Goal: Task Accomplishment & Management: Use online tool/utility

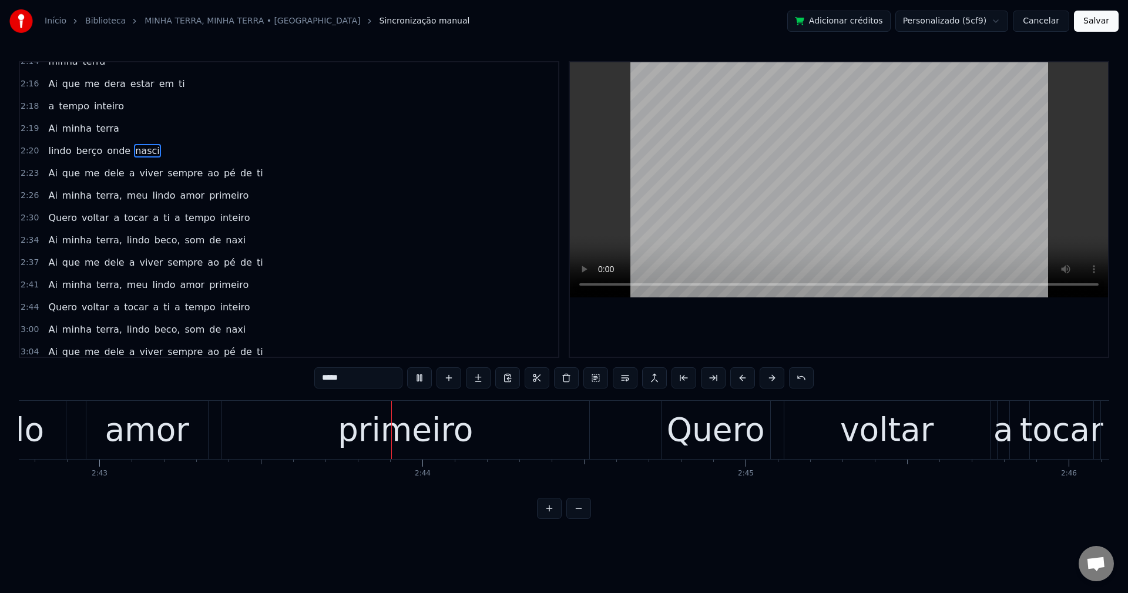
scroll to position [0, 52627]
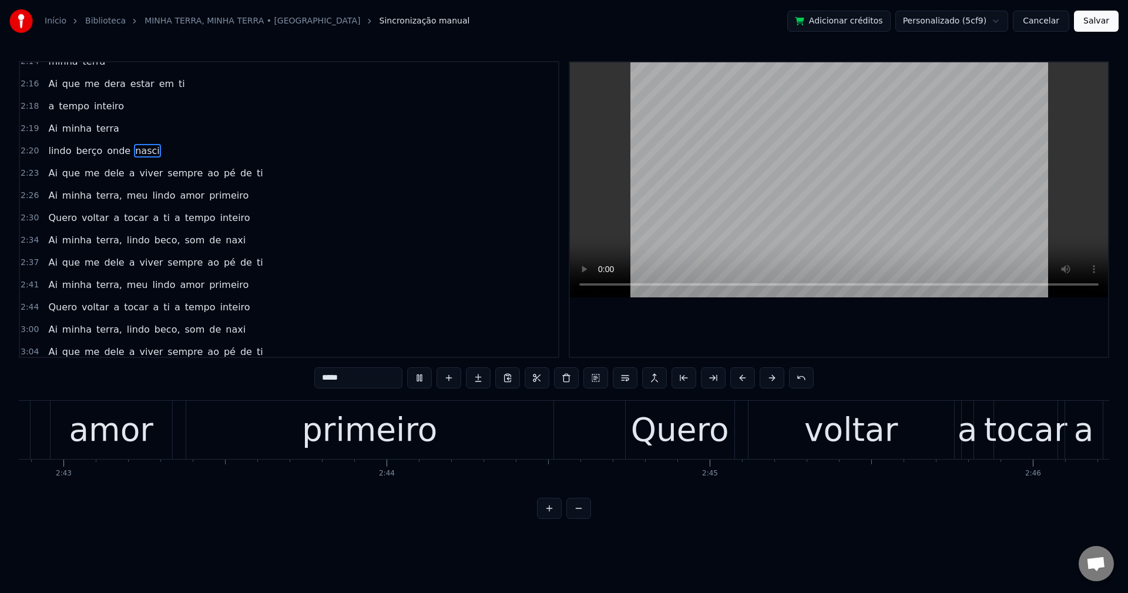
click at [143, 153] on span "nasci" at bounding box center [147, 151] width 27 height 14
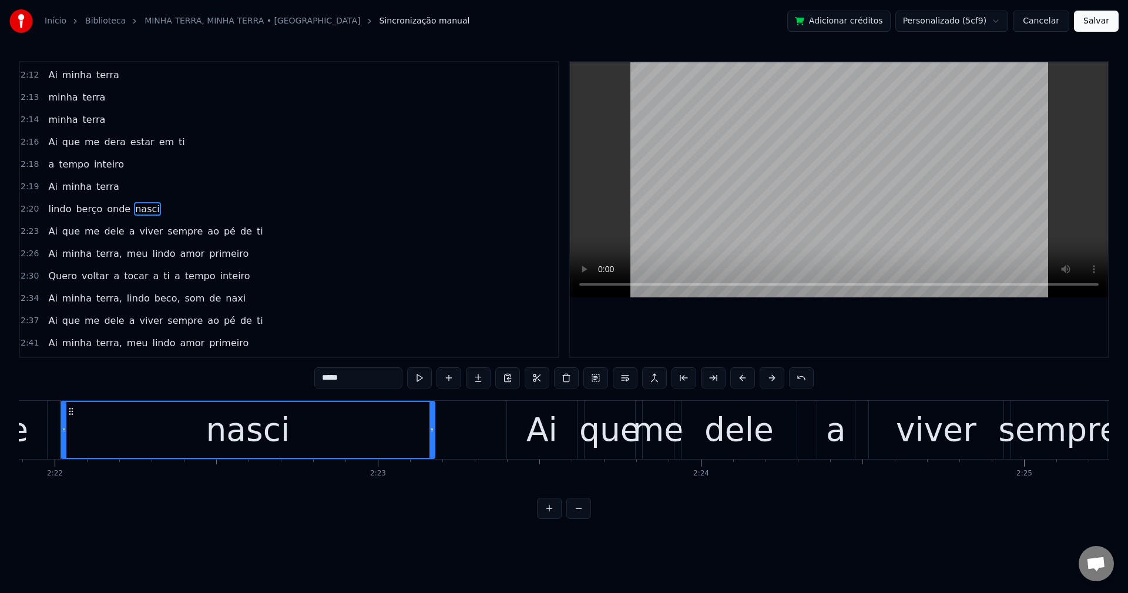
scroll to position [0, 45832]
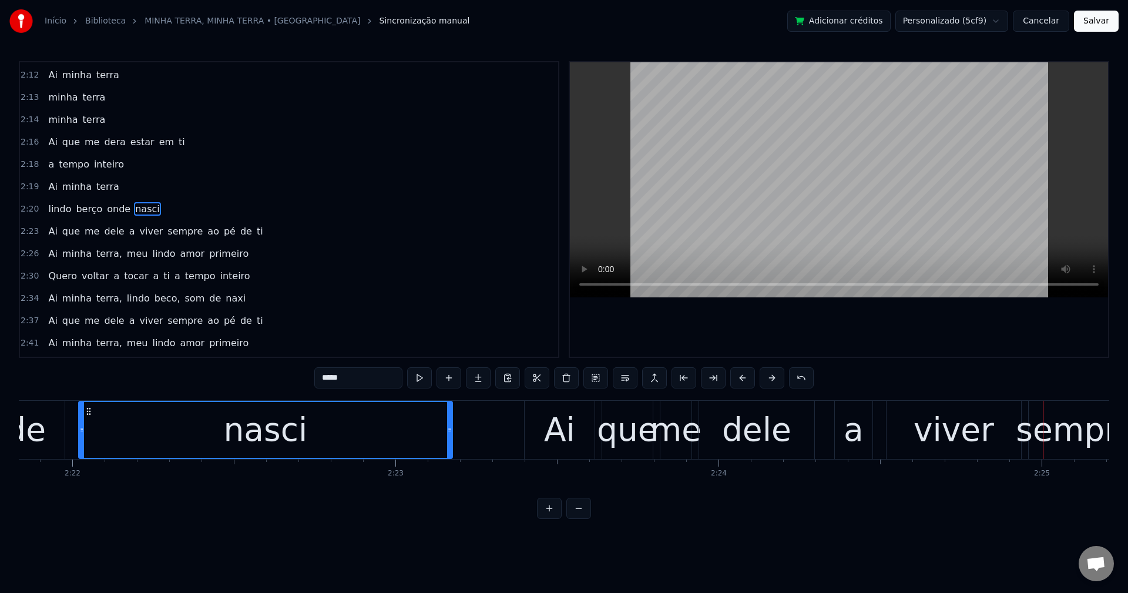
click at [103, 227] on span "dele" at bounding box center [114, 231] width 22 height 14
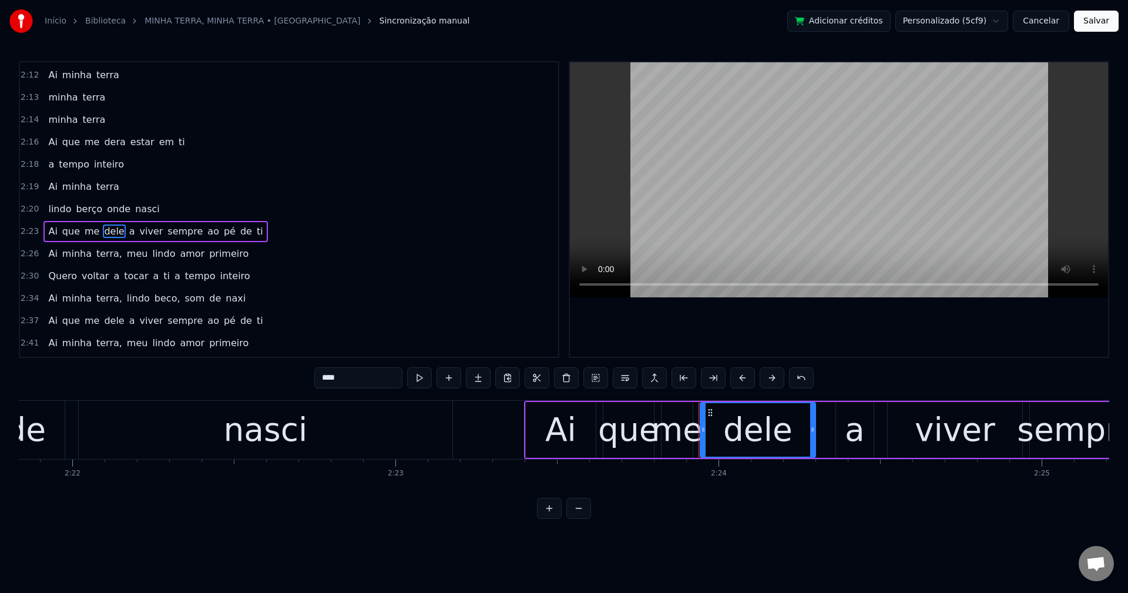
scroll to position [1002, 0]
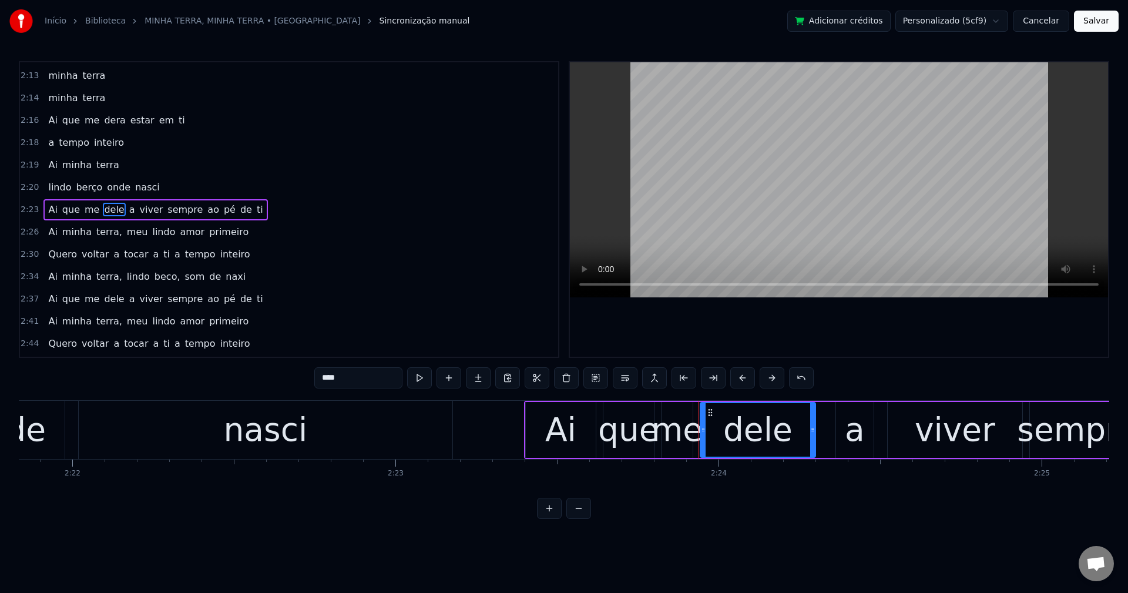
click at [354, 377] on input "****" at bounding box center [358, 377] width 88 height 21
click at [129, 210] on span "a" at bounding box center [133, 210] width 8 height 14
type input "*"
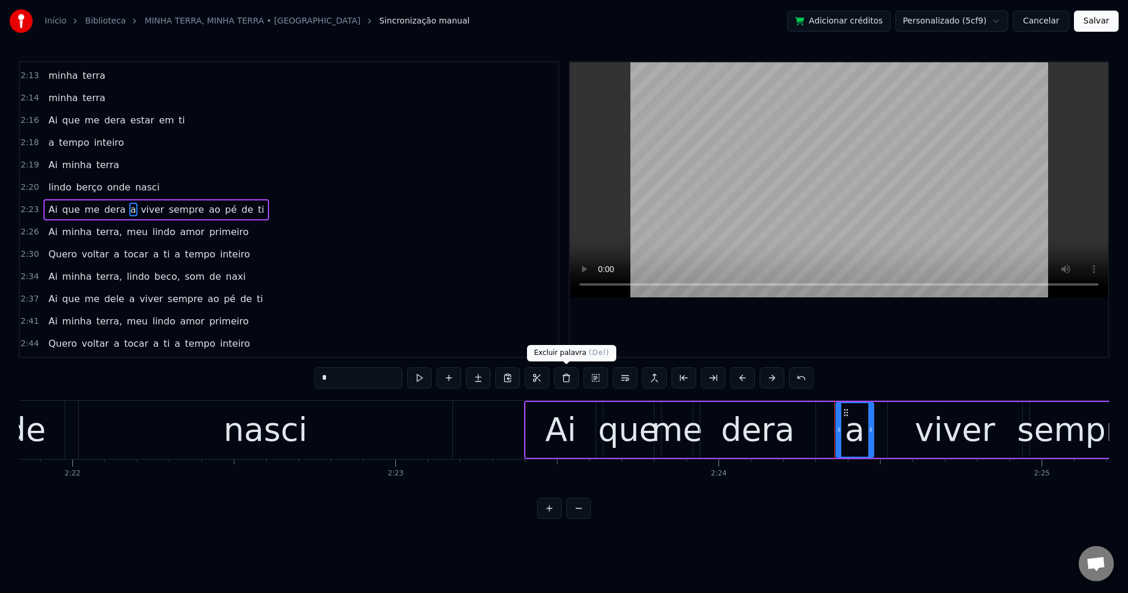
click at [565, 380] on button at bounding box center [566, 377] width 25 height 21
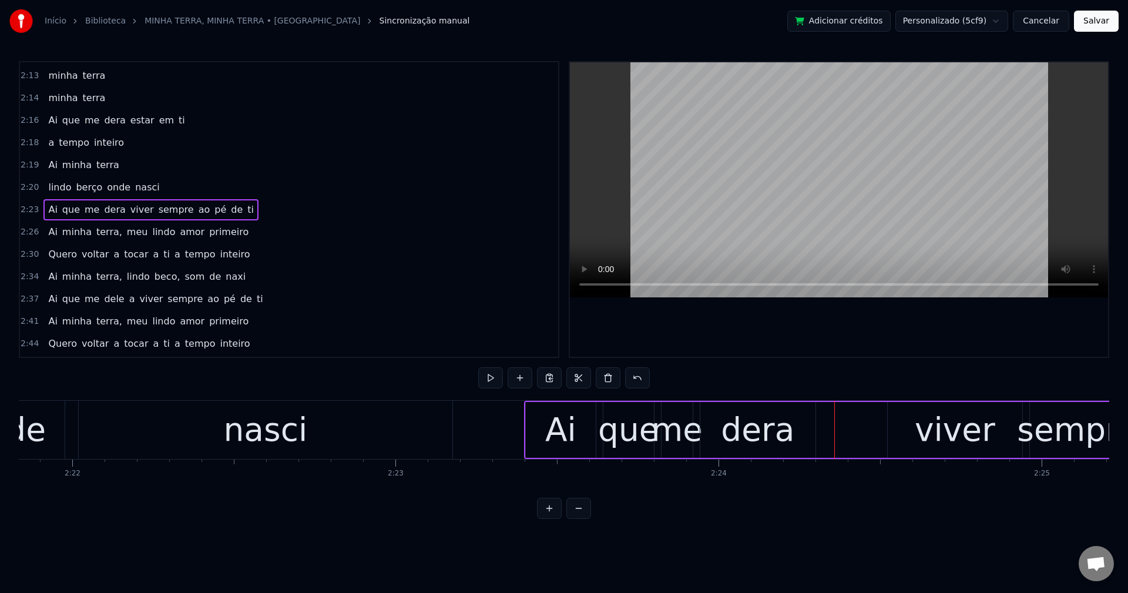
click at [773, 442] on div "dera" at bounding box center [757, 429] width 73 height 49
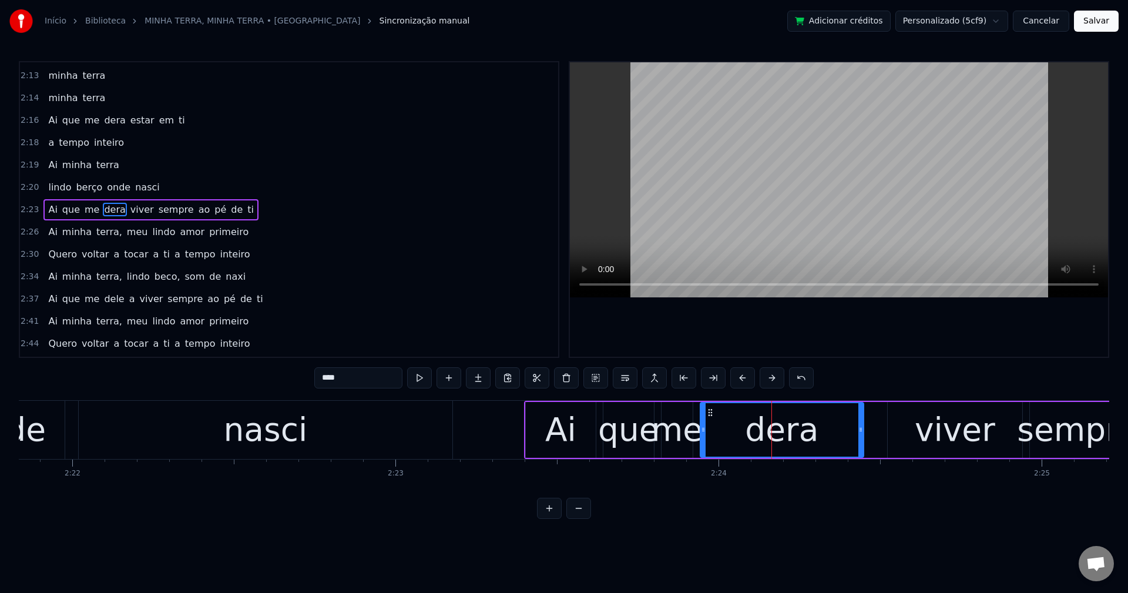
drag, startPoint x: 813, startPoint y: 437, endPoint x: 867, endPoint y: 431, distance: 55.0
click at [863, 431] on div at bounding box center [860, 429] width 5 height 53
click at [129, 204] on span "viver" at bounding box center [142, 210] width 26 height 14
type input "*****"
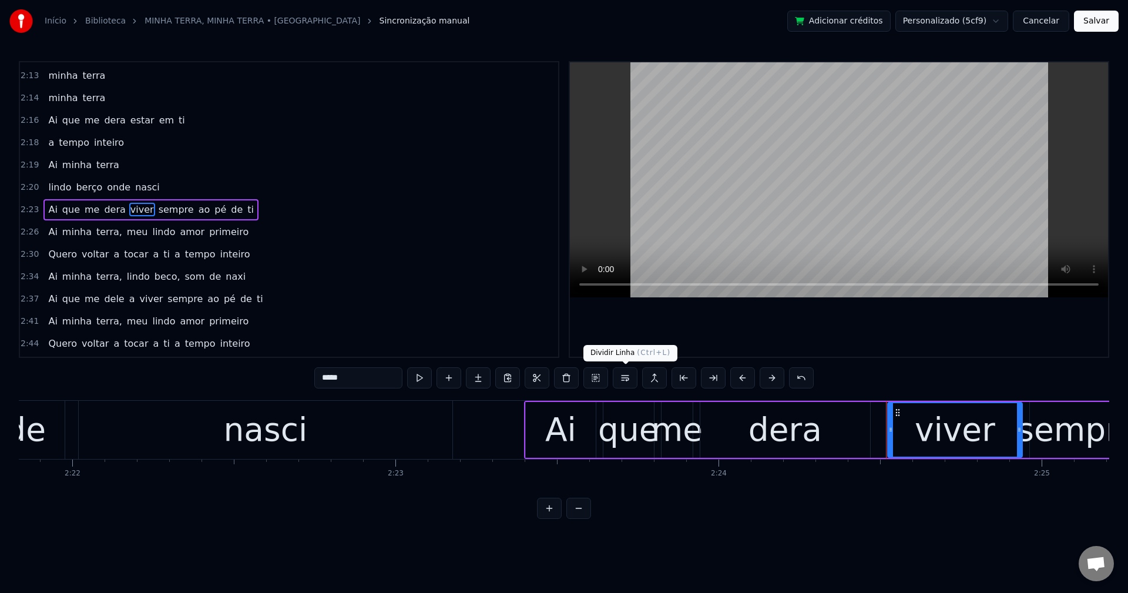
click at [626, 376] on button at bounding box center [625, 377] width 25 height 21
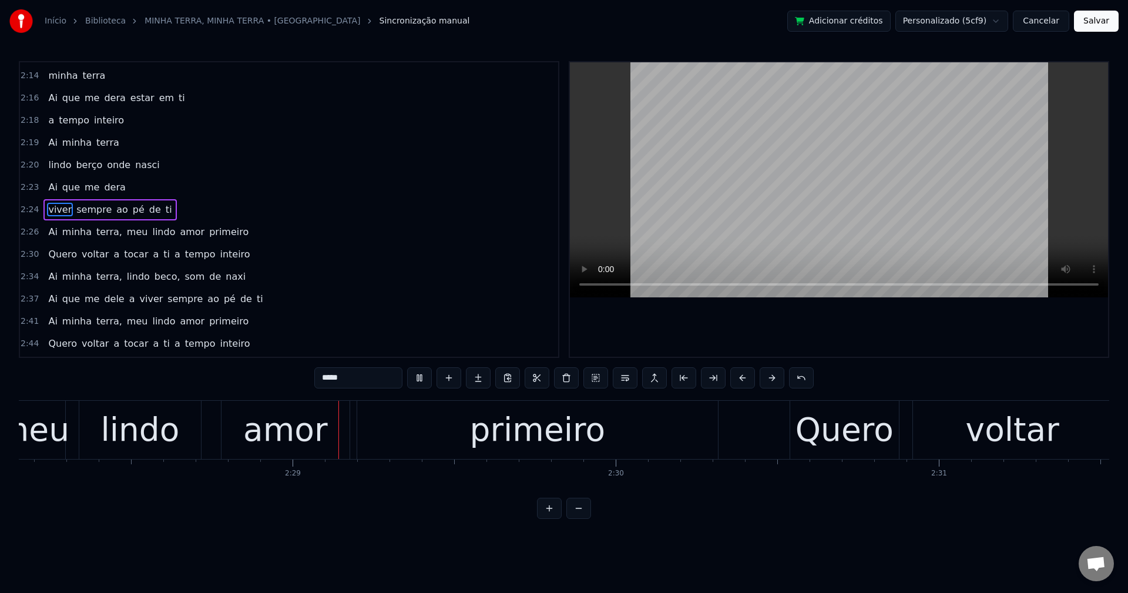
scroll to position [0, 47875]
click at [93, 224] on div "Ai minha terra, meu lindo amor primeiro" at bounding box center [148, 231] width 210 height 21
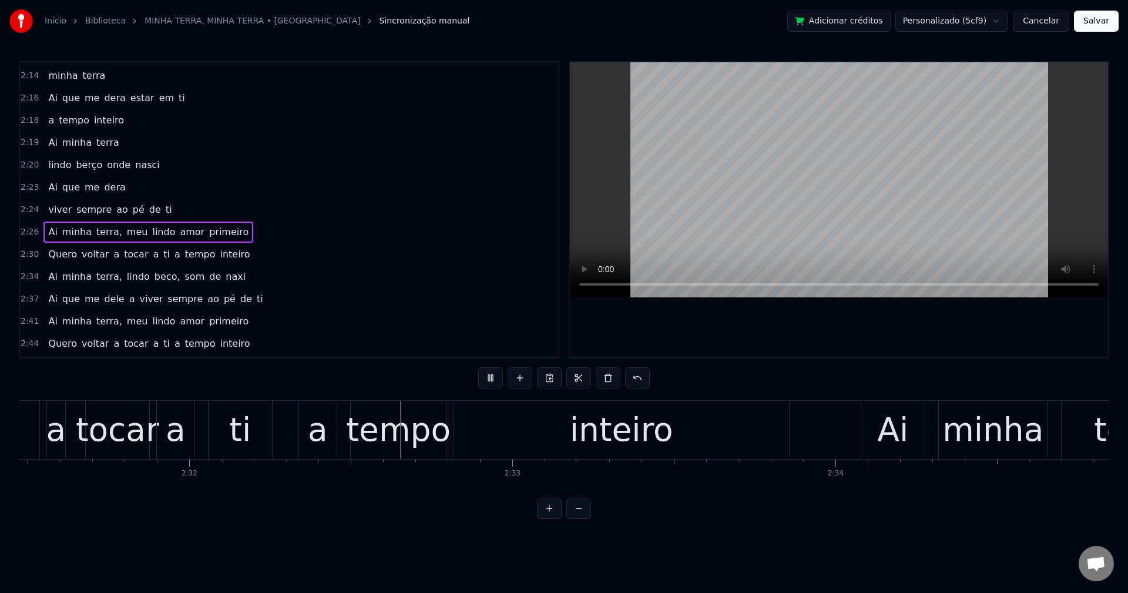
click at [98, 233] on span "terra," at bounding box center [109, 232] width 28 height 14
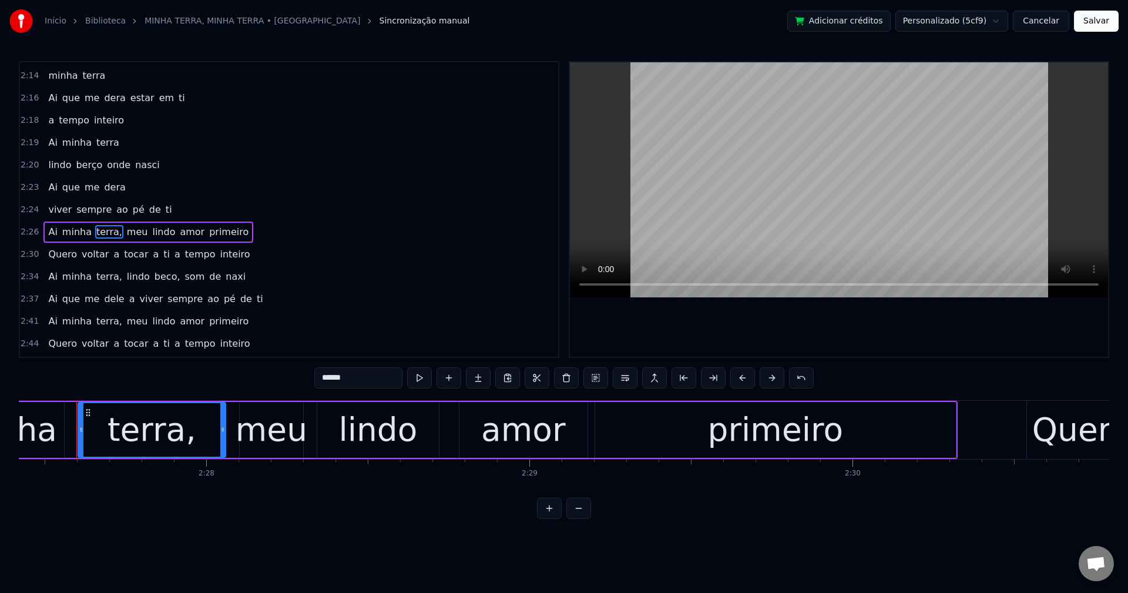
scroll to position [0, 47636]
click at [388, 385] on input "******" at bounding box center [358, 377] width 88 height 21
click at [123, 236] on span "meu" at bounding box center [135, 232] width 24 height 14
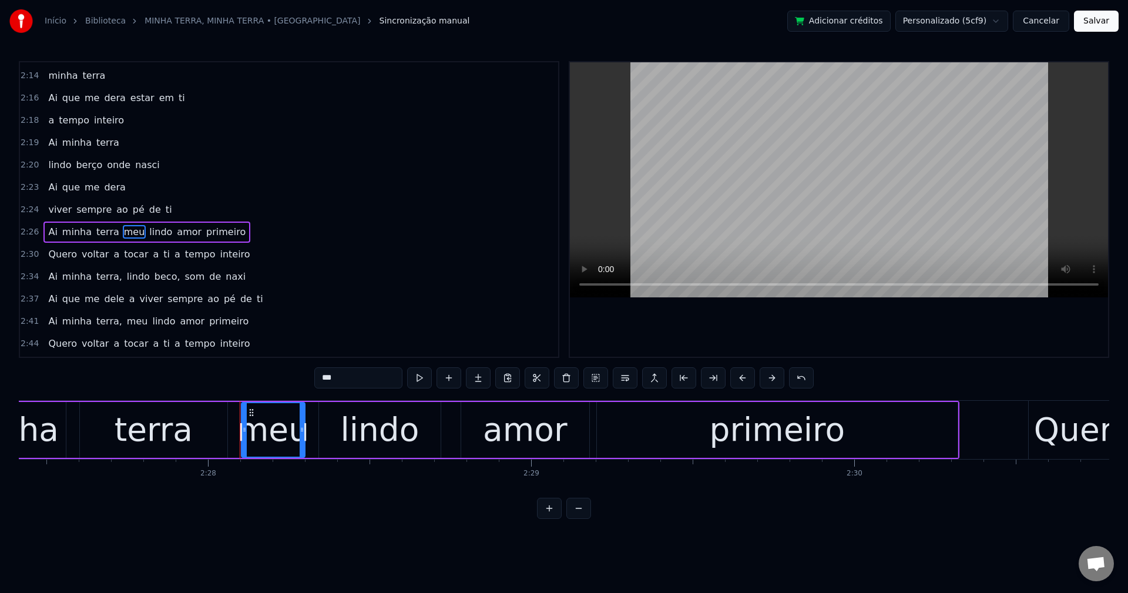
scroll to position [1047, 0]
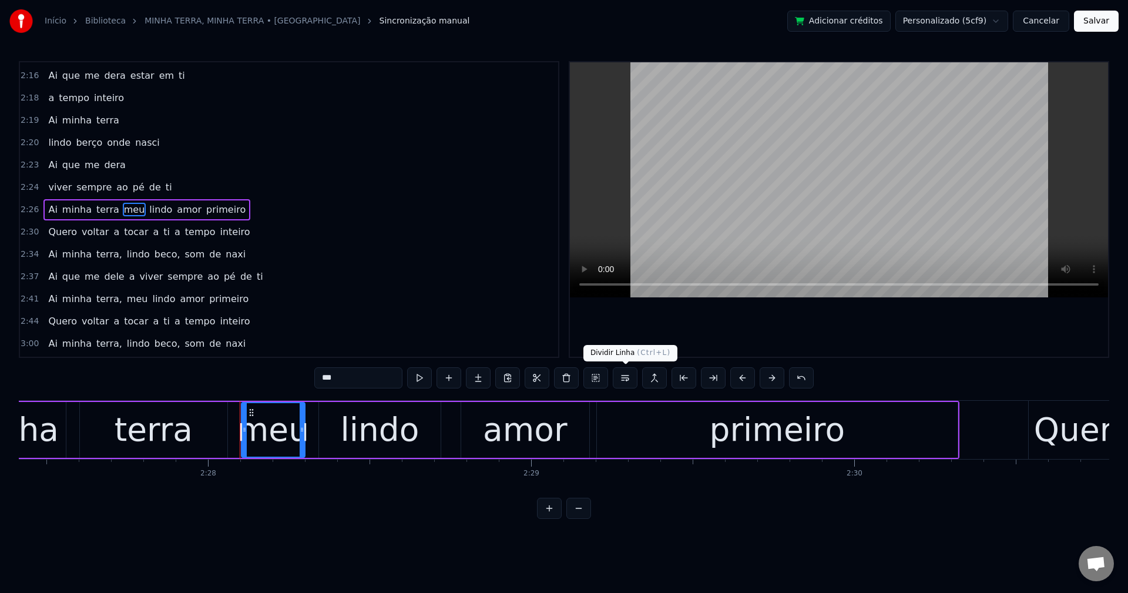
click at [625, 379] on button at bounding box center [625, 377] width 25 height 21
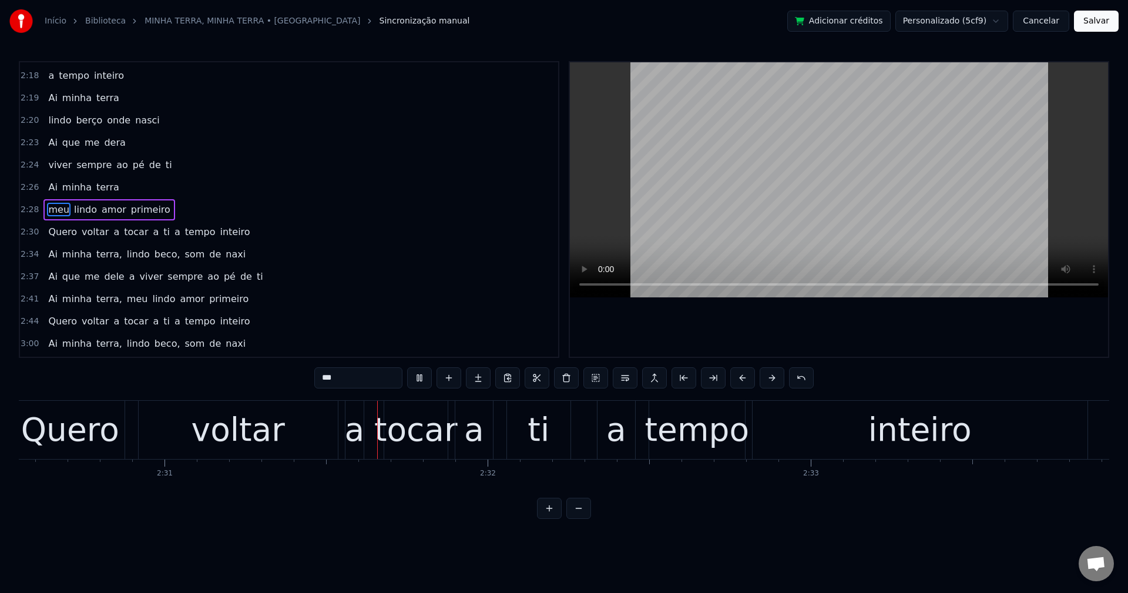
scroll to position [0, 48678]
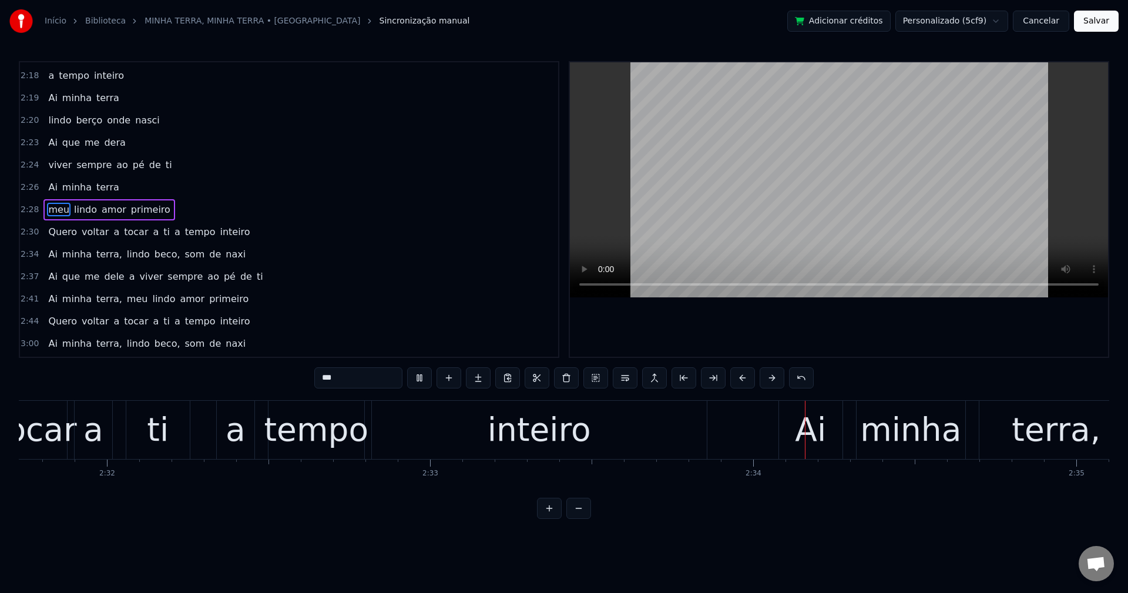
click at [112, 231] on span "a" at bounding box center [116, 232] width 8 height 14
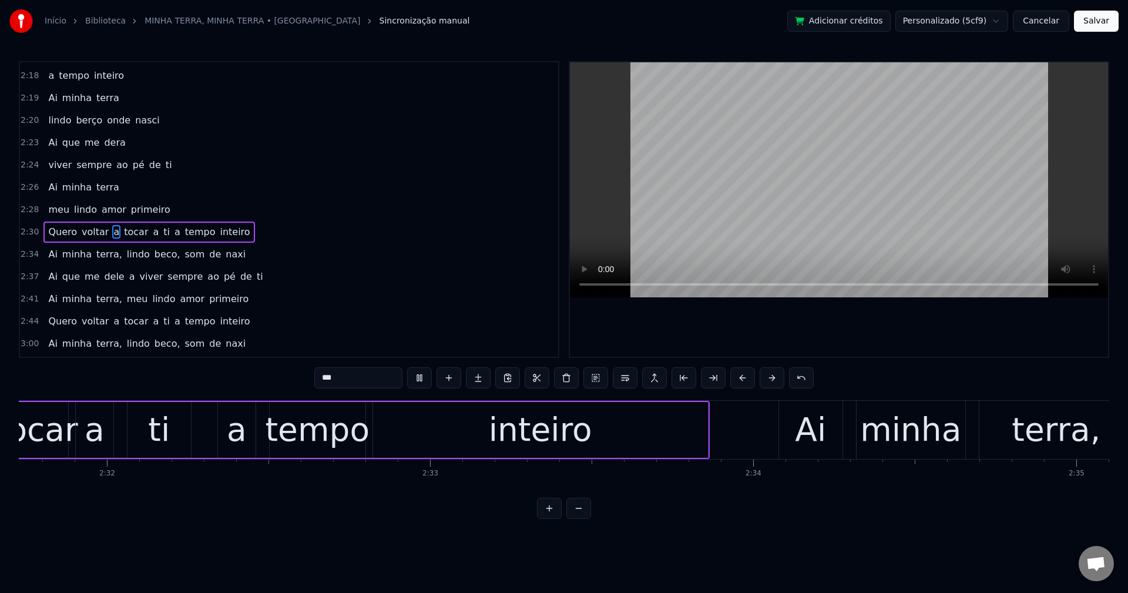
type input "*"
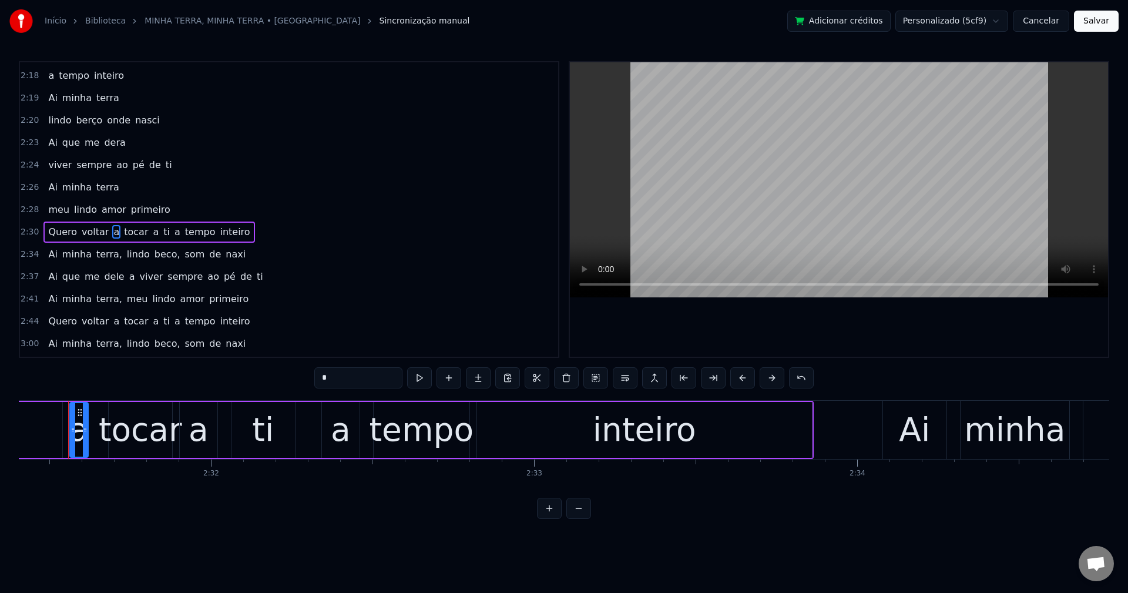
scroll to position [0, 48915]
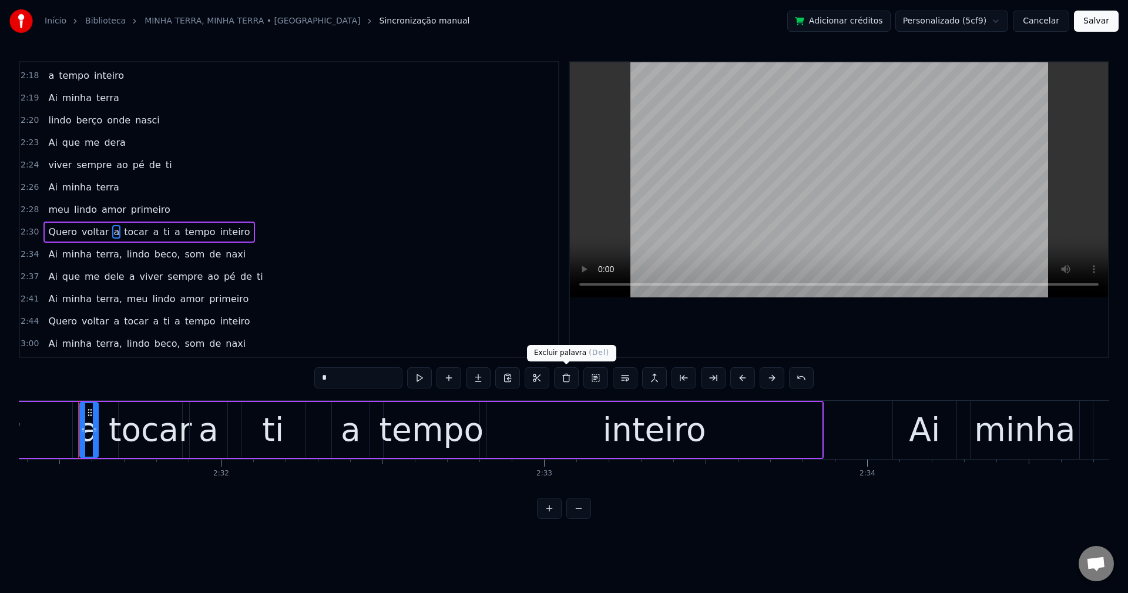
click at [570, 382] on button at bounding box center [566, 377] width 25 height 21
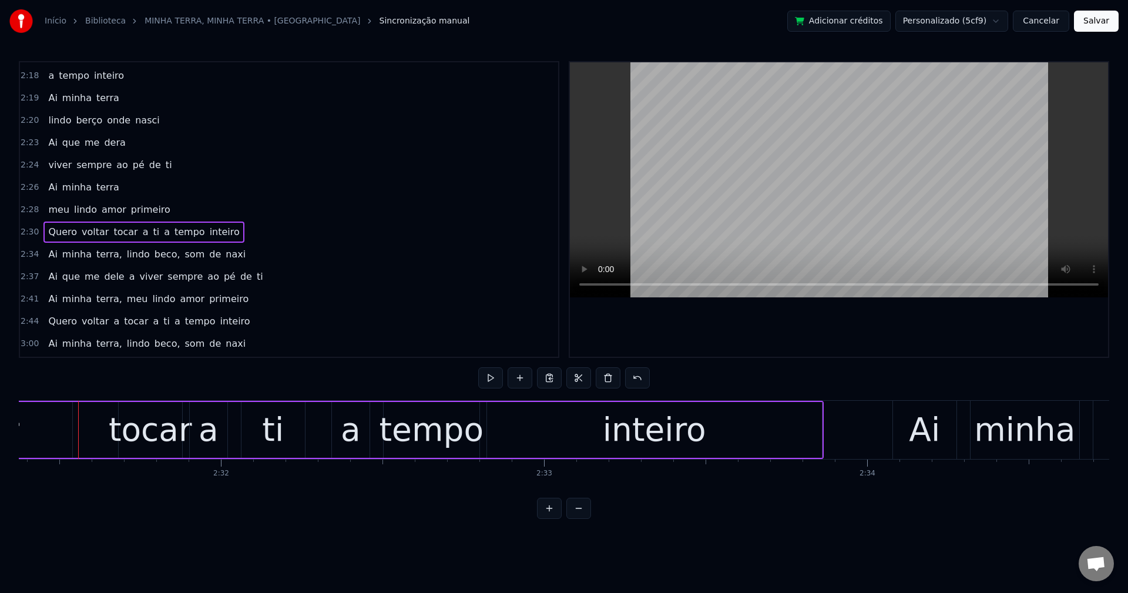
click at [112, 233] on span "tocar" at bounding box center [125, 232] width 26 height 14
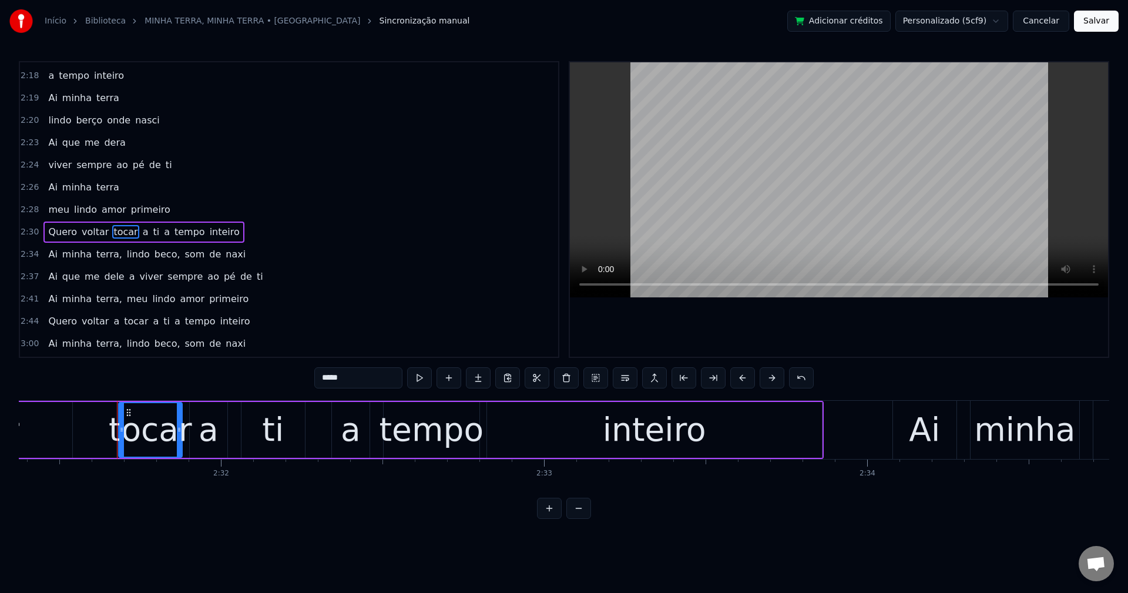
scroll to position [1092, 0]
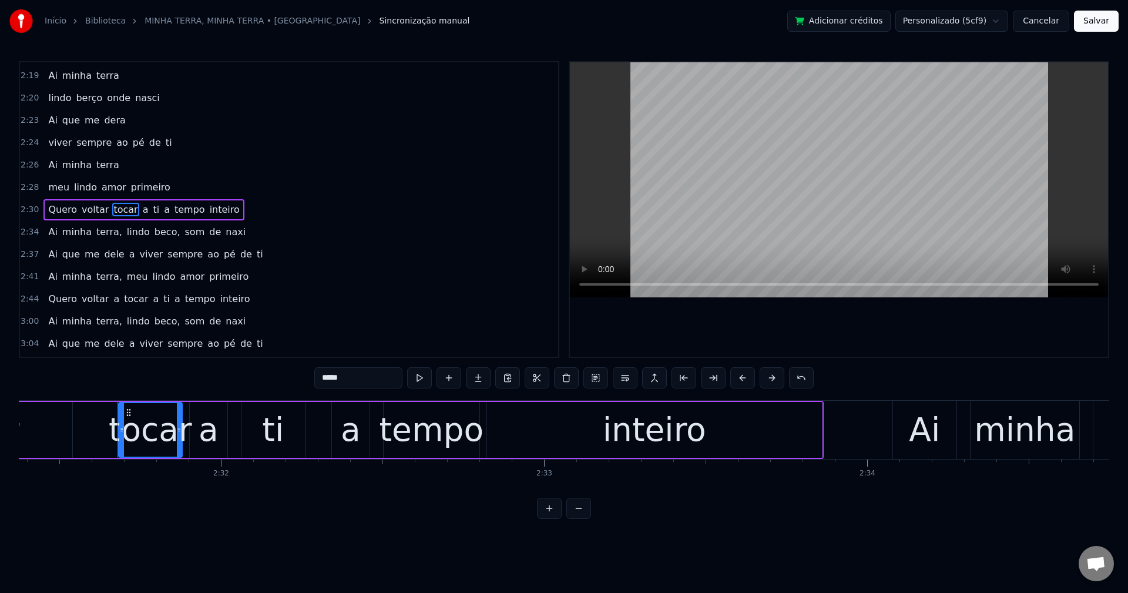
drag, startPoint x: 367, startPoint y: 385, endPoint x: 278, endPoint y: 365, distance: 90.9
click at [278, 365] on div "0:42 A minha terra 0:43 é a mais [PERSON_NAME] do mundo 0:45 A minha rua 0:46 é…" at bounding box center [564, 290] width 1090 height 458
click at [85, 209] on span "voltar" at bounding box center [94, 210] width 29 height 14
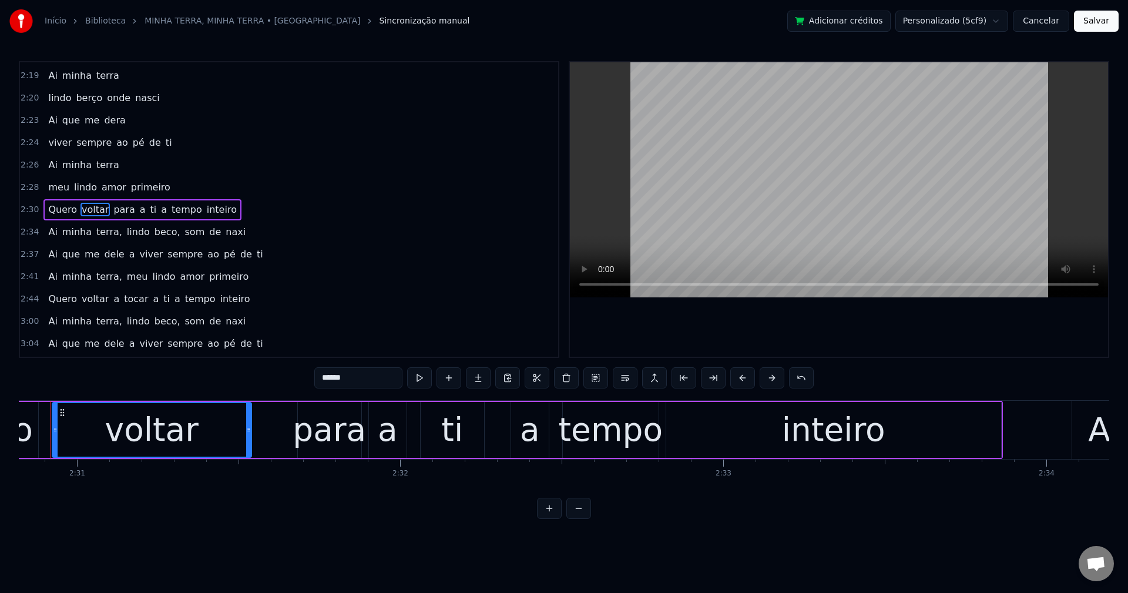
scroll to position [0, 48708]
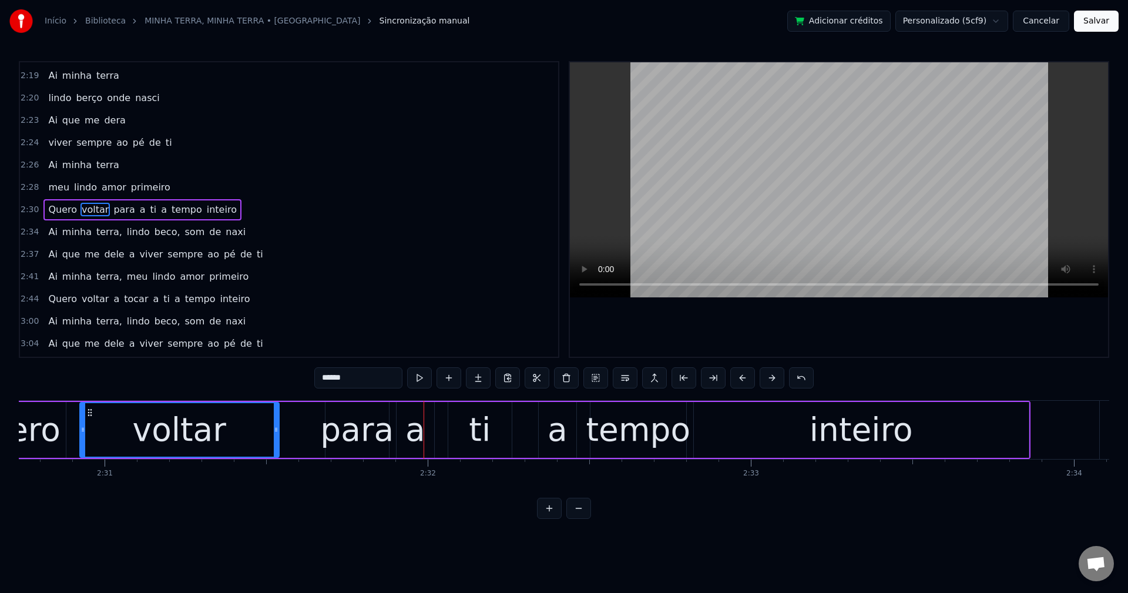
click at [331, 441] on div "para" at bounding box center [356, 429] width 73 height 49
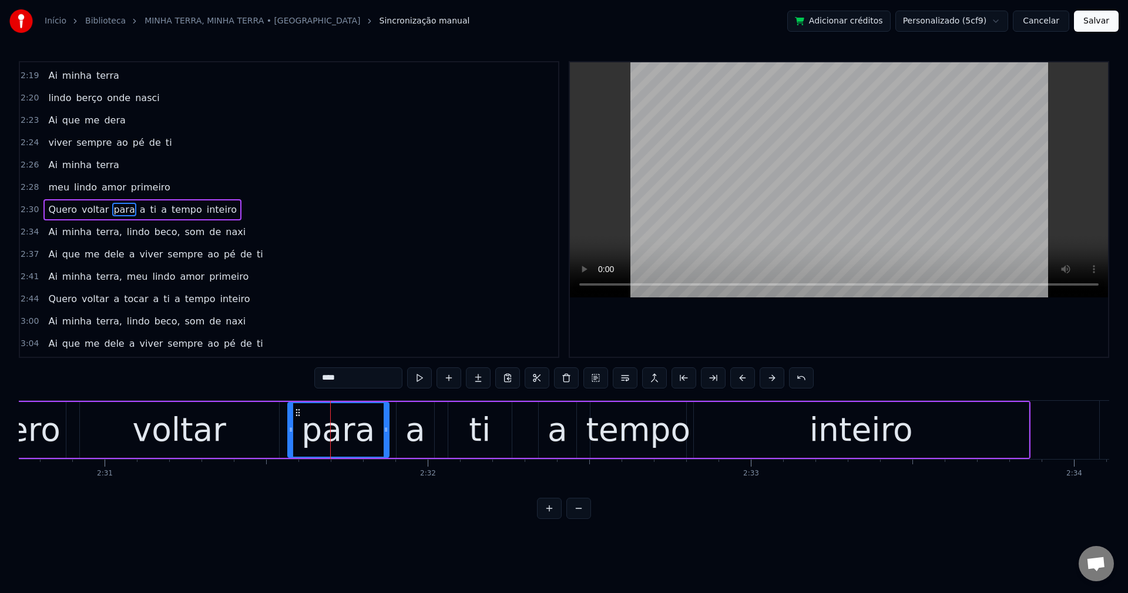
drag, startPoint x: 327, startPoint y: 434, endPoint x: 290, endPoint y: 432, distance: 37.6
click at [290, 432] on icon at bounding box center [290, 429] width 5 height 9
click at [418, 432] on div "a" at bounding box center [415, 429] width 20 height 49
type input "*"
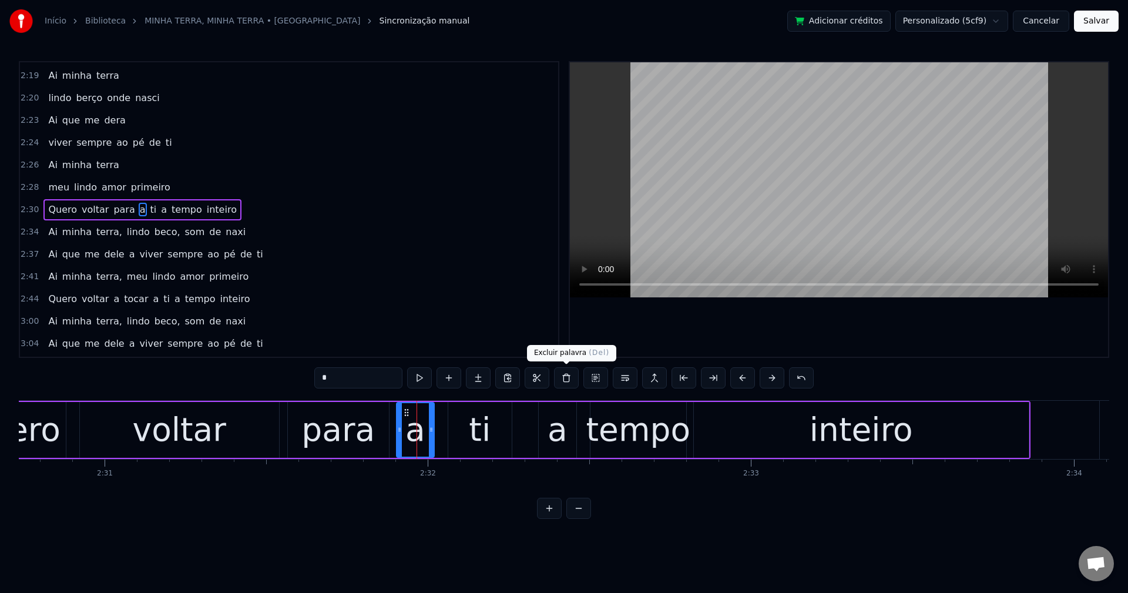
click at [567, 378] on button at bounding box center [566, 377] width 25 height 21
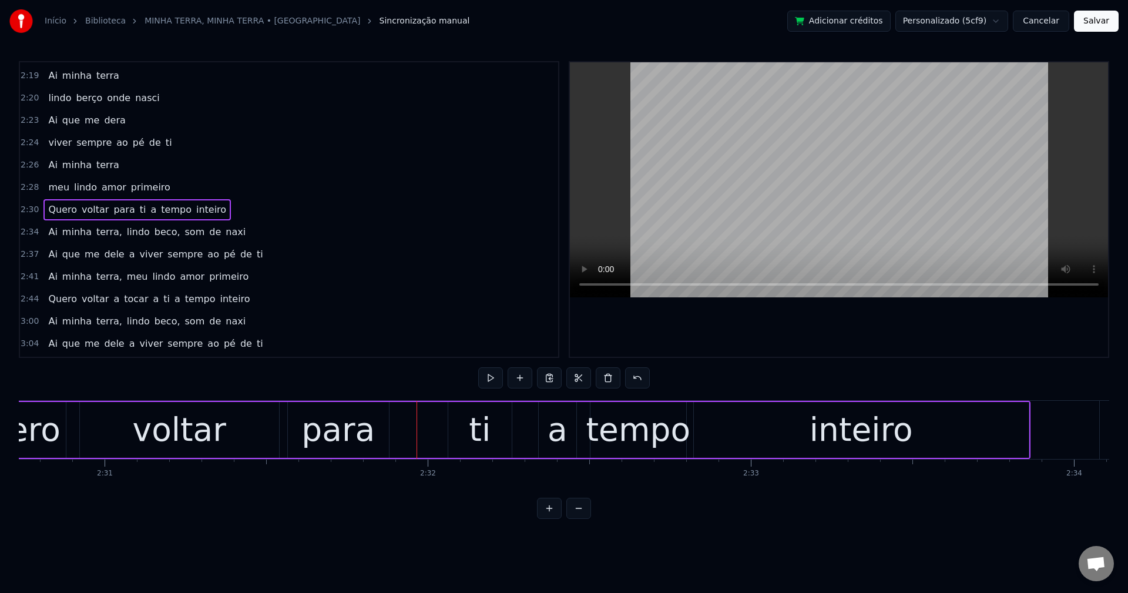
click at [382, 435] on div "para" at bounding box center [338, 430] width 101 height 56
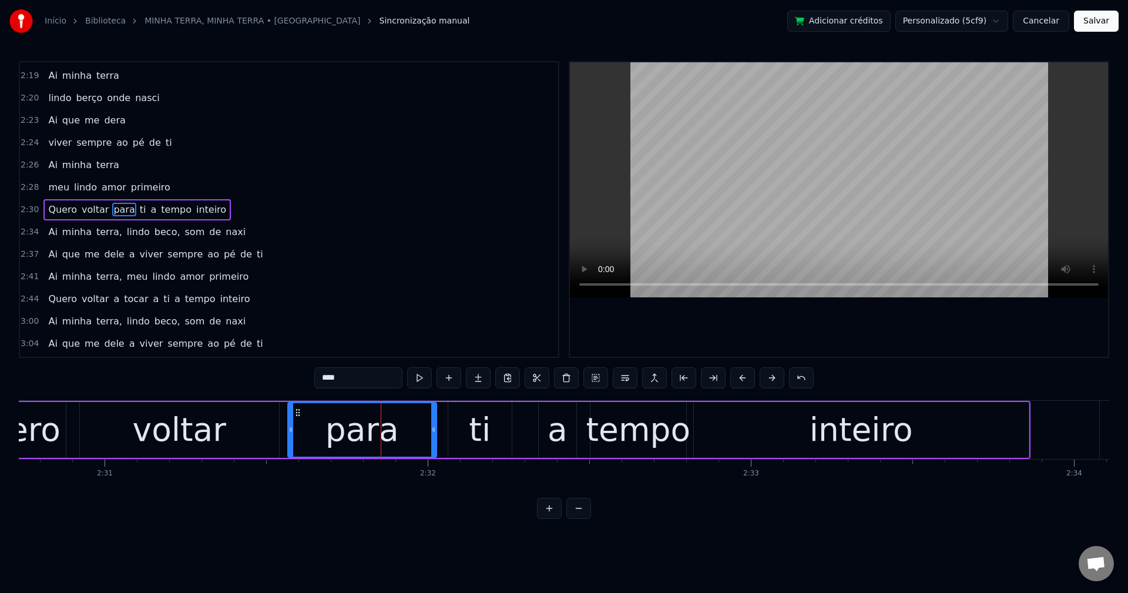
drag, startPoint x: 388, startPoint y: 431, endPoint x: 435, endPoint y: 422, distance: 48.5
click at [435, 422] on div at bounding box center [433, 429] width 5 height 53
click at [624, 383] on button at bounding box center [625, 377] width 25 height 21
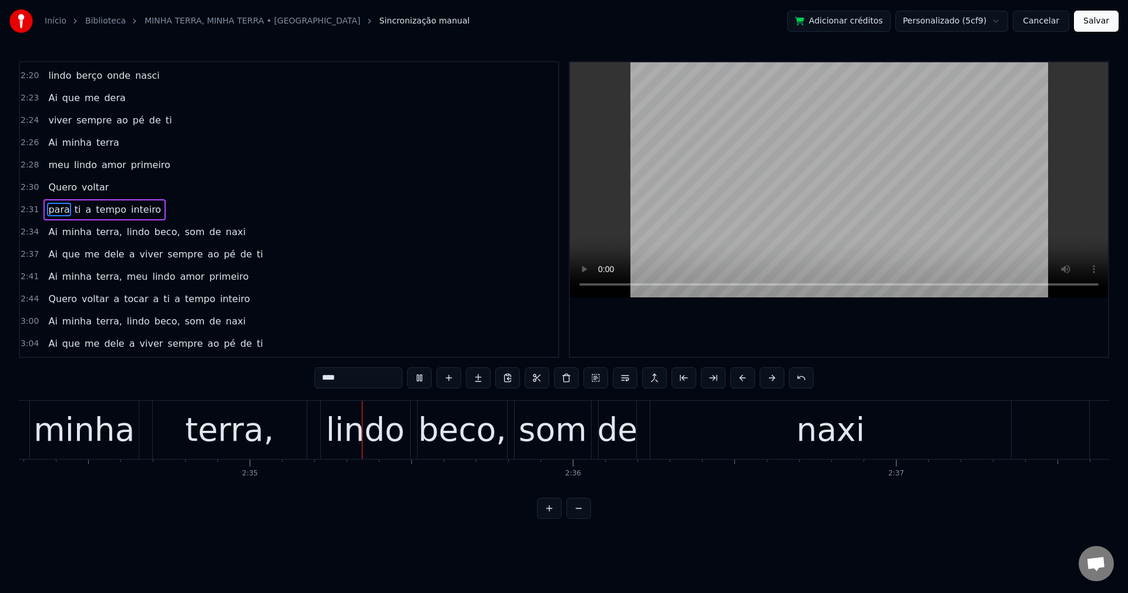
scroll to position [0, 49862]
click at [110, 230] on span "terra," at bounding box center [109, 232] width 28 height 14
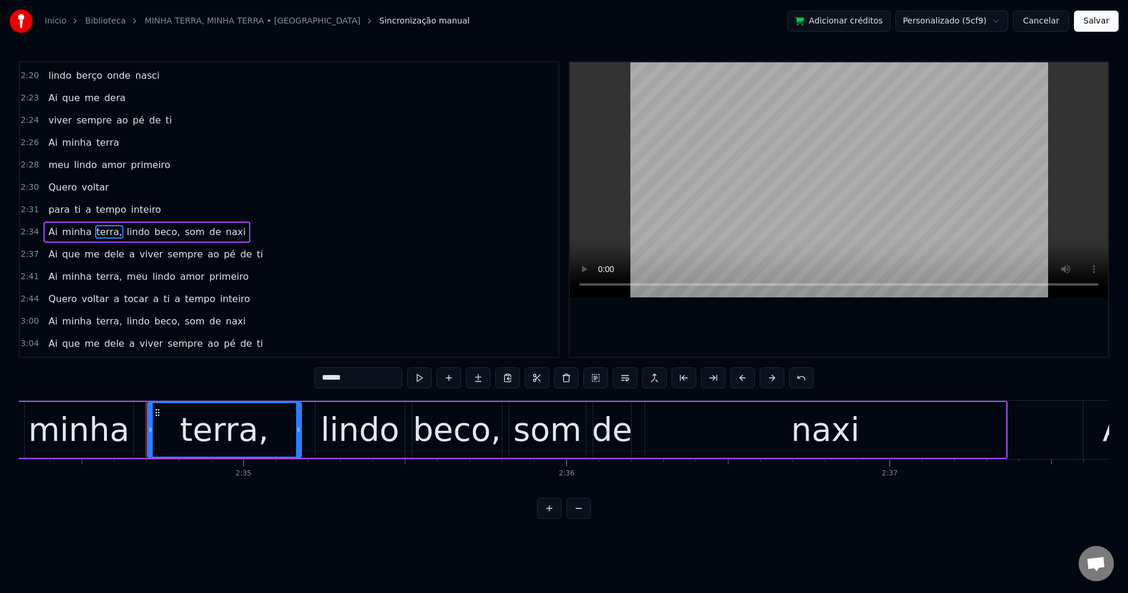
scroll to position [1136, 0]
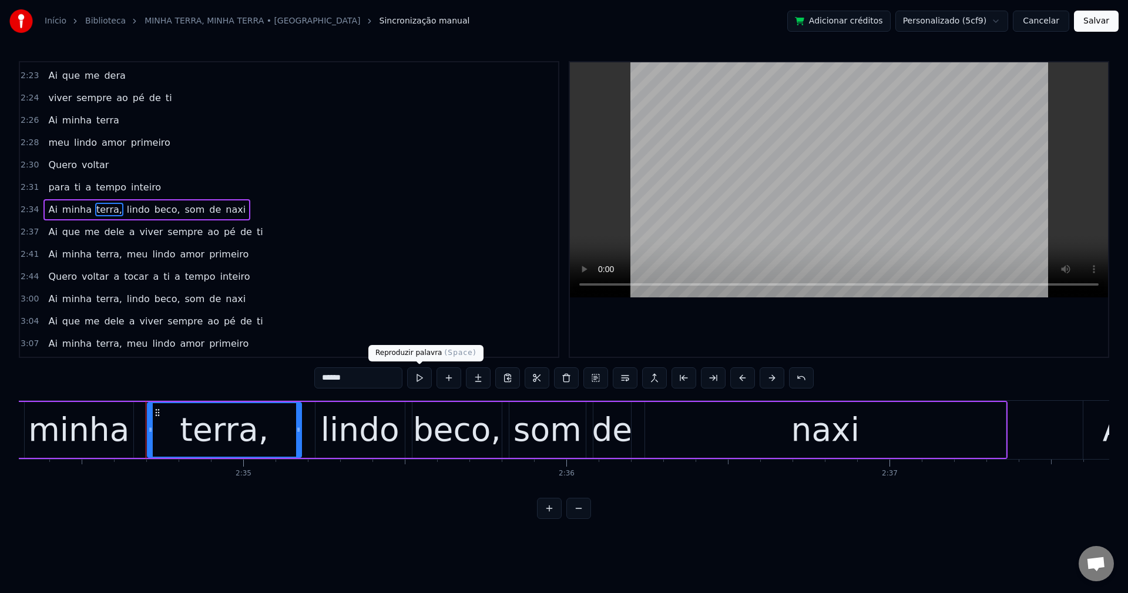
click at [390, 378] on input "******" at bounding box center [358, 377] width 88 height 21
click at [123, 207] on span "lindo" at bounding box center [135, 210] width 25 height 14
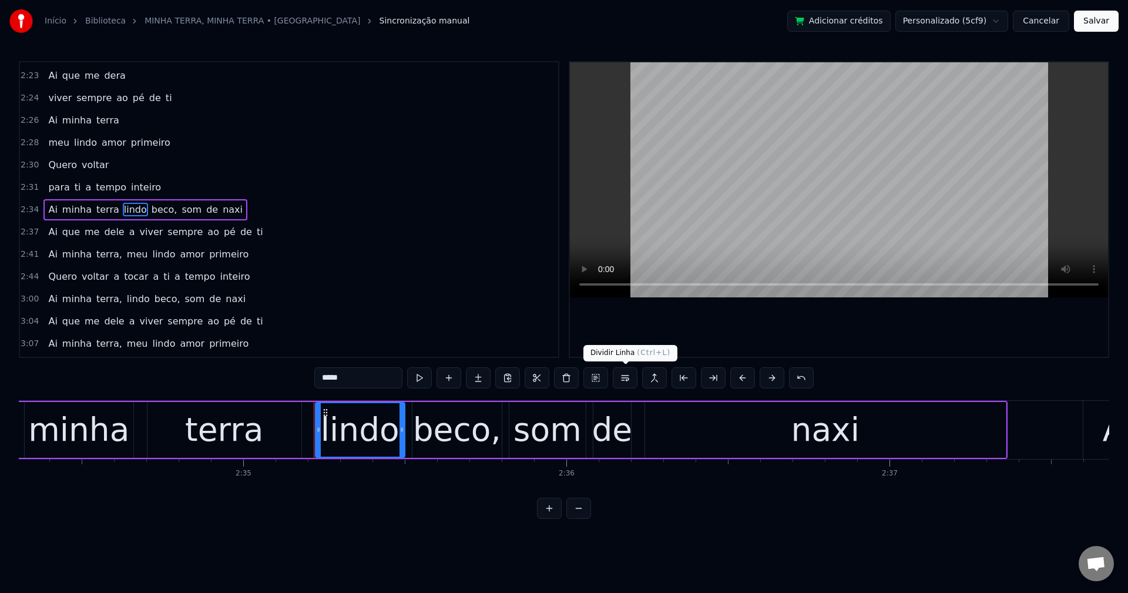
click at [625, 379] on button at bounding box center [625, 377] width 25 height 21
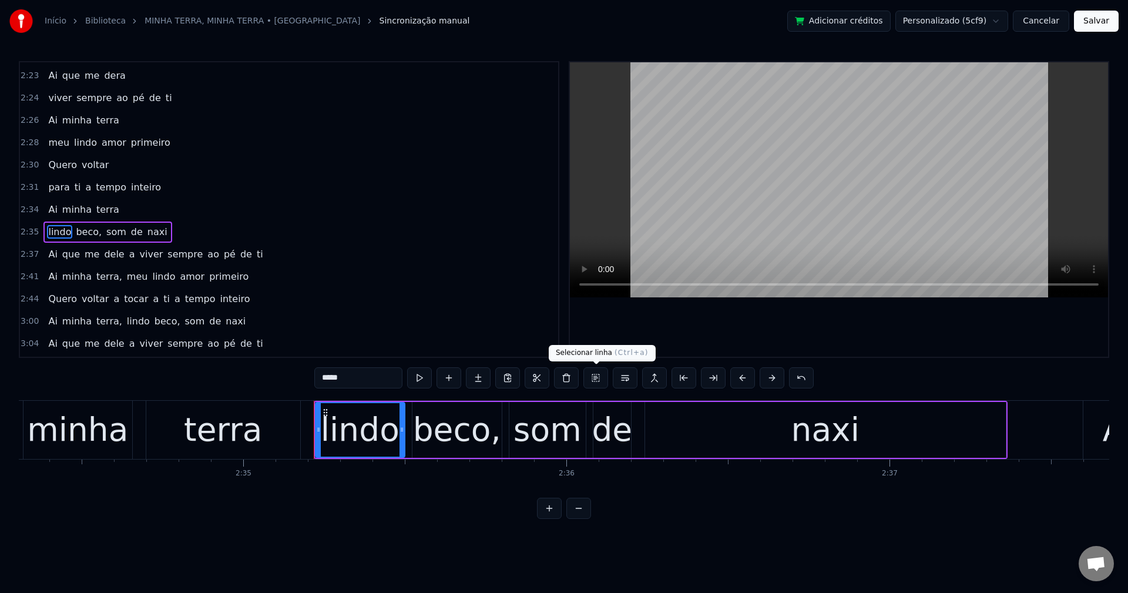
scroll to position [1159, 0]
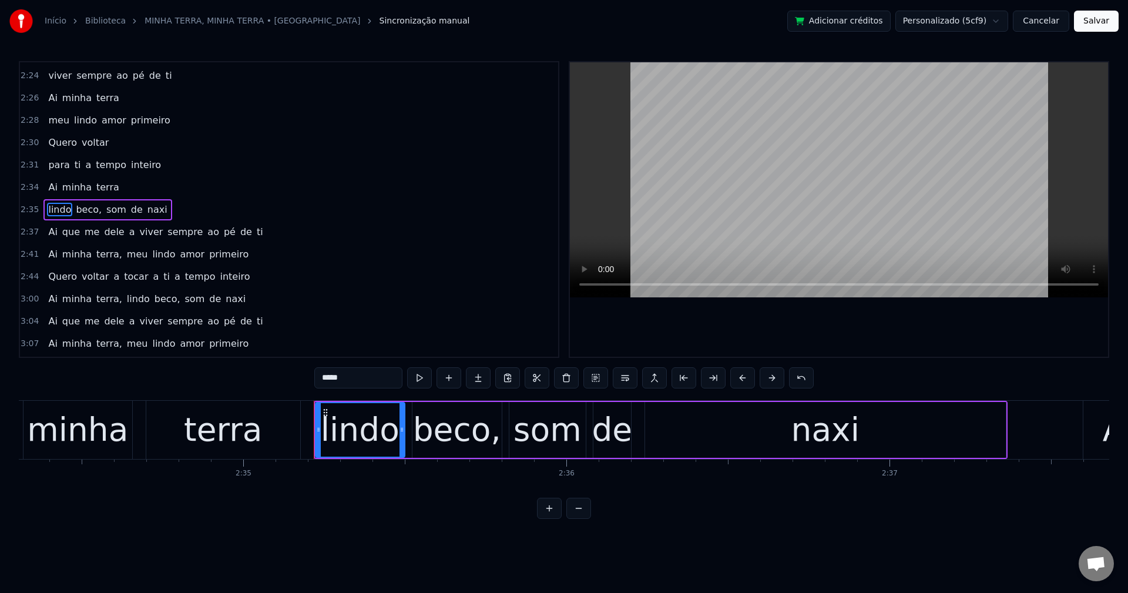
click at [82, 216] on span "beco," at bounding box center [89, 210] width 28 height 14
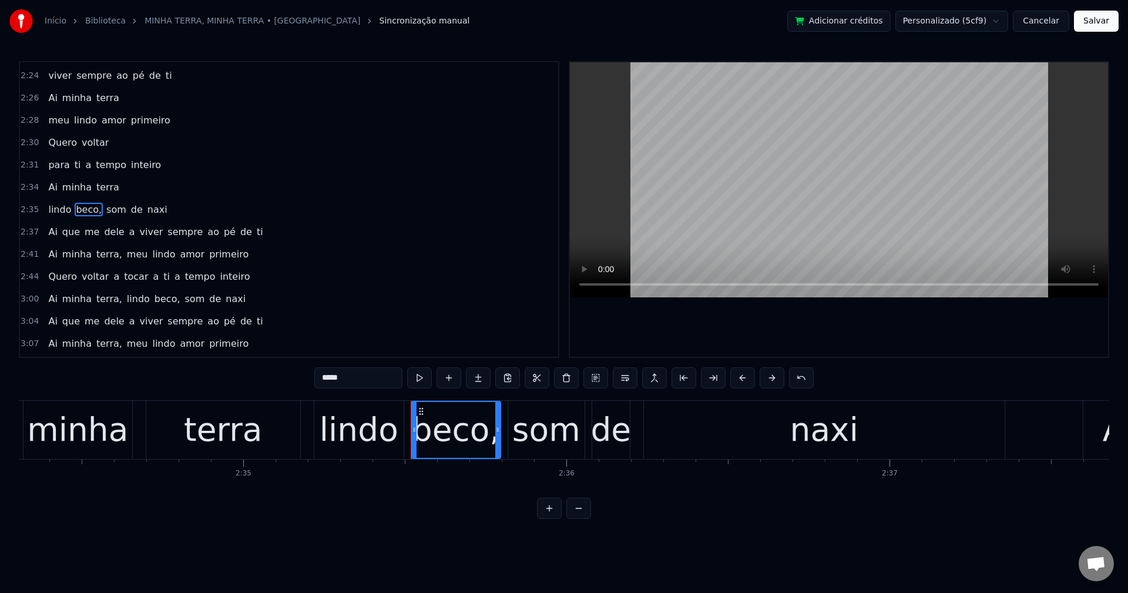
drag, startPoint x: 380, startPoint y: 384, endPoint x: 223, endPoint y: 381, distance: 156.3
click at [223, 383] on div "0:42 A minha terra 0:43 é a mais [PERSON_NAME] do mundo 0:45 A minha rua 0:46 é…" at bounding box center [564, 290] width 1090 height 458
click at [106, 212] on span "som" at bounding box center [117, 210] width 22 height 14
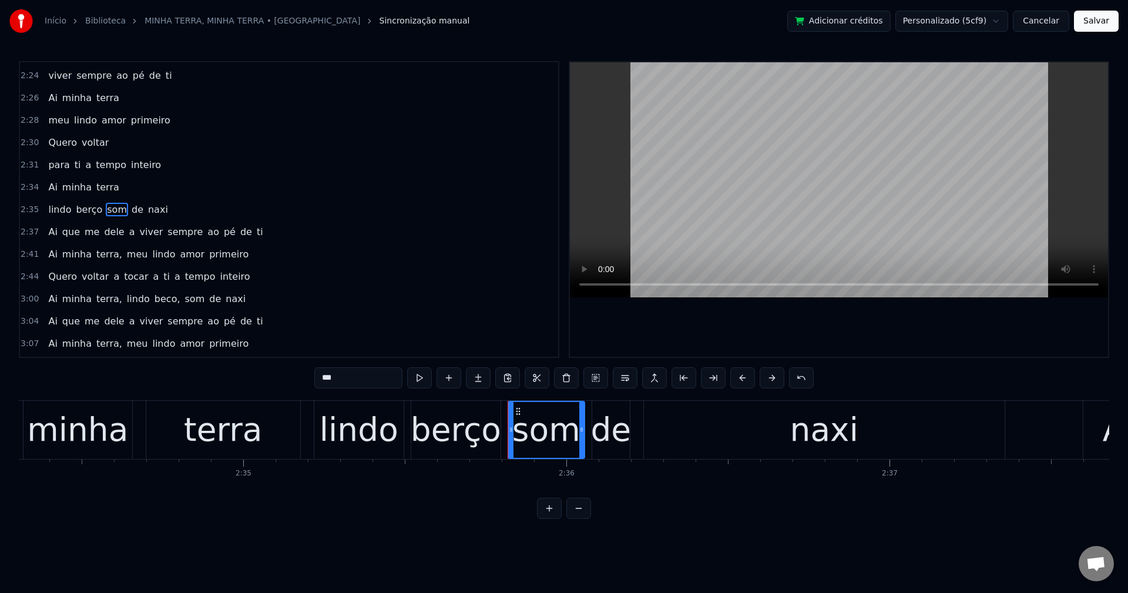
drag, startPoint x: 343, startPoint y: 377, endPoint x: 282, endPoint y: 357, distance: 64.1
click at [271, 382] on div "0:42 A minha terra 0:43 é a mais [PERSON_NAME] do mundo 0:45 A minha rua 0:46 é…" at bounding box center [564, 290] width 1090 height 458
click at [134, 208] on span "de" at bounding box center [141, 210] width 14 height 14
type input "**"
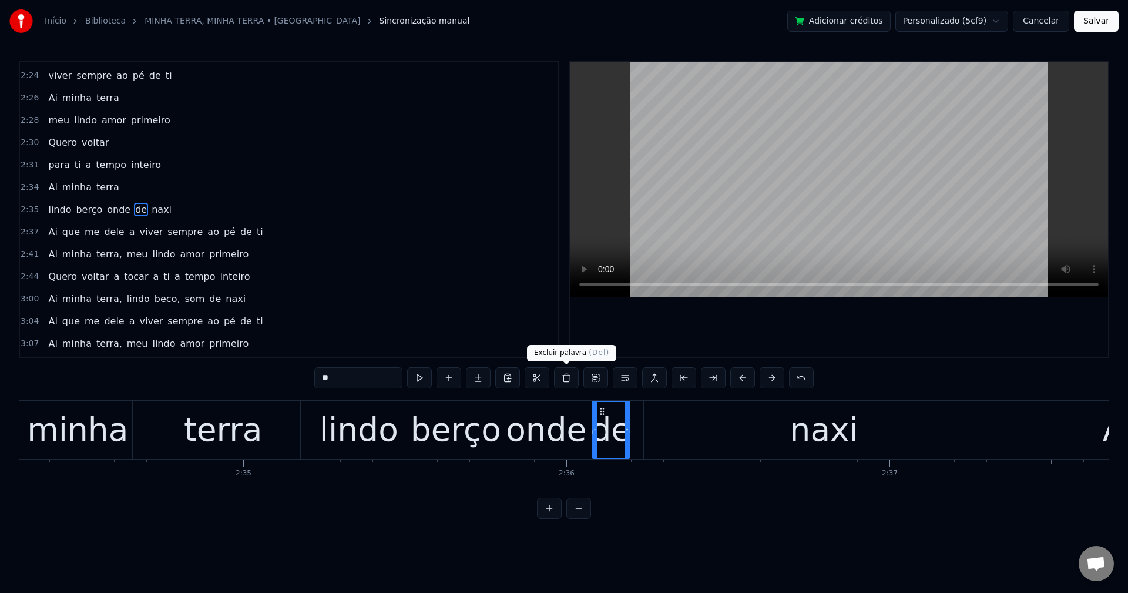
click at [565, 378] on button at bounding box center [566, 377] width 25 height 21
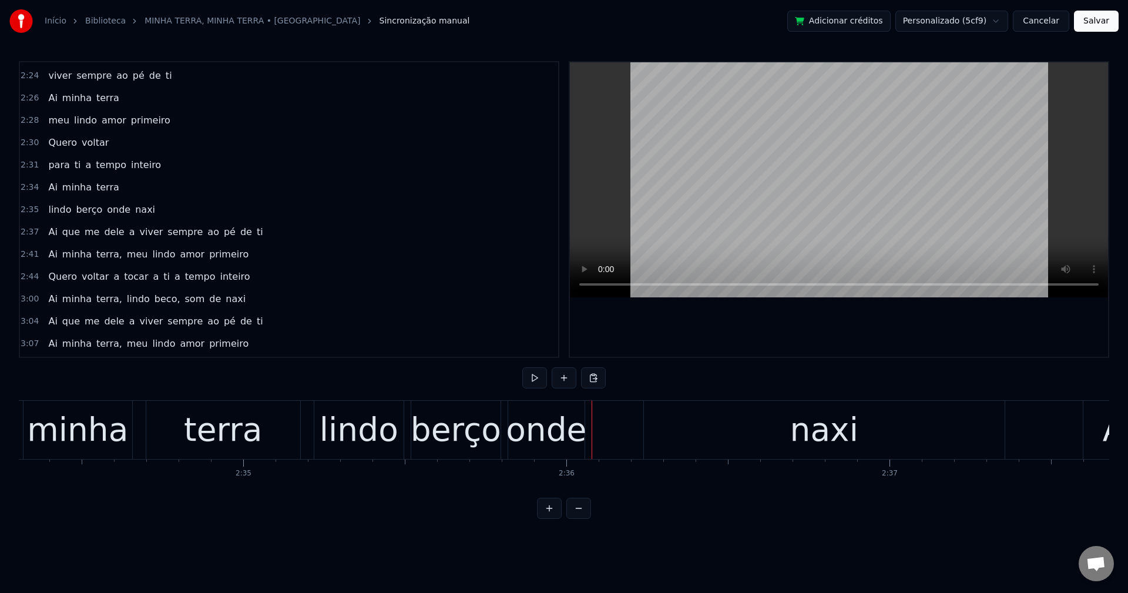
click at [110, 209] on span "onde" at bounding box center [119, 210] width 26 height 14
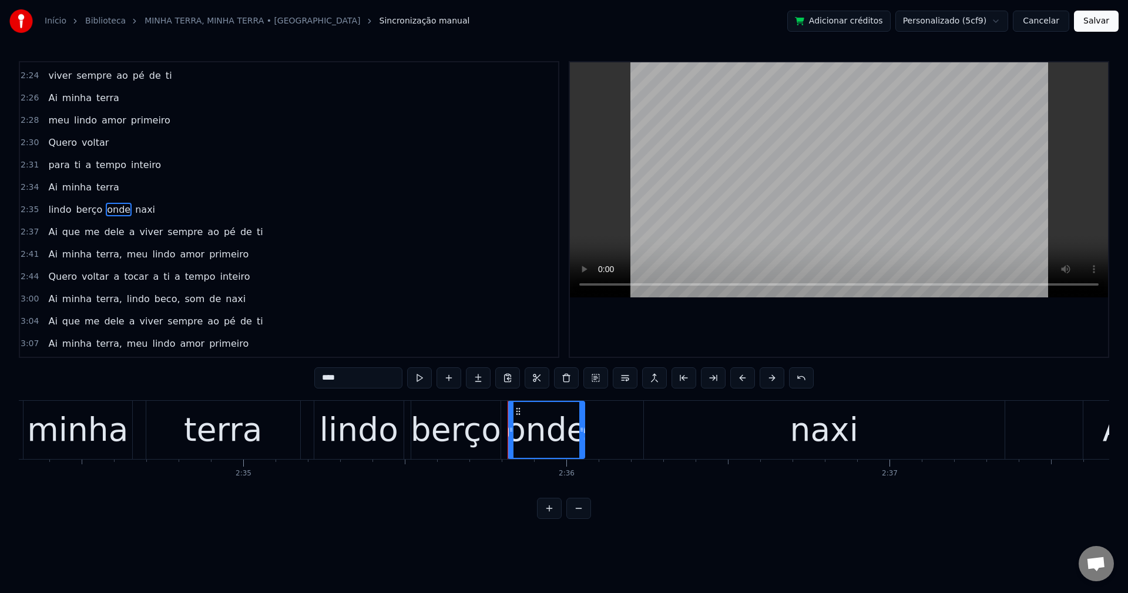
drag, startPoint x: 586, startPoint y: 430, endPoint x: 616, endPoint y: 412, distance: 34.8
click at [622, 417] on div "lindo berço onde naxi" at bounding box center [661, 430] width 694 height 58
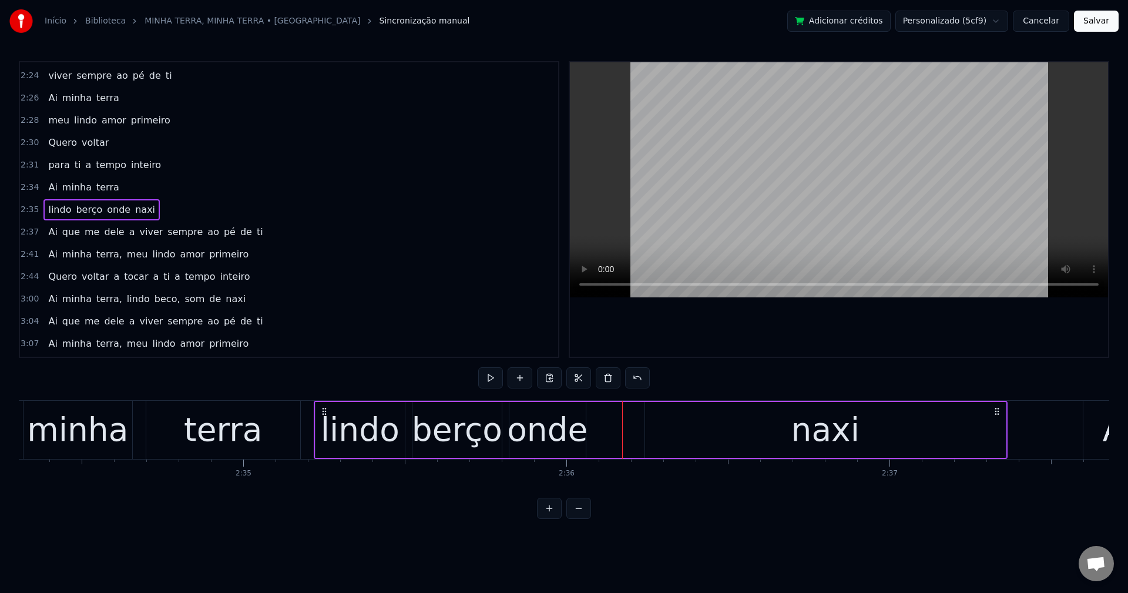
click at [550, 435] on div "onde" at bounding box center [547, 429] width 80 height 49
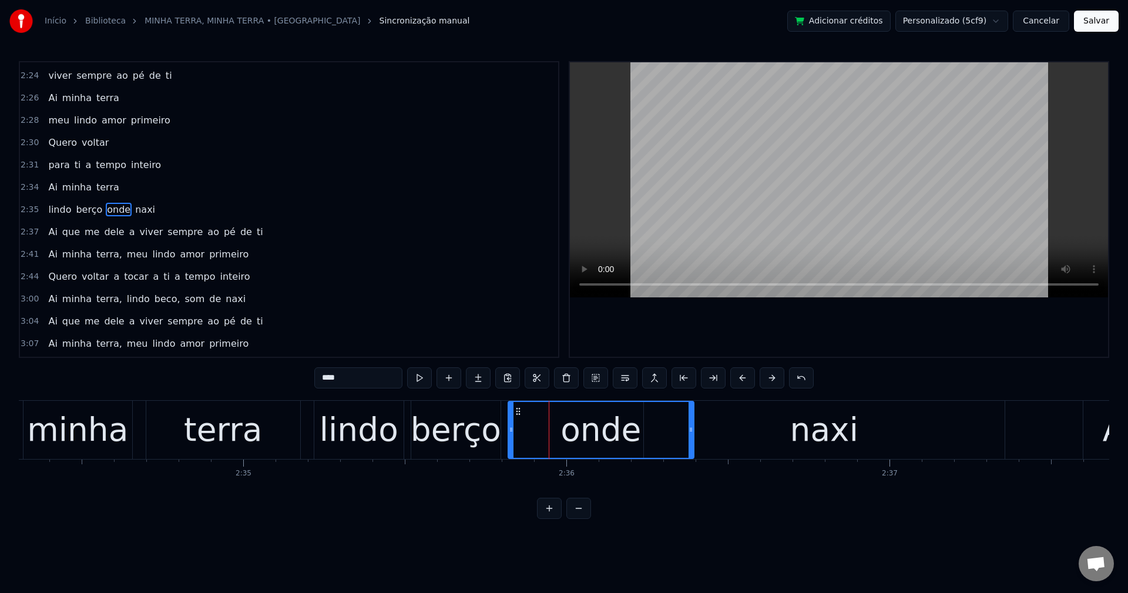
drag, startPoint x: 583, startPoint y: 429, endPoint x: 690, endPoint y: 413, distance: 108.1
click at [690, 413] on div at bounding box center [691, 430] width 5 height 56
click at [788, 422] on div "naxi" at bounding box center [824, 430] width 361 height 58
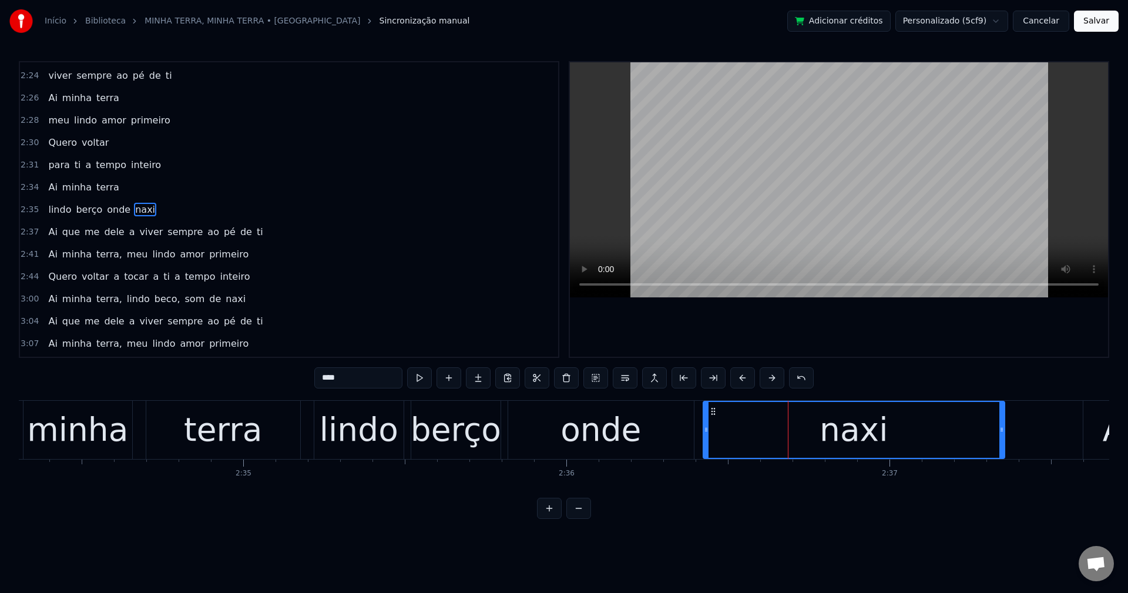
drag, startPoint x: 646, startPoint y: 432, endPoint x: 705, endPoint y: 444, distance: 60.6
click at [705, 444] on div at bounding box center [706, 430] width 5 height 56
drag, startPoint x: 362, startPoint y: 382, endPoint x: 228, endPoint y: 372, distance: 134.3
click at [228, 372] on div "0:42 A minha terra 0:43 é a mais [PERSON_NAME] do mundo 0:45 A minha rua 0:46 é…" at bounding box center [564, 290] width 1090 height 458
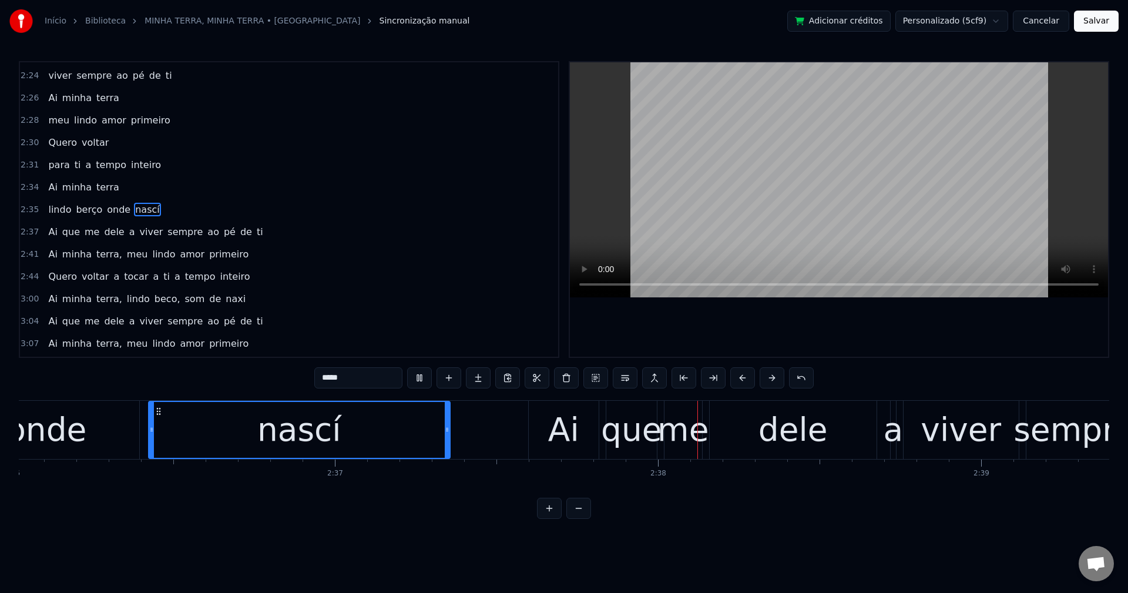
scroll to position [0, 50839]
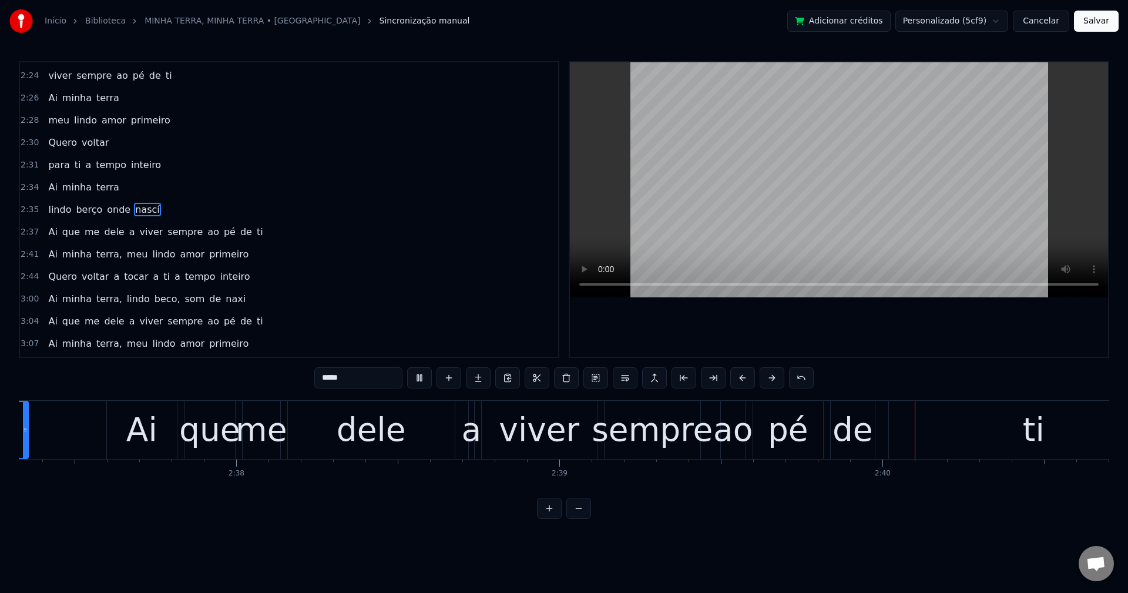
click at [109, 237] on span "dele" at bounding box center [114, 232] width 22 height 14
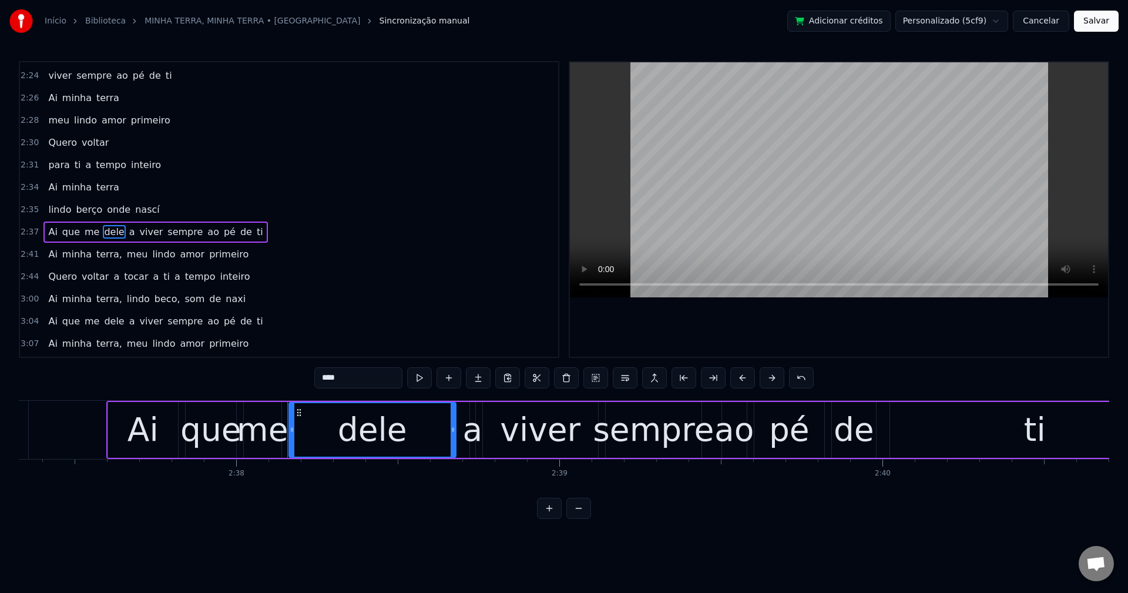
scroll to position [1181, 0]
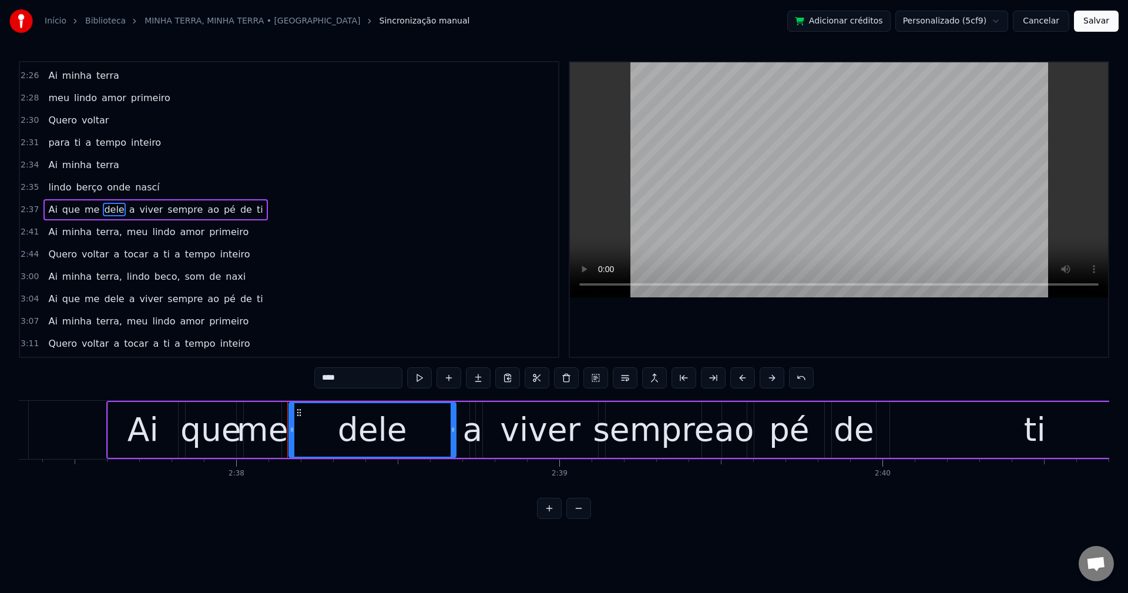
drag, startPoint x: 365, startPoint y: 380, endPoint x: 144, endPoint y: 365, distance: 221.4
click at [153, 381] on div "0:42 A minha terra 0:43 é a mais [PERSON_NAME] do mundo 0:45 A minha rua 0:46 é…" at bounding box center [564, 290] width 1090 height 458
click at [129, 209] on span "a" at bounding box center [133, 210] width 8 height 14
type input "*"
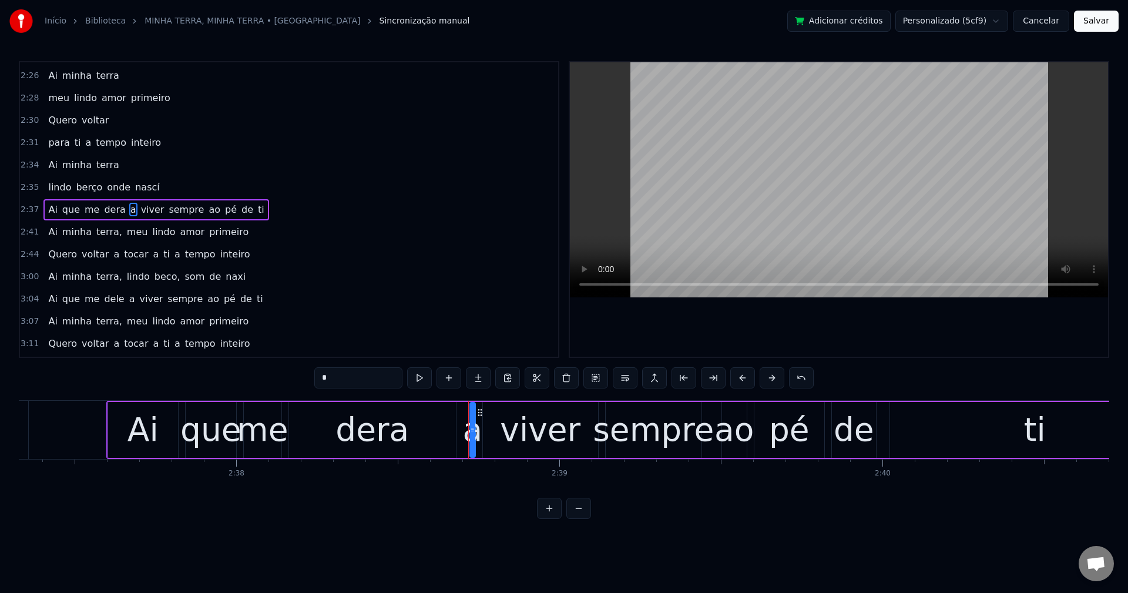
drag, startPoint x: 623, startPoint y: 377, endPoint x: 106, endPoint y: 208, distance: 544.0
click at [106, 208] on div "0:42 A minha terra 0:43 é a mais [PERSON_NAME] do mundo 0:45 A minha rua 0:46 é…" at bounding box center [564, 290] width 1090 height 458
click at [565, 376] on button at bounding box center [566, 377] width 25 height 21
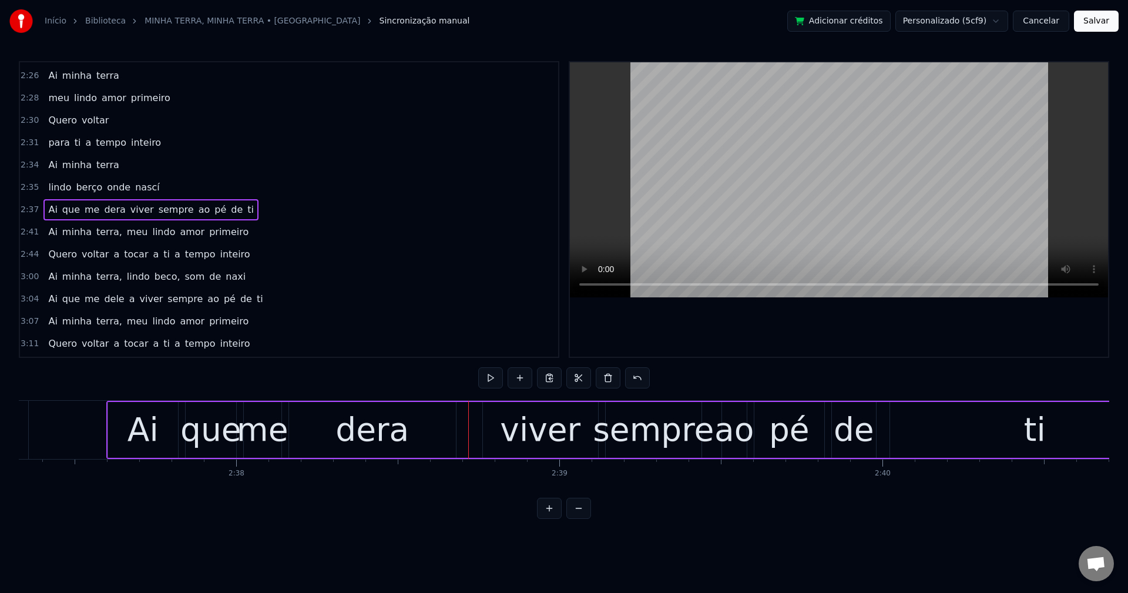
click at [103, 209] on span "dera" at bounding box center [115, 210] width 24 height 14
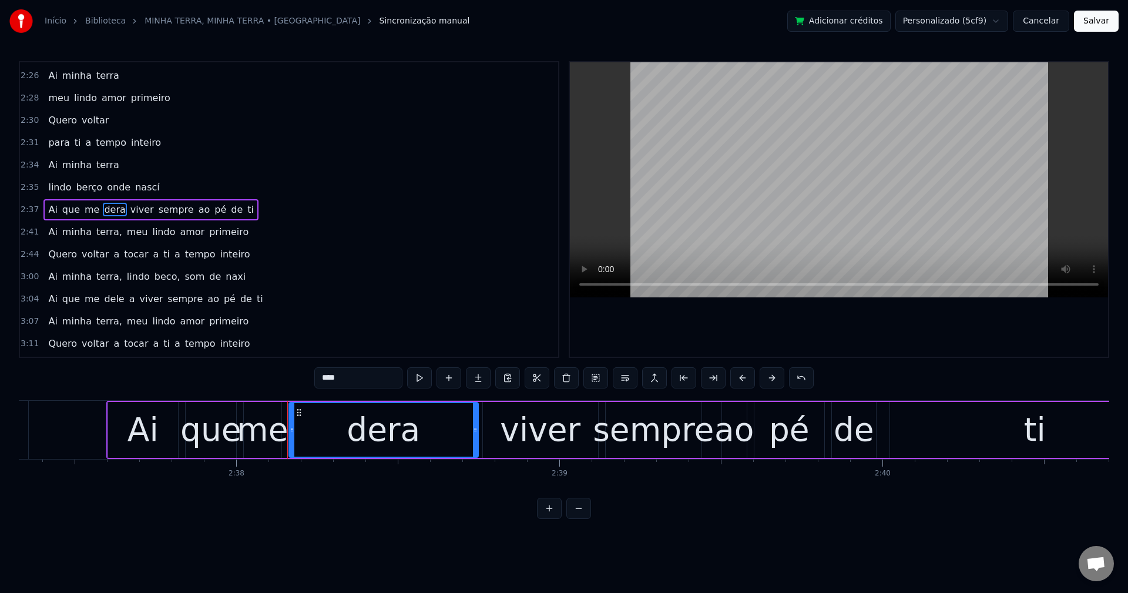
drag, startPoint x: 454, startPoint y: 430, endPoint x: 476, endPoint y: 429, distance: 22.3
click at [476, 429] on icon at bounding box center [475, 429] width 5 height 9
click at [519, 434] on div "viver" at bounding box center [540, 429] width 80 height 49
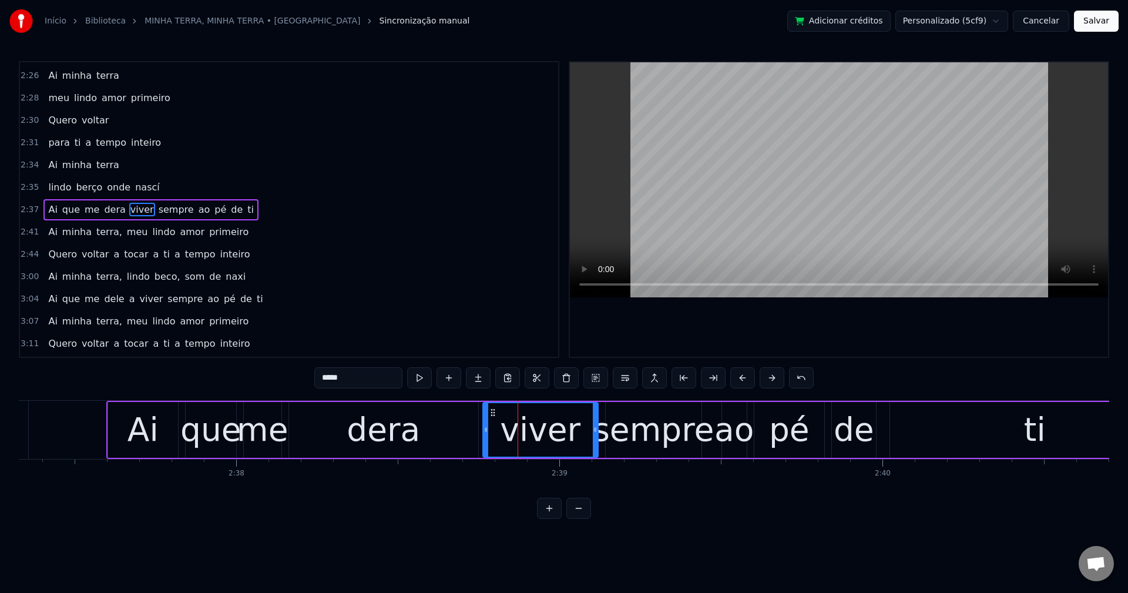
click at [202, 436] on div "que" at bounding box center [210, 429] width 61 height 49
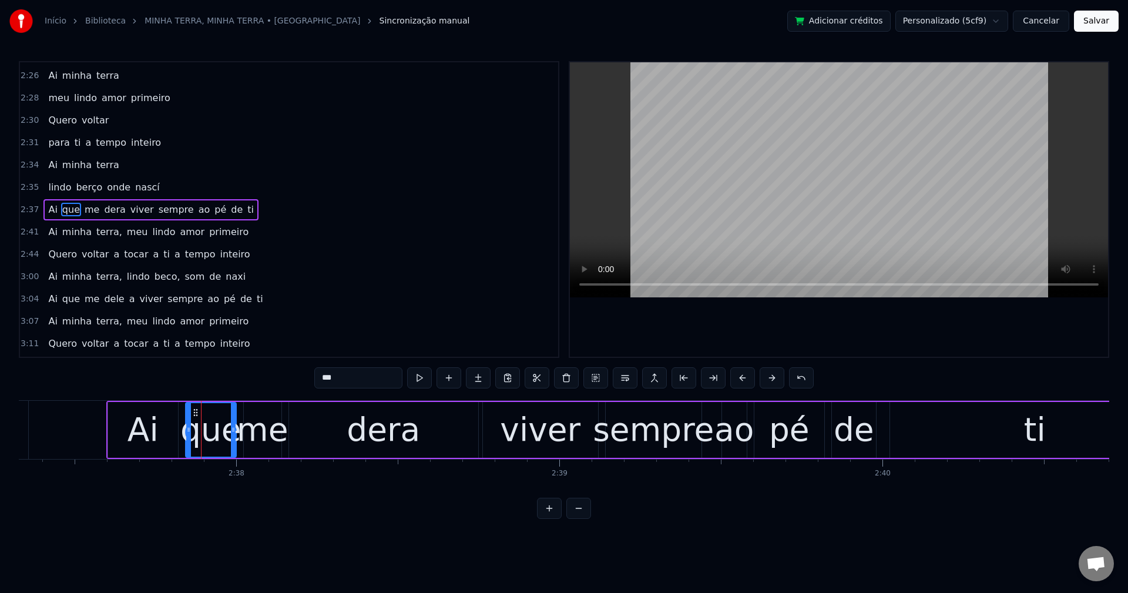
click at [371, 371] on input "***" at bounding box center [358, 377] width 88 height 21
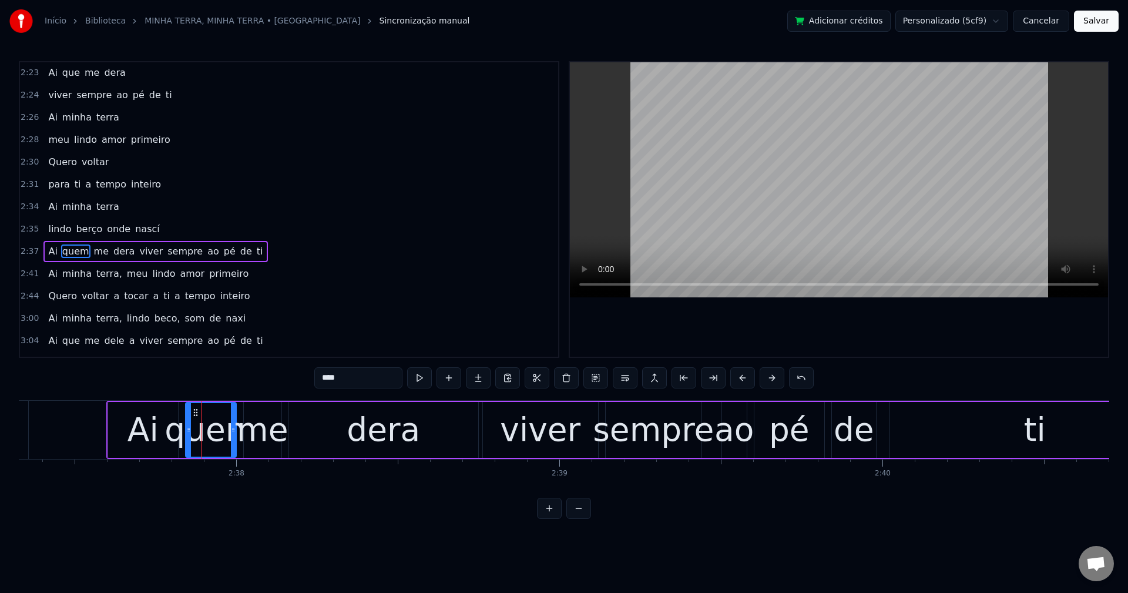
scroll to position [1122, 0]
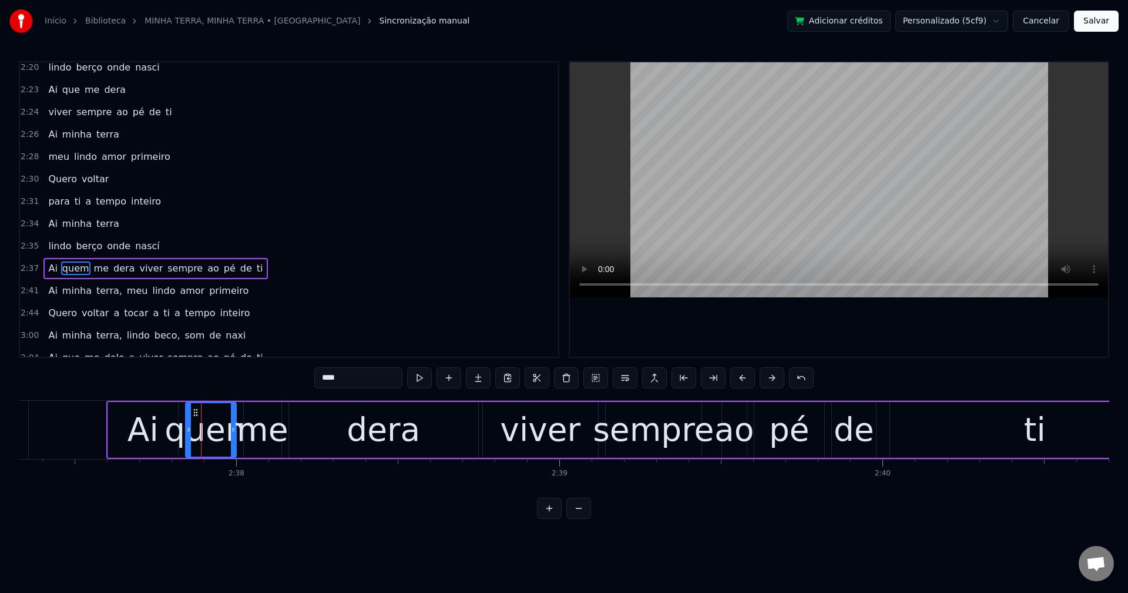
drag, startPoint x: 66, startPoint y: 83, endPoint x: 101, endPoint y: 130, distance: 58.8
click at [68, 83] on span "que" at bounding box center [71, 90] width 20 height 14
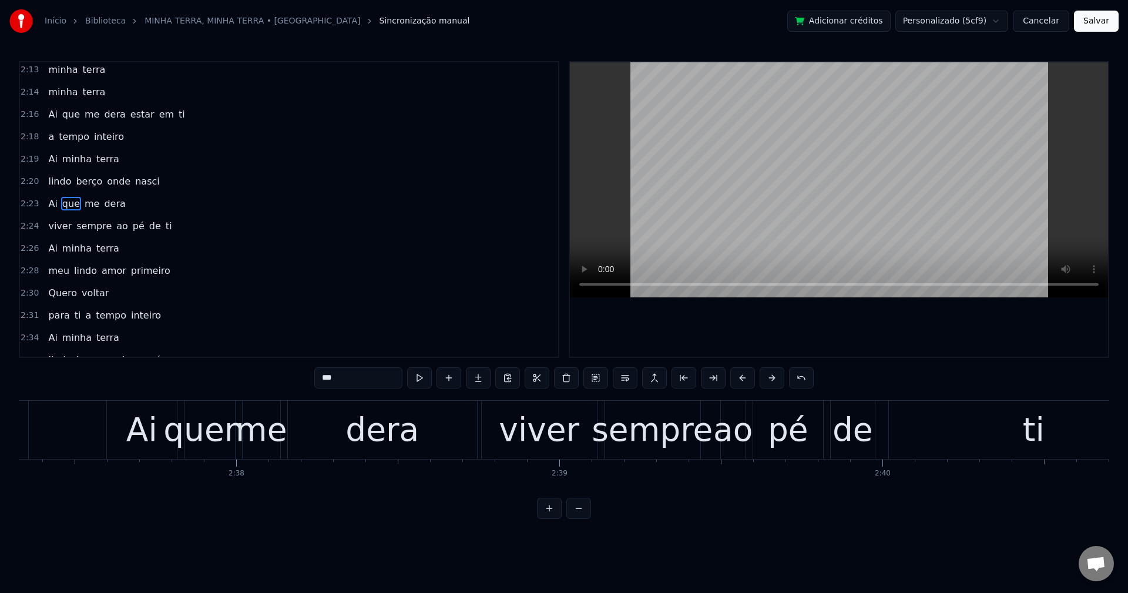
scroll to position [1002, 0]
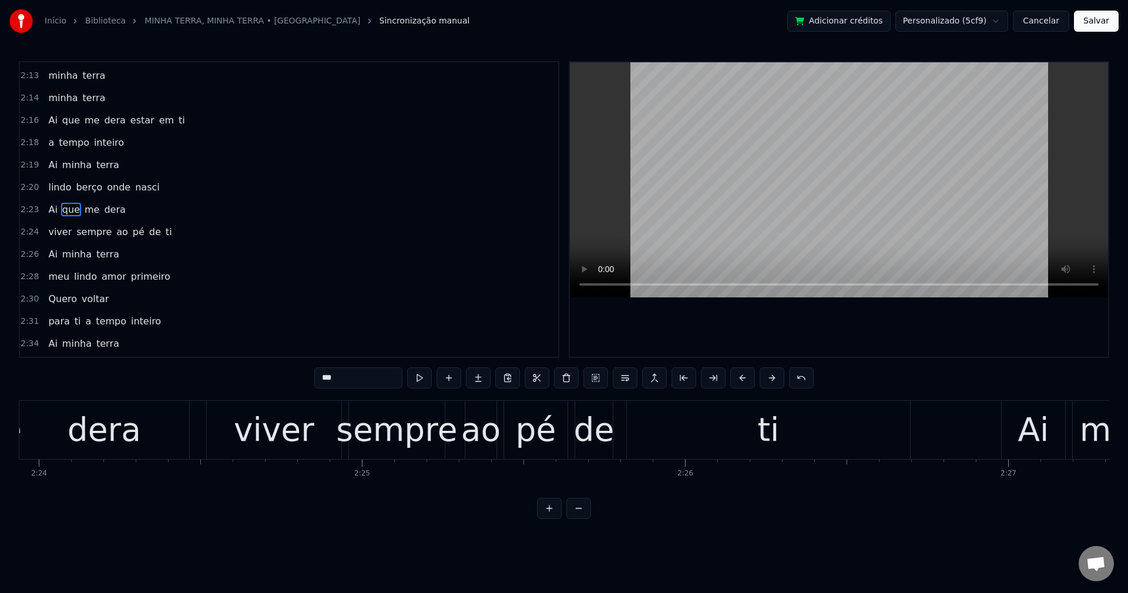
click at [380, 381] on input "***" at bounding box center [358, 377] width 88 height 21
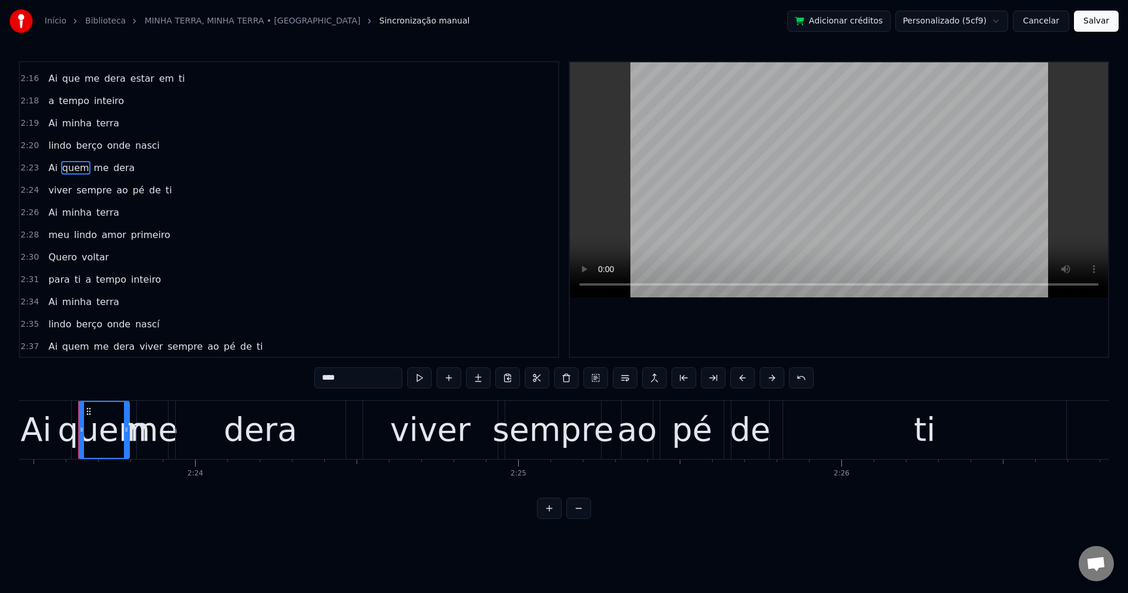
scroll to position [1061, 0]
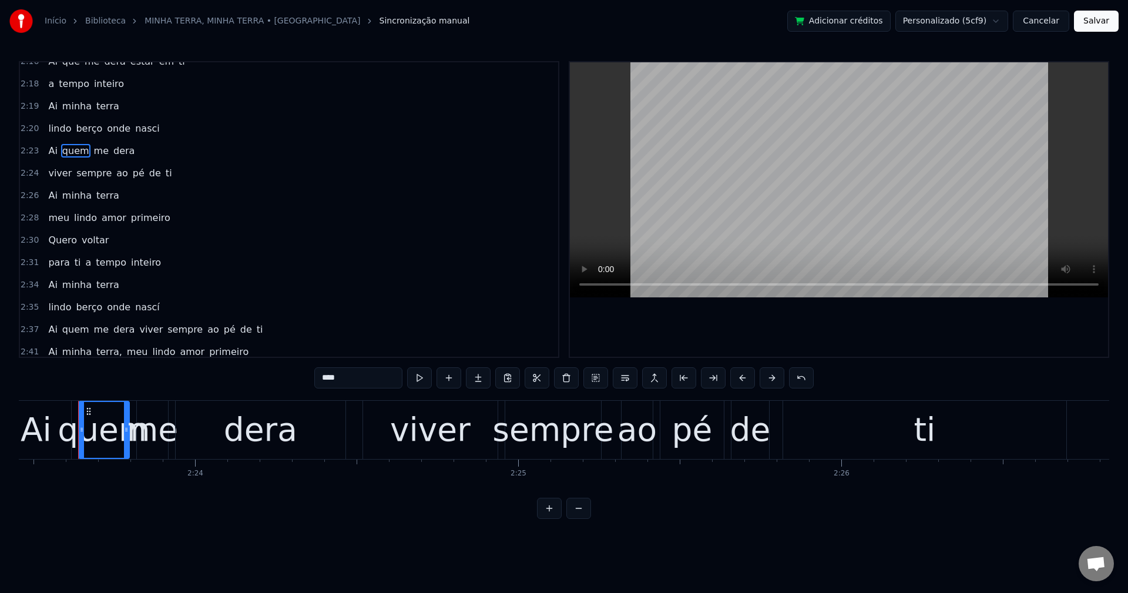
click at [70, 331] on span "quem" at bounding box center [75, 330] width 29 height 14
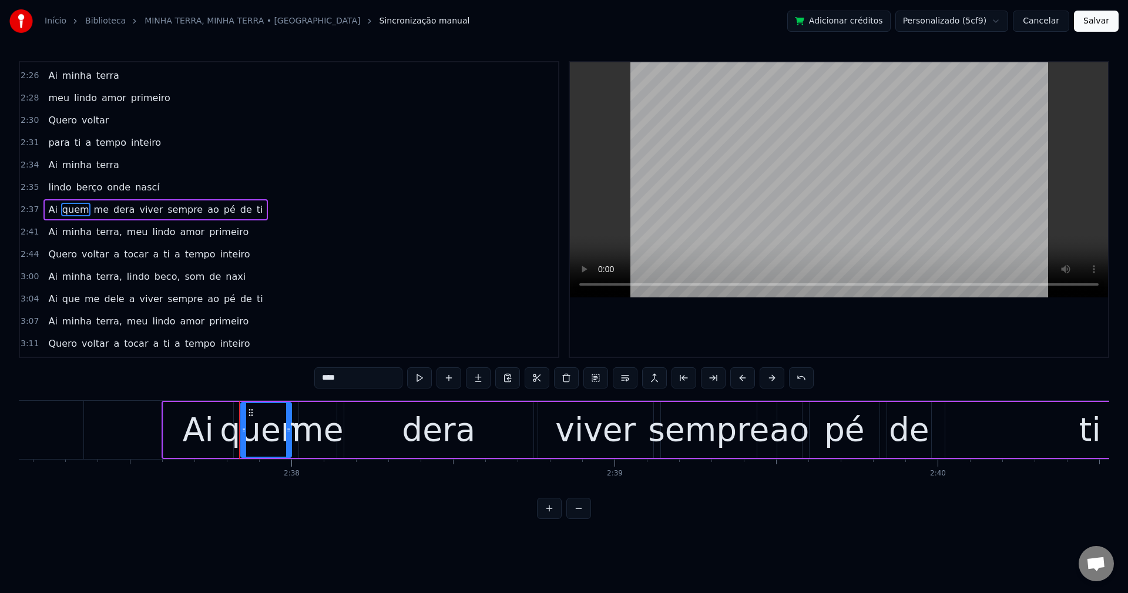
scroll to position [0, 50945]
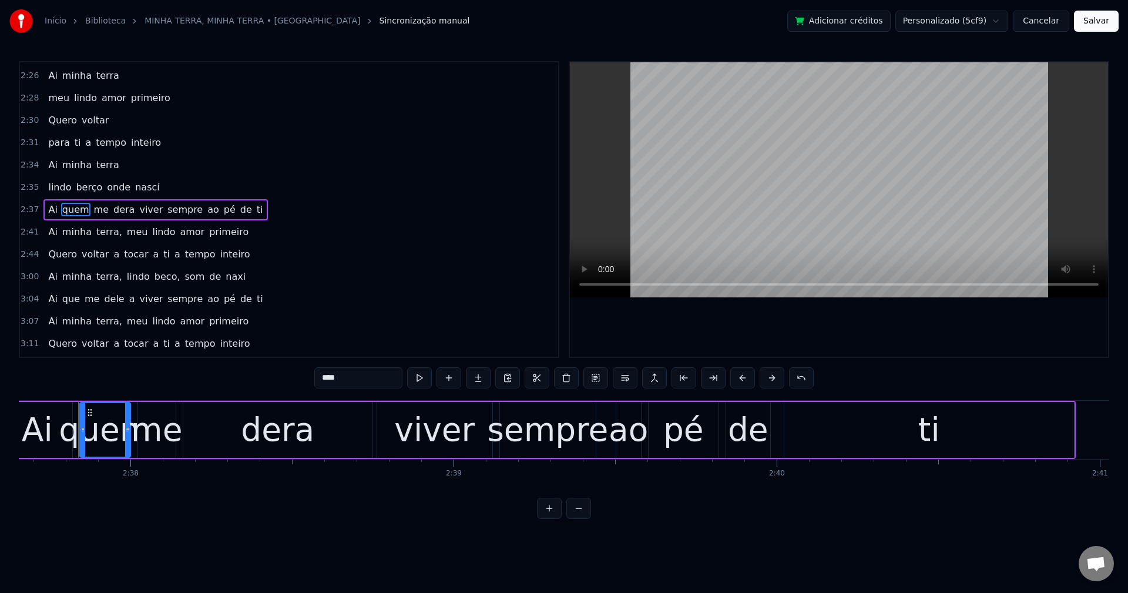
click at [138, 212] on span "viver" at bounding box center [151, 210] width 26 height 14
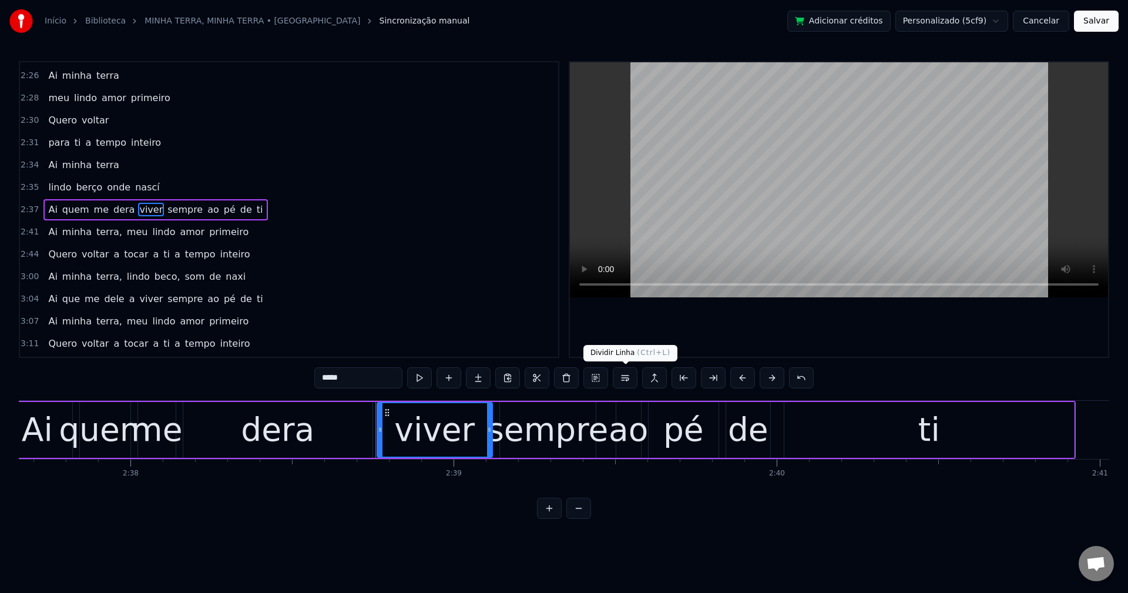
click at [625, 379] on button at bounding box center [625, 377] width 25 height 21
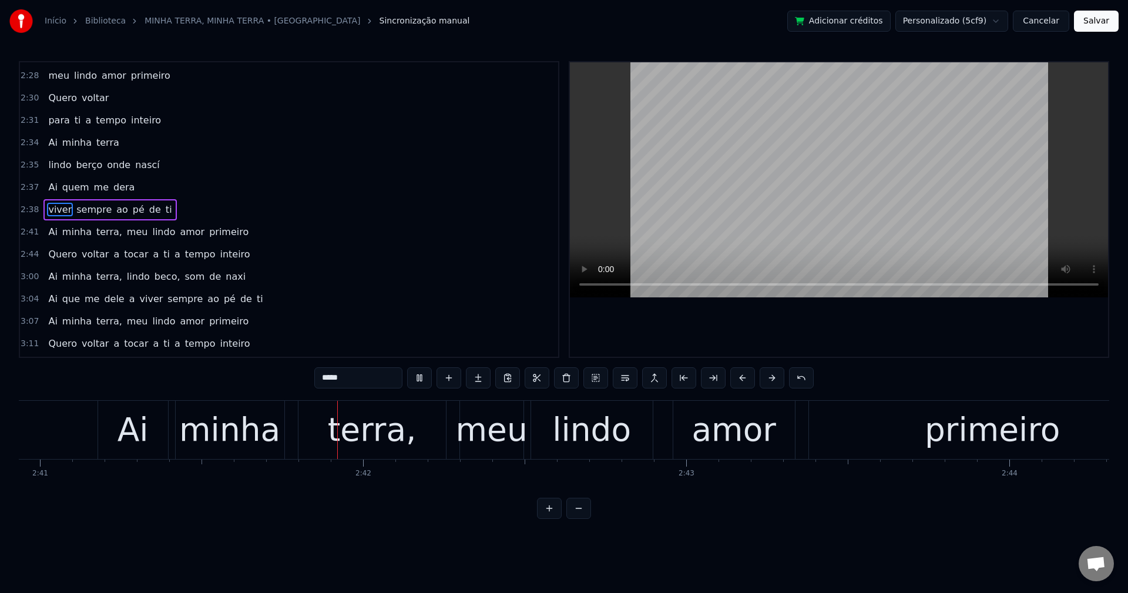
scroll to position [0, 52081]
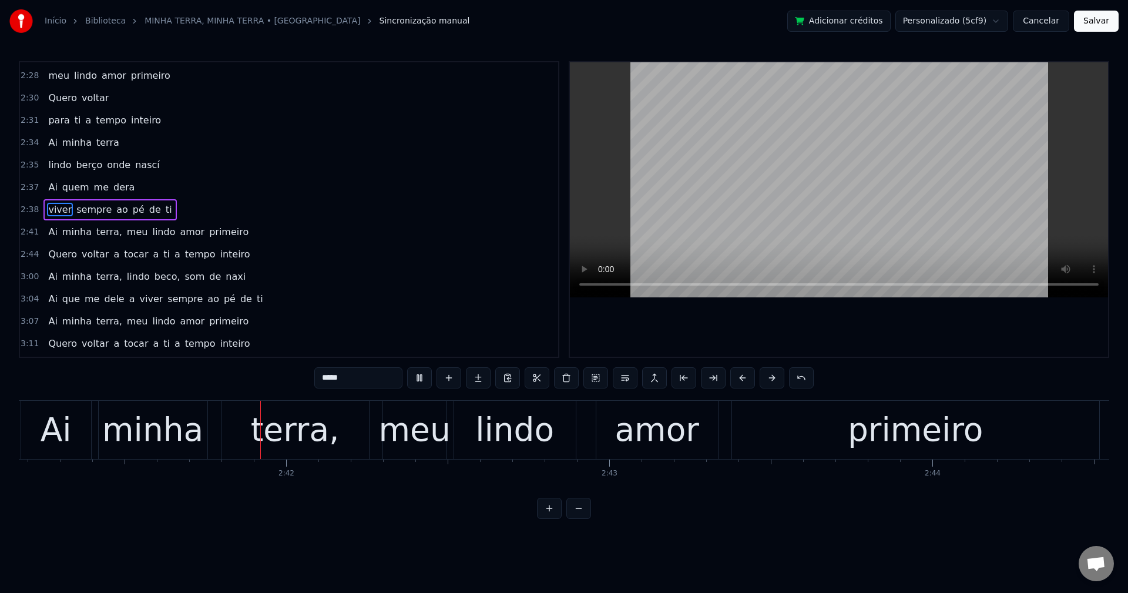
click at [95, 233] on span "terra," at bounding box center [109, 232] width 28 height 14
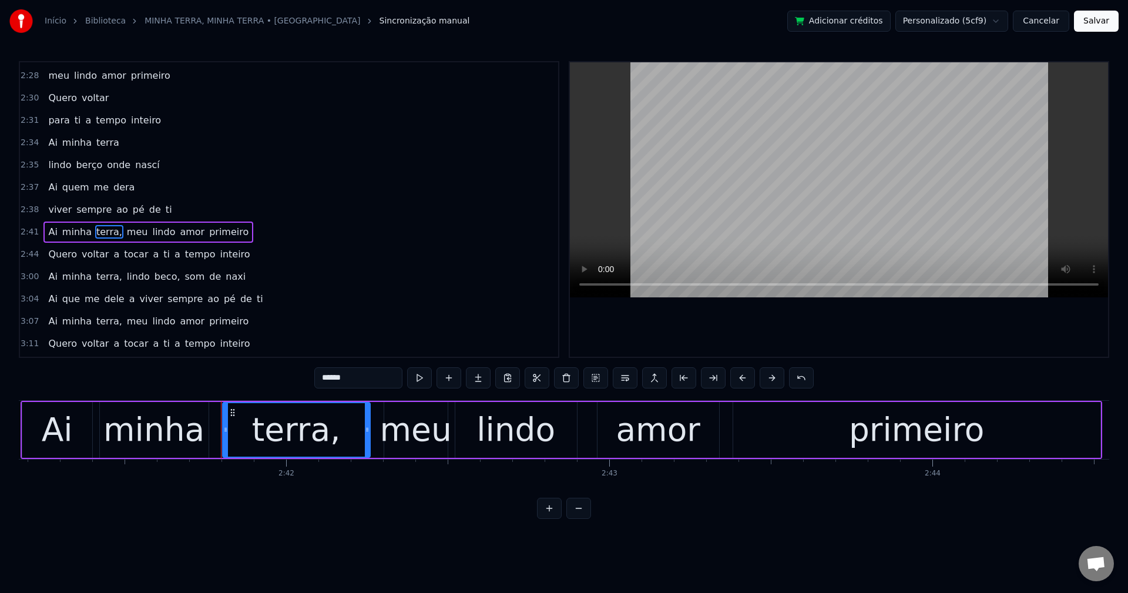
scroll to position [1226, 0]
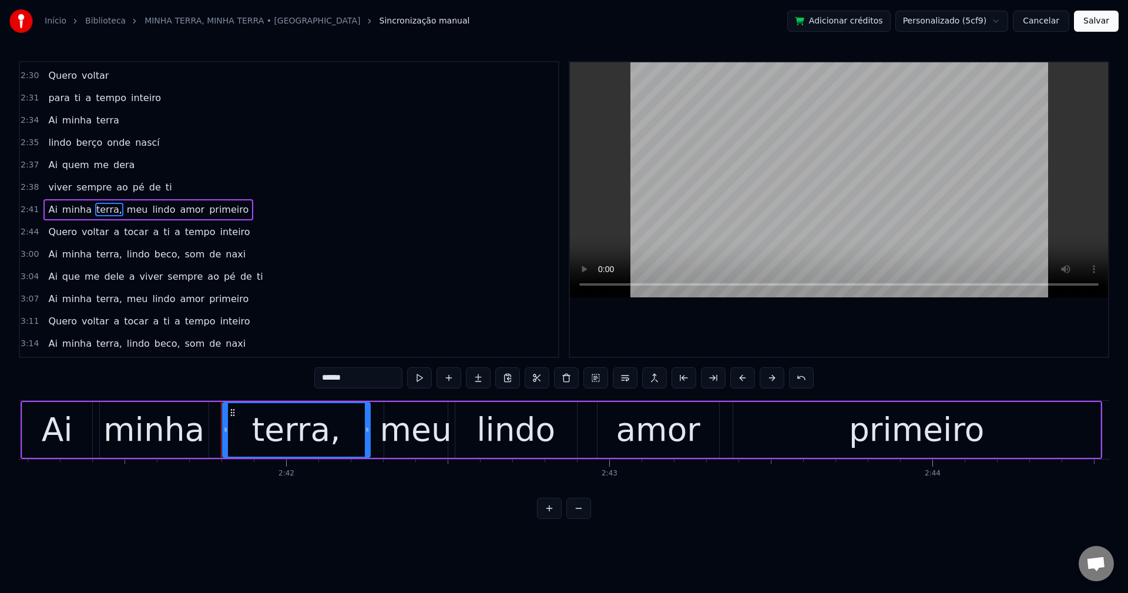
click at [375, 372] on input "******" at bounding box center [358, 377] width 88 height 21
click at [123, 214] on span "meu" at bounding box center [135, 210] width 24 height 14
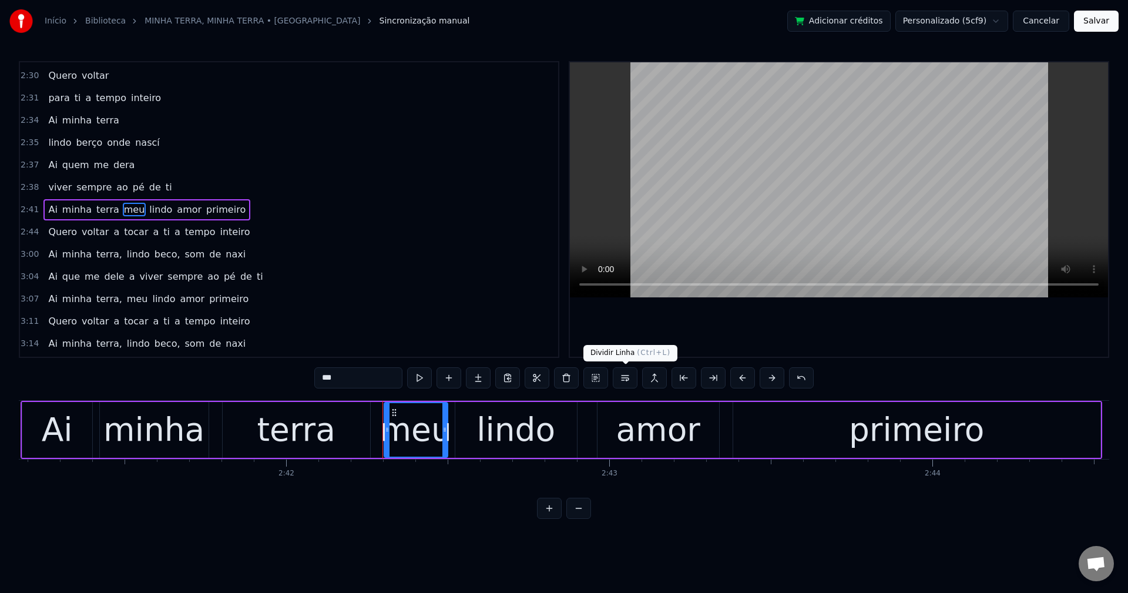
drag, startPoint x: 622, startPoint y: 384, endPoint x: 594, endPoint y: 328, distance: 62.3
click at [620, 383] on button at bounding box center [625, 377] width 25 height 21
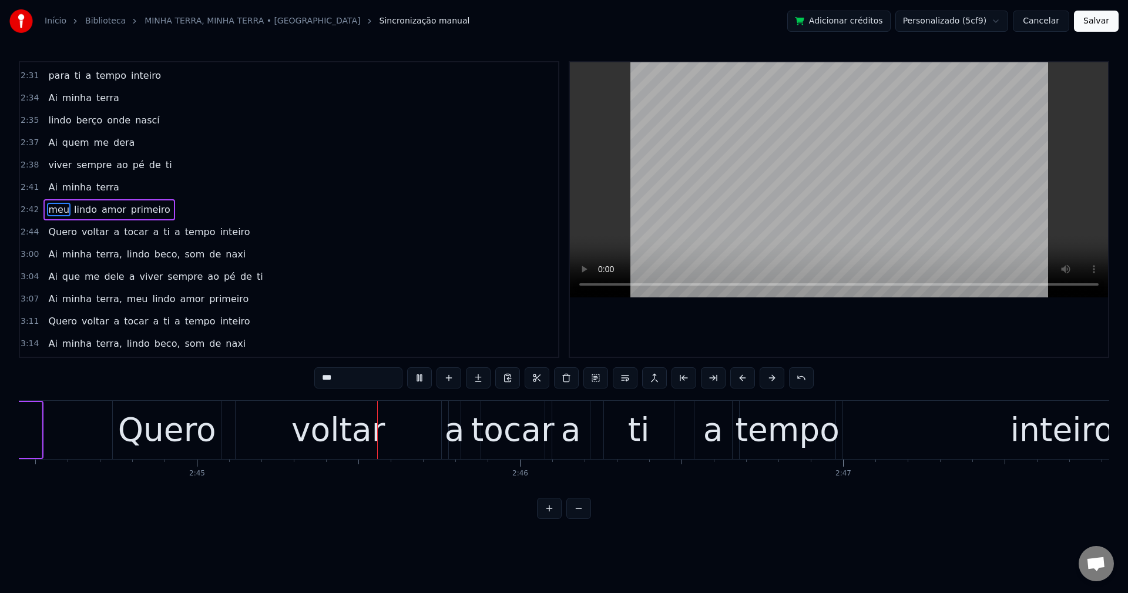
scroll to position [0, 53142]
click at [89, 238] on span "voltar" at bounding box center [94, 232] width 29 height 14
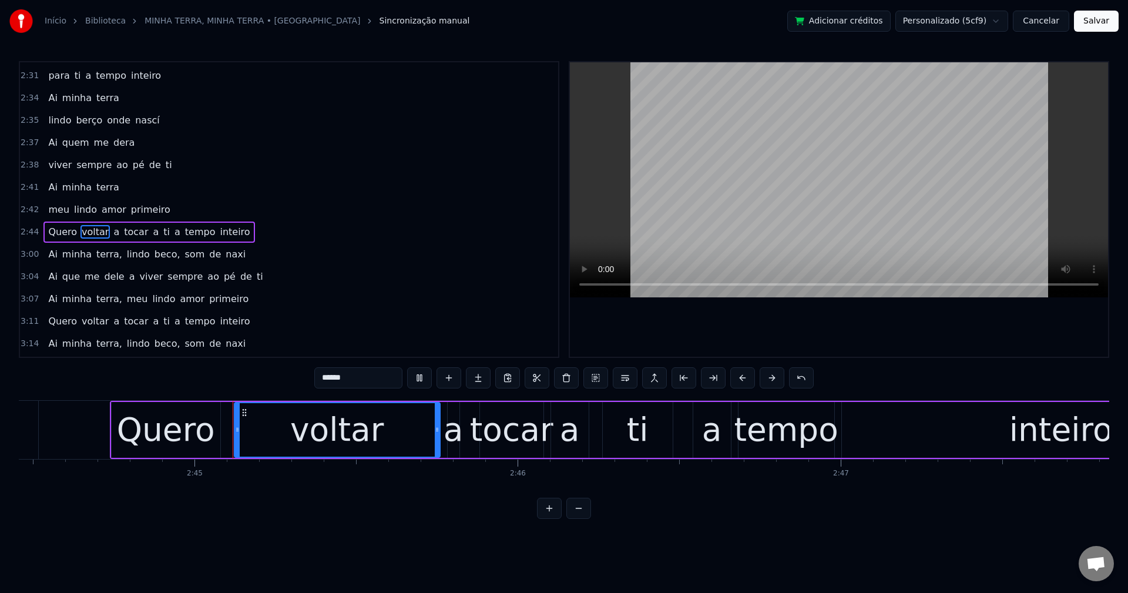
scroll to position [1270, 0]
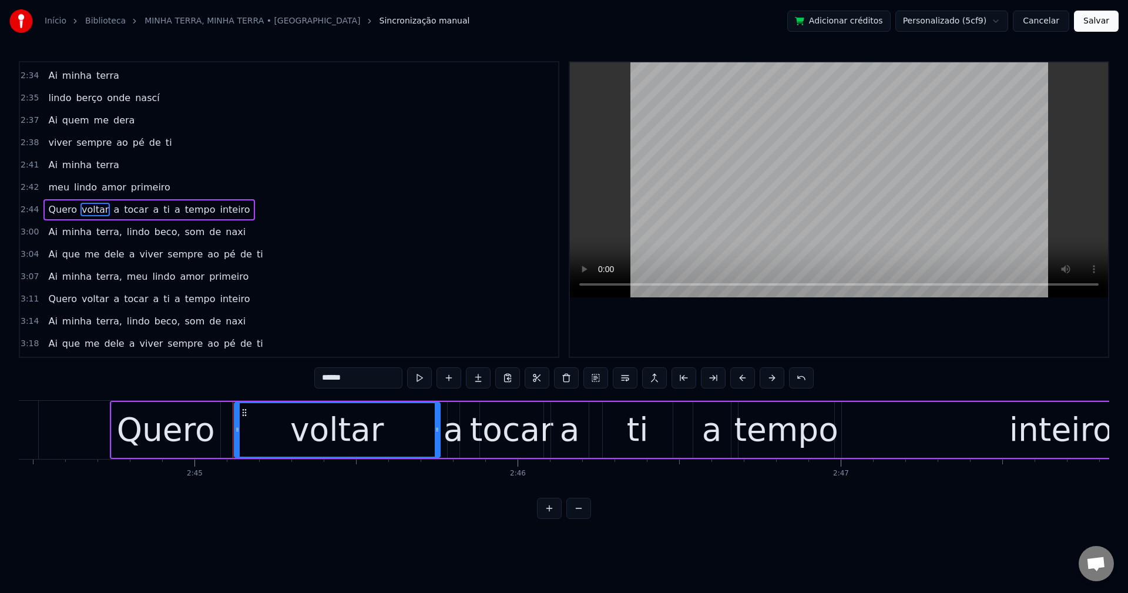
click at [455, 434] on div "a" at bounding box center [454, 429] width 20 height 49
type input "*"
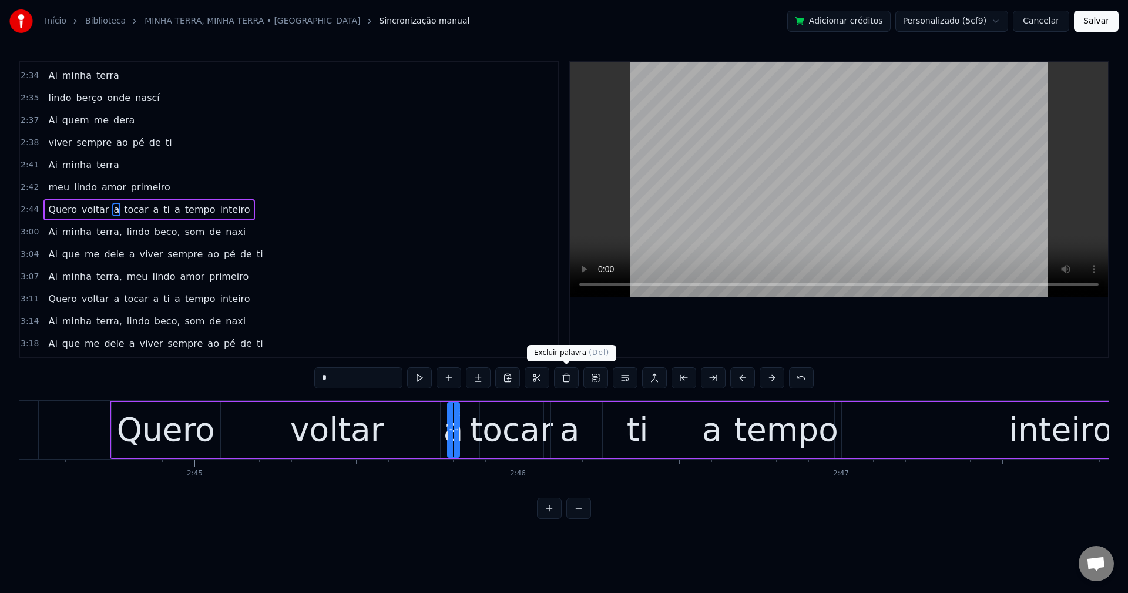
click at [566, 379] on button at bounding box center [566, 377] width 25 height 21
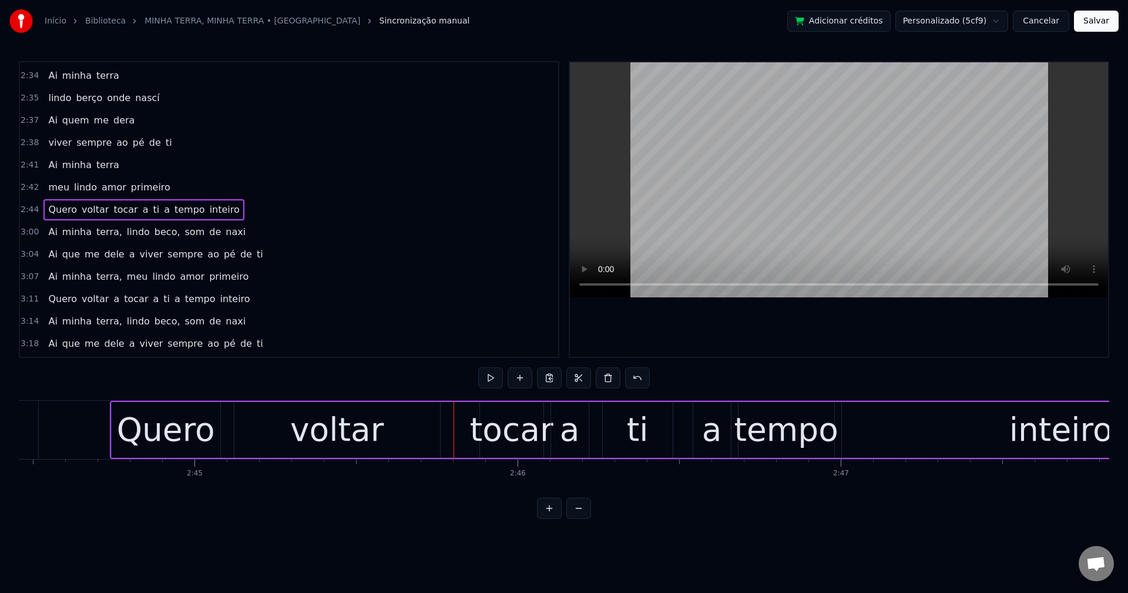
click at [502, 425] on div "tocar" at bounding box center [511, 429] width 83 height 49
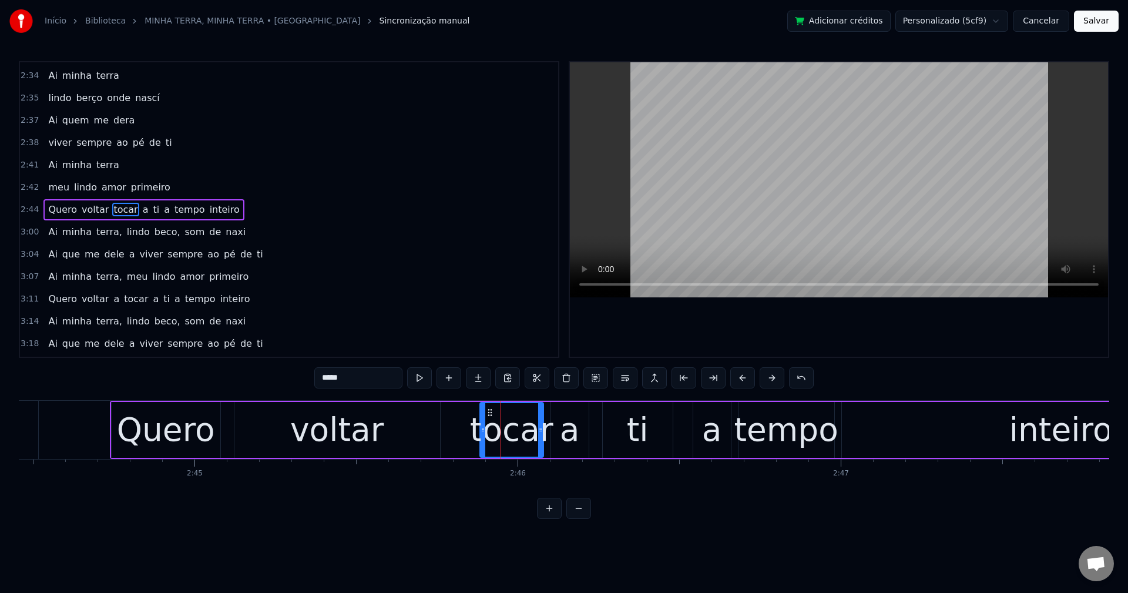
drag, startPoint x: 345, startPoint y: 377, endPoint x: 18, endPoint y: 304, distance: 335.1
click at [35, 334] on div "0:42 A minha terra 0:43 é a mais [PERSON_NAME] do mundo 0:45 A minha rua 0:46 é…" at bounding box center [564, 290] width 1090 height 458
drag, startPoint x: 484, startPoint y: 427, endPoint x: 466, endPoint y: 433, distance: 18.2
click at [466, 433] on icon at bounding box center [466, 429] width 5 height 9
click at [576, 429] on div "a" at bounding box center [570, 429] width 20 height 49
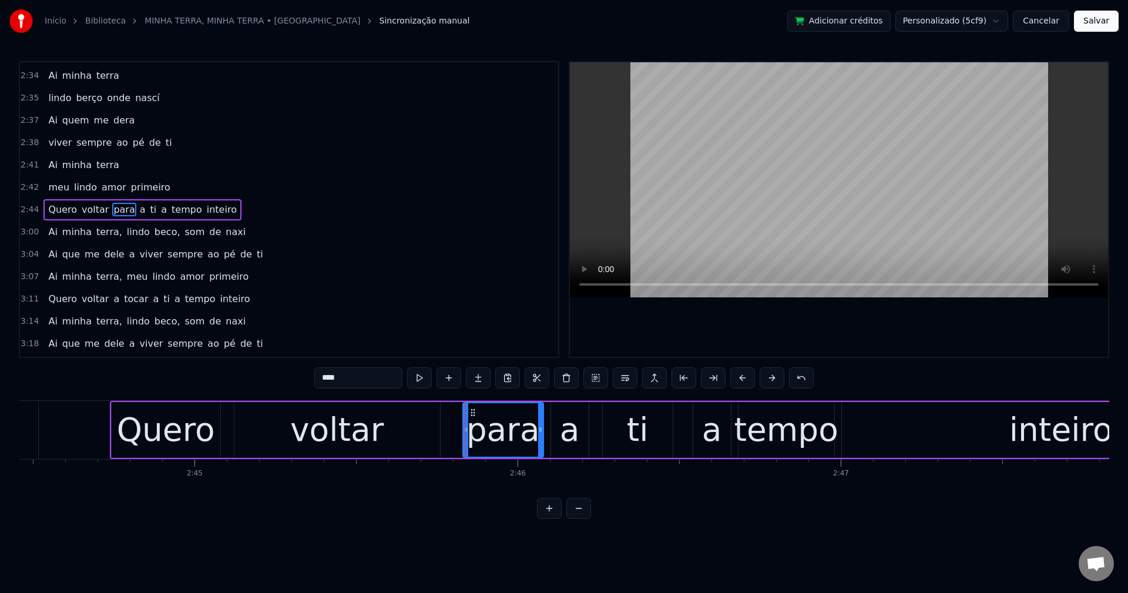
type input "*"
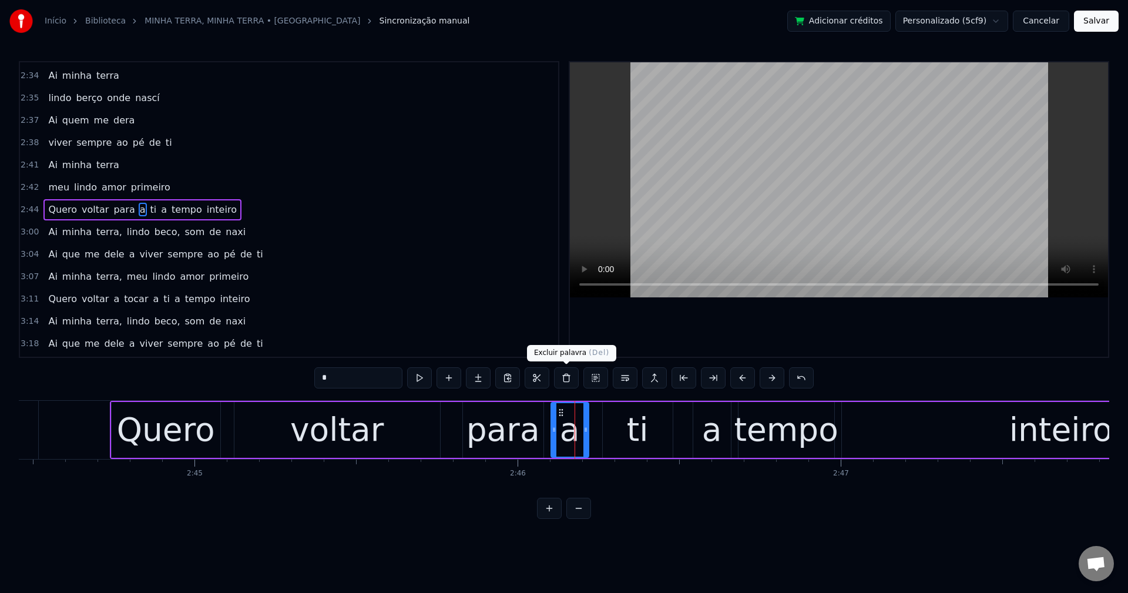
click at [565, 377] on button at bounding box center [566, 377] width 25 height 21
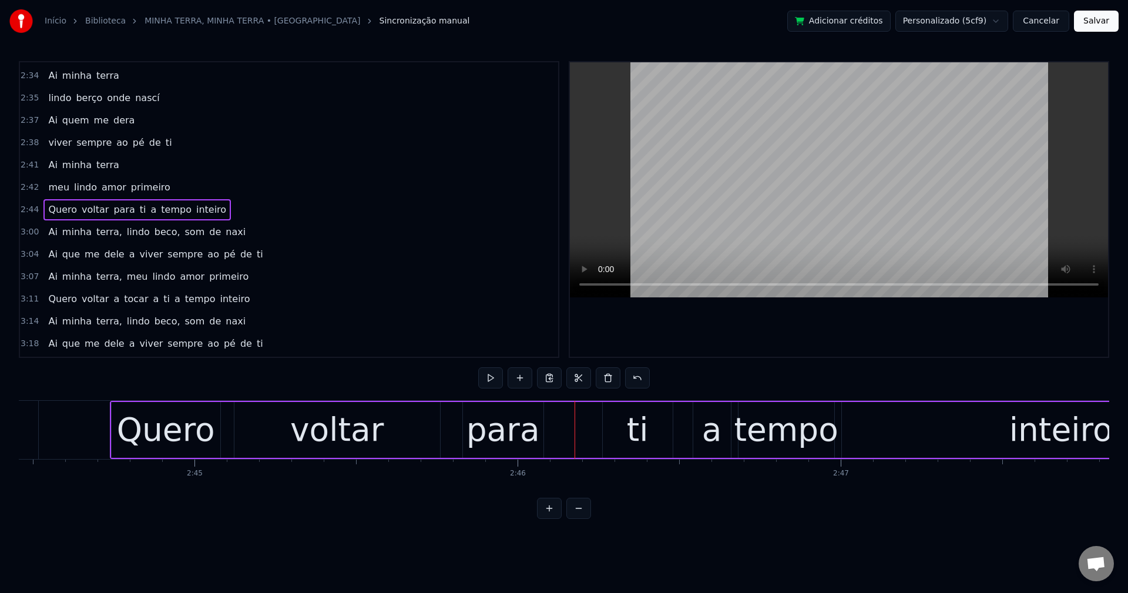
click at [515, 429] on div "para" at bounding box center [502, 429] width 73 height 49
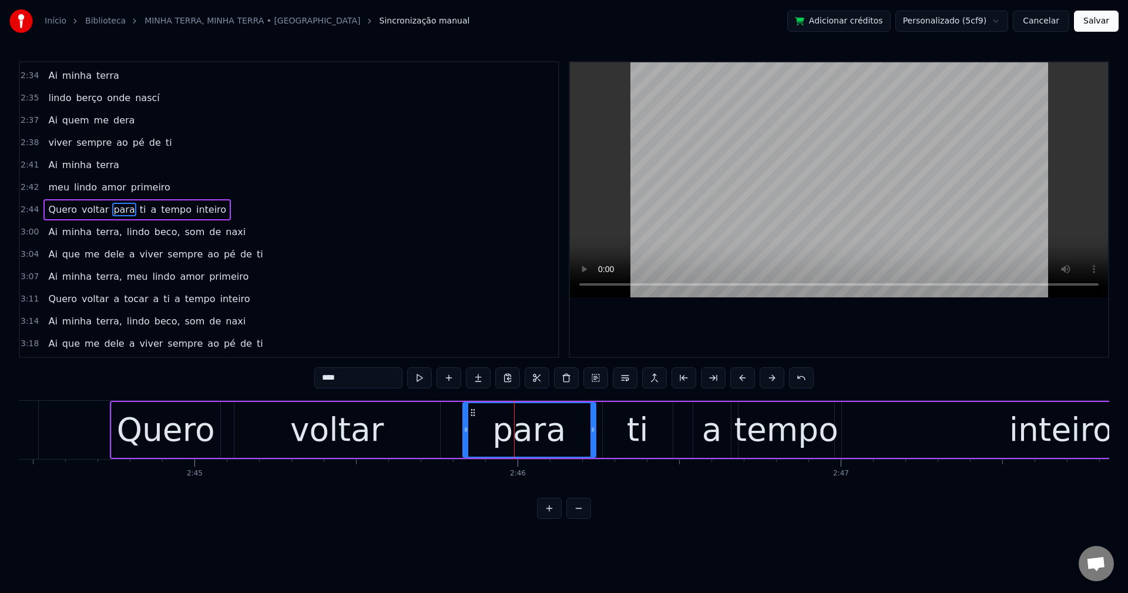
drag, startPoint x: 542, startPoint y: 431, endPoint x: 595, endPoint y: 414, distance: 55.0
click at [595, 414] on div at bounding box center [592, 429] width 5 height 53
click at [531, 438] on div "para" at bounding box center [528, 429] width 73 height 49
click at [625, 380] on button at bounding box center [625, 377] width 25 height 21
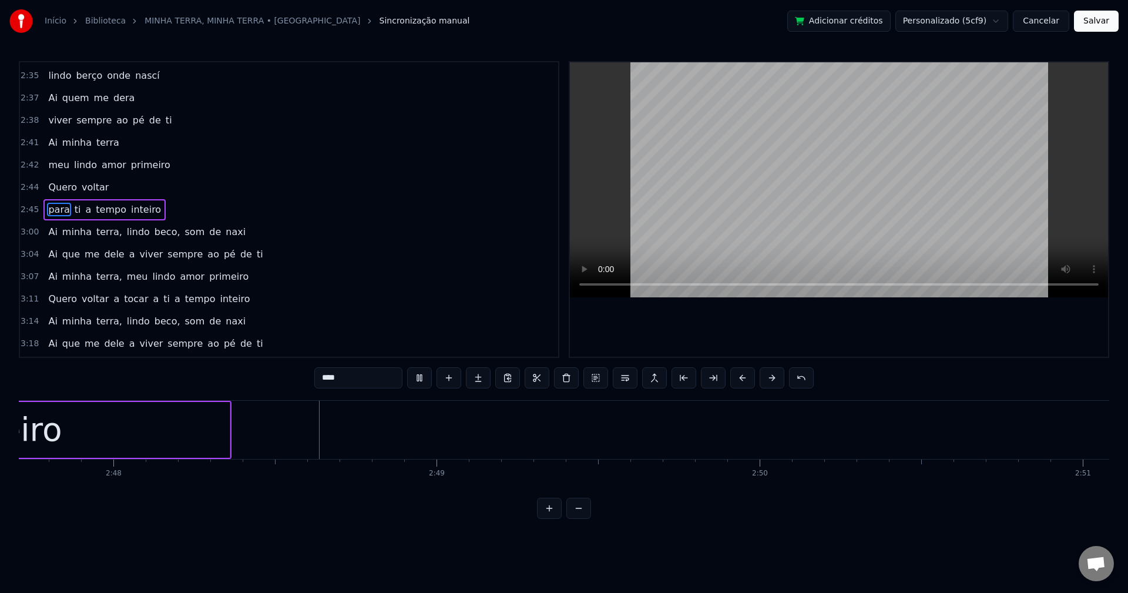
scroll to position [0, 54194]
click at [97, 234] on span "terra," at bounding box center [109, 232] width 28 height 14
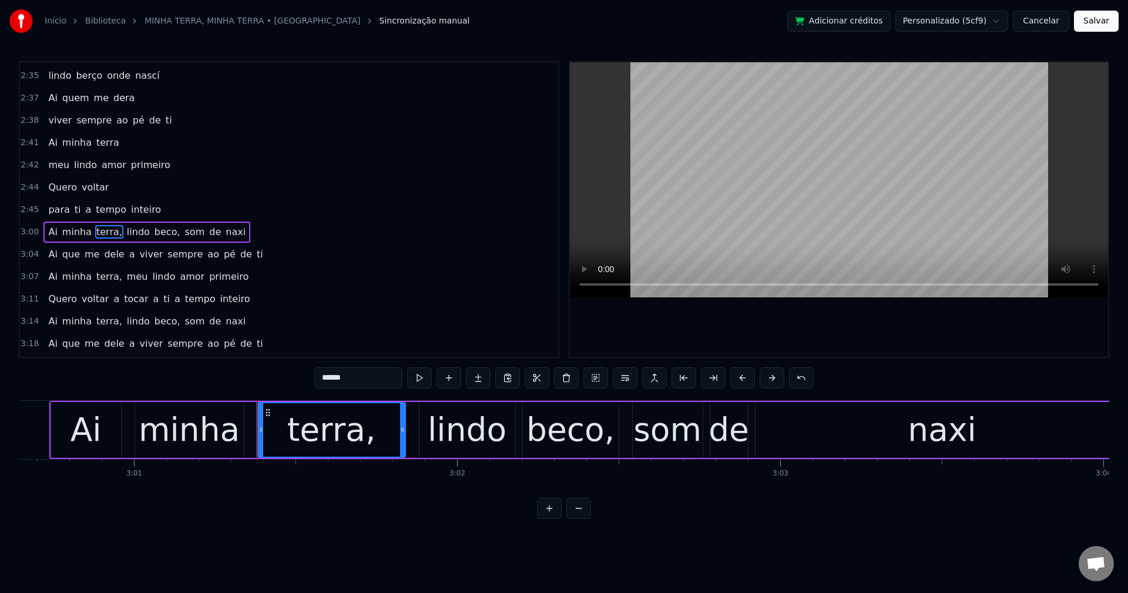
scroll to position [0, 58551]
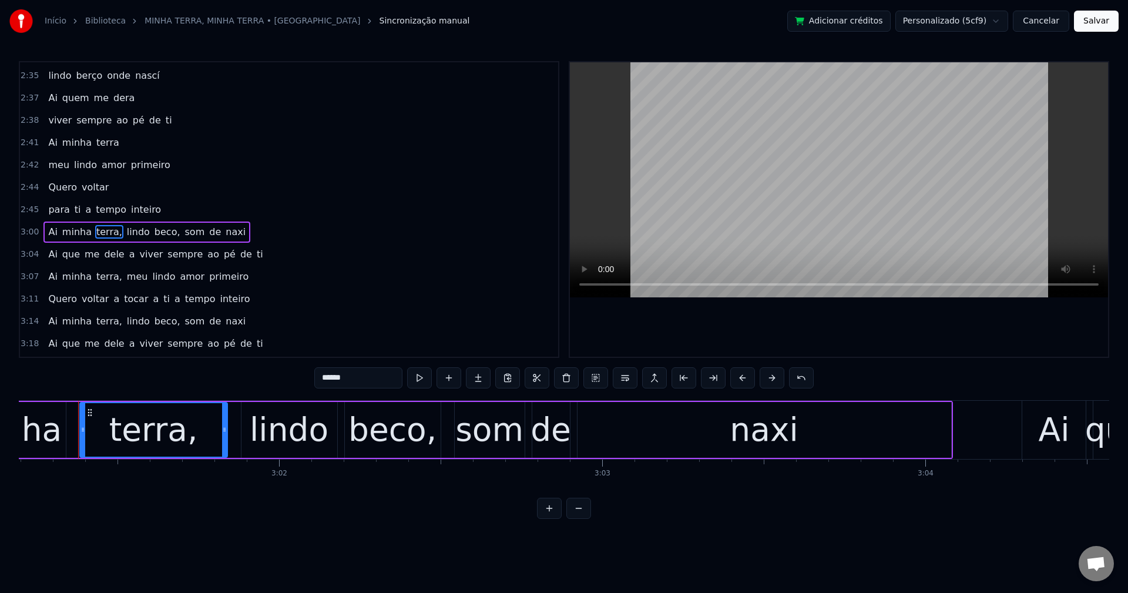
click at [357, 376] on input "******" at bounding box center [358, 377] width 88 height 21
click at [127, 231] on span "lindo" at bounding box center [135, 232] width 25 height 14
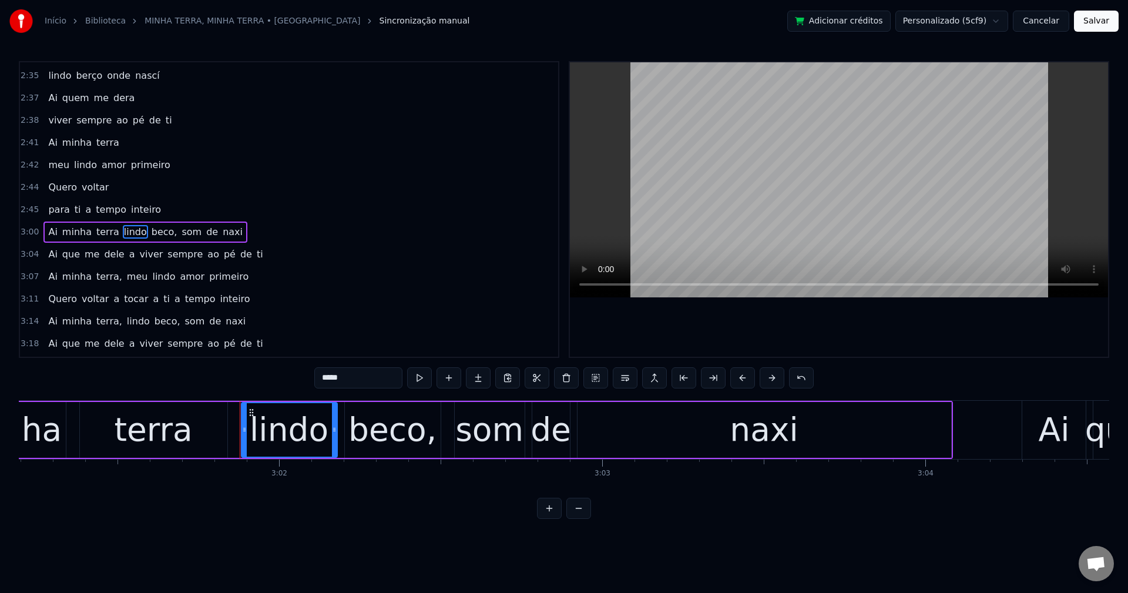
scroll to position [1315, 0]
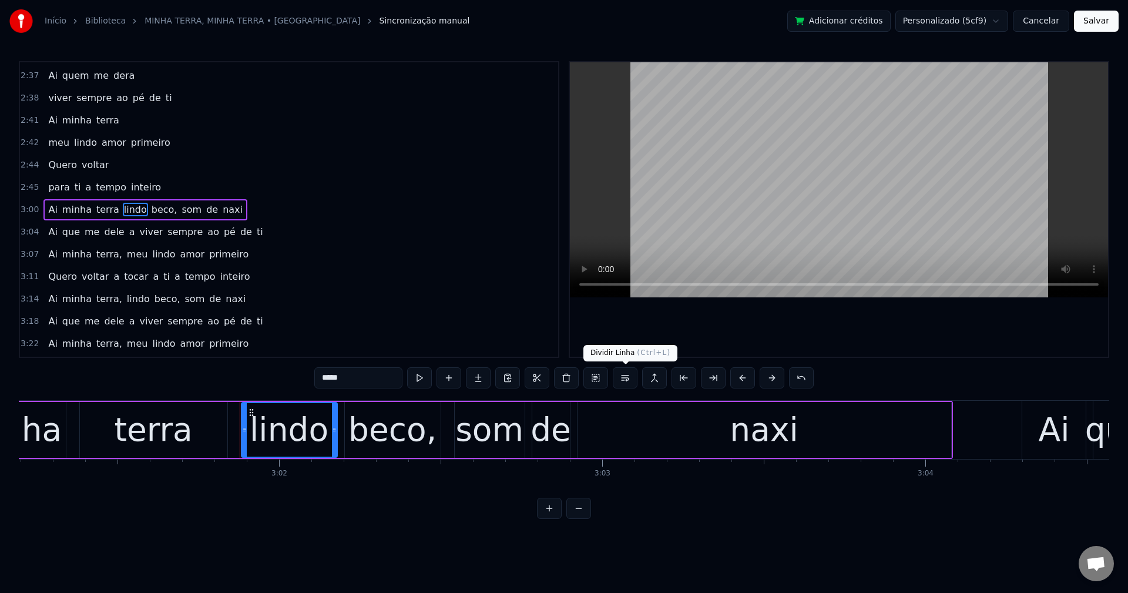
click at [623, 377] on button at bounding box center [625, 377] width 25 height 21
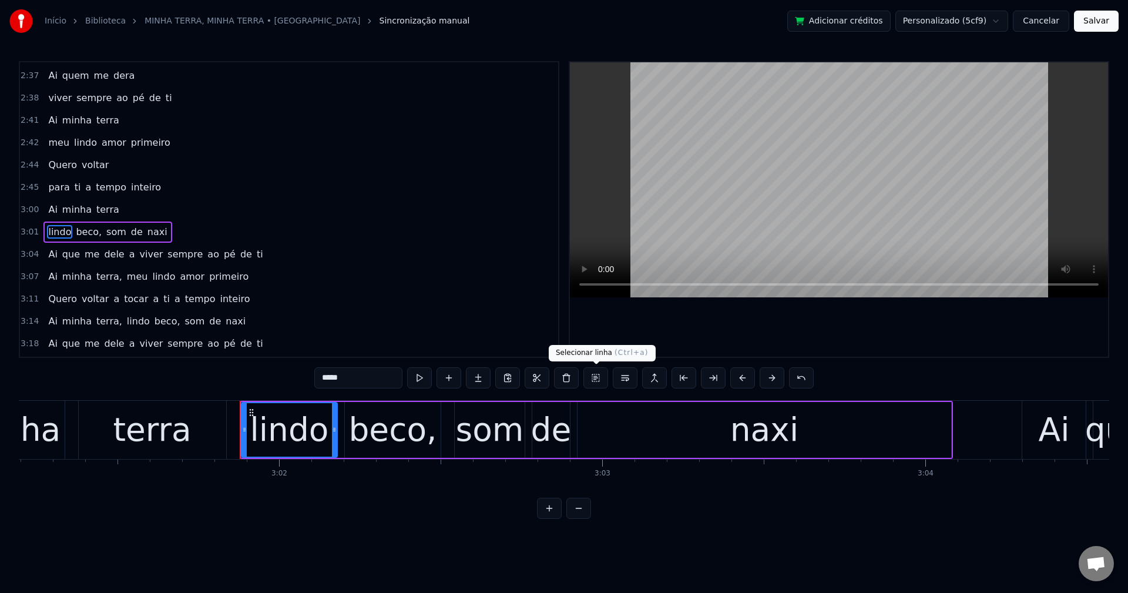
scroll to position [1337, 0]
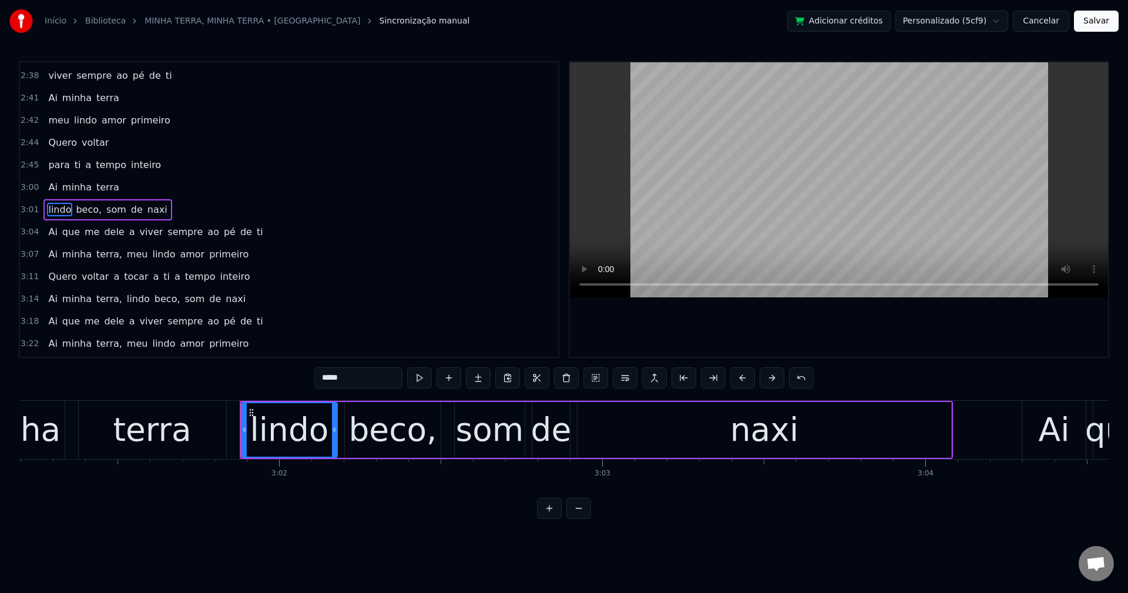
click at [76, 210] on span "beco," at bounding box center [89, 210] width 28 height 14
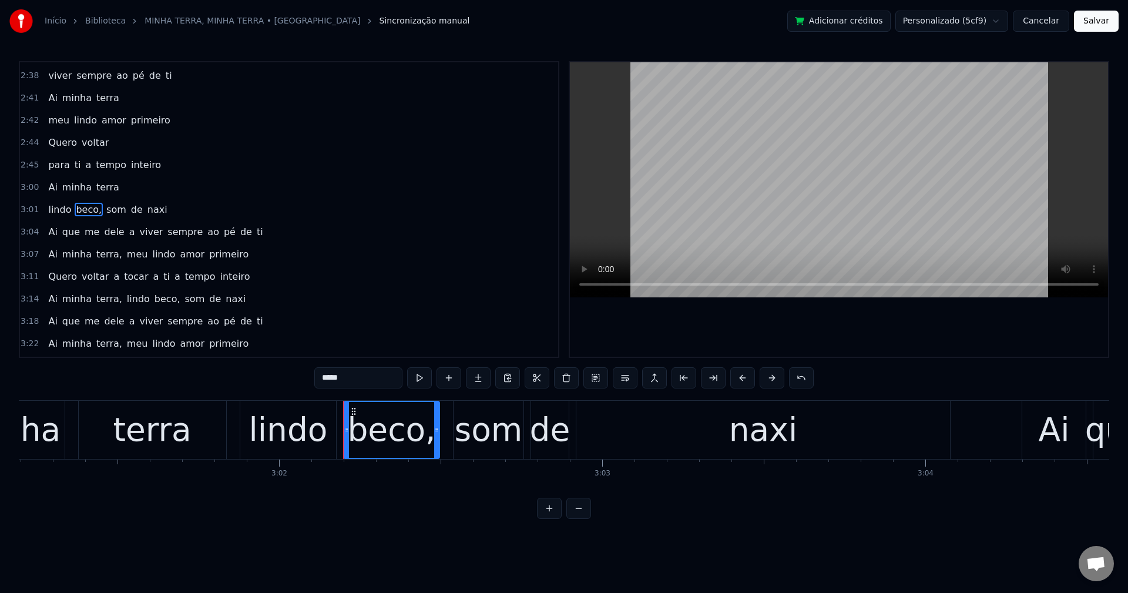
drag, startPoint x: 393, startPoint y: 381, endPoint x: 101, endPoint y: 392, distance: 292.2
click at [96, 398] on div "0:42 A minha terra 0:43 é a mais [PERSON_NAME] do mundo 0:45 A minha rua 0:46 é…" at bounding box center [564, 290] width 1090 height 458
click at [111, 204] on span "som" at bounding box center [117, 210] width 22 height 14
type input "***"
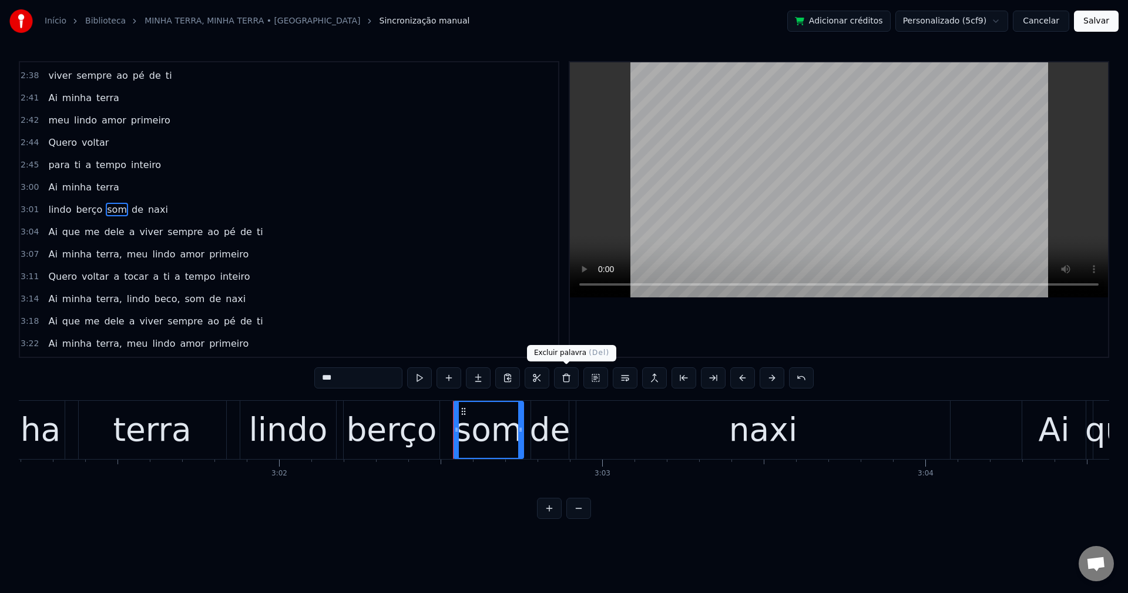
click at [563, 381] on button at bounding box center [566, 377] width 25 height 21
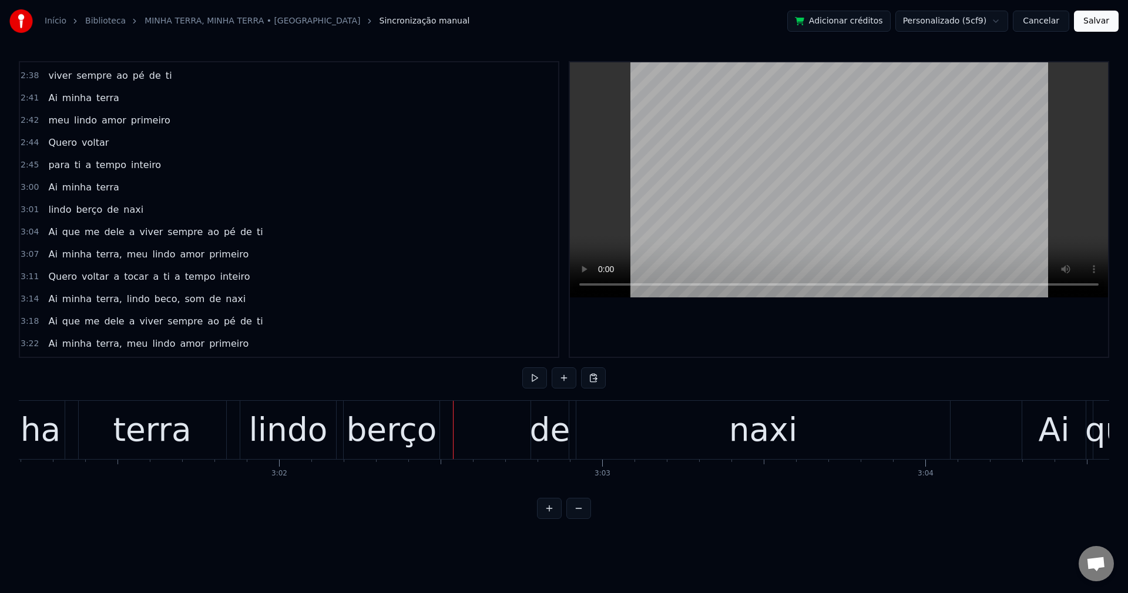
click at [548, 424] on div "de" at bounding box center [550, 429] width 41 height 49
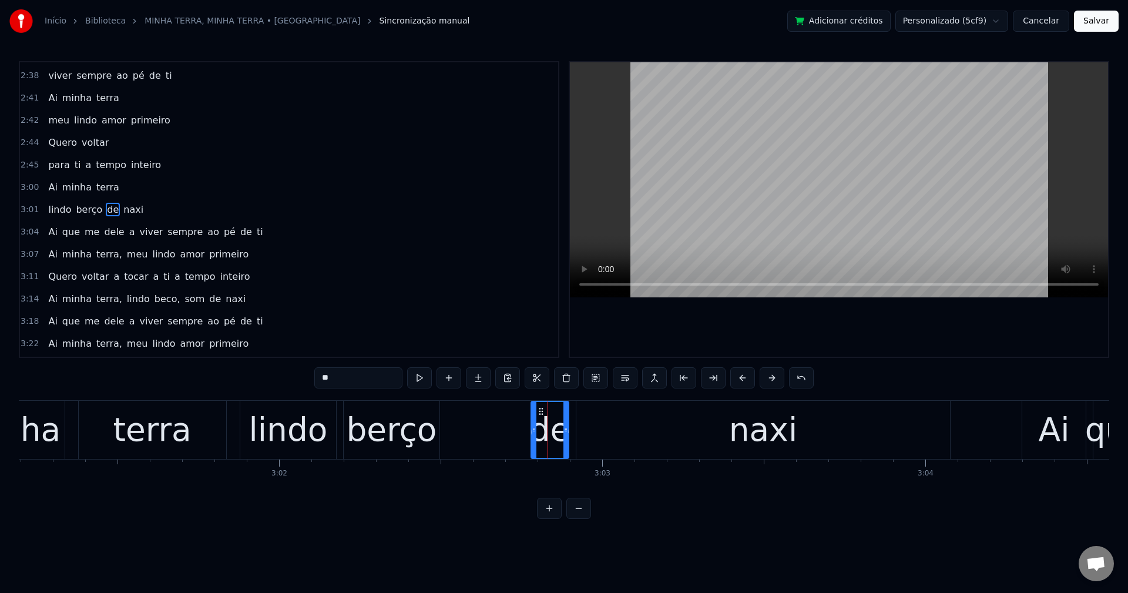
click at [233, 404] on div "0:42 A minha terra 0:43 é a mais [PERSON_NAME] do mundo 0:45 A minha rua 0:46 é…" at bounding box center [564, 290] width 1090 height 458
drag, startPoint x: 531, startPoint y: 431, endPoint x: 461, endPoint y: 453, distance: 73.8
click at [461, 453] on div at bounding box center [463, 430] width 5 height 56
drag, startPoint x: 568, startPoint y: 428, endPoint x: 884, endPoint y: 417, distance: 316.3
click at [568, 388] on div "0:42 A minha terra 0:43 é a mais [PERSON_NAME] do mundo 0:45 A minha rua 0:46 é…" at bounding box center [564, 290] width 1090 height 458
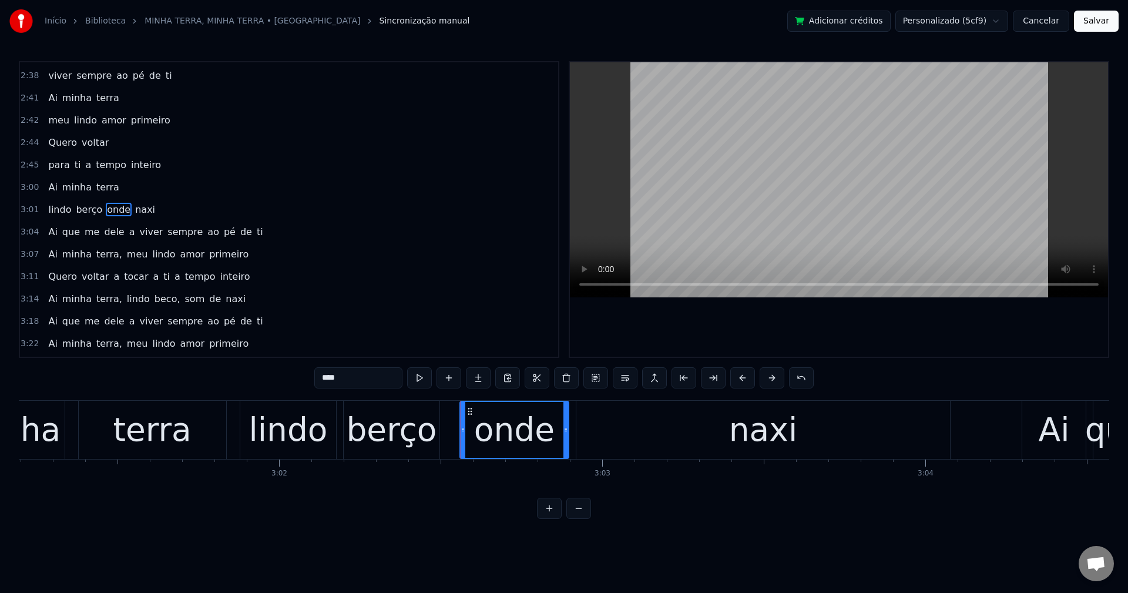
click at [665, 446] on div "naxi" at bounding box center [763, 430] width 374 height 58
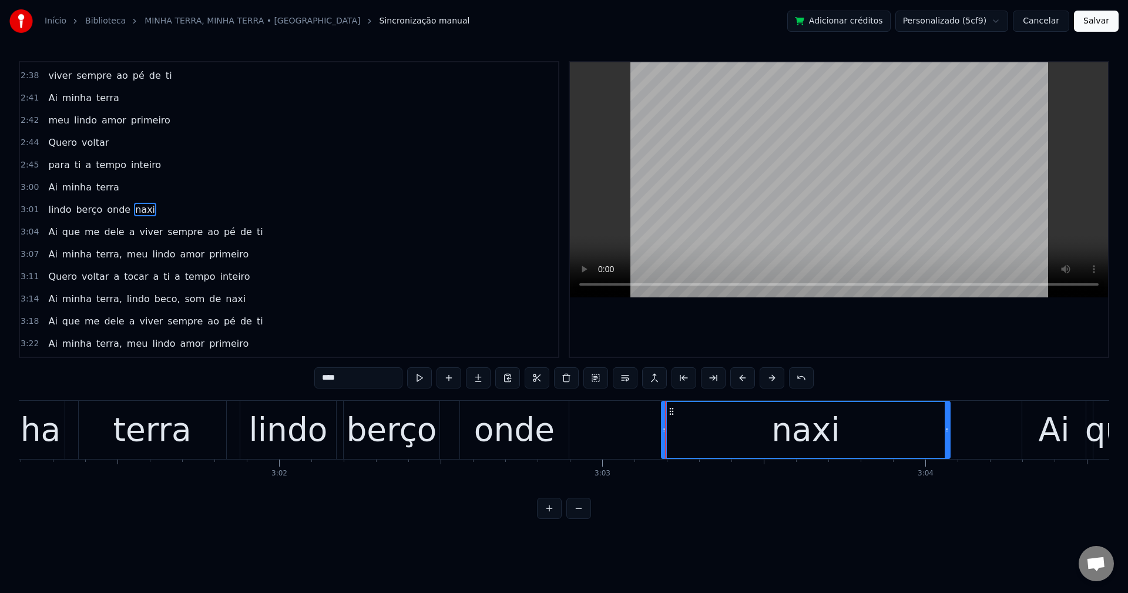
drag, startPoint x: 578, startPoint y: 428, endPoint x: 664, endPoint y: 418, distance: 86.4
click at [664, 418] on div at bounding box center [664, 430] width 5 height 56
click at [517, 444] on div "onde" at bounding box center [514, 429] width 80 height 49
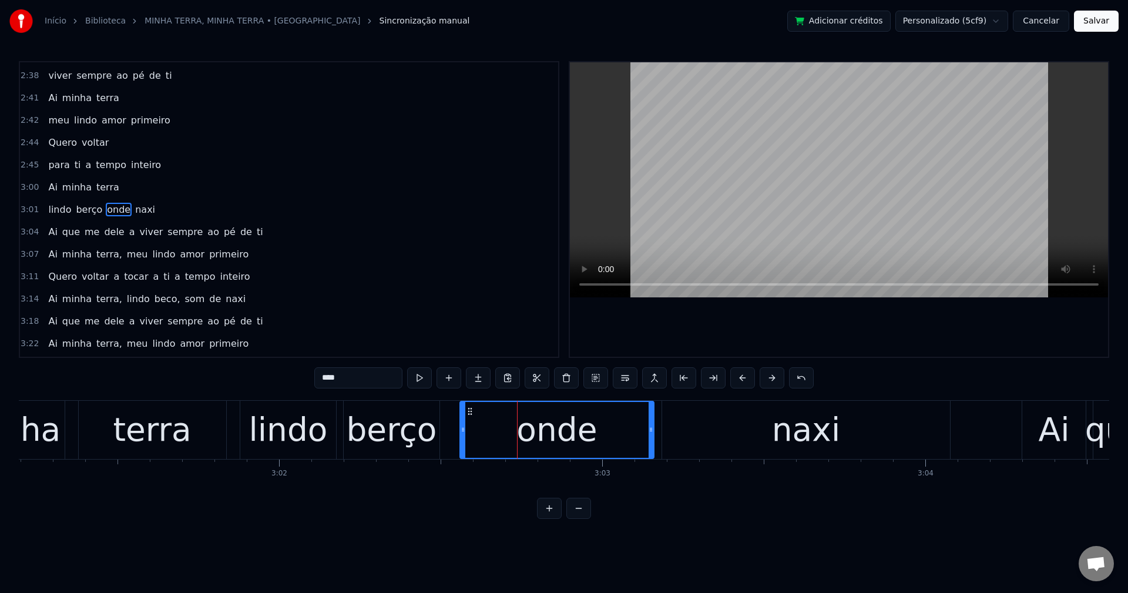
drag, startPoint x: 566, startPoint y: 432, endPoint x: 651, endPoint y: 414, distance: 87.2
click at [651, 414] on div at bounding box center [651, 430] width 5 height 56
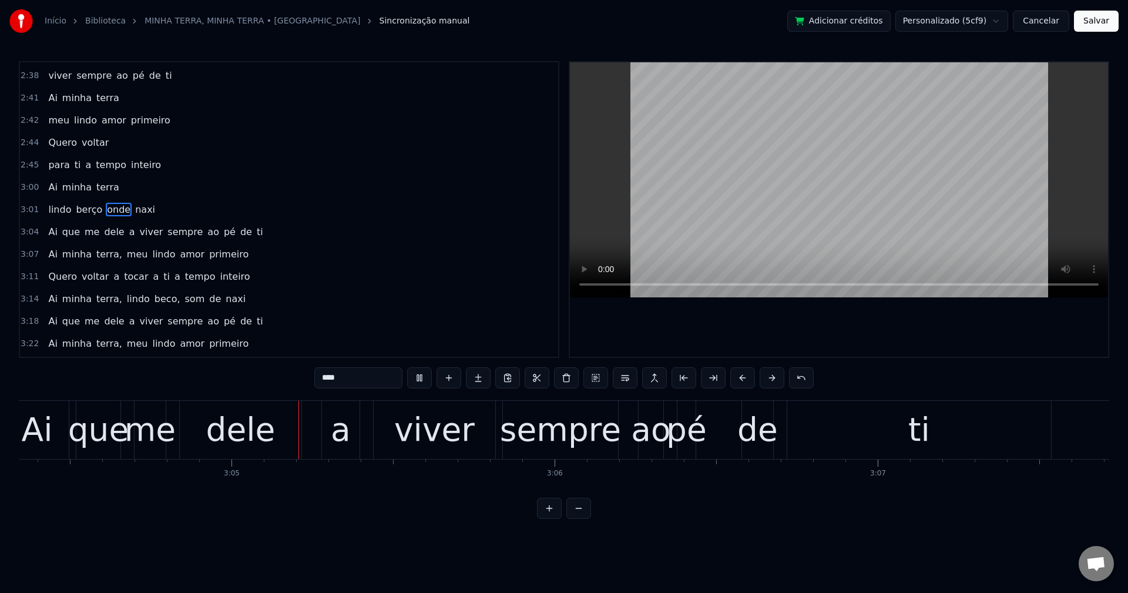
scroll to position [0, 59577]
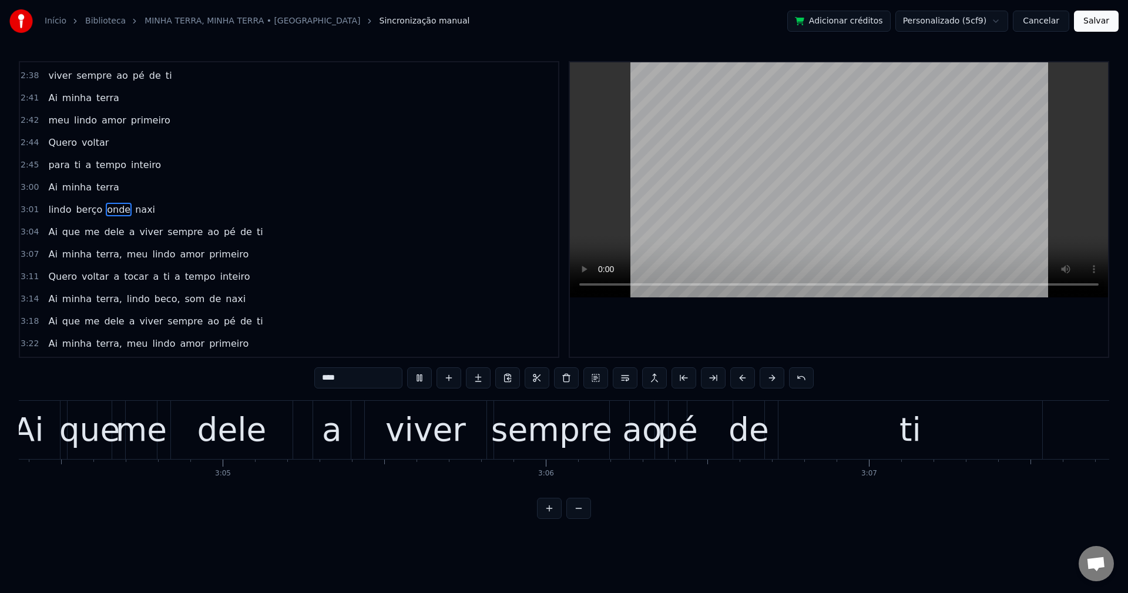
click at [136, 204] on span "naxi" at bounding box center [145, 210] width 22 height 14
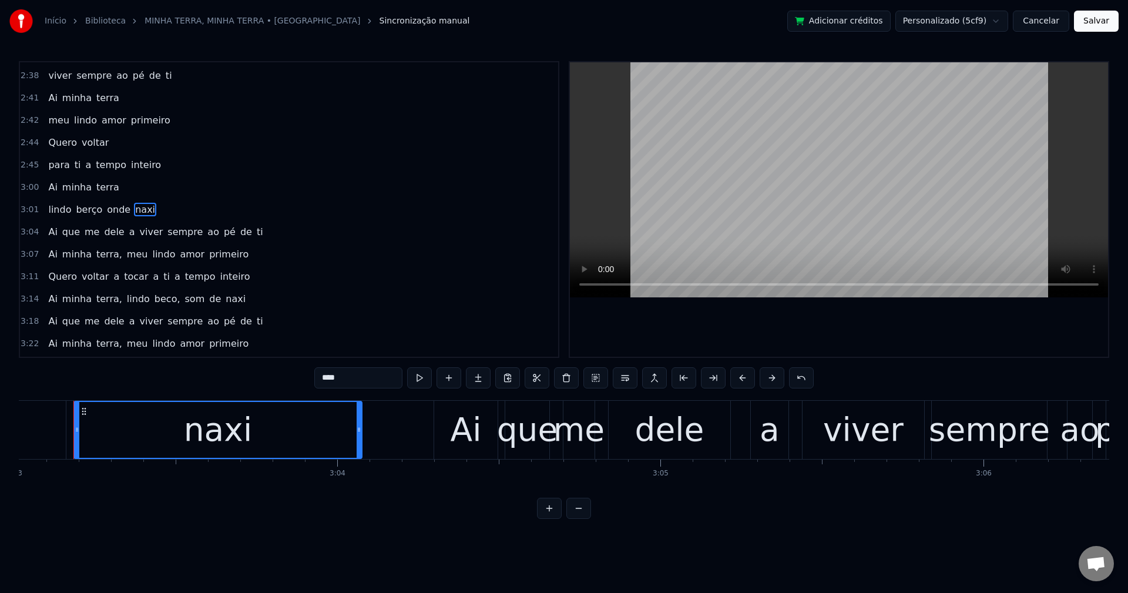
scroll to position [0, 59135]
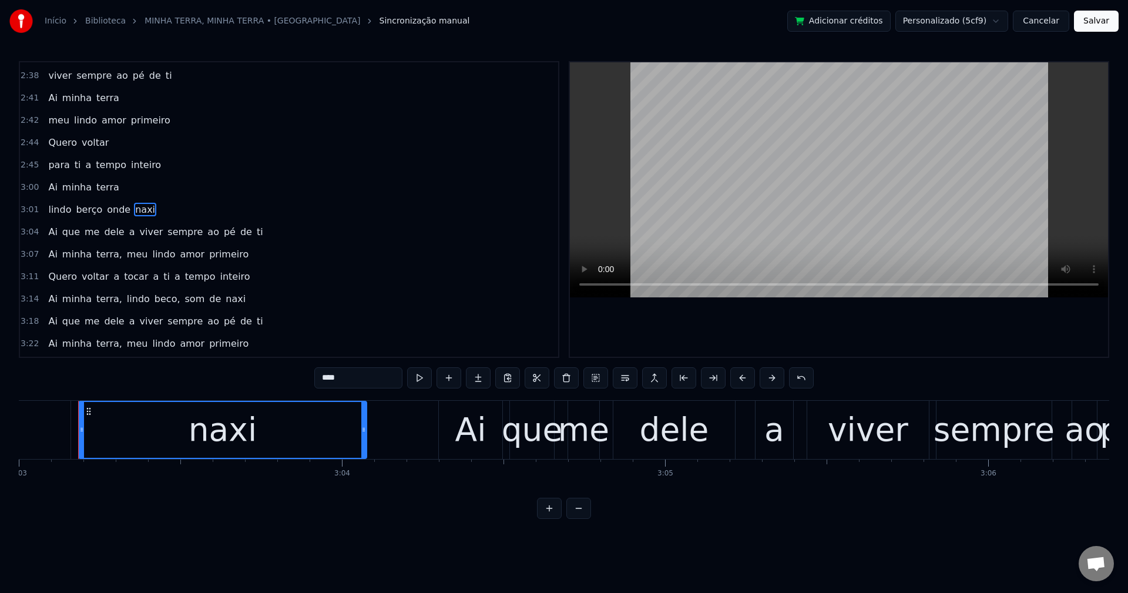
drag, startPoint x: 217, startPoint y: 394, endPoint x: 90, endPoint y: 393, distance: 127.5
click at [90, 393] on div "0:42 A minha terra 0:43 é a mais [PERSON_NAME] do mundo 0:45 A minha rua 0:46 é…" at bounding box center [564, 290] width 1090 height 458
click at [72, 233] on span "que" at bounding box center [71, 232] width 20 height 14
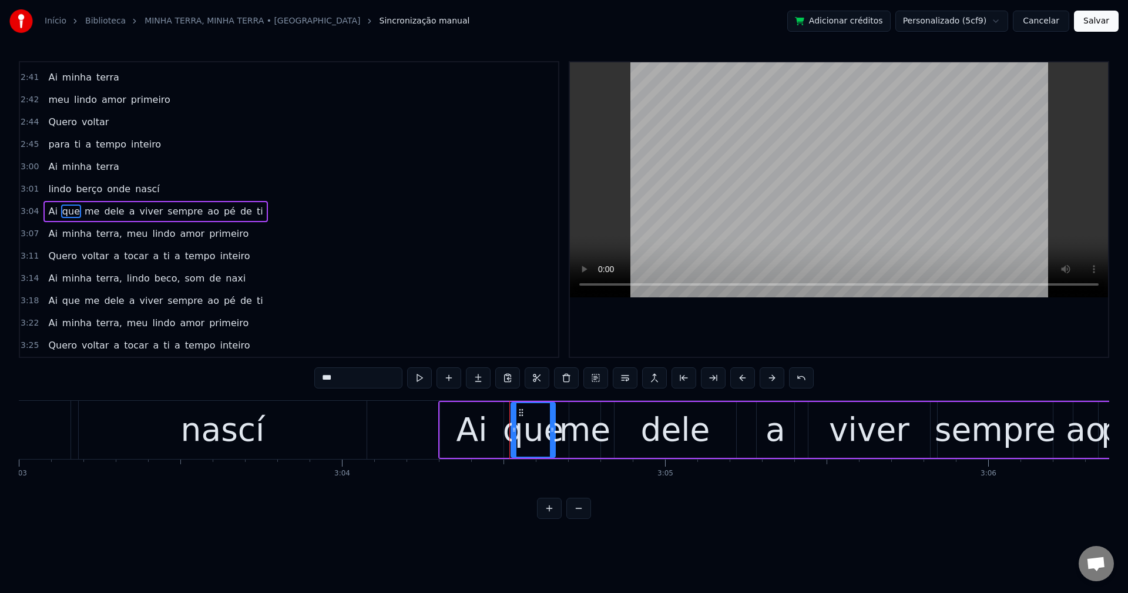
click at [363, 387] on input "***" at bounding box center [358, 377] width 88 height 21
click at [119, 206] on span "dele" at bounding box center [123, 211] width 22 height 14
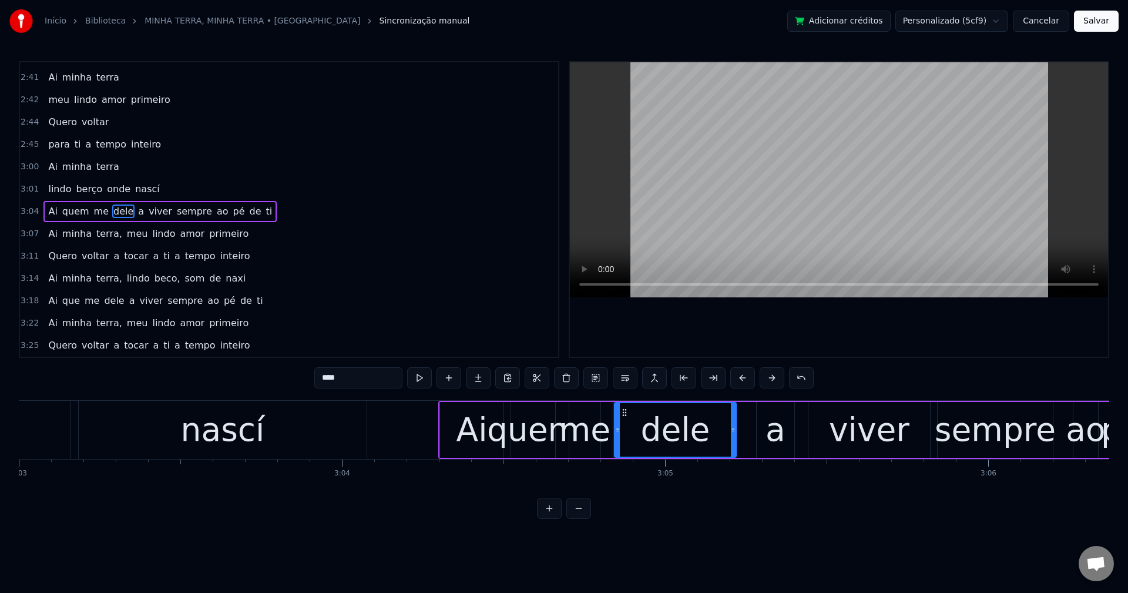
click at [365, 383] on input "****" at bounding box center [358, 377] width 88 height 21
click at [138, 214] on span "a" at bounding box center [142, 211] width 8 height 14
type input "*"
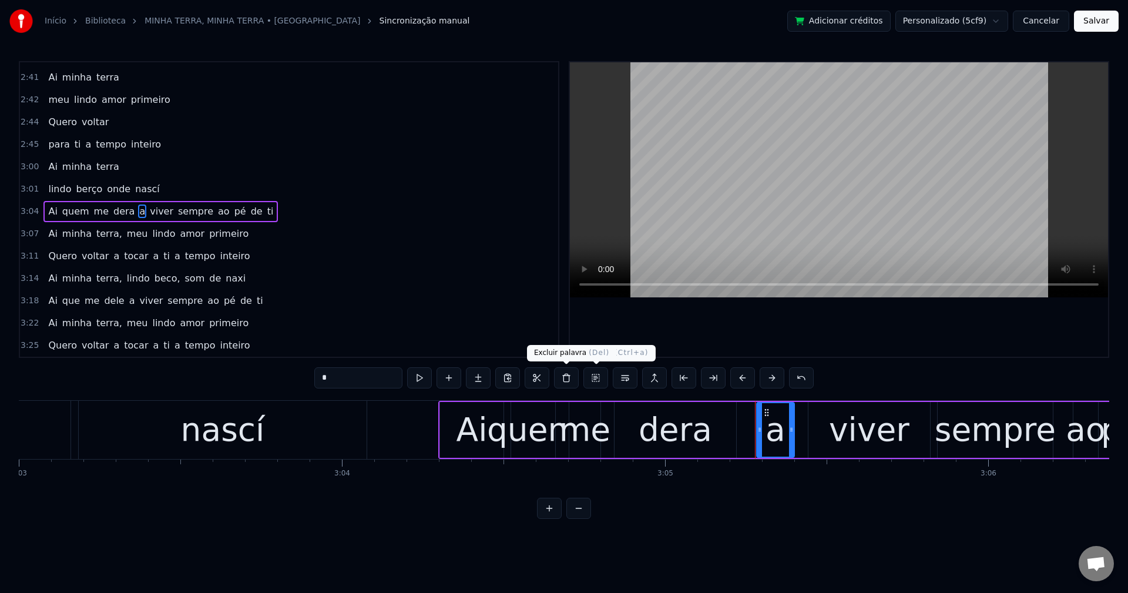
click at [569, 382] on button at bounding box center [566, 377] width 25 height 21
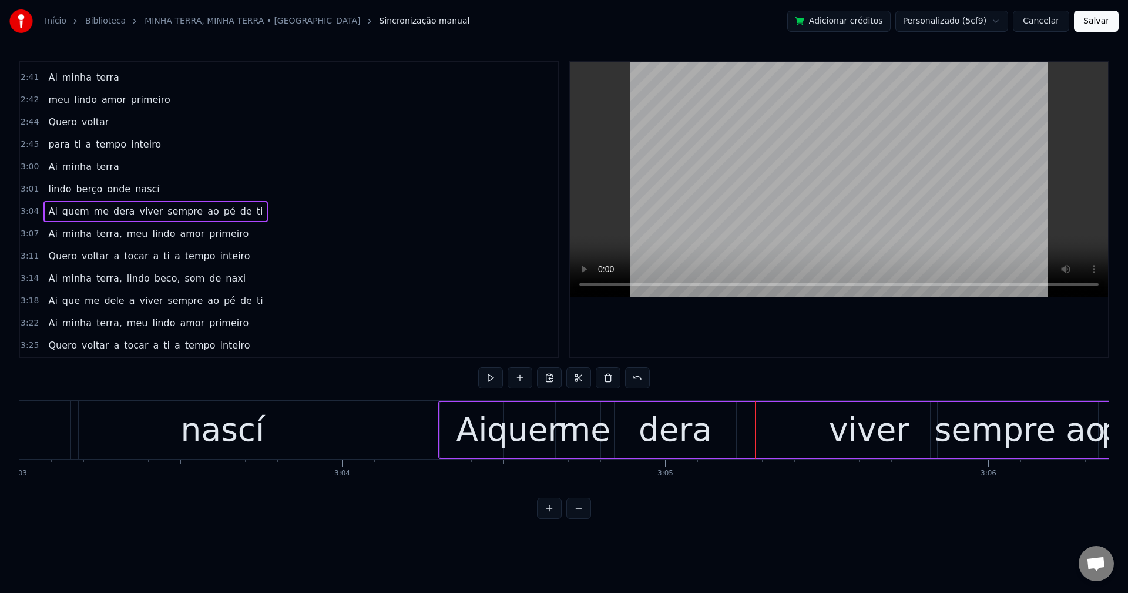
click at [142, 212] on span "viver" at bounding box center [151, 211] width 26 height 14
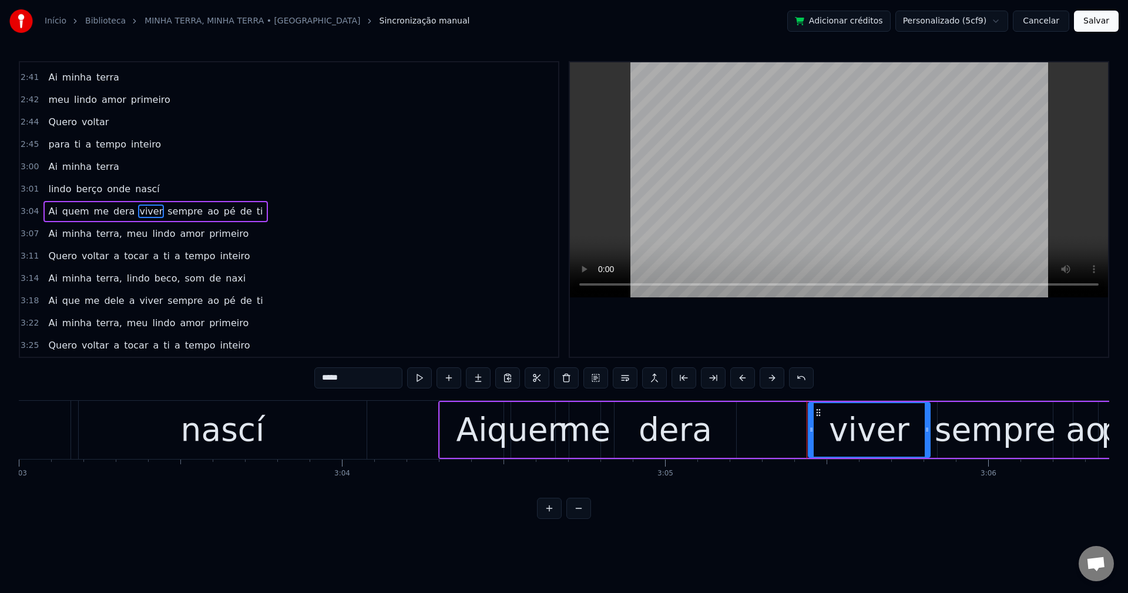
drag, startPoint x: 281, startPoint y: 428, endPoint x: 294, endPoint y: 427, distance: 12.4
click at [281, 427] on div "nascí" at bounding box center [223, 430] width 288 height 58
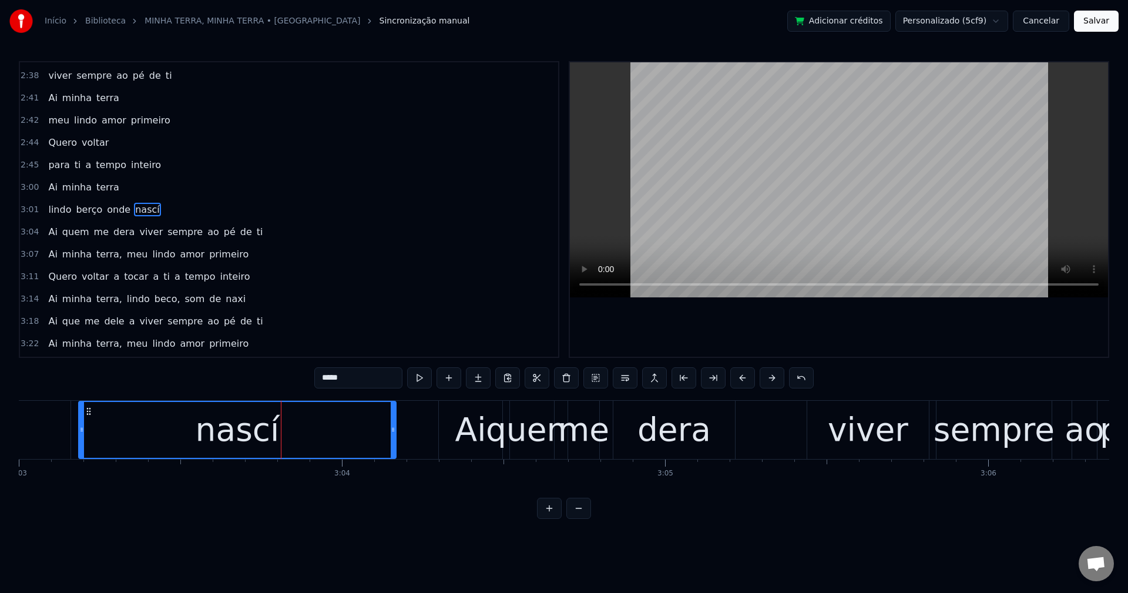
drag, startPoint x: 363, startPoint y: 429, endPoint x: 392, endPoint y: 426, distance: 29.6
click at [392, 426] on icon at bounding box center [393, 429] width 5 height 9
click at [482, 425] on div "Ai" at bounding box center [470, 429] width 31 height 49
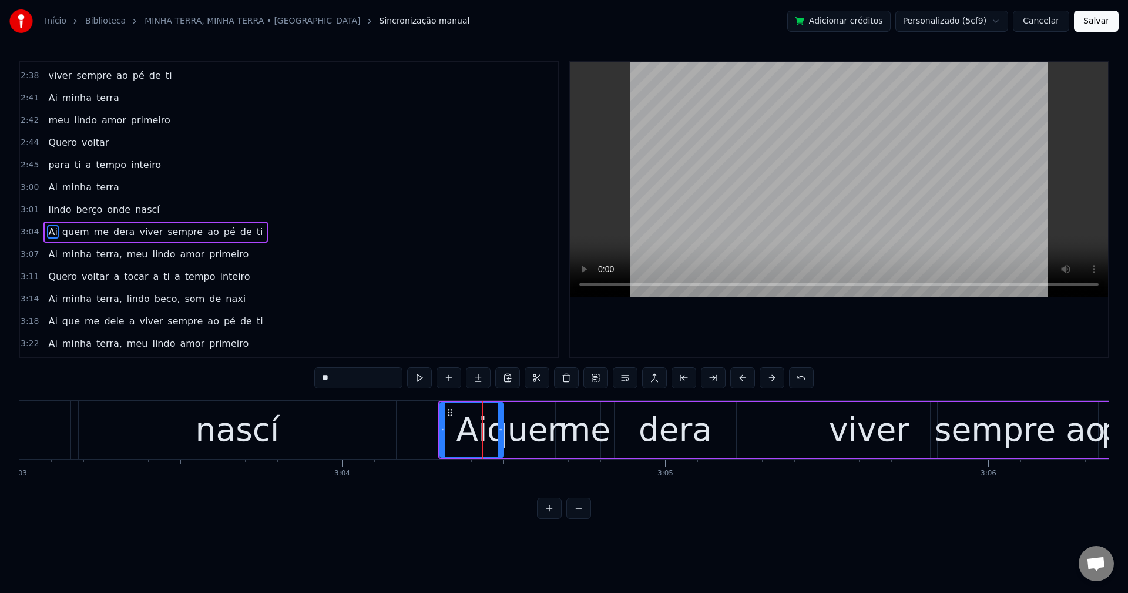
scroll to position [1358, 0]
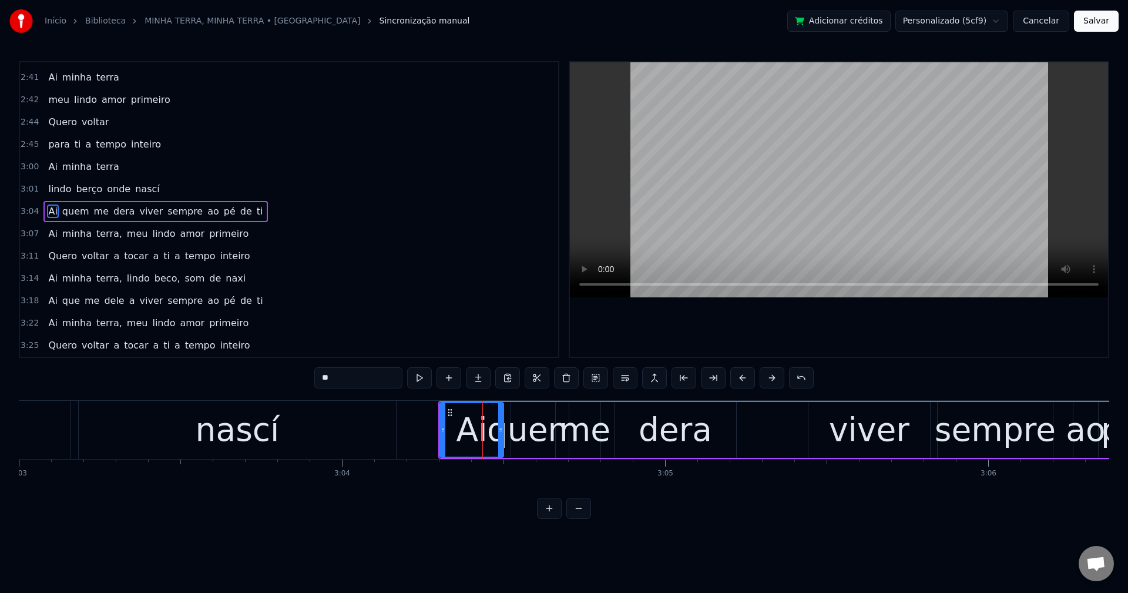
click at [142, 212] on span "viver" at bounding box center [151, 211] width 26 height 14
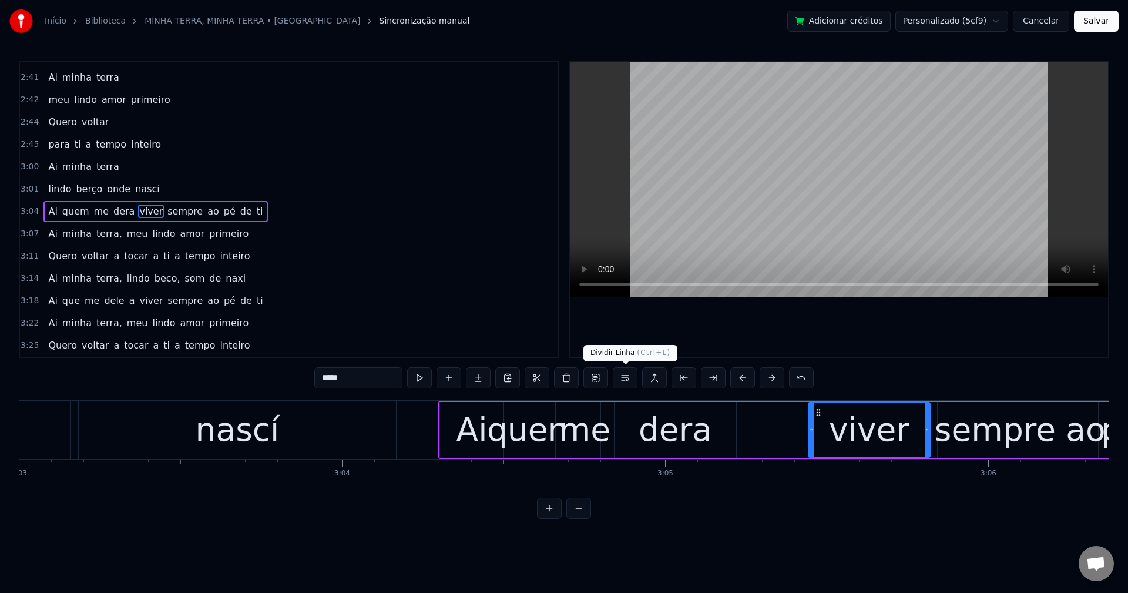
click at [627, 375] on button at bounding box center [625, 377] width 25 height 21
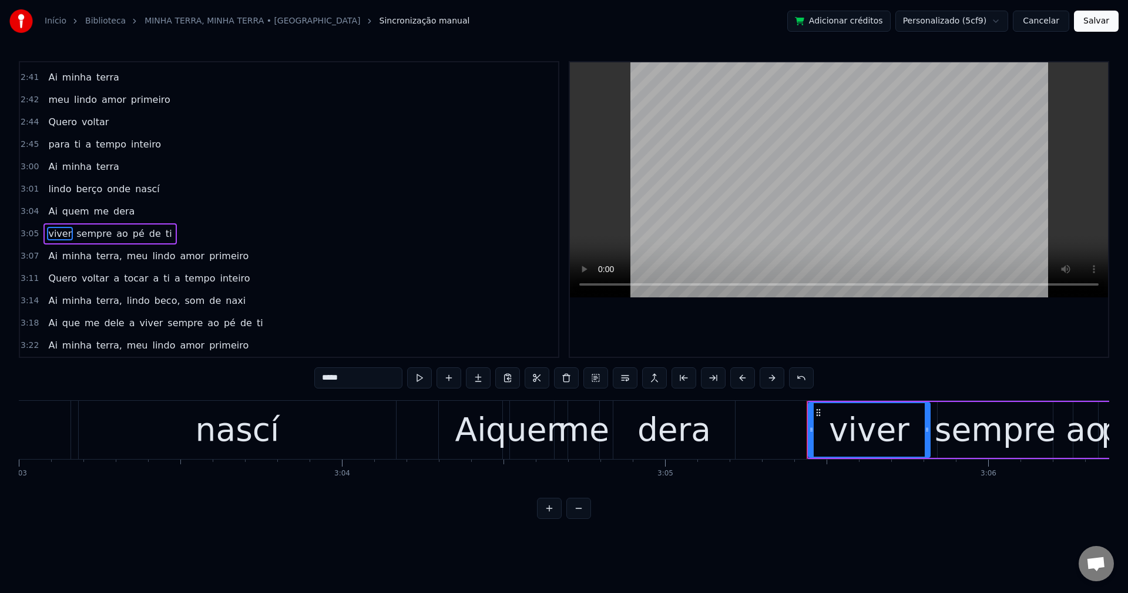
scroll to position [1380, 0]
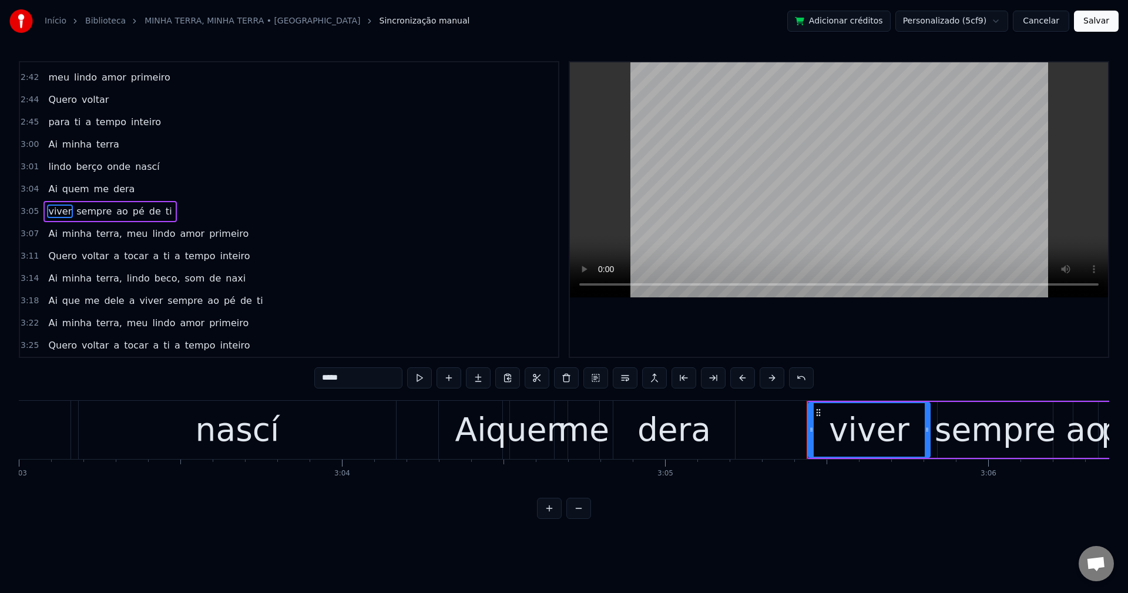
click at [710, 442] on div "dera" at bounding box center [674, 430] width 122 height 58
type input "****"
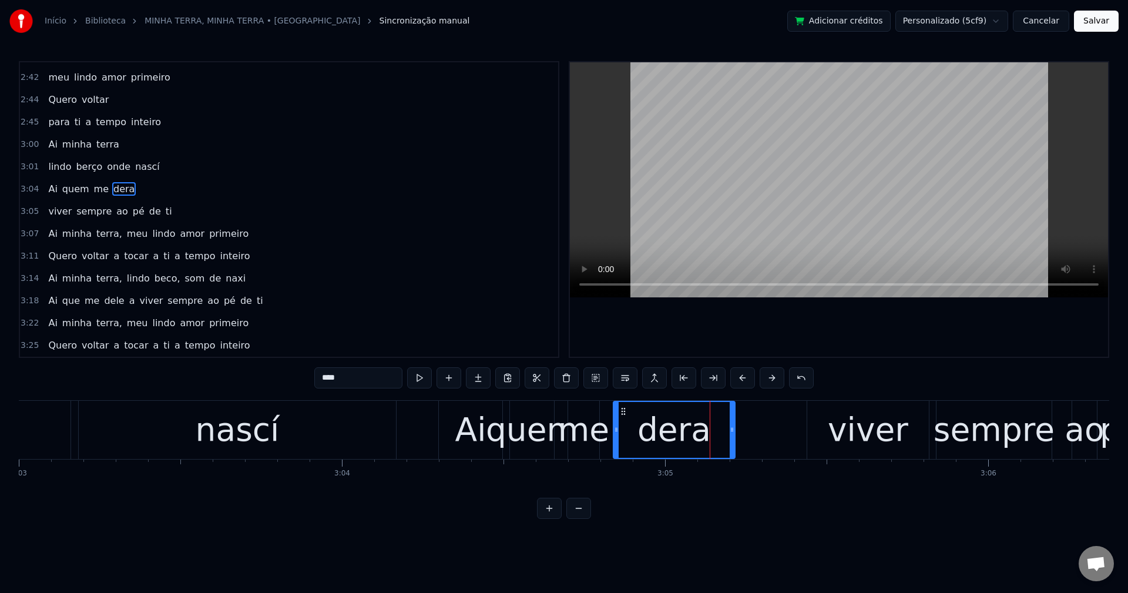
scroll to position [1360, 0]
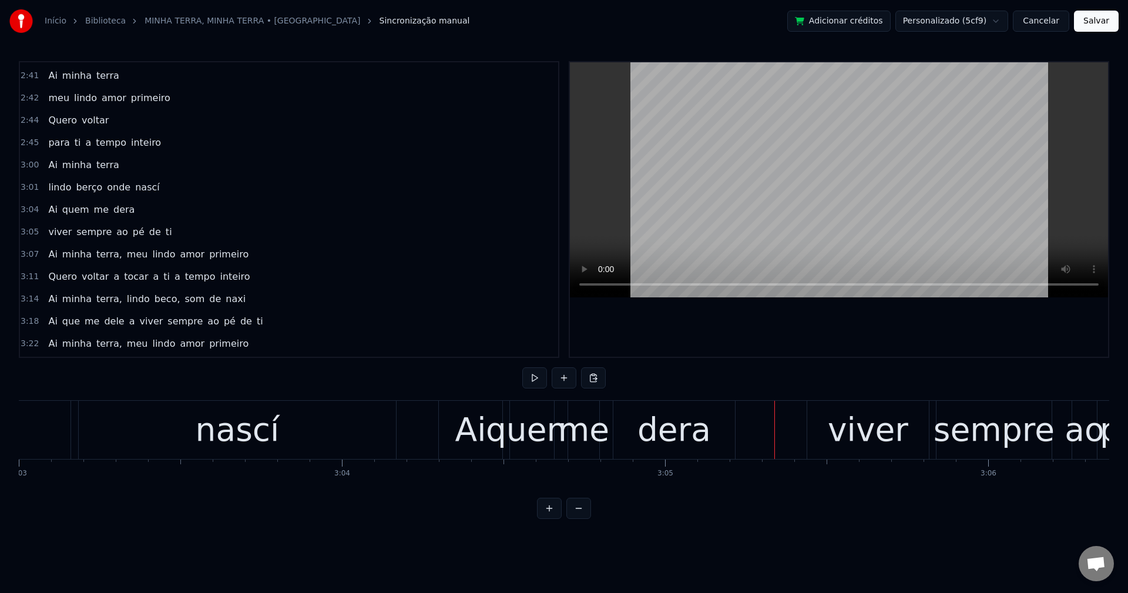
drag, startPoint x: 704, startPoint y: 432, endPoint x: 722, endPoint y: 427, distance: 18.6
click at [704, 432] on div "dera" at bounding box center [673, 429] width 73 height 49
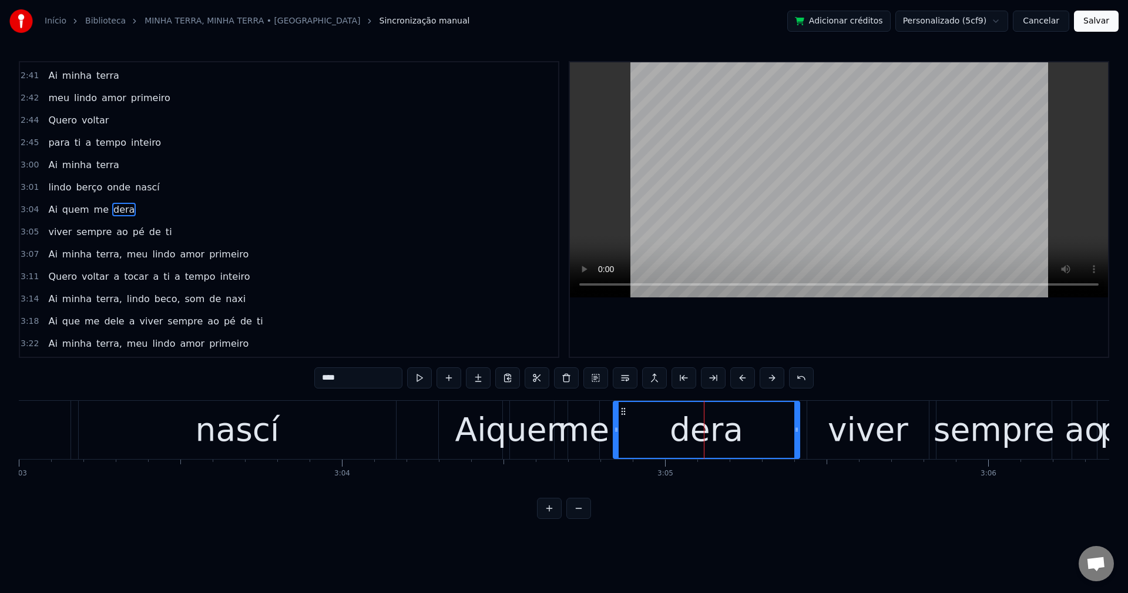
drag, startPoint x: 733, startPoint y: 428, endPoint x: 787, endPoint y: 403, distance: 59.7
click at [796, 406] on div at bounding box center [796, 430] width 5 height 56
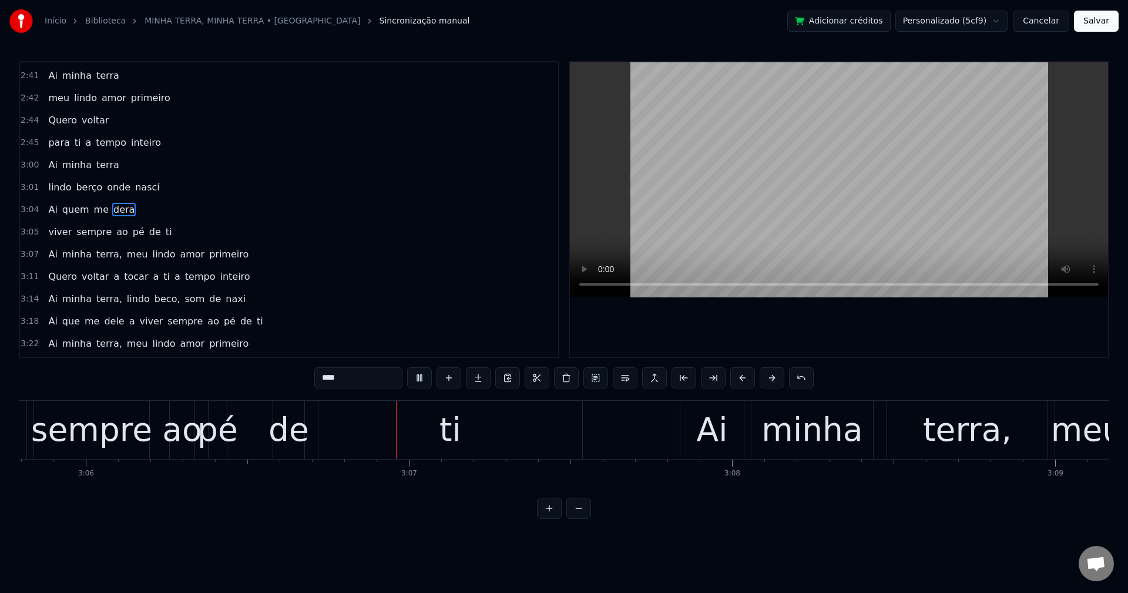
scroll to position [0, 60108]
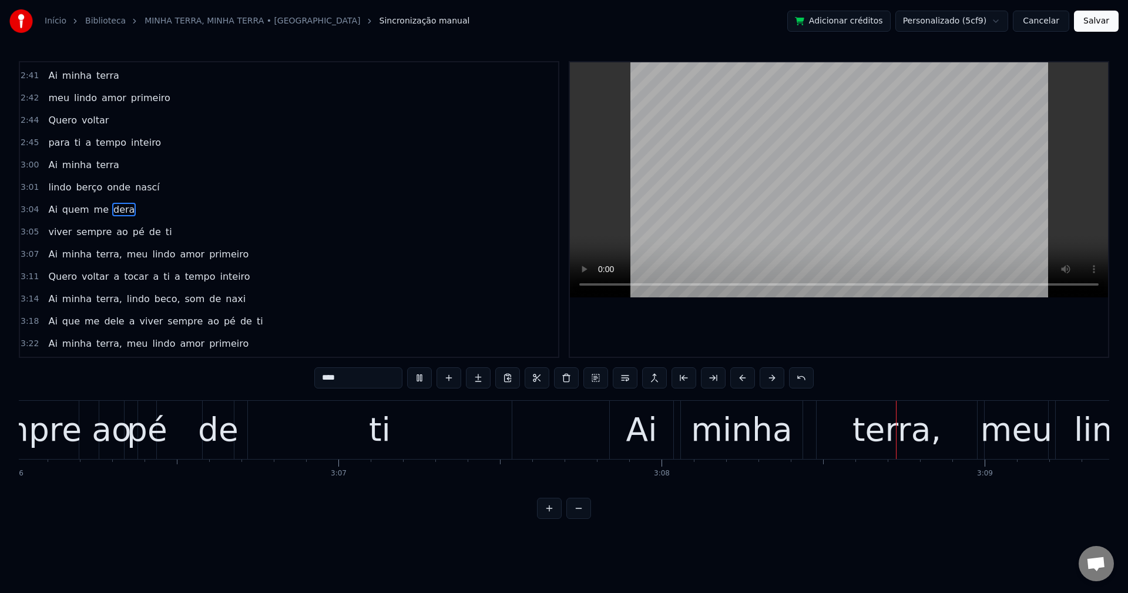
click at [95, 253] on span "terra," at bounding box center [109, 254] width 28 height 14
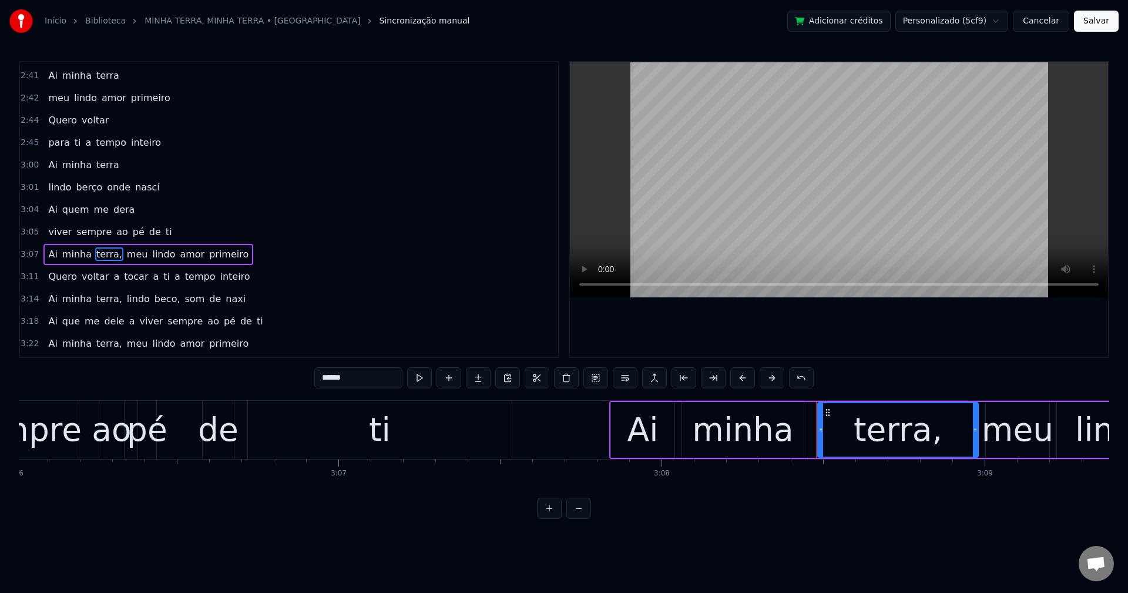
scroll to position [1380, 0]
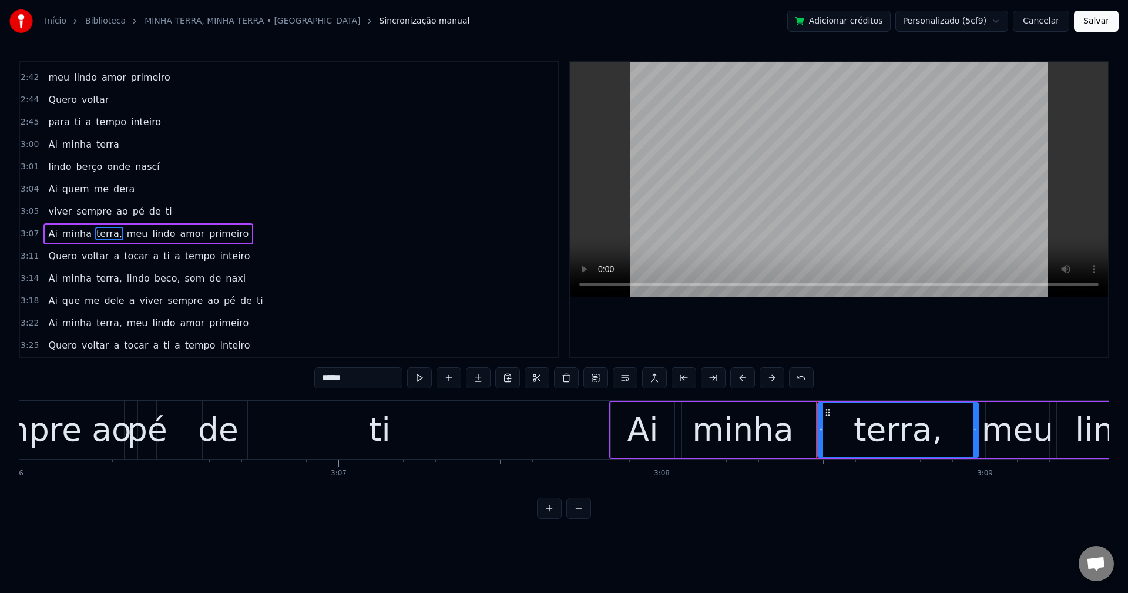
click at [354, 373] on input "******" at bounding box center [358, 377] width 88 height 21
click at [123, 238] on span "meu" at bounding box center [135, 234] width 24 height 14
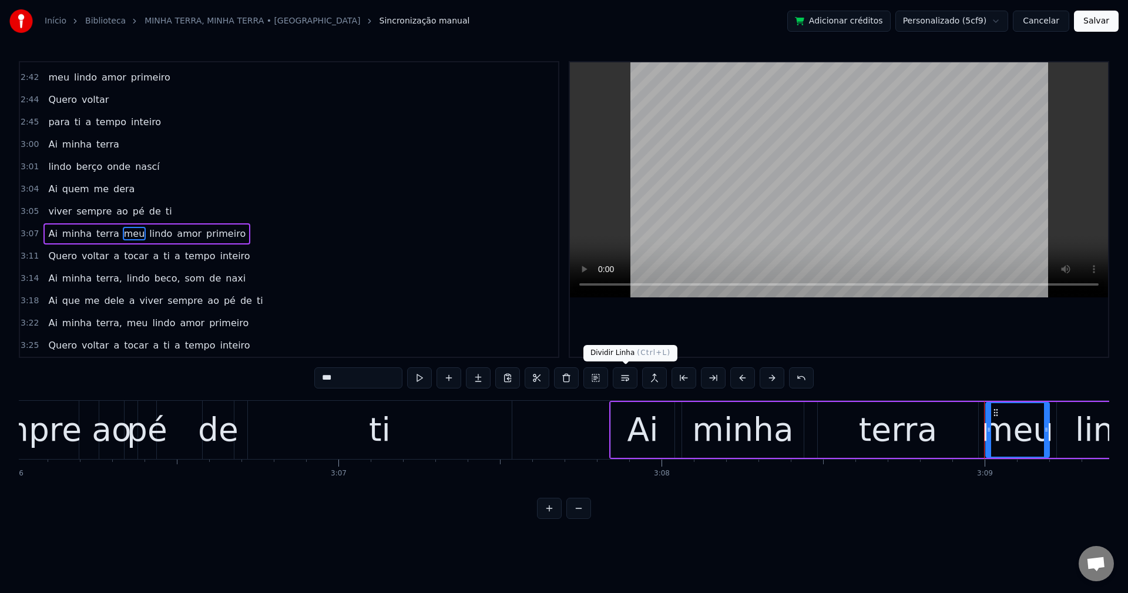
click at [622, 375] on button at bounding box center [625, 377] width 25 height 21
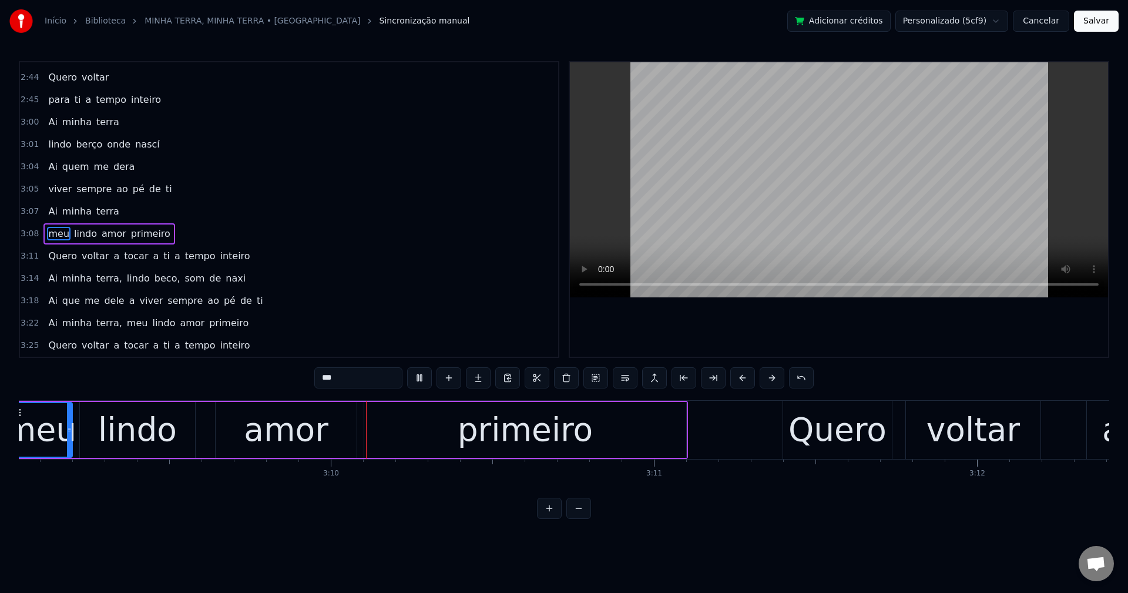
scroll to position [0, 61105]
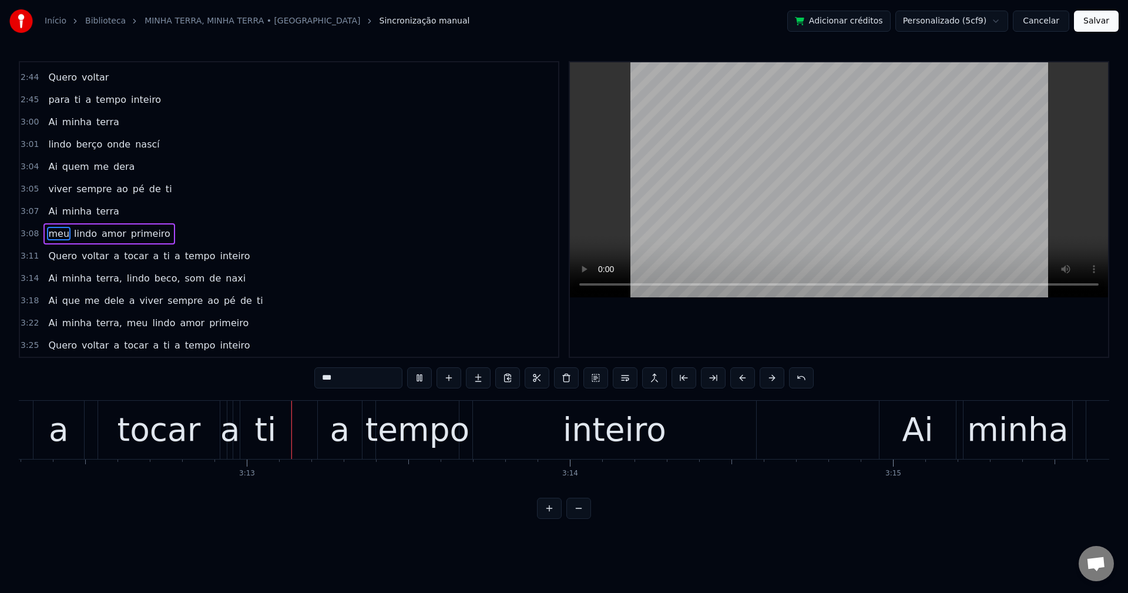
click at [112, 256] on span "a" at bounding box center [116, 256] width 8 height 14
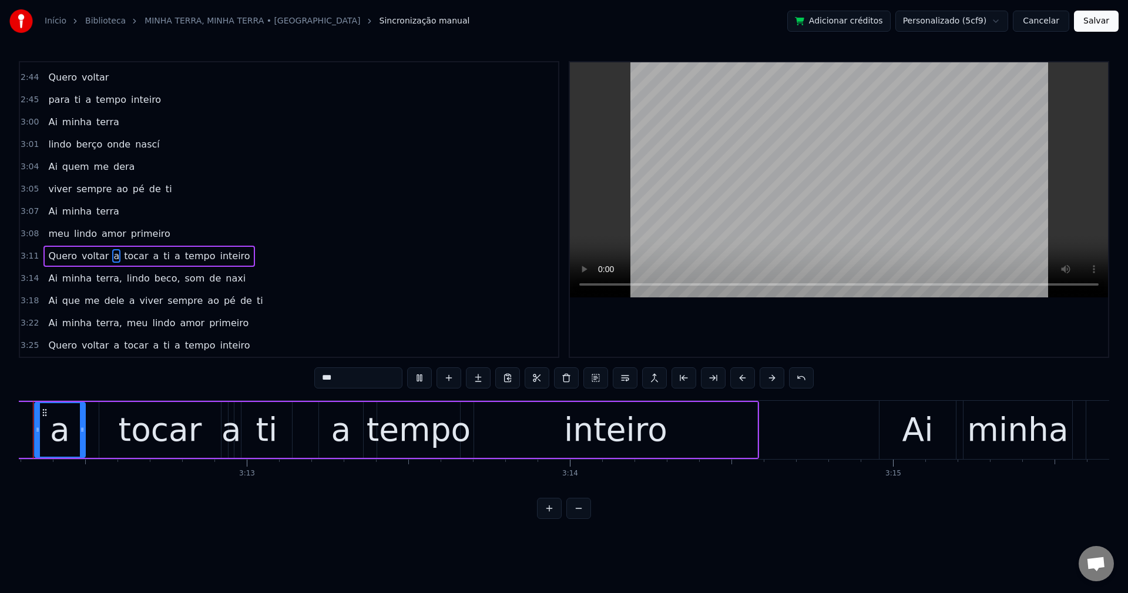
type input "*"
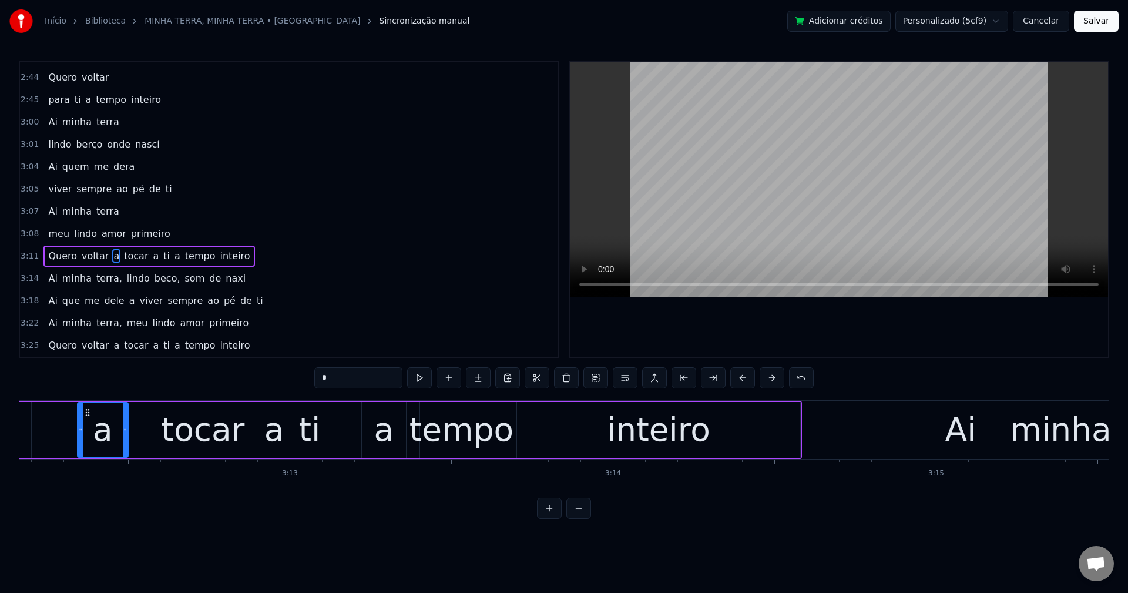
scroll to position [0, 62093]
click at [566, 378] on button at bounding box center [566, 377] width 25 height 21
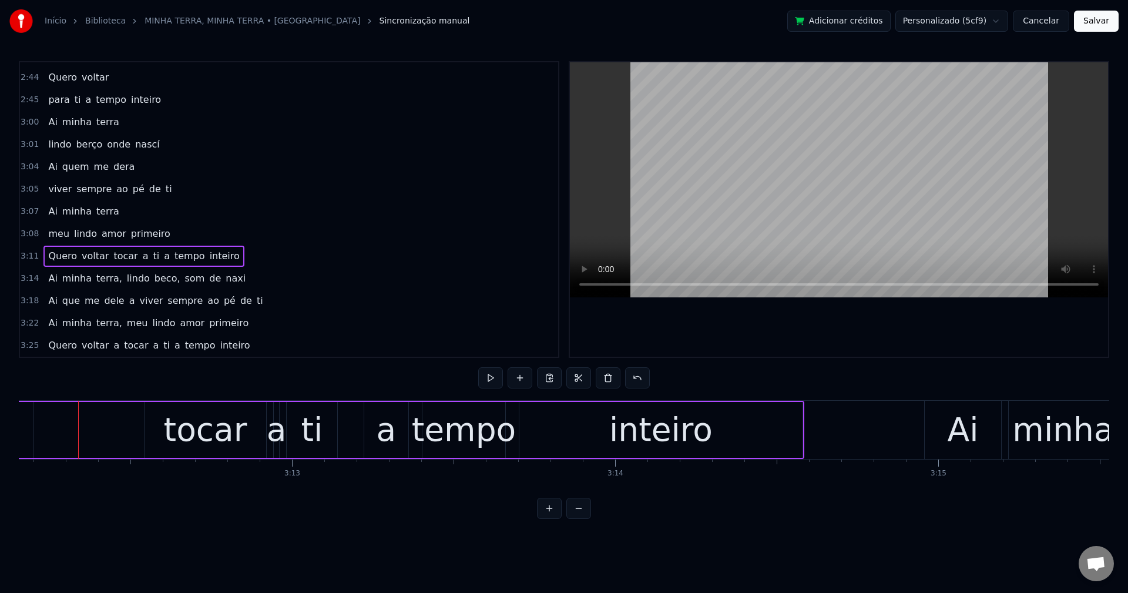
click at [112, 256] on span "tocar" at bounding box center [125, 256] width 26 height 14
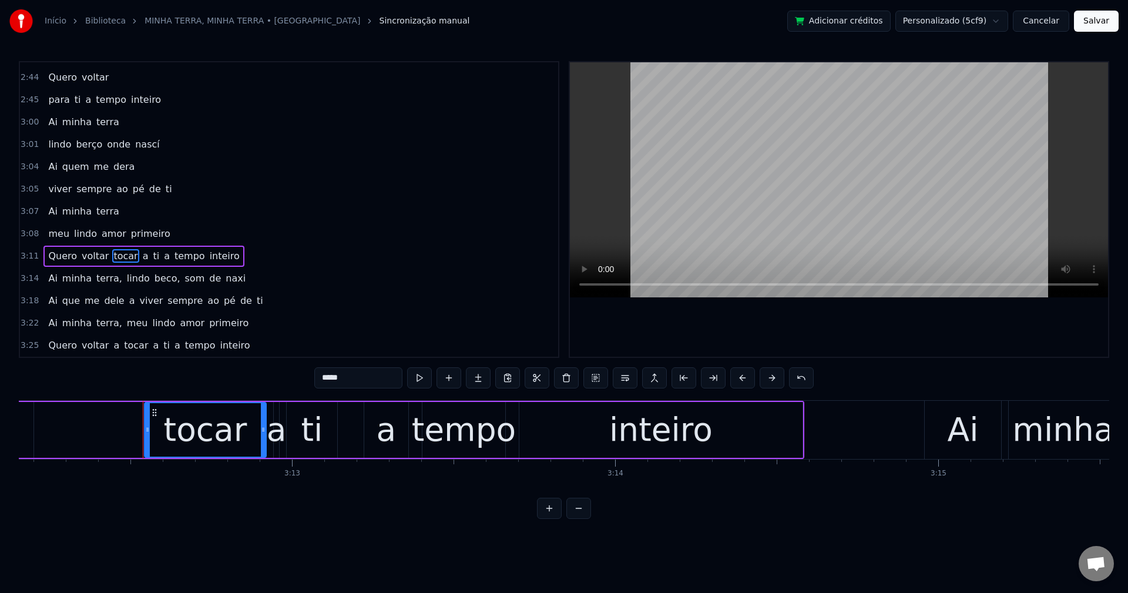
drag, startPoint x: 350, startPoint y: 374, endPoint x: 218, endPoint y: 355, distance: 132.9
click at [213, 365] on div "0:42 A minha terra 0:43 é a mais [PERSON_NAME] do mundo 0:45 A minha rua 0:46 é…" at bounding box center [564, 290] width 1090 height 458
click at [139, 254] on span "a" at bounding box center [143, 256] width 8 height 14
type input "*"
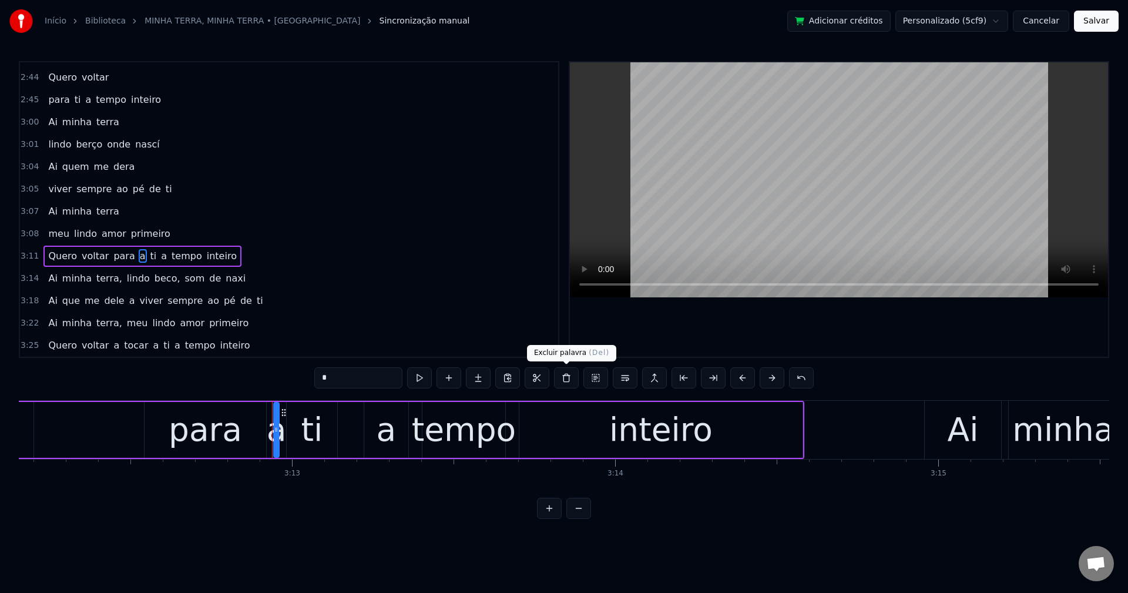
click at [573, 376] on button at bounding box center [566, 377] width 25 height 21
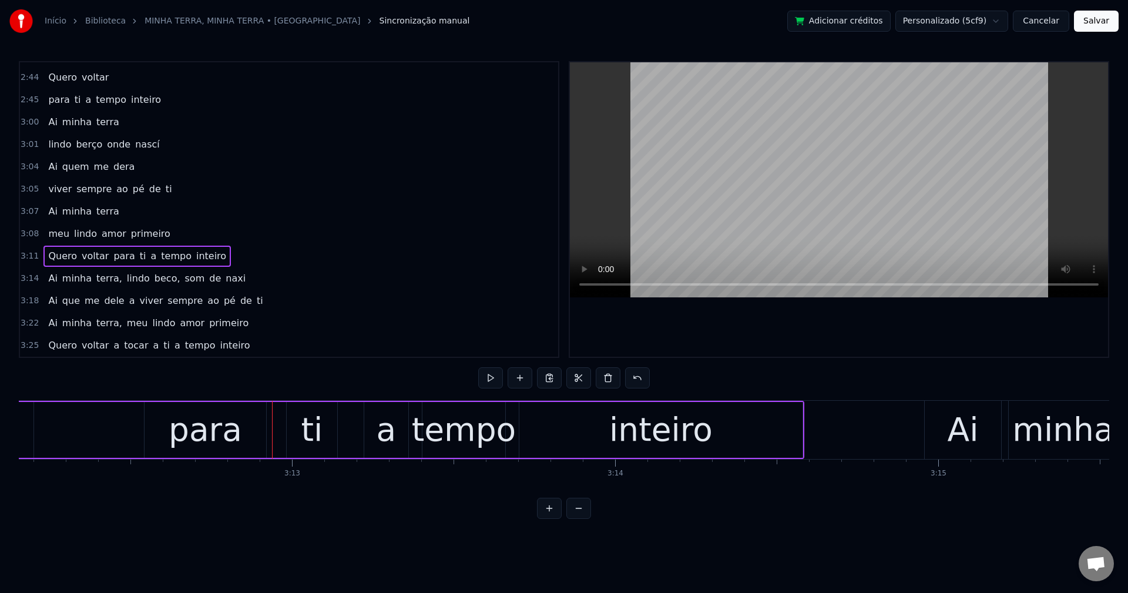
click at [112, 254] on span "para" at bounding box center [124, 256] width 24 height 14
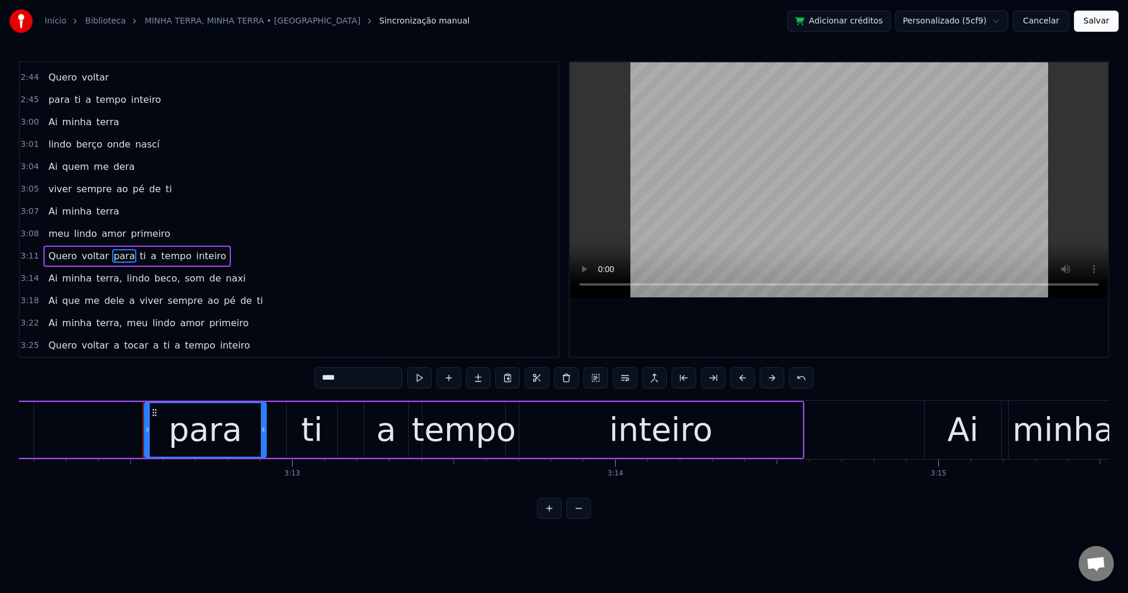
click at [273, 432] on div "Quero voltar para ti a tempo inteiro" at bounding box center [289, 430] width 1030 height 58
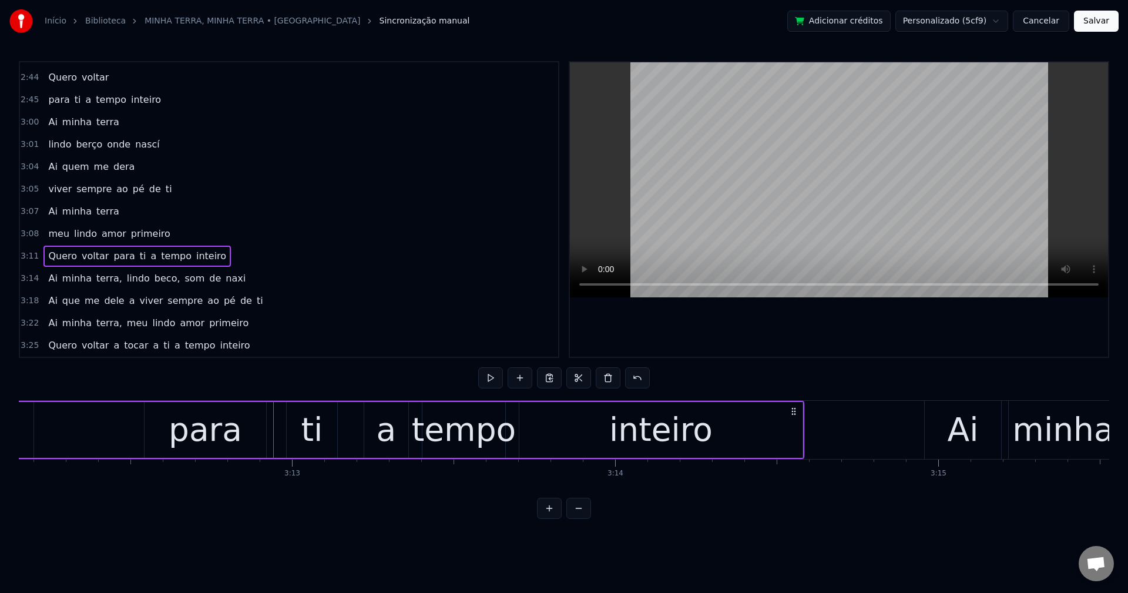
click at [254, 427] on div "para" at bounding box center [206, 430] width 122 height 56
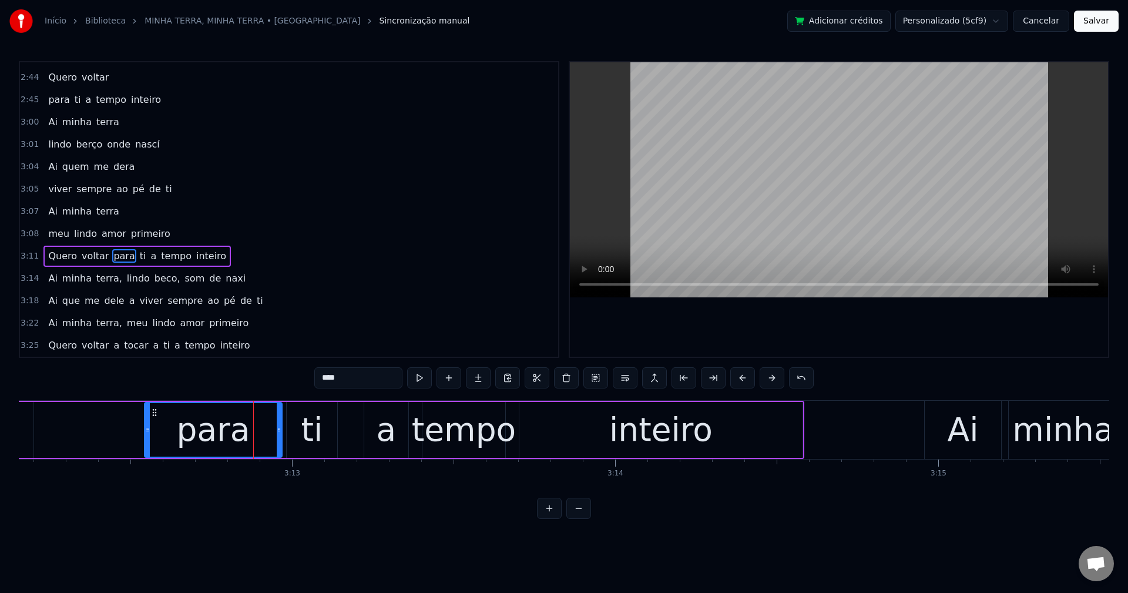
drag, startPoint x: 263, startPoint y: 431, endPoint x: 279, endPoint y: 433, distance: 16.0
click at [279, 433] on icon at bounding box center [279, 429] width 5 height 9
click at [627, 386] on button at bounding box center [625, 377] width 25 height 21
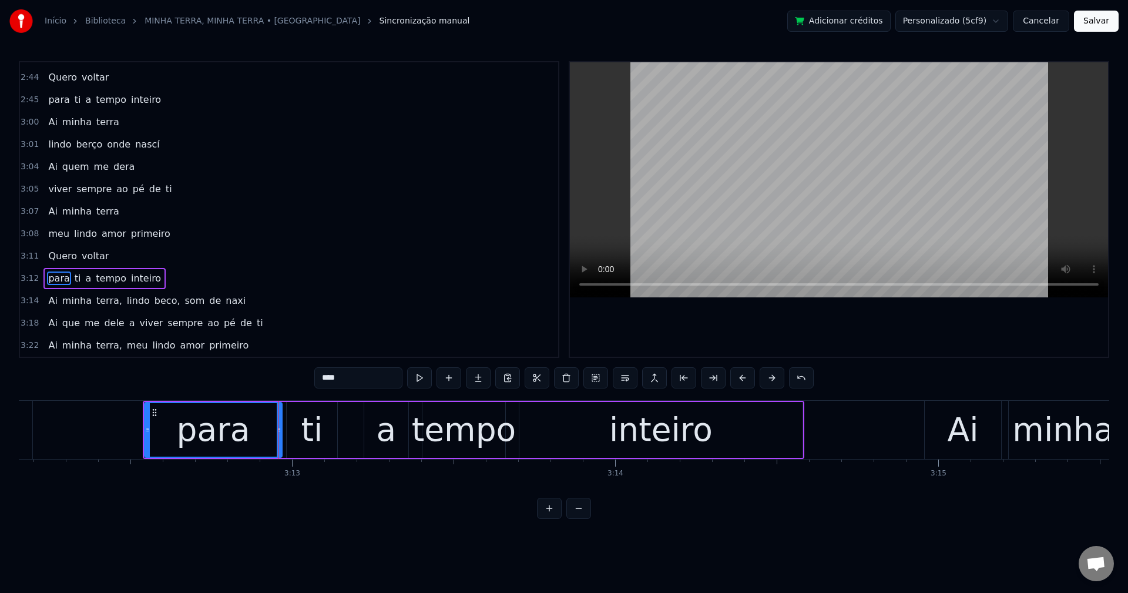
scroll to position [1425, 0]
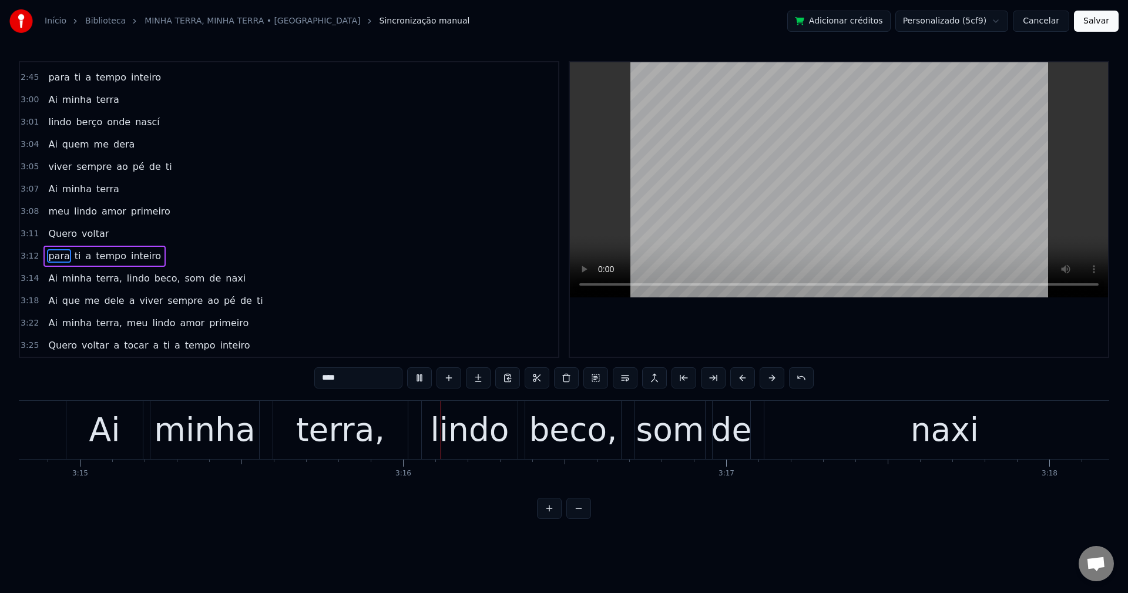
click at [95, 273] on span "terra," at bounding box center [109, 278] width 28 height 14
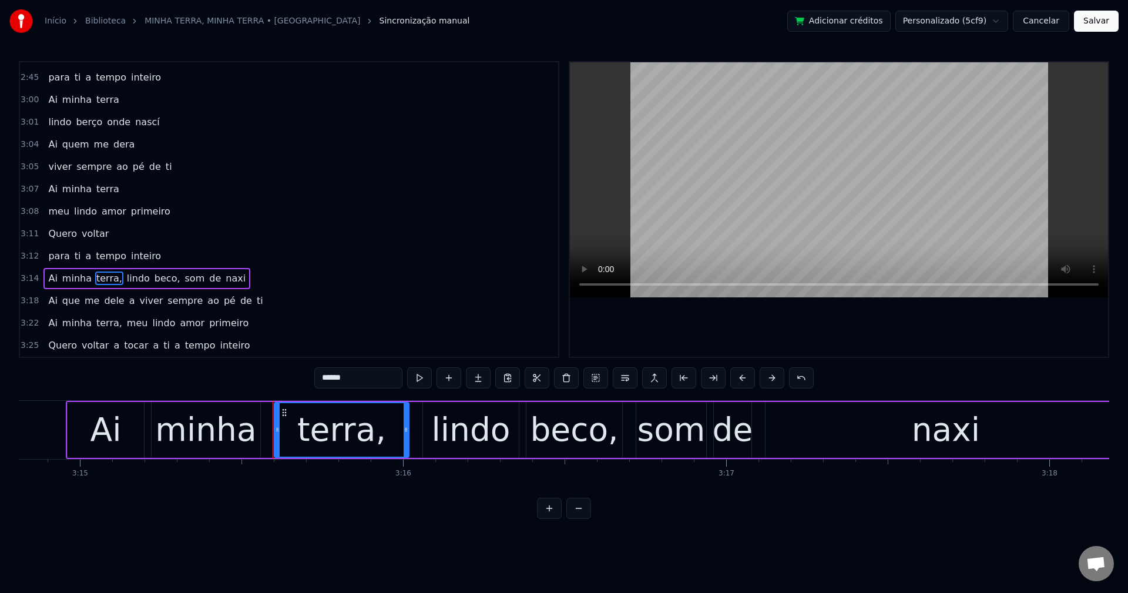
scroll to position [0, 63125]
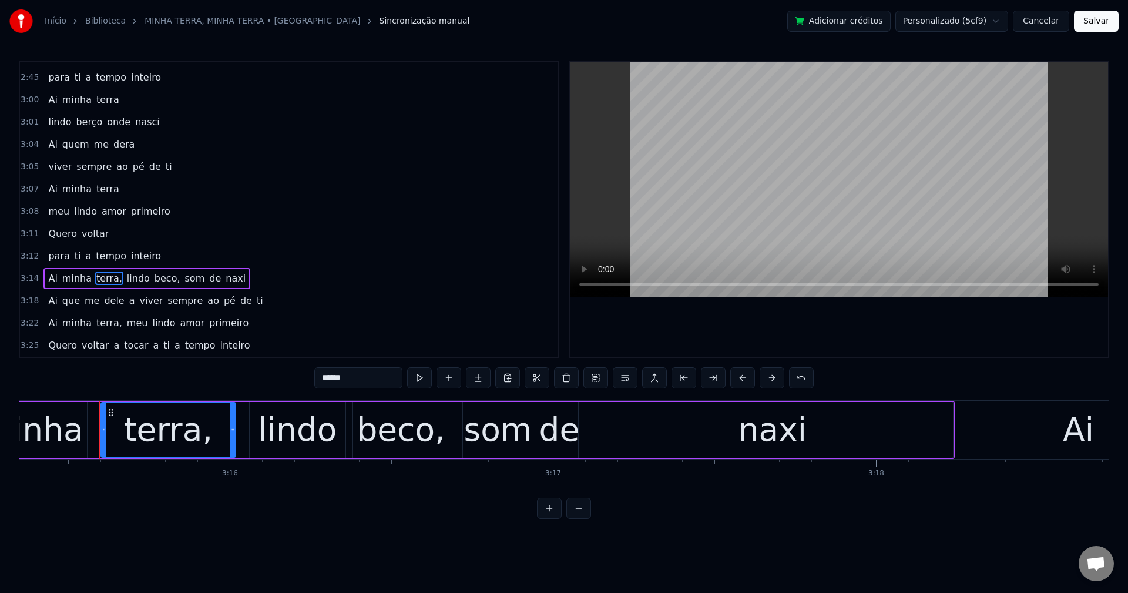
click at [388, 377] on input "******" at bounding box center [358, 377] width 88 height 21
click at [123, 281] on span "lindo" at bounding box center [135, 278] width 25 height 14
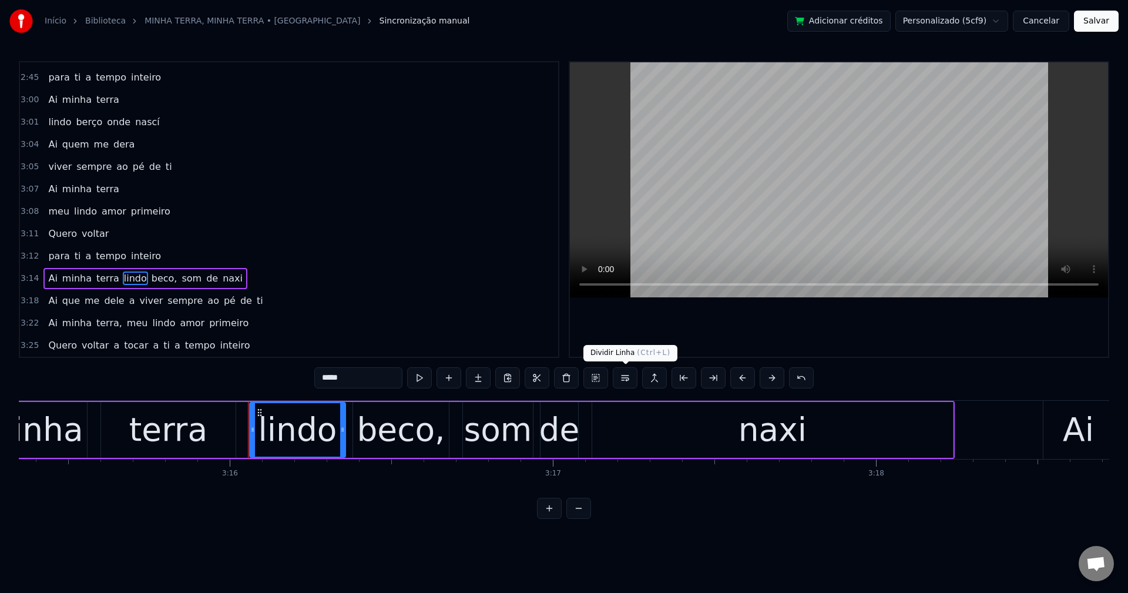
click at [623, 372] on button at bounding box center [625, 377] width 25 height 21
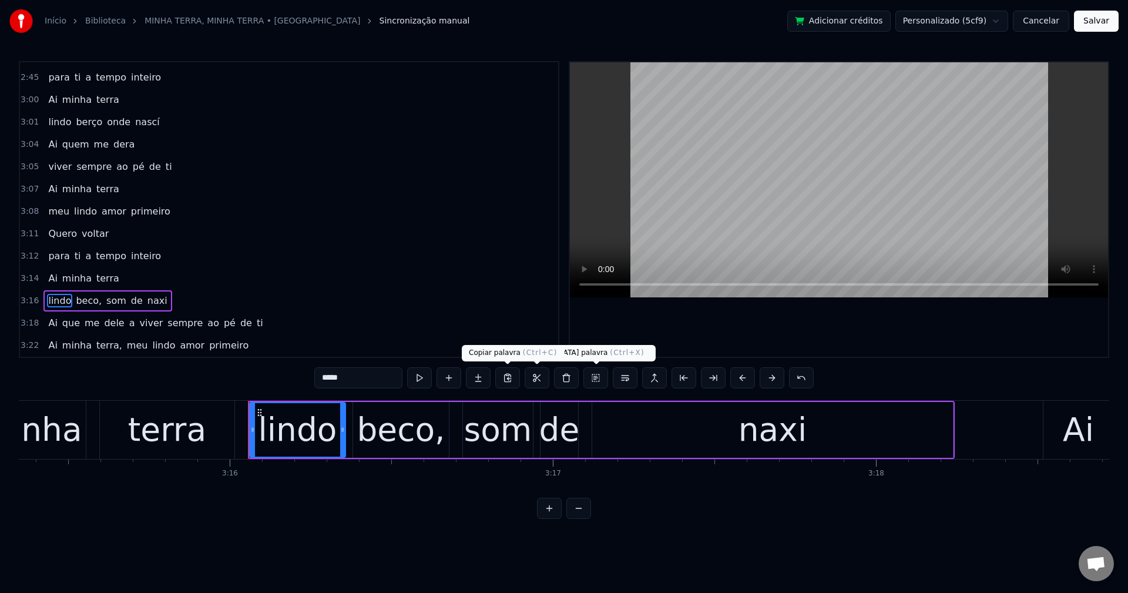
scroll to position [1447, 0]
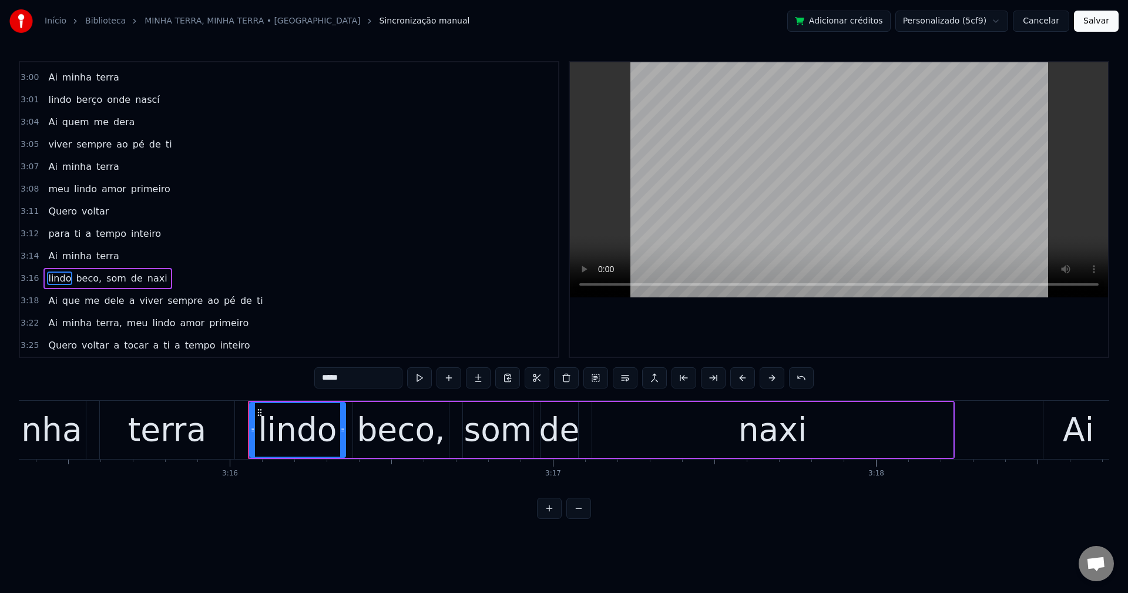
click at [78, 283] on span "beco," at bounding box center [89, 278] width 28 height 14
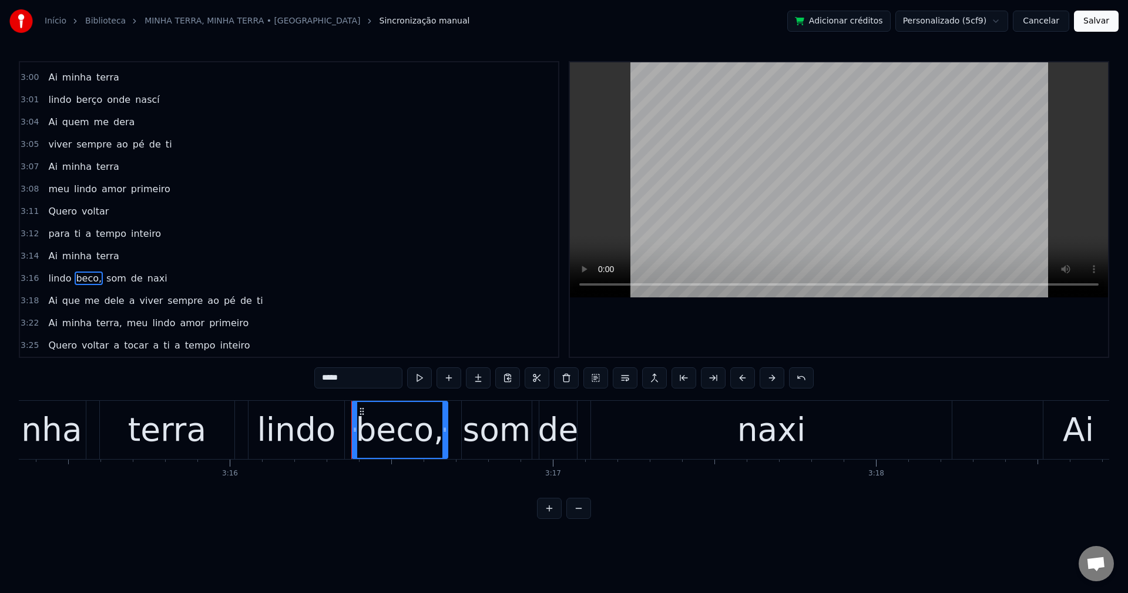
drag, startPoint x: 363, startPoint y: 372, endPoint x: 103, endPoint y: 386, distance: 259.5
click at [100, 397] on div "0:42 A minha terra 0:43 é a mais [PERSON_NAME] do mundo 0:45 A minha rua 0:46 é…" at bounding box center [564, 290] width 1090 height 458
click at [106, 277] on span "som" at bounding box center [117, 278] width 22 height 14
type input "***"
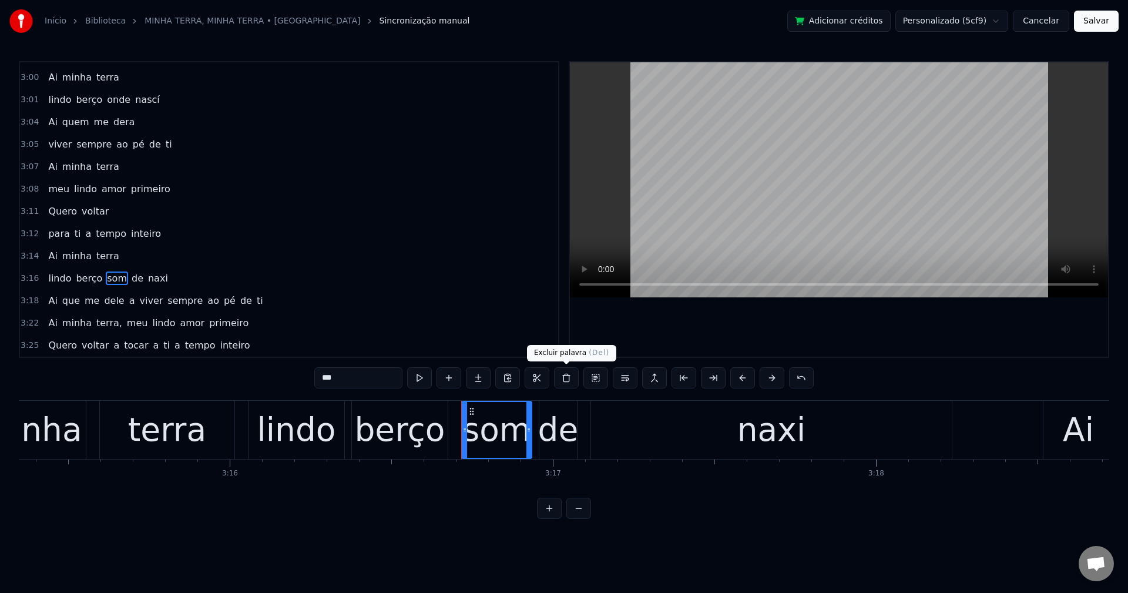
click at [572, 378] on button at bounding box center [566, 377] width 25 height 21
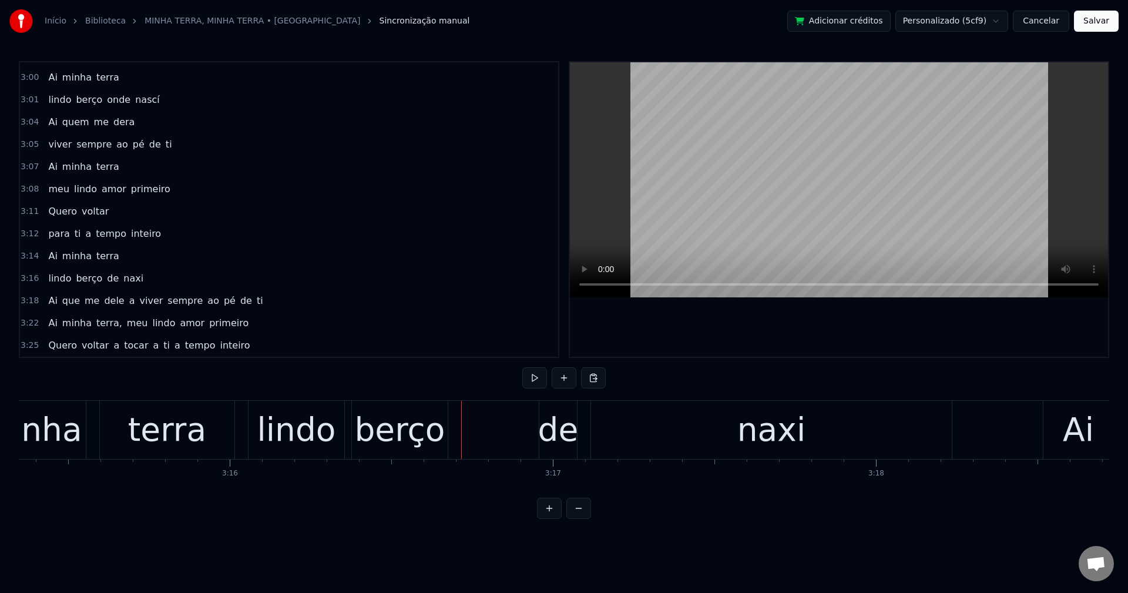
click at [106, 280] on span "de" at bounding box center [113, 278] width 14 height 14
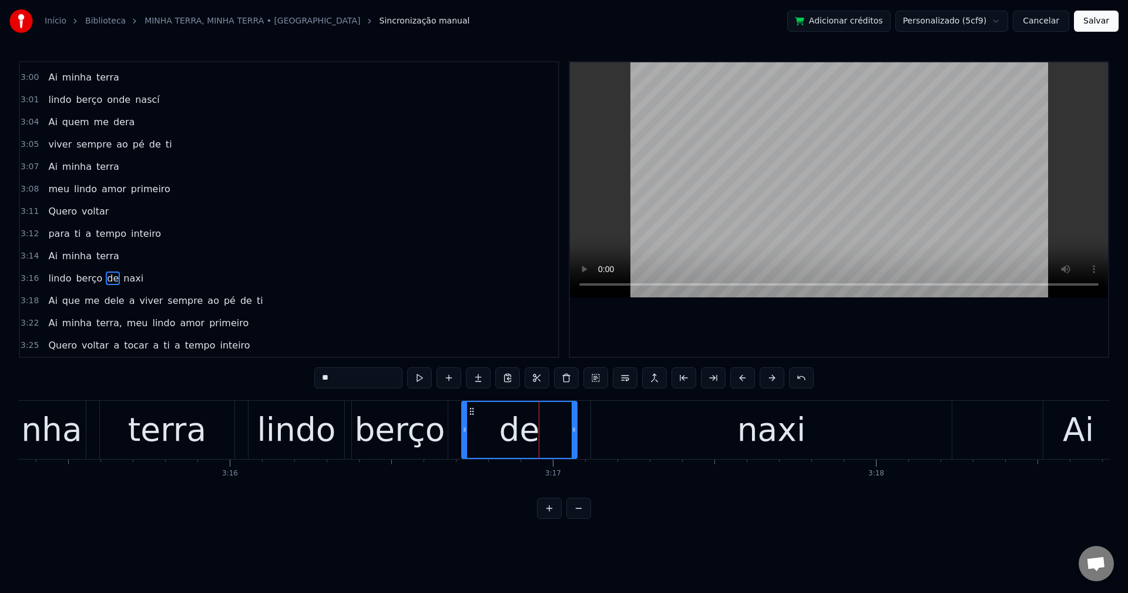
drag, startPoint x: 543, startPoint y: 430, endPoint x: 466, endPoint y: 444, distance: 78.8
click at [466, 444] on div at bounding box center [464, 430] width 5 height 56
click at [678, 417] on div "naxi" at bounding box center [771, 430] width 361 height 58
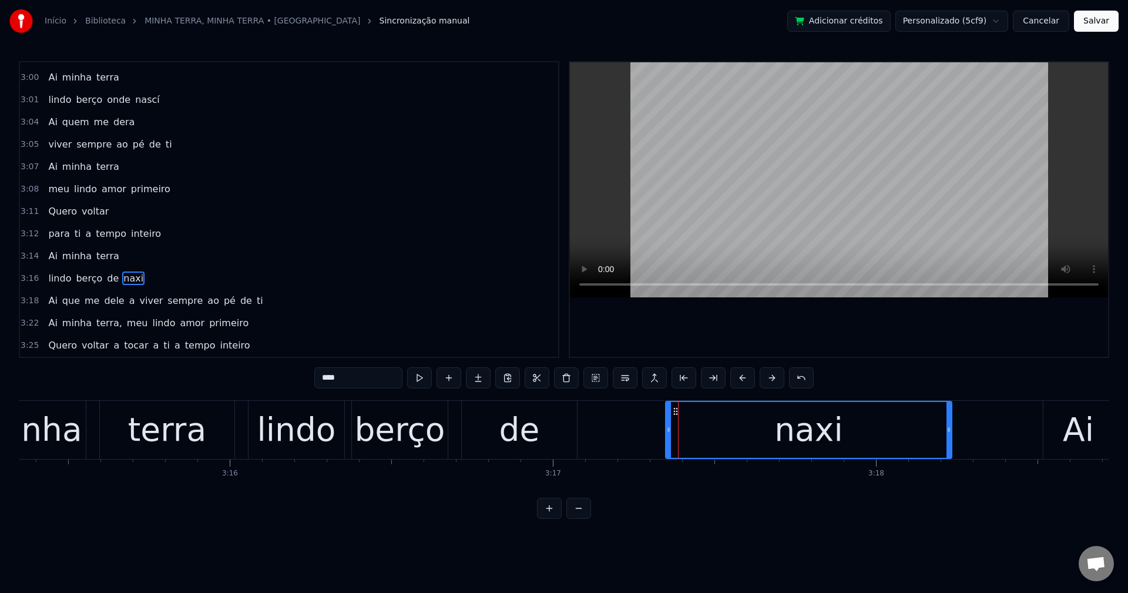
drag, startPoint x: 594, startPoint y: 427, endPoint x: 648, endPoint y: 400, distance: 60.4
click at [667, 397] on div "0:42 A minha terra 0:43 é a mais [PERSON_NAME] do mundo 0:45 A minha rua 0:46 é…" at bounding box center [564, 290] width 1090 height 458
click at [533, 438] on div "de" at bounding box center [519, 429] width 41 height 49
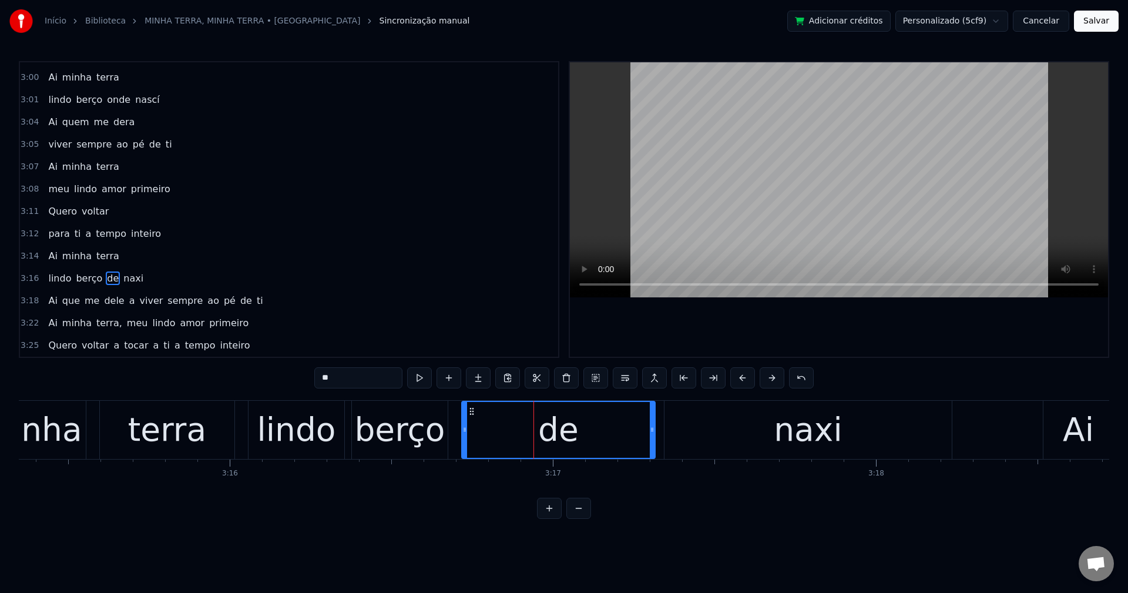
drag, startPoint x: 575, startPoint y: 428, endPoint x: 653, endPoint y: 402, distance: 82.5
click at [653, 402] on div at bounding box center [652, 430] width 5 height 56
drag, startPoint x: 363, startPoint y: 382, endPoint x: 276, endPoint y: 387, distance: 87.1
click at [276, 387] on div "0:42 A minha terra 0:43 é a mais [PERSON_NAME] do mundo 0:45 A minha rua 0:46 é…" at bounding box center [564, 290] width 1090 height 458
click at [141, 280] on span "naxi" at bounding box center [145, 278] width 22 height 14
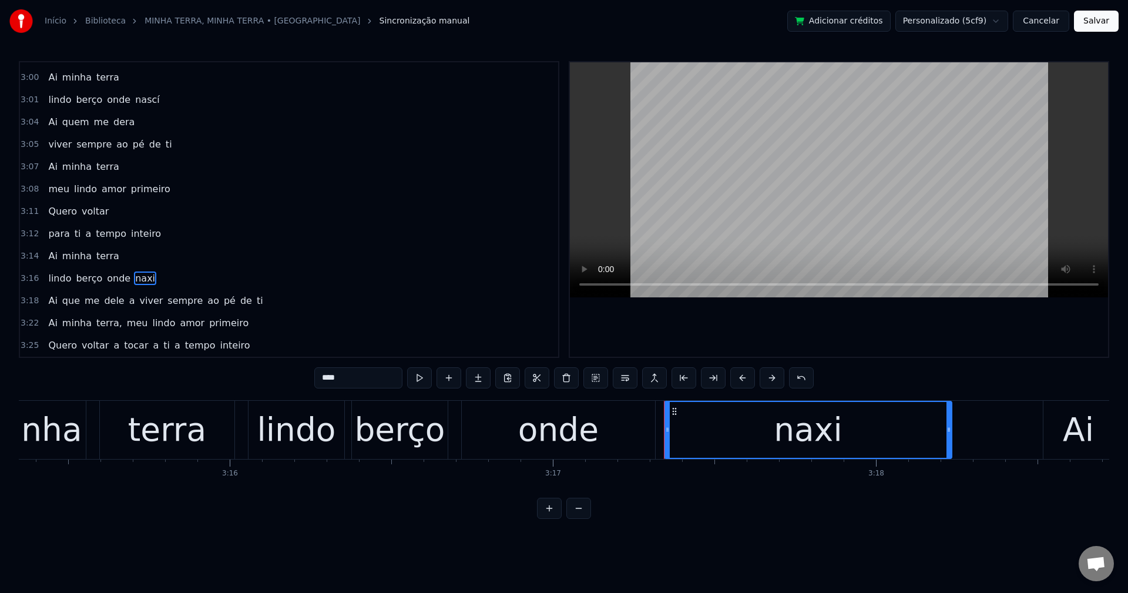
drag, startPoint x: 280, startPoint y: 375, endPoint x: 243, endPoint y: 373, distance: 36.5
click at [243, 373] on div "0:42 A minha terra 0:43 é a mais [PERSON_NAME] do mundo 0:45 A minha rua 0:46 é…" at bounding box center [564, 290] width 1090 height 458
click at [47, 301] on span "Ai" at bounding box center [52, 301] width 11 height 14
type input "**"
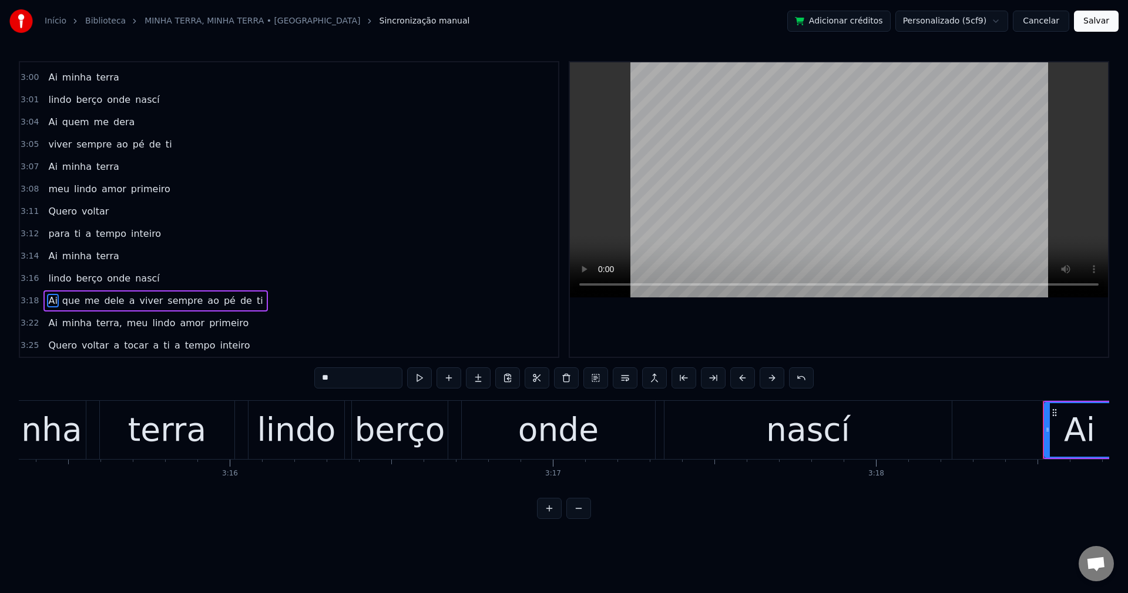
click at [76, 299] on div "Ai que me dele a viver sempre ao pé de ti" at bounding box center [155, 300] width 224 height 21
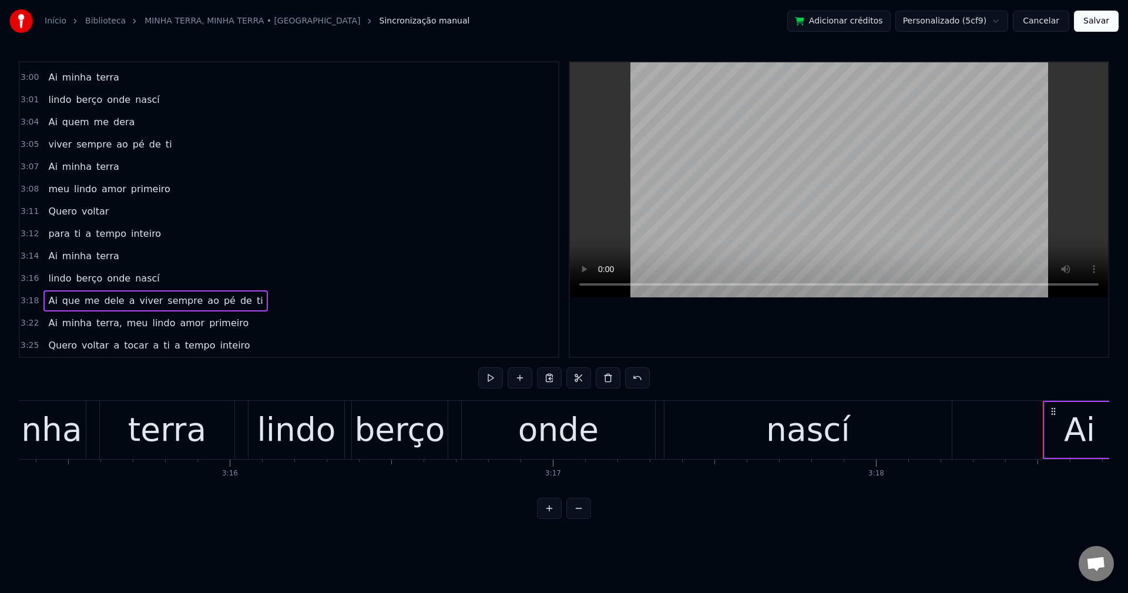
click at [70, 297] on span "que" at bounding box center [71, 301] width 20 height 14
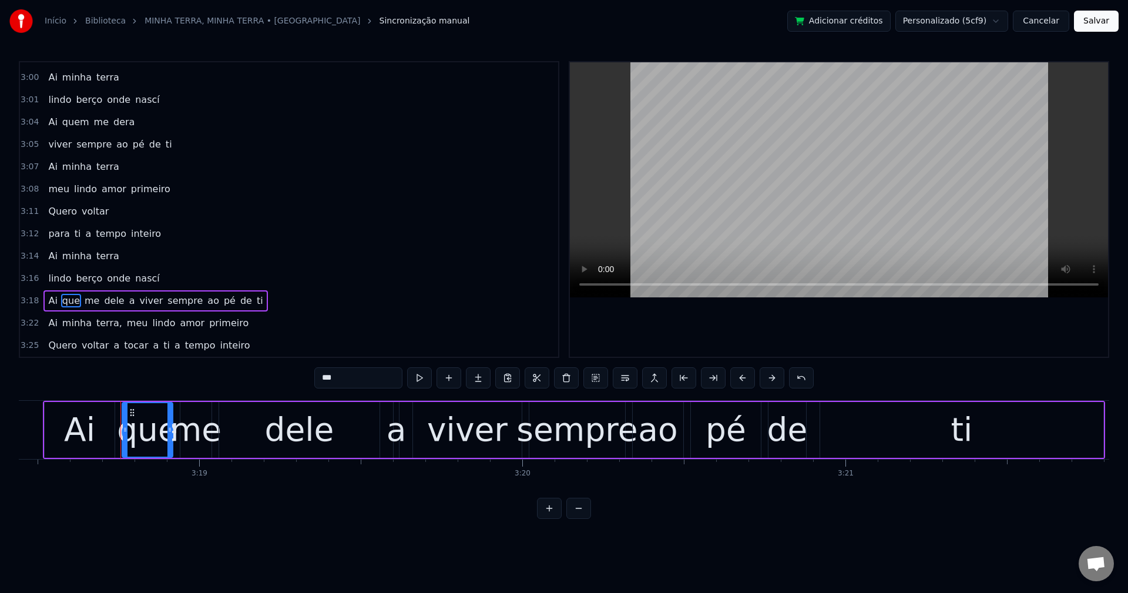
click at [371, 375] on input "***" at bounding box center [358, 377] width 88 height 21
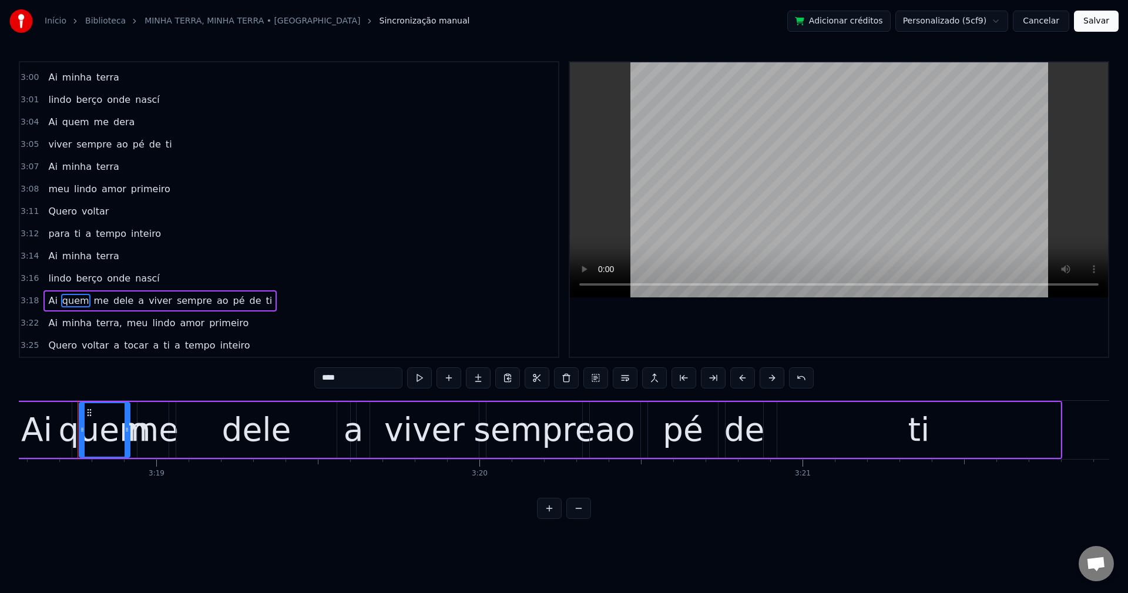
click at [112, 298] on span "dele" at bounding box center [123, 301] width 22 height 14
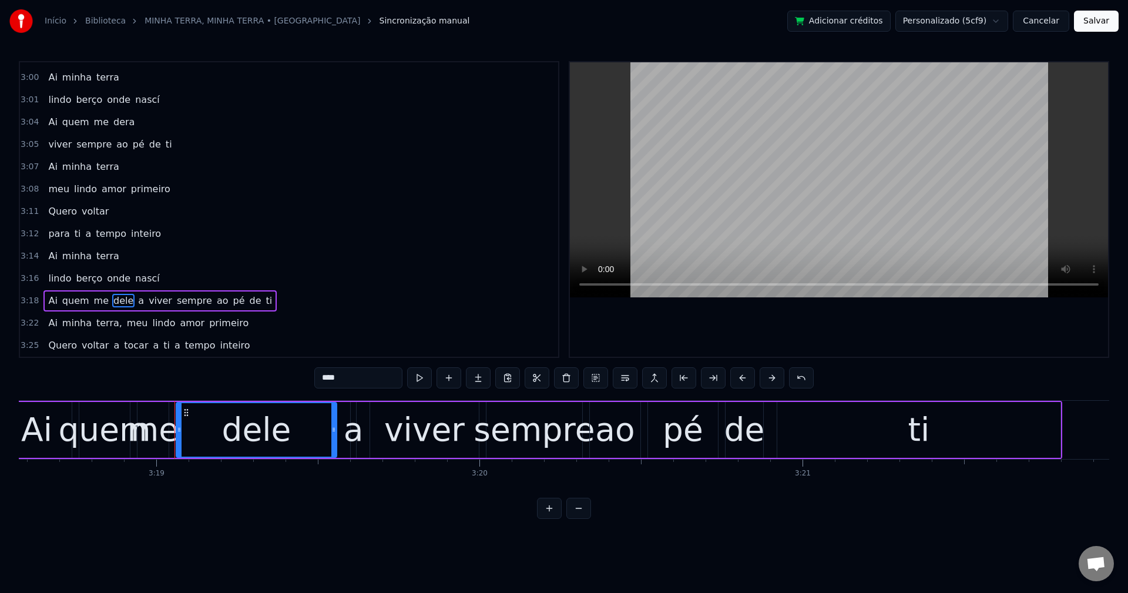
click at [353, 382] on input "****" at bounding box center [358, 377] width 88 height 21
click at [138, 300] on span "a" at bounding box center [142, 301] width 8 height 14
type input "*"
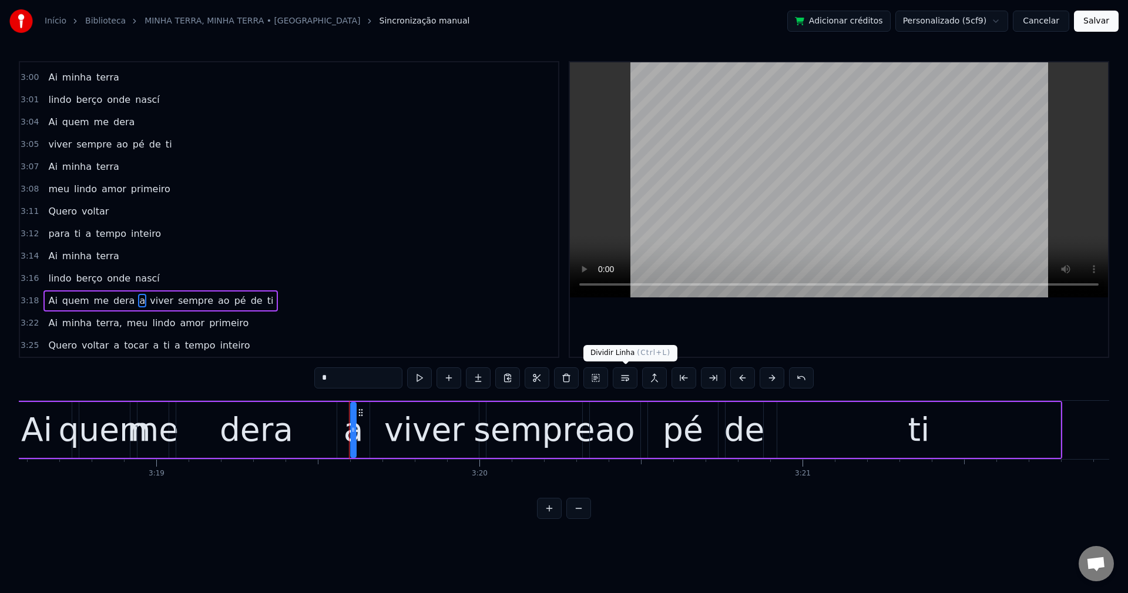
click at [624, 377] on button at bounding box center [625, 377] width 25 height 21
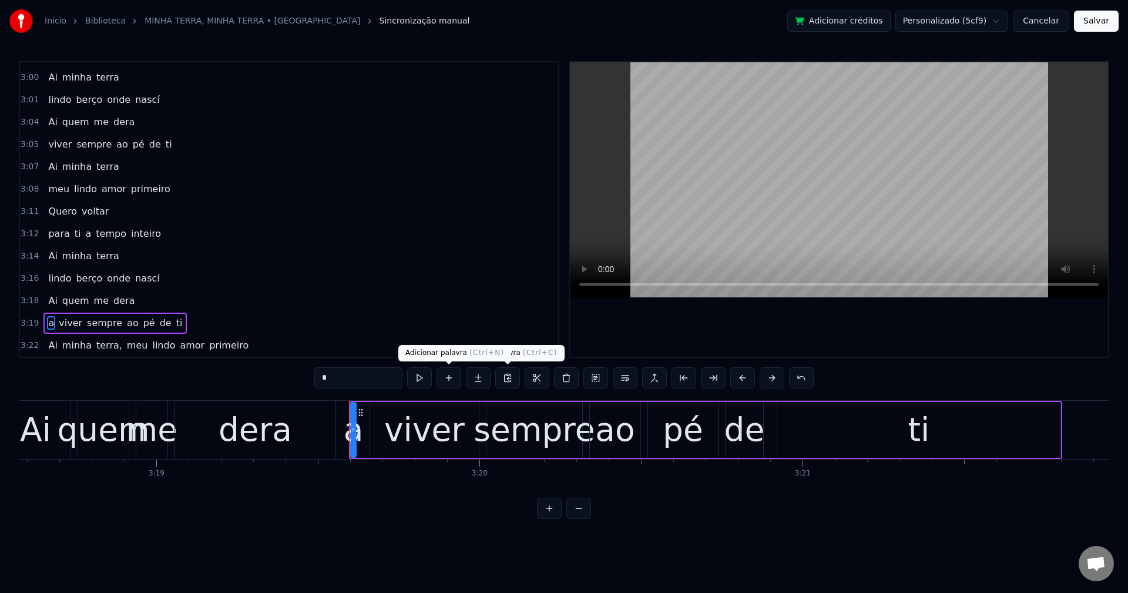
scroll to position [1469, 0]
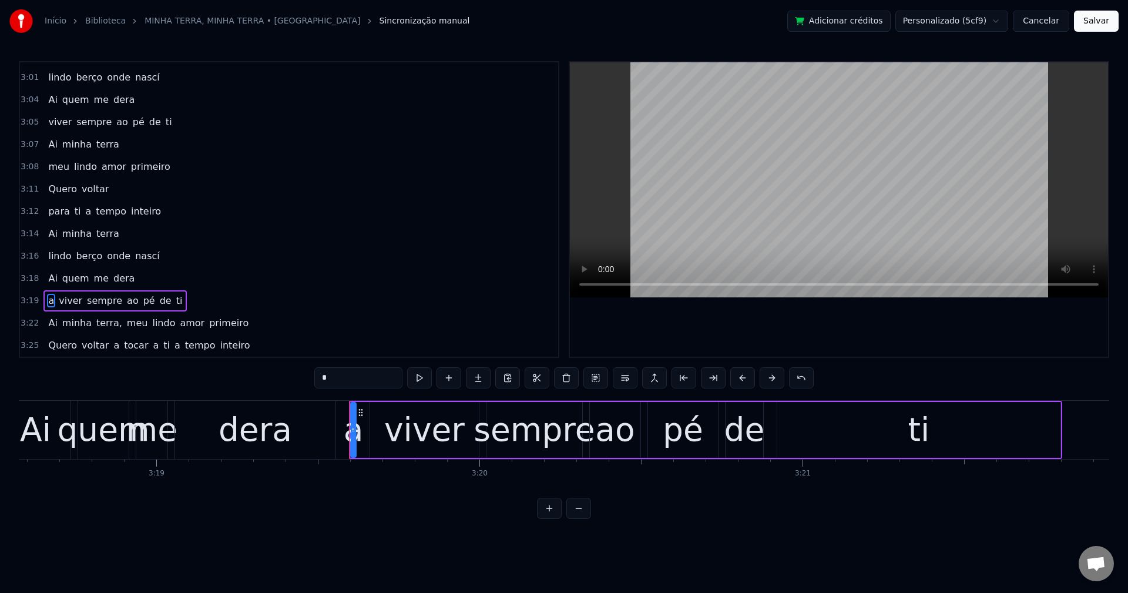
drag, startPoint x: 566, startPoint y: 379, endPoint x: 519, endPoint y: 391, distance: 48.6
click at [565, 379] on button at bounding box center [566, 377] width 25 height 21
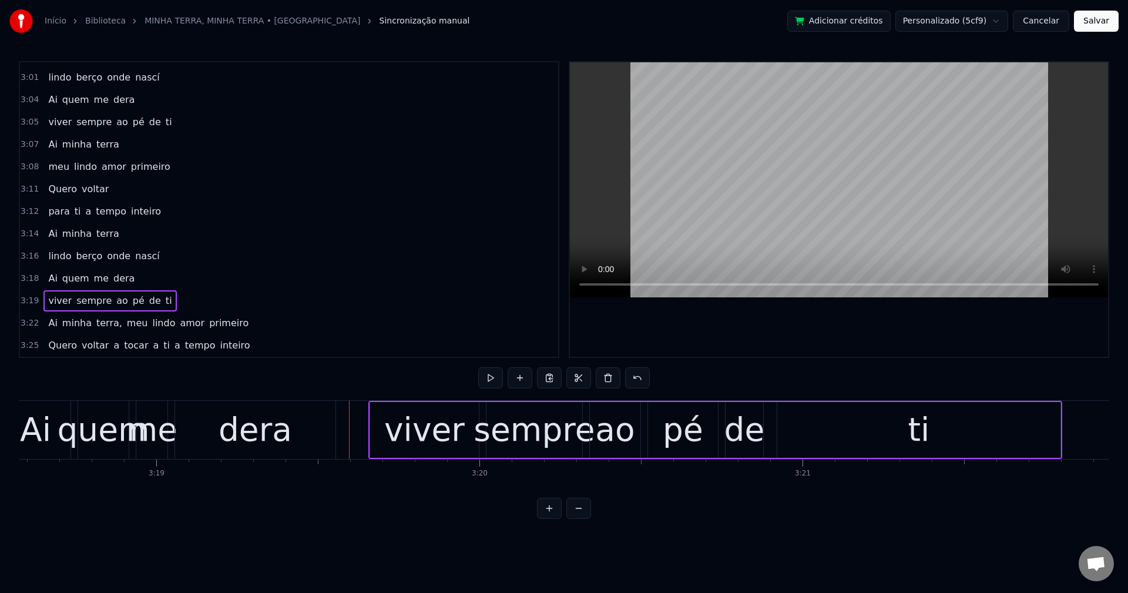
click at [47, 301] on span "viver" at bounding box center [60, 301] width 26 height 14
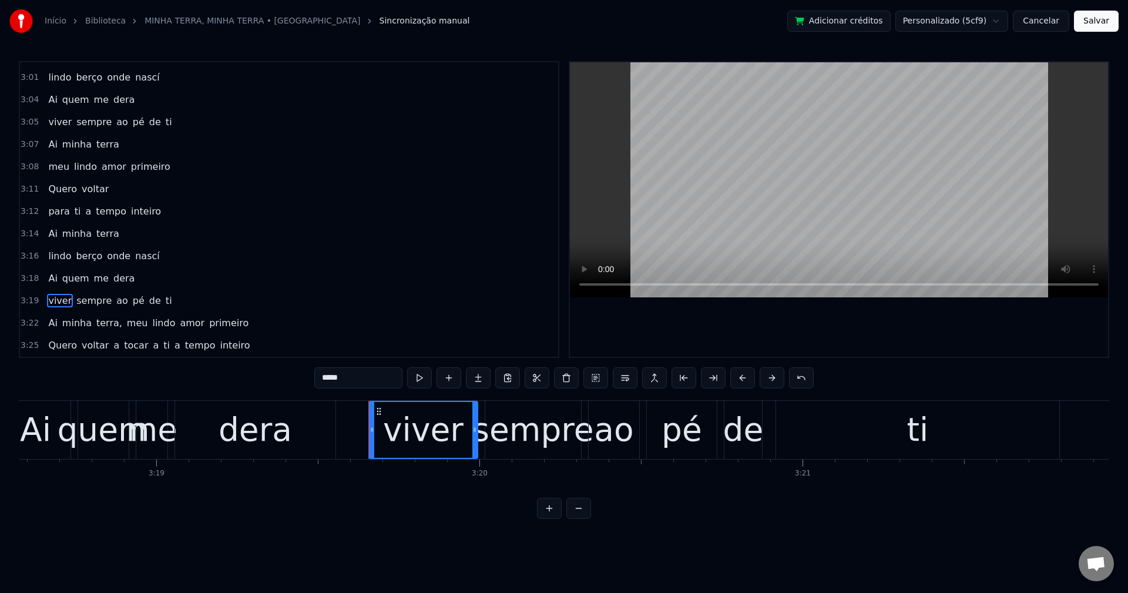
click at [247, 407] on div "dera" at bounding box center [255, 429] width 73 height 49
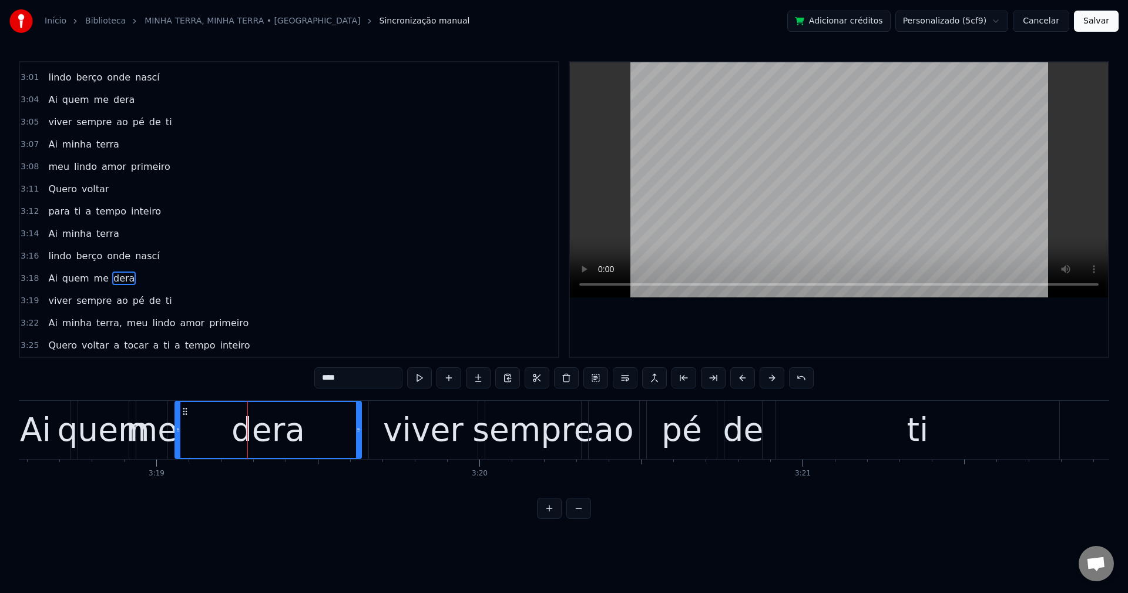
drag, startPoint x: 331, startPoint y: 427, endPoint x: 357, endPoint y: 417, distance: 27.7
click at [357, 417] on div at bounding box center [358, 430] width 5 height 56
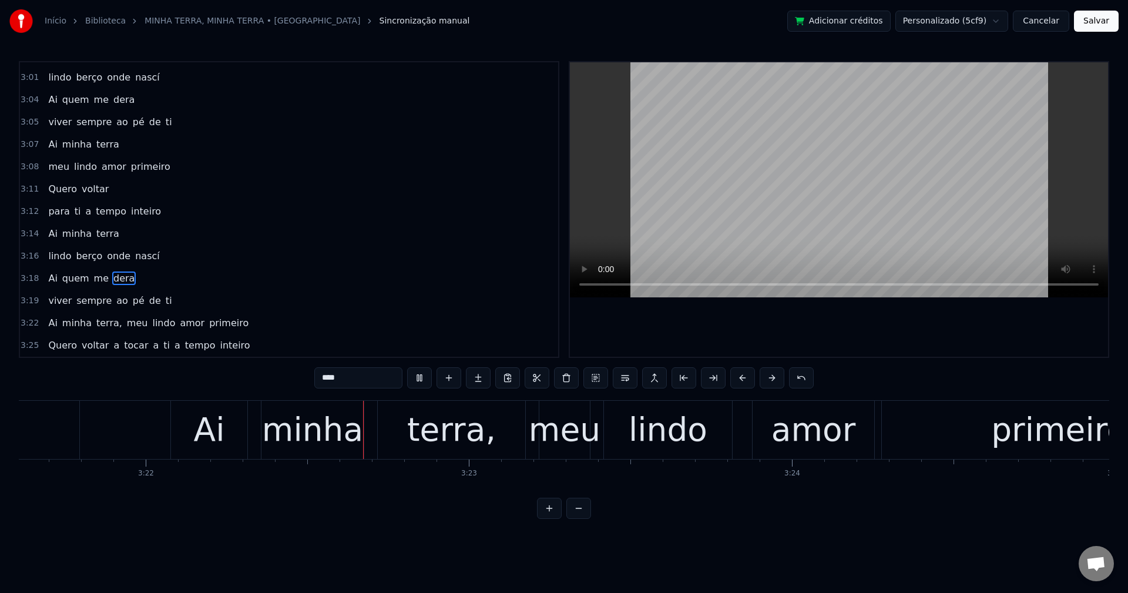
scroll to position [0, 65226]
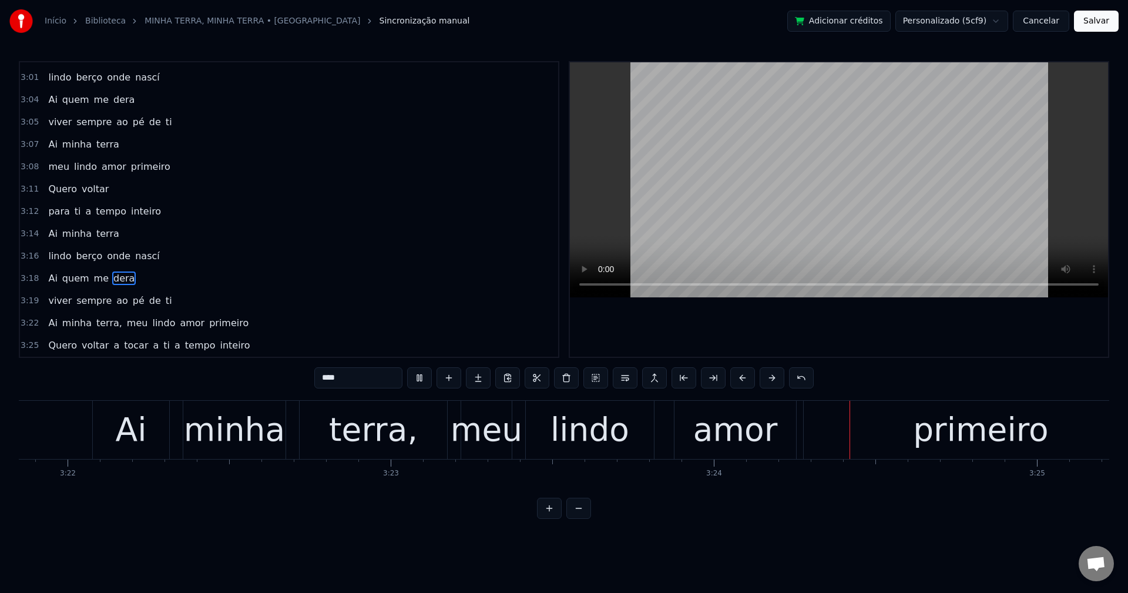
click at [105, 327] on span "terra," at bounding box center [109, 323] width 28 height 14
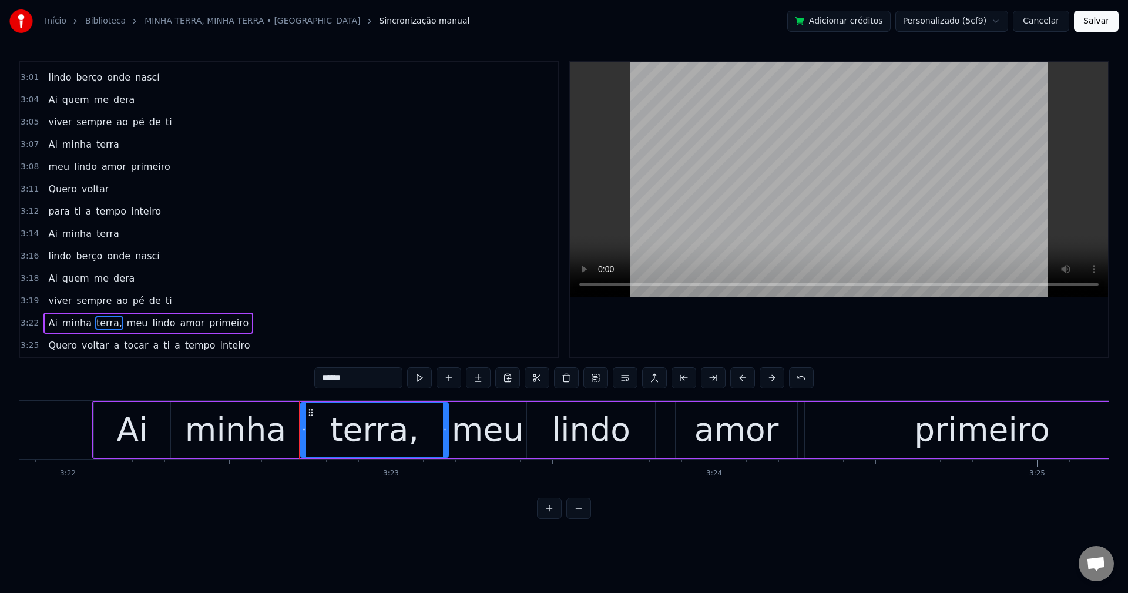
click at [364, 377] on input "******" at bounding box center [358, 377] width 88 height 21
click at [124, 327] on span "meu" at bounding box center [135, 323] width 24 height 14
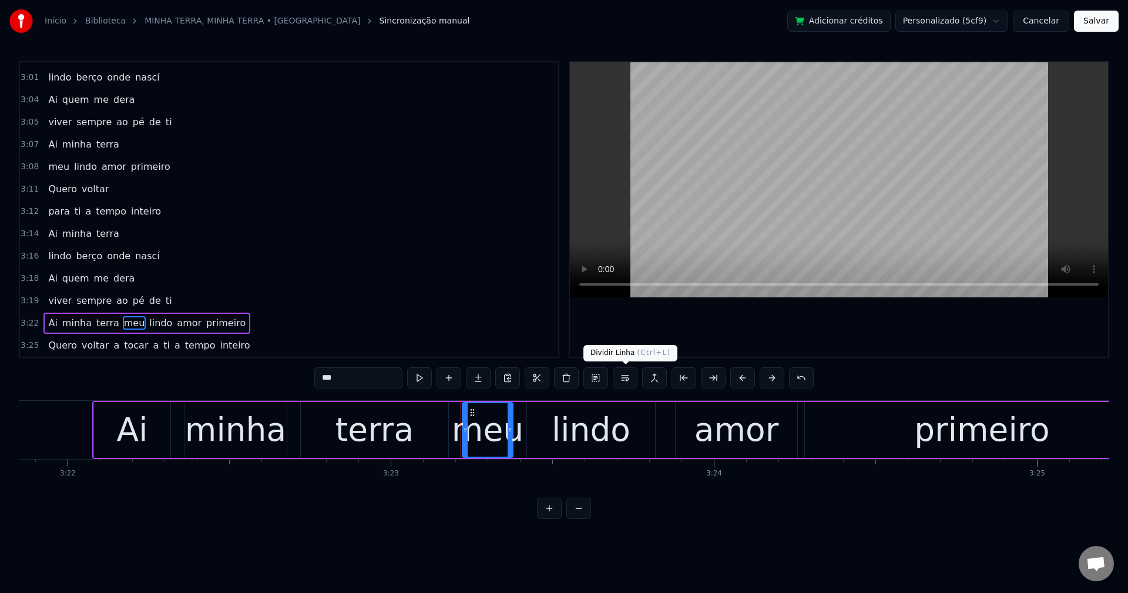
click at [626, 381] on button at bounding box center [625, 377] width 25 height 21
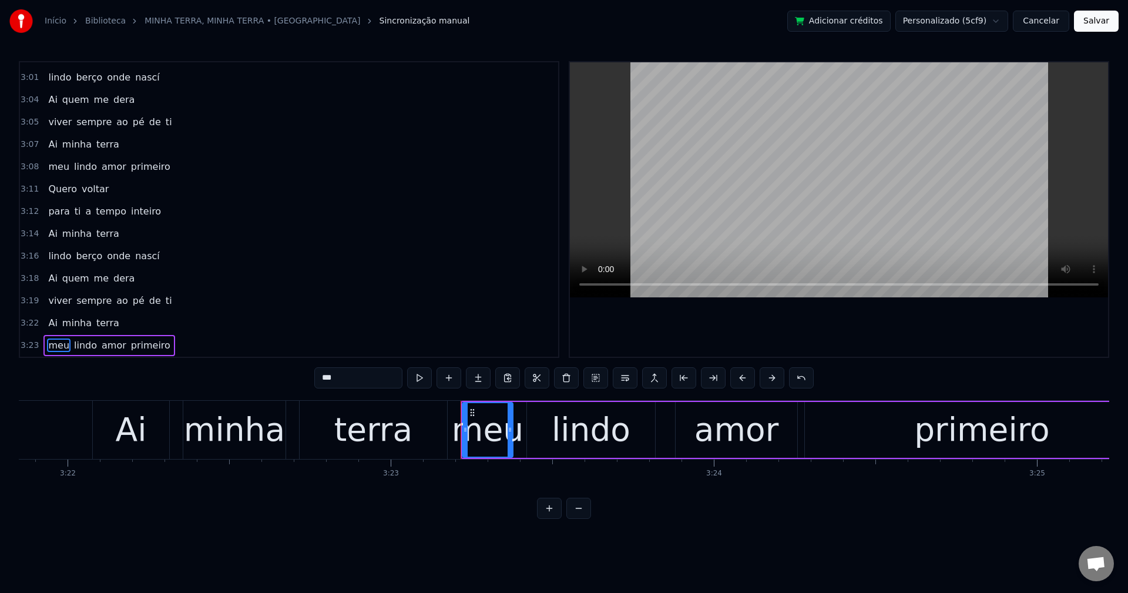
scroll to position [1492, 0]
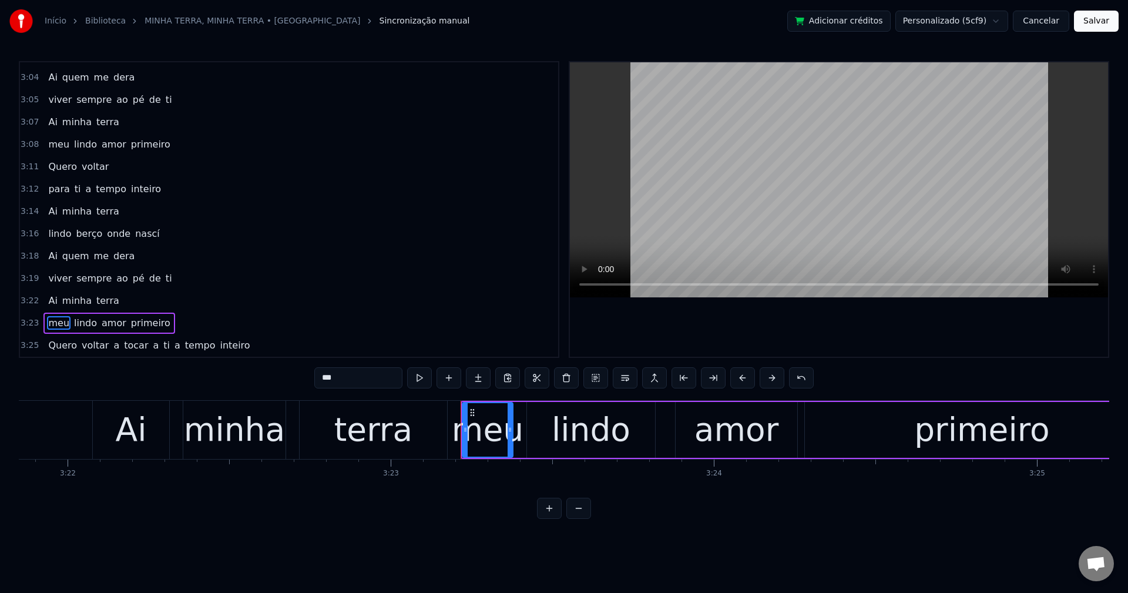
click at [112, 346] on span "a" at bounding box center [116, 345] width 8 height 14
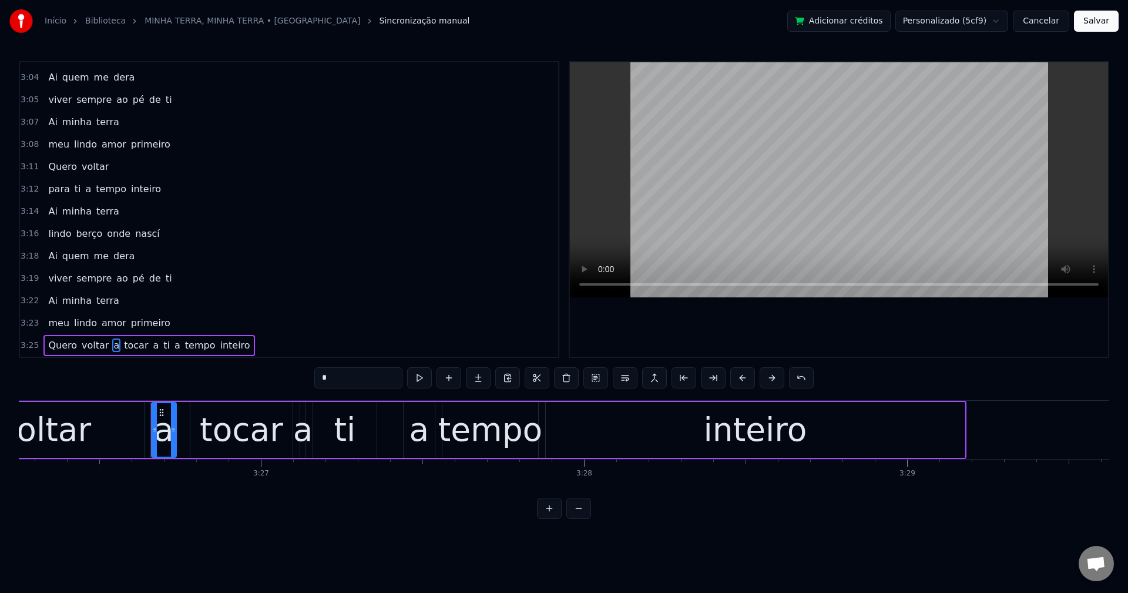
scroll to position [0, 66720]
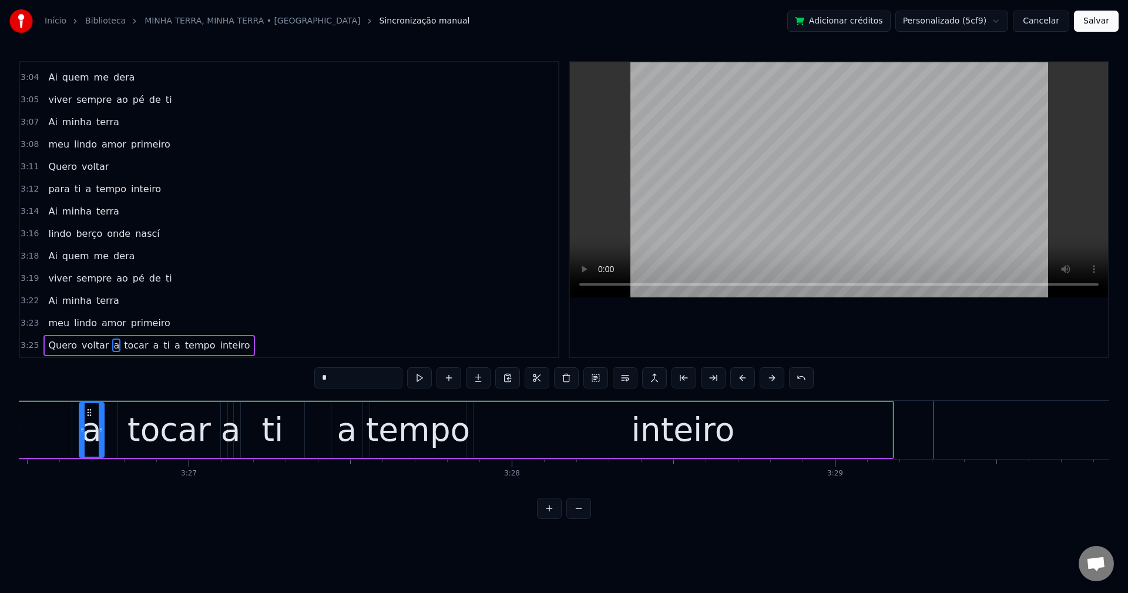
click at [83, 346] on span "voltar" at bounding box center [94, 345] width 29 height 14
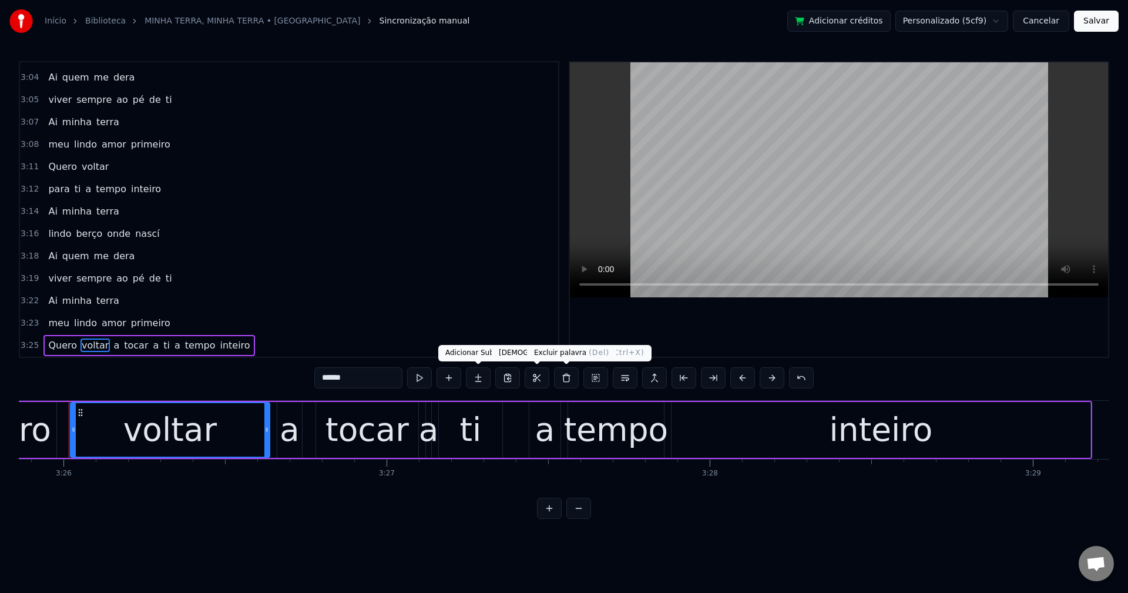
scroll to position [0, 66513]
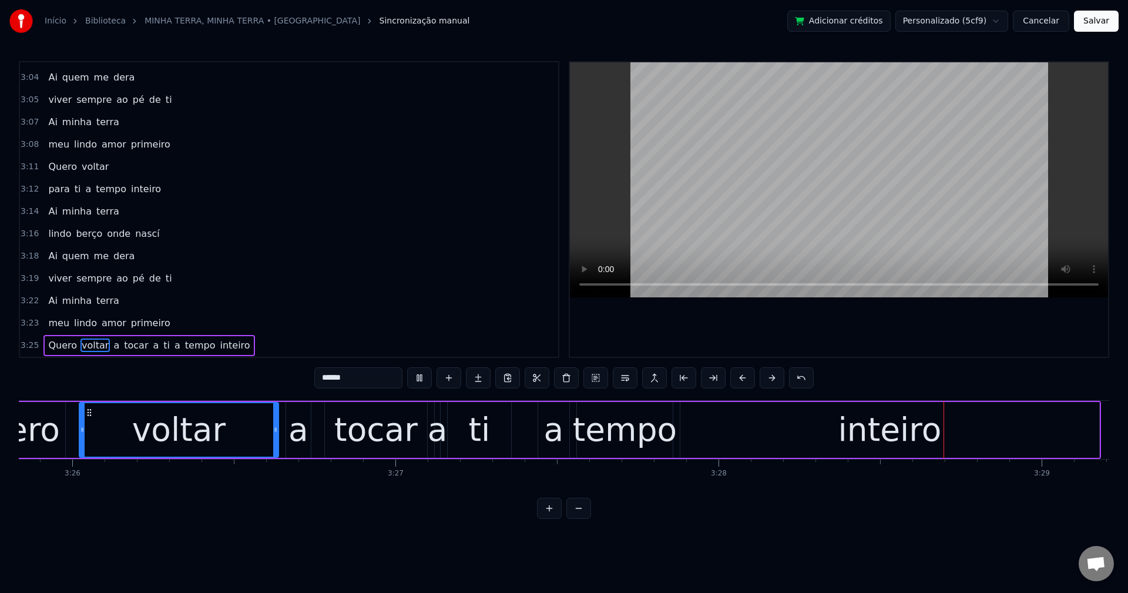
click at [112, 344] on span "a" at bounding box center [116, 345] width 8 height 14
type input "*"
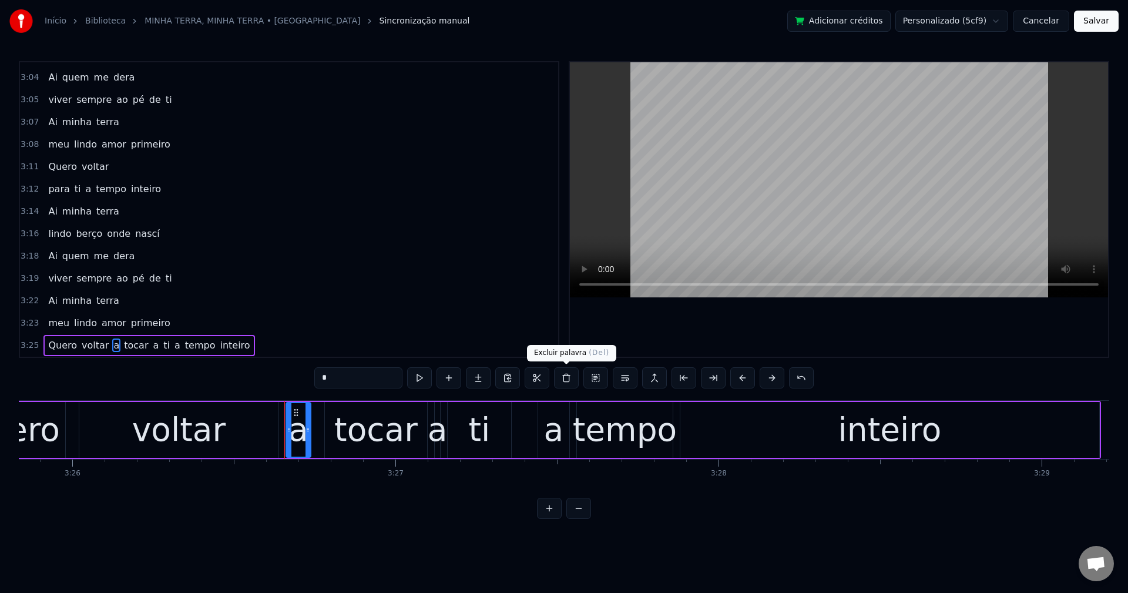
click at [567, 381] on button at bounding box center [566, 377] width 25 height 21
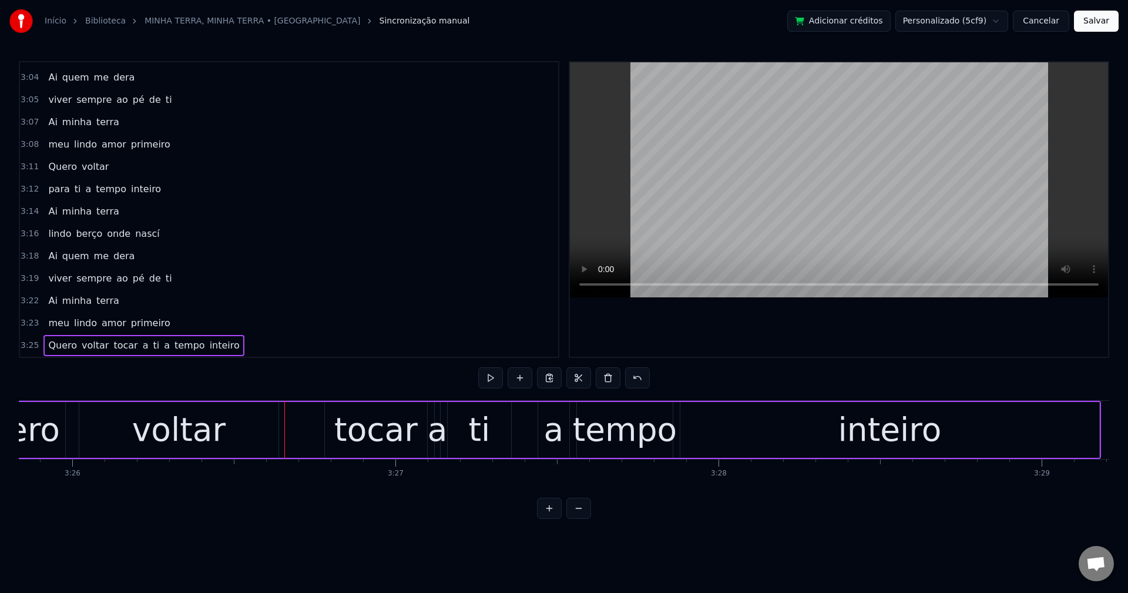
click at [361, 431] on div "tocar" at bounding box center [375, 429] width 83 height 49
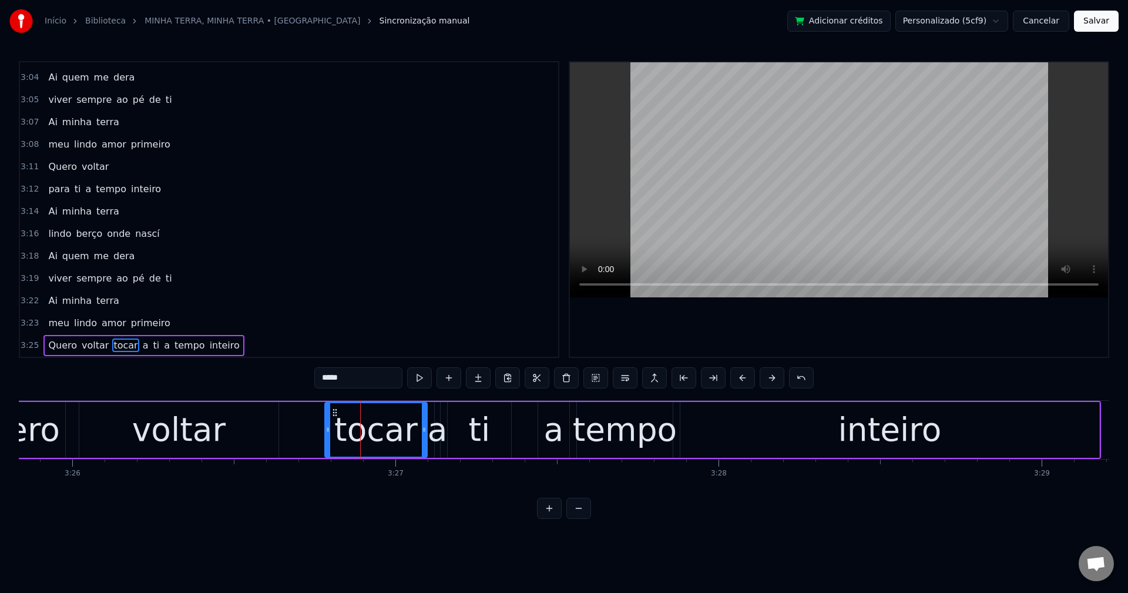
drag, startPoint x: 351, startPoint y: 376, endPoint x: 294, endPoint y: 349, distance: 63.6
click at [285, 368] on div "0:42 A minha terra 0:43 é a mais [PERSON_NAME] do mundo 0:45 A minha rua 0:46 é…" at bounding box center [564, 290] width 1090 height 458
drag, startPoint x: 335, startPoint y: 410, endPoint x: 300, endPoint y: 410, distance: 35.3
click at [300, 411] on icon at bounding box center [300, 412] width 9 height 9
click at [440, 434] on div "a" at bounding box center [438, 429] width 20 height 49
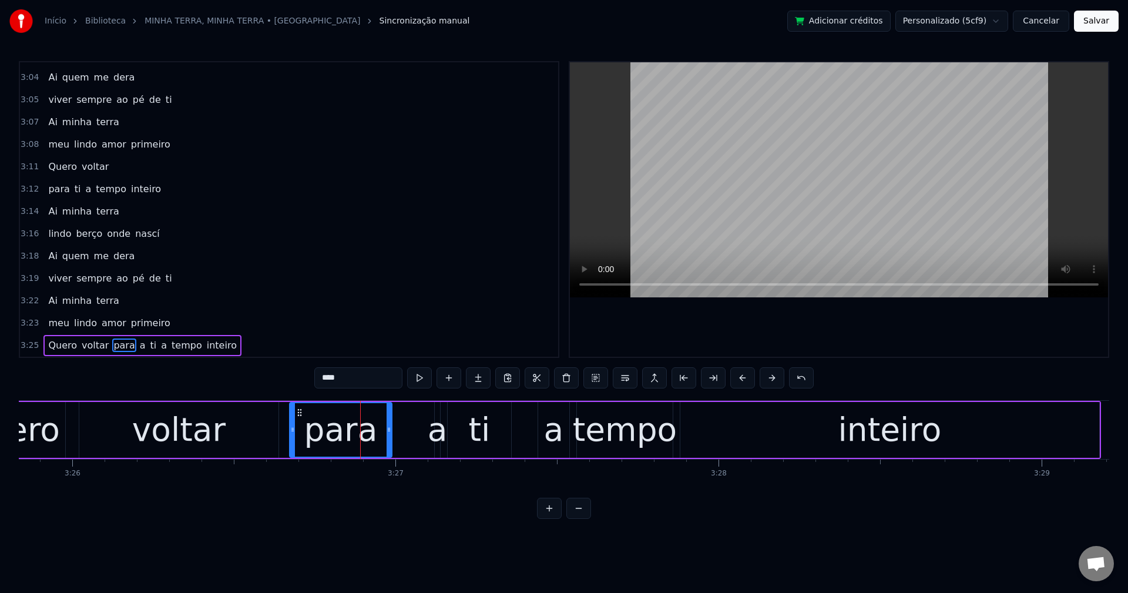
type input "*"
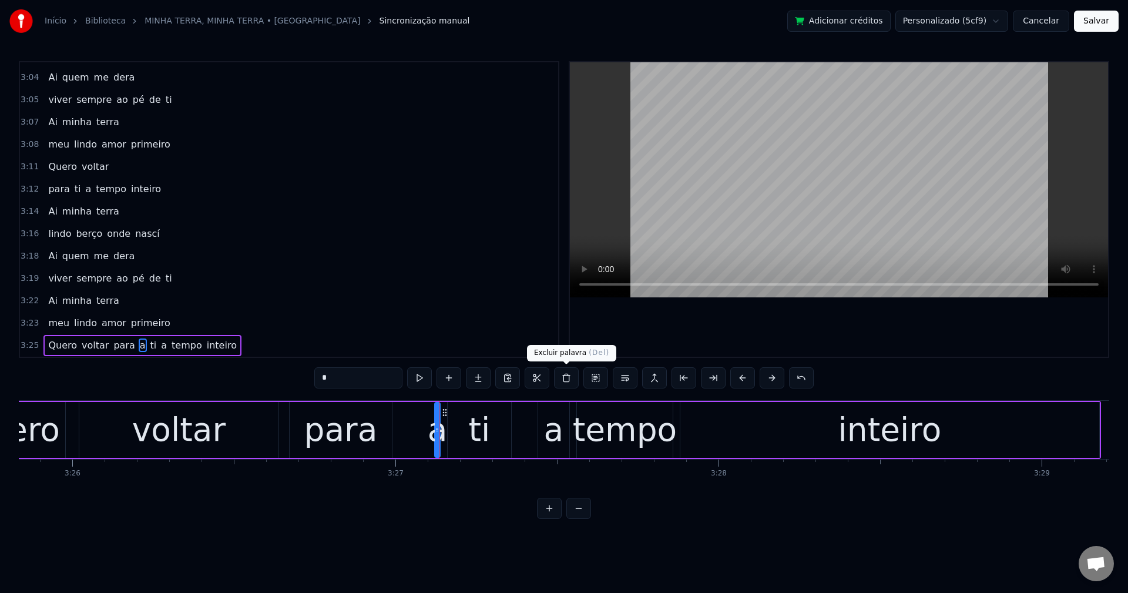
click at [568, 376] on button at bounding box center [566, 377] width 25 height 21
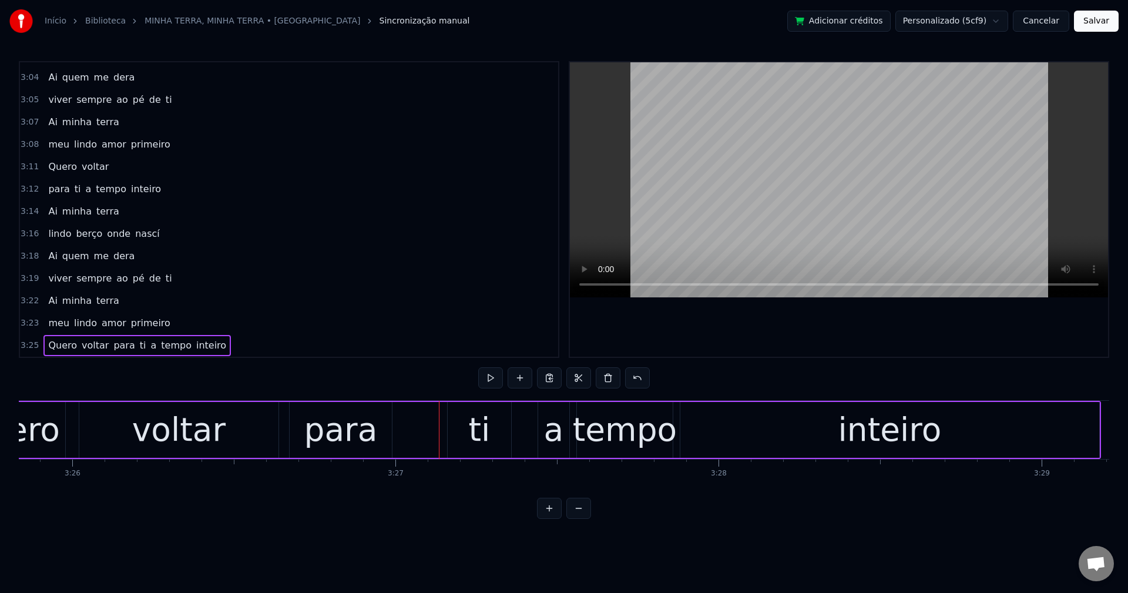
click at [351, 419] on div "para" at bounding box center [340, 429] width 73 height 49
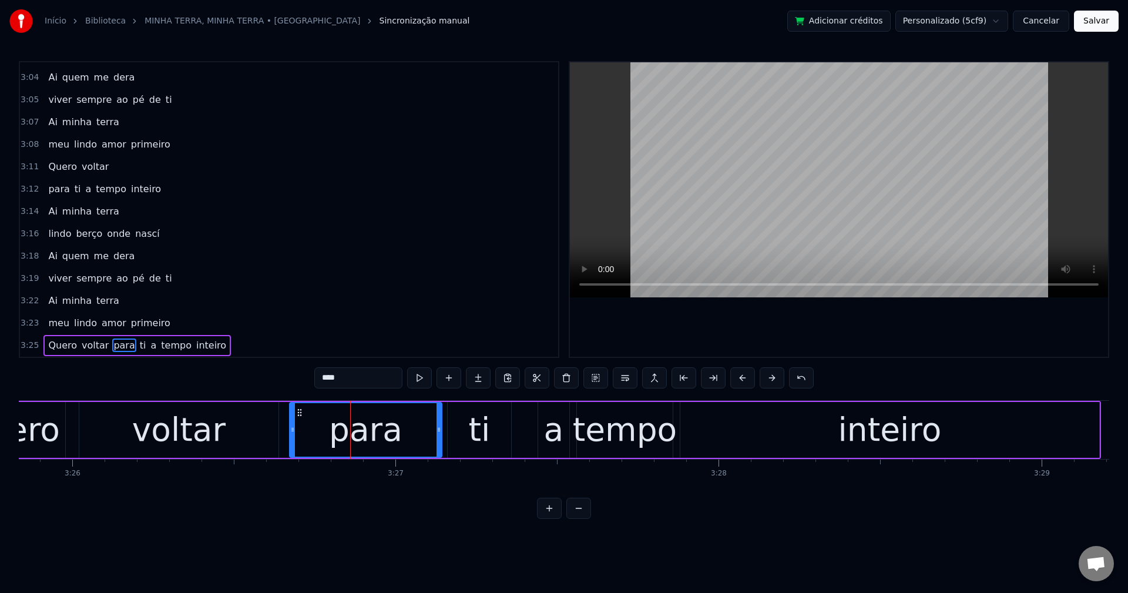
drag, startPoint x: 388, startPoint y: 429, endPoint x: 438, endPoint y: 437, distance: 50.4
click at [438, 437] on div at bounding box center [439, 429] width 5 height 53
click at [623, 381] on button at bounding box center [625, 377] width 25 height 21
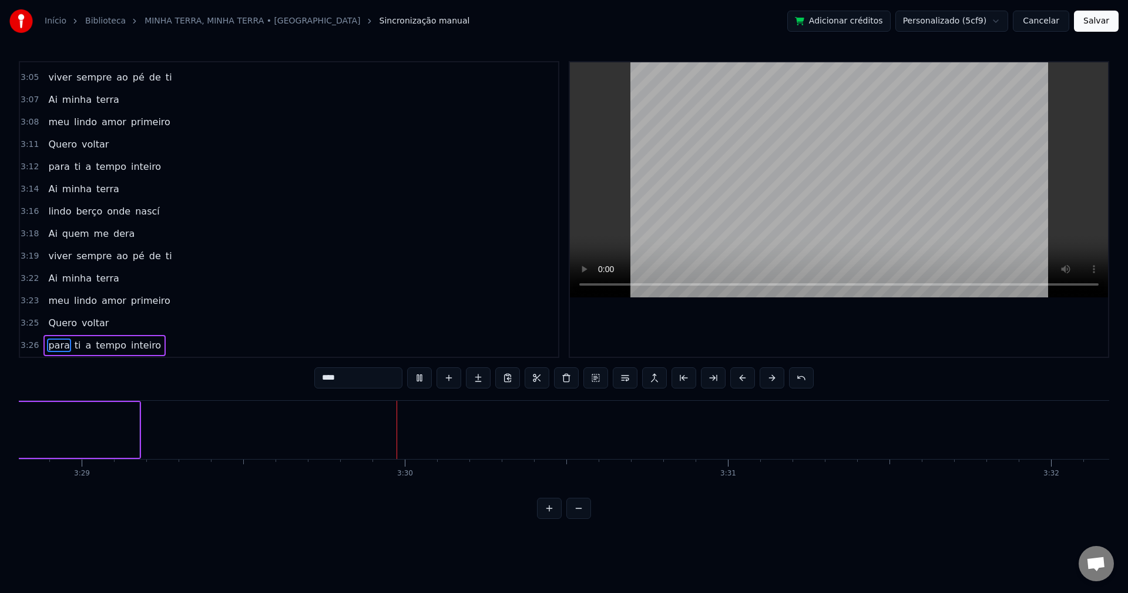
scroll to position [0, 67512]
click at [1109, 23] on button "Salvar" at bounding box center [1096, 21] width 45 height 21
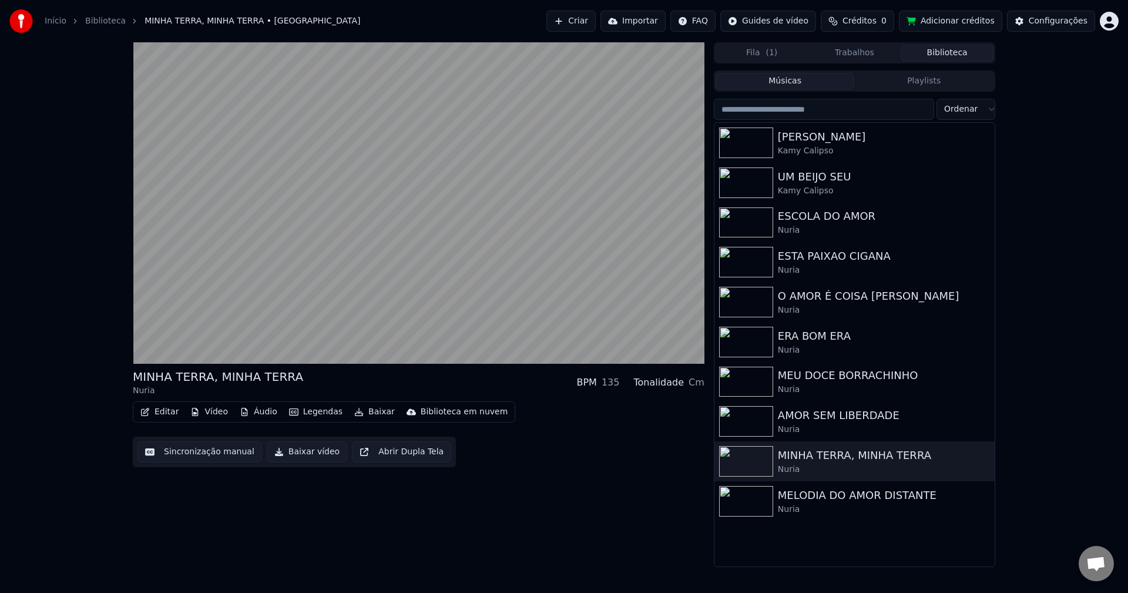
click at [278, 455] on button "Baixar vídeo" at bounding box center [307, 451] width 80 height 21
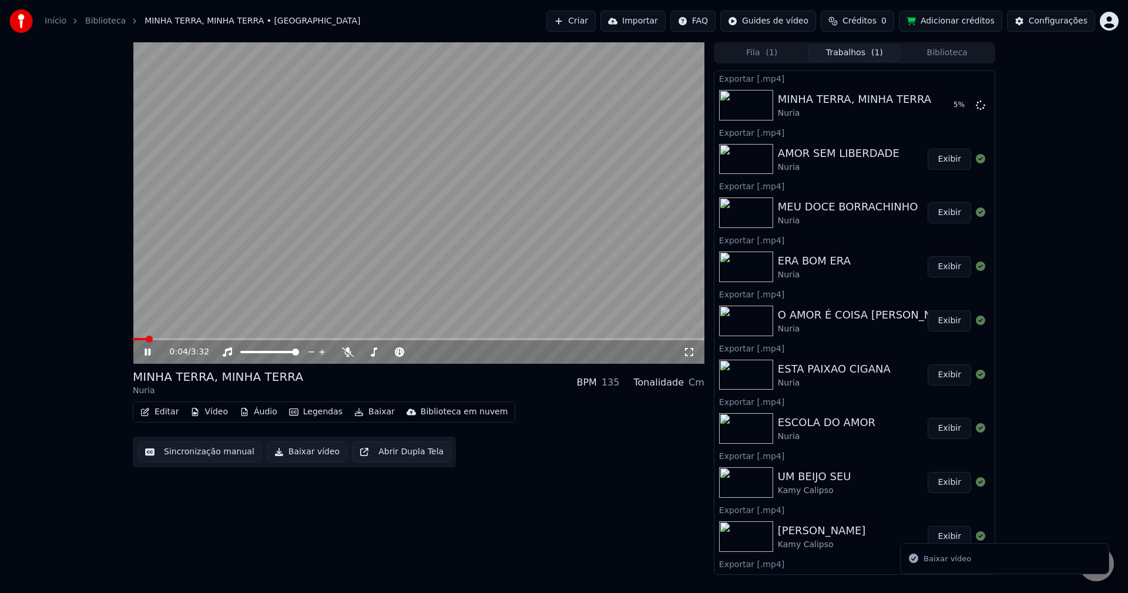
click at [957, 56] on button "Biblioteca" at bounding box center [947, 53] width 93 height 17
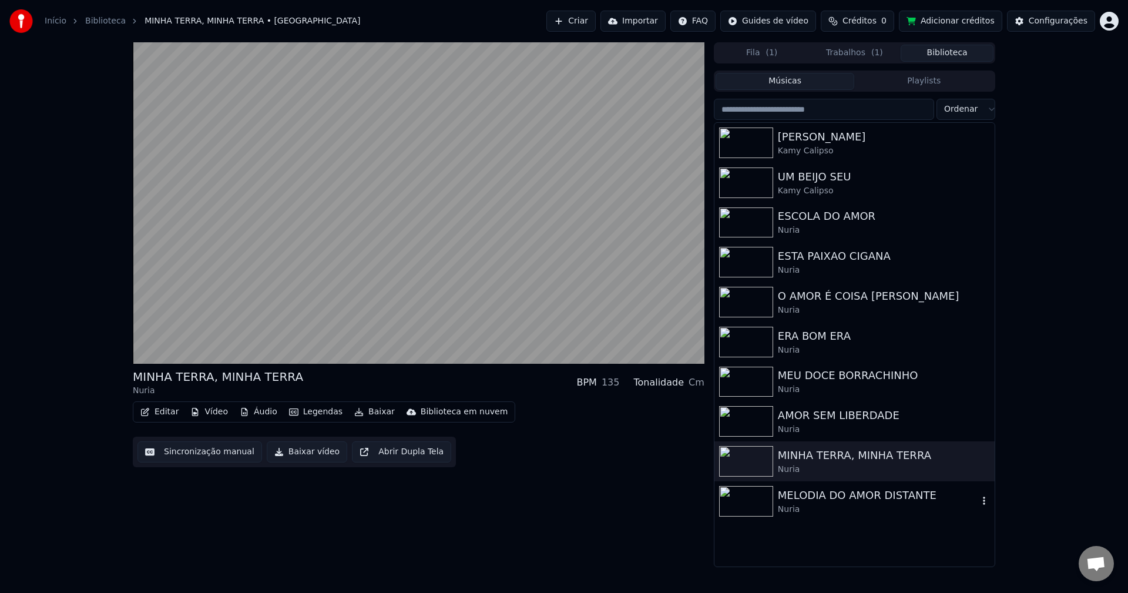
click at [810, 513] on div "Nuria" at bounding box center [878, 510] width 200 height 12
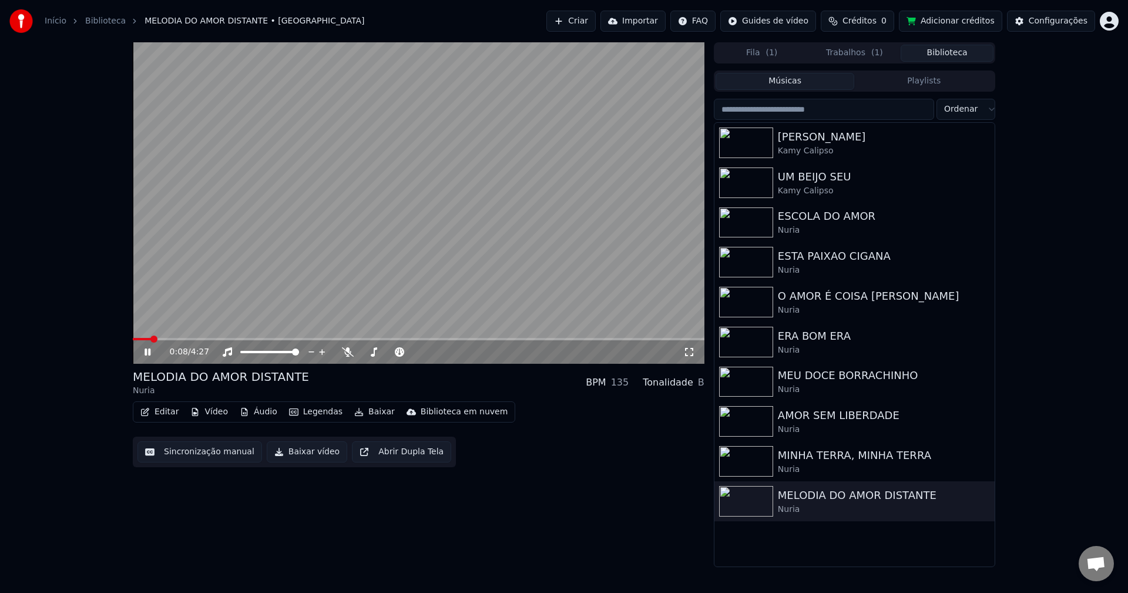
click at [215, 227] on video at bounding box center [419, 202] width 572 height 321
click at [208, 451] on button "Sincronização manual" at bounding box center [199, 451] width 125 height 21
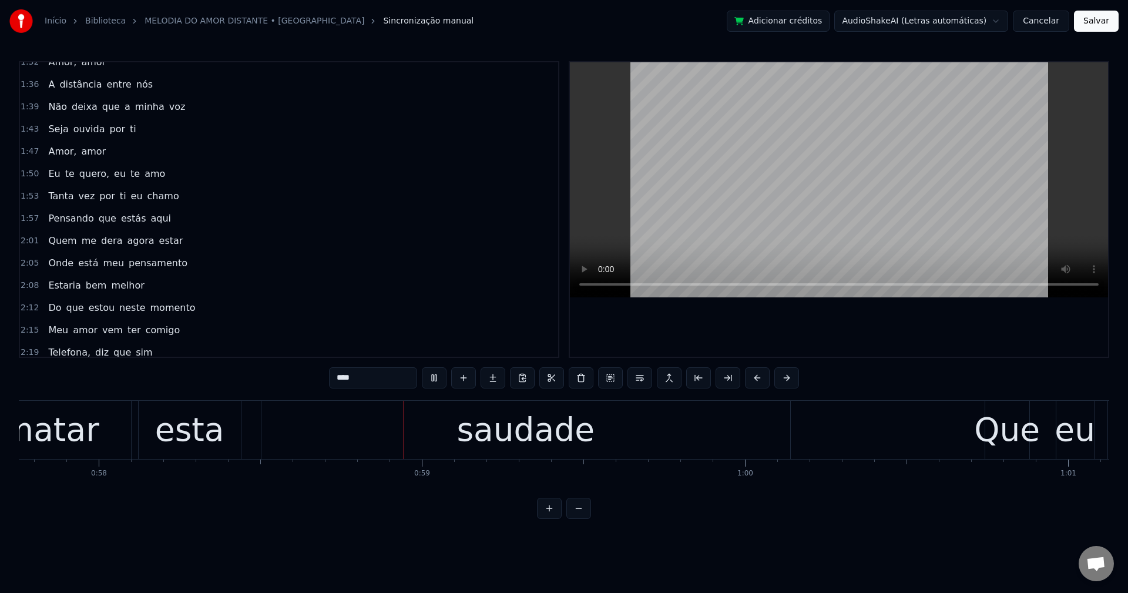
scroll to position [0, 18713]
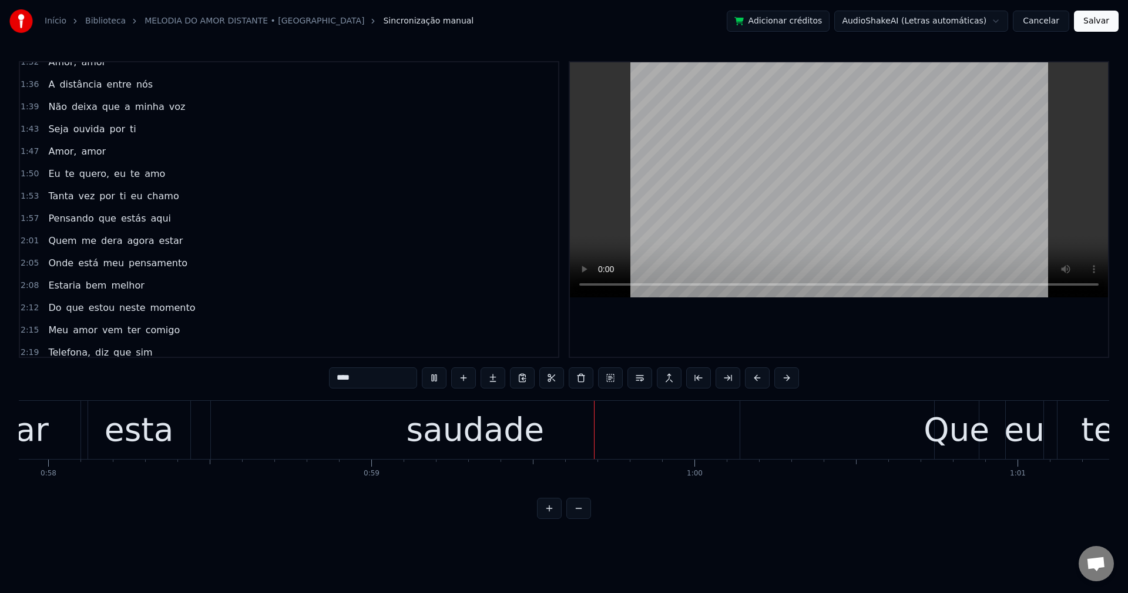
click at [441, 440] on div "saudade" at bounding box center [475, 429] width 138 height 49
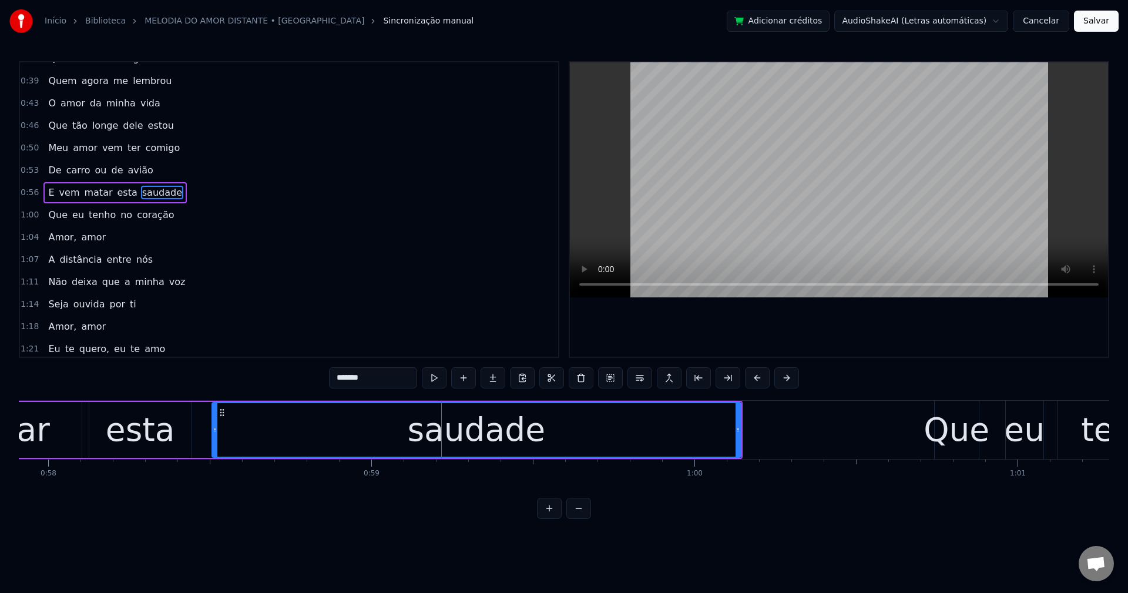
scroll to position [0, 0]
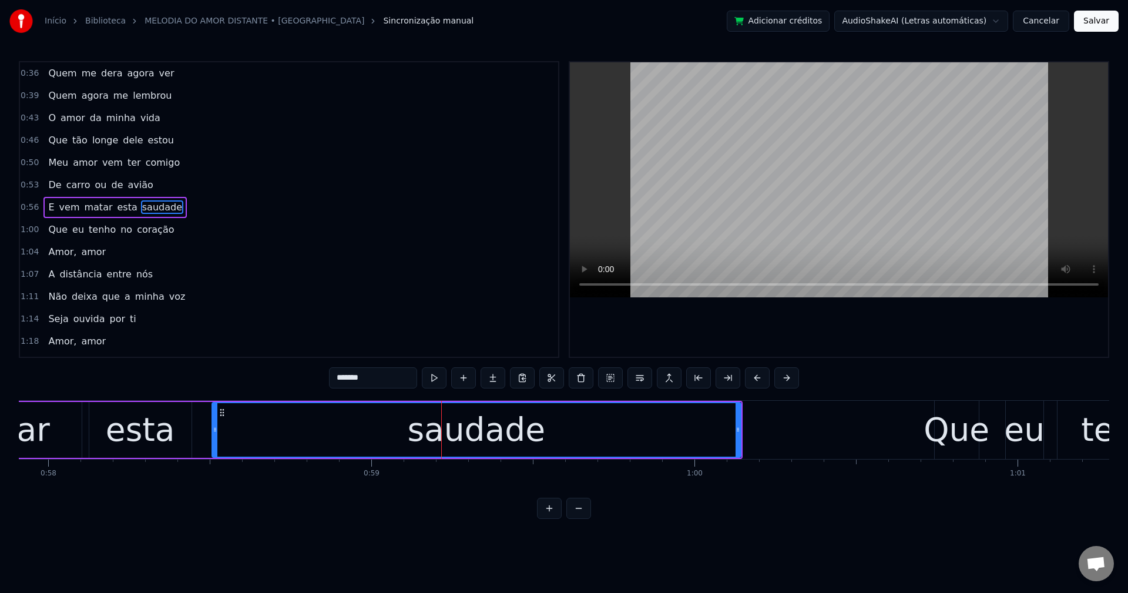
click at [47, 205] on span "E" at bounding box center [51, 207] width 8 height 14
type input "*"
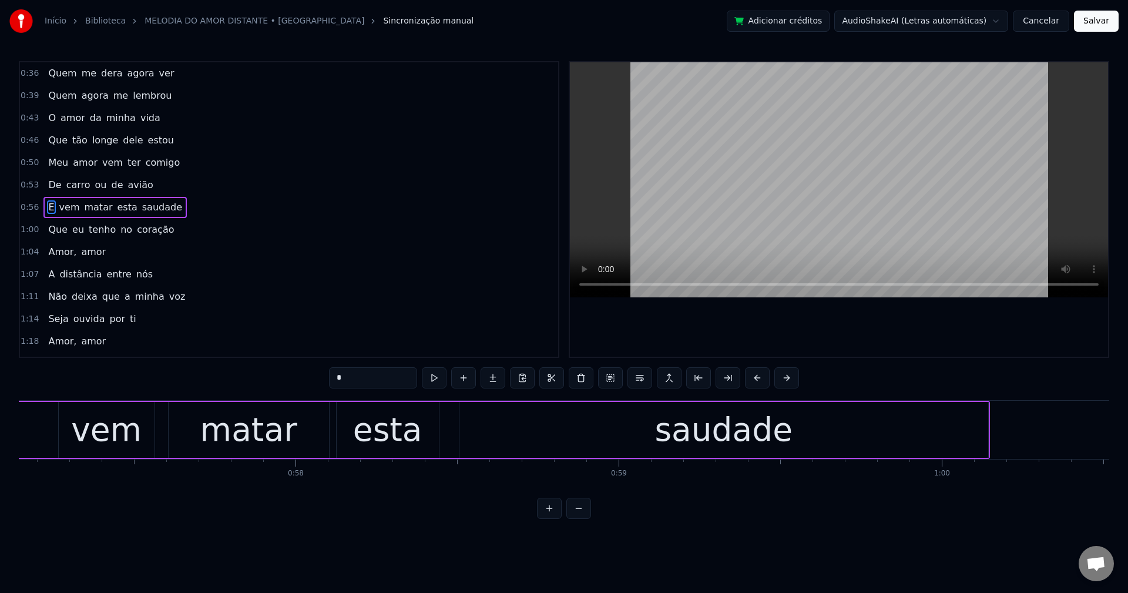
scroll to position [0, 18218]
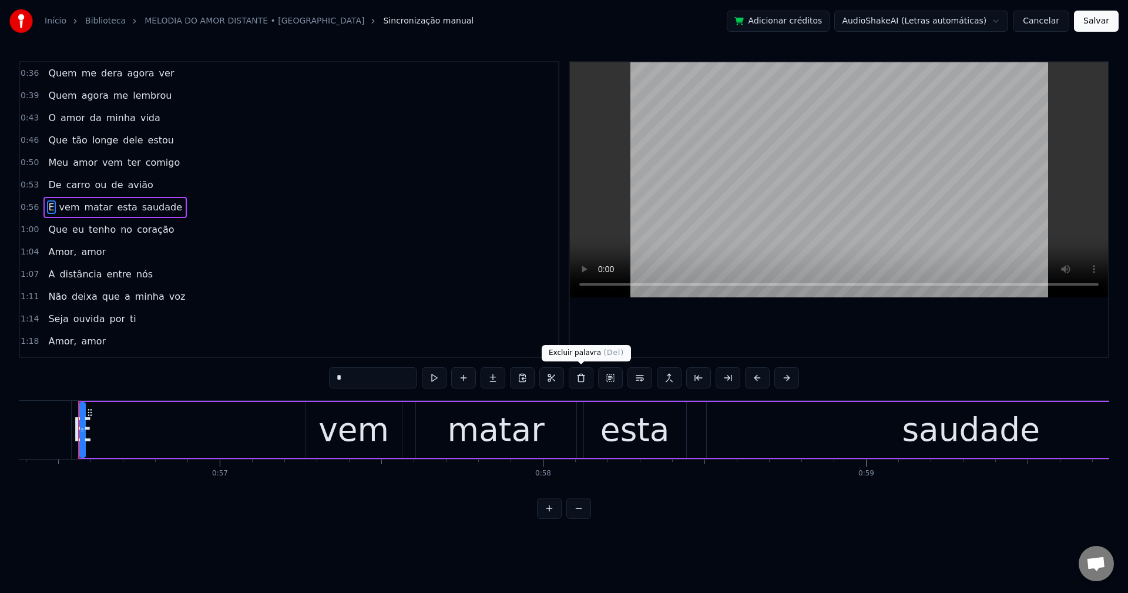
click at [581, 375] on button at bounding box center [581, 377] width 25 height 21
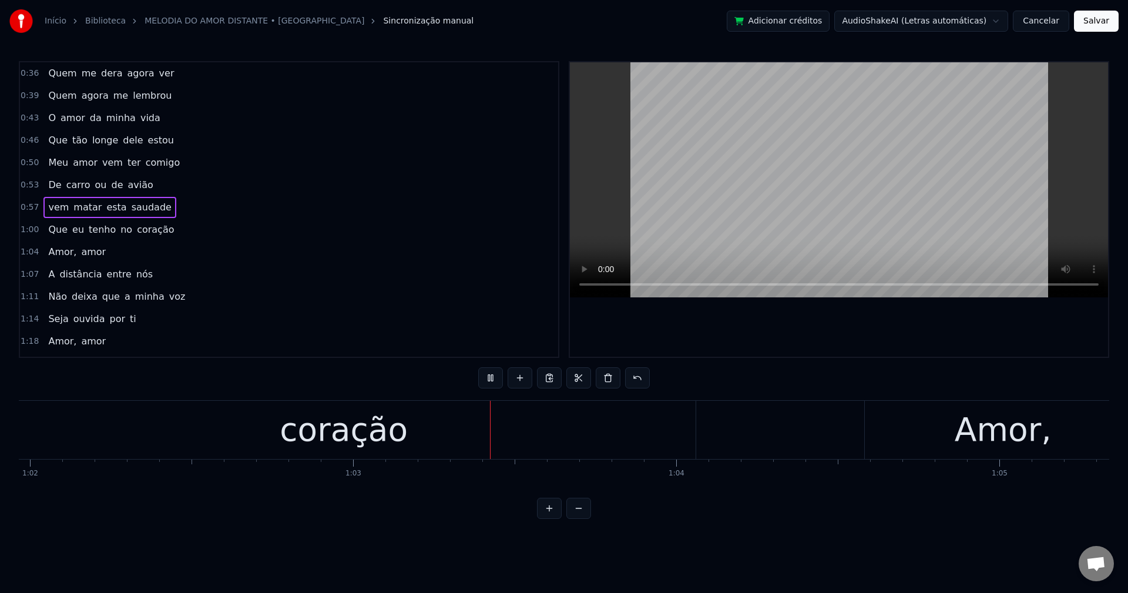
scroll to position [0, 20231]
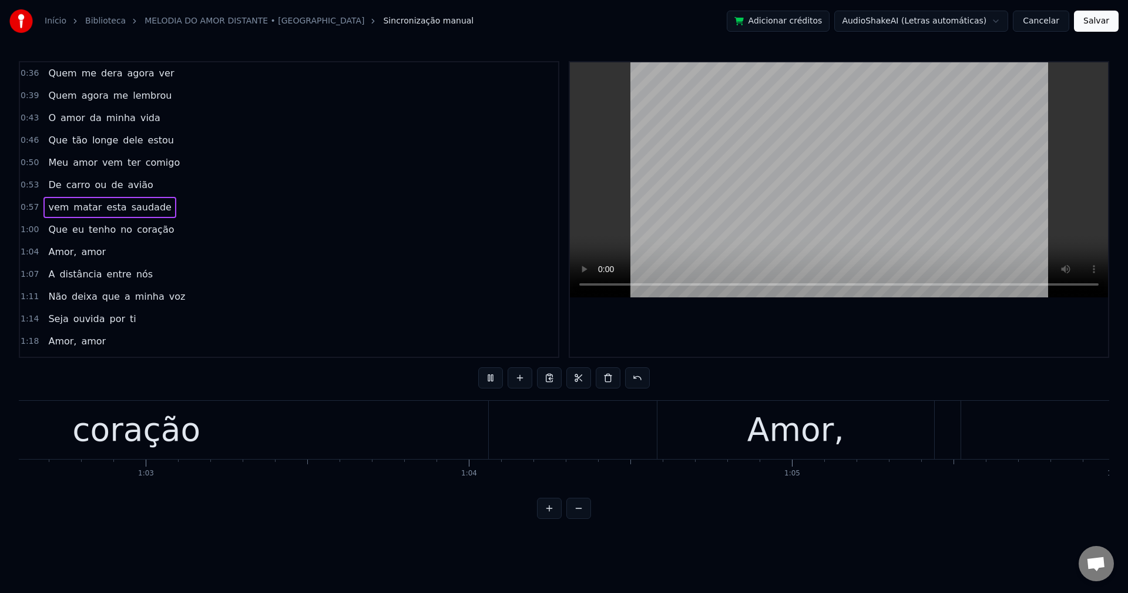
click at [49, 256] on span "Amor," at bounding box center [62, 252] width 31 height 14
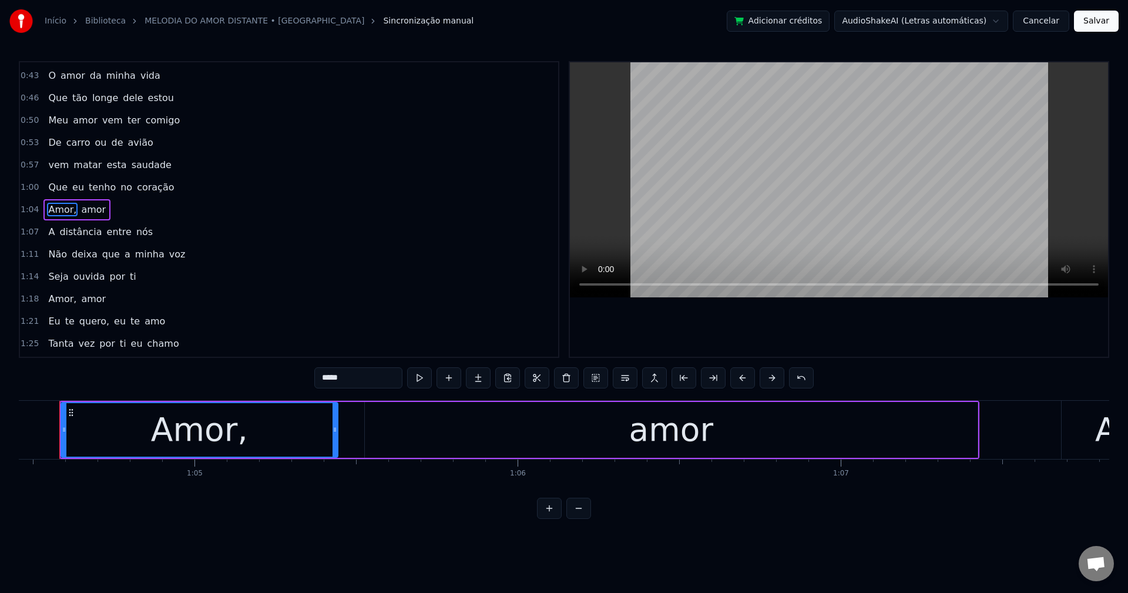
scroll to position [0, 20810]
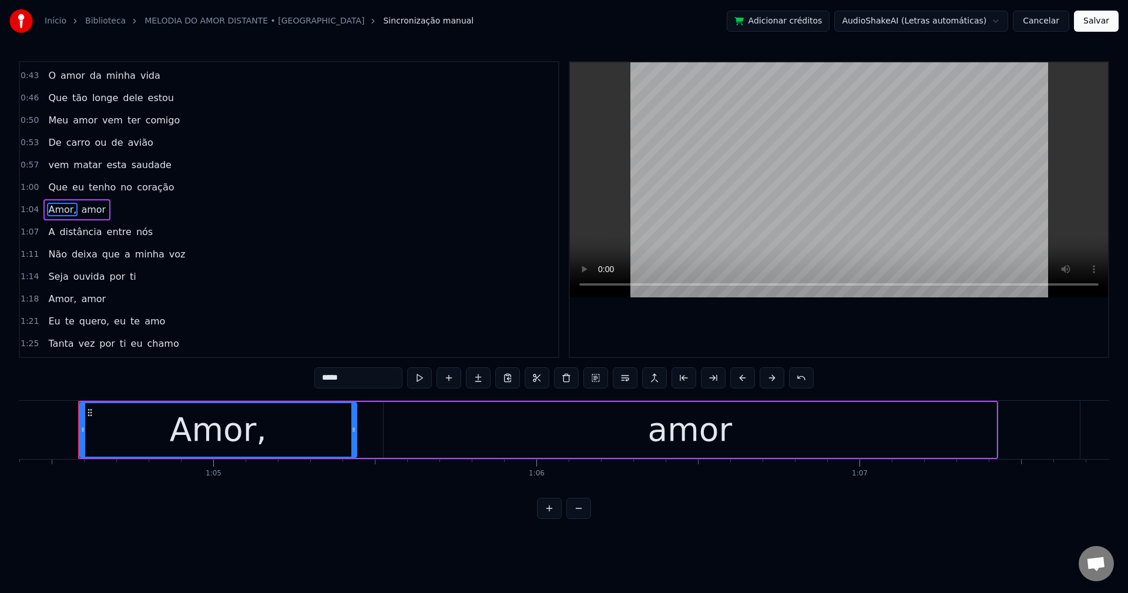
click at [368, 381] on input "*****" at bounding box center [358, 377] width 88 height 21
click at [47, 297] on span "Amor," at bounding box center [62, 299] width 31 height 14
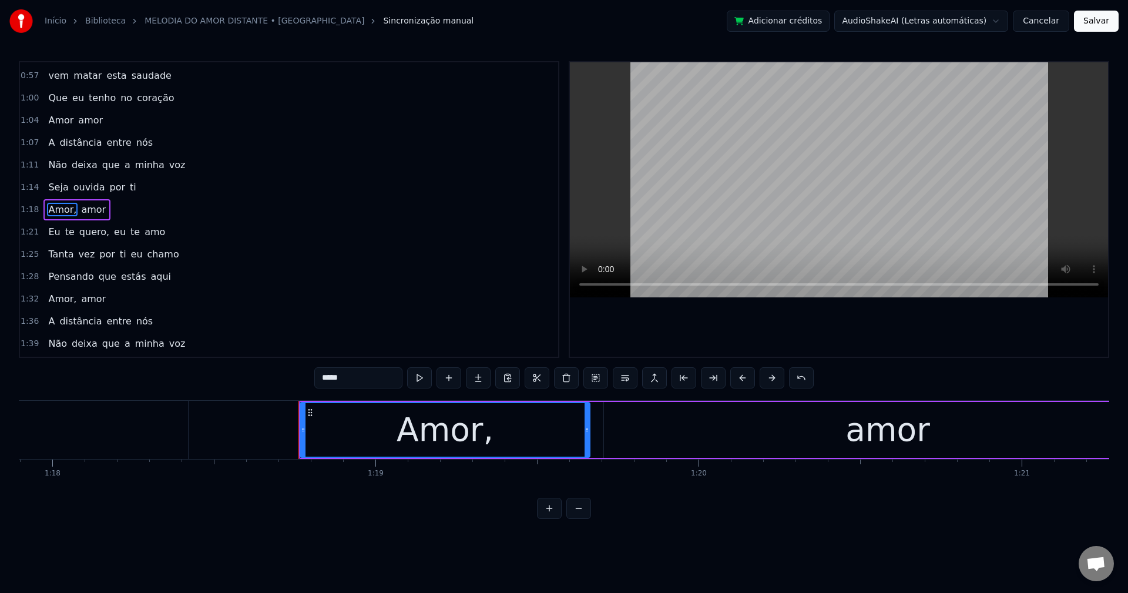
scroll to position [0, 25392]
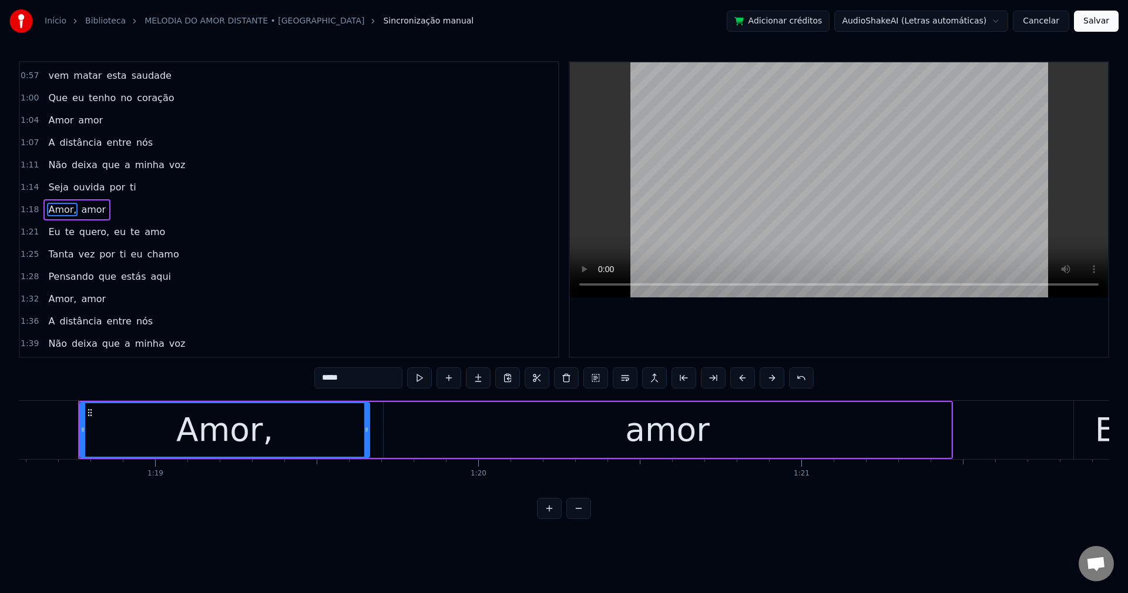
click at [372, 374] on input "*****" at bounding box center [358, 377] width 88 height 21
click at [79, 236] on span "quero," at bounding box center [94, 232] width 32 height 14
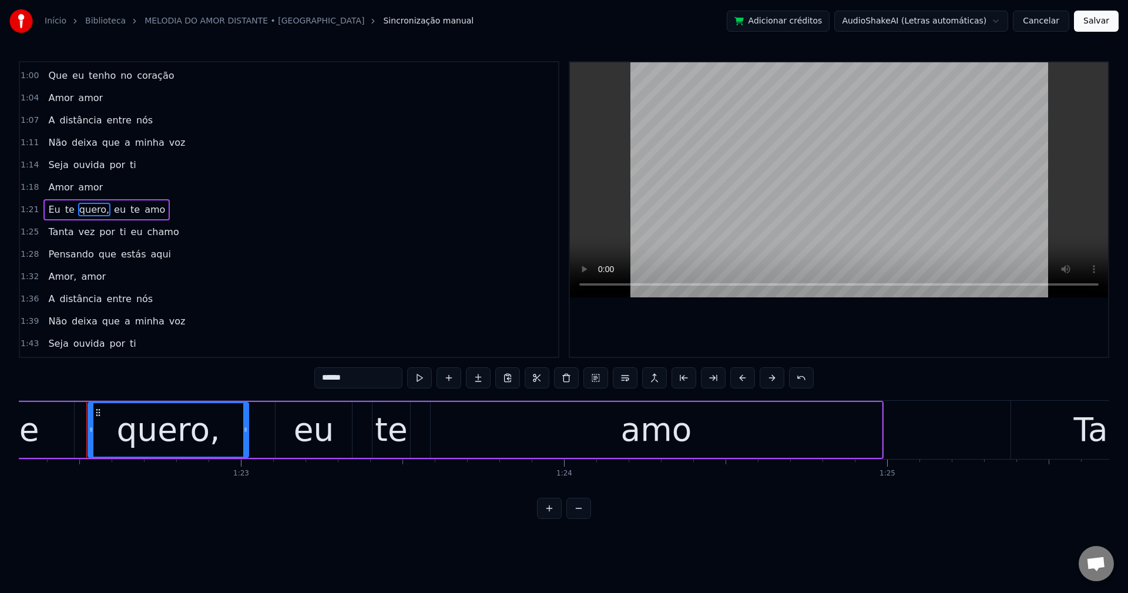
scroll to position [0, 26607]
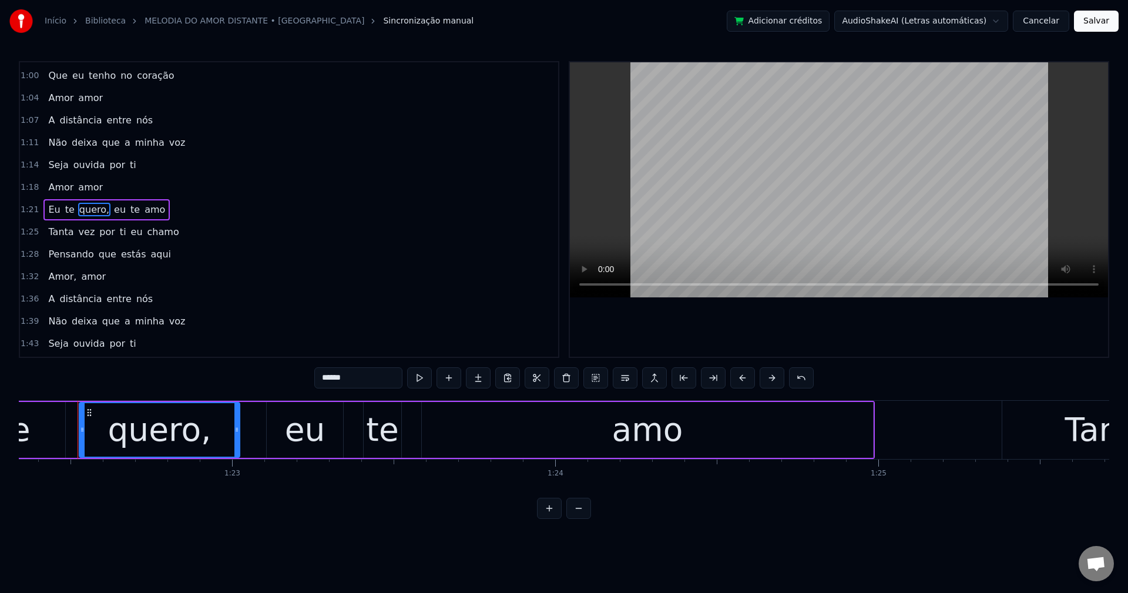
click at [369, 372] on input "******" at bounding box center [358, 377] width 88 height 21
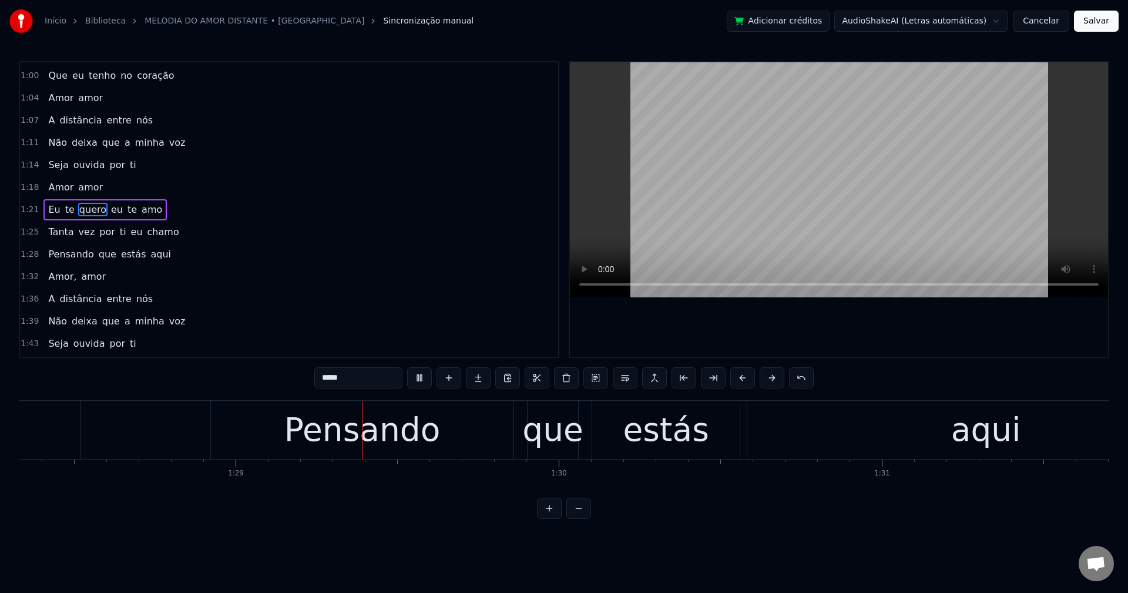
scroll to position [0, 28626]
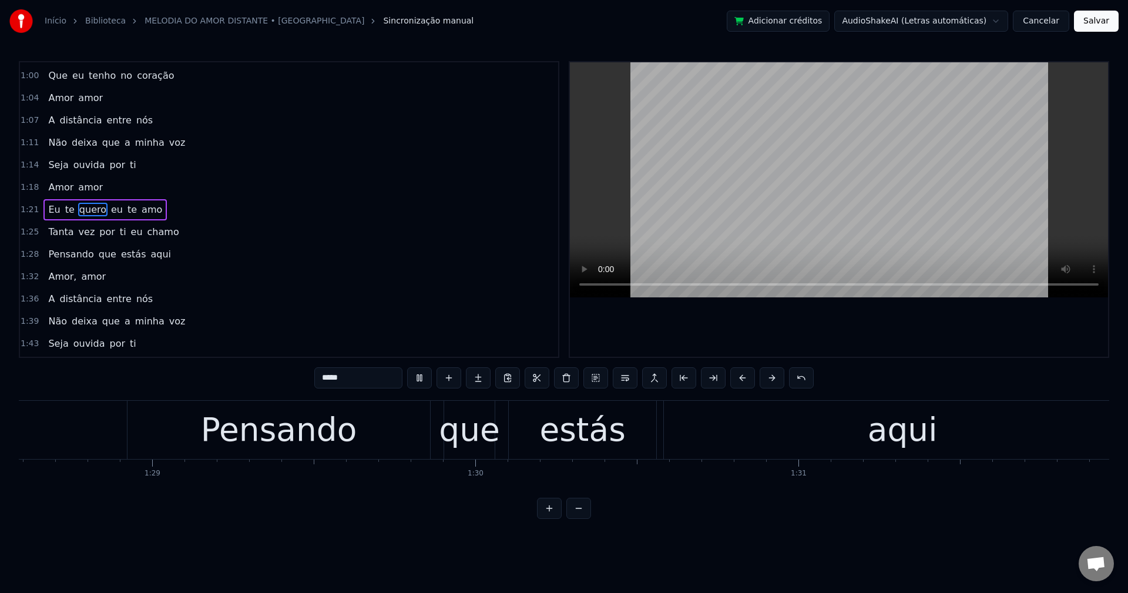
click at [63, 277] on span "Amor," at bounding box center [62, 277] width 31 height 14
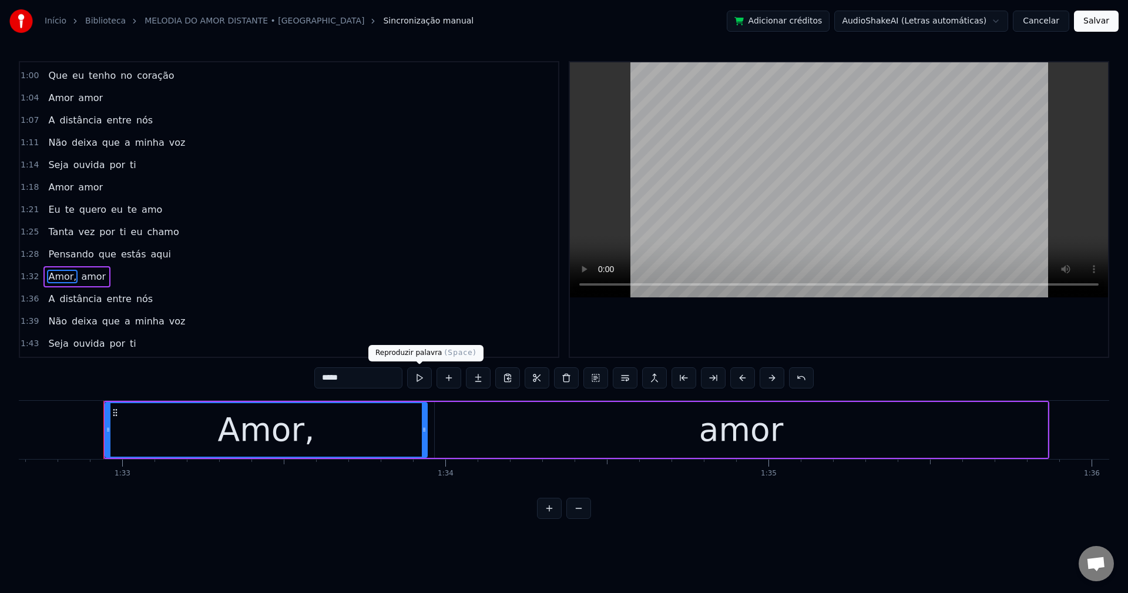
scroll to position [0, 29974]
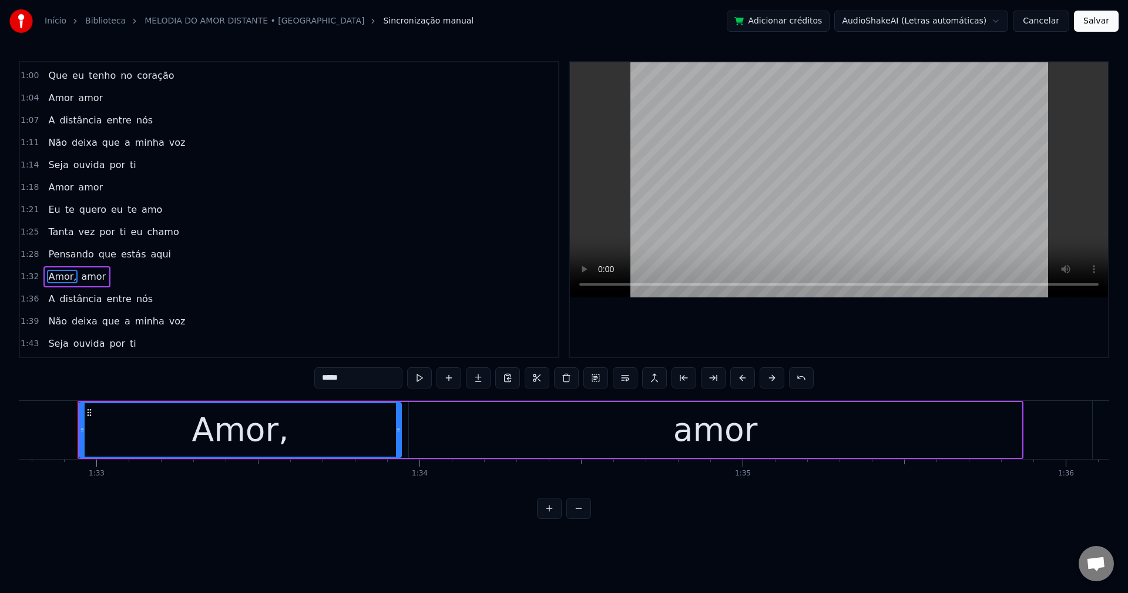
click at [378, 376] on input "*****" at bounding box center [358, 377] width 88 height 21
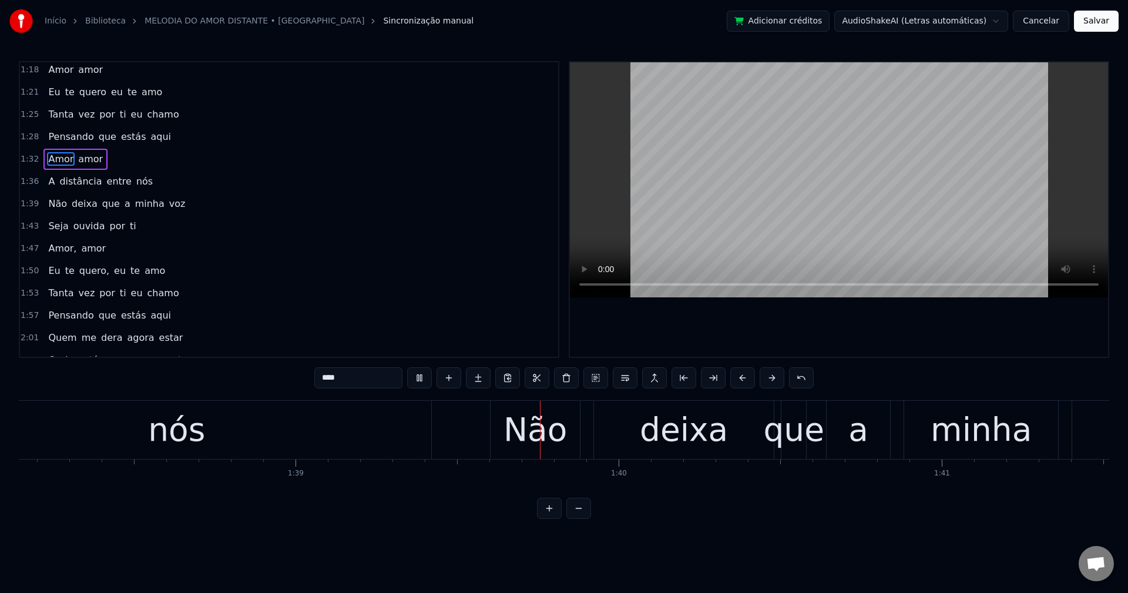
scroll to position [0, 31959]
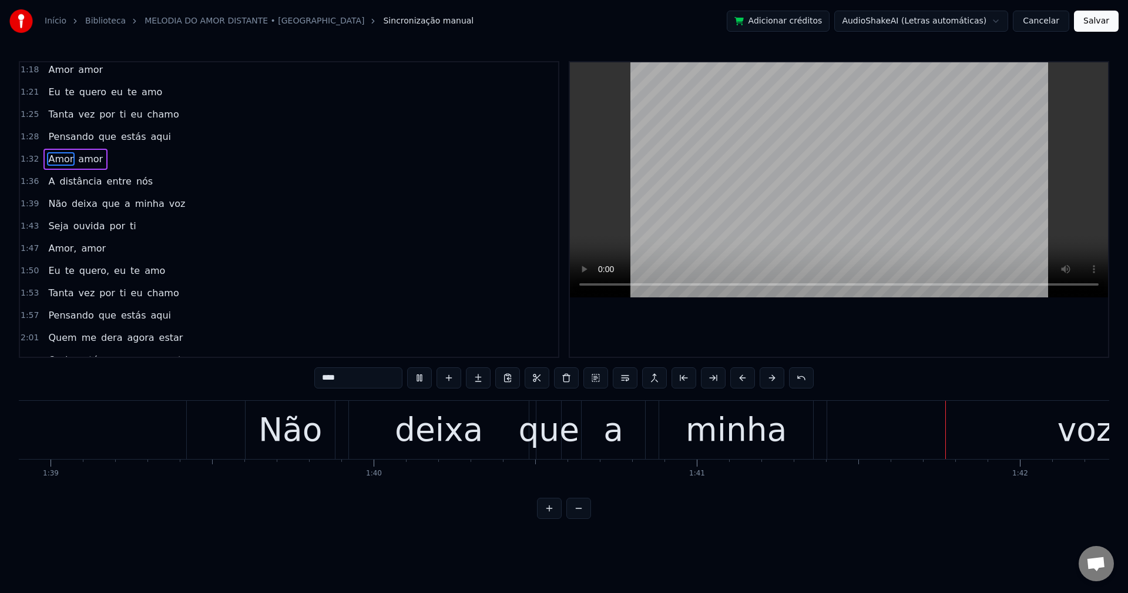
click at [60, 247] on span "Amor," at bounding box center [62, 248] width 31 height 14
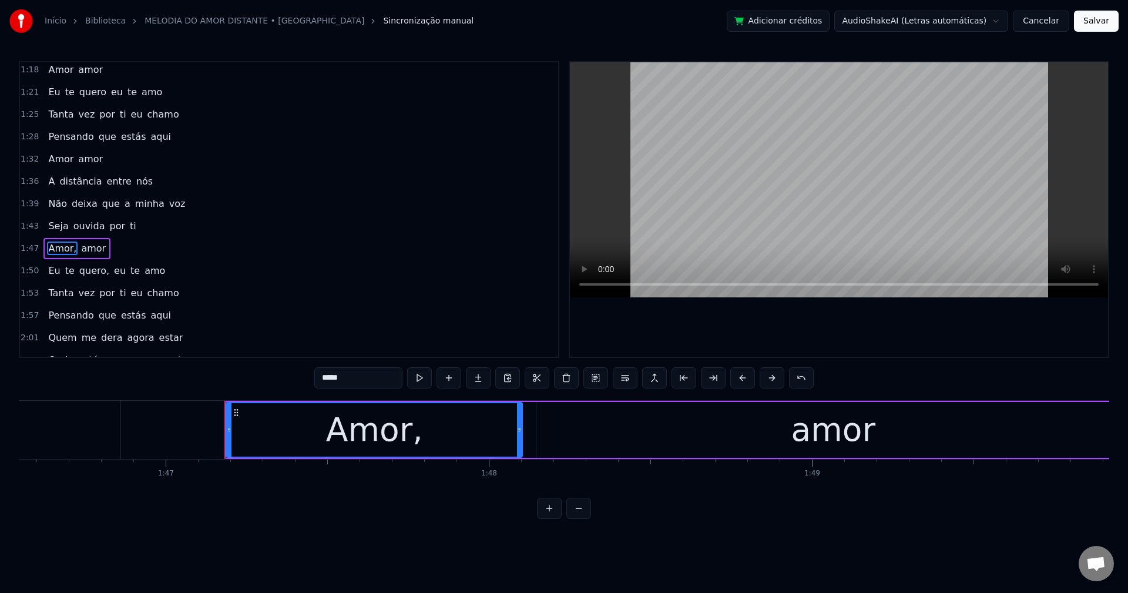
scroll to position [0, 34576]
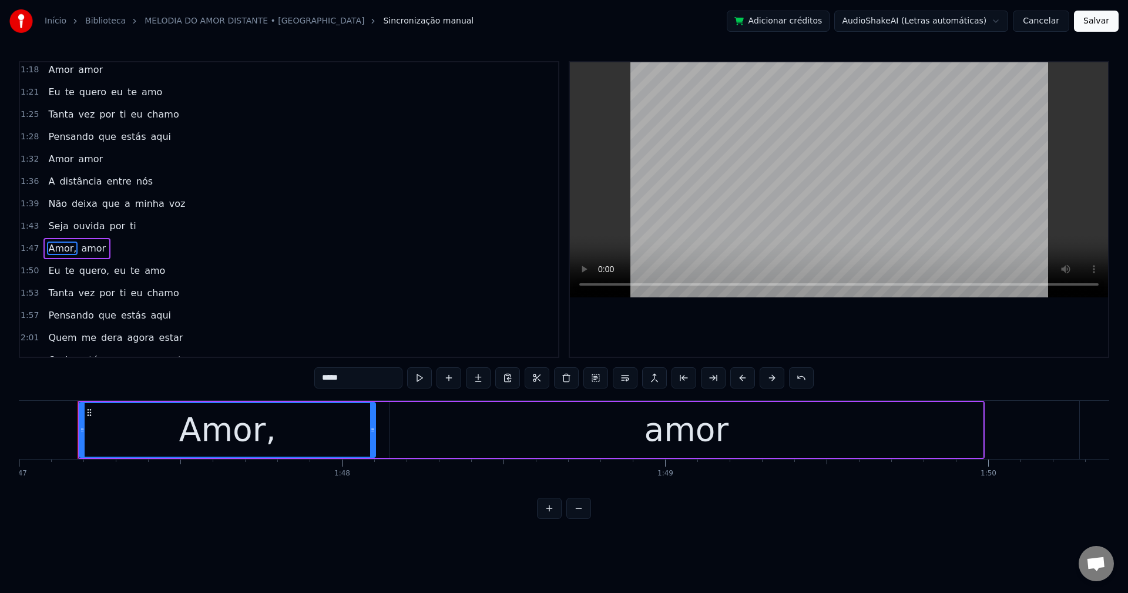
click at [363, 373] on input "*****" at bounding box center [358, 377] width 88 height 21
drag, startPoint x: 79, startPoint y: 275, endPoint x: 153, endPoint y: 294, distance: 77.1
click at [78, 276] on span "quero," at bounding box center [94, 271] width 32 height 14
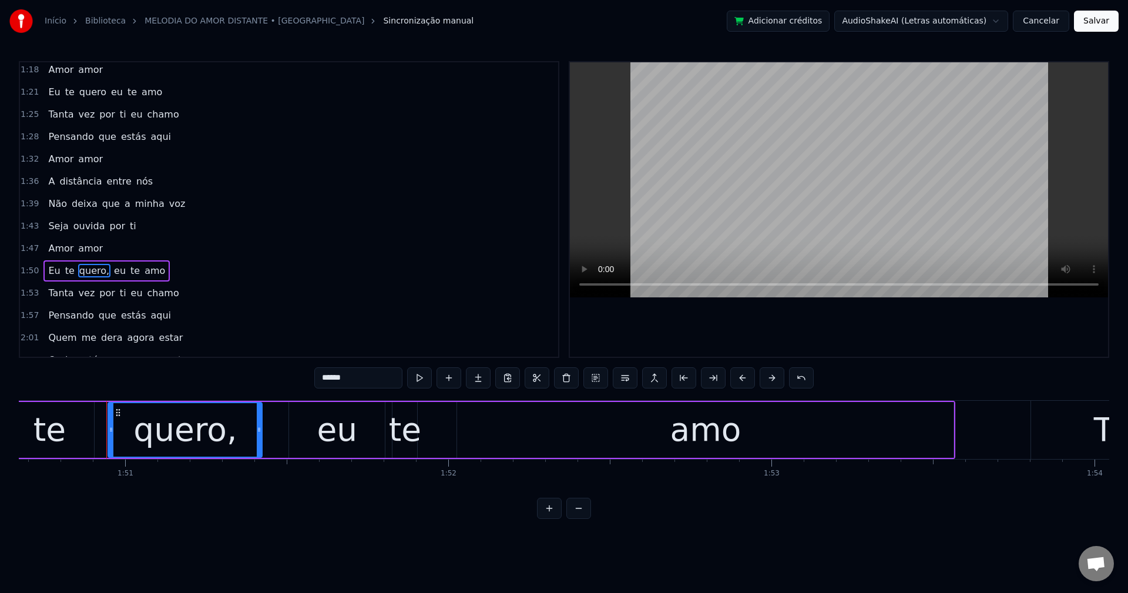
scroll to position [0, 35791]
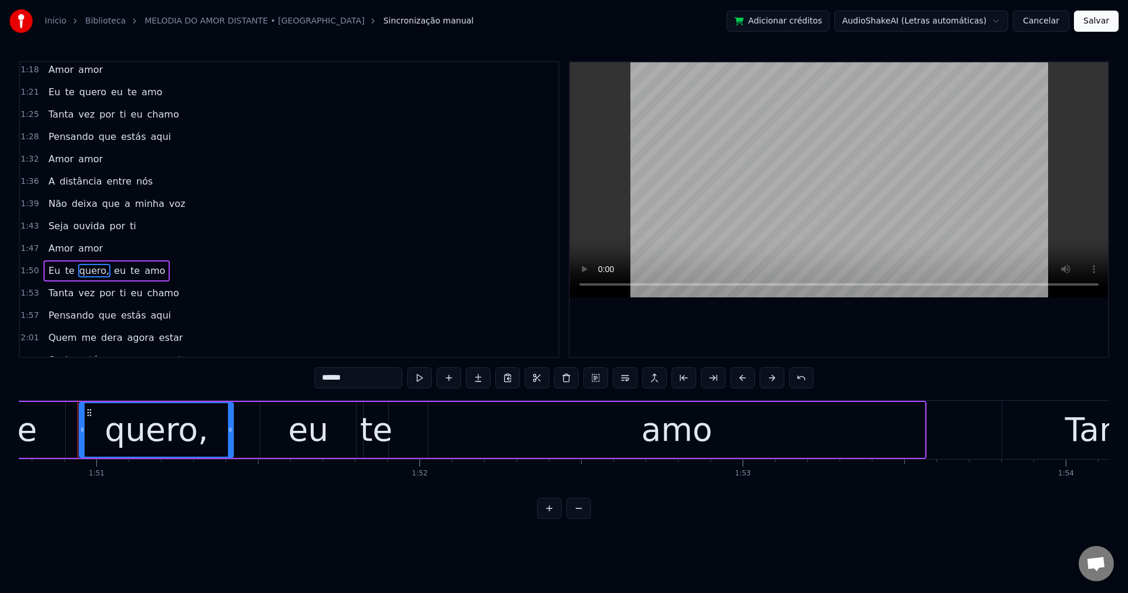
click at [352, 378] on input "******" at bounding box center [358, 377] width 88 height 21
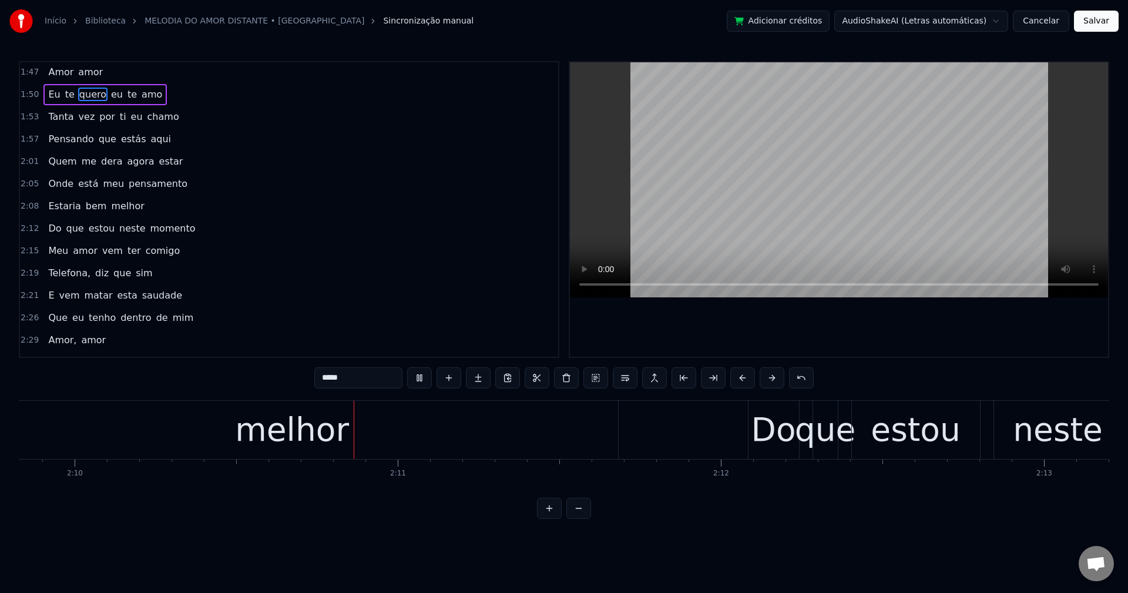
scroll to position [0, 41956]
click at [71, 270] on span "Telefona," at bounding box center [69, 273] width 45 height 14
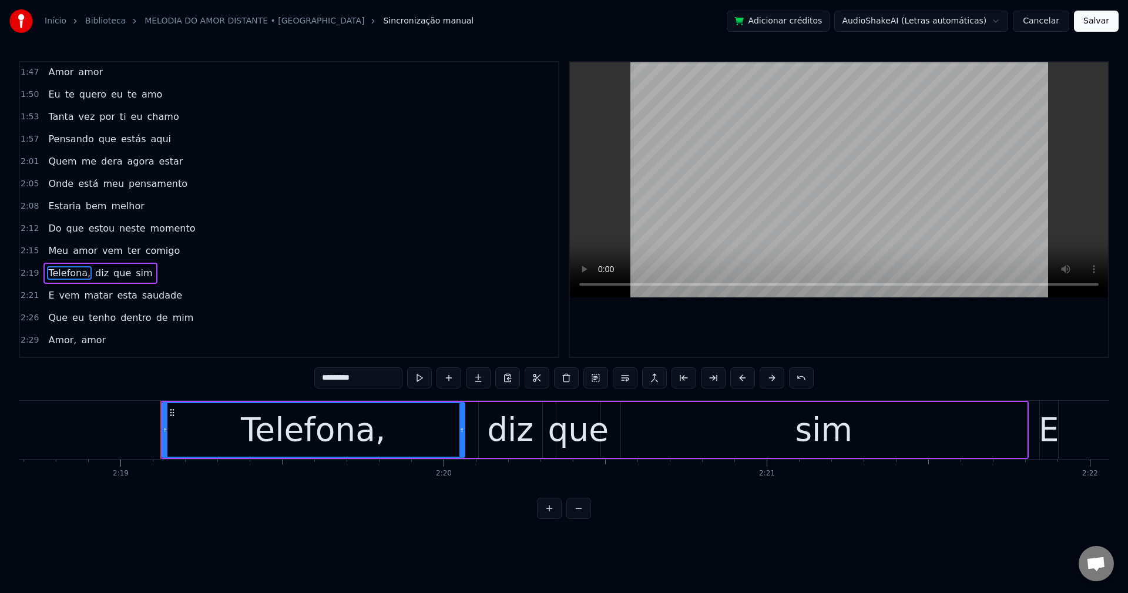
scroll to position [0, 44897]
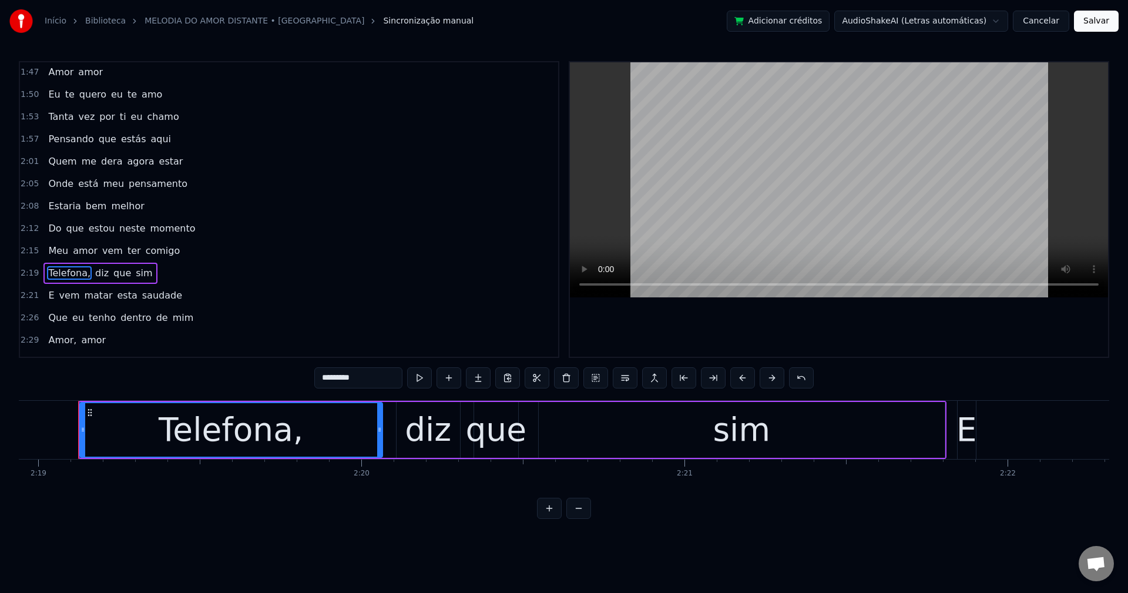
click at [370, 382] on input "*********" at bounding box center [358, 377] width 88 height 21
type input "********"
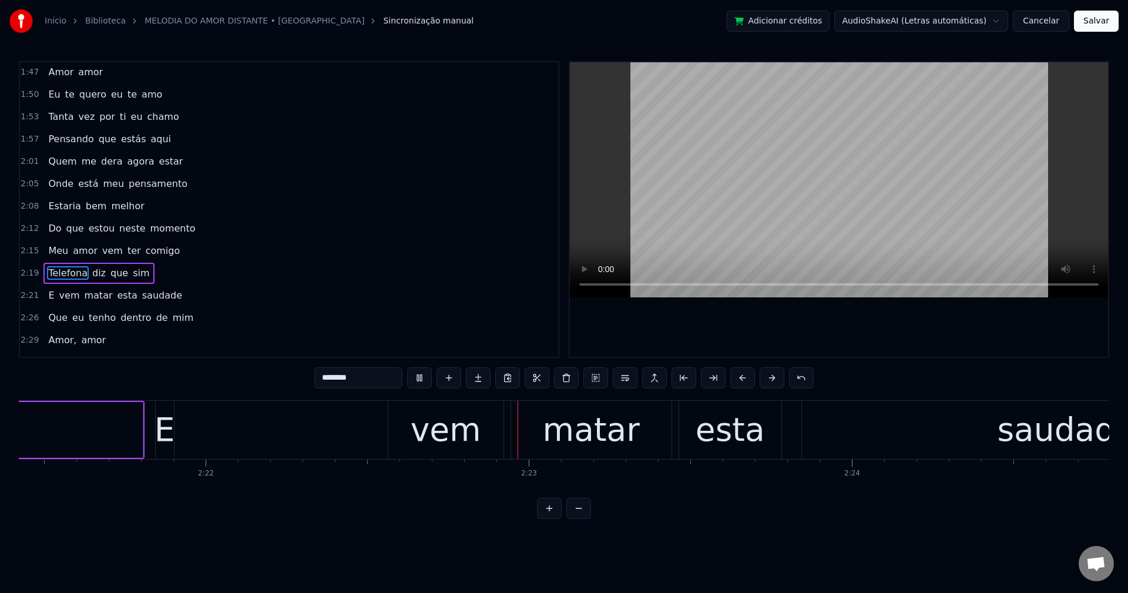
scroll to position [0, 45901]
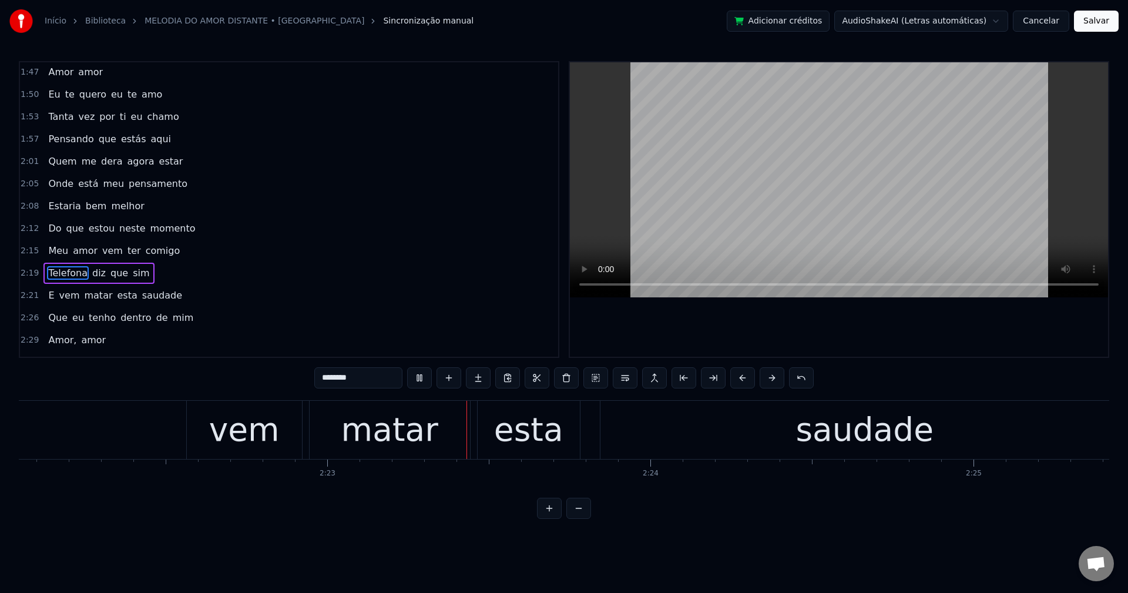
click at [51, 297] on div "E vem matar esta saudade" at bounding box center [114, 295] width 143 height 21
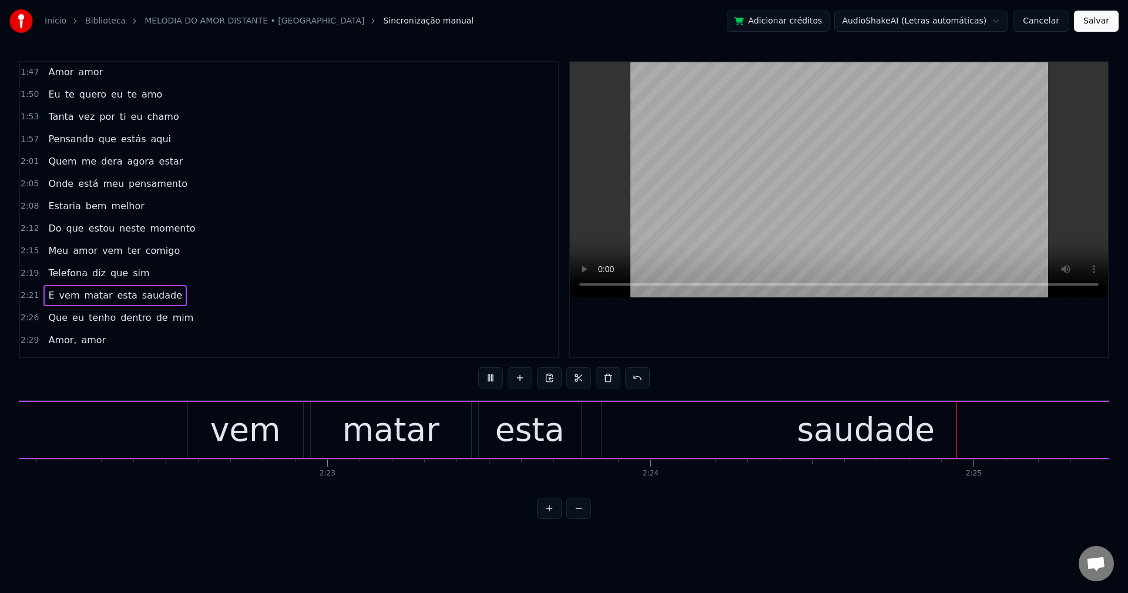
click at [47, 299] on span "E" at bounding box center [51, 295] width 8 height 14
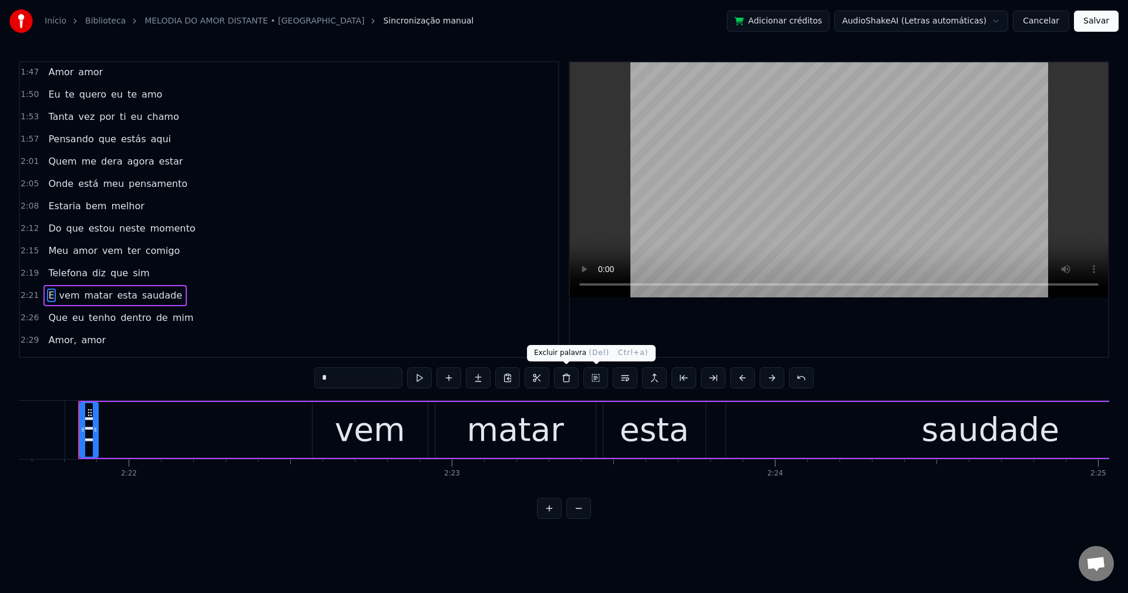
click at [570, 381] on button at bounding box center [566, 377] width 25 height 21
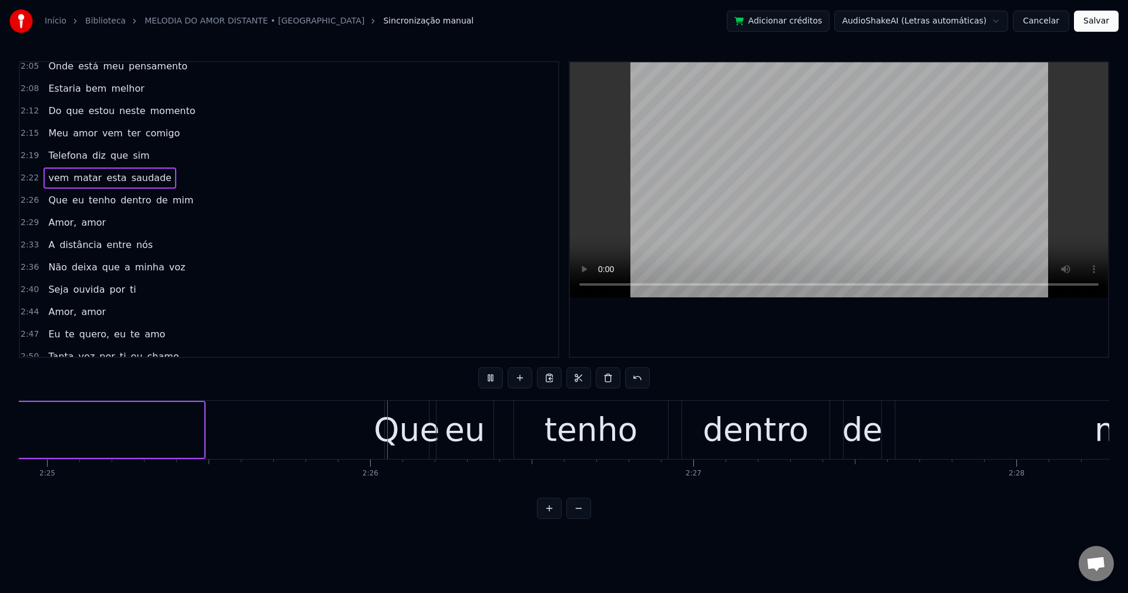
scroll to position [0, 46912]
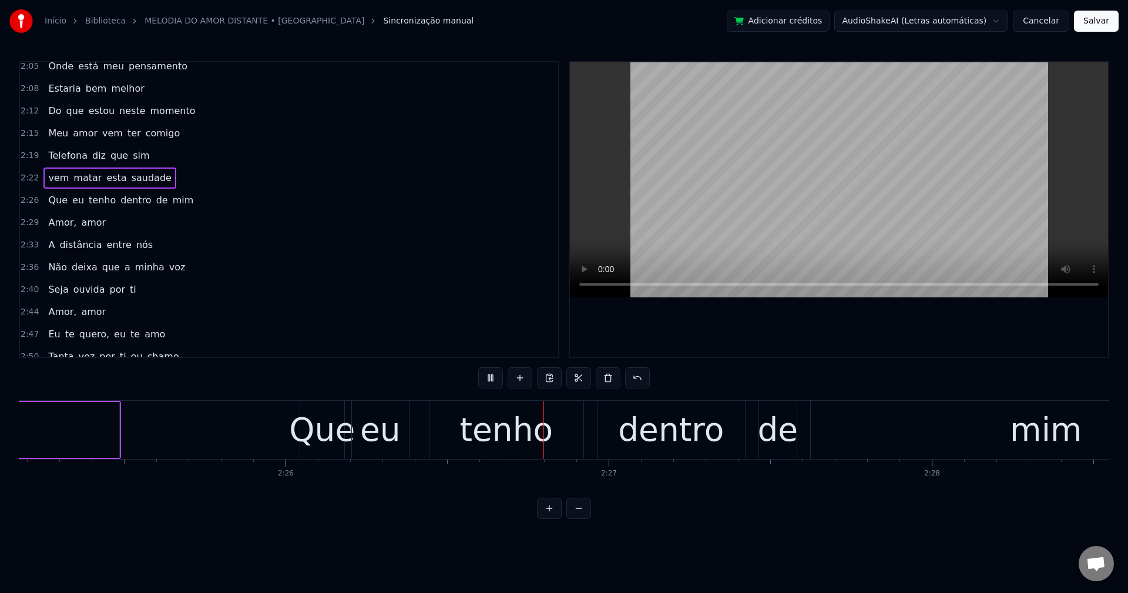
click at [52, 230] on div "Amor, amor" at bounding box center [76, 222] width 67 height 21
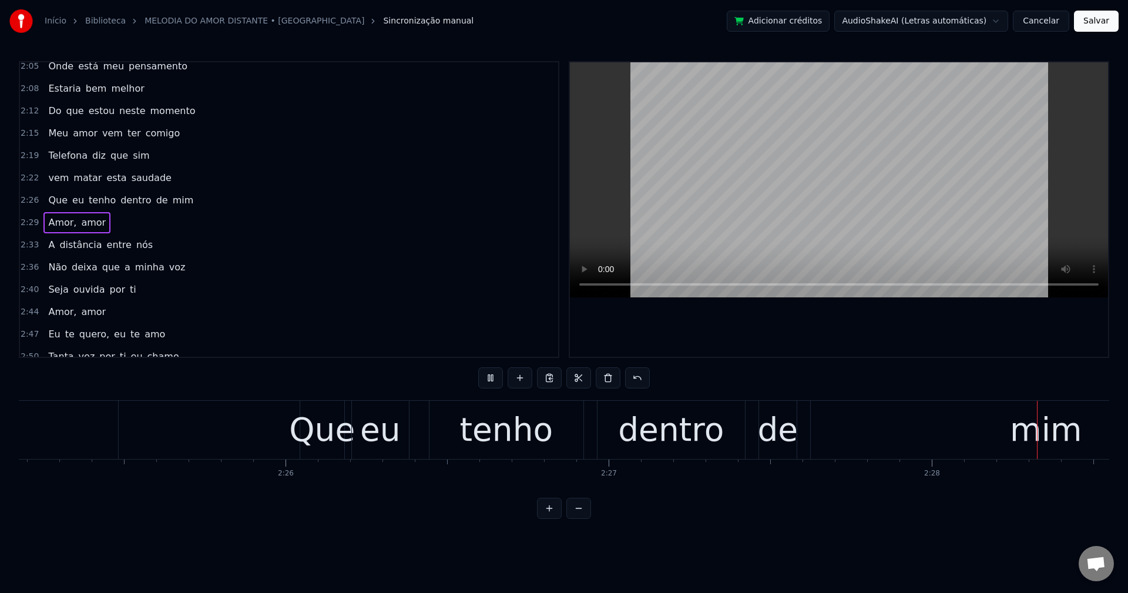
click at [56, 214] on div "Amor, amor" at bounding box center [76, 222] width 67 height 21
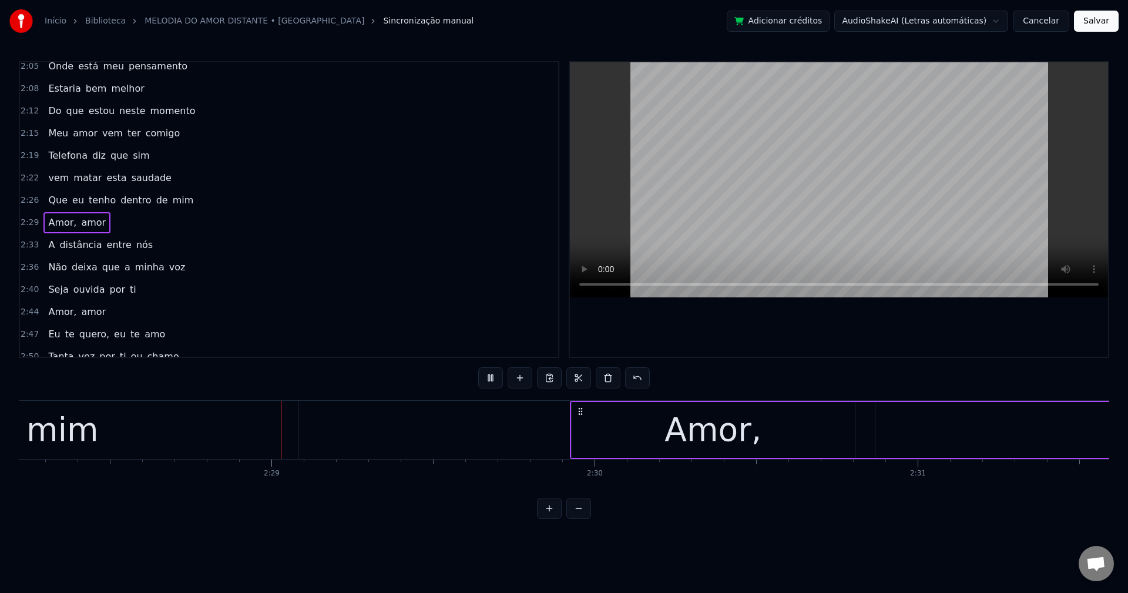
click at [58, 220] on span "Amor," at bounding box center [62, 223] width 31 height 14
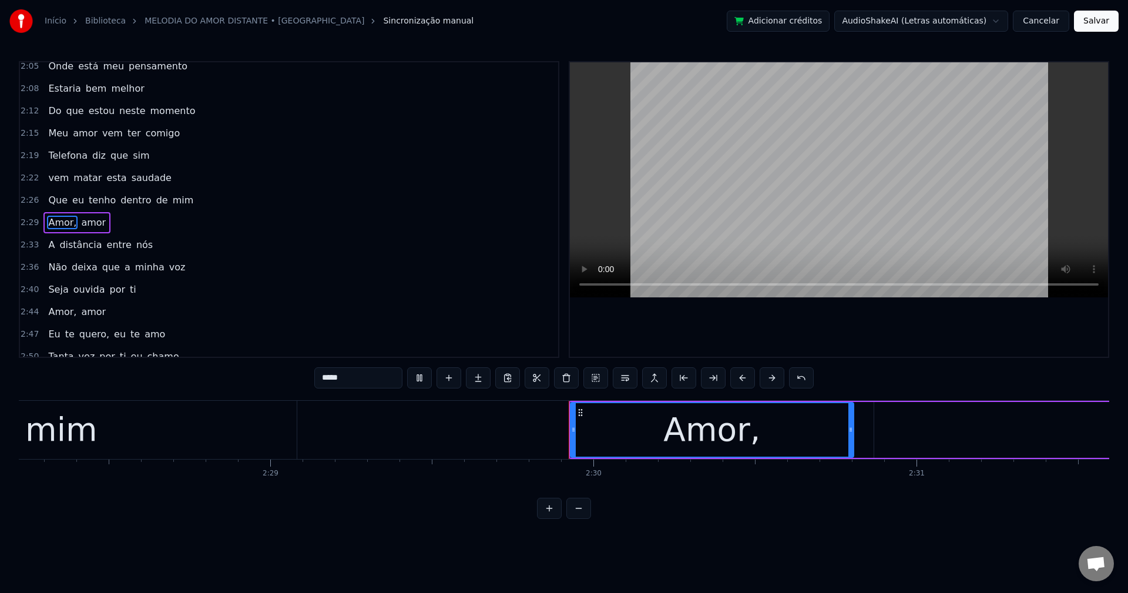
scroll to position [578, 0]
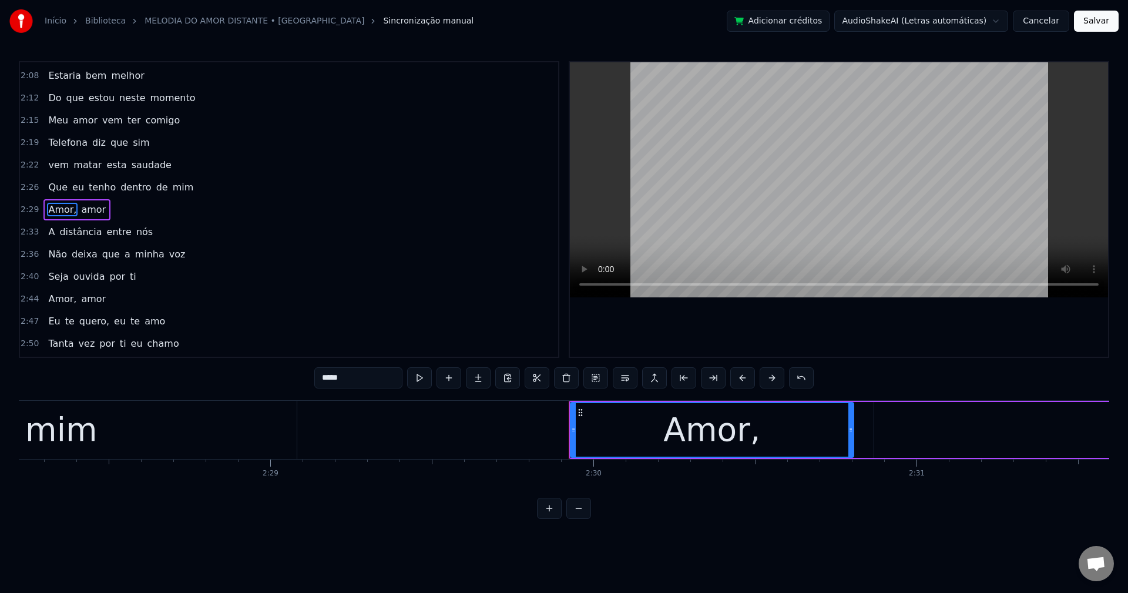
click at [392, 378] on input "*****" at bounding box center [358, 377] width 88 height 21
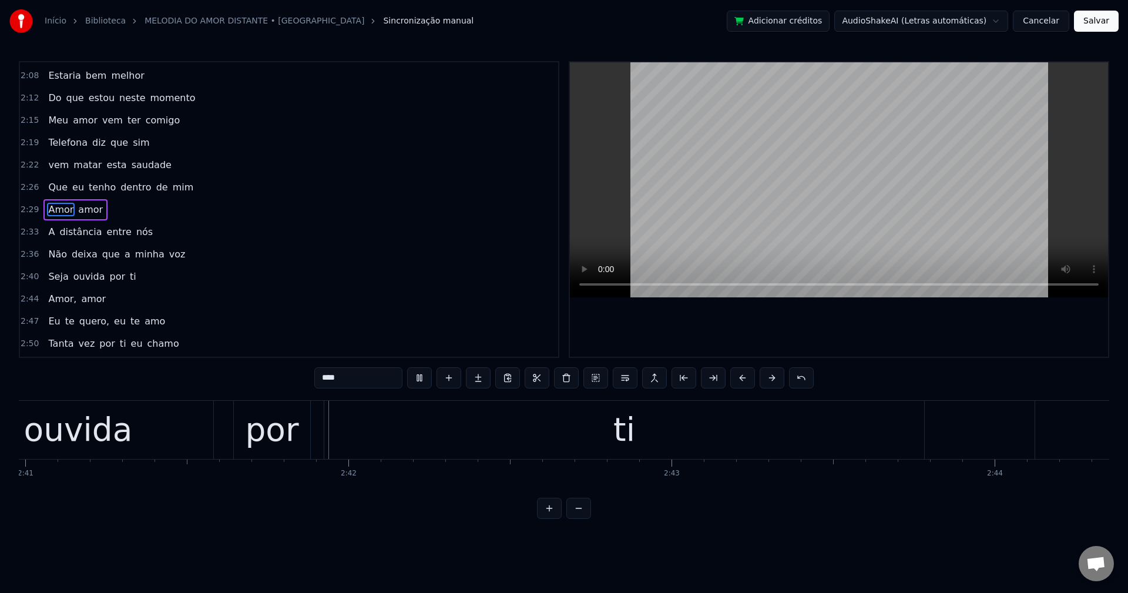
scroll to position [0, 52021]
click at [55, 297] on span "Amor," at bounding box center [62, 299] width 31 height 14
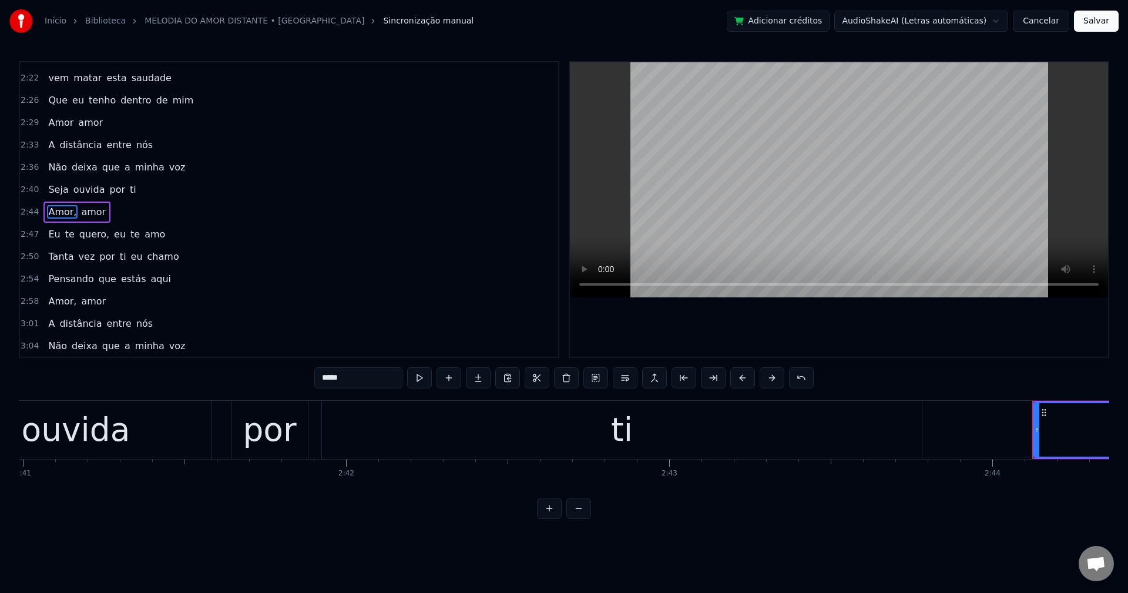
scroll to position [667, 0]
click at [363, 386] on input "*****" at bounding box center [358, 377] width 88 height 21
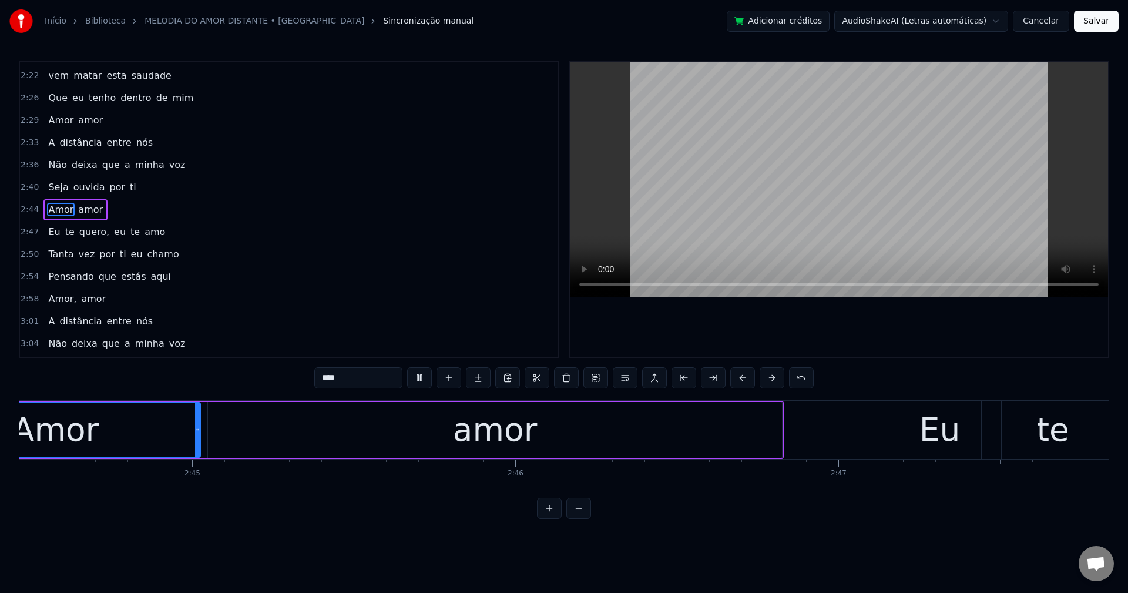
scroll to position [0, 53152]
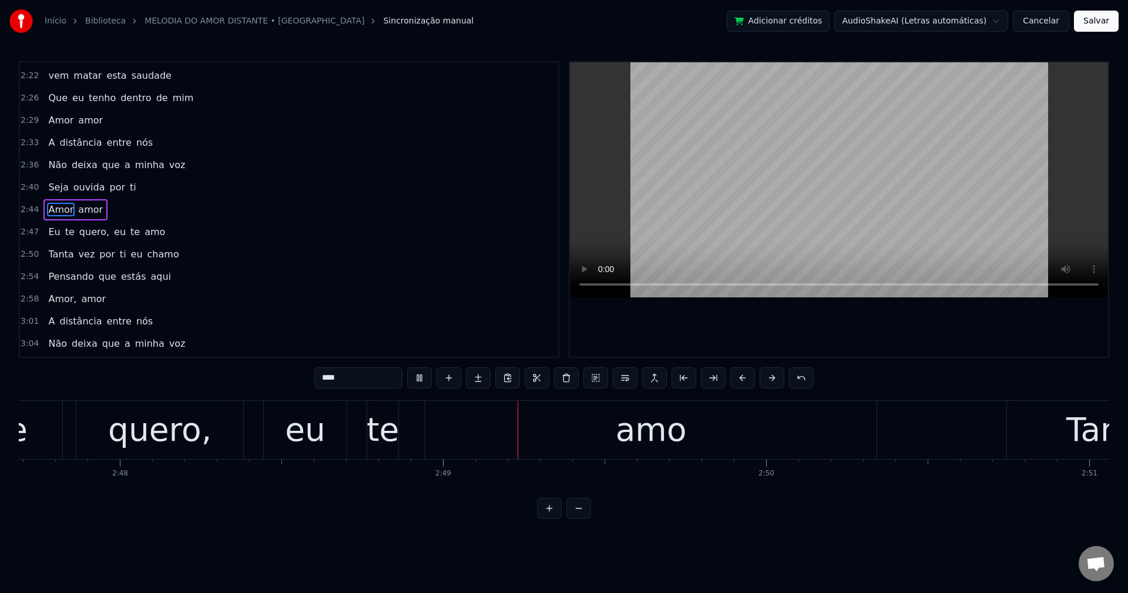
drag, startPoint x: 87, startPoint y: 230, endPoint x: 122, endPoint y: 243, distance: 37.5
click at [87, 229] on span "quero," at bounding box center [94, 232] width 32 height 14
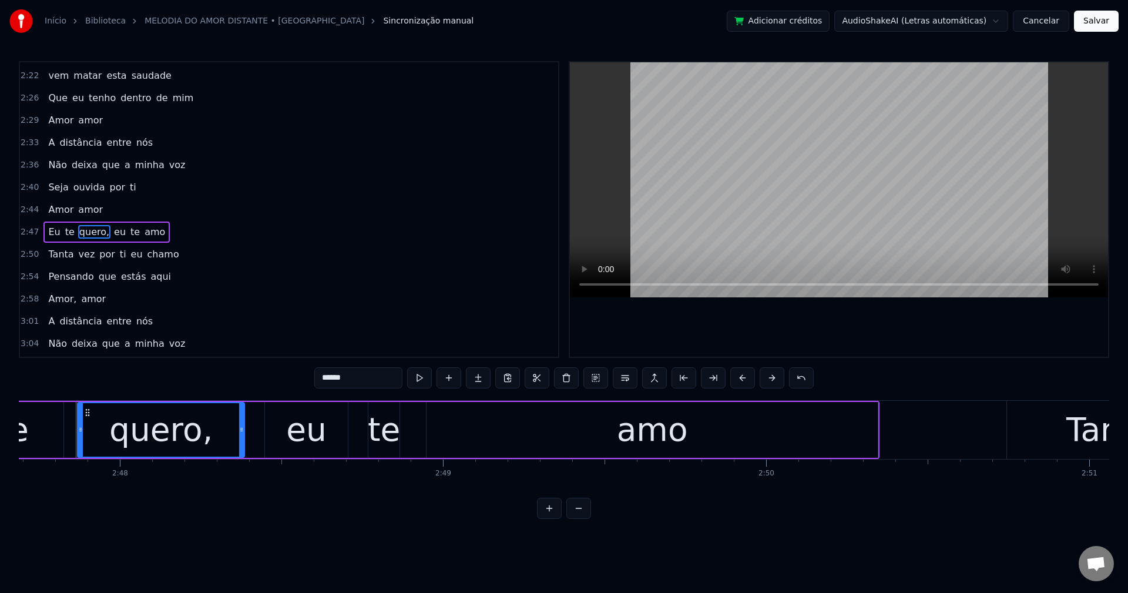
scroll to position [0, 54185]
click at [361, 375] on input "******" at bounding box center [358, 377] width 88 height 21
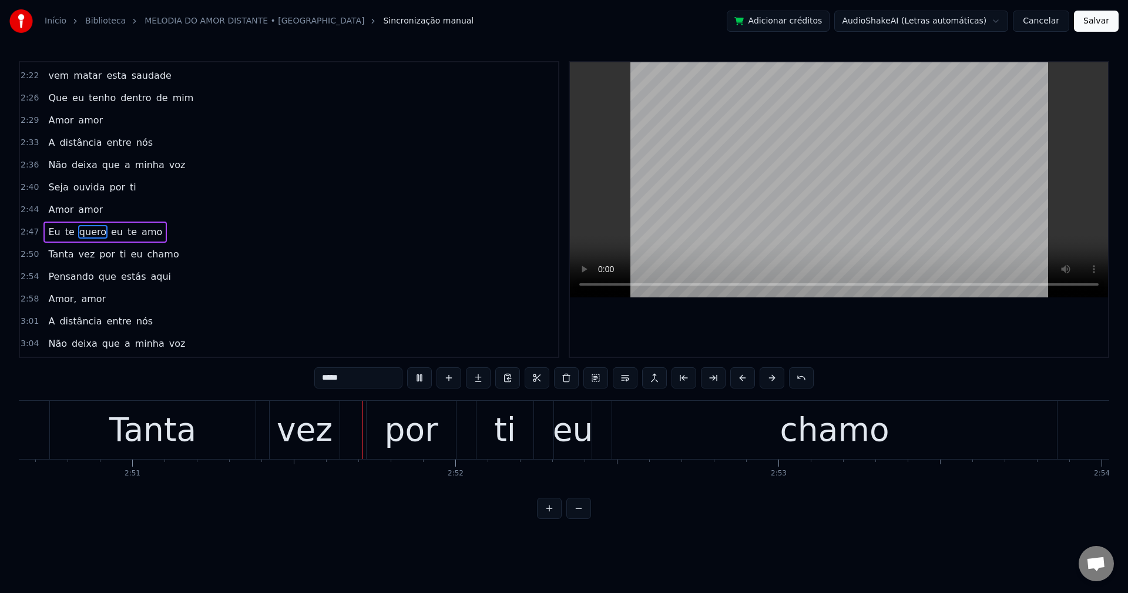
scroll to position [0, 55174]
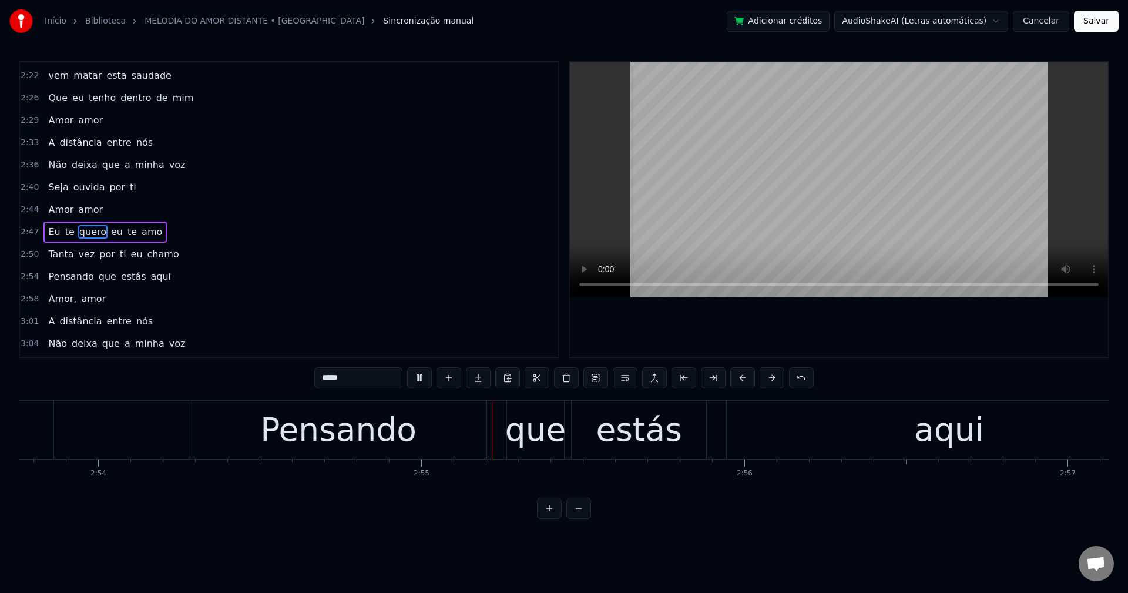
click at [52, 298] on span "Amor," at bounding box center [62, 299] width 31 height 14
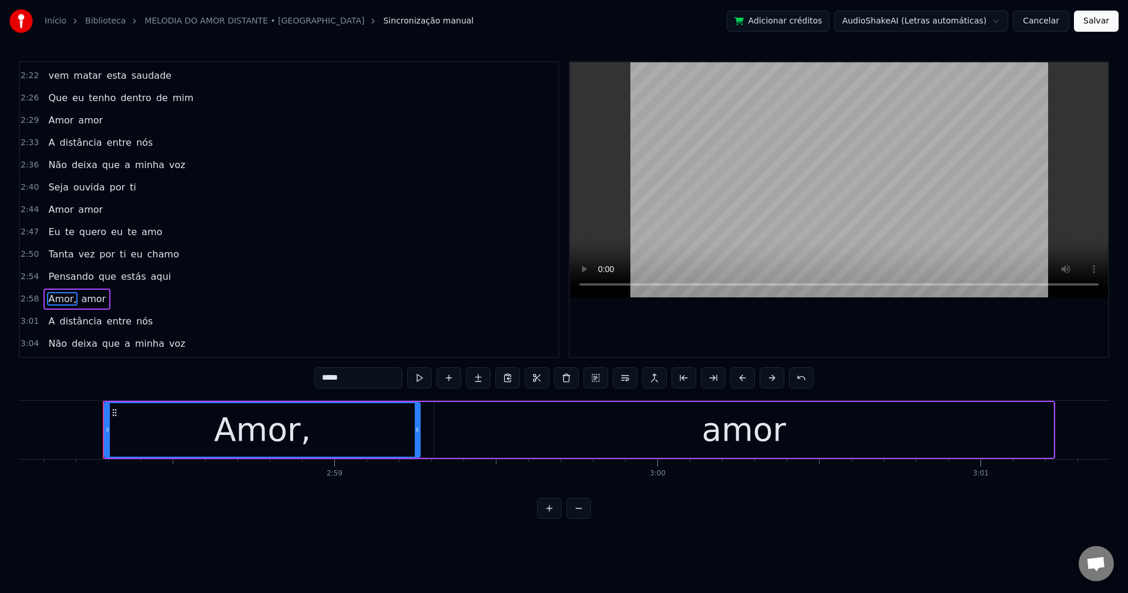
scroll to position [0, 57552]
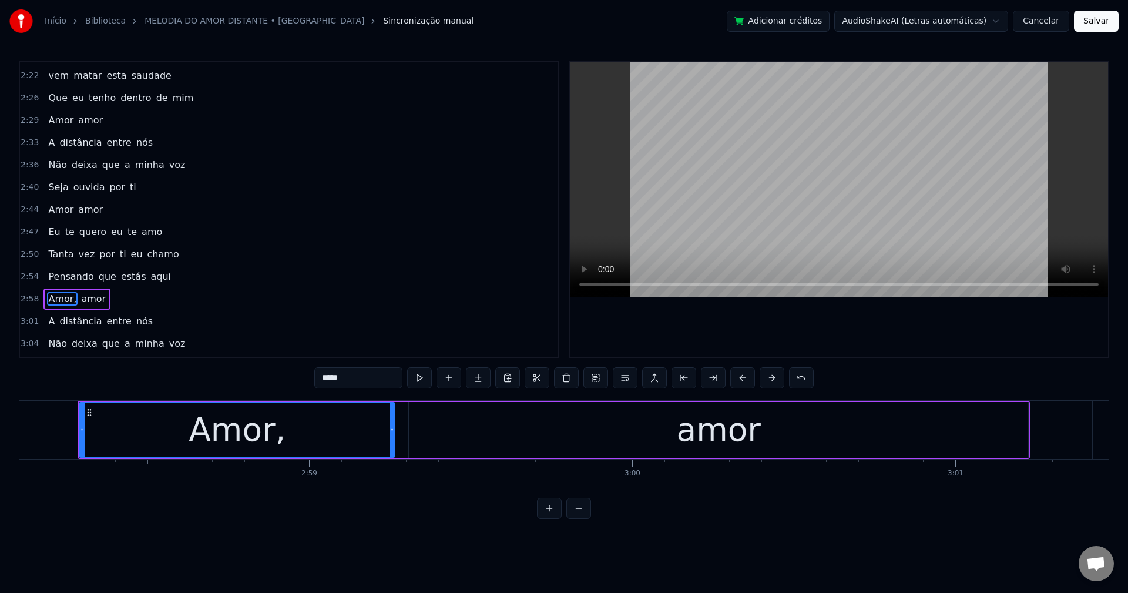
click at [362, 379] on input "*****" at bounding box center [358, 377] width 88 height 21
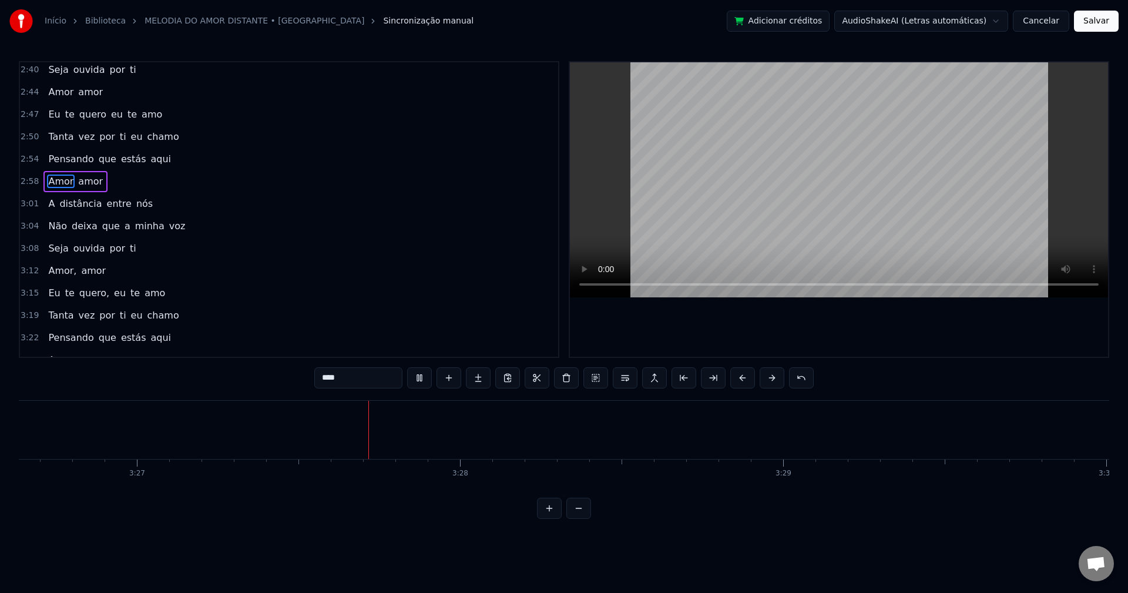
scroll to position [0, 66810]
click at [52, 270] on span "Amor," at bounding box center [62, 271] width 31 height 14
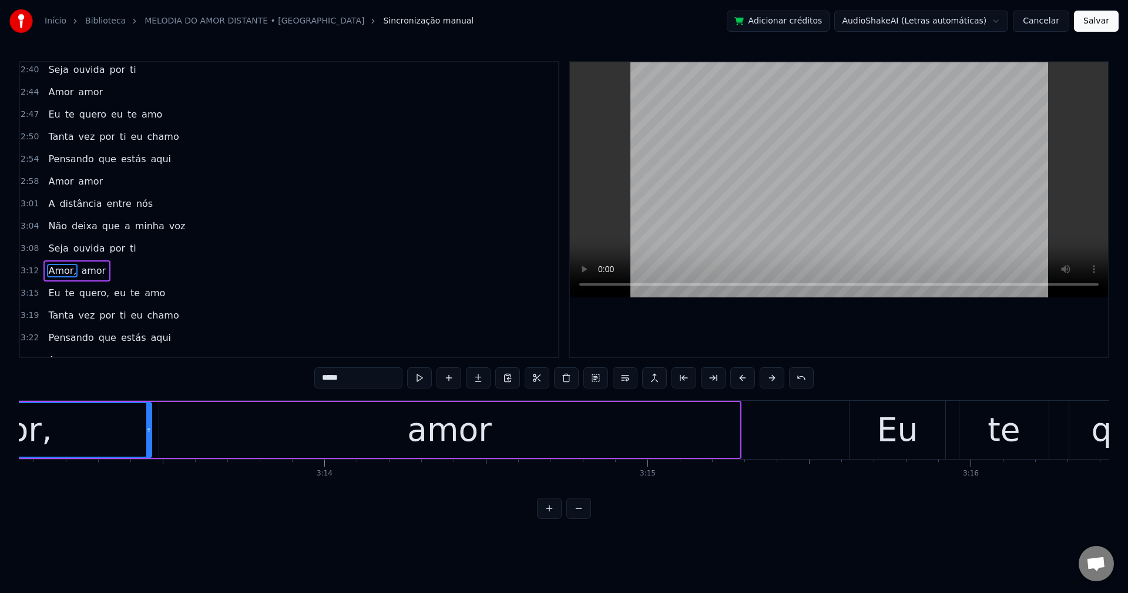
scroll to position [0, 62160]
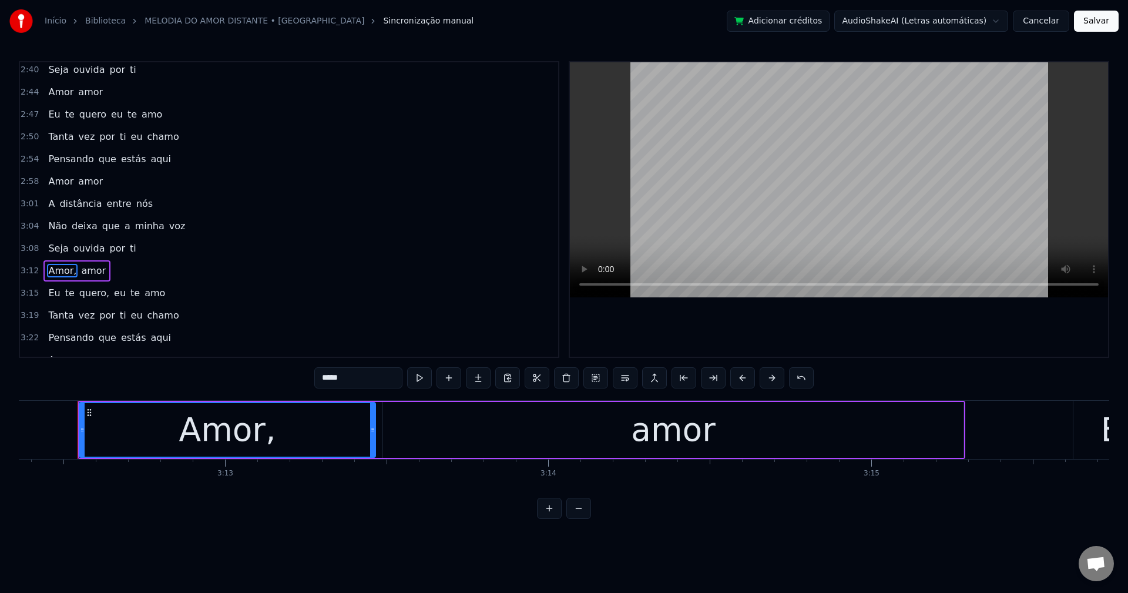
click at [377, 378] on input "*****" at bounding box center [358, 377] width 88 height 21
click at [91, 296] on span "quero," at bounding box center [94, 293] width 32 height 14
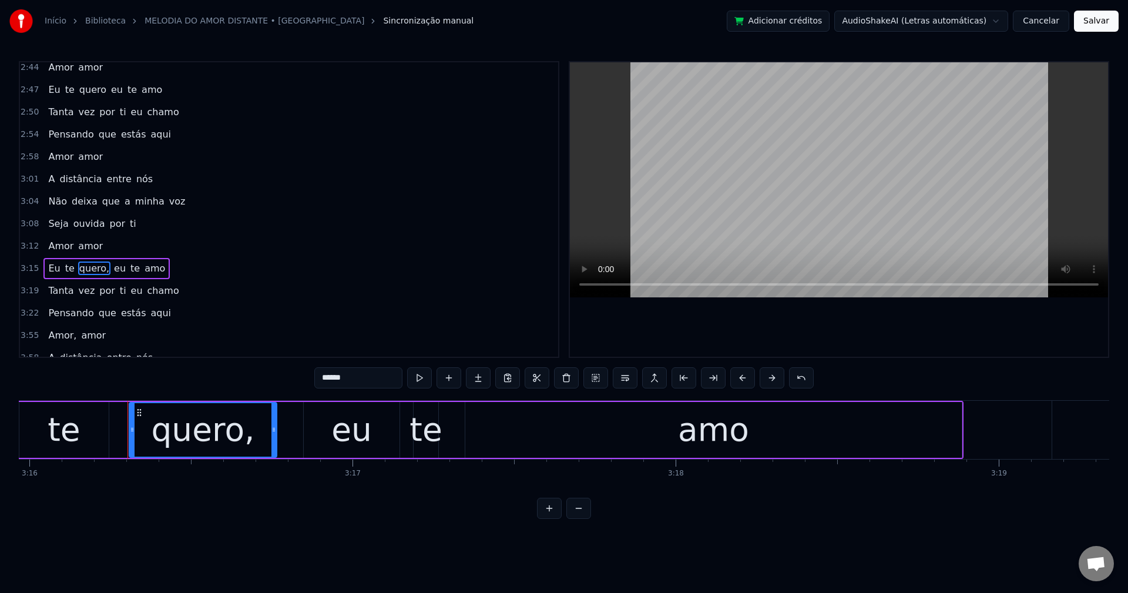
scroll to position [0, 63375]
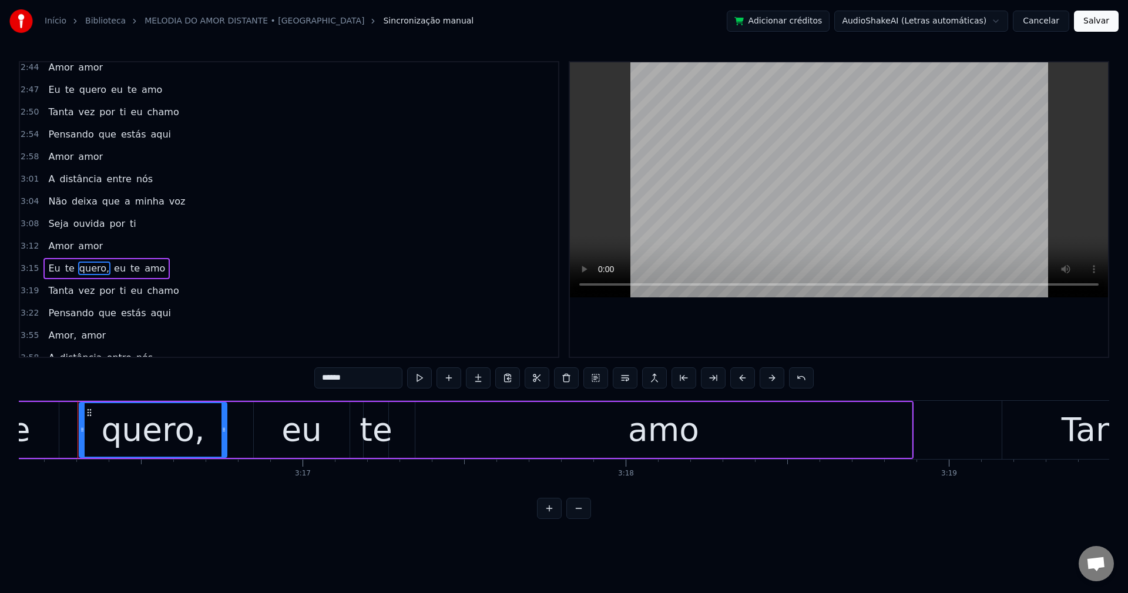
click at [360, 376] on input "******" at bounding box center [358, 377] width 88 height 21
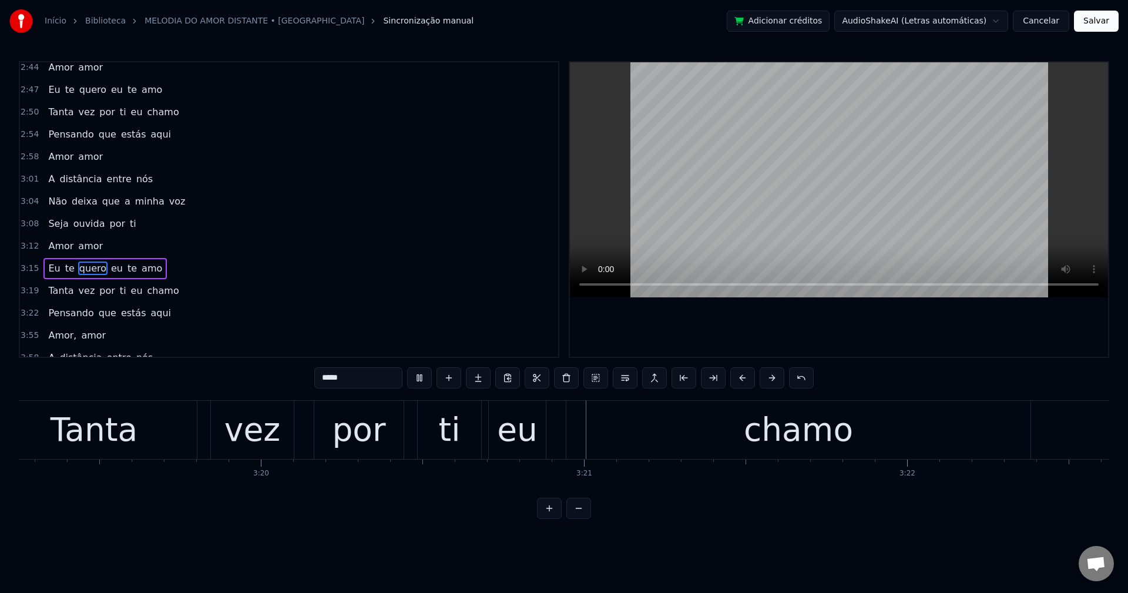
click at [51, 338] on span "Amor," at bounding box center [62, 335] width 31 height 14
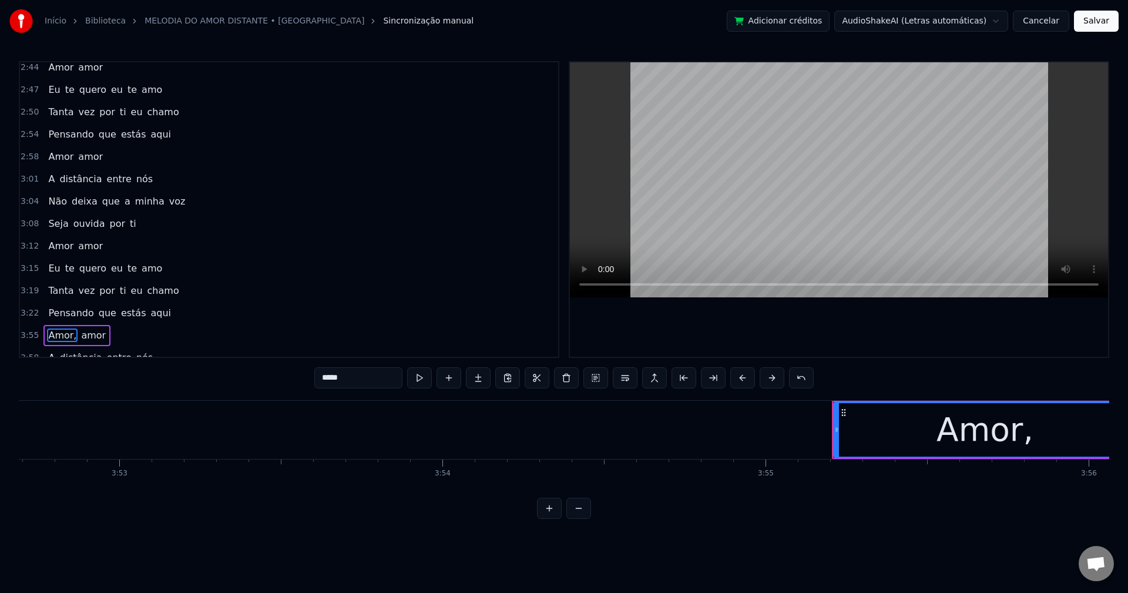
scroll to position [0, 75945]
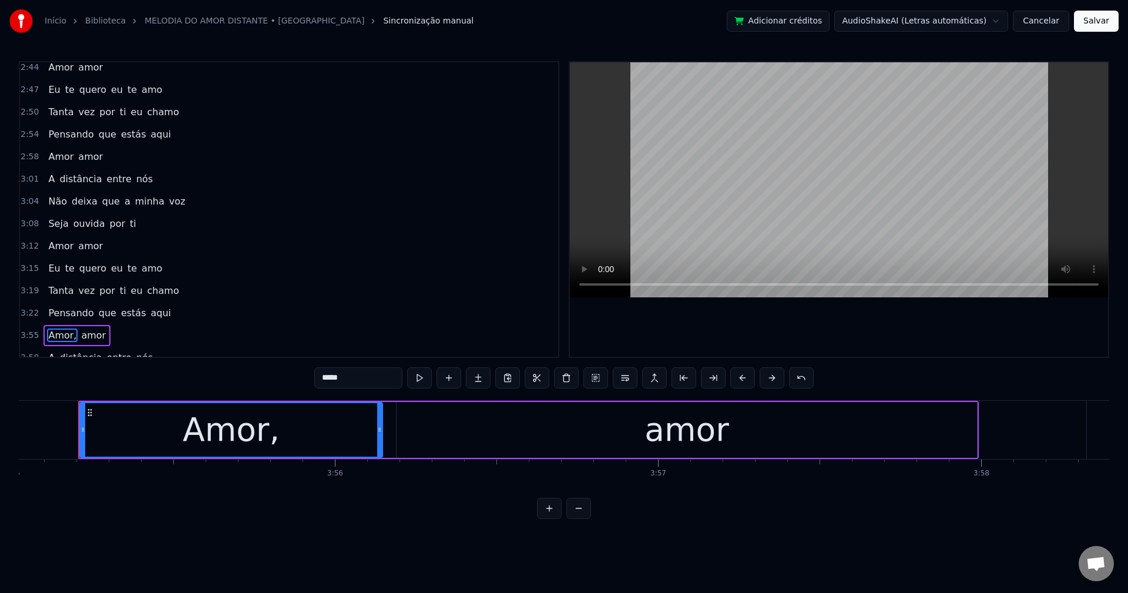
click at [369, 381] on input "*****" at bounding box center [358, 377] width 88 height 21
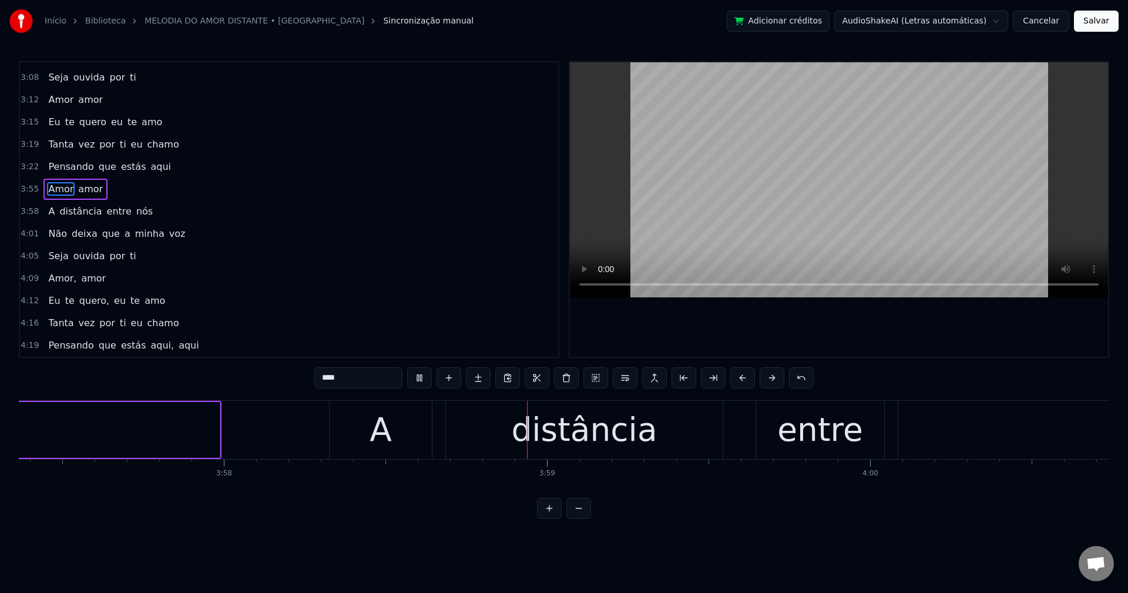
scroll to position [0, 76970]
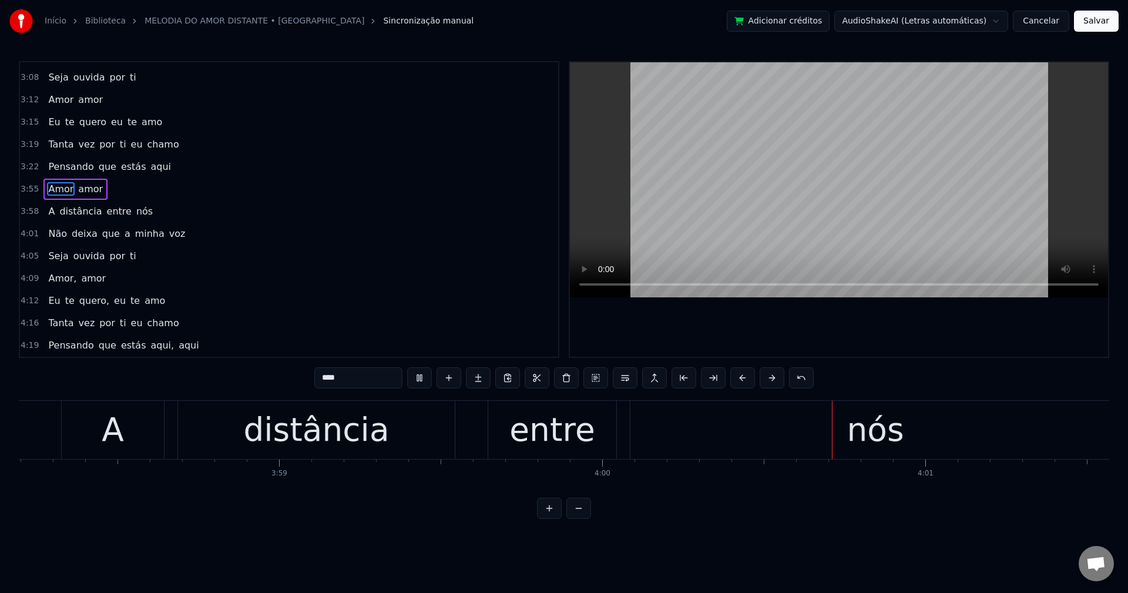
click at [58, 275] on span "Amor," at bounding box center [62, 278] width 31 height 14
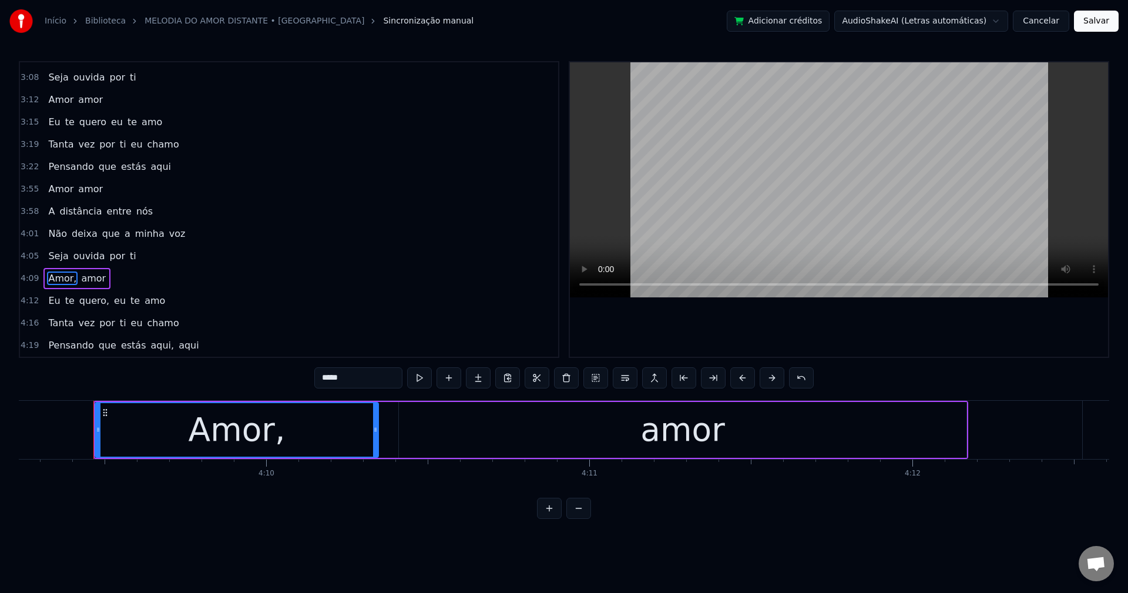
scroll to position [0, 80554]
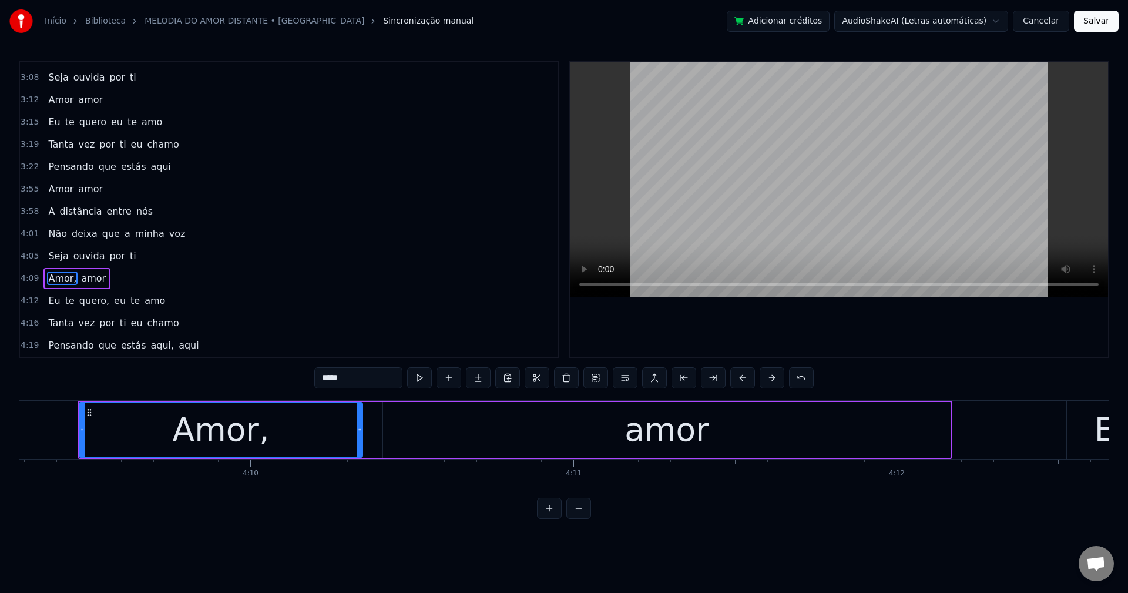
click at [372, 380] on input "*****" at bounding box center [358, 377] width 88 height 21
click at [79, 298] on span "quero," at bounding box center [94, 301] width 32 height 14
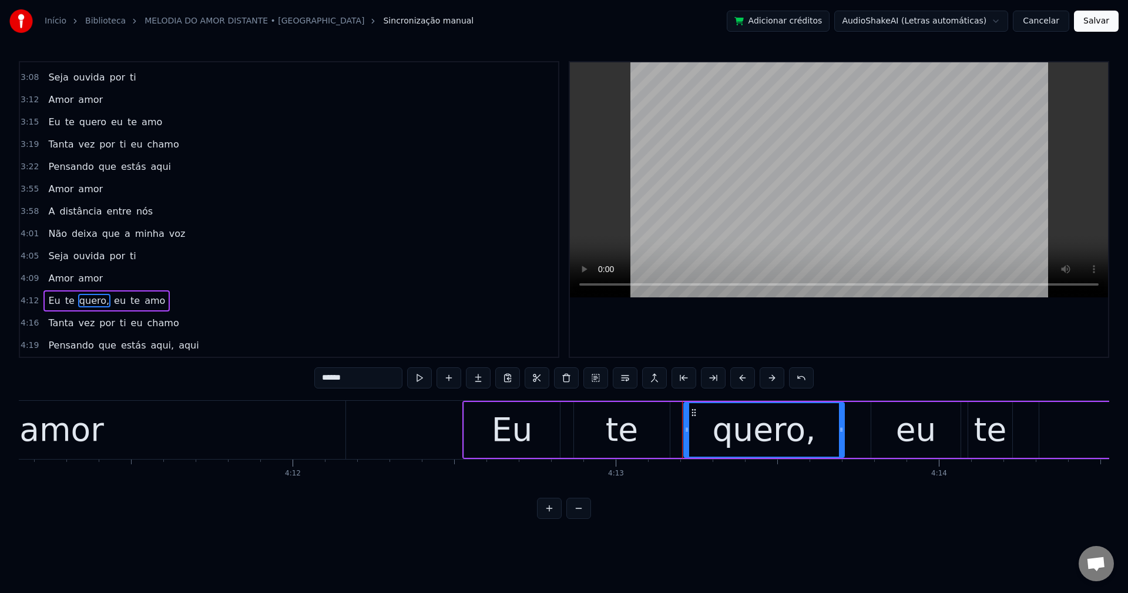
click at [375, 379] on input "******" at bounding box center [358, 377] width 88 height 21
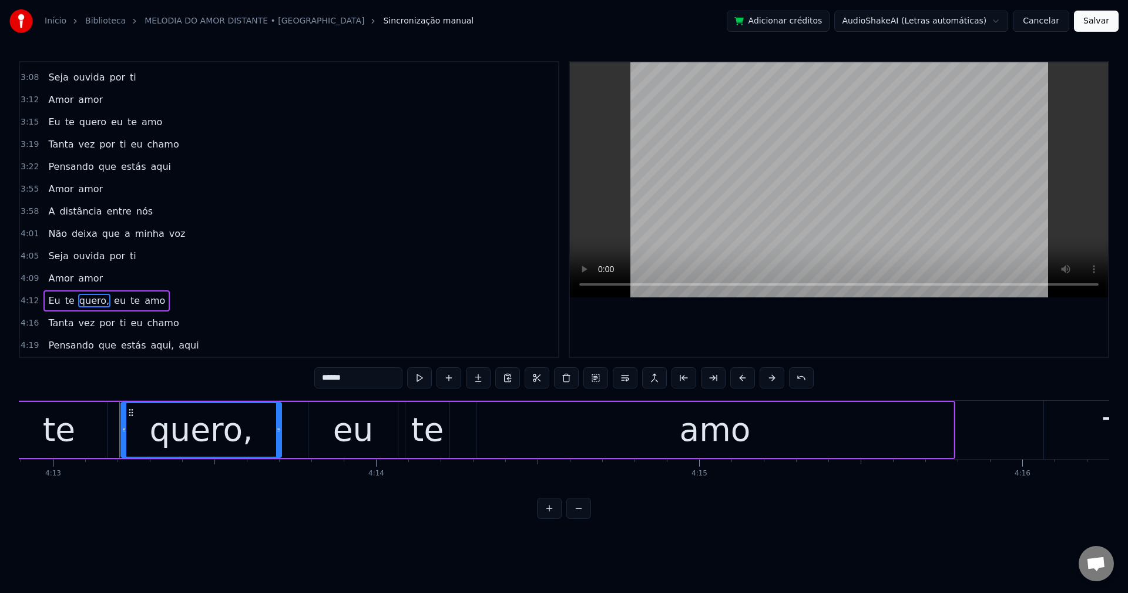
scroll to position [0, 81762]
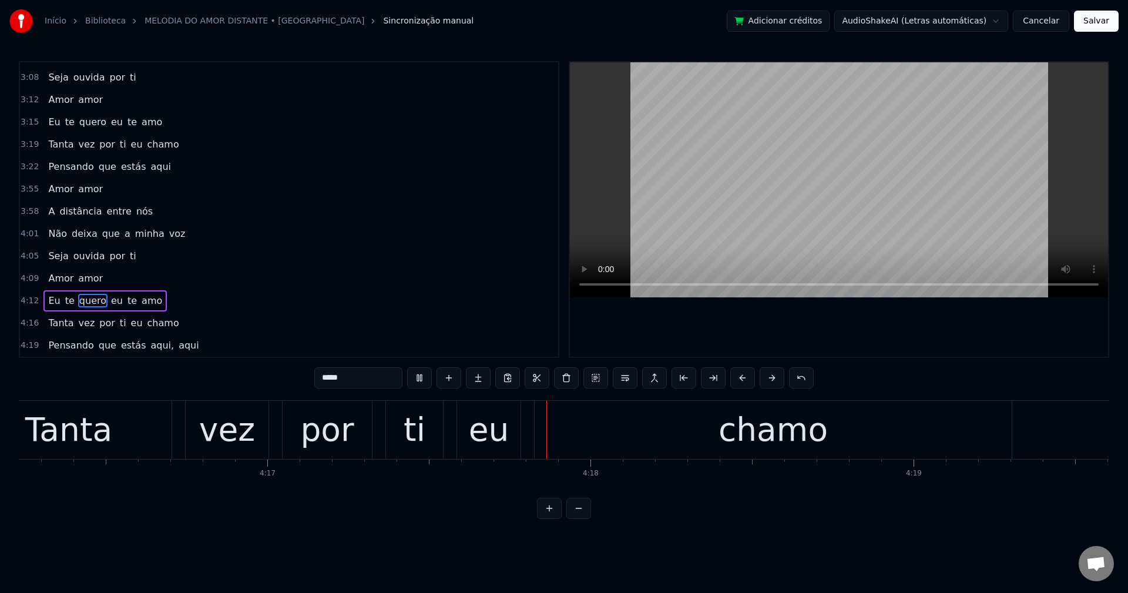
click at [149, 347] on span "aqui," at bounding box center [162, 345] width 26 height 14
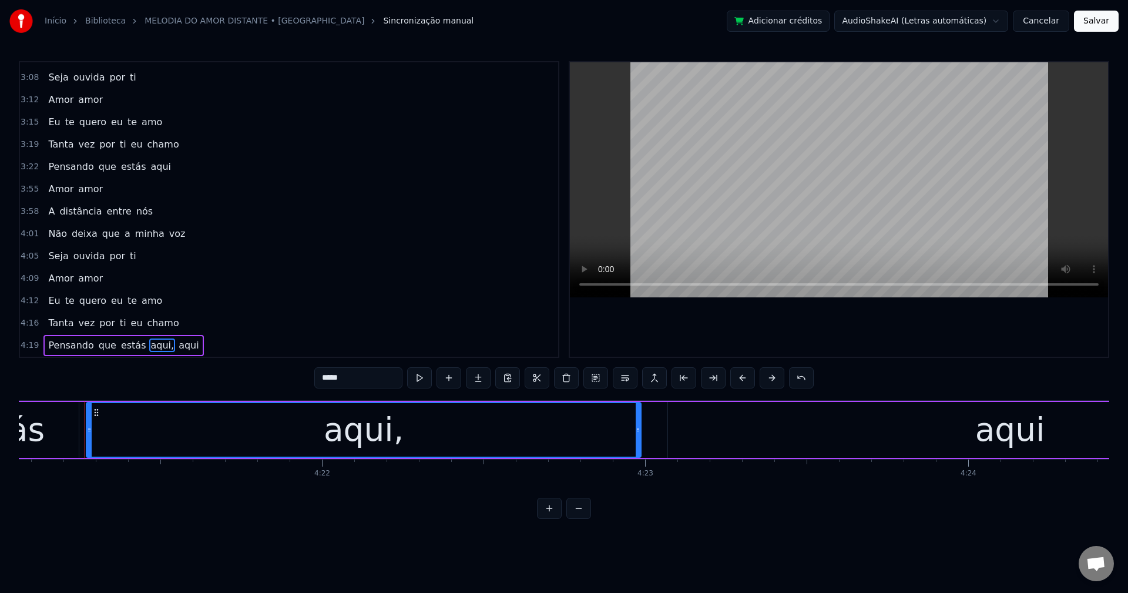
scroll to position [0, 84367]
click at [388, 381] on input "*****" at bounding box center [358, 377] width 88 height 21
type input "****"
click at [156, 344] on div "Pensando que estás aqui aqui" at bounding box center [121, 345] width 157 height 21
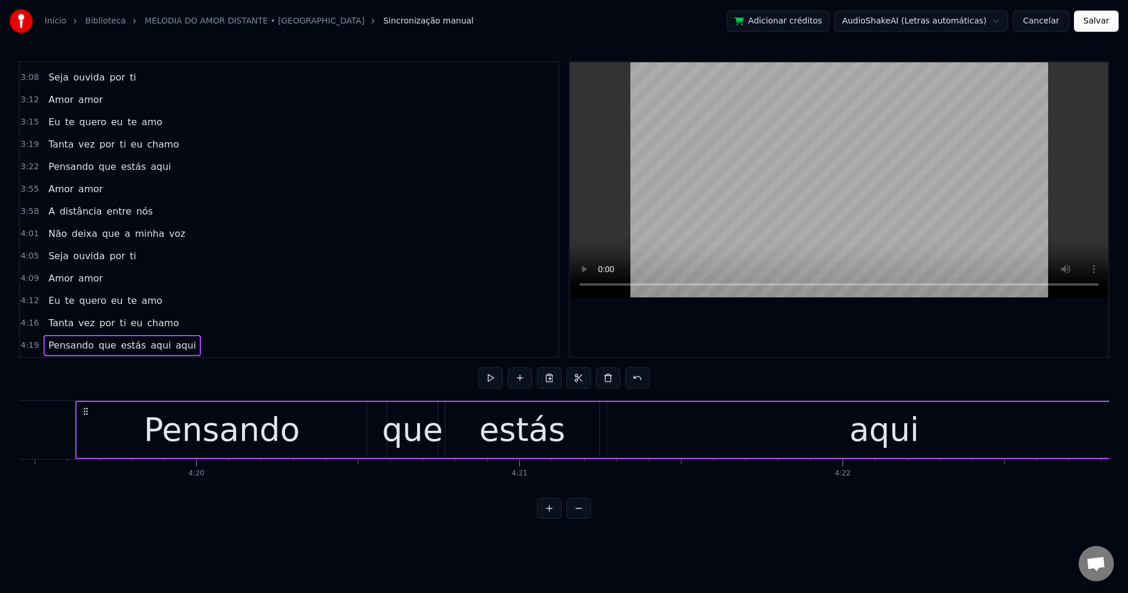
scroll to position [0, 83837]
click at [174, 344] on span "aqui" at bounding box center [185, 345] width 23 height 14
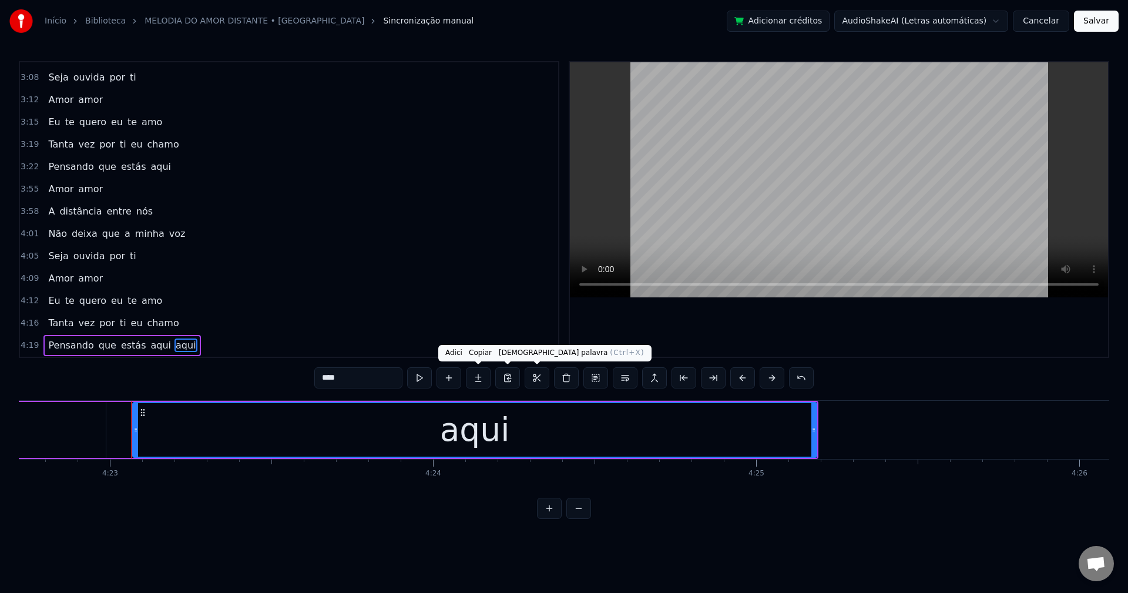
scroll to position [0, 84948]
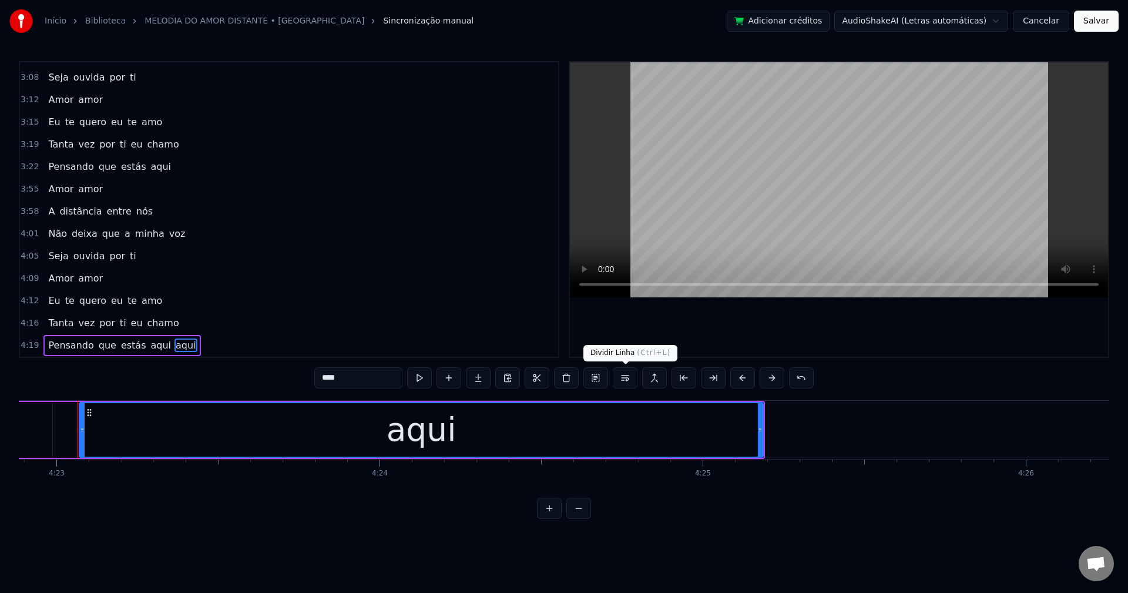
click at [624, 382] on button at bounding box center [625, 377] width 25 height 21
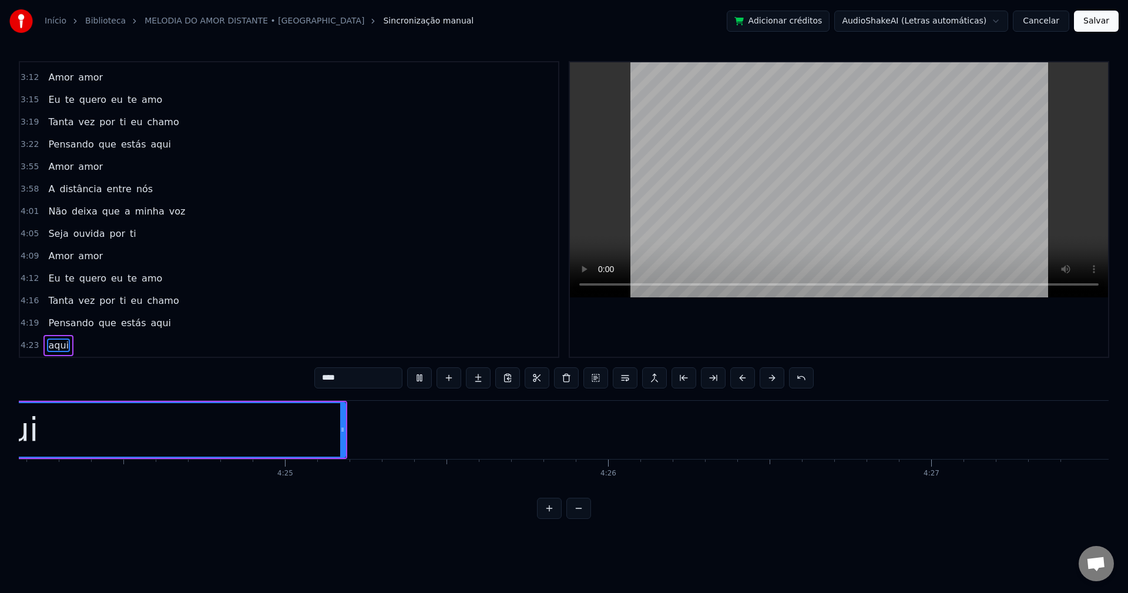
scroll to position [0, 85371]
click at [1090, 28] on button "Salvar" at bounding box center [1096, 21] width 45 height 21
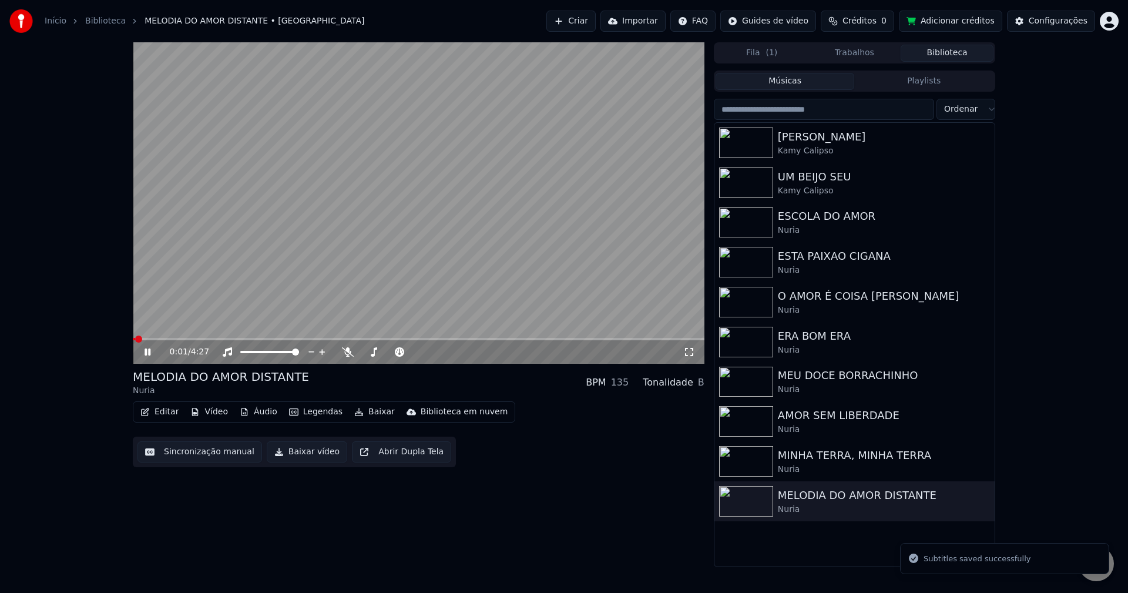
click at [284, 456] on button "Baixar vídeo" at bounding box center [307, 451] width 80 height 21
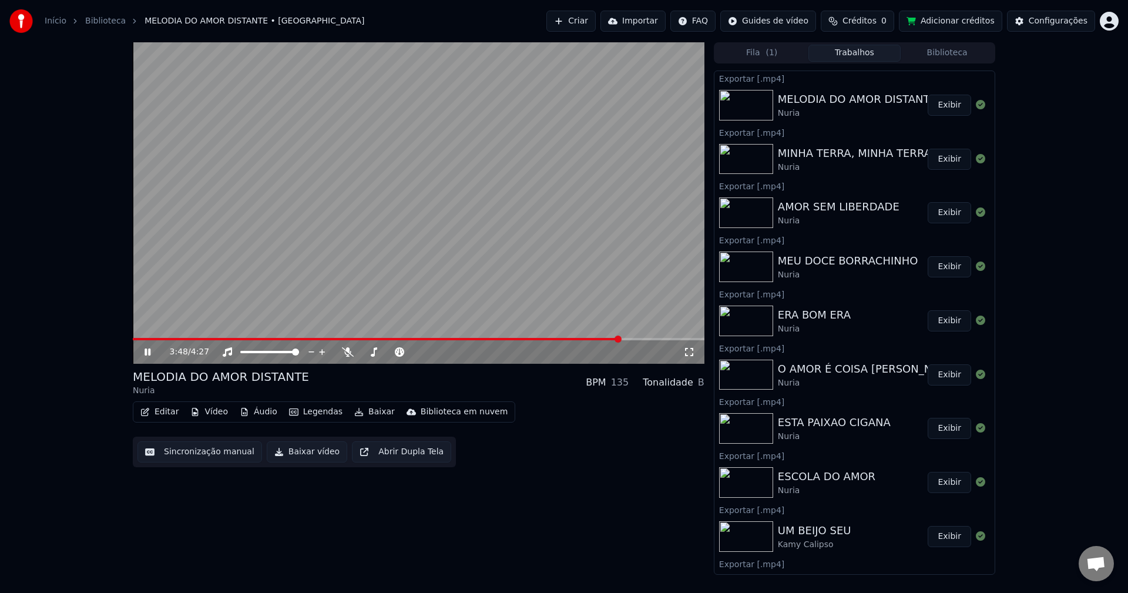
click at [940, 58] on button "Biblioteca" at bounding box center [947, 53] width 93 height 17
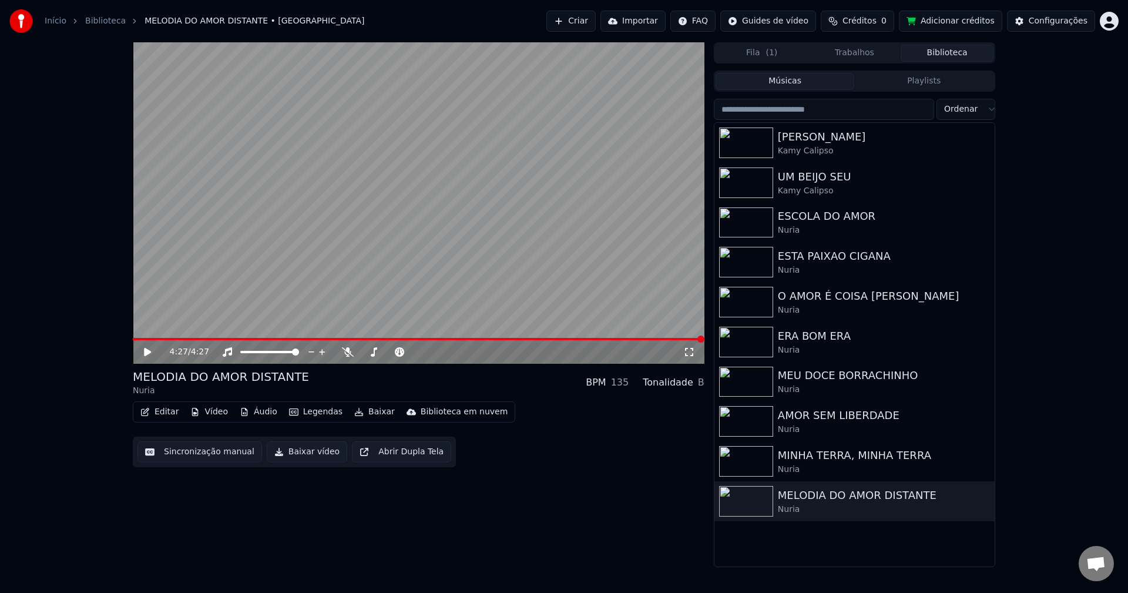
click at [870, 52] on button "Trabalhos" at bounding box center [854, 53] width 93 height 17
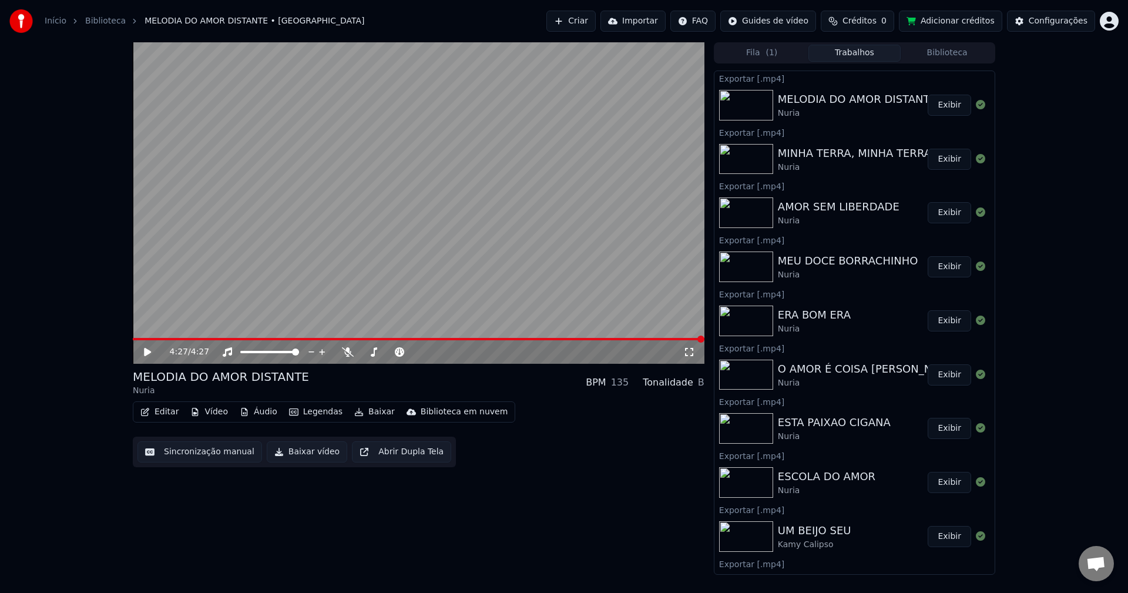
click at [940, 112] on button "Exibir" at bounding box center [949, 105] width 43 height 21
click at [1076, 25] on div "Configurações" at bounding box center [1058, 21] width 59 height 12
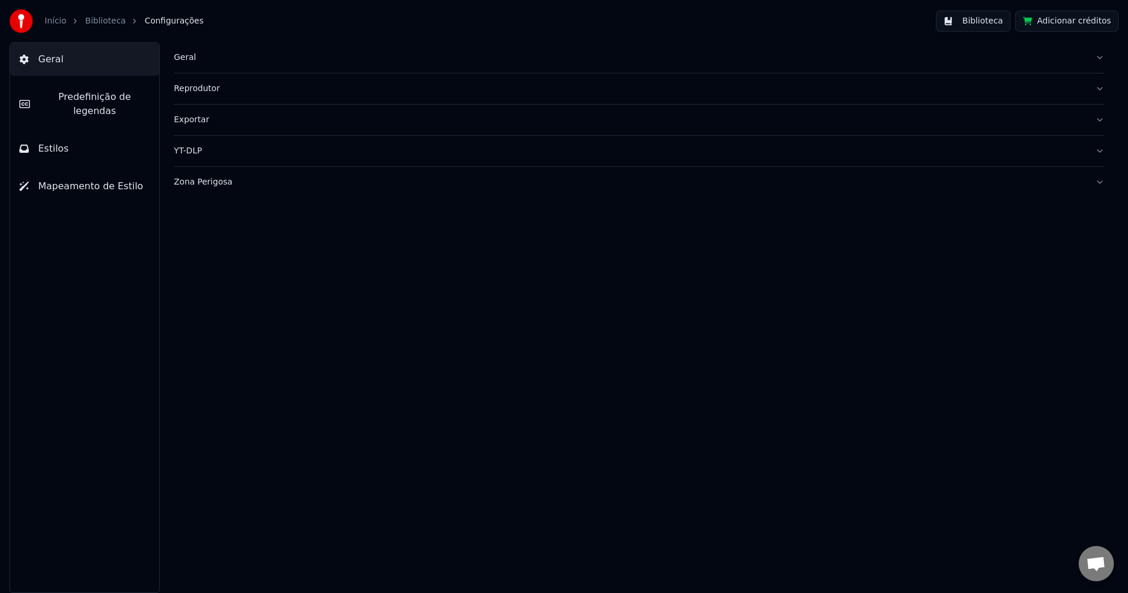
click at [183, 53] on div "Geral" at bounding box center [630, 58] width 912 height 12
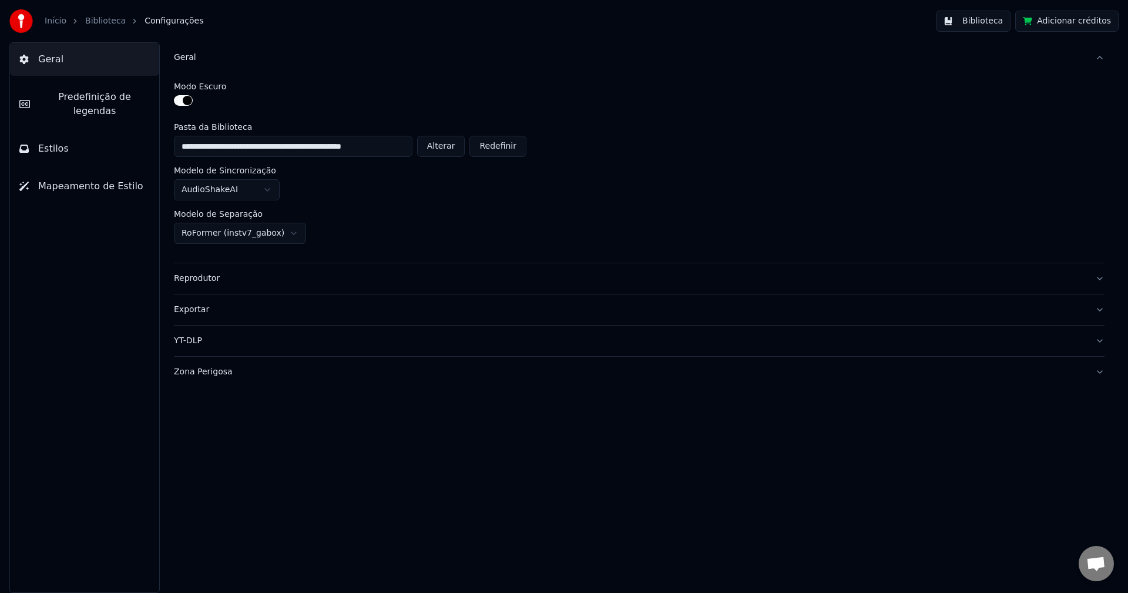
click at [451, 146] on button "Alterar" at bounding box center [441, 146] width 48 height 21
type input "**********"
click at [998, 26] on button "Biblioteca" at bounding box center [973, 21] width 75 height 21
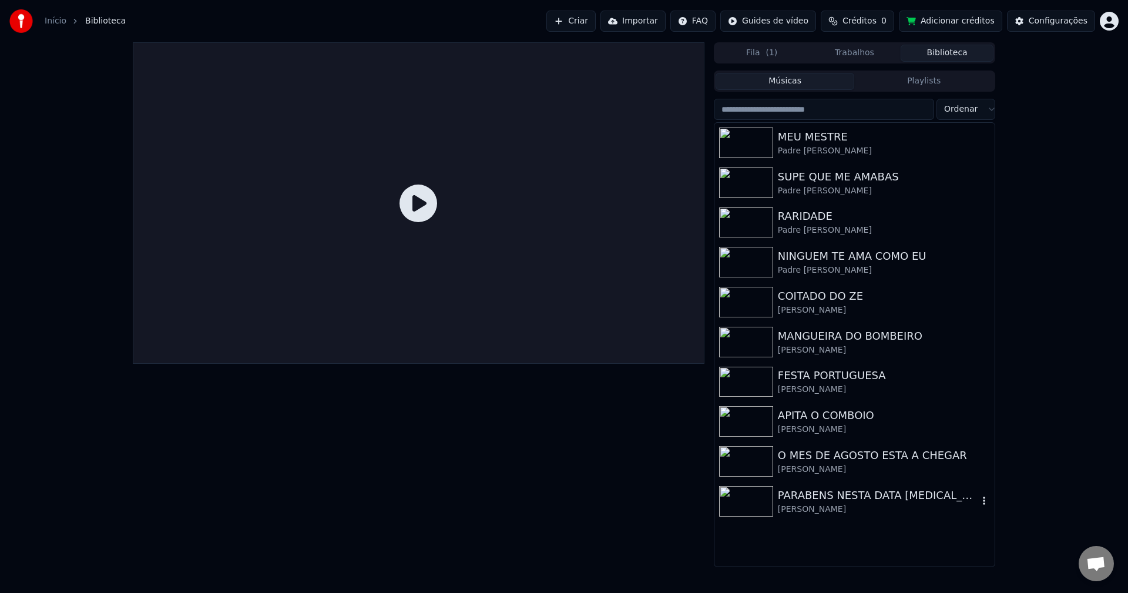
click at [874, 504] on div "[PERSON_NAME]" at bounding box center [878, 510] width 200 height 12
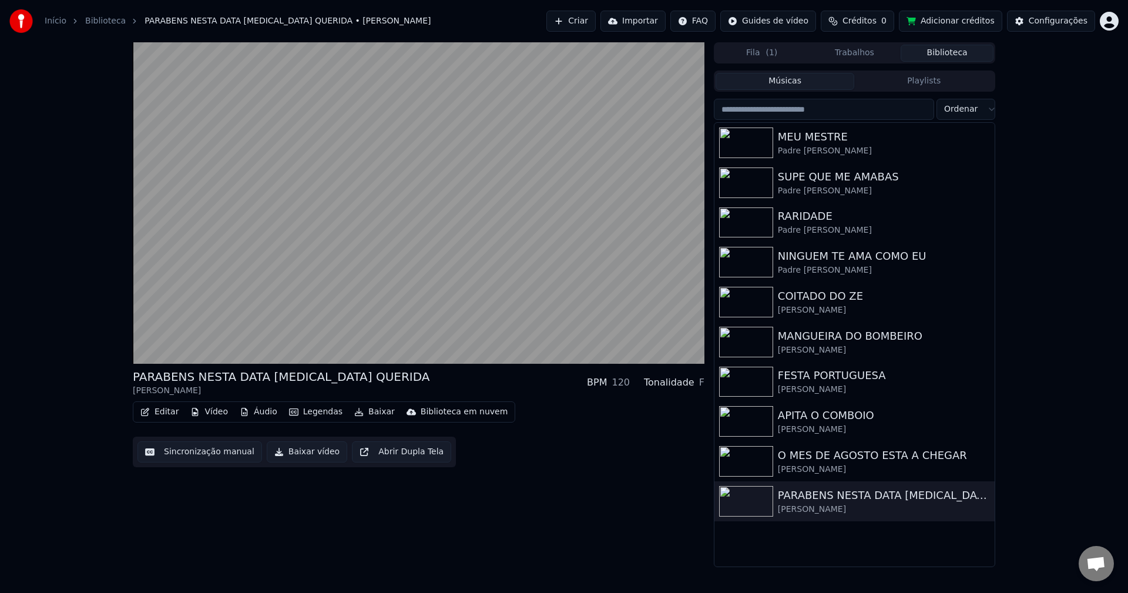
click at [182, 454] on button "Sincronização manual" at bounding box center [199, 451] width 125 height 21
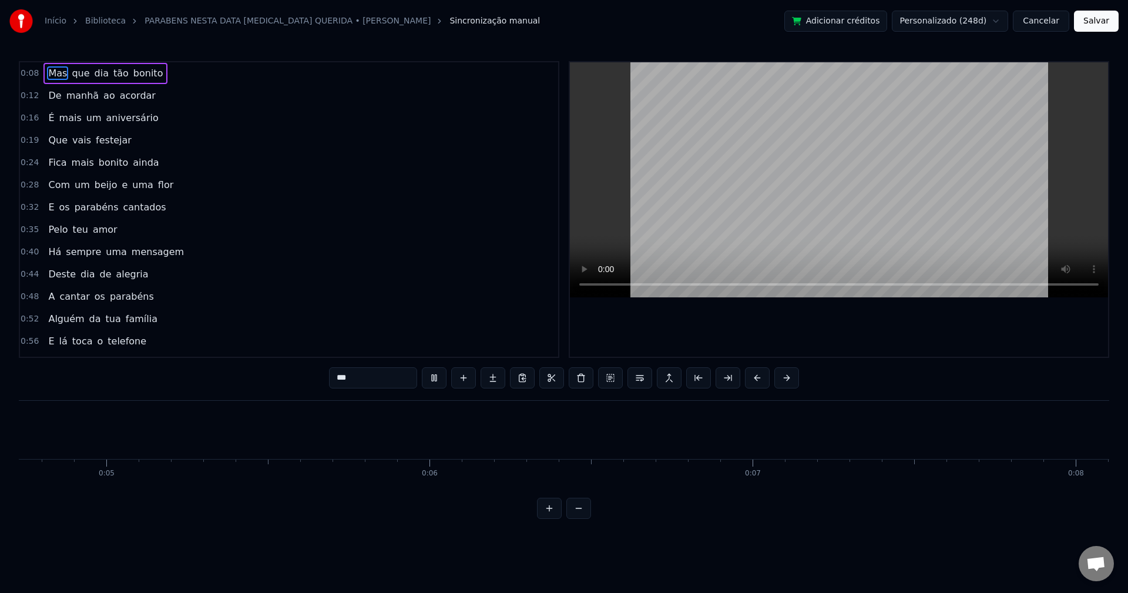
scroll to position [0, 1393]
click at [1039, 18] on button "Cancelar" at bounding box center [1041, 21] width 56 height 21
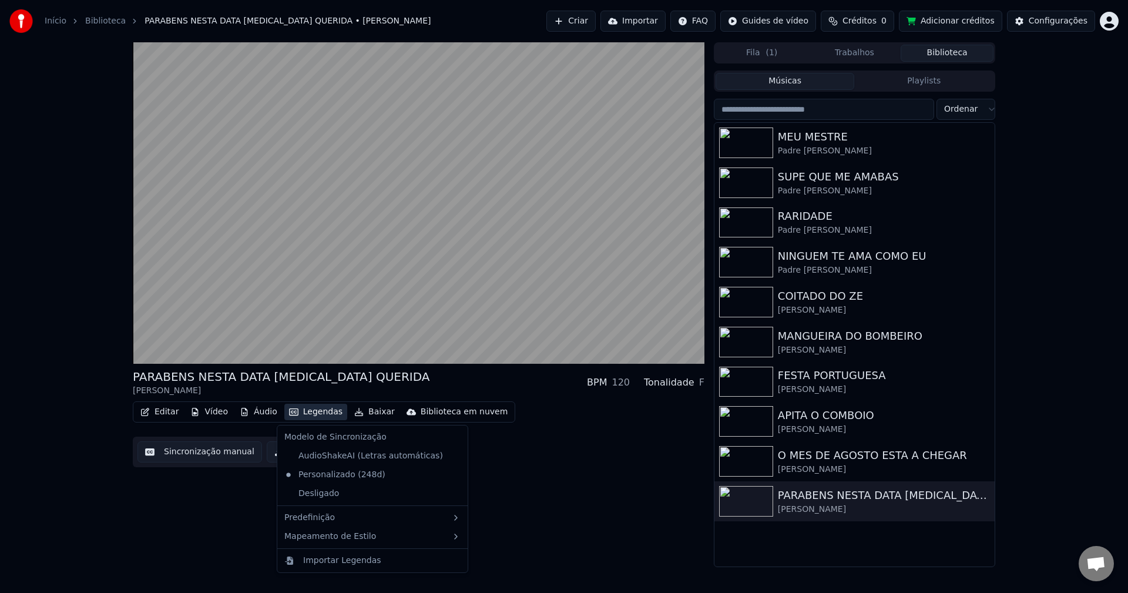
click at [309, 414] on button "Legendas" at bounding box center [315, 412] width 63 height 16
click at [331, 471] on div "Personalizado (248d)" at bounding box center [335, 474] width 110 height 19
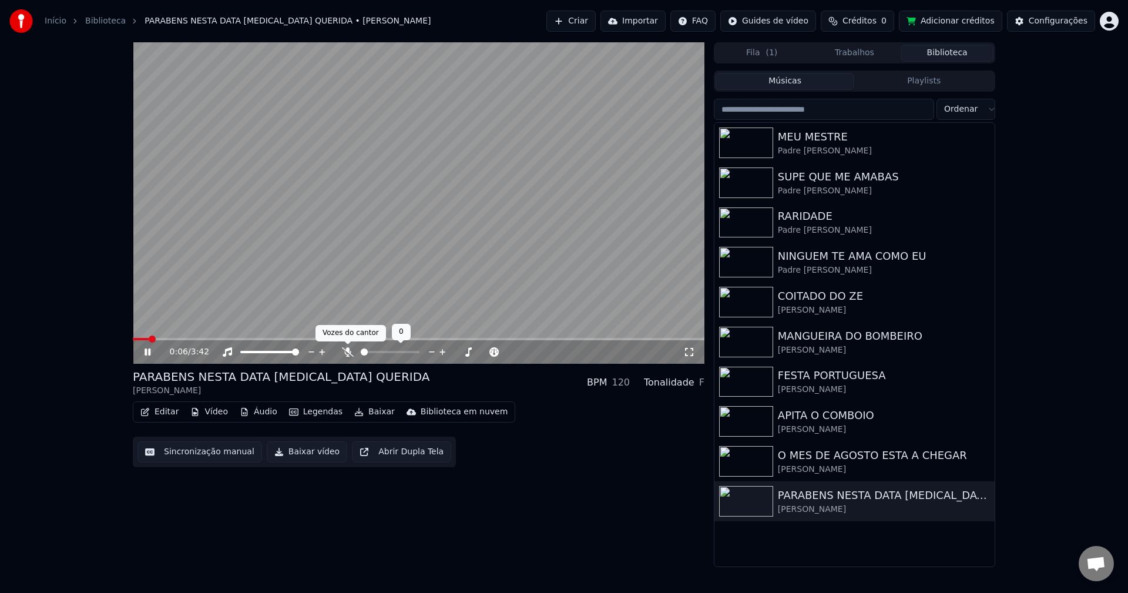
click at [349, 350] on body "Início Biblioteca PARABENS NESTA DATA [MEDICAL_DATA] QUERIDA • [PERSON_NAME] Im…" at bounding box center [564, 296] width 1128 height 593
click at [343, 351] on icon at bounding box center [348, 351] width 12 height 9
click at [348, 355] on icon at bounding box center [347, 351] width 6 height 9
click at [345, 354] on icon at bounding box center [348, 351] width 12 height 9
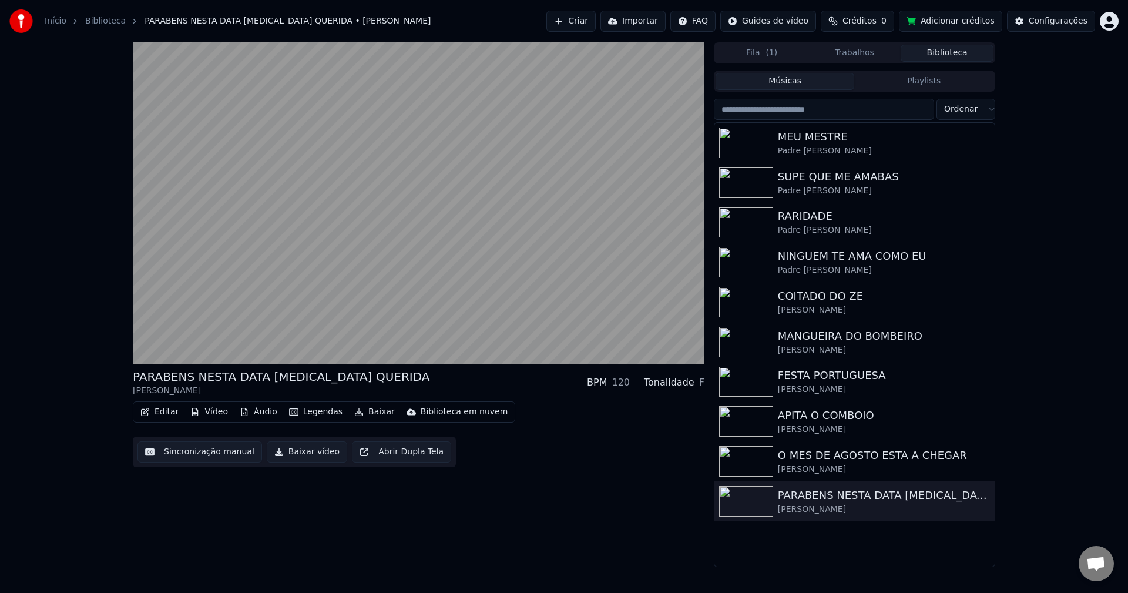
click at [160, 411] on button "Editar" at bounding box center [160, 412] width 48 height 16
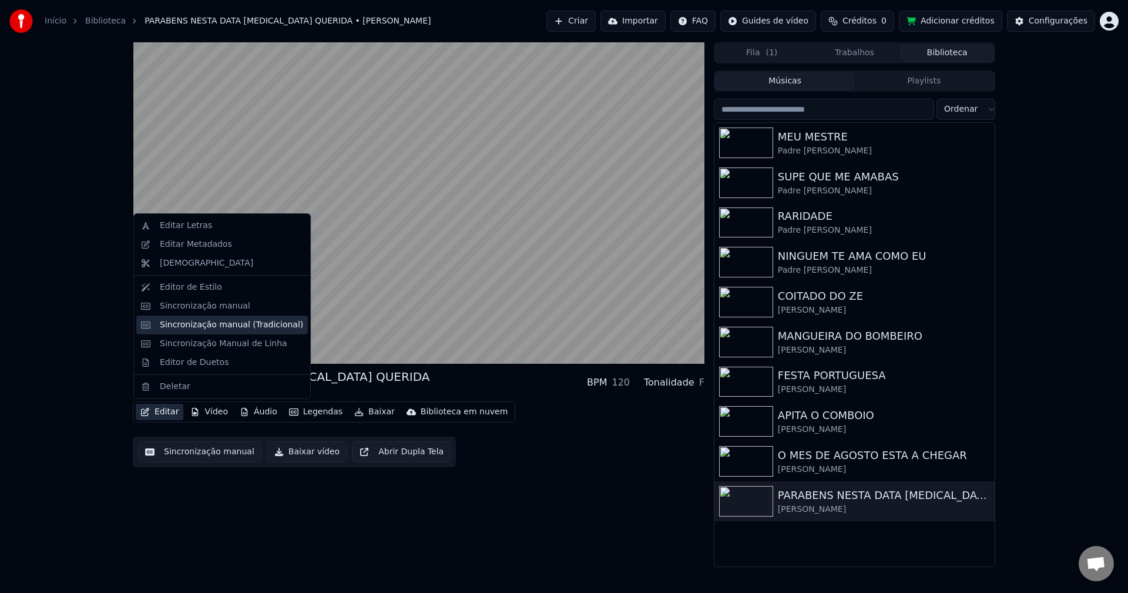
click at [202, 327] on div "Sincronização manual (Tradicional)" at bounding box center [231, 325] width 143 height 12
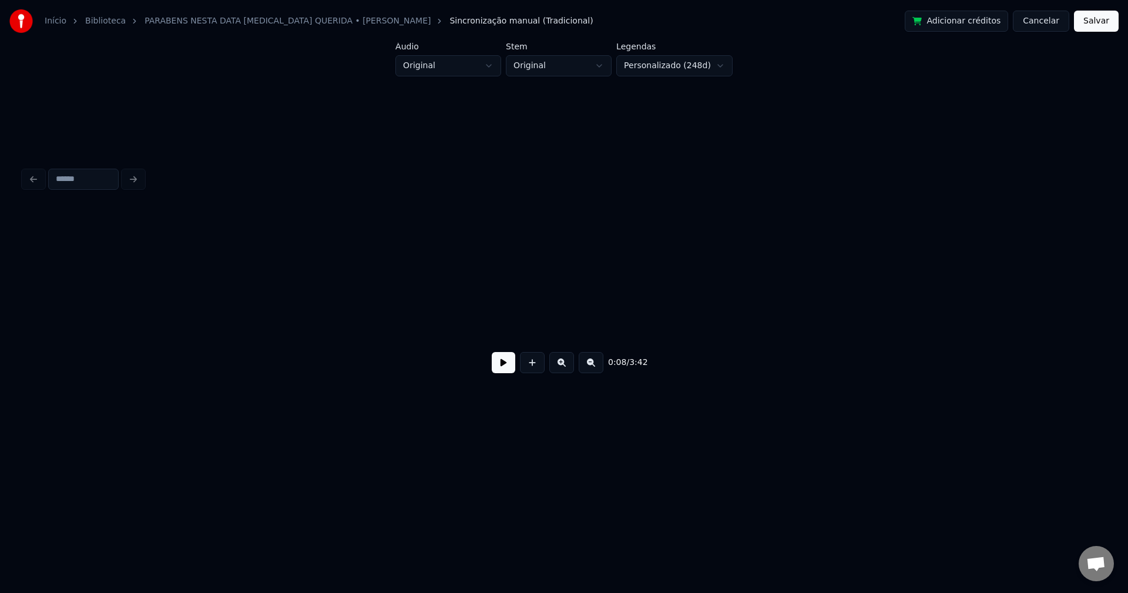
scroll to position [0, 2068]
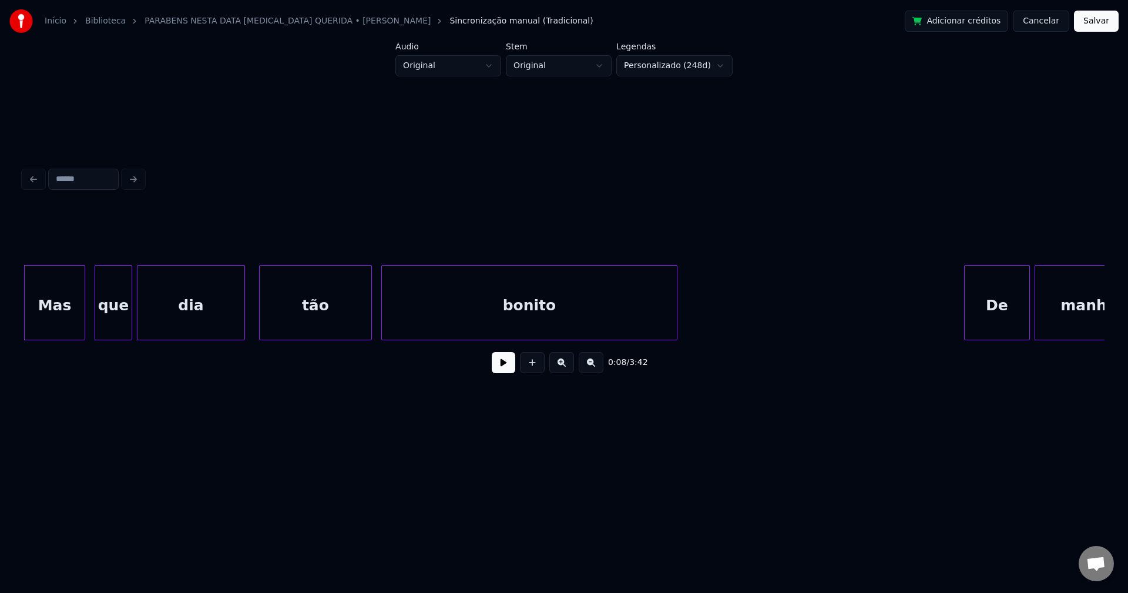
click at [500, 368] on button at bounding box center [504, 362] width 24 height 21
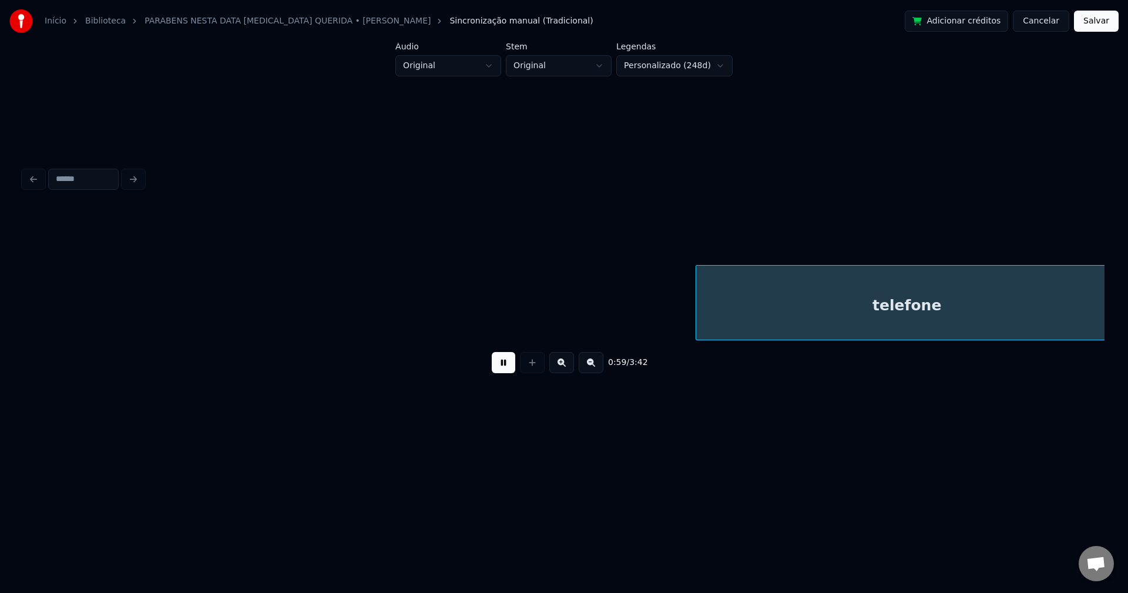
scroll to position [0, 13987]
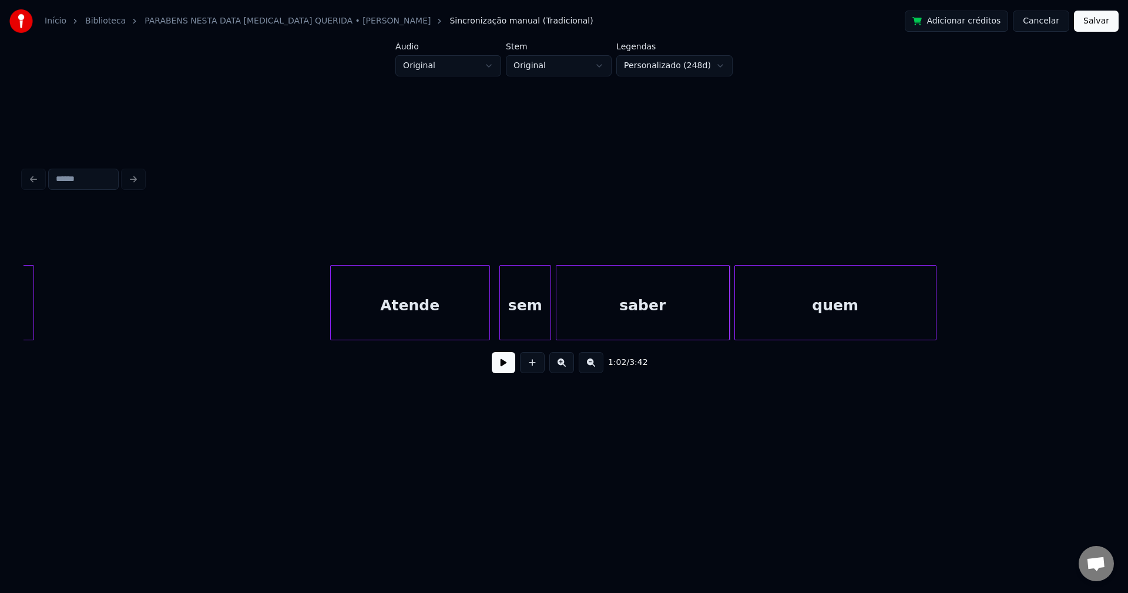
click at [499, 373] on button at bounding box center [504, 362] width 24 height 21
click at [1041, 26] on button "Cancelar" at bounding box center [1041, 21] width 56 height 21
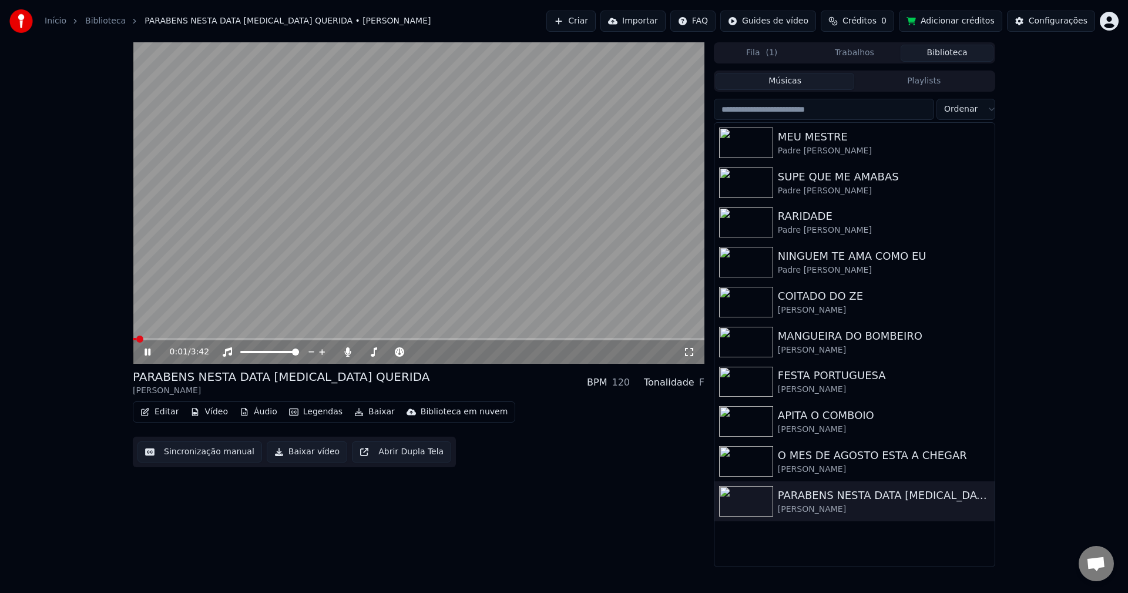
click at [474, 202] on video at bounding box center [419, 202] width 572 height 321
click at [166, 409] on button "Editar" at bounding box center [160, 412] width 48 height 16
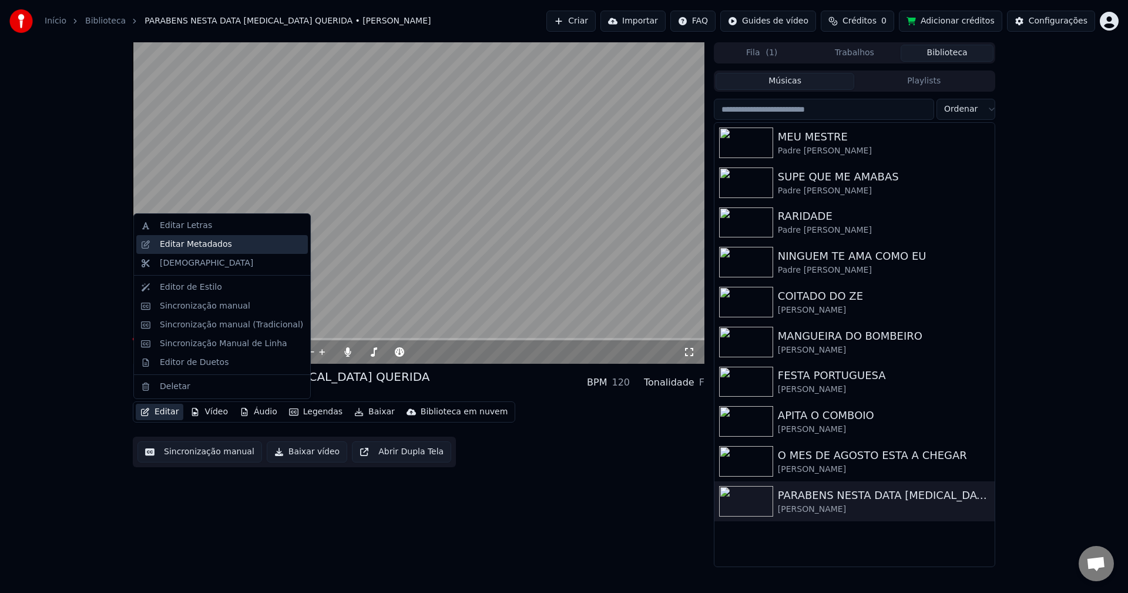
click at [206, 244] on div "Editar Metadados" at bounding box center [196, 245] width 72 height 12
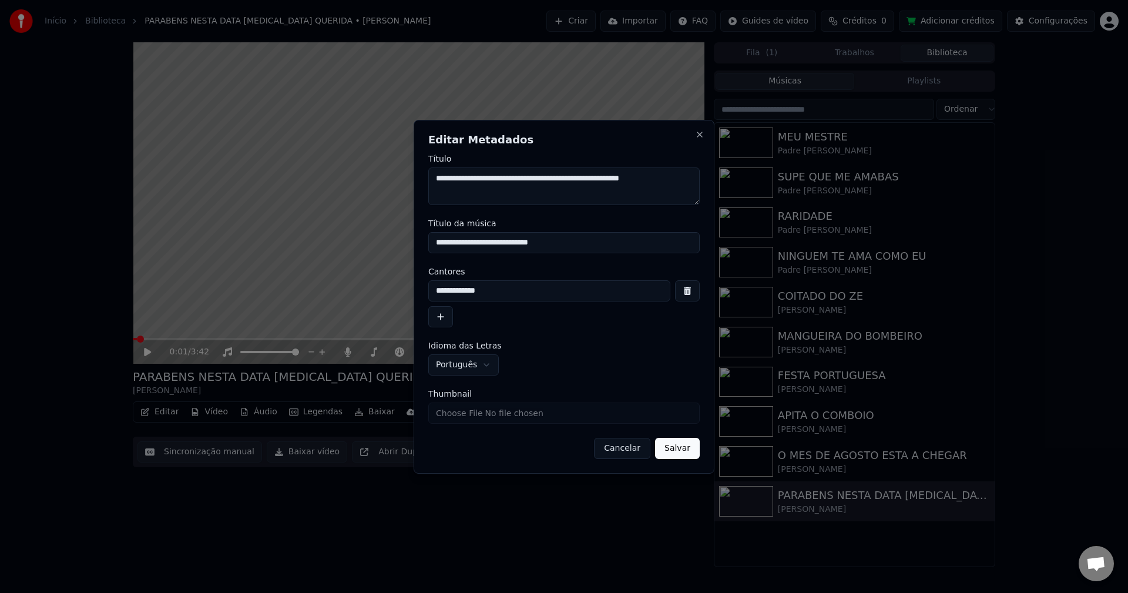
drag, startPoint x: 489, startPoint y: 191, endPoint x: 426, endPoint y: 176, distance: 64.6
click at [426, 176] on div "**********" at bounding box center [564, 297] width 301 height 354
click at [624, 447] on button "Cancelar" at bounding box center [622, 448] width 56 height 21
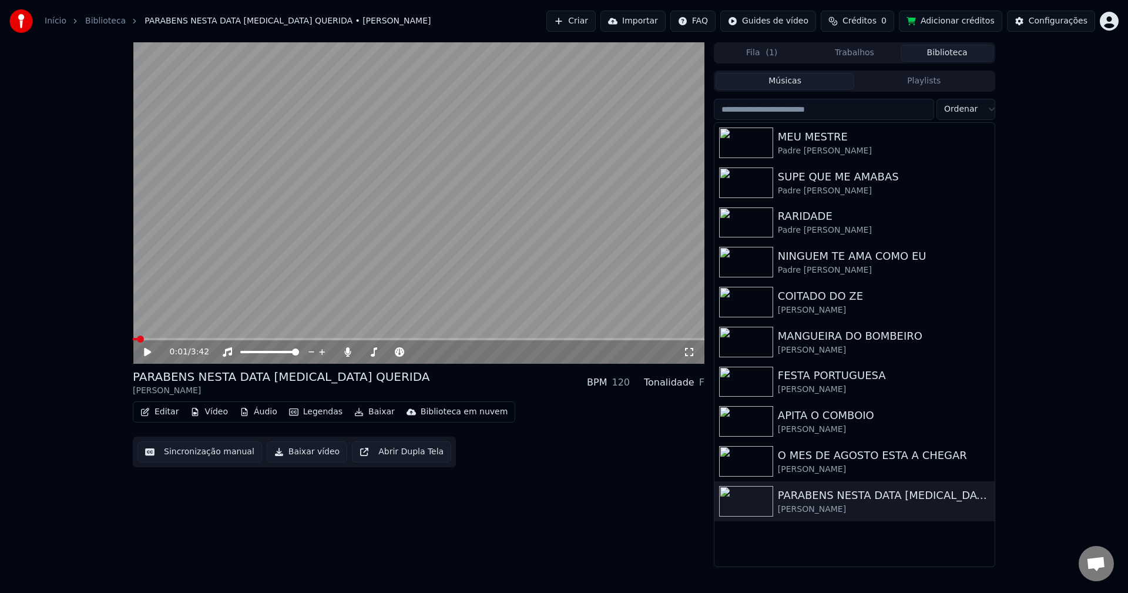
click at [255, 411] on button "Áudio" at bounding box center [258, 412] width 47 height 16
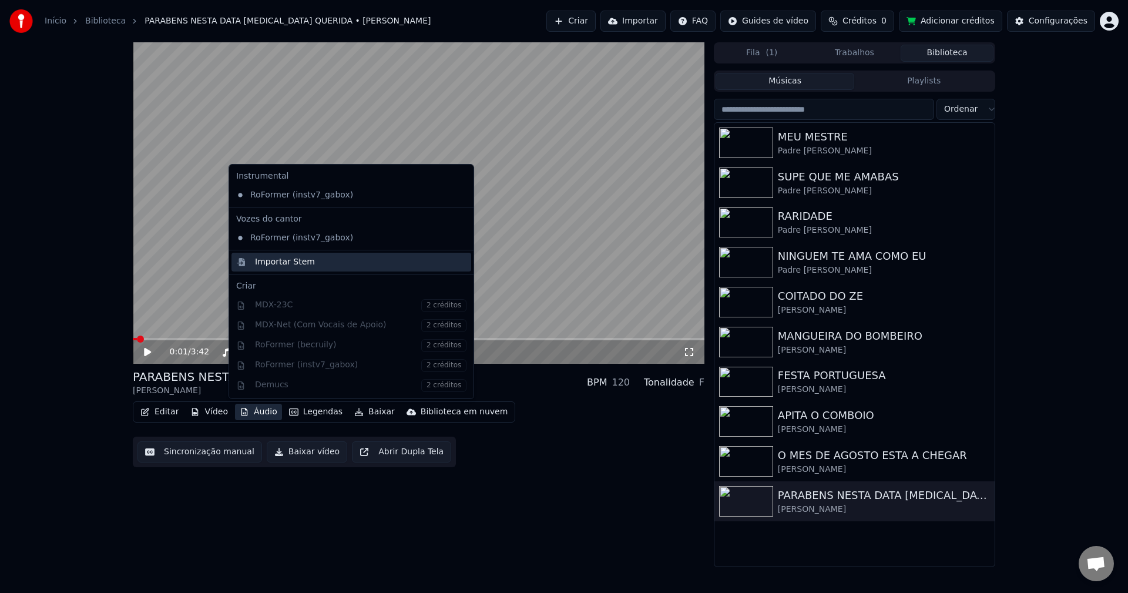
click at [276, 260] on div "Importar Stem" at bounding box center [285, 262] width 60 height 12
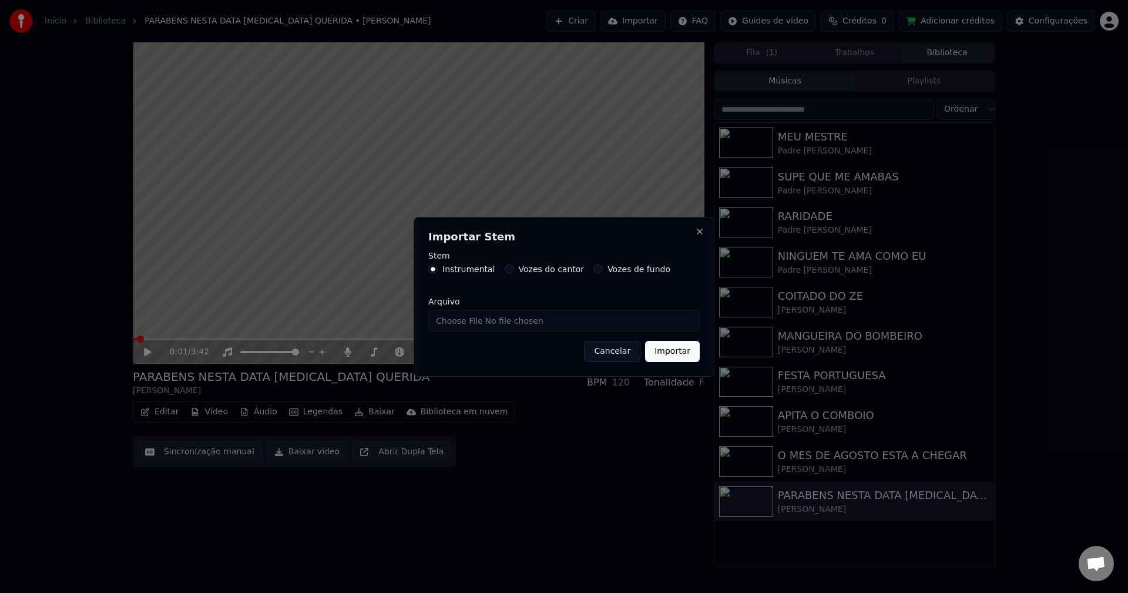
click at [537, 268] on label "Vozes do cantor" at bounding box center [552, 269] width 66 height 8
click at [514, 268] on button "Vozes do cantor" at bounding box center [509, 268] width 9 height 9
click at [675, 357] on button "Importar" at bounding box center [672, 351] width 55 height 21
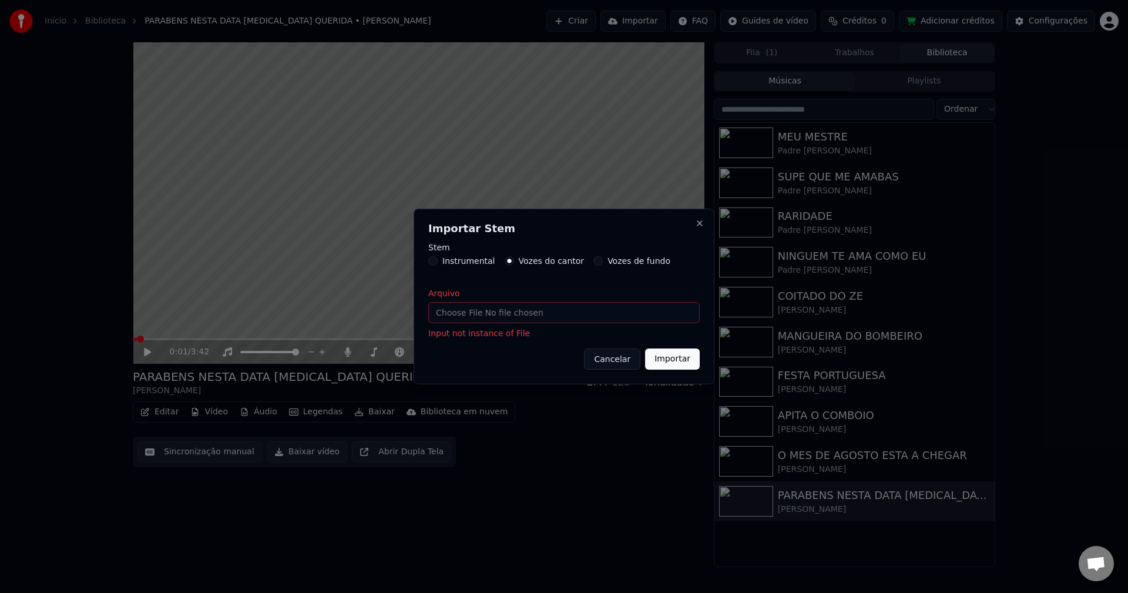
click at [528, 310] on input "Arquivo" at bounding box center [563, 312] width 271 height 21
type input "**********"
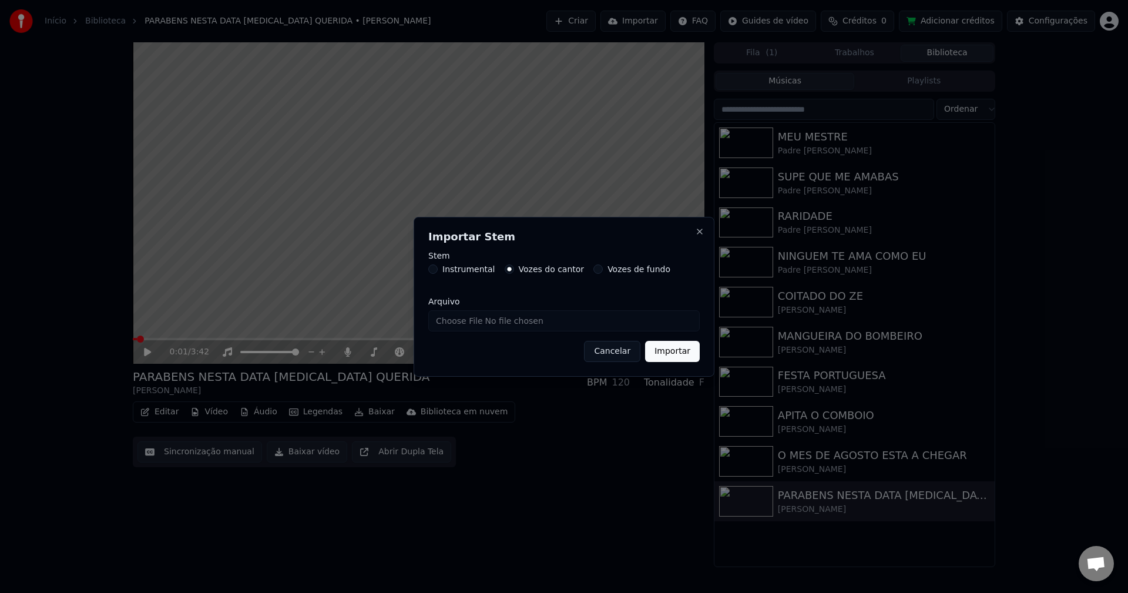
click at [684, 358] on button "Importar" at bounding box center [672, 351] width 55 height 21
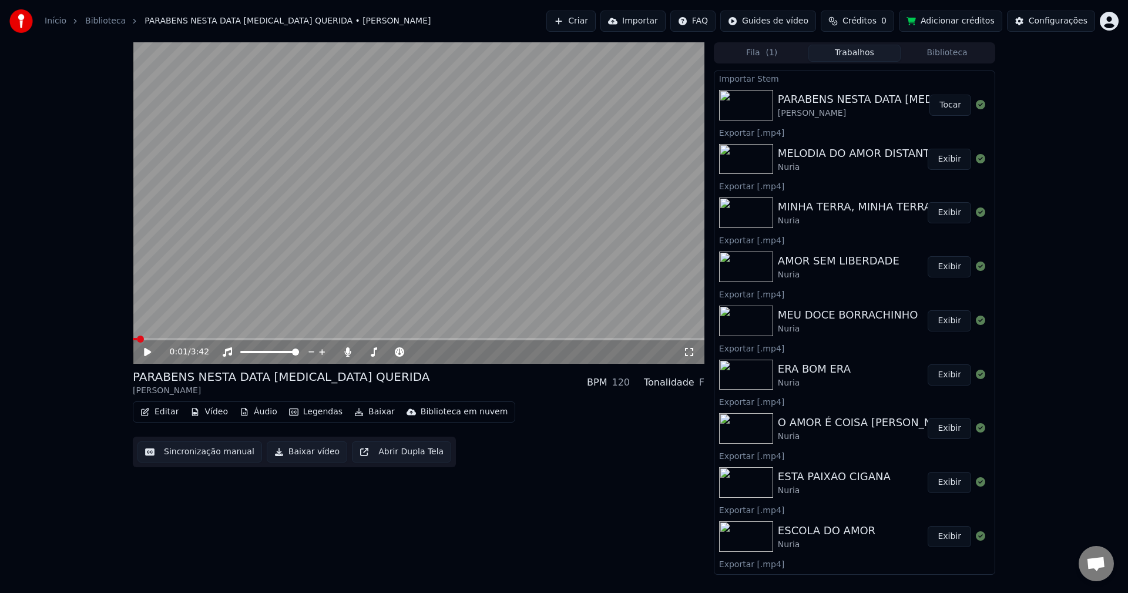
click at [939, 108] on button "Tocar" at bounding box center [950, 105] width 42 height 21
click at [168, 456] on button "Sincronização manual" at bounding box center [199, 451] width 125 height 21
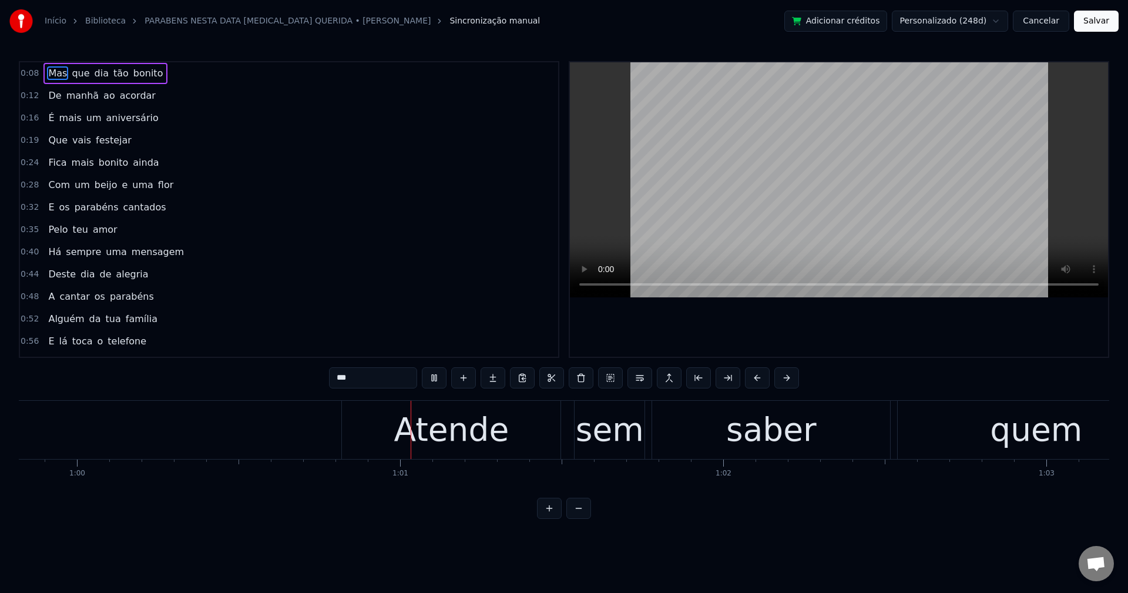
scroll to position [0, 19331]
click at [917, 24] on html "Início Biblioteca PARABENS NESTA DATA [MEDICAL_DATA] QUERIDA • [PERSON_NAME] ma…" at bounding box center [564, 269] width 1128 height 538
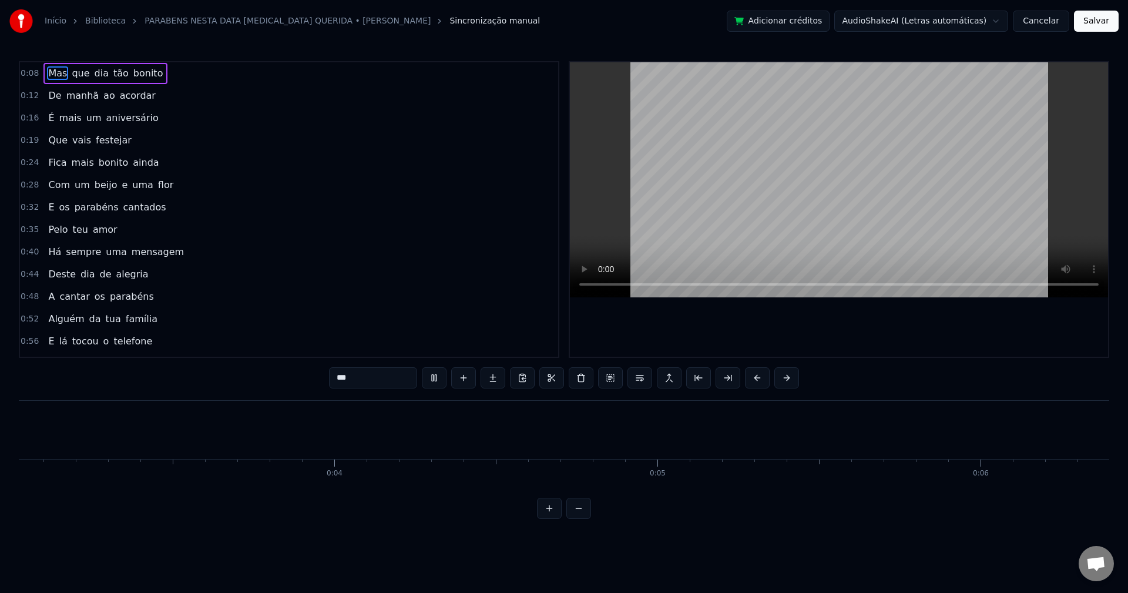
click at [80, 337] on span "tocou" at bounding box center [85, 341] width 29 height 14
type input "*****"
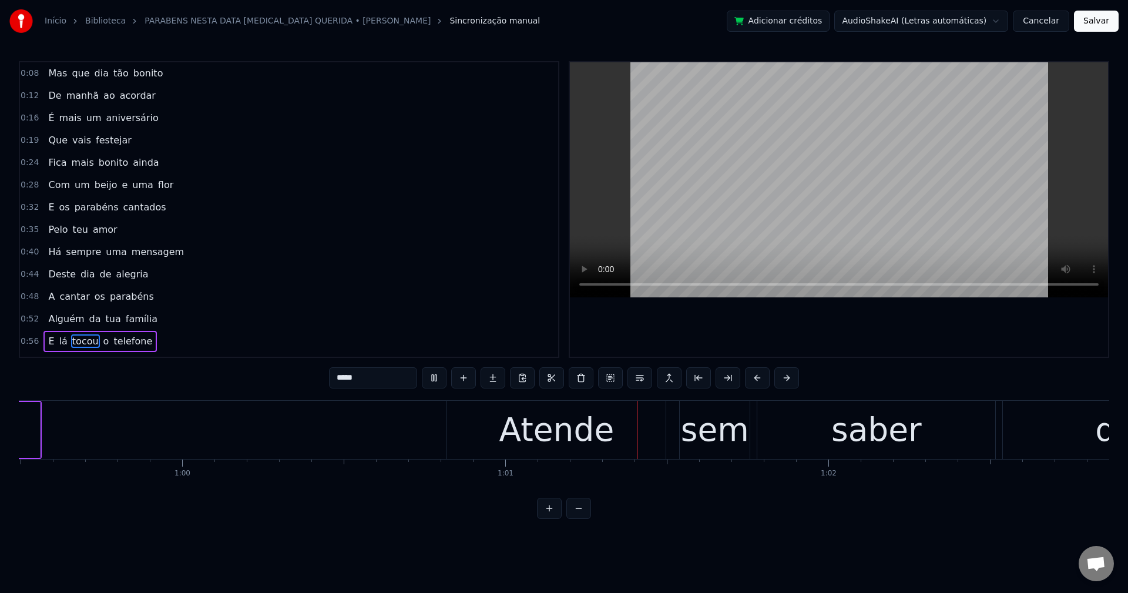
scroll to position [0, 19594]
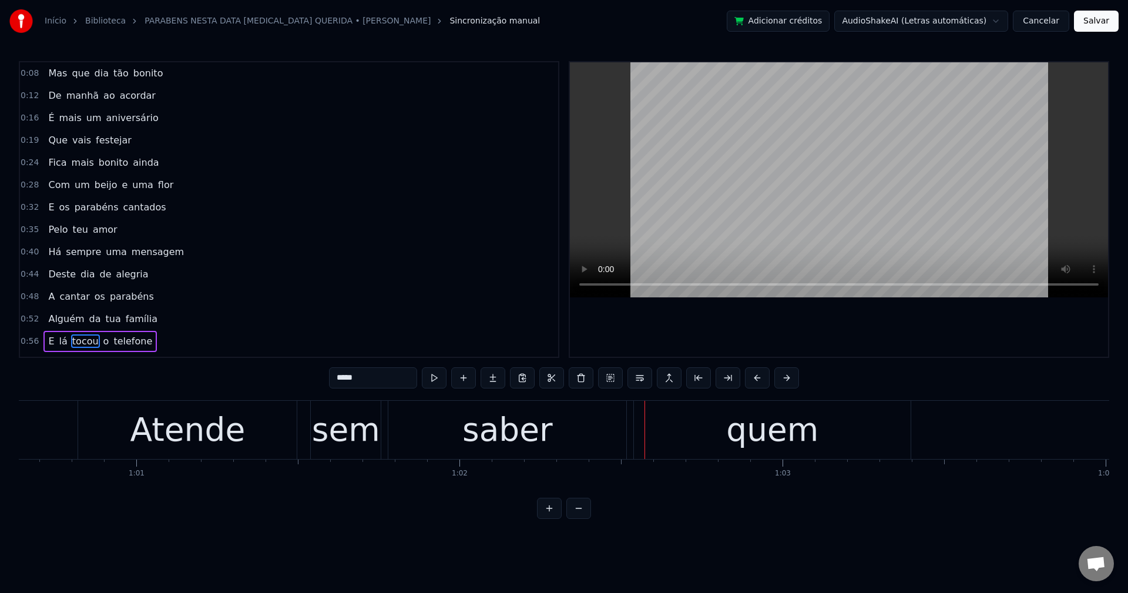
click at [1050, 24] on button "Cancelar" at bounding box center [1041, 21] width 56 height 21
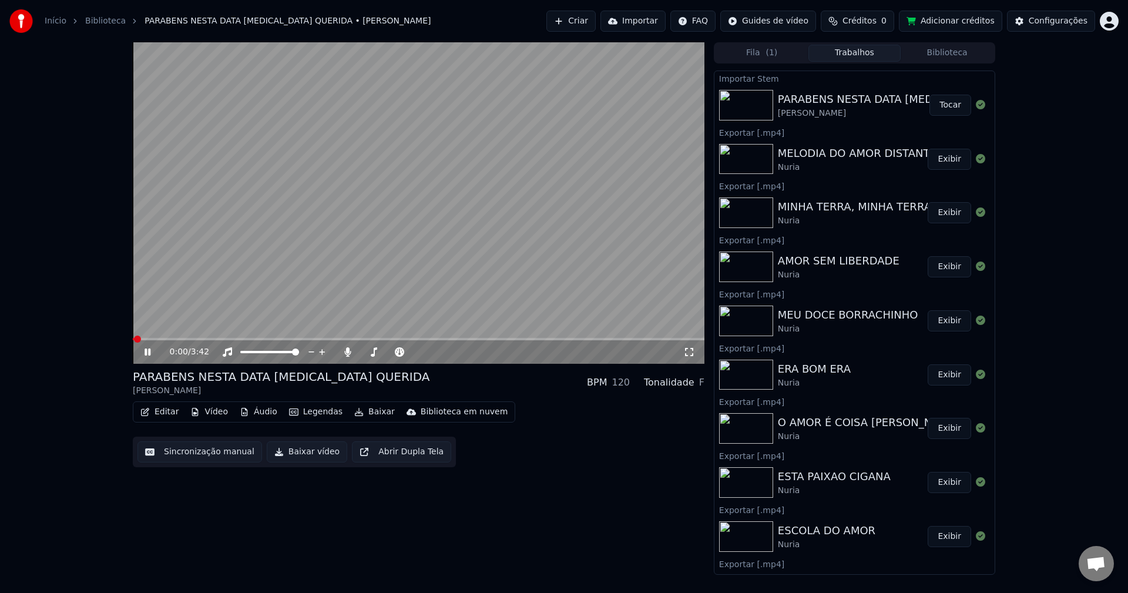
click at [455, 196] on video at bounding box center [419, 202] width 572 height 321
click at [368, 410] on button "Baixar" at bounding box center [375, 412] width 50 height 16
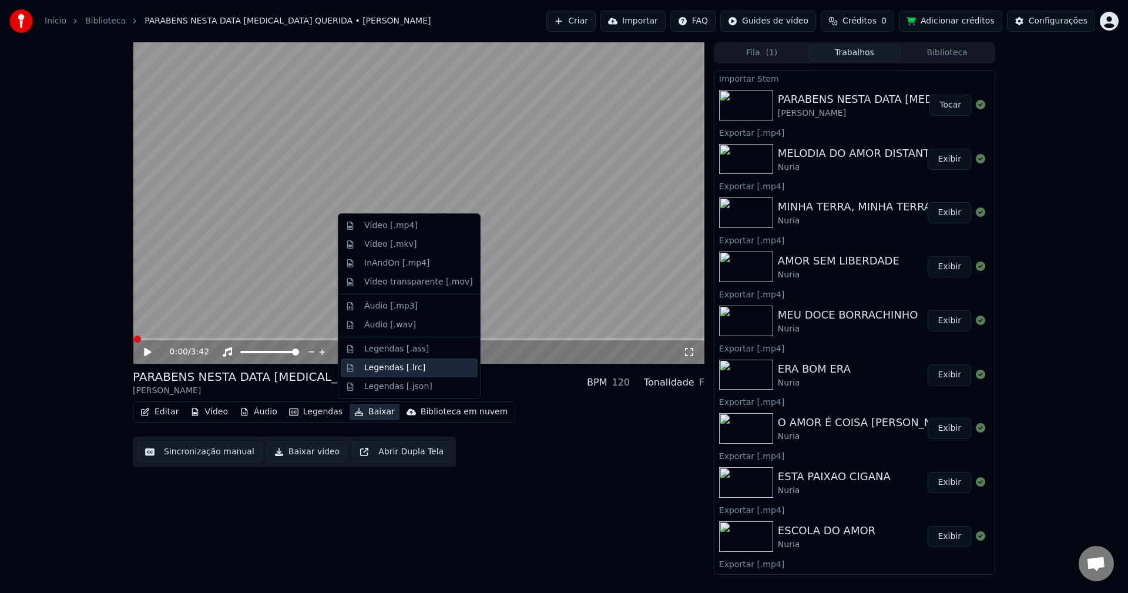
click at [363, 365] on div "Legendas [.lrc]" at bounding box center [409, 367] width 137 height 19
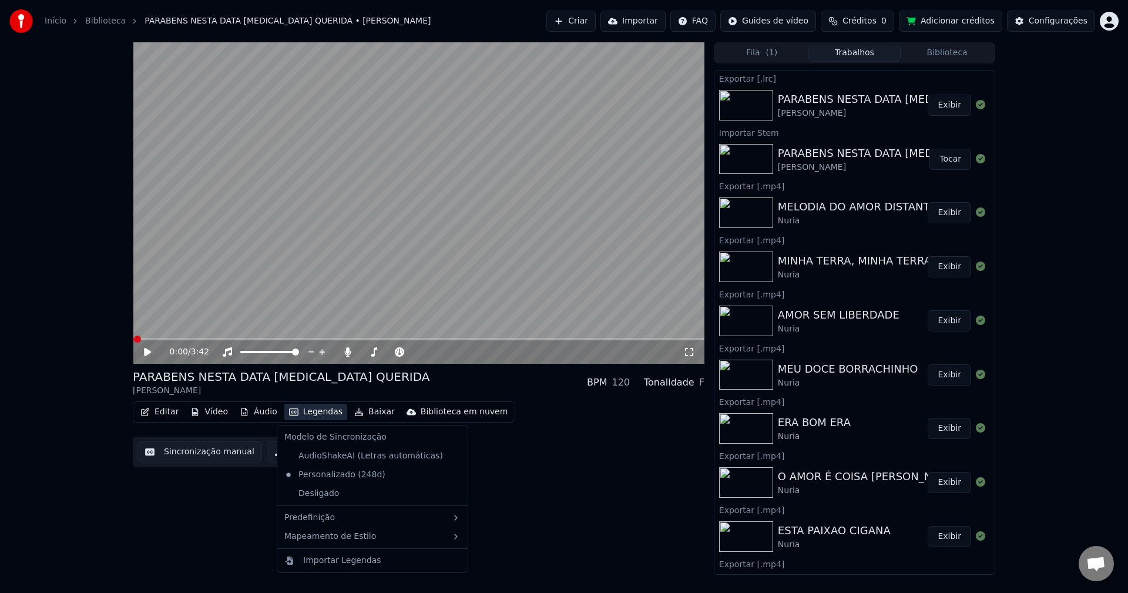
click at [307, 411] on button "Legendas" at bounding box center [315, 412] width 63 height 16
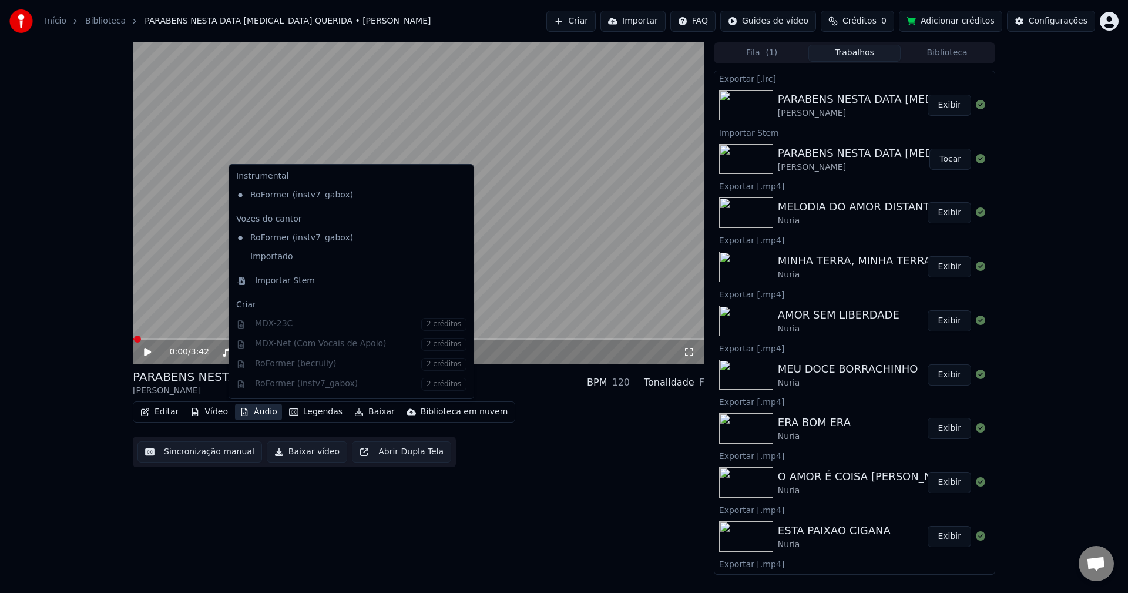
click at [368, 521] on div "0:00 / 3:42 PARABENS NESTA DATA [MEDICAL_DATA] QUERIDA [PERSON_NAME] BPM 120 To…" at bounding box center [419, 308] width 572 height 532
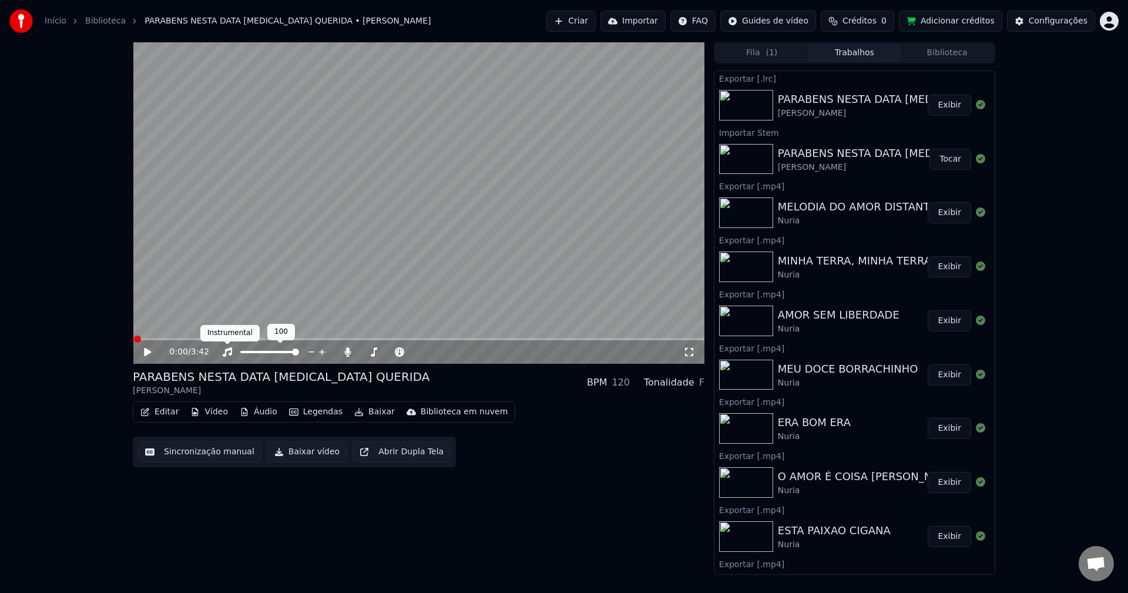
click at [226, 353] on icon at bounding box center [227, 351] width 12 height 9
click at [347, 353] on icon at bounding box center [347, 351] width 6 height 9
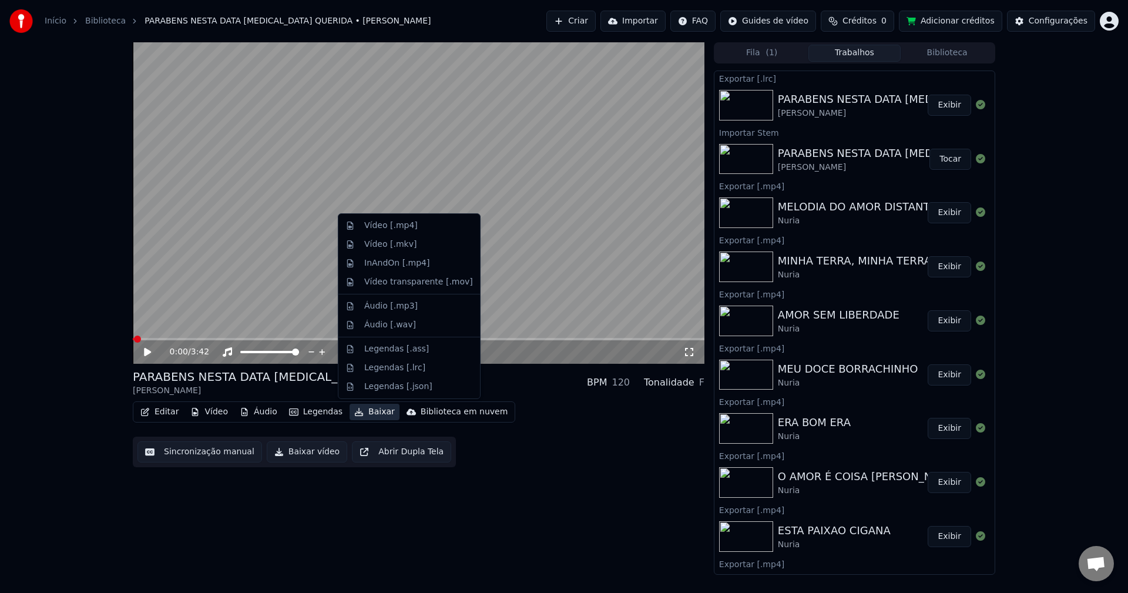
click at [365, 407] on button "Baixar" at bounding box center [375, 412] width 50 height 16
click at [368, 311] on div "Áudio [.mp3]" at bounding box center [390, 306] width 53 height 12
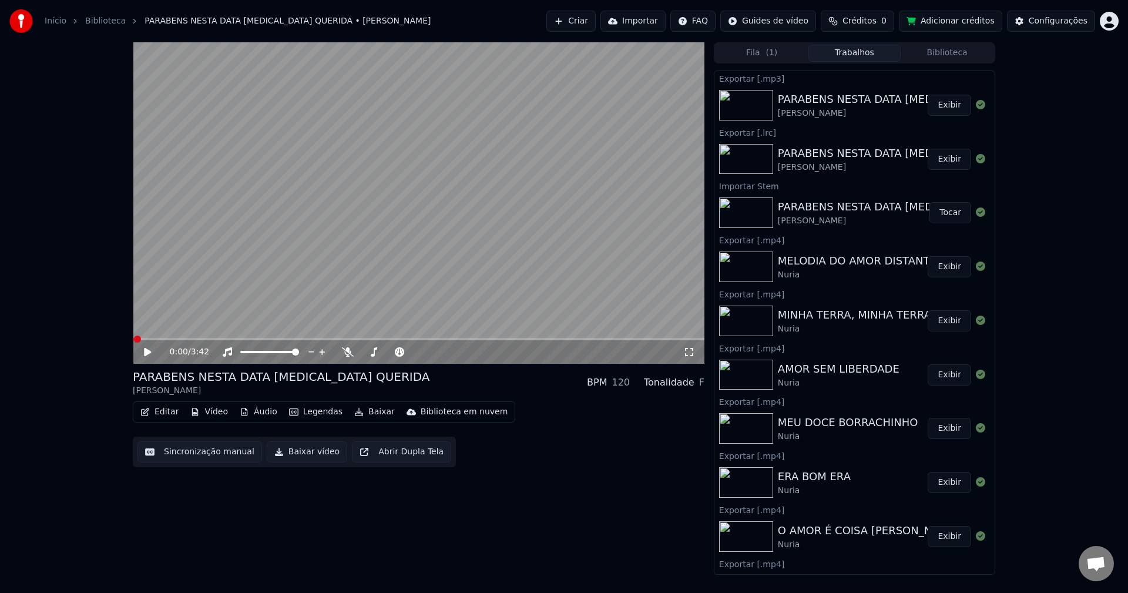
click at [939, 105] on button "Exibir" at bounding box center [949, 105] width 43 height 21
click at [471, 429] on div "Editar Vídeo Áudio Legendas Baixar Biblioteca em nuvem Sincronização manual Bai…" at bounding box center [419, 434] width 572 height 66
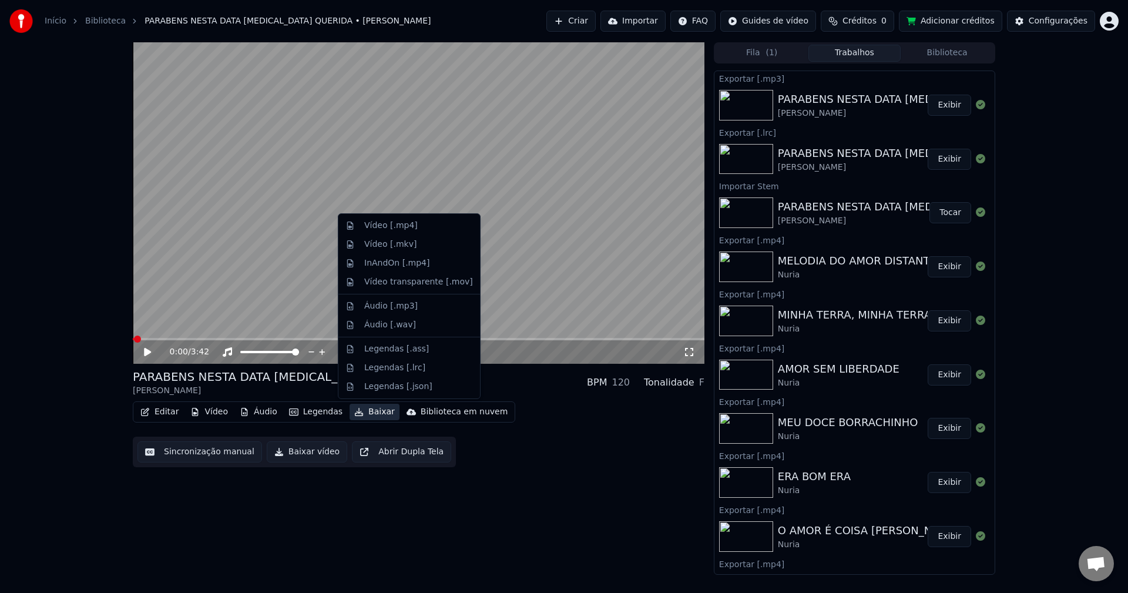
click at [368, 408] on button "Baixar" at bounding box center [375, 412] width 50 height 16
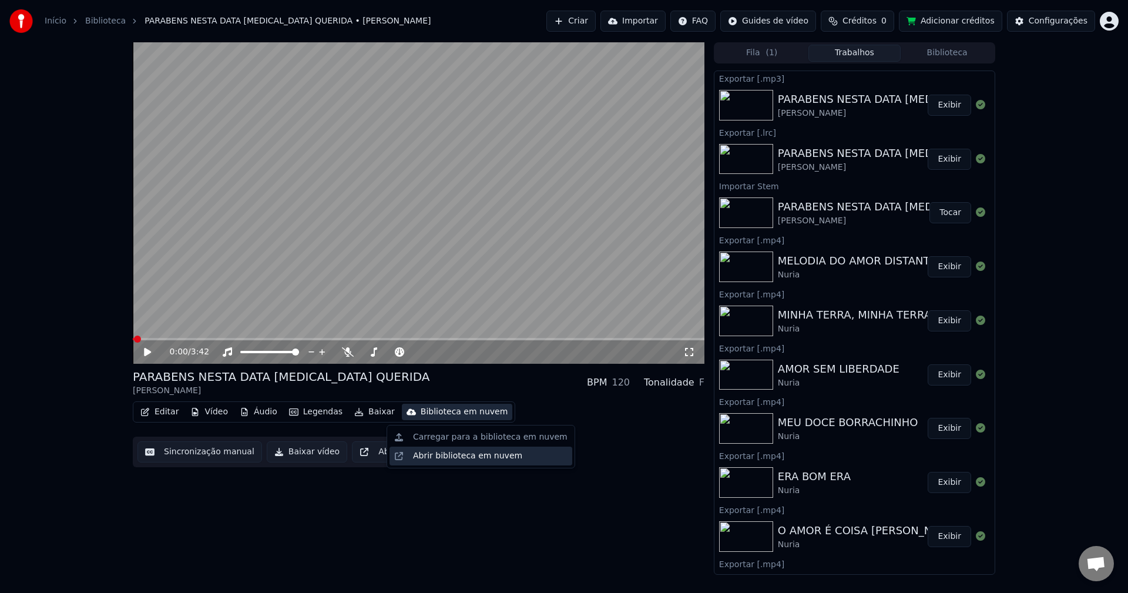
click at [517, 464] on div "Abrir biblioteca em nuvem" at bounding box center [481, 456] width 183 height 19
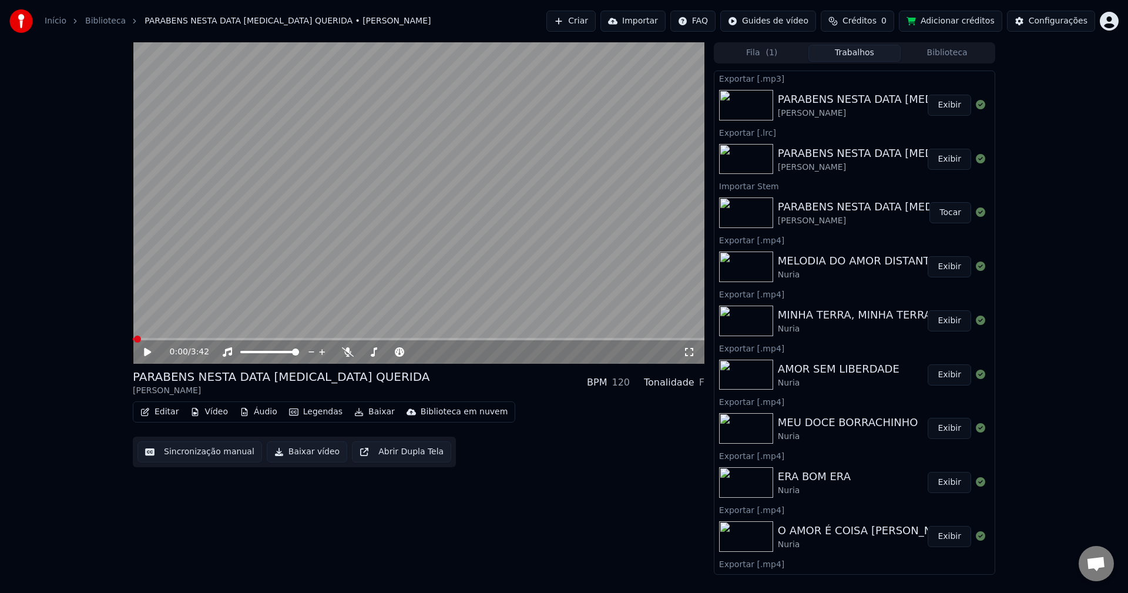
click at [635, 449] on div "Editar Vídeo Áudio Legendas Baixar Biblioteca em nuvem Sincronização manual Bai…" at bounding box center [419, 434] width 572 height 66
click at [351, 353] on icon at bounding box center [348, 351] width 12 height 9
click at [375, 411] on button "Baixar" at bounding box center [375, 412] width 50 height 16
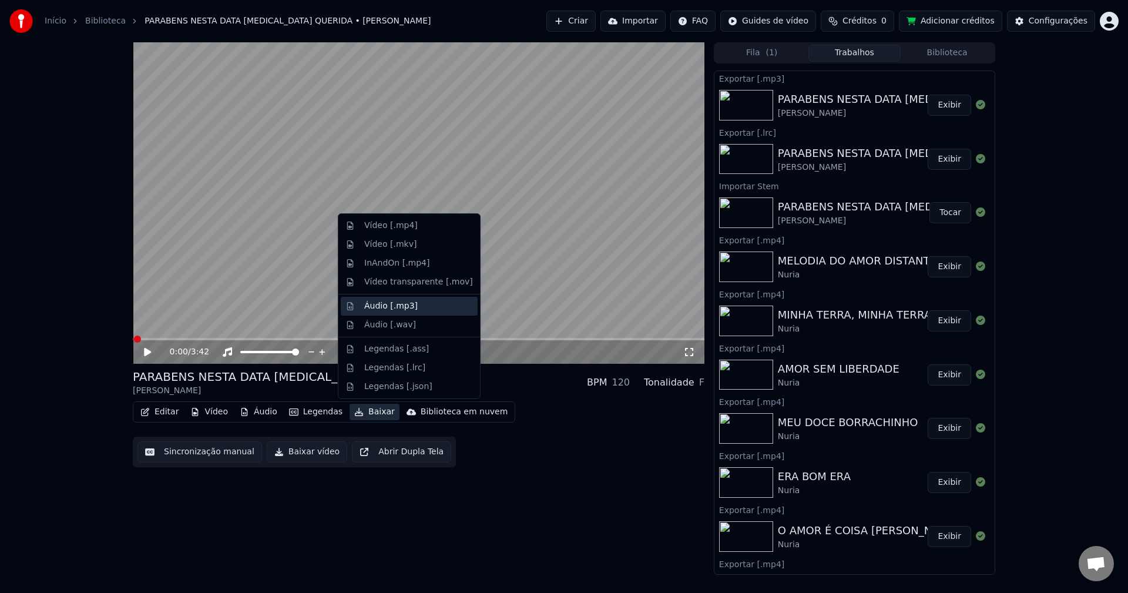
click at [398, 307] on div "Áudio [.mp3]" at bounding box center [390, 306] width 53 height 12
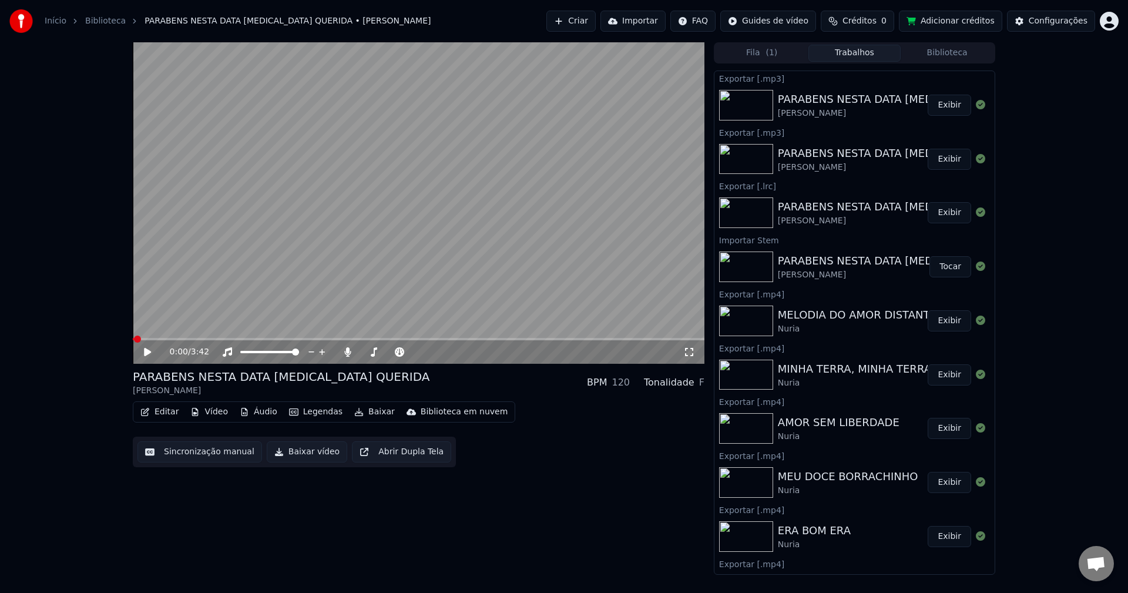
click at [638, 21] on button "Importar" at bounding box center [632, 21] width 65 height 21
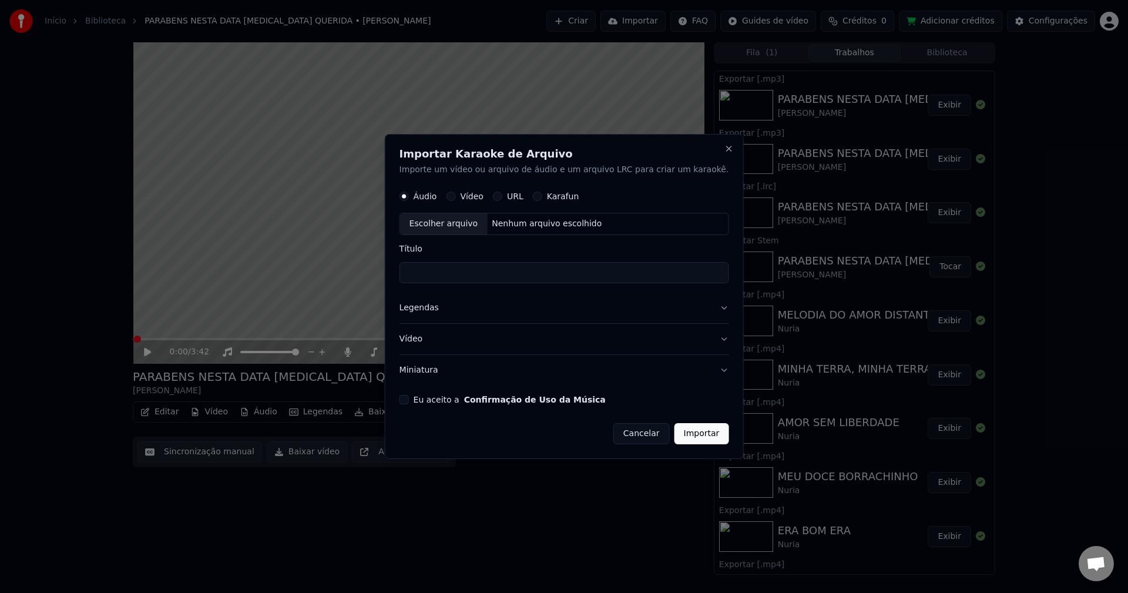
click at [409, 398] on button "Eu aceito a Confirmação de Uso da Música" at bounding box center [404, 399] width 9 height 9
click at [431, 310] on button "Legendas" at bounding box center [565, 308] width 330 height 31
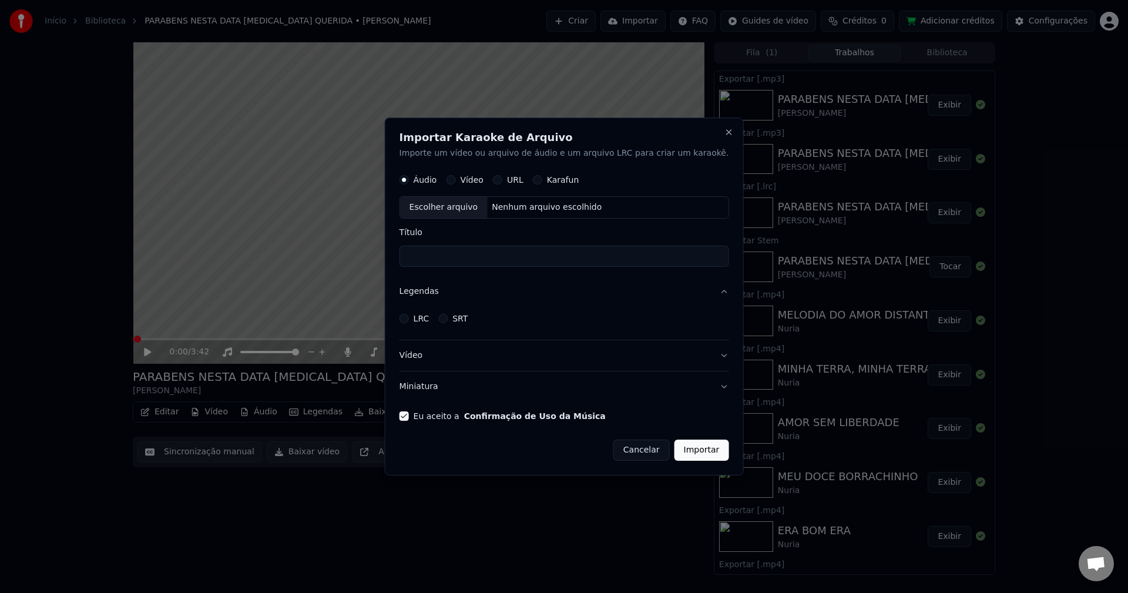
click at [429, 316] on label "LRC" at bounding box center [422, 318] width 16 height 8
click at [409, 316] on button "LRC" at bounding box center [404, 318] width 9 height 9
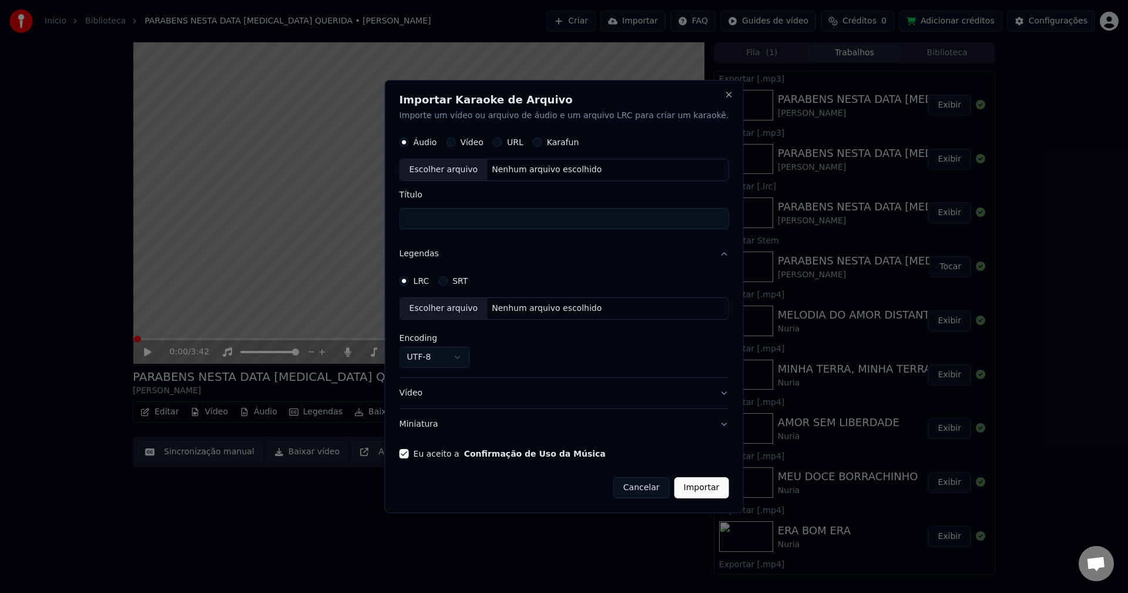
click at [529, 307] on div "Nenhum arquivo escolhido" at bounding box center [546, 309] width 119 height 12
click at [533, 172] on div "Nenhum arquivo escolhido" at bounding box center [546, 171] width 119 height 12
click at [694, 220] on input "**********" at bounding box center [565, 219] width 330 height 21
type input "**********"
click at [687, 498] on button "Importar" at bounding box center [701, 487] width 55 height 21
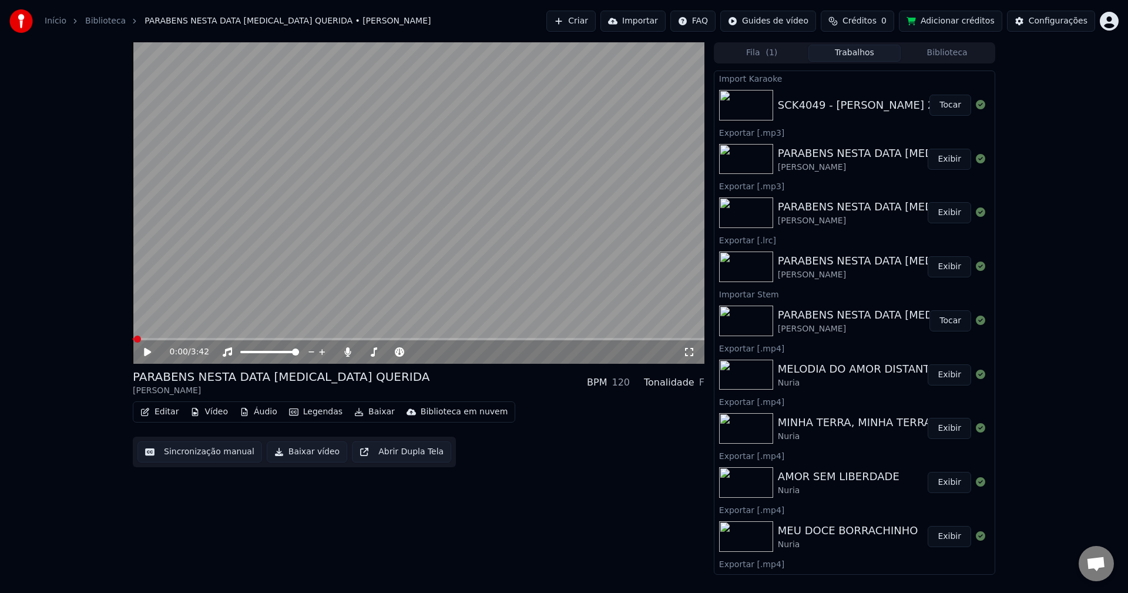
click at [934, 105] on button "Tocar" at bounding box center [950, 105] width 42 height 21
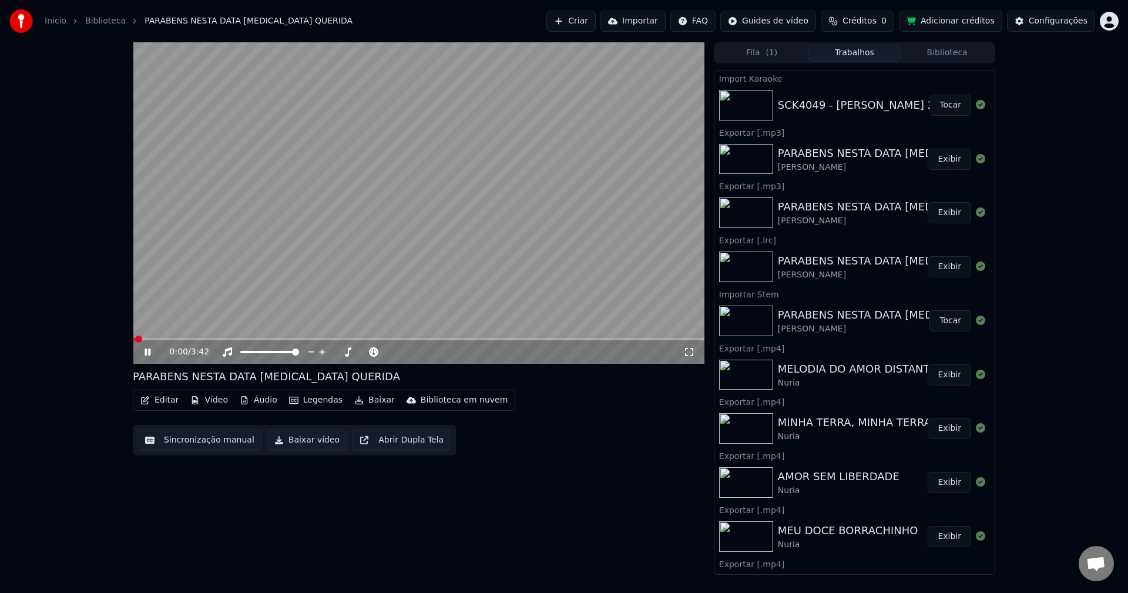
click at [171, 442] on button "Sincronização manual" at bounding box center [199, 439] width 125 height 21
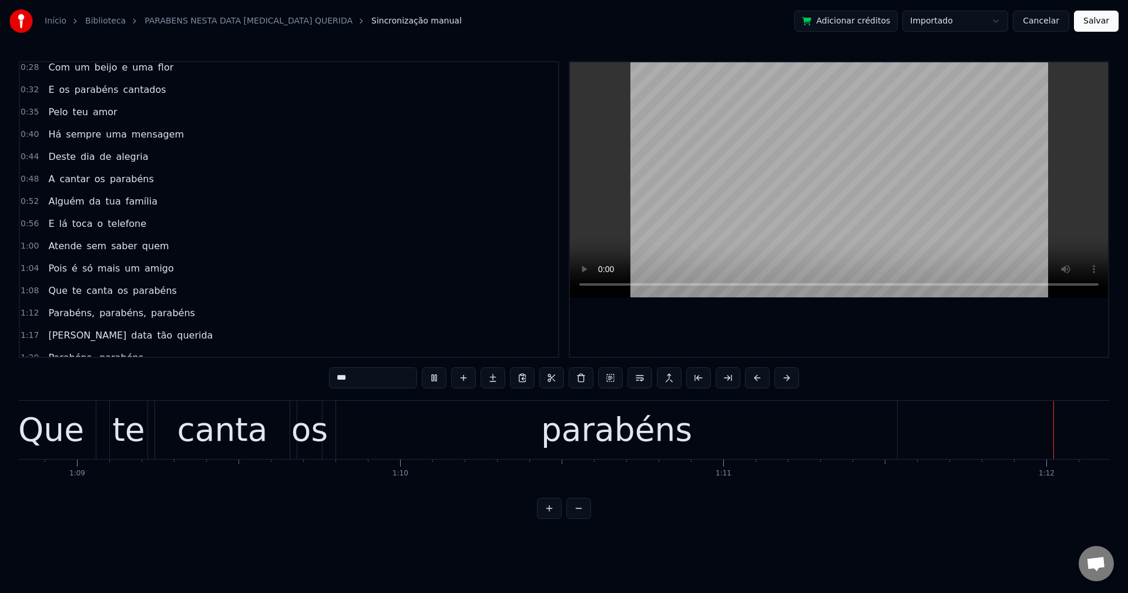
scroll to position [0, 22948]
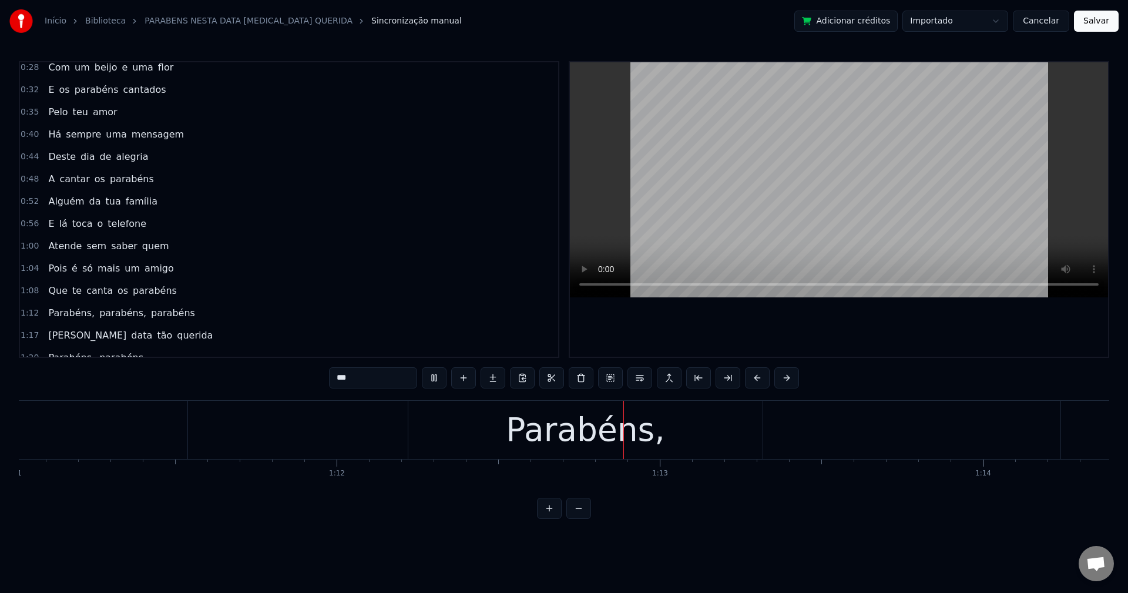
click at [51, 315] on span "Parabéns," at bounding box center [71, 313] width 49 height 14
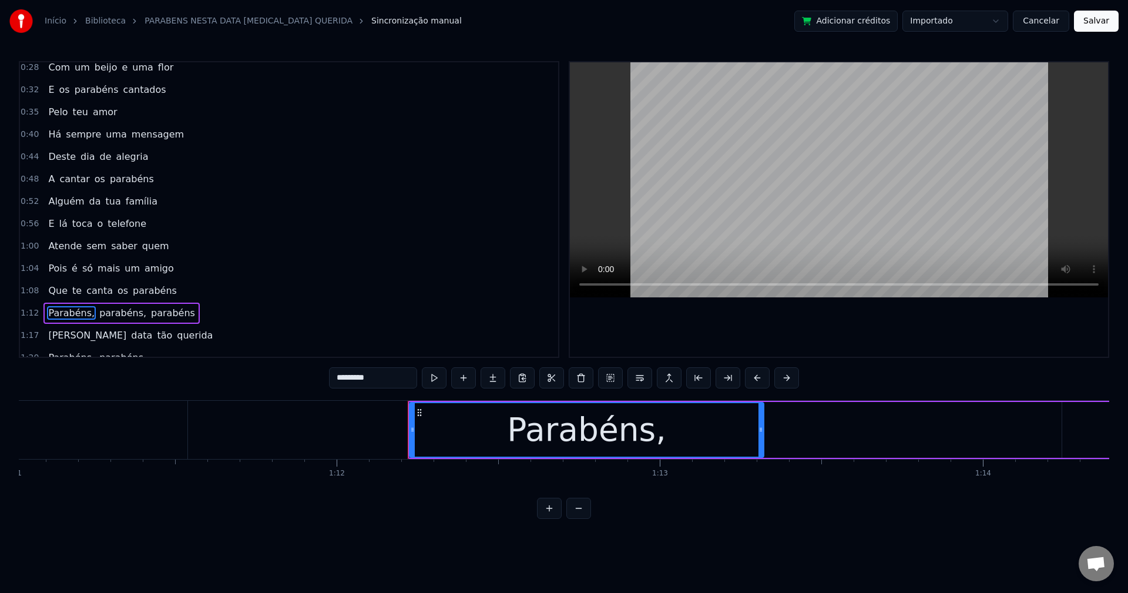
scroll to position [221, 0]
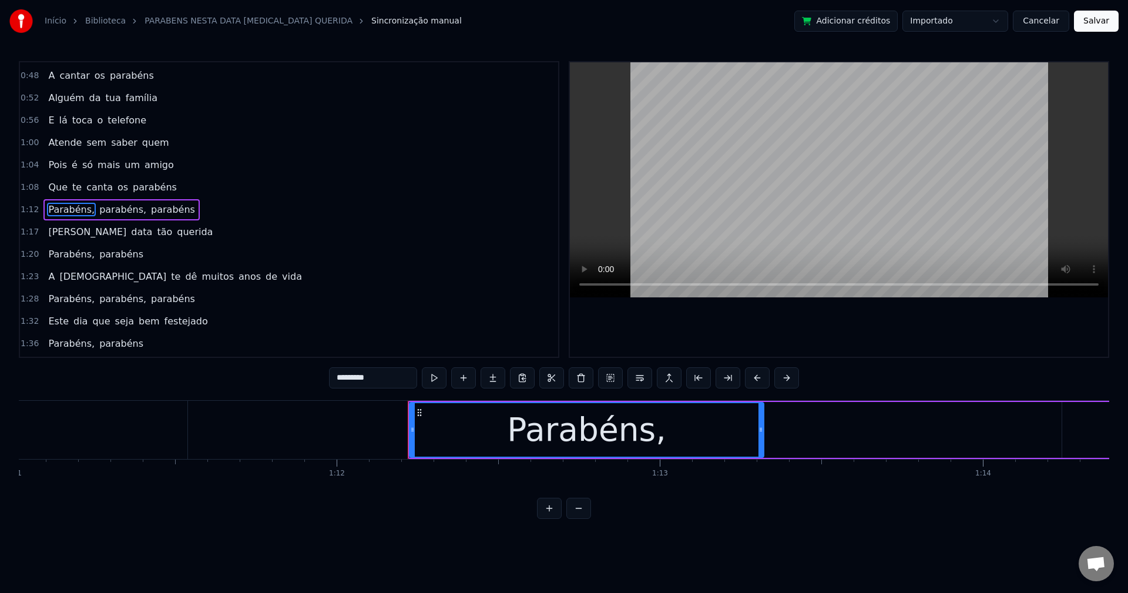
click at [384, 382] on input "*********" at bounding box center [373, 377] width 88 height 21
click at [105, 209] on span "parabéns," at bounding box center [119, 210] width 49 height 14
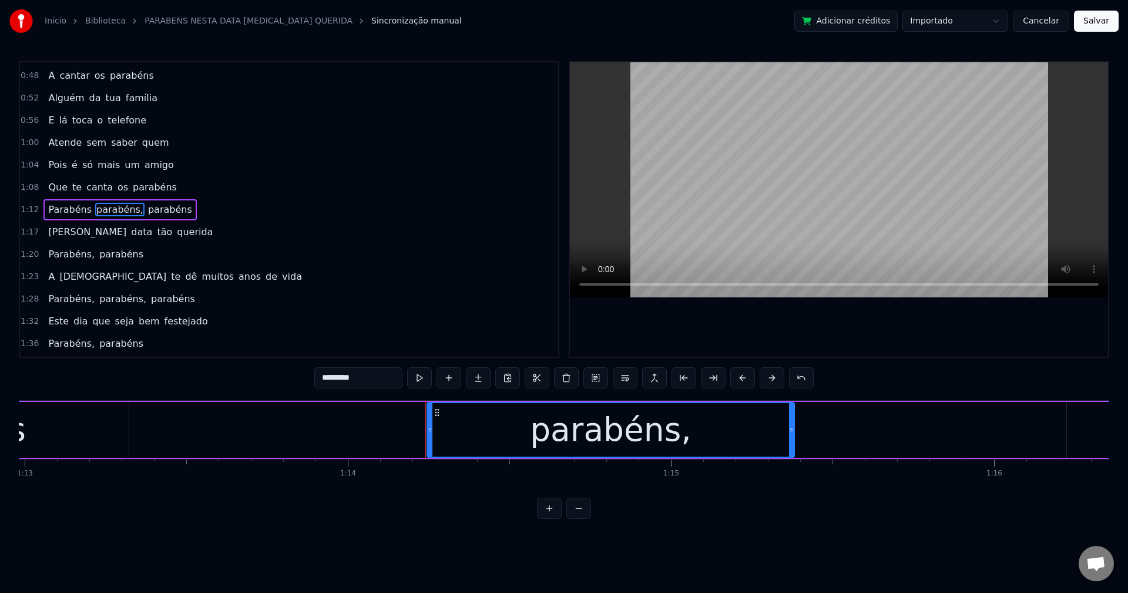
click at [366, 379] on input "*********" at bounding box center [358, 377] width 88 height 21
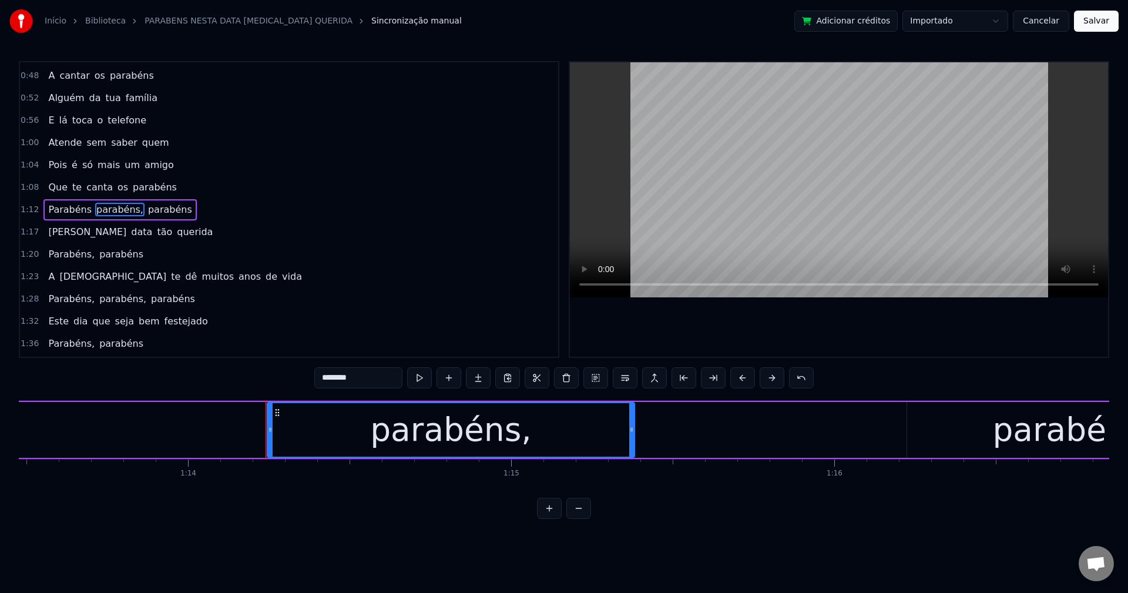
scroll to position [0, 23931]
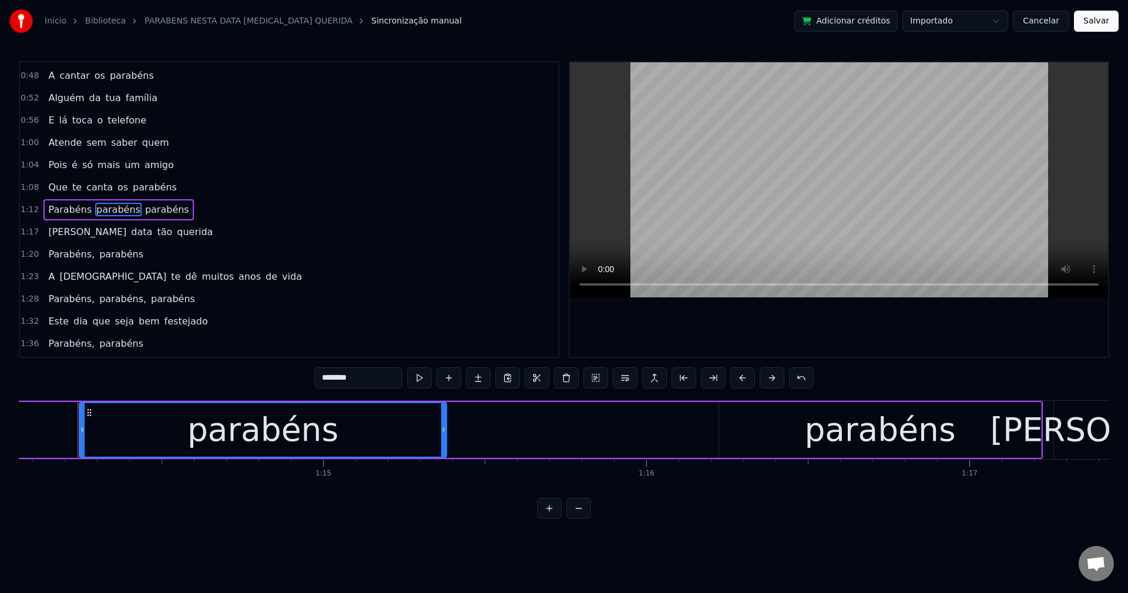
click at [157, 211] on span "parabéns" at bounding box center [167, 210] width 46 height 14
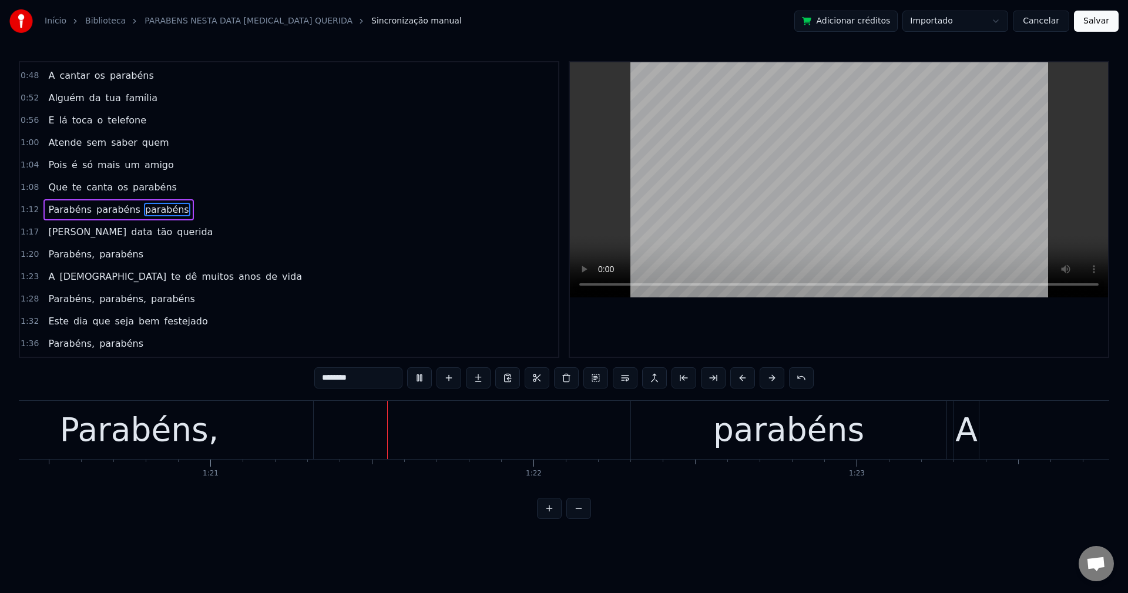
scroll to position [0, 25986]
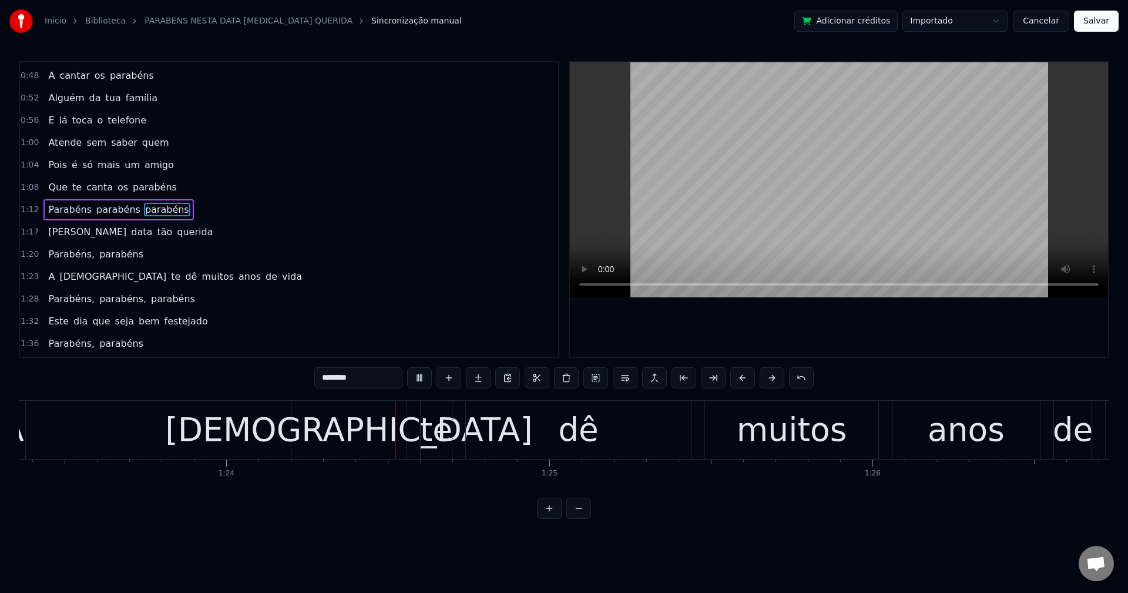
click at [71, 250] on span "Parabéns," at bounding box center [71, 254] width 49 height 14
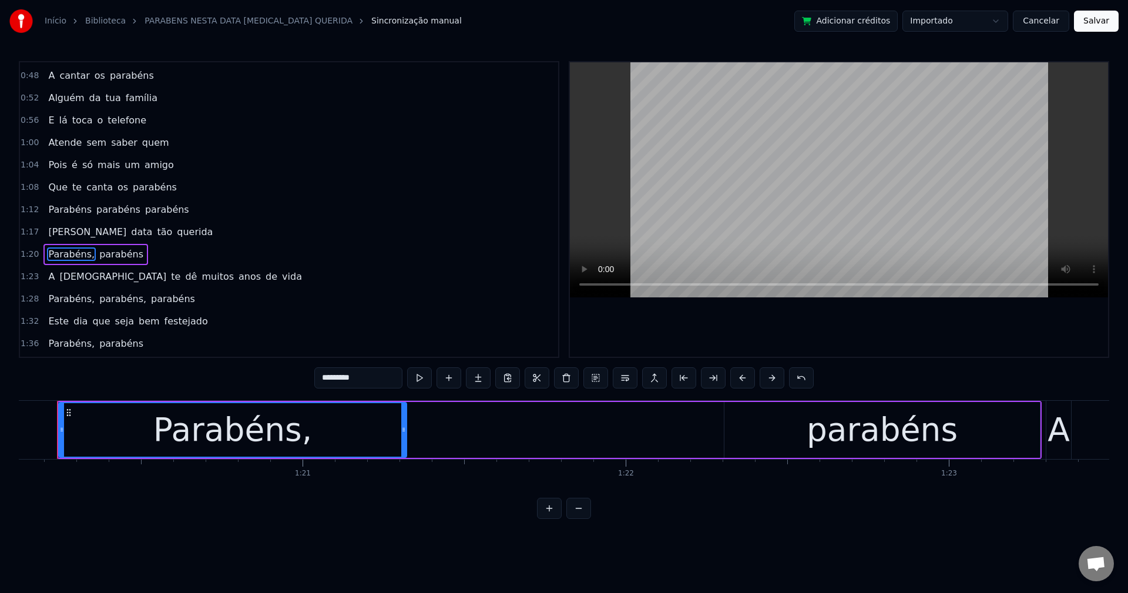
scroll to position [0, 25870]
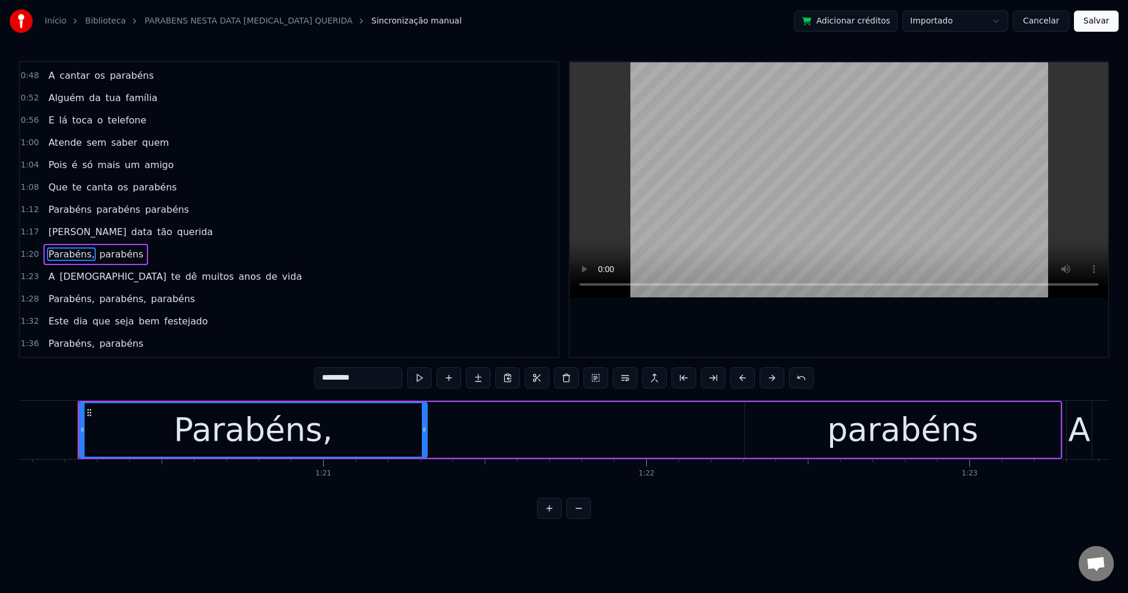
click at [68, 256] on span "Parabéns," at bounding box center [71, 254] width 49 height 14
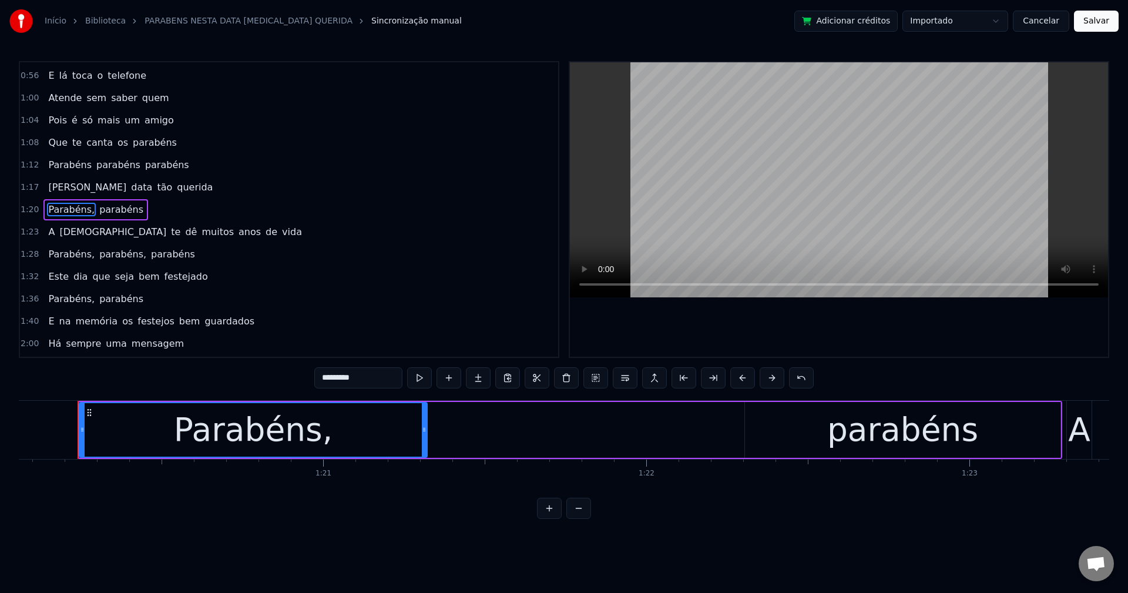
click at [388, 383] on input "*********" at bounding box center [358, 377] width 88 height 21
click at [51, 229] on span "A" at bounding box center [51, 232] width 9 height 14
type input "*"
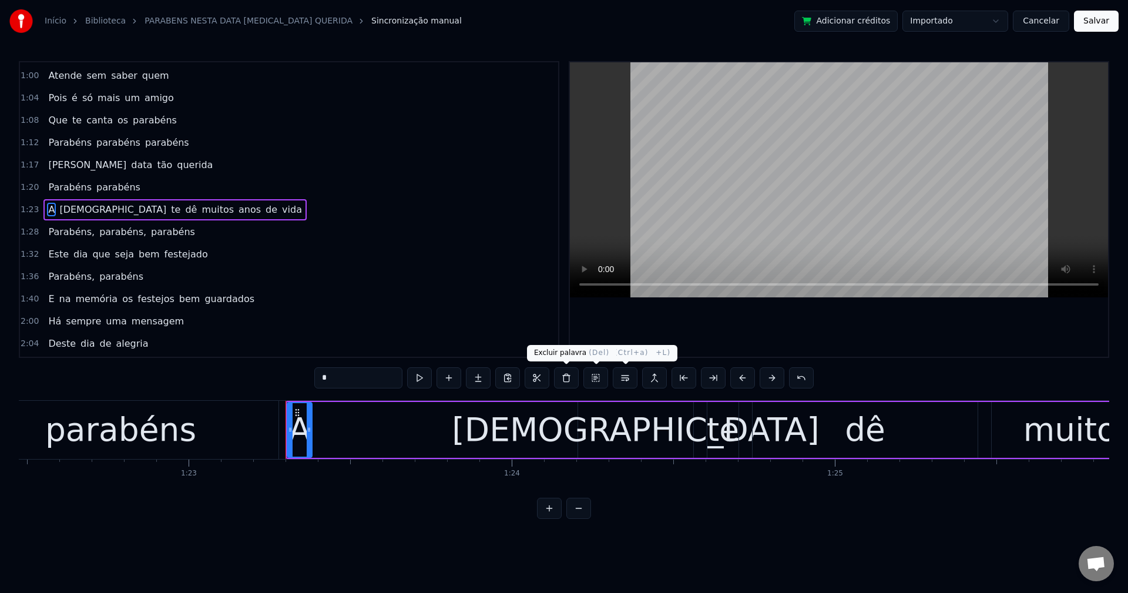
scroll to position [0, 26859]
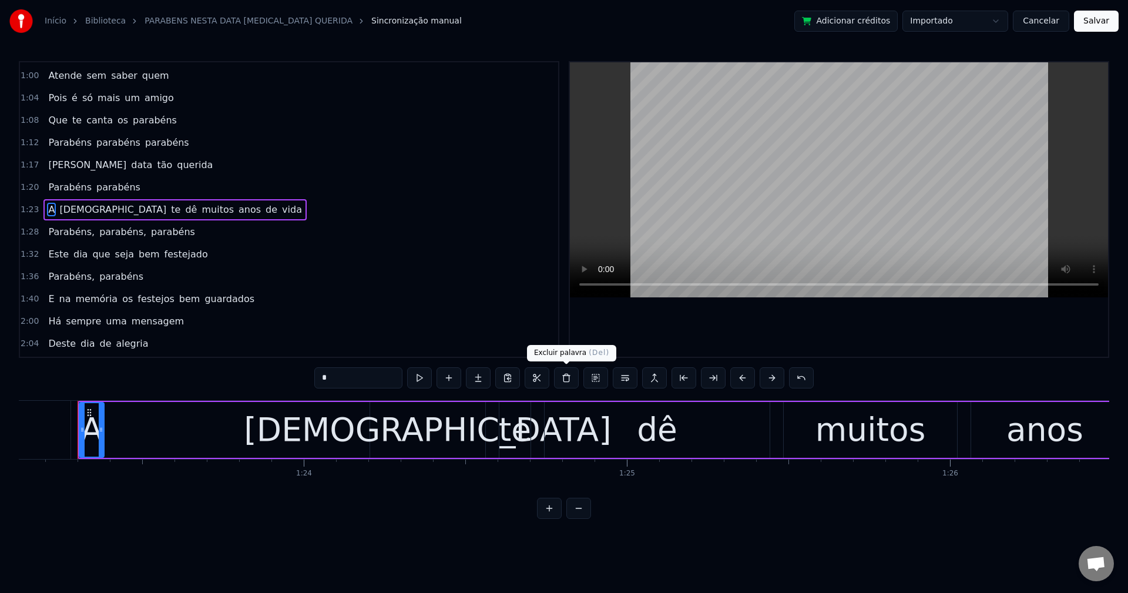
click at [568, 378] on button at bounding box center [566, 377] width 25 height 21
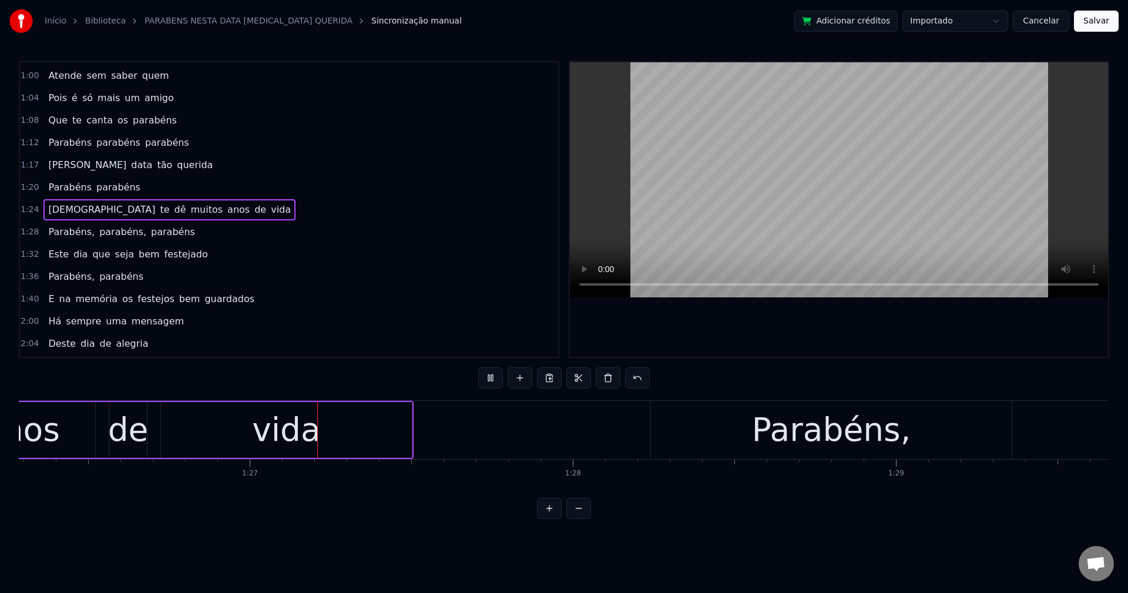
scroll to position [0, 27883]
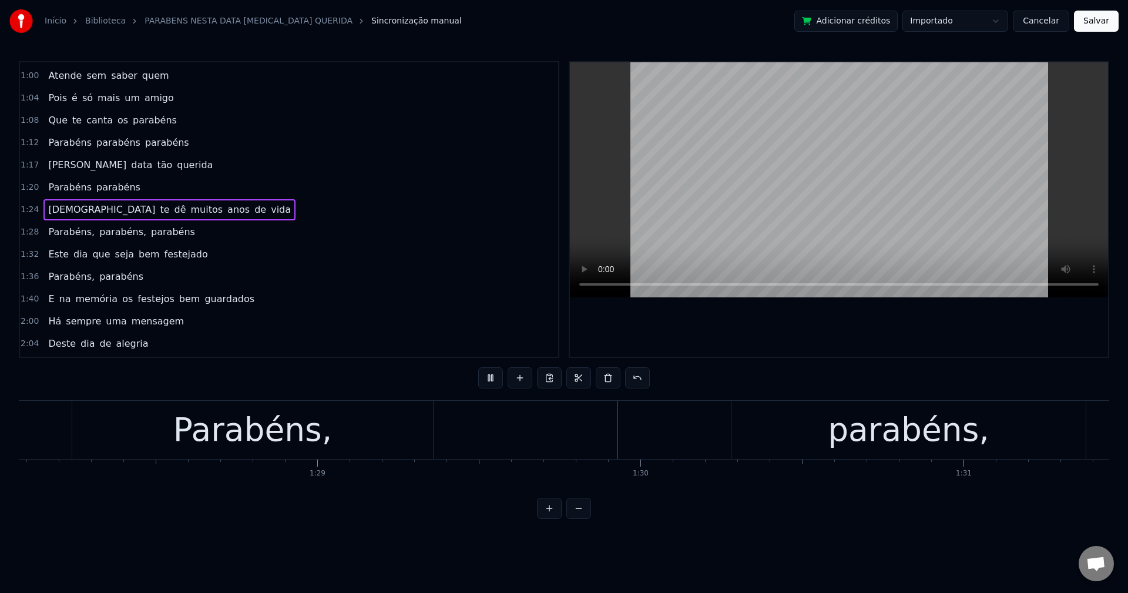
click at [59, 235] on span "Parabéns," at bounding box center [71, 232] width 49 height 14
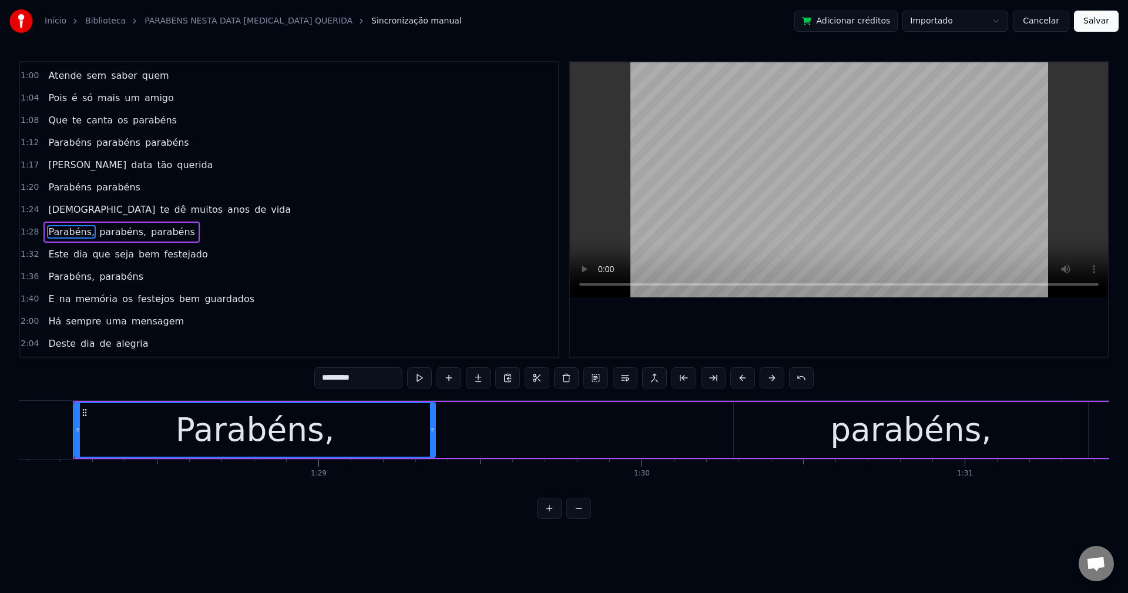
scroll to position [0, 28455]
click at [372, 370] on input "*********" at bounding box center [358, 377] width 88 height 21
click at [101, 231] on span "parabéns," at bounding box center [119, 232] width 49 height 14
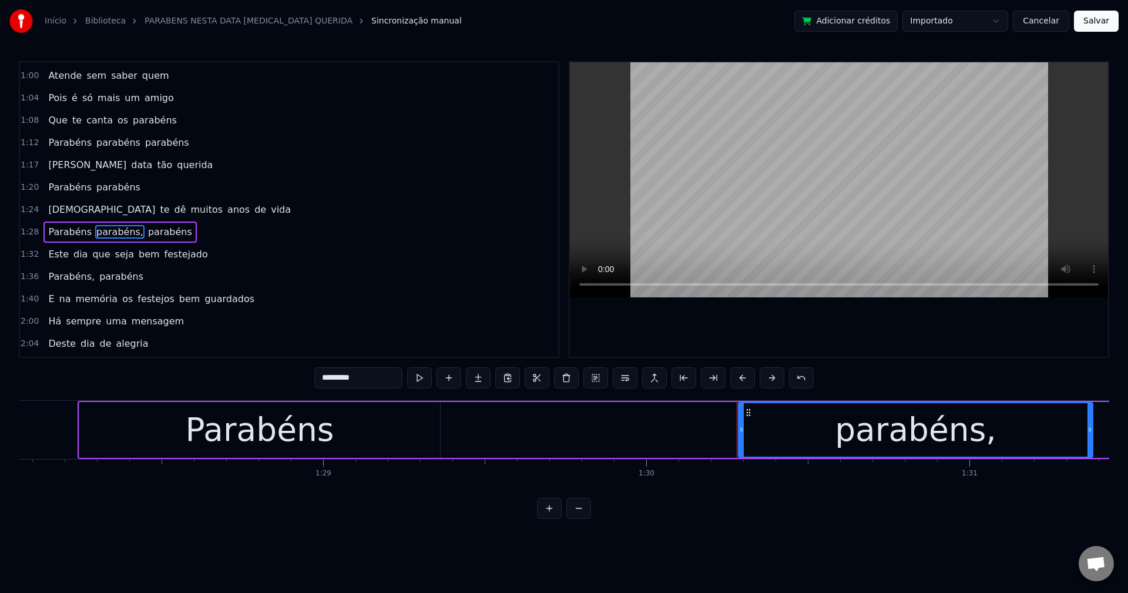
scroll to position [310, 0]
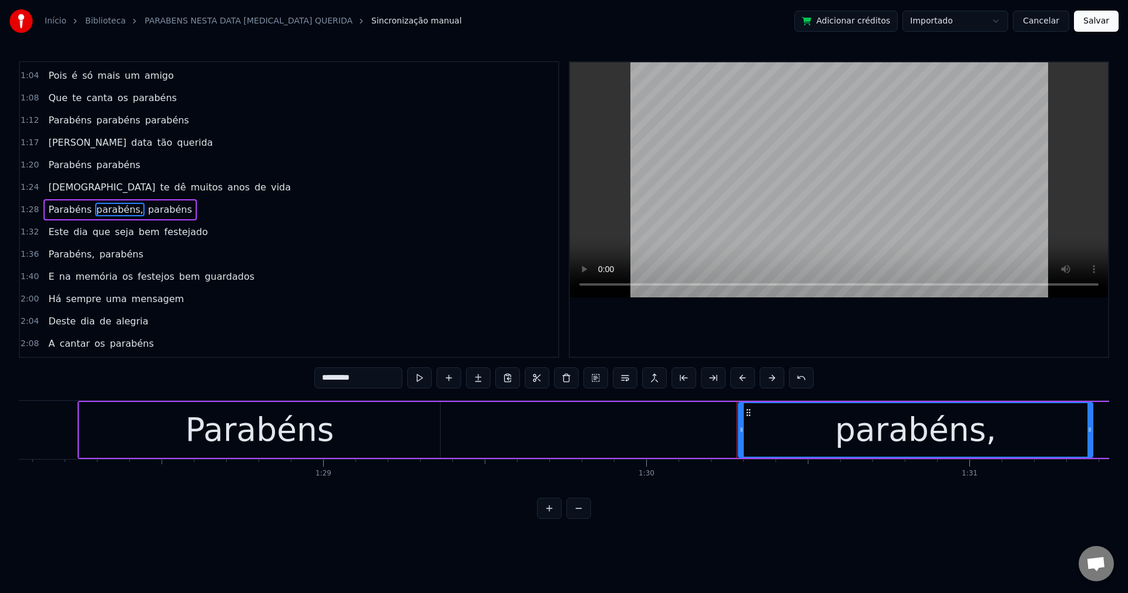
click at [372, 380] on input "*********" at bounding box center [358, 377] width 88 height 21
type input "********"
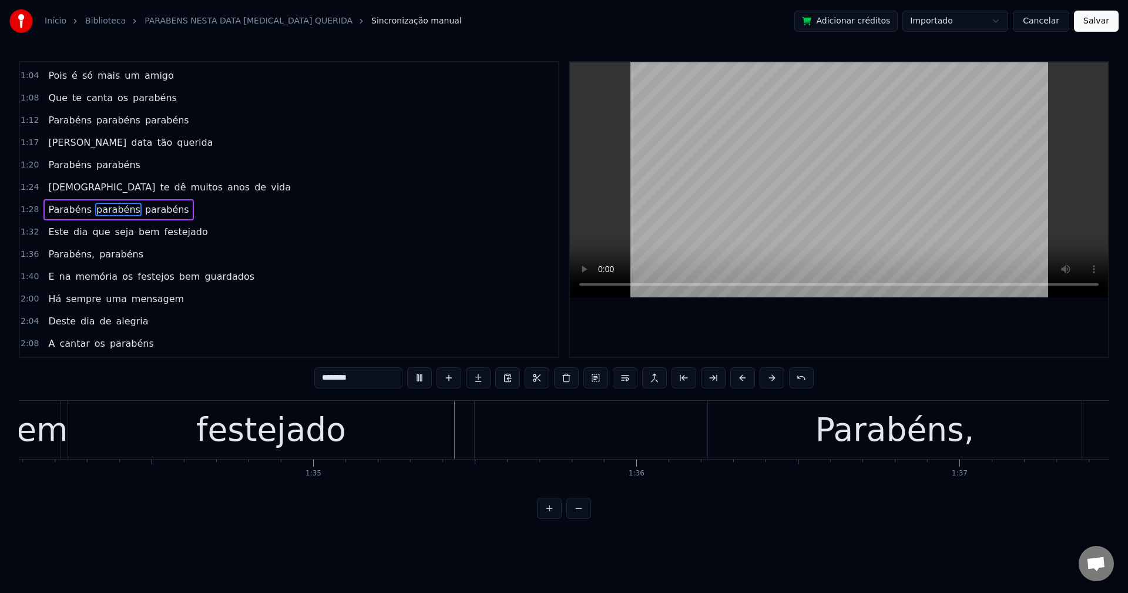
scroll to position [0, 30527]
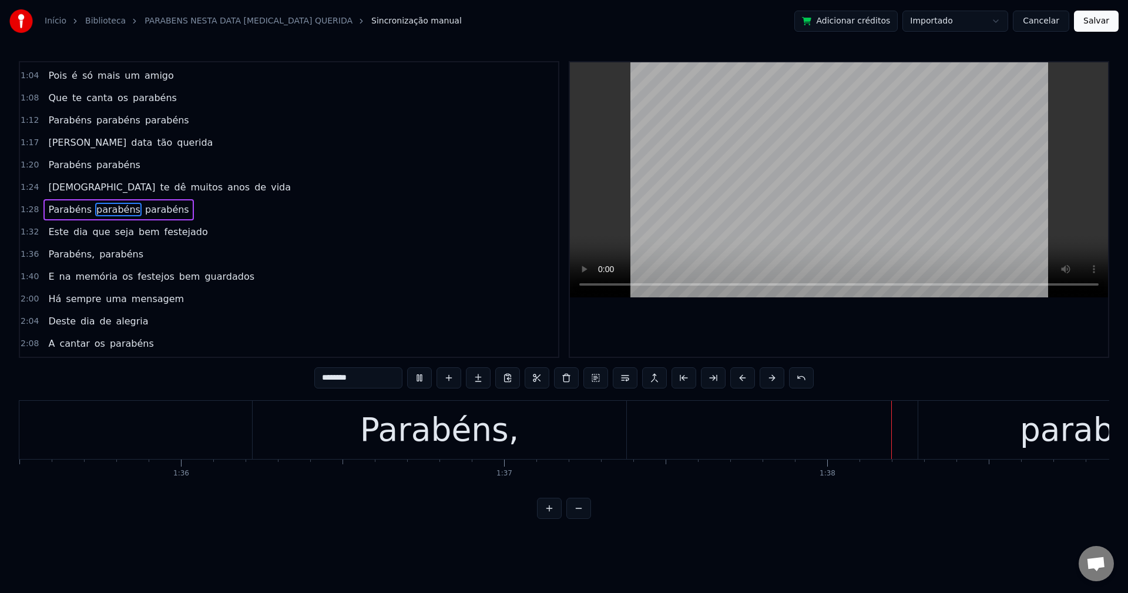
click at [72, 246] on div "Parabéns, parabéns" at bounding box center [95, 254] width 105 height 21
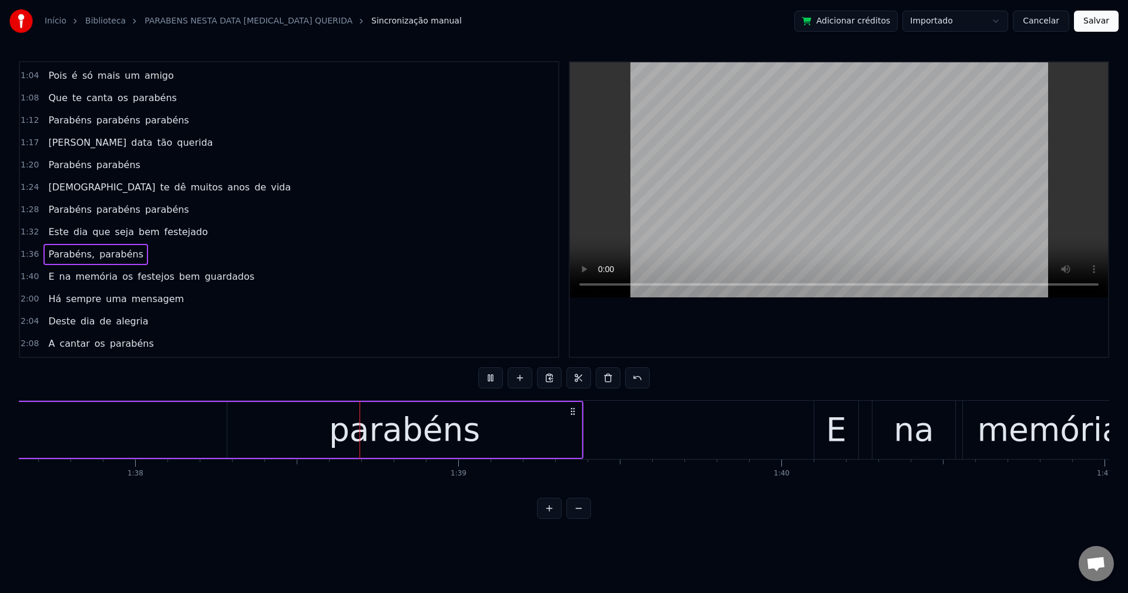
click at [78, 256] on span "Parabéns," at bounding box center [71, 254] width 49 height 14
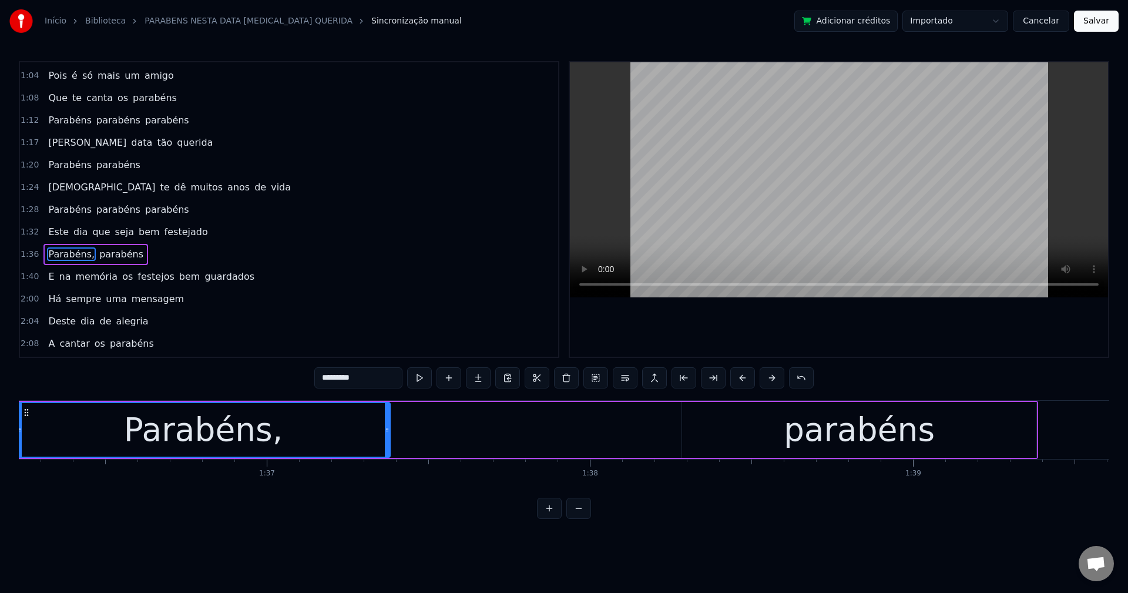
scroll to position [0, 31034]
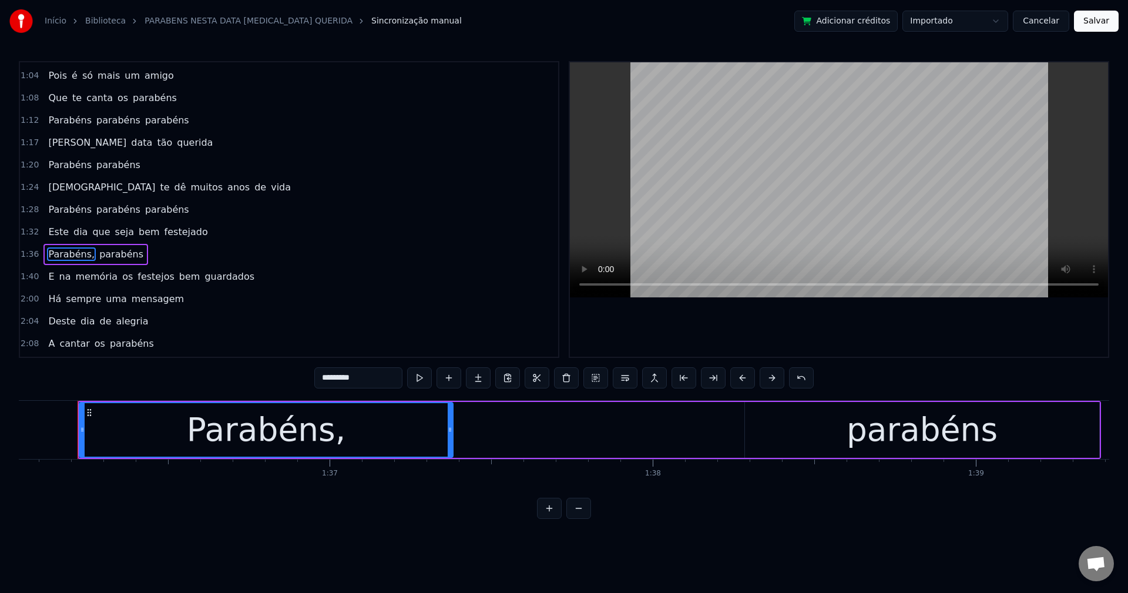
click at [371, 371] on input "*********" at bounding box center [358, 377] width 88 height 21
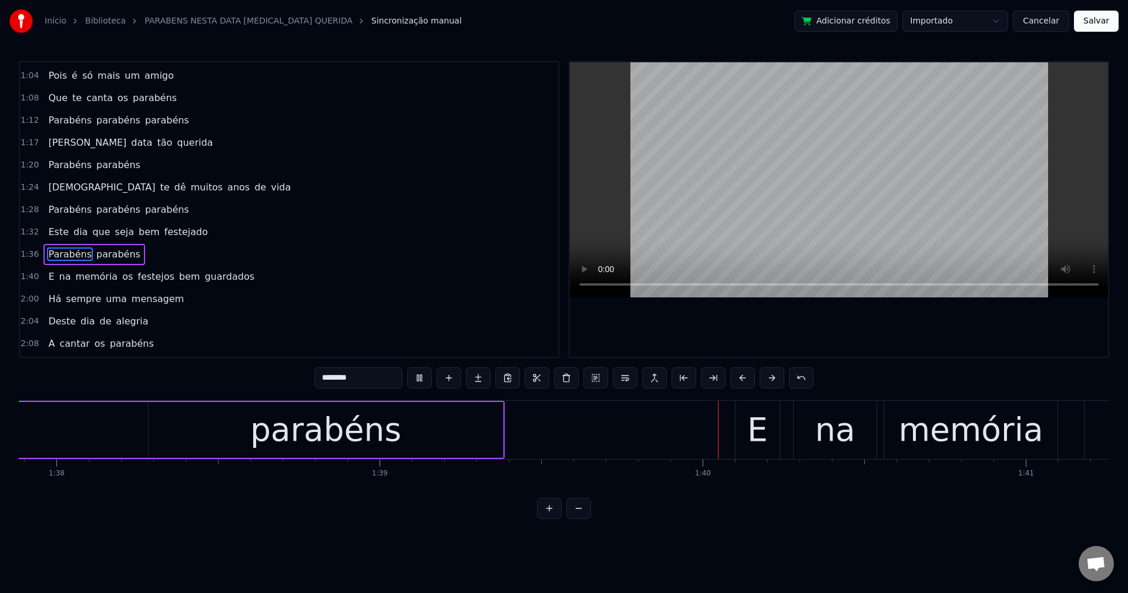
scroll to position [0, 32097]
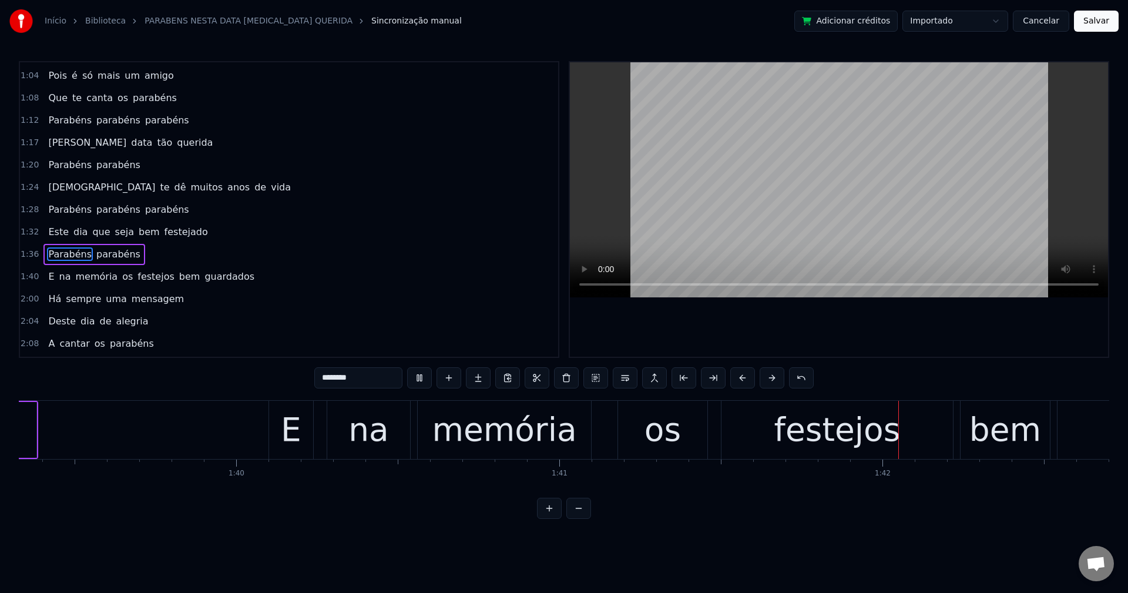
click at [121, 282] on span "os" at bounding box center [127, 277] width 13 height 14
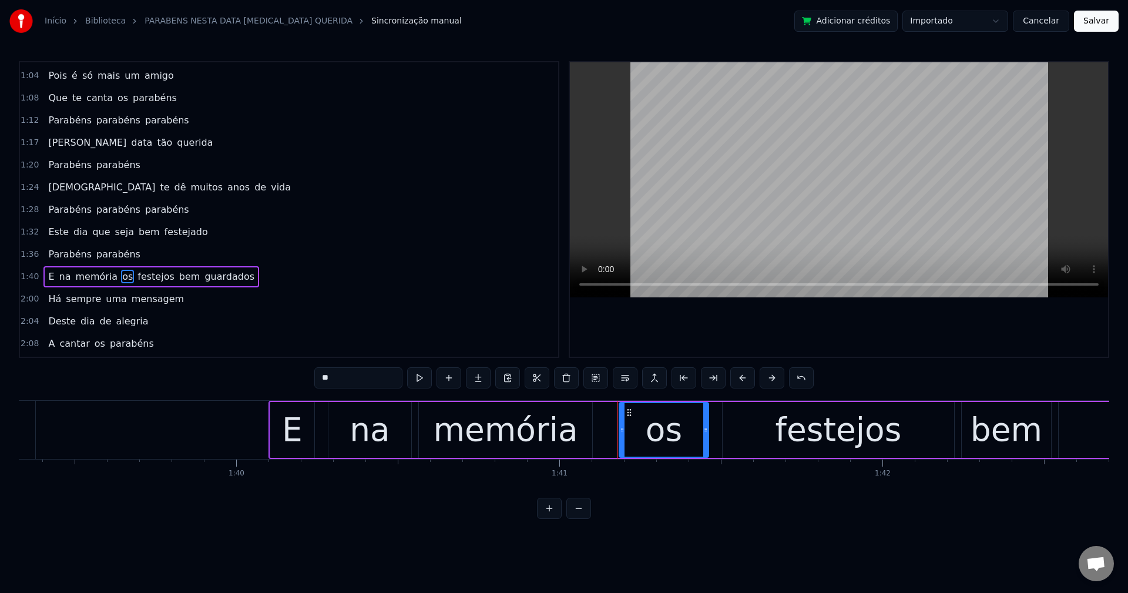
scroll to position [377, 0]
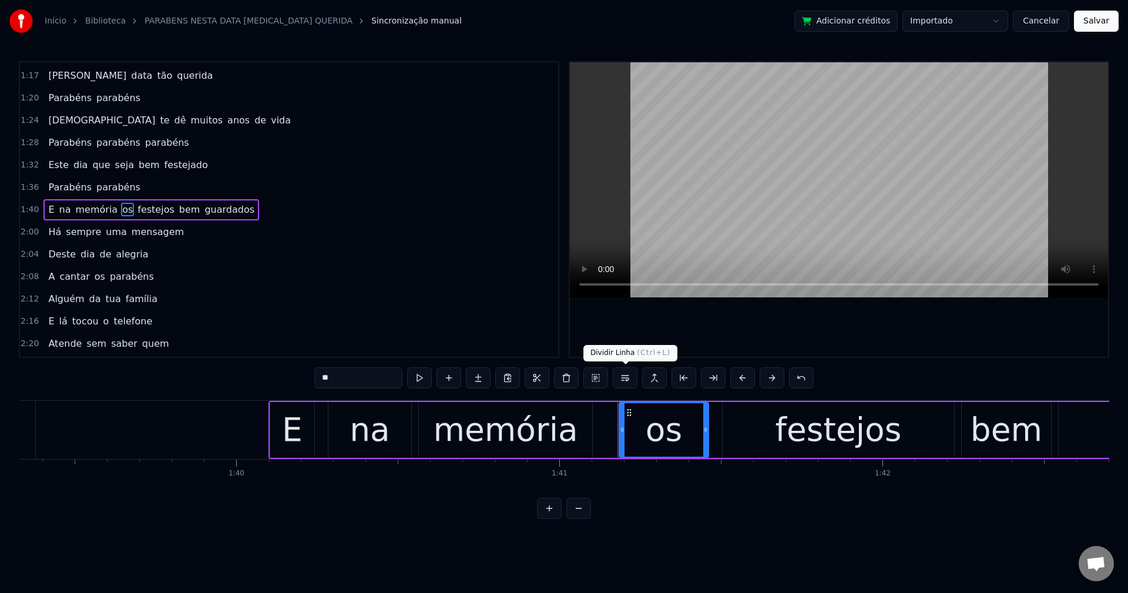
click at [624, 380] on button at bounding box center [625, 377] width 25 height 21
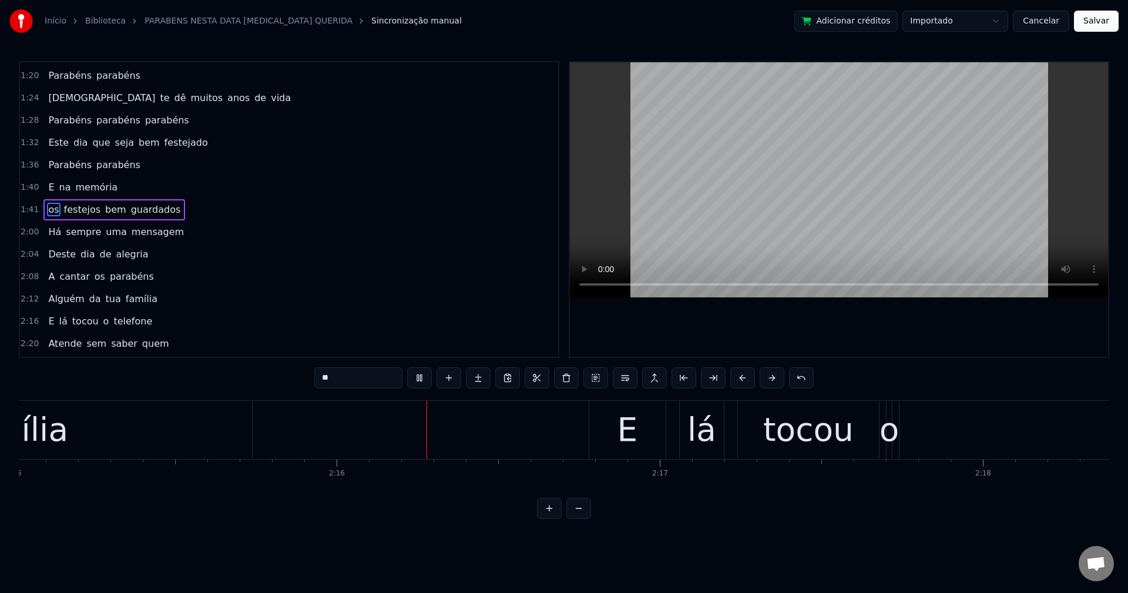
scroll to position [0, 43718]
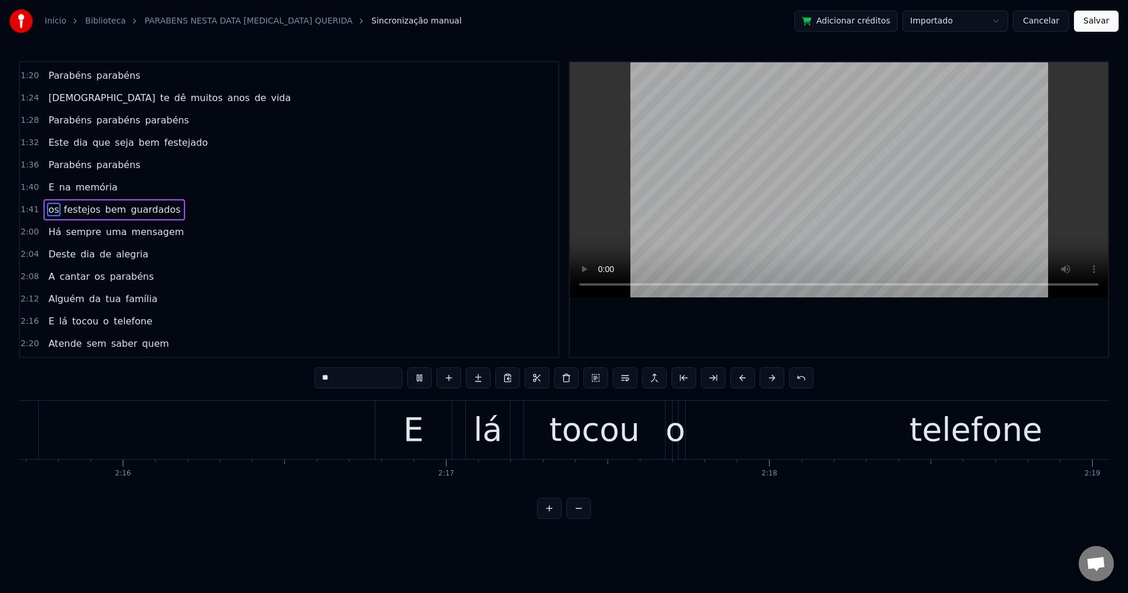
click at [79, 322] on span "tocou" at bounding box center [85, 321] width 29 height 14
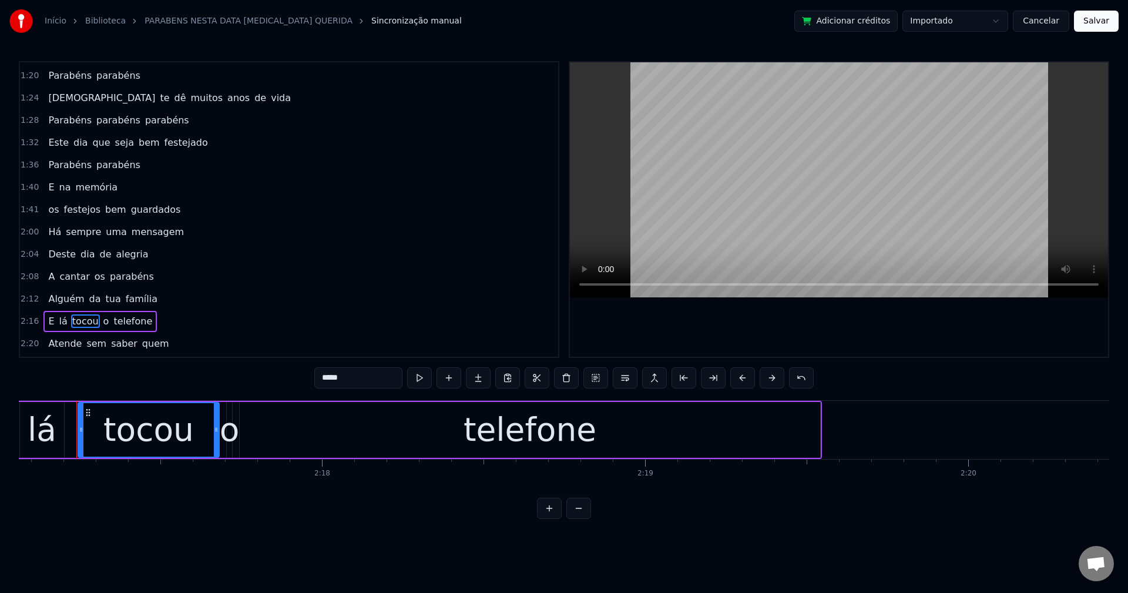
scroll to position [0, 44289]
click at [370, 380] on input "*****" at bounding box center [358, 377] width 88 height 21
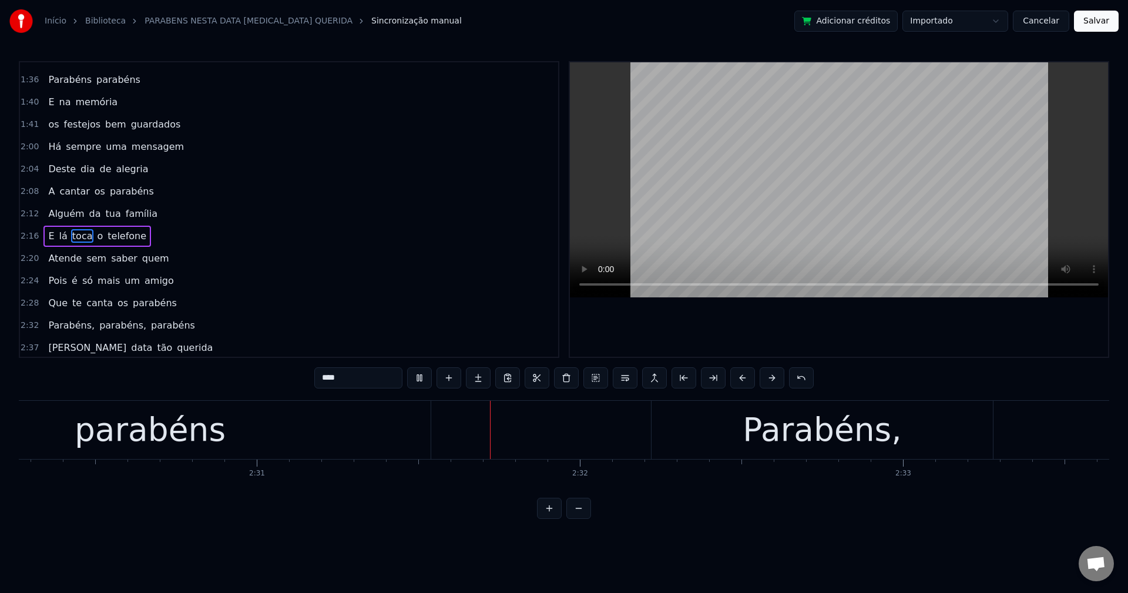
scroll to position [0, 48557]
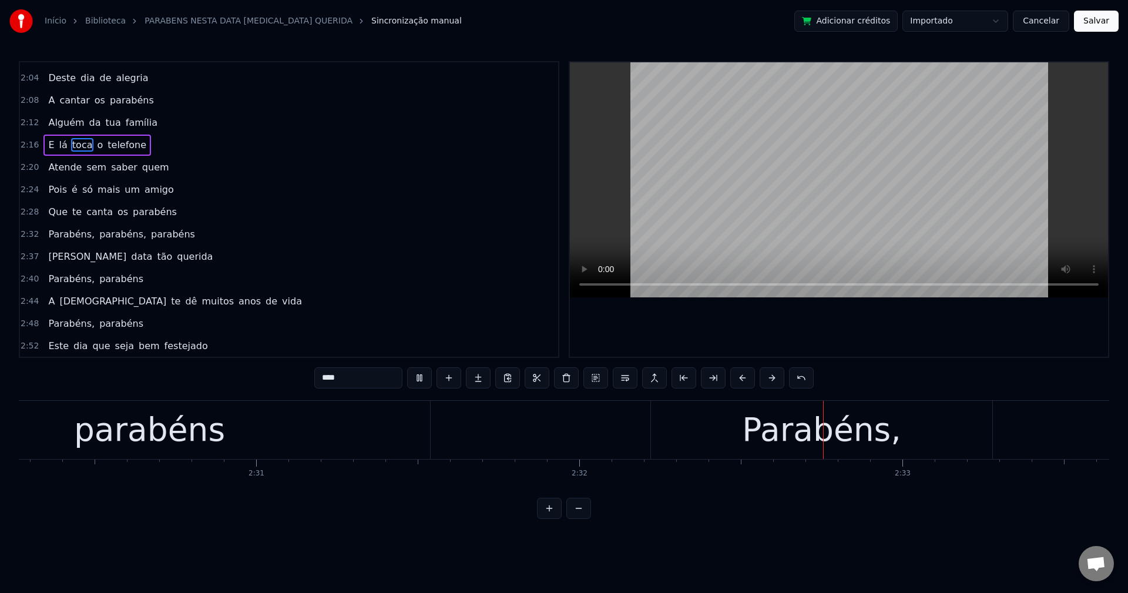
click at [57, 238] on span "Parabéns," at bounding box center [71, 234] width 49 height 14
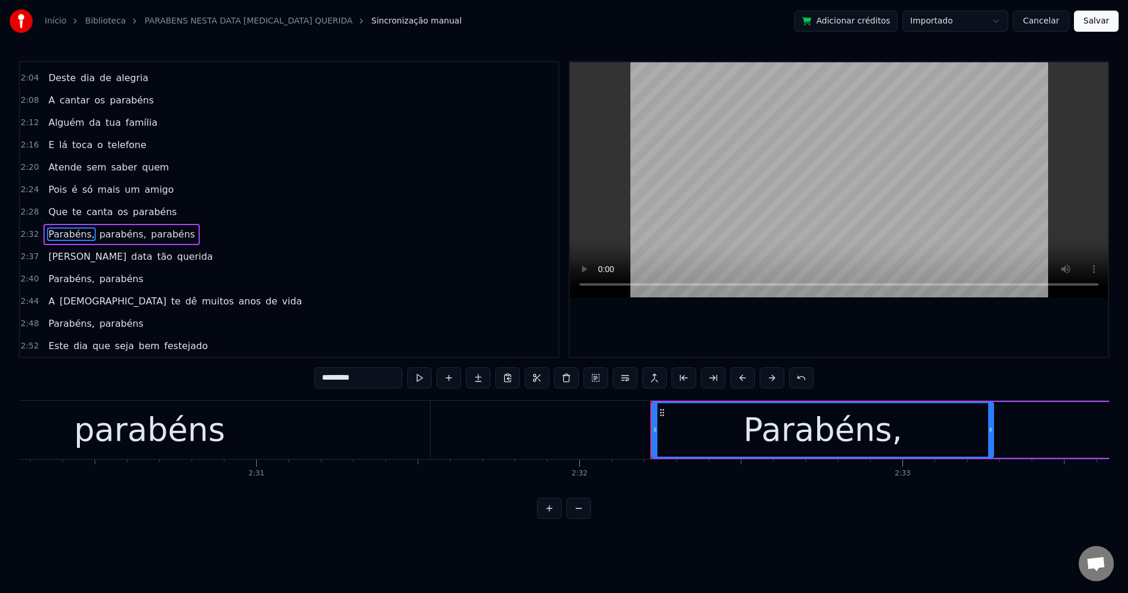
scroll to position [600, 0]
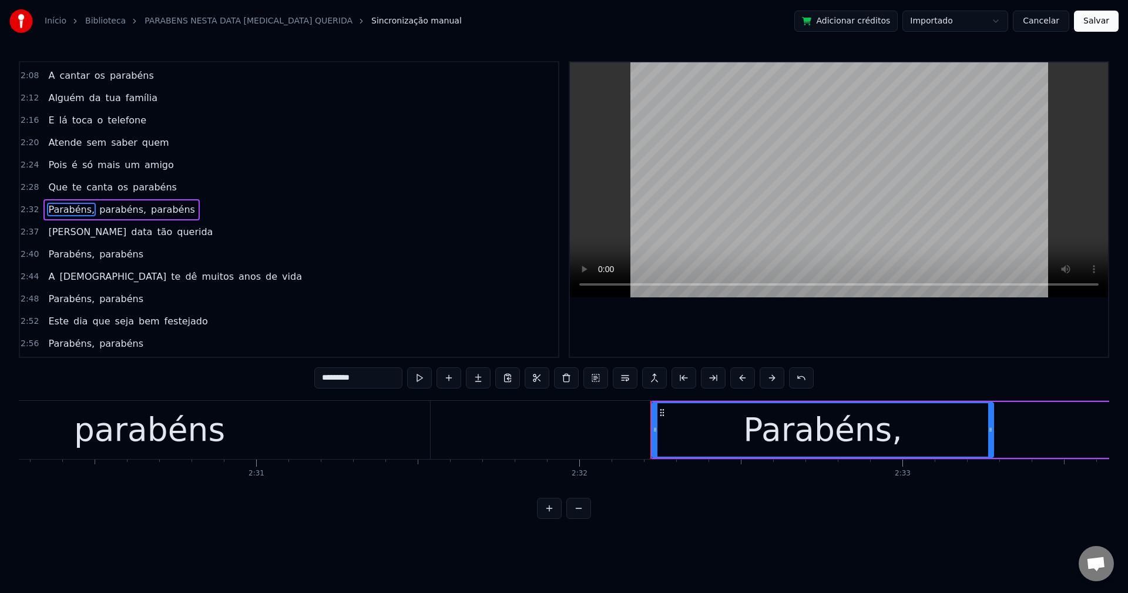
click at [370, 381] on input "*********" at bounding box center [358, 377] width 88 height 21
click at [118, 212] on span "parabéns," at bounding box center [119, 210] width 49 height 14
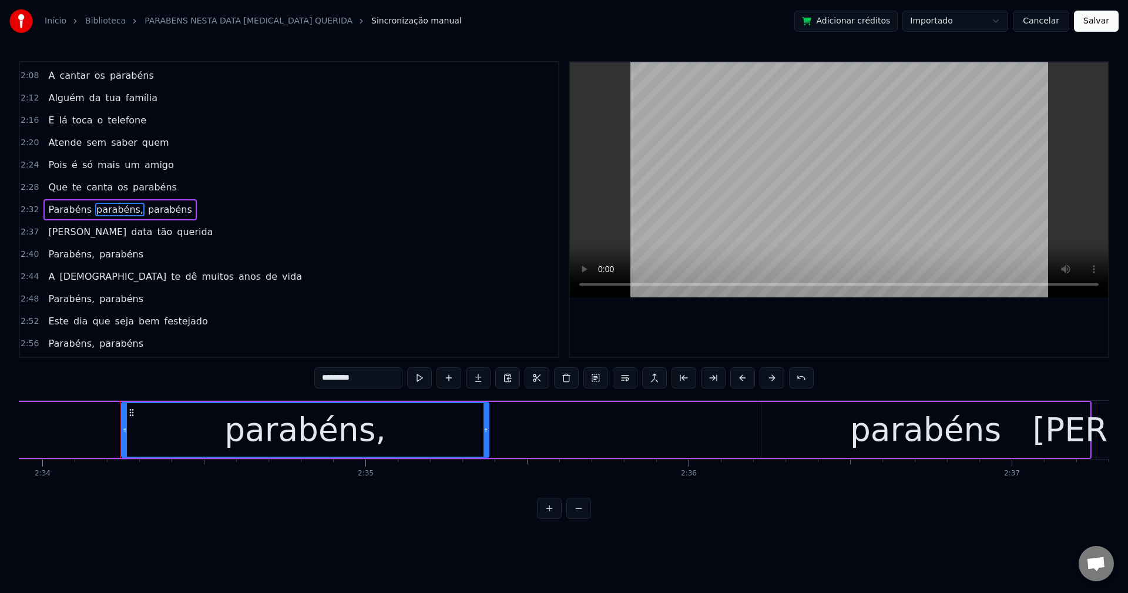
scroll to position [0, 49782]
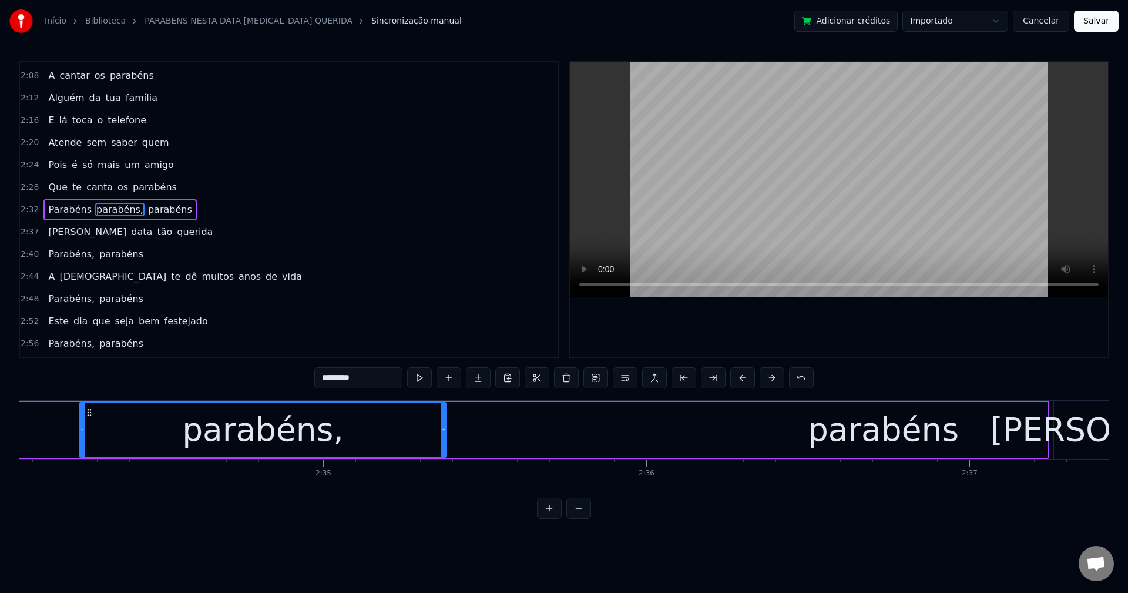
click at [381, 383] on input "*********" at bounding box center [358, 377] width 88 height 21
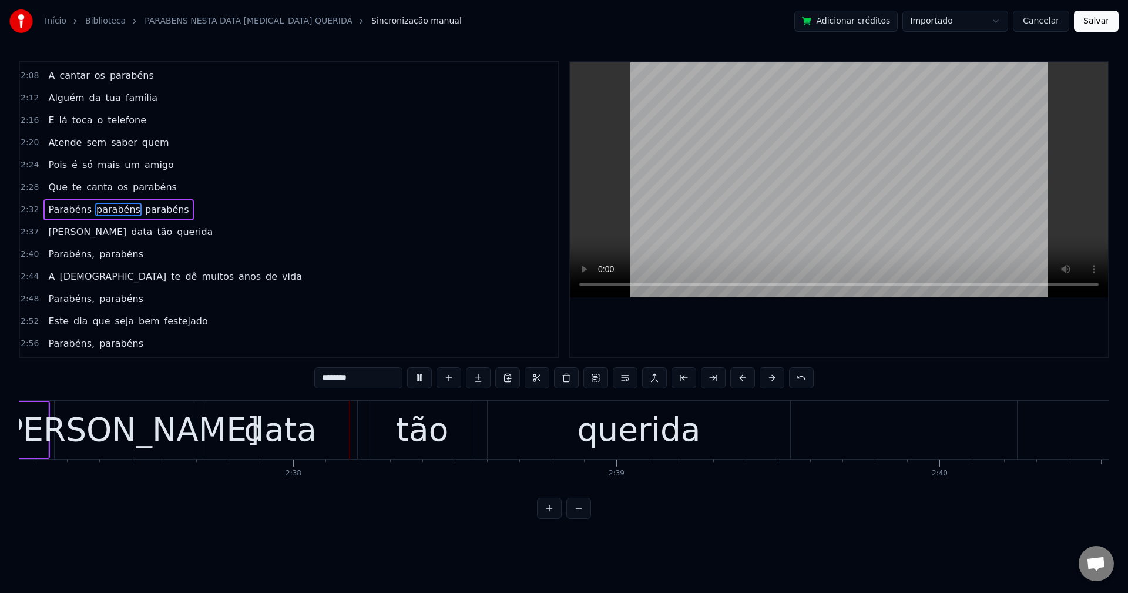
scroll to position [0, 50788]
click at [63, 247] on span "Parabéns," at bounding box center [71, 254] width 49 height 14
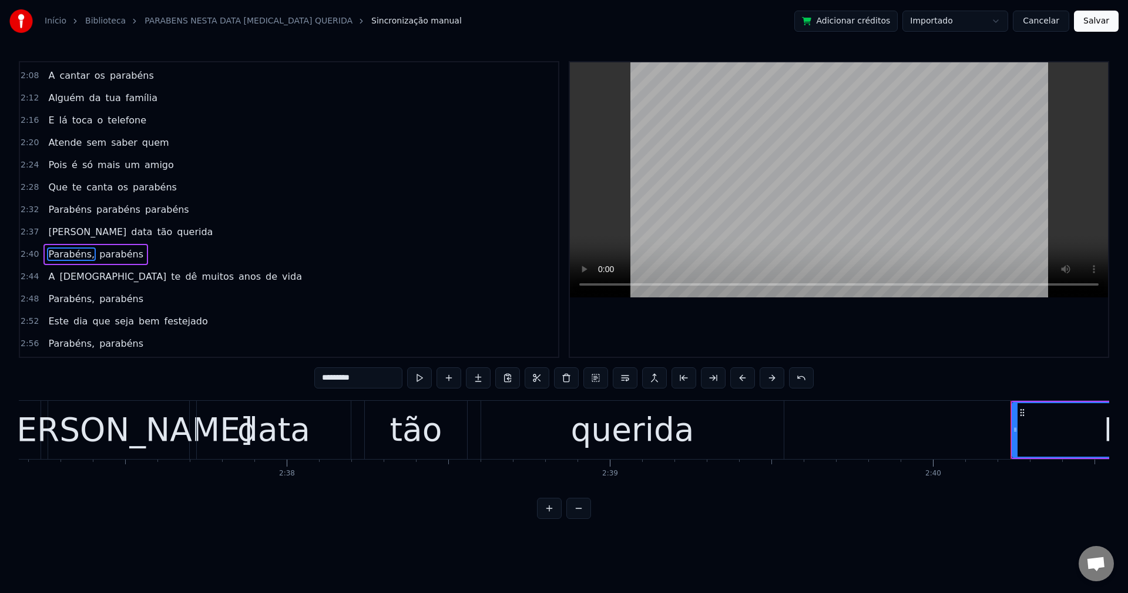
scroll to position [645, 0]
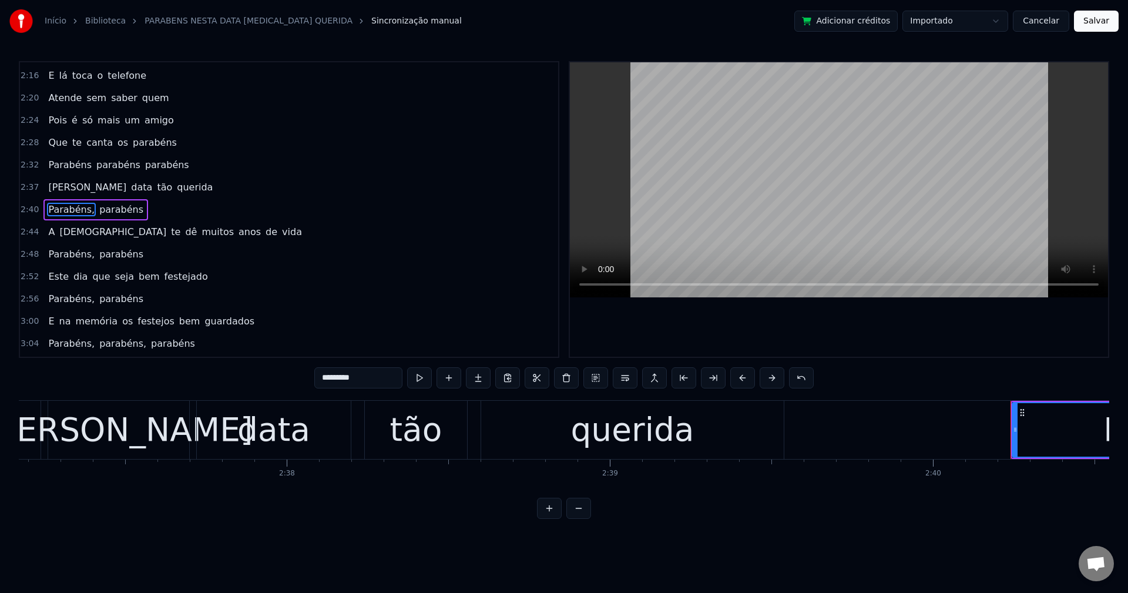
click at [378, 373] on input "*********" at bounding box center [358, 377] width 88 height 21
click at [47, 231] on span "A" at bounding box center [51, 232] width 9 height 14
type input "*"
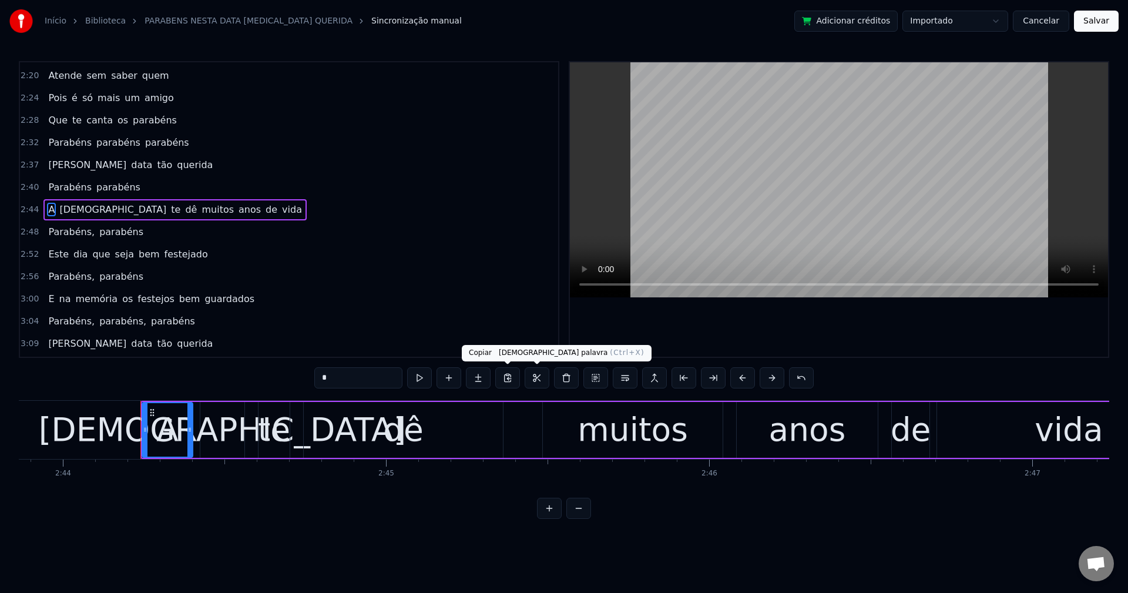
scroll to position [0, 53014]
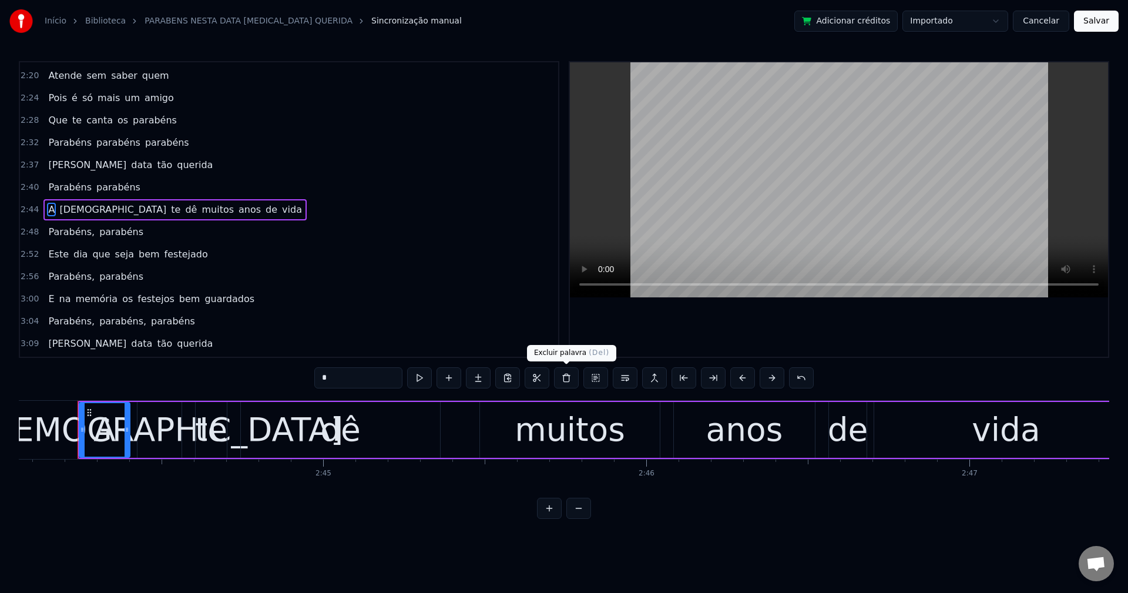
click at [569, 377] on button at bounding box center [566, 377] width 25 height 21
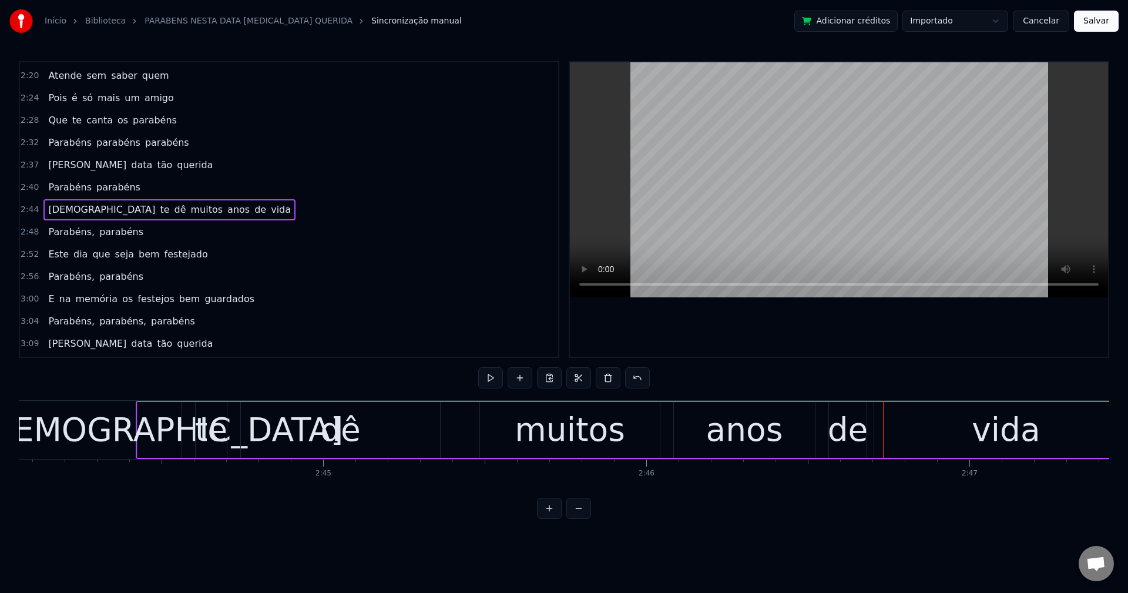
click at [175, 431] on div "[DEMOGRAPHIC_DATA]" at bounding box center [159, 429] width 367 height 49
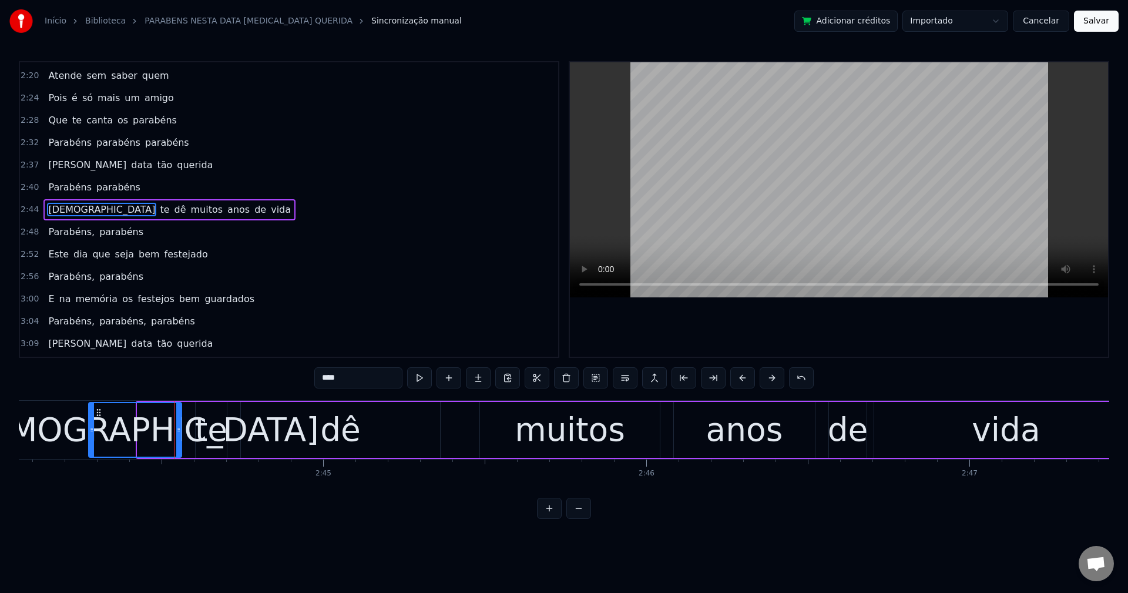
drag, startPoint x: 141, startPoint y: 427, endPoint x: 92, endPoint y: 417, distance: 49.7
click at [92, 417] on div at bounding box center [91, 429] width 5 height 53
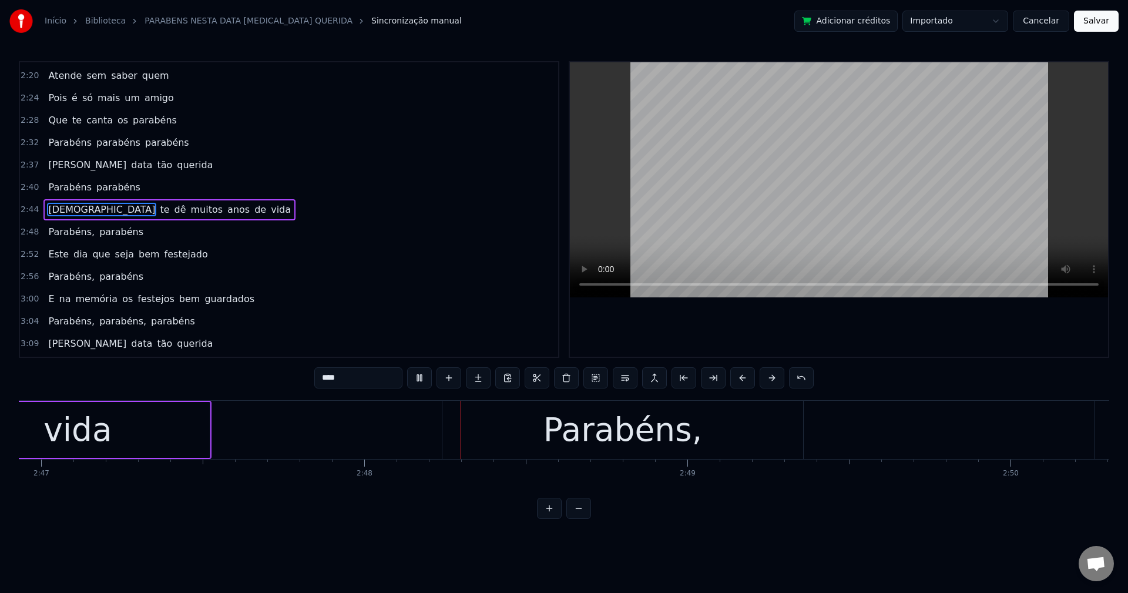
scroll to position [0, 54065]
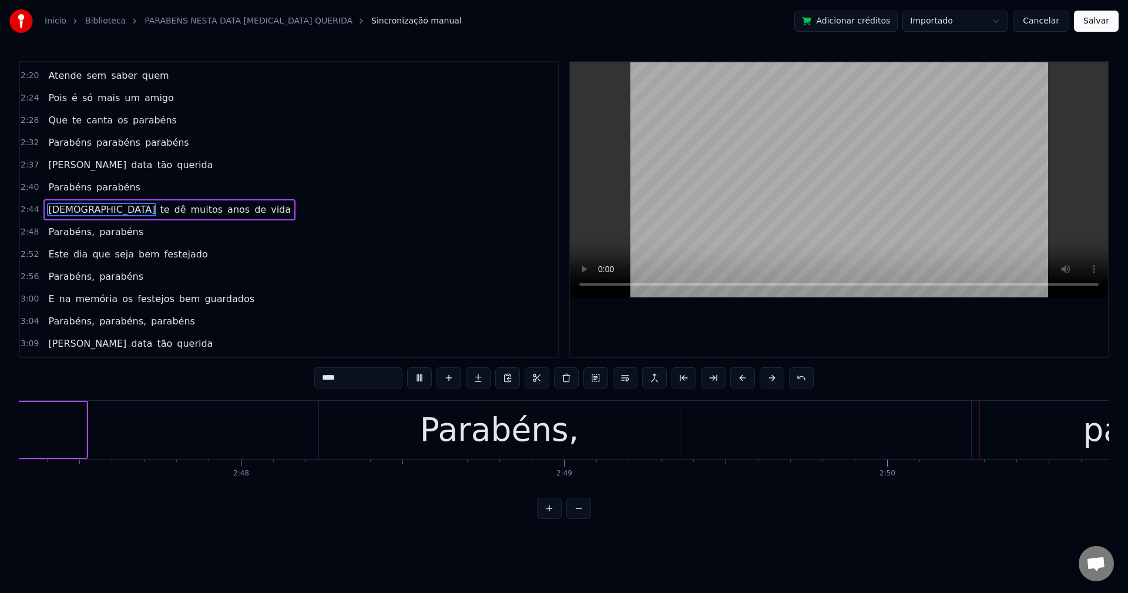
click at [74, 237] on span "Parabéns," at bounding box center [71, 232] width 49 height 14
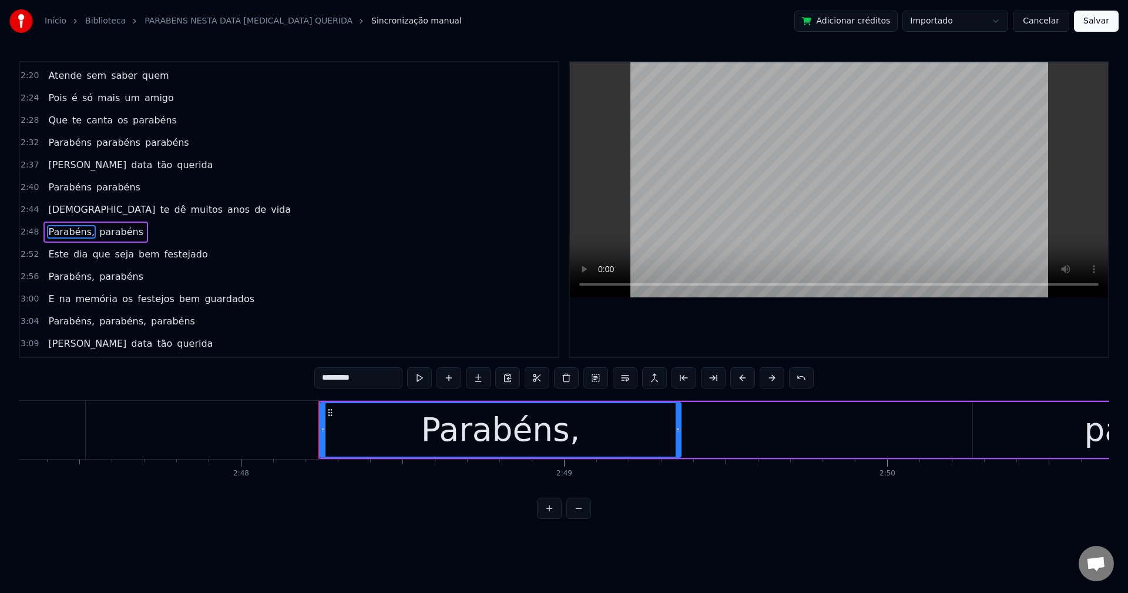
scroll to position [690, 0]
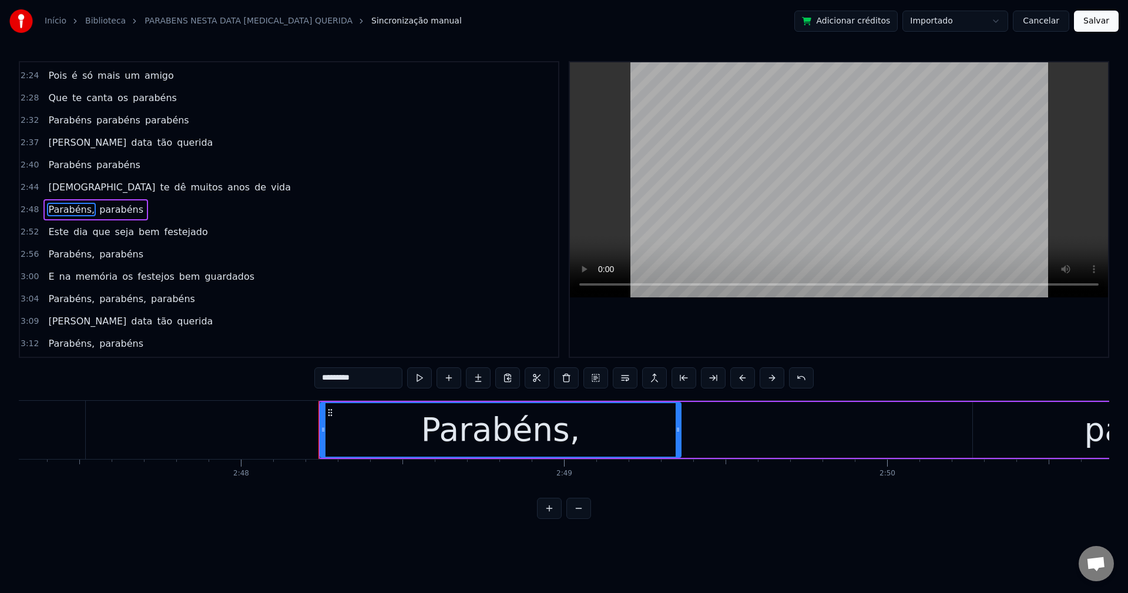
click at [375, 382] on input "*********" at bounding box center [358, 377] width 88 height 21
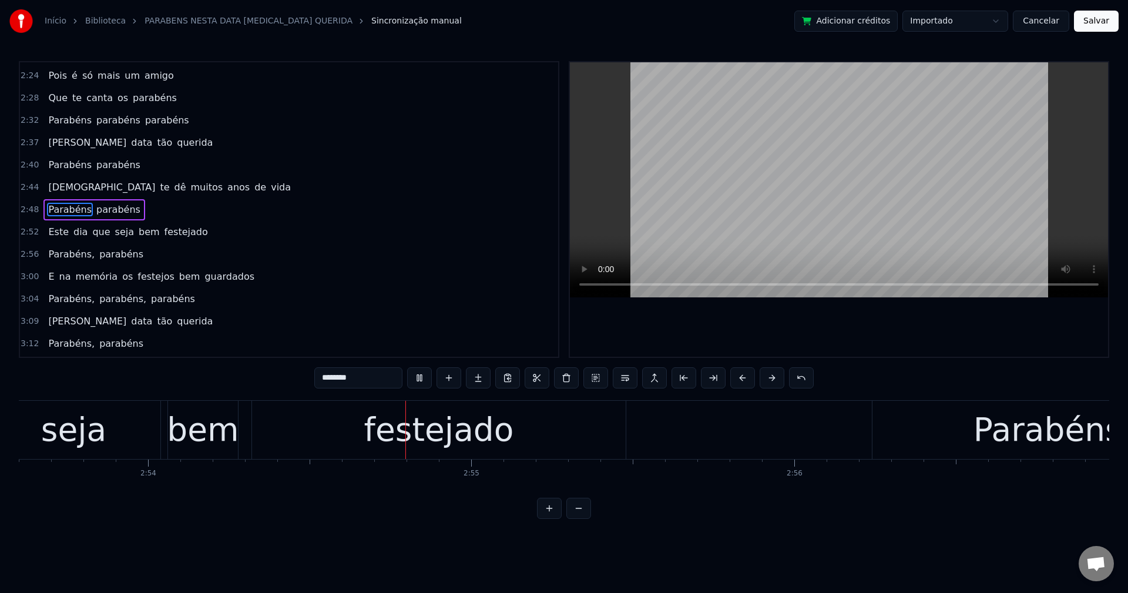
scroll to position [0, 56155]
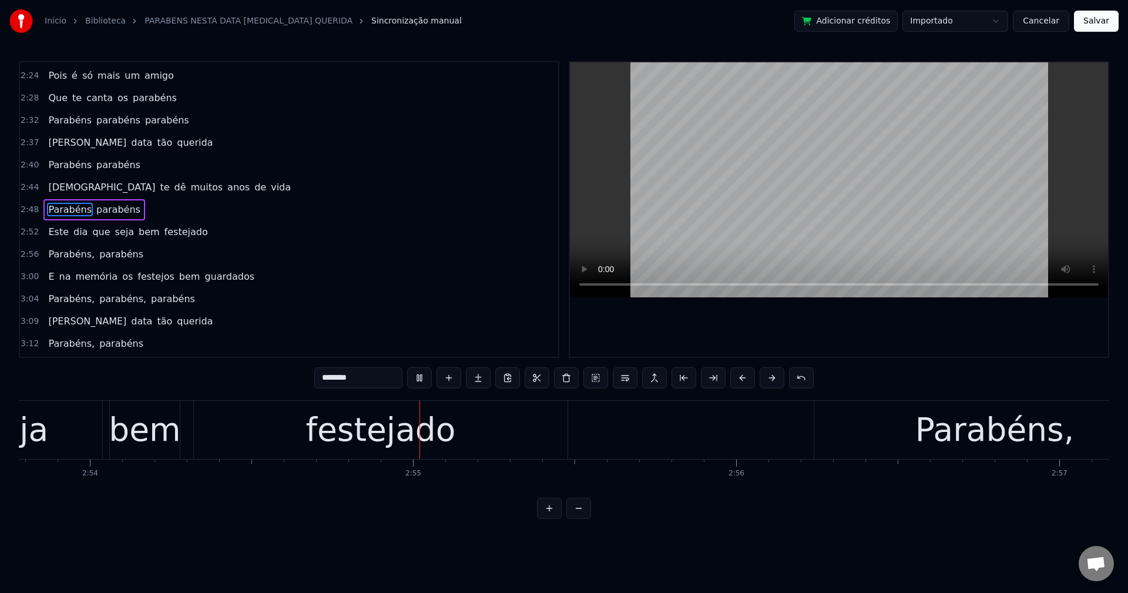
click at [71, 249] on span "Parabéns," at bounding box center [71, 254] width 49 height 14
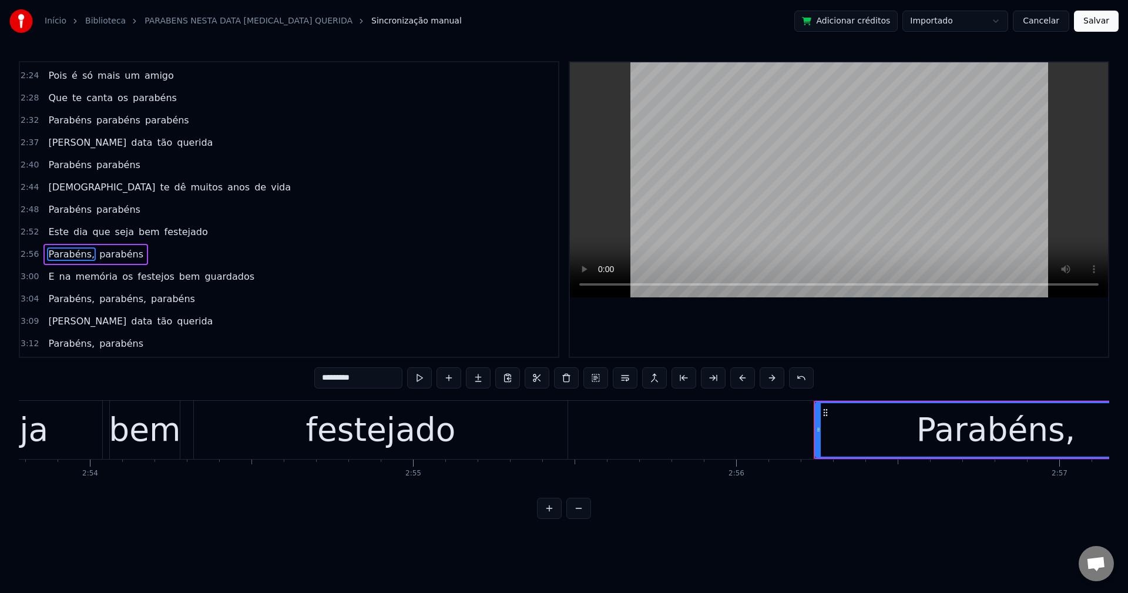
scroll to position [734, 0]
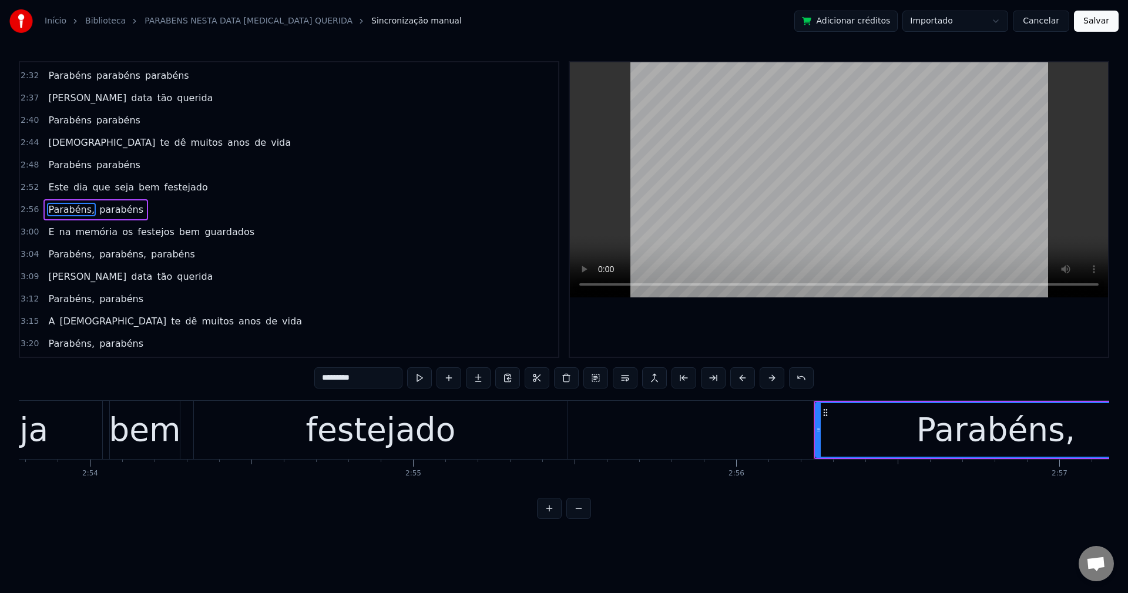
click at [385, 371] on input "*********" at bounding box center [358, 377] width 88 height 21
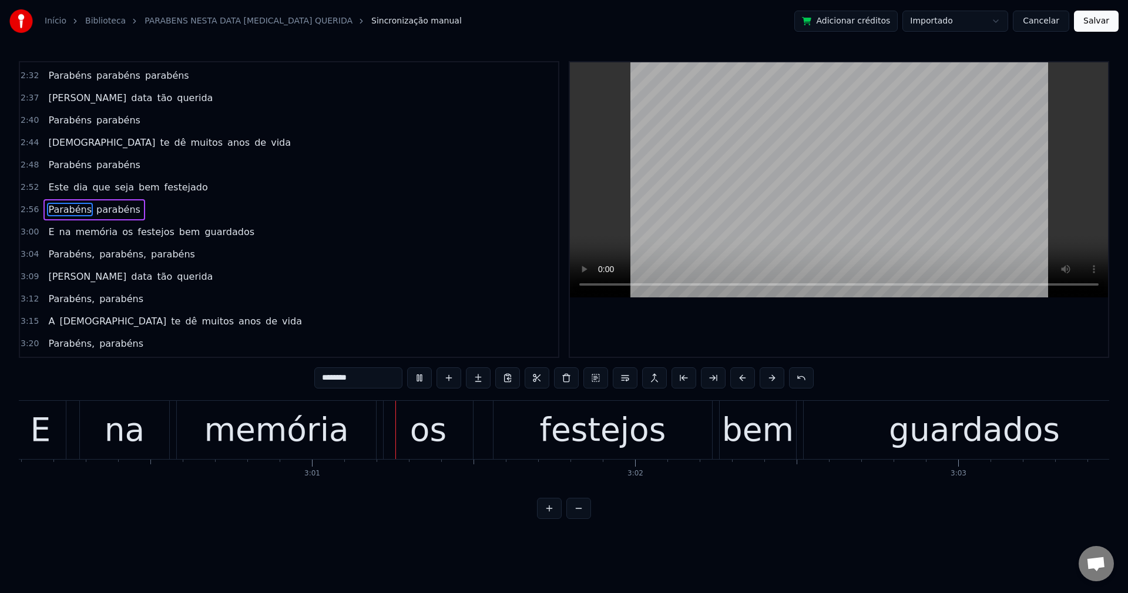
scroll to position [0, 58209]
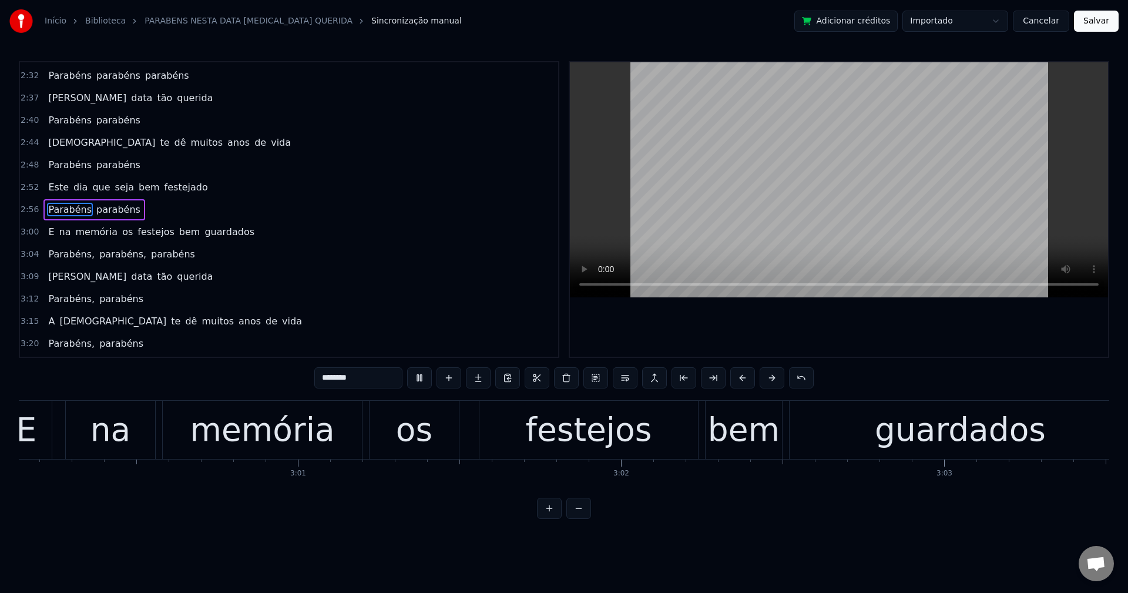
click at [121, 234] on span "os" at bounding box center [127, 232] width 13 height 14
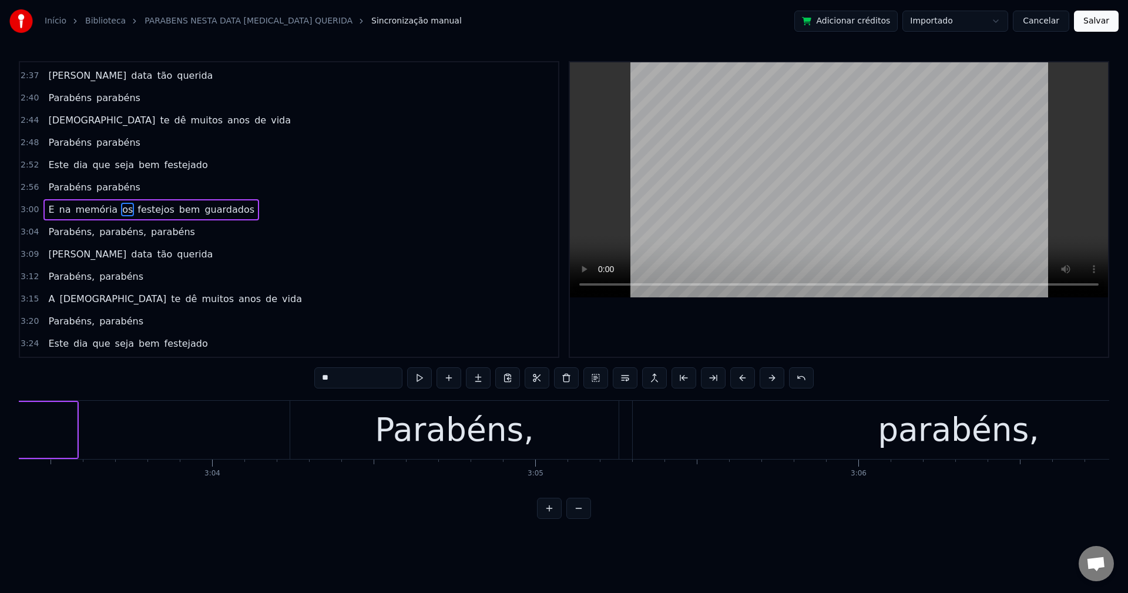
scroll to position [0, 59289]
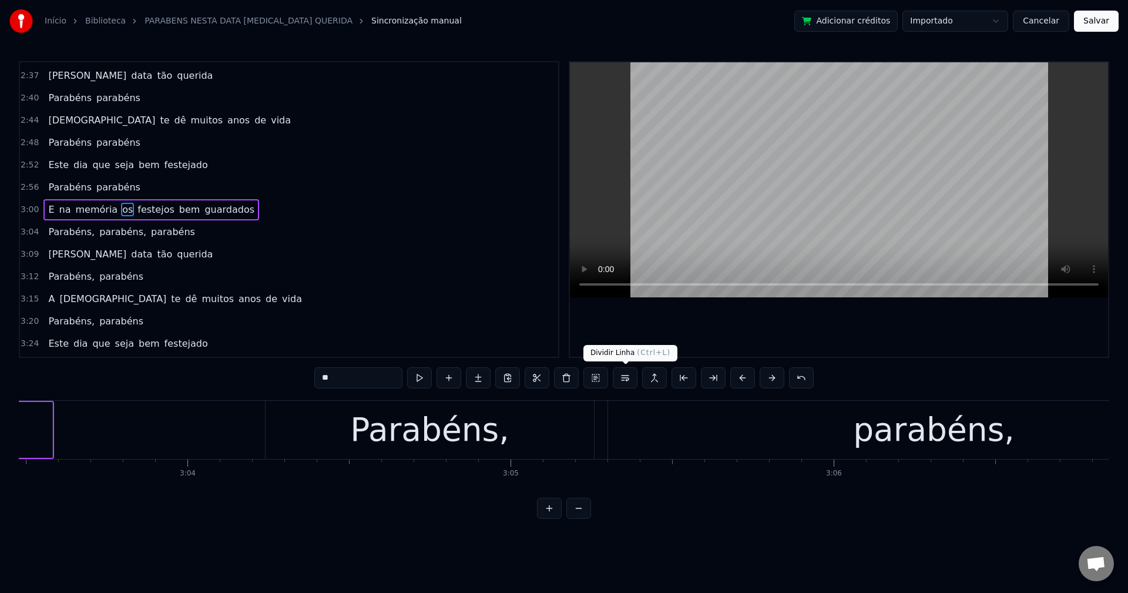
click at [627, 384] on button at bounding box center [625, 377] width 25 height 21
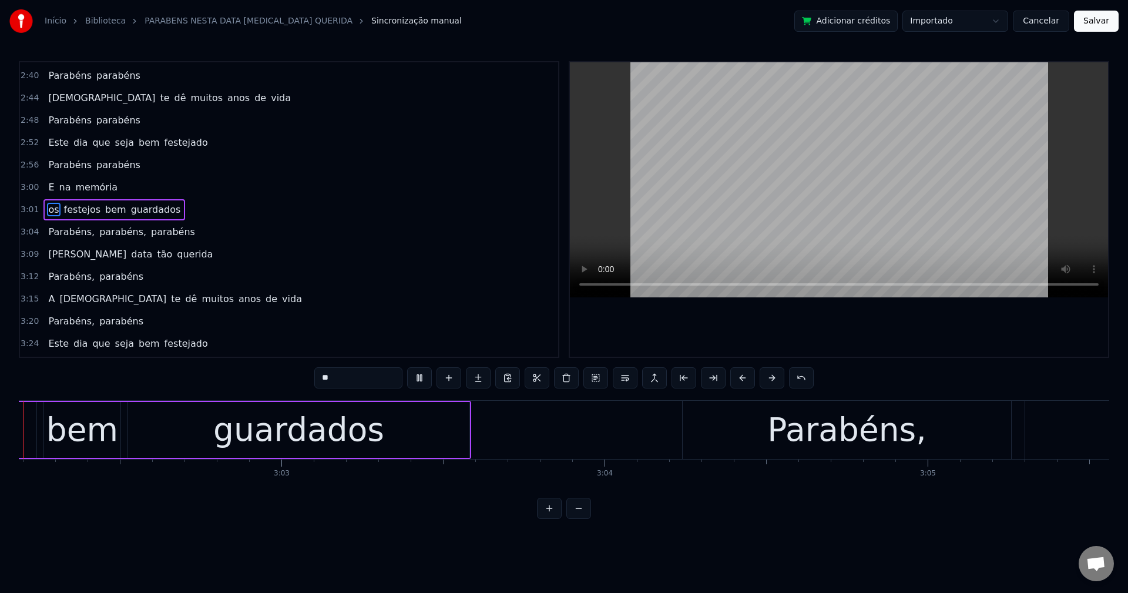
scroll to position [0, 58774]
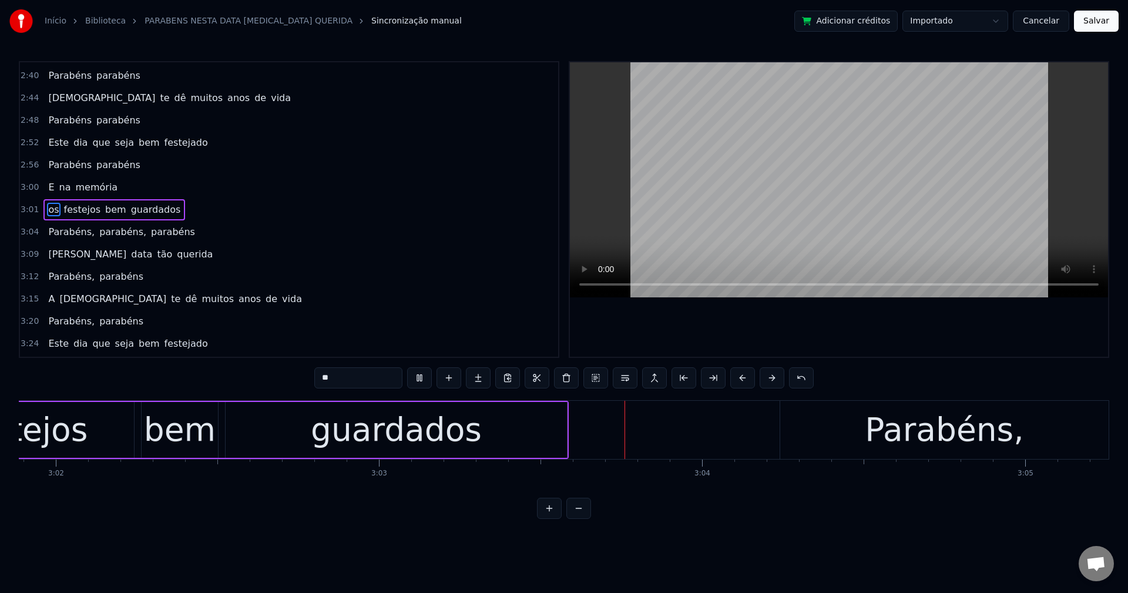
click at [61, 233] on span "Parabéns," at bounding box center [71, 232] width 49 height 14
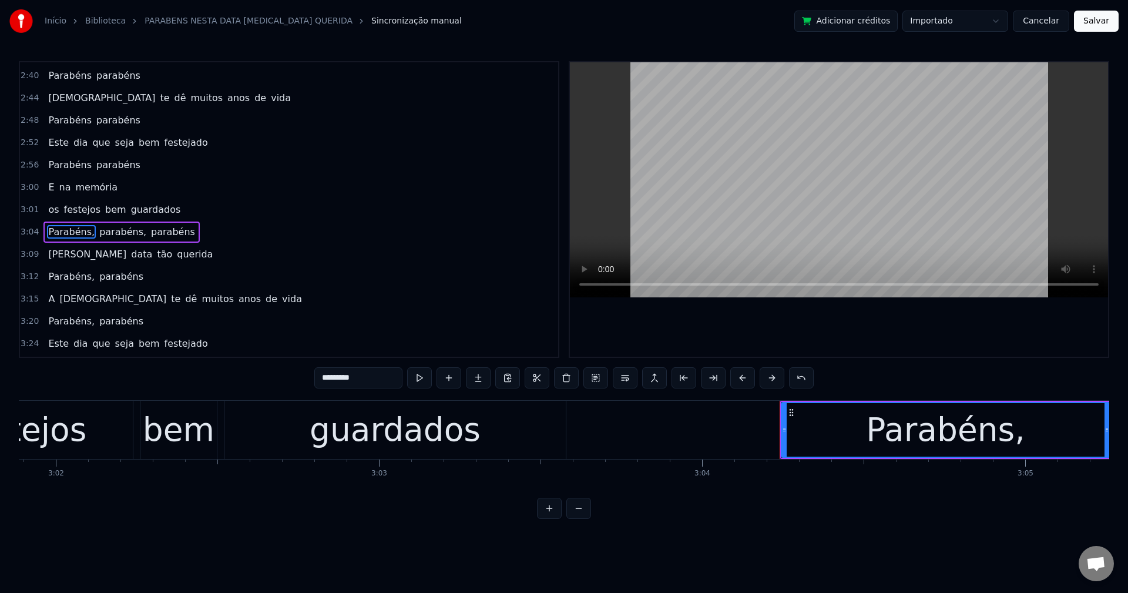
scroll to position [801, 0]
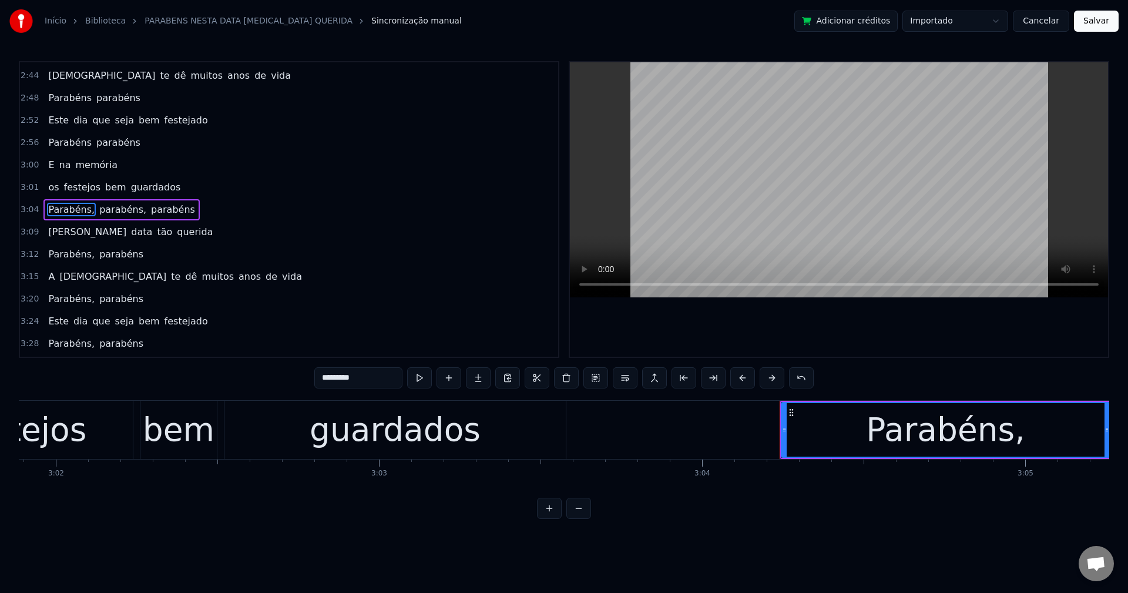
click at [366, 385] on input "*********" at bounding box center [358, 377] width 88 height 21
click at [100, 209] on span "parabéns," at bounding box center [119, 210] width 49 height 14
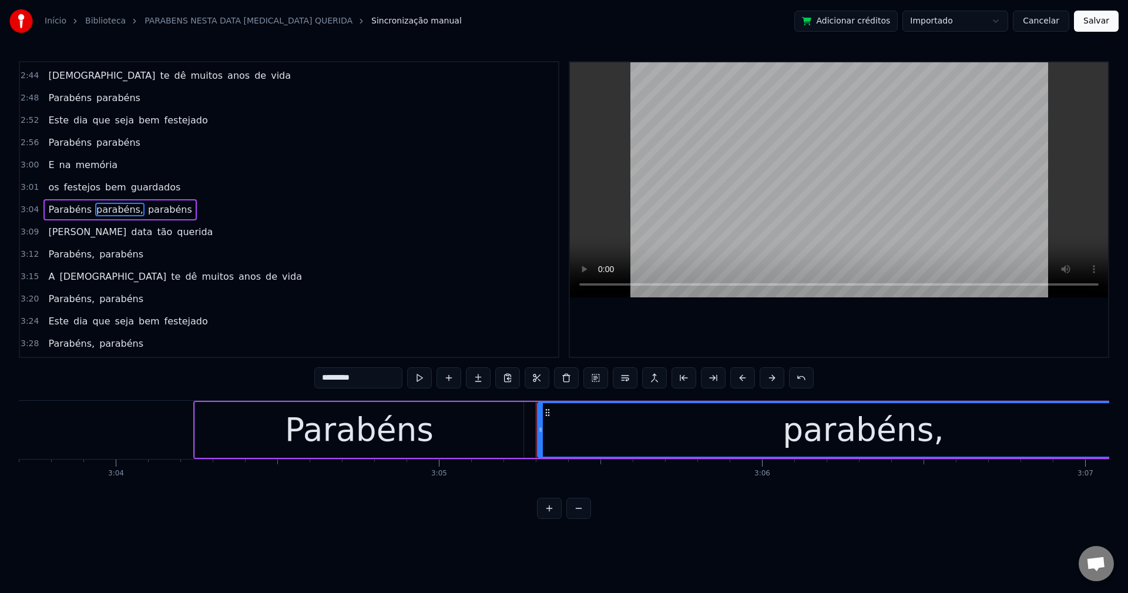
click at [383, 375] on input "*********" at bounding box center [358, 377] width 88 height 21
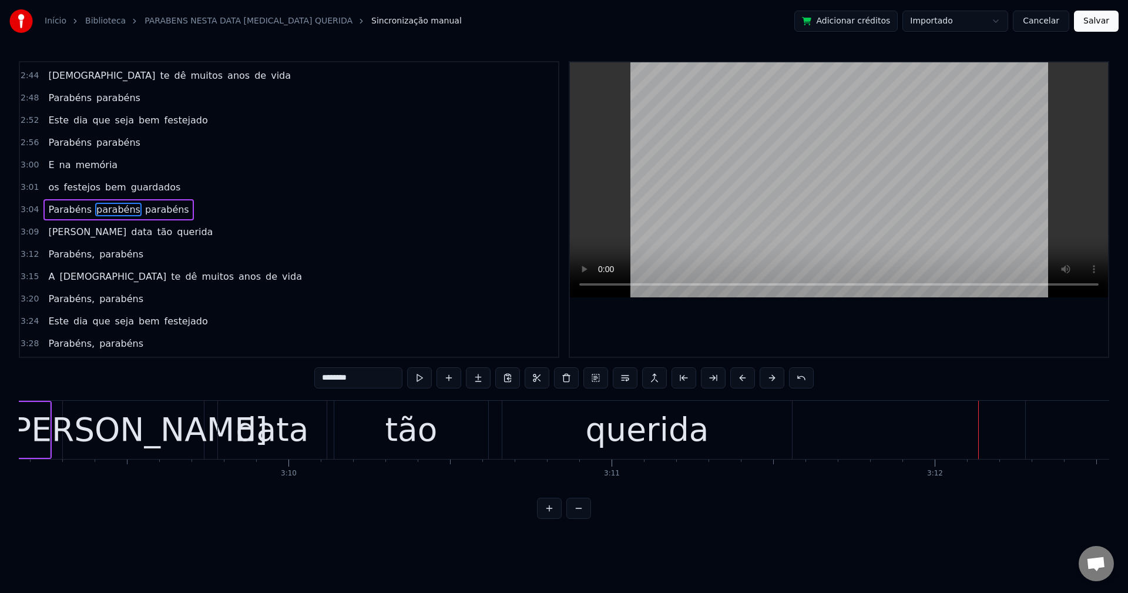
scroll to position [0, 61858]
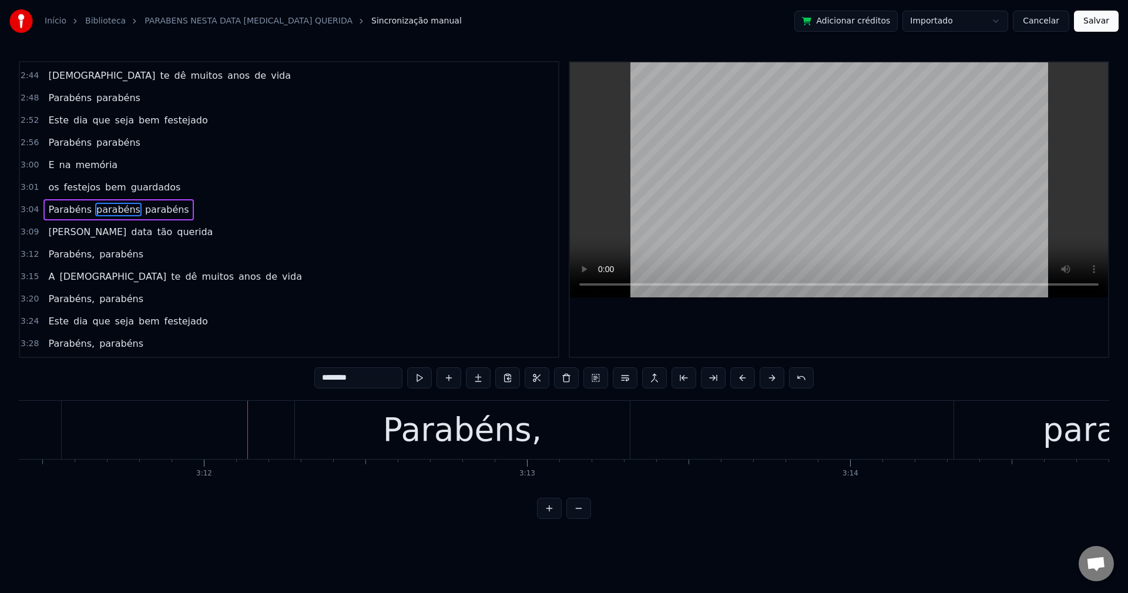
click at [114, 211] on span "parabéns" at bounding box center [118, 210] width 46 height 14
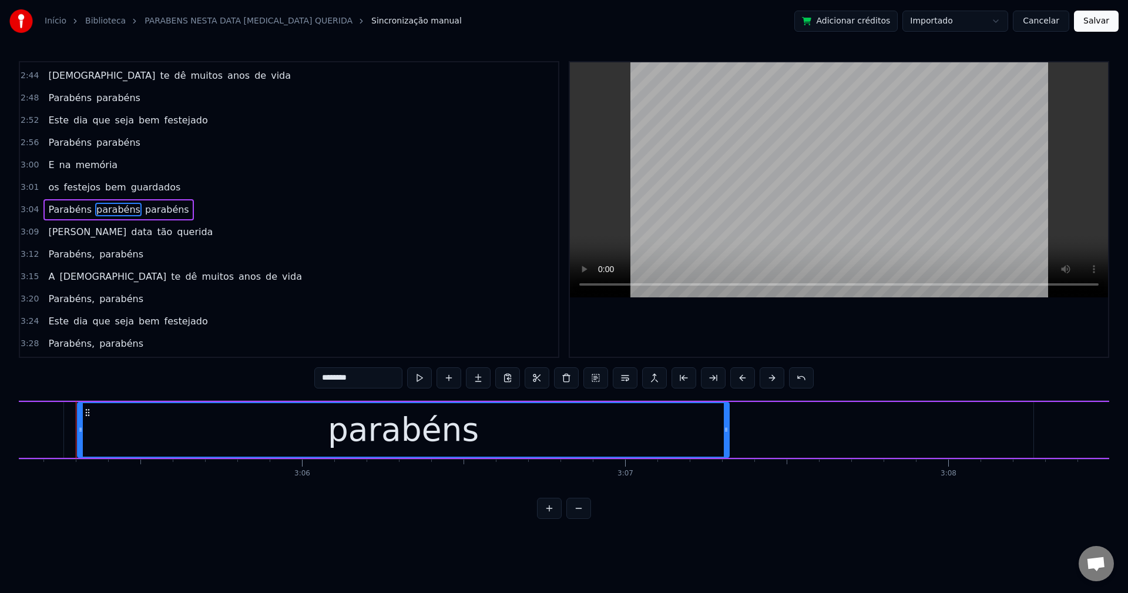
scroll to position [0, 59819]
click at [125, 260] on span "parabéns" at bounding box center [121, 254] width 46 height 14
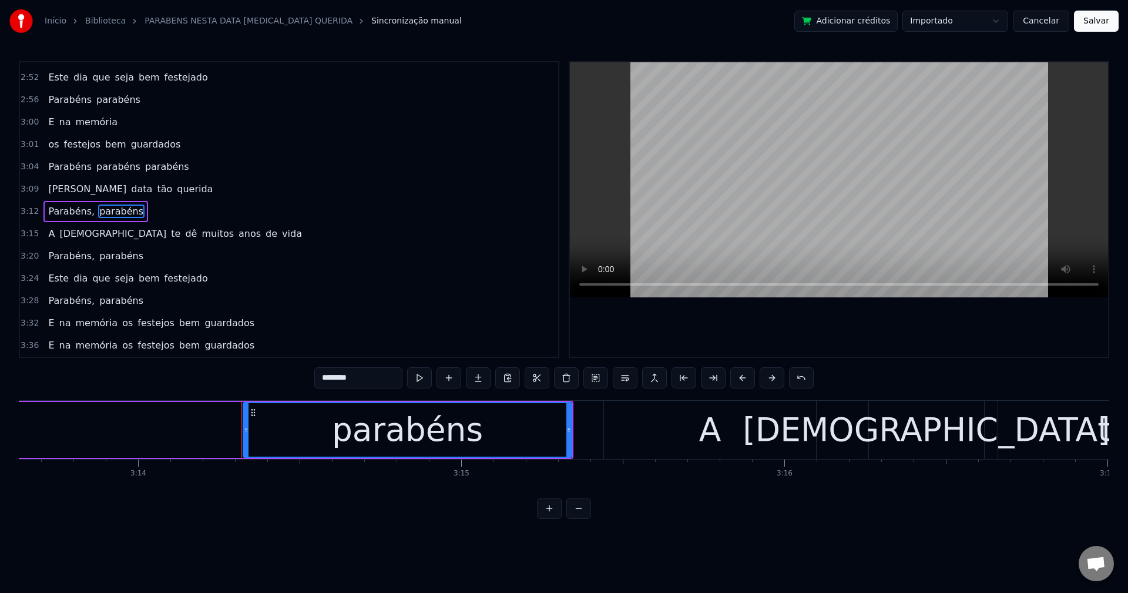
scroll to position [0, 62734]
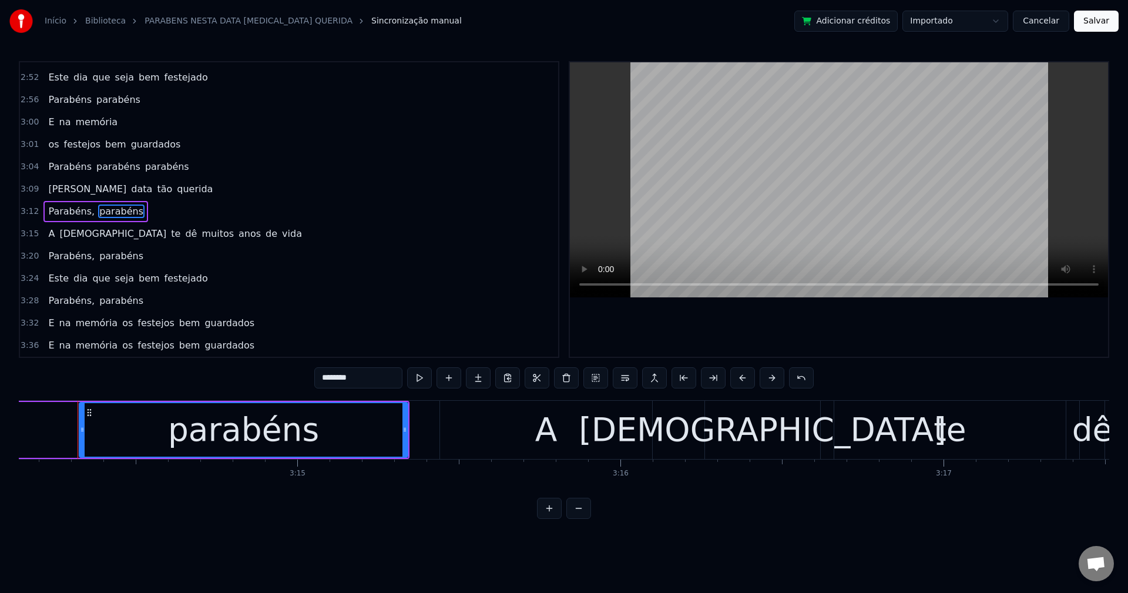
click at [515, 432] on div "A" at bounding box center [546, 430] width 212 height 58
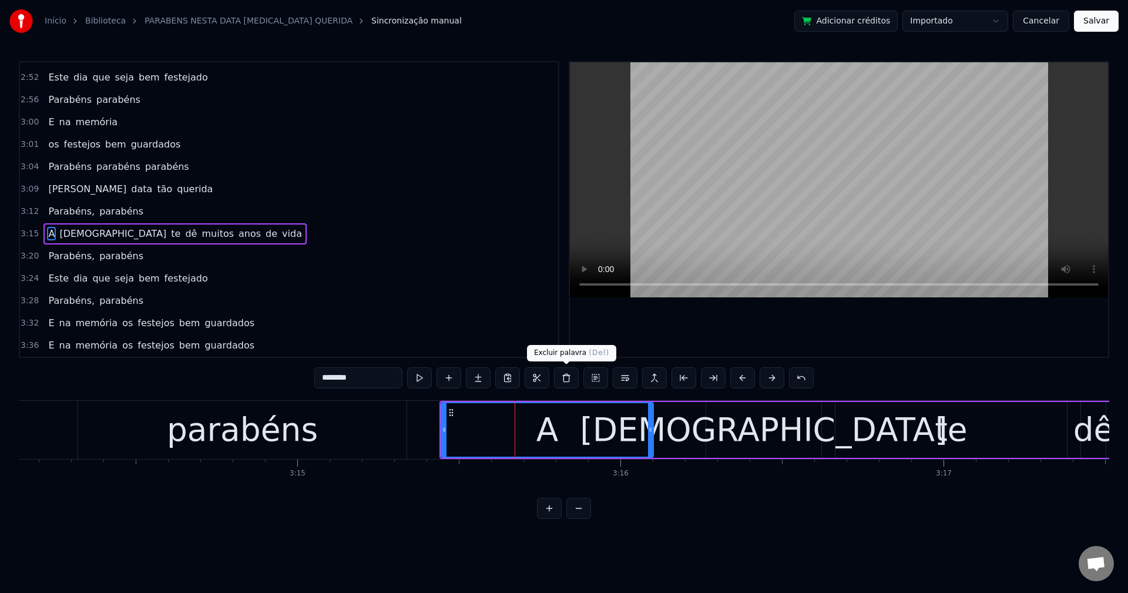
type input "*"
click at [569, 382] on button at bounding box center [566, 377] width 25 height 21
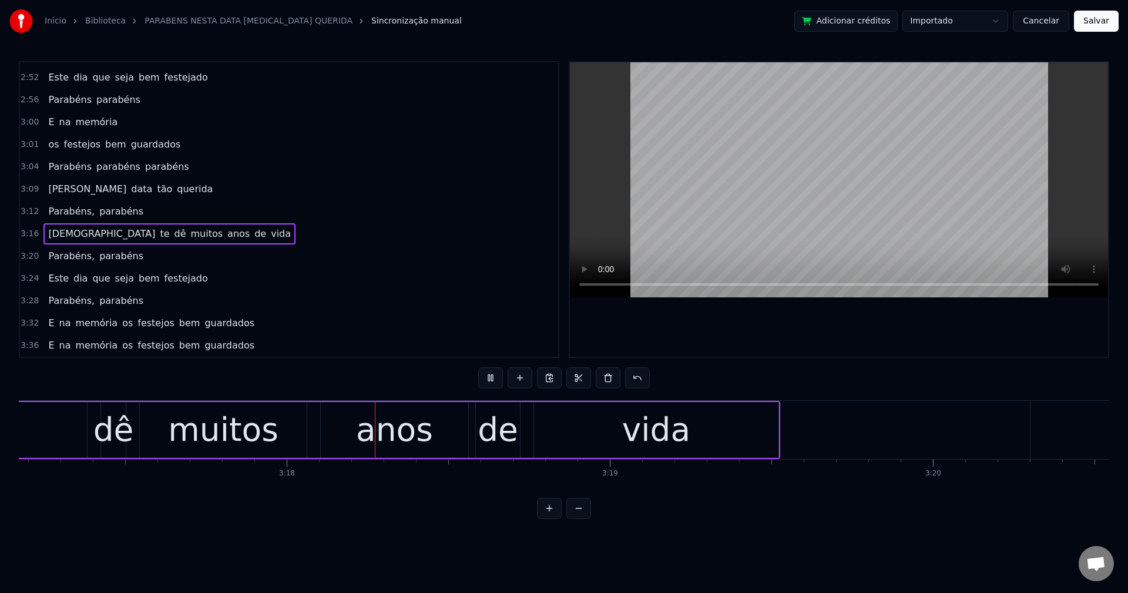
click at [144, 164] on span "parabéns" at bounding box center [167, 167] width 46 height 14
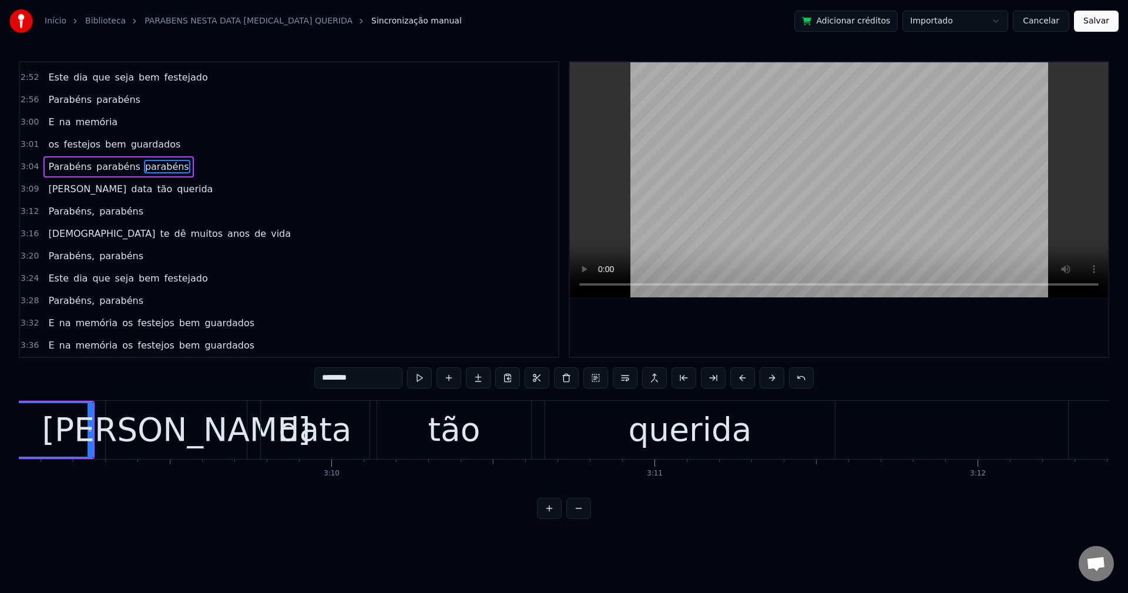
scroll to position [0, 60776]
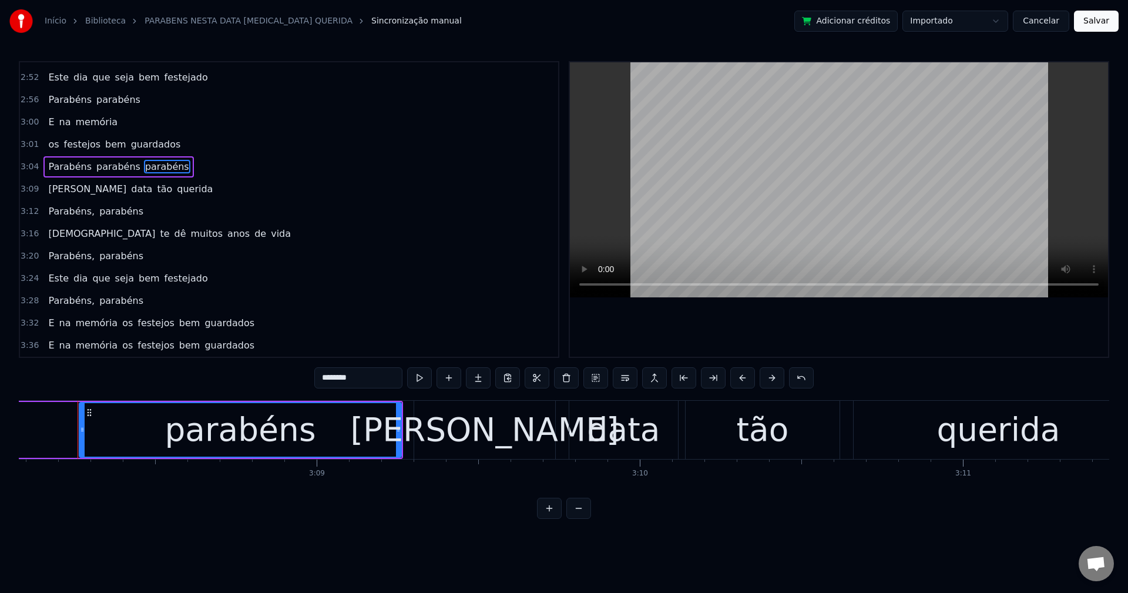
click at [243, 407] on div "parabéns" at bounding box center [240, 429] width 151 height 49
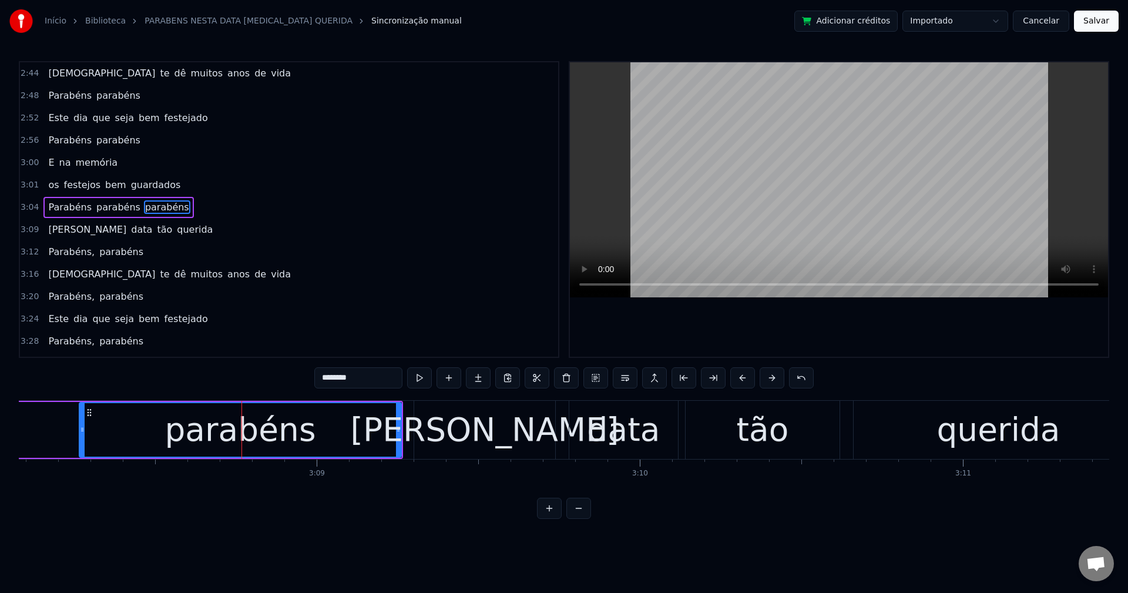
scroll to position [801, 0]
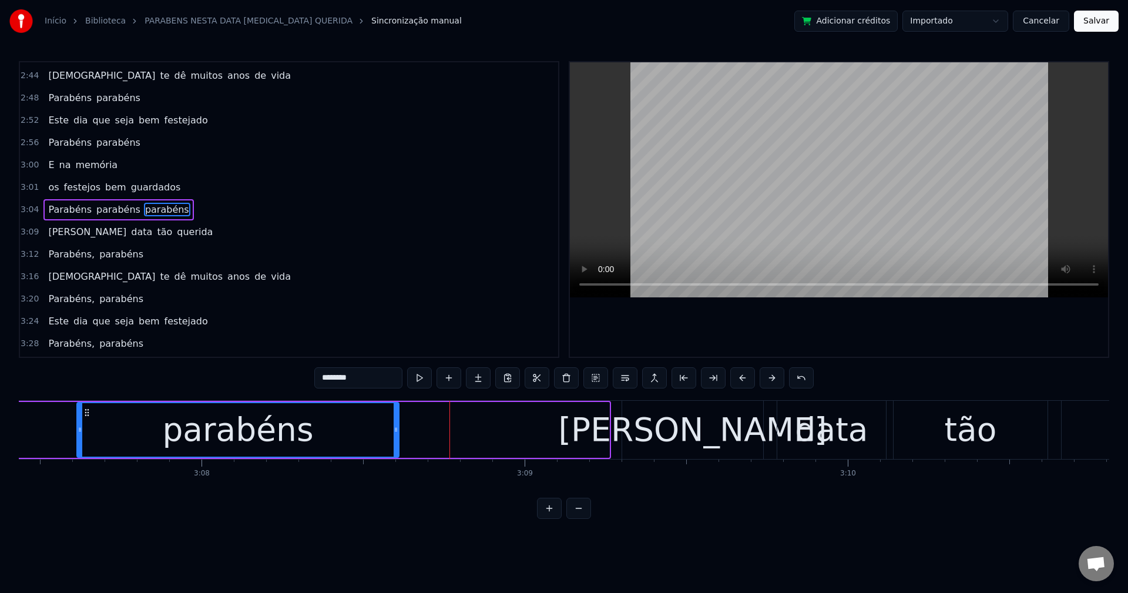
drag, startPoint x: 90, startPoint y: 410, endPoint x: 69, endPoint y: 407, distance: 21.4
click at [82, 408] on icon at bounding box center [86, 412] width 9 height 9
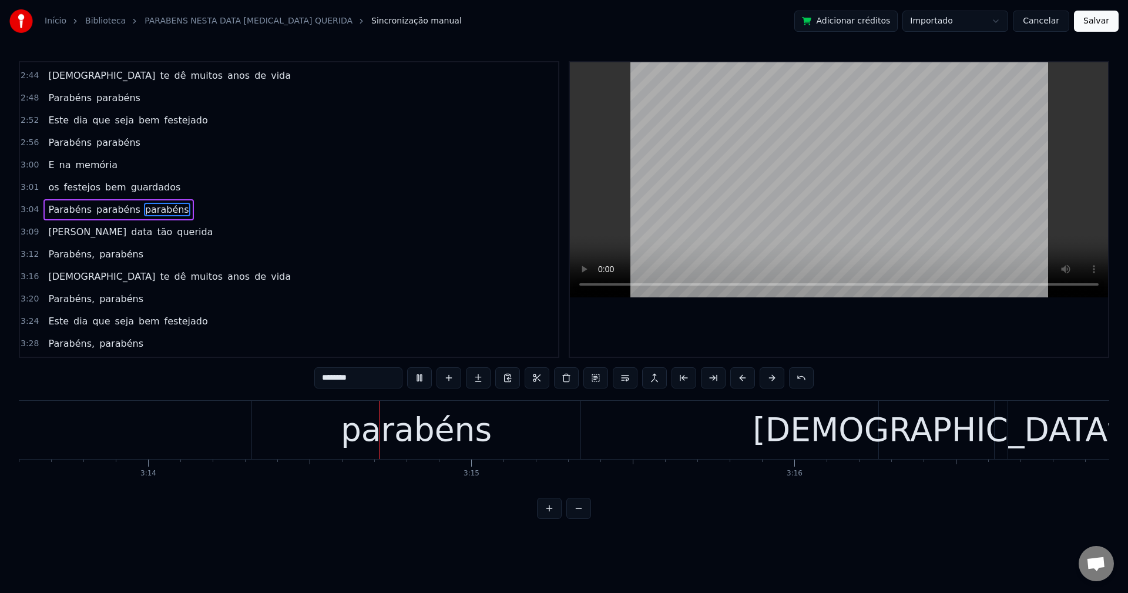
scroll to position [0, 62610]
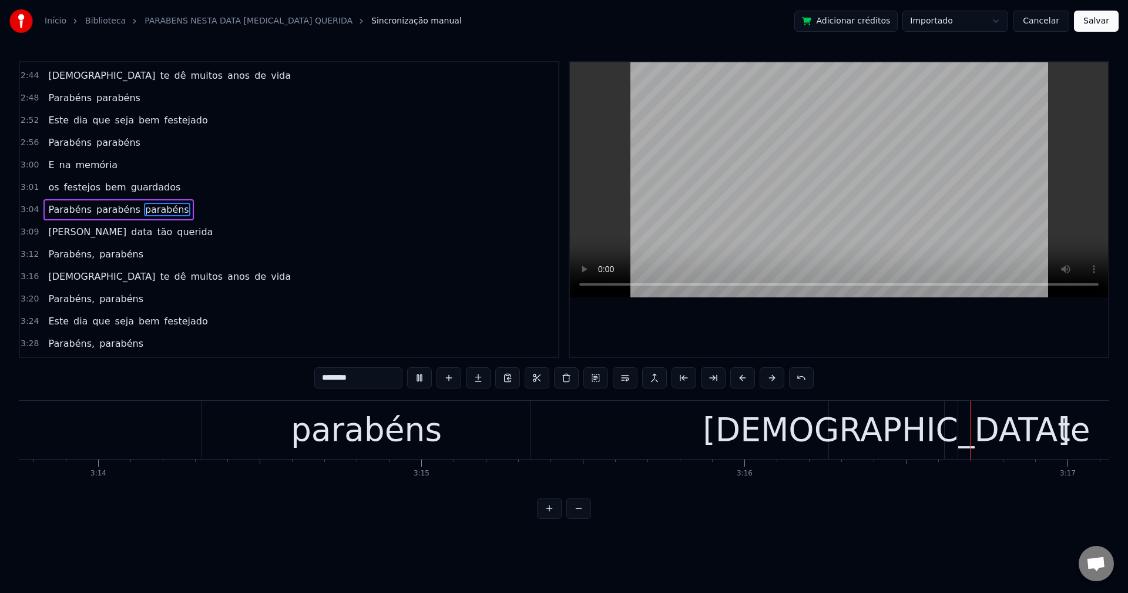
click at [78, 303] on span "Parabéns," at bounding box center [71, 299] width 49 height 14
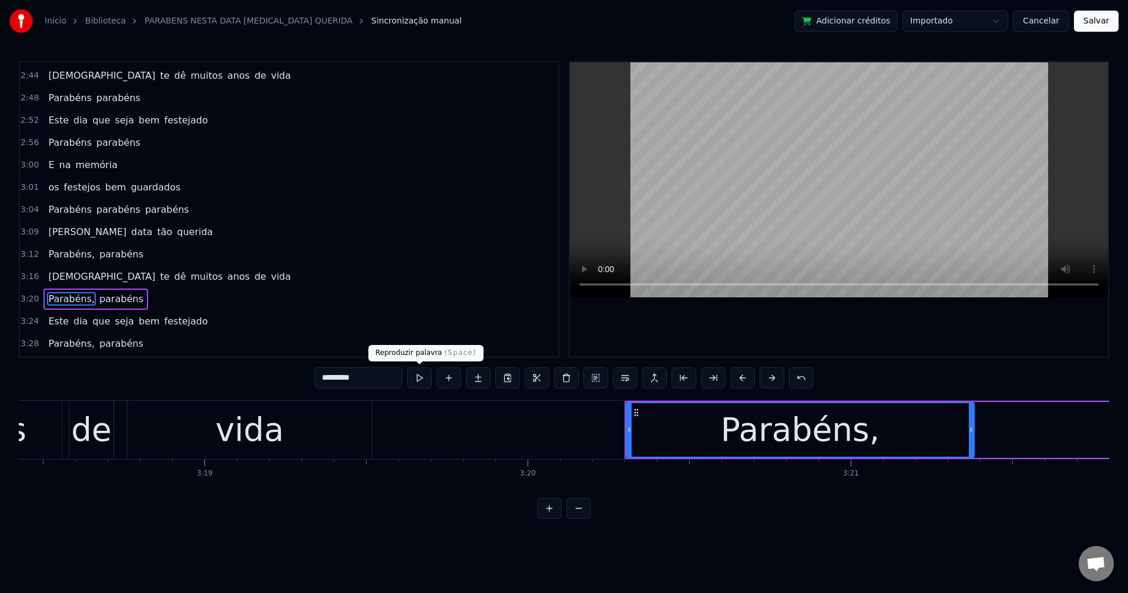
scroll to position [0, 64666]
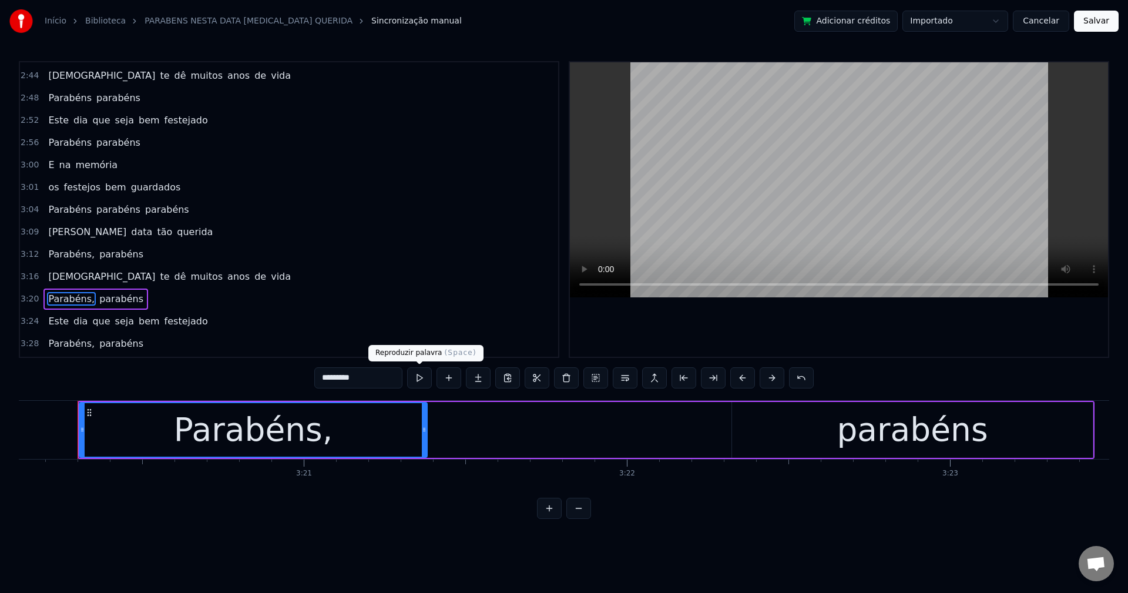
click at [390, 380] on input "*********" at bounding box center [358, 377] width 88 height 21
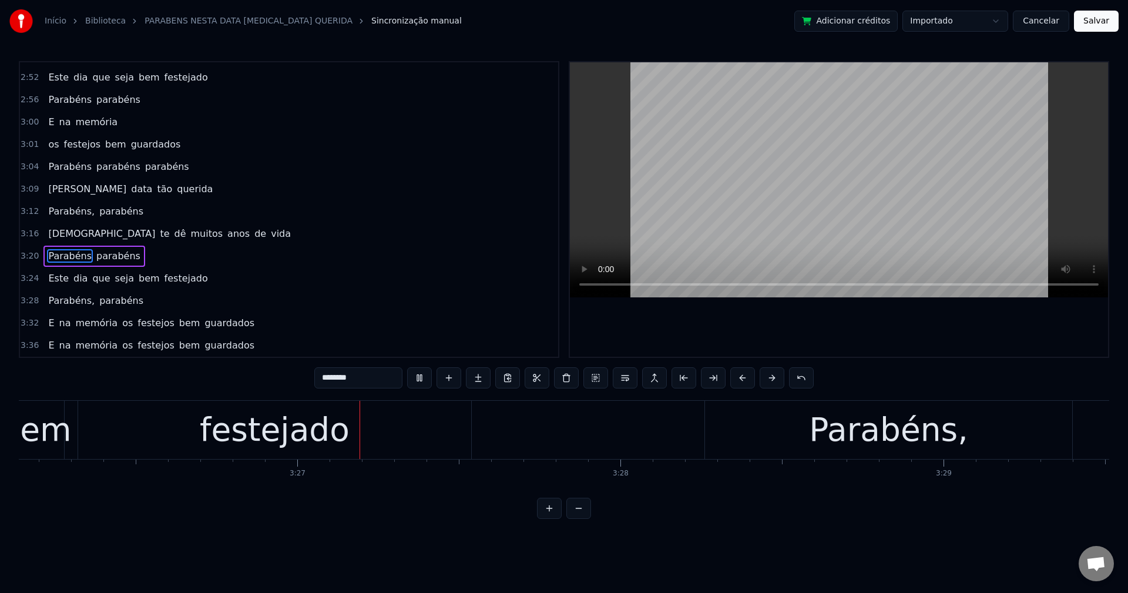
scroll to position [0, 66681]
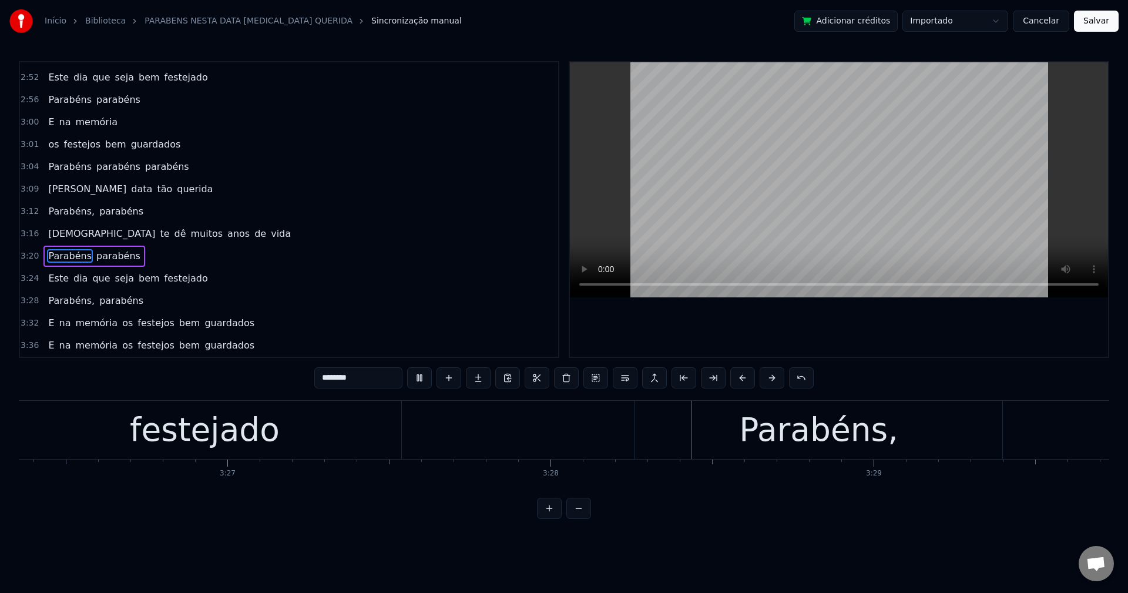
click at [77, 299] on span "Parabéns," at bounding box center [71, 301] width 49 height 14
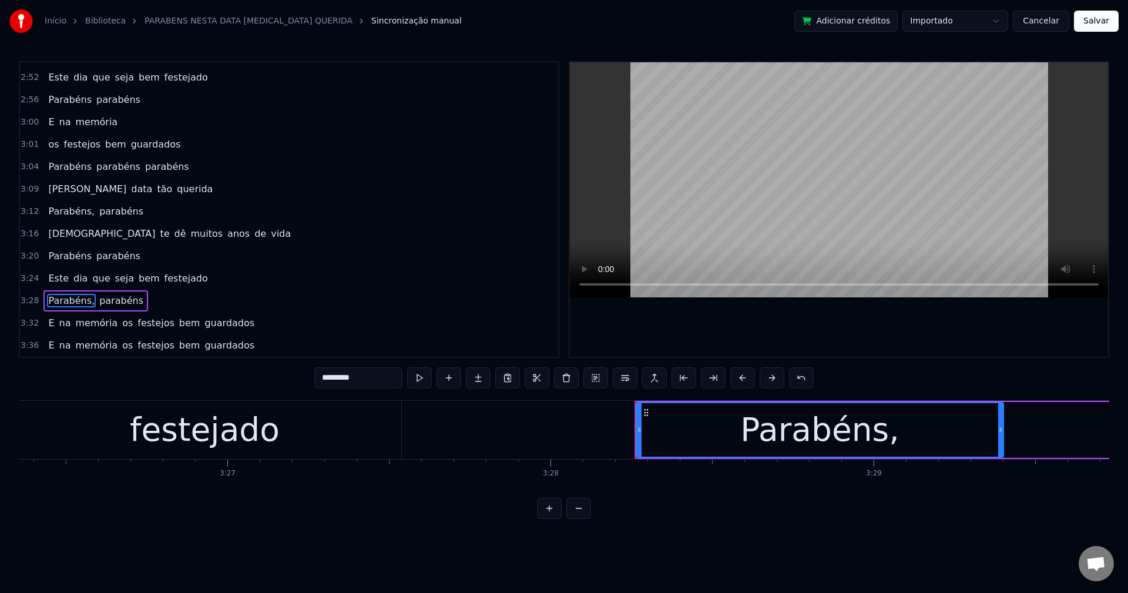
click at [367, 382] on input "*********" at bounding box center [358, 377] width 88 height 21
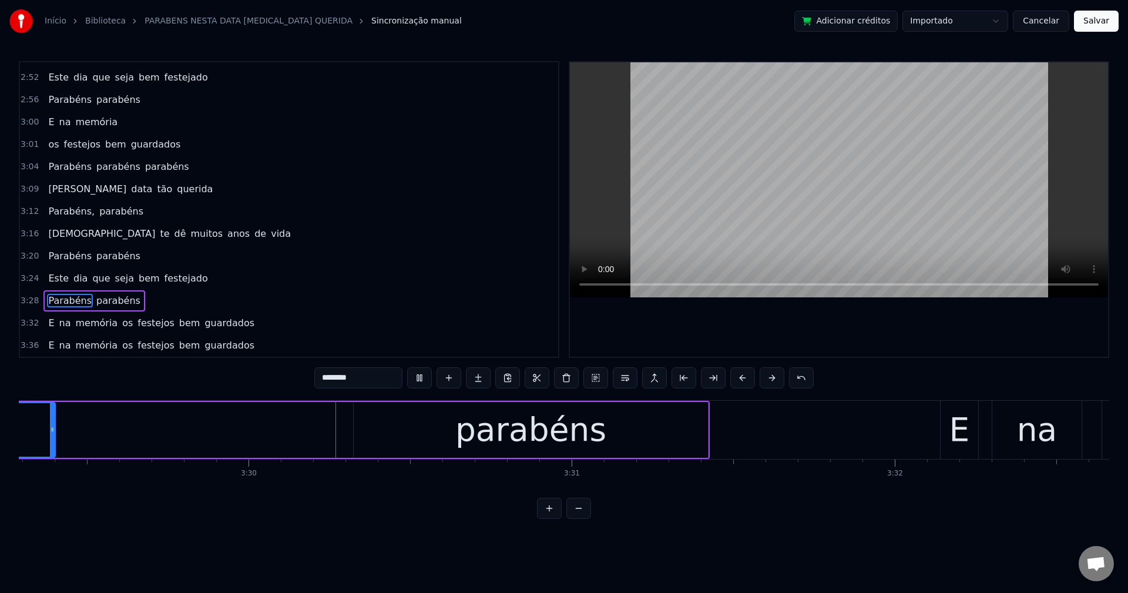
scroll to position [0, 67664]
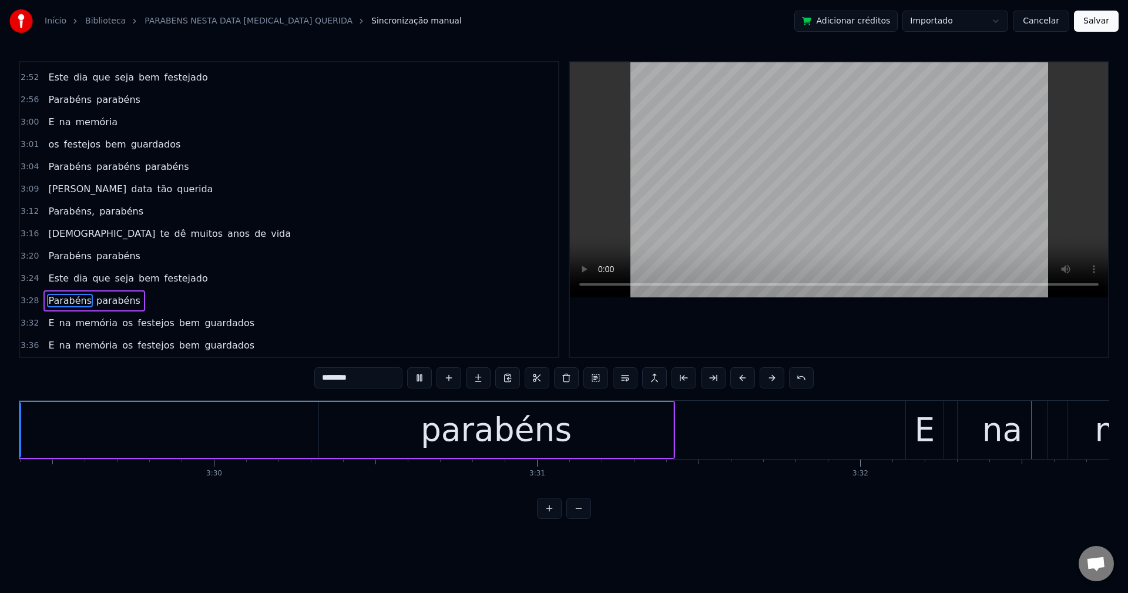
click at [121, 326] on span "os" at bounding box center [127, 323] width 13 height 14
type input "**"
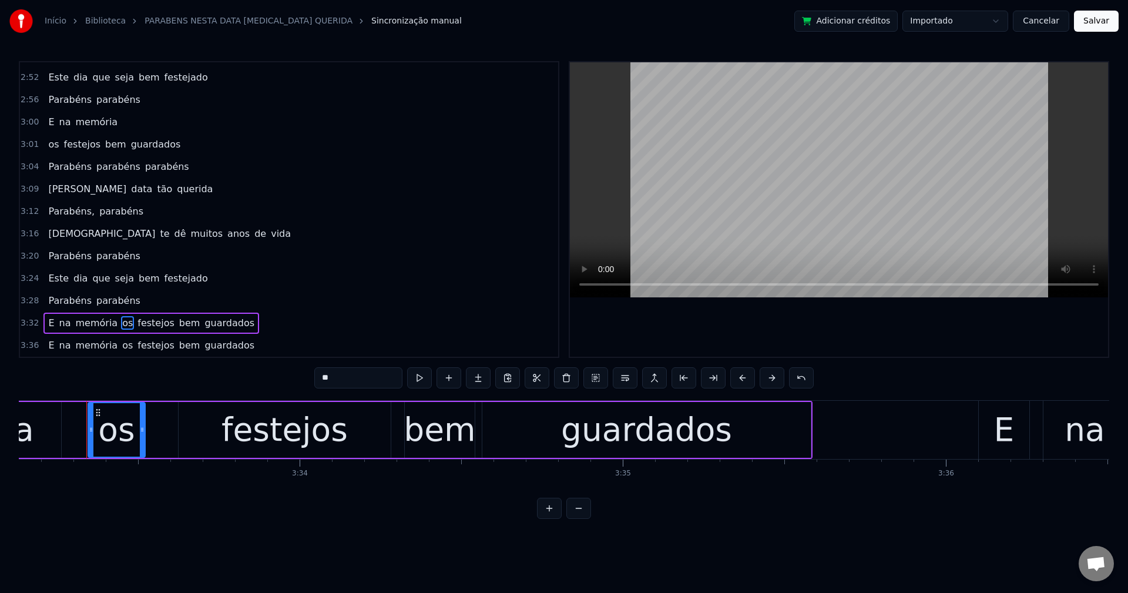
scroll to position [0, 68880]
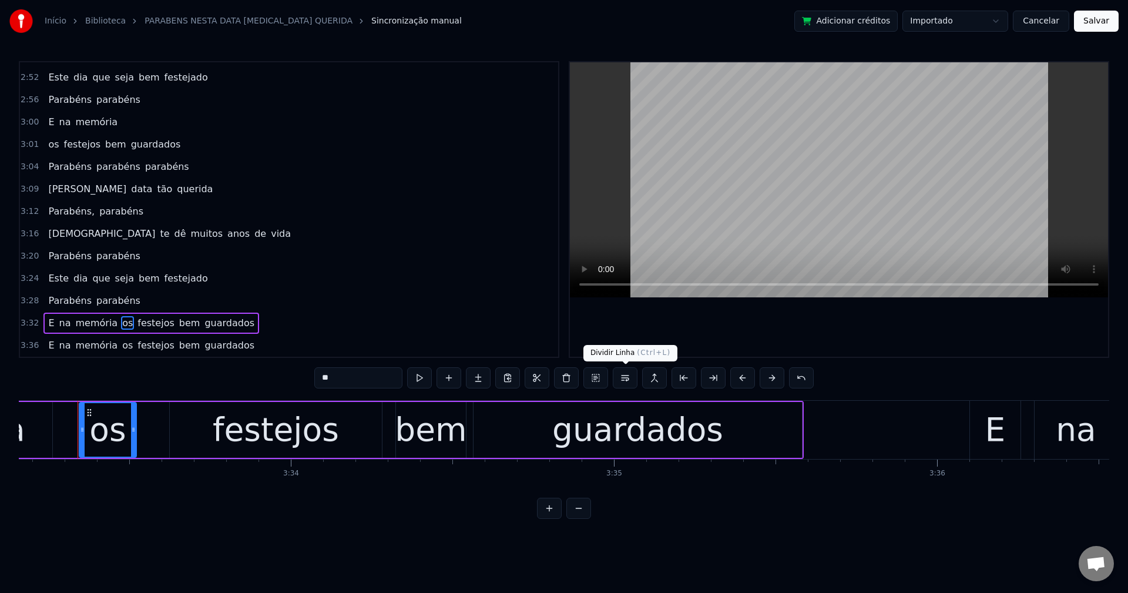
click at [626, 378] on button at bounding box center [625, 377] width 25 height 21
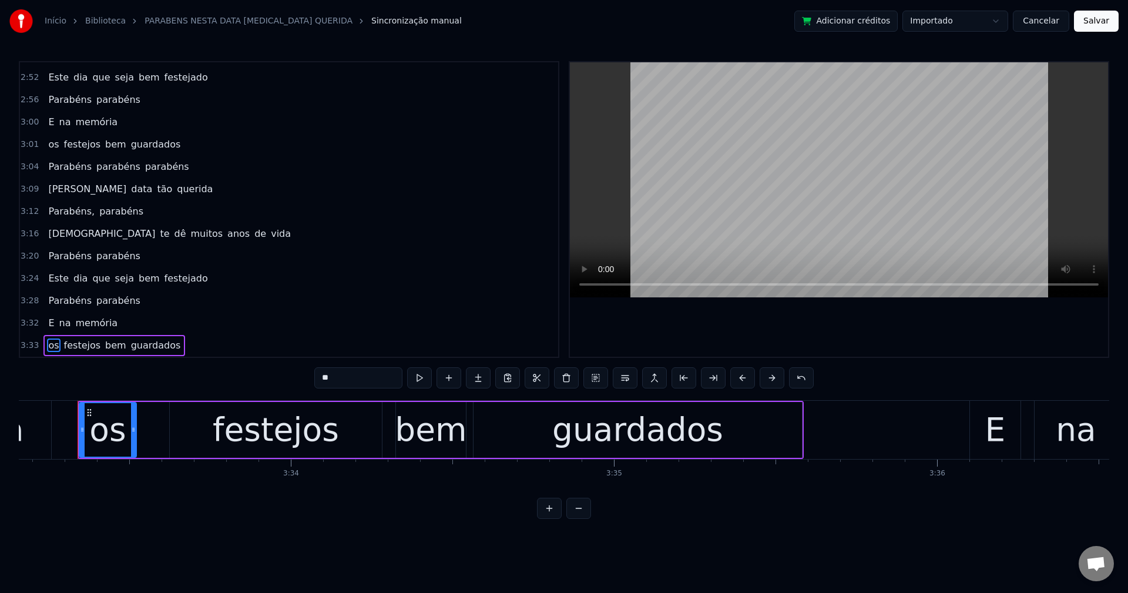
scroll to position [867, 0]
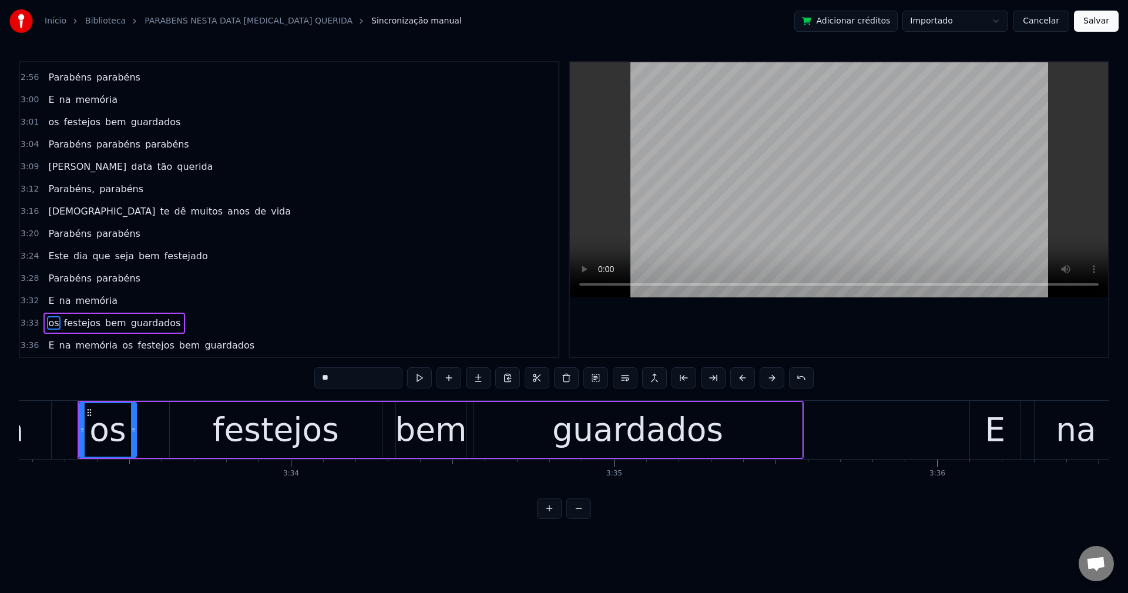
click at [121, 343] on span "os" at bounding box center [127, 345] width 13 height 14
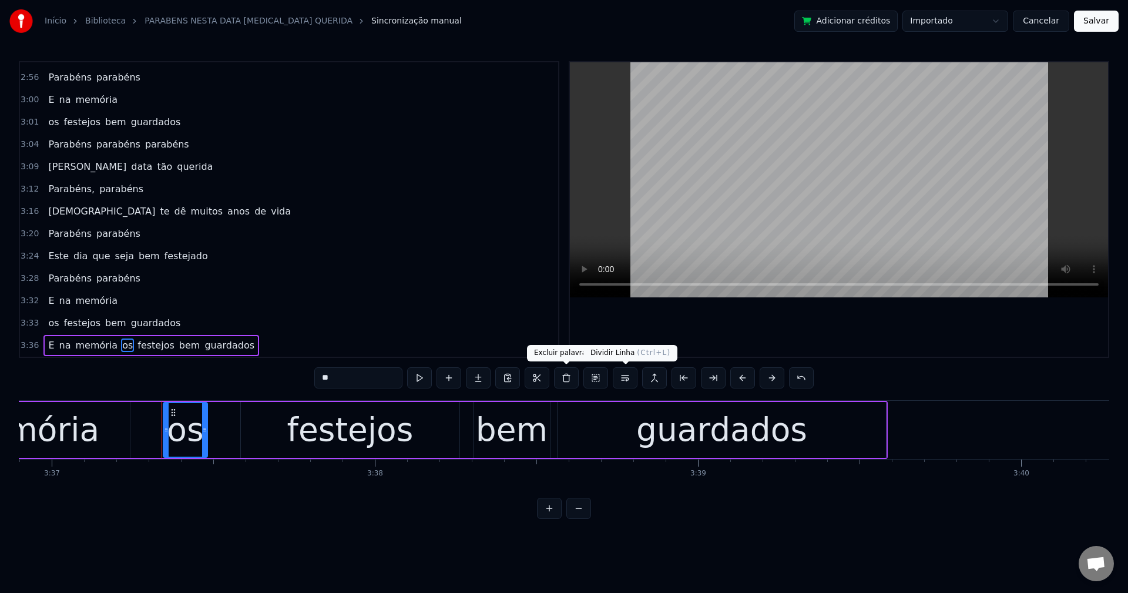
scroll to position [0, 70173]
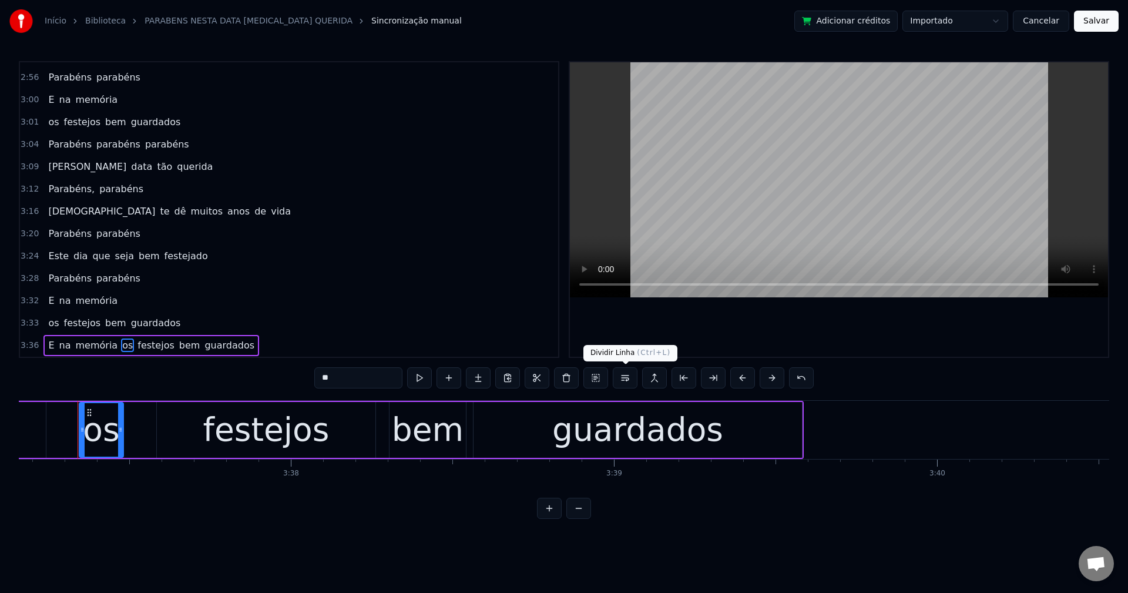
click at [624, 382] on button at bounding box center [625, 377] width 25 height 21
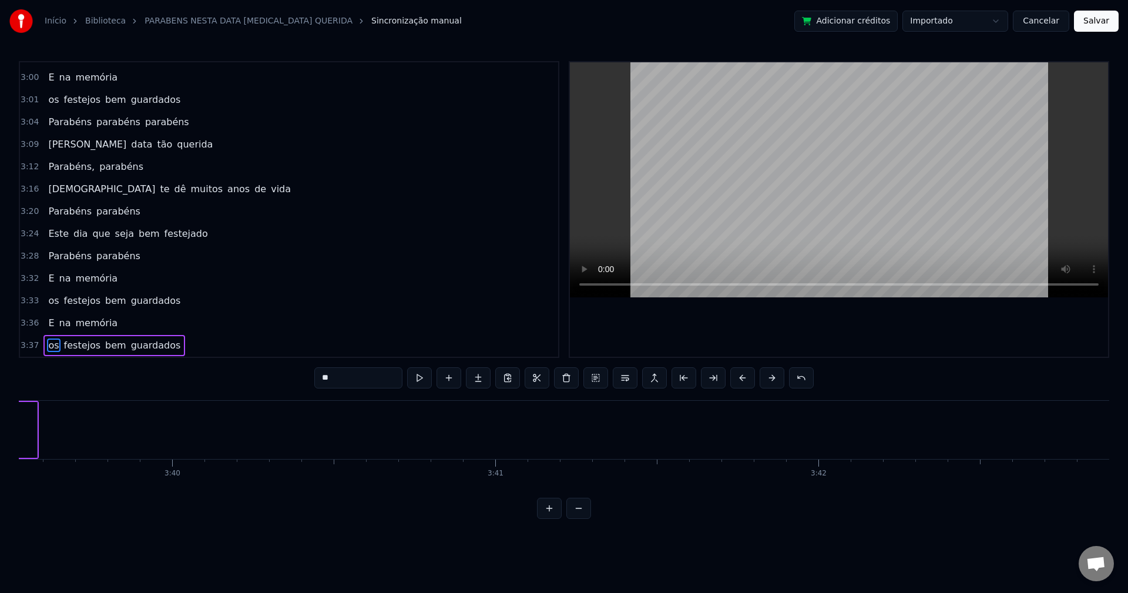
scroll to position [0, 70938]
click at [1106, 22] on button "Salvar" at bounding box center [1096, 21] width 45 height 21
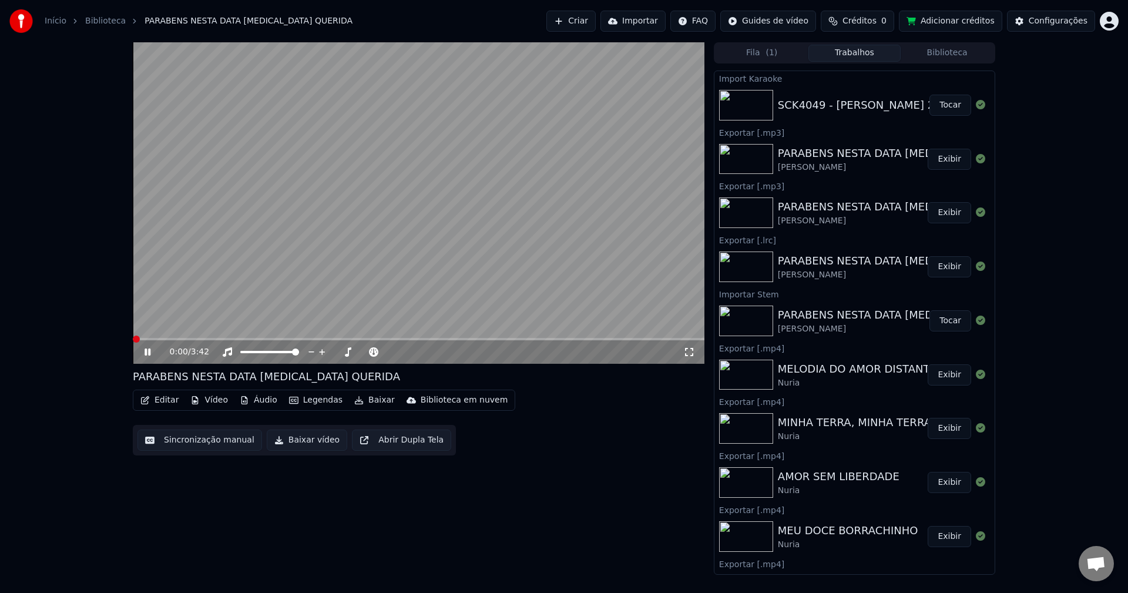
click at [256, 403] on button "Áudio" at bounding box center [258, 400] width 47 height 16
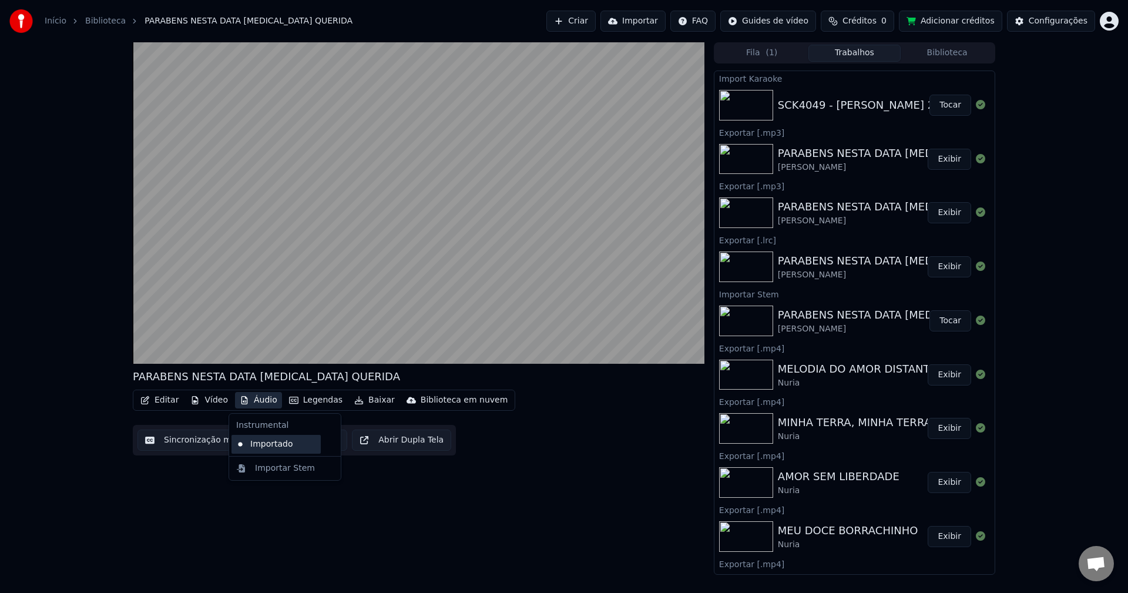
click at [246, 448] on div "Importado" at bounding box center [275, 444] width 89 height 19
click at [271, 399] on button "Áudio" at bounding box center [258, 400] width 47 height 16
click at [283, 470] on div "Importar Stem" at bounding box center [285, 468] width 60 height 12
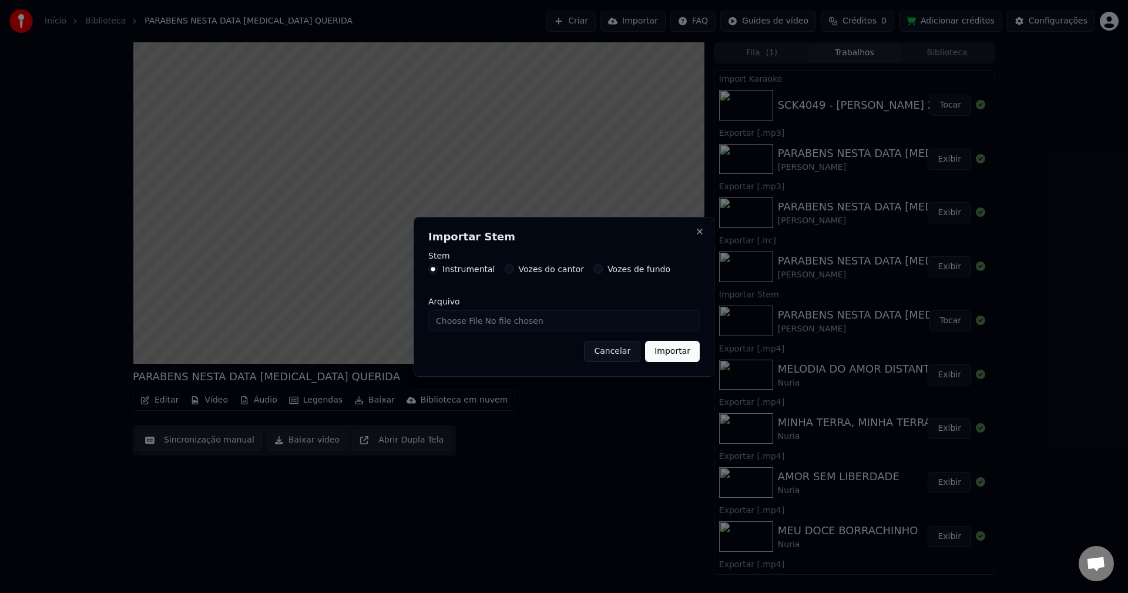
click at [494, 323] on input "Arquivo" at bounding box center [563, 320] width 271 height 21
type input "**********"
click at [673, 352] on button "Importar" at bounding box center [672, 351] width 55 height 21
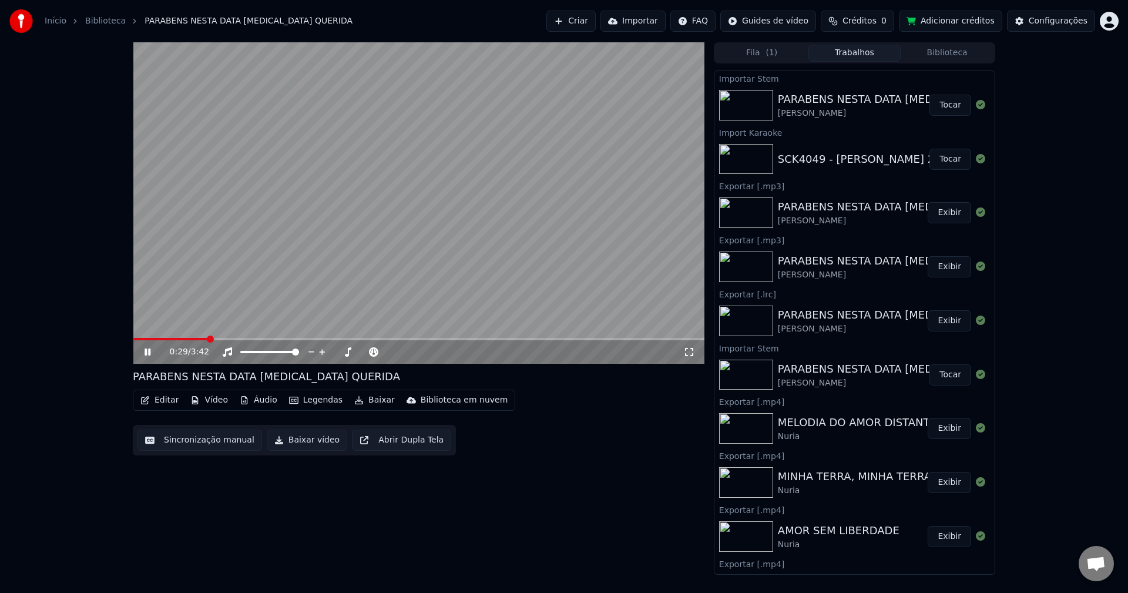
click at [936, 110] on button "Tocar" at bounding box center [950, 105] width 42 height 21
click at [261, 396] on button "Áudio" at bounding box center [258, 400] width 47 height 16
click at [262, 462] on div "Importado" at bounding box center [275, 463] width 89 height 19
click at [160, 401] on button "Editar" at bounding box center [160, 400] width 48 height 16
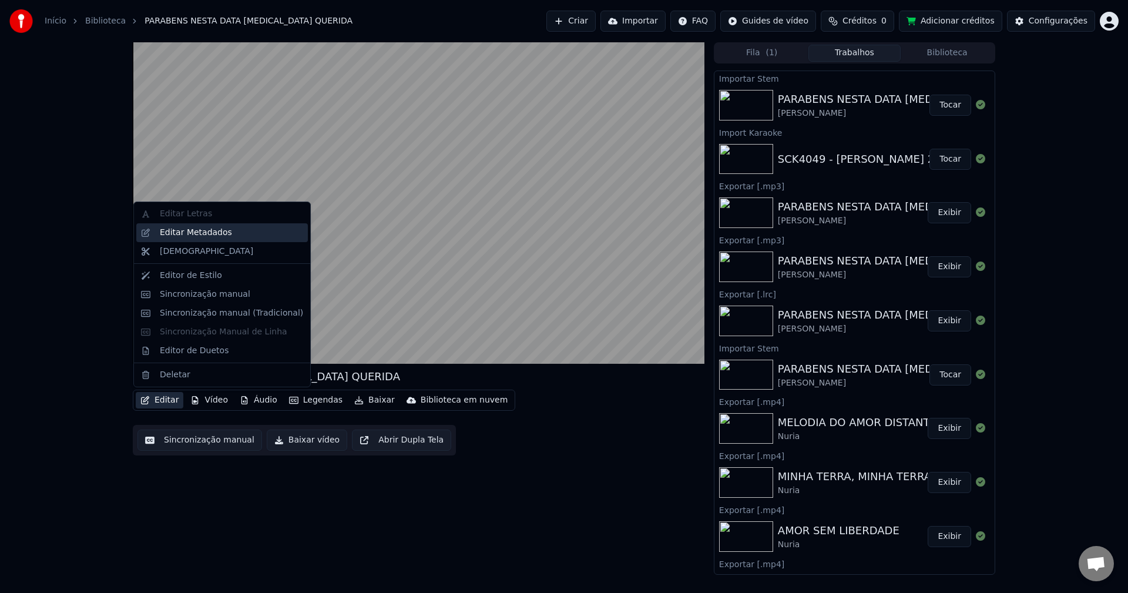
click at [223, 237] on div "Editar Metadados" at bounding box center [196, 233] width 72 height 12
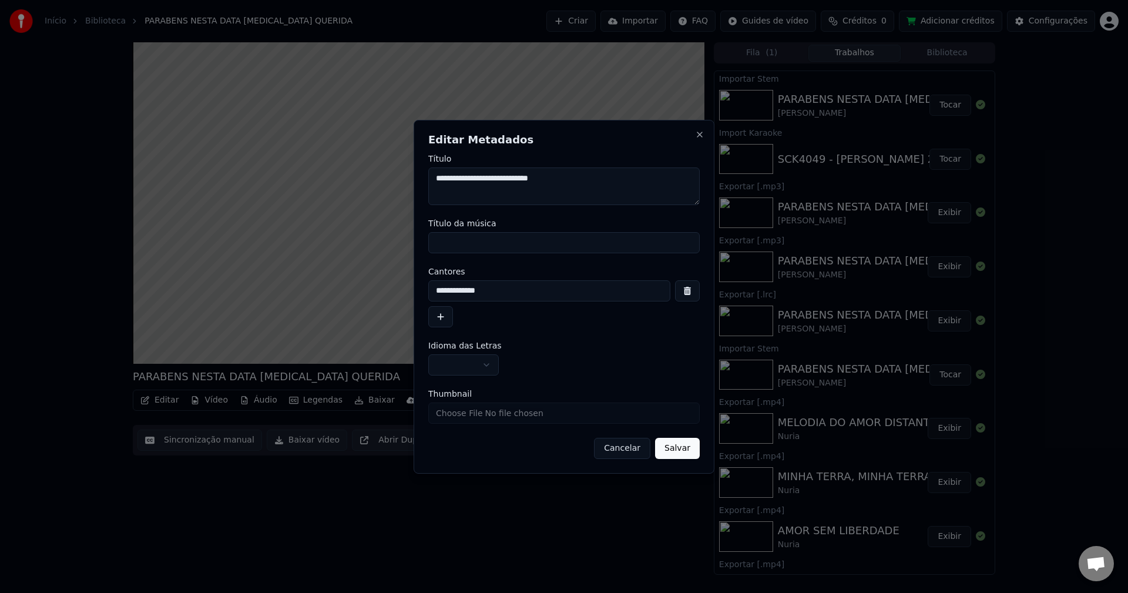
drag, startPoint x: 586, startPoint y: 178, endPoint x: 436, endPoint y: 177, distance: 150.4
click at [436, 177] on textarea "**********" at bounding box center [563, 186] width 271 height 38
drag, startPoint x: 598, startPoint y: 174, endPoint x: 606, endPoint y: 193, distance: 19.8
click at [598, 174] on textarea "**********" at bounding box center [563, 186] width 271 height 38
drag, startPoint x: 604, startPoint y: 183, endPoint x: 378, endPoint y: 167, distance: 226.1
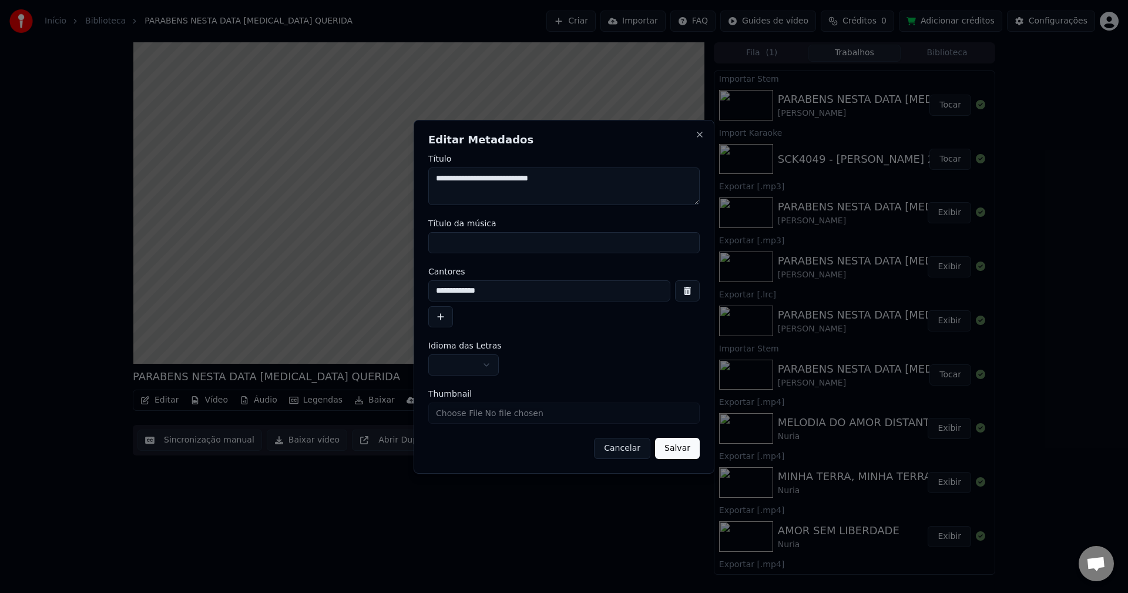
click at [378, 167] on body "Início Biblioteca PARABENS NESTA DATA [MEDICAL_DATA] QUERIDA Criar Importar FAQ…" at bounding box center [564, 296] width 1128 height 593
paste textarea "**********"
type textarea "**********"
click at [507, 239] on input "Título da música" at bounding box center [563, 242] width 271 height 21
paste input "**********"
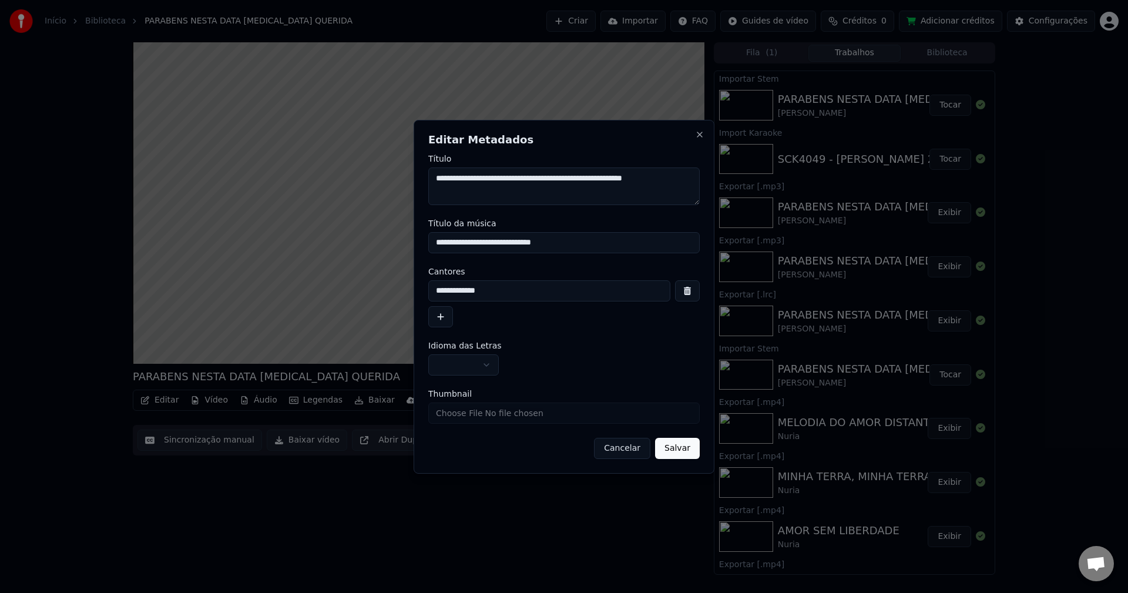
type input "**********"
drag, startPoint x: 504, startPoint y: 294, endPoint x: 308, endPoint y: 306, distance: 196.0
click at [308, 306] on body "Início Biblioteca PARABENS NESTA DATA [MEDICAL_DATA] QUERIDA Criar Importar FAQ…" at bounding box center [564, 296] width 1128 height 593
paste input "*****"
type input "**********"
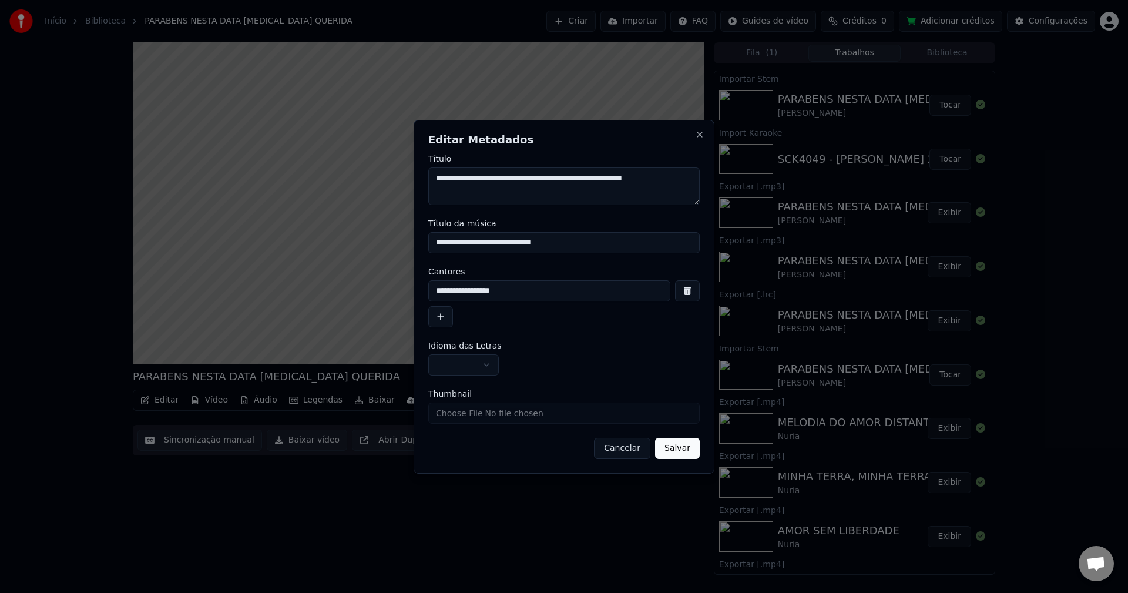
click at [502, 241] on input "**********" at bounding box center [563, 242] width 271 height 21
click at [464, 242] on input "**********" at bounding box center [563, 242] width 271 height 21
type input "**********"
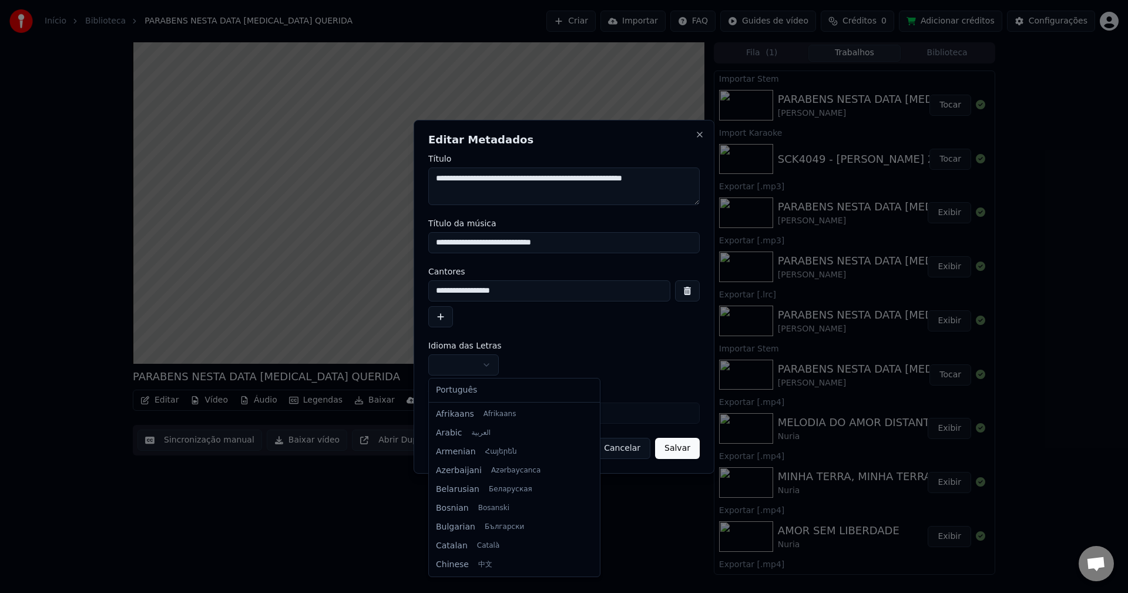
click at [491, 360] on button "button" at bounding box center [463, 364] width 71 height 21
select select "**"
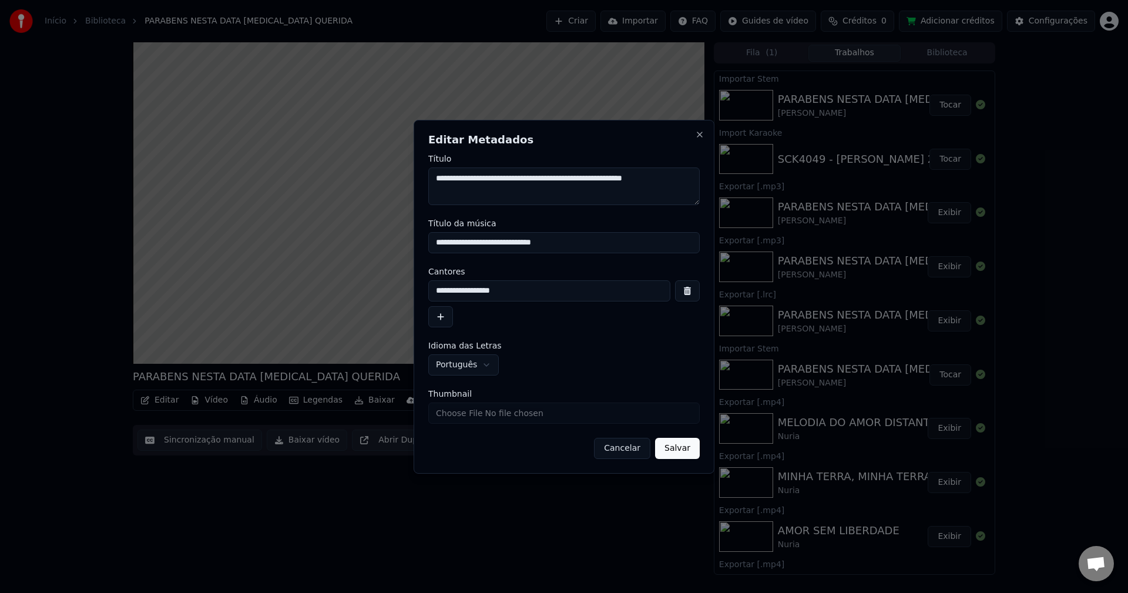
click at [487, 192] on textarea "**********" at bounding box center [563, 186] width 271 height 38
type textarea "**********"
click at [669, 447] on button "Salvar" at bounding box center [677, 448] width 45 height 21
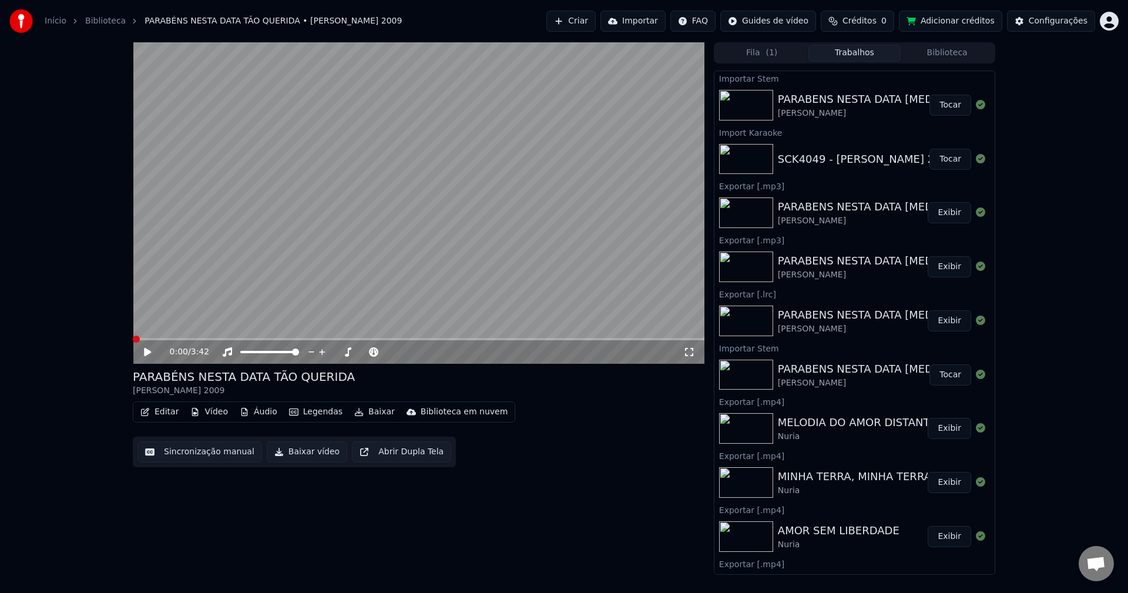
click at [939, 106] on button "Tocar" at bounding box center [950, 105] width 42 height 21
click at [255, 408] on button "Áudio" at bounding box center [258, 412] width 47 height 16
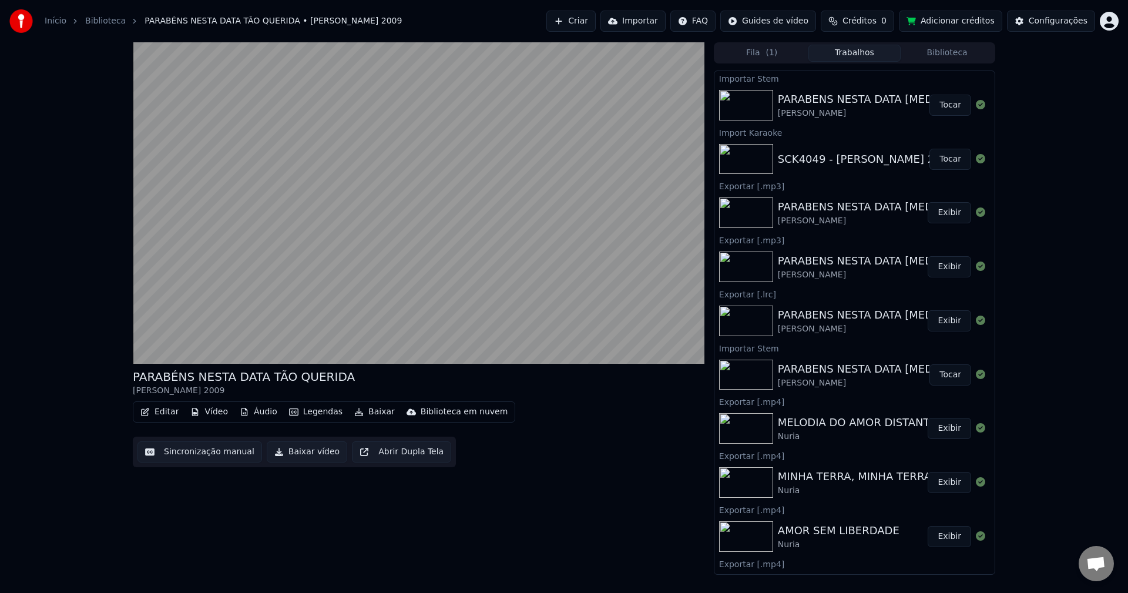
click at [306, 451] on button "Baixar vídeo" at bounding box center [307, 451] width 80 height 21
click at [948, 109] on button "Exibir" at bounding box center [949, 105] width 43 height 21
click at [521, 487] on div "PARABÉNS NESTA DATA TÃO QUERIDA [PERSON_NAME] 2009 Editar Vídeo Áudio Legendas …" at bounding box center [419, 308] width 572 height 532
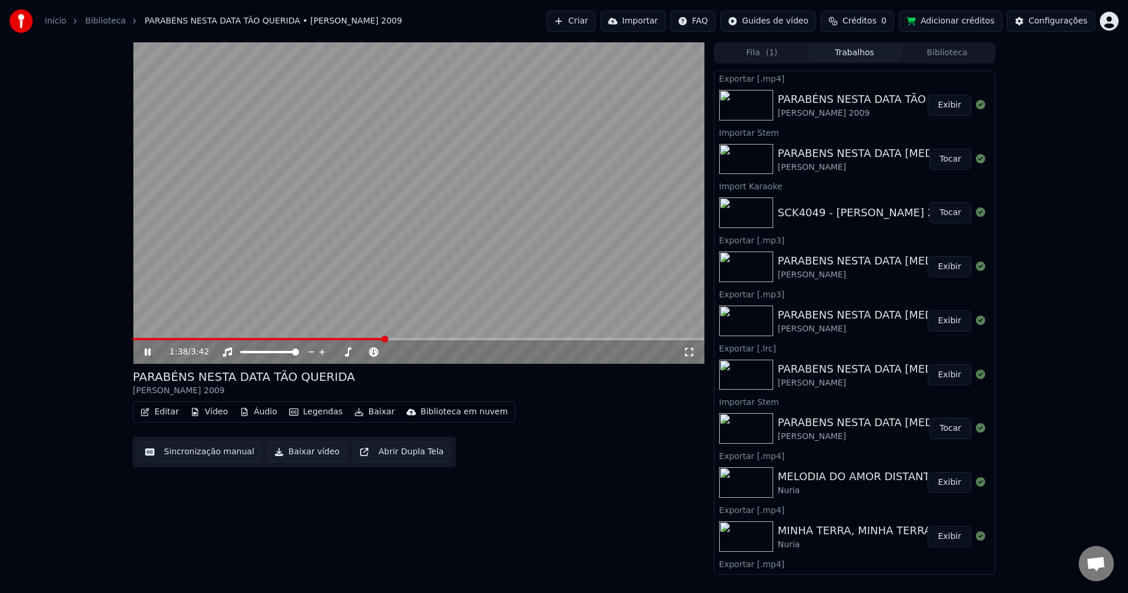
click at [355, 300] on video at bounding box center [419, 202] width 572 height 321
click at [1058, 21] on div "Configurações" at bounding box center [1058, 21] width 59 height 12
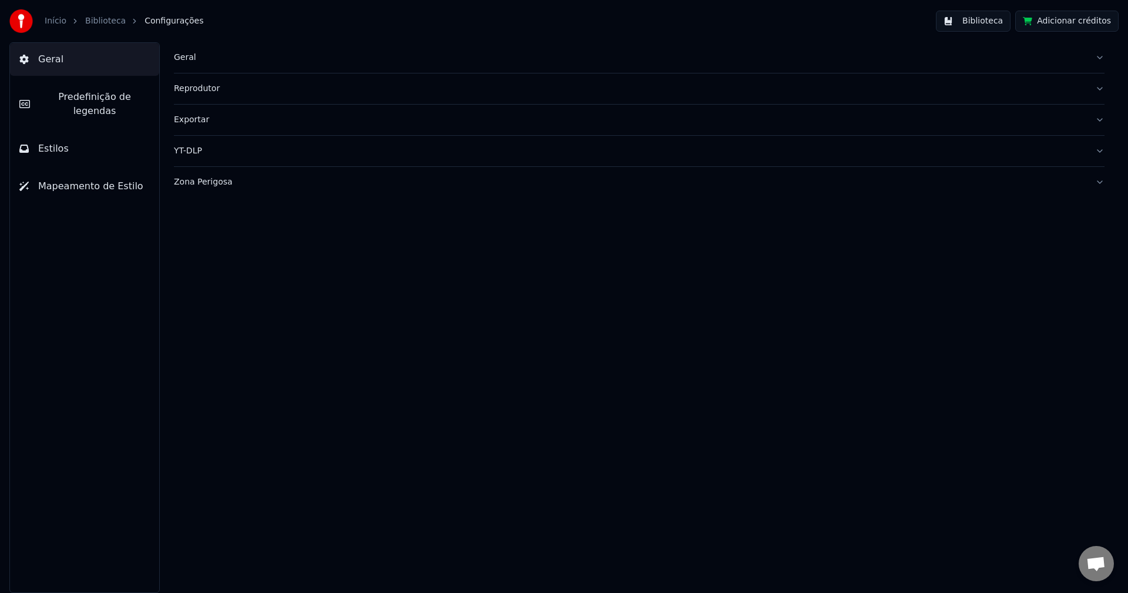
click at [187, 59] on div "Geral" at bounding box center [630, 58] width 912 height 12
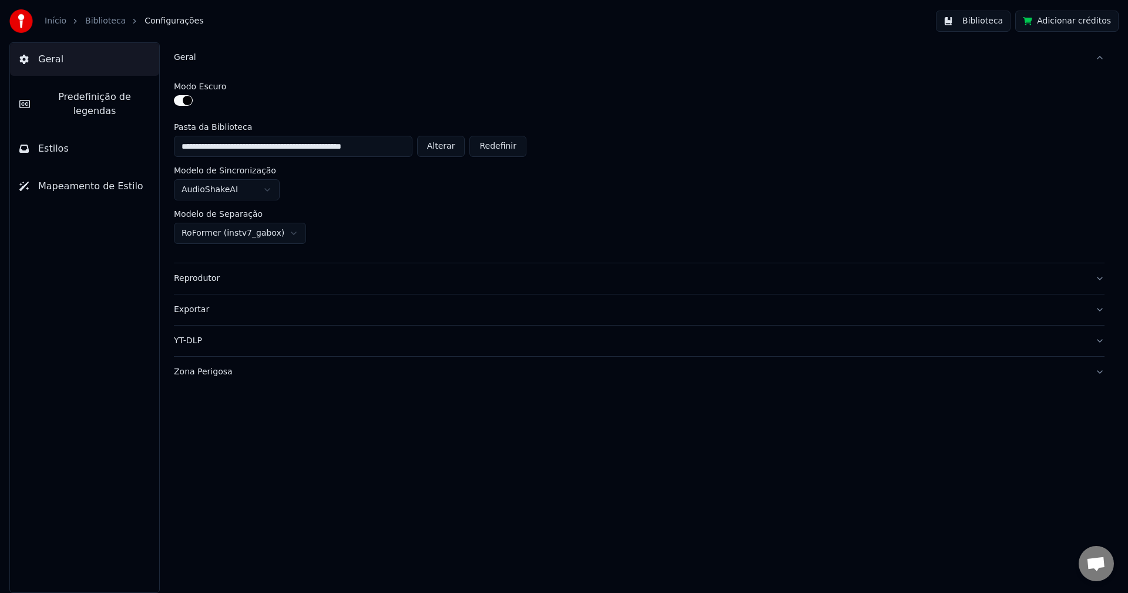
click at [454, 145] on button "Alterar" at bounding box center [441, 146] width 48 height 21
type input "**********"
click at [975, 15] on button "Biblioteca" at bounding box center [973, 21] width 75 height 21
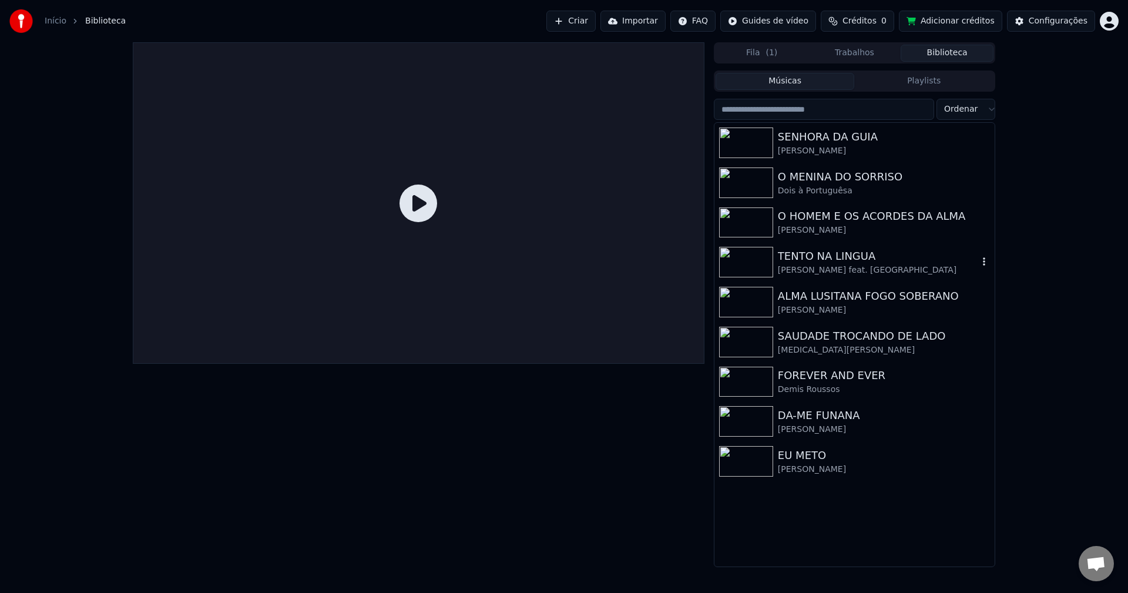
click at [798, 270] on div "[PERSON_NAME] feat. [GEOGRAPHIC_DATA]" at bounding box center [878, 270] width 200 height 12
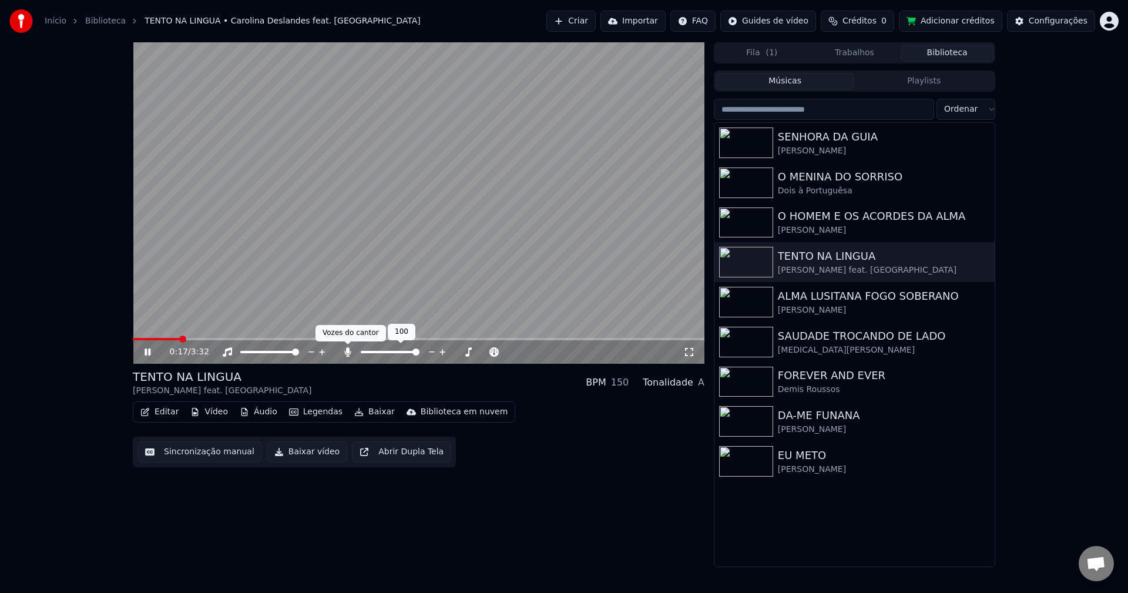
click at [344, 354] on icon at bounding box center [348, 351] width 12 height 9
click at [592, 177] on video at bounding box center [419, 202] width 572 height 321
click at [622, 512] on div "0:36 / 3:32 TENTO NA LINGUA Carolina Deslandes feat. Iolanda BPM 150 Tonalidade…" at bounding box center [419, 304] width 572 height 525
click at [1062, 26] on div "Configurações" at bounding box center [1058, 21] width 59 height 12
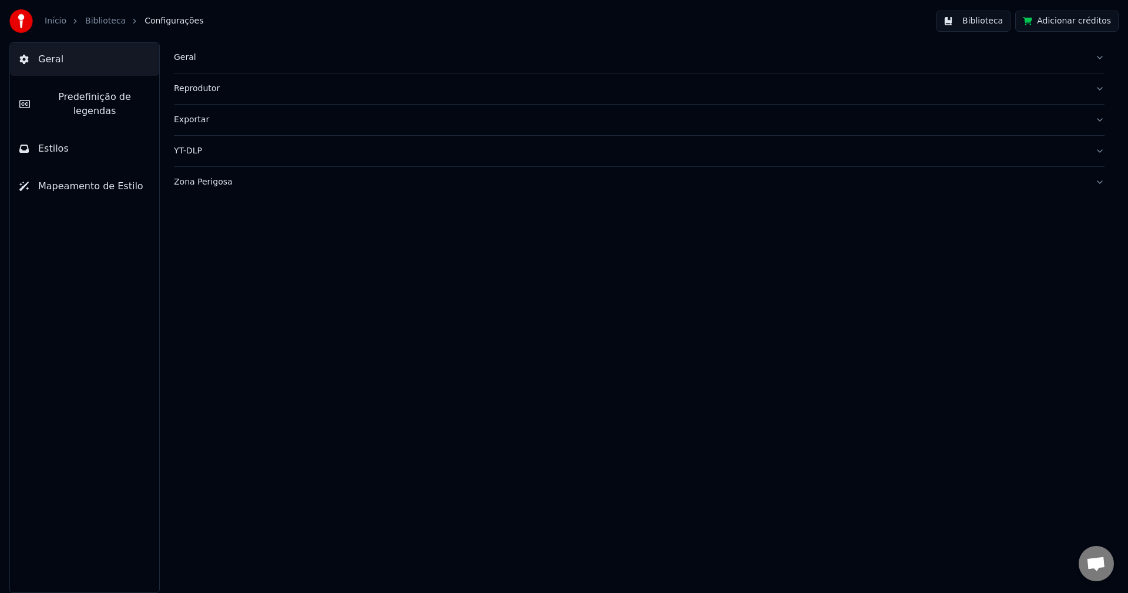
click at [187, 54] on div "Geral" at bounding box center [630, 58] width 912 height 12
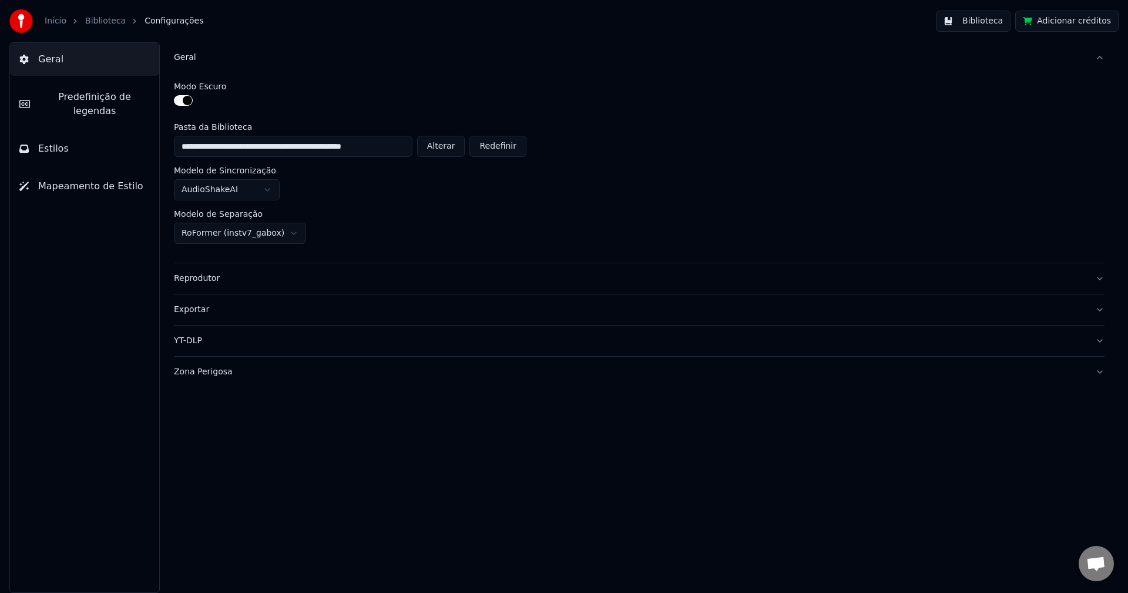
click at [444, 148] on button "Alterar" at bounding box center [441, 146] width 48 height 21
type input "**********"
click at [987, 23] on button "Biblioteca" at bounding box center [973, 21] width 75 height 21
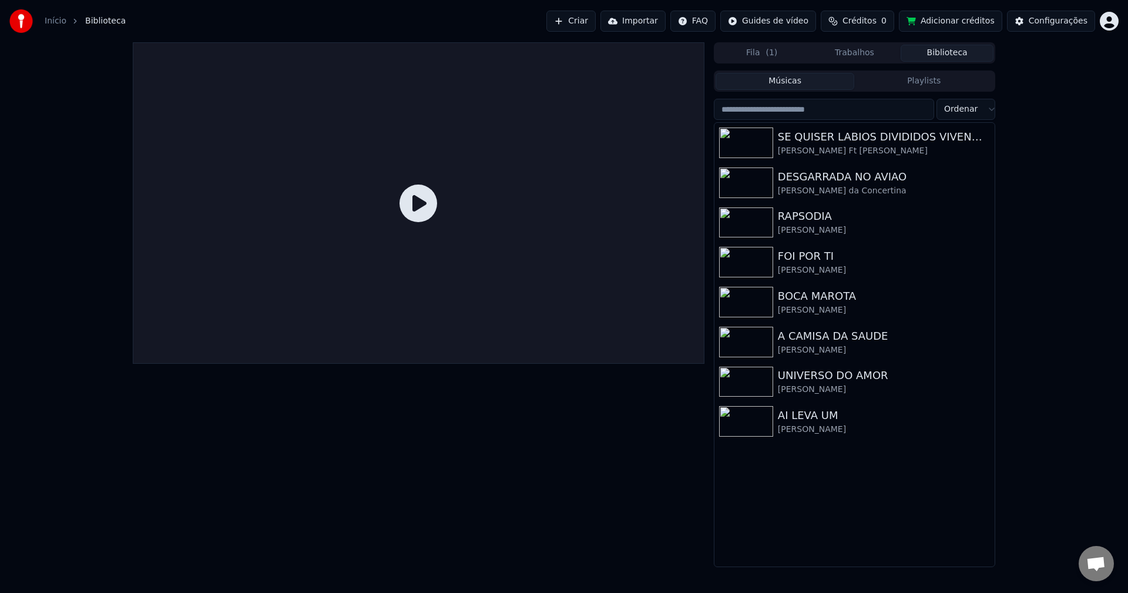
click at [837, 116] on input "search" at bounding box center [824, 109] width 220 height 21
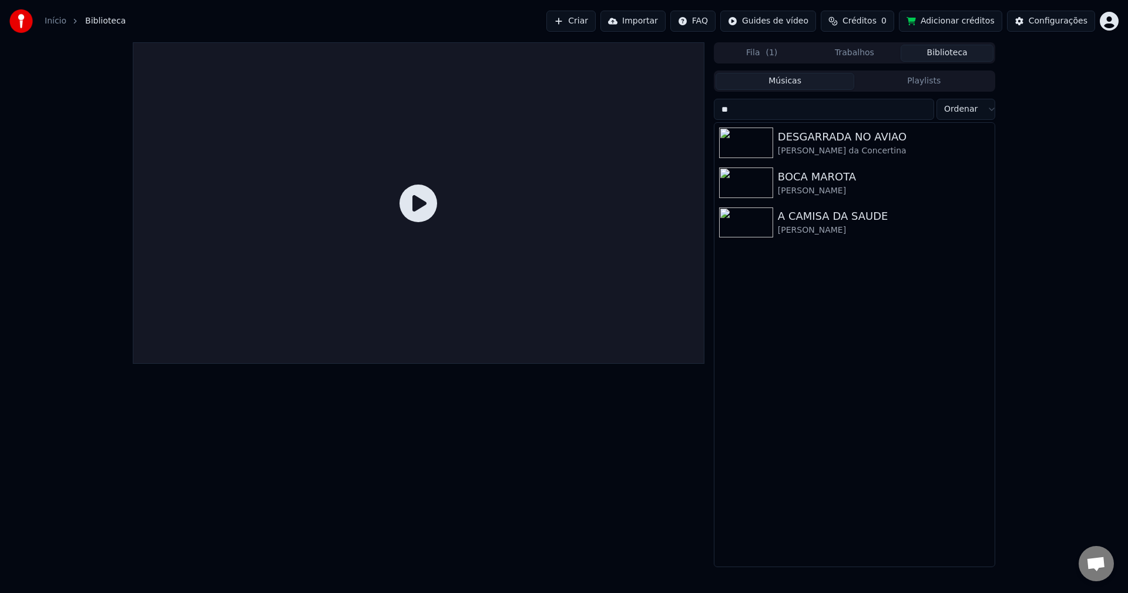
type input "*"
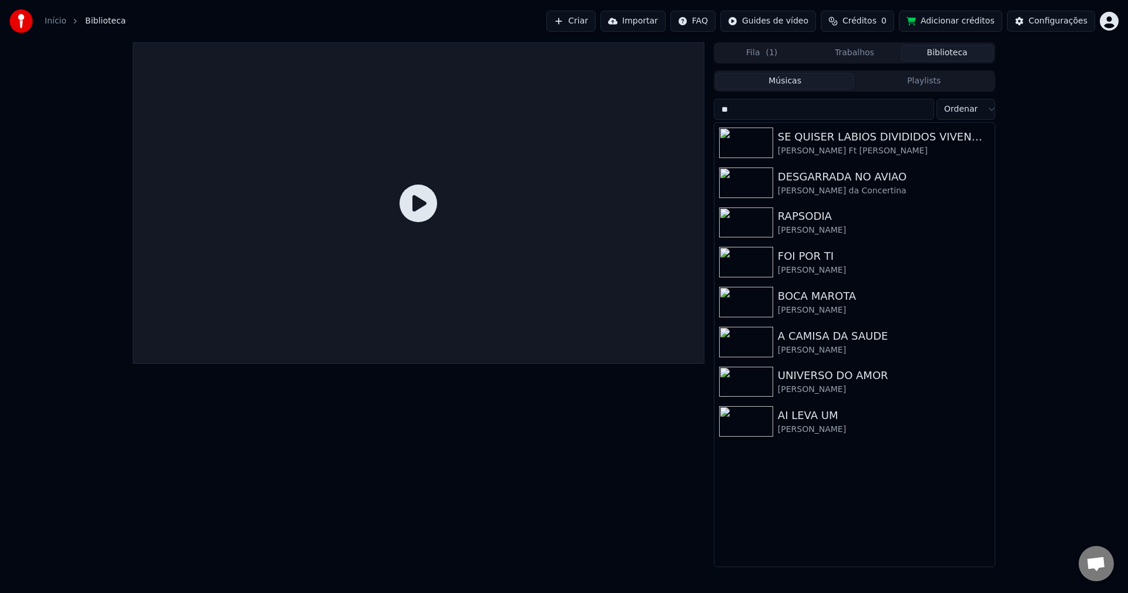
type input "*"
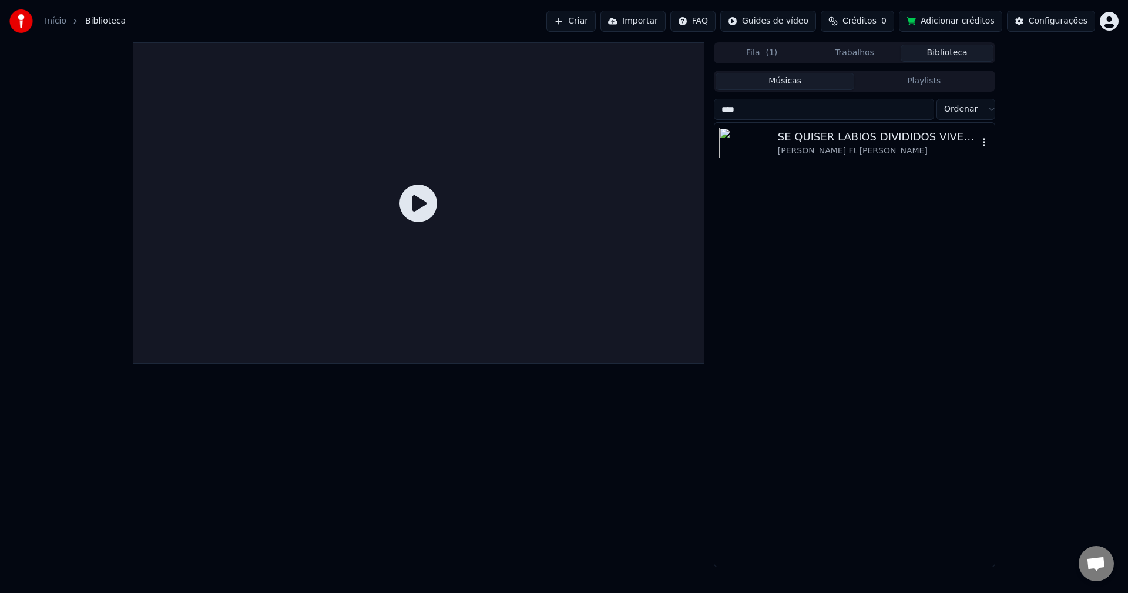
type input "****"
click at [843, 136] on div "SE QUISER LABIOS DIVIDIDOS VIVENDO DE SOLIDÃO" at bounding box center [878, 137] width 200 height 16
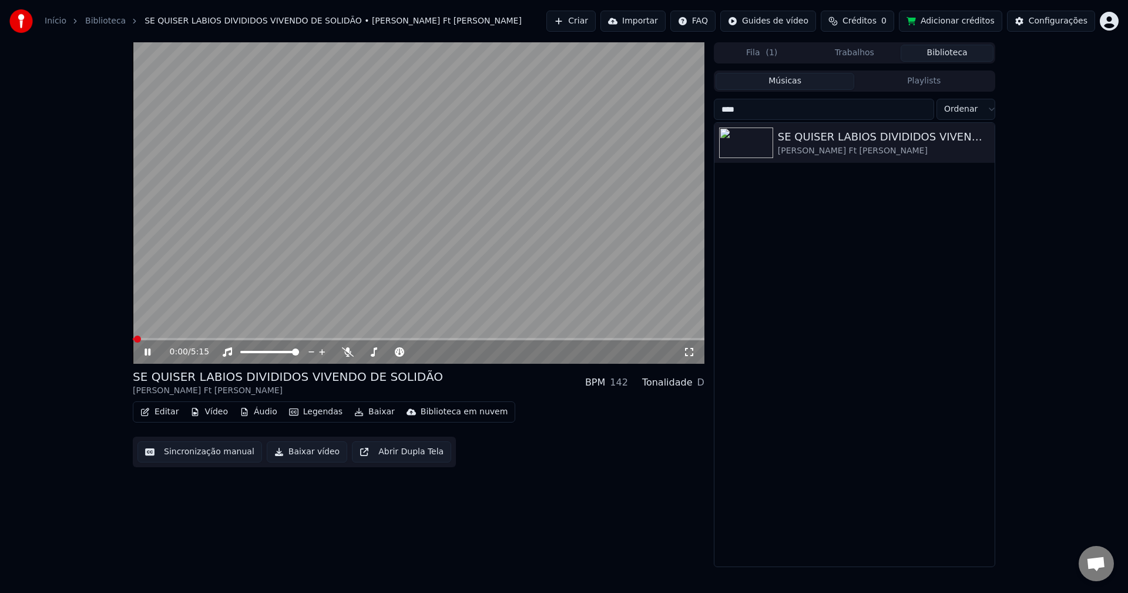
click at [198, 452] on button "Sincronização manual" at bounding box center [199, 451] width 125 height 21
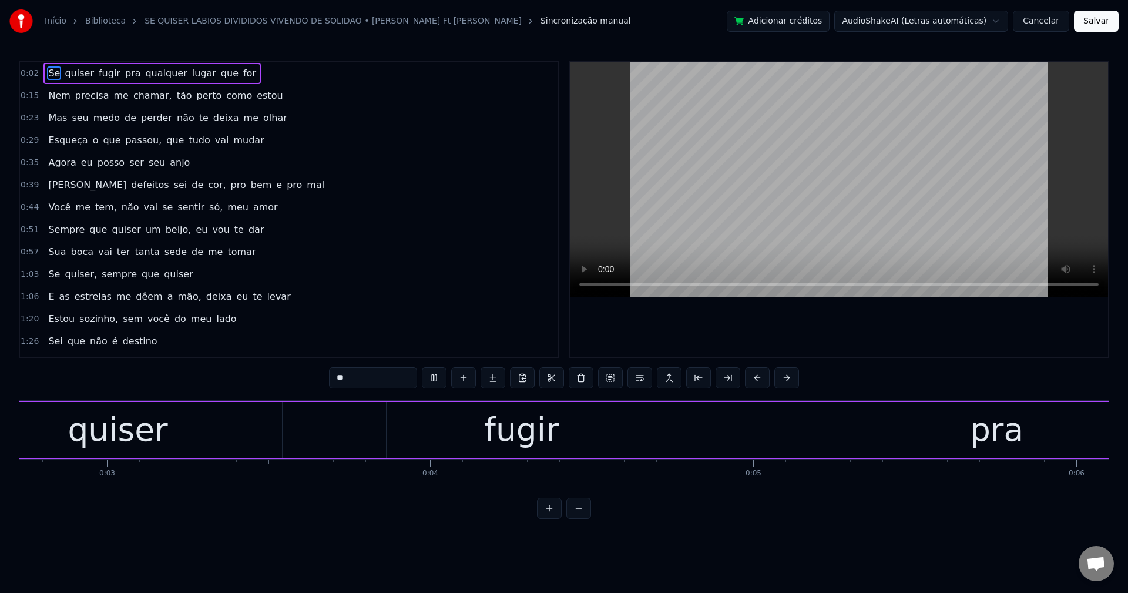
scroll to position [0, 1019]
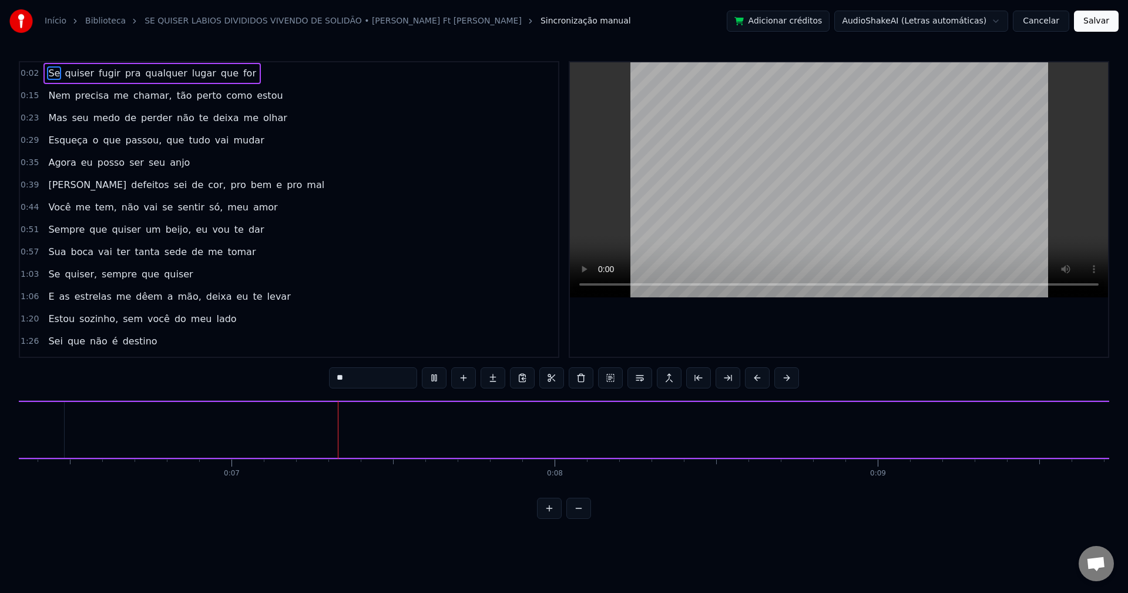
click at [896, 22] on html "Início Biblioteca SE QUISER LABIOS DIVIDIDOS VIVENDO DE SOLIDÃO • [PERSON_NAME]…" at bounding box center [564, 269] width 1128 height 538
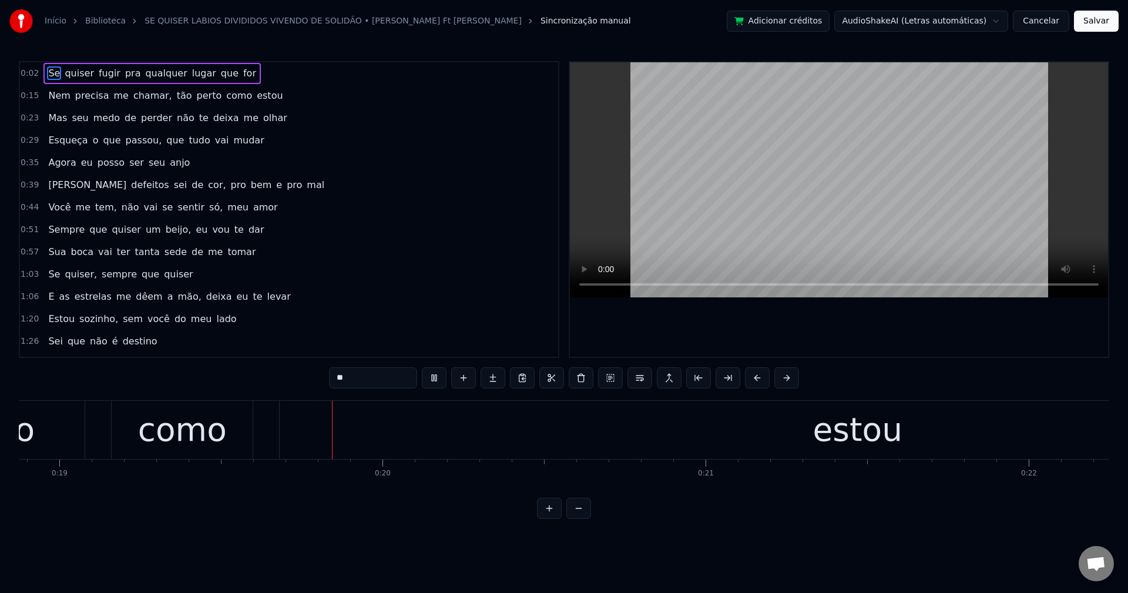
scroll to position [0, 6132]
click at [58, 68] on div "Se quiser fugir pra qualquer lugar que for" at bounding box center [151, 73] width 217 height 21
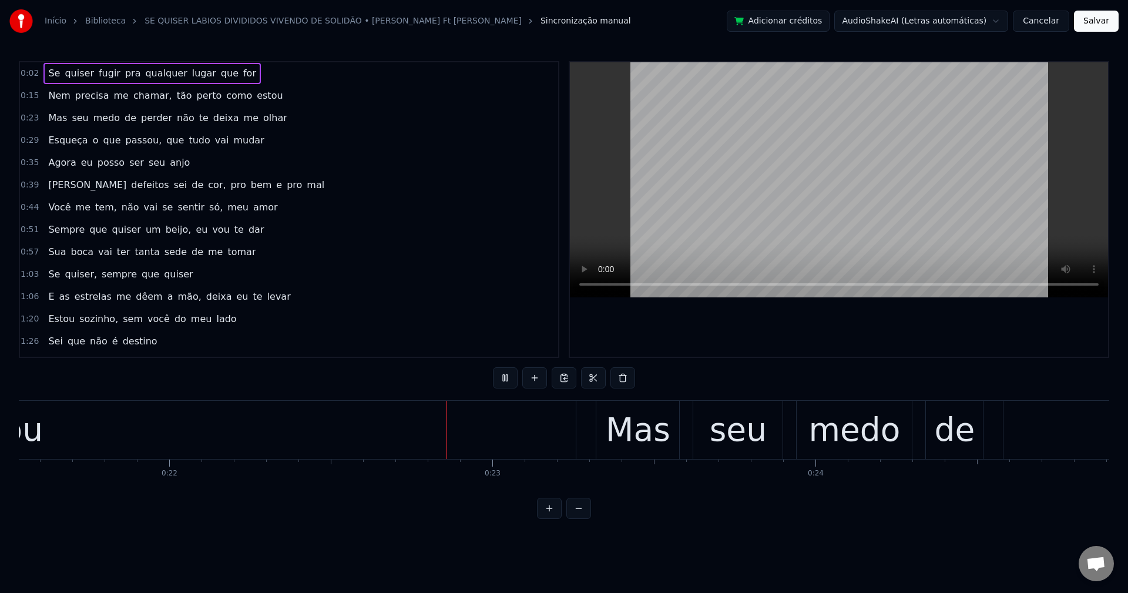
click at [144, 93] on span "chamar," at bounding box center [152, 96] width 41 height 14
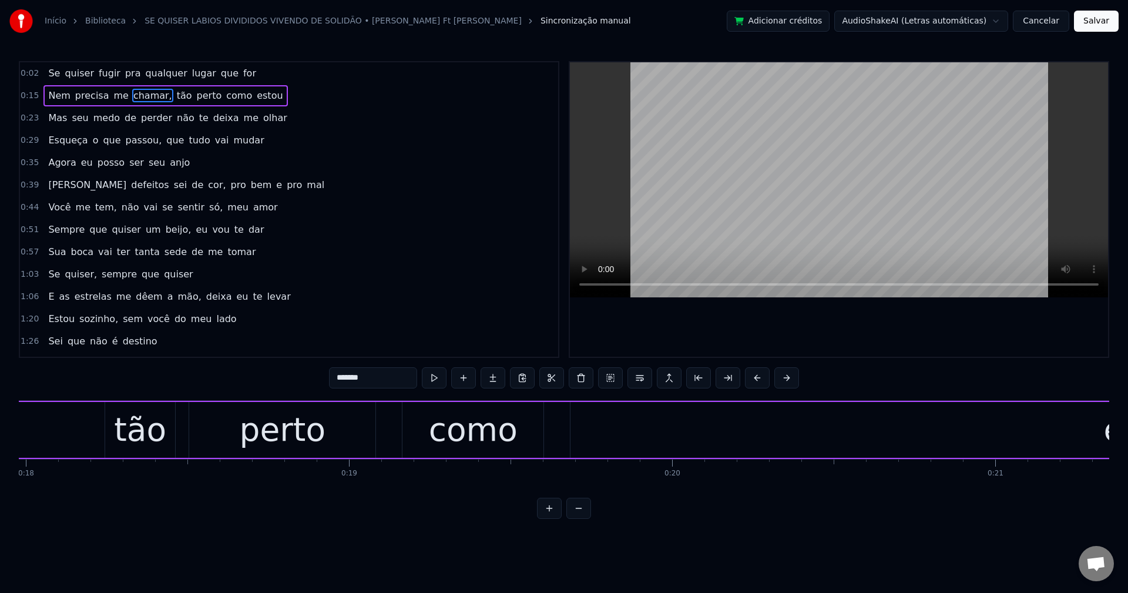
scroll to position [0, 5402]
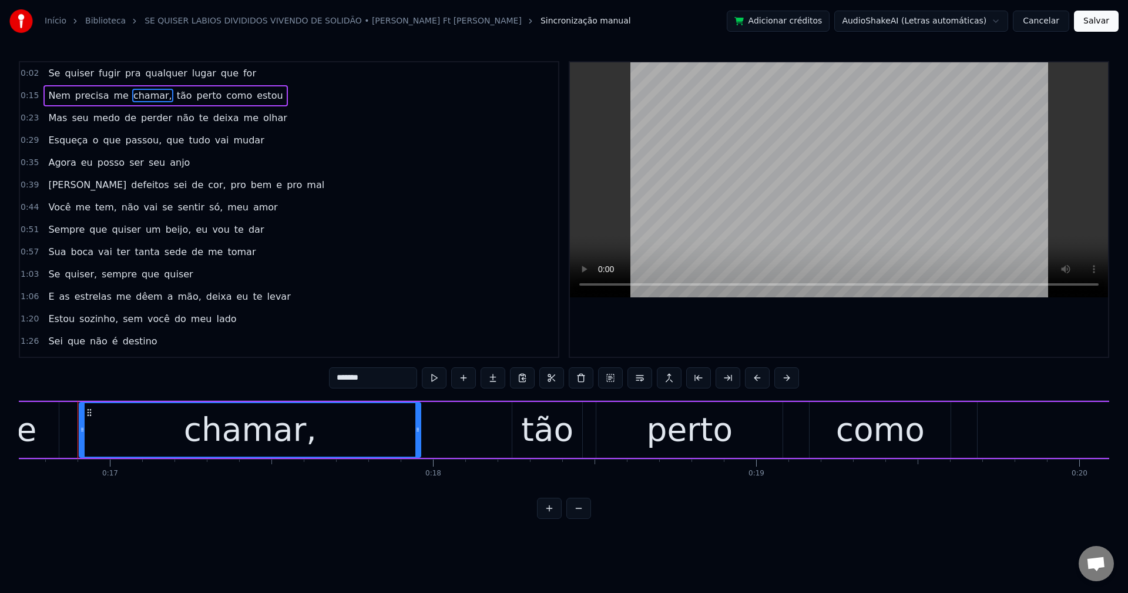
click at [388, 373] on input "*******" at bounding box center [373, 377] width 88 height 21
click at [49, 72] on span "Se" at bounding box center [54, 73] width 14 height 14
type input "**"
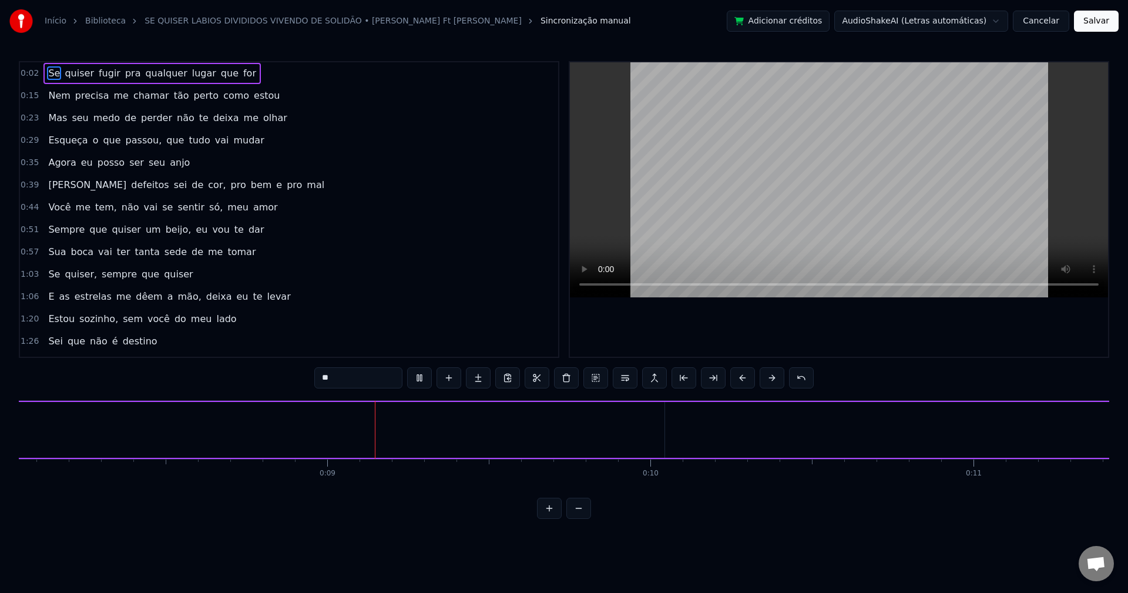
scroll to position [0, 2673]
click at [367, 432] on div "Se quiser fugir pra qualquer lugar que for" at bounding box center [171, 430] width 4139 height 58
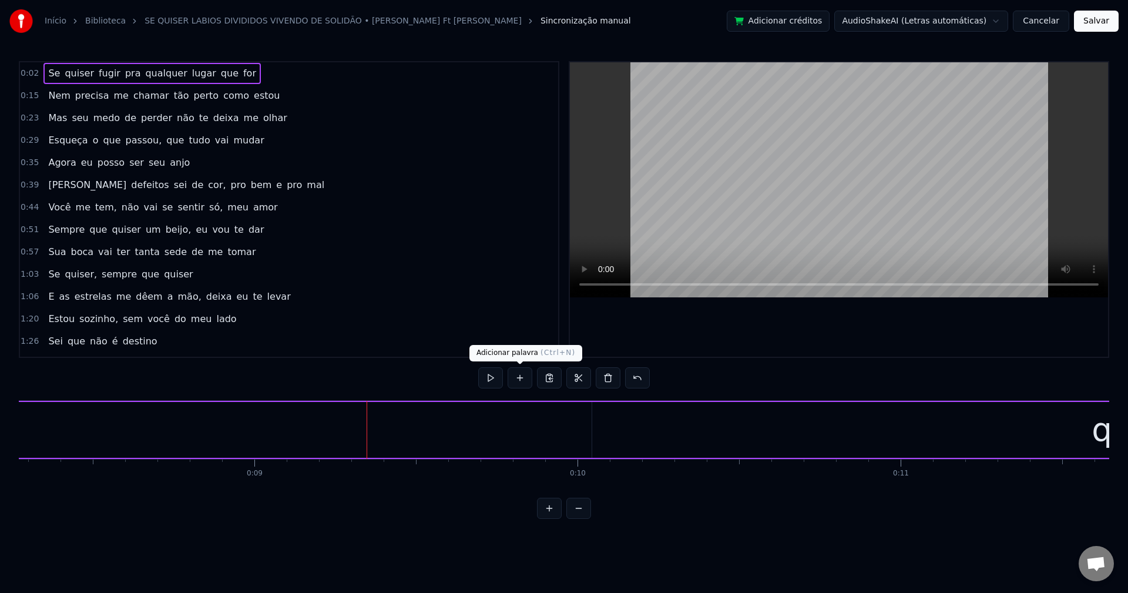
click at [512, 375] on button at bounding box center [520, 377] width 25 height 21
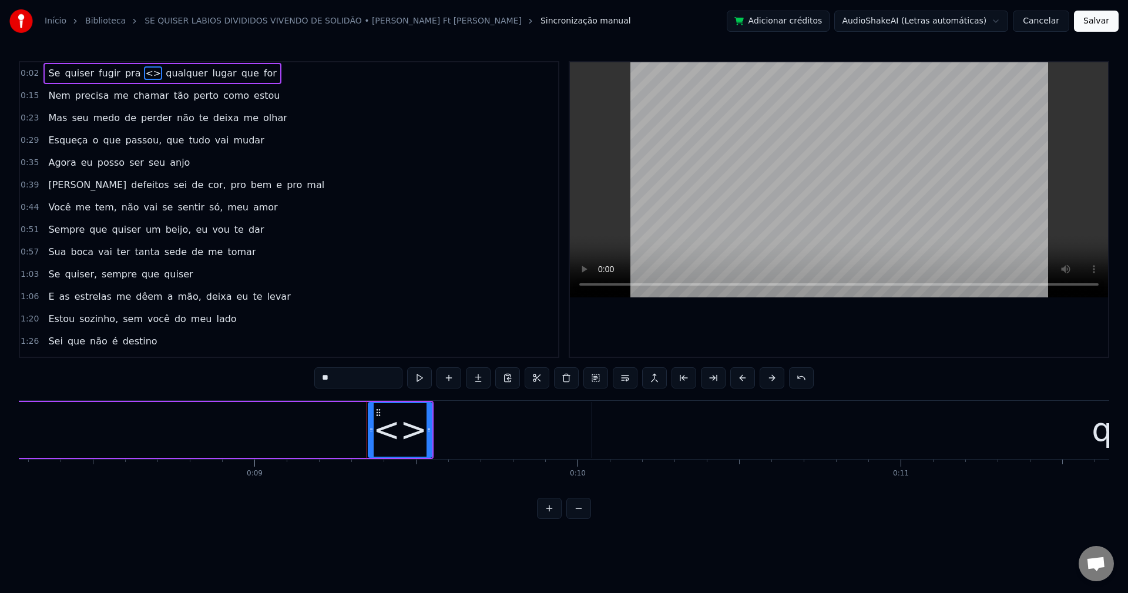
drag, startPoint x: 366, startPoint y: 380, endPoint x: 264, endPoint y: 385, distance: 102.3
click at [267, 389] on div "0:02 Se quiser fugir pra <> qualquer lugar que for 0:15 Nem precisa me chamar t…" at bounding box center [564, 290] width 1090 height 458
type input "*"
type input "**"
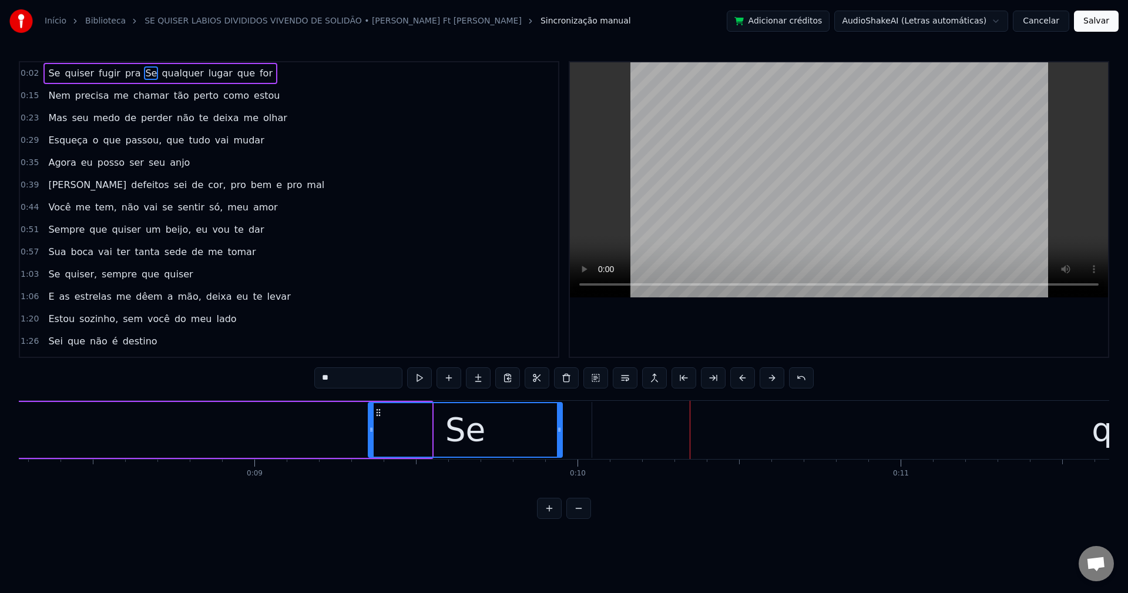
drag, startPoint x: 427, startPoint y: 429, endPoint x: 557, endPoint y: 404, distance: 132.9
click at [557, 404] on div at bounding box center [559, 429] width 5 height 53
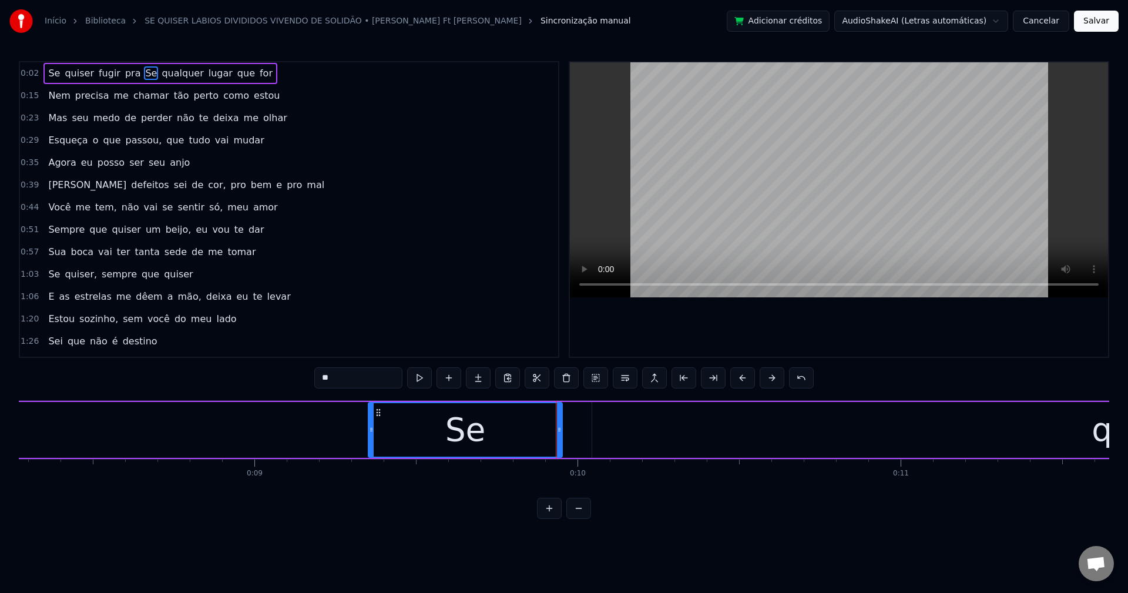
click at [588, 432] on div "Se quiser fugir pra Se qualquer lugar que for" at bounding box center [171, 430] width 4139 height 58
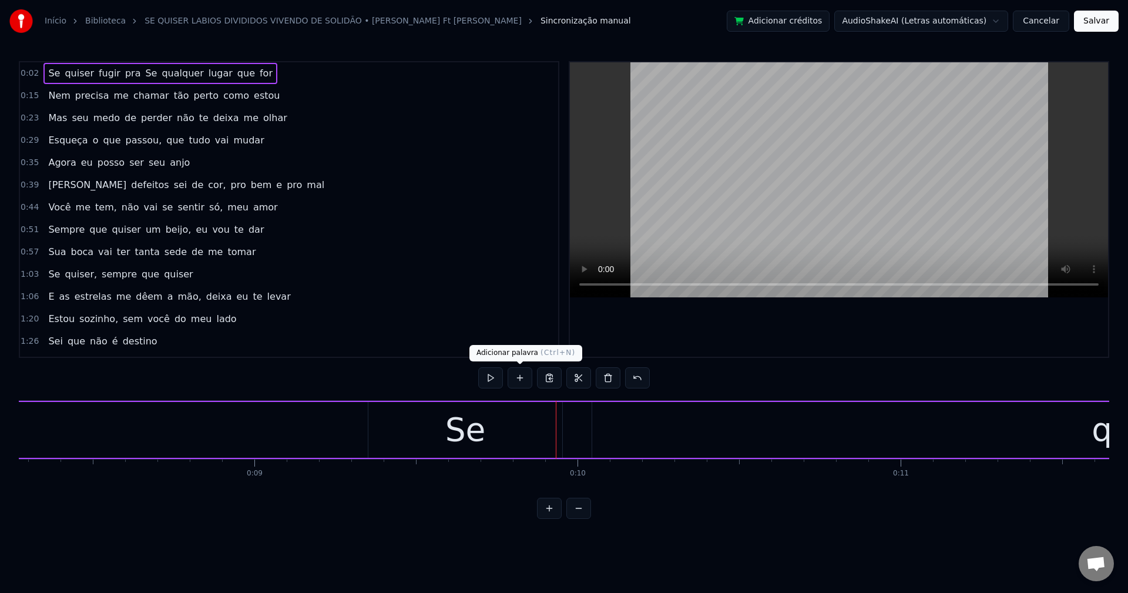
click at [517, 384] on button at bounding box center [520, 377] width 25 height 21
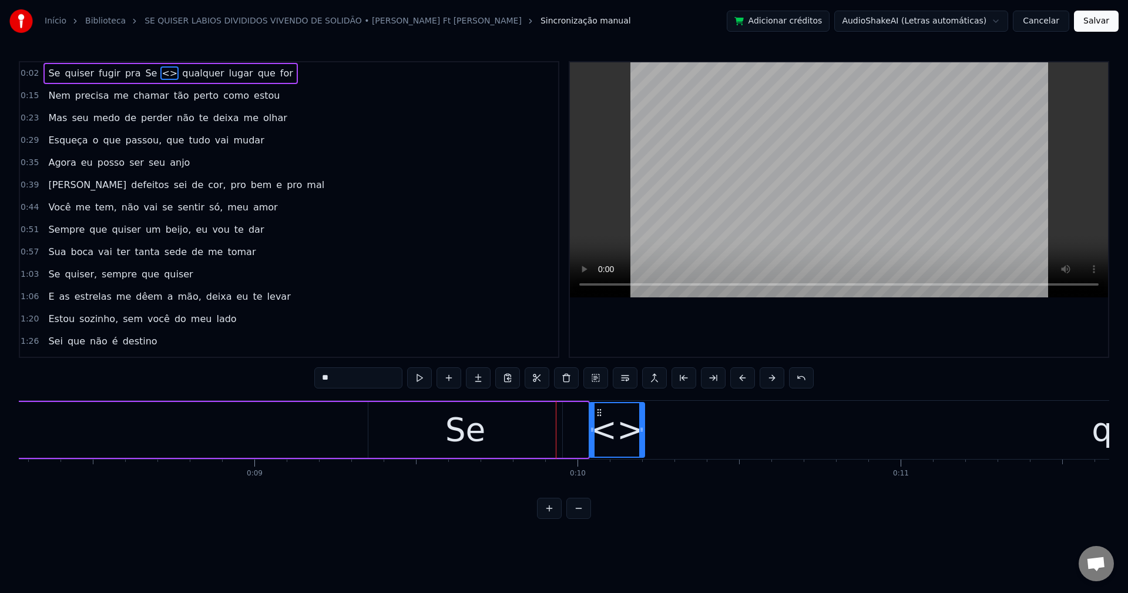
drag, startPoint x: 308, startPoint y: 388, endPoint x: 298, endPoint y: 384, distance: 11.0
click at [233, 408] on div "0:02 Se quiser fugir pra Se <> qualquer lugar que for 0:15 Nem precisa me chama…" at bounding box center [564, 290] width 1090 height 458
type input "******"
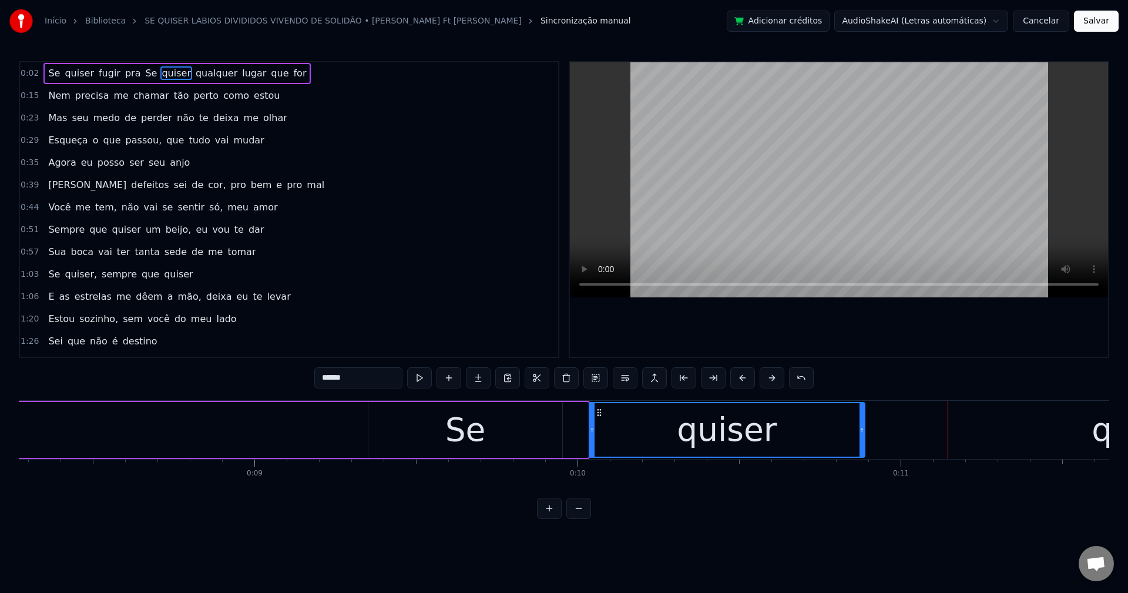
drag, startPoint x: 674, startPoint y: 429, endPoint x: 951, endPoint y: 419, distance: 276.9
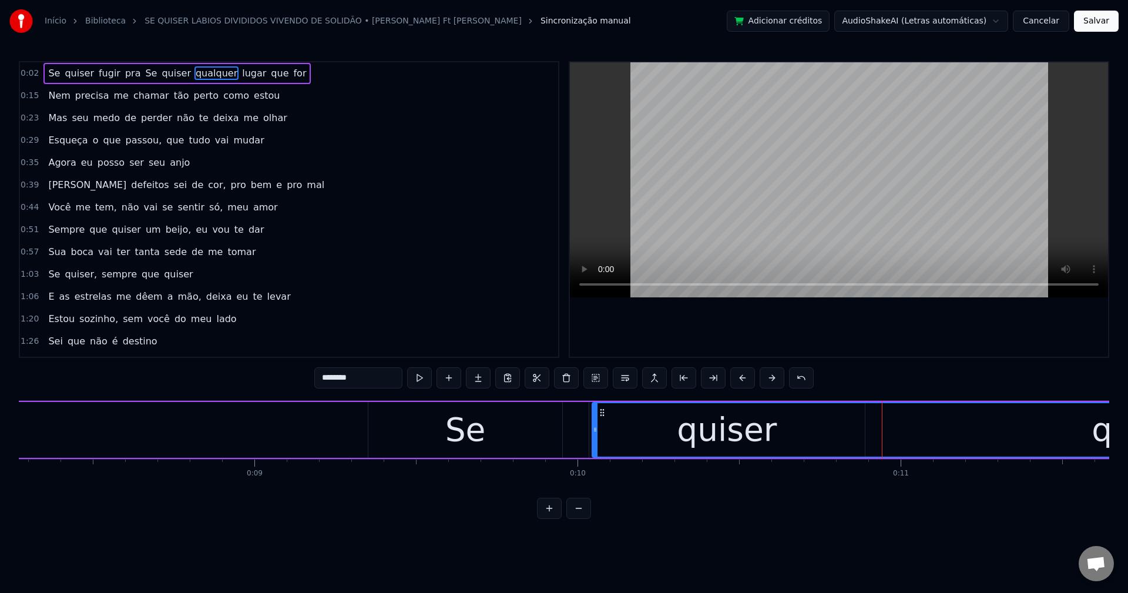
click at [124, 74] on span "pra" at bounding box center [133, 73] width 18 height 14
type input "***"
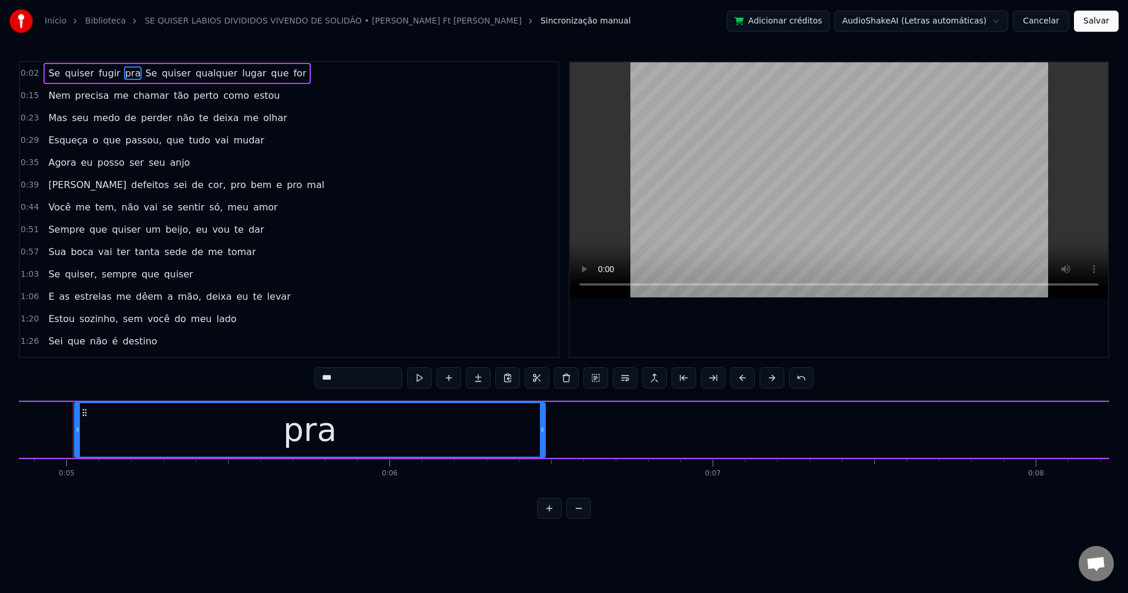
scroll to position [0, 1563]
click at [570, 378] on button at bounding box center [566, 377] width 25 height 21
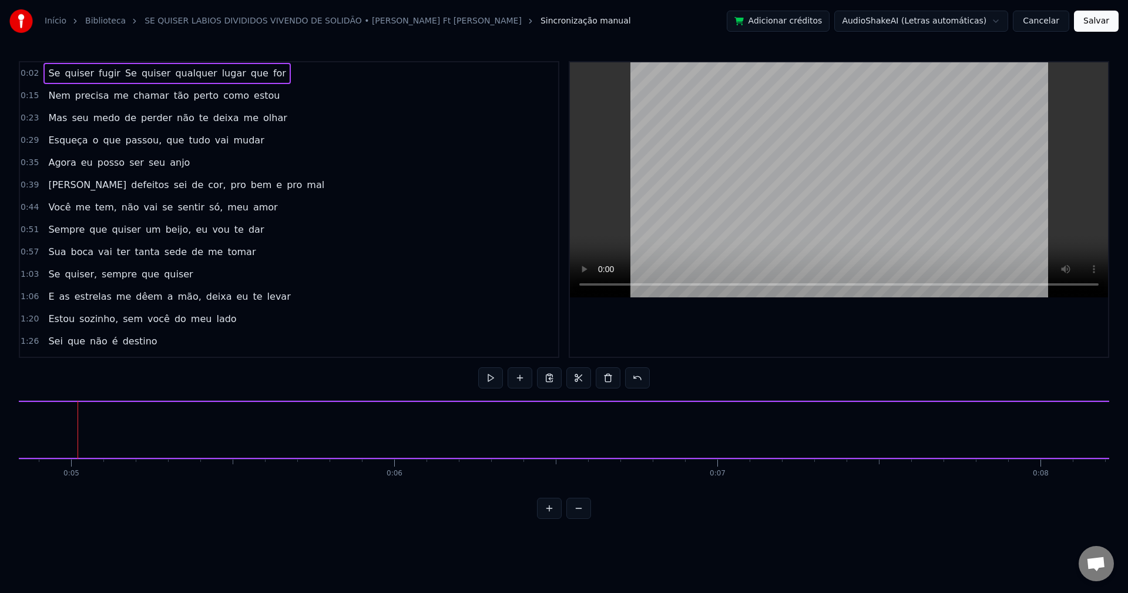
click at [98, 68] on span "fugir" at bounding box center [110, 73] width 24 height 14
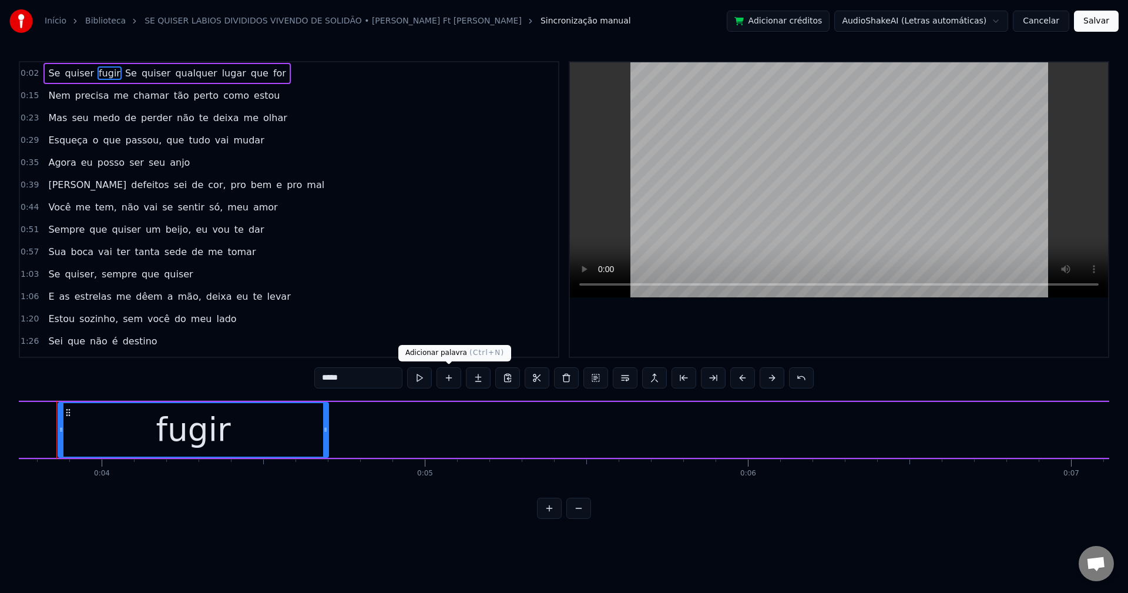
scroll to position [0, 1189]
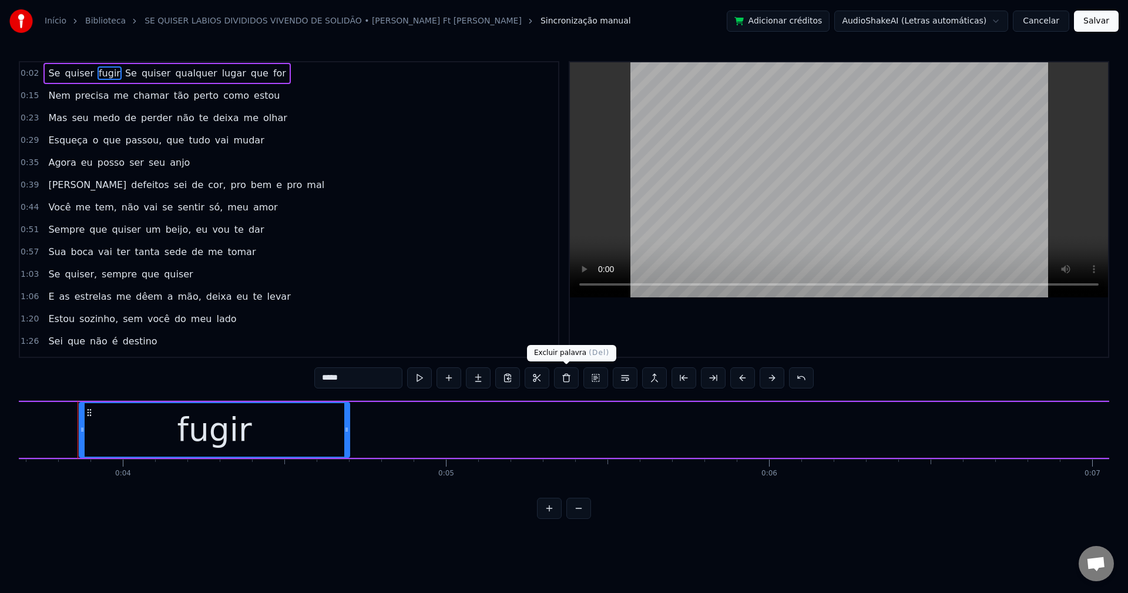
click at [567, 376] on button at bounding box center [566, 377] width 25 height 21
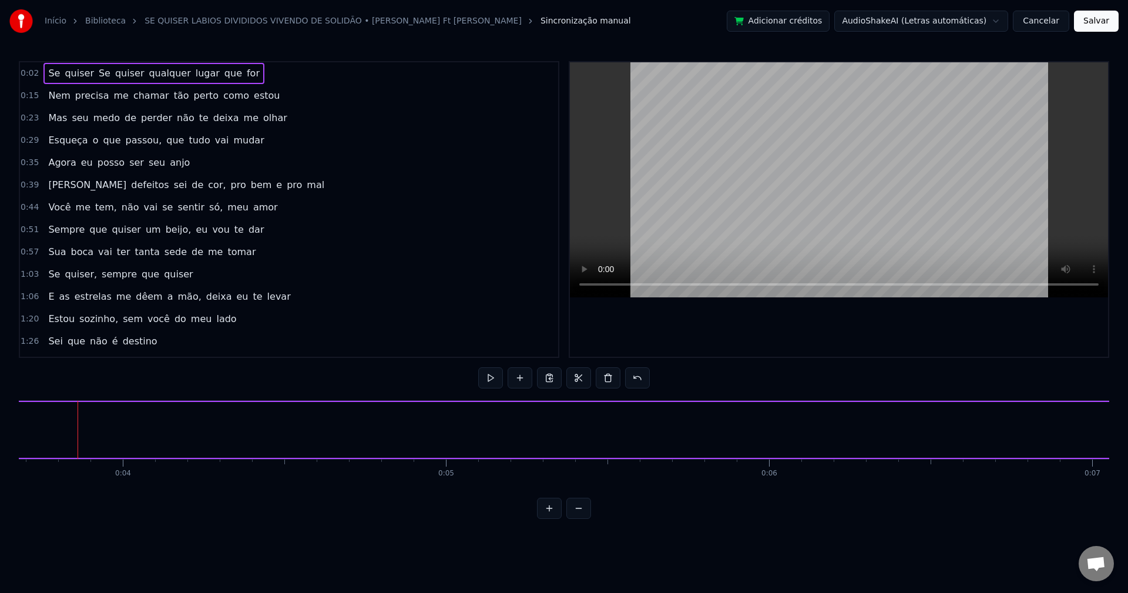
click at [68, 68] on span "quiser" at bounding box center [79, 73] width 32 height 14
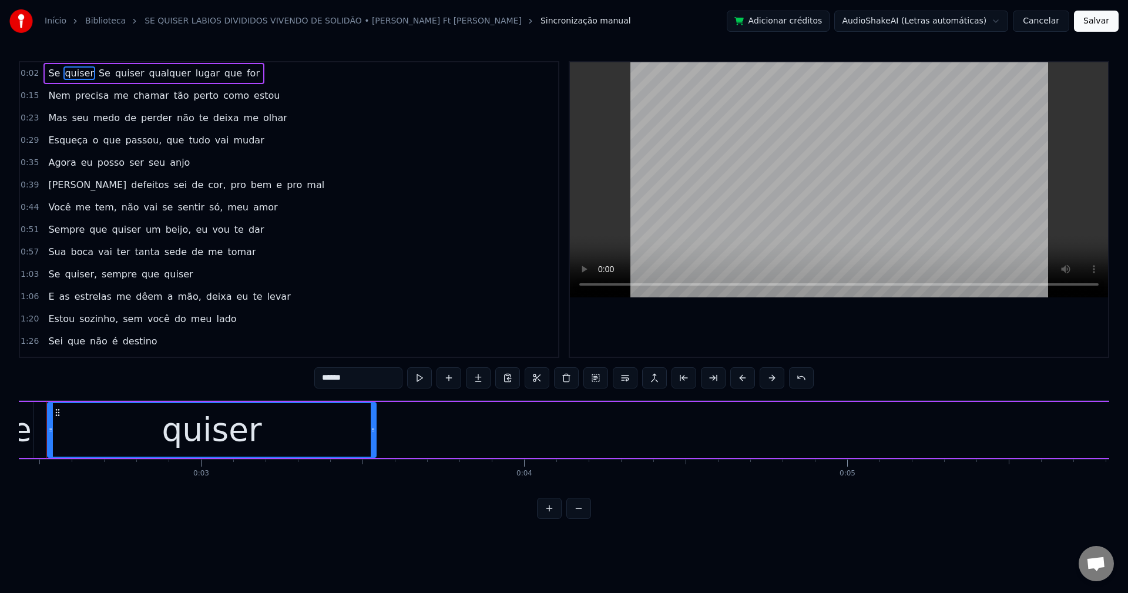
scroll to position [0, 756]
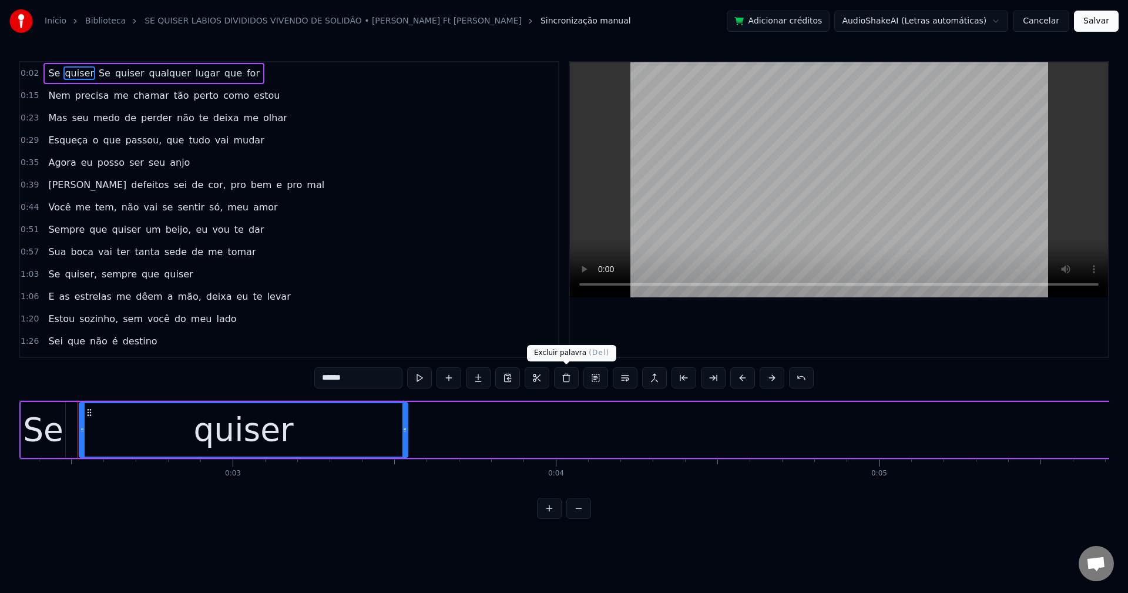
click at [568, 380] on button at bounding box center [566, 377] width 25 height 21
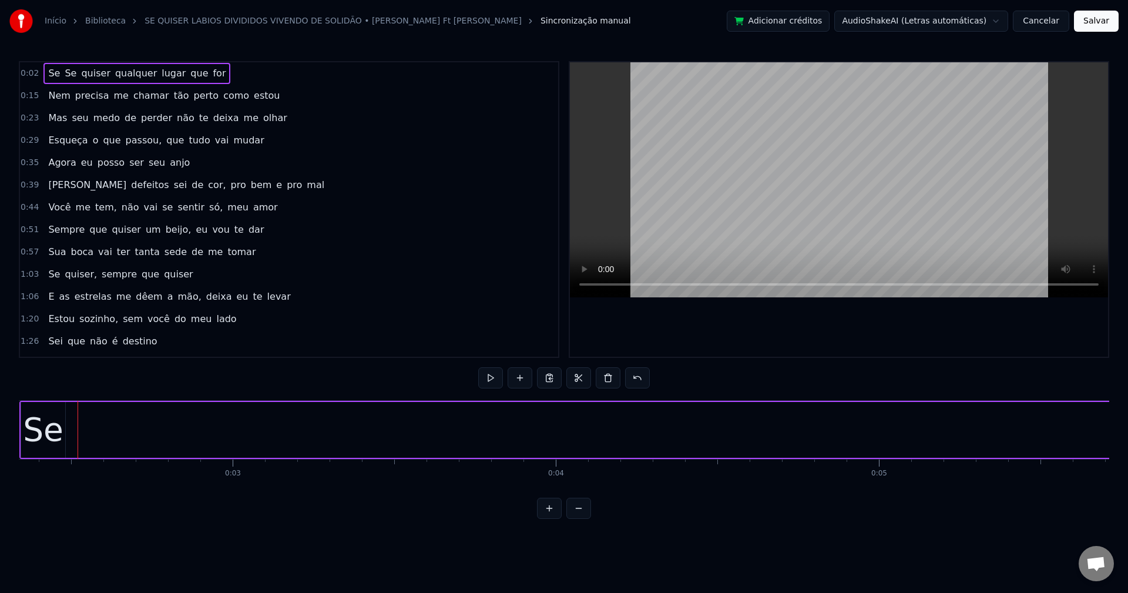
click at [48, 75] on span "Se" at bounding box center [54, 73] width 14 height 14
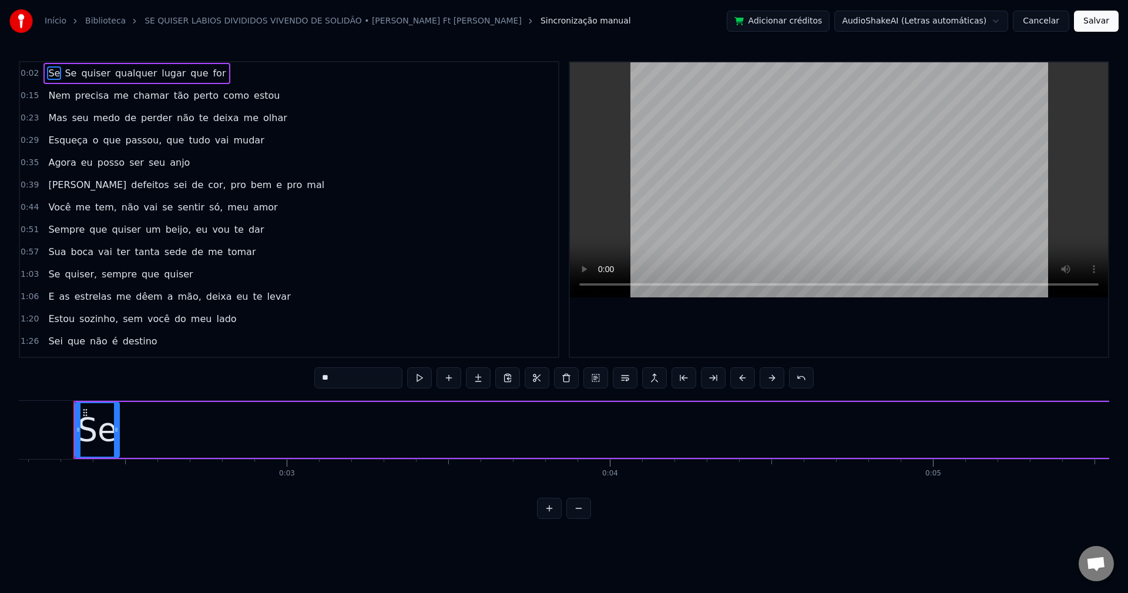
scroll to position [0, 697]
click at [566, 369] on button at bounding box center [566, 377] width 25 height 21
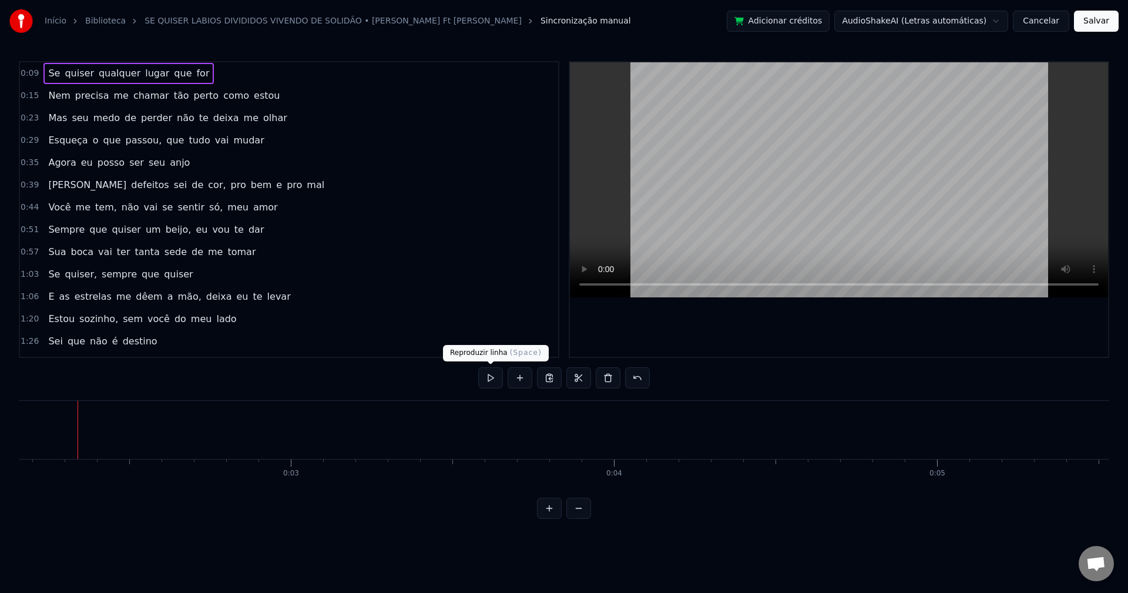
click at [492, 378] on button at bounding box center [490, 377] width 25 height 21
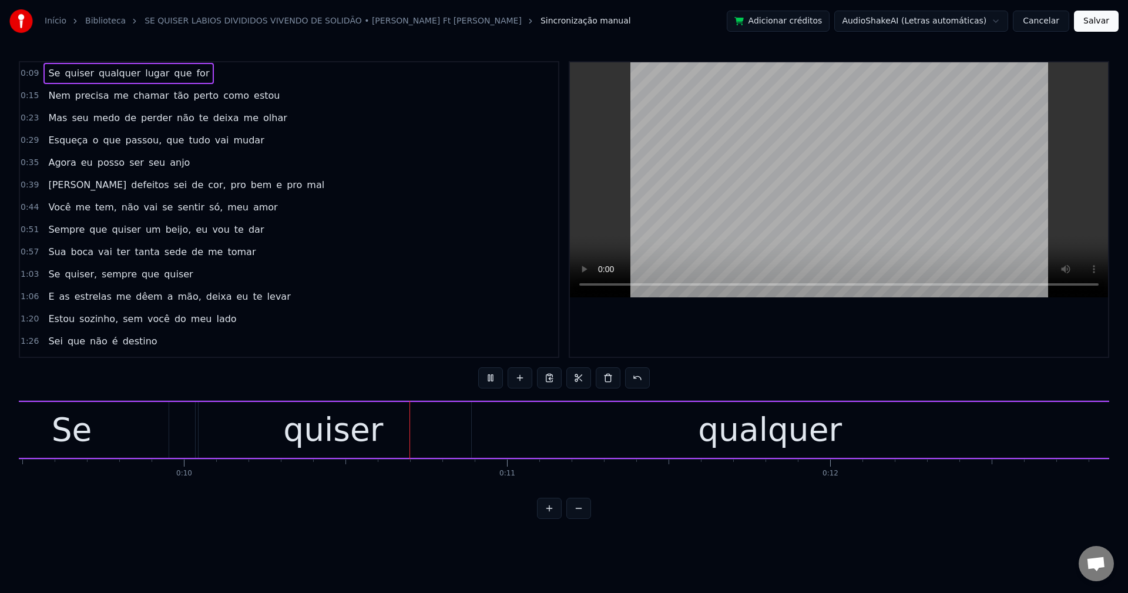
scroll to position [0, 3196]
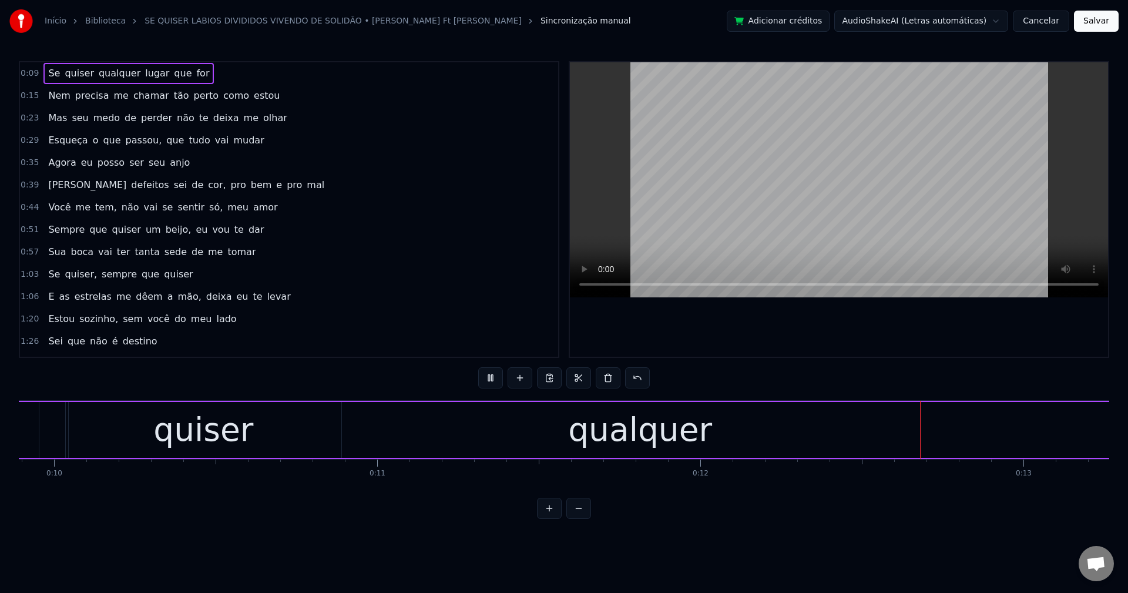
click at [492, 378] on button at bounding box center [490, 377] width 25 height 21
click at [603, 447] on div "qualquer" at bounding box center [640, 429] width 144 height 49
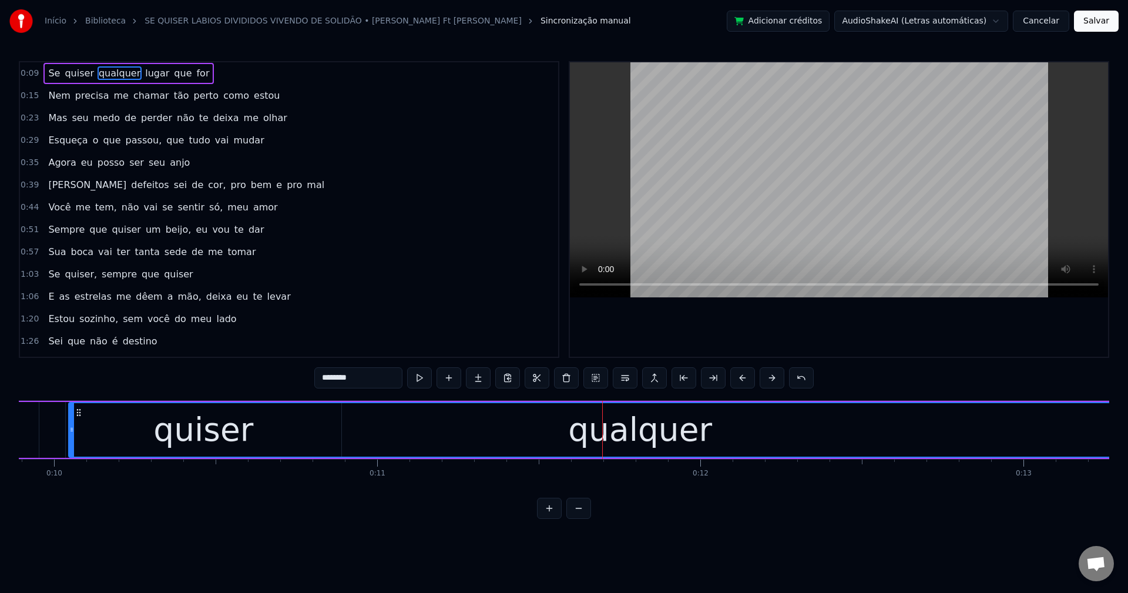
click at [613, 433] on div "qualquer" at bounding box center [640, 429] width 144 height 49
click at [582, 428] on div "qualquer" at bounding box center [640, 429] width 144 height 49
click at [109, 70] on span "qualquer" at bounding box center [120, 73] width 44 height 14
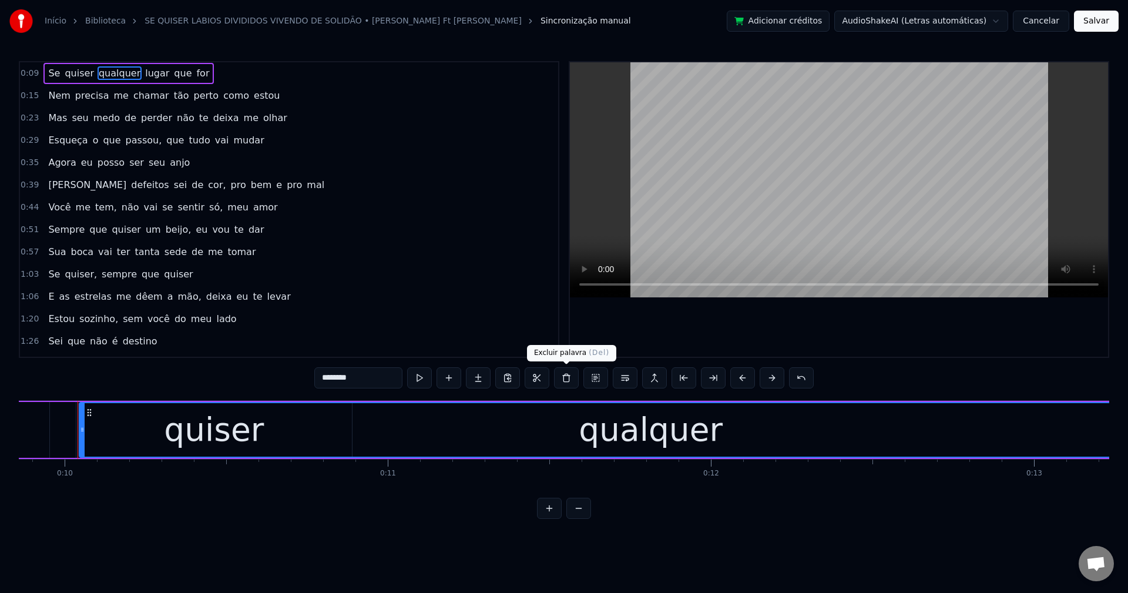
click at [566, 373] on button at bounding box center [566, 377] width 25 height 21
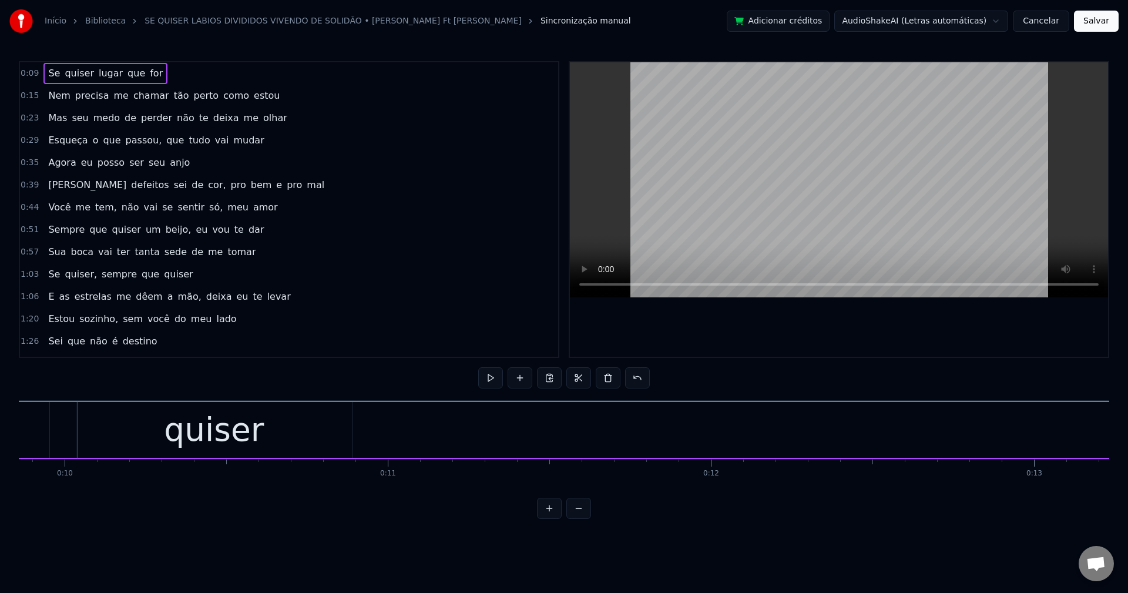
click at [317, 407] on div "quiser" at bounding box center [214, 430] width 276 height 56
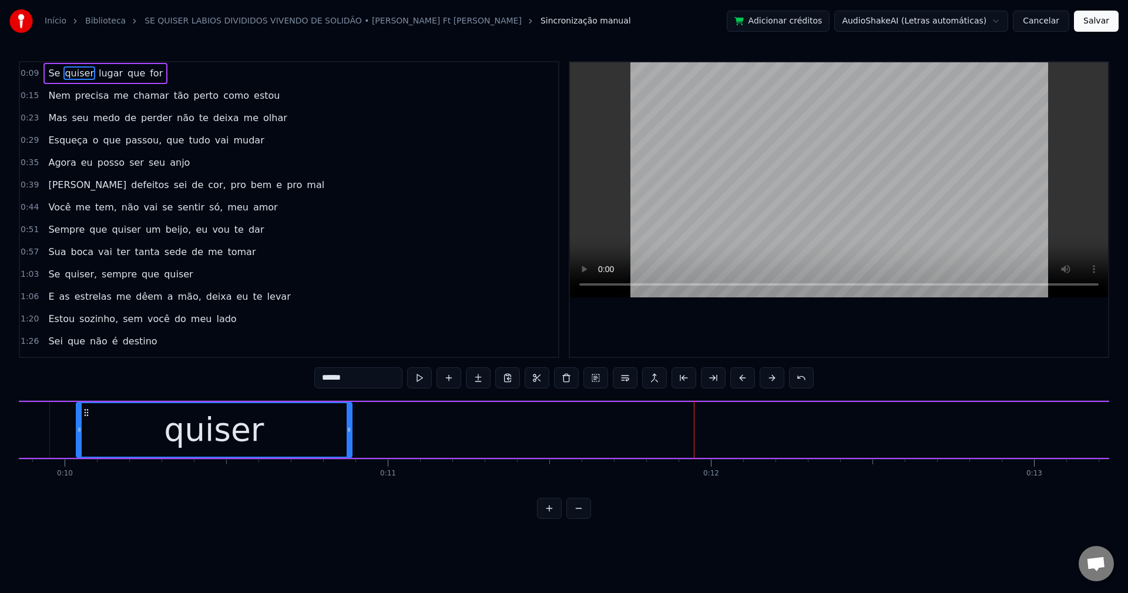
click at [371, 426] on div "Se quiser lugar que for" at bounding box center [791, 430] width 1874 height 58
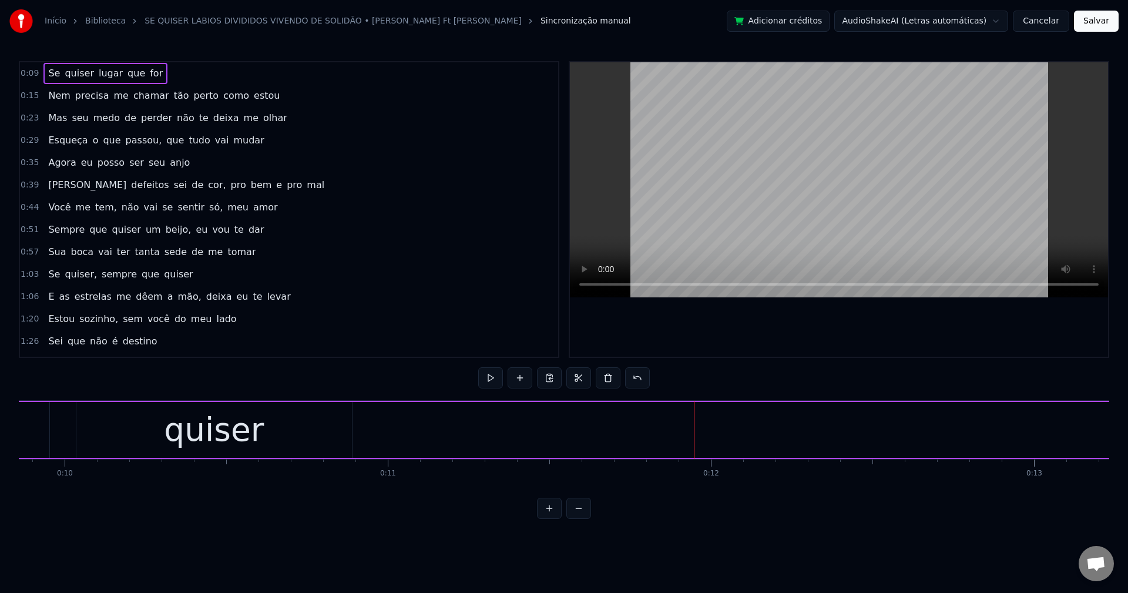
click at [371, 425] on div "Se quiser lugar que for" at bounding box center [791, 430] width 1874 height 58
click at [519, 380] on button at bounding box center [520, 377] width 25 height 21
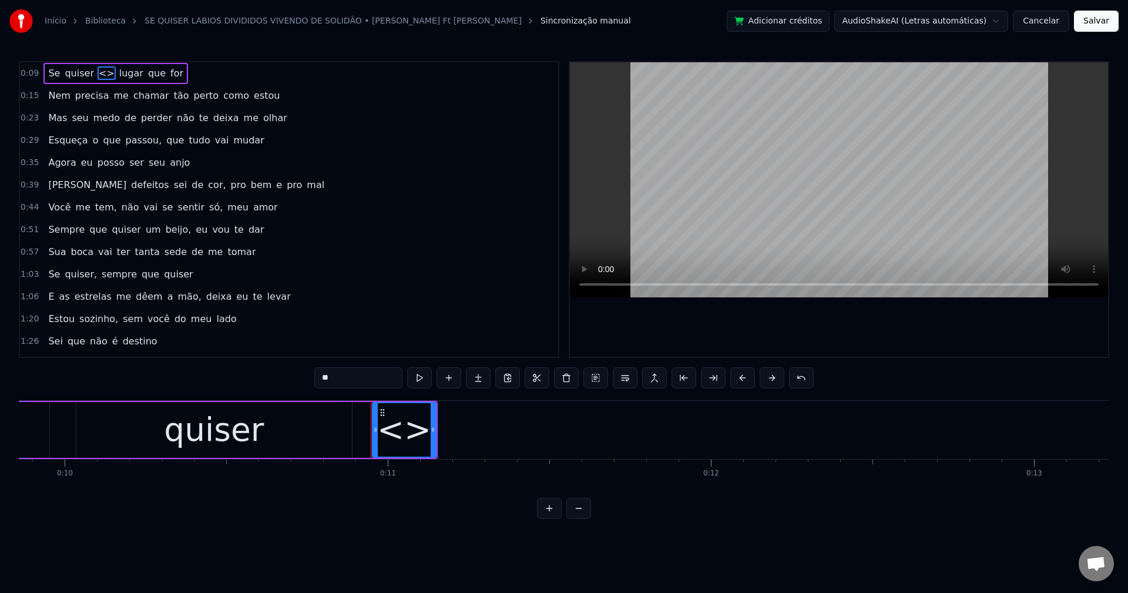
drag, startPoint x: 380, startPoint y: 382, endPoint x: 292, endPoint y: 406, distance: 90.6
click at [292, 406] on div "0:09 Se quiser <> lugar que for 0:15 Nem precisa me chamar tão perto como estou…" at bounding box center [564, 290] width 1090 height 458
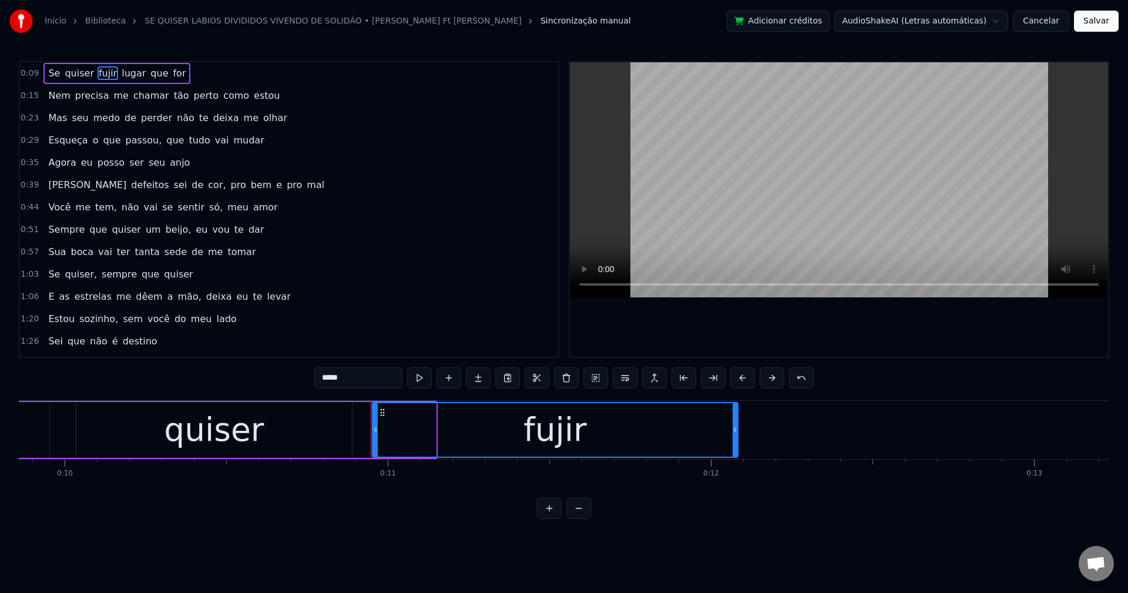
drag, startPoint x: 432, startPoint y: 432, endPoint x: 734, endPoint y: 428, distance: 302.0
click at [734, 428] on icon at bounding box center [735, 429] width 5 height 9
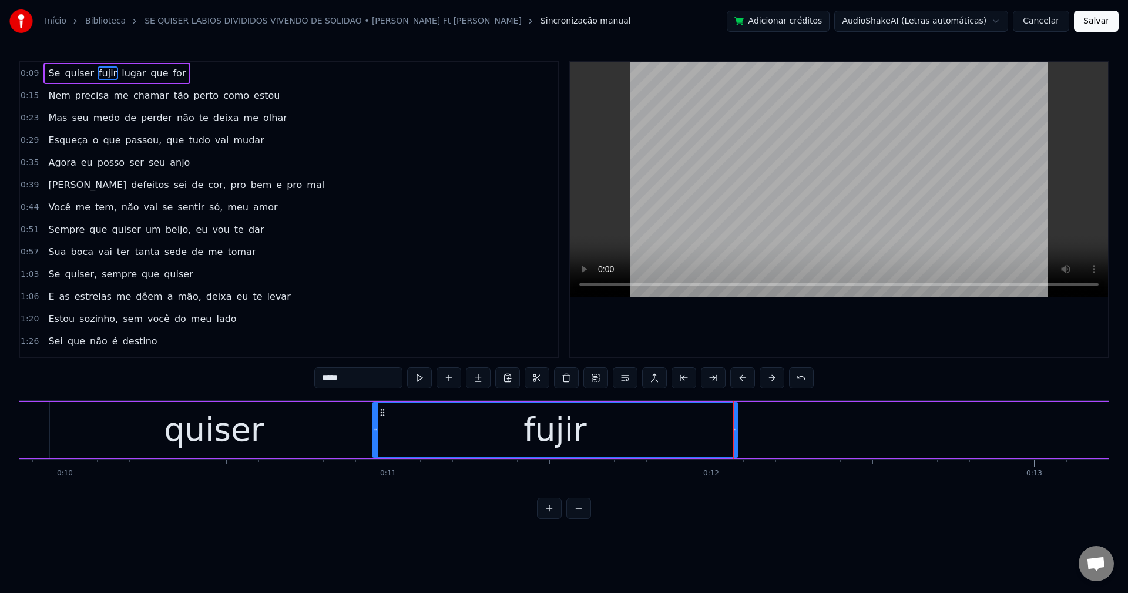
type input "*****"
click at [920, 431] on div "Se quiser fujir lugar que for" at bounding box center [791, 430] width 1874 height 58
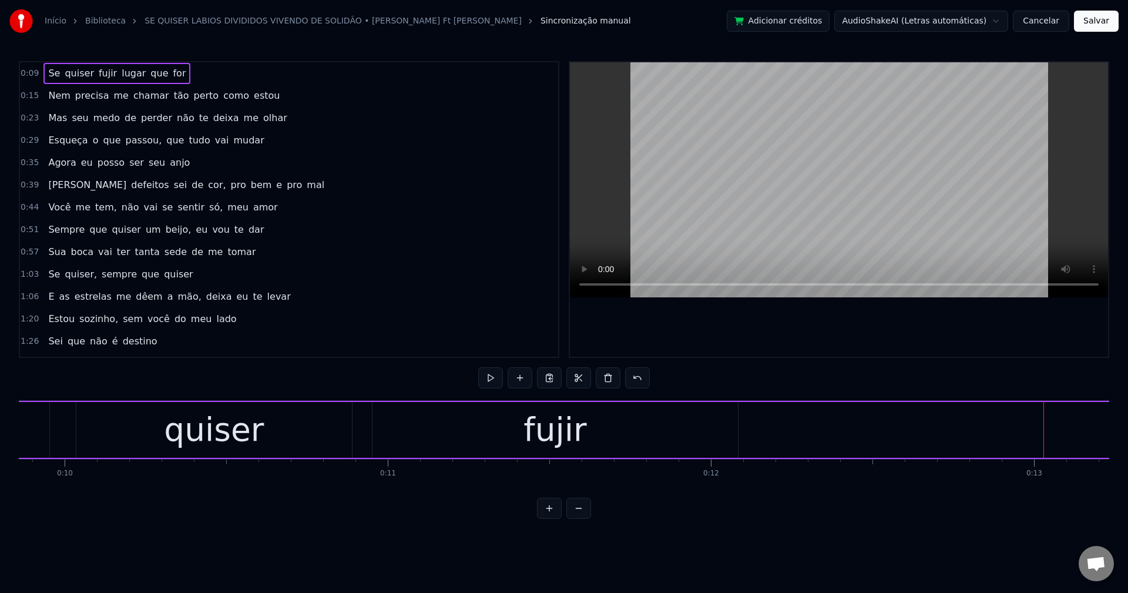
click at [927, 429] on div "Se quiser fujir lugar que for" at bounding box center [791, 430] width 1874 height 58
click at [522, 380] on button at bounding box center [520, 377] width 25 height 21
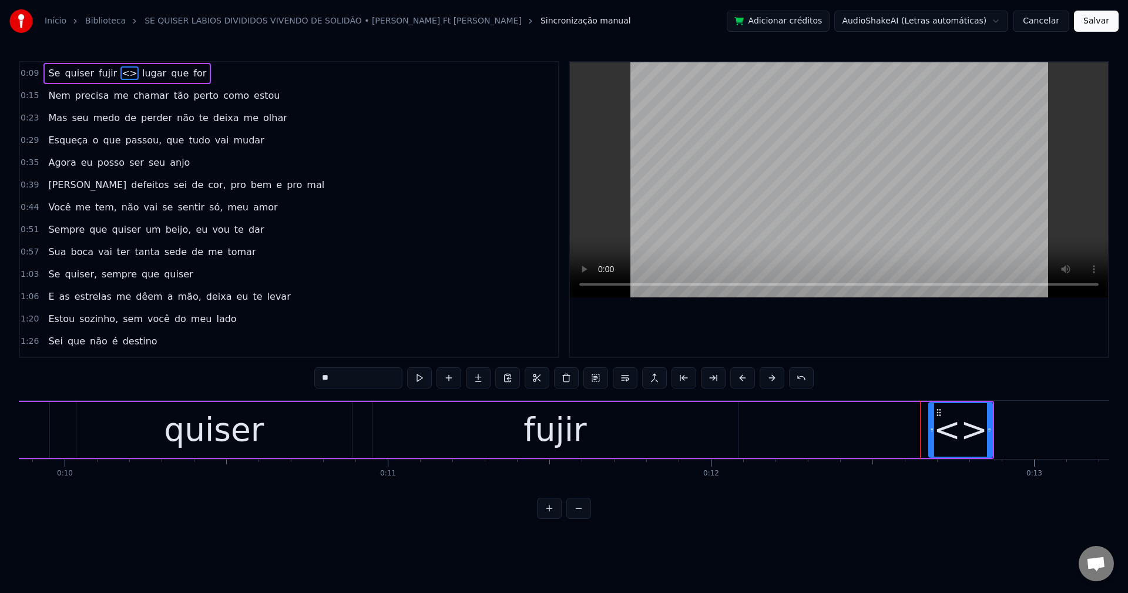
click at [344, 386] on div "**" at bounding box center [563, 379] width 499 height 24
drag, startPoint x: 353, startPoint y: 381, endPoint x: 244, endPoint y: 410, distance: 112.9
click at [249, 412] on div "0:09 Se quiser fujir <> lugar que for 0:15 Nem precisa me chamar tão perto como…" at bounding box center [564, 290] width 1090 height 458
click at [990, 425] on icon at bounding box center [990, 429] width 5 height 9
type input "***"
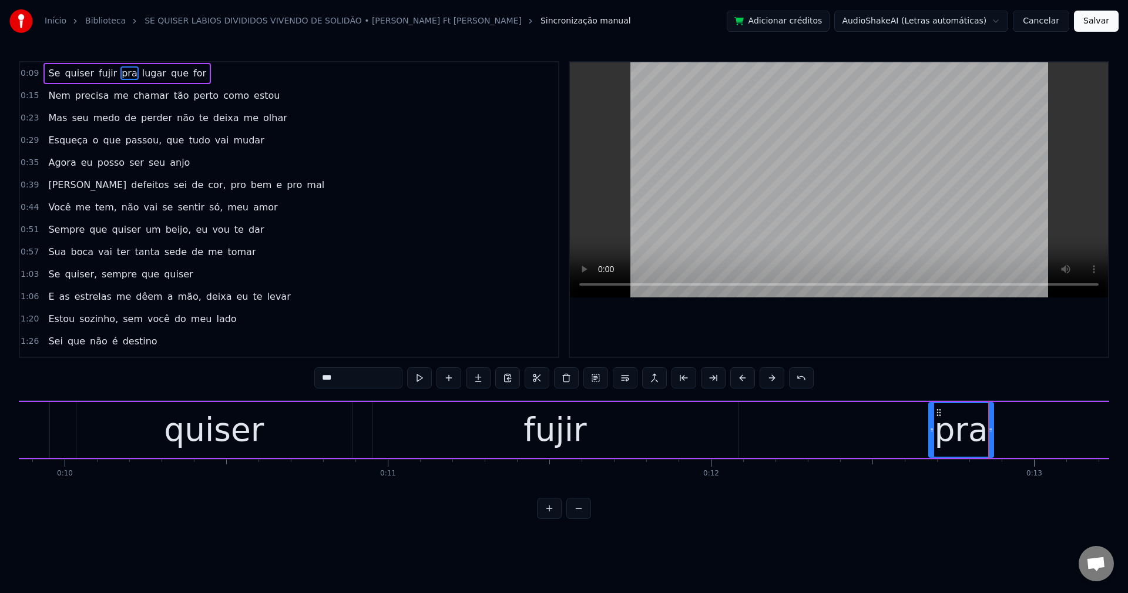
click at [1002, 428] on div "Se quiser fujir pra lugar que for" at bounding box center [791, 430] width 1874 height 58
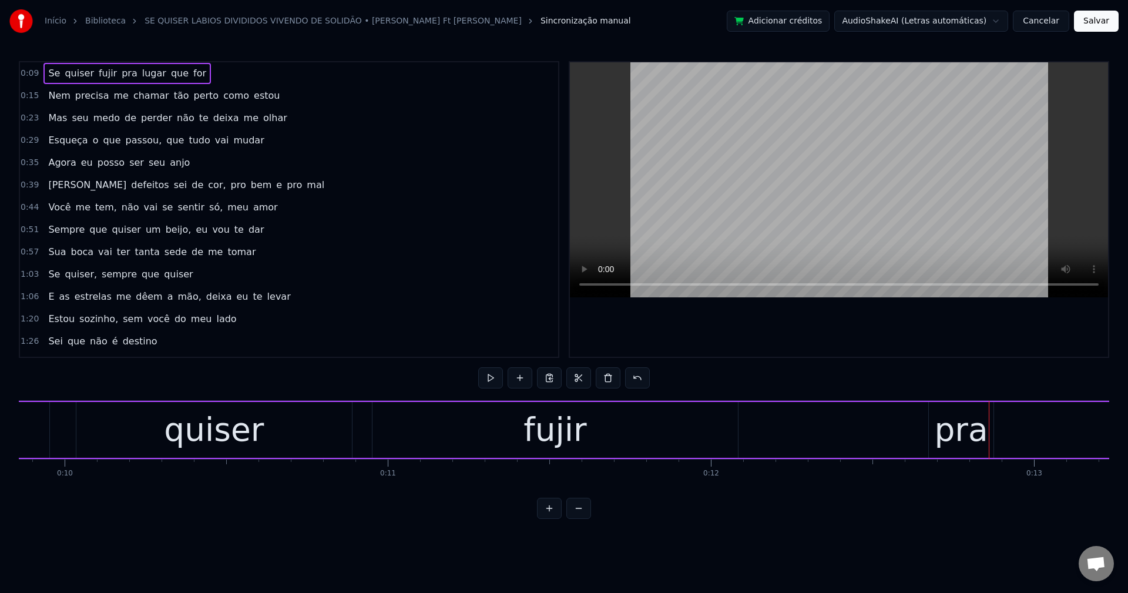
click at [1002, 428] on div "Se quiser fujir pra lugar que for" at bounding box center [791, 430] width 1874 height 58
click at [1005, 430] on div "Se quiser fujir pra lugar que for" at bounding box center [791, 430] width 1874 height 58
click at [1003, 432] on div "Se quiser fujir pra lugar que for" at bounding box center [791, 430] width 1874 height 58
click at [640, 325] on div at bounding box center [839, 209] width 538 height 294
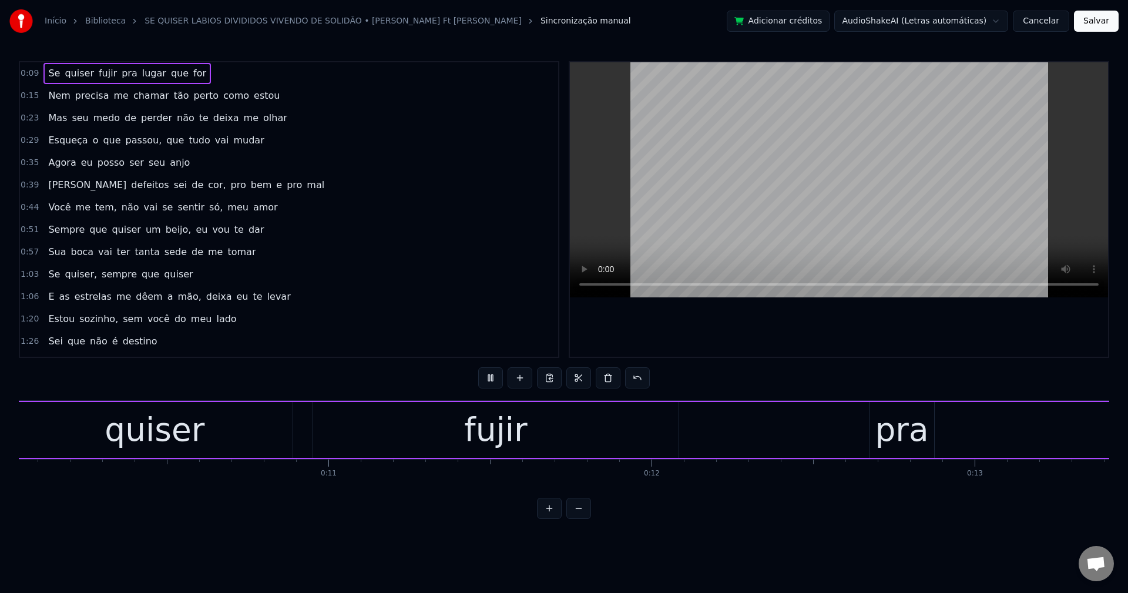
click at [843, 428] on div "Se quiser fujir pra lugar que for" at bounding box center [731, 430] width 1874 height 58
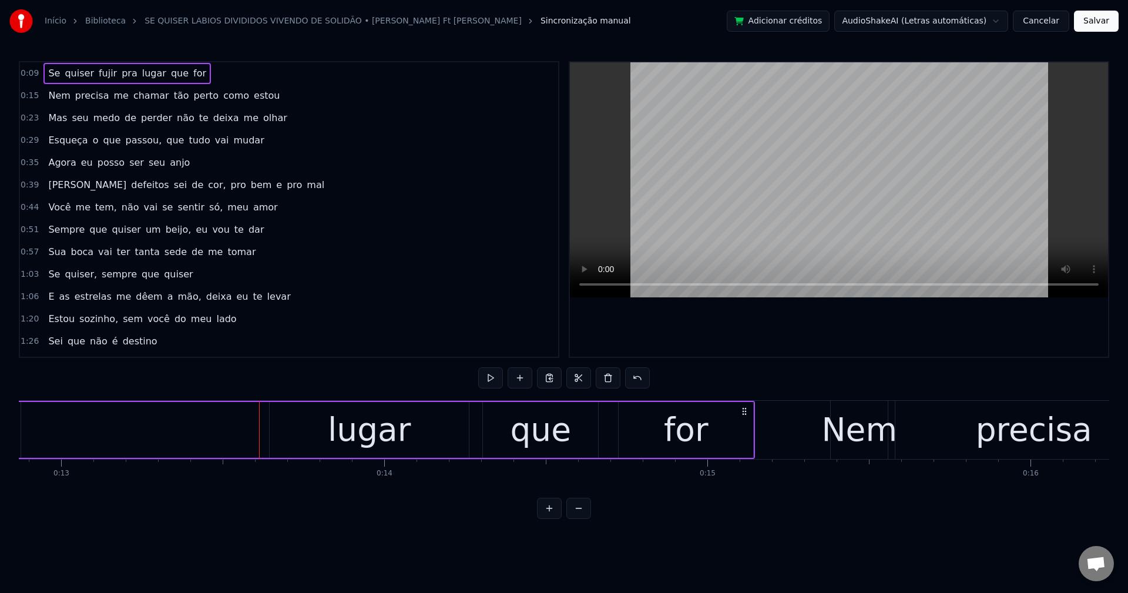
scroll to position [0, 4247]
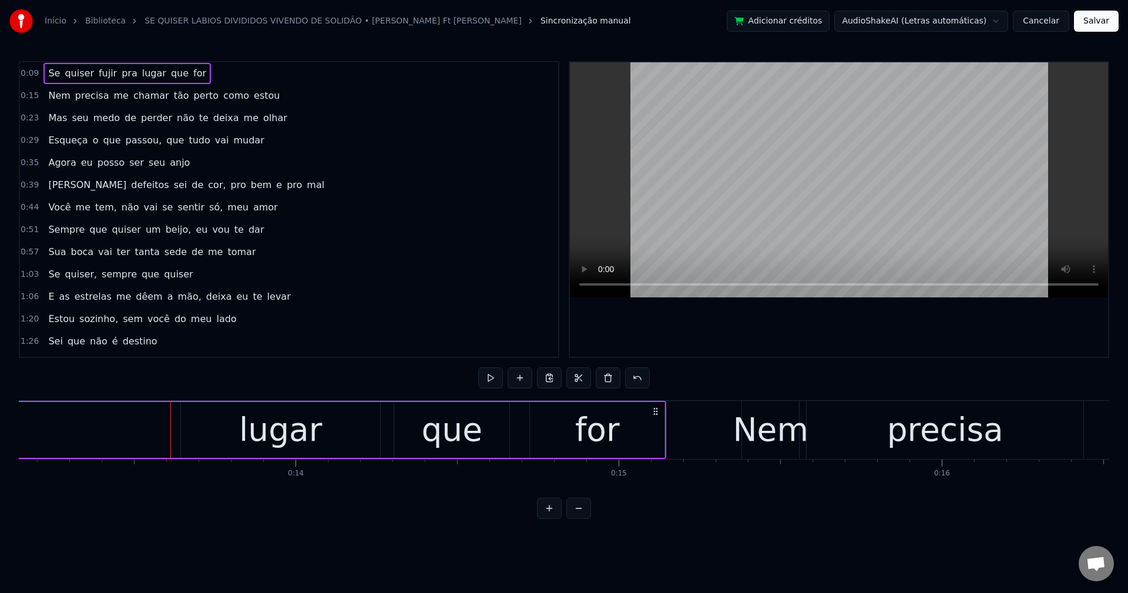
scroll to position [0, 3529]
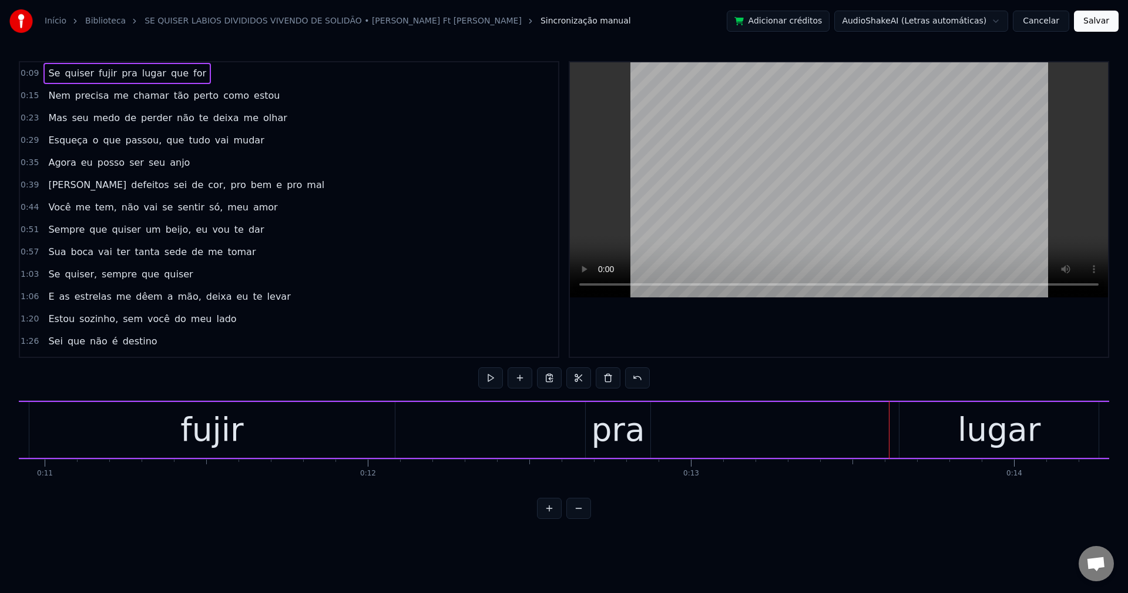
click at [217, 443] on div "fujir" at bounding box center [211, 429] width 63 height 49
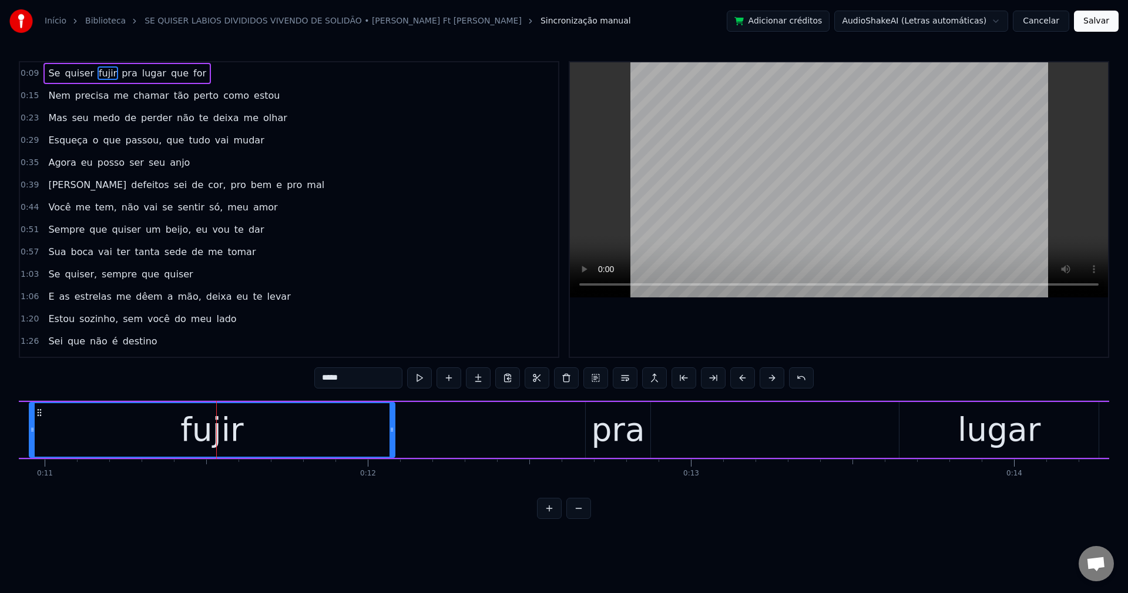
drag, startPoint x: 331, startPoint y: 383, endPoint x: 354, endPoint y: 419, distance: 43.3
click at [330, 383] on input "*****" at bounding box center [358, 377] width 88 height 21
type input "*"
click at [626, 432] on div "pra" at bounding box center [617, 429] width 53 height 49
type input "***"
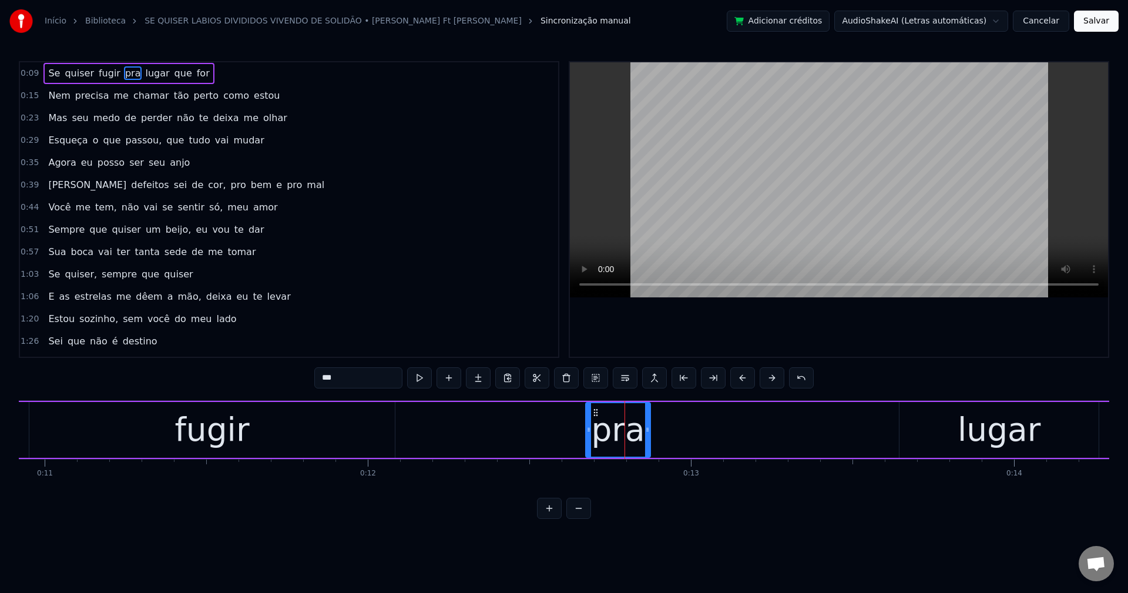
click at [669, 429] on div "Se quiser fugir pra lugar que for" at bounding box center [448, 430] width 1874 height 58
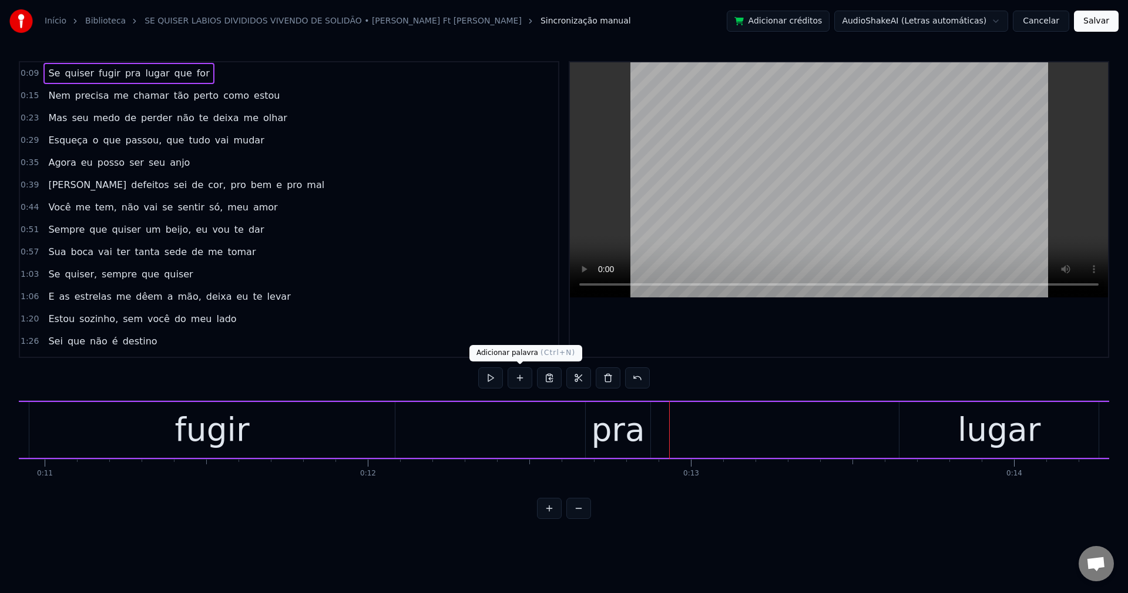
click at [525, 375] on button at bounding box center [520, 377] width 25 height 21
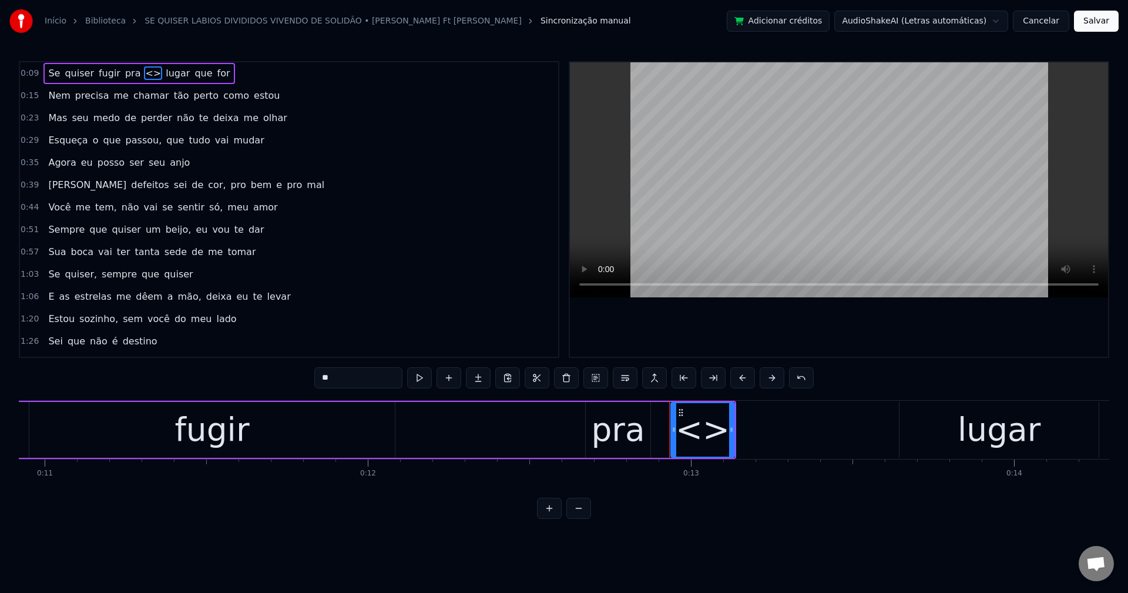
drag, startPoint x: 353, startPoint y: 371, endPoint x: 269, endPoint y: 395, distance: 87.2
click at [269, 395] on div "0:09 Se quiser fugir pra <> lugar que for 0:15 Nem precisa me chamar tão perto …" at bounding box center [564, 290] width 1090 height 458
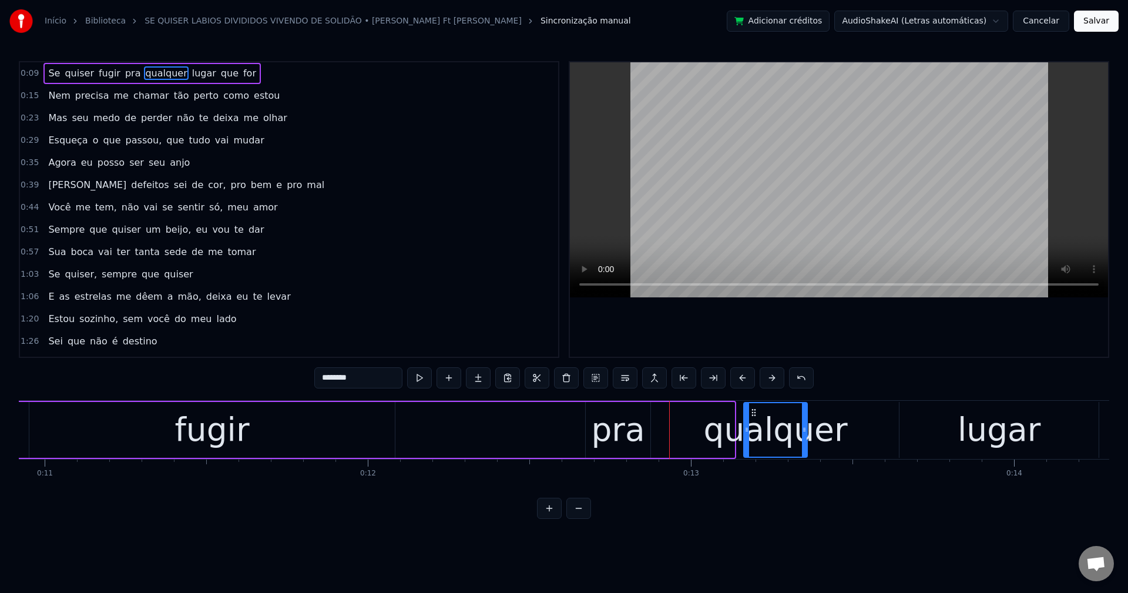
drag, startPoint x: 692, startPoint y: 410, endPoint x: 756, endPoint y: 431, distance: 67.4
click at [756, 431] on div "qualquer" at bounding box center [775, 429] width 62 height 53
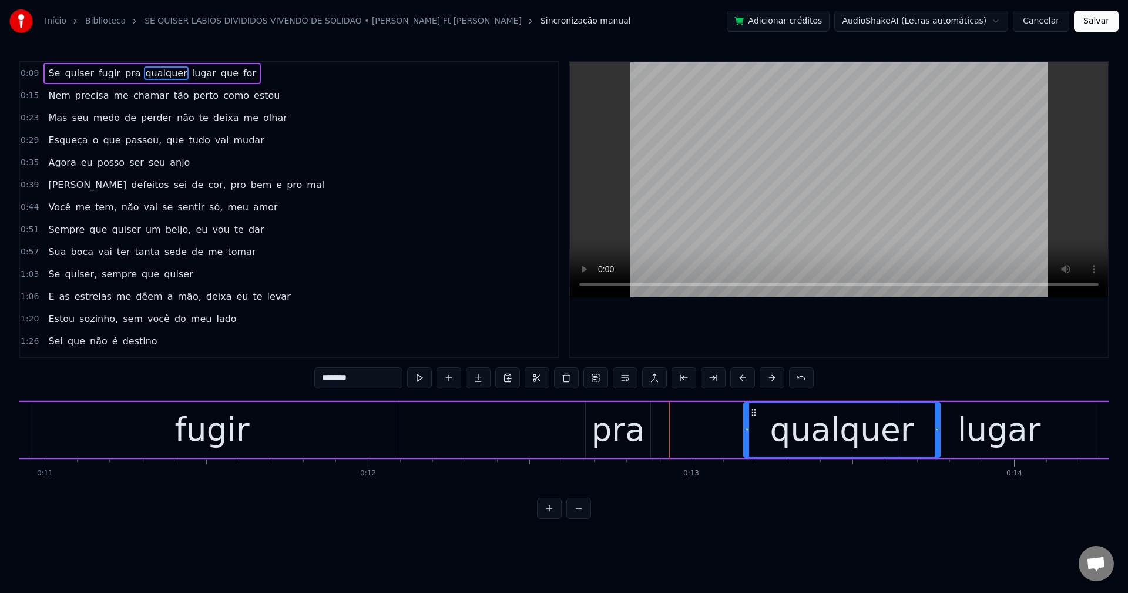
drag, startPoint x: 806, startPoint y: 429, endPoint x: 976, endPoint y: 437, distance: 171.2
click at [939, 423] on div at bounding box center [937, 429] width 5 height 53
click at [983, 426] on div "lugar" at bounding box center [999, 429] width 83 height 49
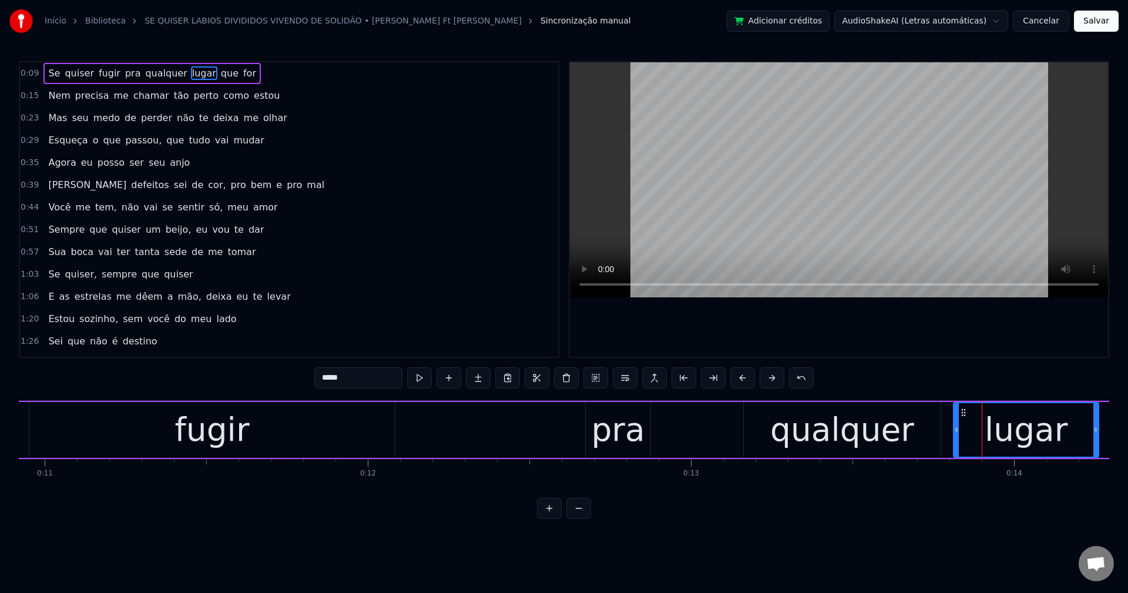
drag, startPoint x: 901, startPoint y: 429, endPoint x: 952, endPoint y: 437, distance: 52.3
click at [954, 437] on div at bounding box center [956, 429] width 5 height 53
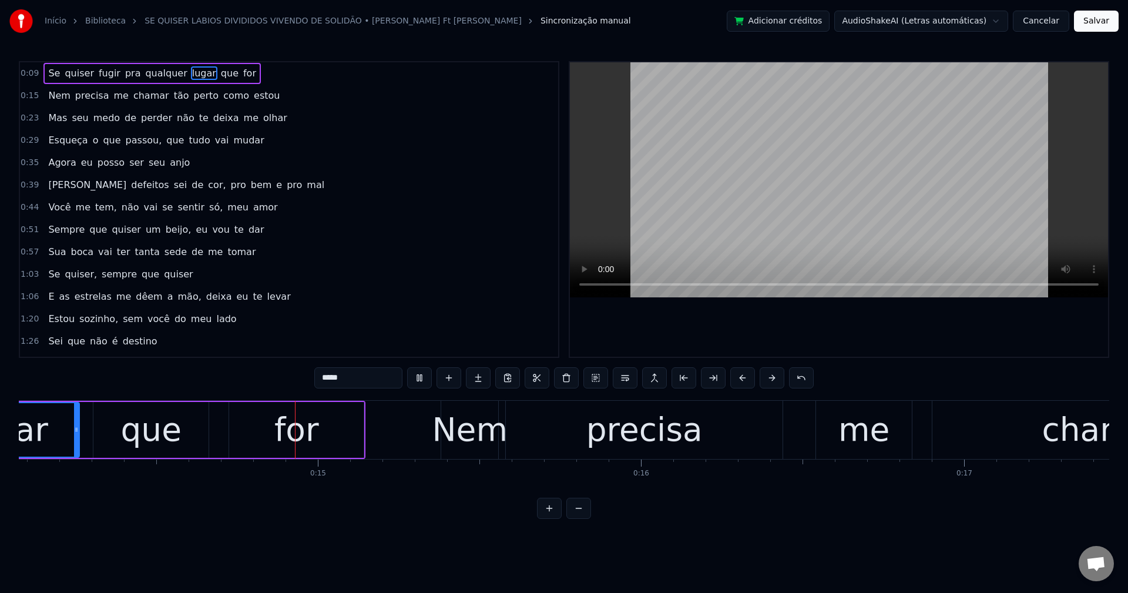
scroll to position [0, 4557]
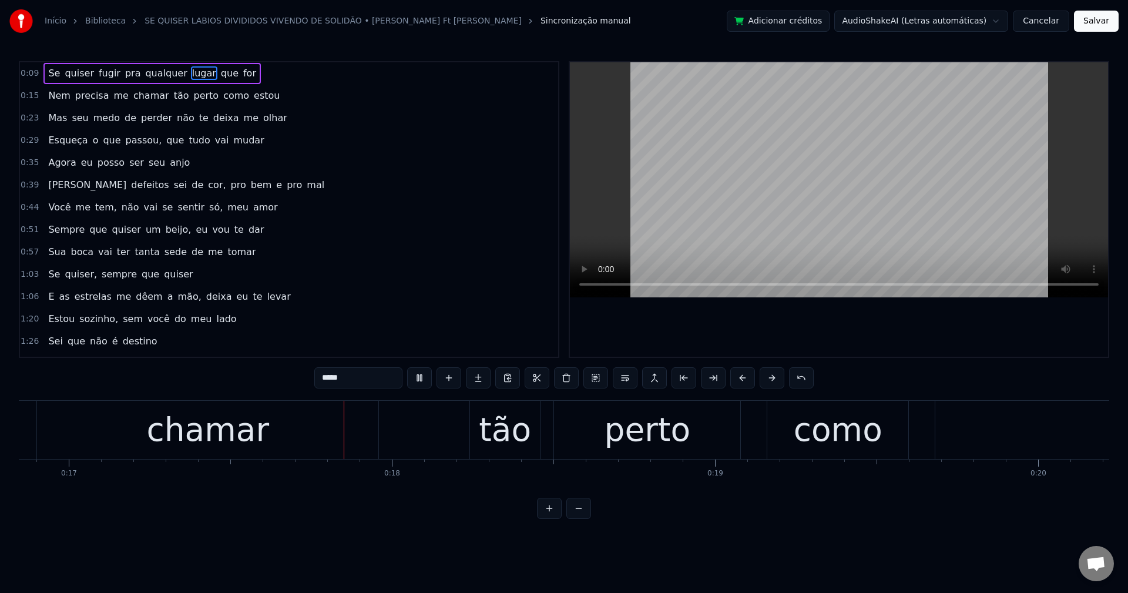
click at [126, 75] on span "pra" at bounding box center [133, 73] width 18 height 14
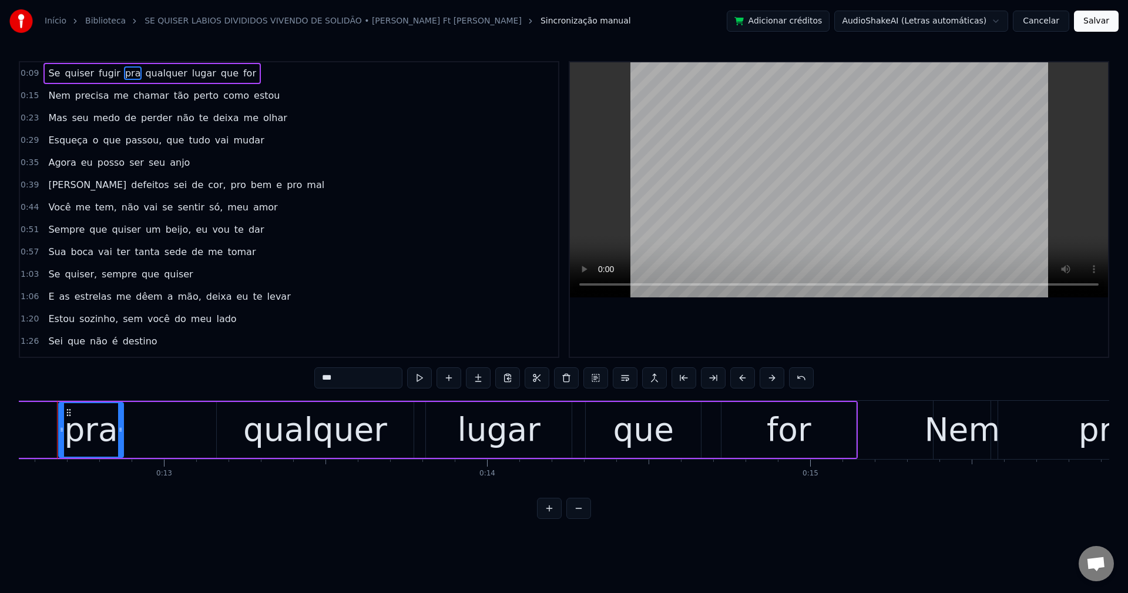
scroll to position [0, 4035]
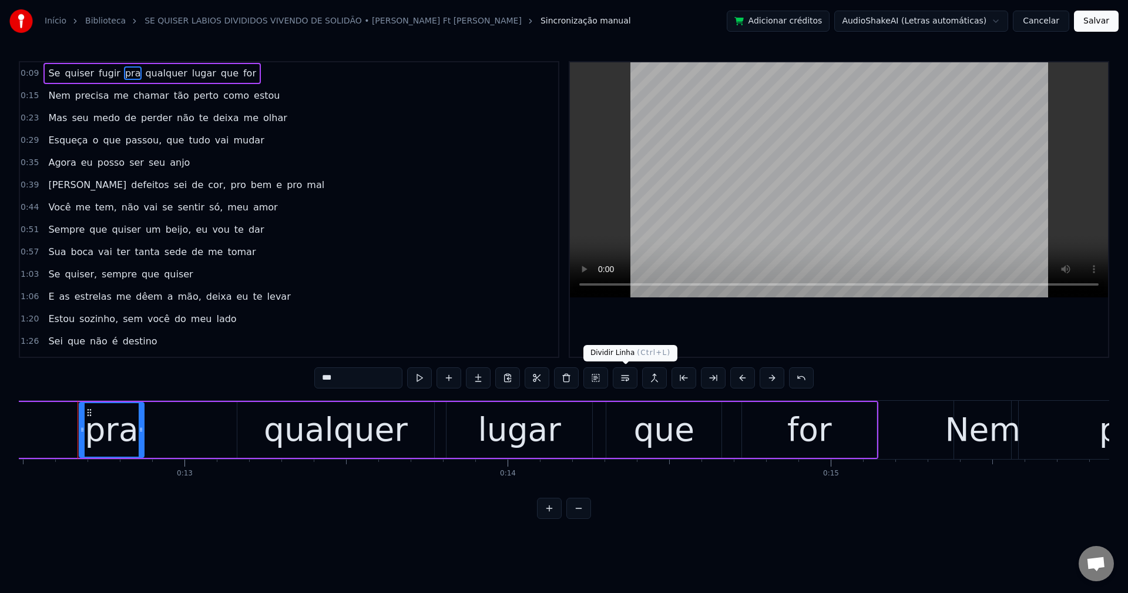
click at [629, 374] on button at bounding box center [625, 377] width 25 height 21
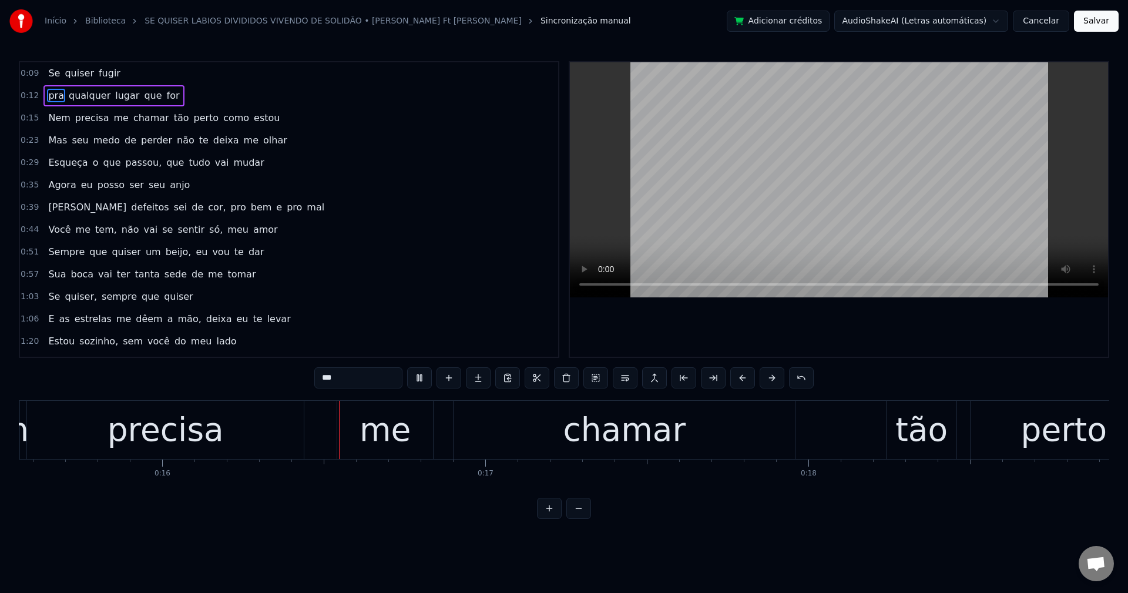
scroll to position [0, 5027]
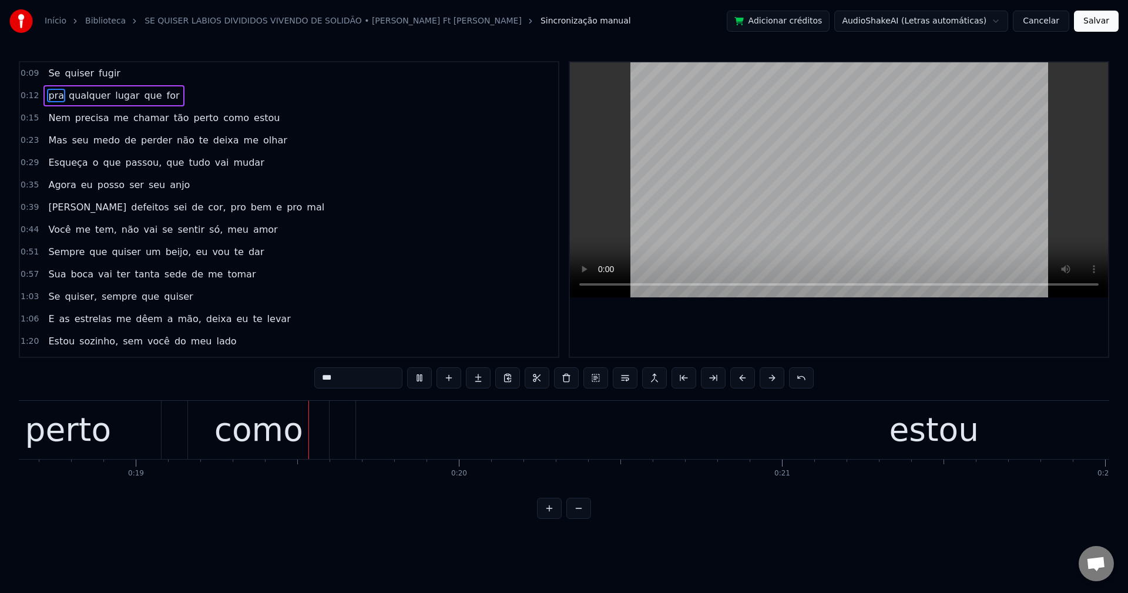
click at [173, 117] on span "tão" at bounding box center [182, 118] width 18 height 14
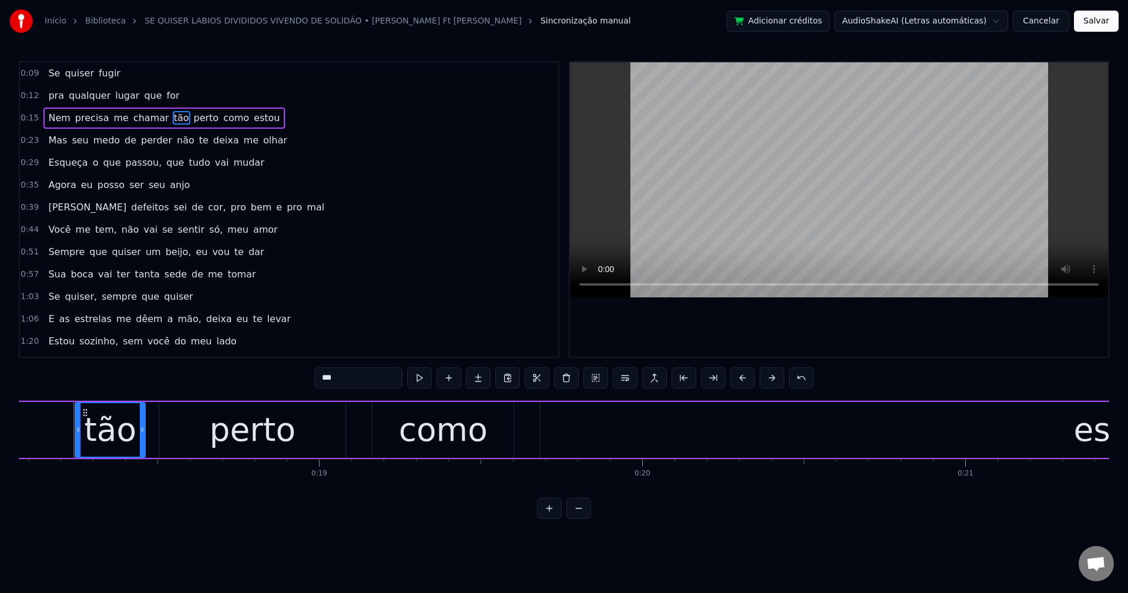
scroll to position [0, 5835]
click at [628, 377] on button at bounding box center [625, 377] width 25 height 21
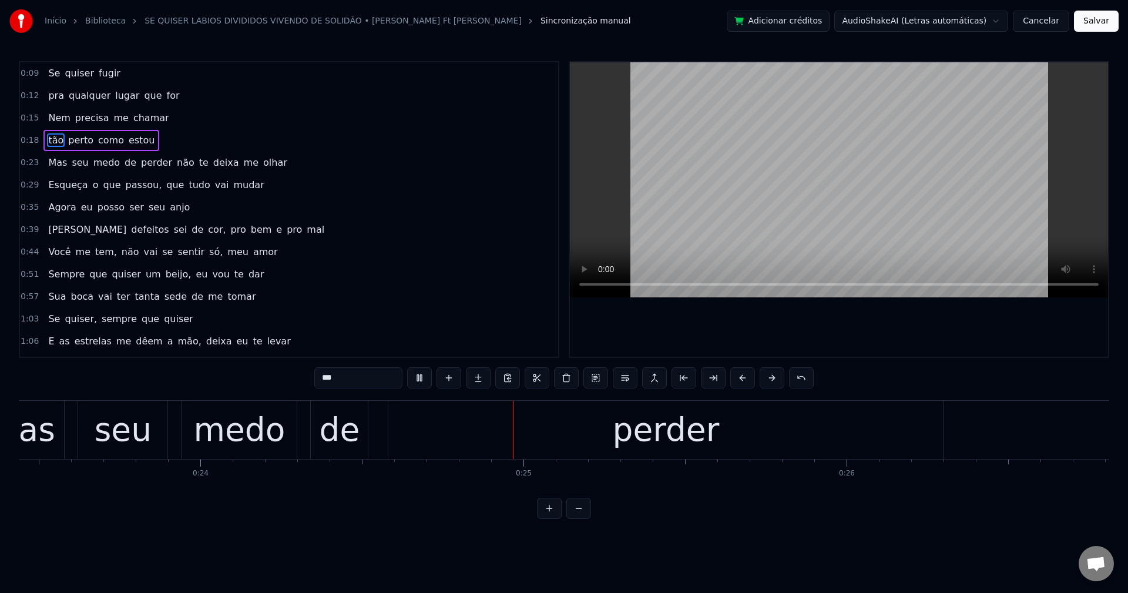
scroll to position [0, 7817]
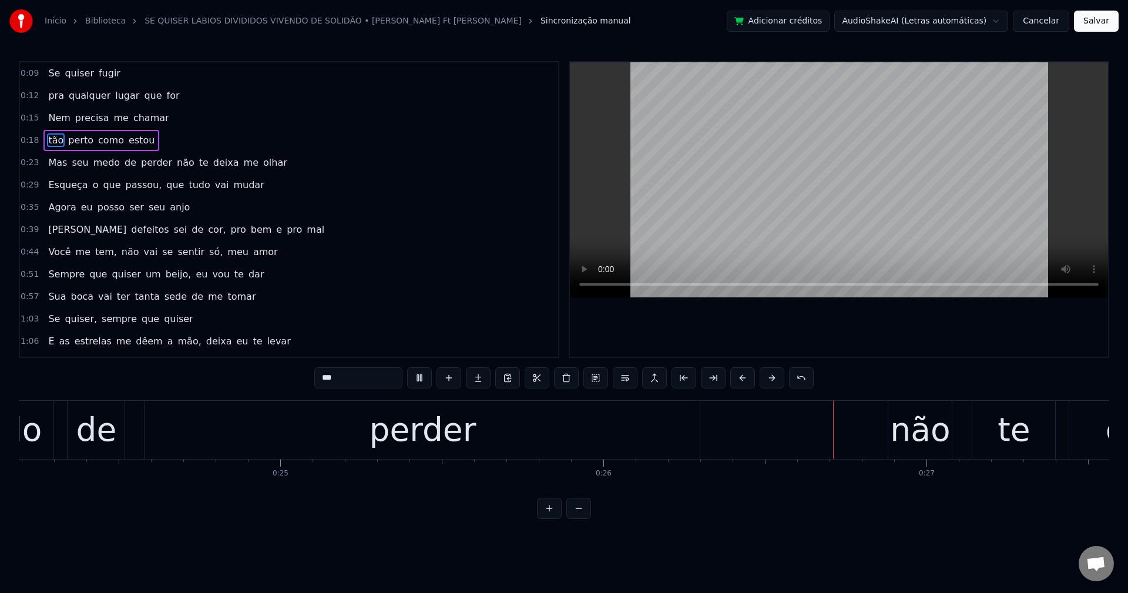
click at [176, 167] on span "não" at bounding box center [186, 163] width 20 height 14
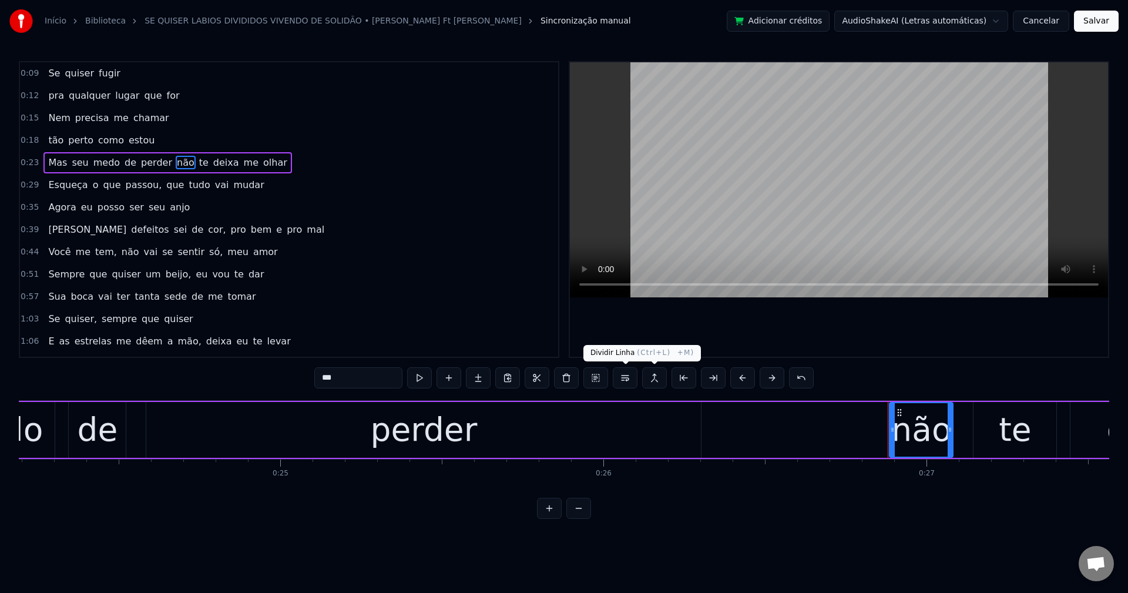
click at [630, 375] on button at bounding box center [625, 377] width 25 height 21
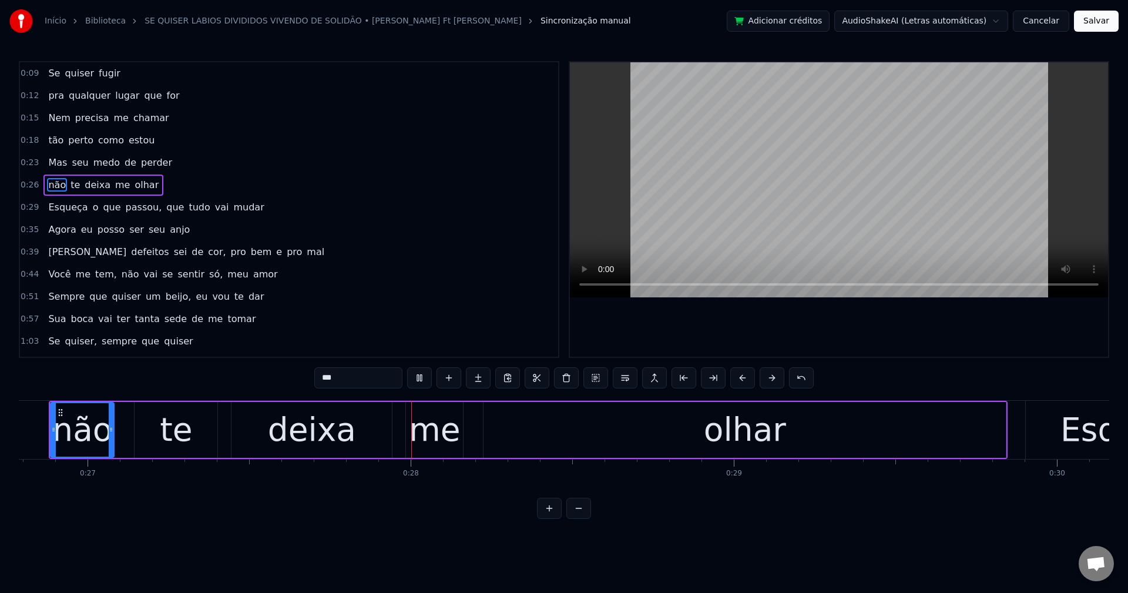
scroll to position [0, 8802]
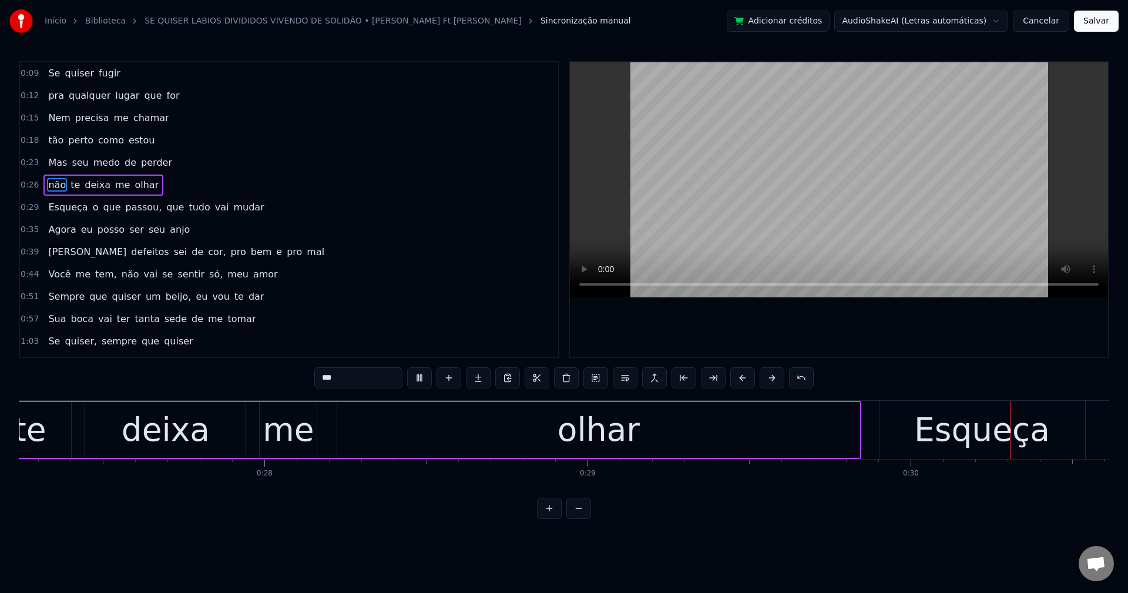
click at [132, 209] on span "passou," at bounding box center [144, 207] width 39 height 14
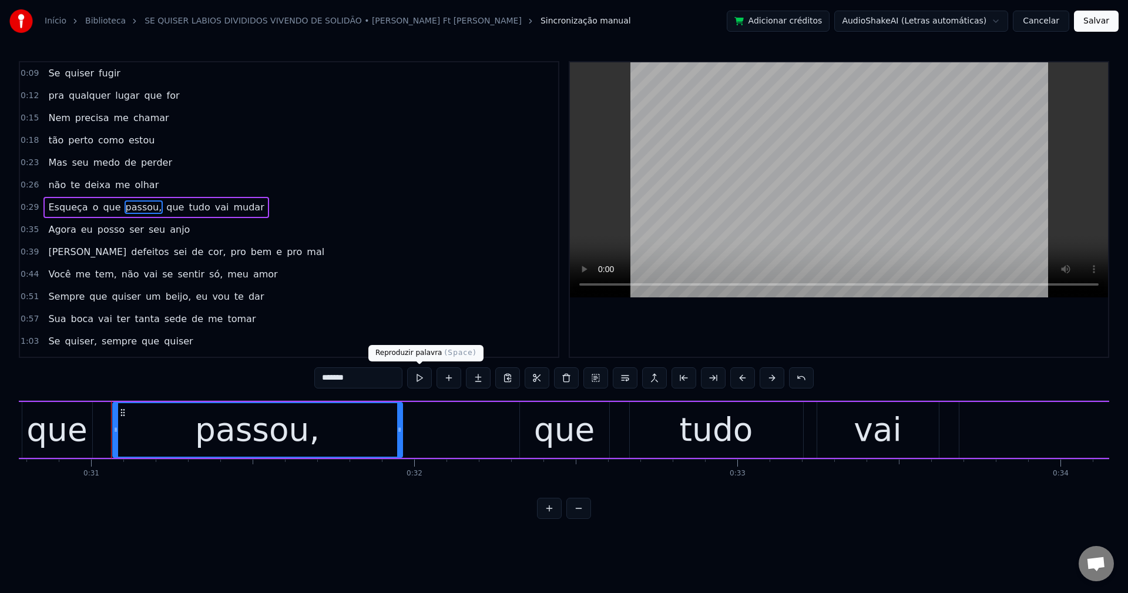
scroll to position [0, 9978]
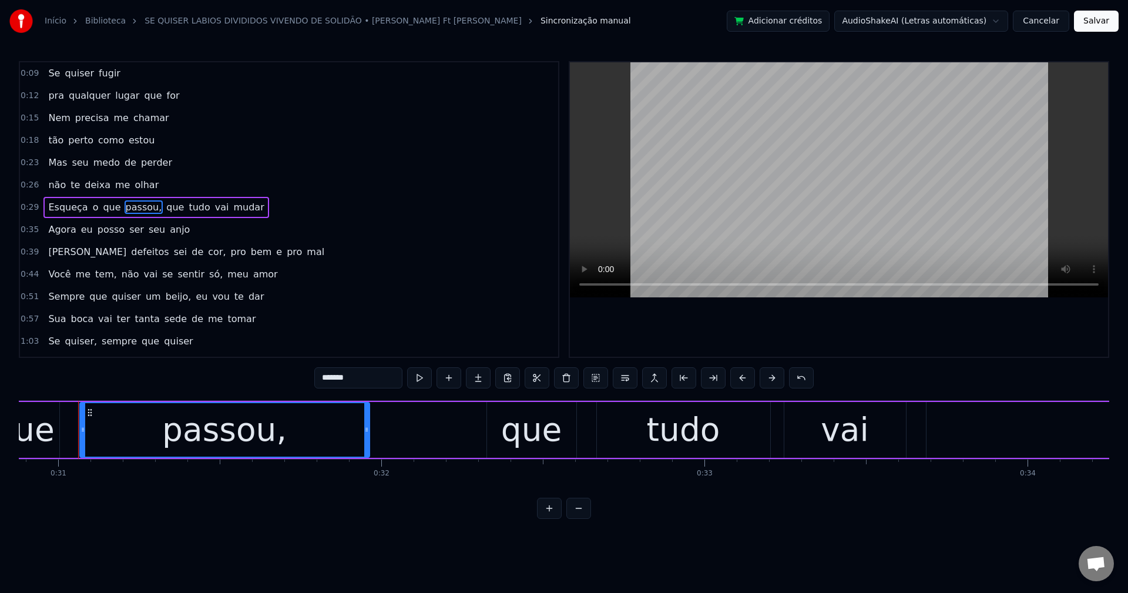
click at [378, 371] on input "*******" at bounding box center [358, 377] width 88 height 21
click at [162, 205] on span "que" at bounding box center [172, 207] width 20 height 14
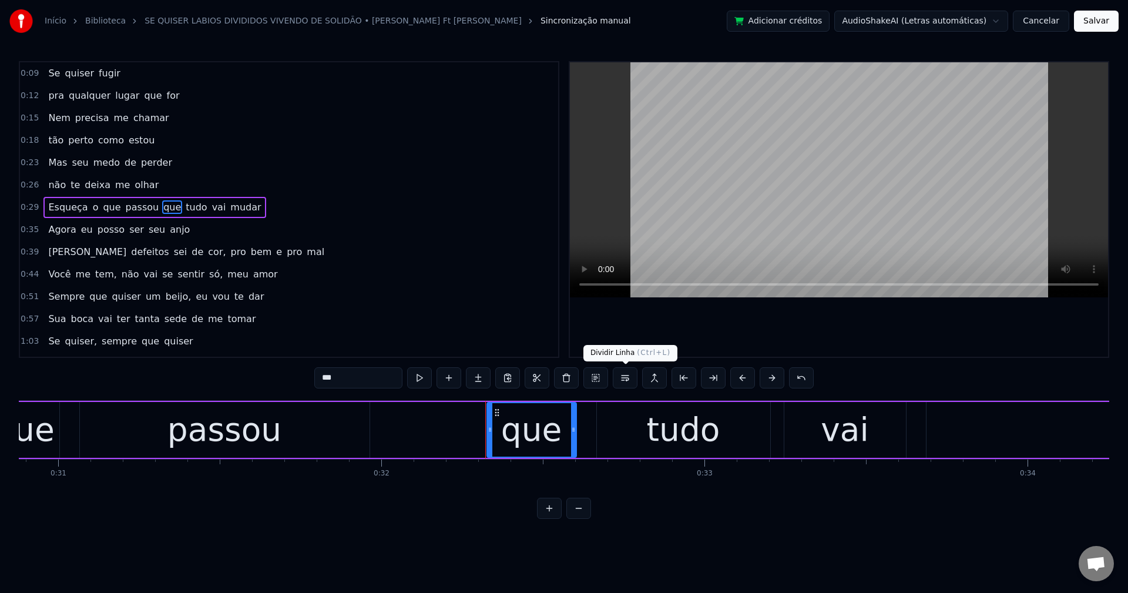
click at [623, 378] on button at bounding box center [625, 377] width 25 height 21
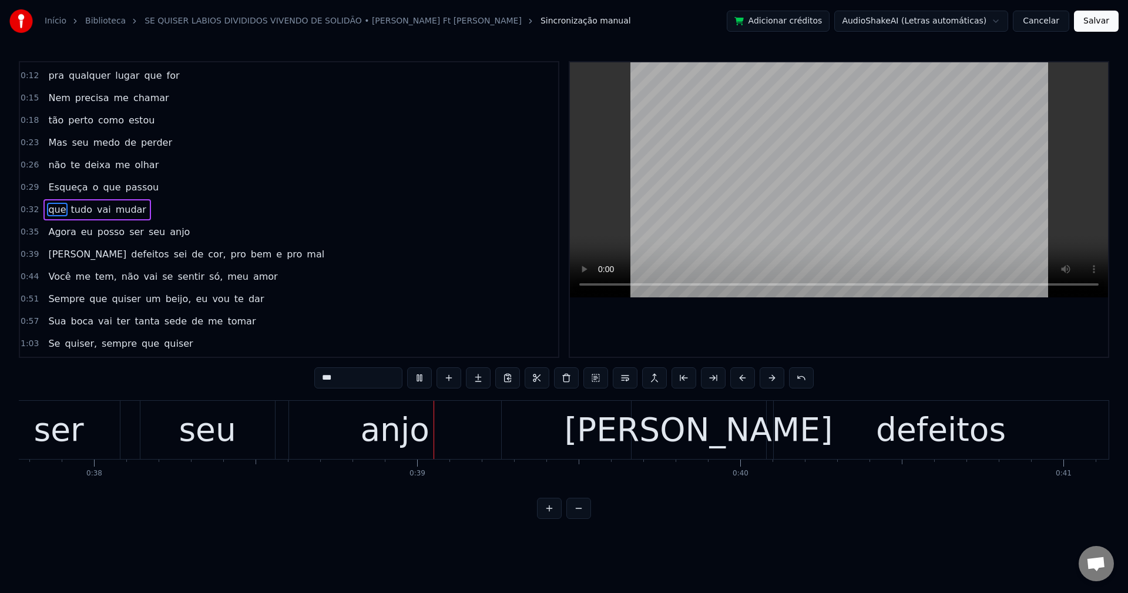
scroll to position [0, 12205]
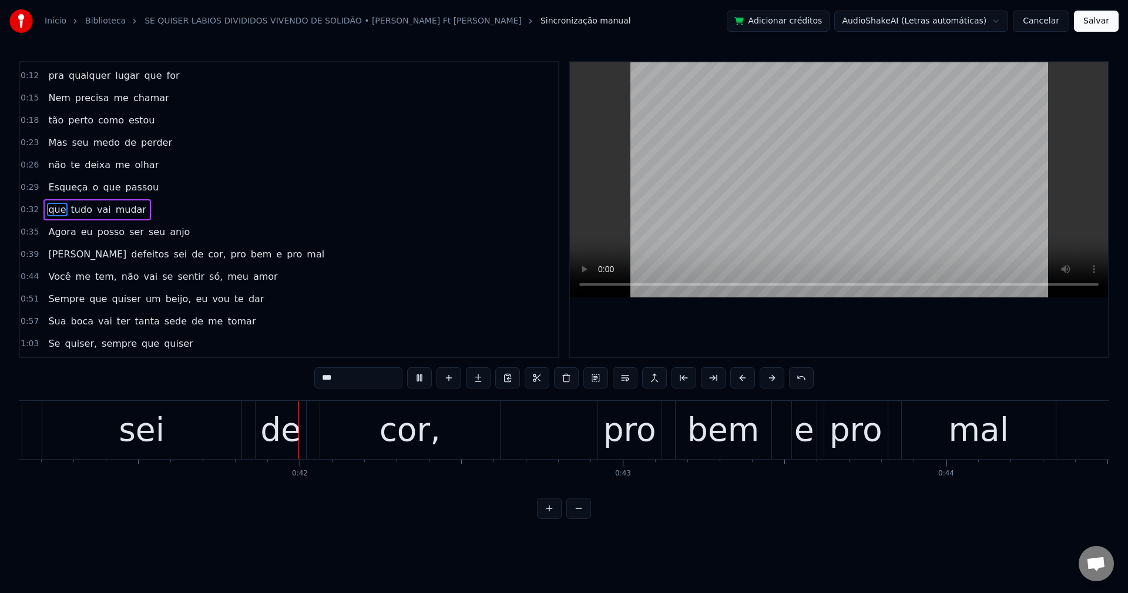
click at [207, 258] on span "cor," at bounding box center [217, 254] width 20 height 14
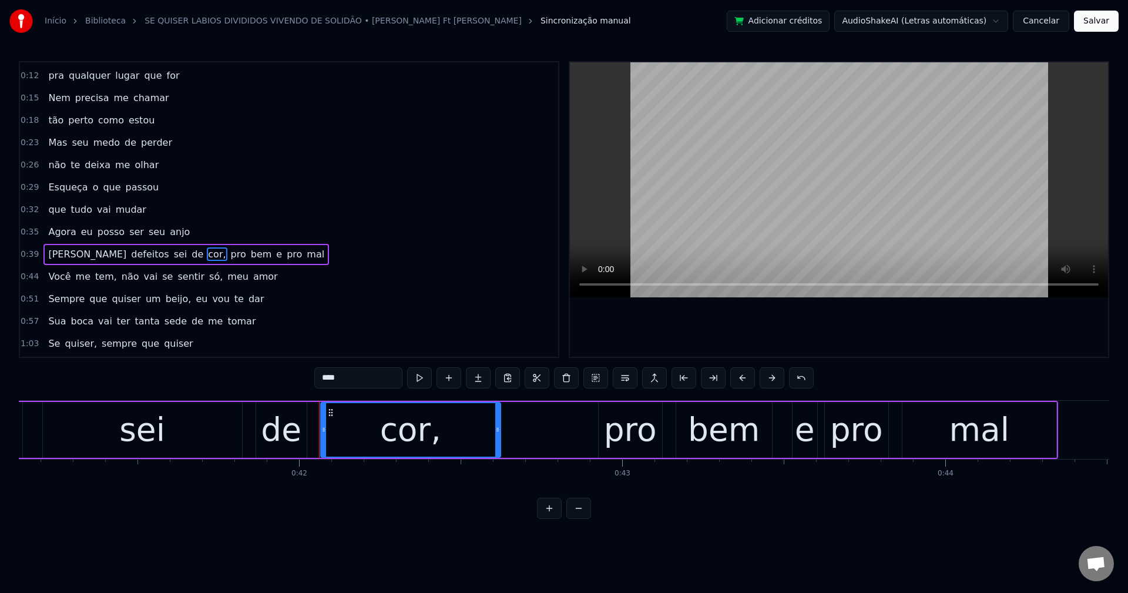
scroll to position [65, 0]
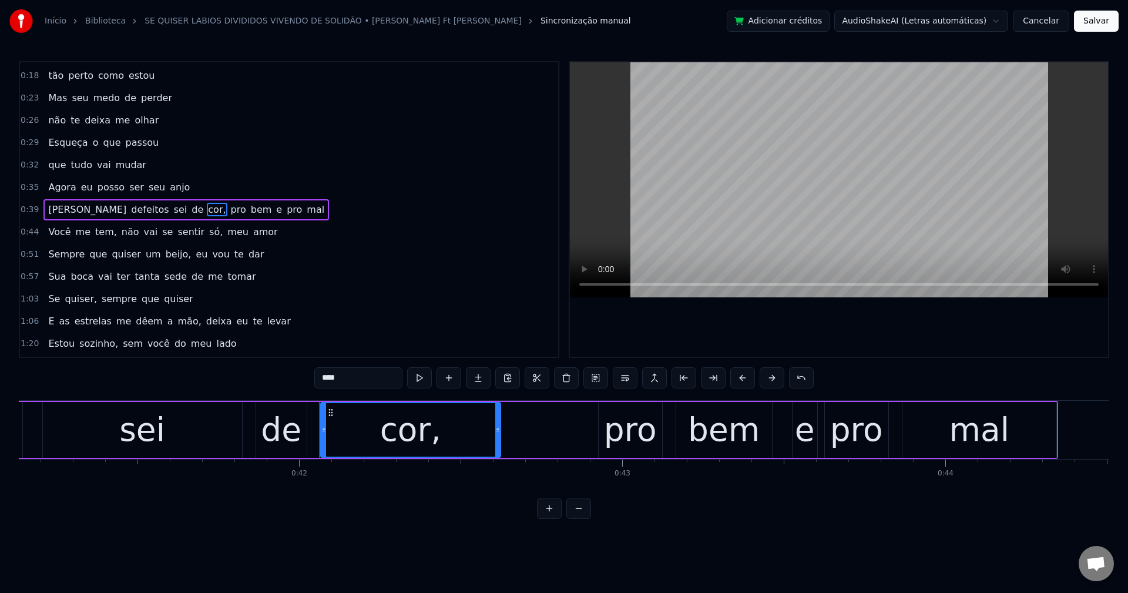
click at [351, 378] on input "****" at bounding box center [358, 377] width 88 height 21
click at [226, 210] on span "pro" at bounding box center [235, 210] width 18 height 14
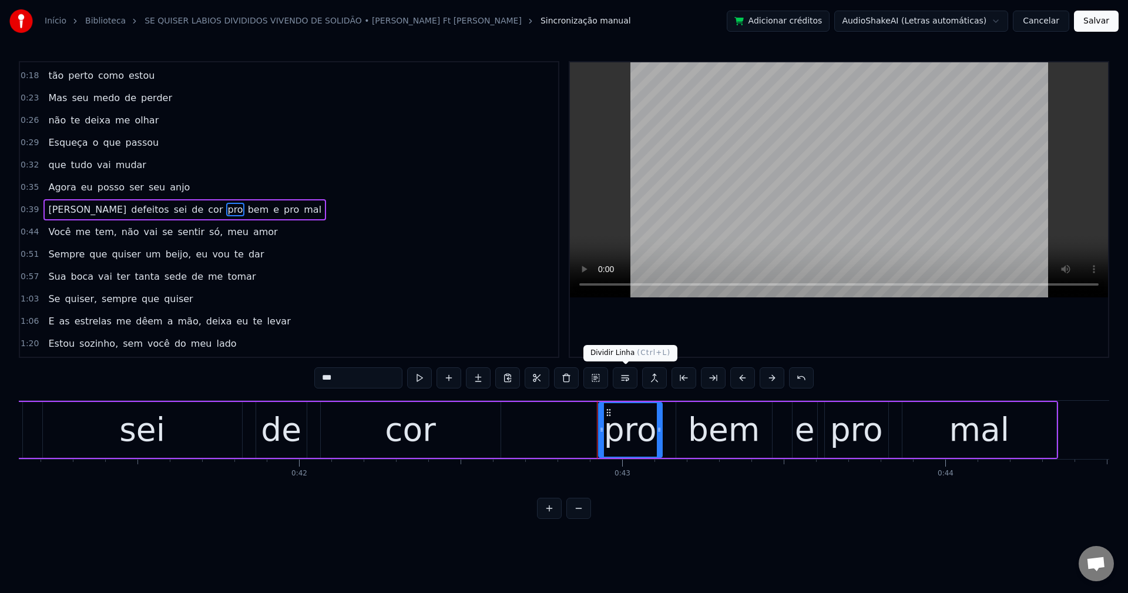
click at [620, 376] on button at bounding box center [625, 377] width 25 height 21
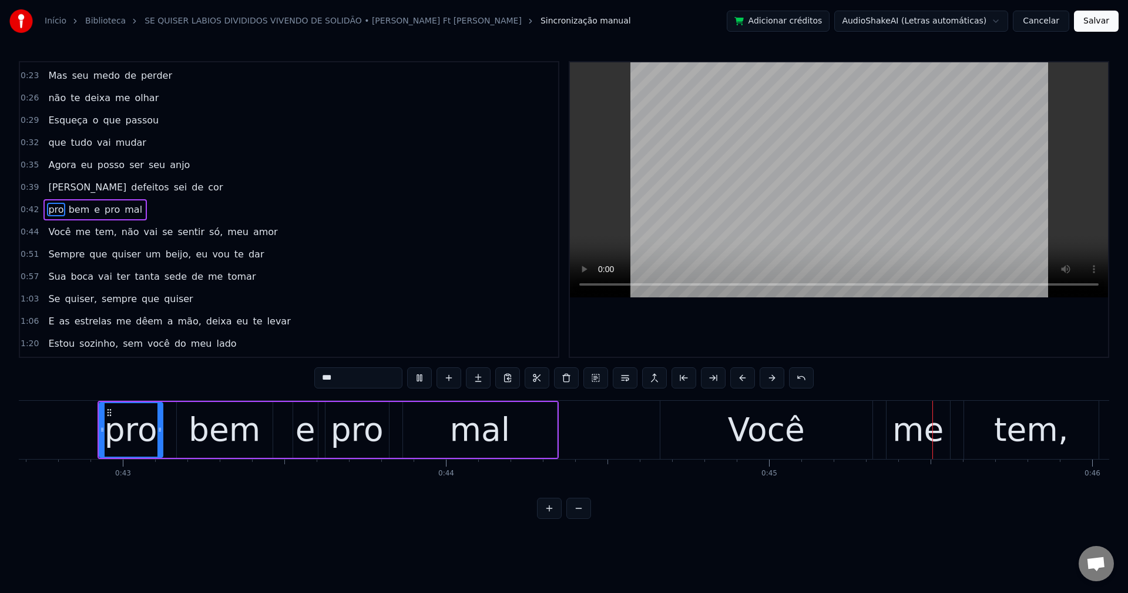
scroll to position [0, 14388]
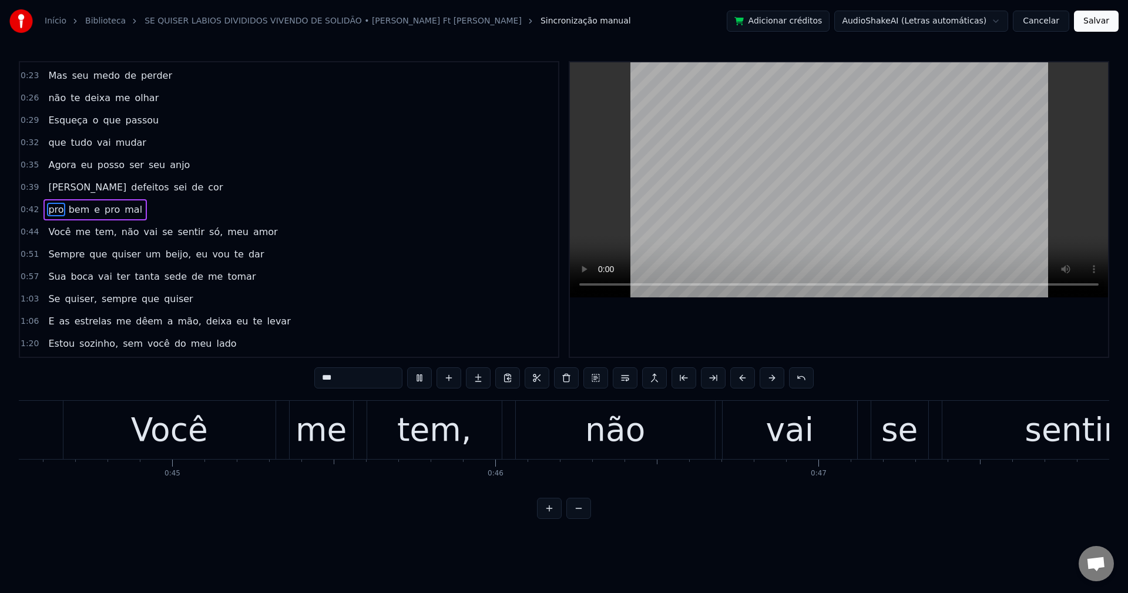
click at [99, 233] on span "tem," at bounding box center [106, 232] width 24 height 14
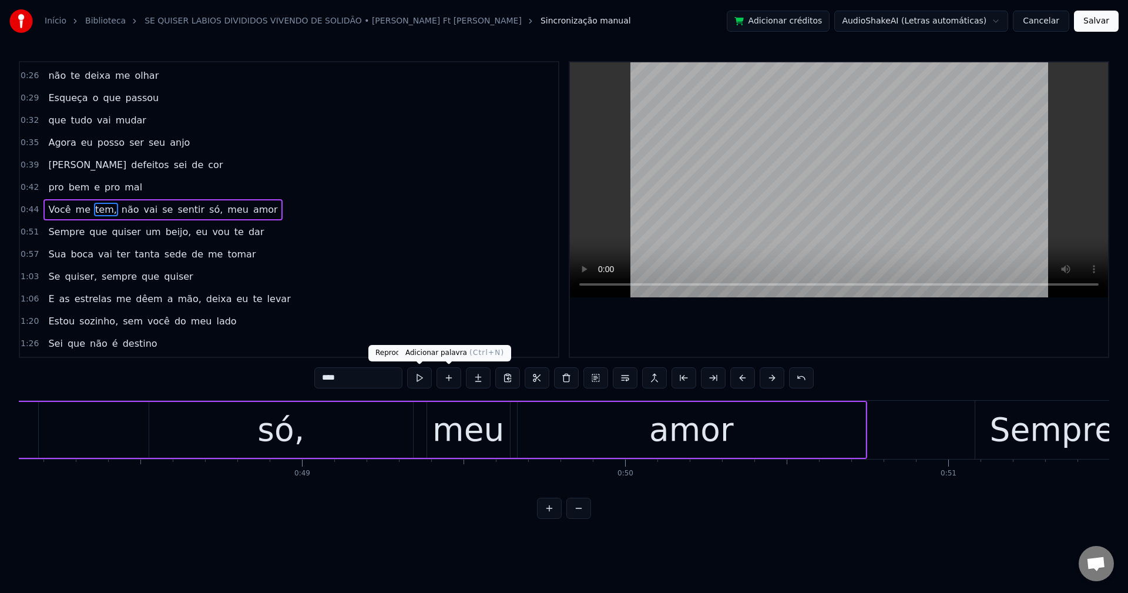
scroll to position [0, 15575]
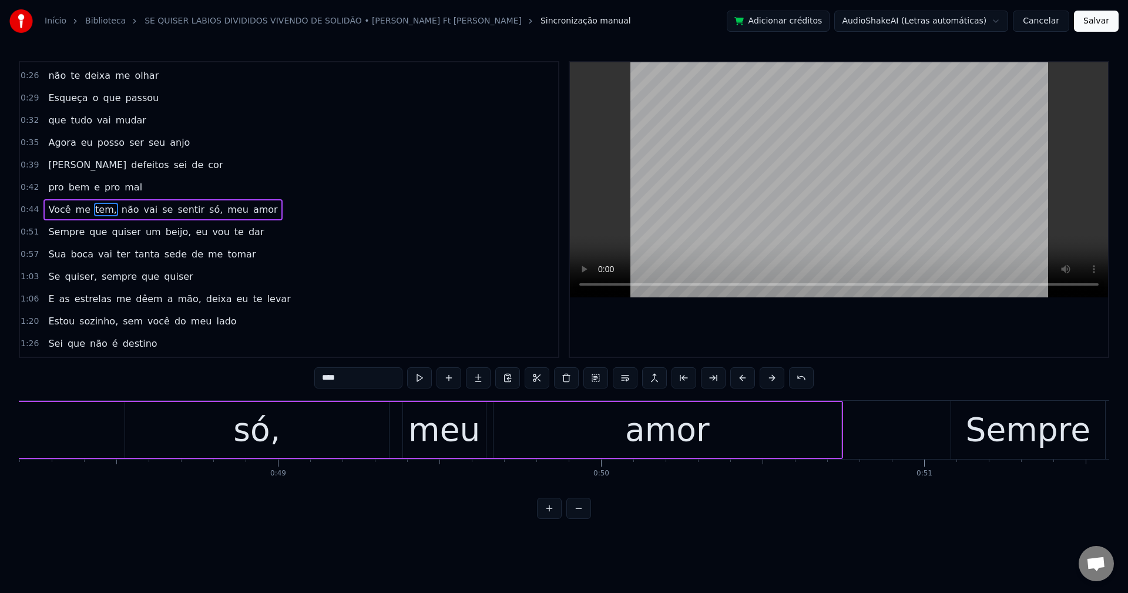
click at [370, 372] on input "****" at bounding box center [358, 377] width 88 height 21
click at [118, 207] on span "não" at bounding box center [128, 210] width 20 height 14
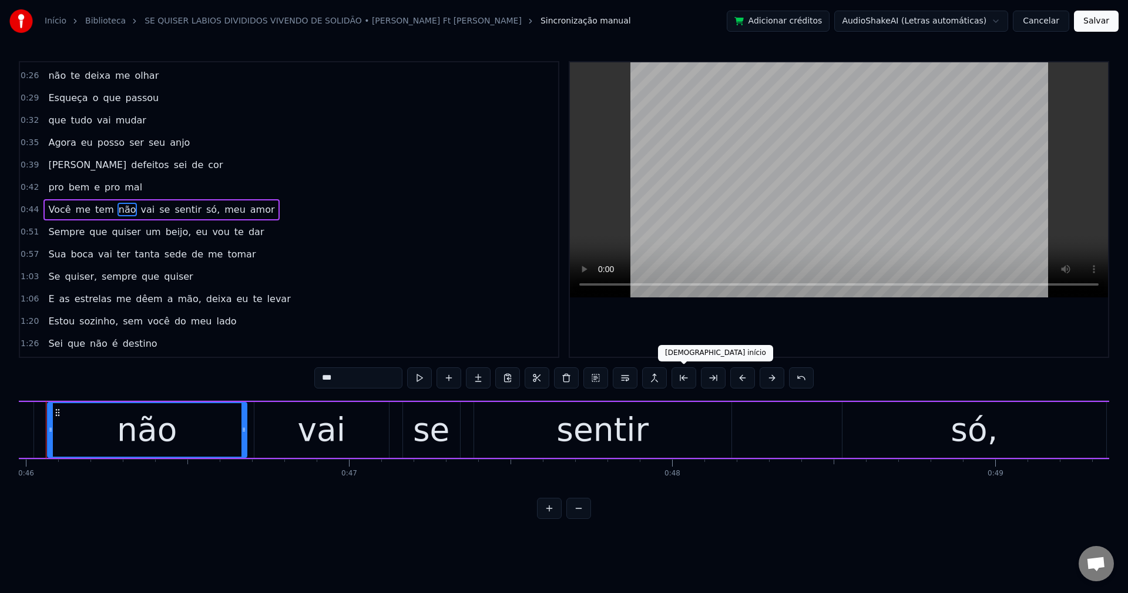
scroll to position [0, 14825]
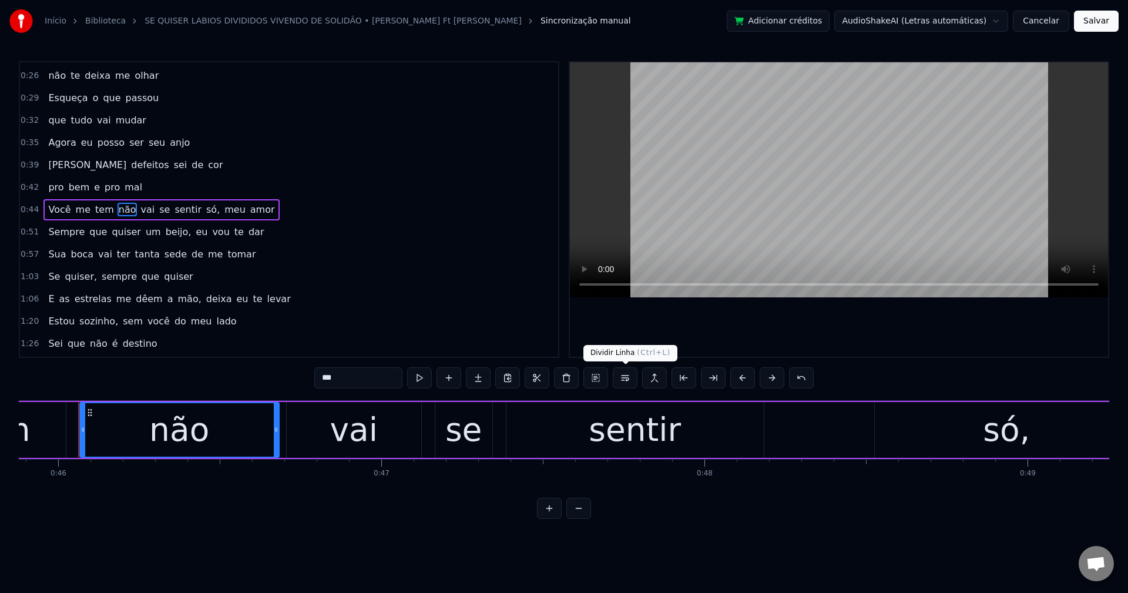
click at [626, 380] on button at bounding box center [625, 377] width 25 height 21
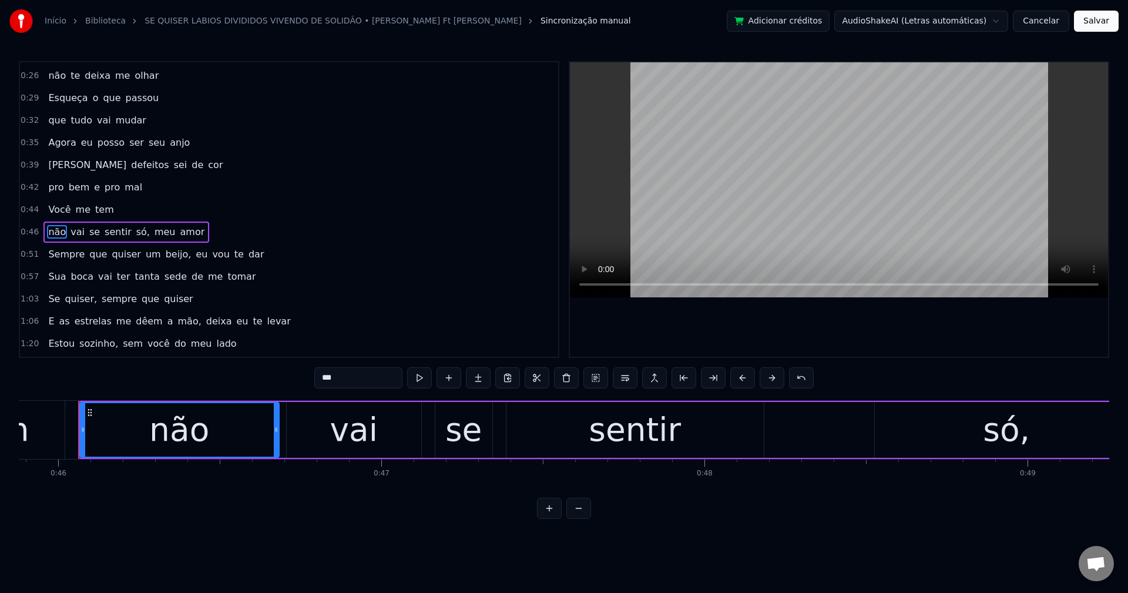
scroll to position [132, 0]
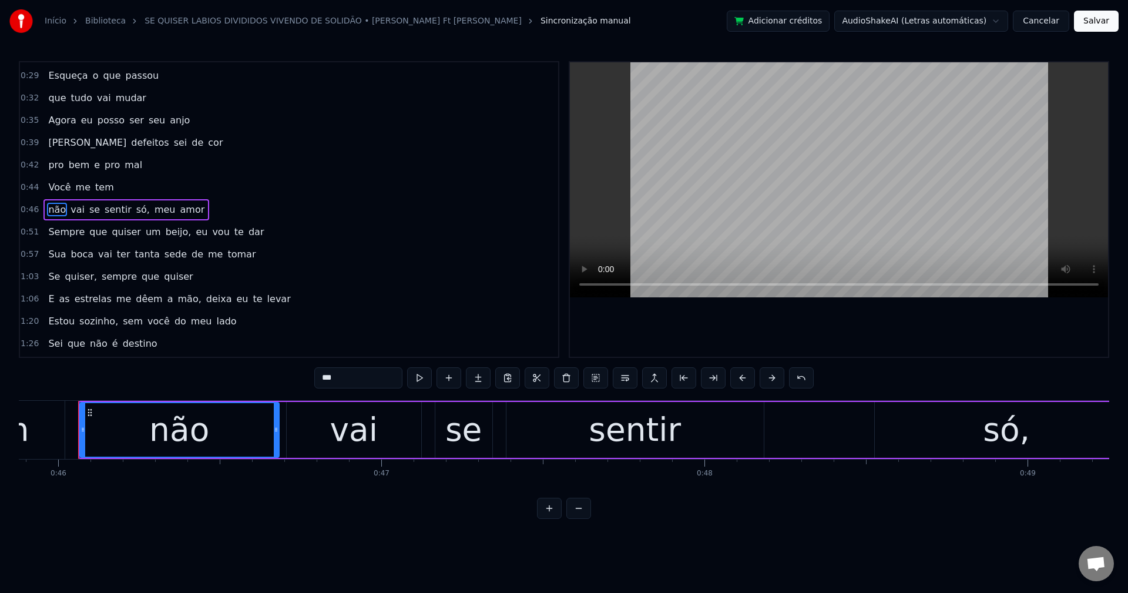
click at [135, 209] on span "só," at bounding box center [143, 210] width 16 height 14
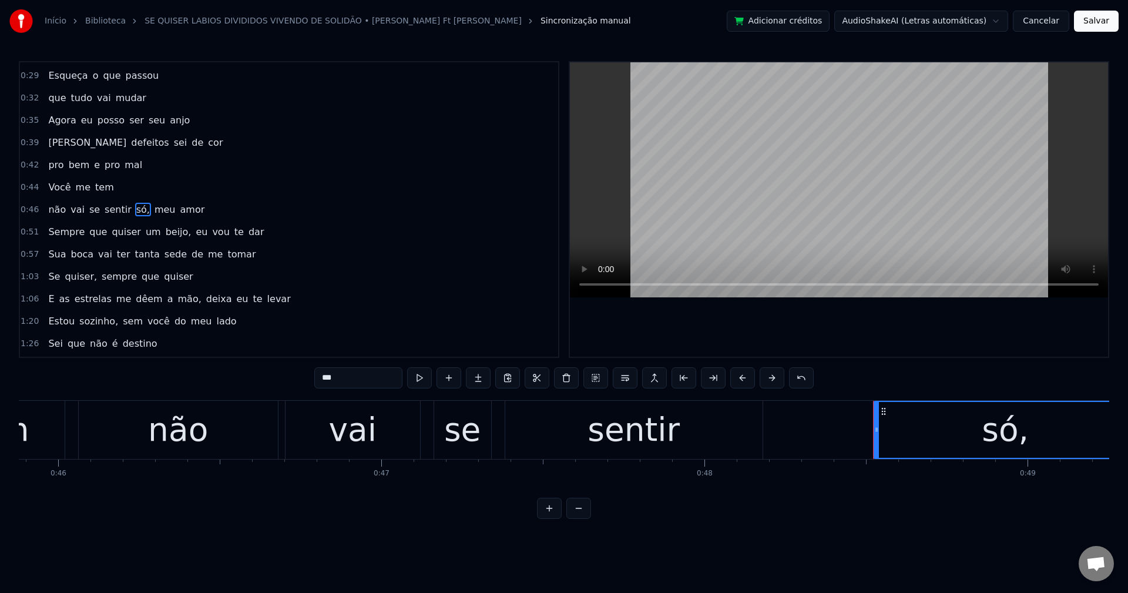
click at [344, 375] on input "***" at bounding box center [358, 377] width 88 height 21
click at [154, 212] on span "meu" at bounding box center [162, 210] width 24 height 14
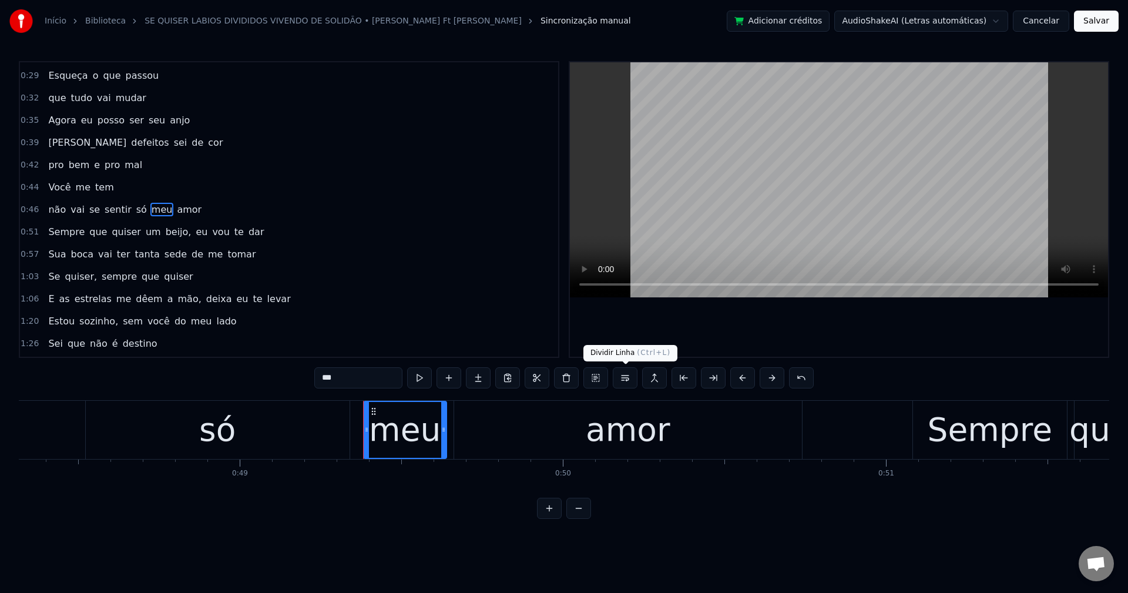
scroll to position [0, 15898]
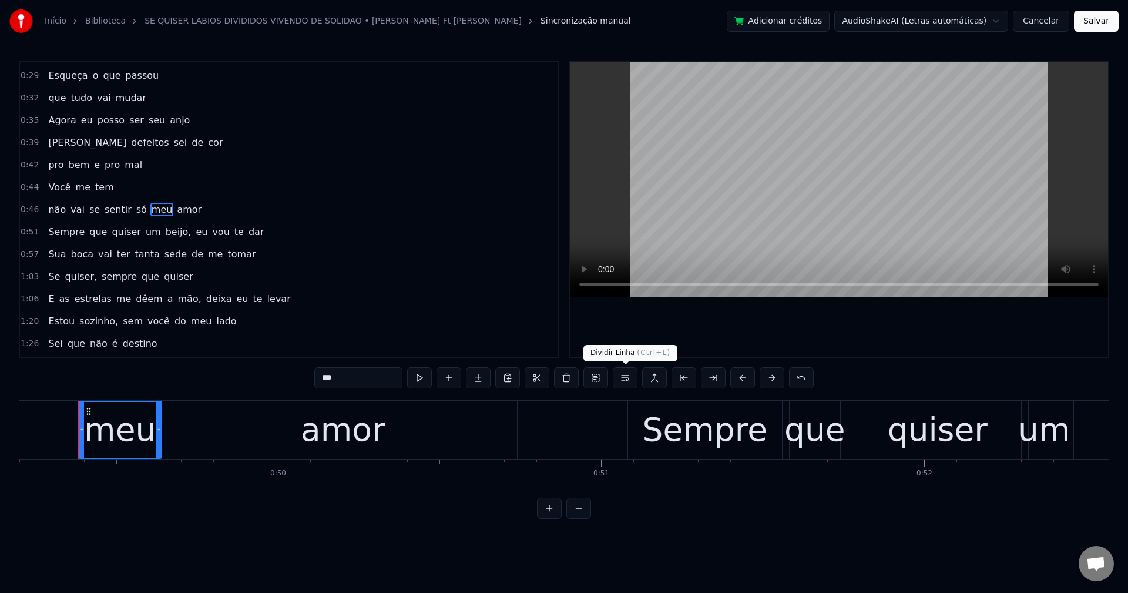
click at [619, 382] on button at bounding box center [625, 377] width 25 height 21
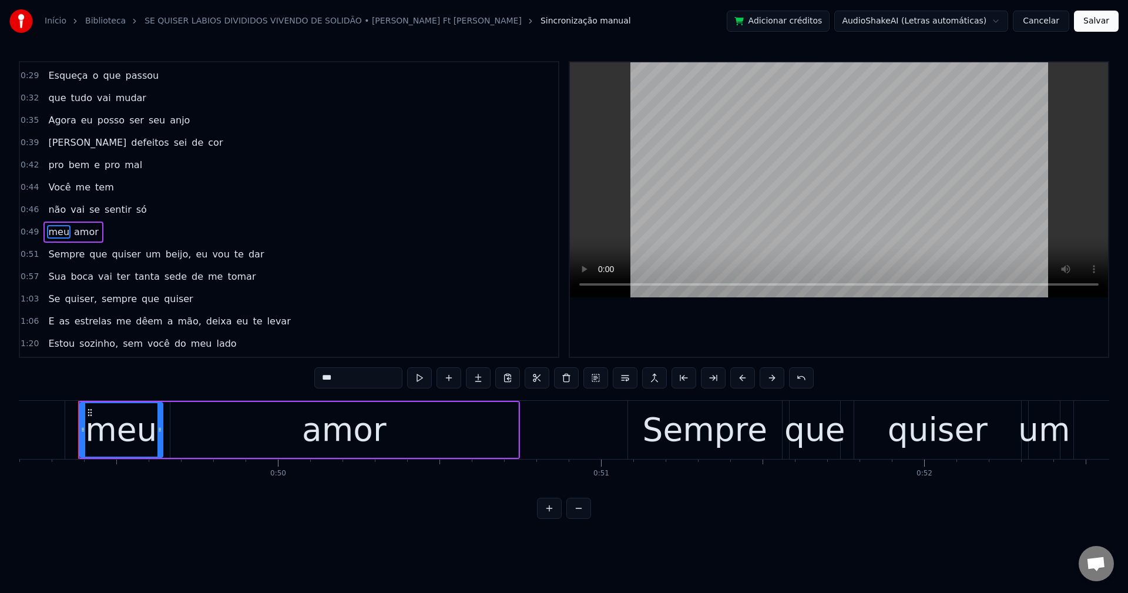
scroll to position [154, 0]
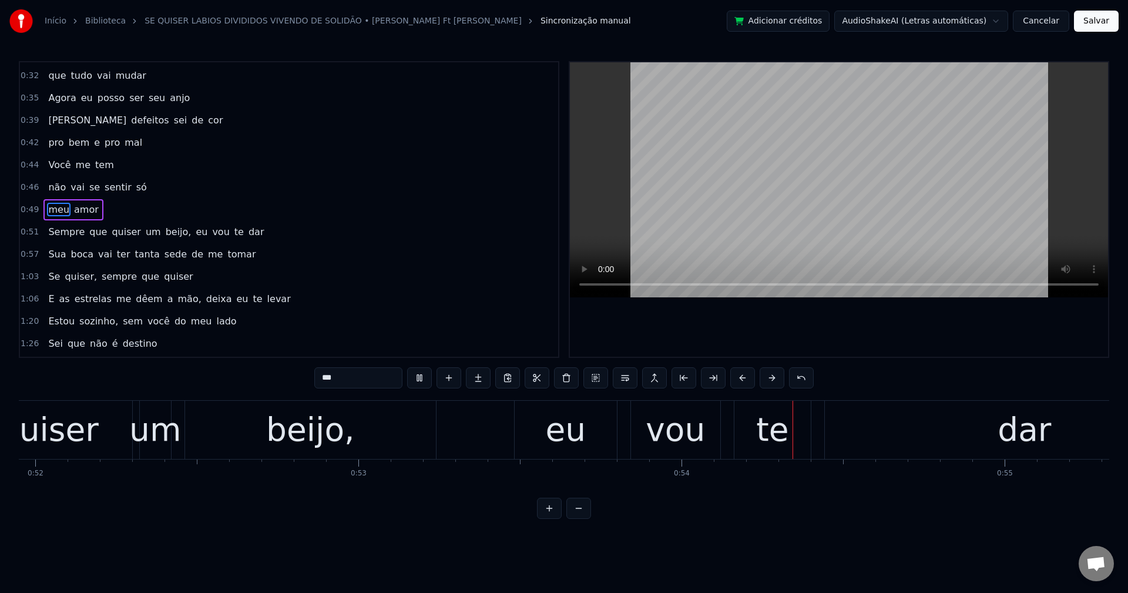
click at [165, 234] on span "beijo," at bounding box center [179, 232] width 28 height 14
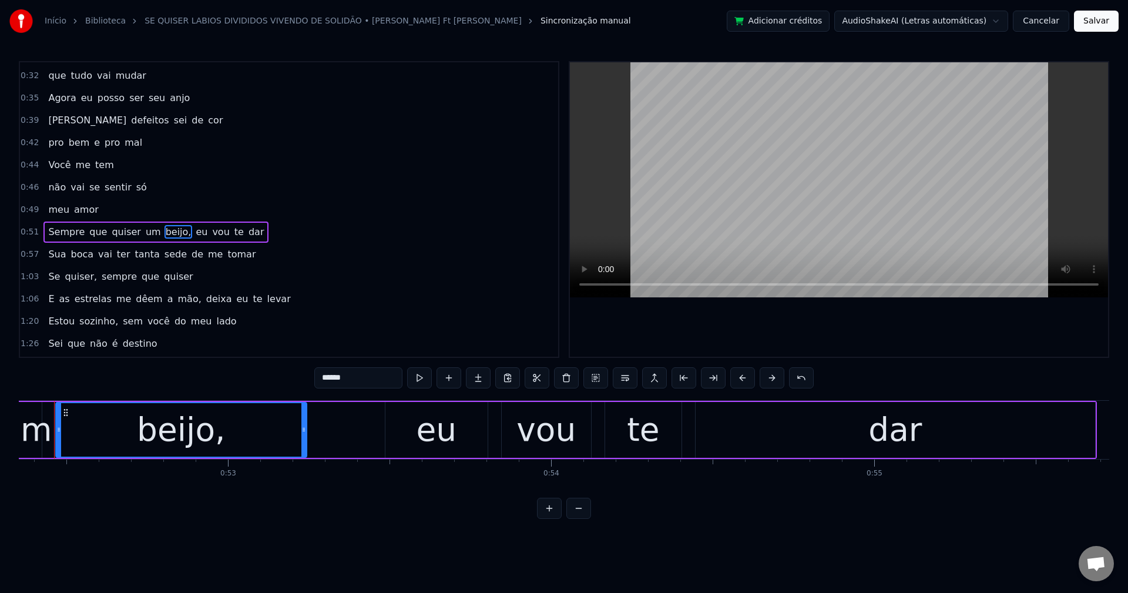
scroll to position [0, 16893]
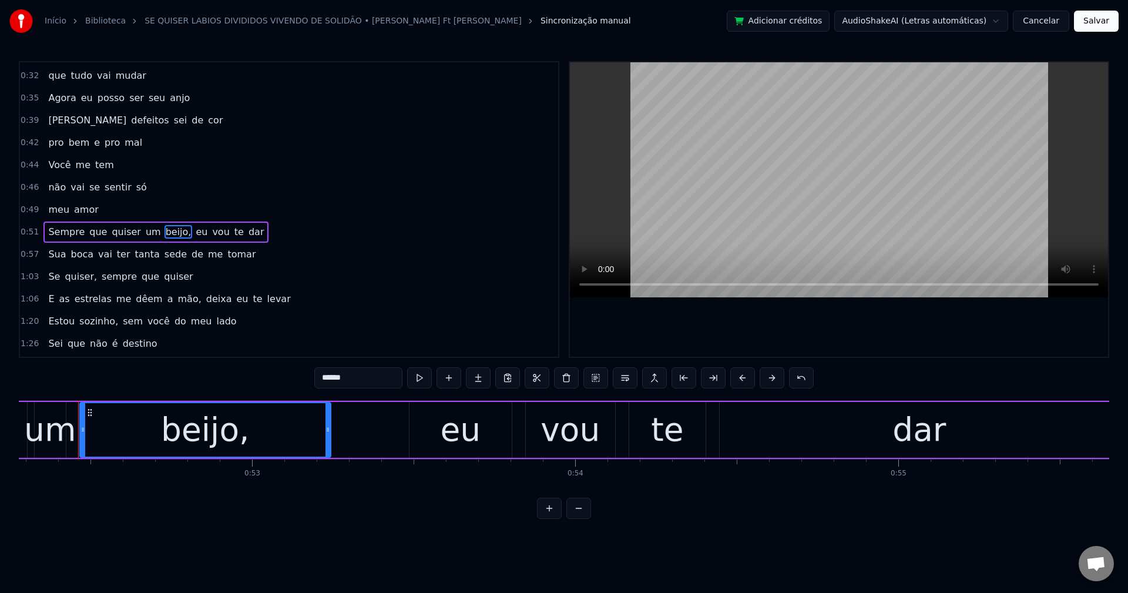
click at [369, 374] on input "******" at bounding box center [358, 377] width 88 height 21
click at [192, 235] on span "eu" at bounding box center [199, 232] width 14 height 14
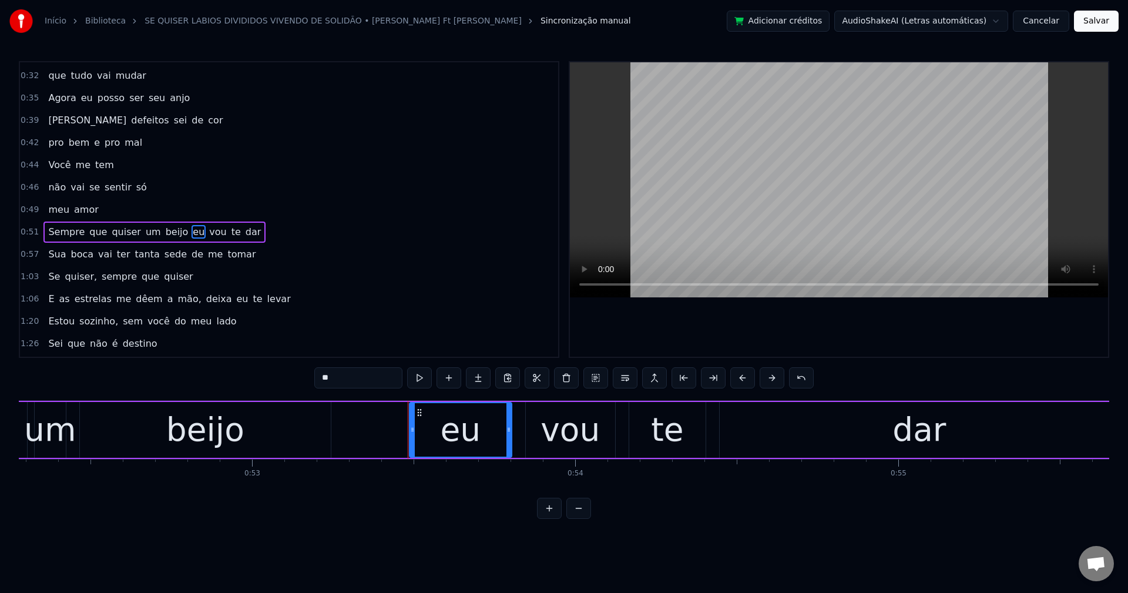
scroll to position [176, 0]
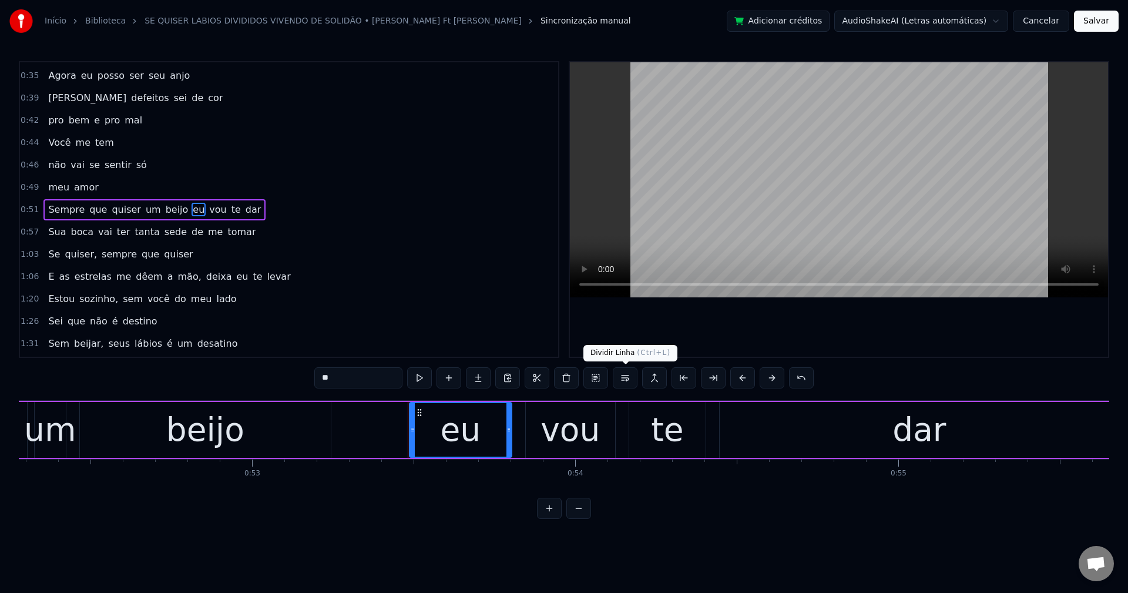
click at [627, 381] on button at bounding box center [625, 377] width 25 height 21
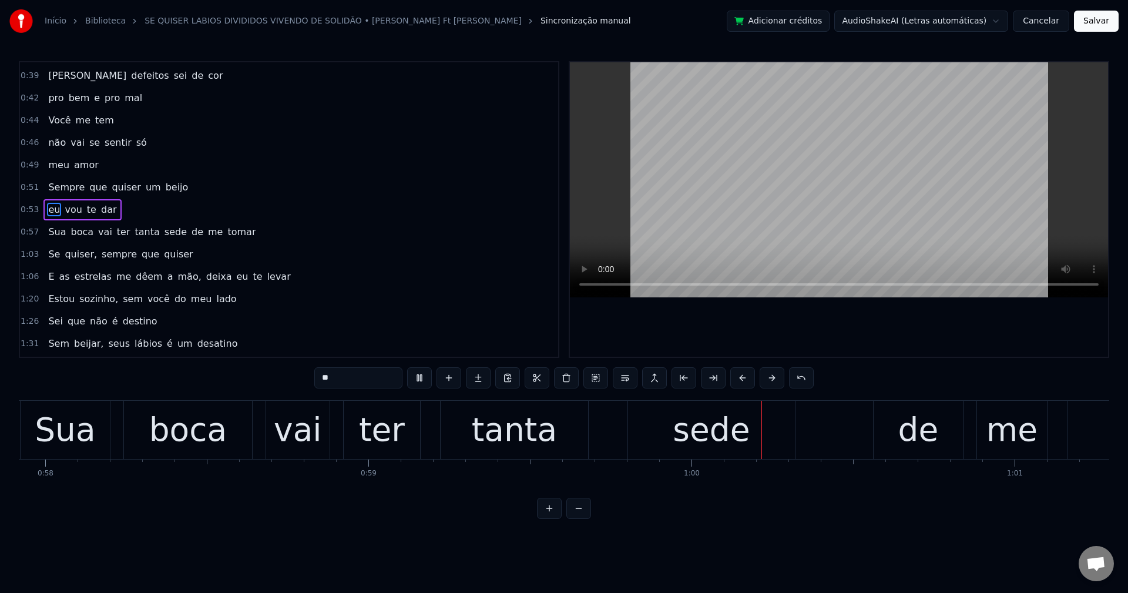
scroll to position [0, 18992]
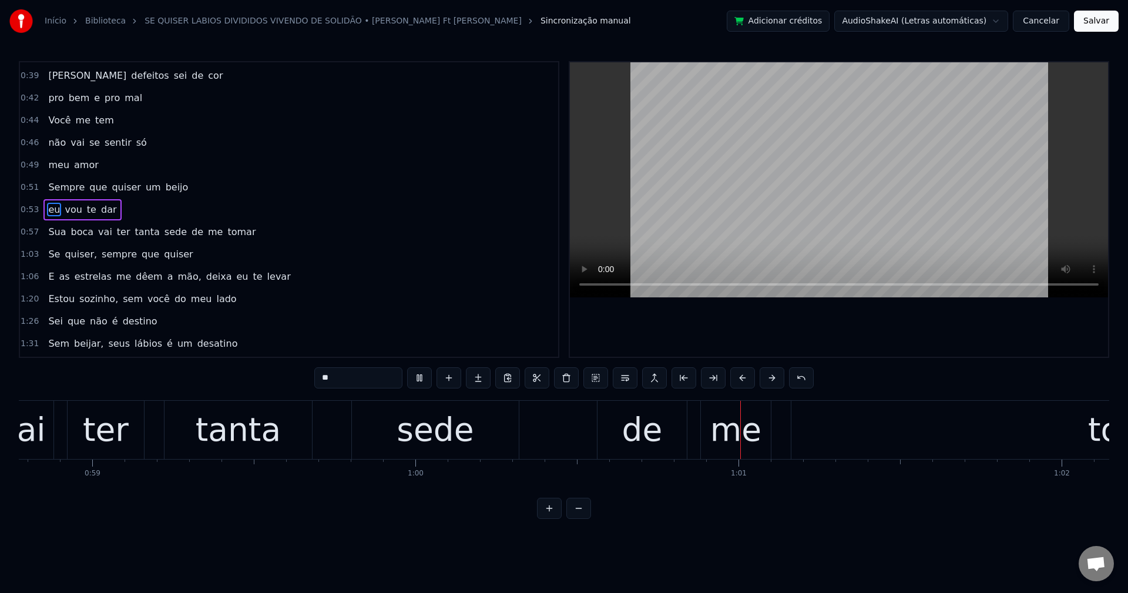
click at [190, 234] on span "de" at bounding box center [197, 232] width 14 height 14
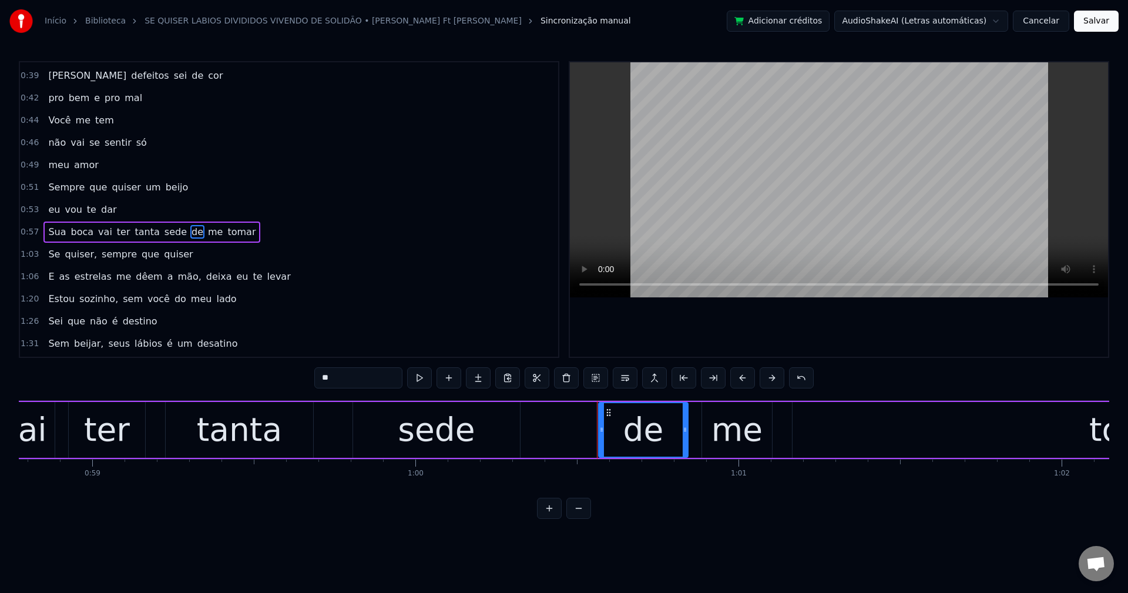
scroll to position [221, 0]
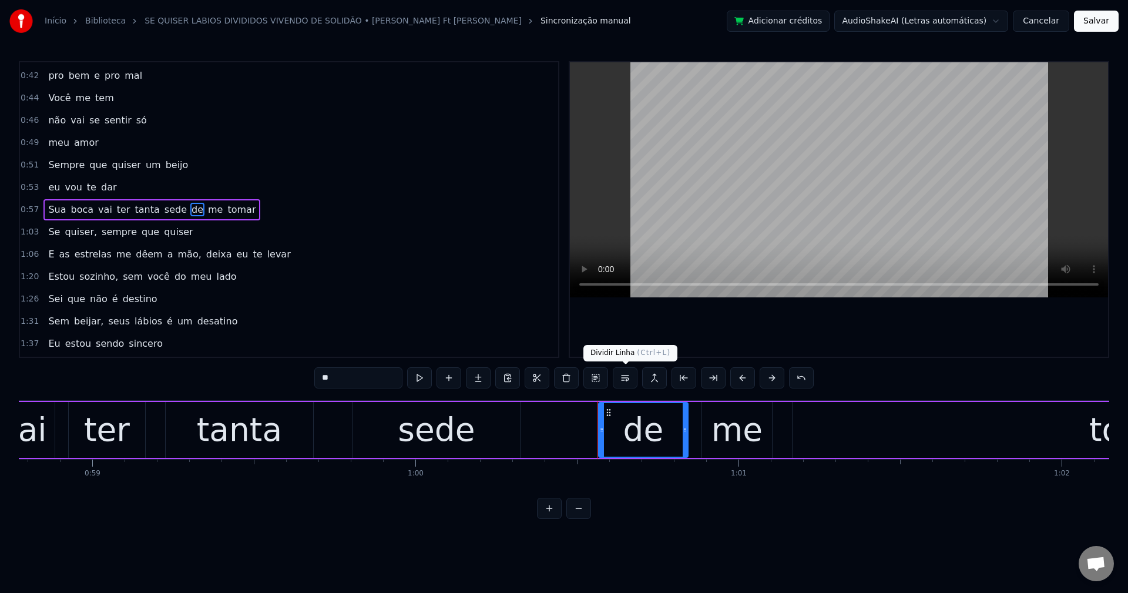
click at [623, 377] on button at bounding box center [625, 377] width 25 height 21
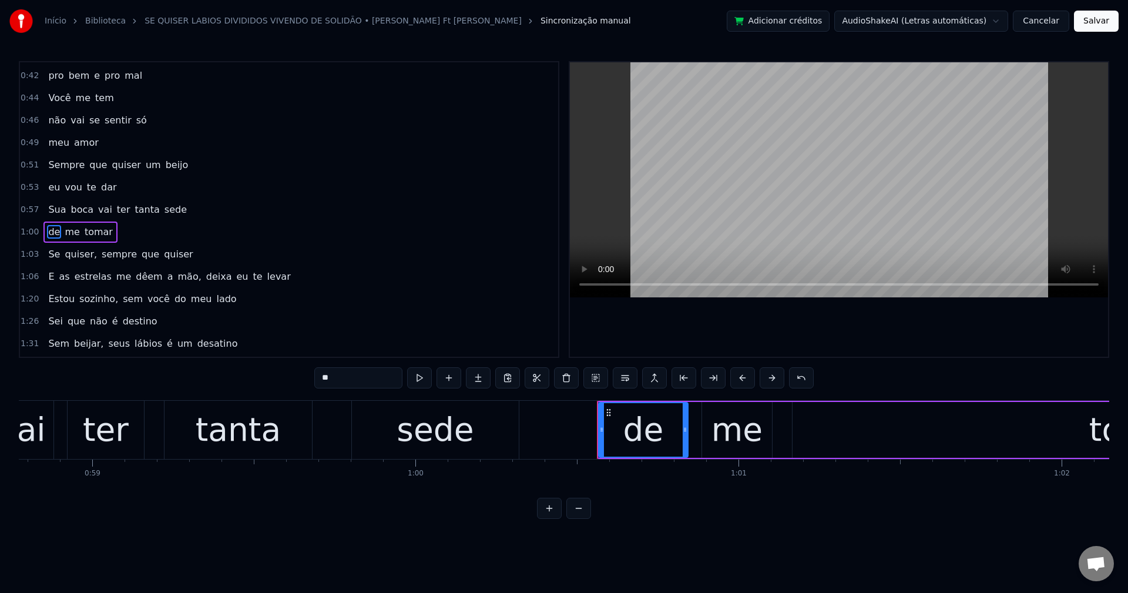
scroll to position [243, 0]
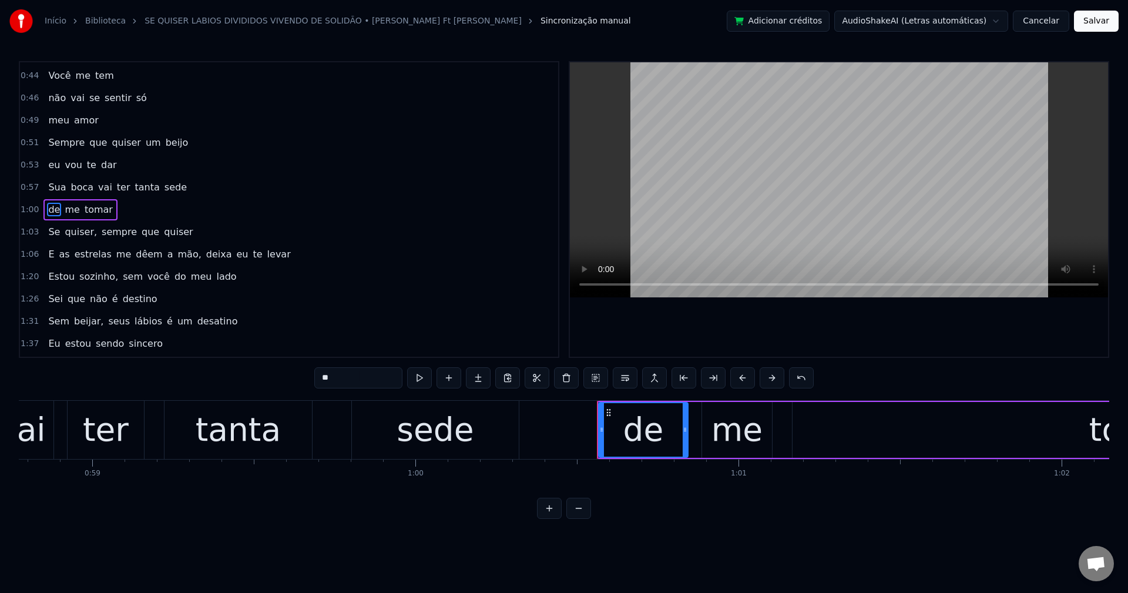
click at [74, 236] on span "quiser," at bounding box center [80, 232] width 35 height 14
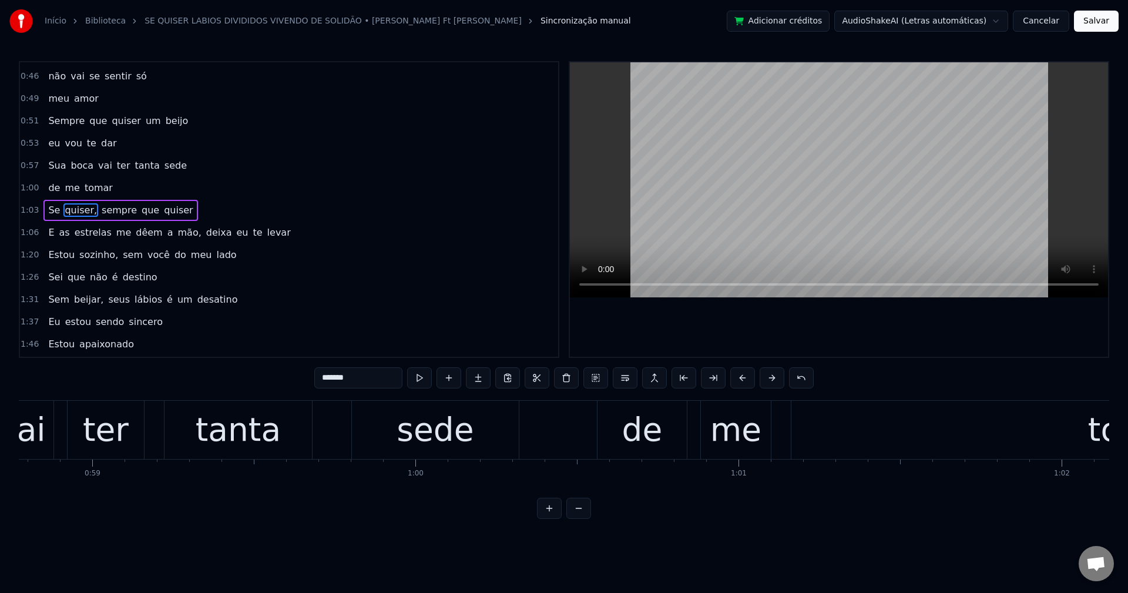
scroll to position [266, 0]
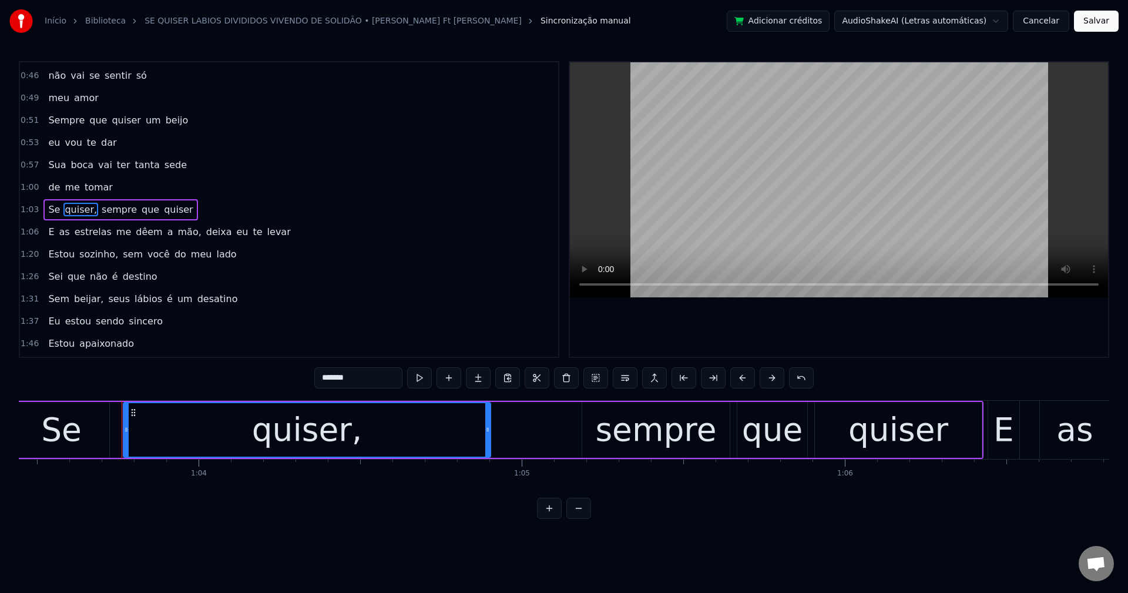
click at [363, 374] on input "*******" at bounding box center [358, 377] width 88 height 21
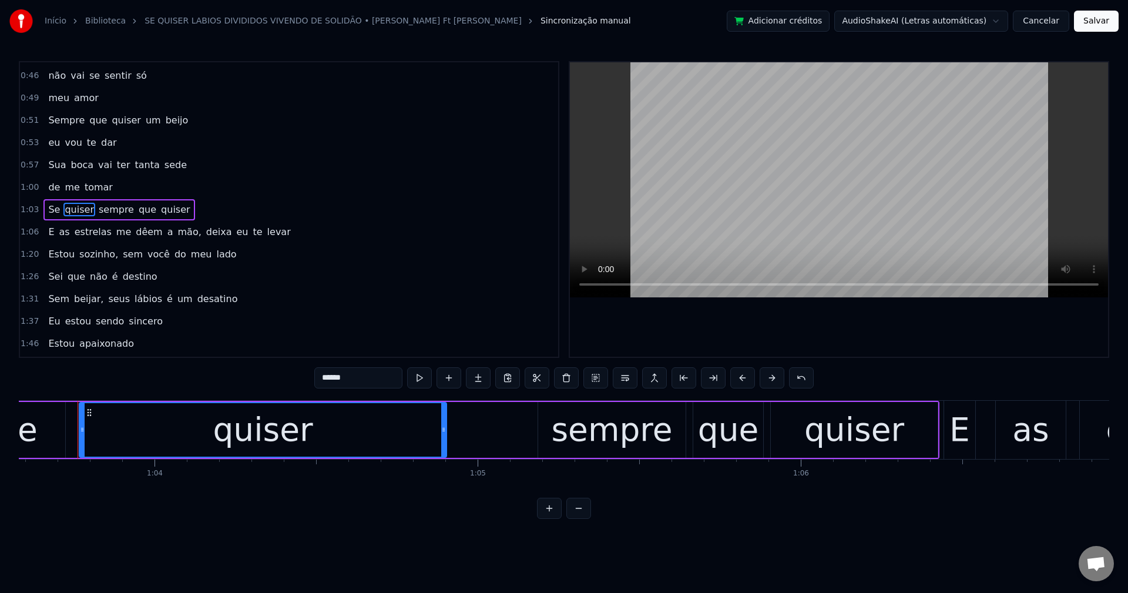
click at [103, 210] on span "sempre" at bounding box center [117, 210] width 38 height 14
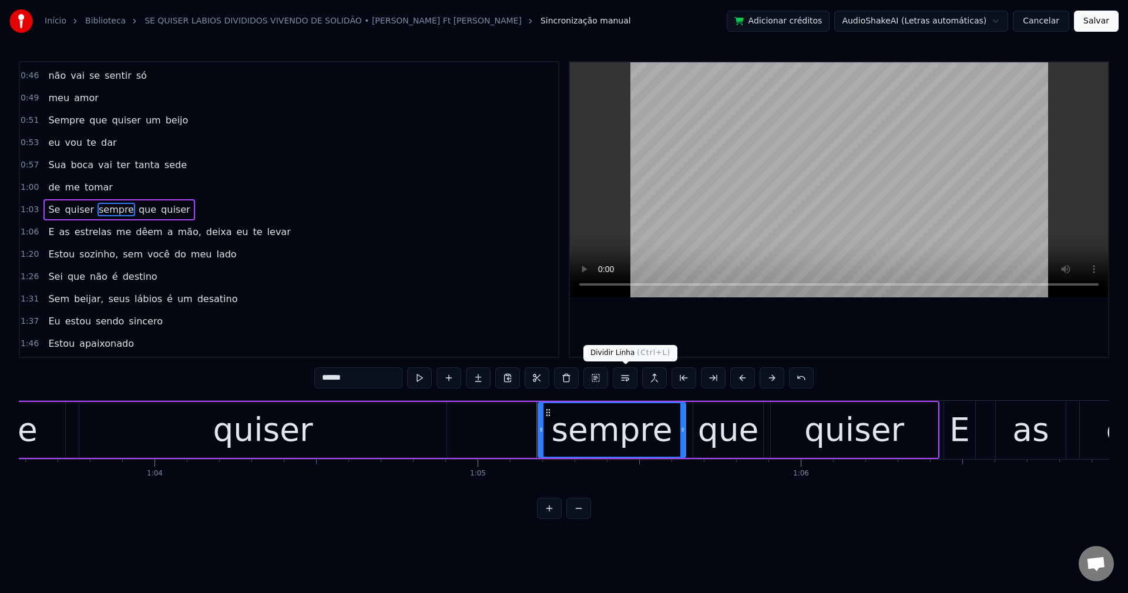
click at [622, 379] on button at bounding box center [625, 377] width 25 height 21
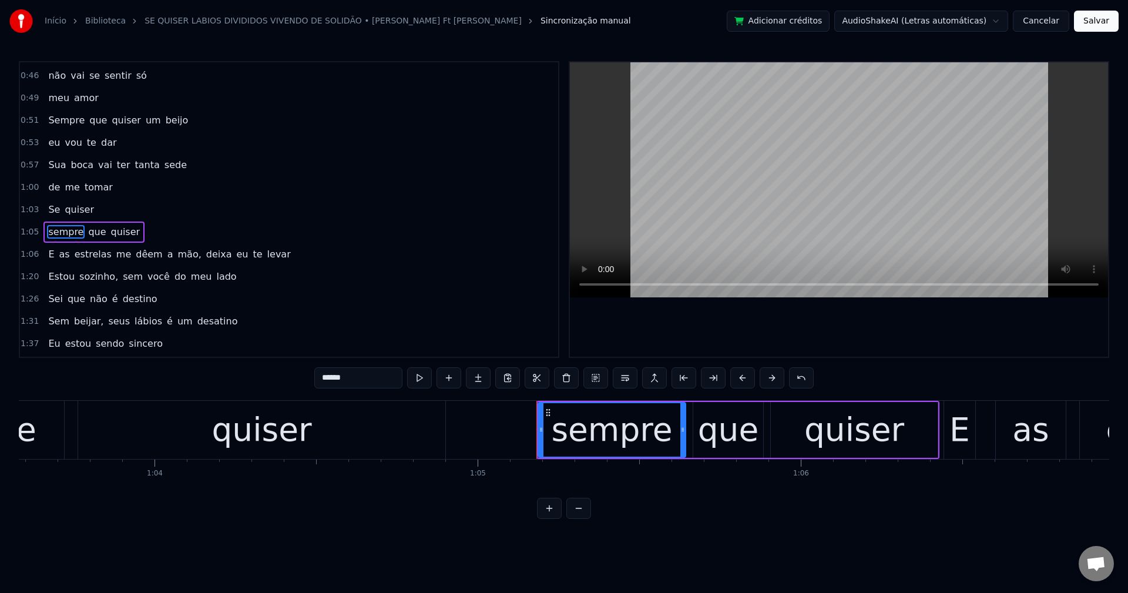
scroll to position [288, 0]
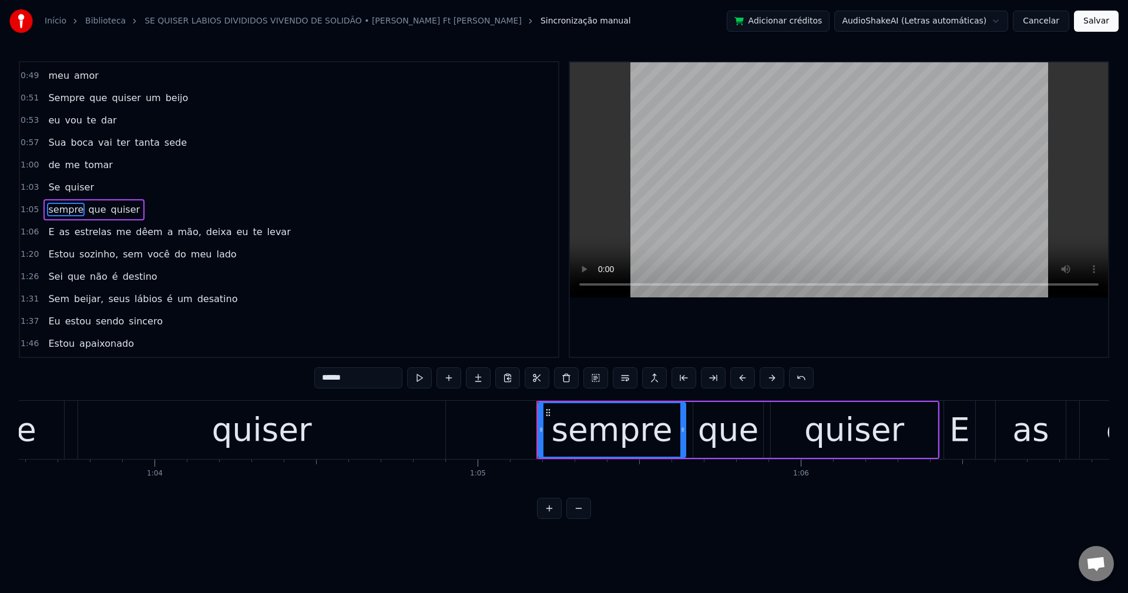
click at [52, 184] on span "Se" at bounding box center [54, 187] width 14 height 14
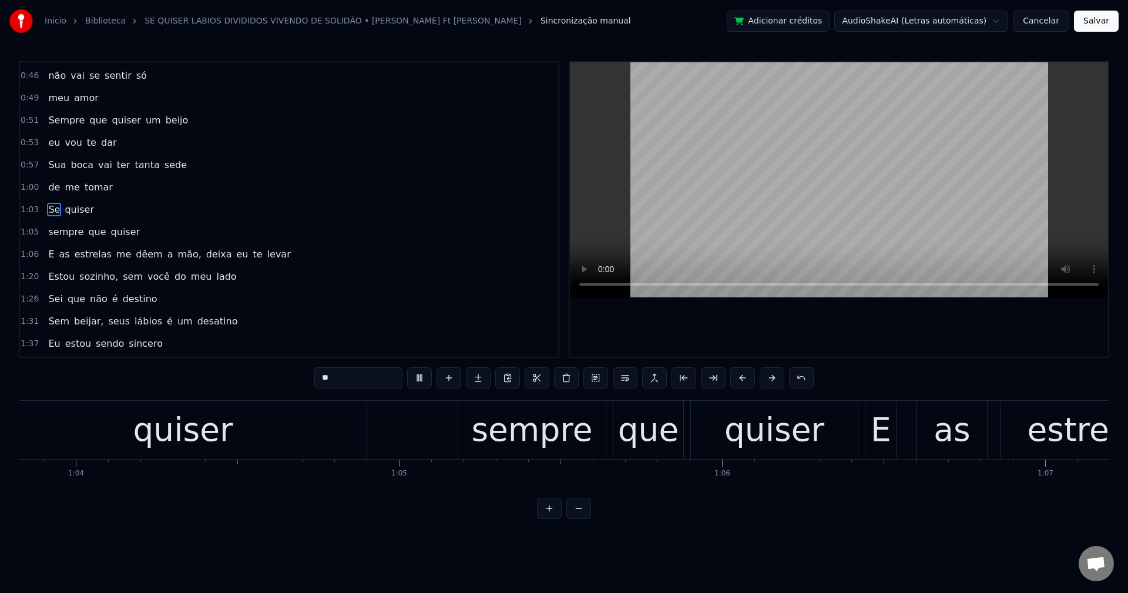
scroll to position [0, 21554]
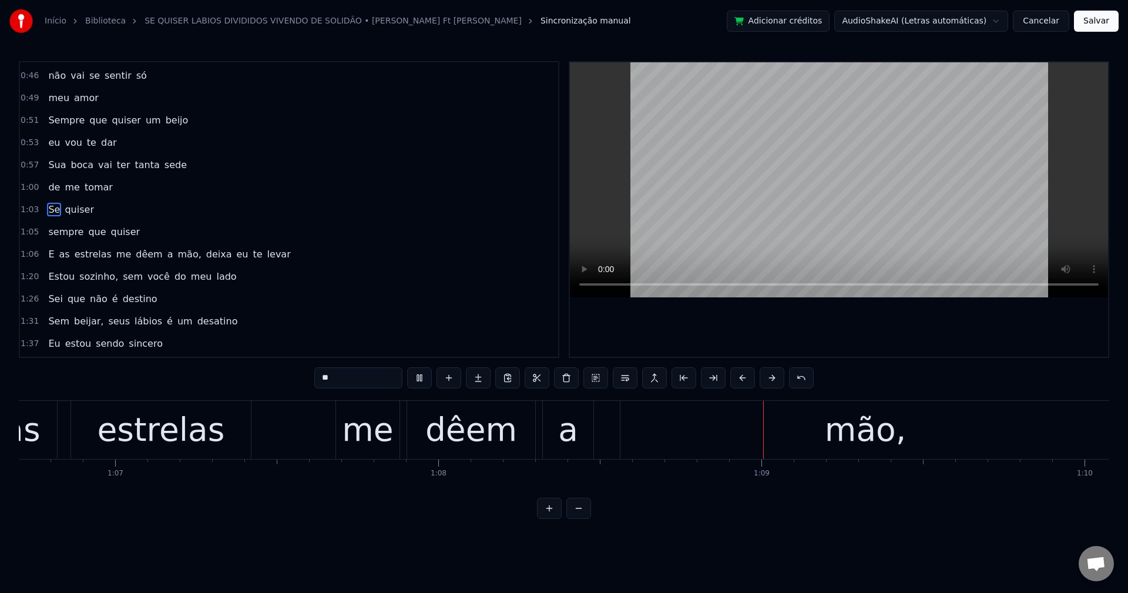
click at [115, 253] on span "me" at bounding box center [123, 254] width 17 height 14
type input "**"
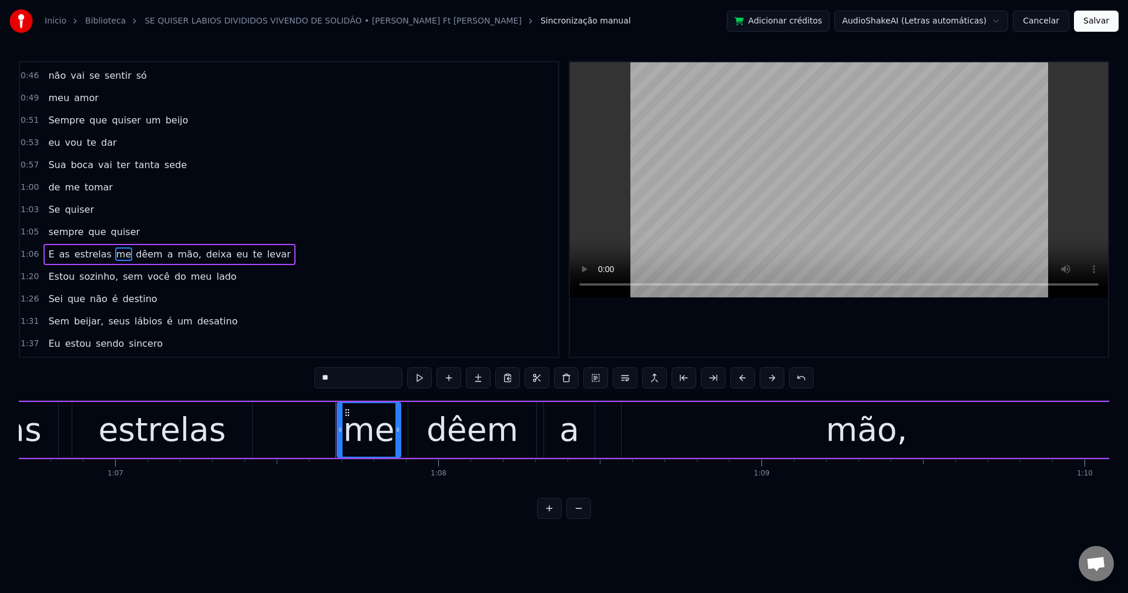
scroll to position [310, 0]
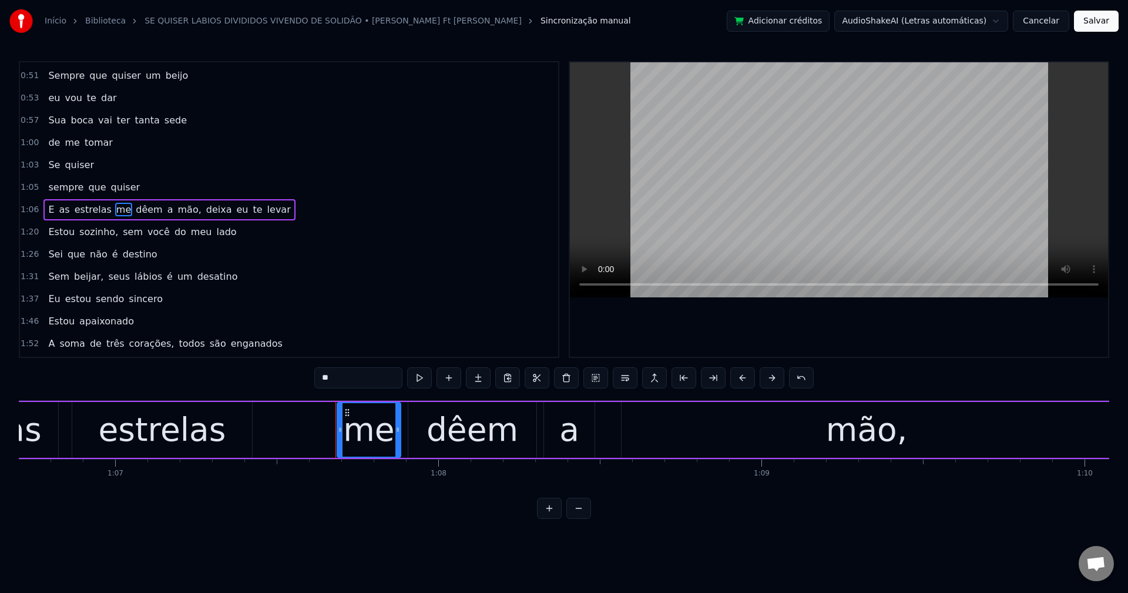
click at [43, 206] on div "E as estrelas me dêem a mão, deixa eu te levar" at bounding box center [168, 209] width 251 height 21
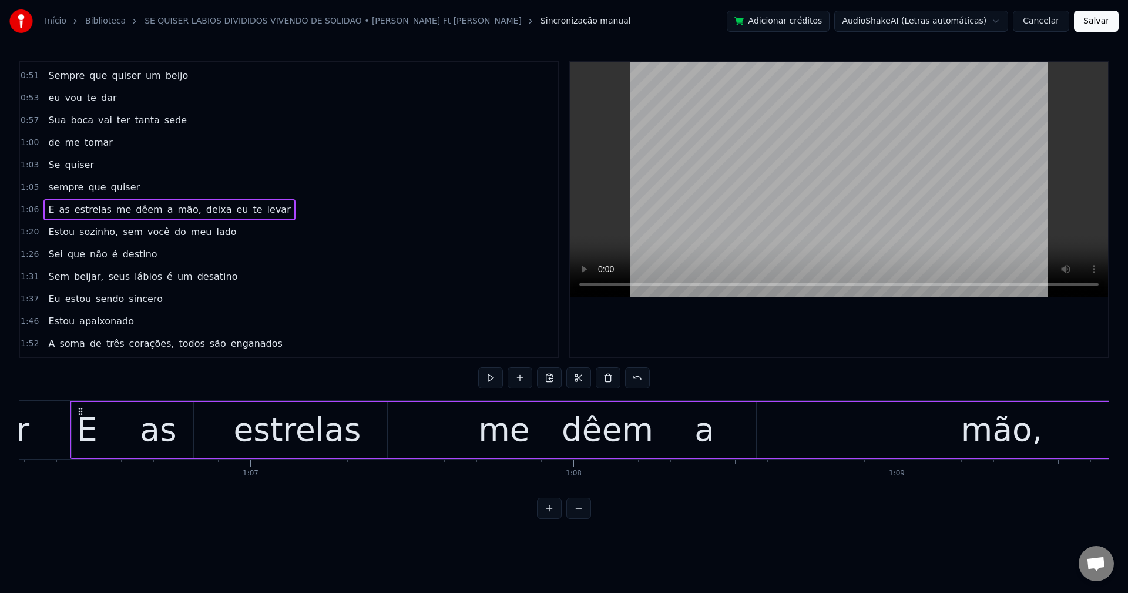
scroll to position [0, 21411]
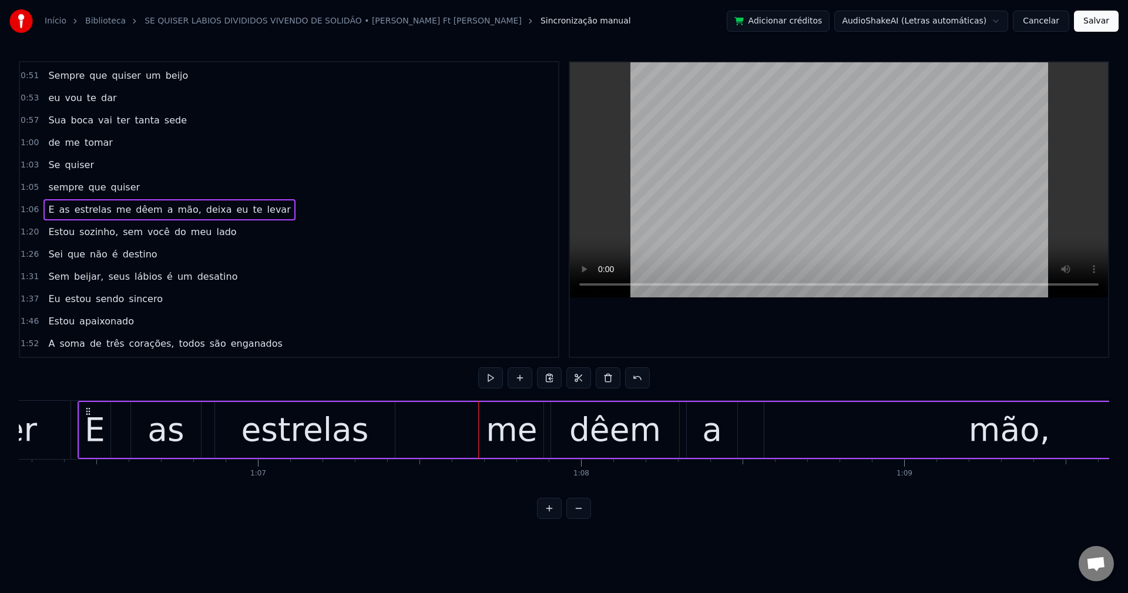
click at [52, 210] on div "E as estrelas me dêem a mão, deixa eu te levar" at bounding box center [168, 209] width 251 height 21
click at [47, 212] on span "E" at bounding box center [51, 210] width 8 height 14
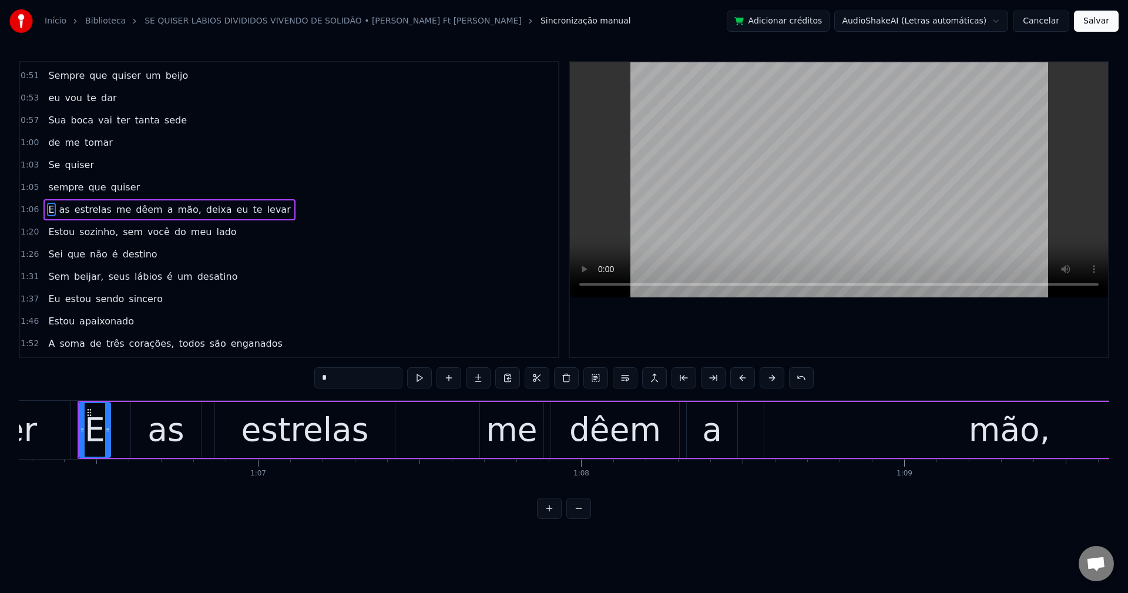
drag, startPoint x: 340, startPoint y: 375, endPoint x: 321, endPoint y: 417, distance: 45.0
click at [277, 386] on div "0:09 Se quiser fugir 0:12 pra qualquer lugar que for 0:15 Nem precisa me chamar…" at bounding box center [564, 290] width 1090 height 458
click at [116, 210] on span "me" at bounding box center [124, 210] width 17 height 14
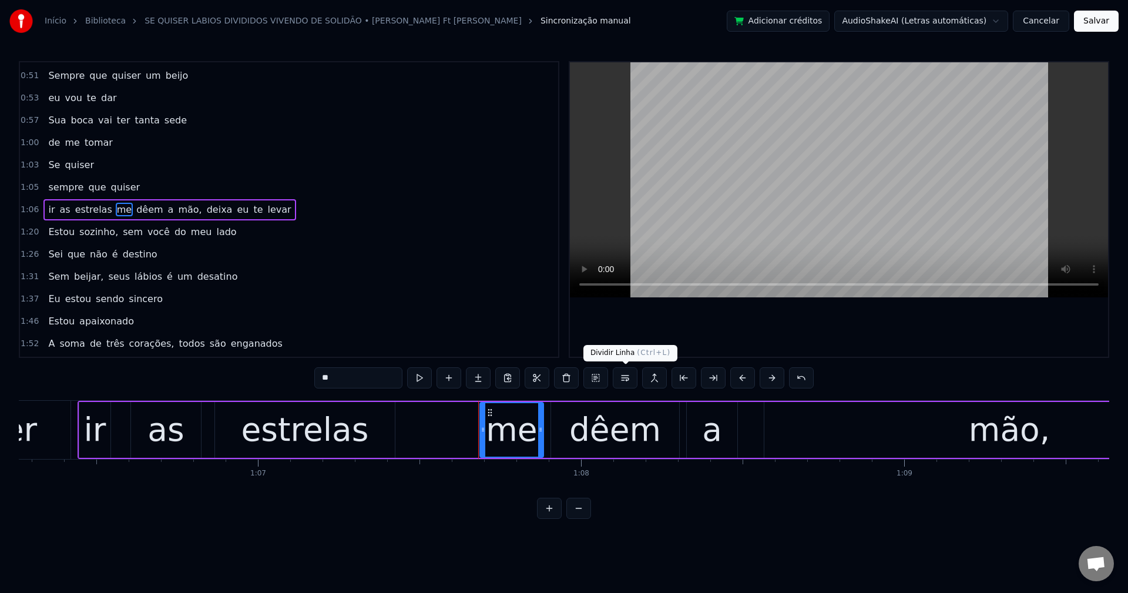
click at [621, 379] on button at bounding box center [625, 377] width 25 height 21
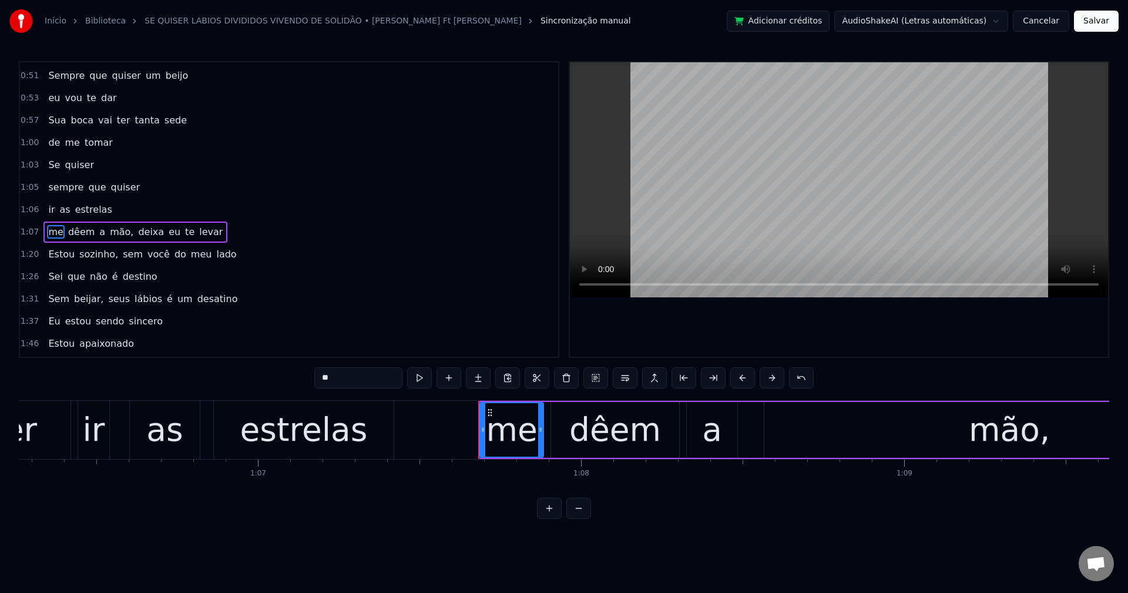
scroll to position [333, 0]
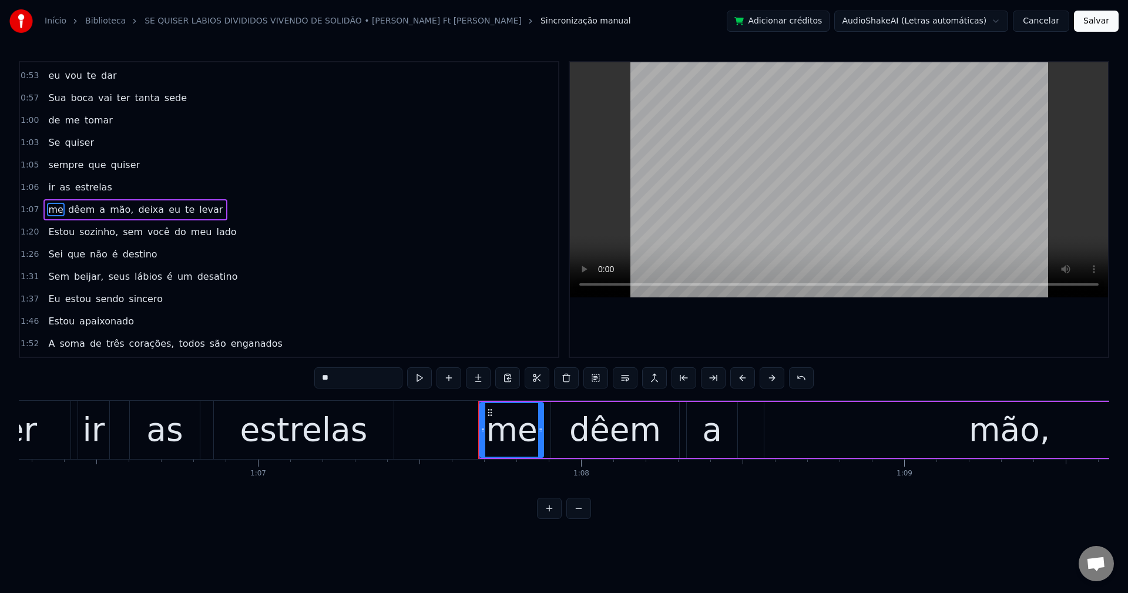
click at [79, 210] on span "dêem" at bounding box center [81, 210] width 29 height 14
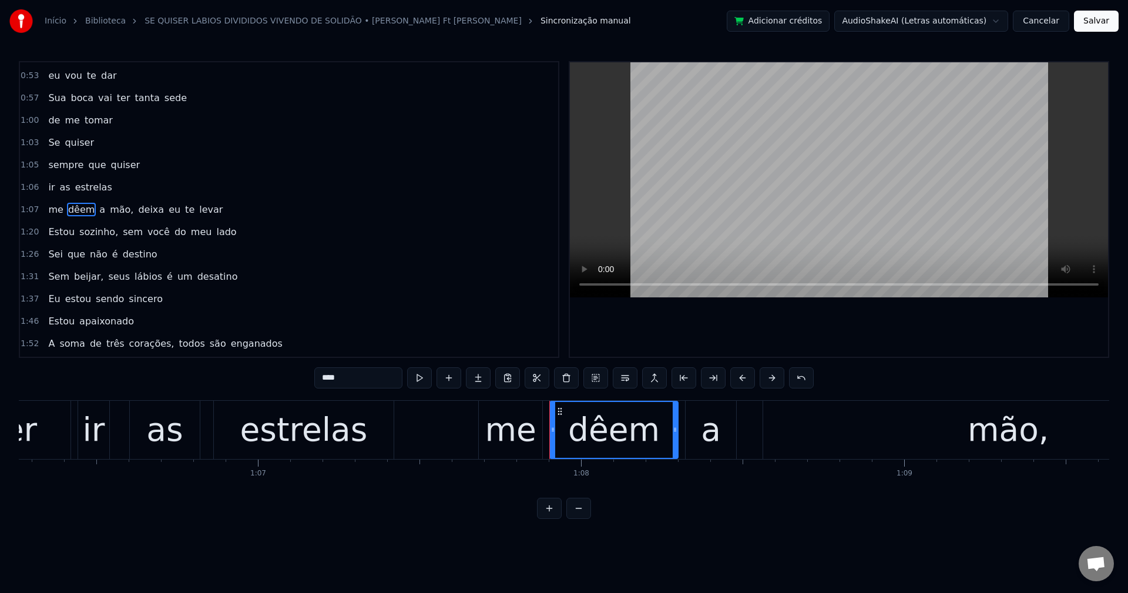
click at [333, 375] on input "****" at bounding box center [358, 377] width 88 height 21
click at [95, 210] on span "mão," at bounding box center [107, 210] width 26 height 14
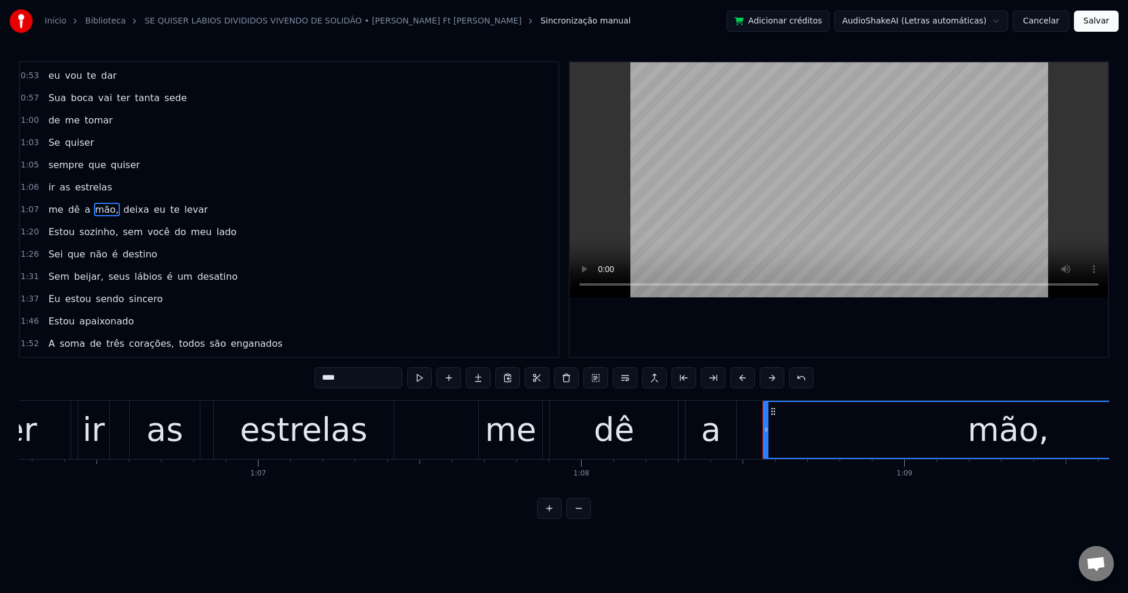
click at [361, 375] on input "****" at bounding box center [358, 377] width 88 height 21
click at [119, 204] on span "deixa" at bounding box center [133, 210] width 28 height 14
type input "*****"
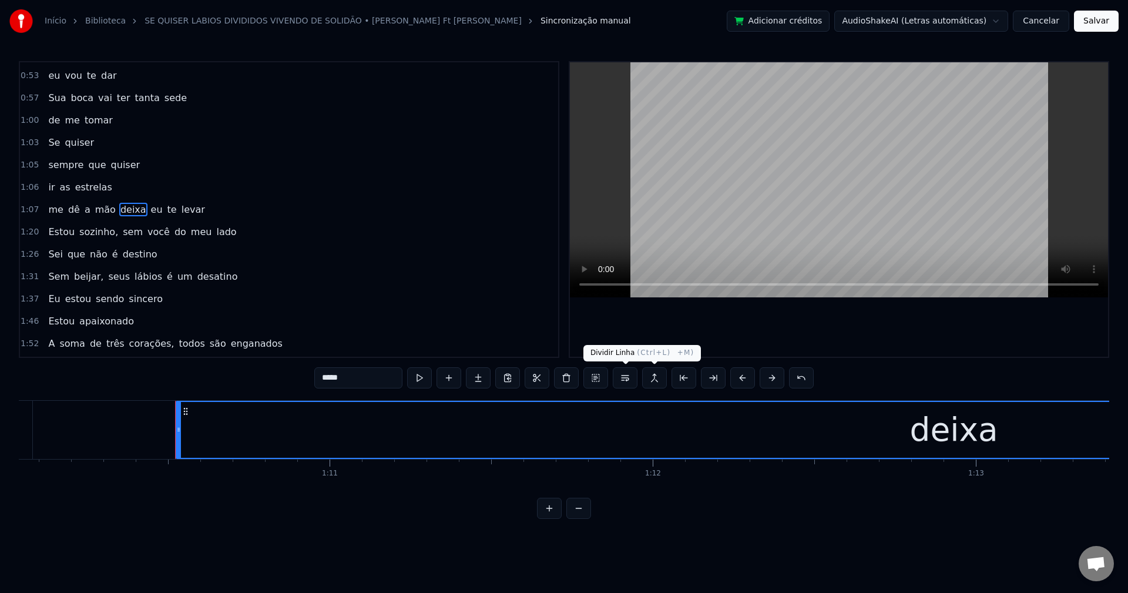
scroll to position [0, 22730]
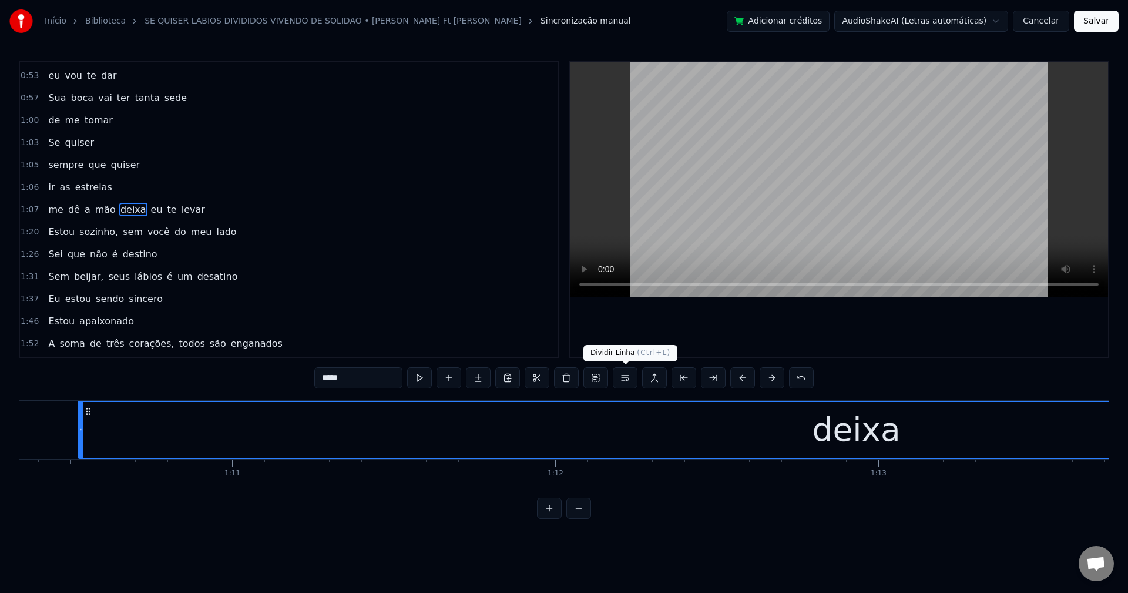
click at [627, 384] on button at bounding box center [625, 377] width 25 height 21
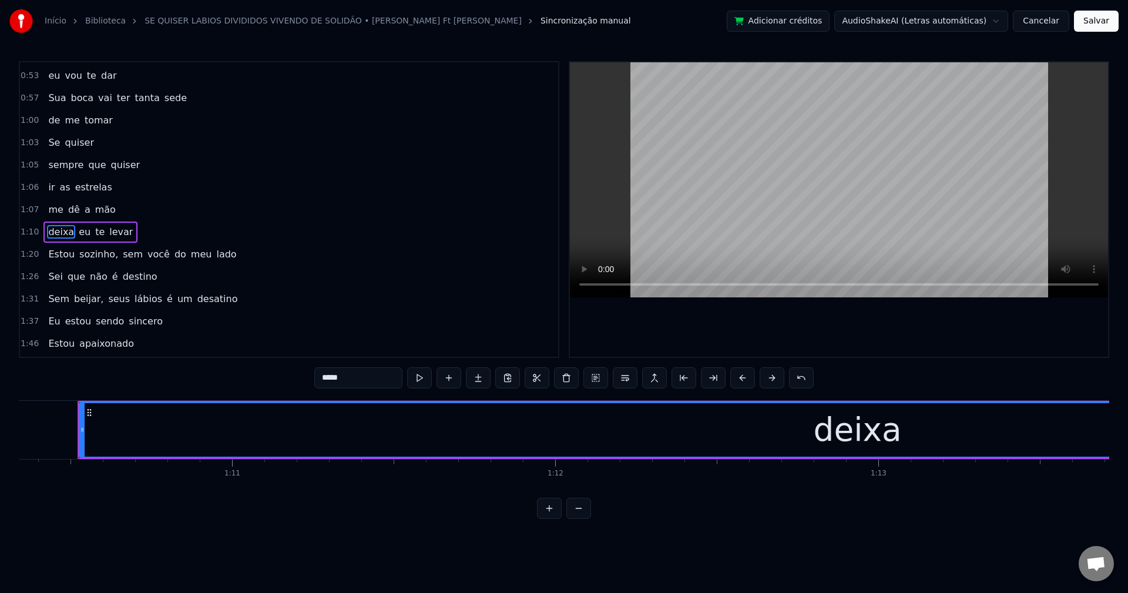
scroll to position [355, 0]
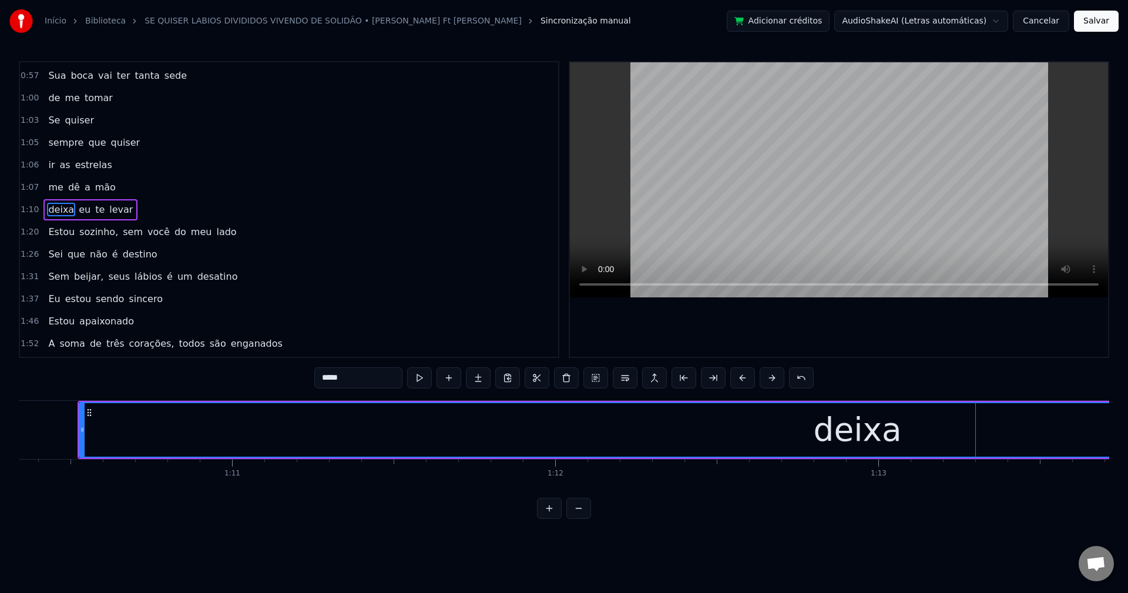
click at [860, 439] on div "deixa" at bounding box center [857, 429] width 88 height 49
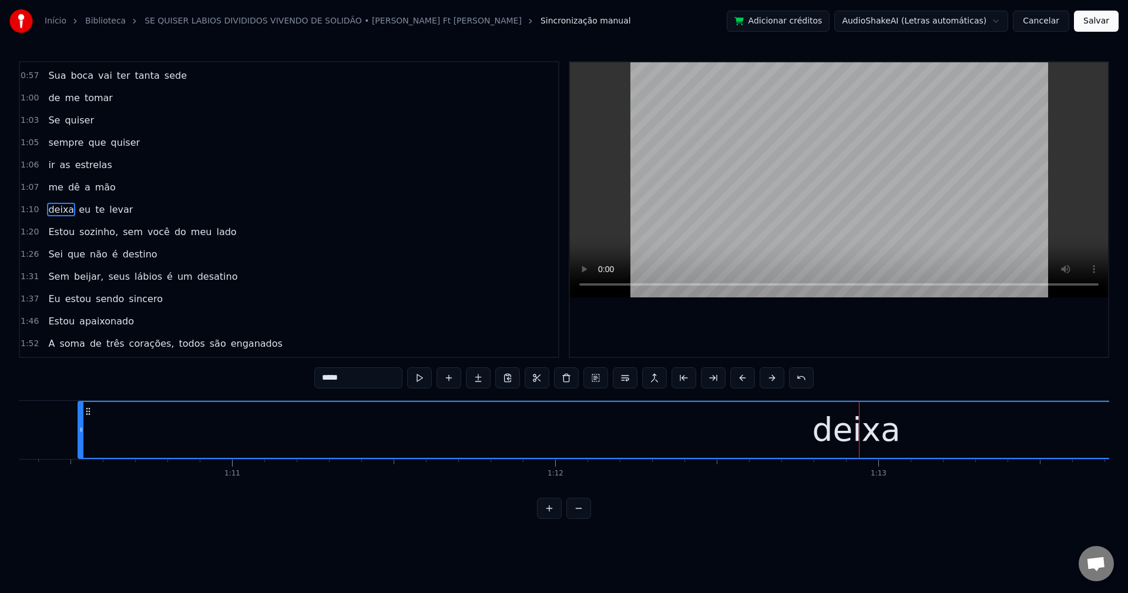
drag, startPoint x: 358, startPoint y: 378, endPoint x: 300, endPoint y: 379, distance: 58.8
click at [300, 379] on div "0:09 Se quiser fugir 0:12 pra qualquer lugar que for 0:15 Nem precisa me chamar…" at bounding box center [564, 290] width 1090 height 458
click at [566, 381] on button at bounding box center [566, 377] width 25 height 21
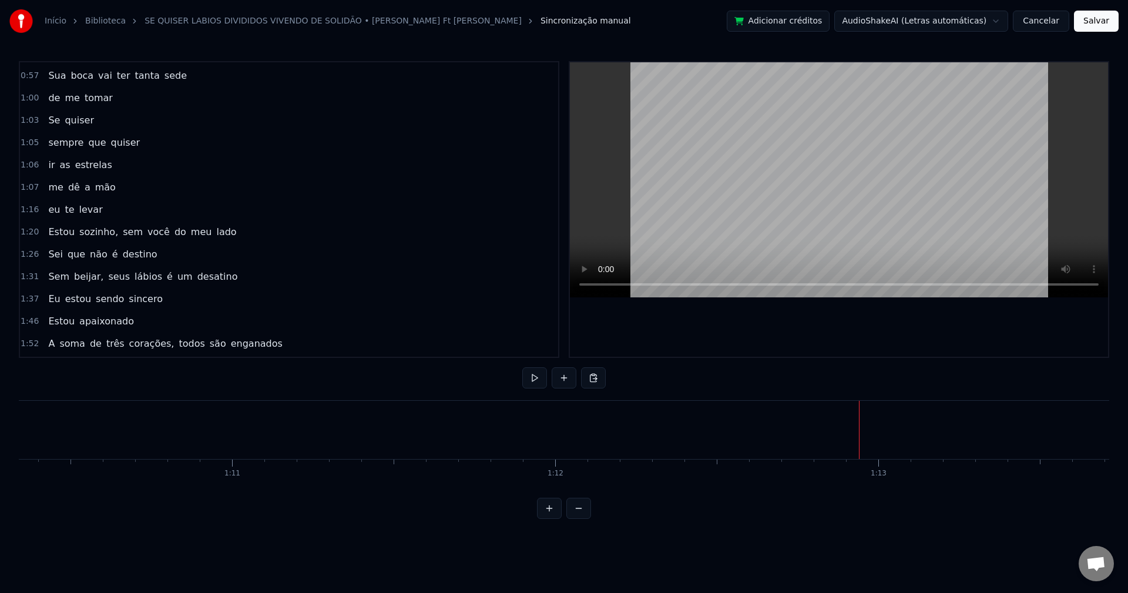
click at [94, 193] on span "mão" at bounding box center [105, 187] width 23 height 14
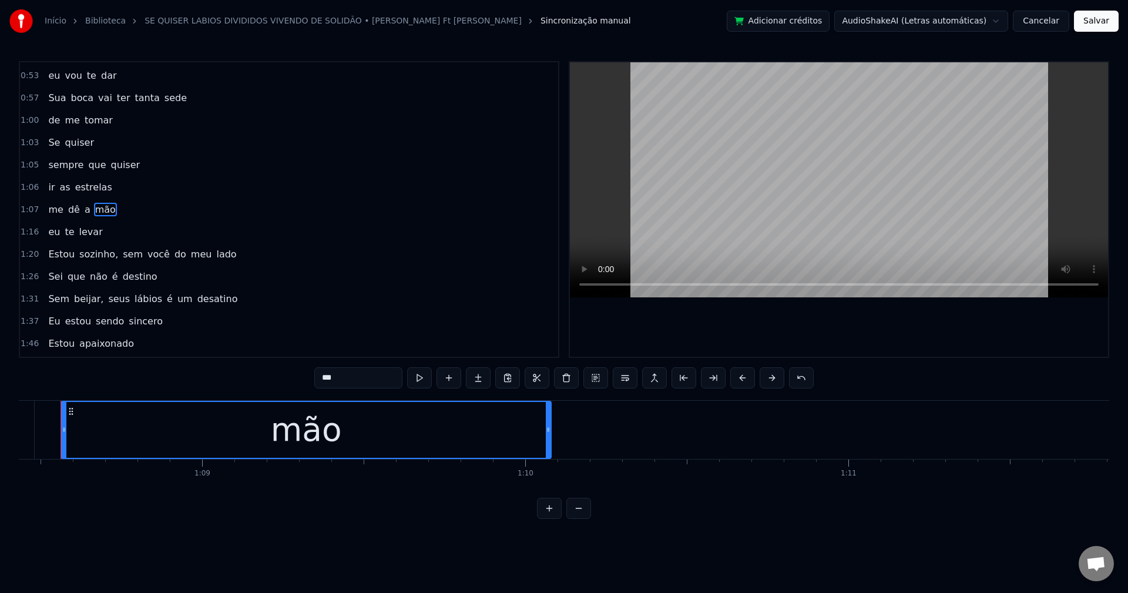
scroll to position [0, 22096]
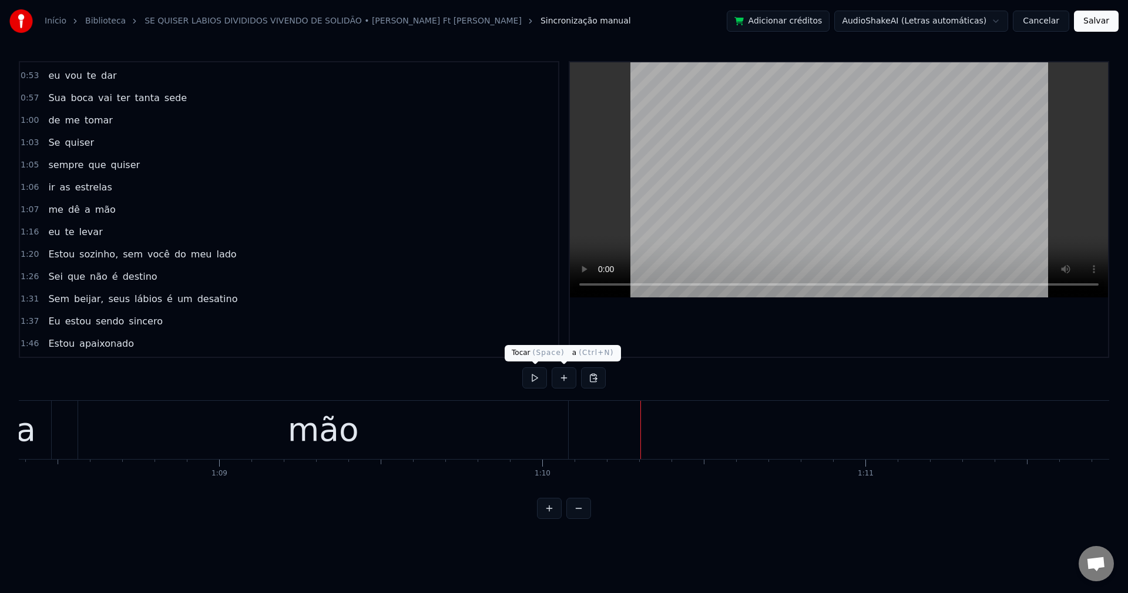
click at [561, 375] on button at bounding box center [564, 377] width 25 height 21
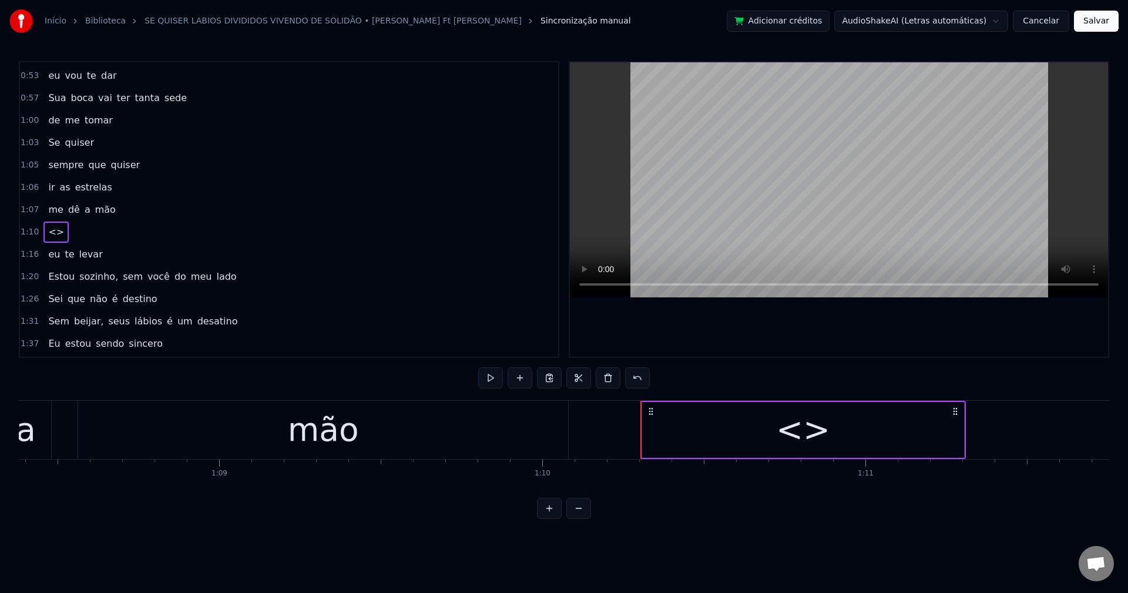
click at [763, 434] on div "<>" at bounding box center [803, 430] width 322 height 56
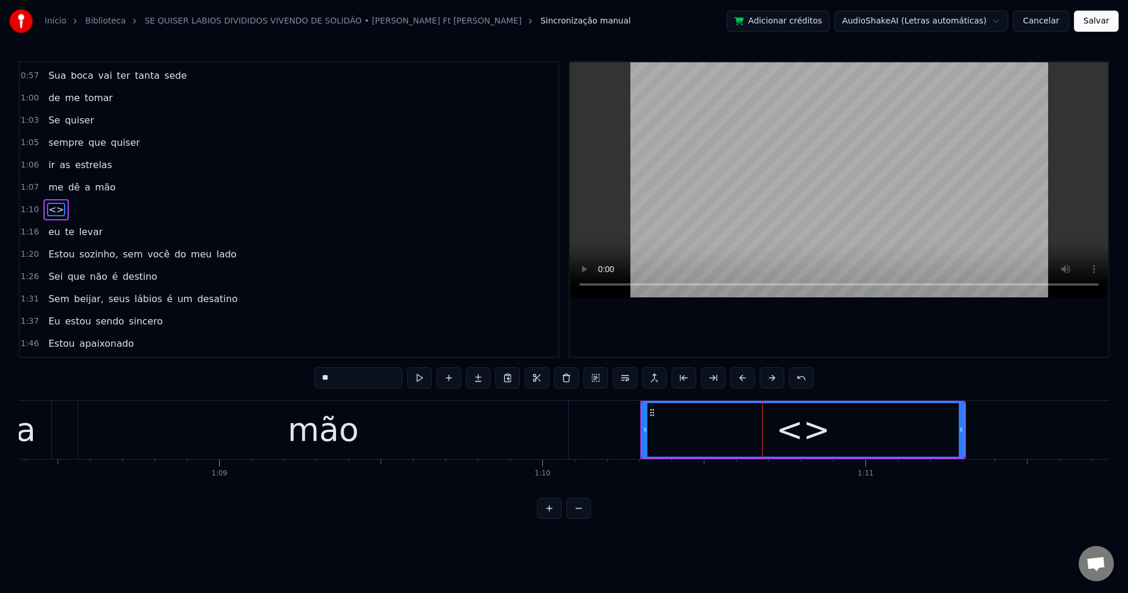
drag, startPoint x: 367, startPoint y: 370, endPoint x: 277, endPoint y: 364, distance: 89.5
click at [282, 365] on div "0:09 Se quiser fugir 0:12 pra qualquer lugar que for 0:15 Nem precisa me chamar…" at bounding box center [564, 290] width 1090 height 458
paste input "***"
type input "*****"
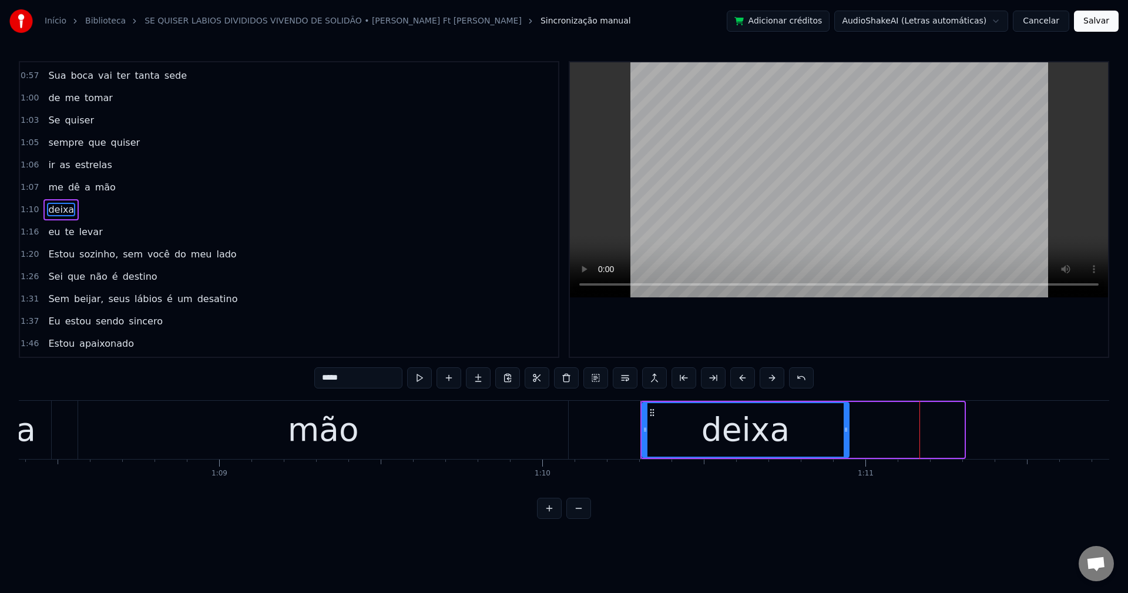
drag, startPoint x: 959, startPoint y: 429, endPoint x: 844, endPoint y: 450, distance: 117.6
click at [844, 450] on div at bounding box center [846, 429] width 5 height 53
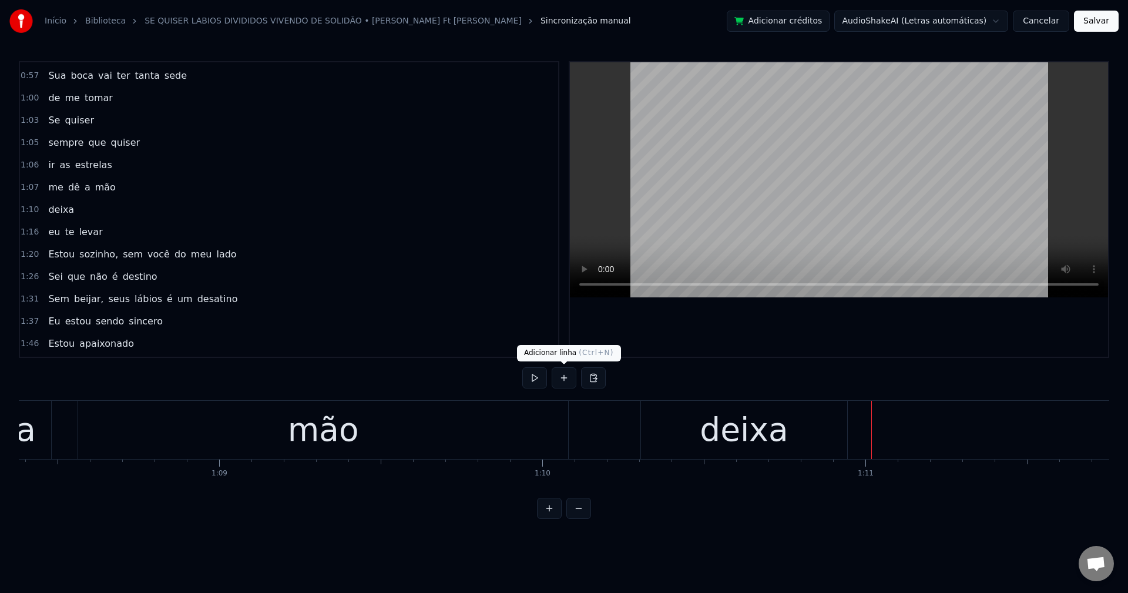
click at [561, 374] on button at bounding box center [564, 377] width 25 height 21
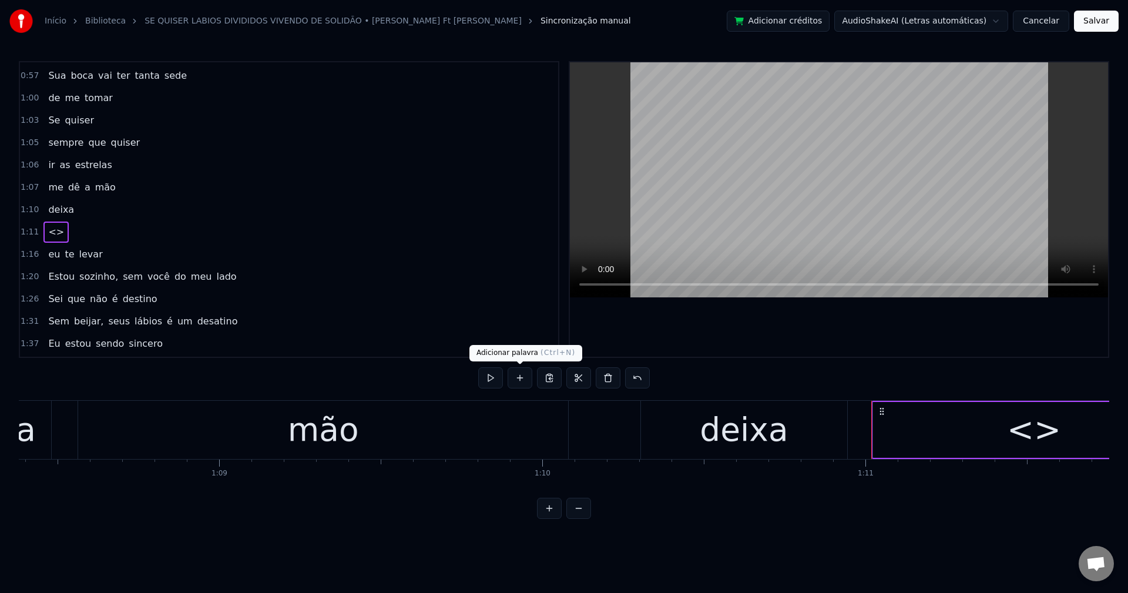
click at [519, 373] on button at bounding box center [520, 377] width 25 height 21
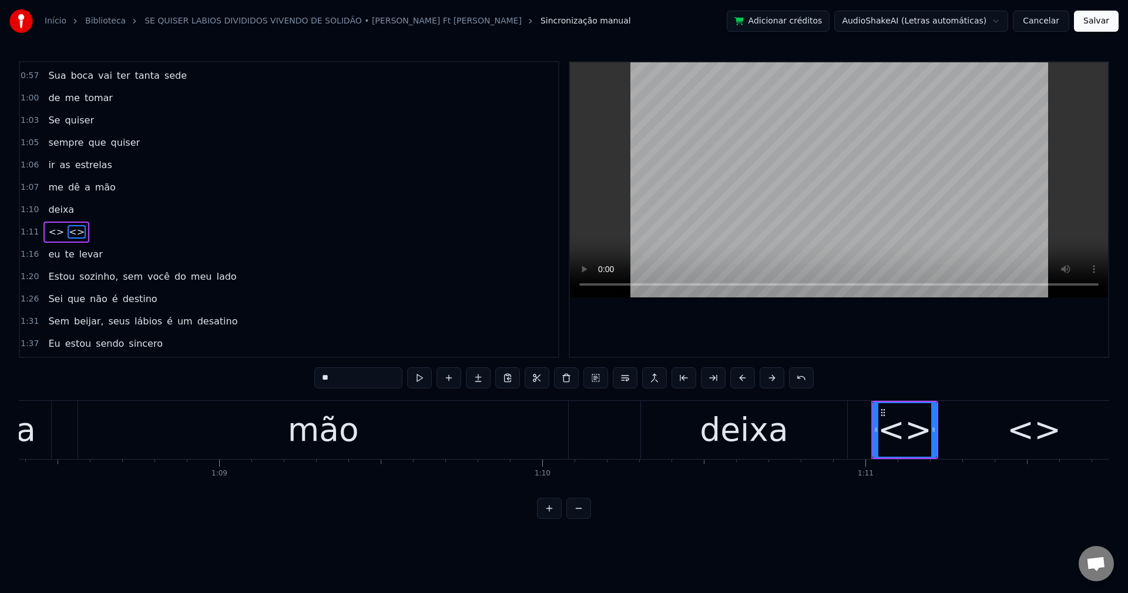
scroll to position [377, 0]
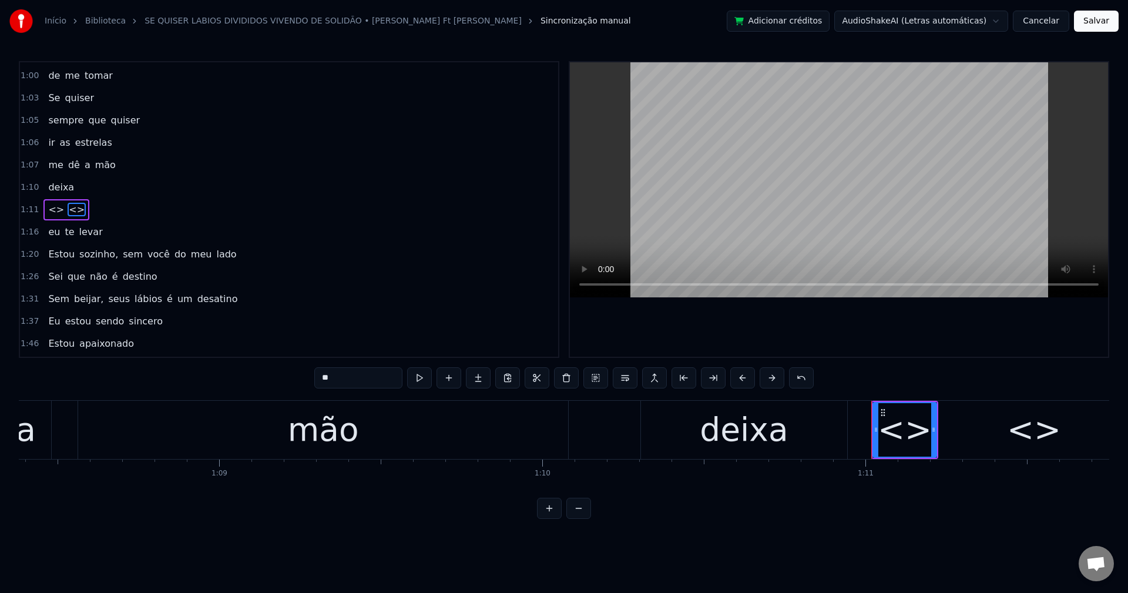
drag, startPoint x: 257, startPoint y: 357, endPoint x: 233, endPoint y: 369, distance: 26.3
click at [214, 368] on div "0:09 Se quiser fugir 0:12 pra qualquer lugar que for 0:15 Nem precisa me chamar…" at bounding box center [564, 290] width 1090 height 458
click at [1012, 444] on div "<>" at bounding box center [1034, 429] width 54 height 49
drag, startPoint x: 355, startPoint y: 375, endPoint x: 290, endPoint y: 367, distance: 65.7
click at [290, 368] on div "0:09 Se quiser fugir 0:12 pra qualquer lugar que for 0:15 Nem precisa me chamar…" at bounding box center [564, 290] width 1090 height 458
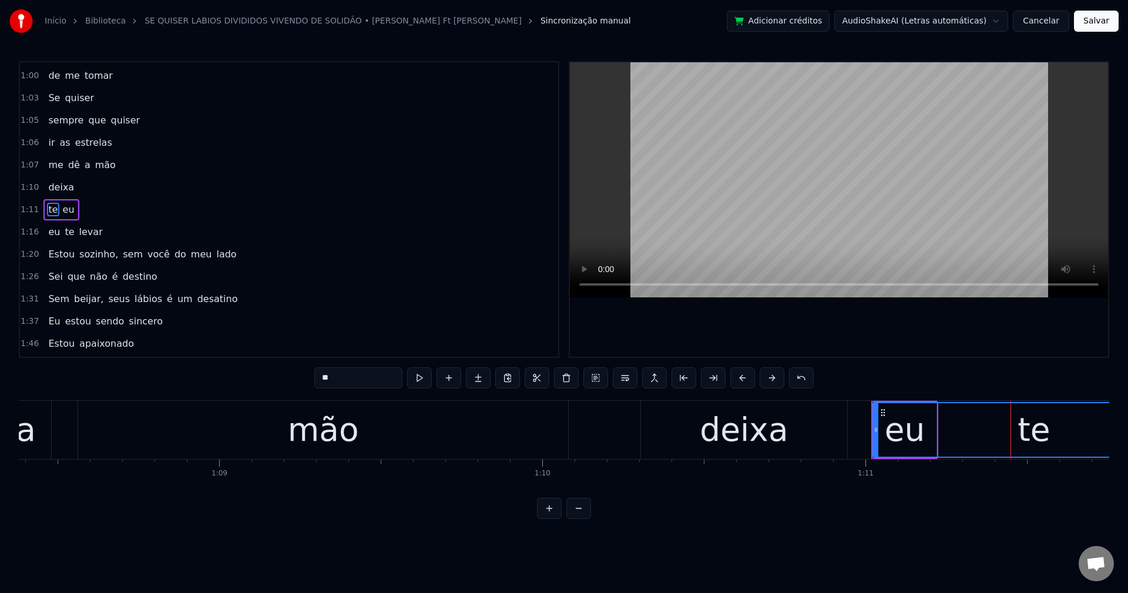
click at [874, 431] on icon at bounding box center [876, 429] width 5 height 9
click at [766, 430] on div "deixa" at bounding box center [744, 429] width 88 height 49
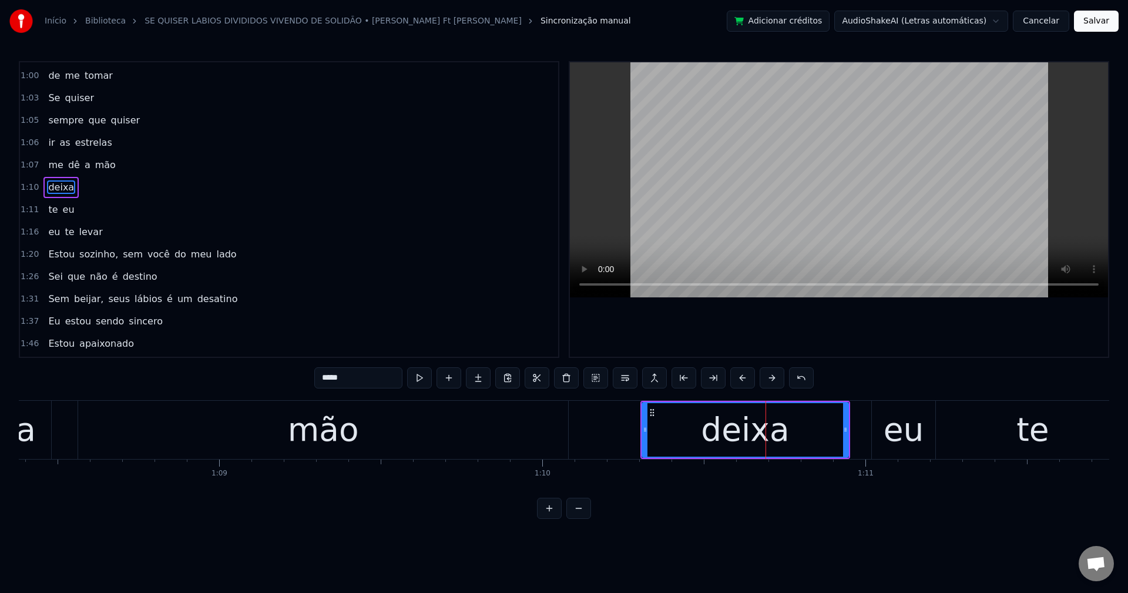
scroll to position [355, 0]
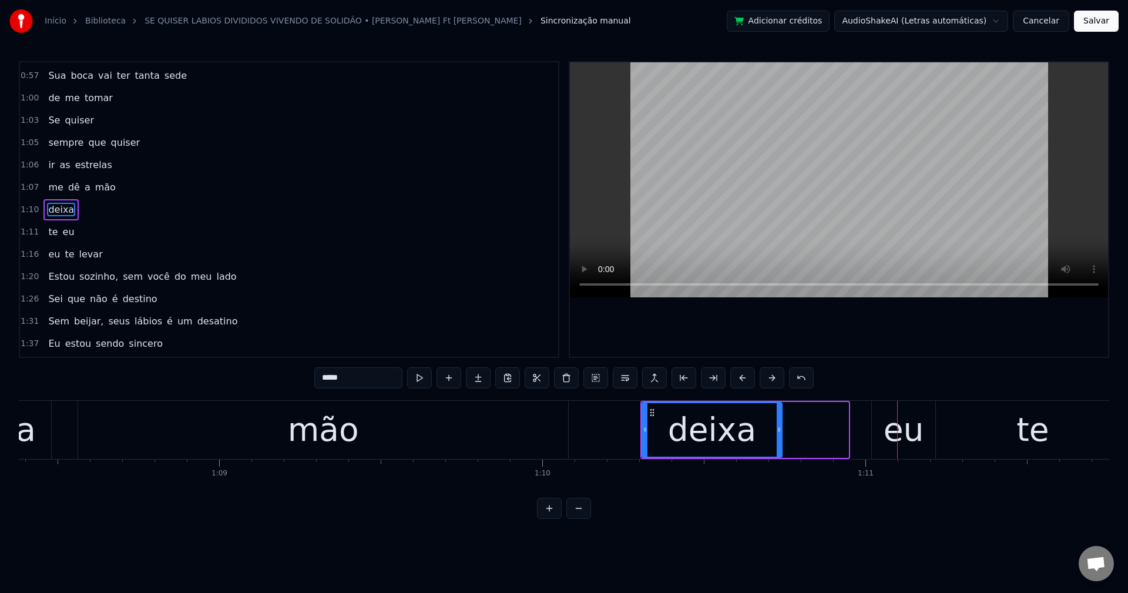
drag, startPoint x: 846, startPoint y: 427, endPoint x: 778, endPoint y: 448, distance: 71.4
click at [778, 448] on div at bounding box center [779, 429] width 5 height 53
click at [888, 427] on div "eu" at bounding box center [904, 429] width 41 height 49
type input "**"
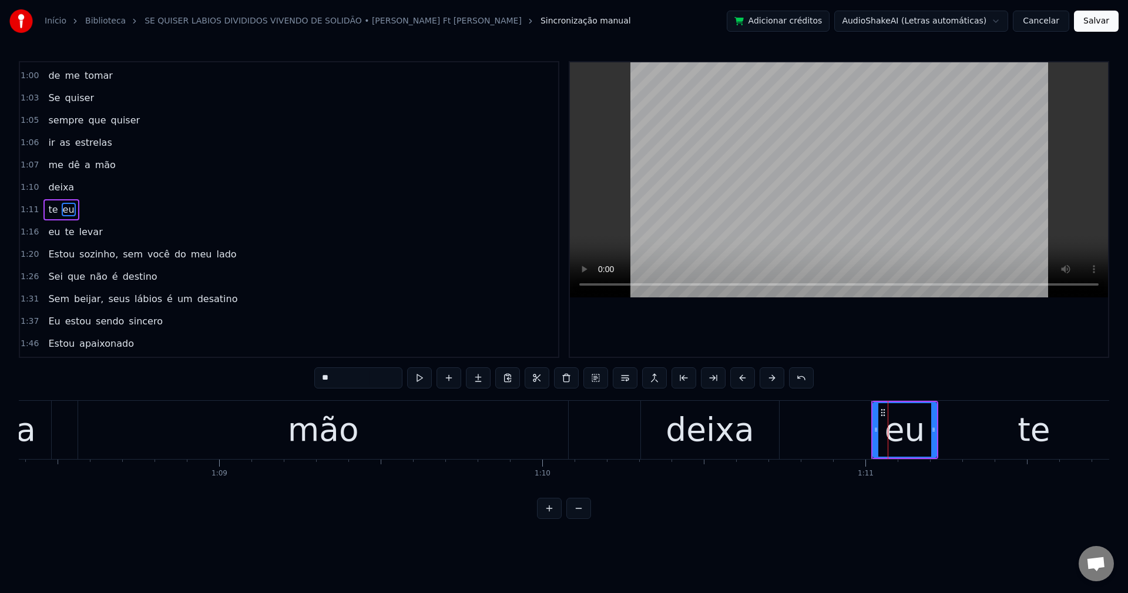
drag, startPoint x: 880, startPoint y: 407, endPoint x: 847, endPoint y: 415, distance: 33.9
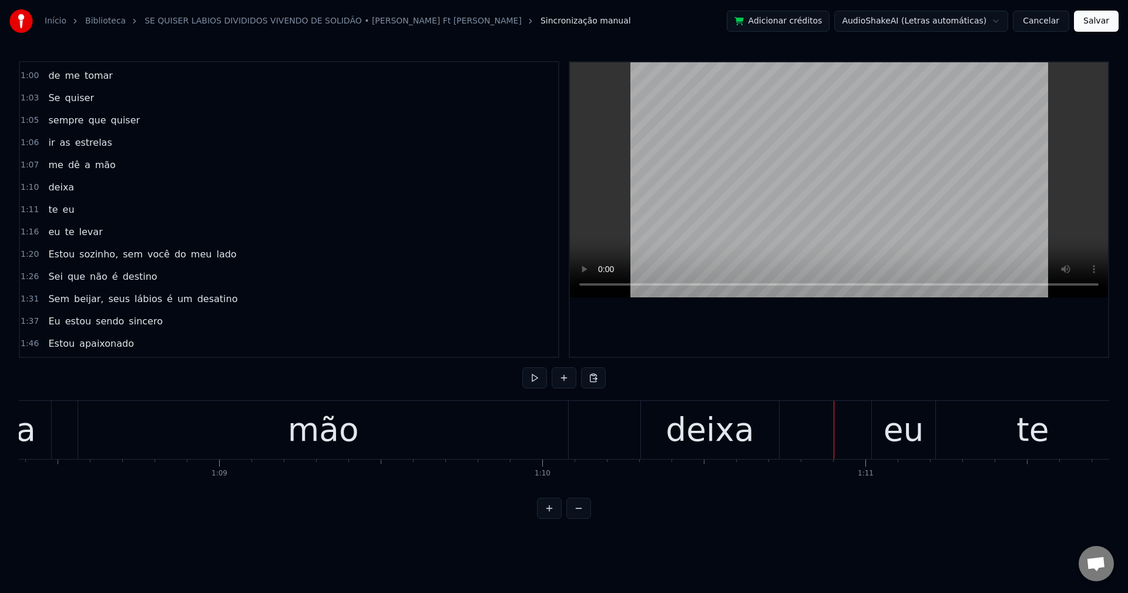
click at [886, 414] on div "eu" at bounding box center [904, 429] width 41 height 49
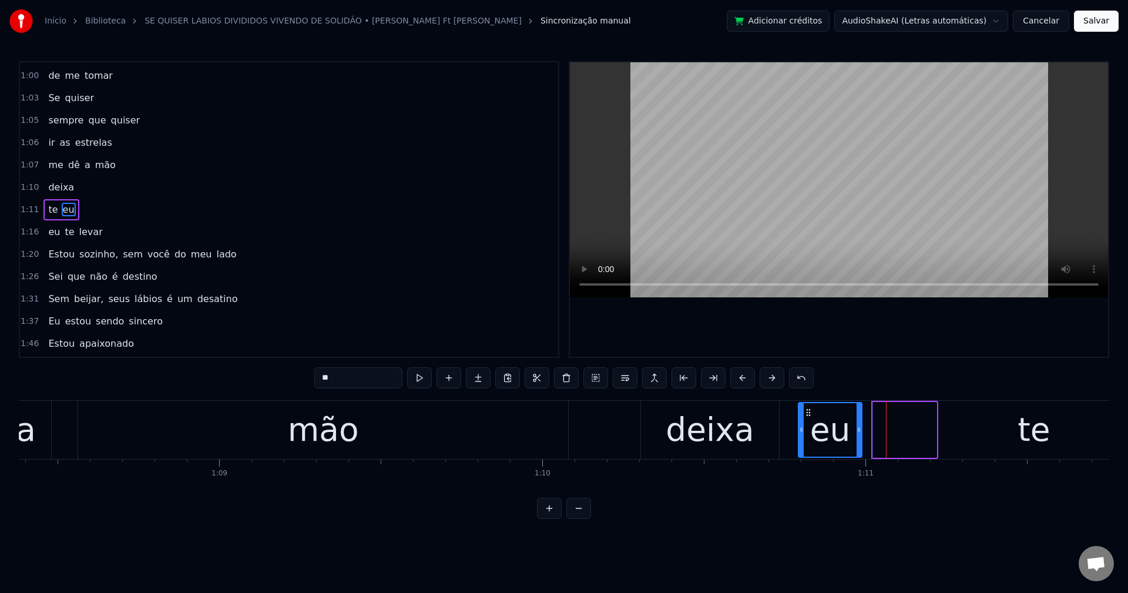
drag, startPoint x: 886, startPoint y: 414, endPoint x: 807, endPoint y: 430, distance: 80.4
click at [807, 430] on div "eu" at bounding box center [830, 429] width 62 height 53
click at [1023, 437] on div "te" at bounding box center [1034, 429] width 32 height 49
type input "**"
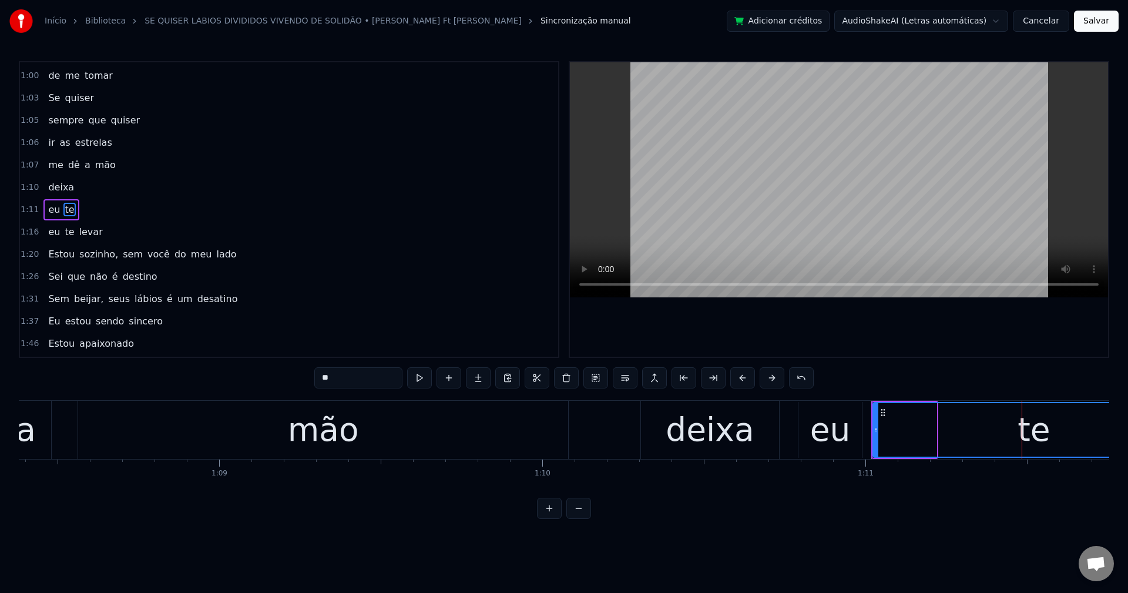
click at [928, 440] on div "te" at bounding box center [1034, 429] width 321 height 53
click at [1004, 437] on div "te" at bounding box center [1034, 429] width 321 height 53
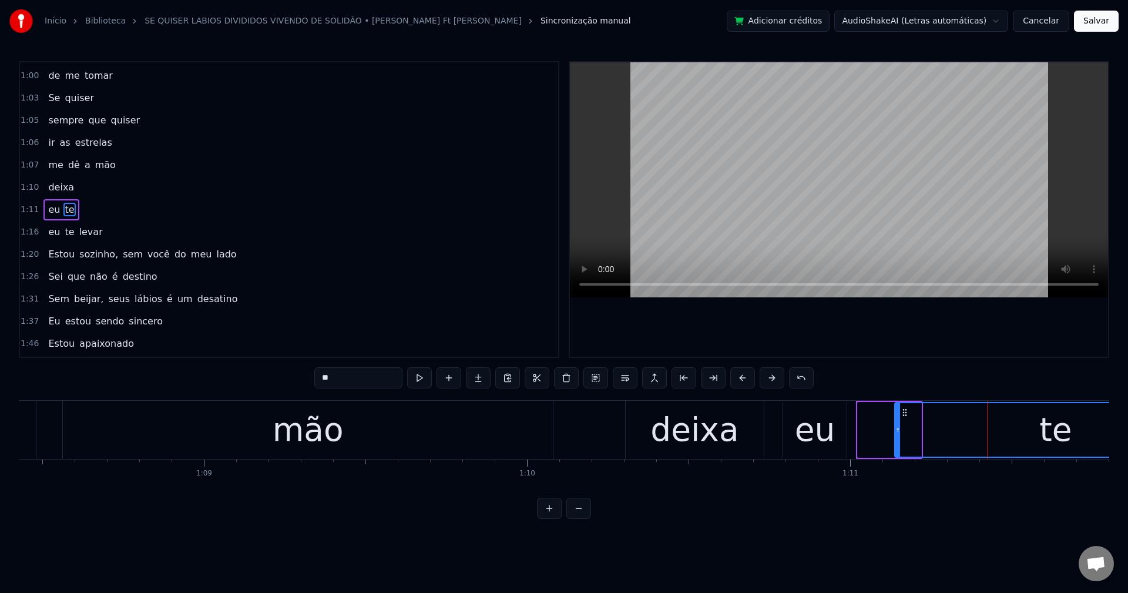
scroll to position [0, 22113]
drag, startPoint x: 884, startPoint y: 412, endPoint x: 867, endPoint y: 407, distance: 18.0
click at [867, 407] on div "te" at bounding box center [1017, 429] width 321 height 53
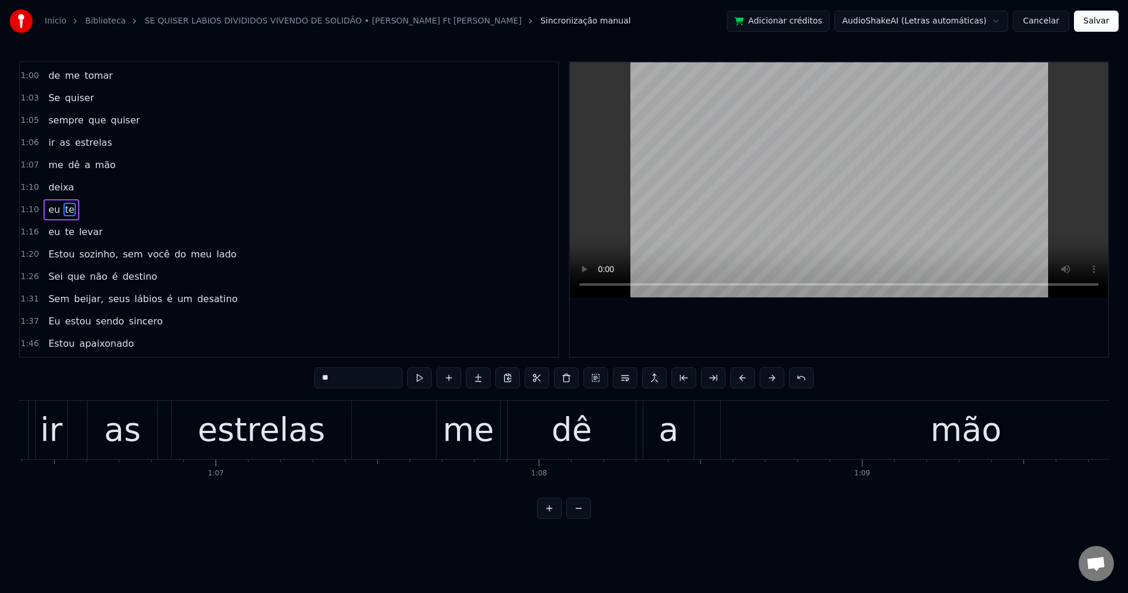
scroll to position [0, 21062]
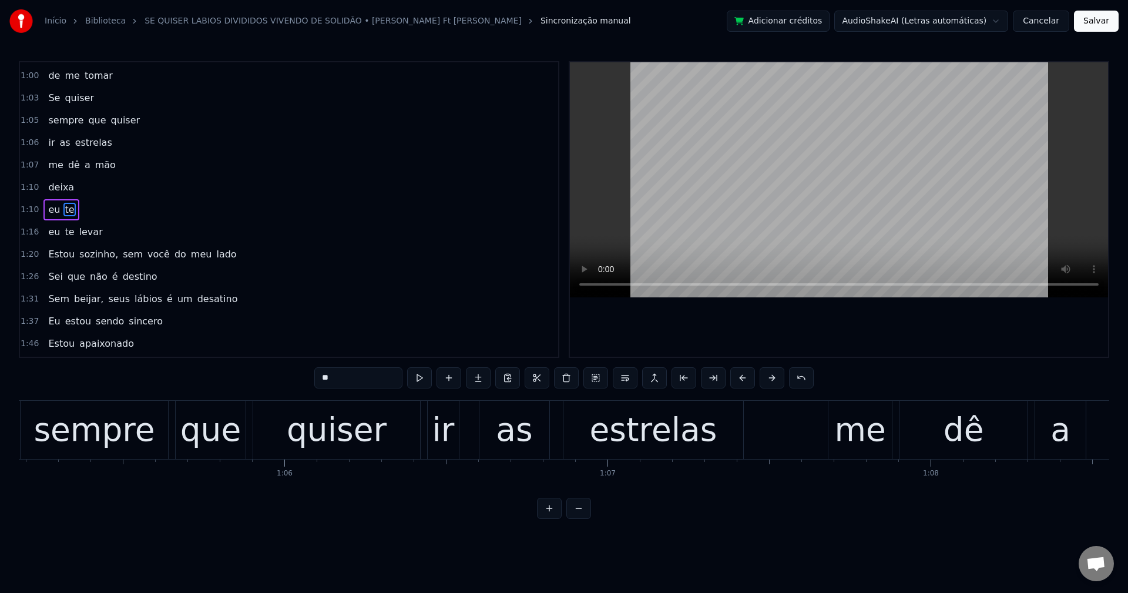
click at [64, 209] on span "te" at bounding box center [69, 210] width 12 height 14
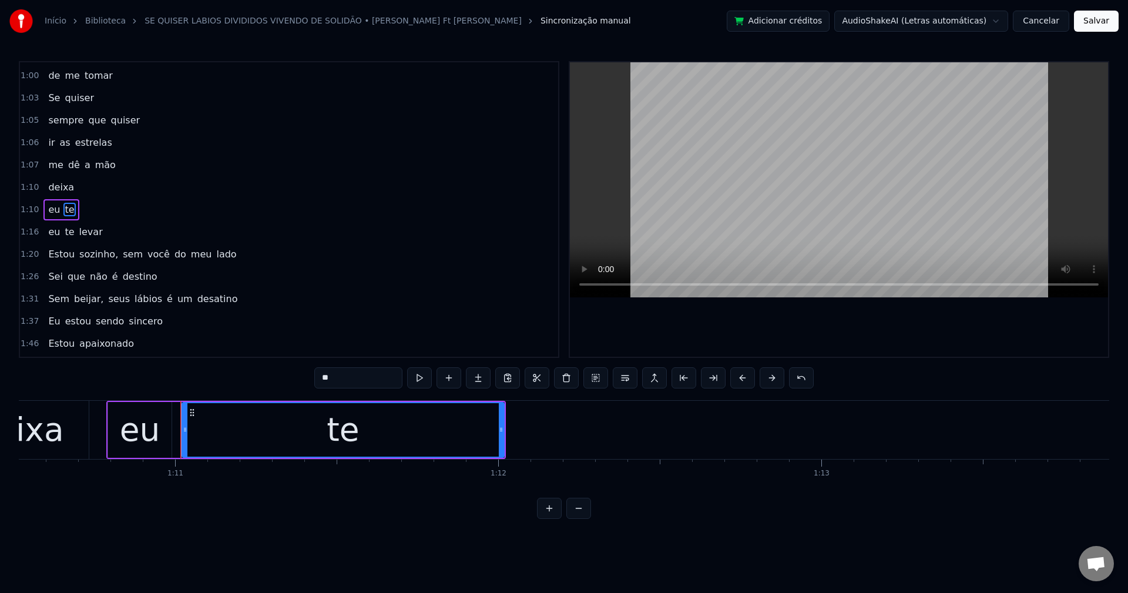
scroll to position [0, 22889]
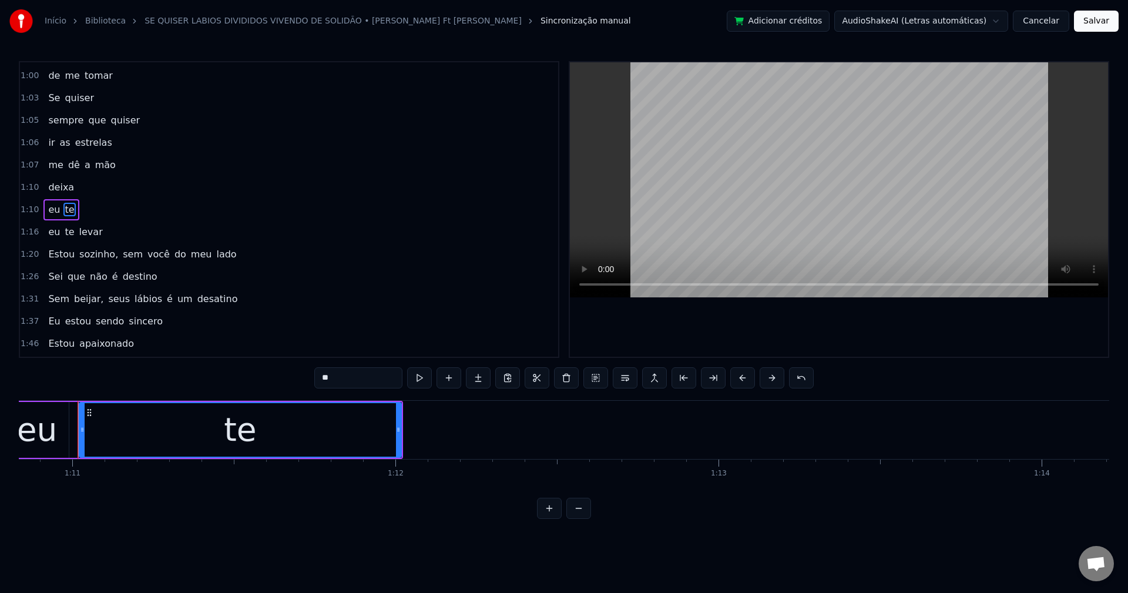
click at [193, 421] on div "te" at bounding box center [240, 429] width 321 height 53
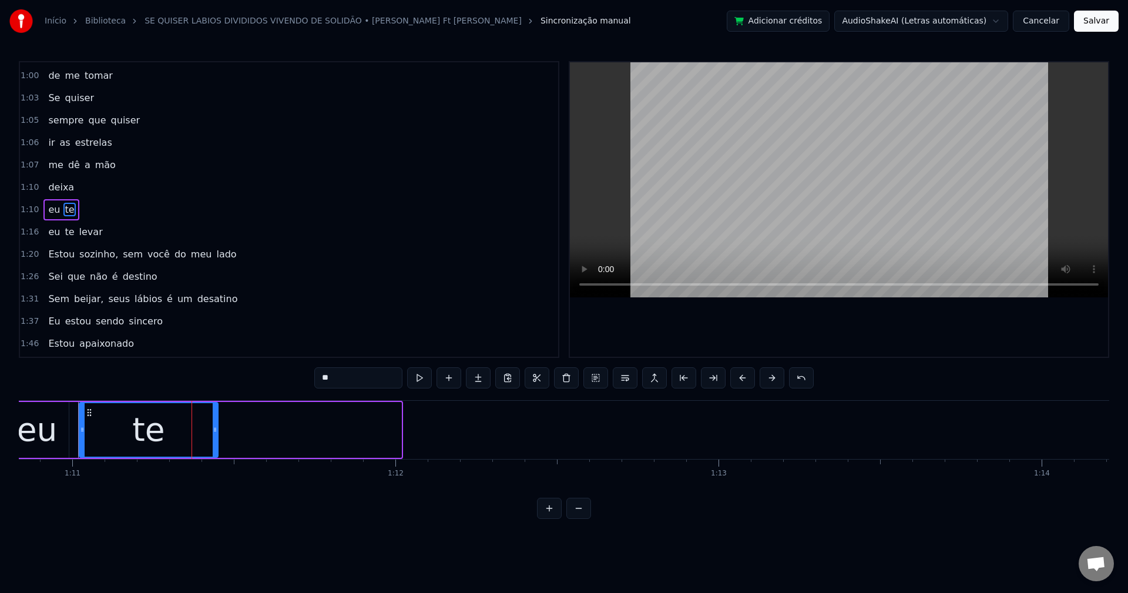
drag, startPoint x: 399, startPoint y: 430, endPoint x: 216, endPoint y: 443, distance: 183.8
click at [216, 443] on div at bounding box center [215, 429] width 5 height 53
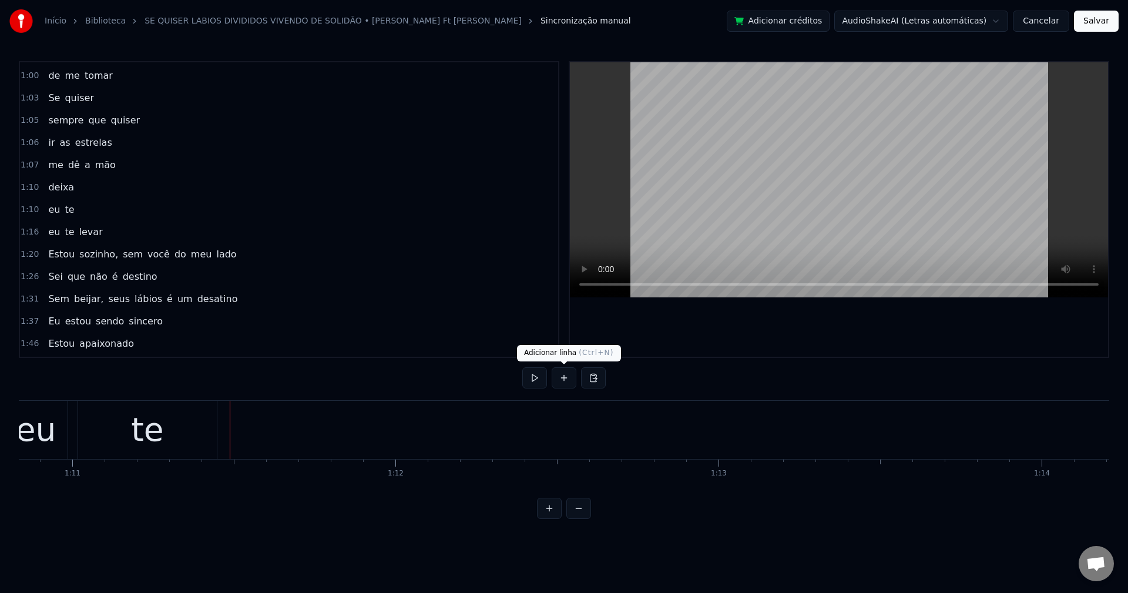
click at [562, 382] on button at bounding box center [564, 377] width 25 height 21
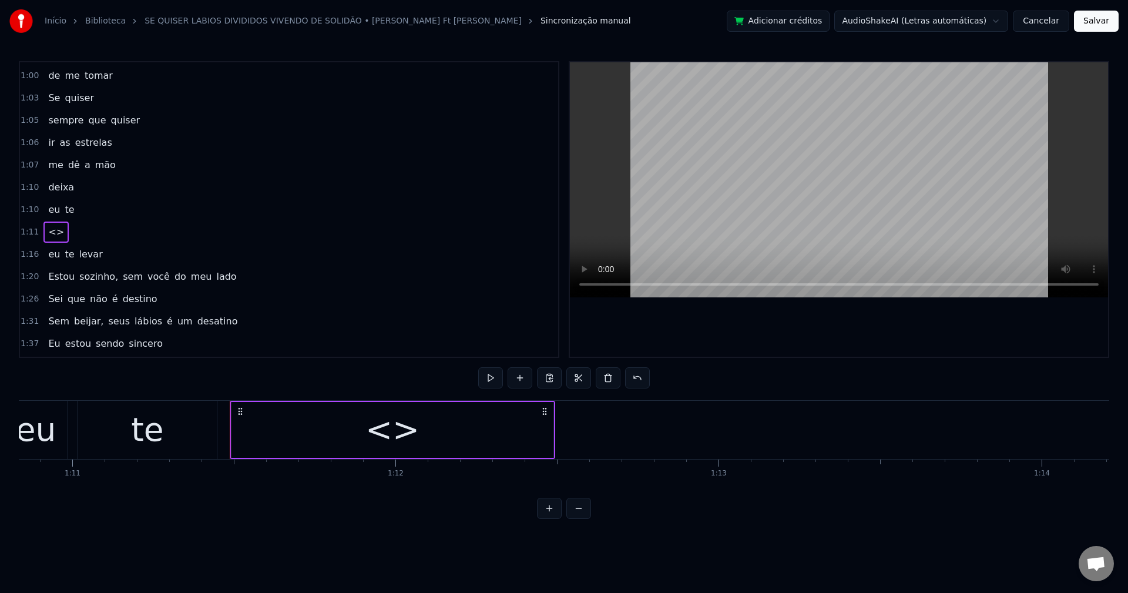
click at [408, 429] on div "<>" at bounding box center [392, 429] width 54 height 49
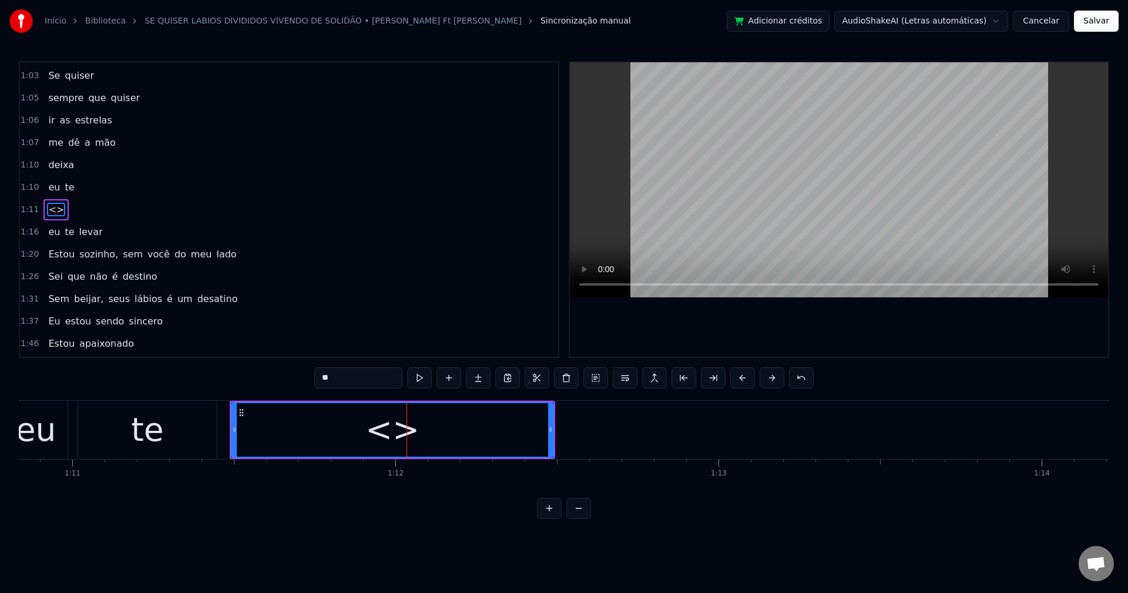
drag, startPoint x: 348, startPoint y: 379, endPoint x: 306, endPoint y: 381, distance: 41.8
click at [306, 381] on div "0:09 Se quiser fugir 0:12 pra qualquer lugar que for 0:15 Nem precisa me chamar…" at bounding box center [564, 290] width 1090 height 458
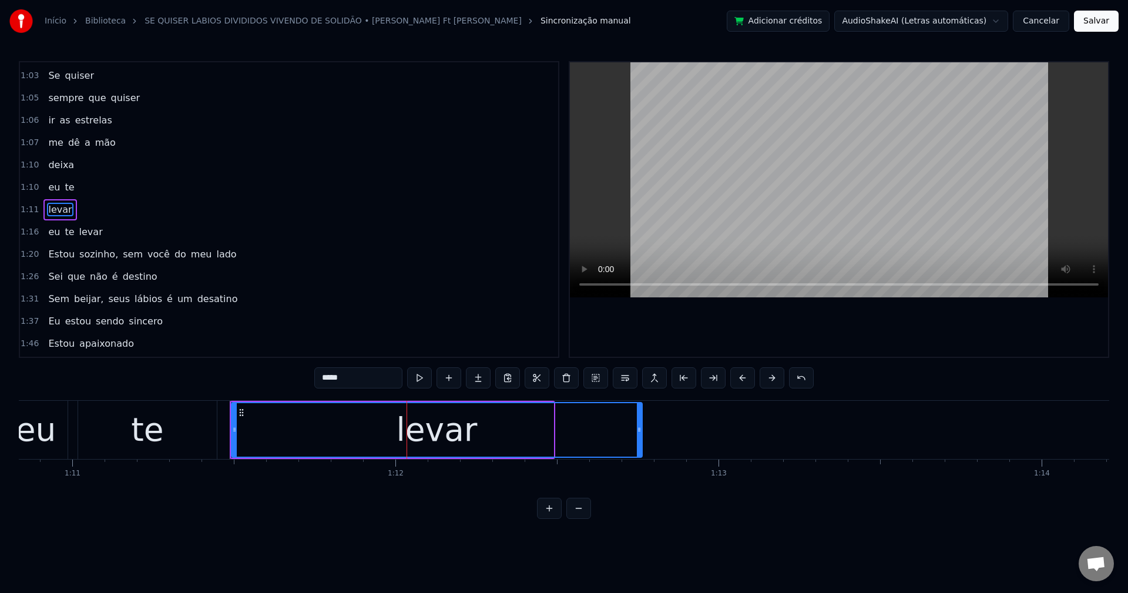
drag, startPoint x: 551, startPoint y: 428, endPoint x: 638, endPoint y: 430, distance: 87.0
click at [640, 431] on icon at bounding box center [639, 429] width 5 height 9
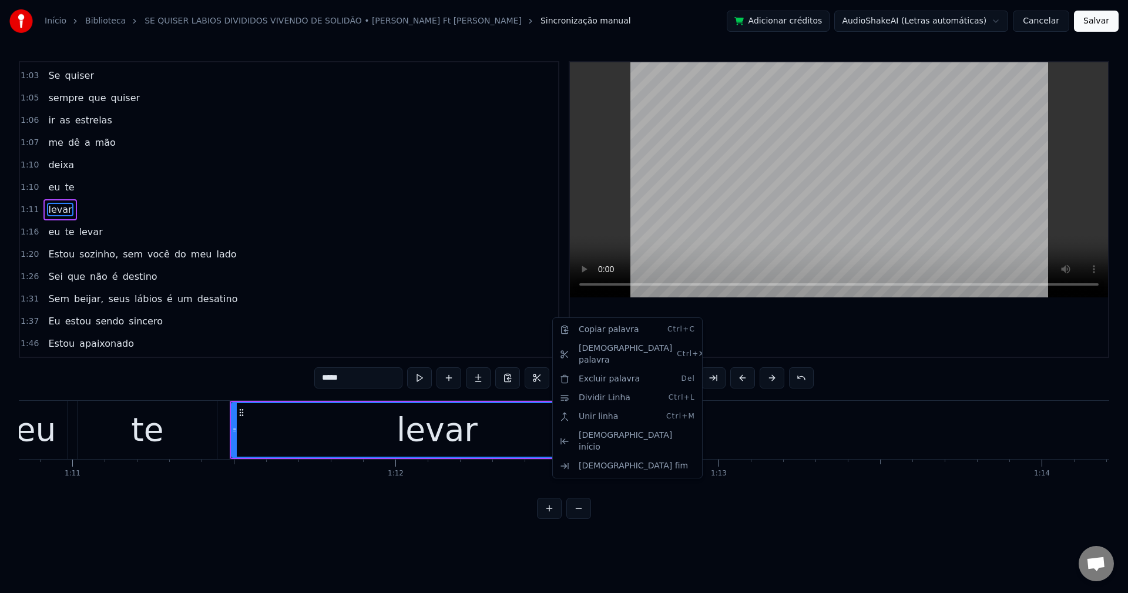
click at [581, 272] on html "Início Biblioteca SE QUISER LABIOS DIVIDIDOS VIVENDO DE SOLIDÃO • Mari Fernande…" at bounding box center [564, 269] width 1128 height 538
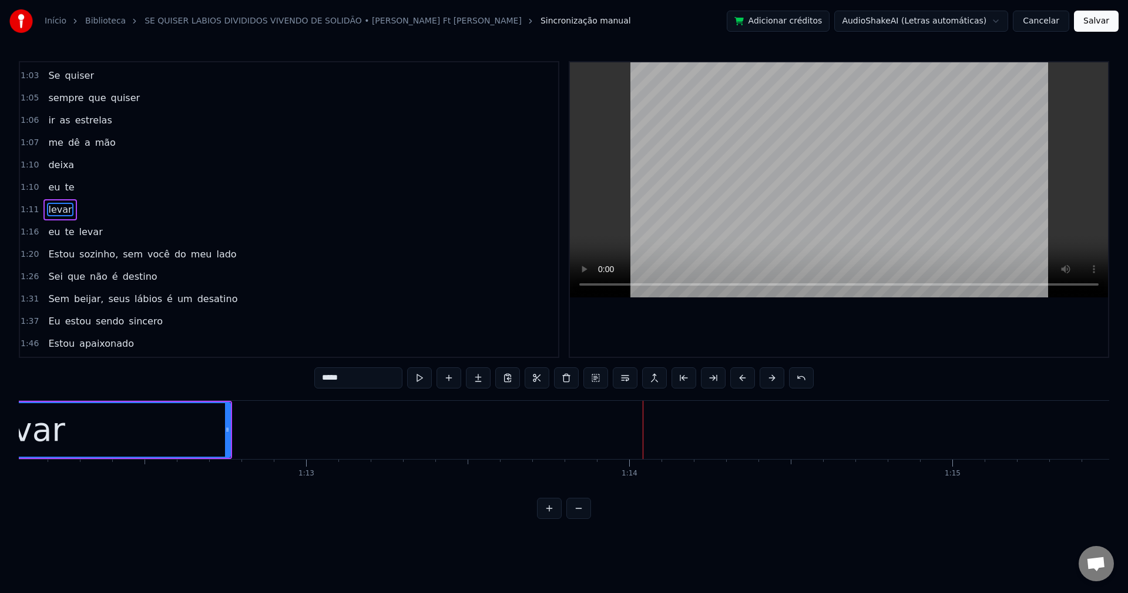
scroll to position [0, 23190]
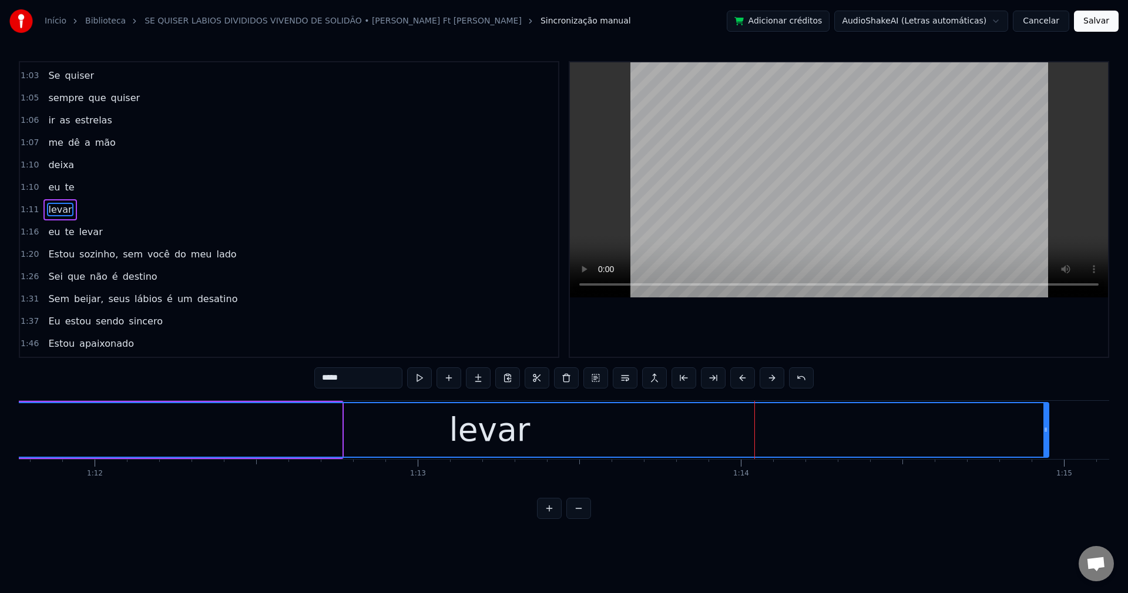
drag, startPoint x: 338, startPoint y: 427, endPoint x: 1045, endPoint y: 415, distance: 706.9
click at [1045, 415] on div at bounding box center [1045, 429] width 5 height 53
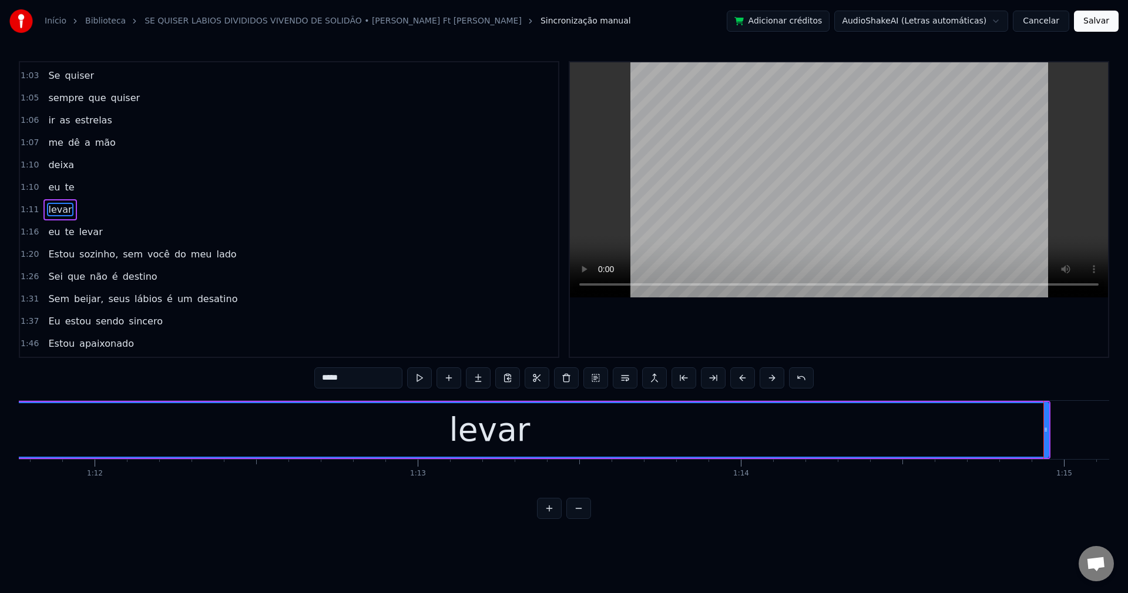
scroll to position [0, 23750]
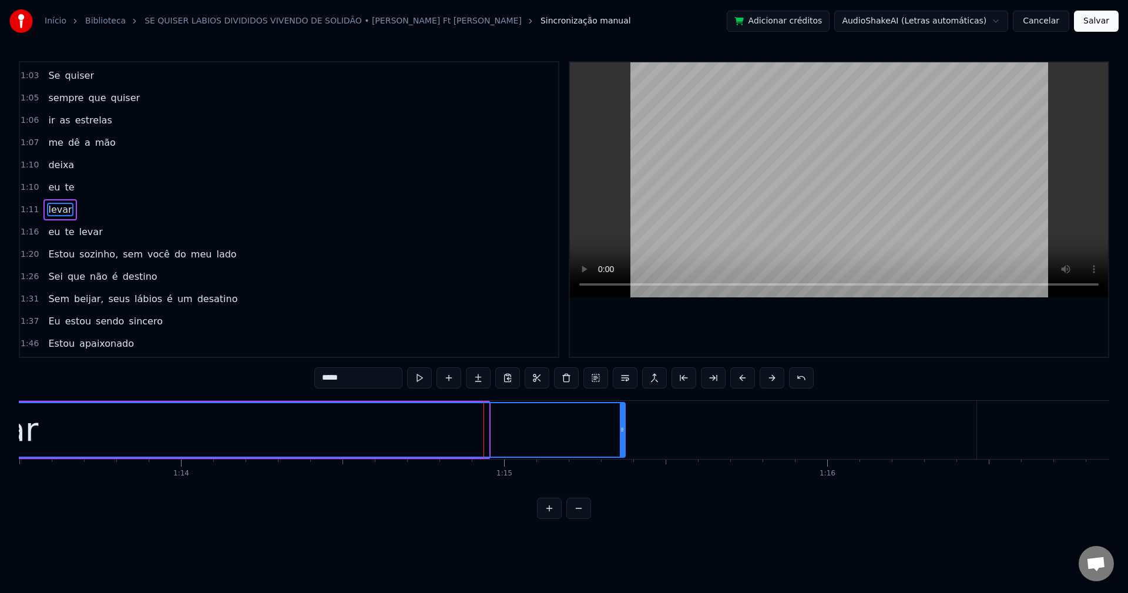
drag, startPoint x: 485, startPoint y: 434, endPoint x: 621, endPoint y: 395, distance: 141.6
click at [621, 395] on div "0:09 Se quiser fugir 0:12 pra qualquer lugar que for 0:15 Nem precisa me chamar…" at bounding box center [564, 290] width 1090 height 458
click at [58, 161] on span "deixa" at bounding box center [61, 165] width 28 height 14
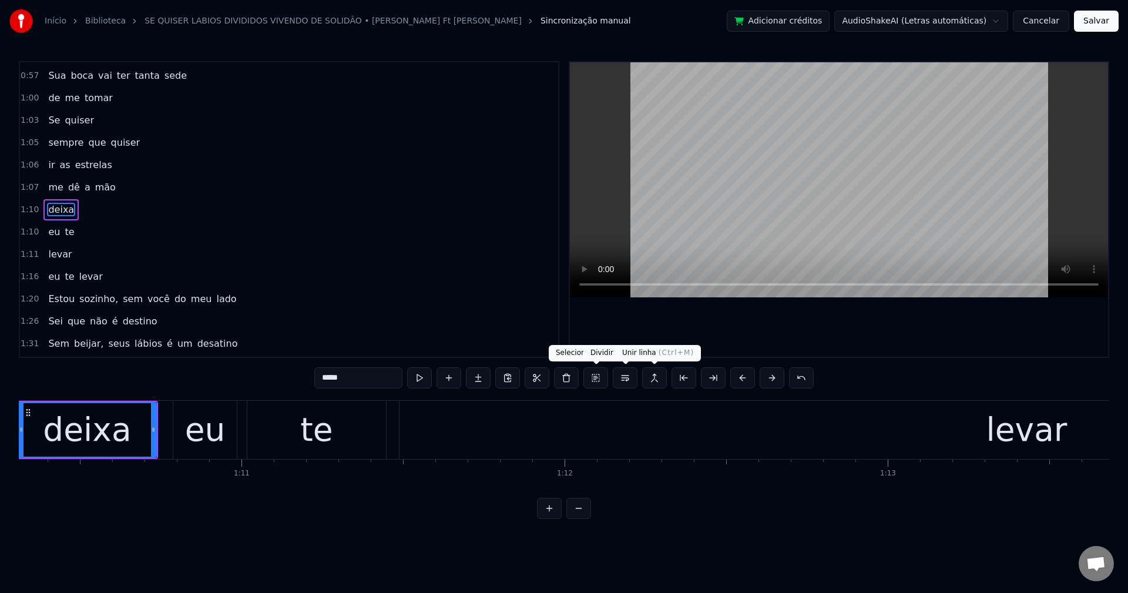
scroll to position [0, 22659]
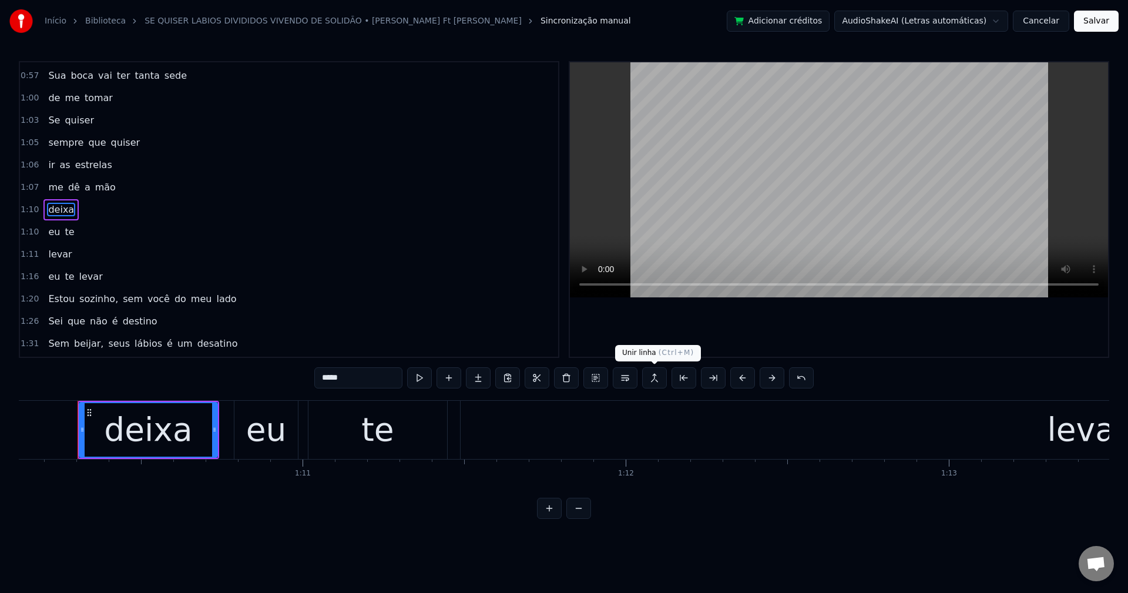
click at [653, 379] on button at bounding box center [654, 377] width 25 height 21
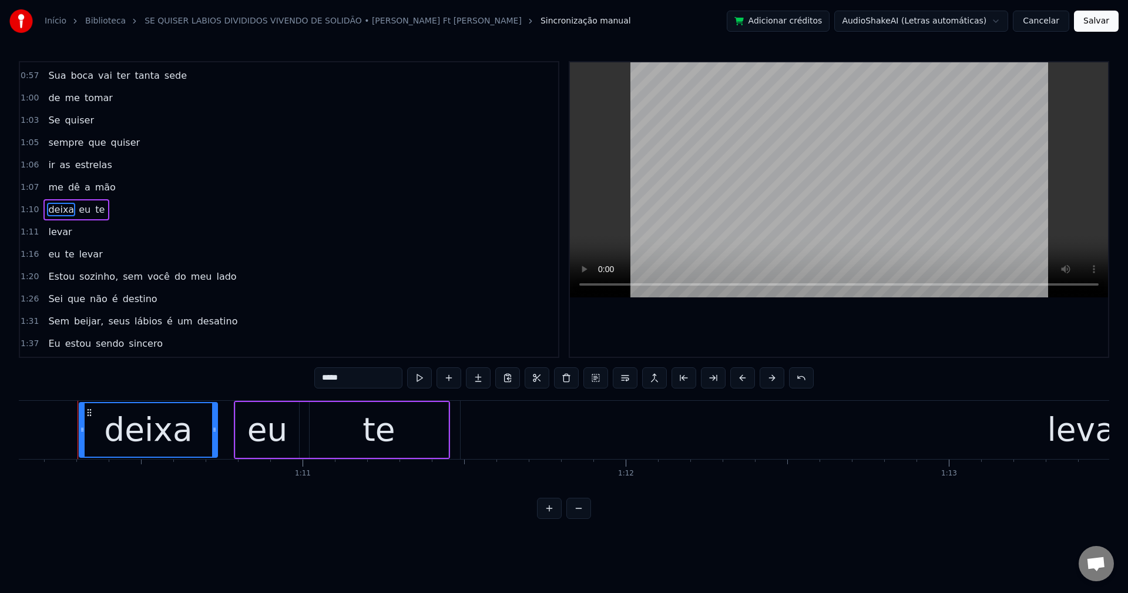
click at [94, 206] on span "te" at bounding box center [100, 210] width 12 height 14
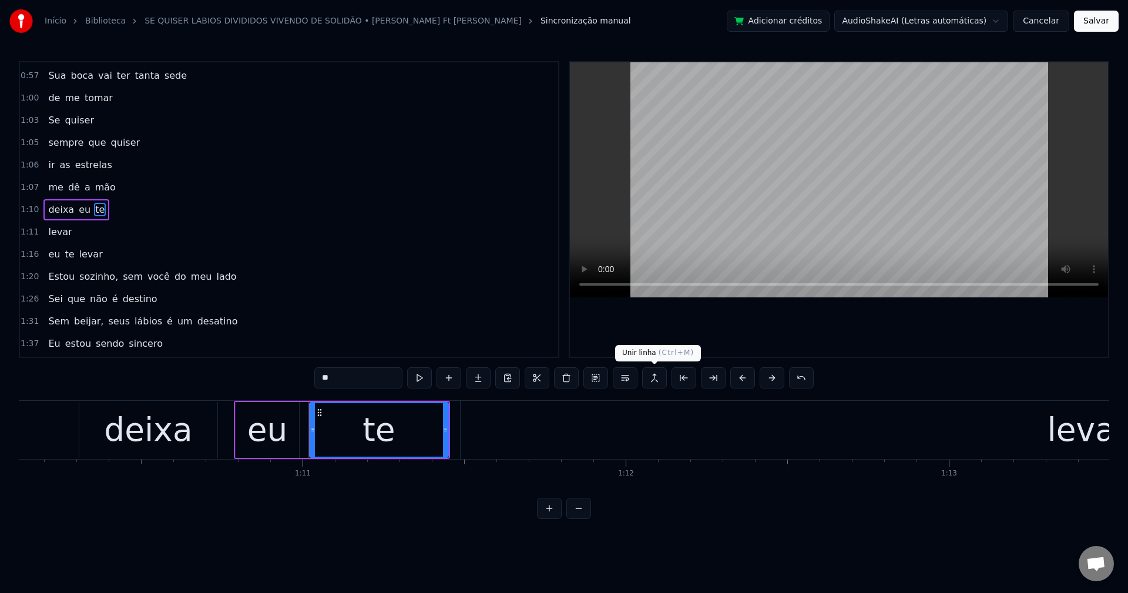
click at [653, 380] on button at bounding box center [654, 377] width 25 height 21
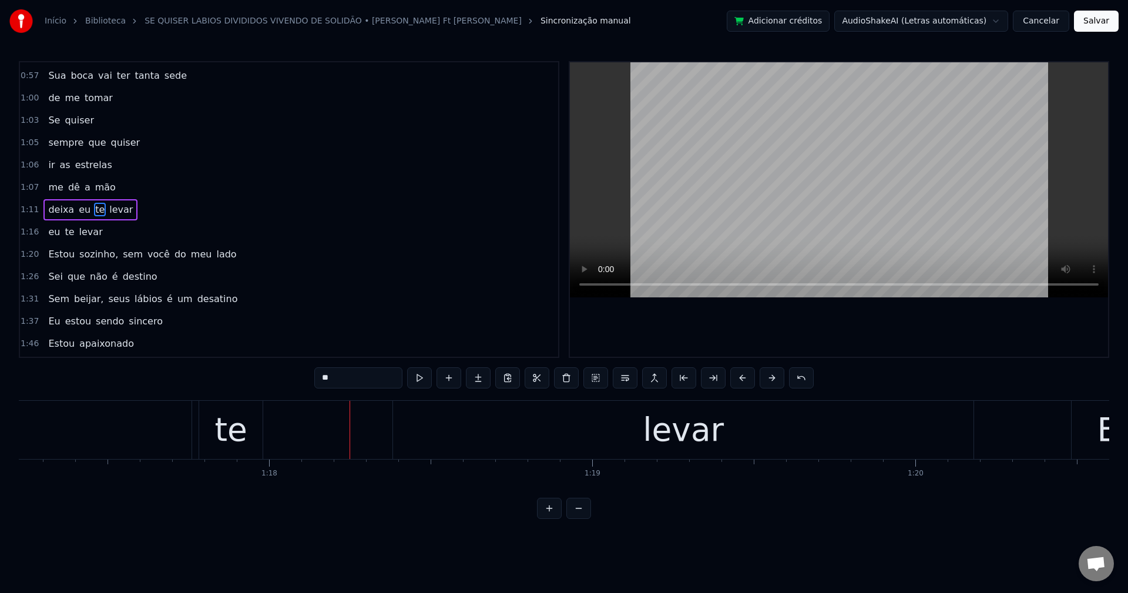
scroll to position [0, 24965]
click at [54, 231] on span "eu" at bounding box center [54, 232] width 14 height 14
type input "**"
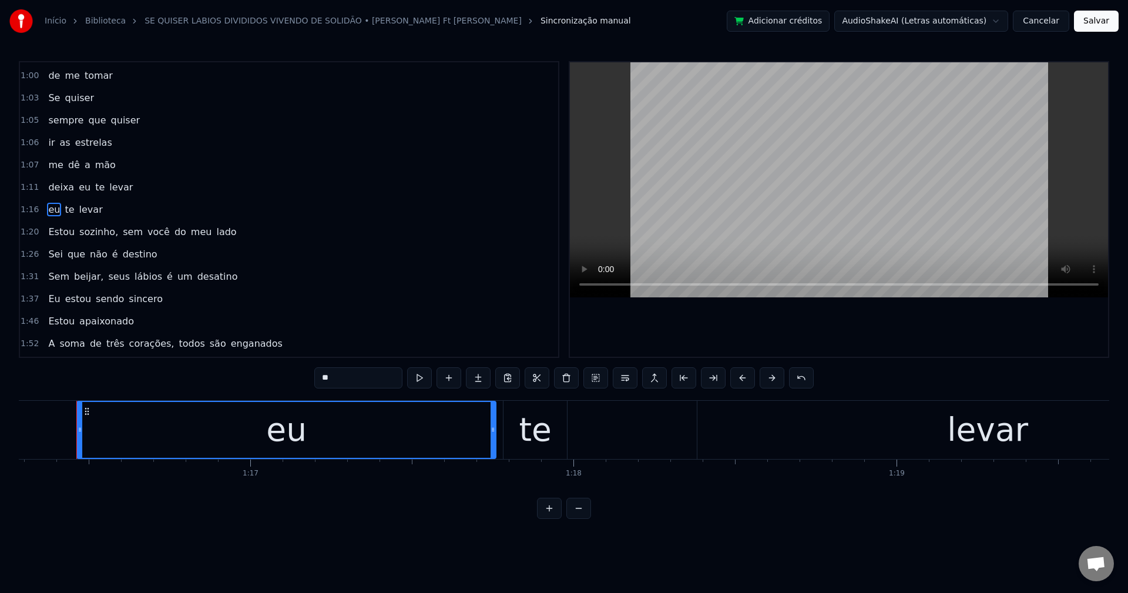
scroll to position [0, 24649]
click at [568, 378] on button at bounding box center [566, 377] width 25 height 21
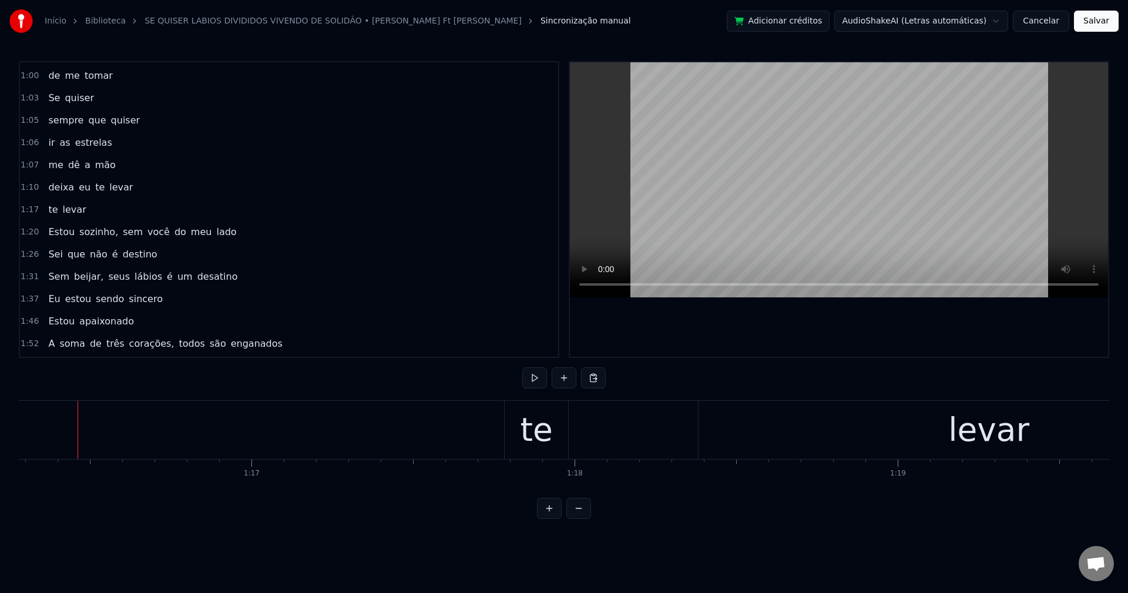
click at [508, 431] on div "te" at bounding box center [536, 430] width 63 height 58
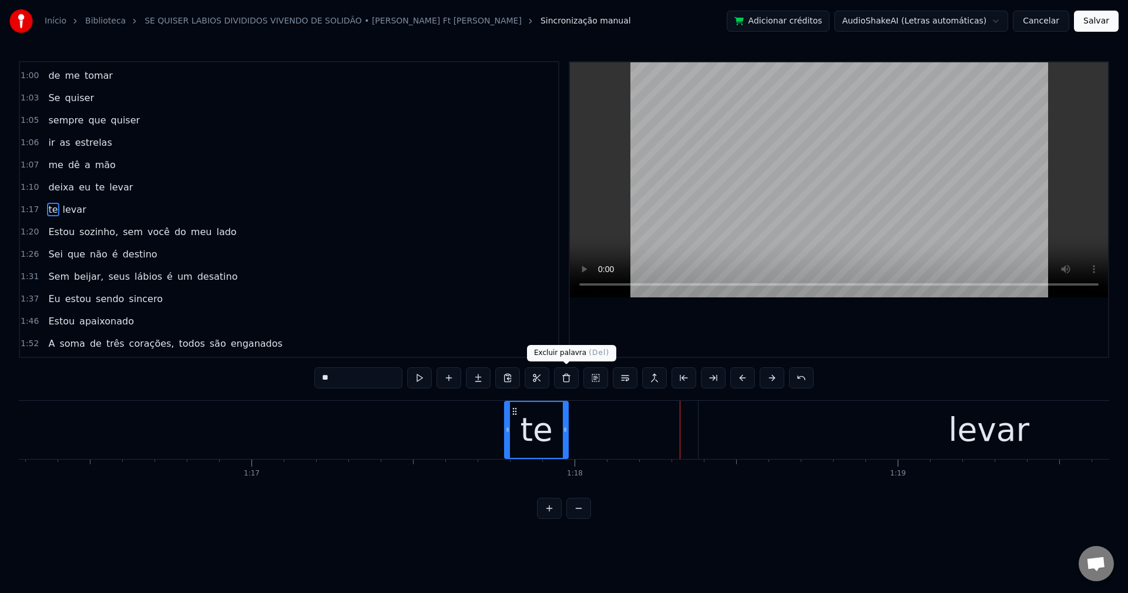
click at [566, 378] on button at bounding box center [566, 377] width 25 height 21
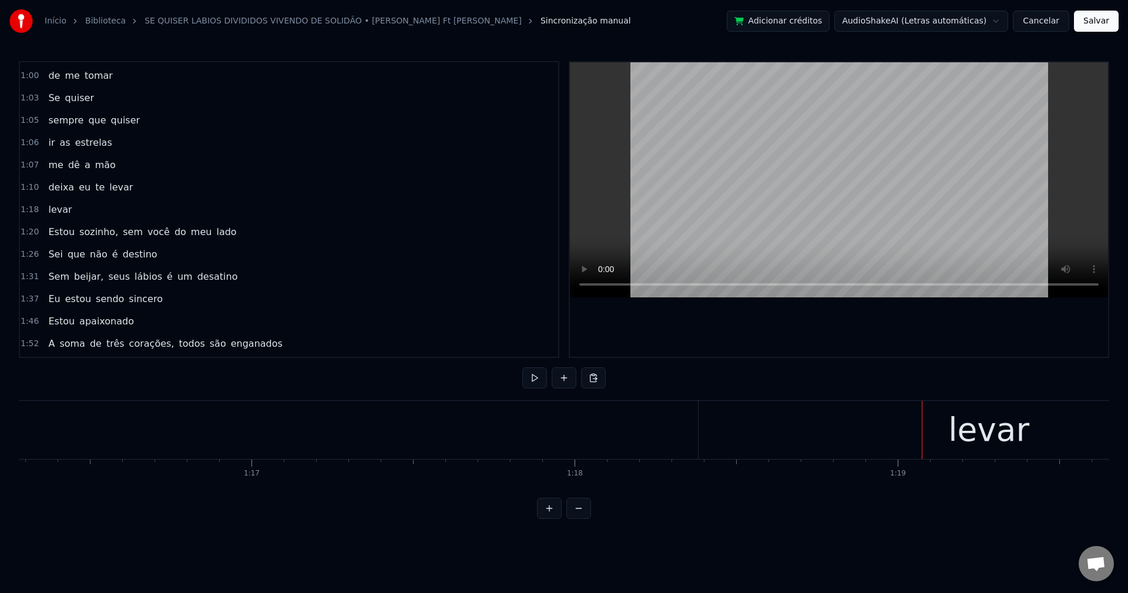
click at [996, 433] on div "levar" at bounding box center [988, 429] width 81 height 49
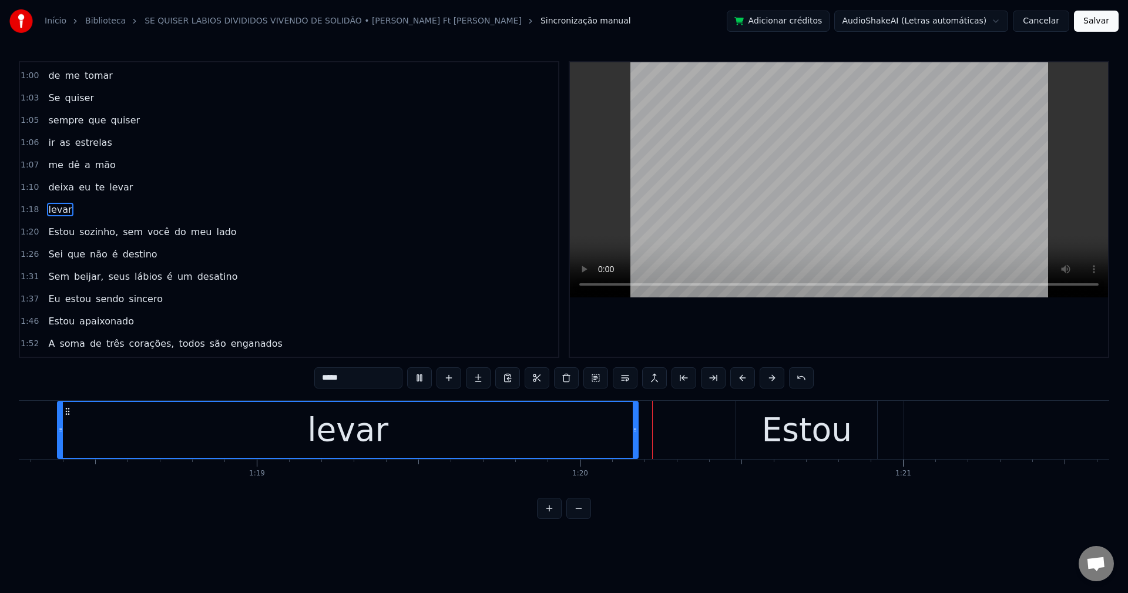
scroll to position [0, 25666]
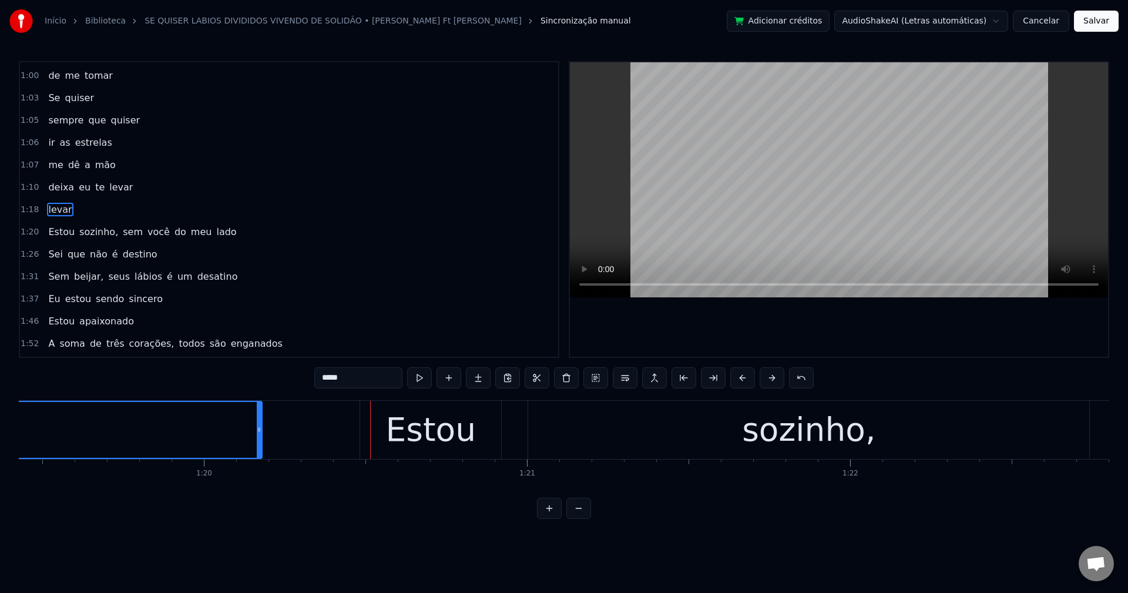
click at [51, 211] on span "levar" at bounding box center [60, 210] width 26 height 14
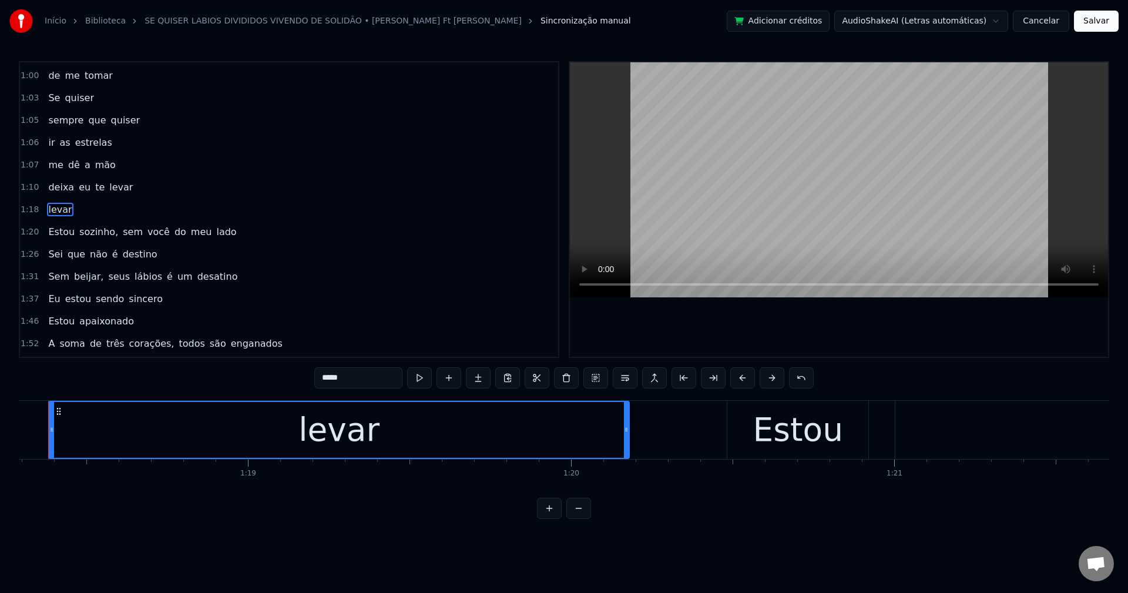
scroll to position [0, 25270]
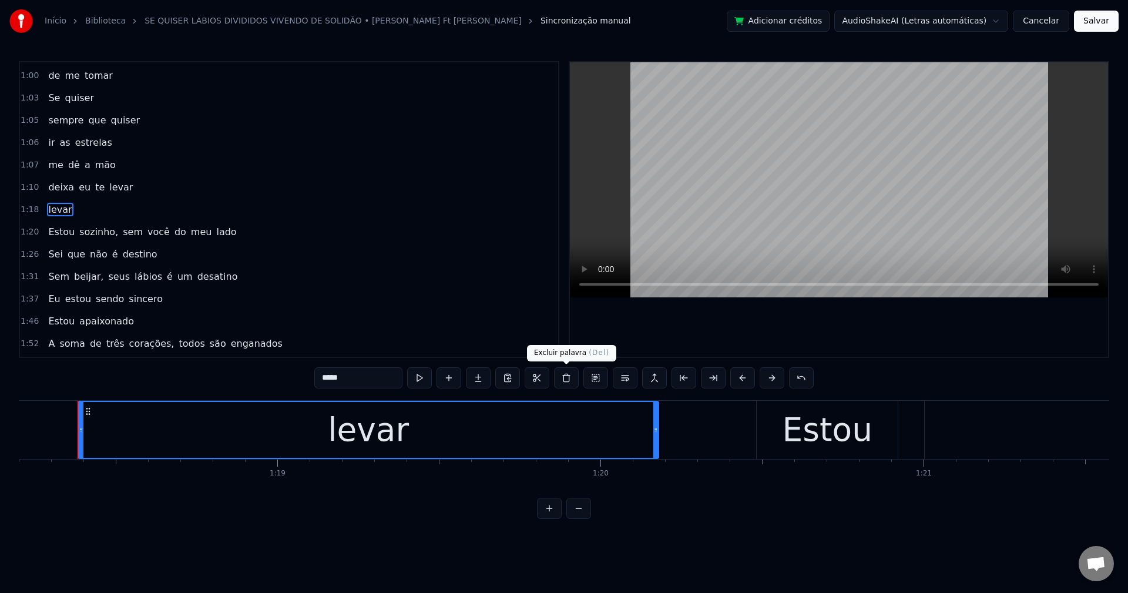
click at [566, 381] on button at bounding box center [566, 377] width 25 height 21
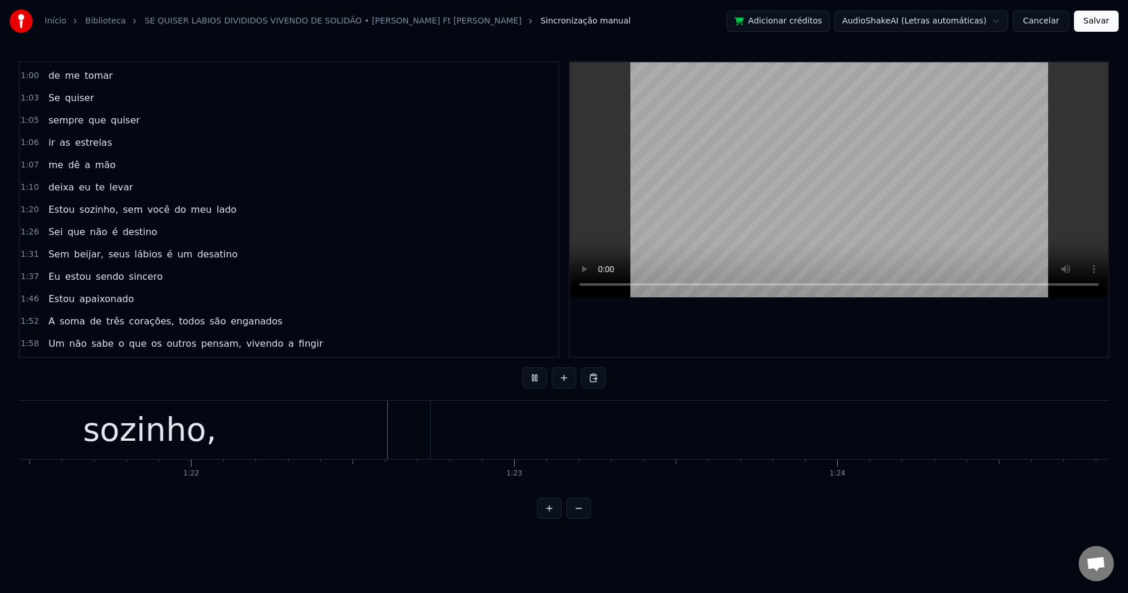
scroll to position [0, 26425]
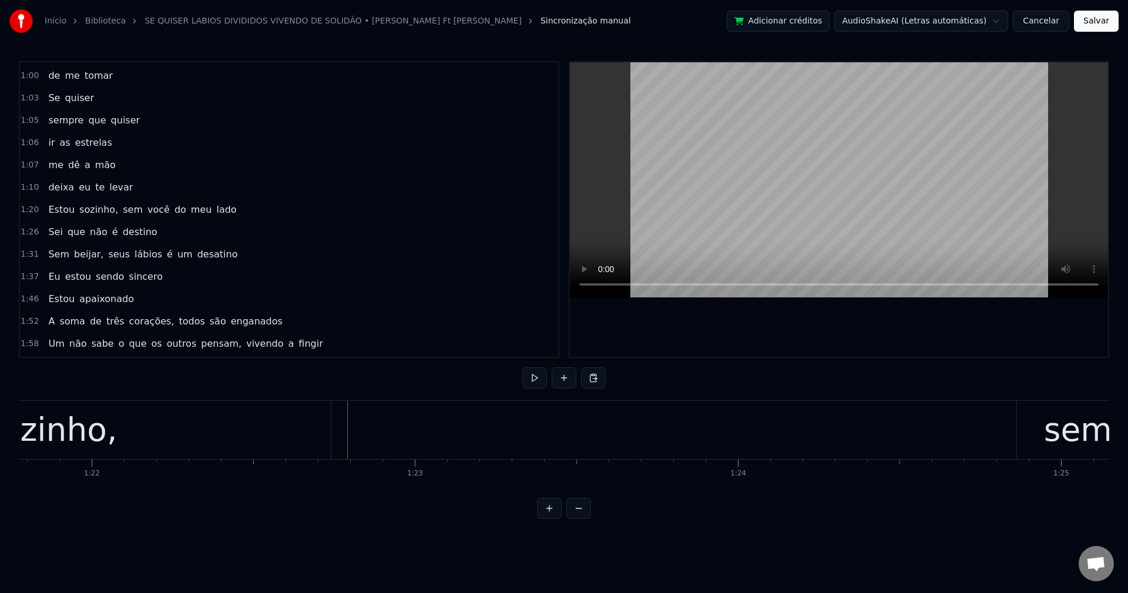
click at [90, 212] on span "sozinho," at bounding box center [98, 210] width 41 height 14
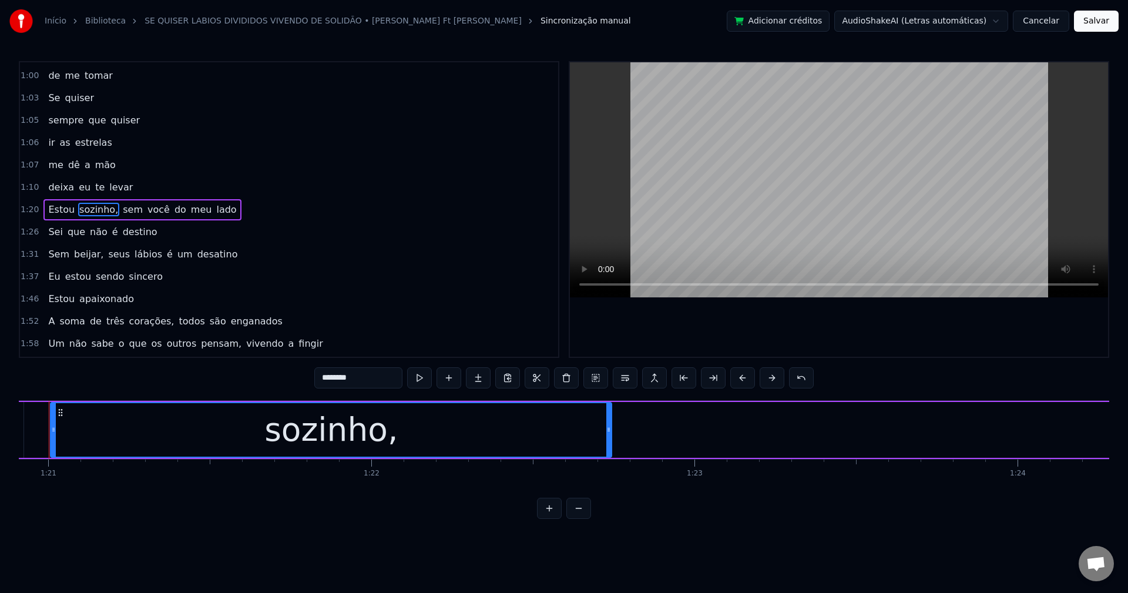
scroll to position [0, 26116]
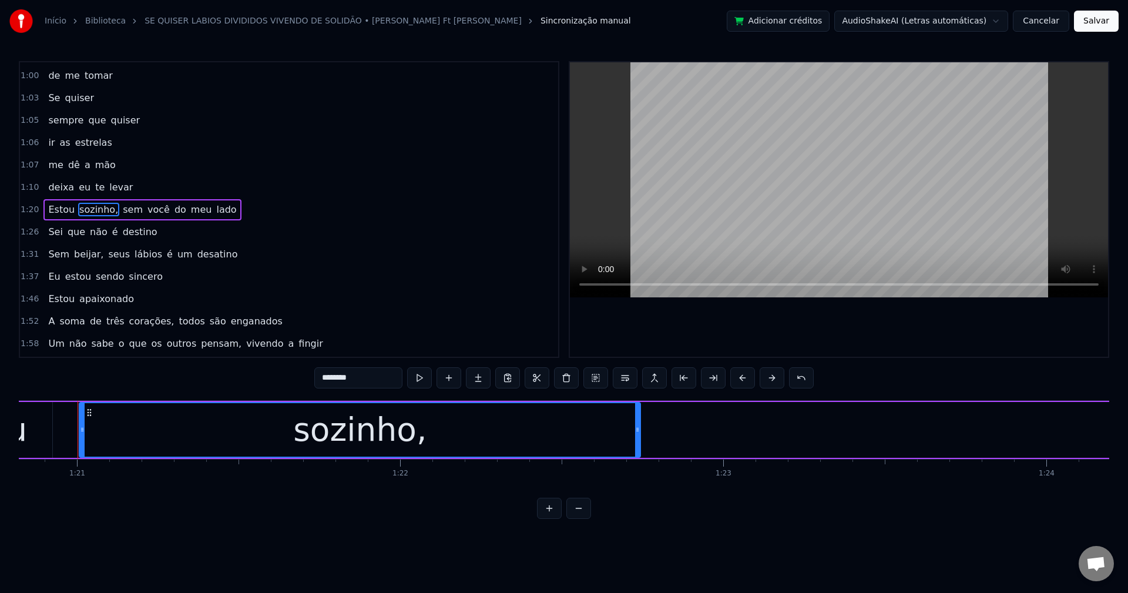
click at [367, 373] on input "********" at bounding box center [358, 377] width 88 height 21
click at [119, 213] on span "sem" at bounding box center [130, 210] width 22 height 14
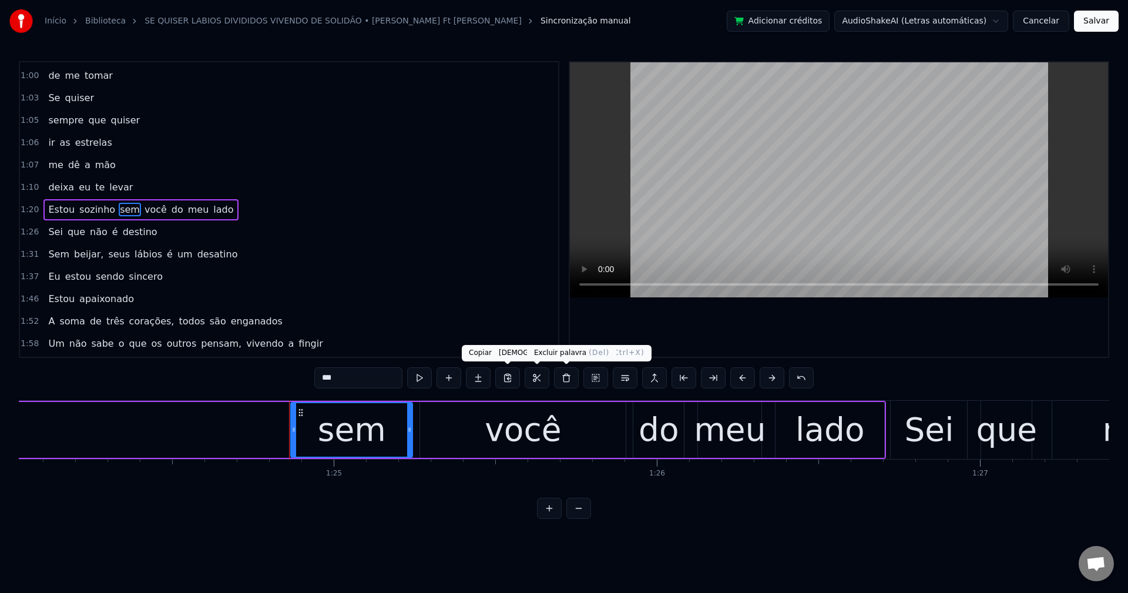
scroll to position [0, 27364]
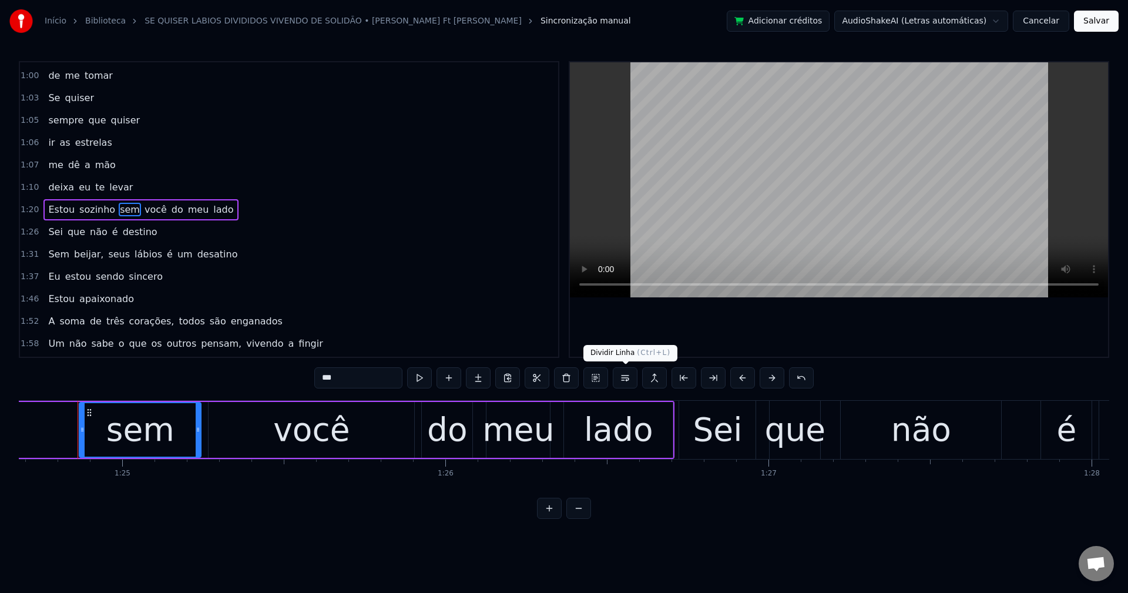
click at [629, 380] on button at bounding box center [625, 377] width 25 height 21
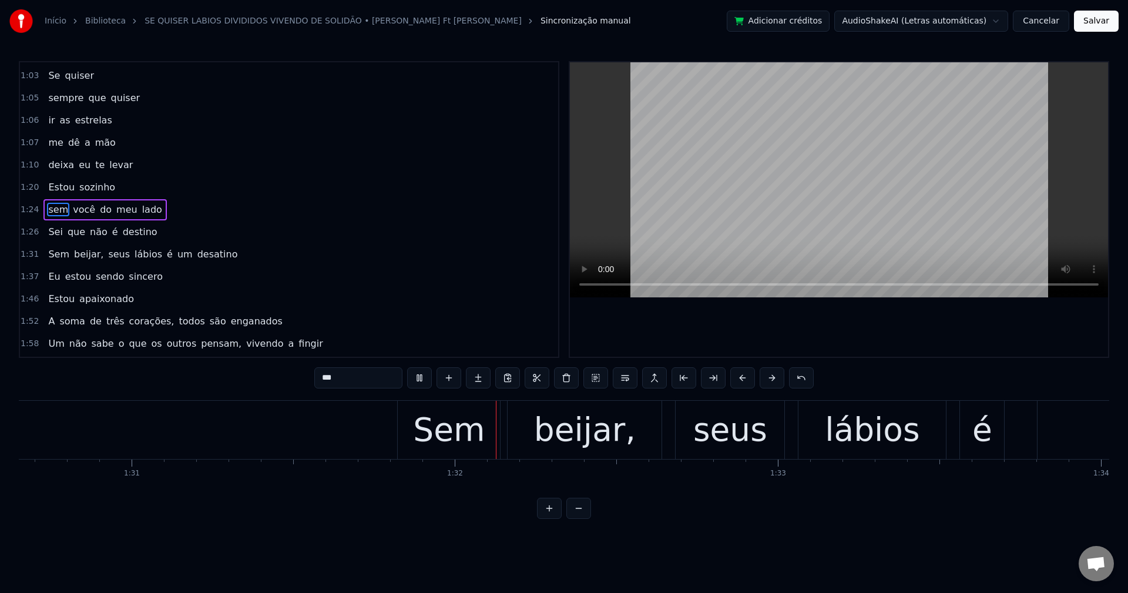
scroll to position [0, 29404]
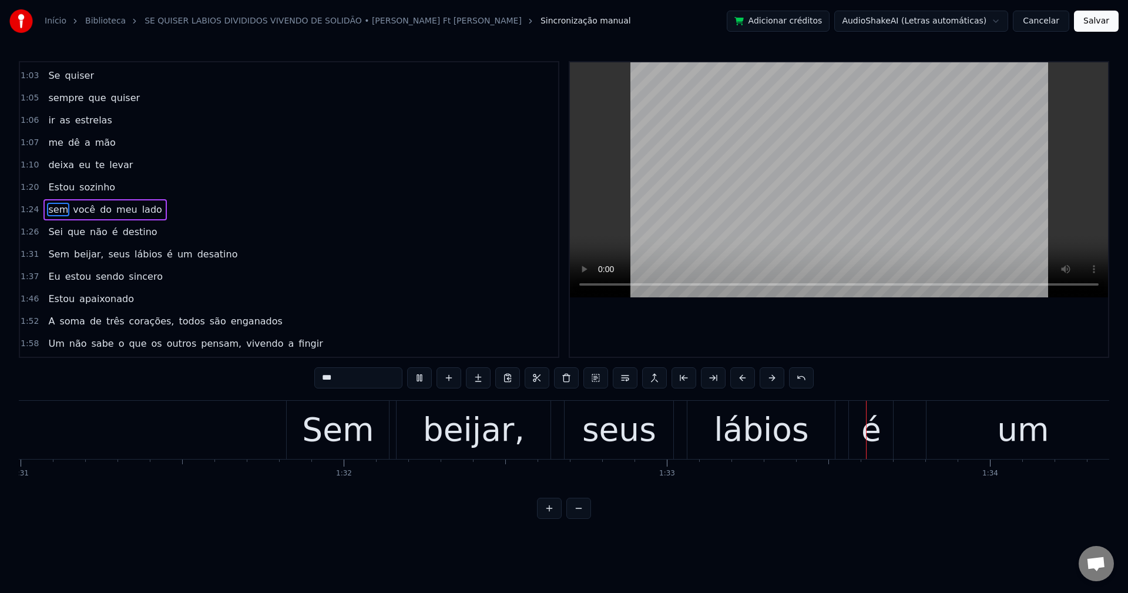
click at [78, 256] on span "beijar," at bounding box center [89, 254] width 32 height 14
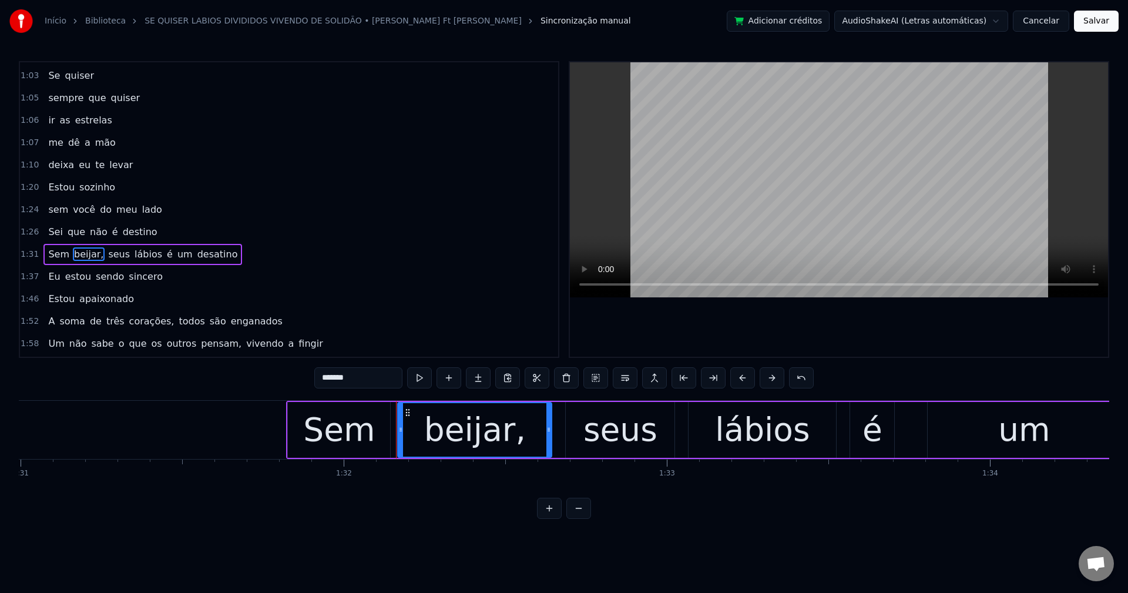
scroll to position [444, 0]
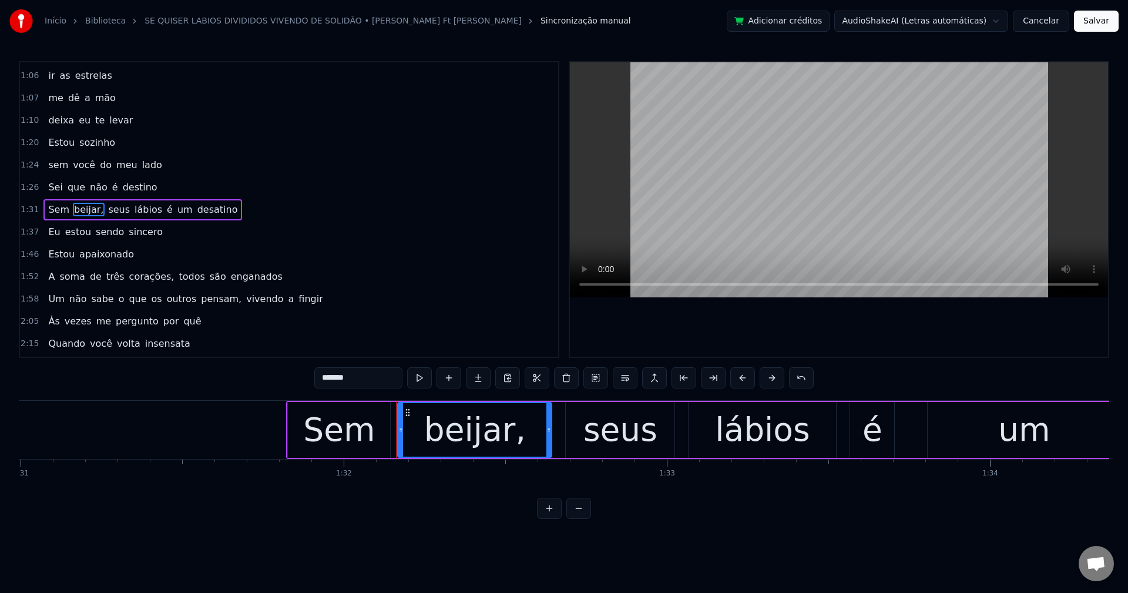
click at [382, 374] on input "*******" at bounding box center [358, 377] width 88 height 21
click at [104, 208] on span "seus" at bounding box center [116, 210] width 24 height 14
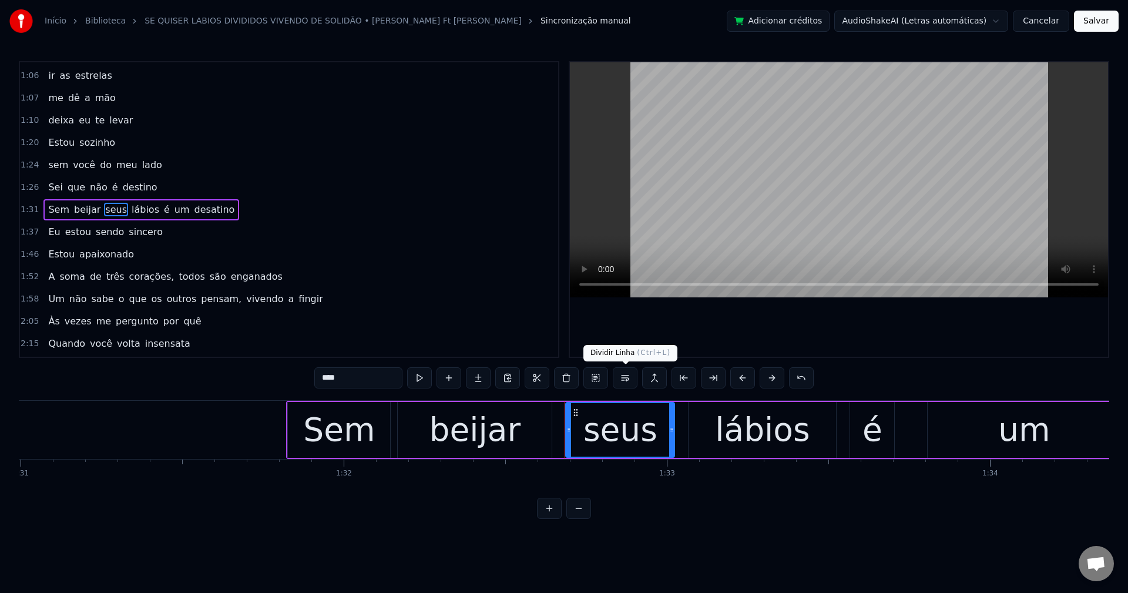
click at [627, 384] on button at bounding box center [625, 377] width 25 height 21
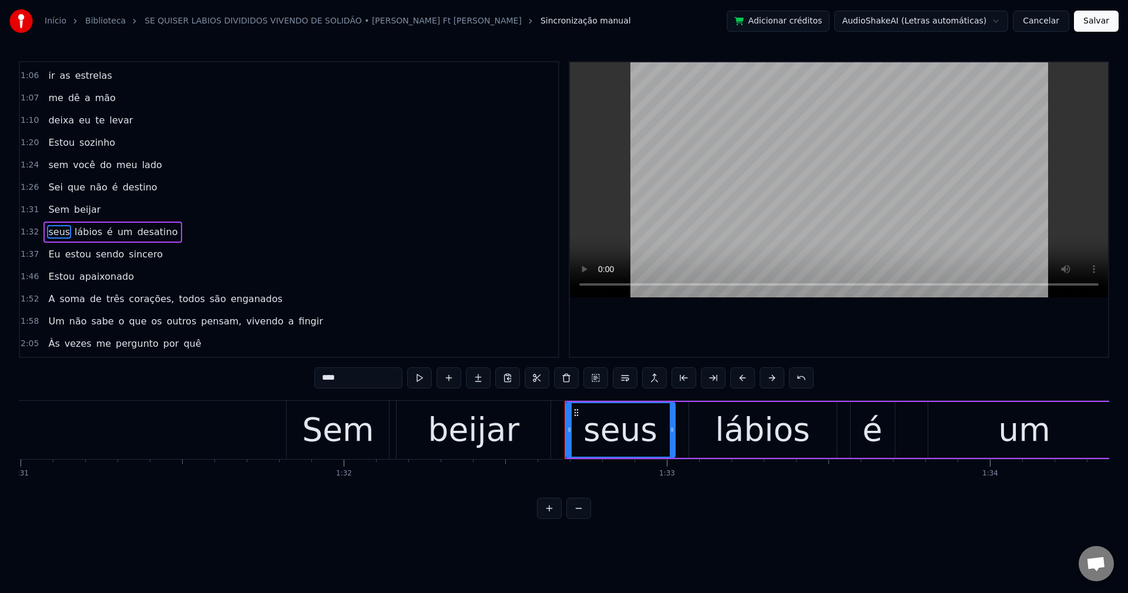
scroll to position [466, 0]
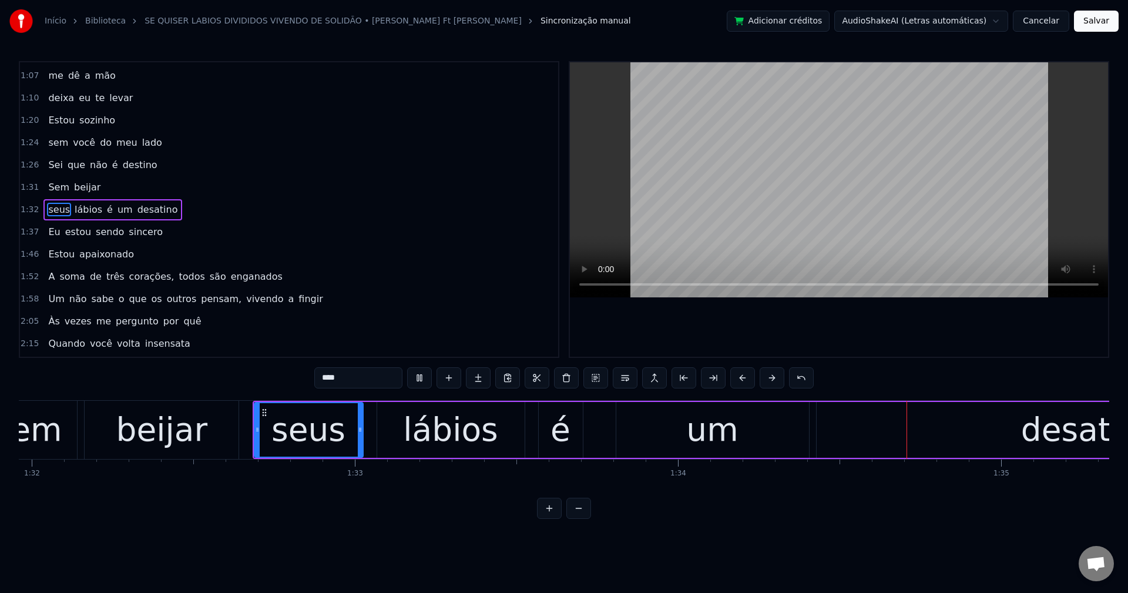
click at [106, 212] on span "é" at bounding box center [110, 210] width 8 height 14
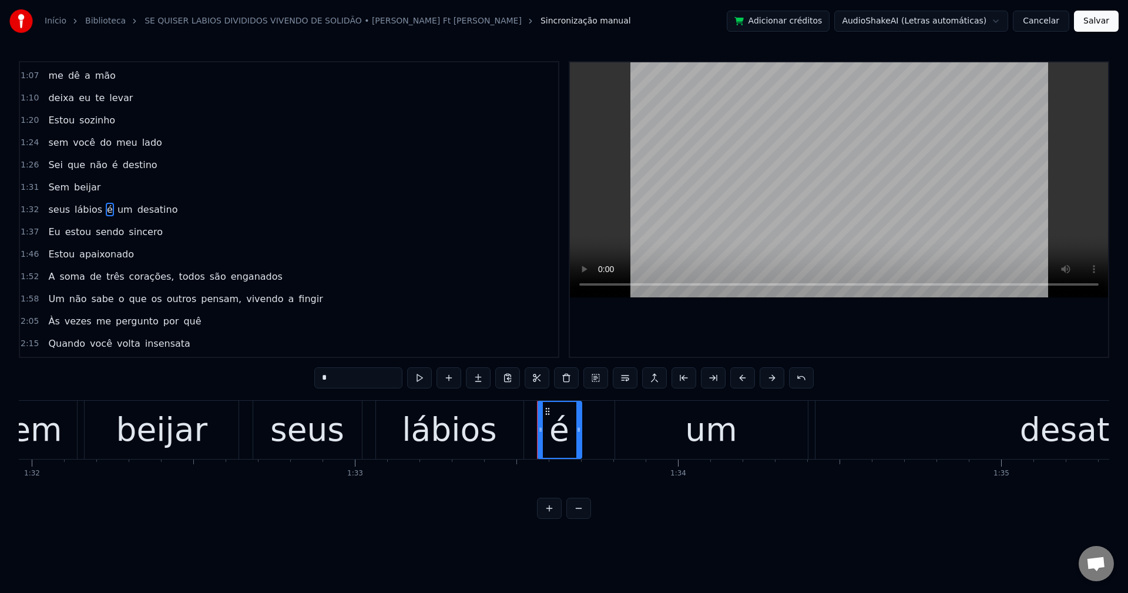
scroll to position [0, 30388]
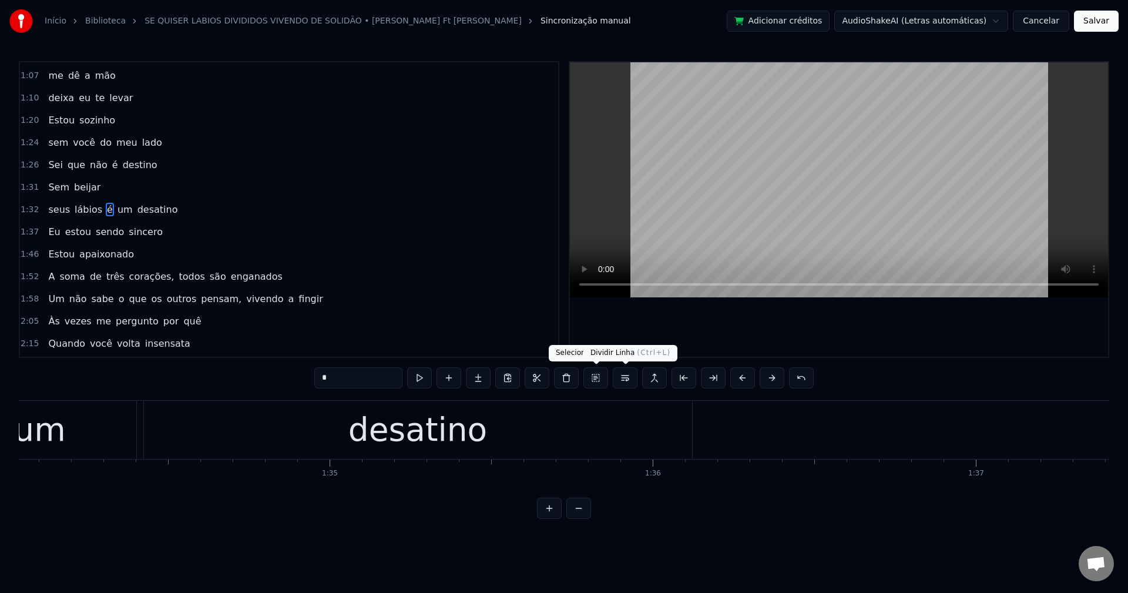
click at [624, 381] on button at bounding box center [625, 377] width 25 height 21
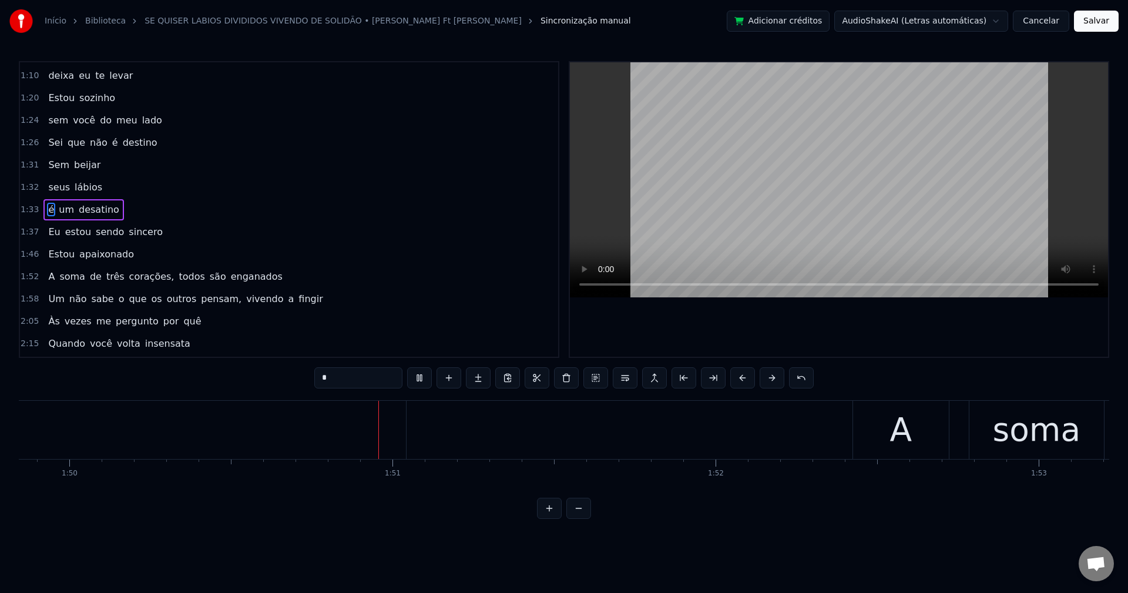
scroll to position [0, 35507]
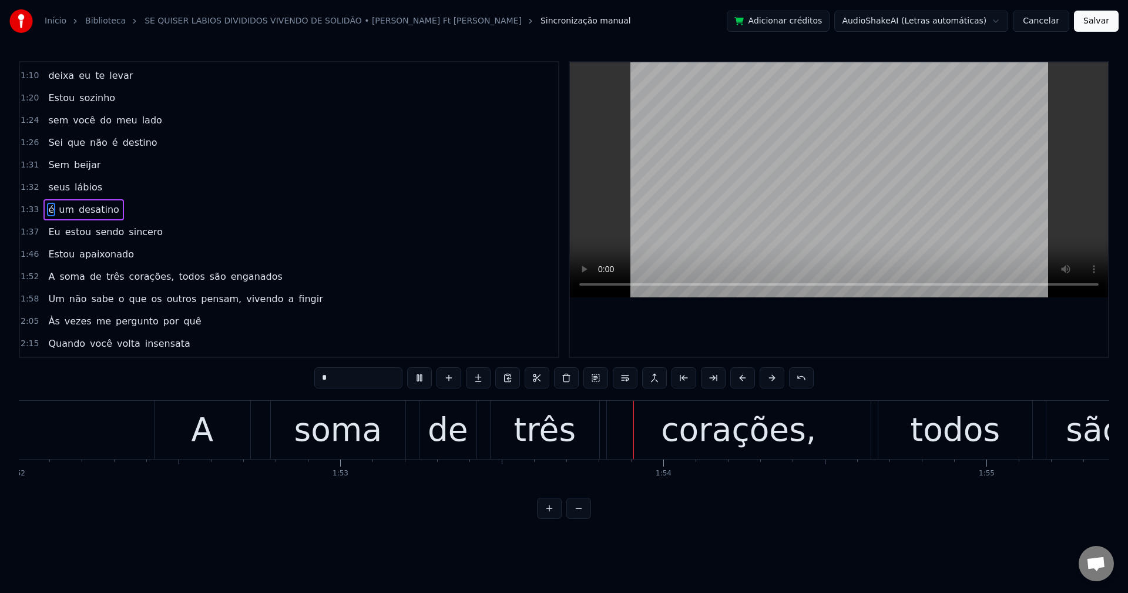
click at [138, 277] on span "corações," at bounding box center [152, 277] width 48 height 14
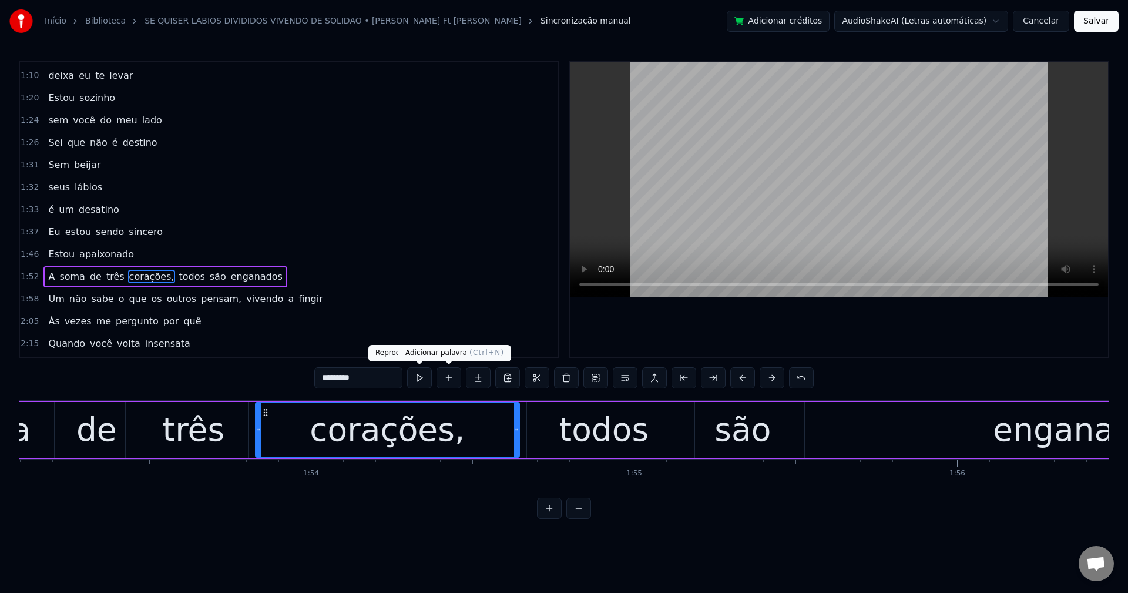
scroll to position [556, 0]
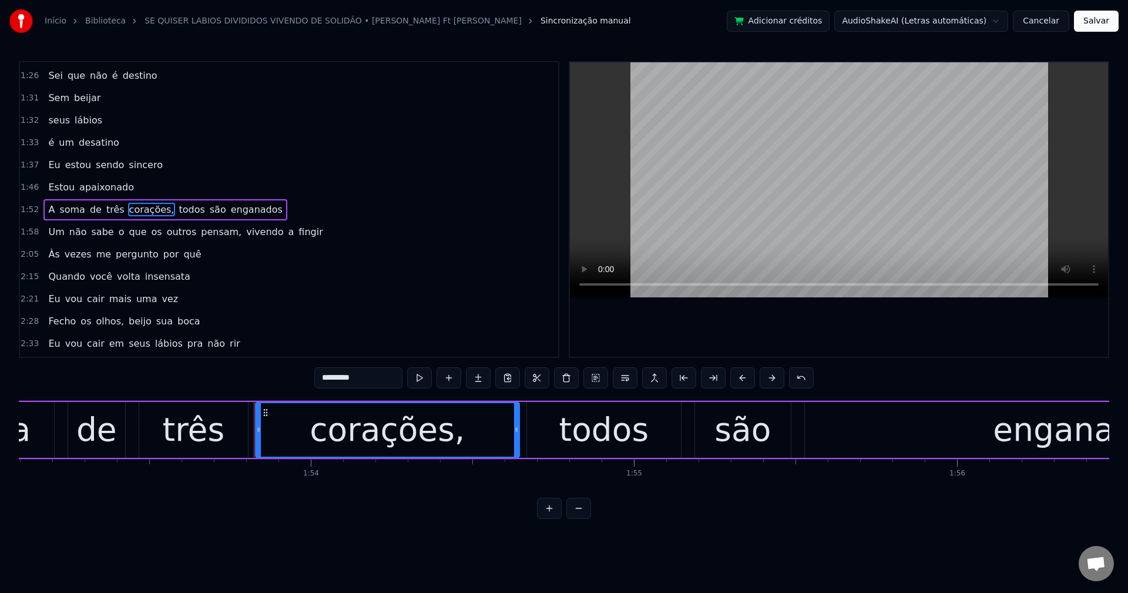
click at [369, 376] on input "*********" at bounding box center [358, 377] width 88 height 21
click at [174, 211] on span "todos" at bounding box center [188, 210] width 28 height 14
type input "*****"
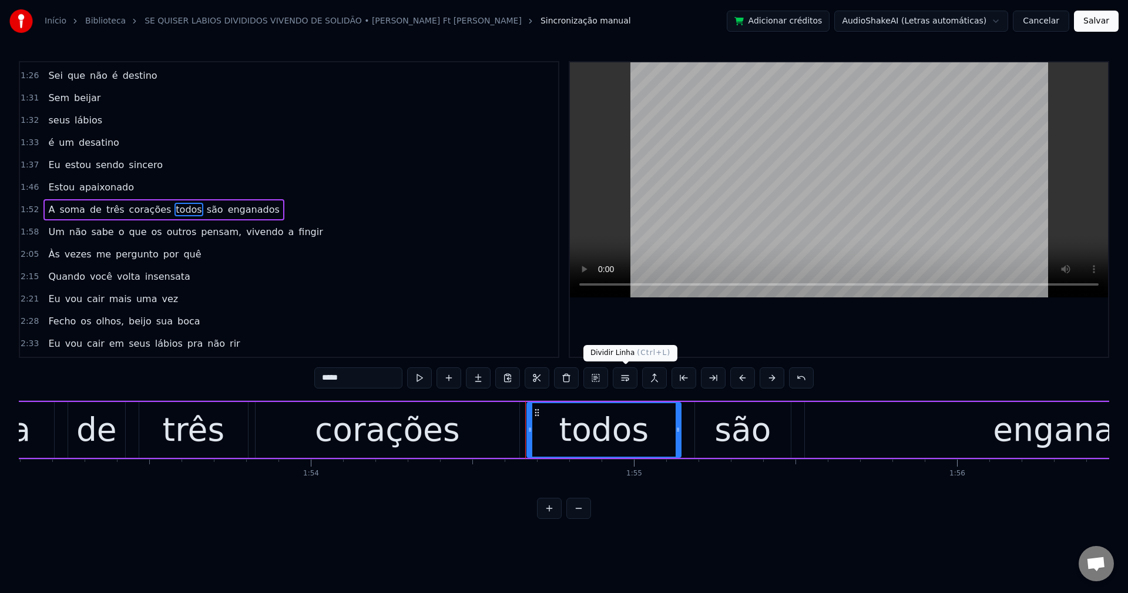
click at [628, 374] on button at bounding box center [625, 377] width 25 height 21
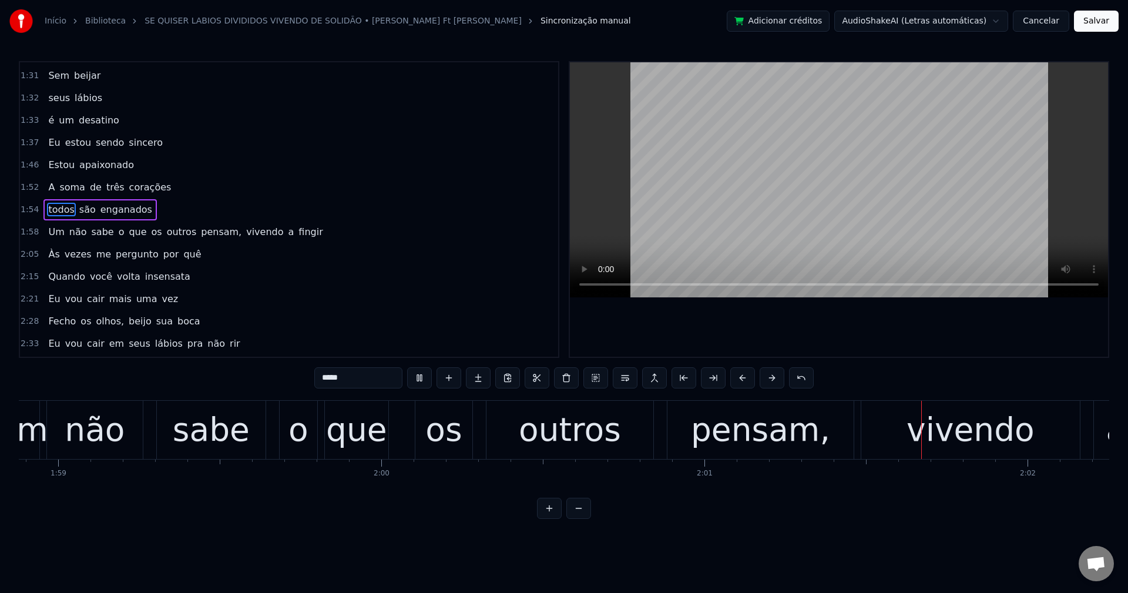
scroll to position [0, 38906]
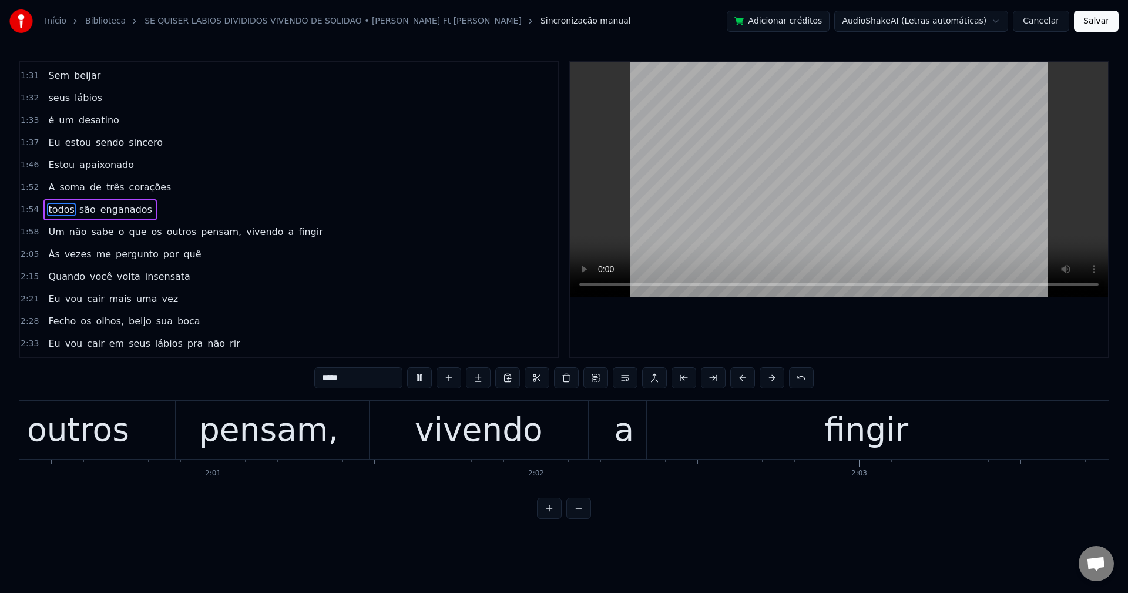
click at [245, 231] on span "vivendo" at bounding box center [264, 232] width 39 height 14
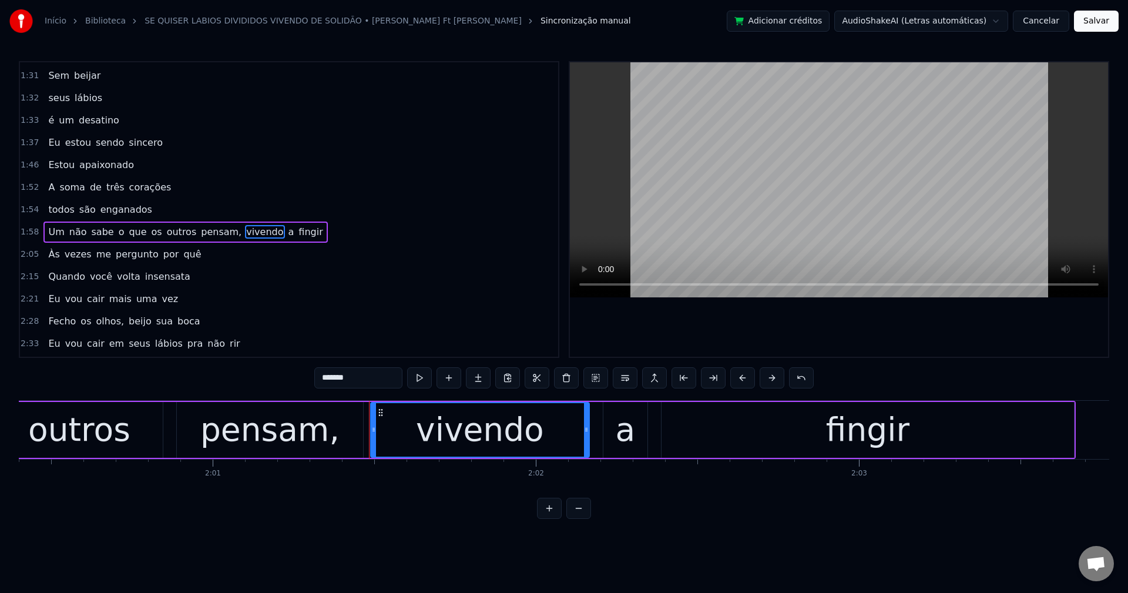
click at [184, 244] on div "Às vezes me pergunto por quê" at bounding box center [124, 254] width 162 height 21
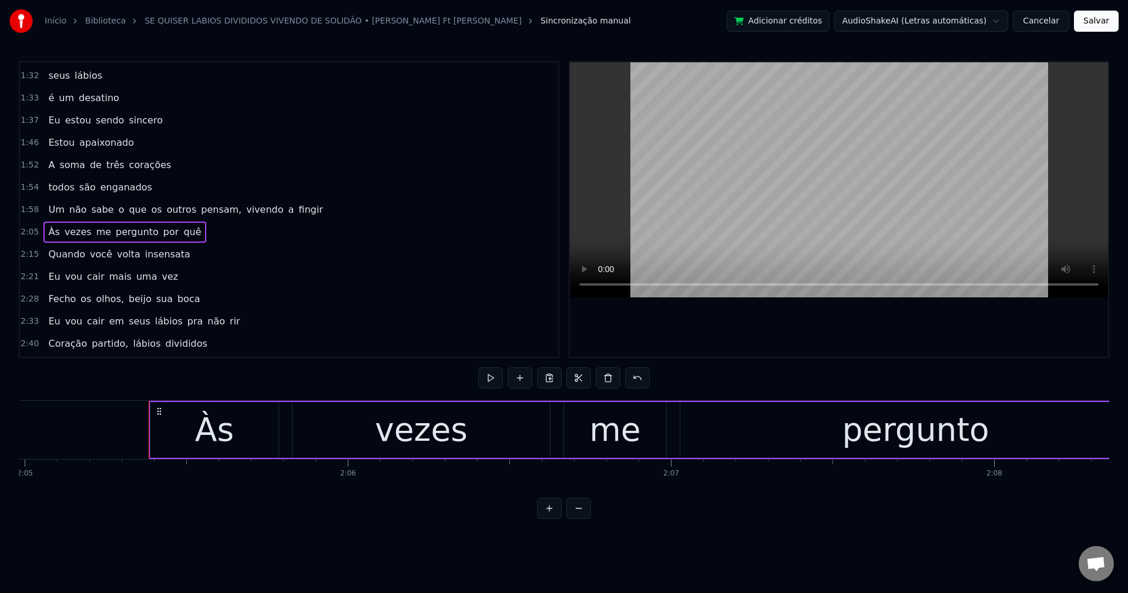
scroll to position [0, 40457]
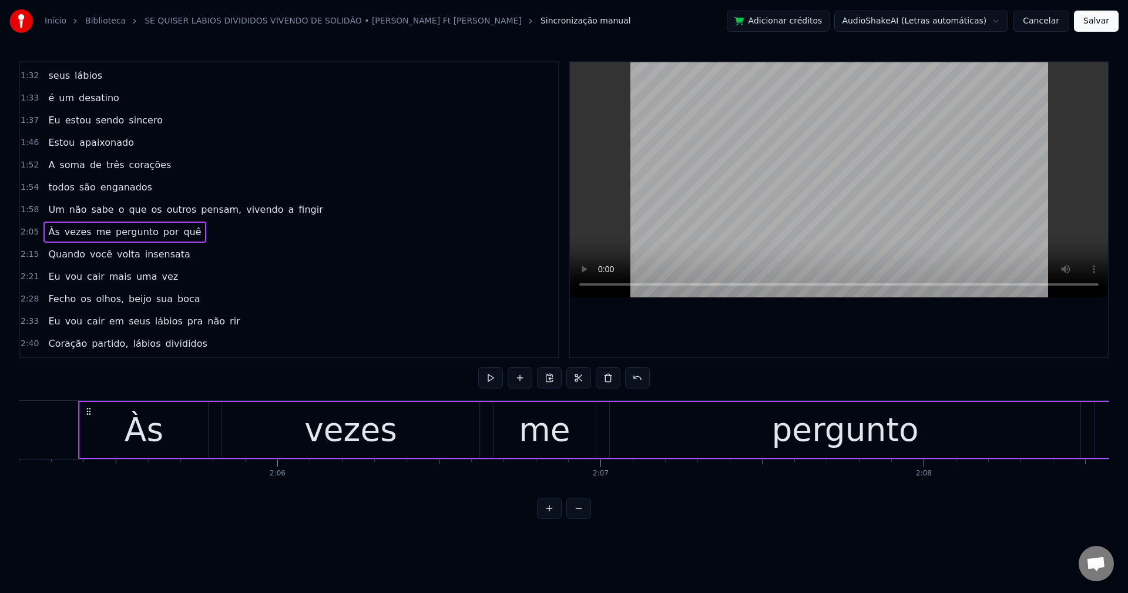
click at [118, 207] on span "o" at bounding box center [122, 210] width 8 height 14
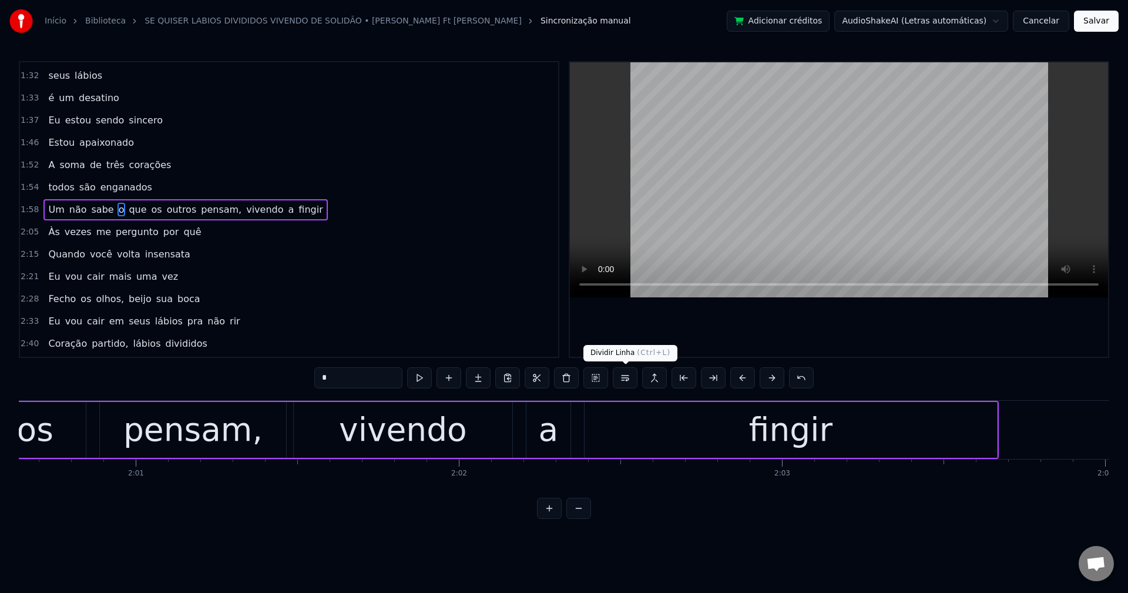
scroll to position [0, 38615]
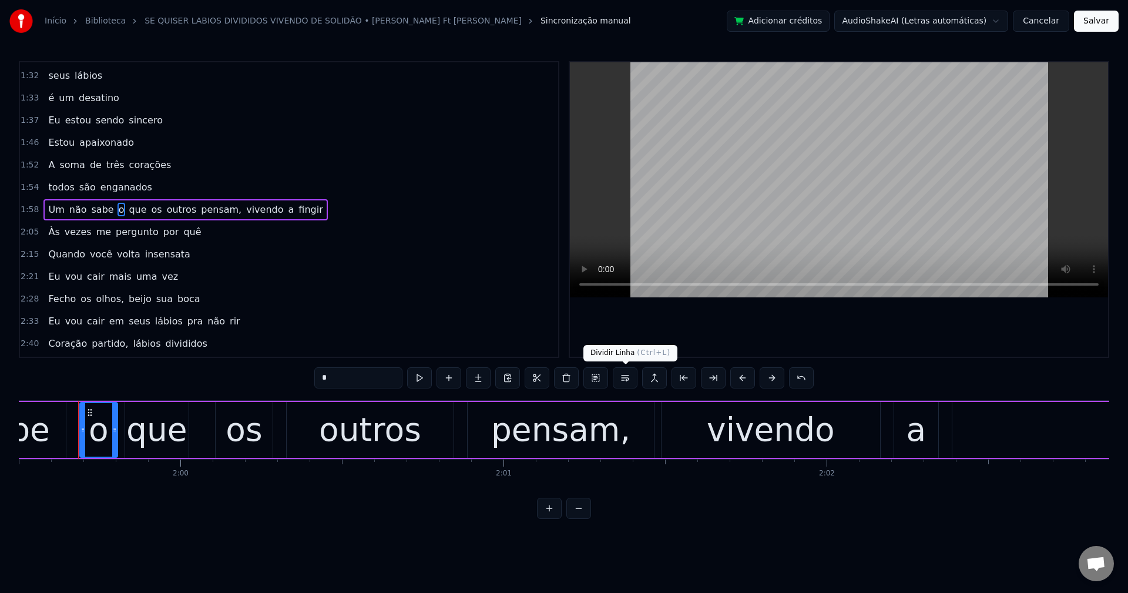
click at [626, 381] on button at bounding box center [625, 377] width 25 height 21
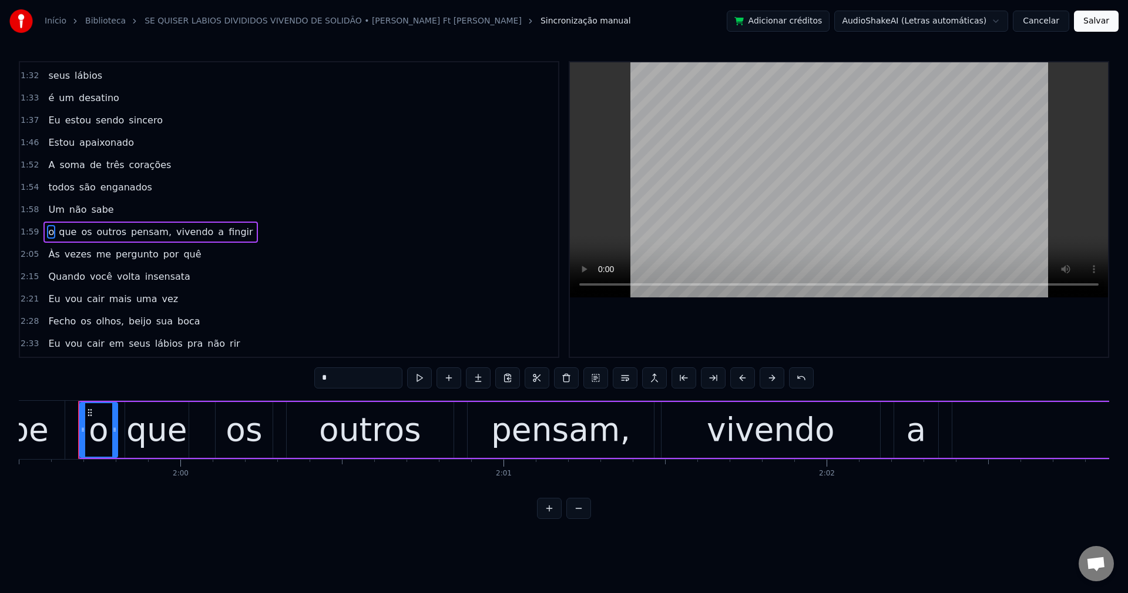
scroll to position [623, 0]
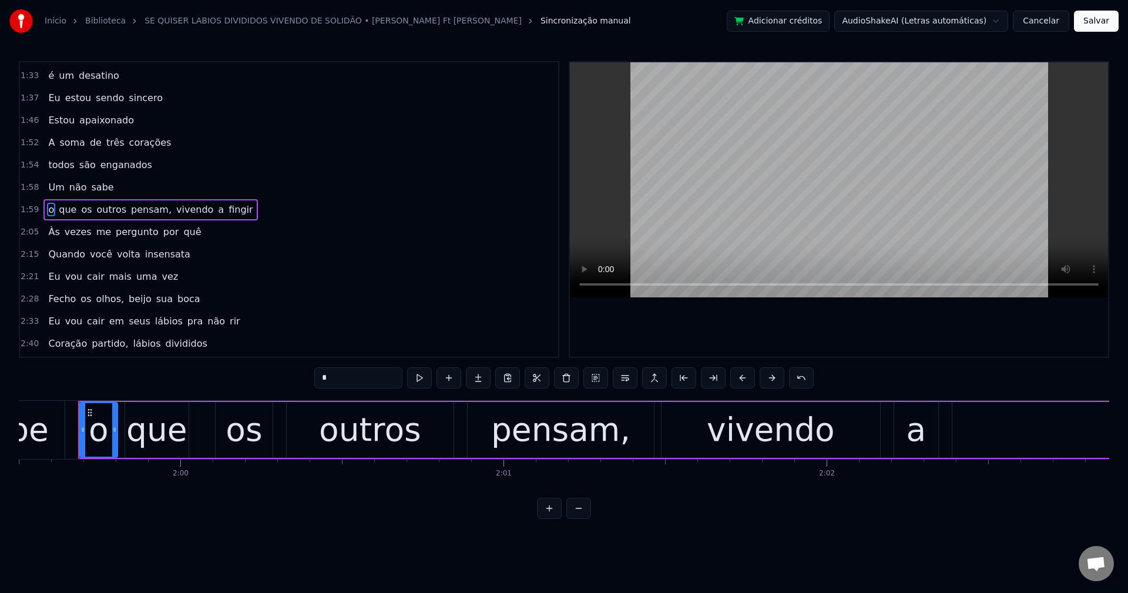
click at [133, 211] on span "pensam," at bounding box center [151, 210] width 43 height 14
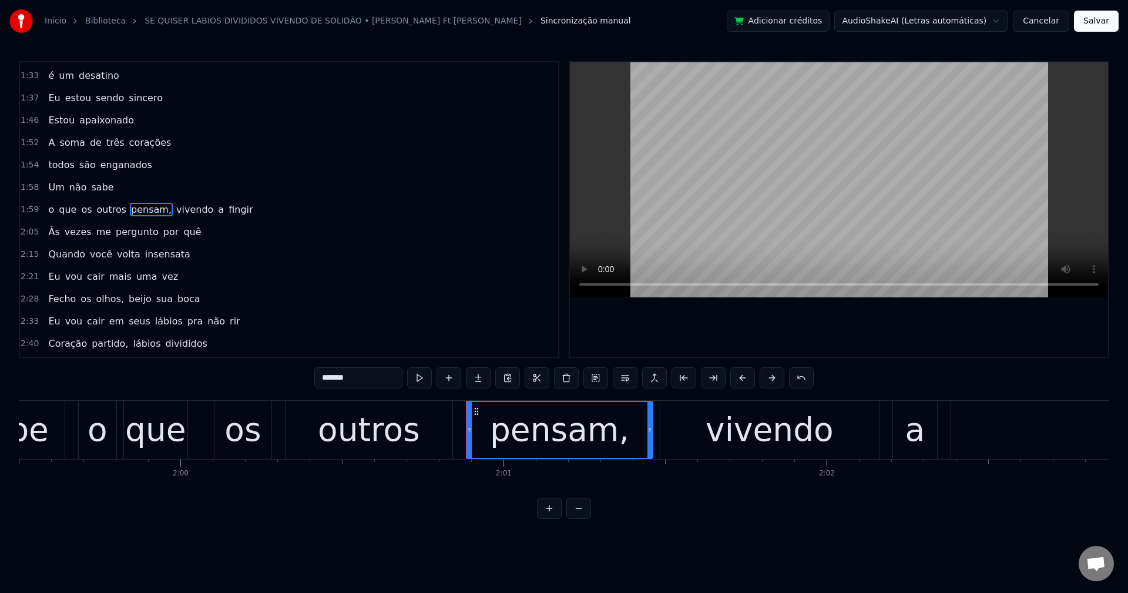
click at [362, 375] on input "*******" at bounding box center [358, 377] width 88 height 21
click at [172, 205] on span "vivendo" at bounding box center [191, 210] width 39 height 14
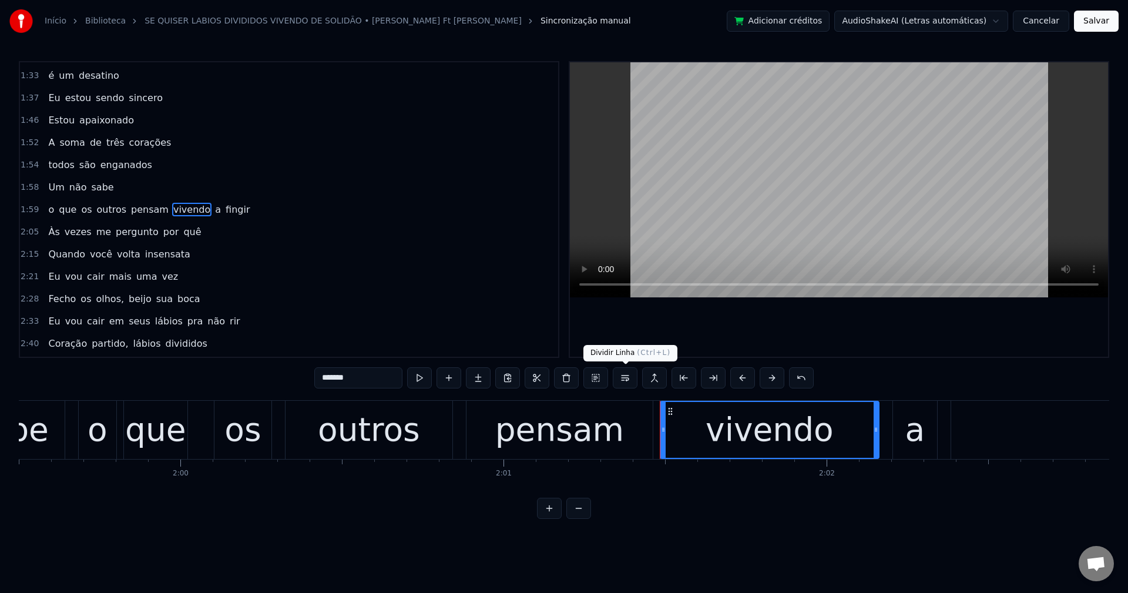
click at [624, 382] on button at bounding box center [625, 377] width 25 height 21
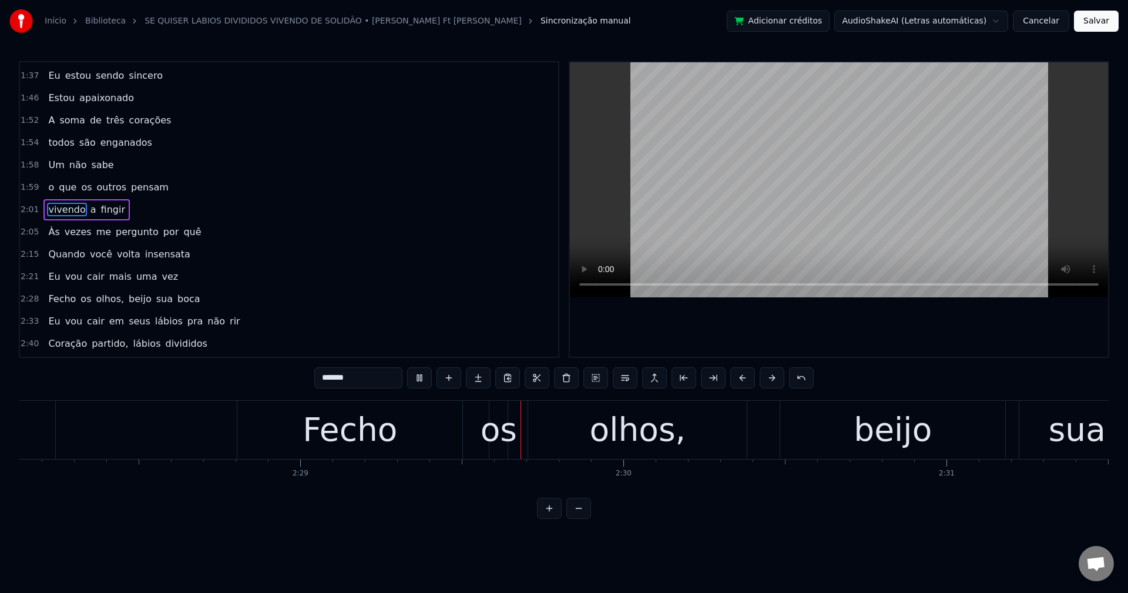
scroll to position [0, 48012]
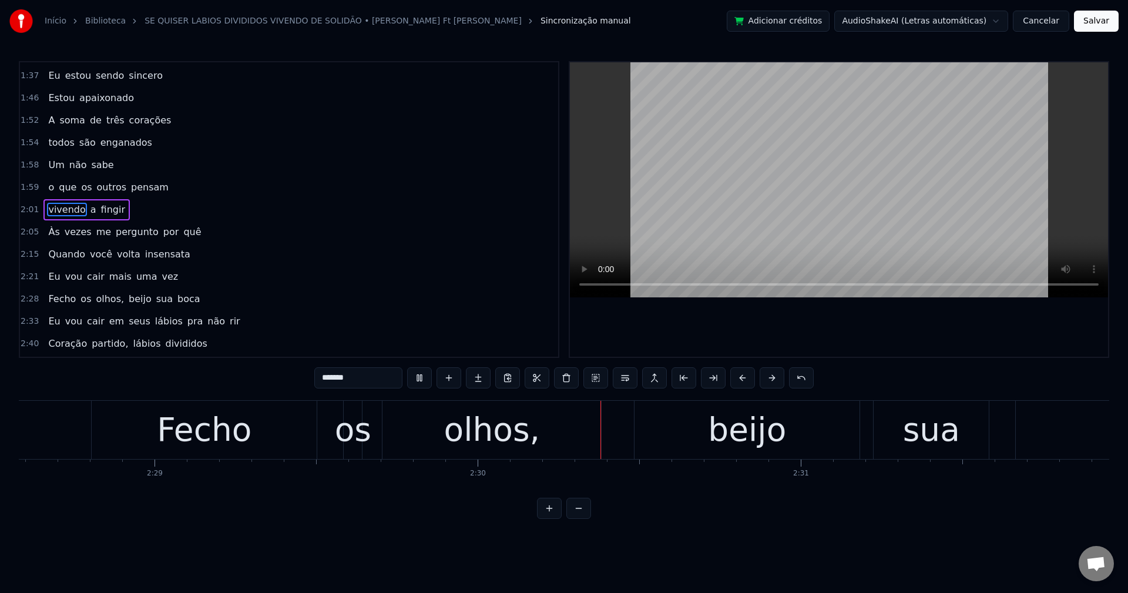
click at [106, 300] on span "olhos," at bounding box center [110, 299] width 31 height 14
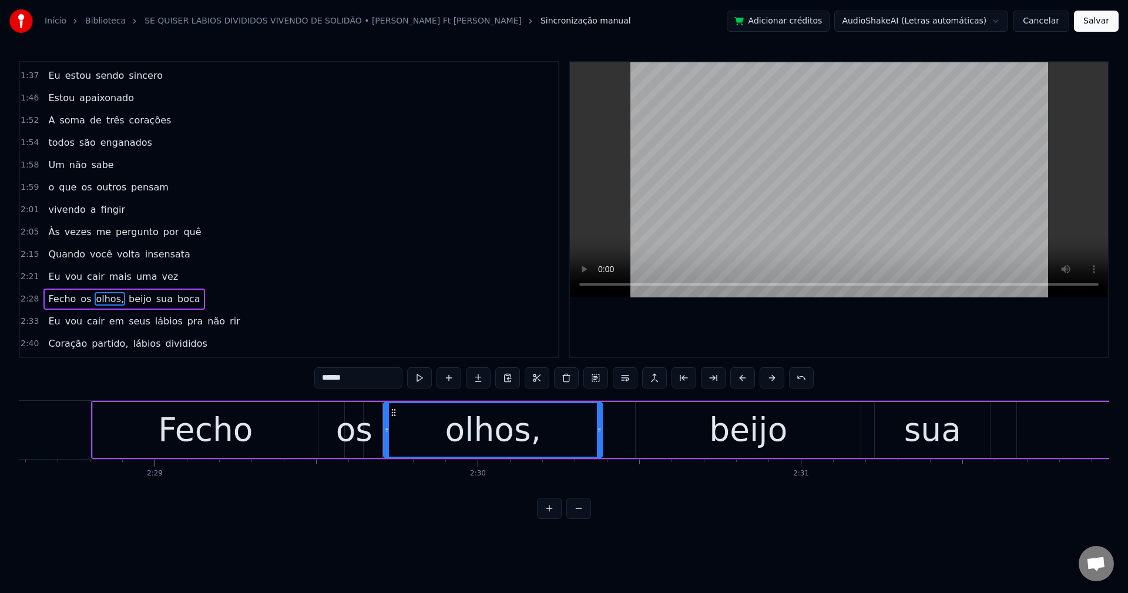
scroll to position [734, 0]
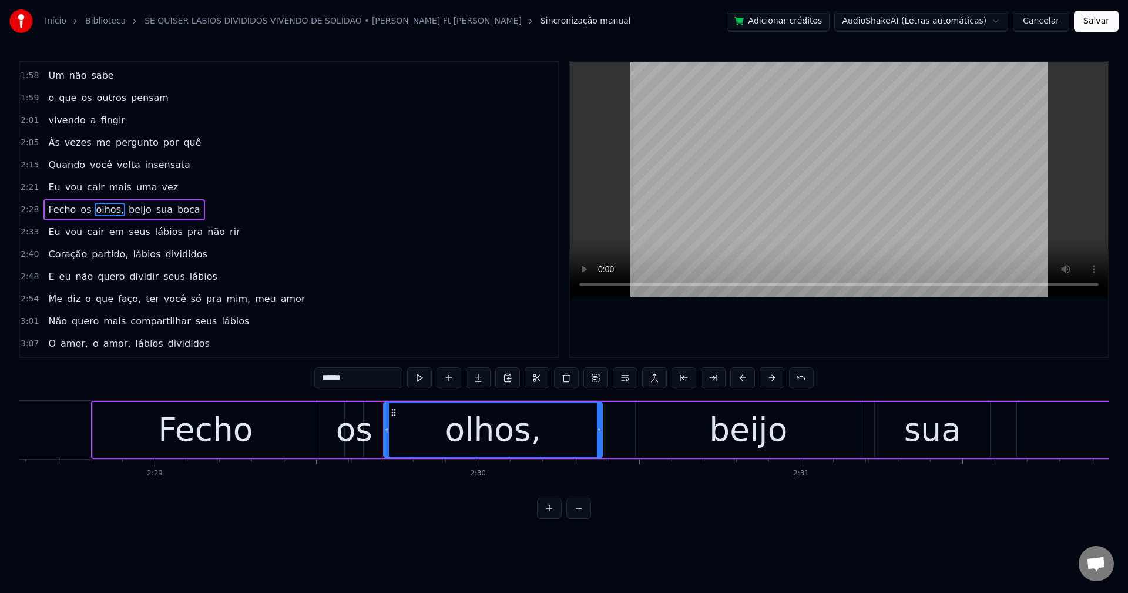
click at [379, 379] on input "******" at bounding box center [358, 377] width 88 height 21
click at [125, 207] on span "beijo" at bounding box center [137, 210] width 25 height 14
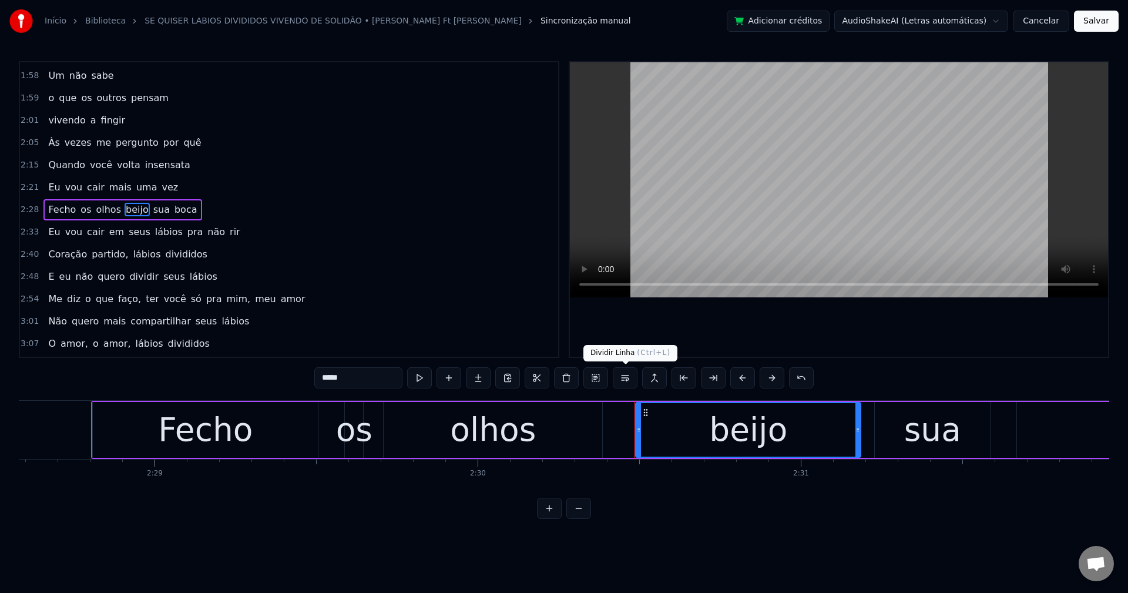
drag, startPoint x: 627, startPoint y: 380, endPoint x: 609, endPoint y: 343, distance: 41.0
click at [627, 379] on button at bounding box center [625, 377] width 25 height 21
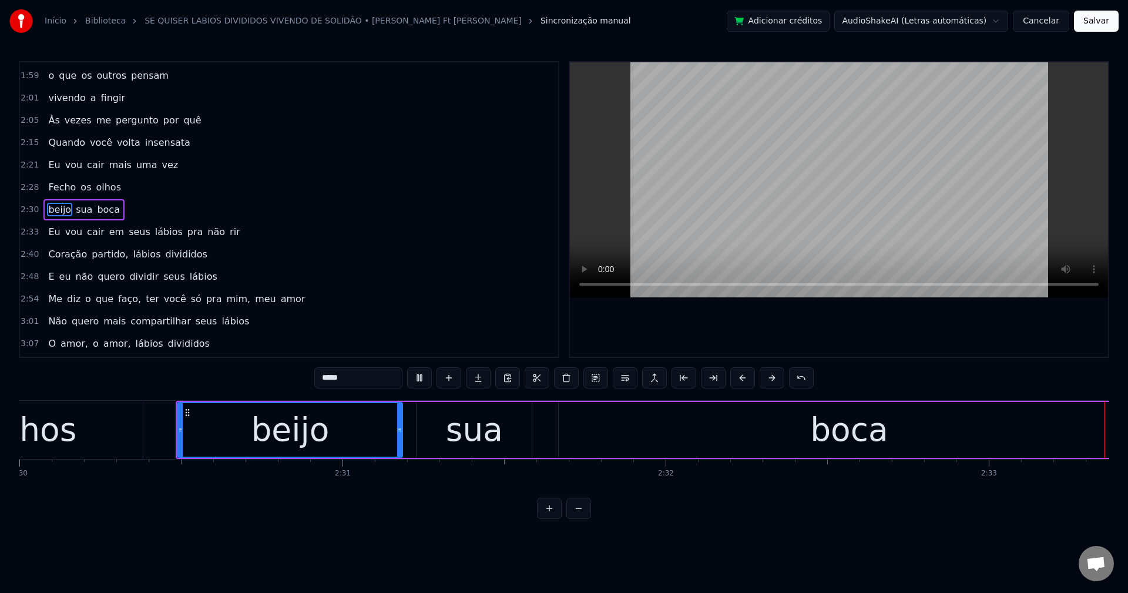
scroll to position [0, 49237]
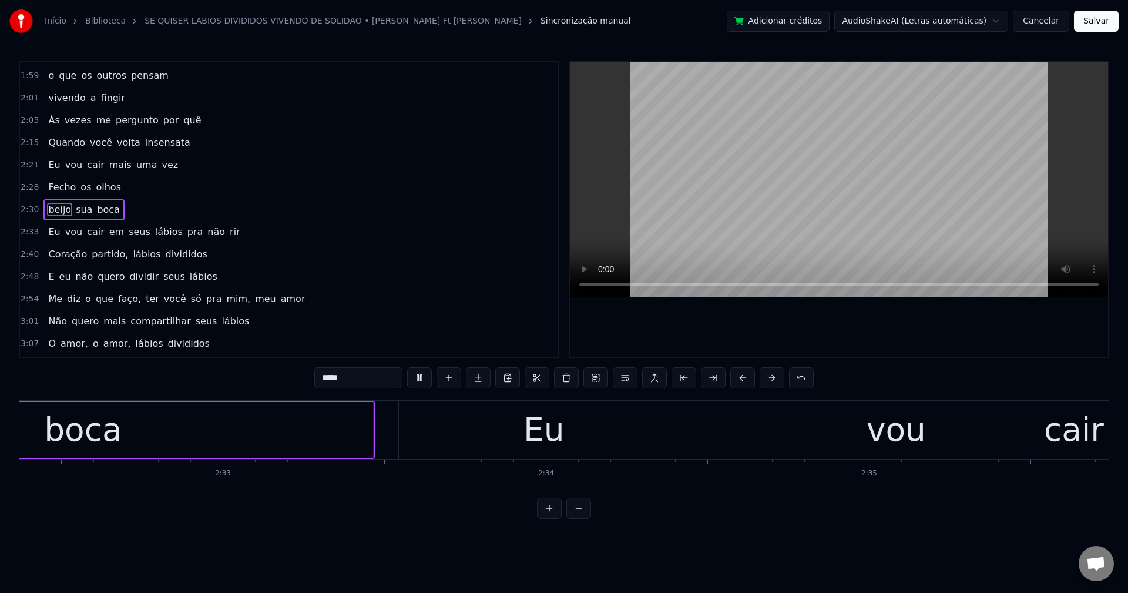
click at [49, 234] on span "Eu" at bounding box center [54, 232] width 14 height 14
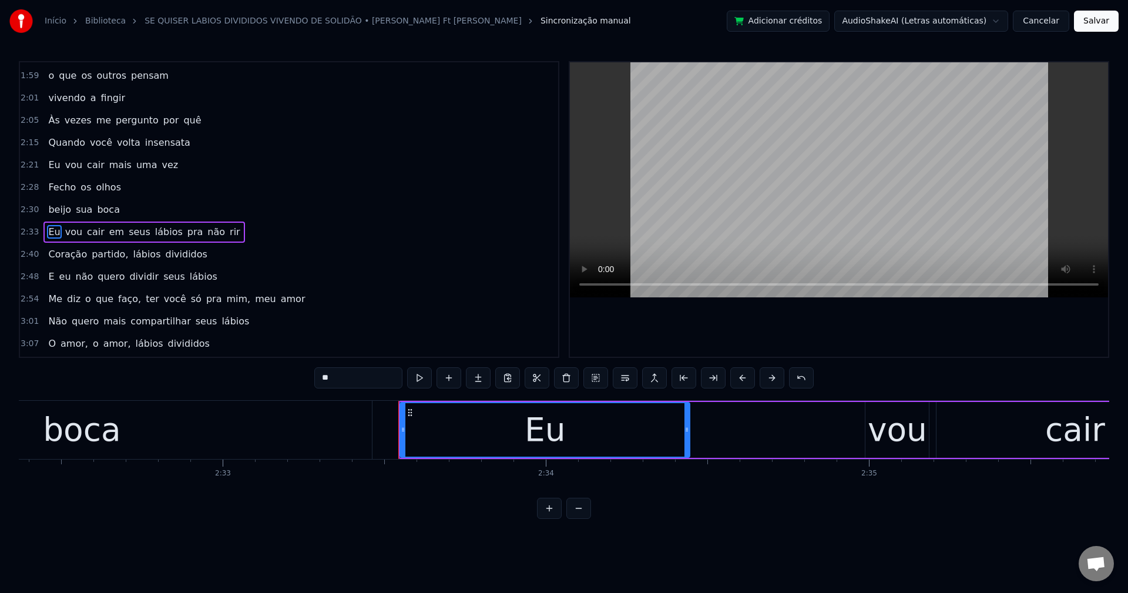
scroll to position [779, 0]
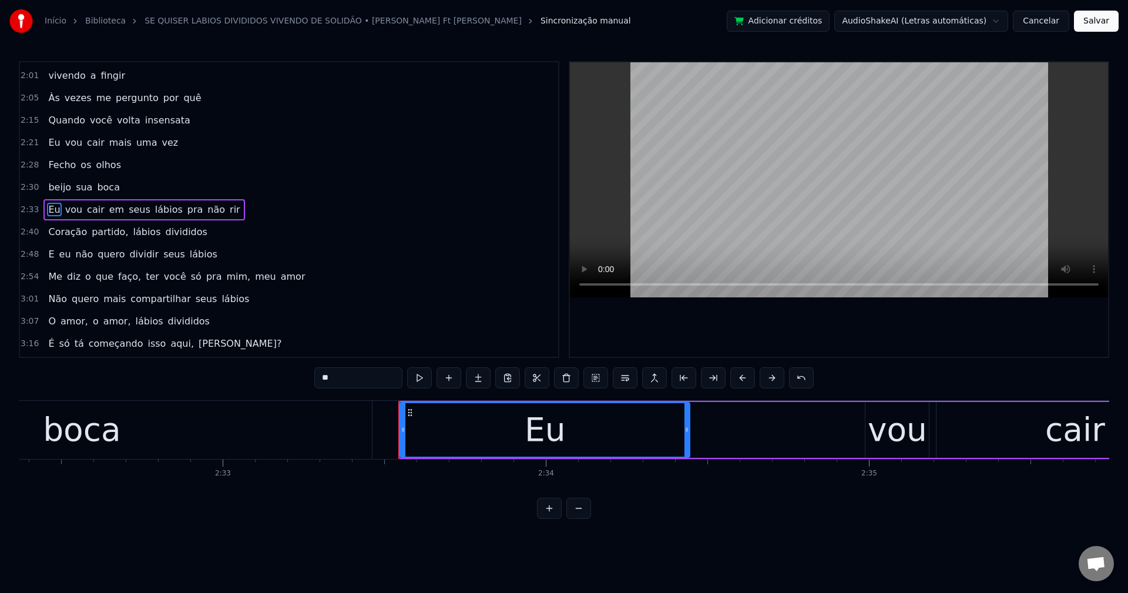
click at [538, 433] on div "Eu" at bounding box center [545, 429] width 41 height 49
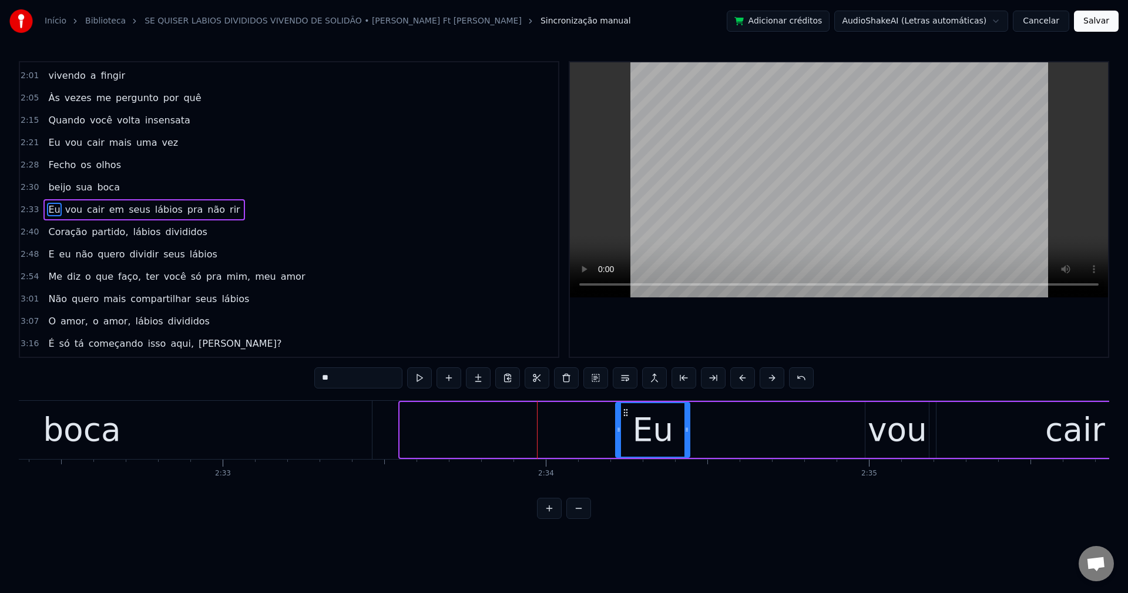
drag, startPoint x: 401, startPoint y: 427, endPoint x: 617, endPoint y: 443, distance: 216.2
click at [617, 443] on div at bounding box center [618, 429] width 5 height 53
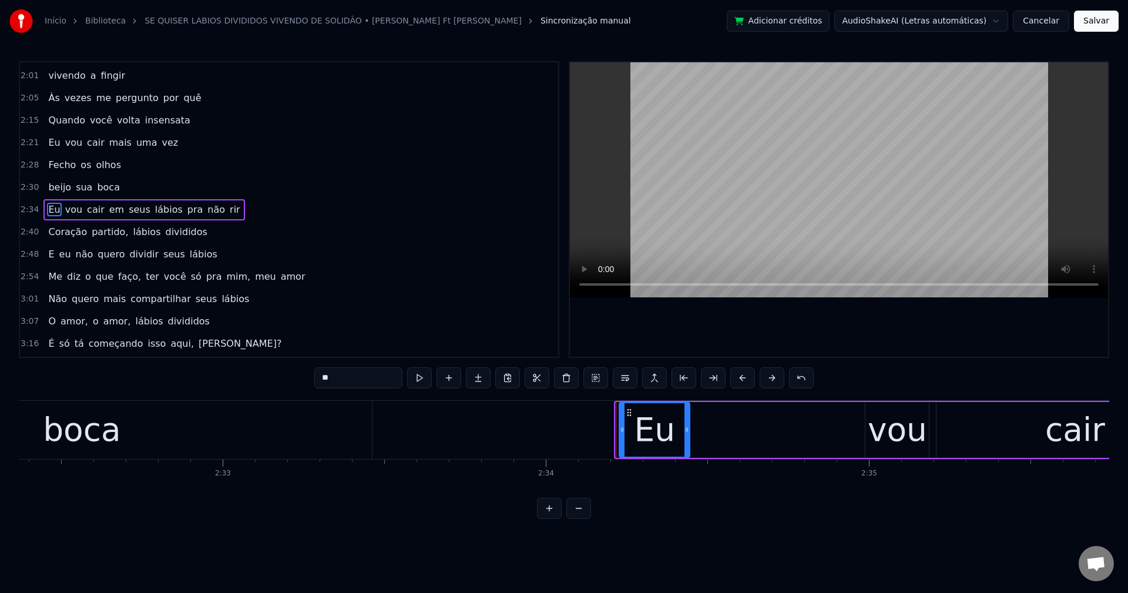
drag, startPoint x: 621, startPoint y: 411, endPoint x: 625, endPoint y: 430, distance: 19.7
click at [625, 430] on div at bounding box center [622, 429] width 5 height 53
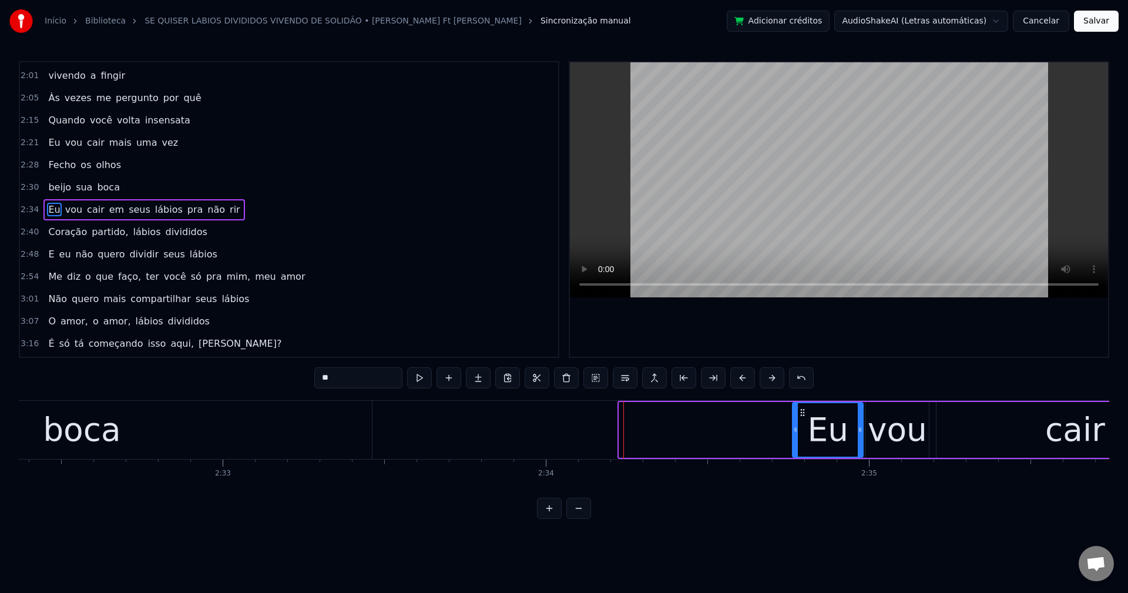
drag, startPoint x: 629, startPoint y: 414, endPoint x: 802, endPoint y: 430, distance: 174.0
click at [802, 430] on div "Eu" at bounding box center [827, 429] width 69 height 53
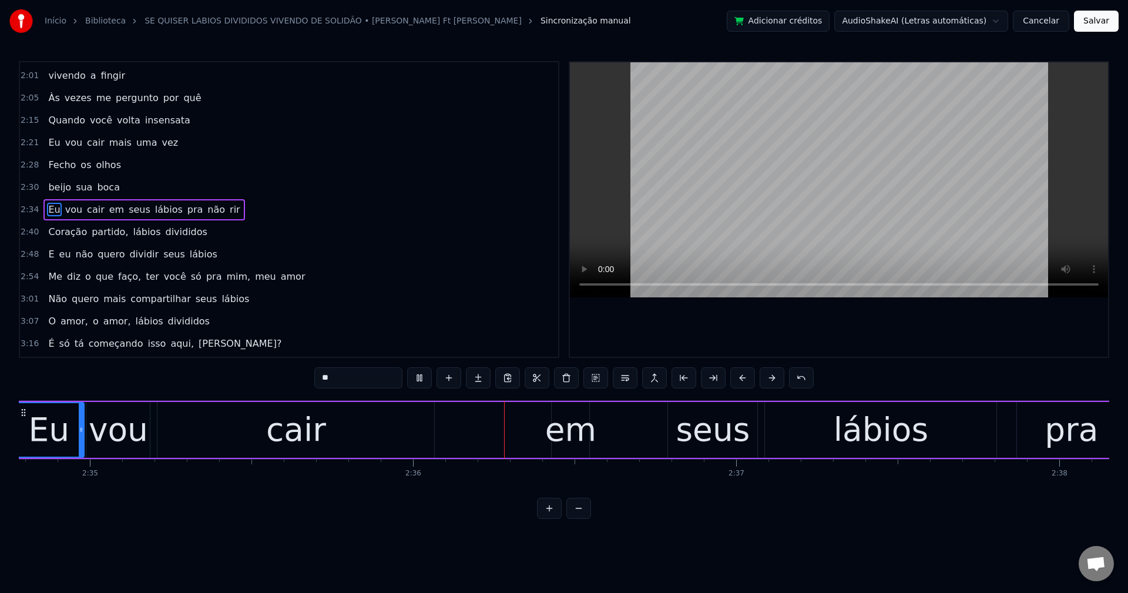
scroll to position [0, 50220]
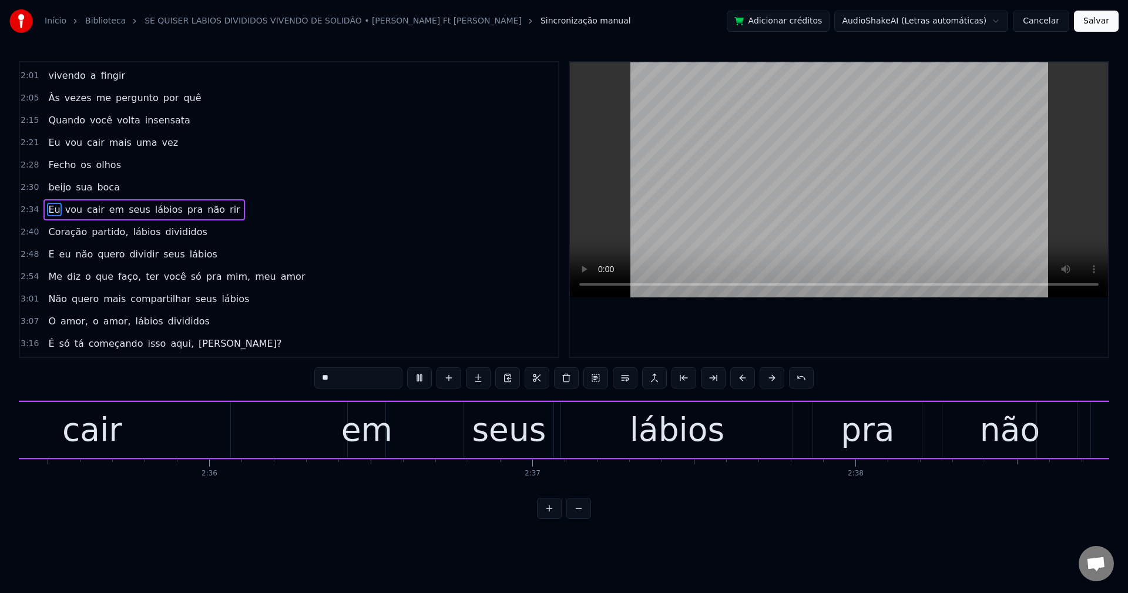
click at [108, 212] on span "em" at bounding box center [116, 210] width 17 height 14
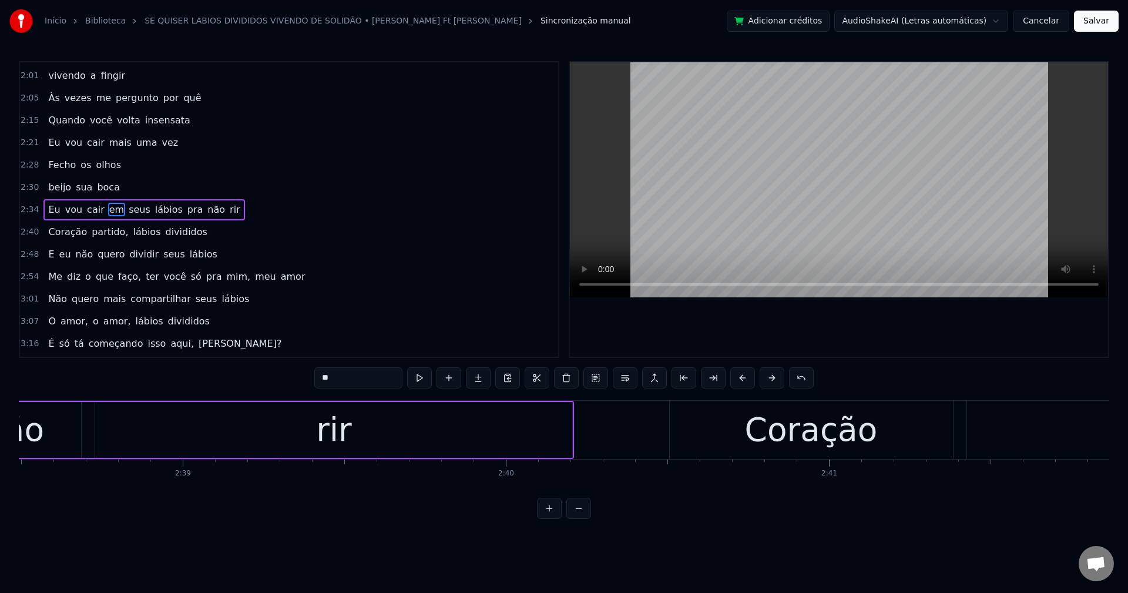
scroll to position [0, 51249]
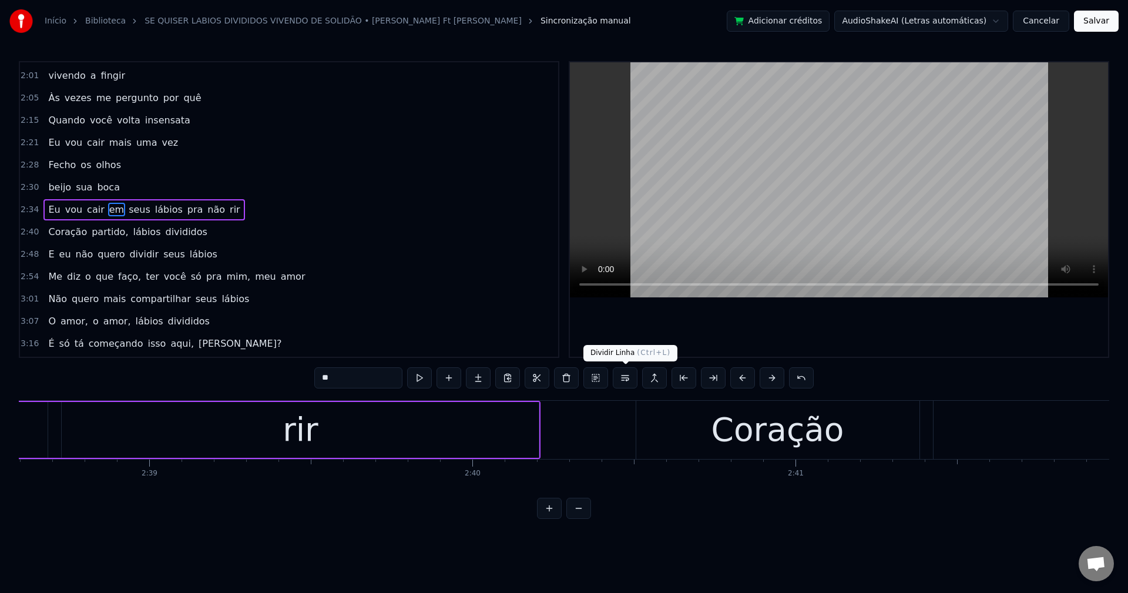
click at [632, 381] on button at bounding box center [625, 377] width 25 height 21
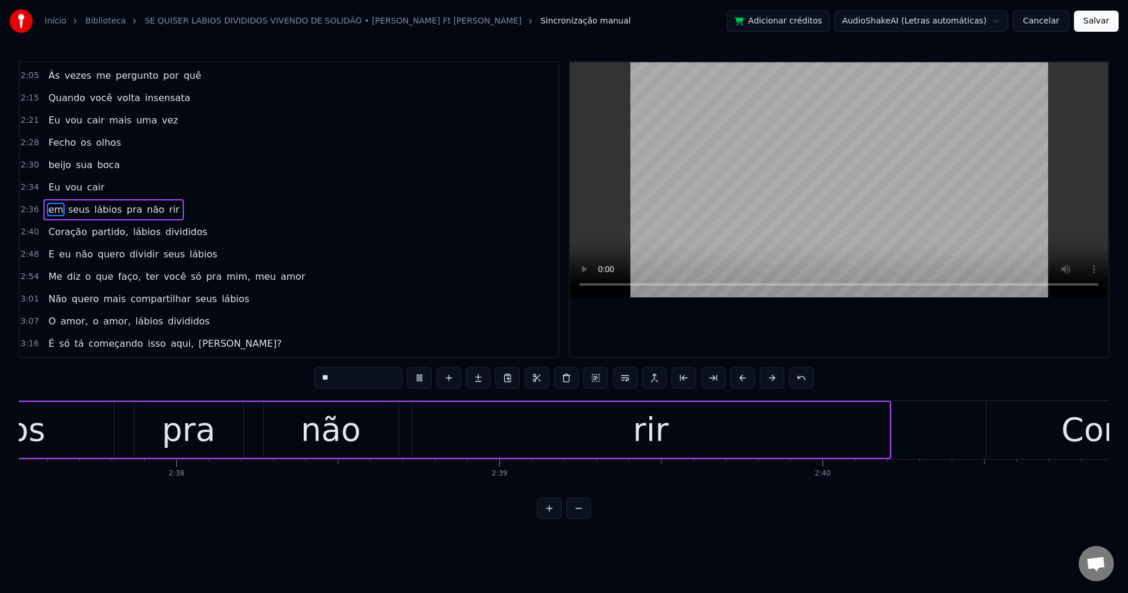
scroll to position [0, 50657]
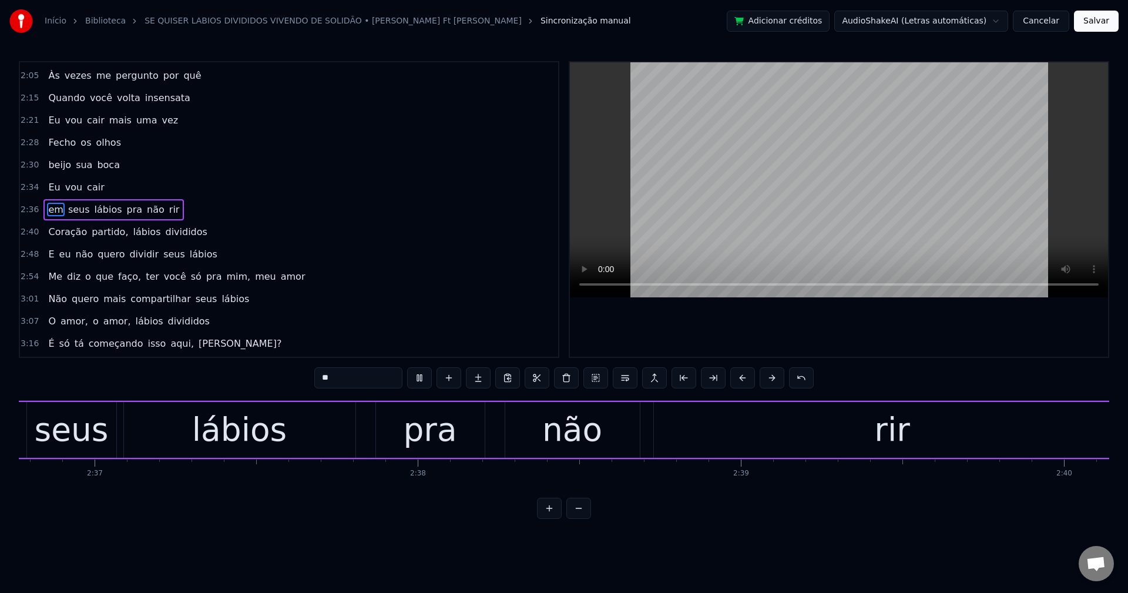
click at [126, 210] on span "pra" at bounding box center [135, 210] width 18 height 14
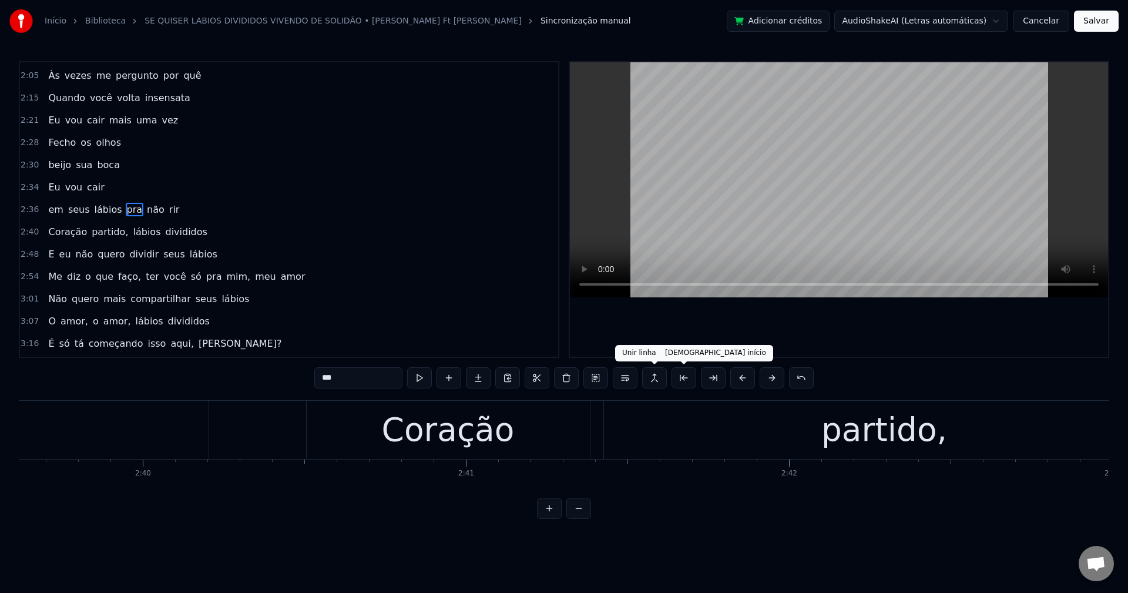
scroll to position [0, 51700]
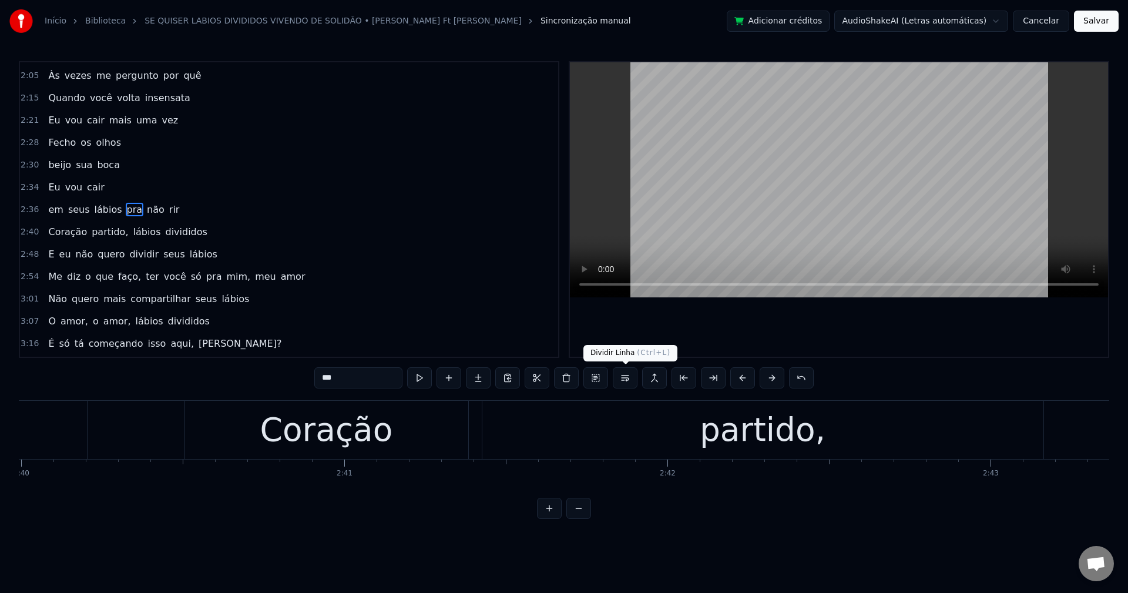
click at [623, 378] on button at bounding box center [625, 377] width 25 height 21
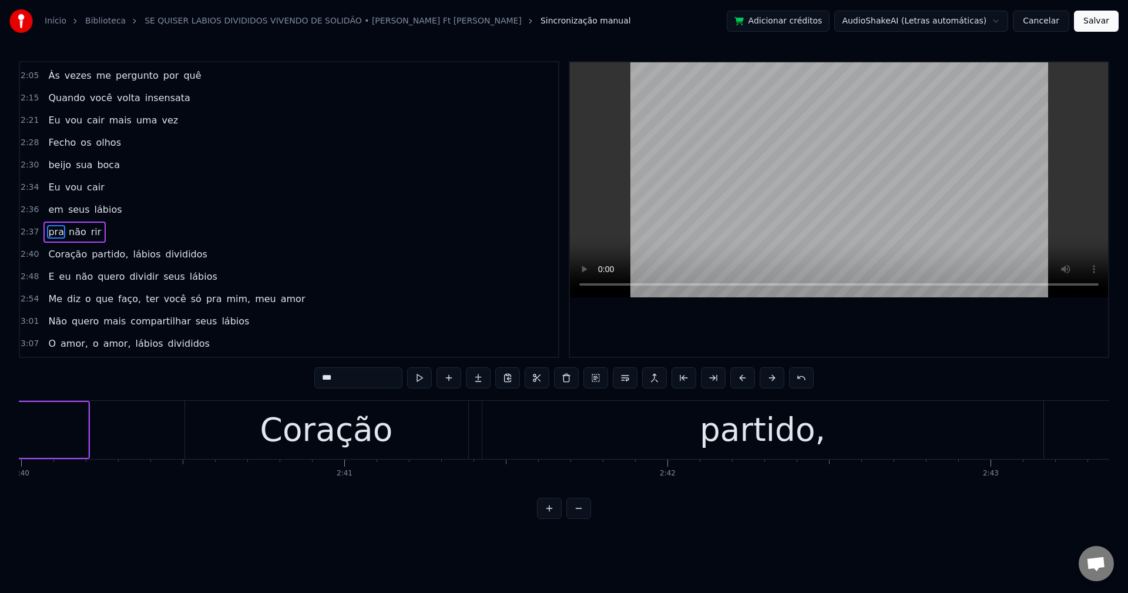
scroll to position [824, 0]
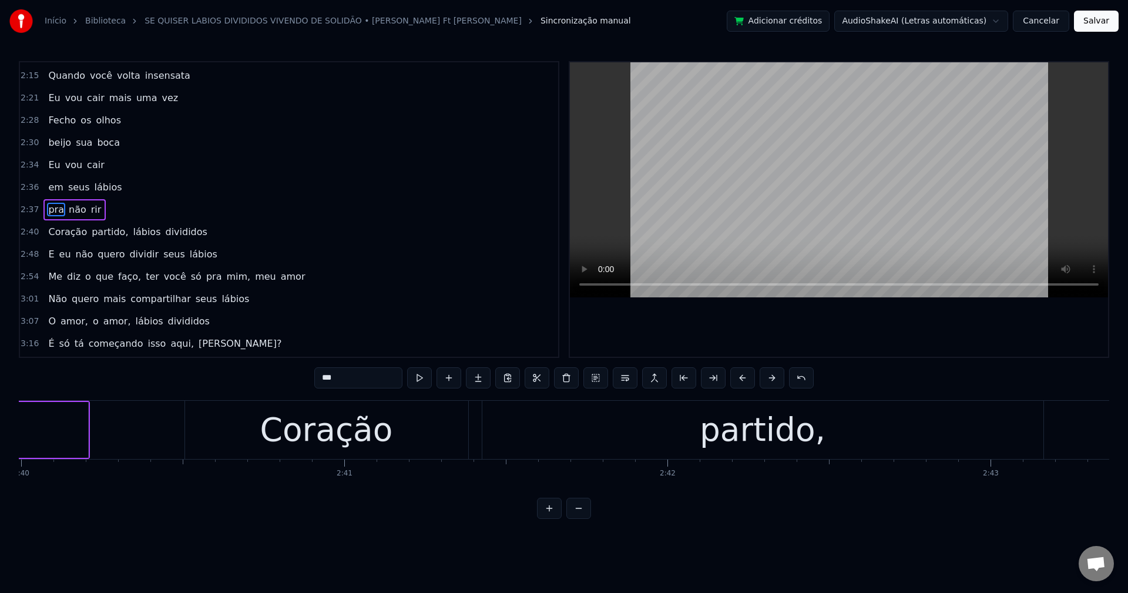
click at [114, 234] on span "partido," at bounding box center [109, 232] width 39 height 14
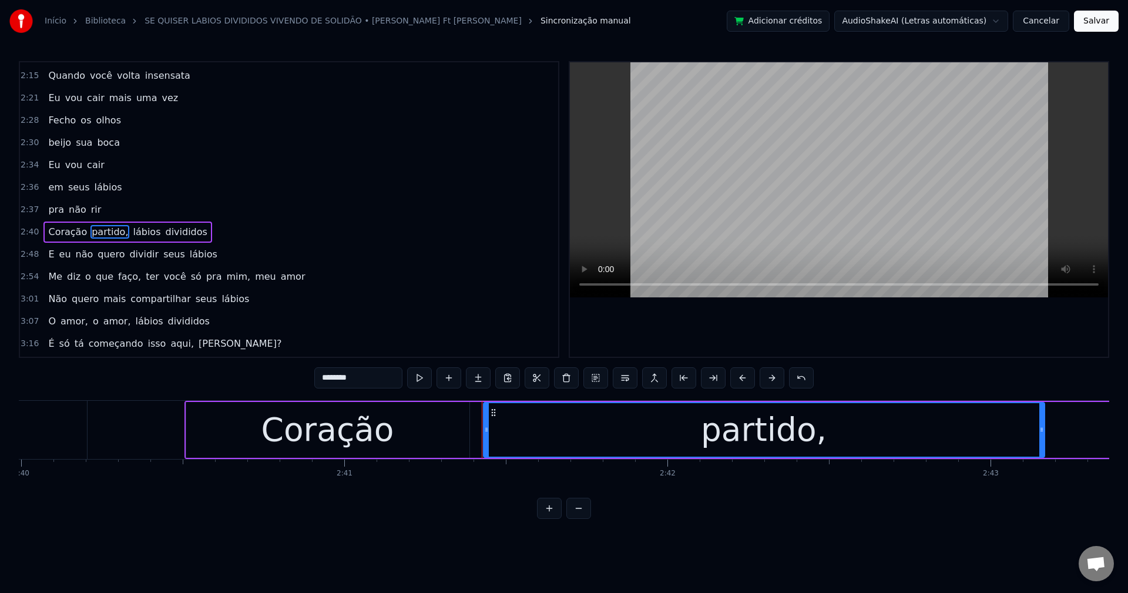
scroll to position [846, 0]
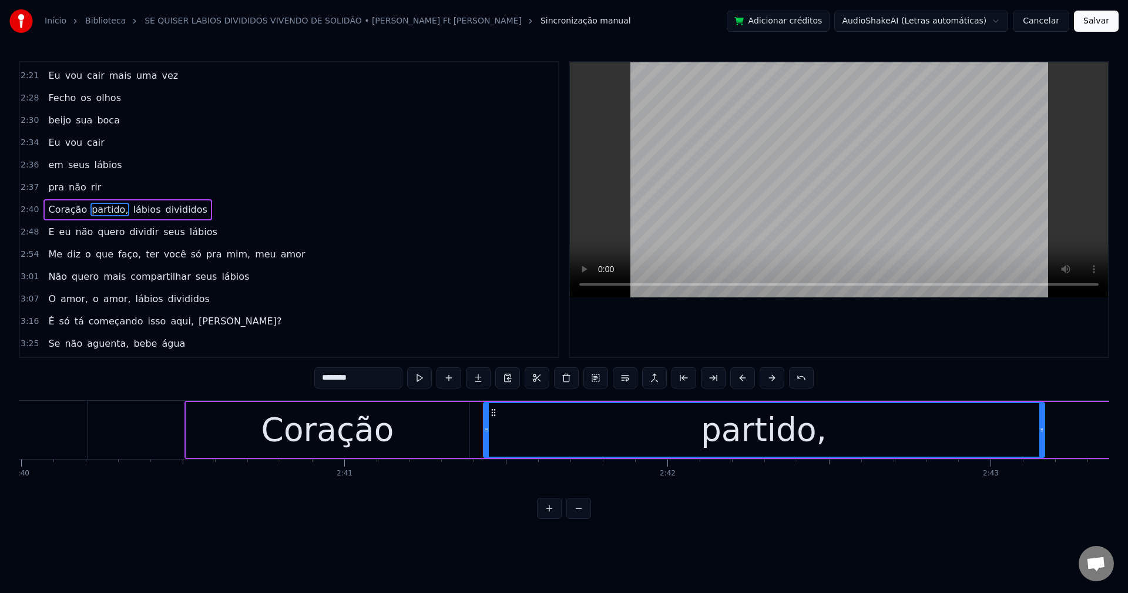
click at [370, 379] on input "********" at bounding box center [358, 377] width 88 height 21
click at [138, 209] on span "lábios" at bounding box center [144, 210] width 30 height 14
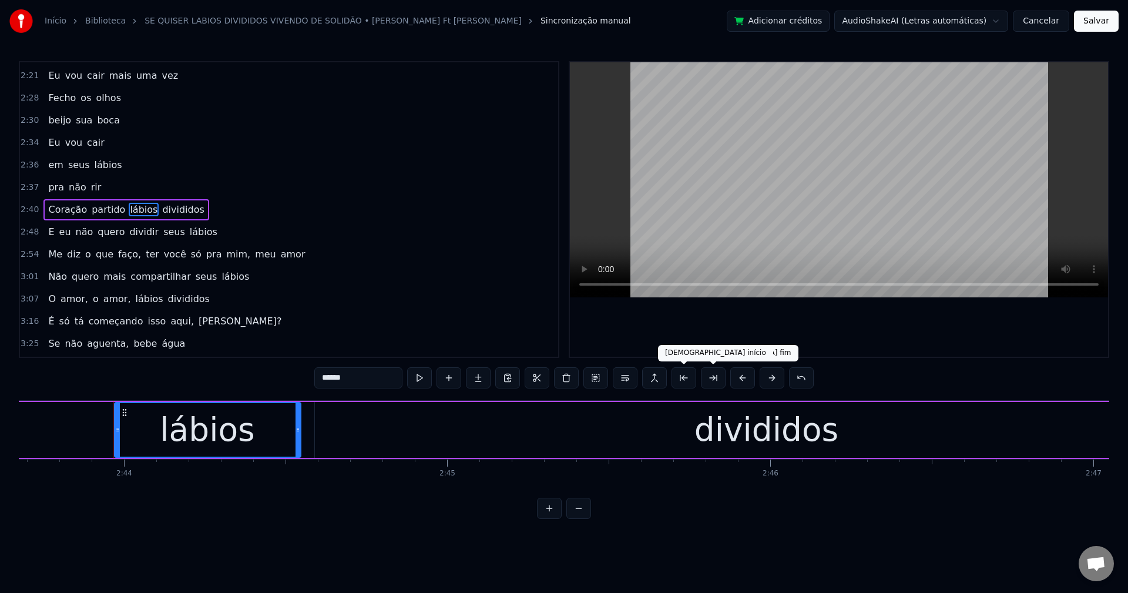
scroll to position [0, 52924]
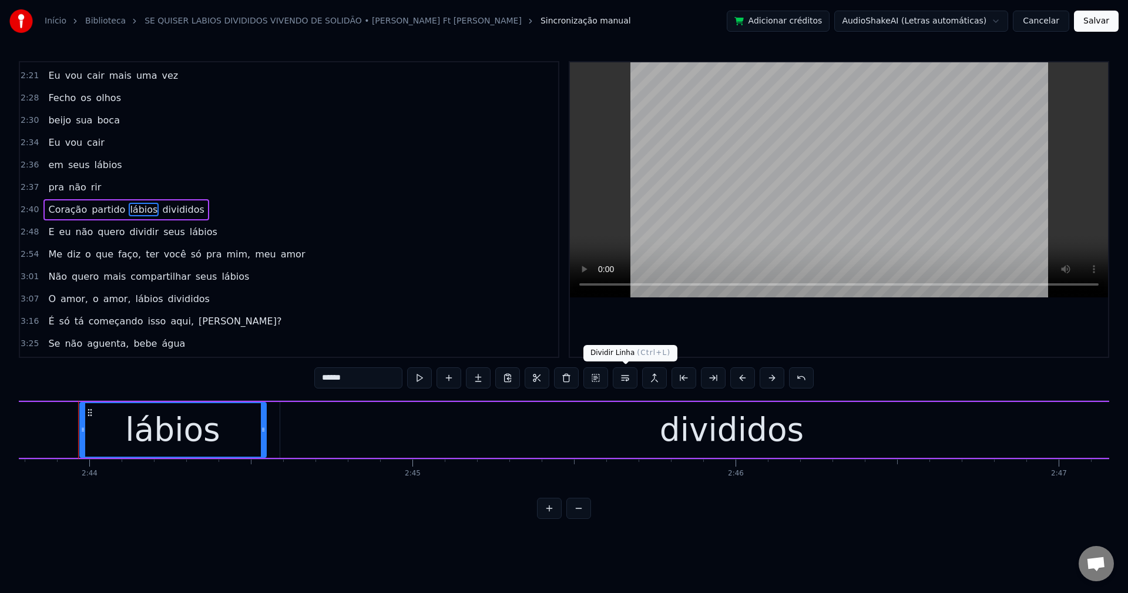
click at [632, 378] on button at bounding box center [625, 377] width 25 height 21
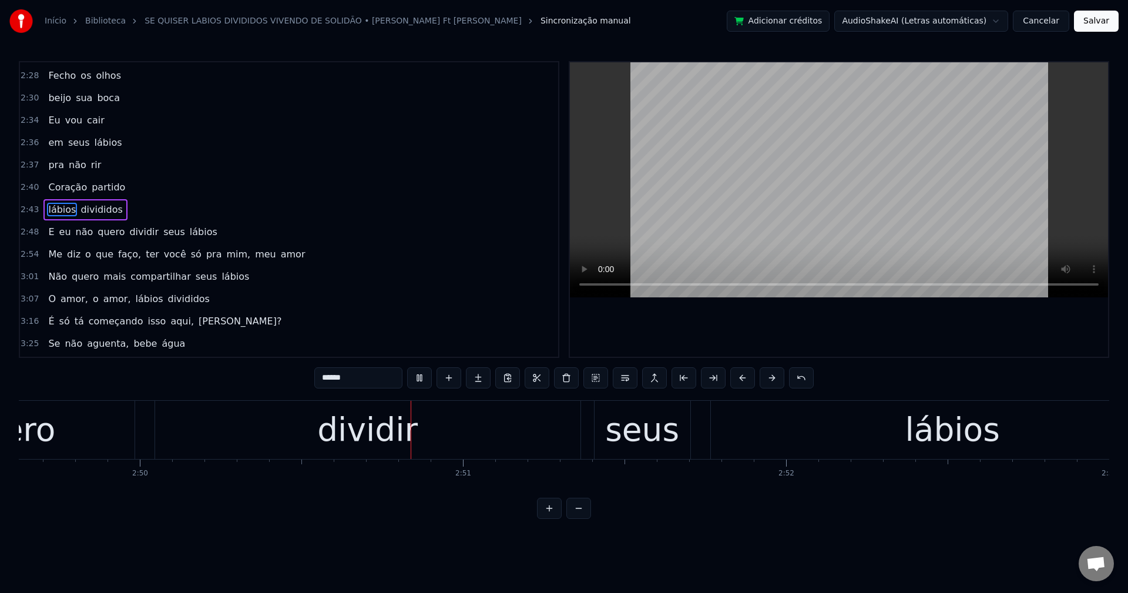
scroll to position [0, 54886]
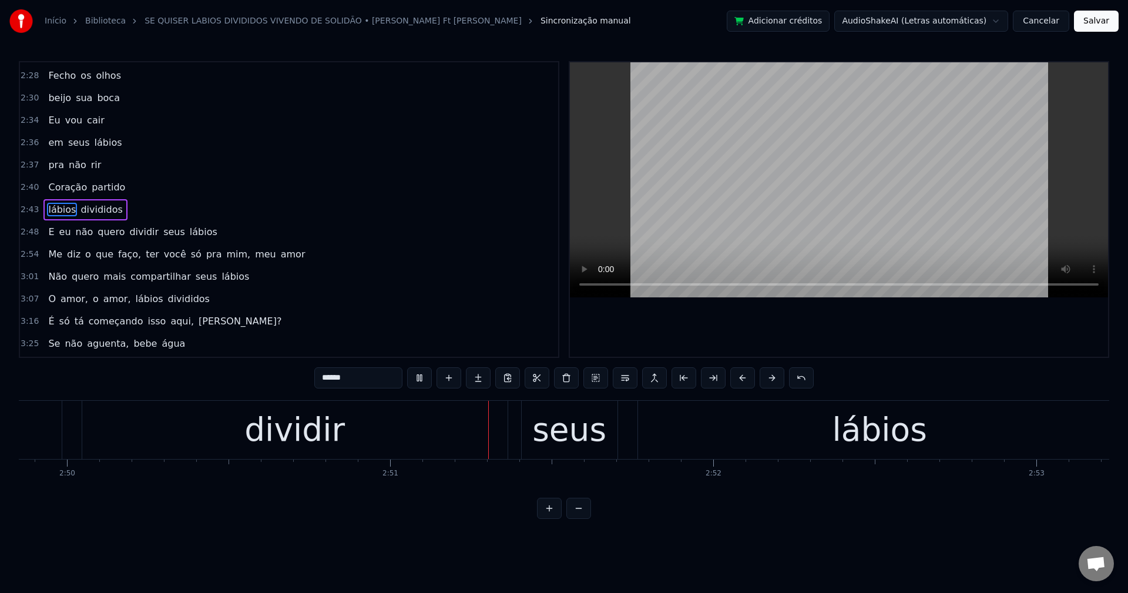
click at [138, 230] on span "dividir" at bounding box center [144, 232] width 32 height 14
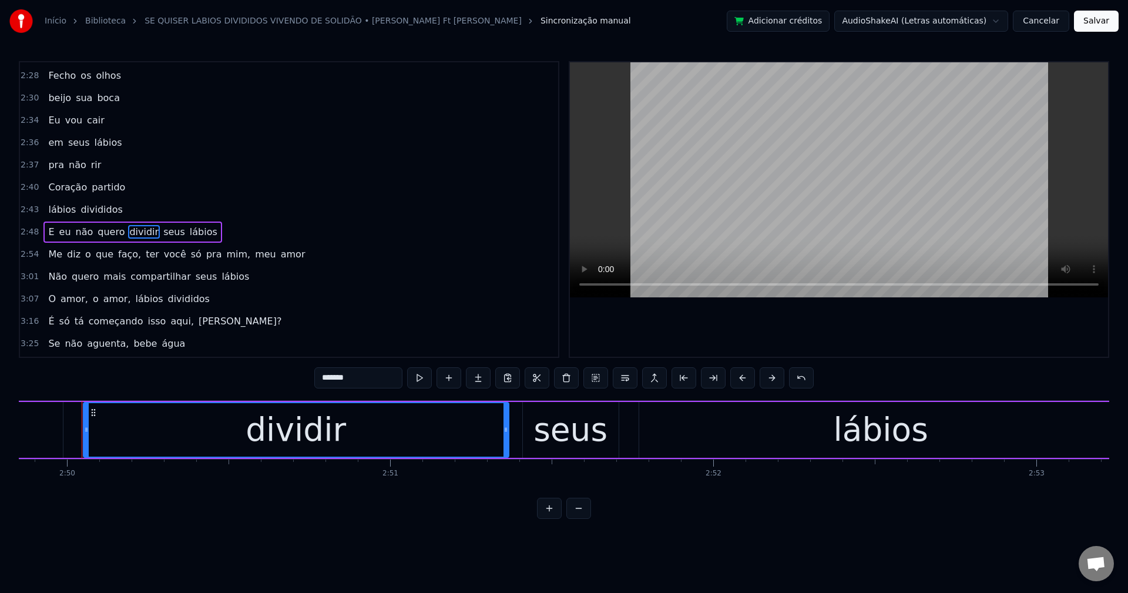
scroll to position [891, 0]
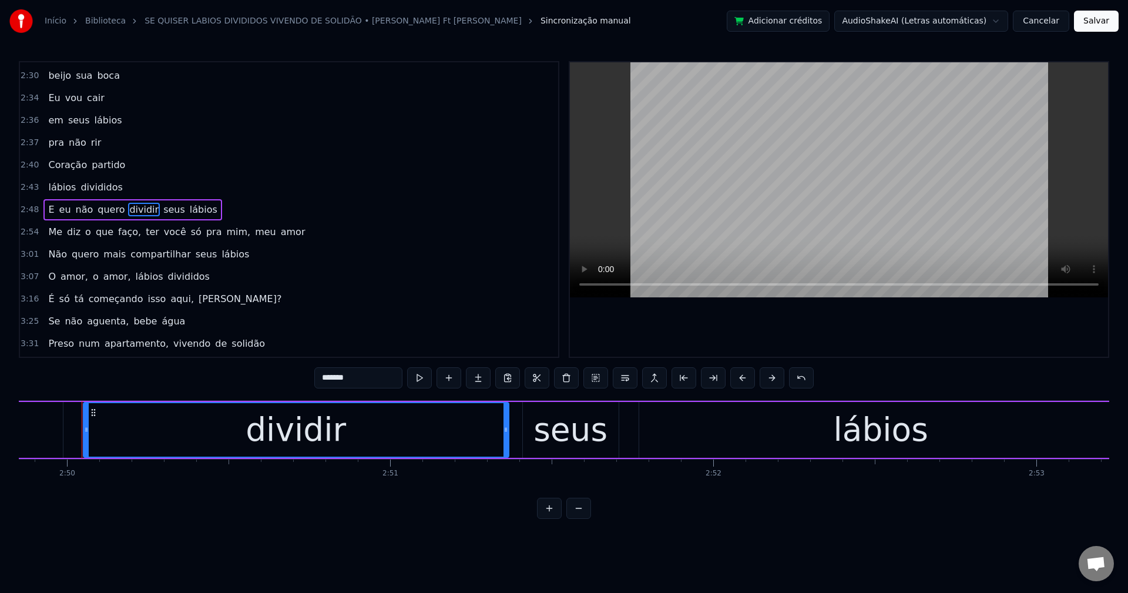
click at [622, 379] on button at bounding box center [625, 377] width 25 height 21
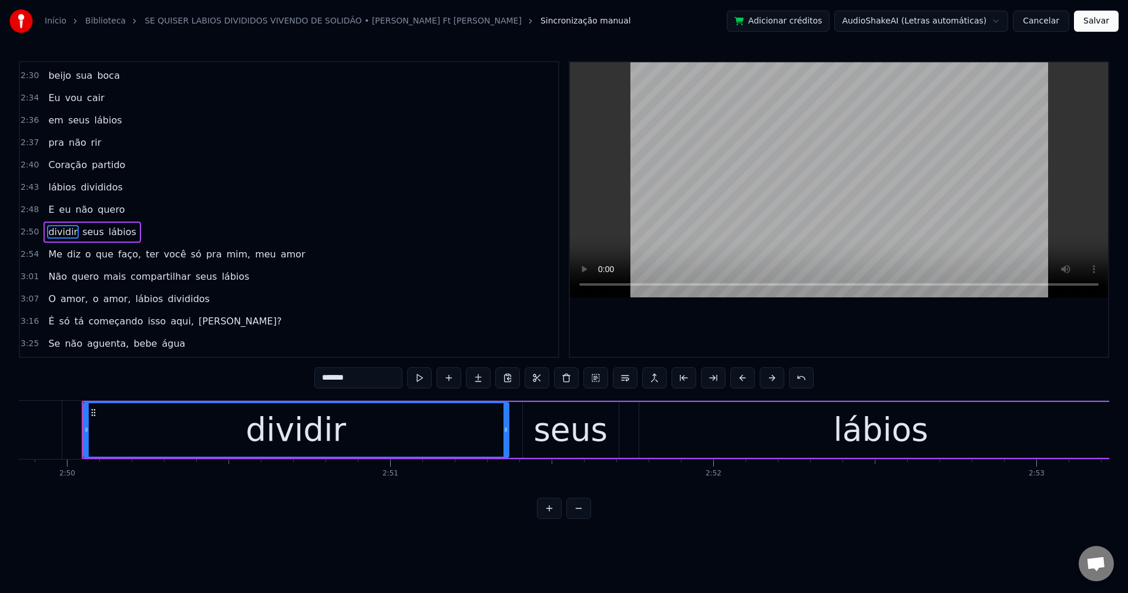
scroll to position [913, 0]
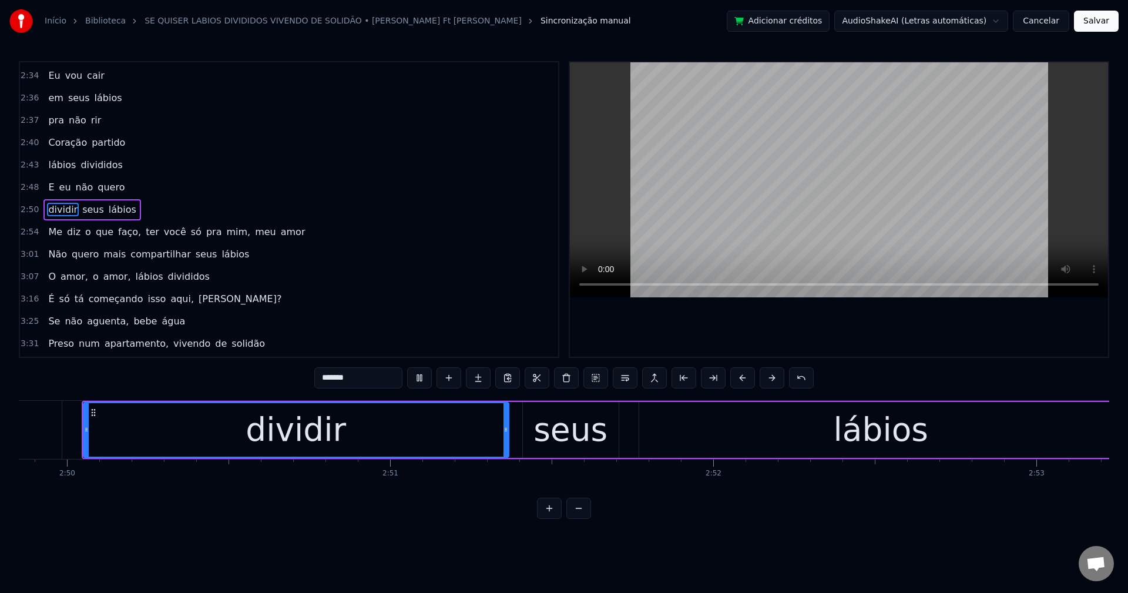
click at [120, 230] on span "faço," at bounding box center [129, 232] width 25 height 14
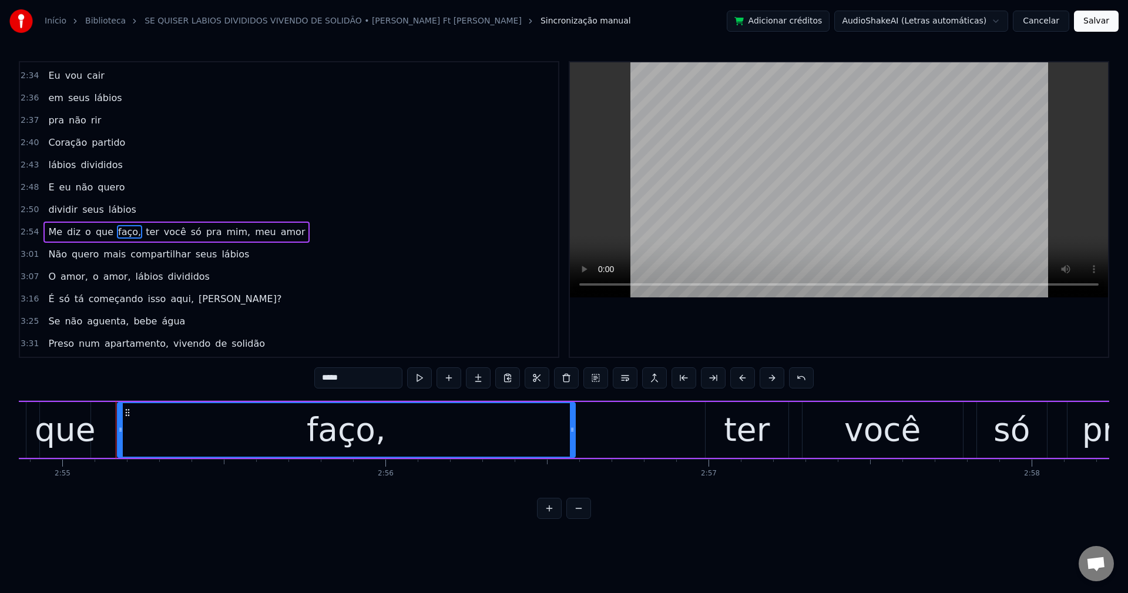
click at [373, 377] on input "*****" at bounding box center [358, 377] width 88 height 21
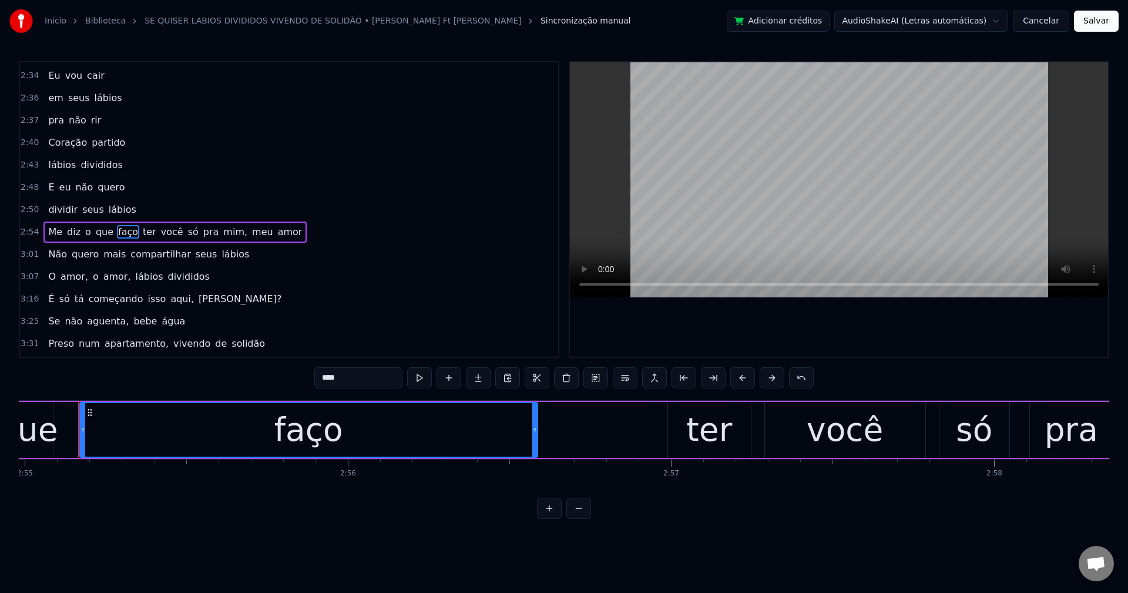
click at [142, 230] on span "ter" at bounding box center [150, 232] width 16 height 14
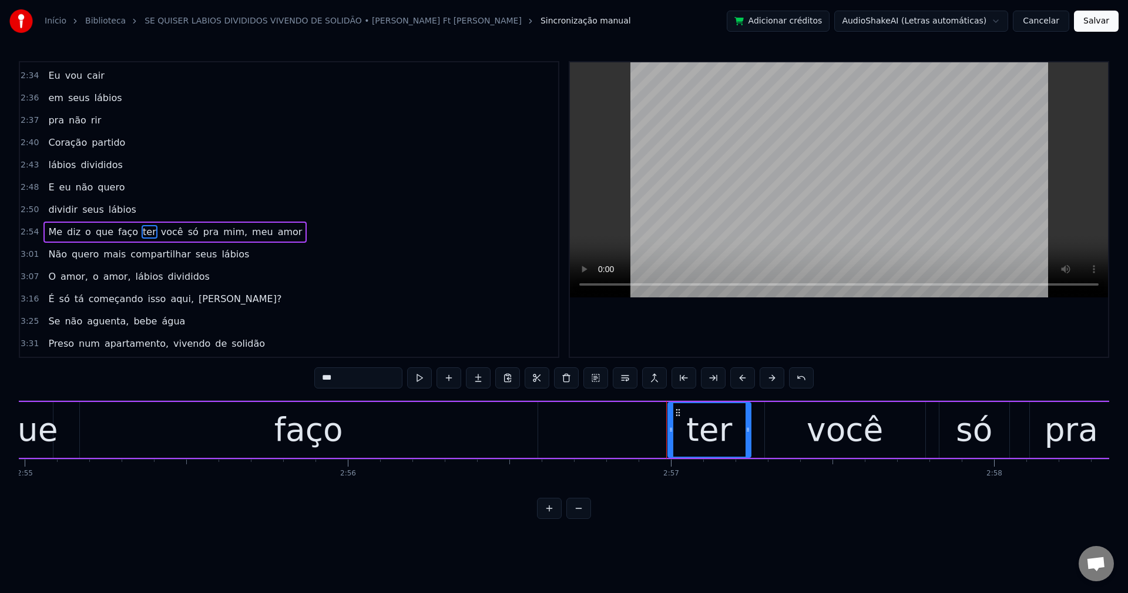
scroll to position [935, 0]
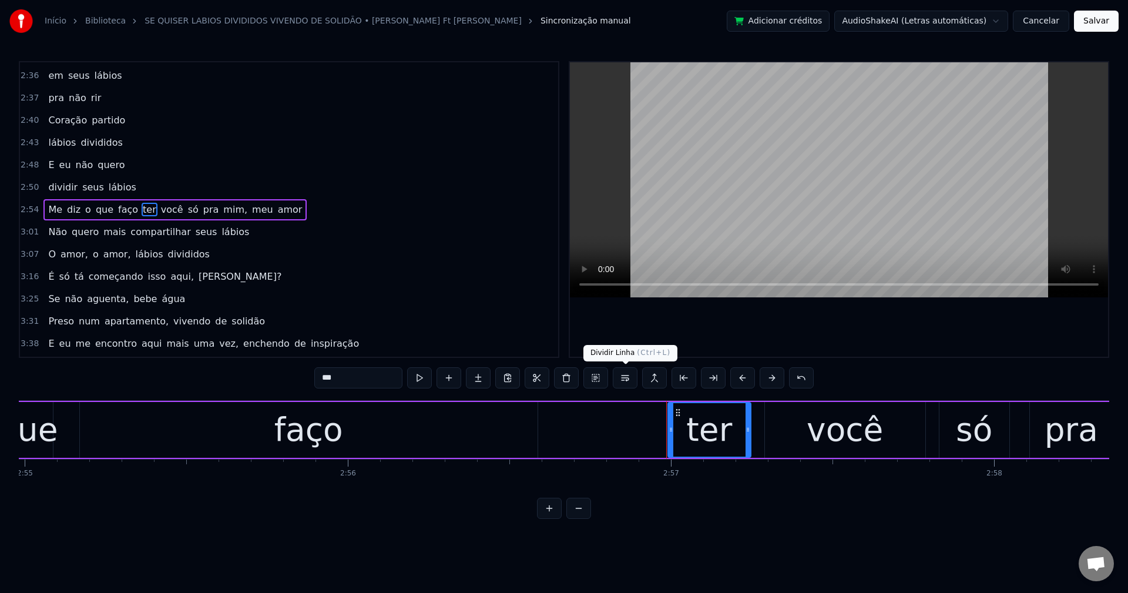
drag, startPoint x: 620, startPoint y: 376, endPoint x: 586, endPoint y: 310, distance: 74.6
click at [620, 375] on button at bounding box center [625, 377] width 25 height 21
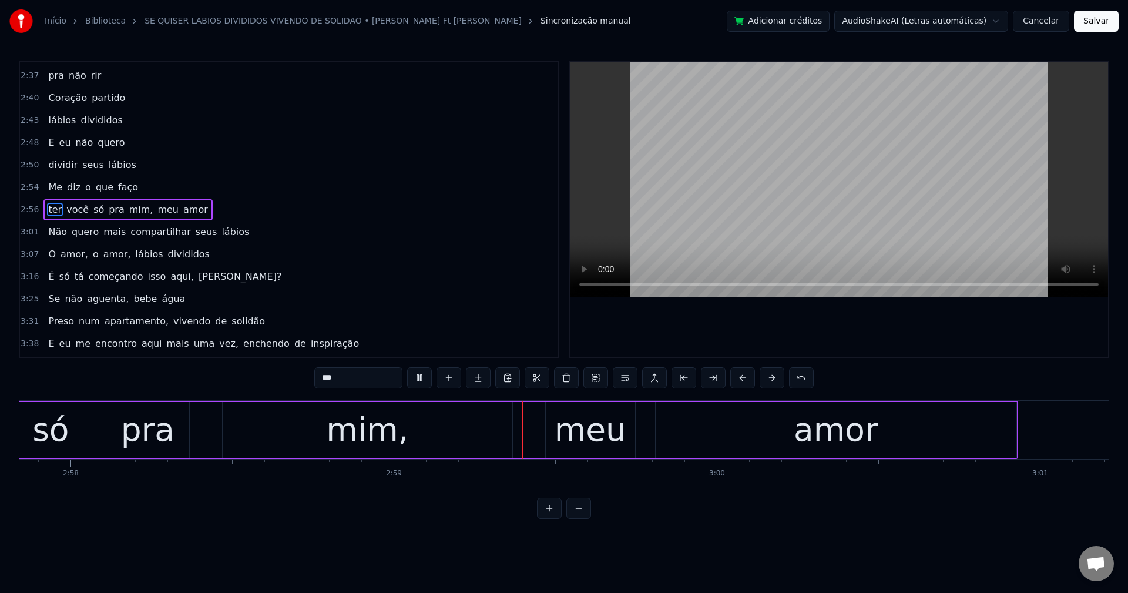
scroll to position [0, 57604]
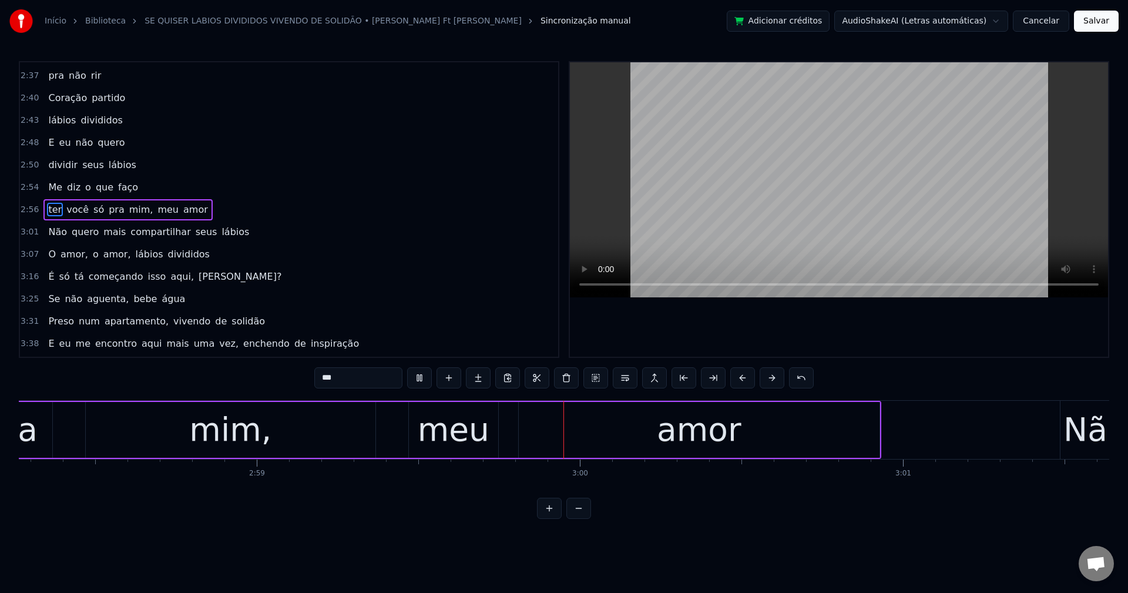
click at [137, 206] on span "mim," at bounding box center [141, 210] width 26 height 14
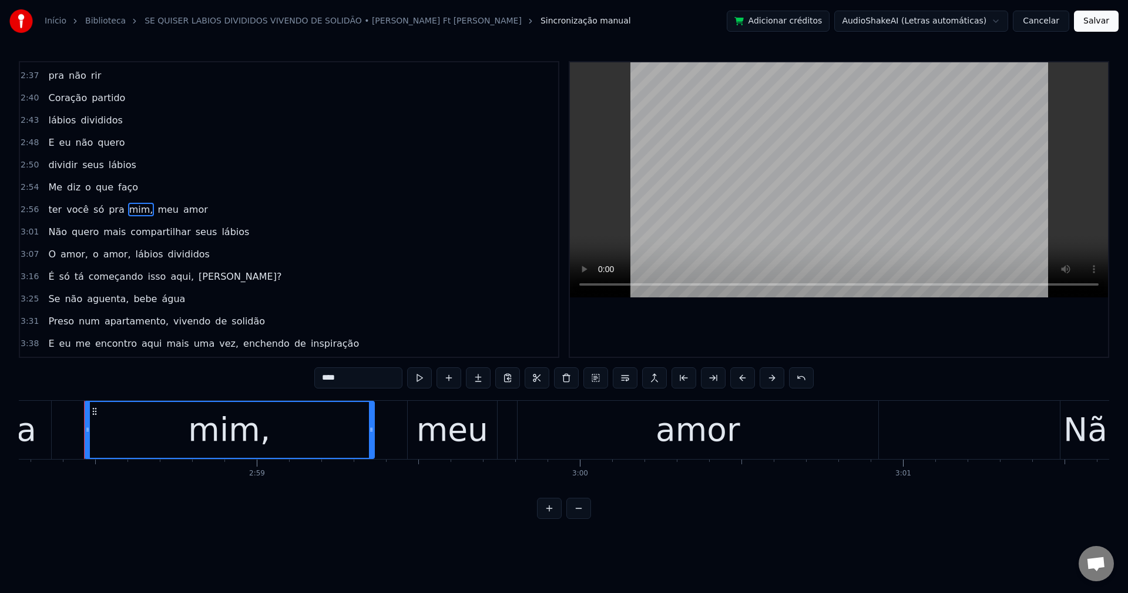
click at [362, 380] on input "****" at bounding box center [358, 377] width 88 height 21
click at [153, 213] on span "meu" at bounding box center [165, 210] width 24 height 14
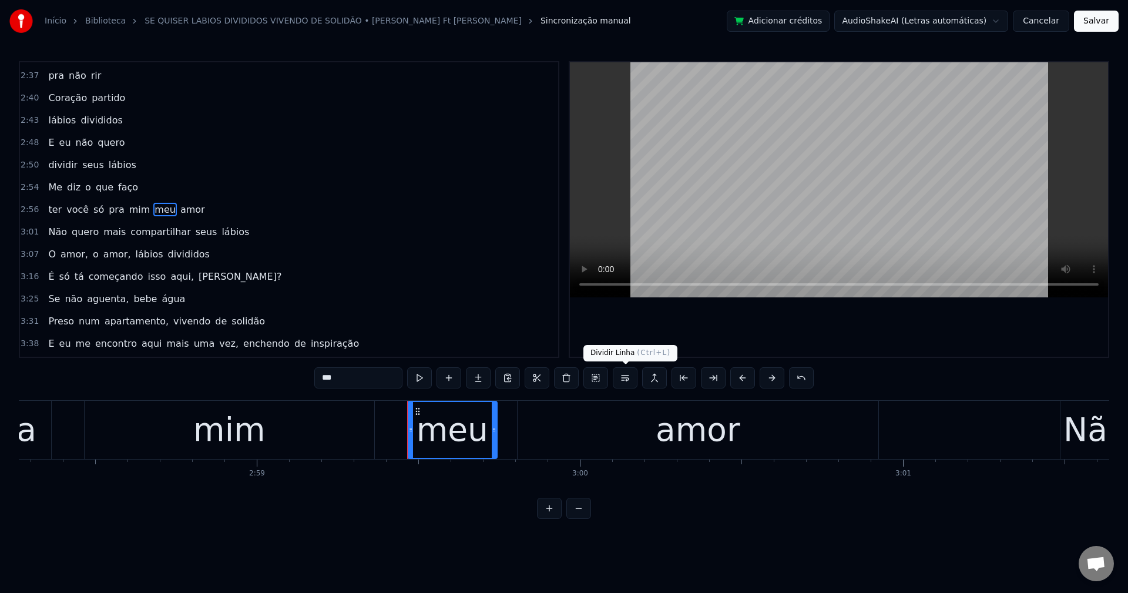
click at [623, 374] on button at bounding box center [625, 377] width 25 height 21
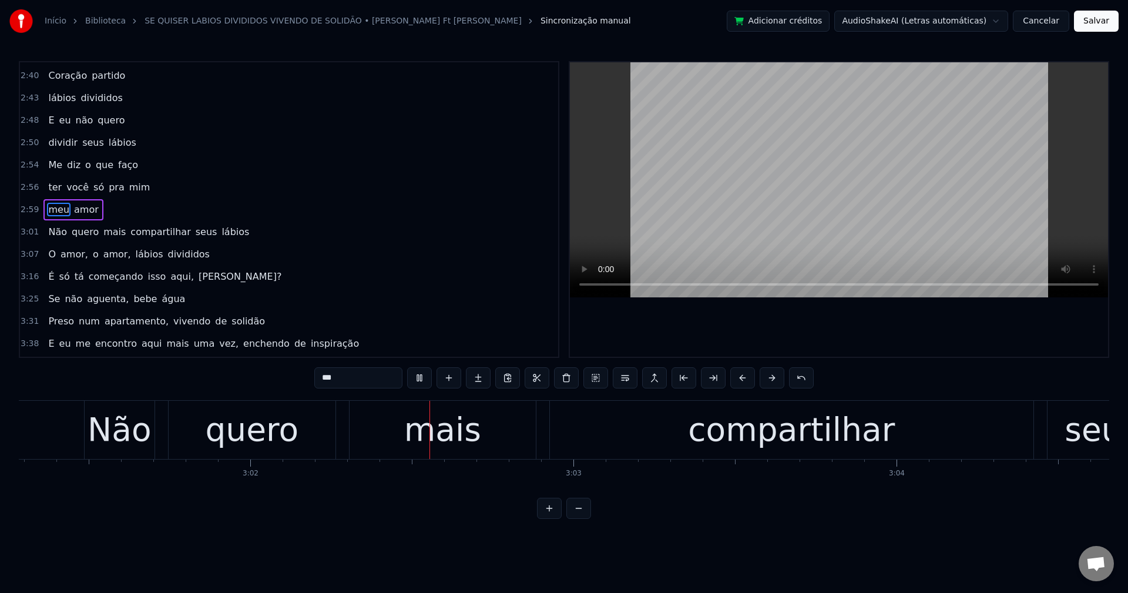
scroll to position [0, 58600]
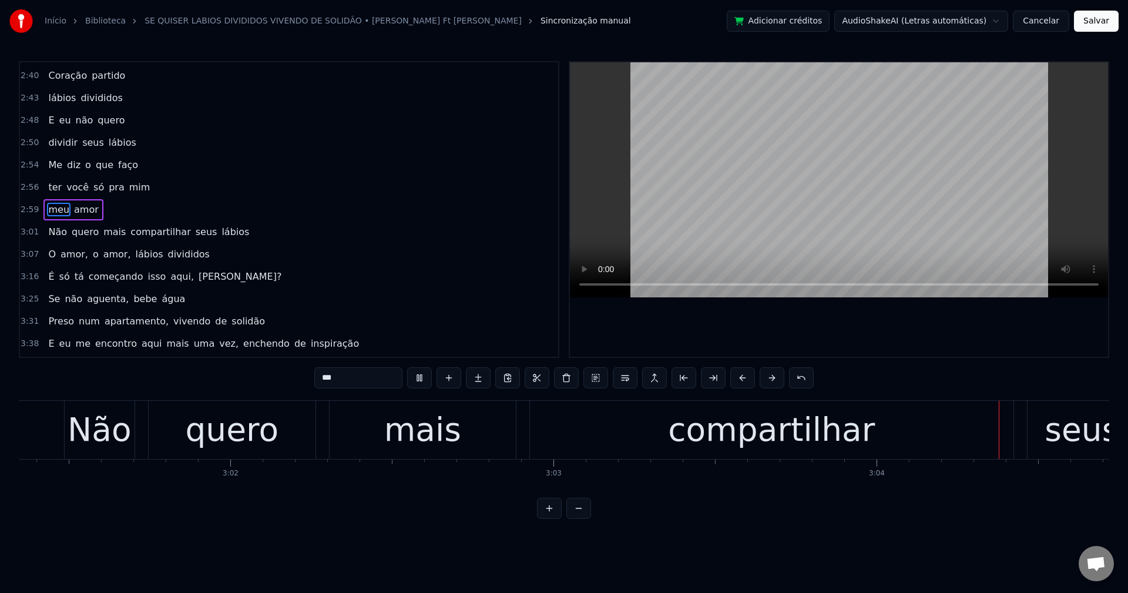
click at [136, 235] on span "compartilhar" at bounding box center [160, 232] width 62 height 14
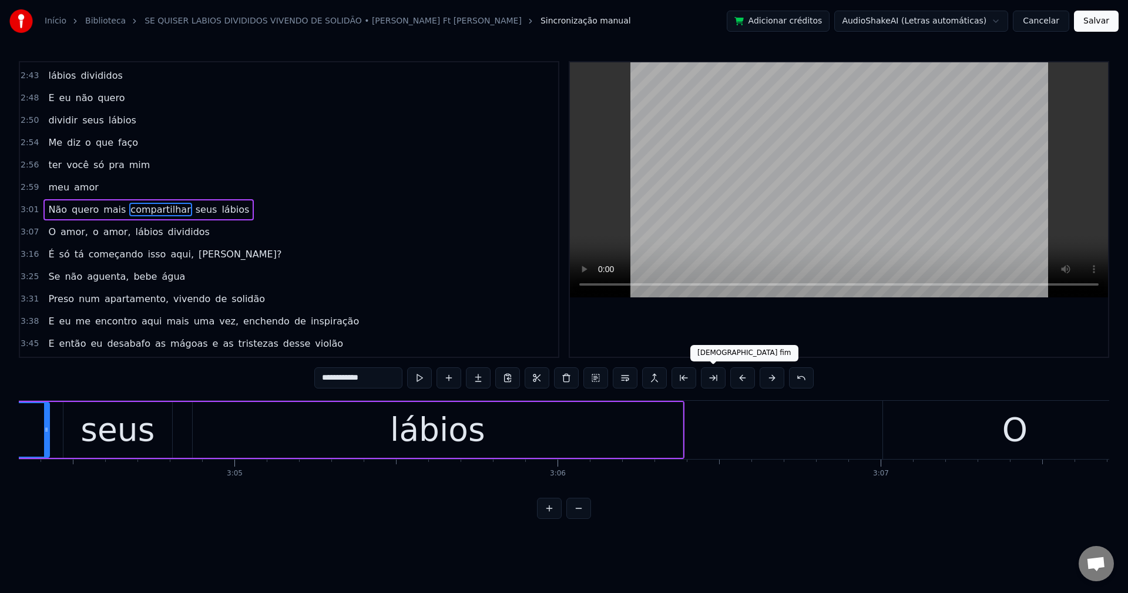
scroll to position [0, 59578]
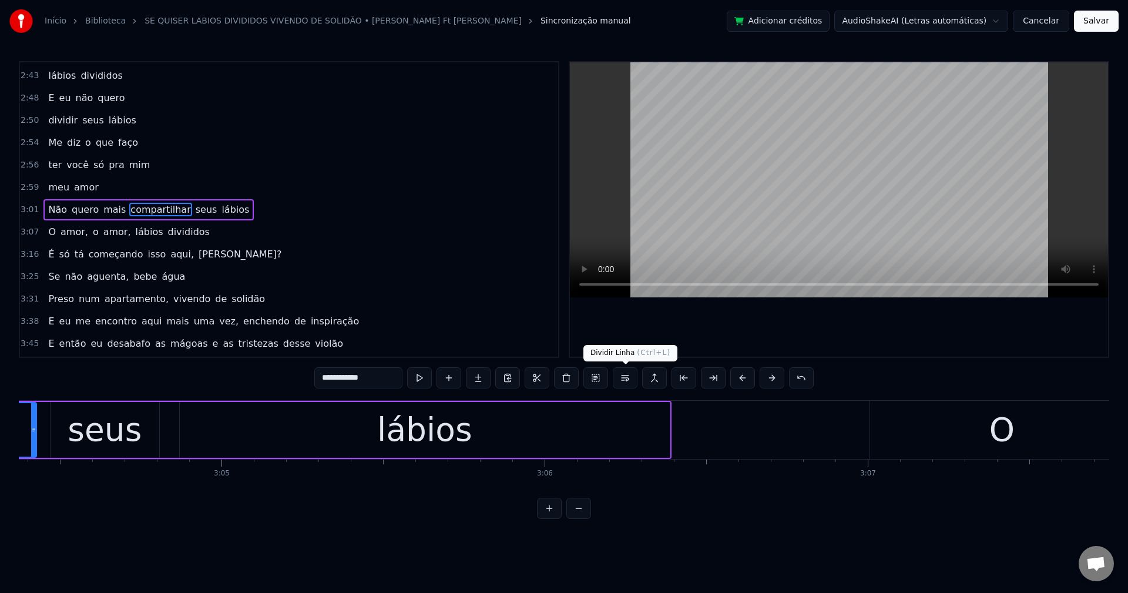
click at [626, 377] on button at bounding box center [625, 377] width 25 height 21
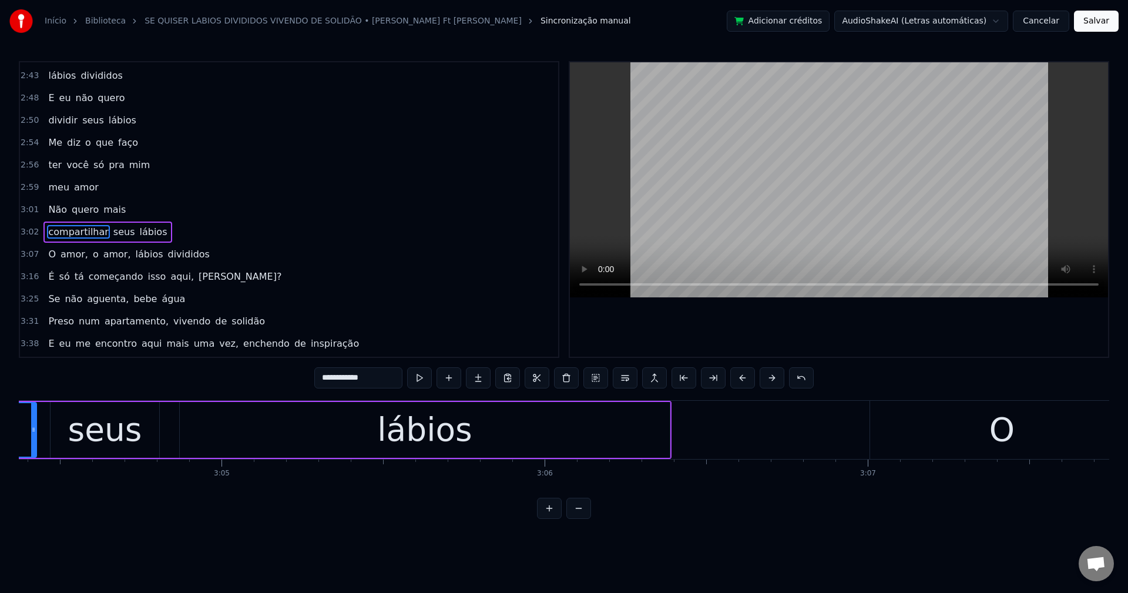
scroll to position [1025, 0]
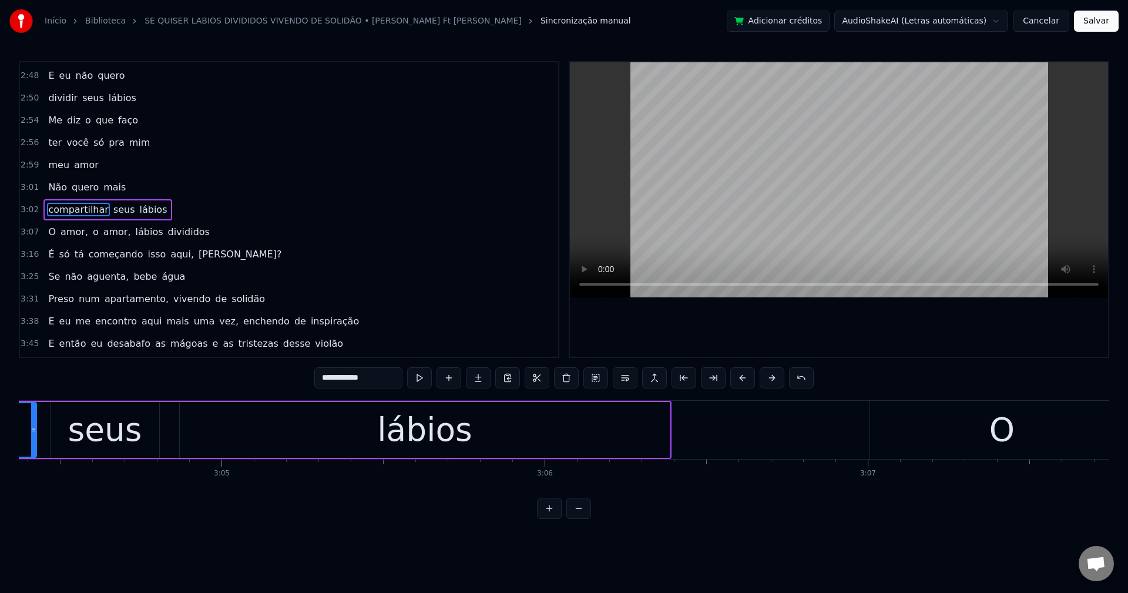
click at [68, 227] on span "amor," at bounding box center [74, 232] width 30 height 14
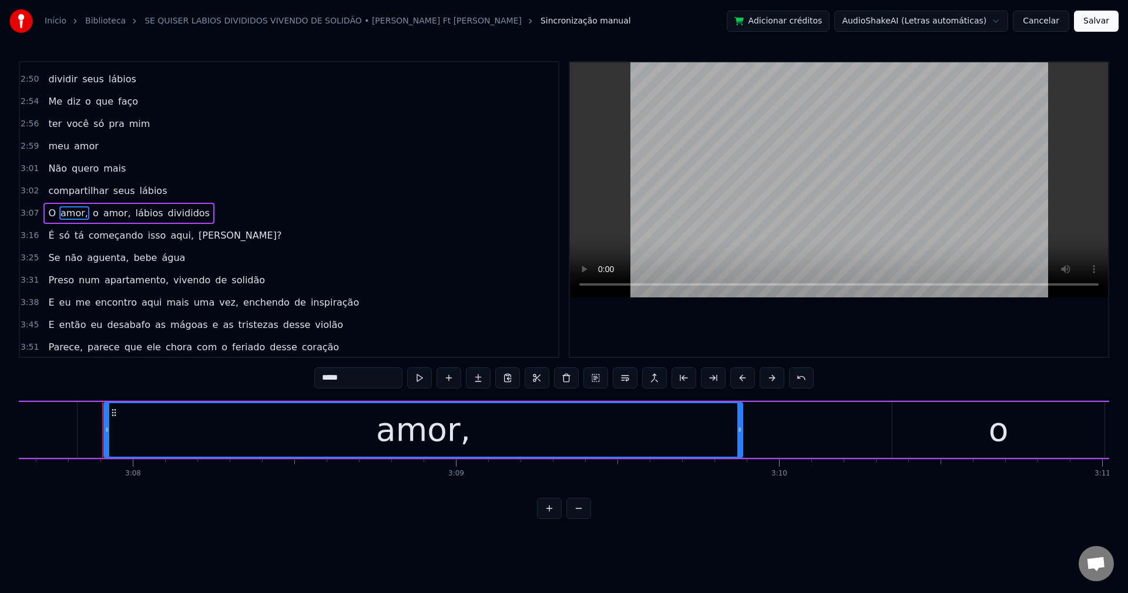
scroll to position [0, 60660]
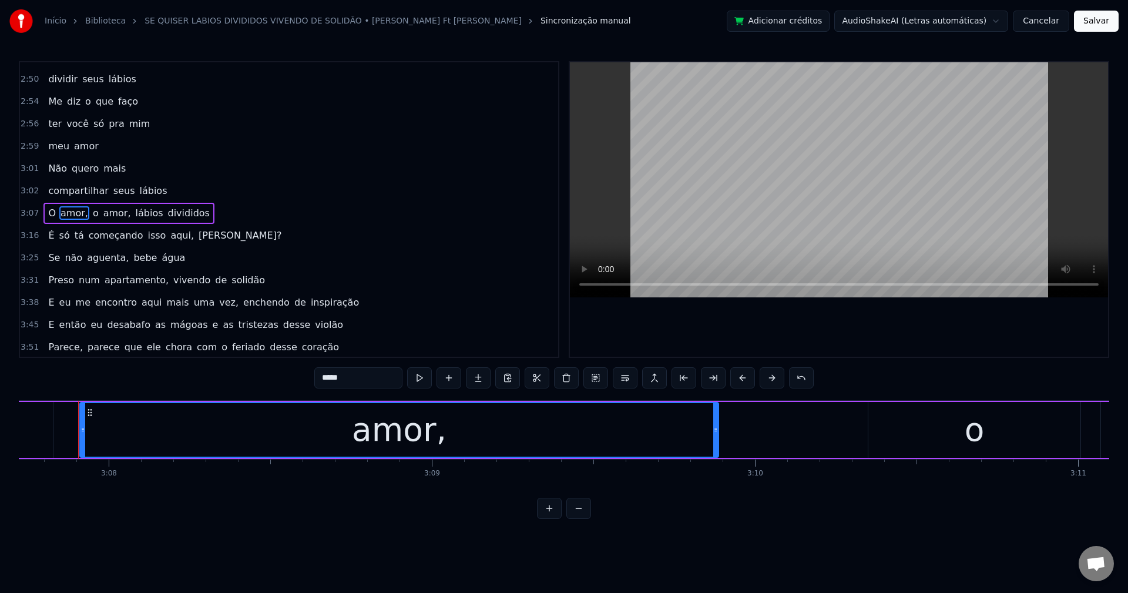
click at [385, 385] on input "*****" at bounding box center [358, 377] width 88 height 21
type input "****"
click at [100, 205] on div "O amor o amor, lábios divididos" at bounding box center [126, 213] width 167 height 21
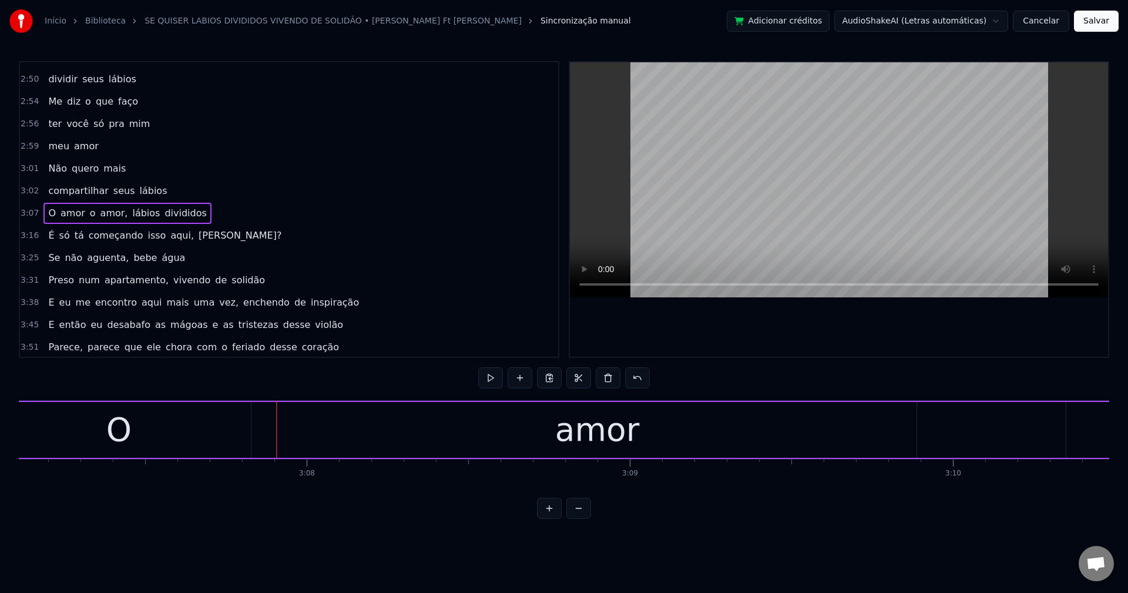
scroll to position [0, 60370]
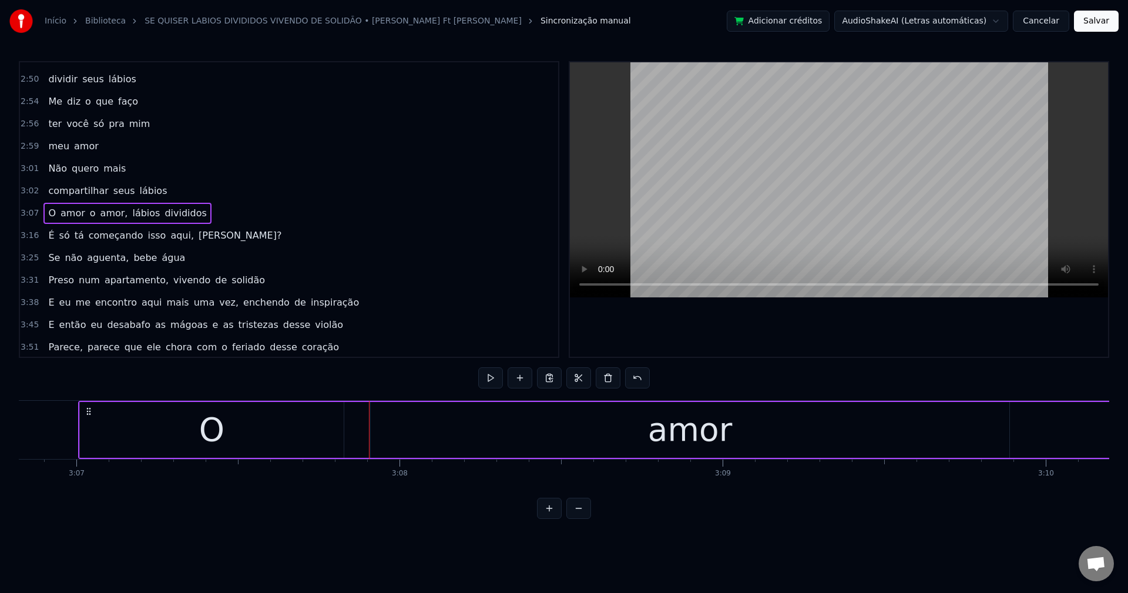
click at [100, 210] on span "amor," at bounding box center [114, 213] width 30 height 14
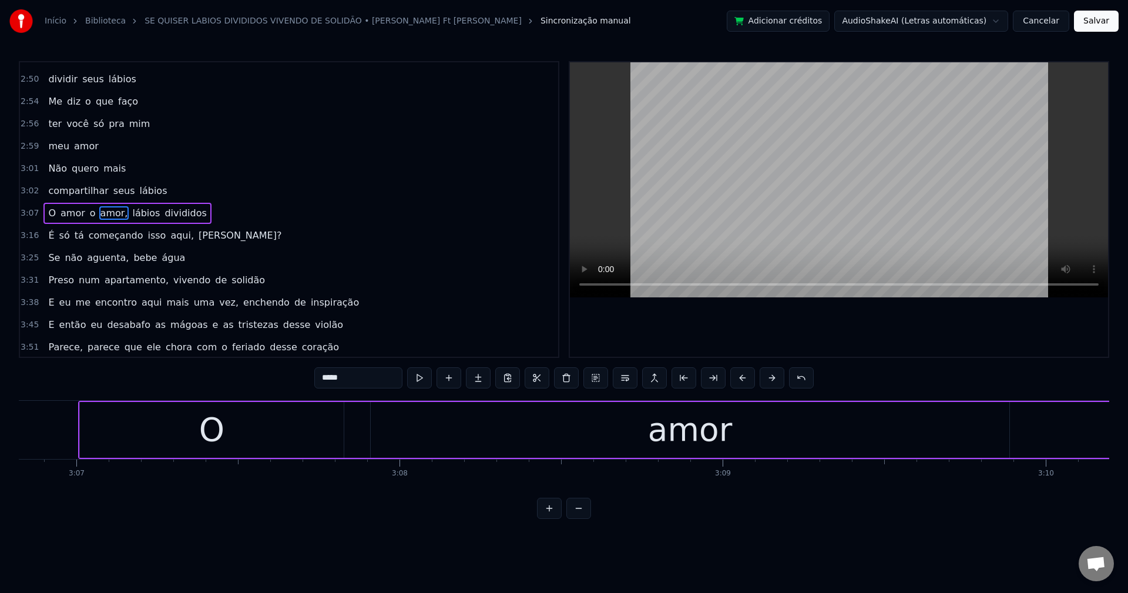
scroll to position [1047, 0]
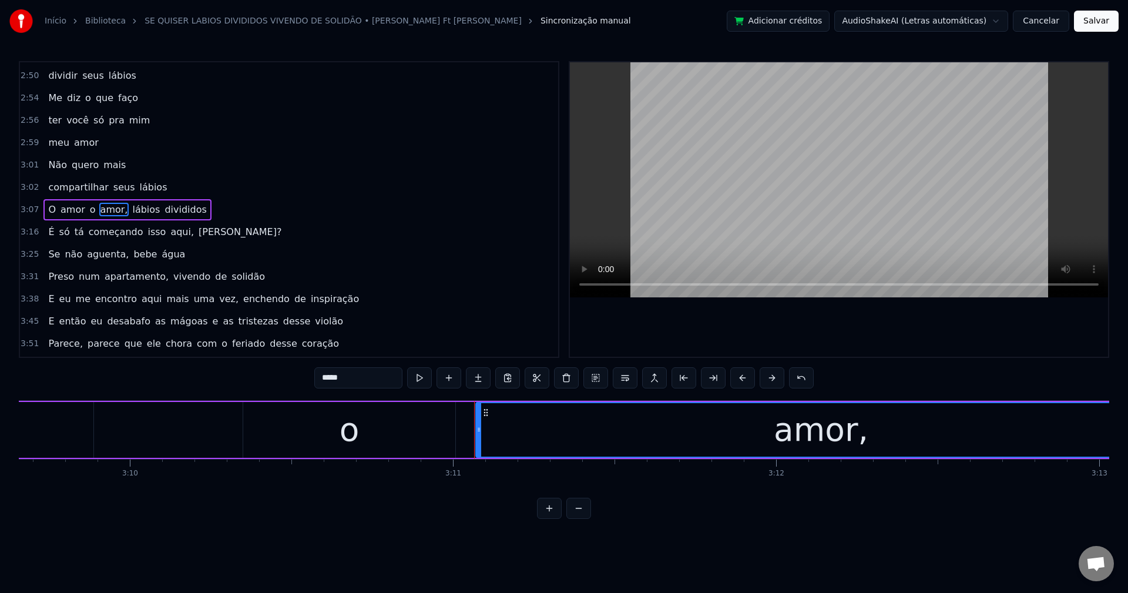
click at [372, 377] on input "*****" at bounding box center [358, 377] width 88 height 21
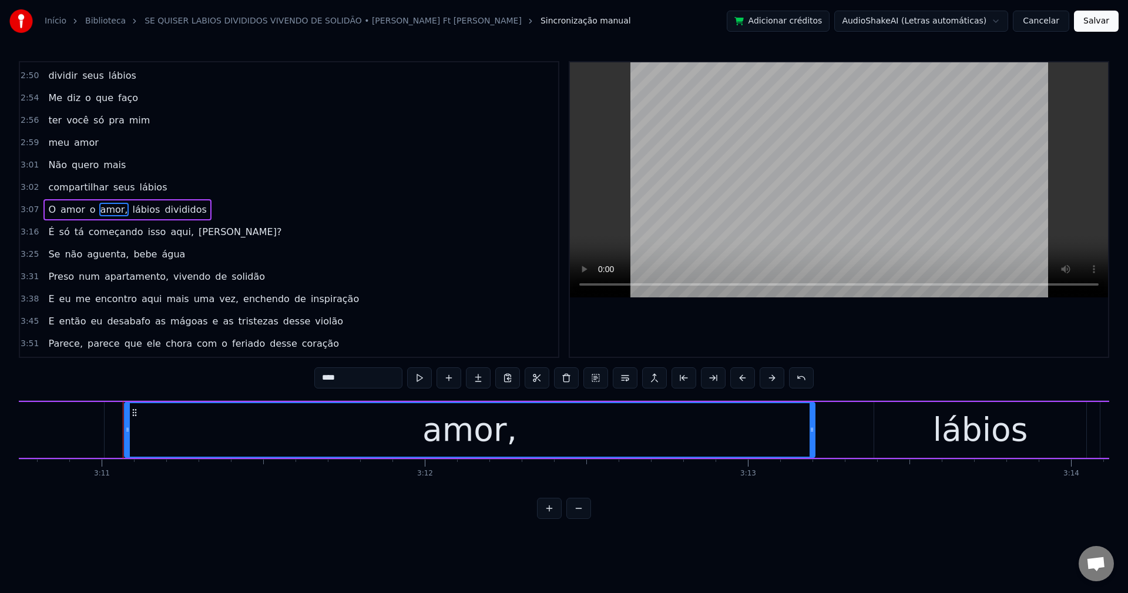
scroll to position [0, 61682]
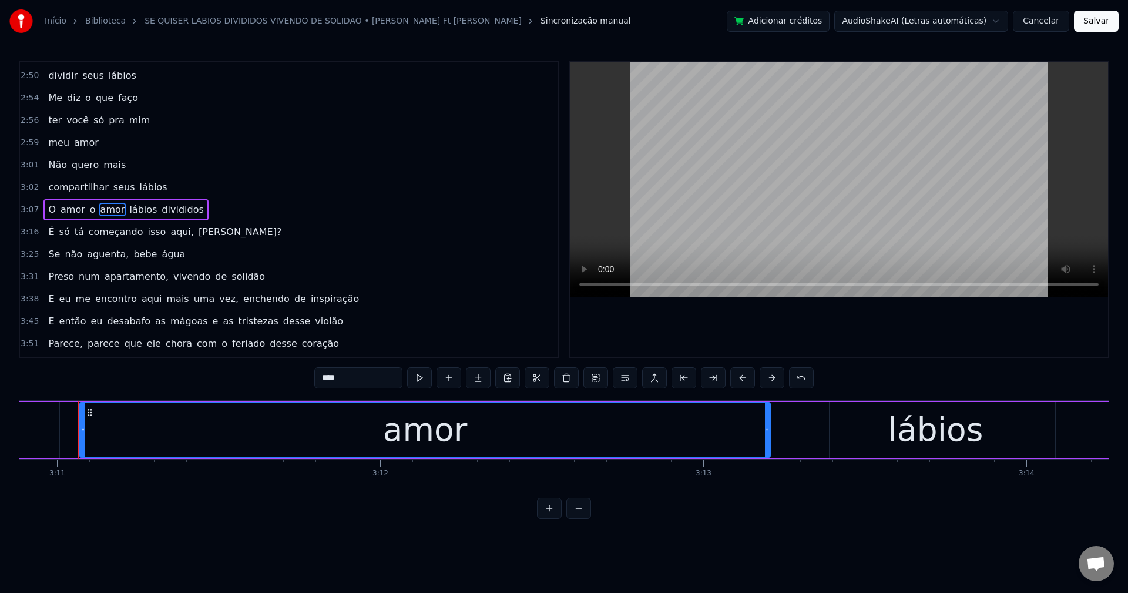
click at [63, 207] on span "amor" at bounding box center [72, 210] width 27 height 14
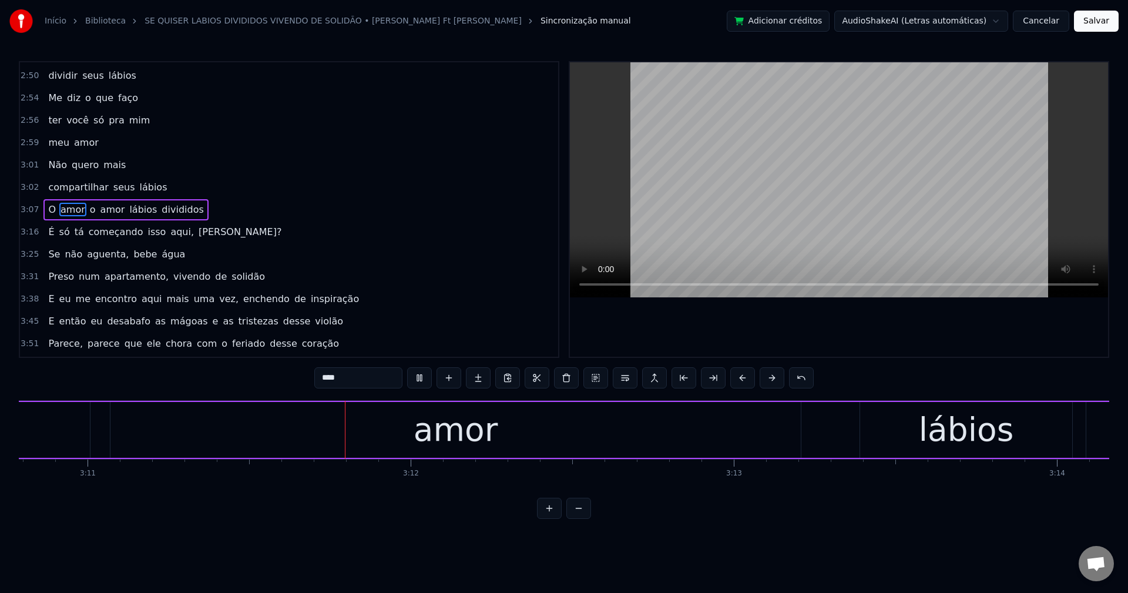
scroll to position [0, 61660]
click at [89, 210] on span "o" at bounding box center [93, 210] width 8 height 14
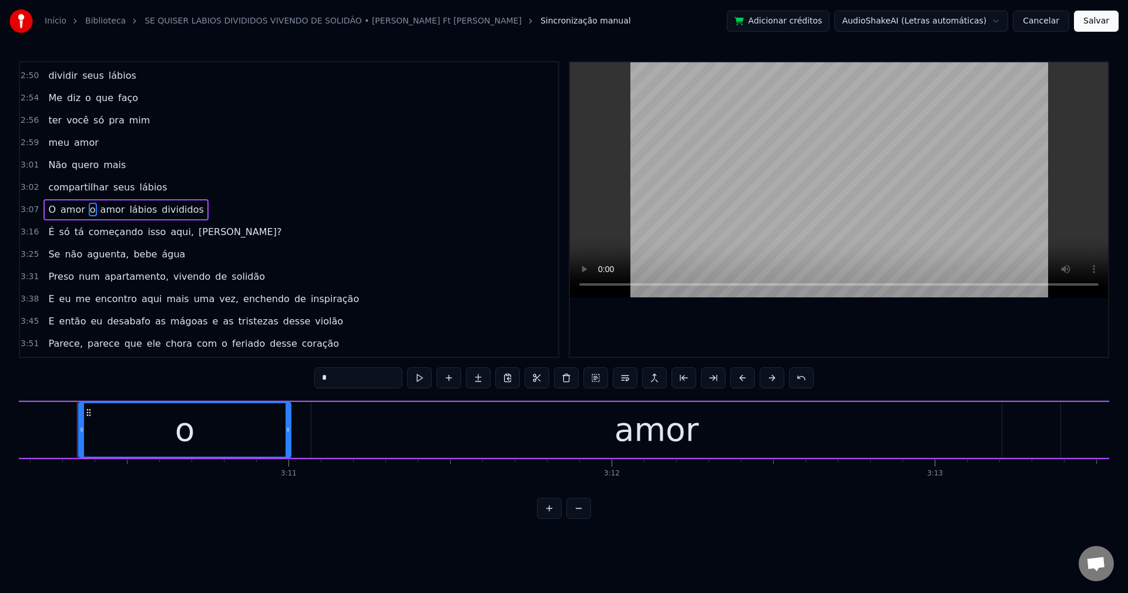
scroll to position [0, 61449]
click at [623, 380] on button at bounding box center [625, 377] width 25 height 21
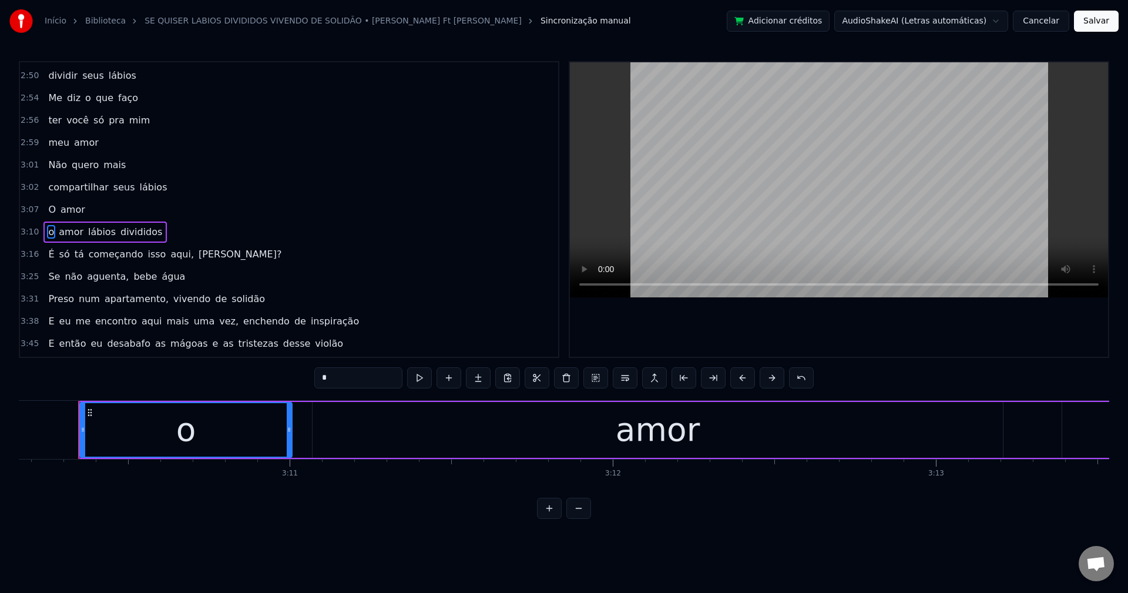
scroll to position [1069, 0]
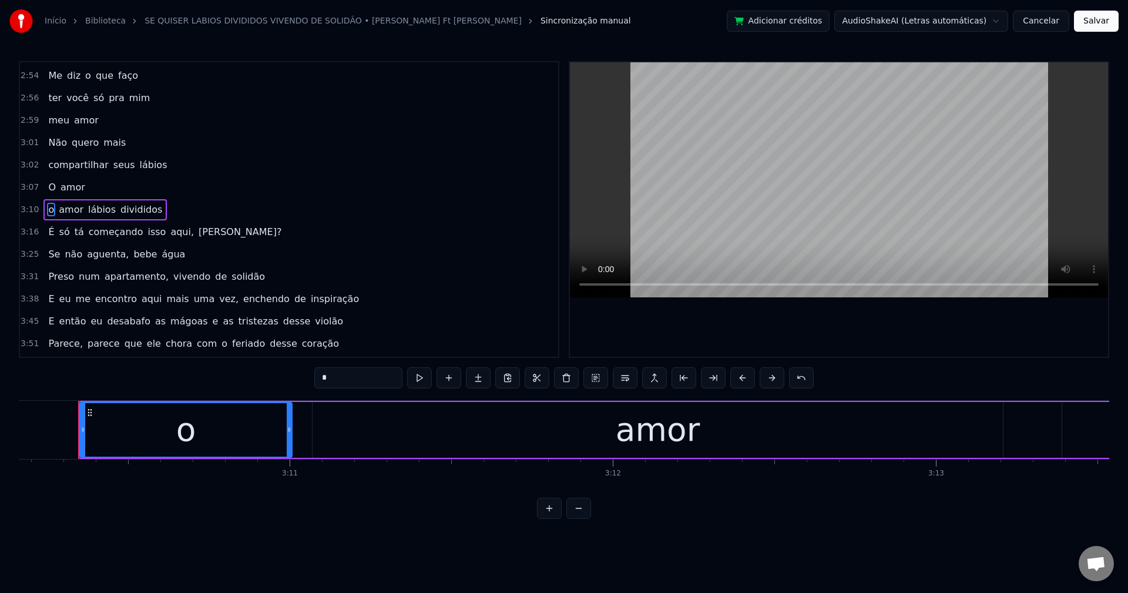
click at [90, 209] on span "lábios" at bounding box center [102, 210] width 30 height 14
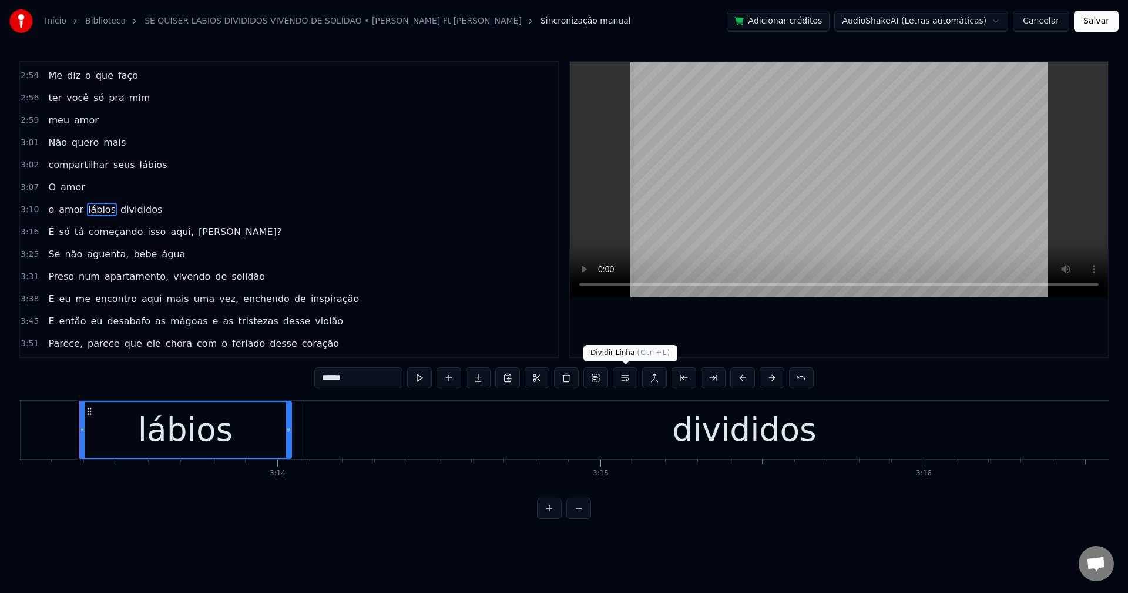
scroll to position [0, 62432]
click at [624, 377] on button at bounding box center [625, 377] width 25 height 21
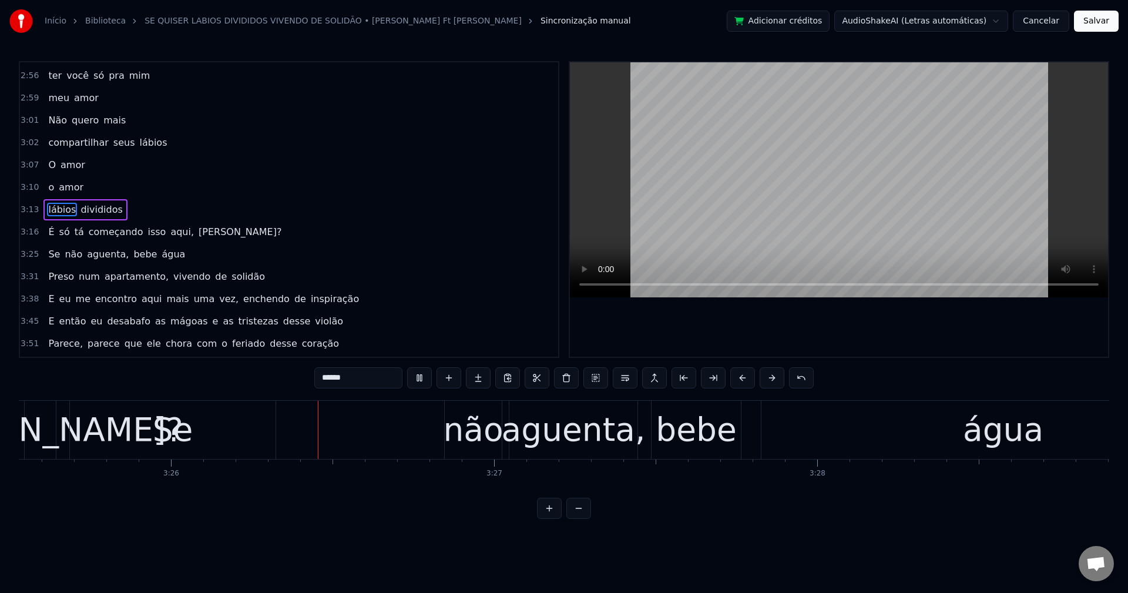
scroll to position [0, 66440]
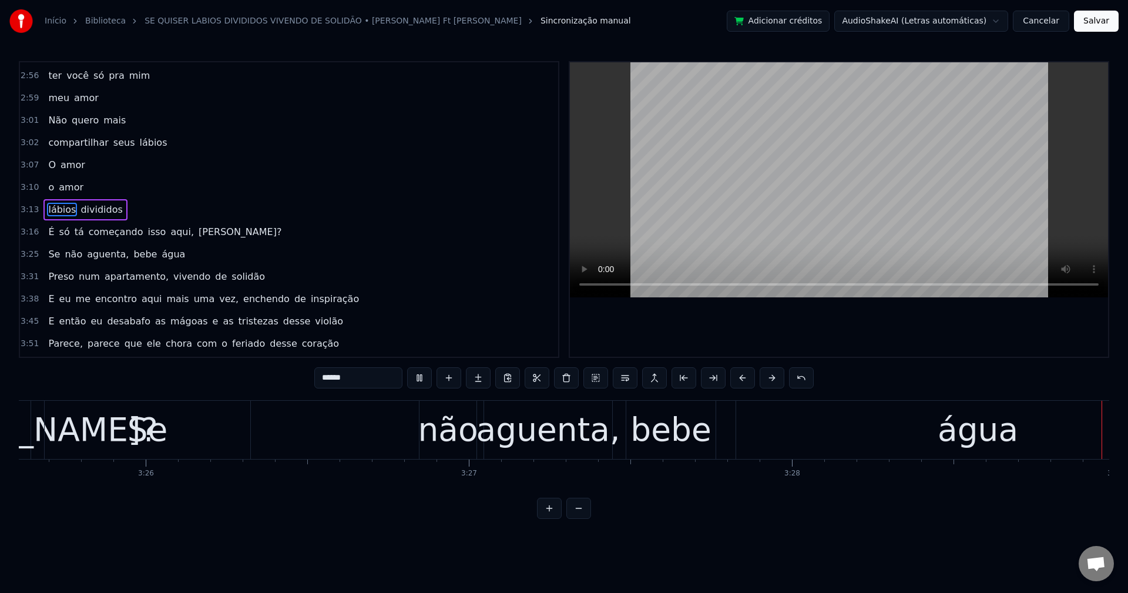
click at [50, 228] on span "É" at bounding box center [51, 232] width 8 height 14
type input "*"
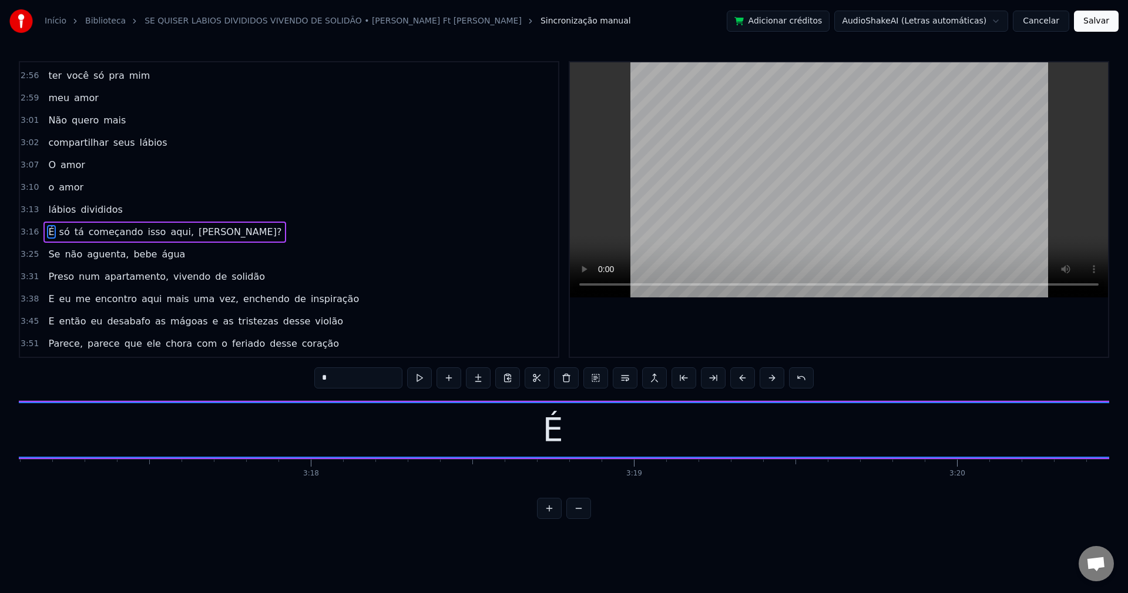
scroll to position [0, 63569]
click at [48, 231] on span "É" at bounding box center [51, 232] width 8 height 14
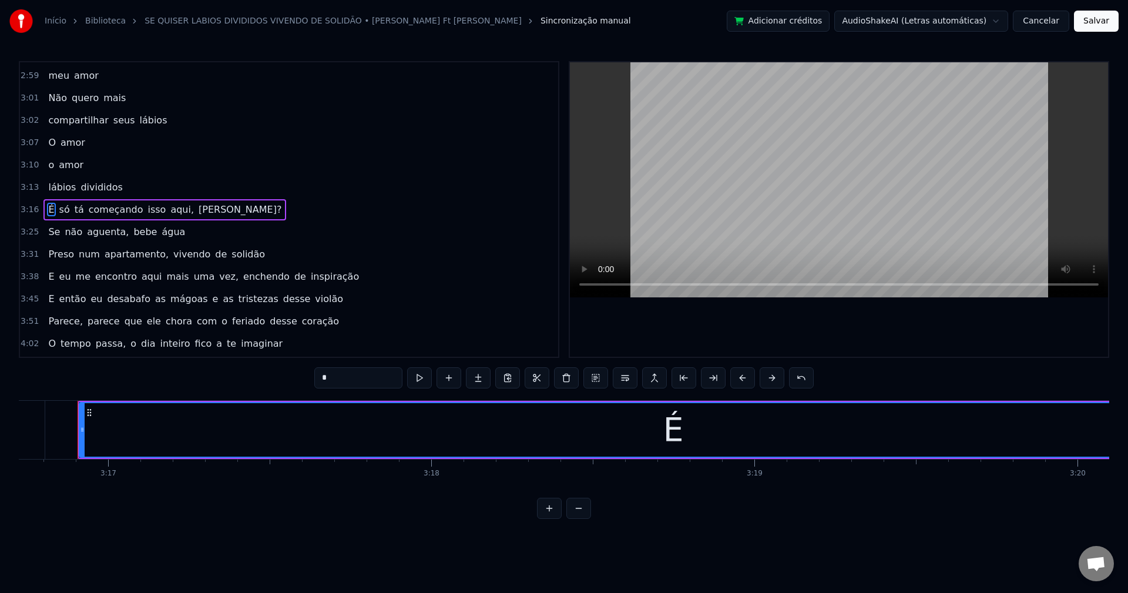
click at [52, 202] on div "É só tá começando isso aqui, hein?" at bounding box center [164, 209] width 243 height 21
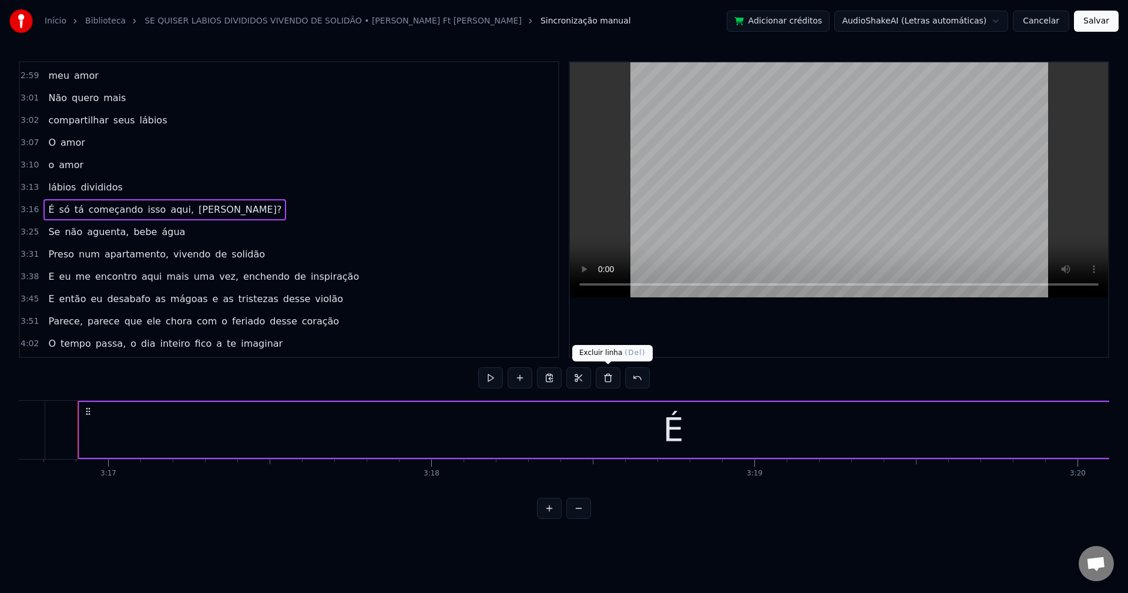
click at [599, 376] on button at bounding box center [608, 377] width 25 height 21
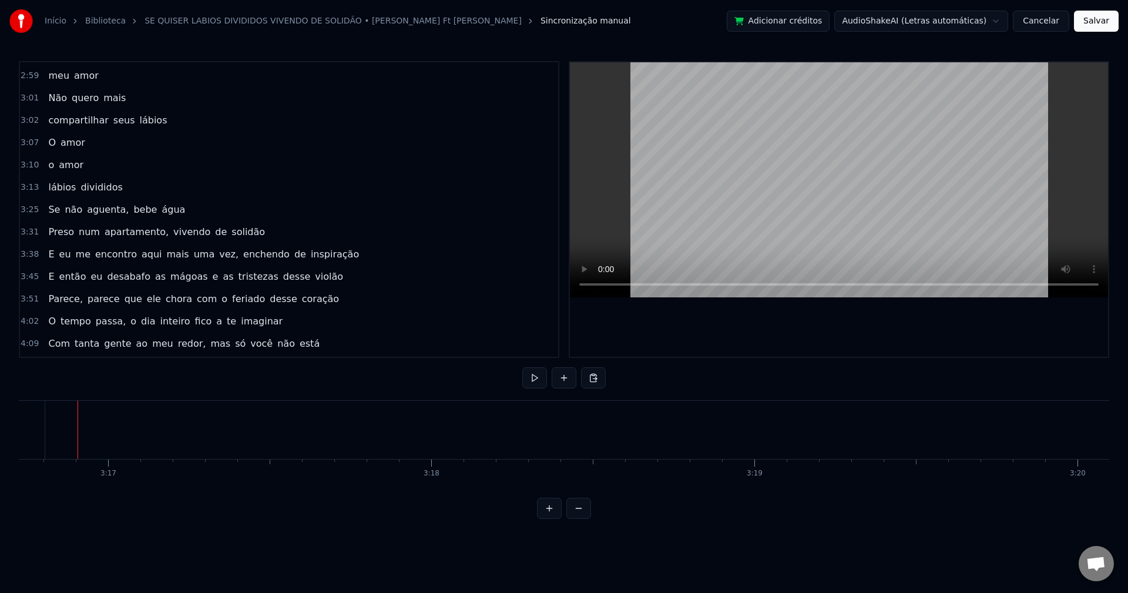
click at [52, 205] on span "Se" at bounding box center [54, 210] width 14 height 14
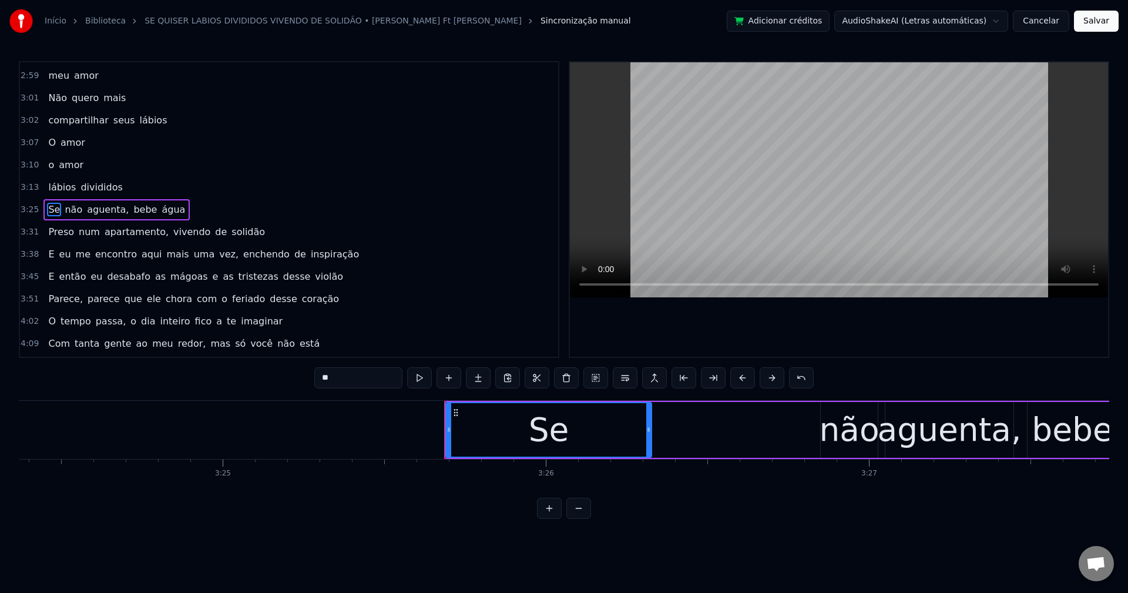
scroll to position [0, 66406]
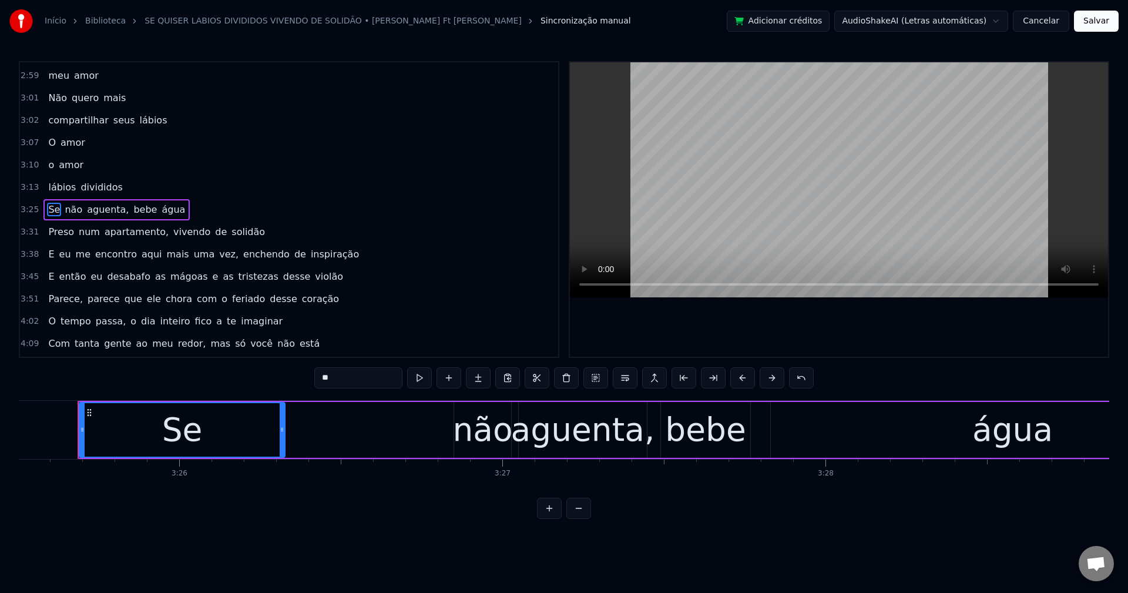
click at [63, 203] on span "não" at bounding box center [73, 210] width 20 height 14
type input "***"
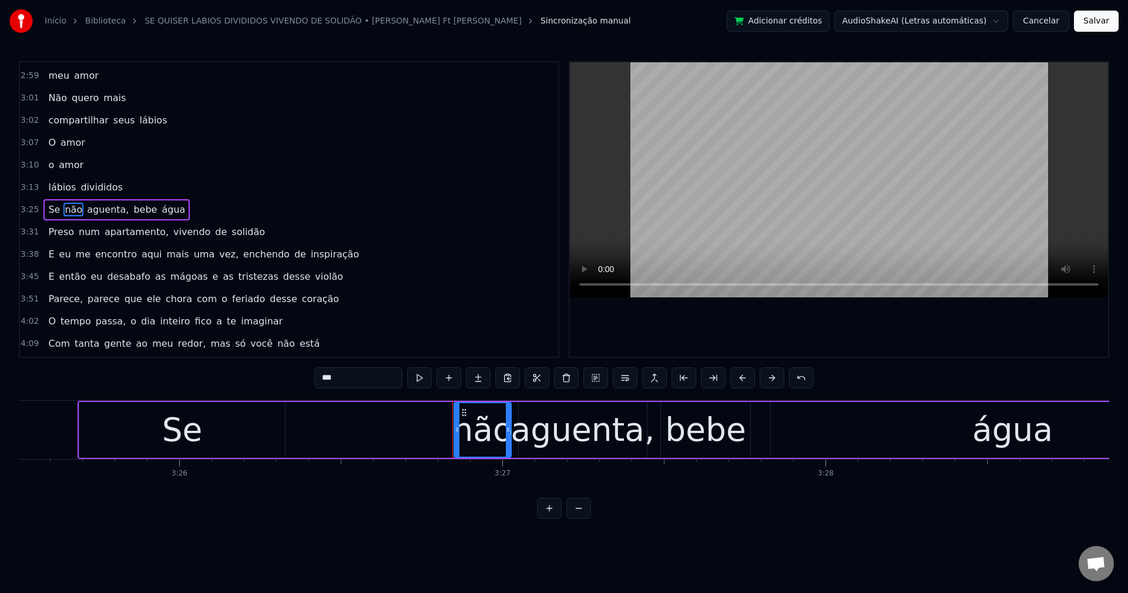
click at [52, 200] on div "Se não aguenta, bebe água" at bounding box center [116, 209] width 146 height 21
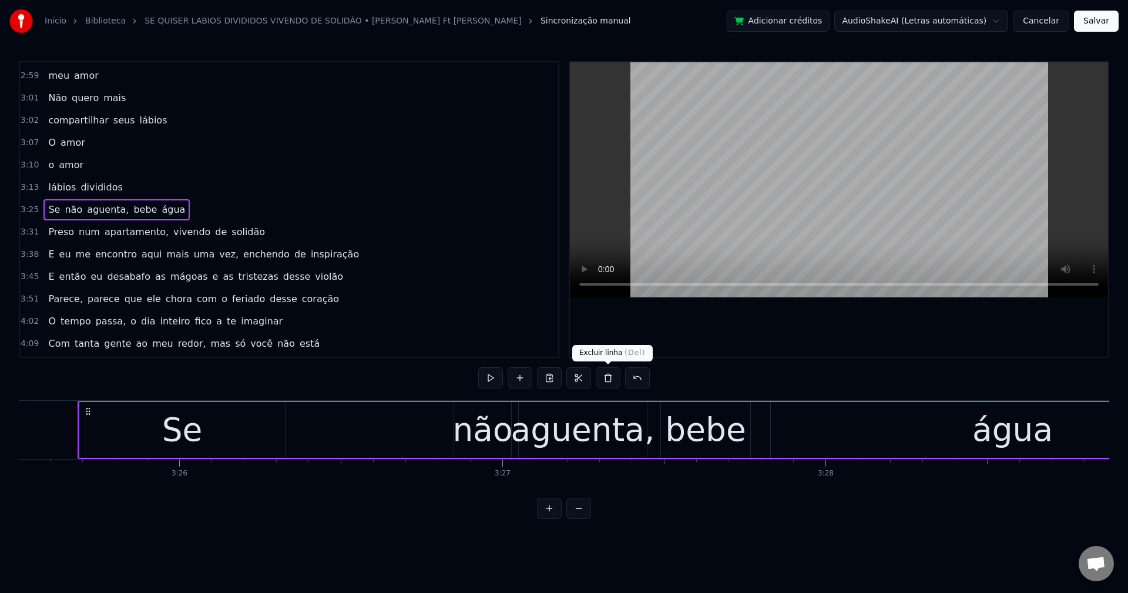
click at [604, 378] on button at bounding box center [608, 377] width 25 height 21
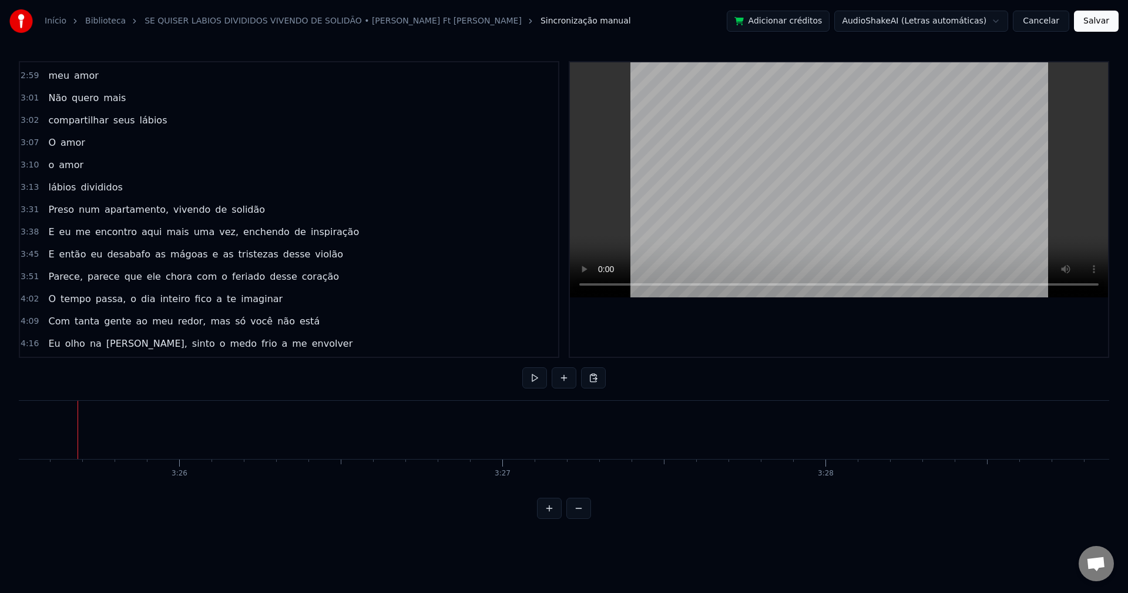
click at [47, 212] on span "Preso" at bounding box center [61, 210] width 28 height 14
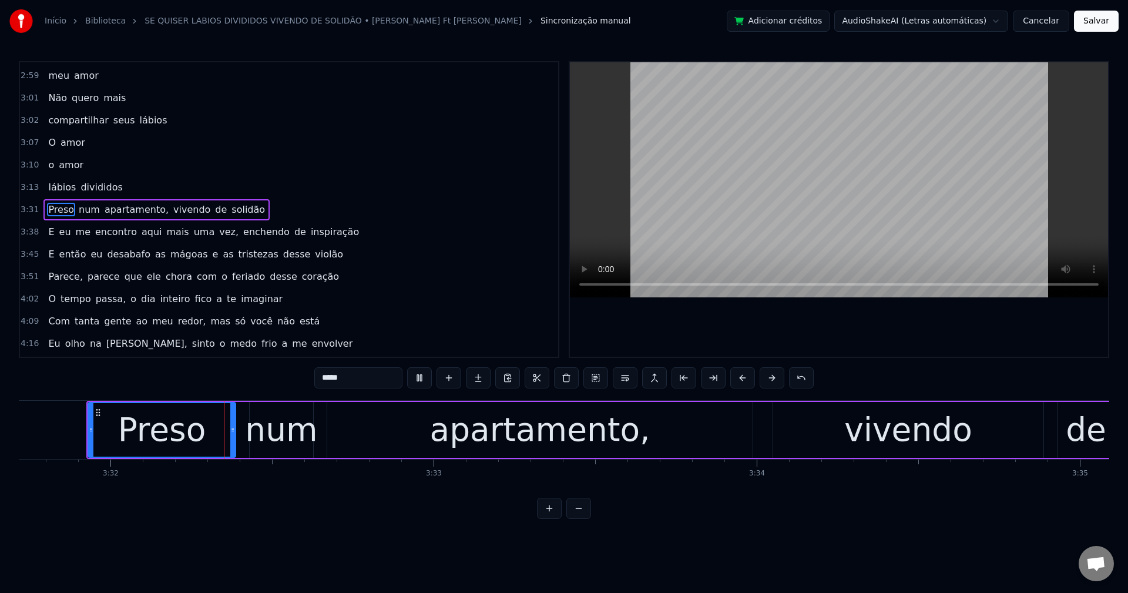
scroll to position [0, 68423]
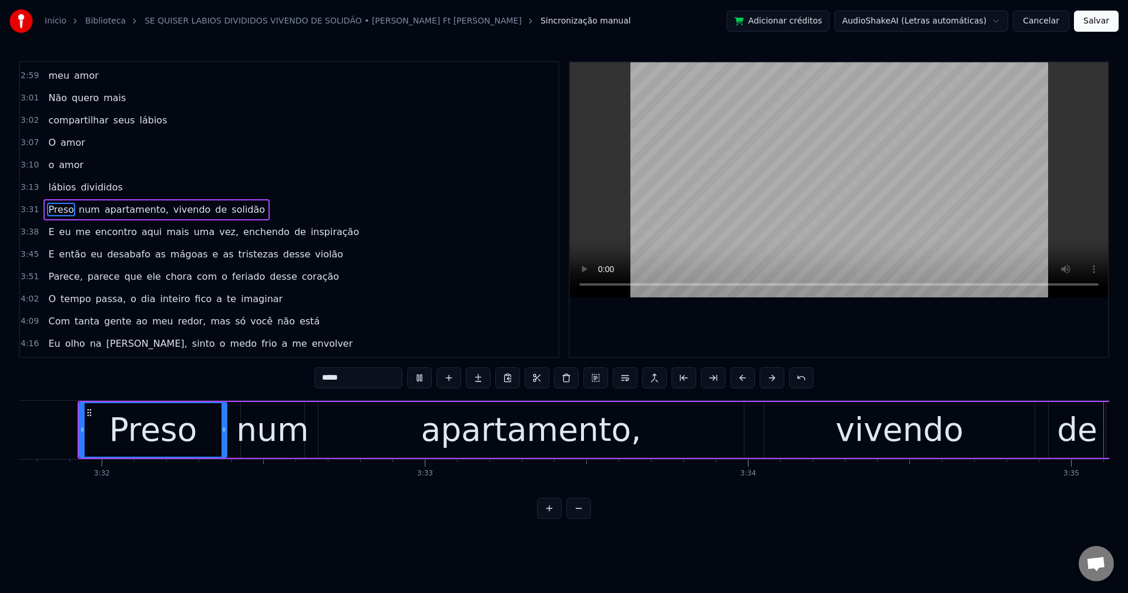
drag, startPoint x: 125, startPoint y: 209, endPoint x: 182, endPoint y: 336, distance: 139.4
click at [127, 214] on span "apartamento," at bounding box center [136, 210] width 66 height 14
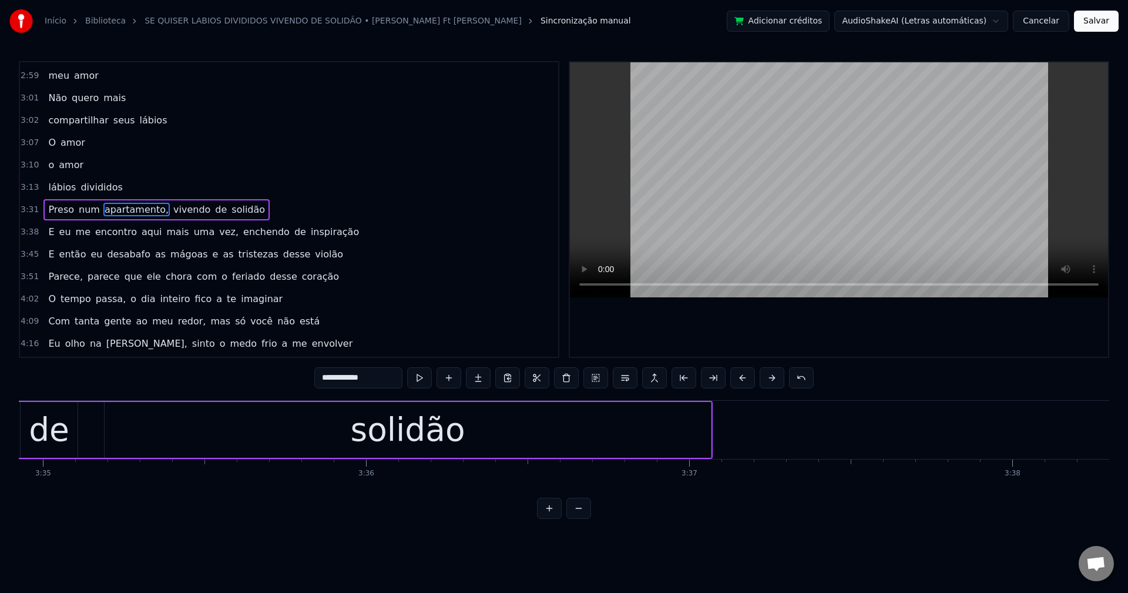
scroll to position [0, 69452]
click at [377, 375] on input "**********" at bounding box center [358, 377] width 88 height 21
click at [173, 210] on span "vivendo" at bounding box center [188, 210] width 39 height 14
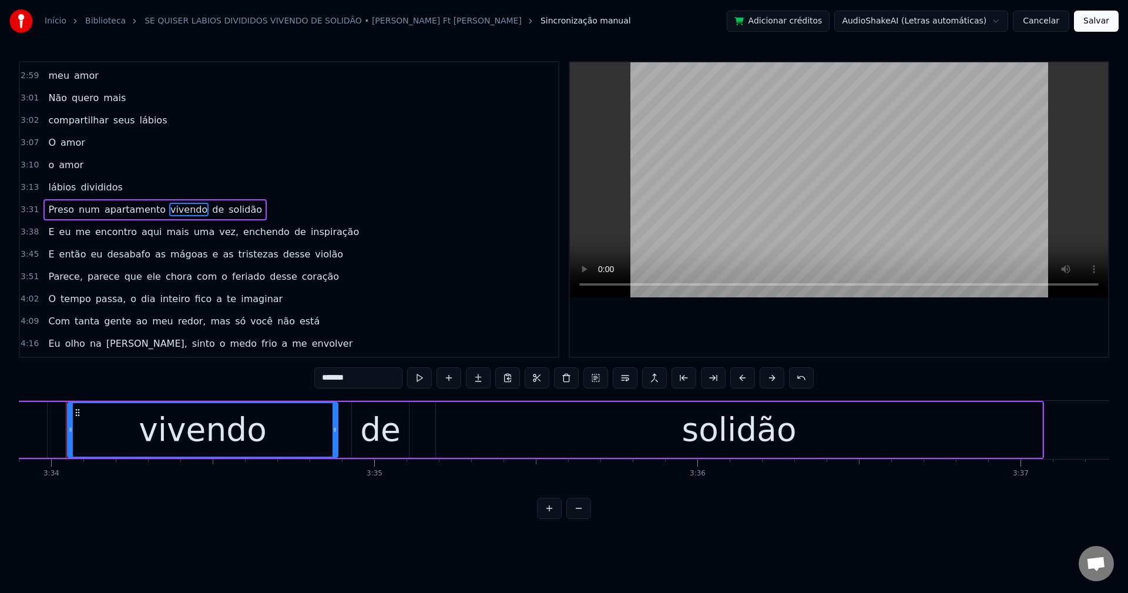
scroll to position [0, 69108]
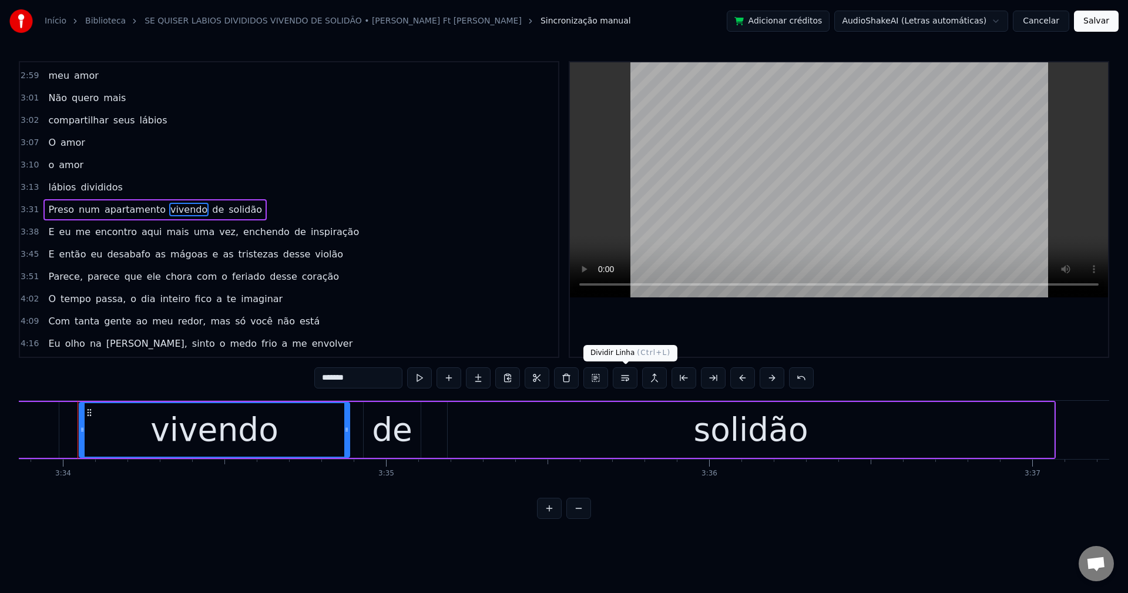
click at [622, 381] on button at bounding box center [625, 377] width 25 height 21
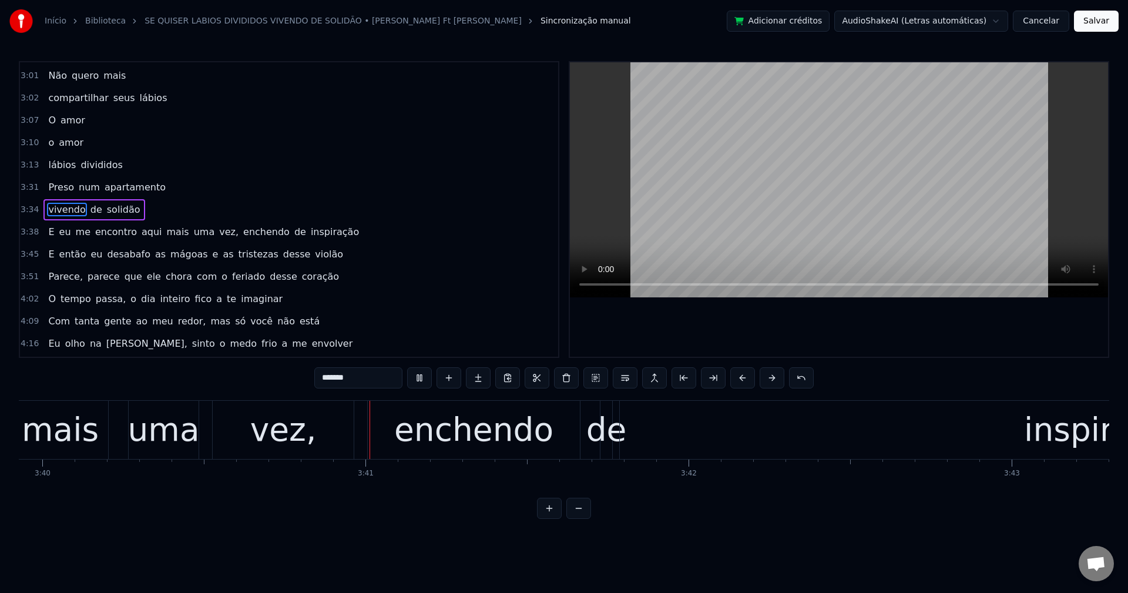
scroll to position [0, 71126]
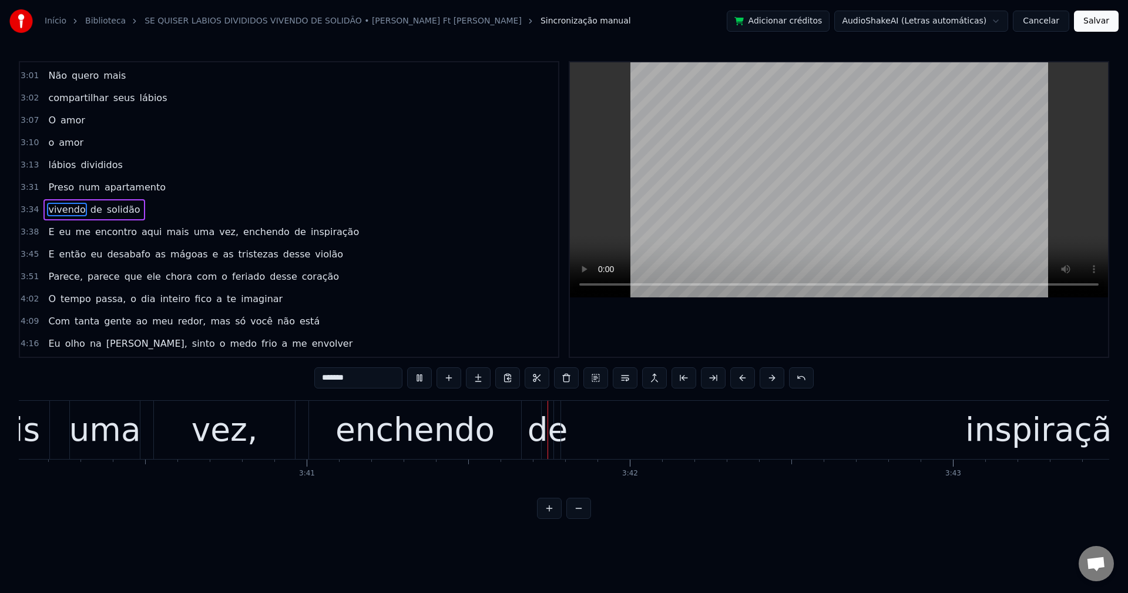
click at [166, 231] on span "mais" at bounding box center [178, 232] width 25 height 14
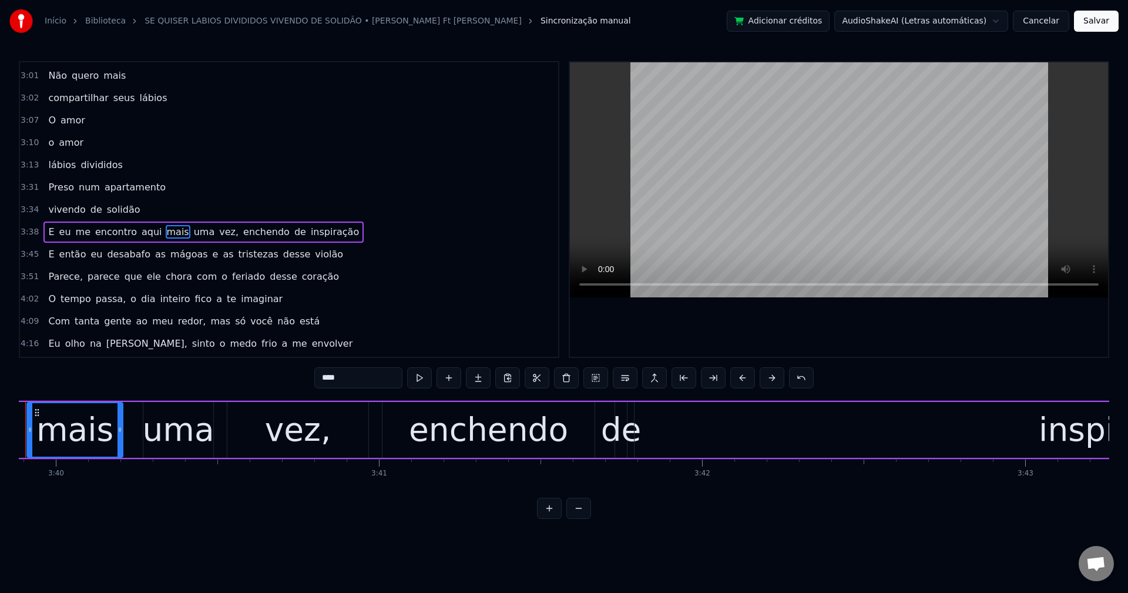
scroll to position [0, 71002]
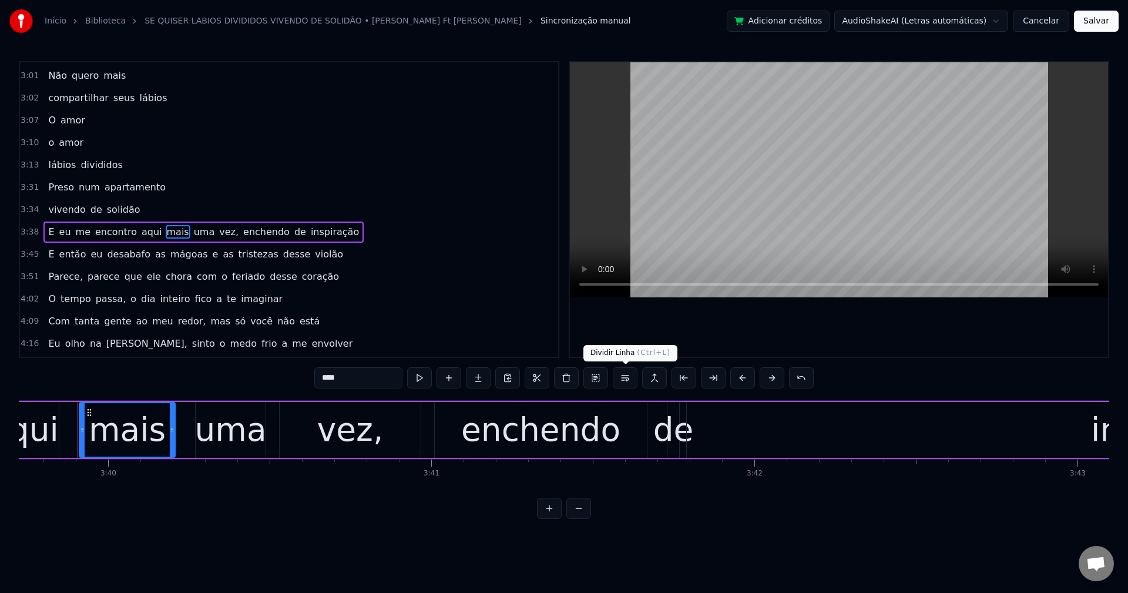
click at [625, 381] on button at bounding box center [625, 377] width 25 height 21
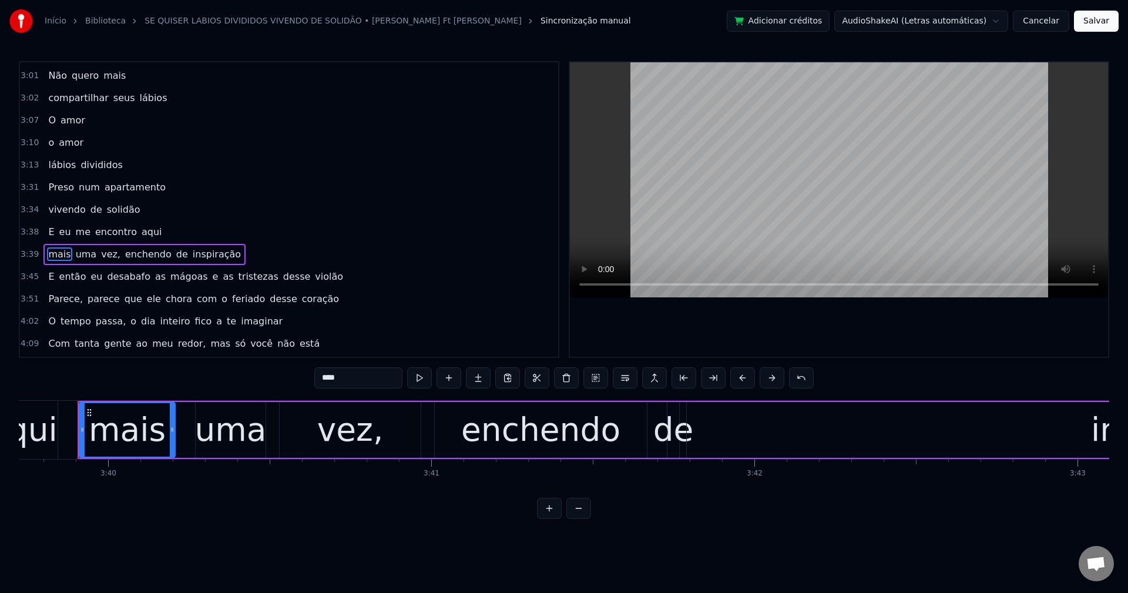
scroll to position [1181, 0]
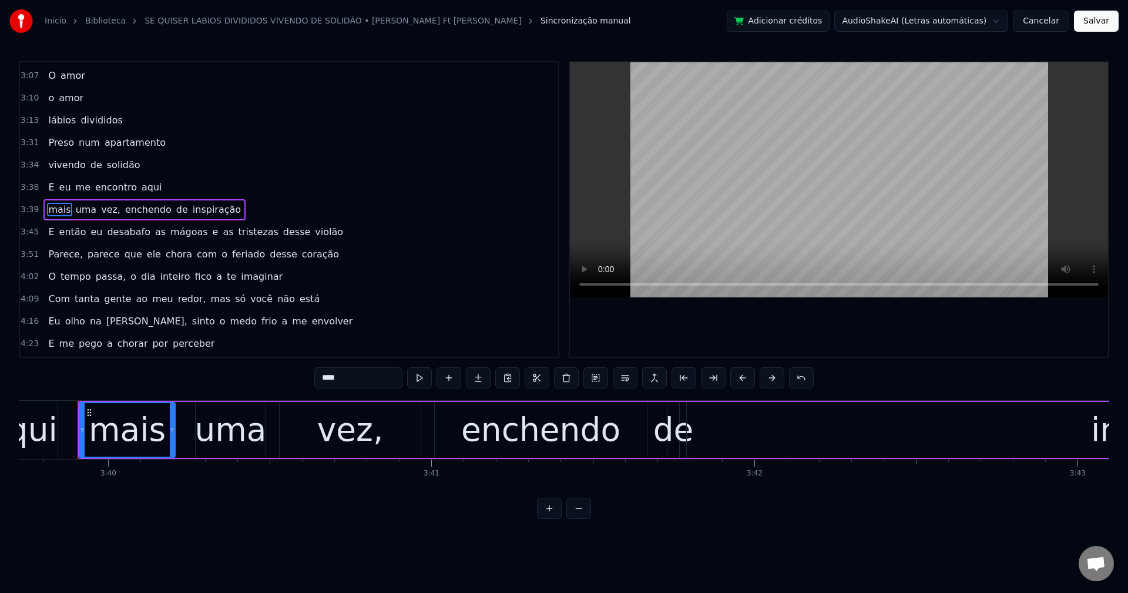
click at [100, 209] on span "vez," at bounding box center [111, 210] width 22 height 14
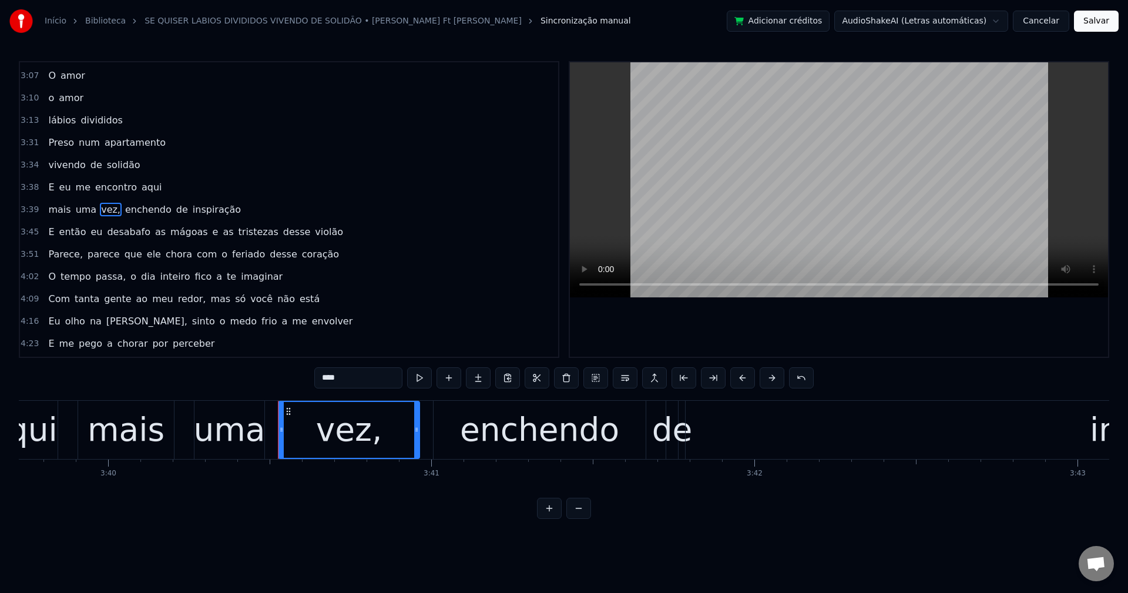
click at [362, 376] on input "****" at bounding box center [358, 377] width 88 height 21
click at [122, 209] on span "enchendo" at bounding box center [145, 210] width 49 height 14
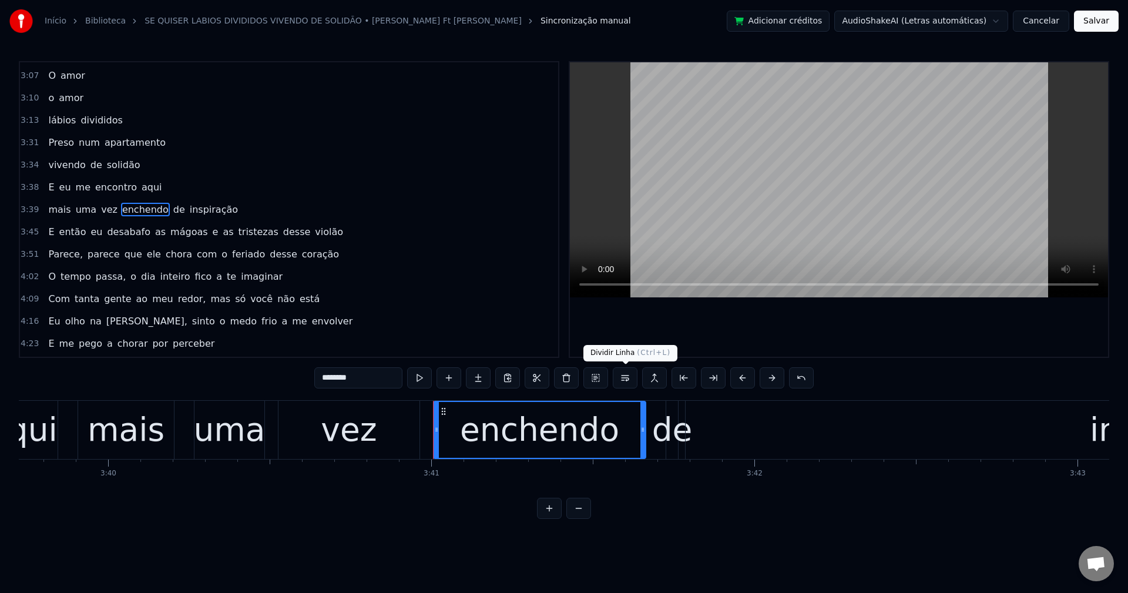
click at [626, 380] on button at bounding box center [625, 377] width 25 height 21
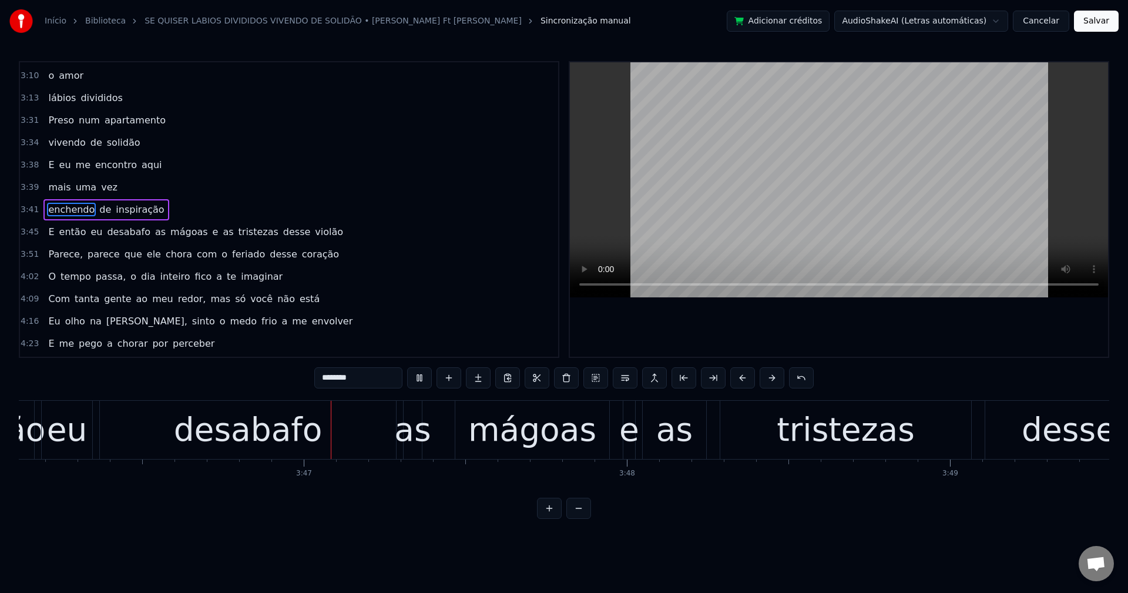
scroll to position [0, 73097]
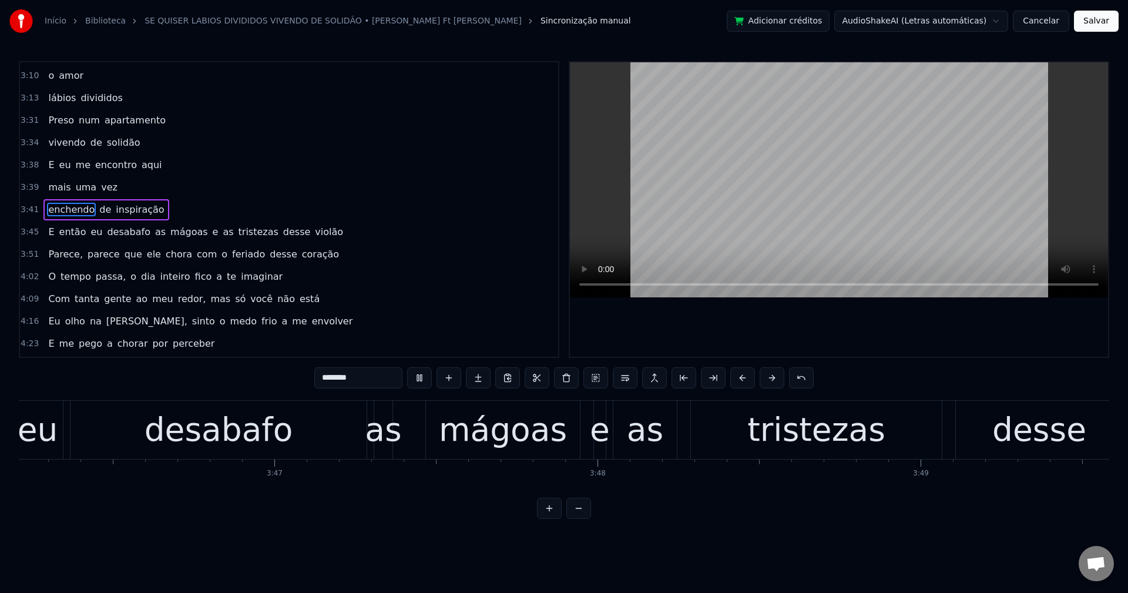
click at [212, 235] on span "e" at bounding box center [216, 232] width 8 height 14
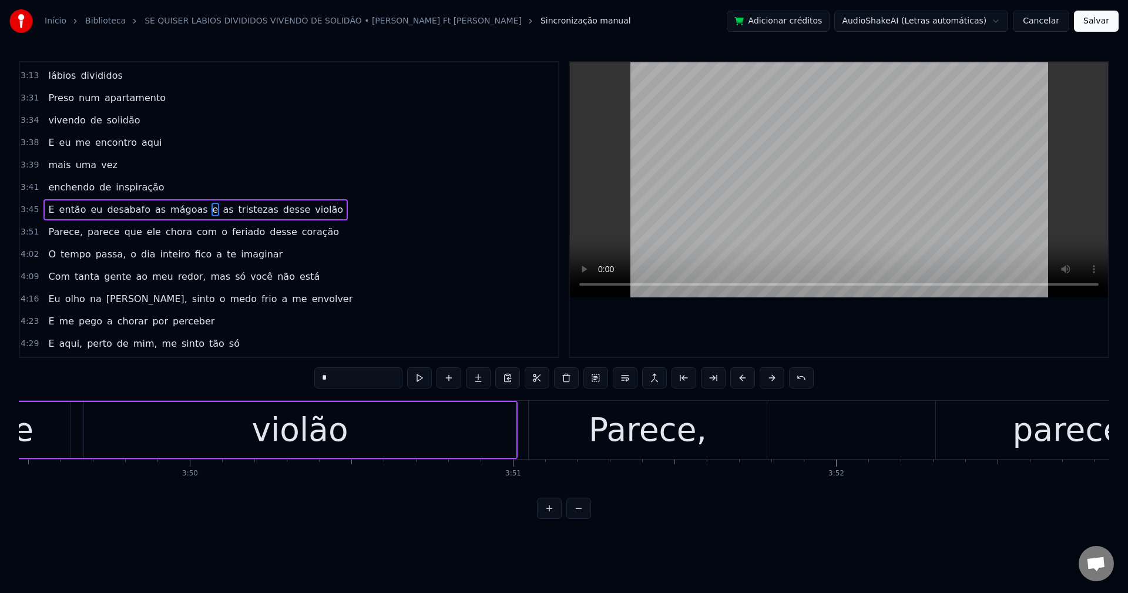
scroll to position [0, 74154]
click at [629, 375] on button at bounding box center [625, 377] width 25 height 21
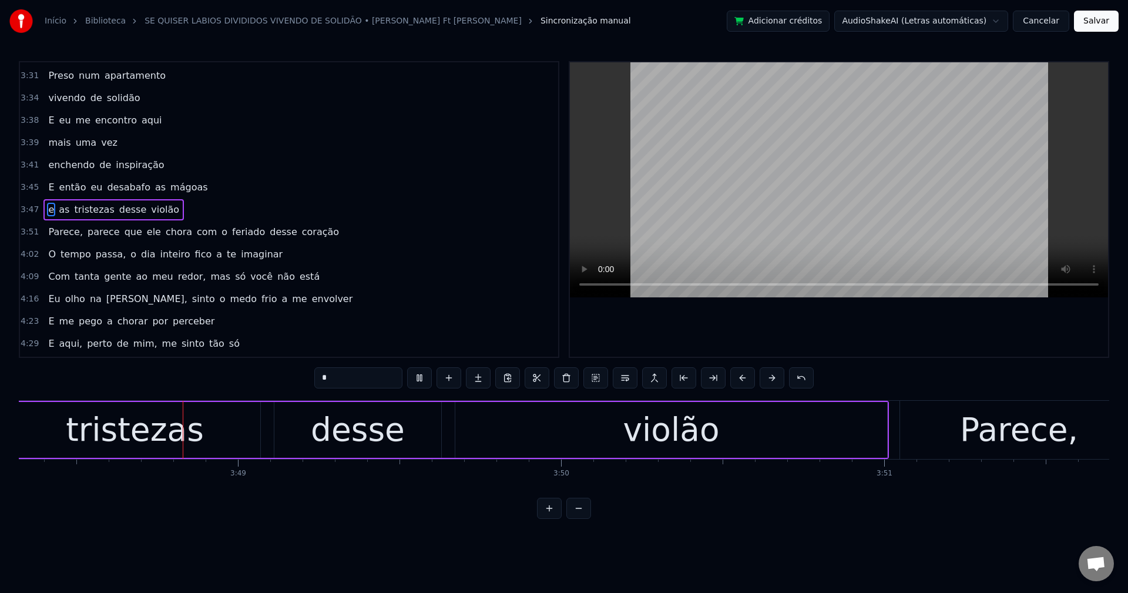
scroll to position [0, 73761]
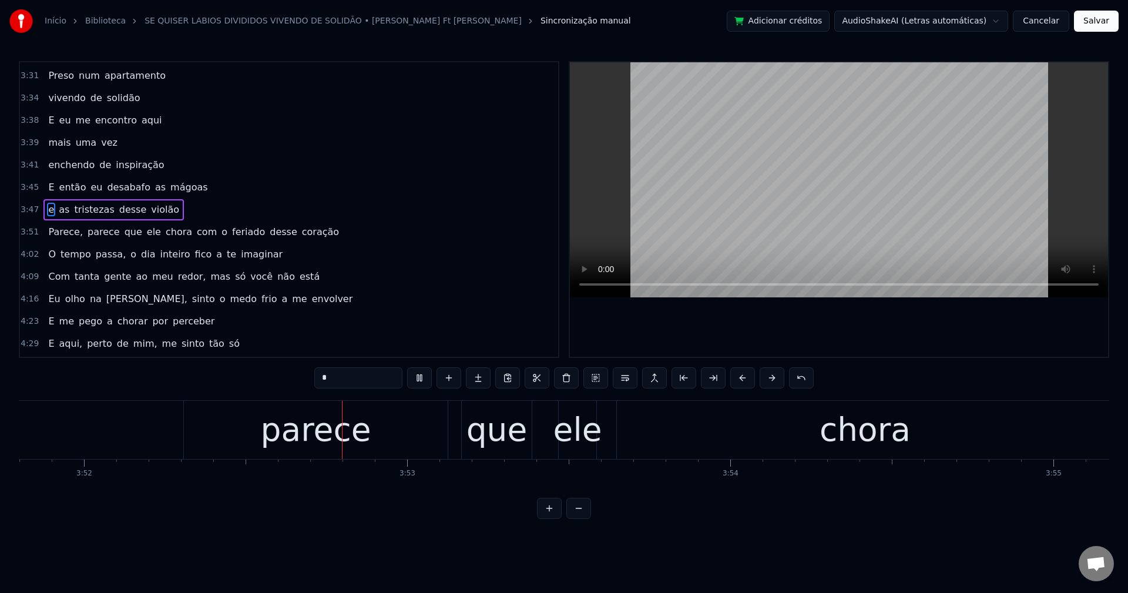
drag, startPoint x: 67, startPoint y: 236, endPoint x: 58, endPoint y: 234, distance: 9.0
click at [58, 234] on span "Parece," at bounding box center [65, 232] width 37 height 14
type input "*******"
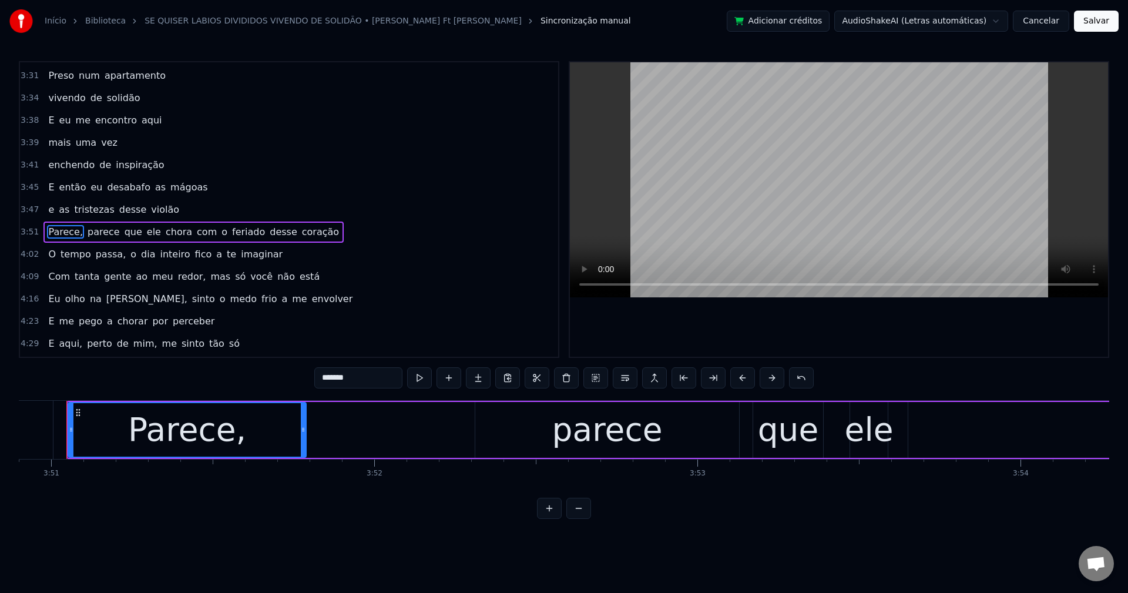
scroll to position [0, 74601]
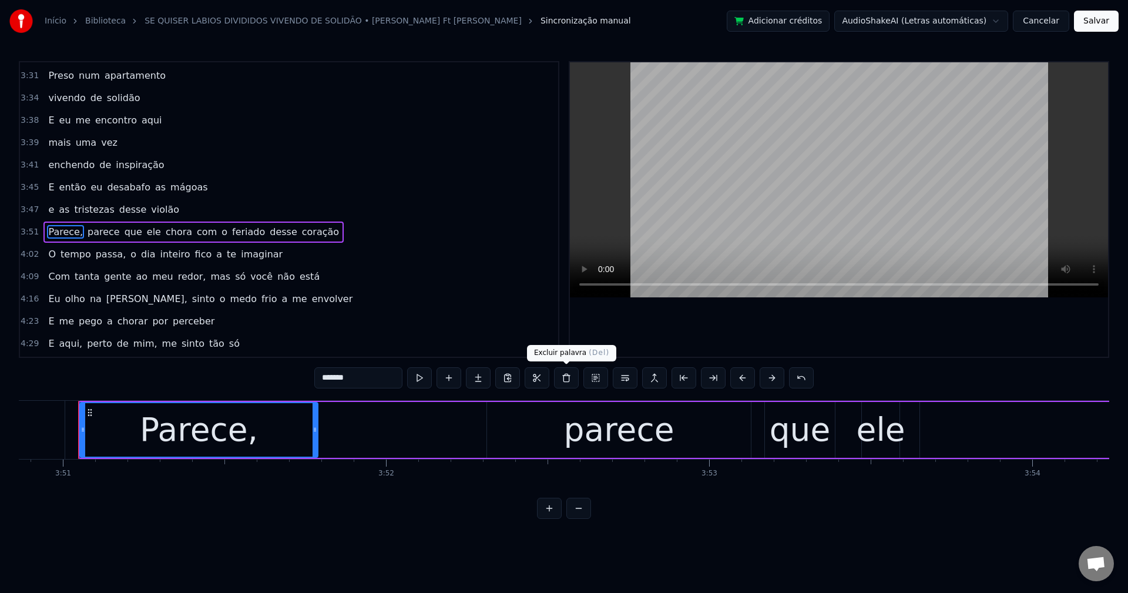
click at [563, 376] on button at bounding box center [566, 377] width 25 height 21
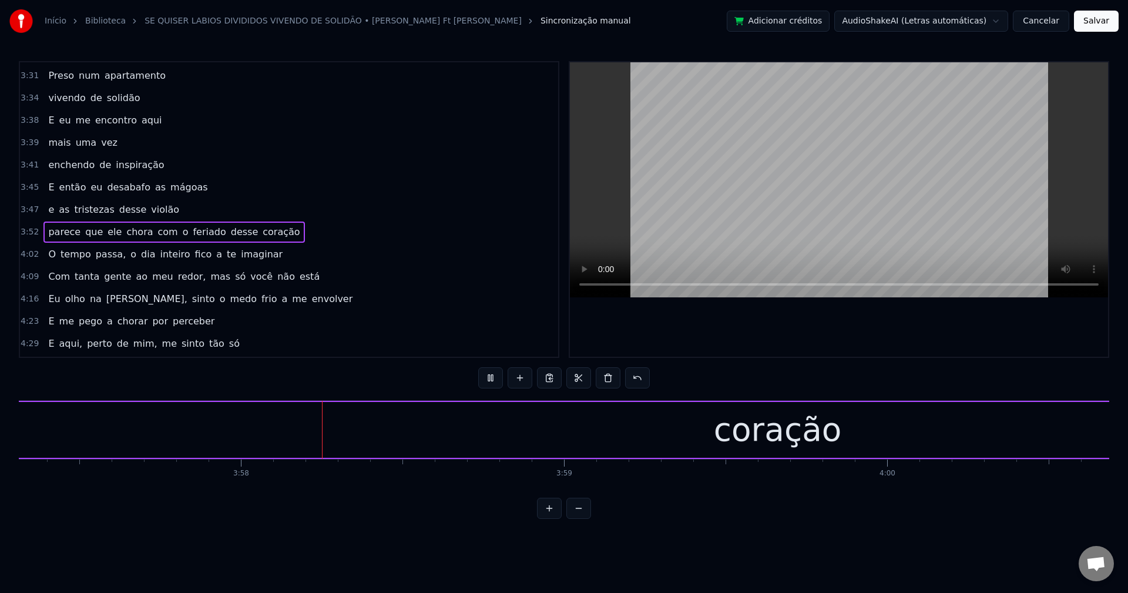
scroll to position [0, 76696]
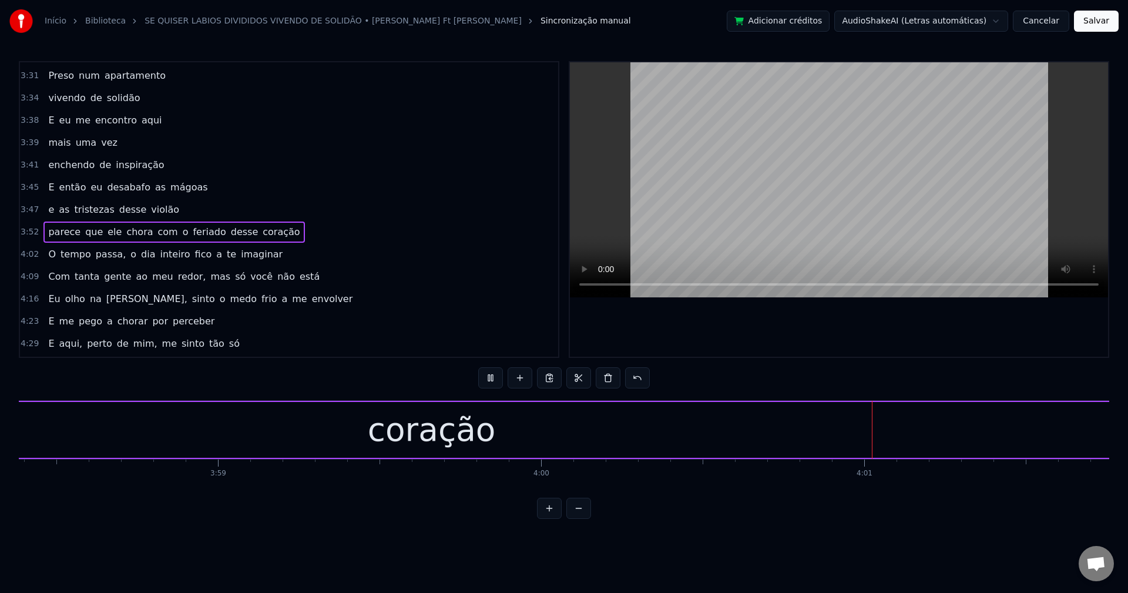
click at [230, 237] on span "desse" at bounding box center [245, 232] width 30 height 14
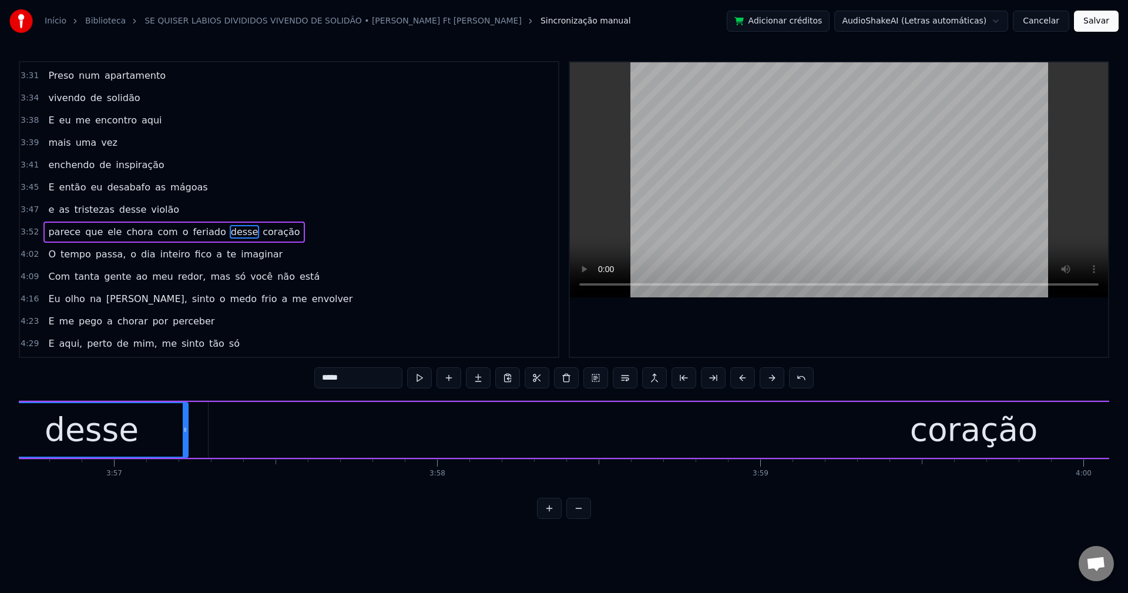
scroll to position [0, 76404]
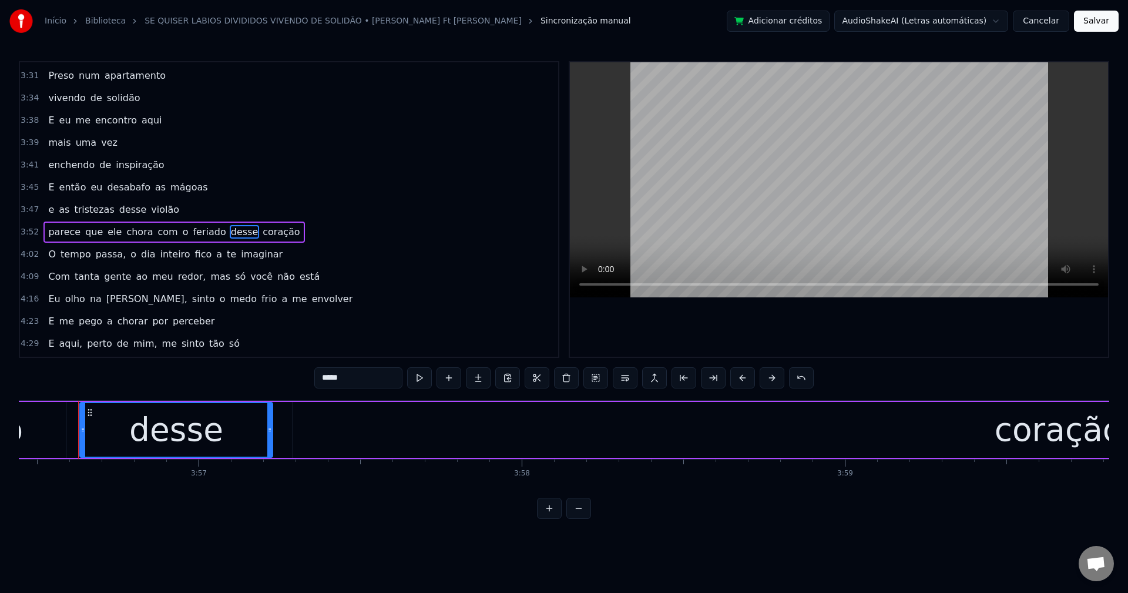
click at [157, 233] on span "com" at bounding box center [168, 232] width 22 height 14
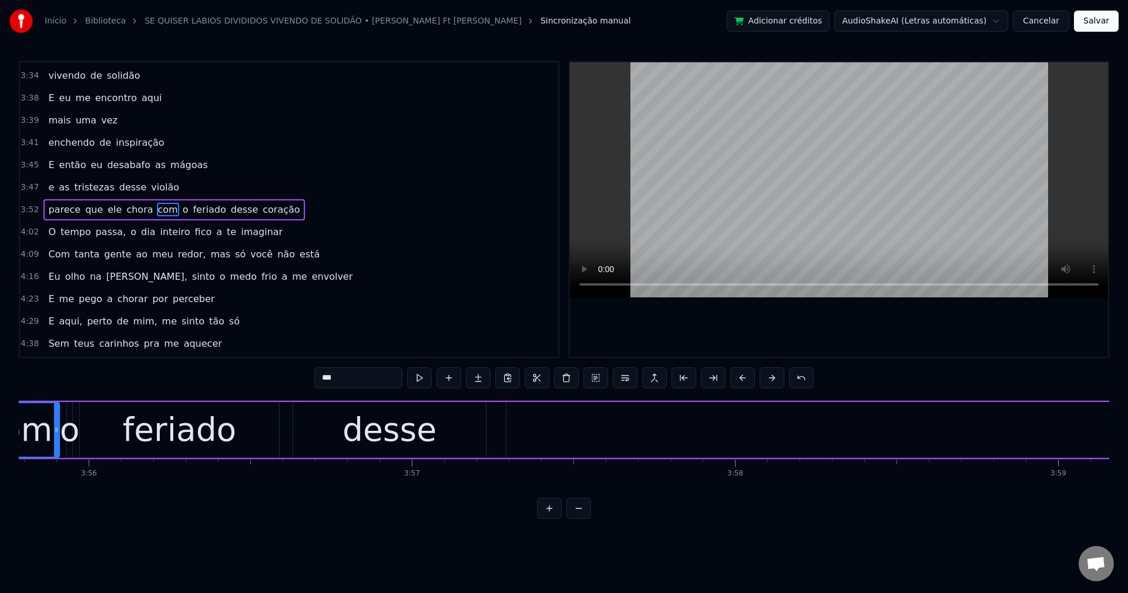
scroll to position [0, 76088]
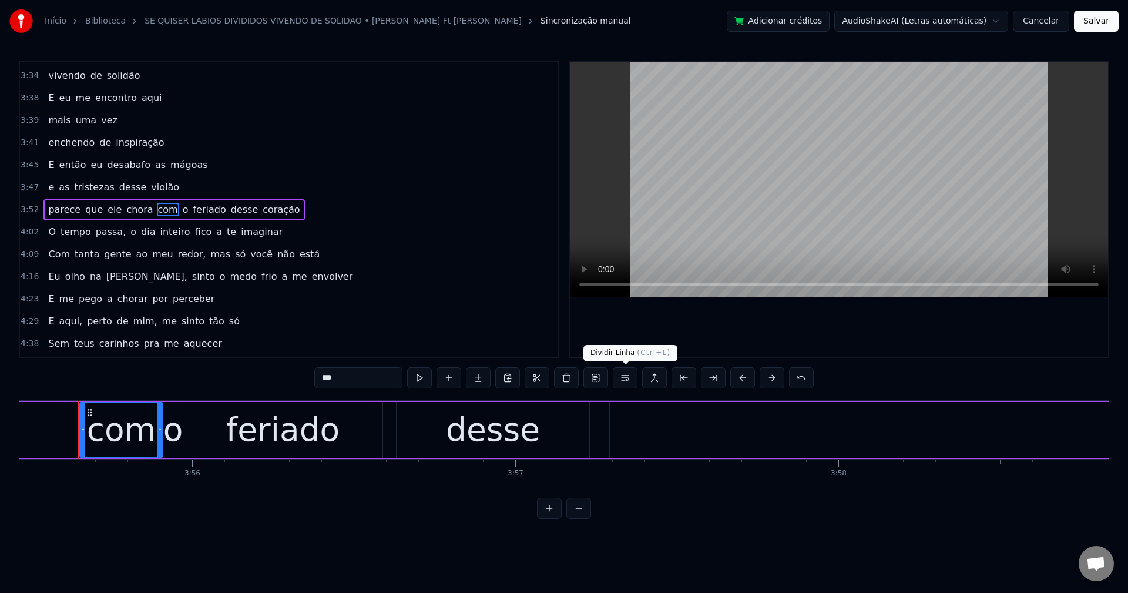
click at [623, 372] on button at bounding box center [625, 377] width 25 height 21
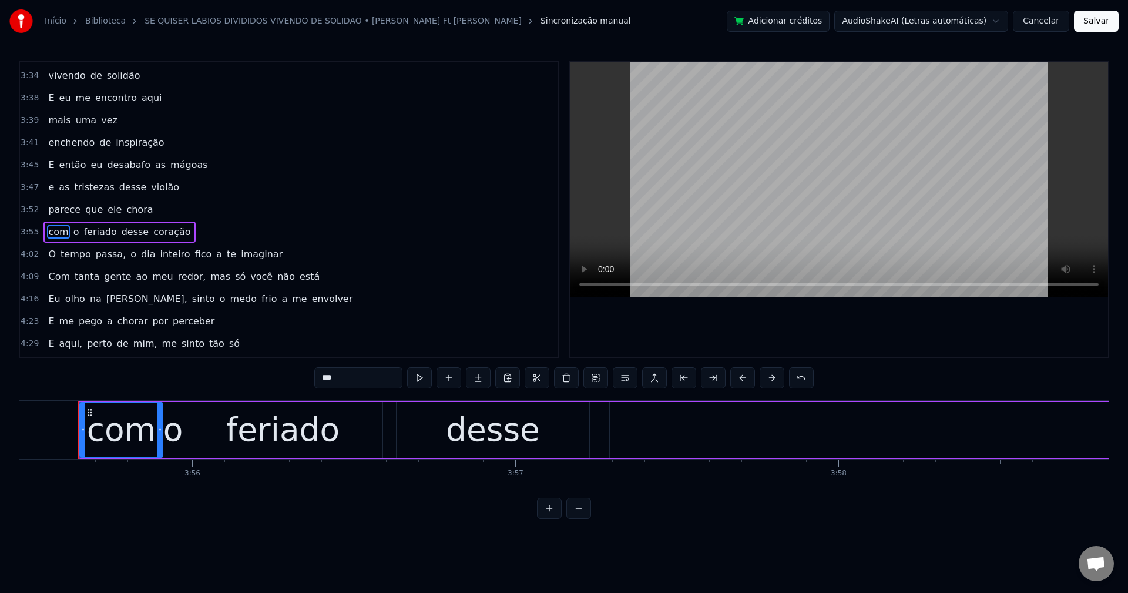
scroll to position [1293, 0]
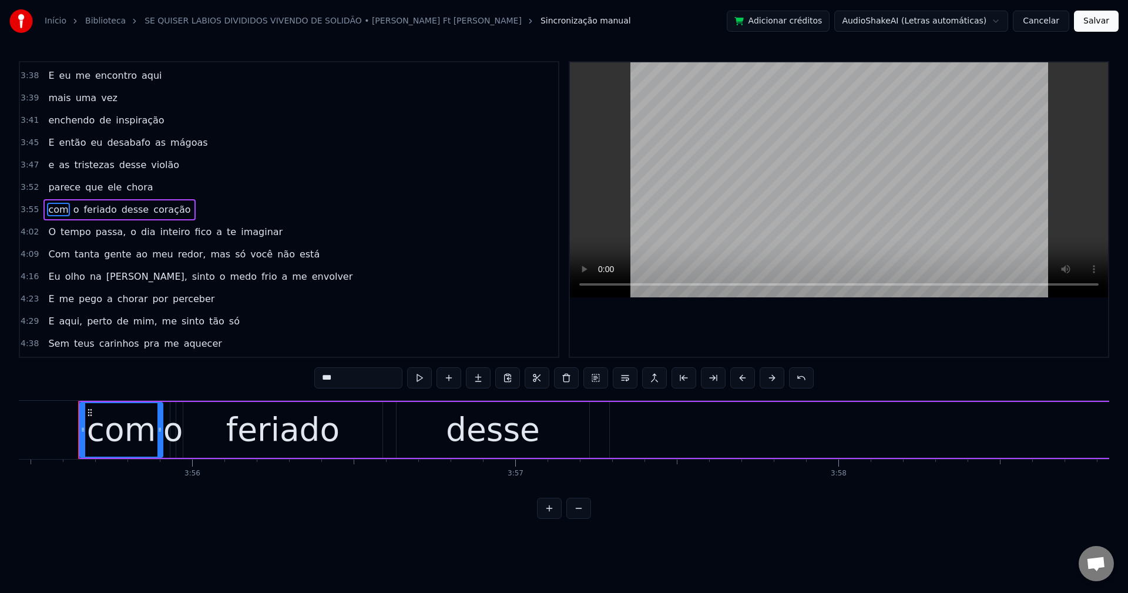
click at [128, 207] on span "desse" at bounding box center [135, 210] width 30 height 14
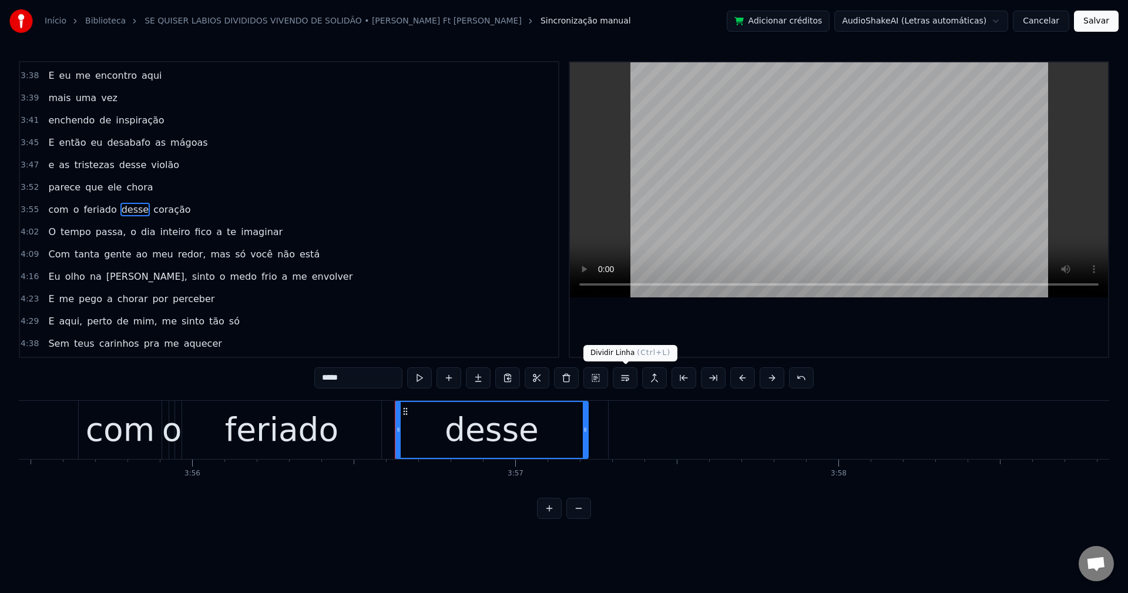
click at [632, 375] on button at bounding box center [625, 377] width 25 height 21
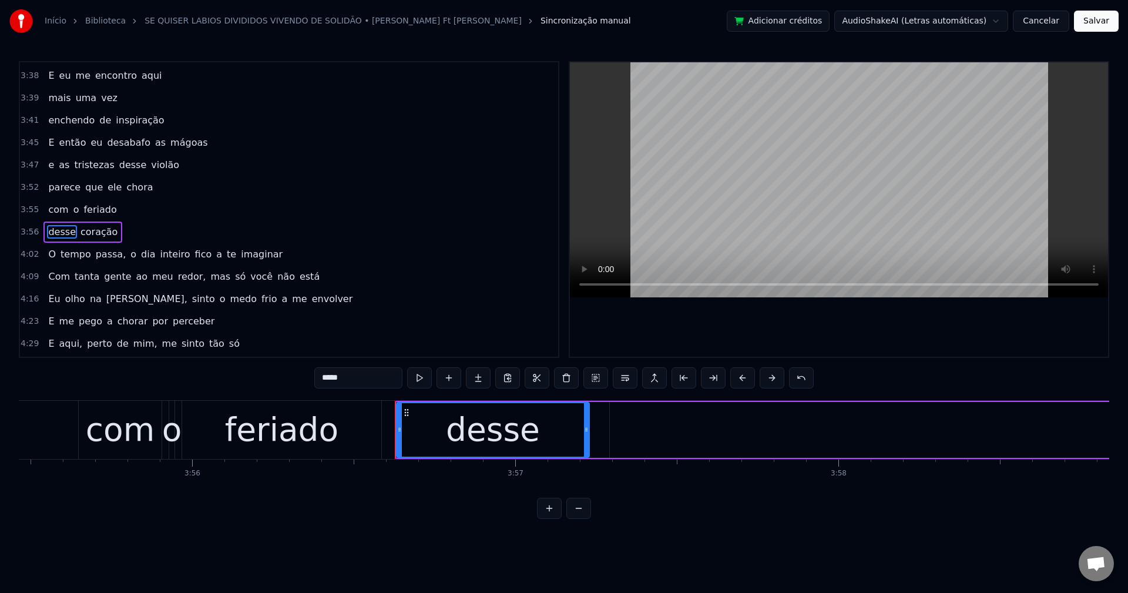
scroll to position [1315, 0]
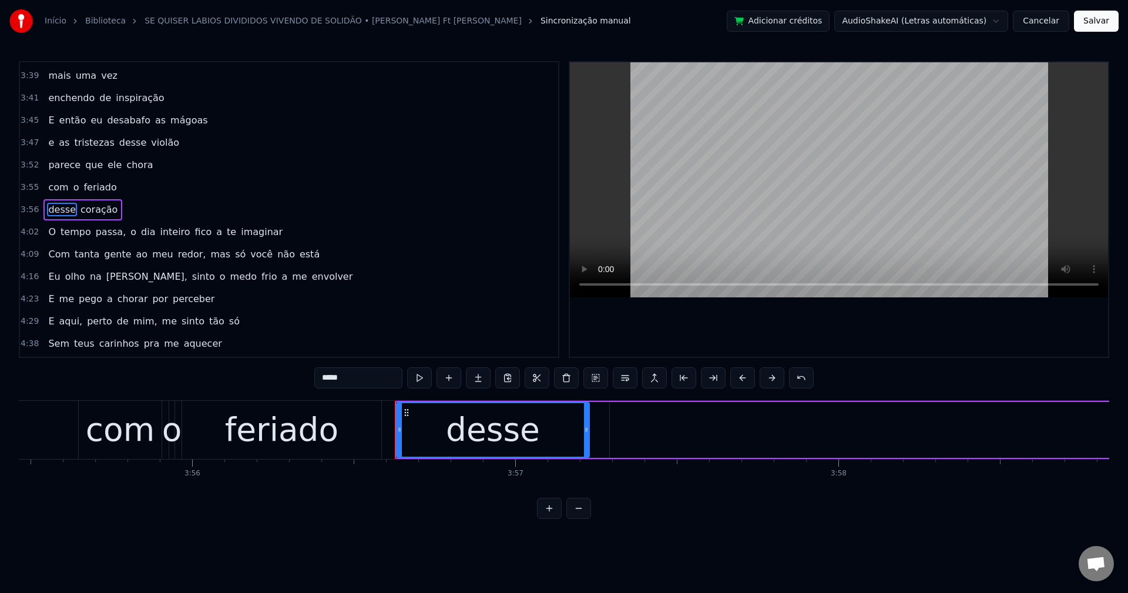
click at [103, 235] on span "passa," at bounding box center [111, 232] width 33 height 14
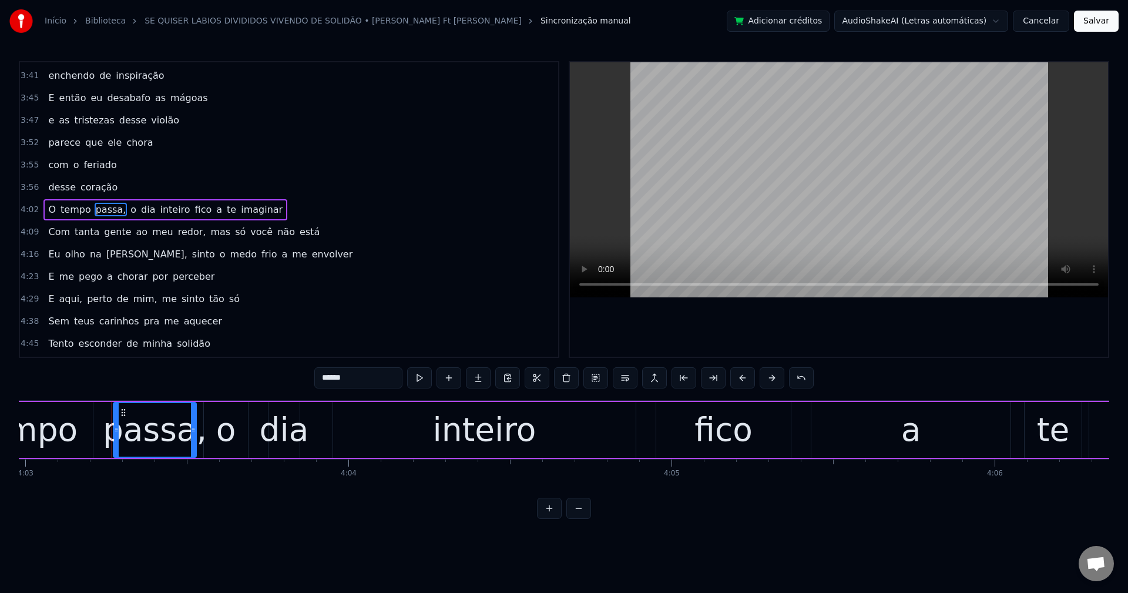
scroll to position [0, 78550]
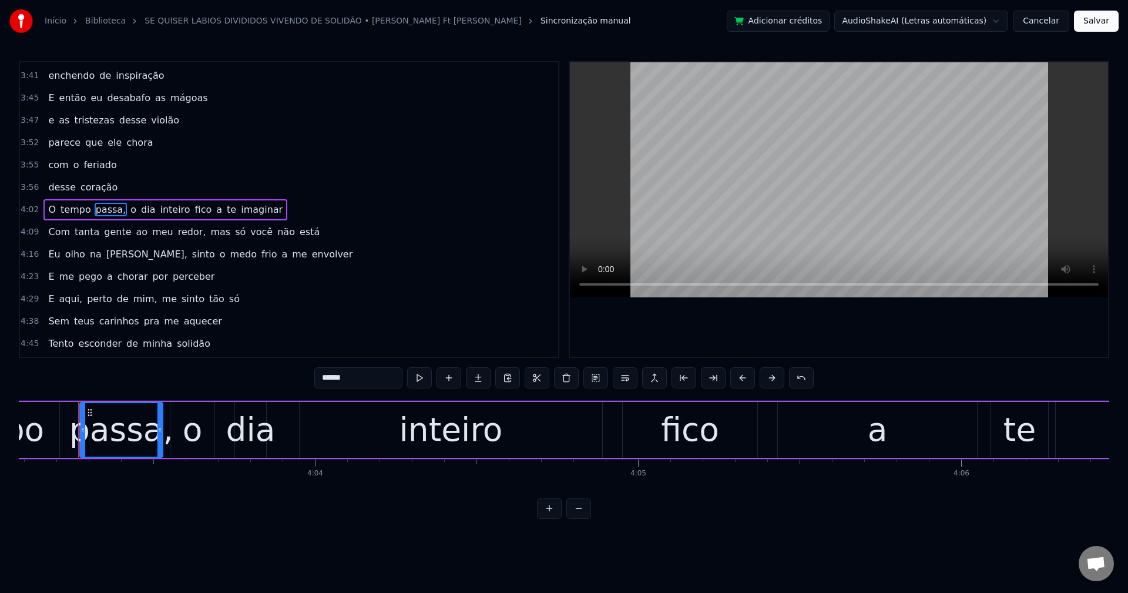
click at [360, 381] on input "******" at bounding box center [358, 377] width 88 height 21
click at [126, 207] on span "o" at bounding box center [130, 210] width 8 height 14
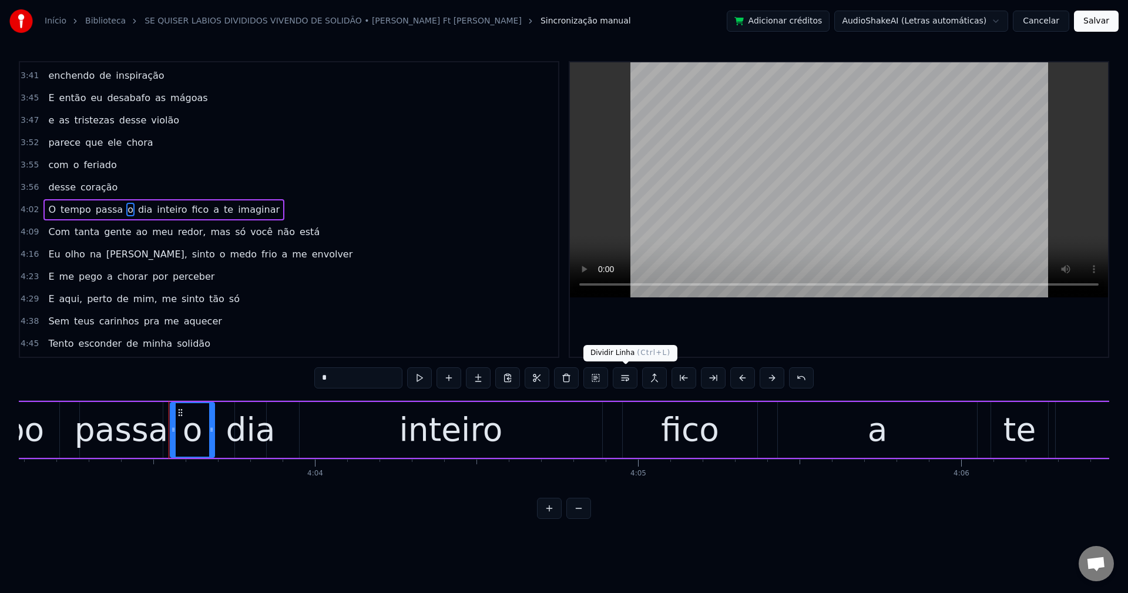
click at [622, 377] on button at bounding box center [625, 377] width 25 height 21
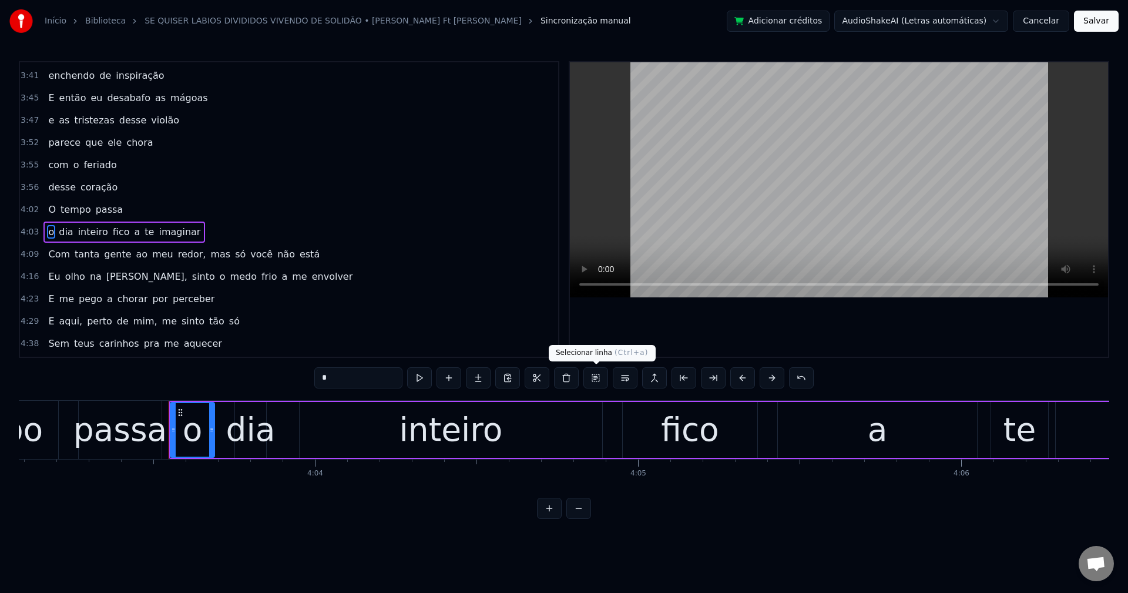
scroll to position [1360, 0]
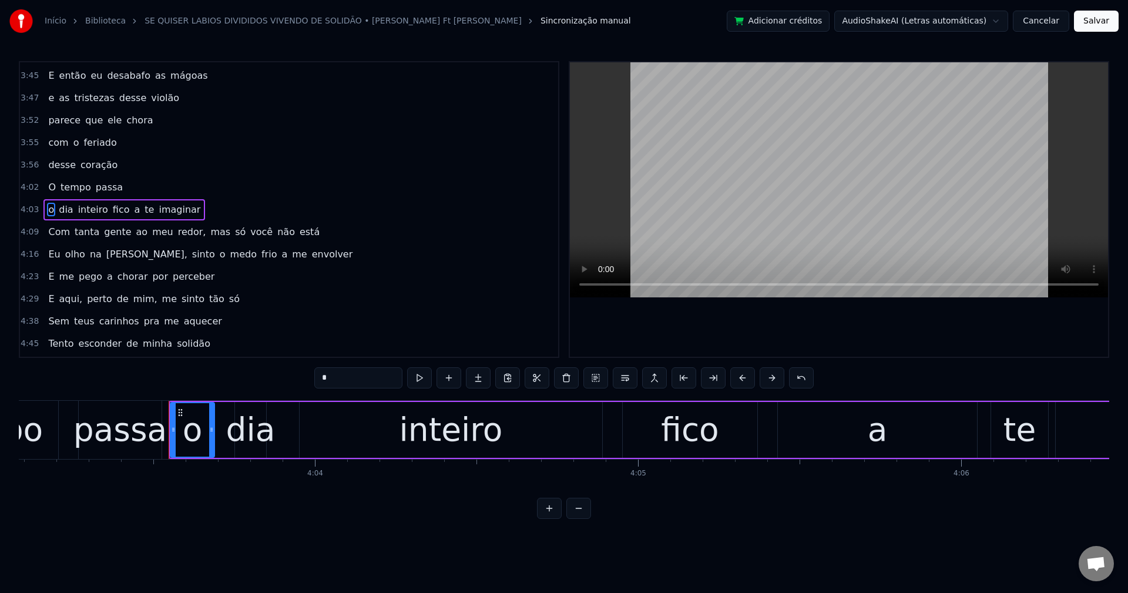
click at [112, 212] on span "fico" at bounding box center [121, 210] width 19 height 14
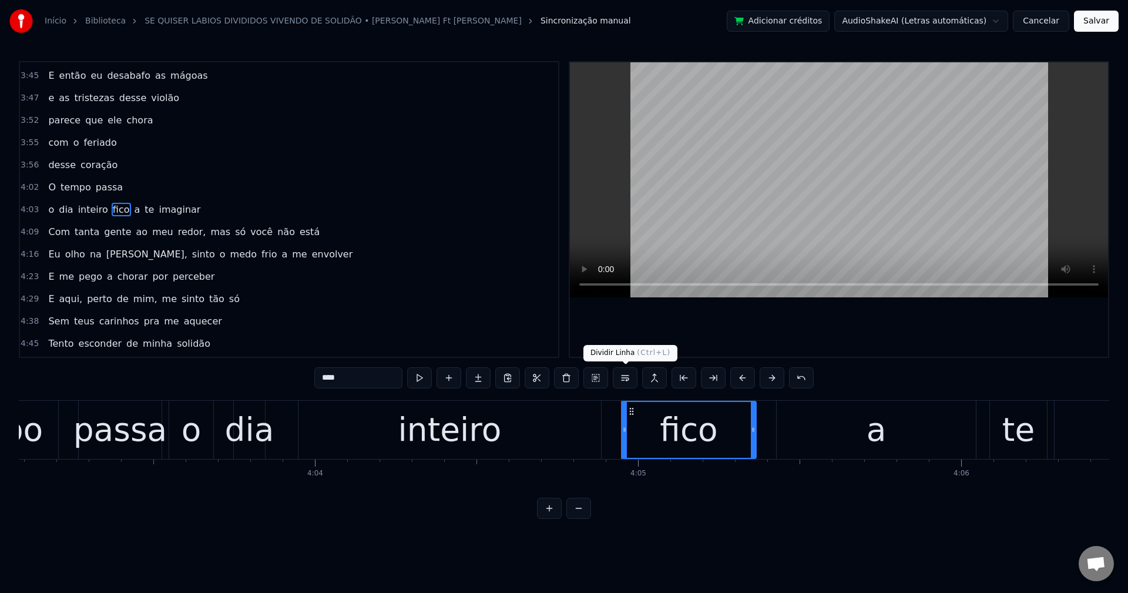
click at [625, 380] on button at bounding box center [625, 377] width 25 height 21
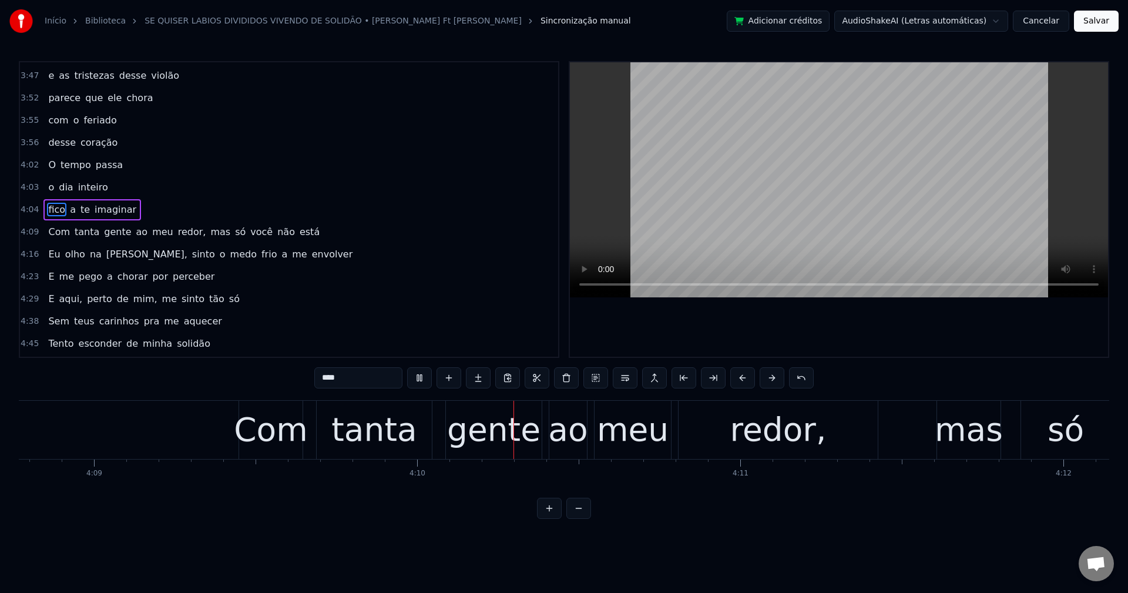
scroll to position [0, 80628]
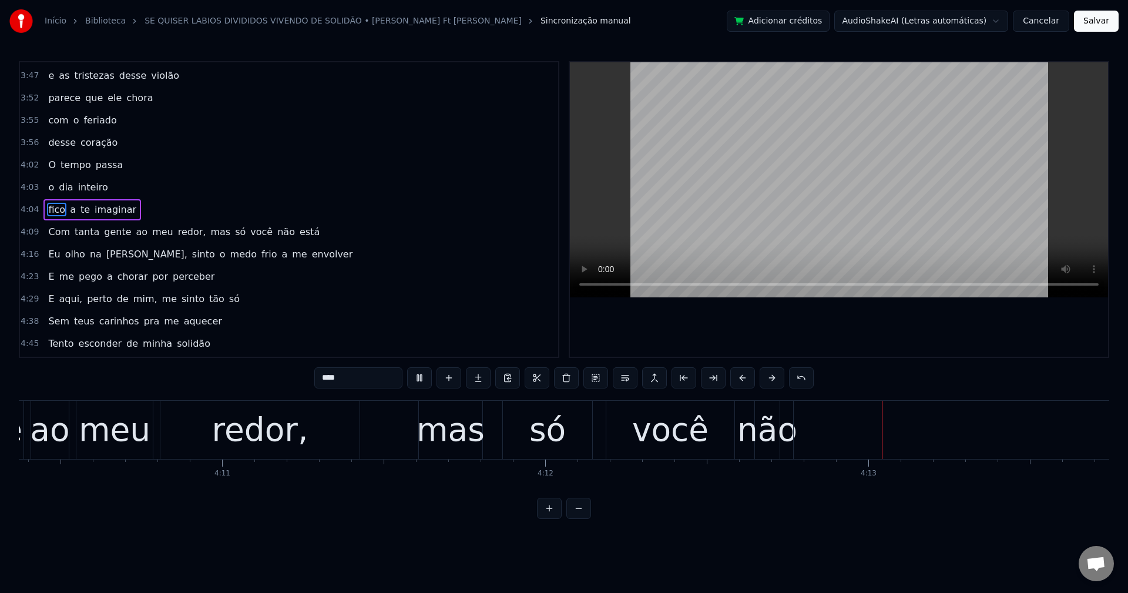
click at [182, 235] on span "redor," at bounding box center [192, 232] width 31 height 14
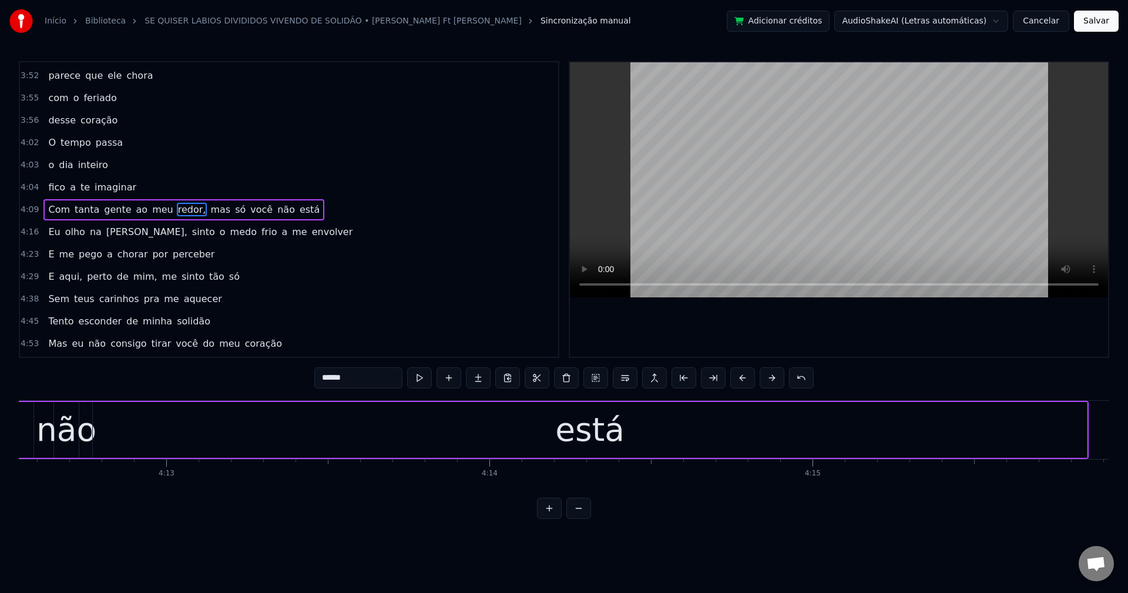
scroll to position [0, 81665]
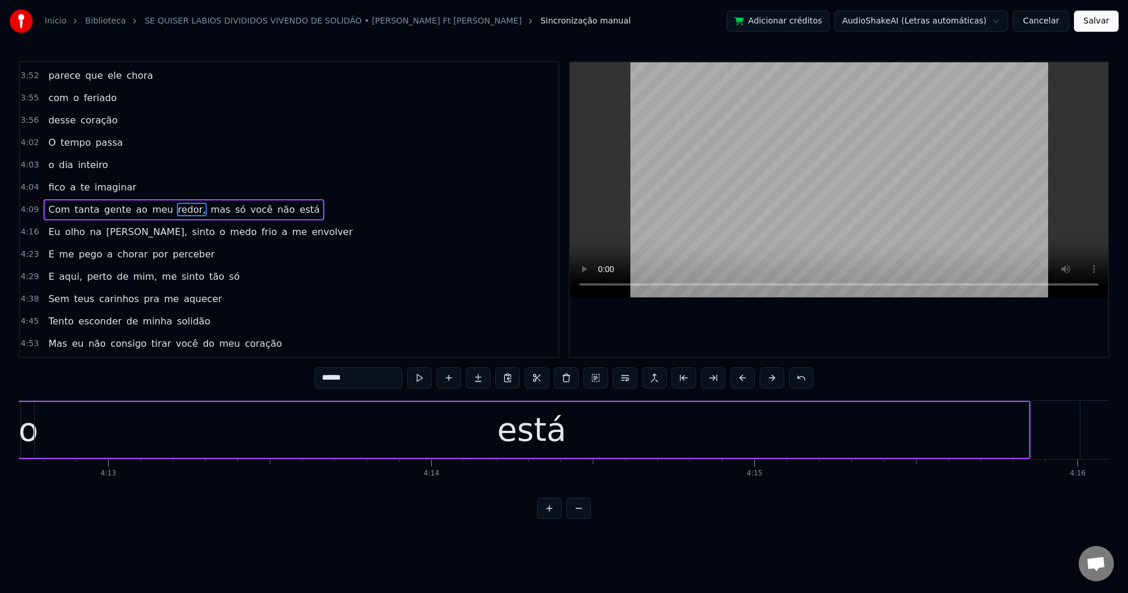
click at [378, 387] on input "******" at bounding box center [358, 377] width 88 height 21
click at [206, 207] on span "mas" at bounding box center [217, 210] width 22 height 14
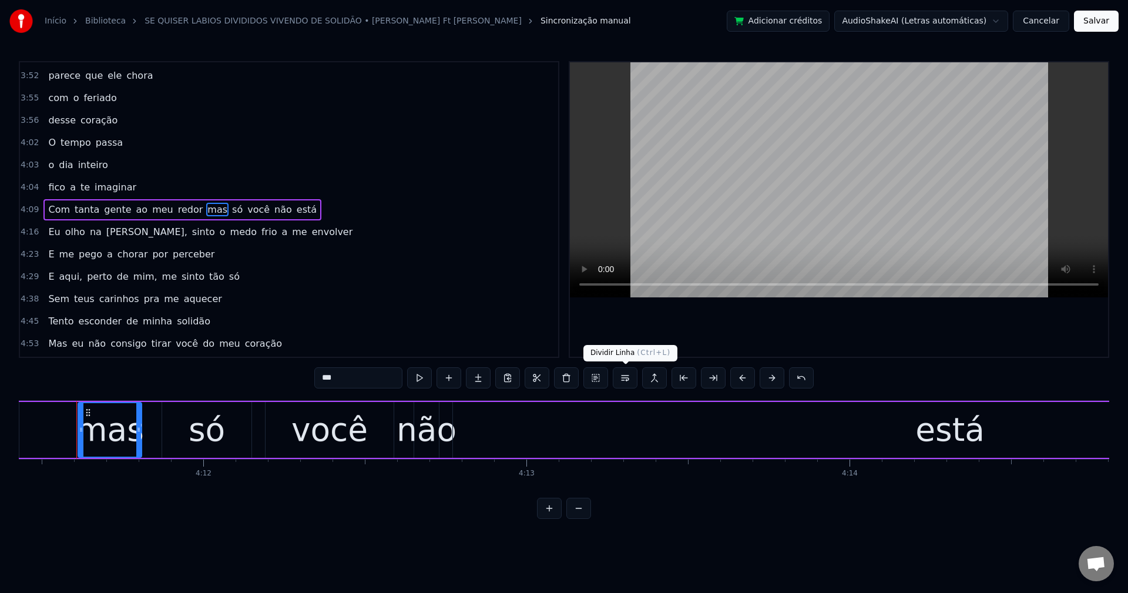
scroll to position [0, 81245]
click at [622, 378] on button at bounding box center [625, 377] width 25 height 21
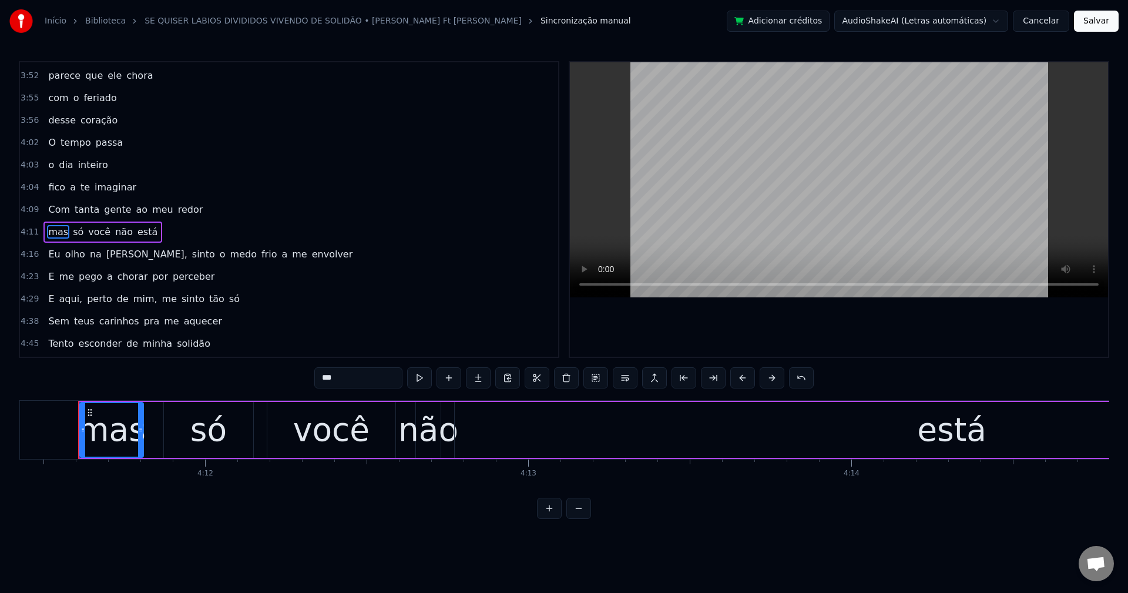
scroll to position [1427, 0]
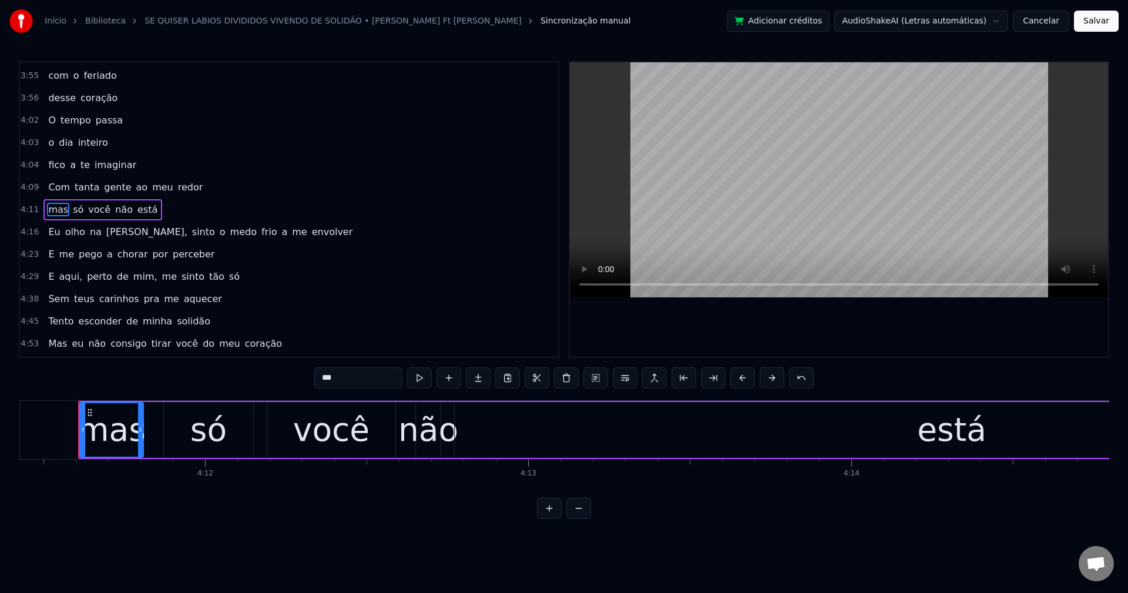
click at [135, 189] on span "ao" at bounding box center [142, 187] width 14 height 14
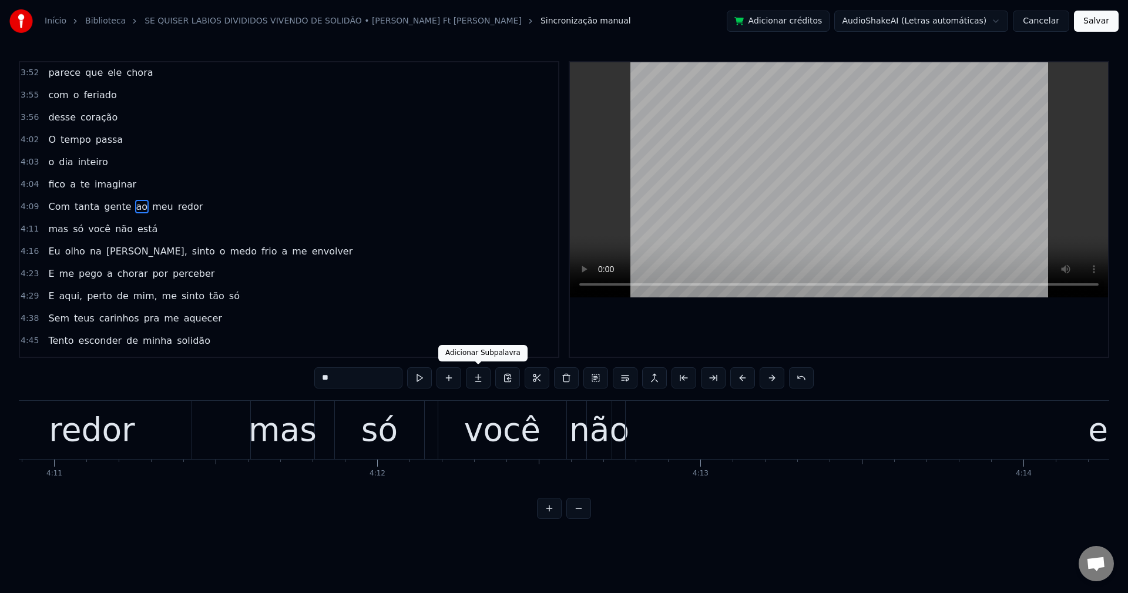
scroll to position [0, 80857]
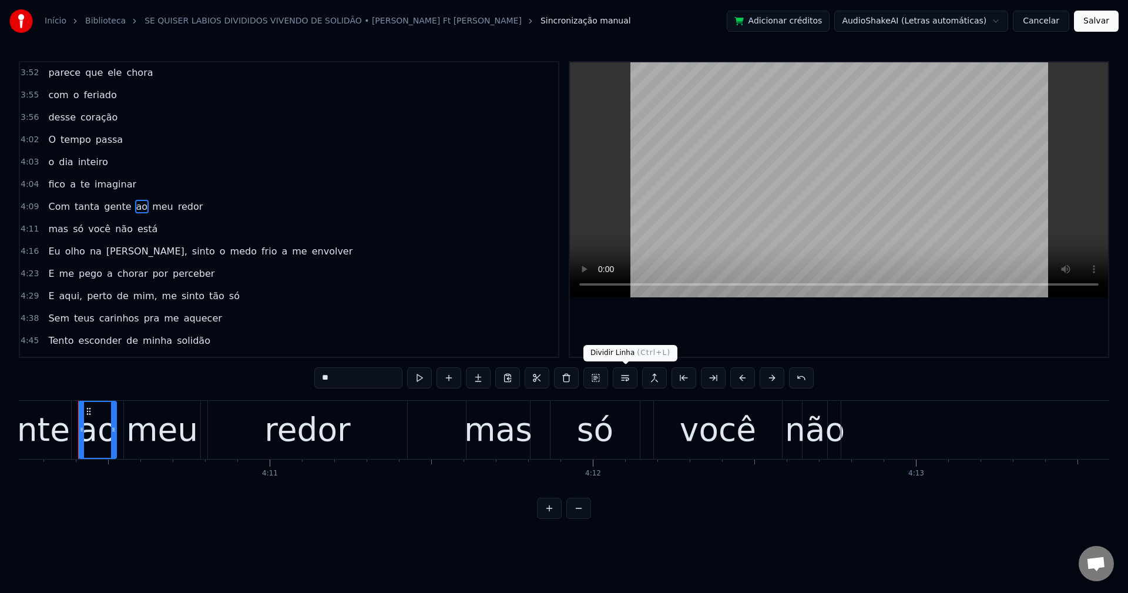
click at [627, 375] on button at bounding box center [625, 377] width 25 height 21
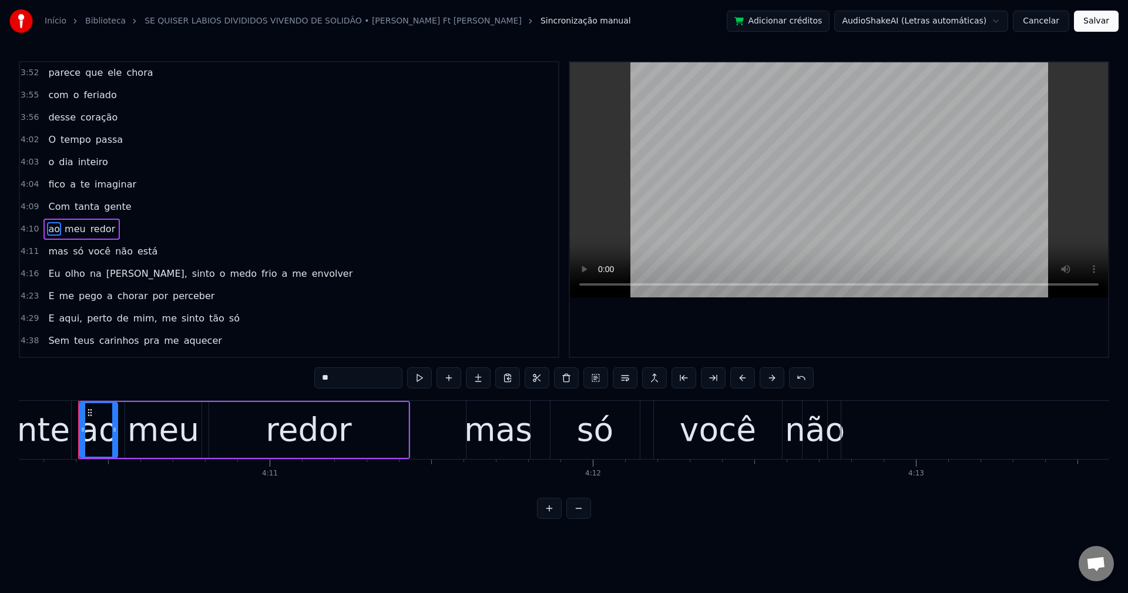
scroll to position [1427, 0]
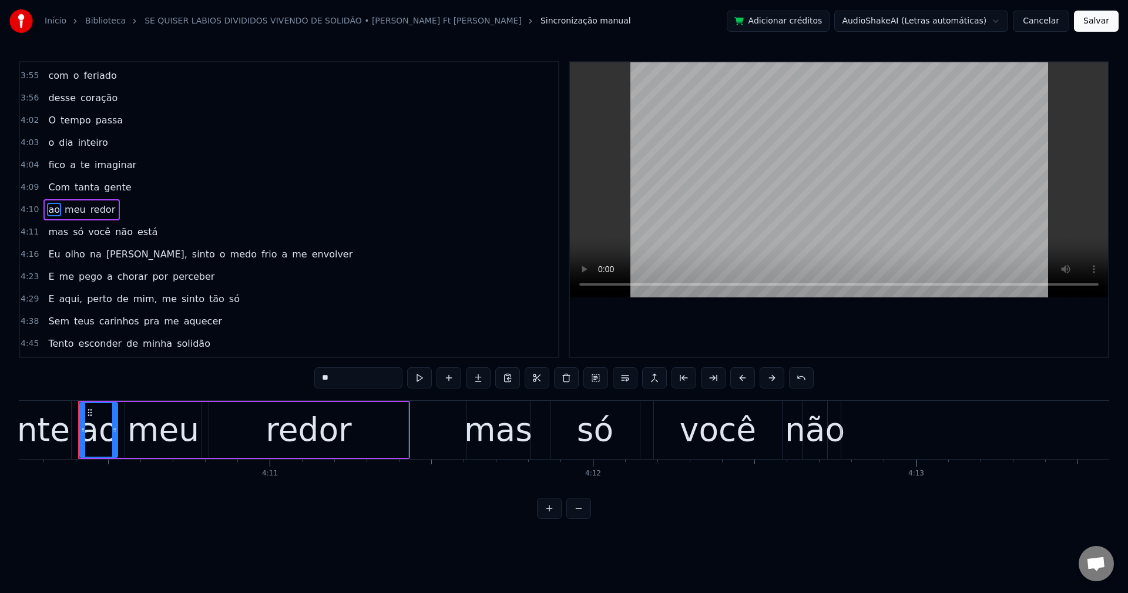
click at [112, 253] on span "[PERSON_NAME]," at bounding box center [146, 254] width 83 height 14
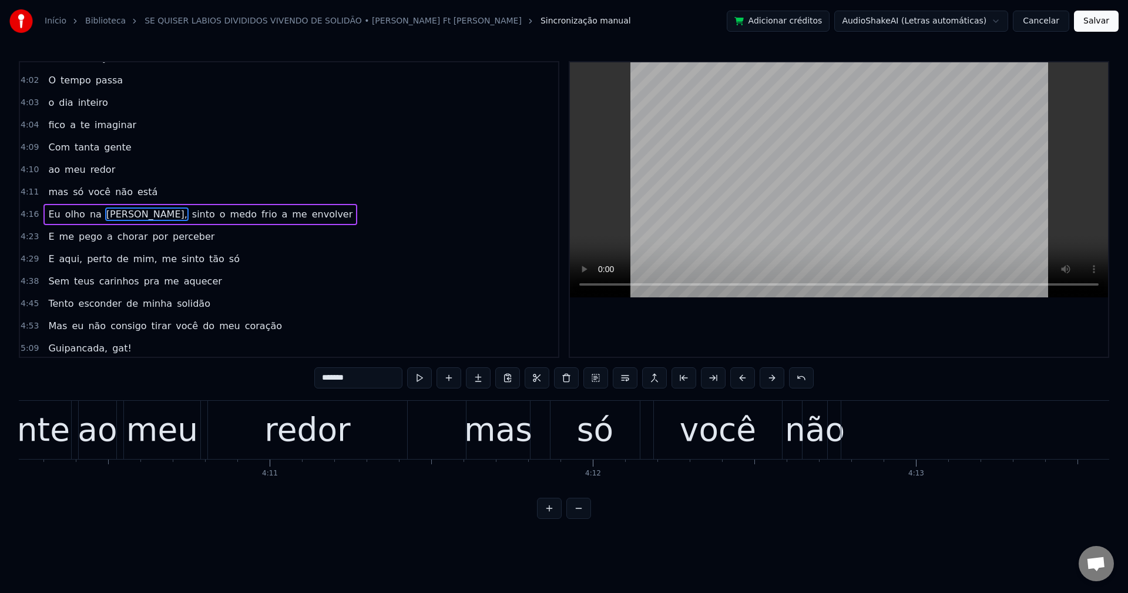
scroll to position [1469, 0]
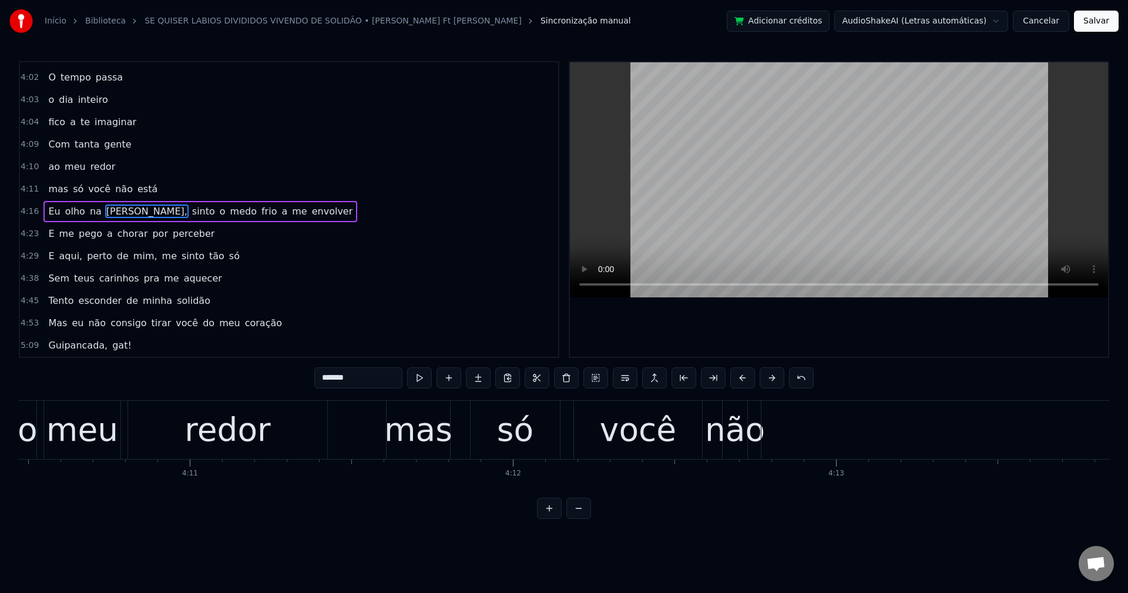
click at [380, 369] on input "*******" at bounding box center [358, 377] width 88 height 21
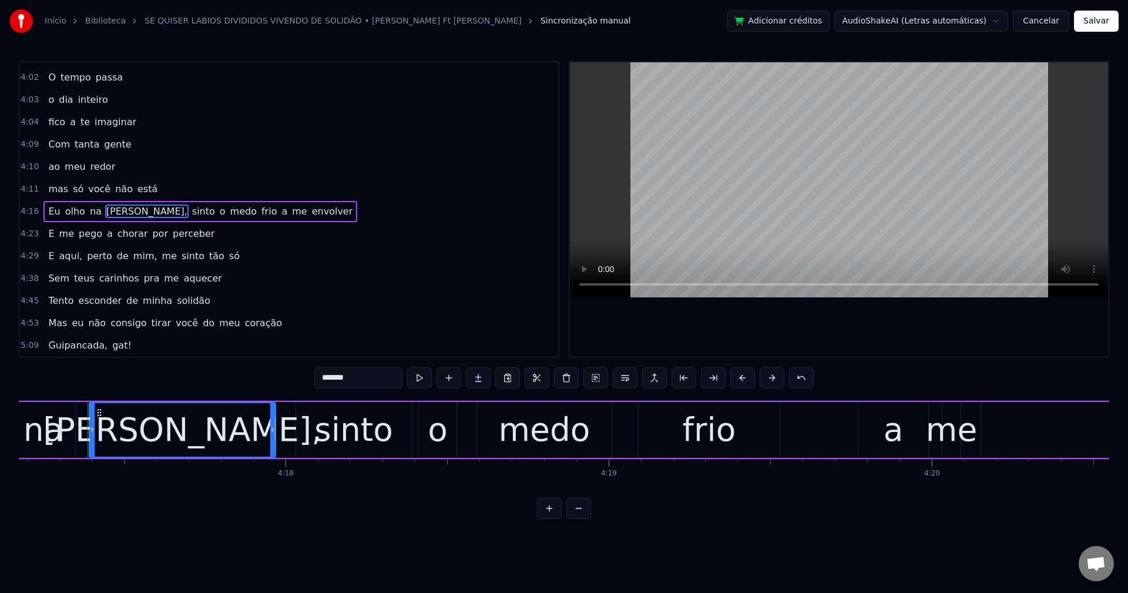
scroll to position [0, 83113]
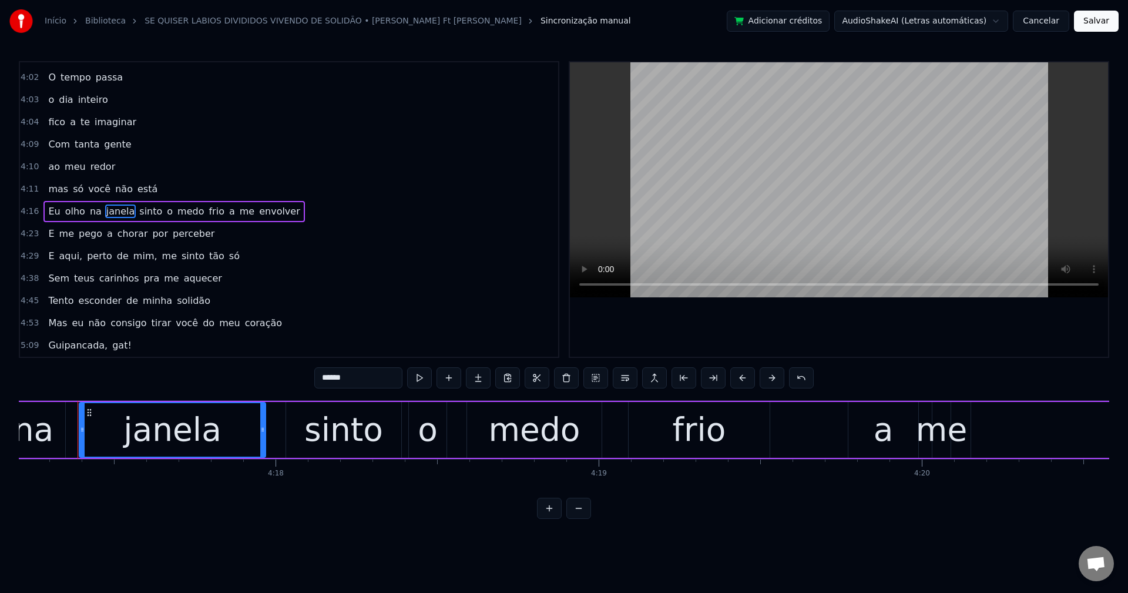
click at [143, 212] on span "sinto" at bounding box center [150, 211] width 25 height 14
type input "*****"
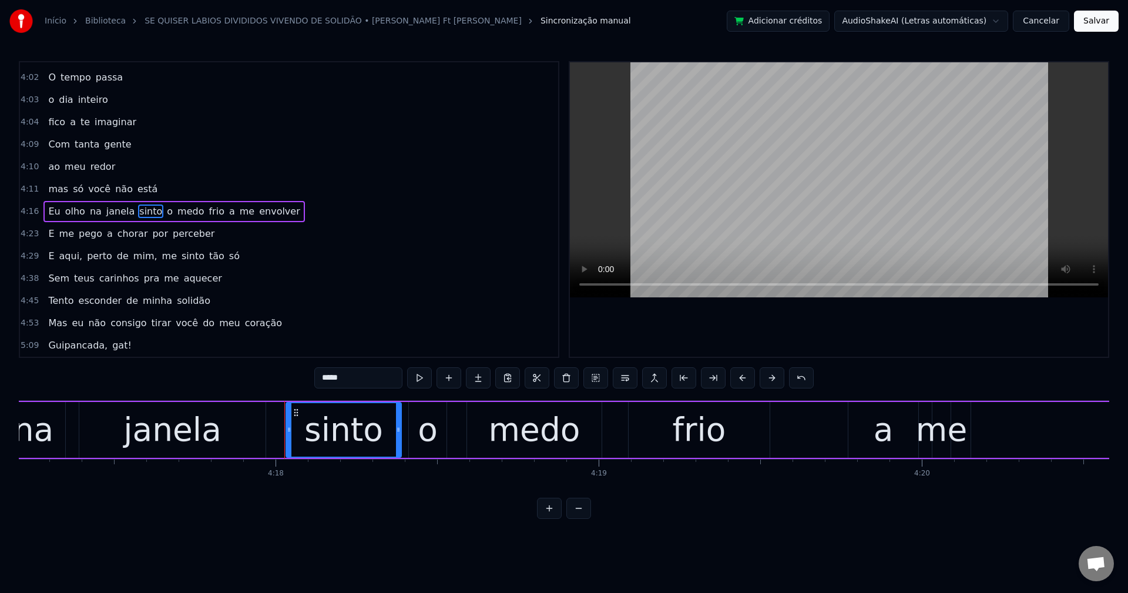
click at [631, 380] on button at bounding box center [625, 377] width 25 height 21
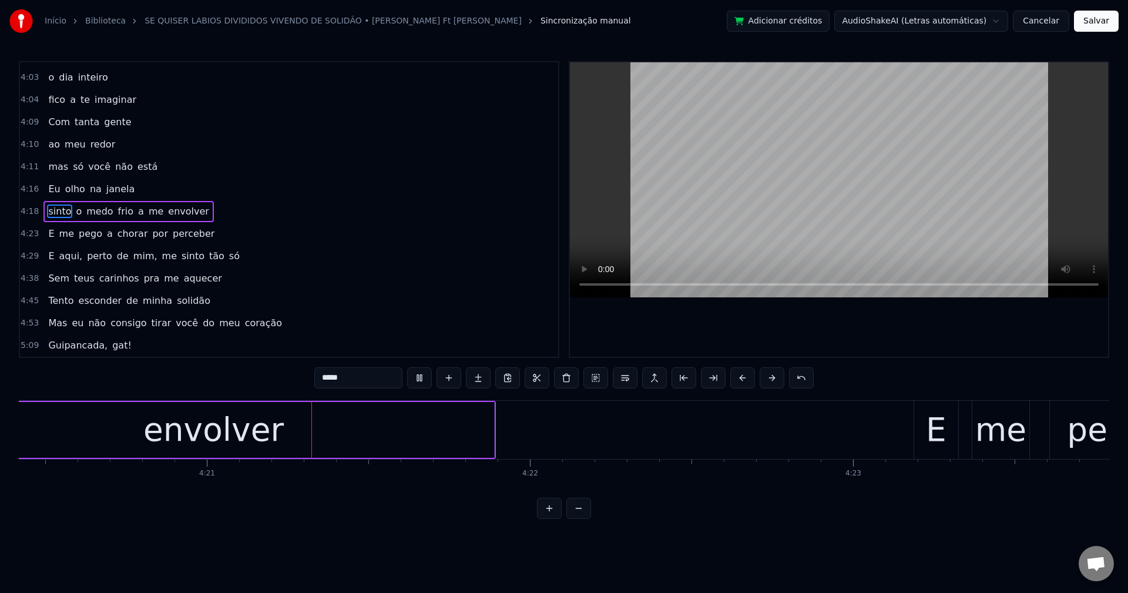
scroll to position [0, 84170]
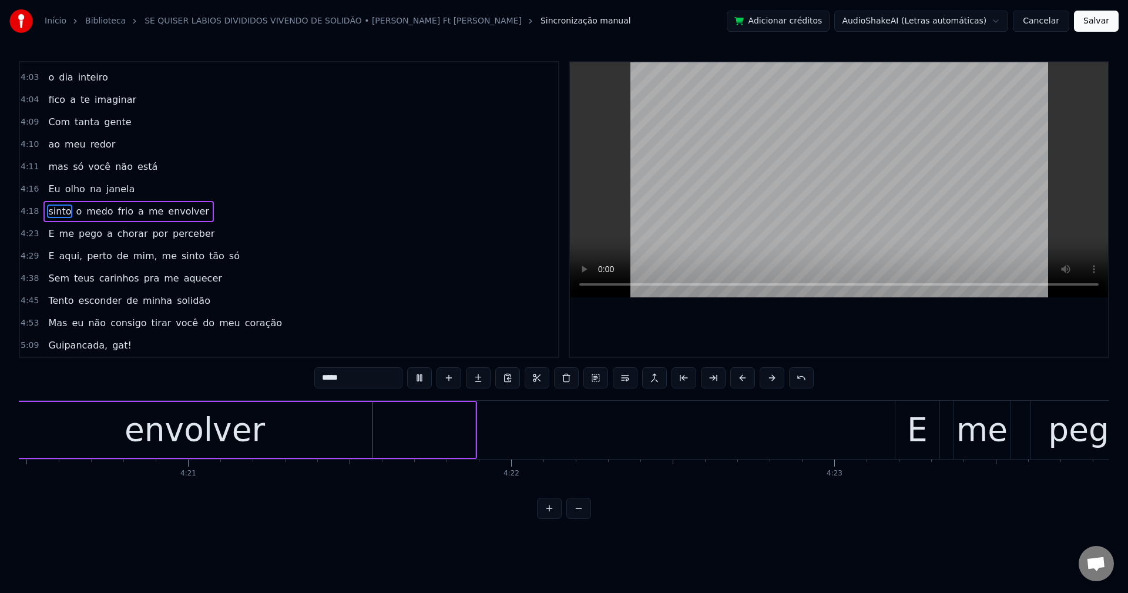
click at [134, 212] on div "sinto o medo frio a me envolver" at bounding box center [128, 211] width 170 height 21
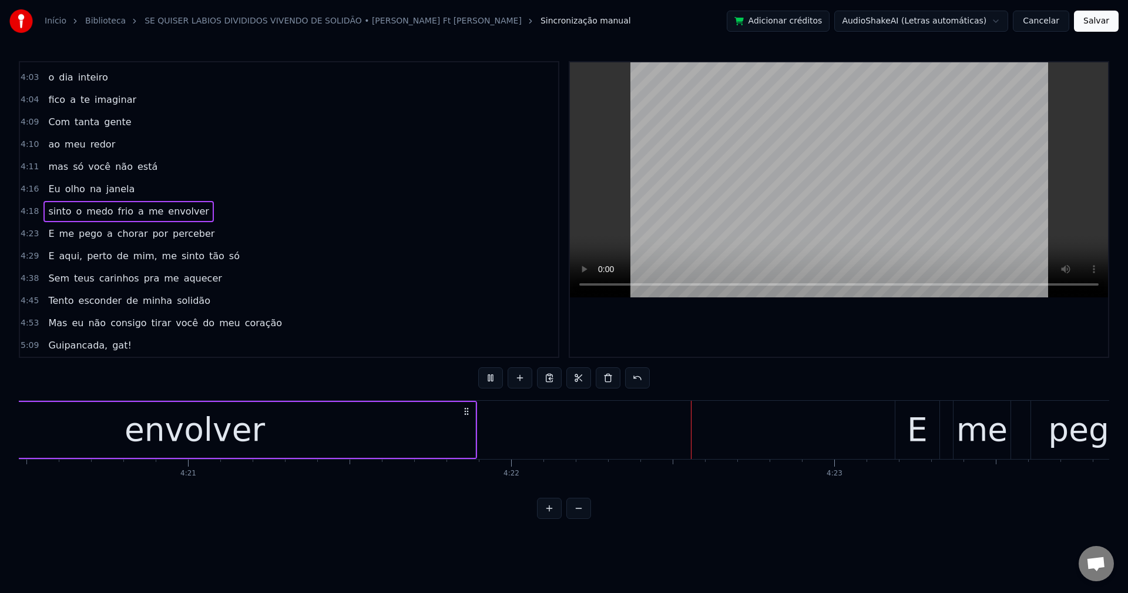
click at [137, 214] on span "a" at bounding box center [141, 211] width 8 height 14
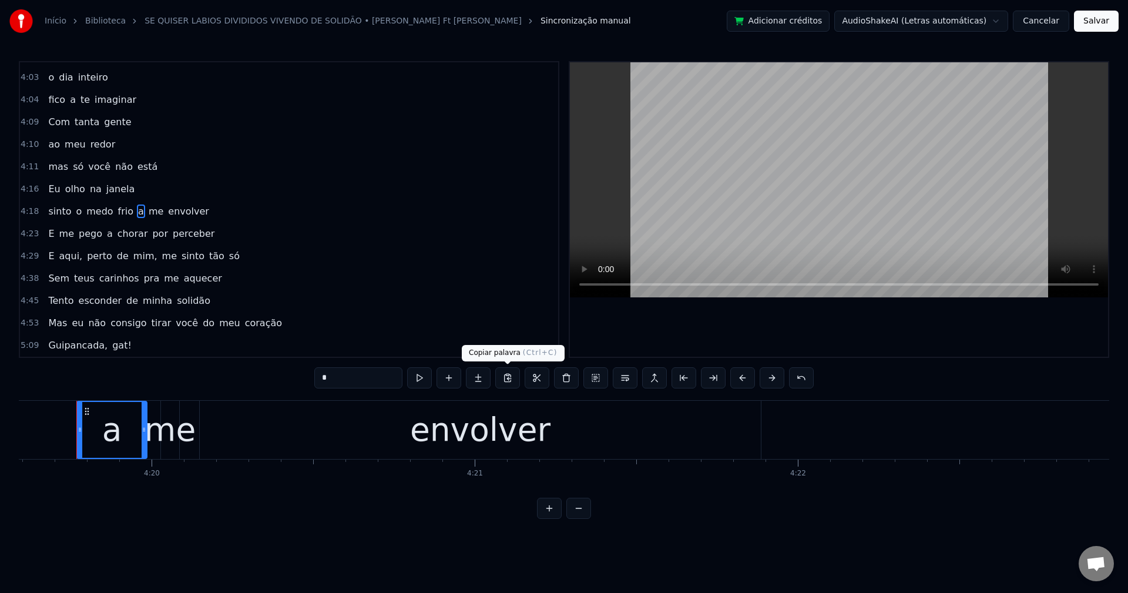
scroll to position [0, 83882]
click at [627, 378] on button at bounding box center [625, 377] width 25 height 21
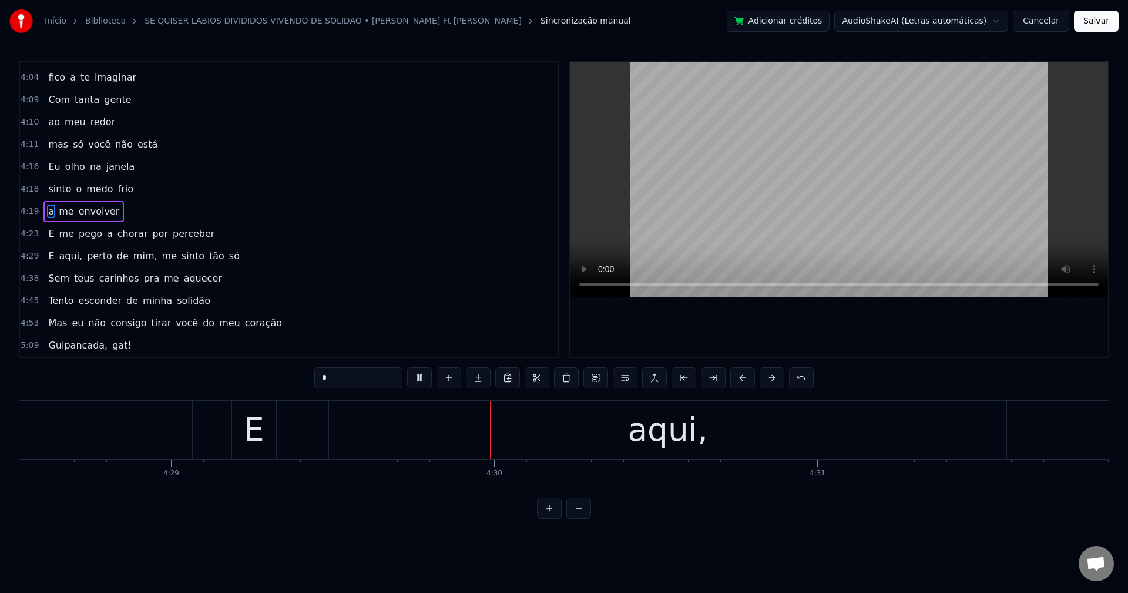
scroll to position [0, 86981]
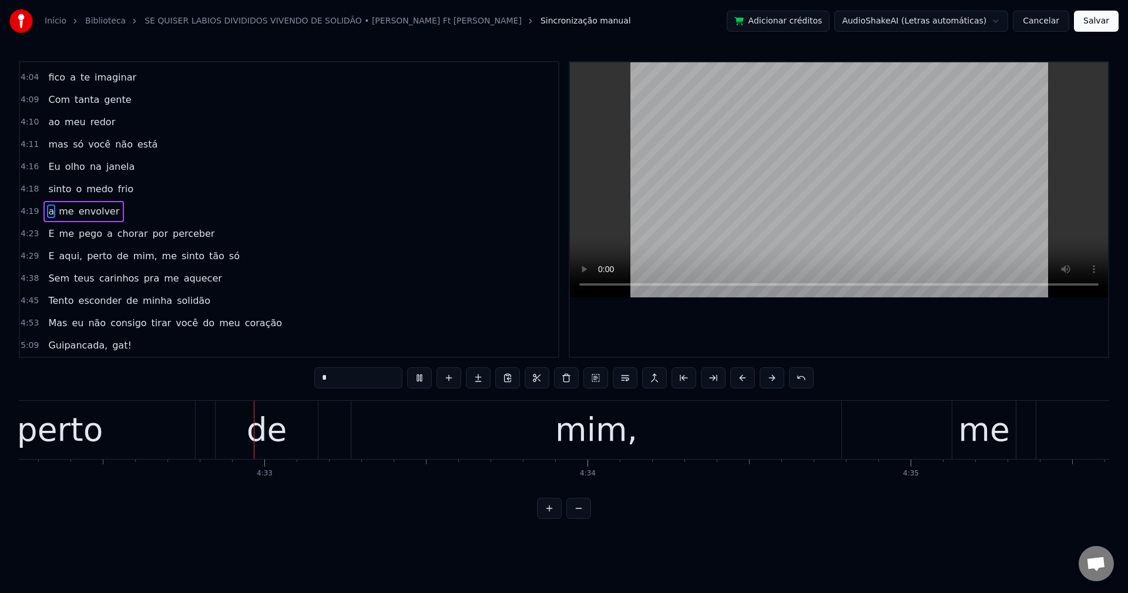
click at [63, 260] on span "aqui," at bounding box center [71, 256] width 26 height 14
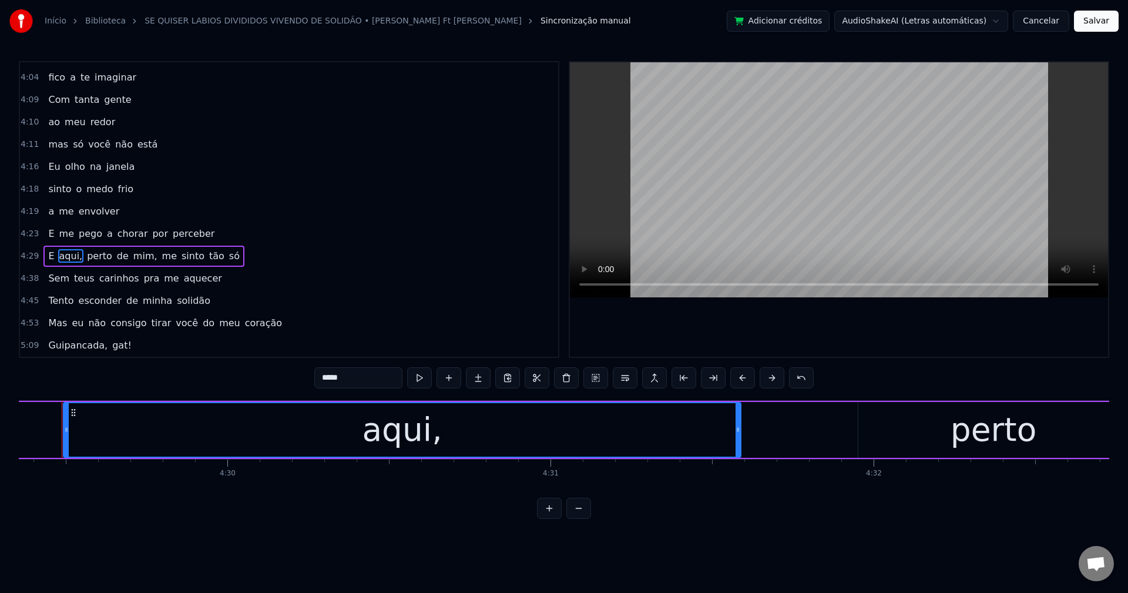
scroll to position [0, 87023]
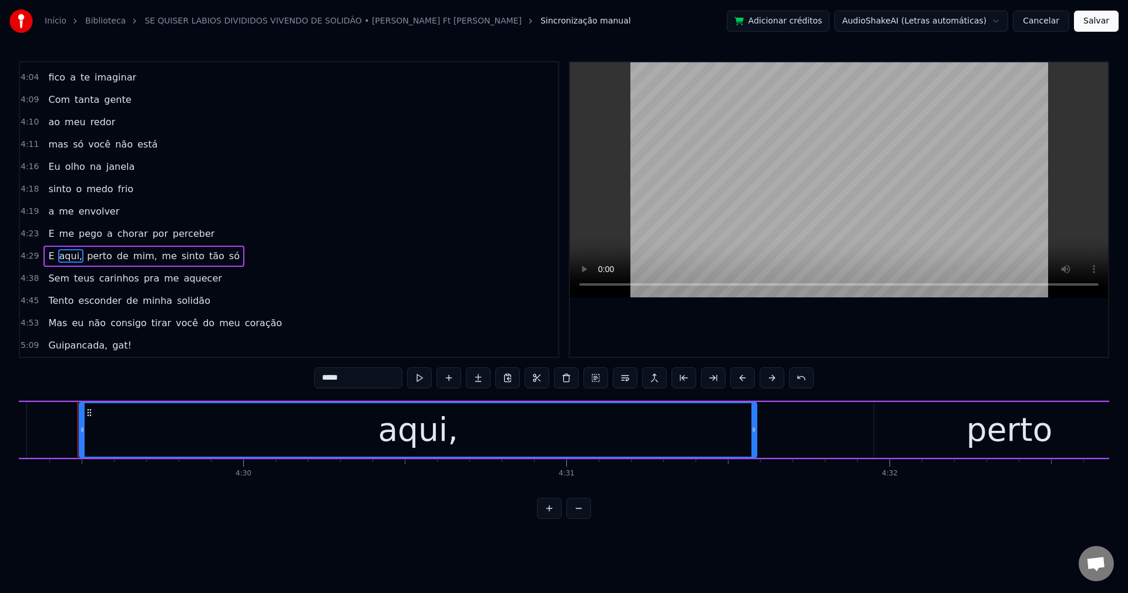
click at [361, 381] on input "*****" at bounding box center [358, 377] width 88 height 21
click at [89, 258] on span "perto" at bounding box center [97, 256] width 28 height 14
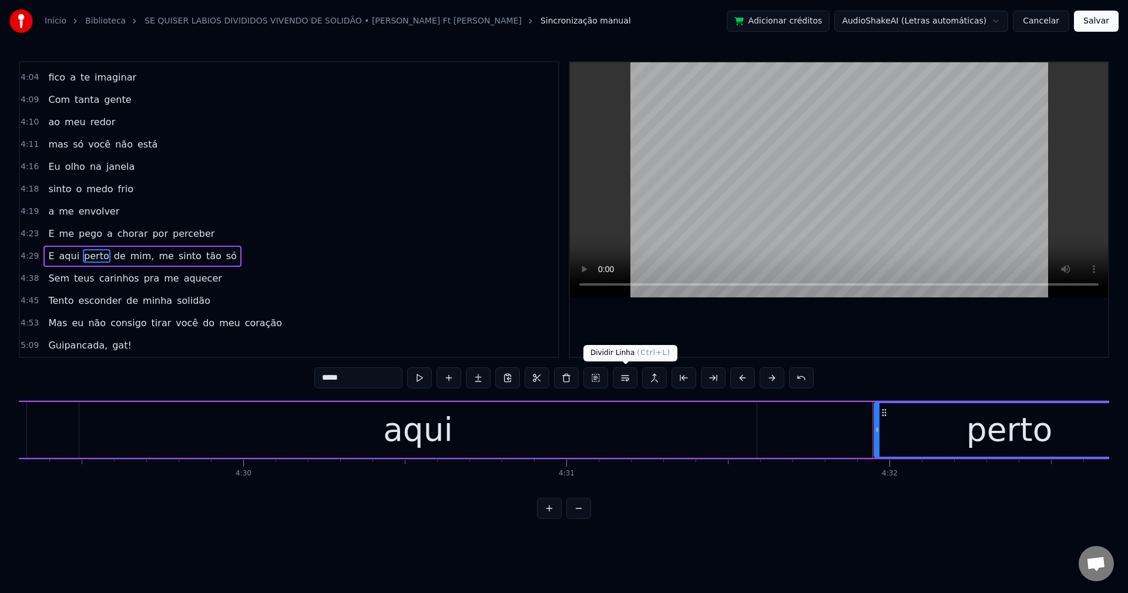
click at [625, 378] on button at bounding box center [625, 377] width 25 height 21
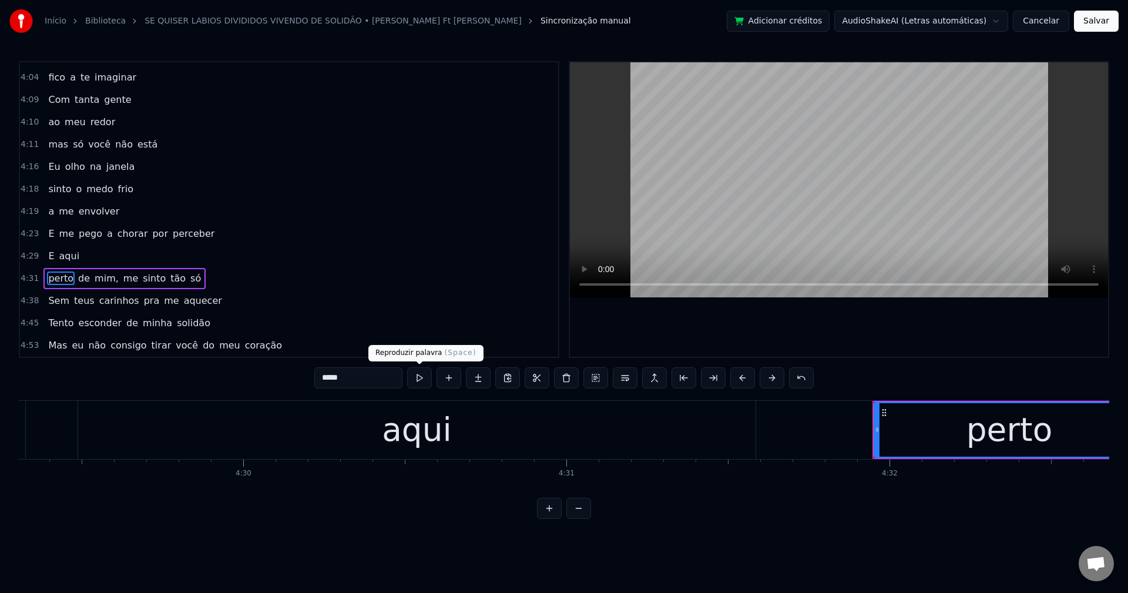
scroll to position [1536, 0]
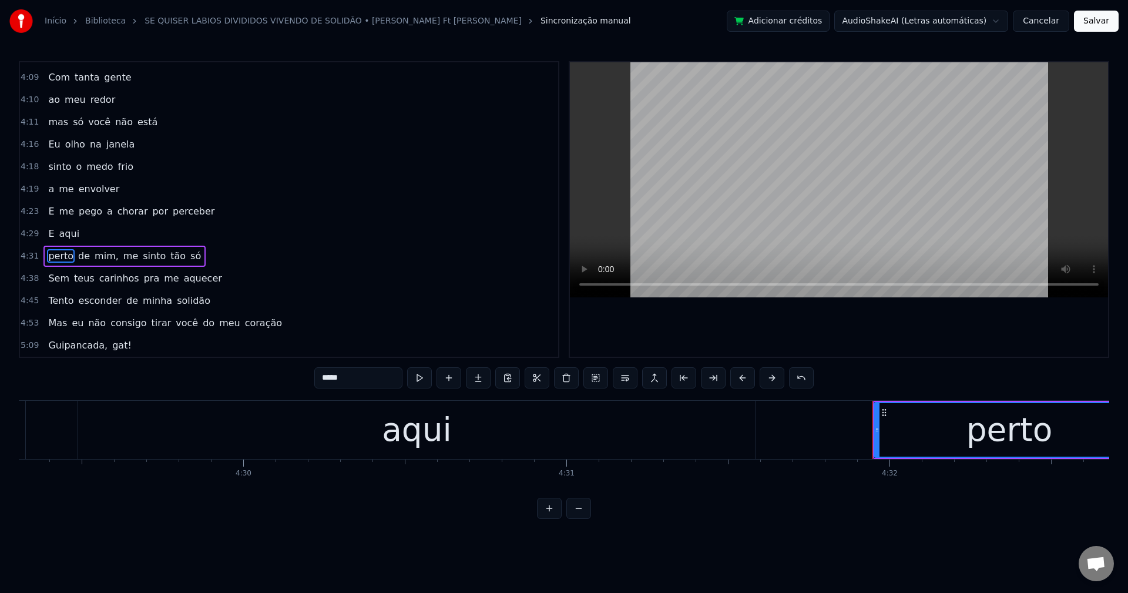
click at [97, 254] on span "mim," at bounding box center [106, 256] width 26 height 14
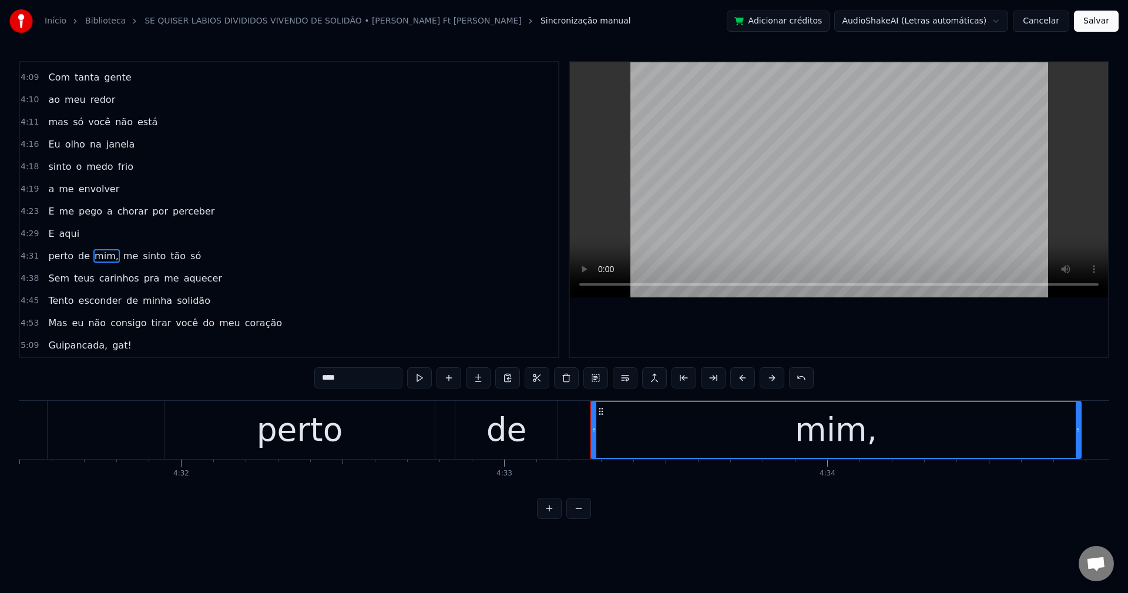
click at [368, 383] on input "****" at bounding box center [358, 377] width 88 height 21
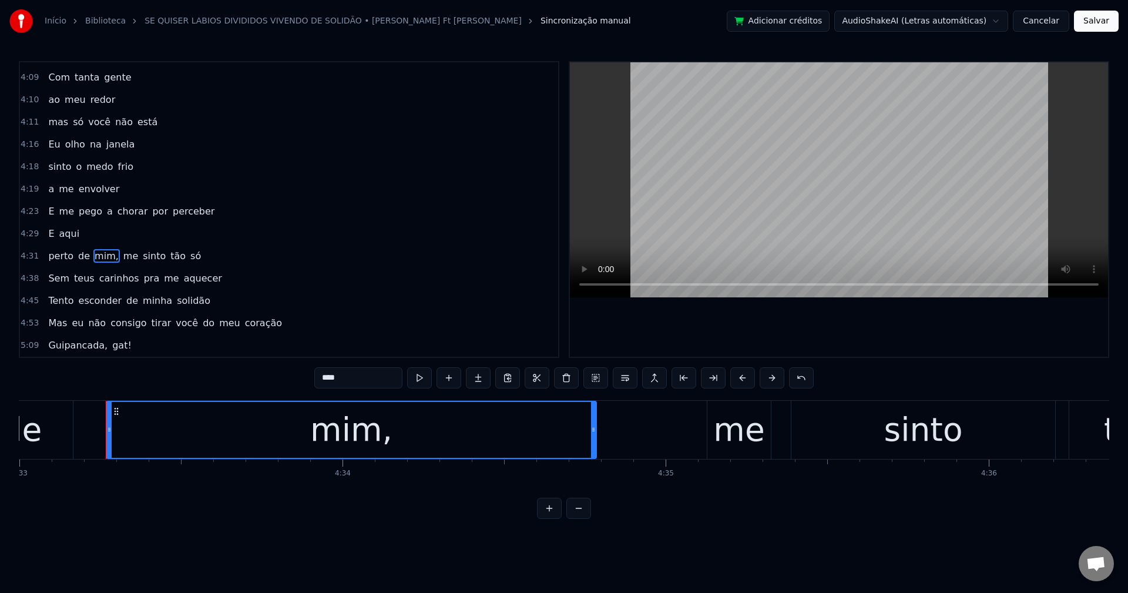
scroll to position [0, 88245]
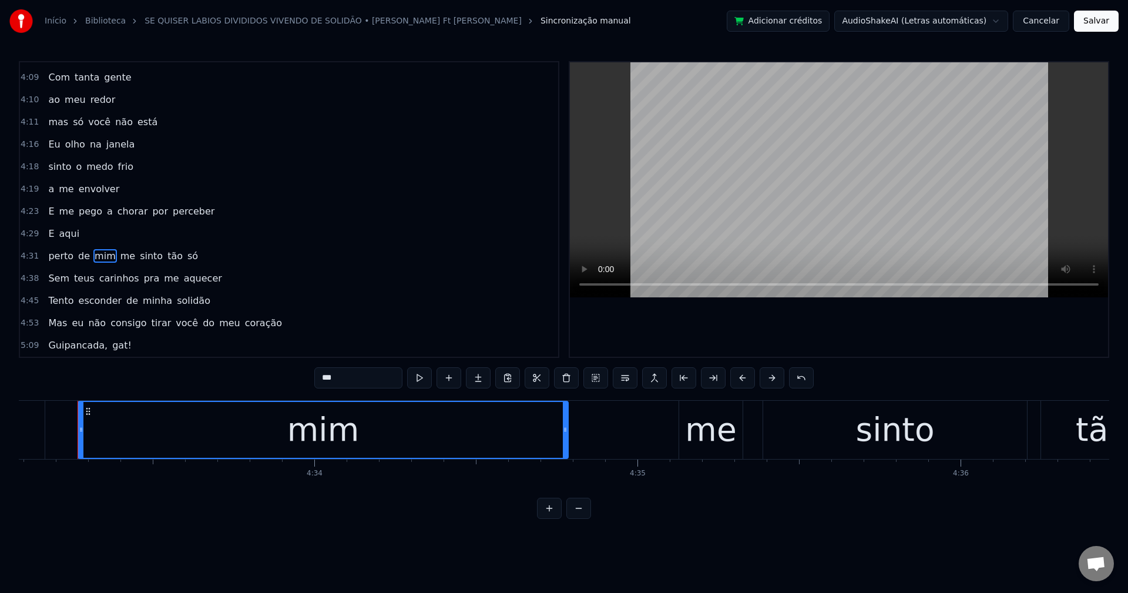
click at [125, 256] on span "me" at bounding box center [127, 256] width 17 height 14
click at [120, 256] on span "me" at bounding box center [127, 256] width 17 height 14
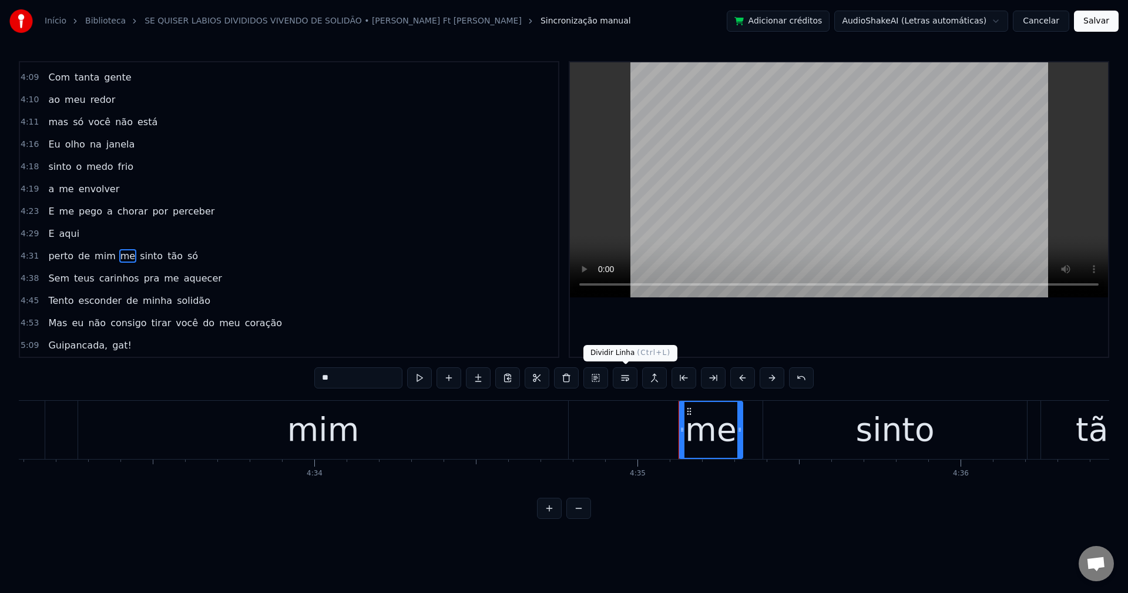
click at [623, 381] on button at bounding box center [625, 377] width 25 height 21
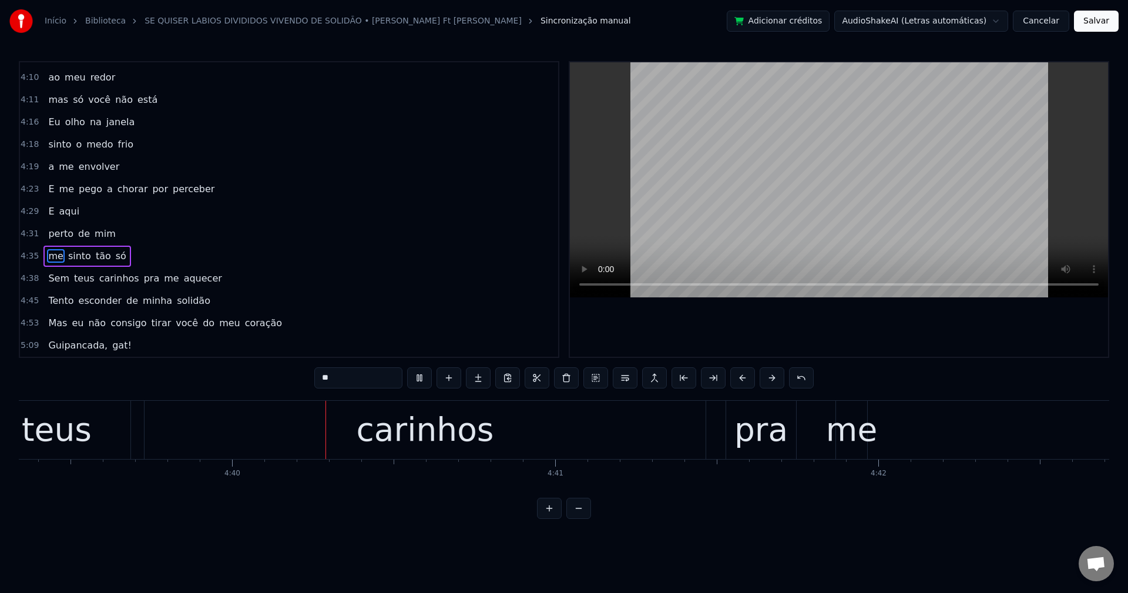
scroll to position [0, 90309]
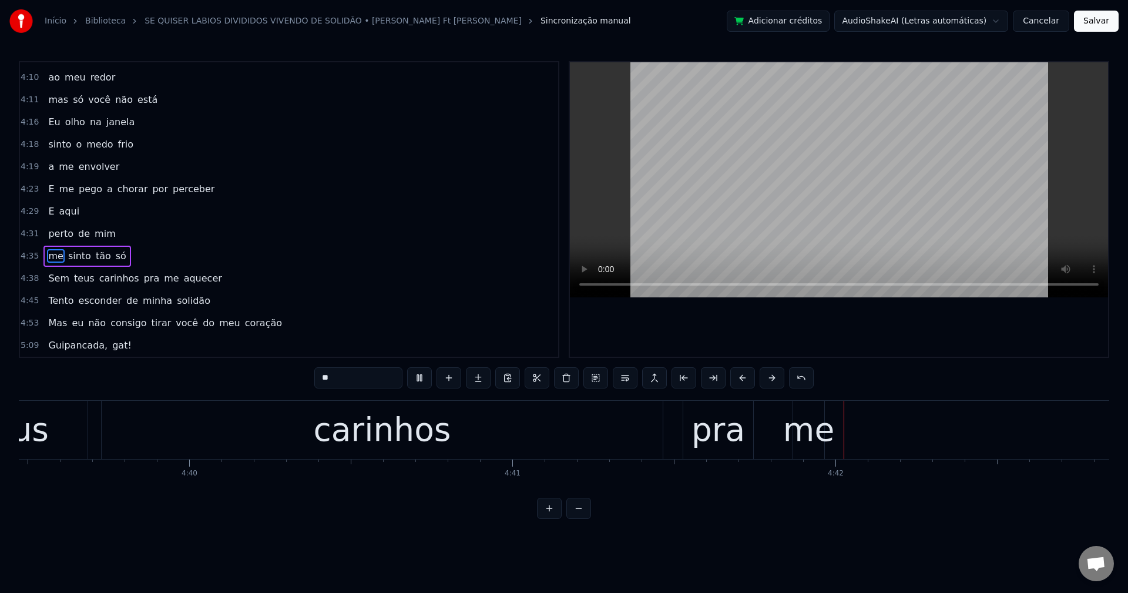
click at [143, 278] on span "pra" at bounding box center [152, 278] width 18 height 14
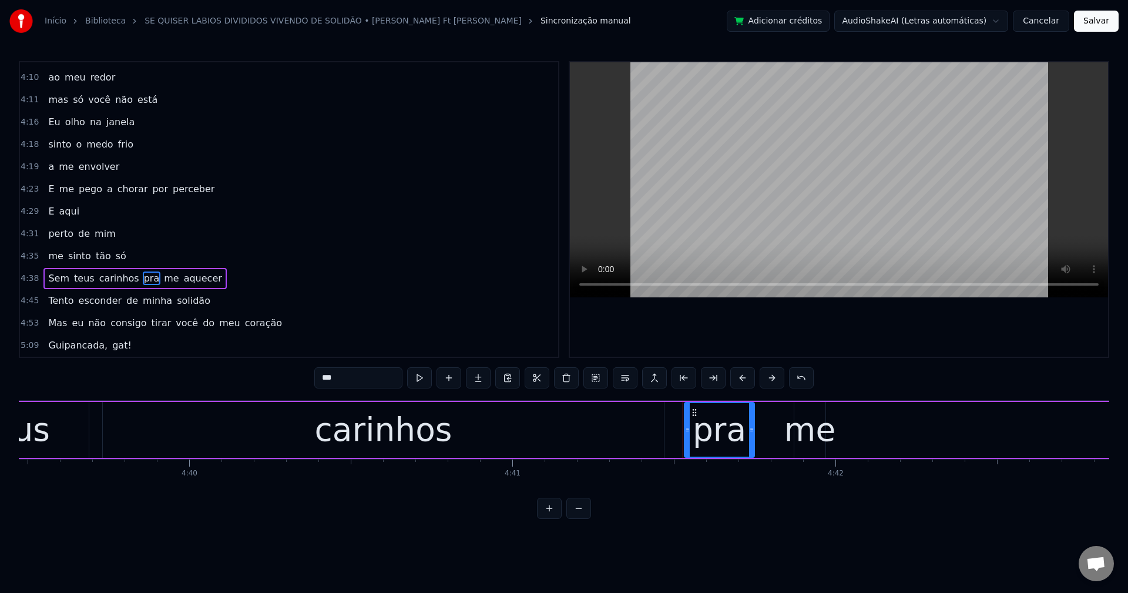
click at [143, 278] on span "pra" at bounding box center [152, 278] width 18 height 14
click at [634, 383] on button at bounding box center [625, 377] width 25 height 21
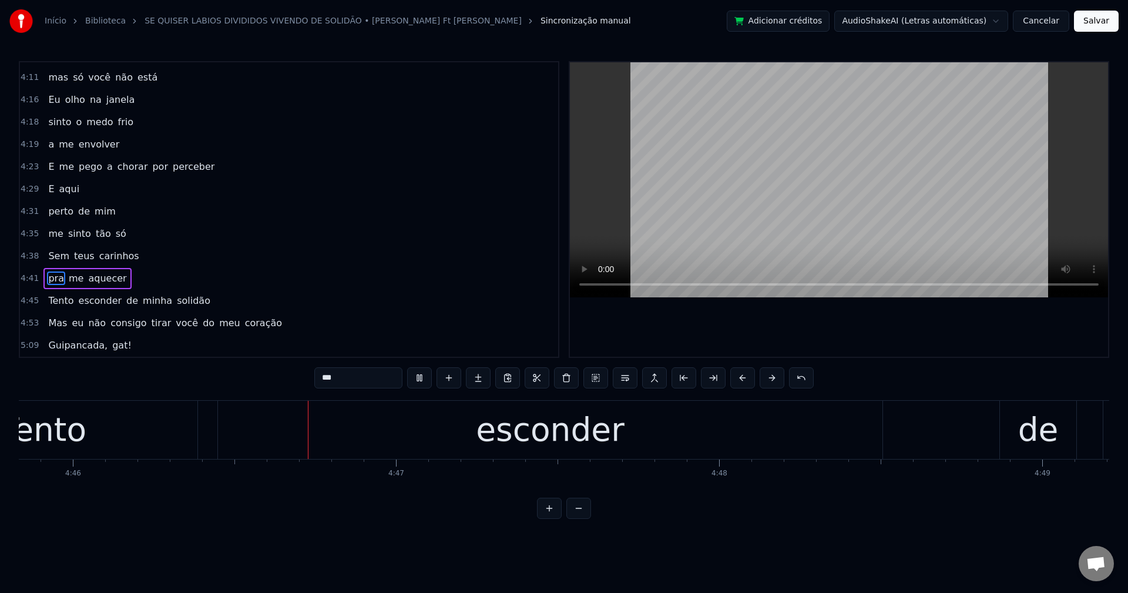
scroll to position [0, 92383]
click at [102, 282] on span "aquecer" at bounding box center [107, 278] width 41 height 14
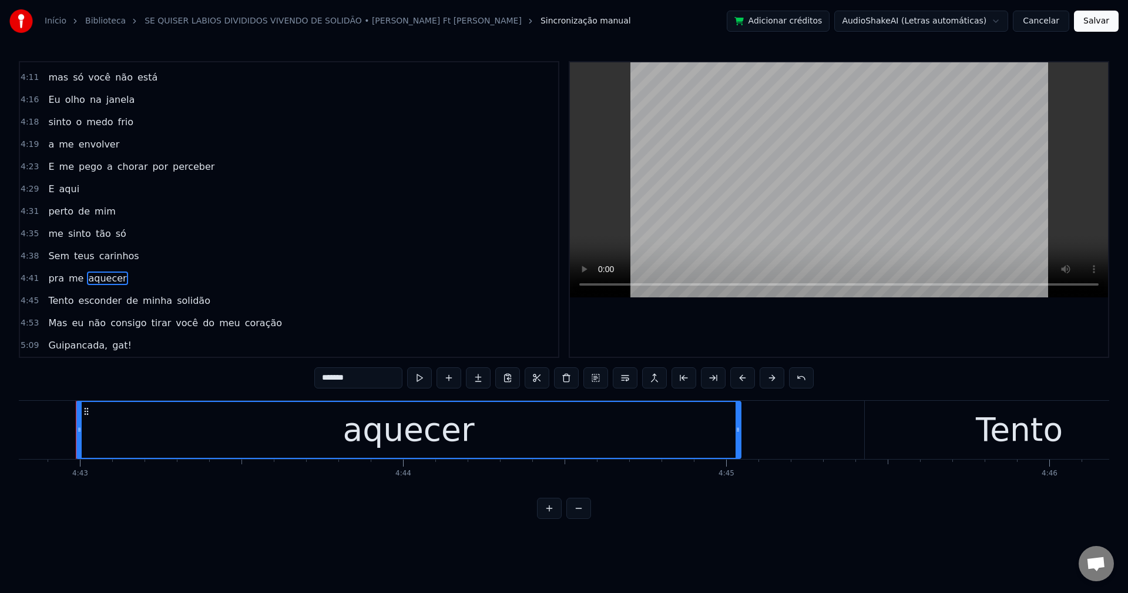
scroll to position [0, 91386]
click at [877, 432] on div "Tento" at bounding box center [1021, 430] width 309 height 58
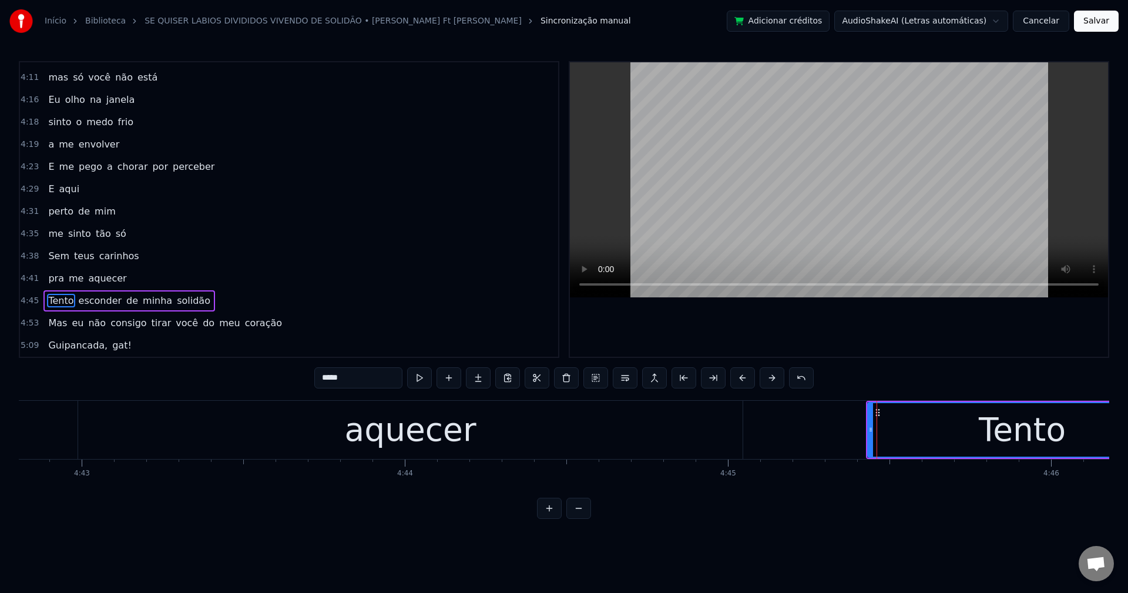
drag, startPoint x: 874, startPoint y: 429, endPoint x: 902, endPoint y: 434, distance: 29.3
click at [902, 434] on div "Tento" at bounding box center [1022, 429] width 308 height 53
drag, startPoint x: 872, startPoint y: 432, endPoint x: 890, endPoint y: 429, distance: 17.9
click at [890, 429] on icon at bounding box center [888, 429] width 5 height 9
drag, startPoint x: 593, startPoint y: 414, endPoint x: 693, endPoint y: 417, distance: 100.5
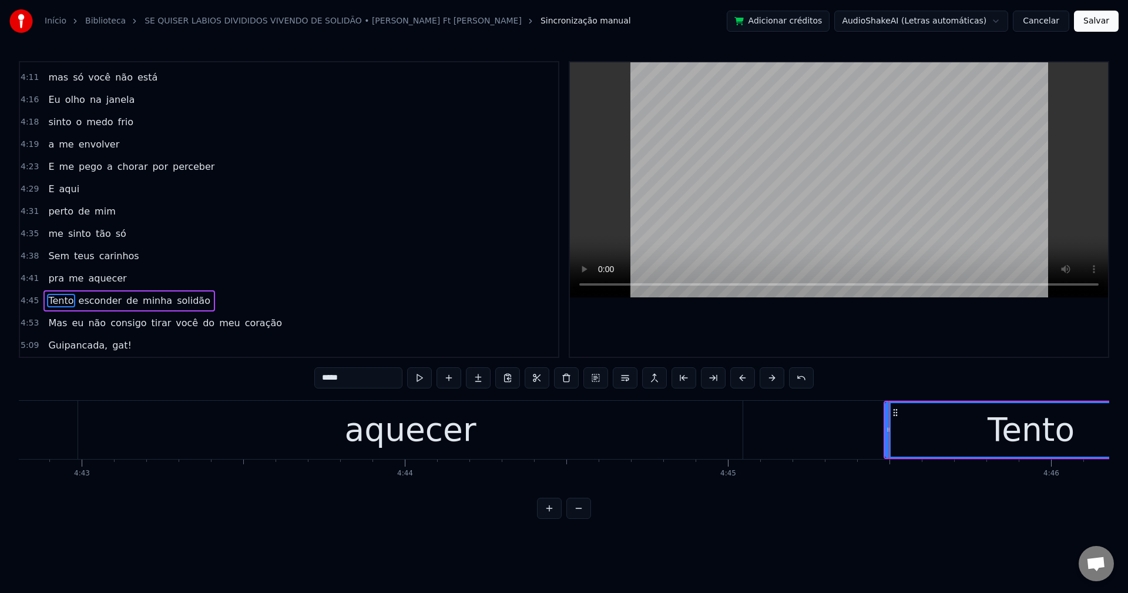
click at [593, 414] on div "aquecer" at bounding box center [410, 430] width 664 height 58
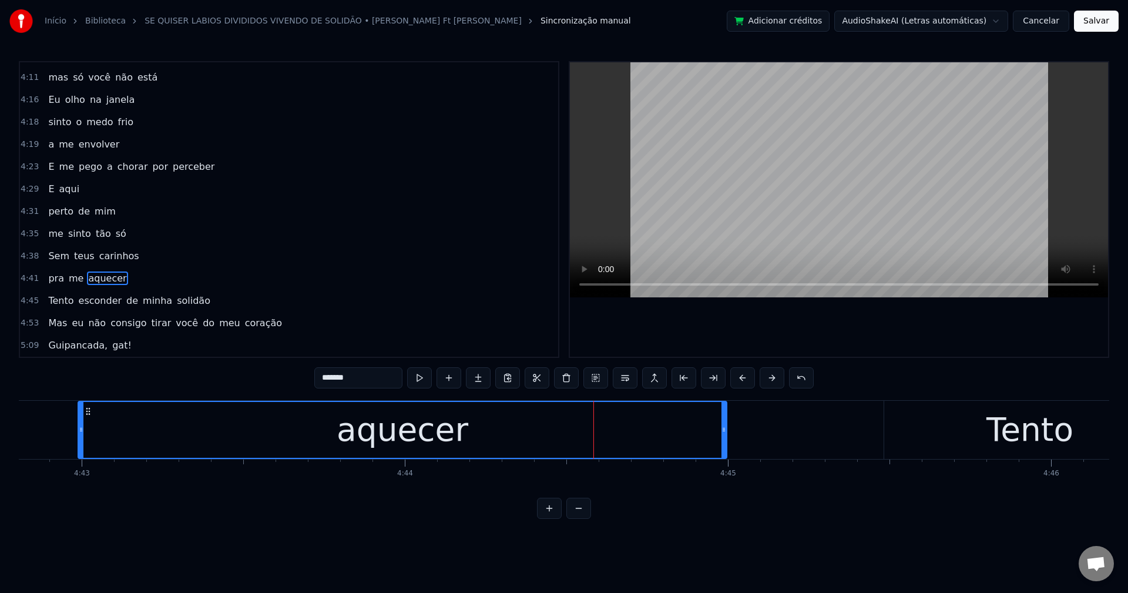
drag, startPoint x: 740, startPoint y: 426, endPoint x: 724, endPoint y: 431, distance: 16.5
click at [724, 431] on icon at bounding box center [723, 429] width 5 height 9
click at [125, 301] on span "de" at bounding box center [132, 301] width 14 height 14
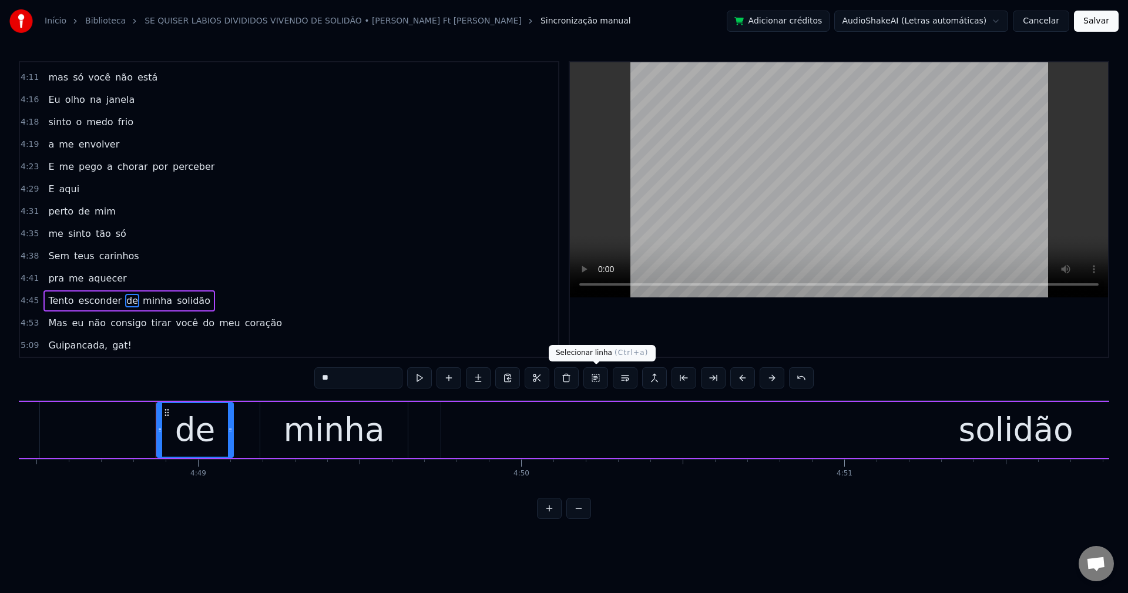
scroll to position [0, 93286]
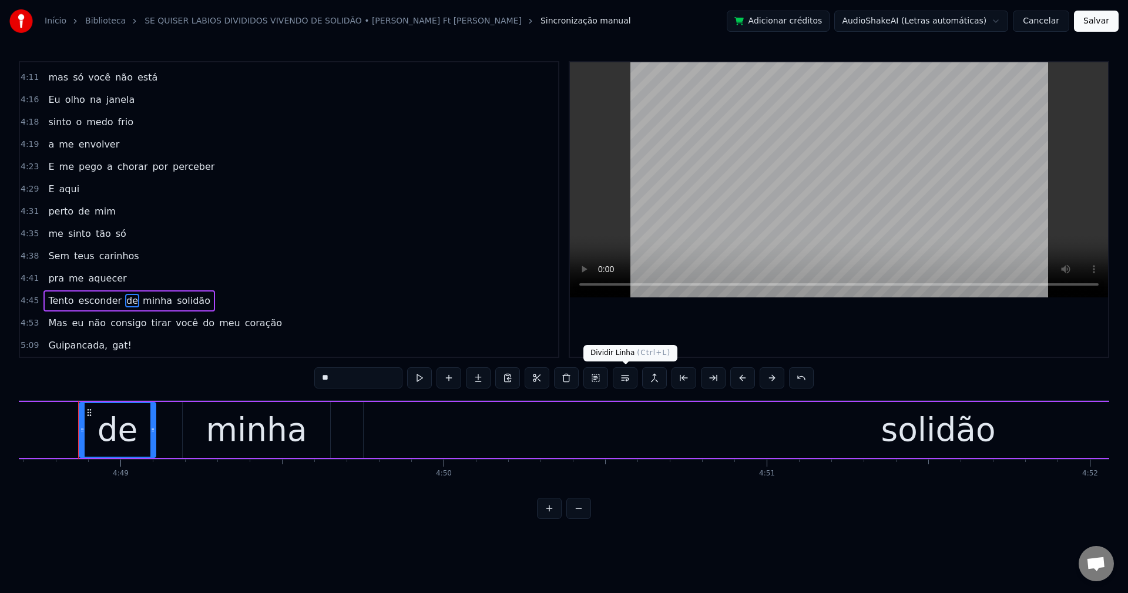
click at [623, 377] on button at bounding box center [625, 377] width 25 height 21
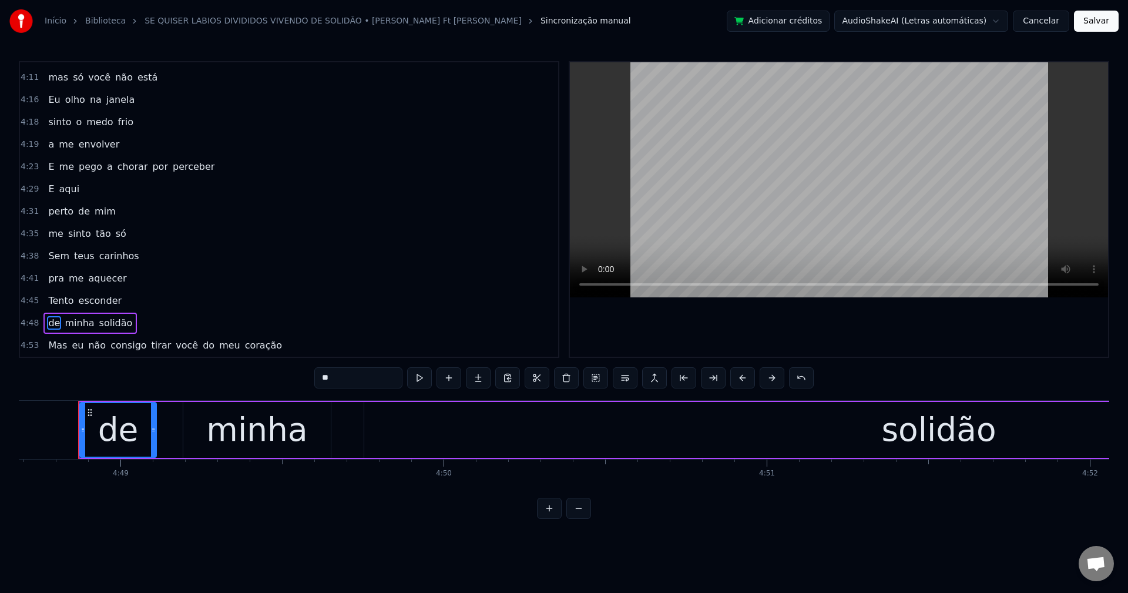
scroll to position [1603, 0]
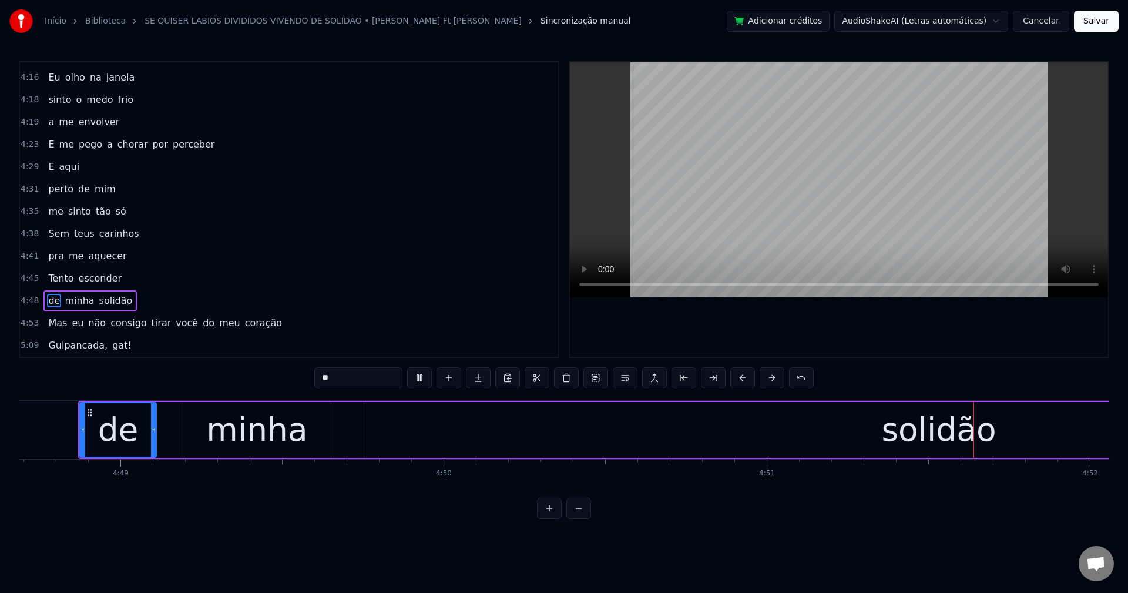
click at [94, 279] on span "esconder" at bounding box center [100, 278] width 45 height 14
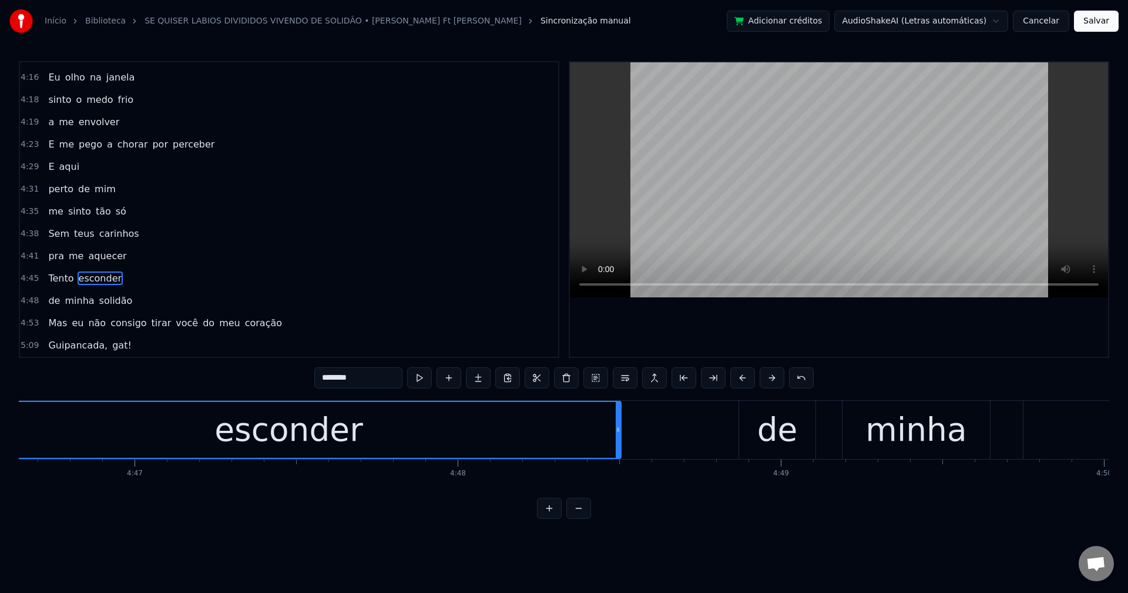
scroll to position [0, 92504]
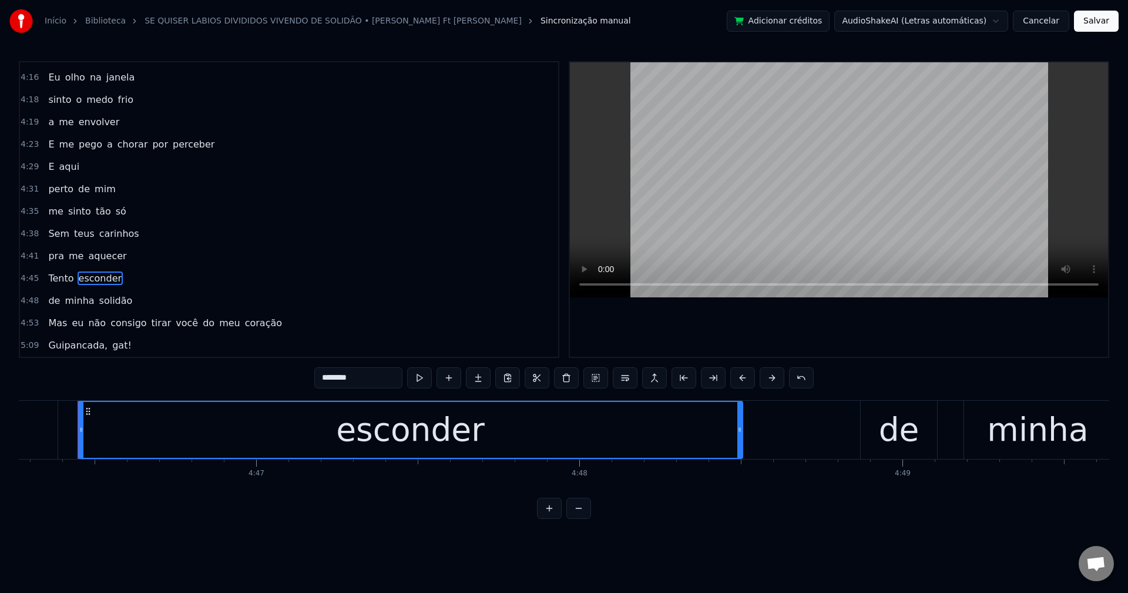
click at [51, 327] on span "Mas" at bounding box center [57, 323] width 21 height 14
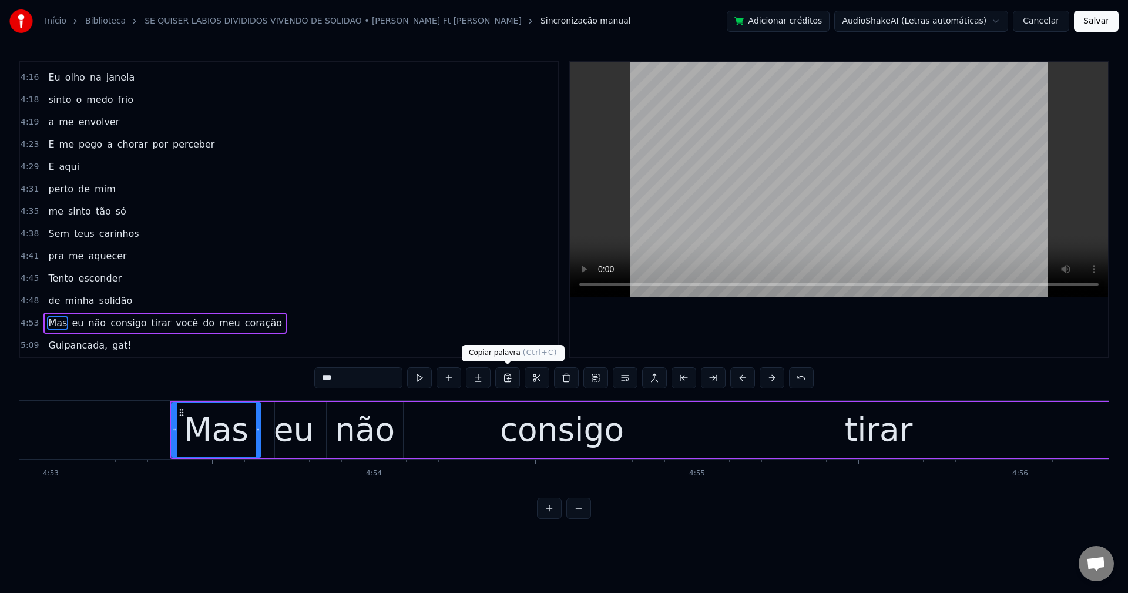
scroll to position [0, 94740]
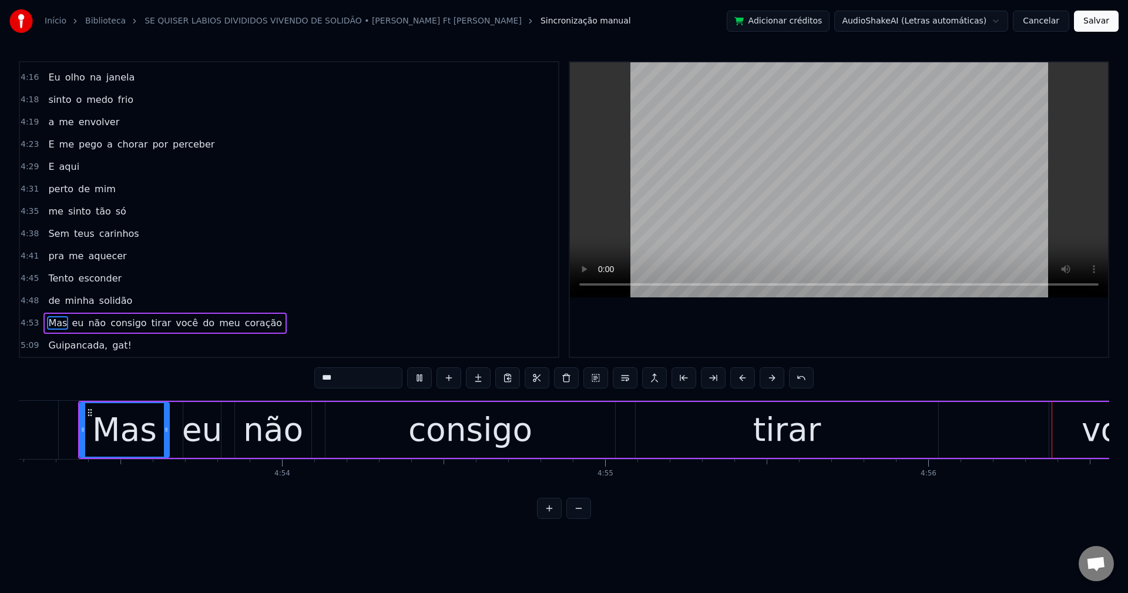
click at [150, 325] on span "tirar" at bounding box center [161, 323] width 22 height 14
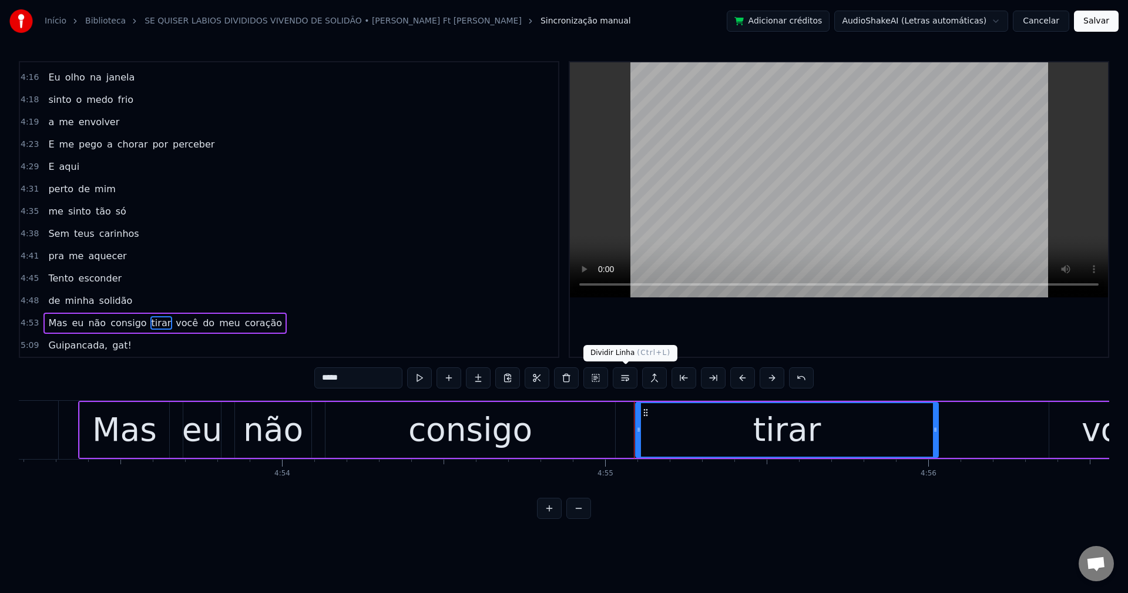
click at [625, 381] on button at bounding box center [625, 377] width 25 height 21
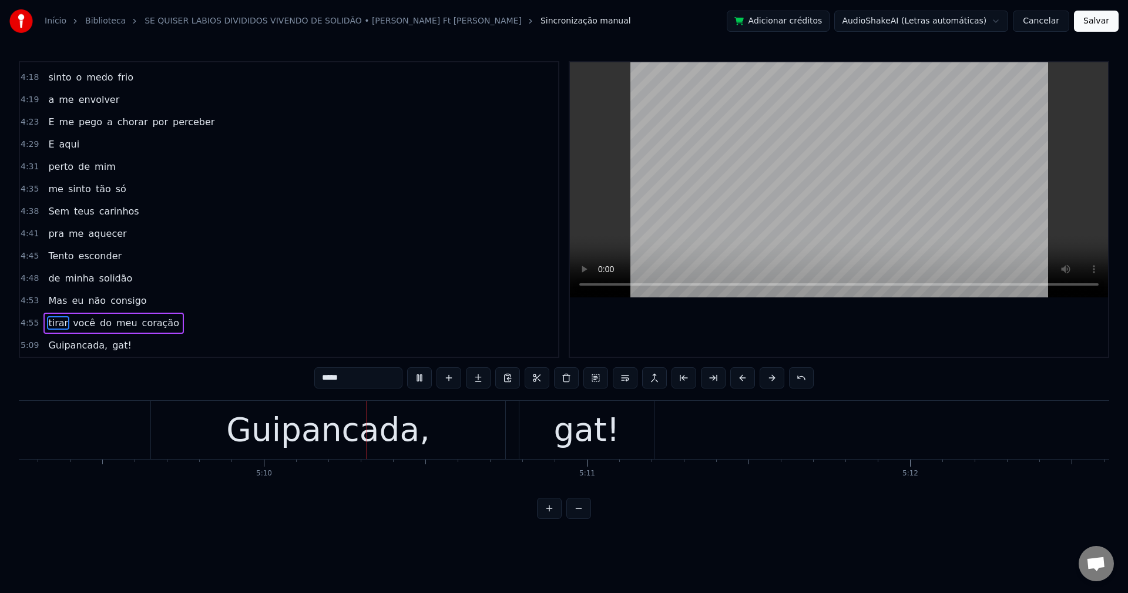
scroll to position [0, 99988]
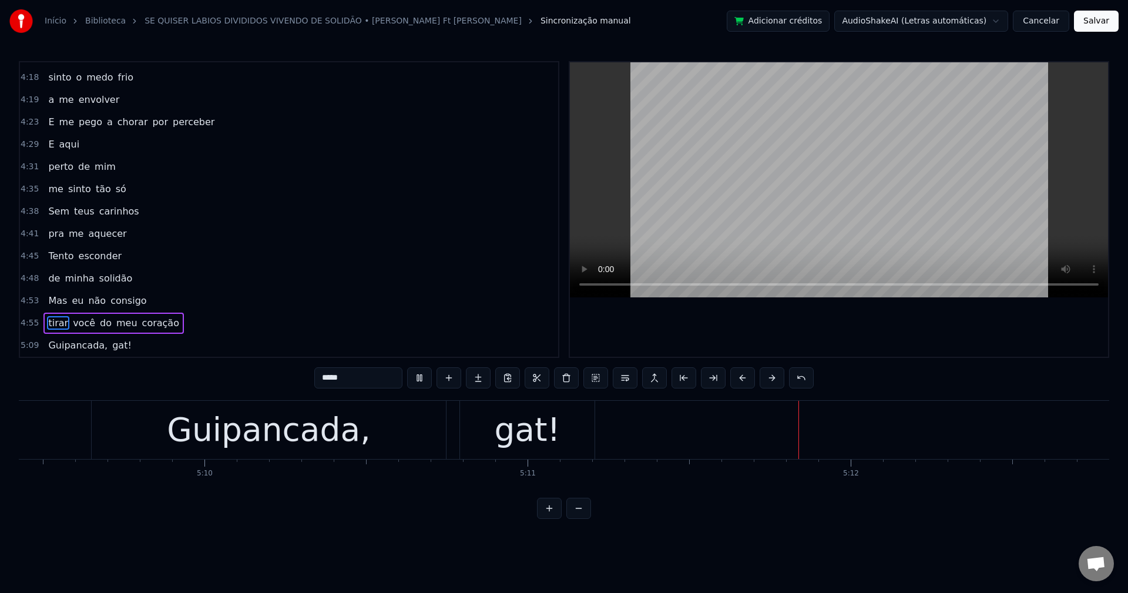
click at [59, 349] on span "Guipancada," at bounding box center [78, 345] width 62 height 14
type input "**********"
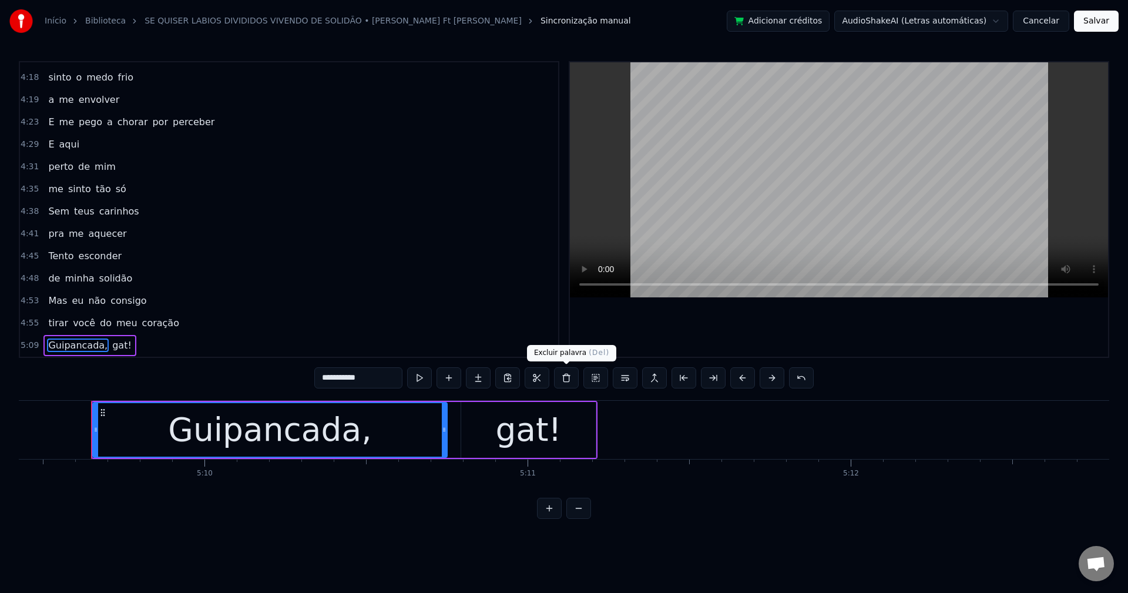
click at [563, 378] on button at bounding box center [566, 377] width 25 height 21
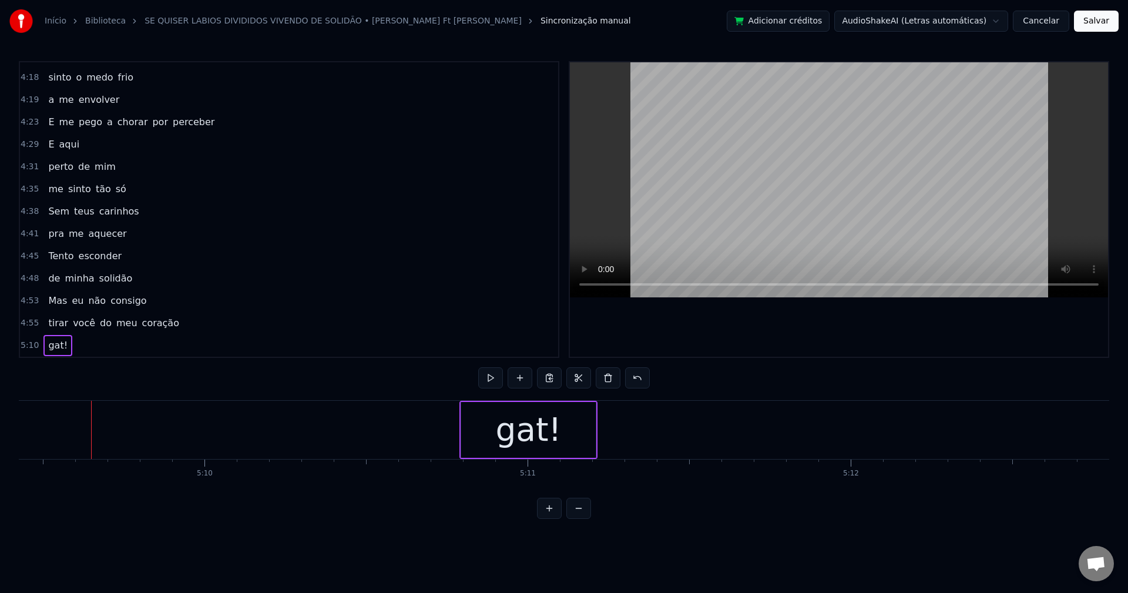
click at [56, 351] on span "gat!" at bounding box center [58, 345] width 22 height 14
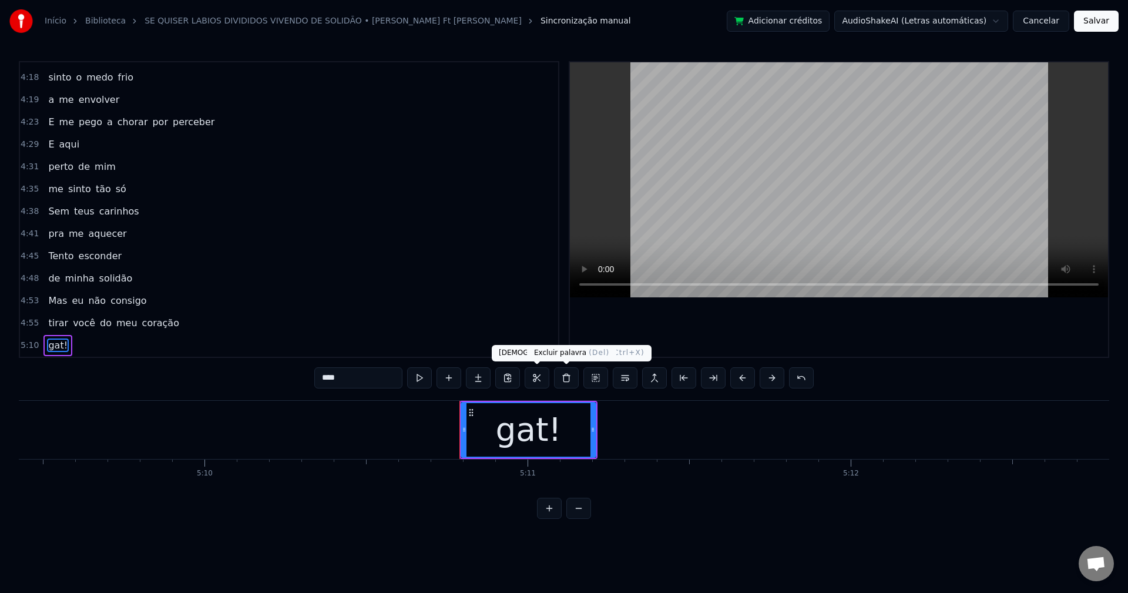
click at [565, 376] on button at bounding box center [566, 377] width 25 height 21
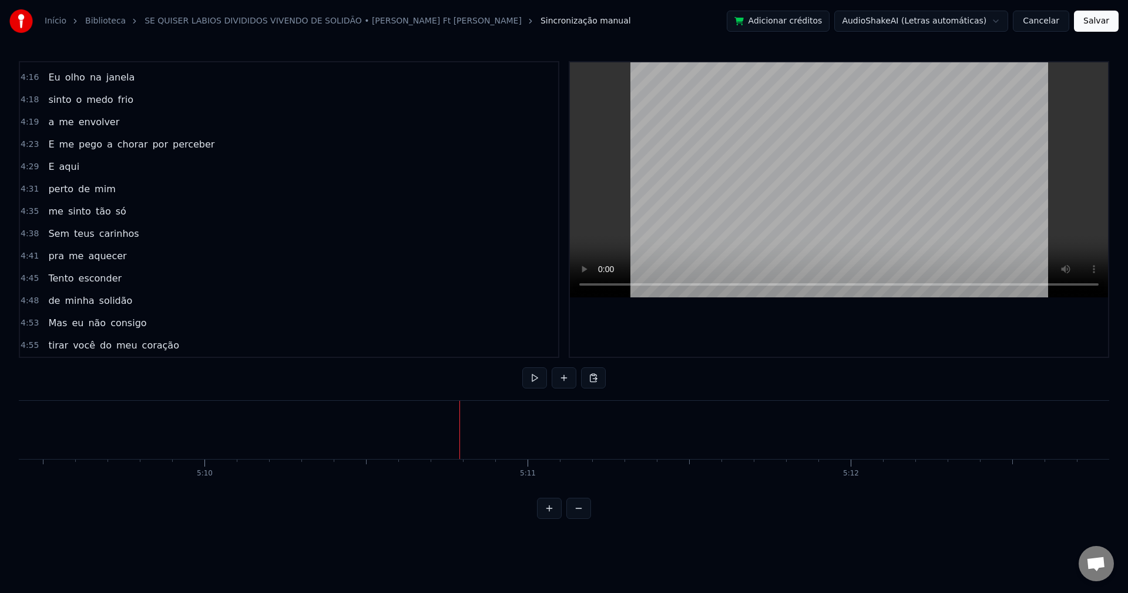
scroll to position [1603, 0]
click at [1103, 32] on div "Início Biblioteca SE QUISER LABIOS DIVIDIDOS VIVENDO DE SOLIDÃO • Mari Fernande…" at bounding box center [564, 21] width 1128 height 42
click at [1105, 24] on button "Salvar" at bounding box center [1096, 21] width 45 height 21
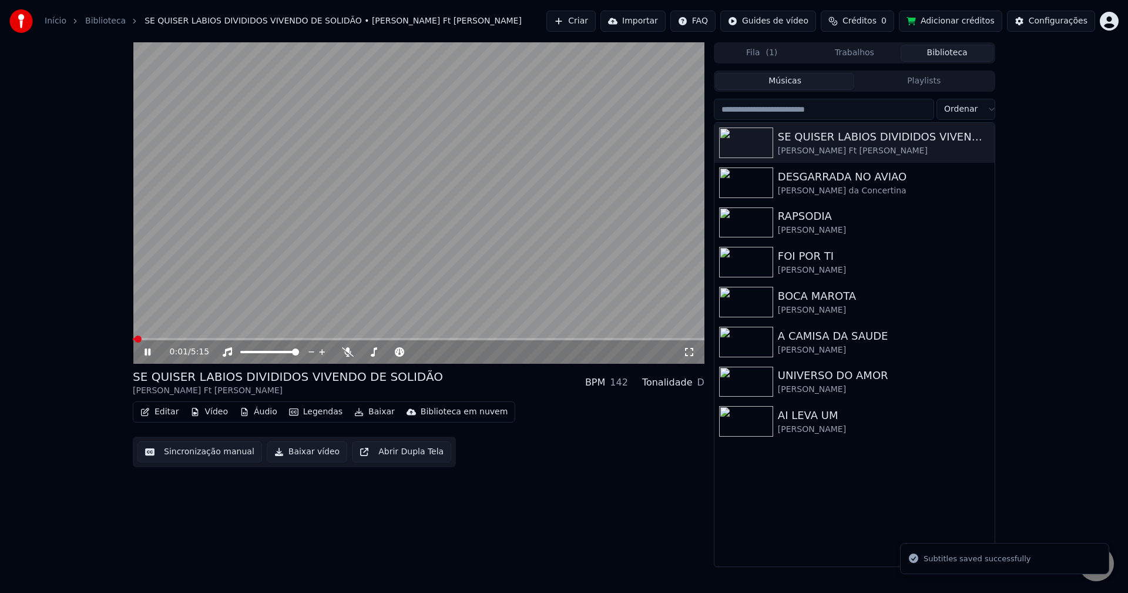
click at [291, 449] on button "Baixar vídeo" at bounding box center [307, 451] width 80 height 21
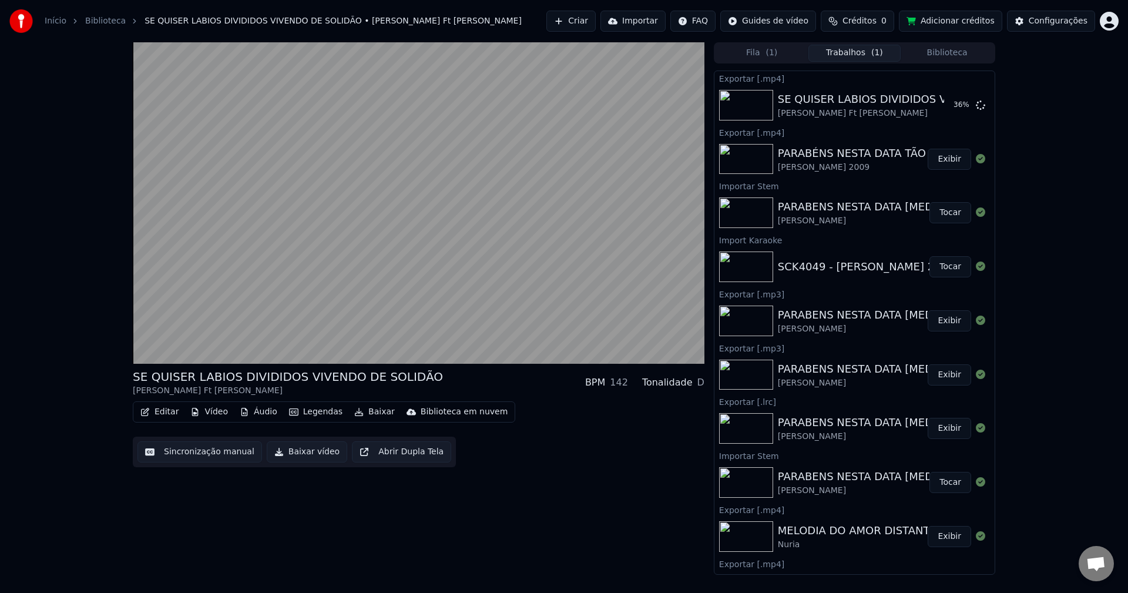
click at [938, 55] on button "Biblioteca" at bounding box center [947, 53] width 93 height 17
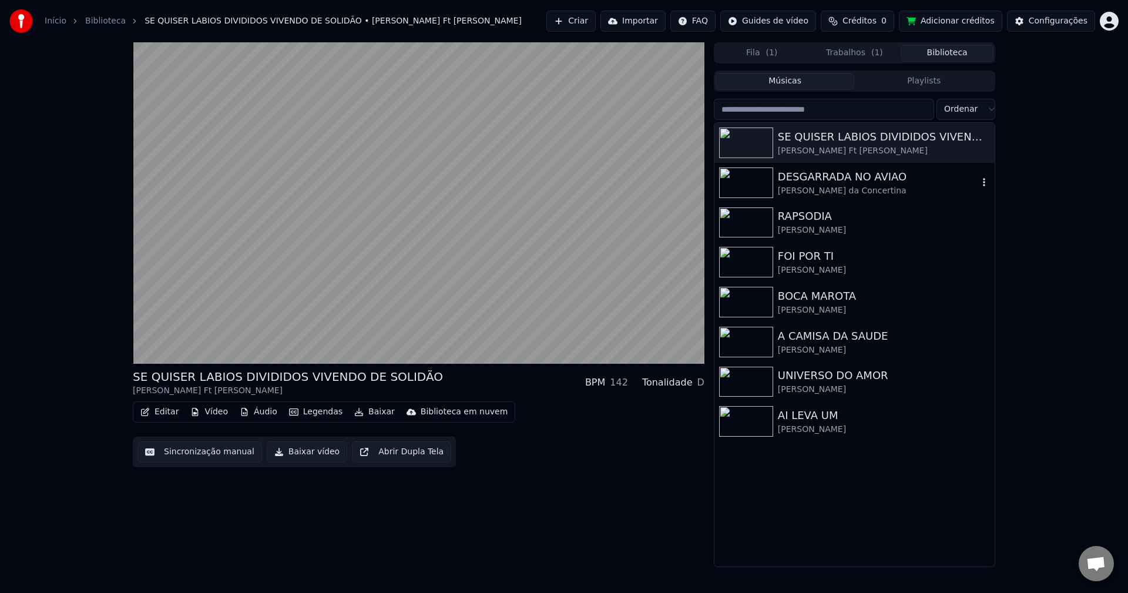
click at [816, 171] on div "DESGARRADA NO AVIAO" at bounding box center [878, 177] width 200 height 16
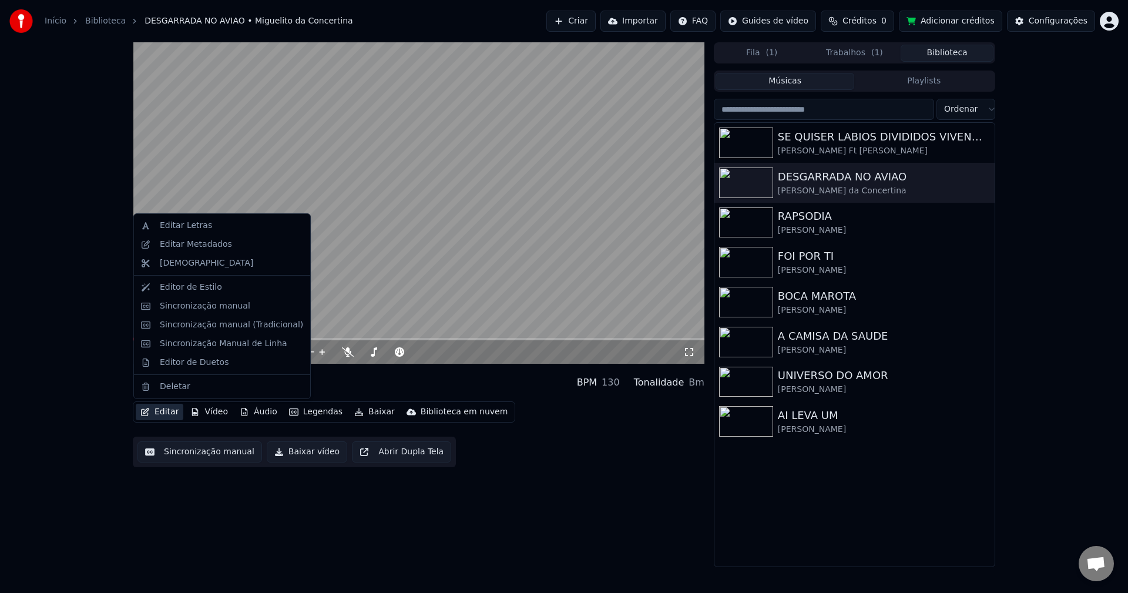
click at [159, 414] on button "Editar" at bounding box center [160, 412] width 48 height 16
click at [196, 241] on div "Editar Metadados" at bounding box center [196, 245] width 72 height 12
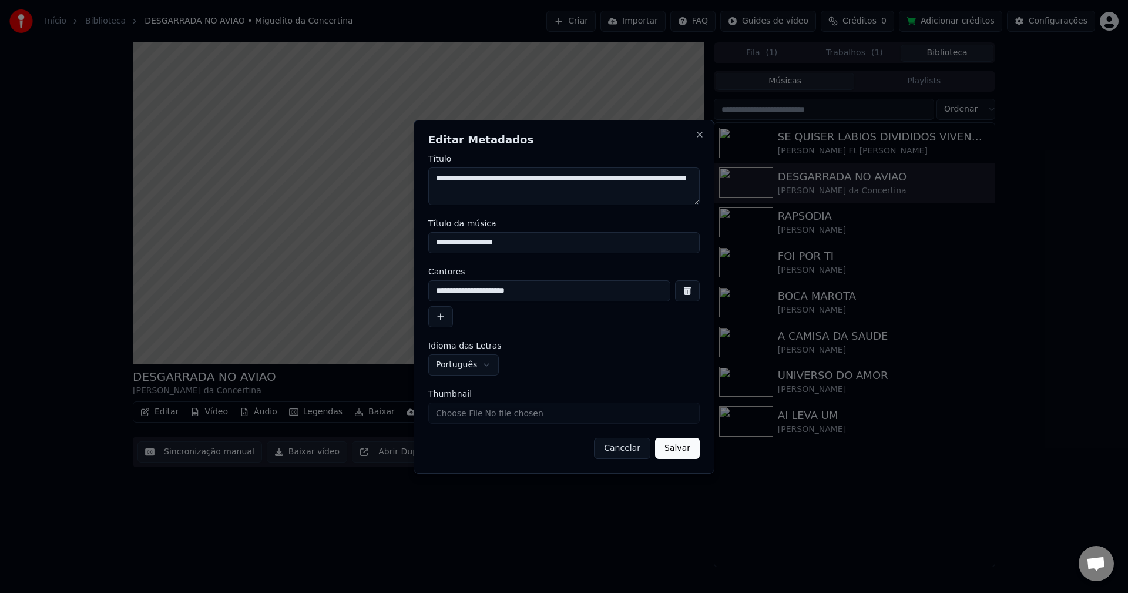
click at [620, 453] on button "Cancelar" at bounding box center [622, 448] width 56 height 21
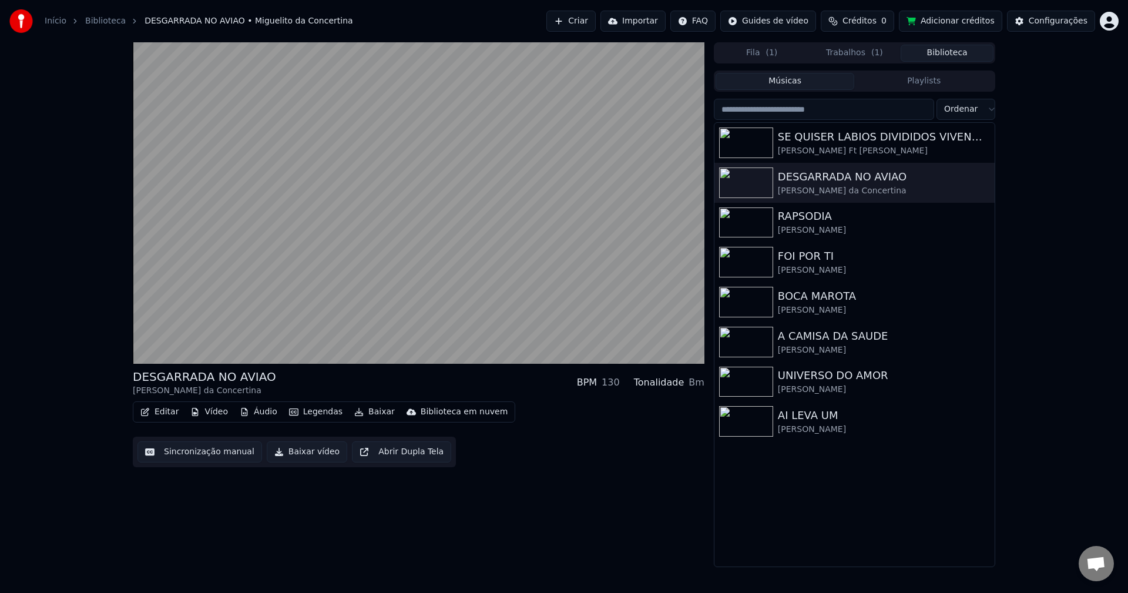
click at [225, 447] on button "Sincronização manual" at bounding box center [199, 451] width 125 height 21
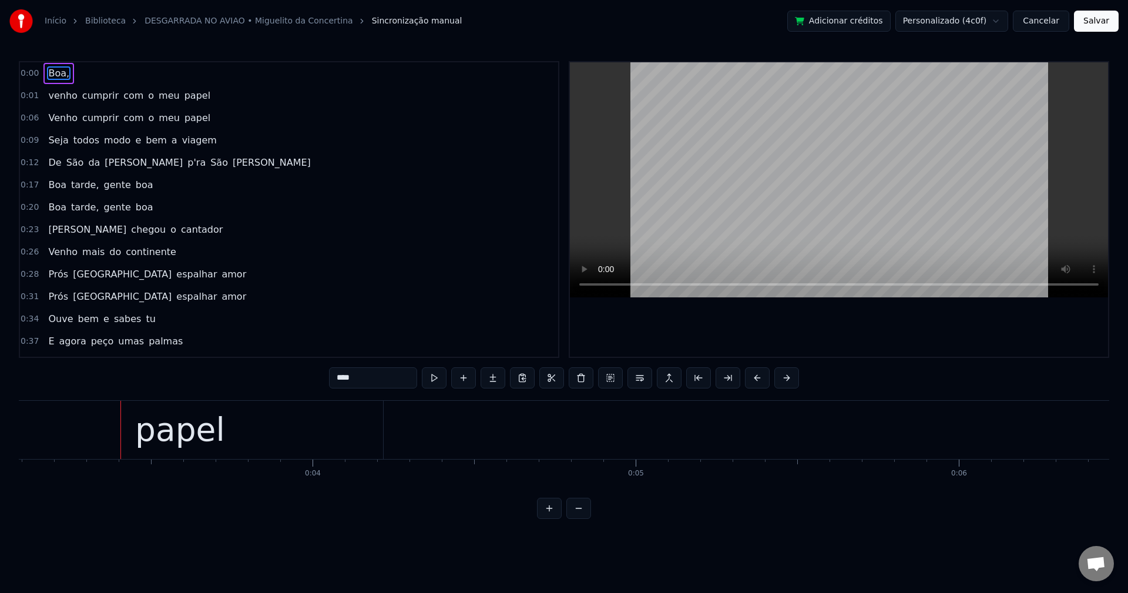
scroll to position [0, 1041]
click at [63, 78] on span "Boa," at bounding box center [59, 73] width 24 height 14
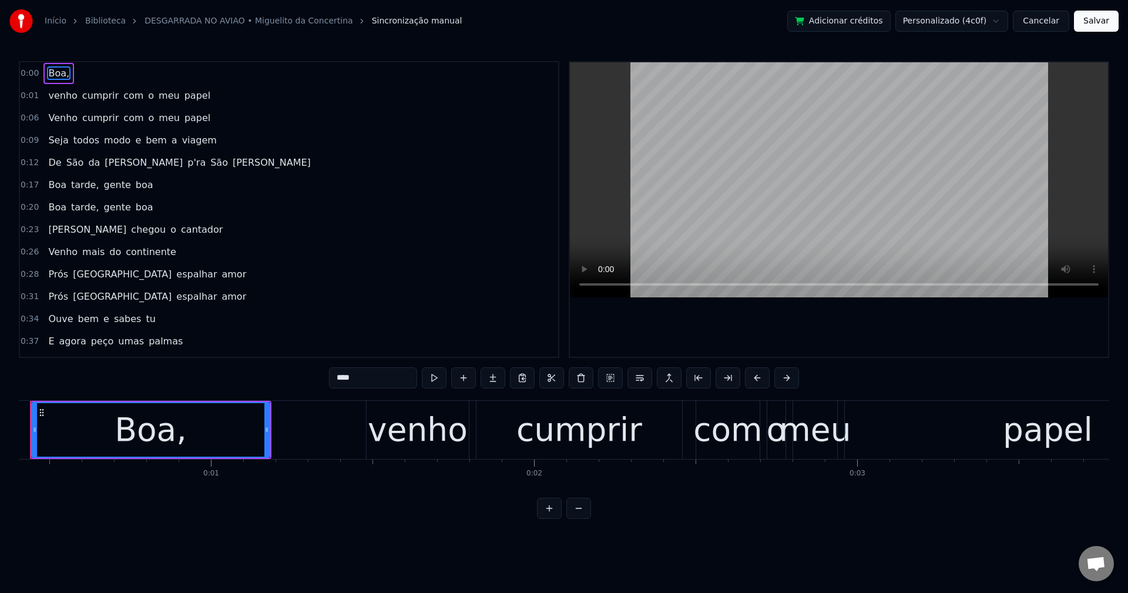
scroll to position [0, 83]
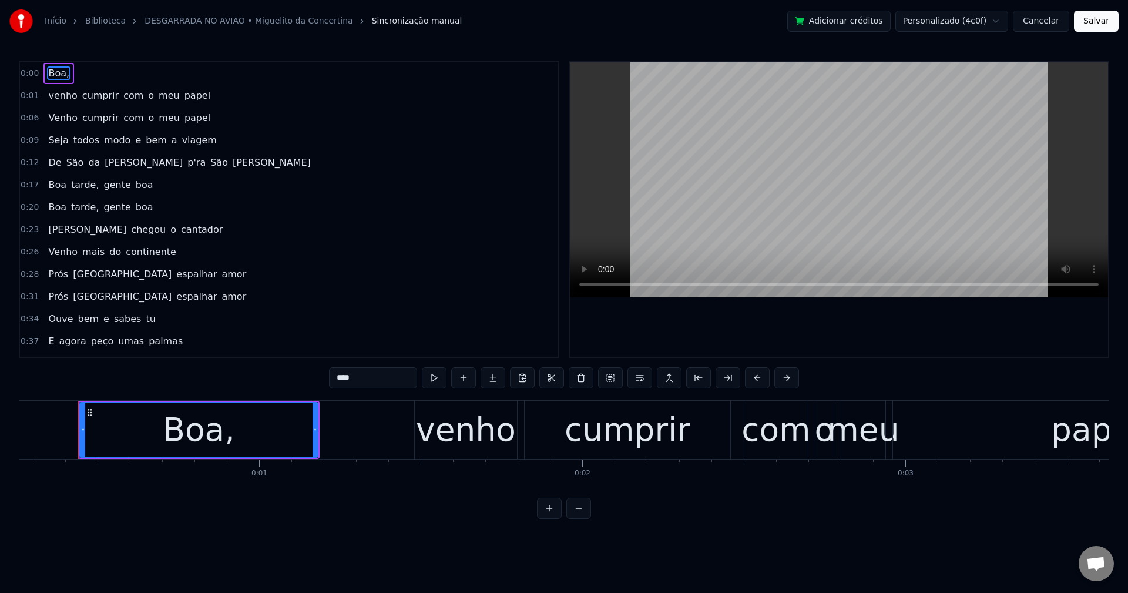
drag, startPoint x: 382, startPoint y: 374, endPoint x: 381, endPoint y: 394, distance: 20.1
click at [382, 375] on input "****" at bounding box center [373, 377] width 88 height 21
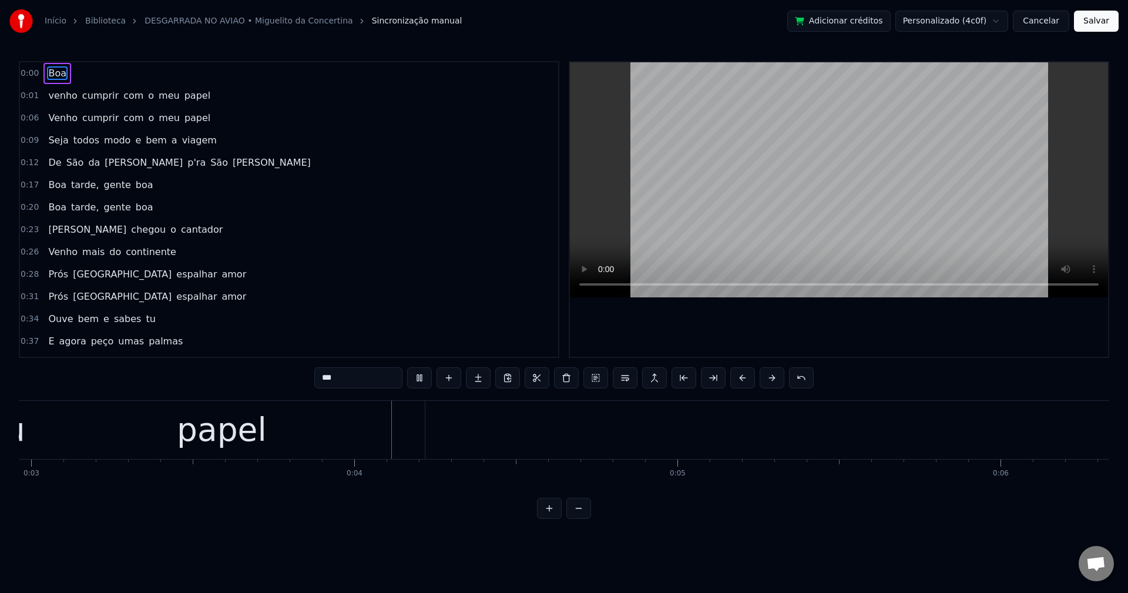
click at [122, 99] on span "com" at bounding box center [133, 96] width 22 height 14
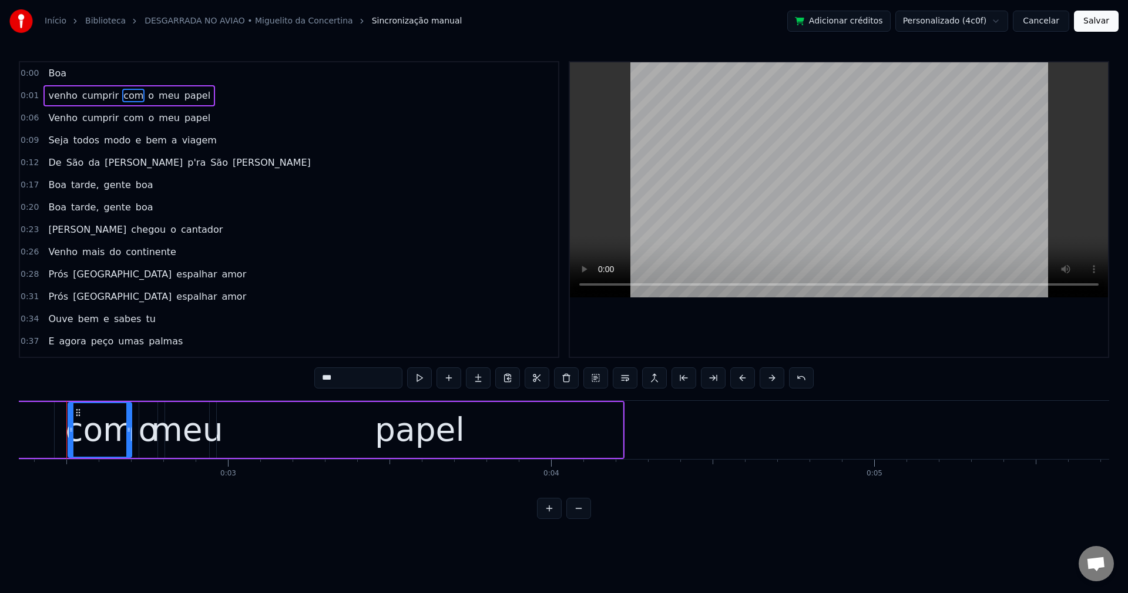
scroll to position [0, 749]
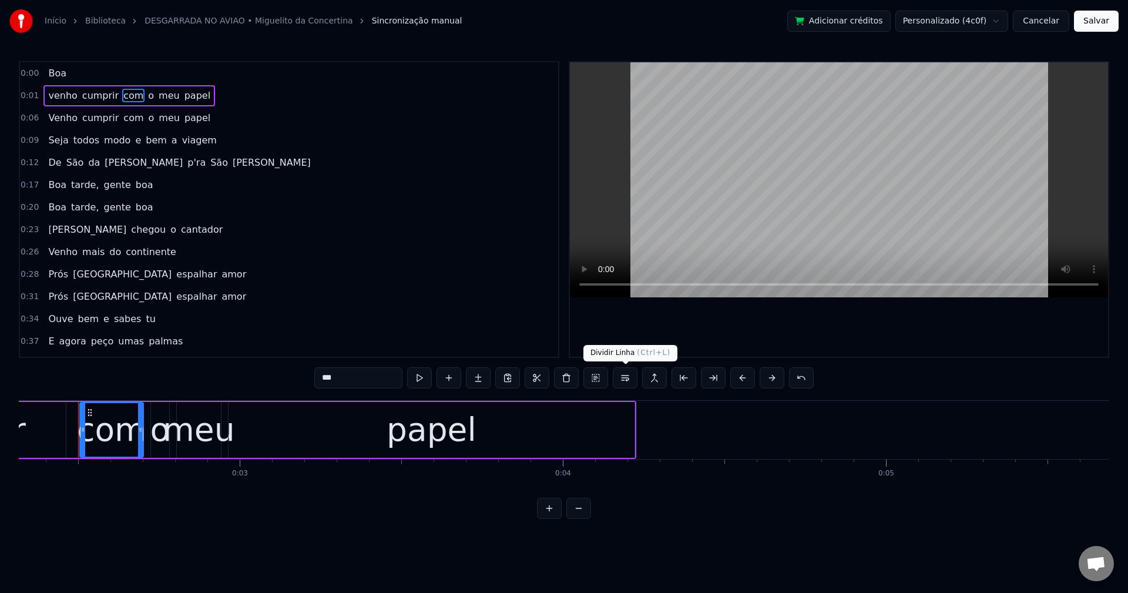
click at [627, 377] on button at bounding box center [625, 377] width 25 height 21
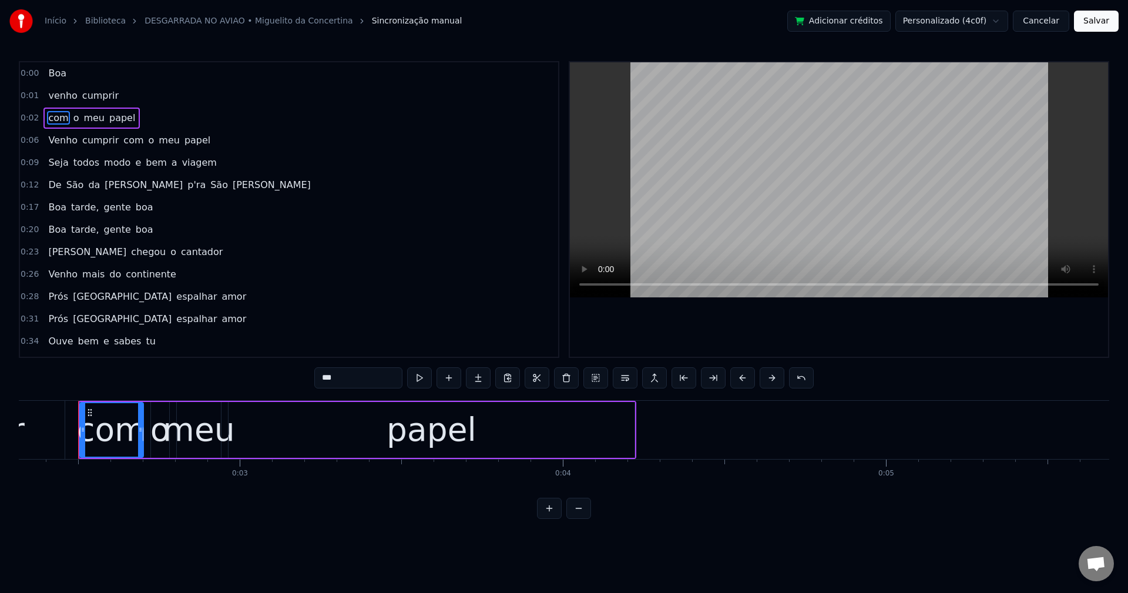
click at [122, 146] on span "com" at bounding box center [133, 140] width 22 height 14
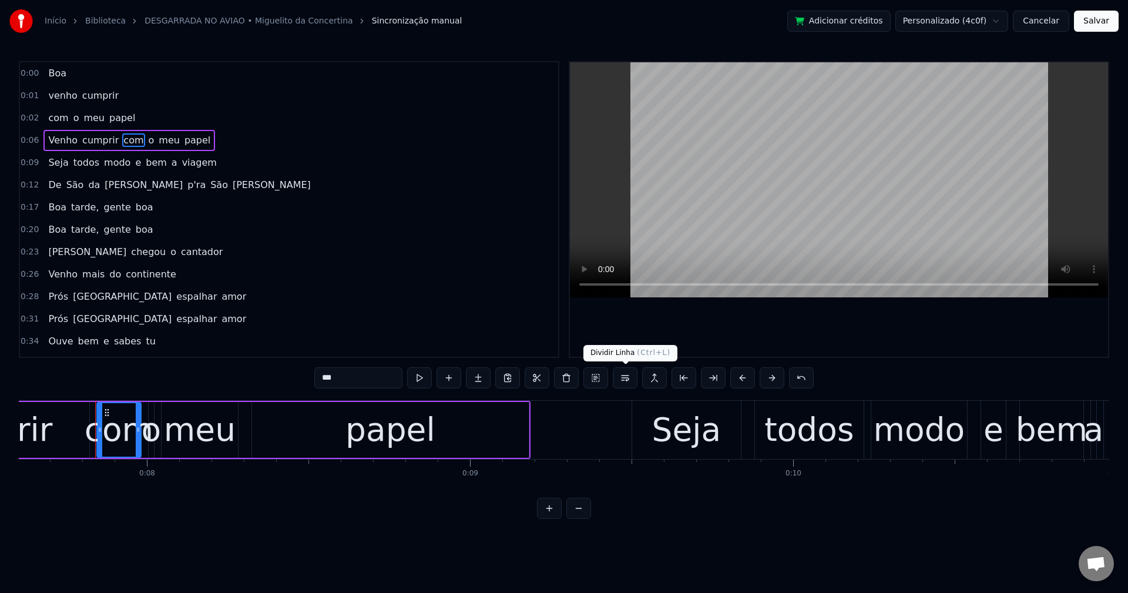
click at [626, 382] on button at bounding box center [625, 377] width 25 height 21
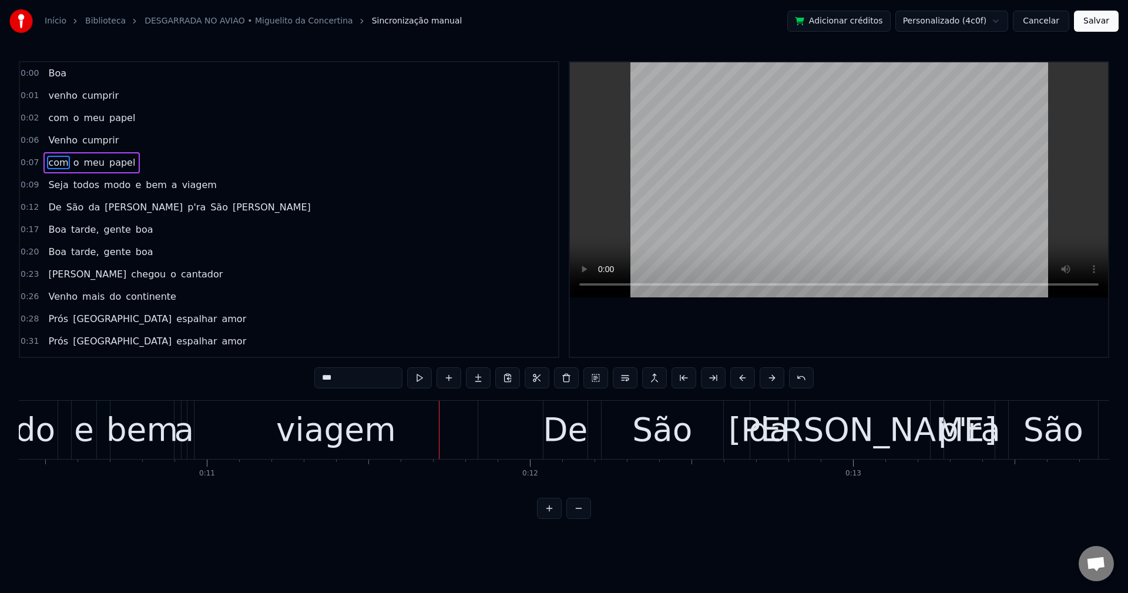
scroll to position [0, 3549]
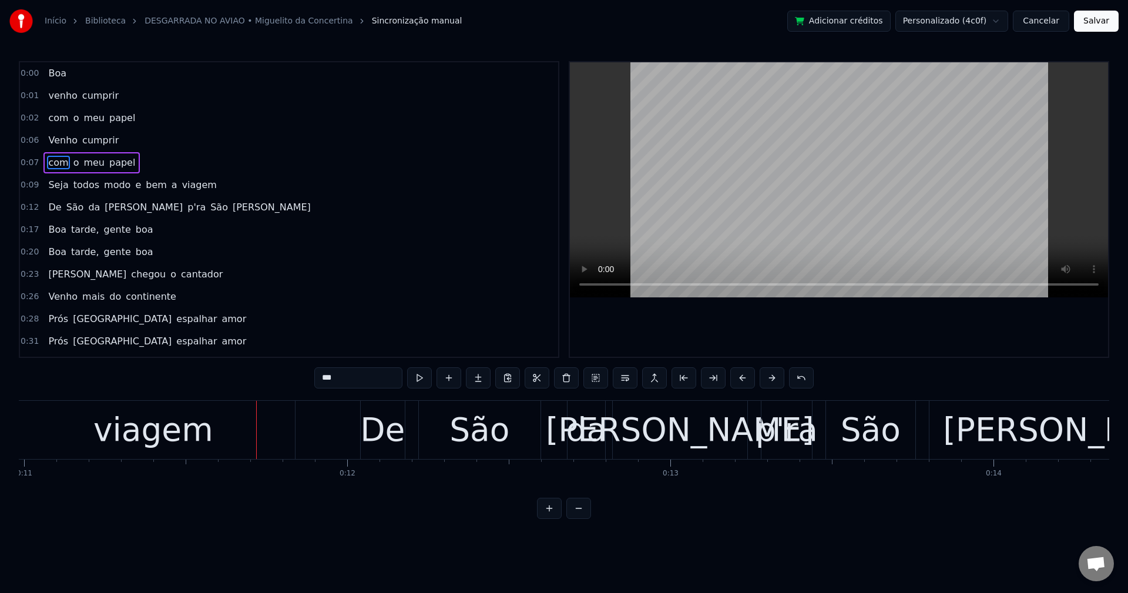
drag, startPoint x: 55, startPoint y: 178, endPoint x: 107, endPoint y: 212, distance: 61.6
click at [55, 179] on span "Seja" at bounding box center [58, 185] width 22 height 14
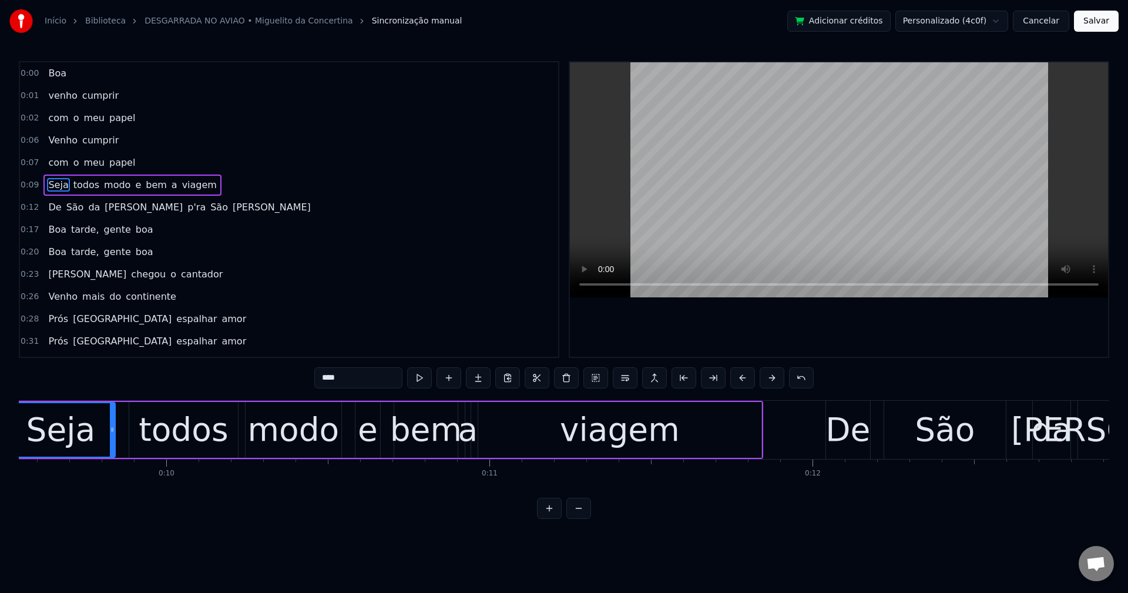
scroll to position [0, 3010]
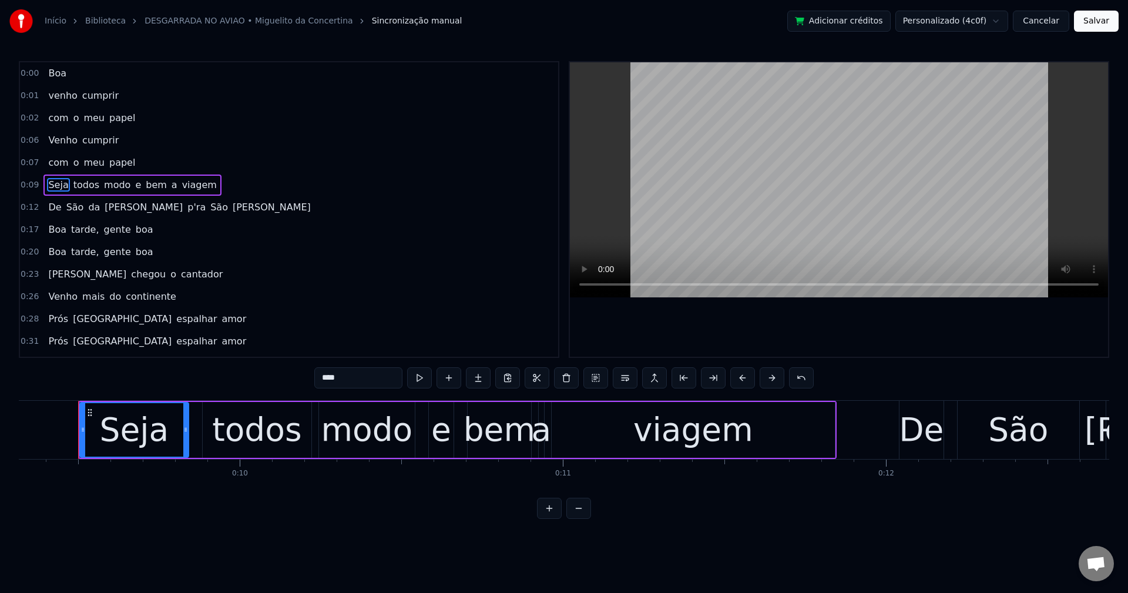
drag, startPoint x: 354, startPoint y: 381, endPoint x: 233, endPoint y: 402, distance: 122.9
click at [233, 402] on div "0:00 Boa 0:01 venho cumprir 0:02 com o meu papel 0:06 Venho cumprir 0:07 com o …" at bounding box center [564, 290] width 1090 height 458
click at [364, 431] on div "modo" at bounding box center [367, 429] width 92 height 49
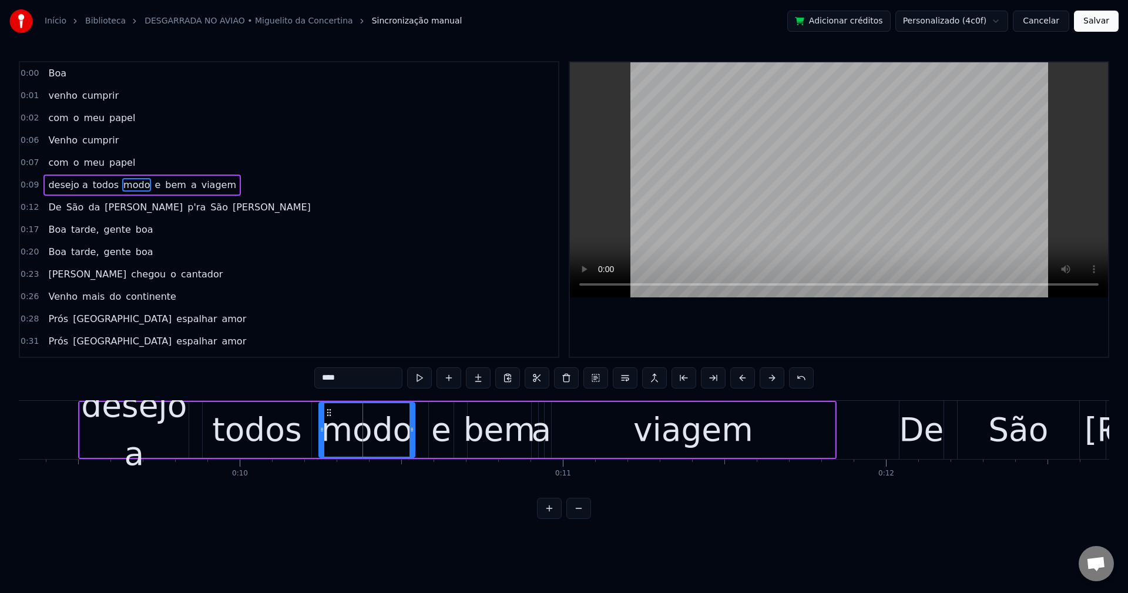
drag, startPoint x: 367, startPoint y: 375, endPoint x: 269, endPoint y: 381, distance: 98.8
click at [269, 381] on div "0:00 Boa 0:01 venho cumprir 0:02 com o meu papel 0:06 Venho cumprir 0:07 com o …" at bounding box center [564, 290] width 1090 height 458
click at [451, 442] on div "e" at bounding box center [441, 430] width 25 height 56
type input "*"
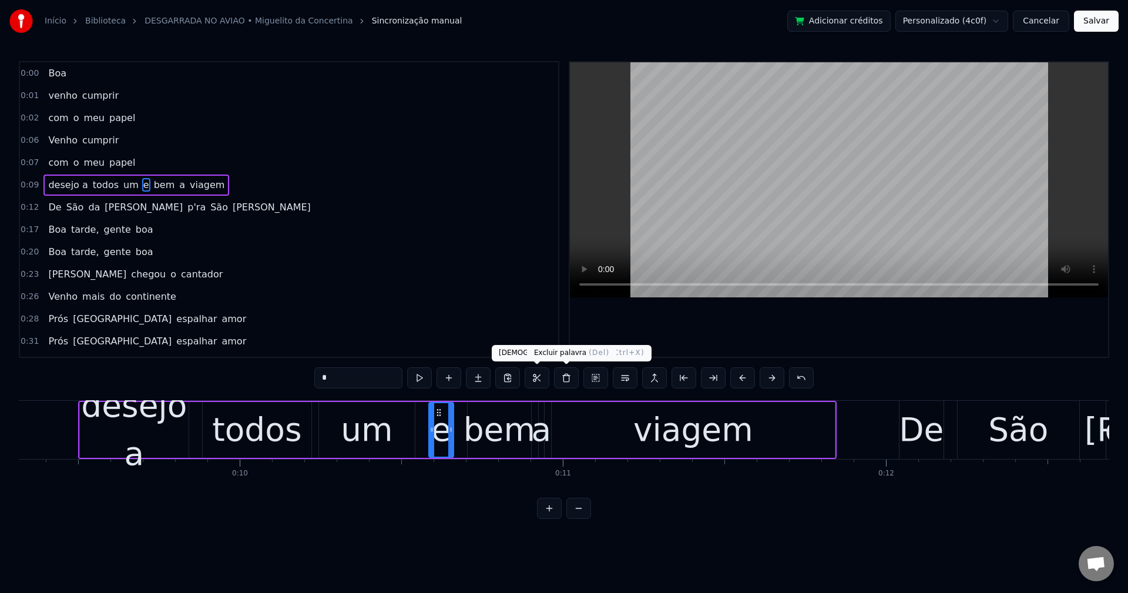
click at [560, 379] on button at bounding box center [566, 377] width 25 height 21
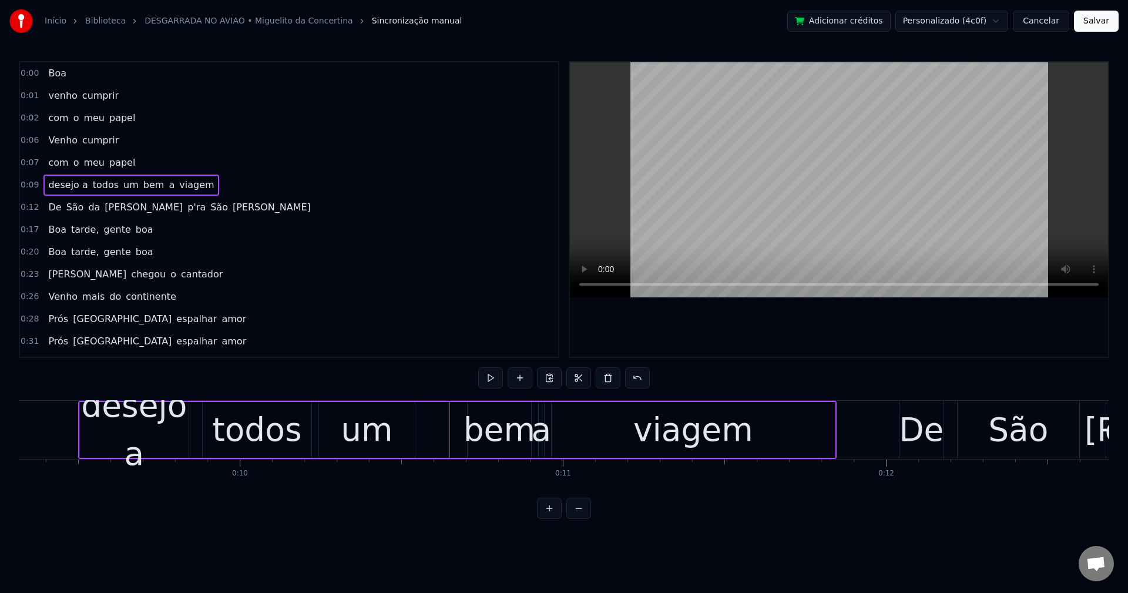
click at [498, 434] on div "bem" at bounding box center [500, 429] width 72 height 49
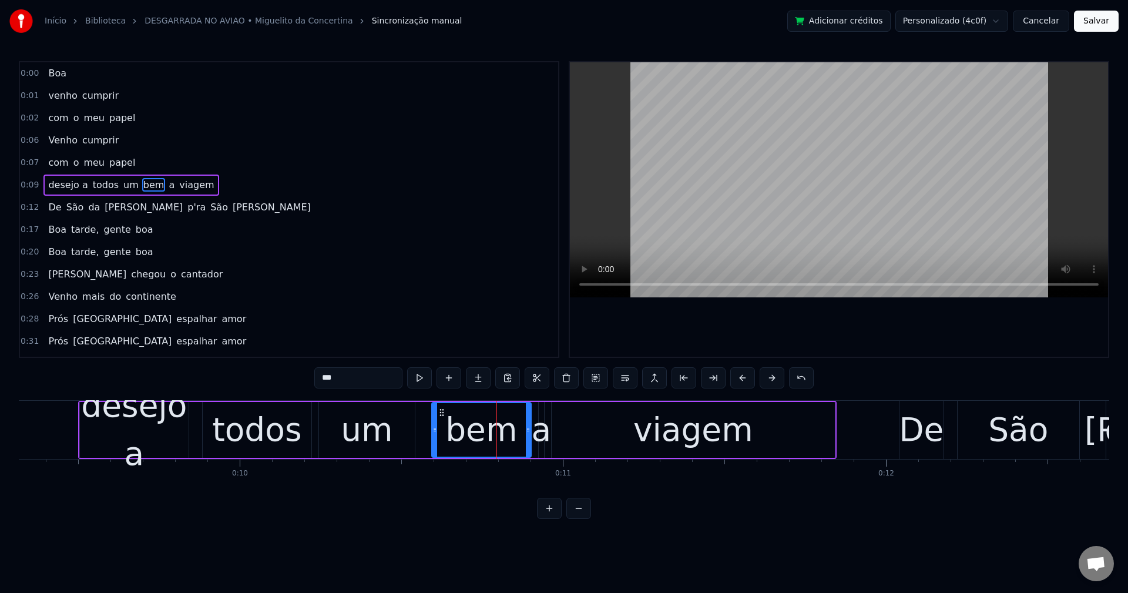
drag, startPoint x: 470, startPoint y: 432, endPoint x: 411, endPoint y: 415, distance: 61.6
click at [432, 437] on div at bounding box center [434, 429] width 5 height 53
drag, startPoint x: 361, startPoint y: 382, endPoint x: 222, endPoint y: 392, distance: 139.1
click at [222, 392] on div "0:00 Boa 0:01 venho cumprir 0:02 com o meu papel 0:06 Venho cumprir 0:07 com o …" at bounding box center [564, 290] width 1090 height 458
click at [539, 438] on div "a" at bounding box center [541, 429] width 20 height 49
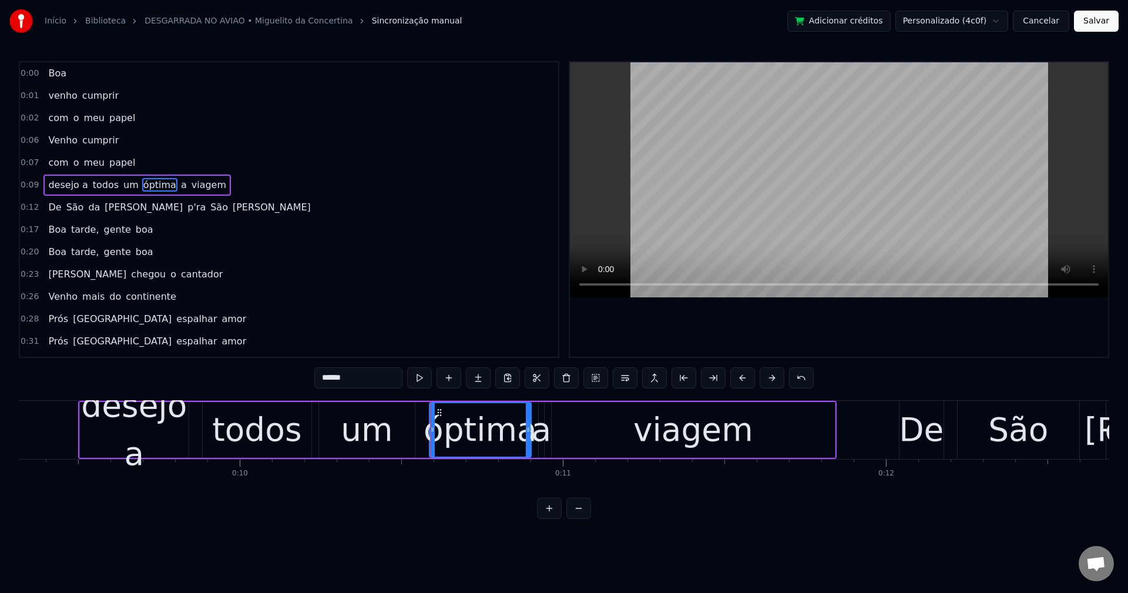
type input "*"
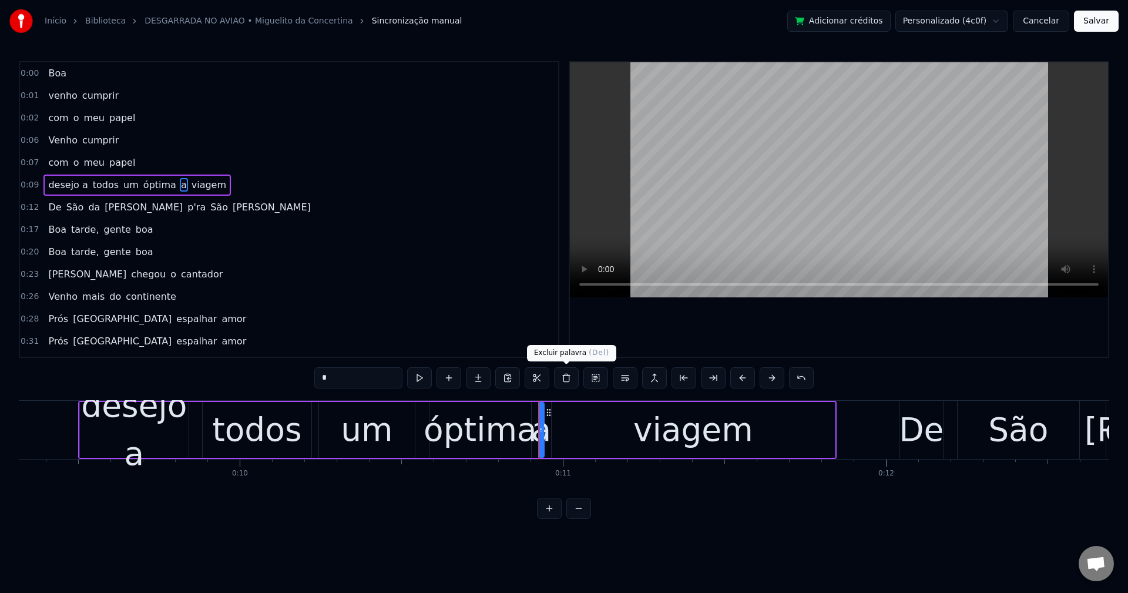
click at [567, 381] on button at bounding box center [566, 377] width 25 height 21
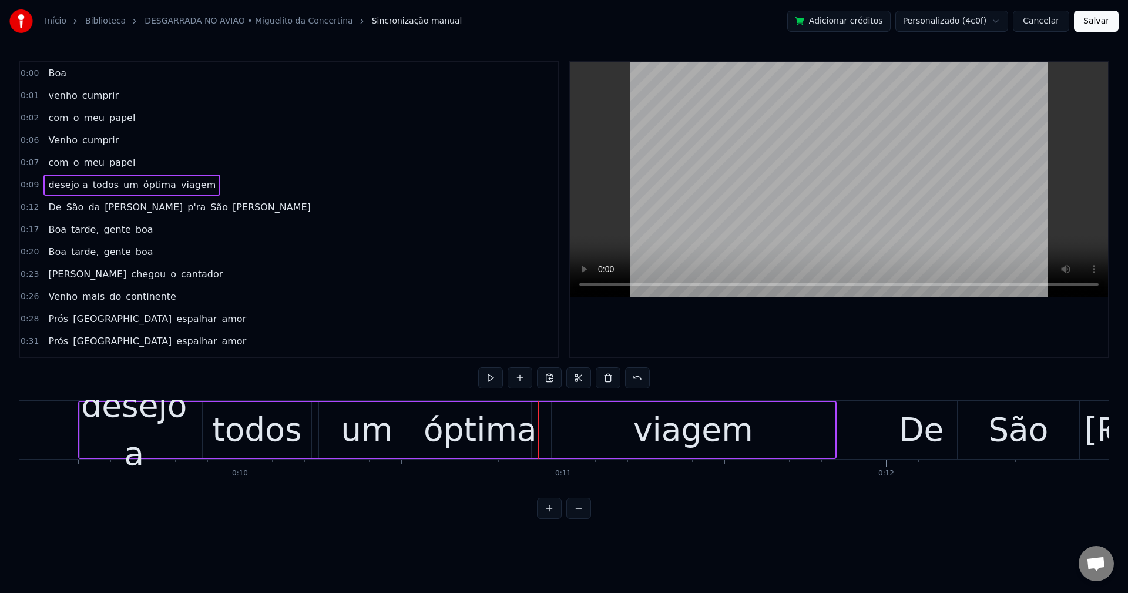
click at [503, 427] on div "óptima" at bounding box center [480, 429] width 113 height 49
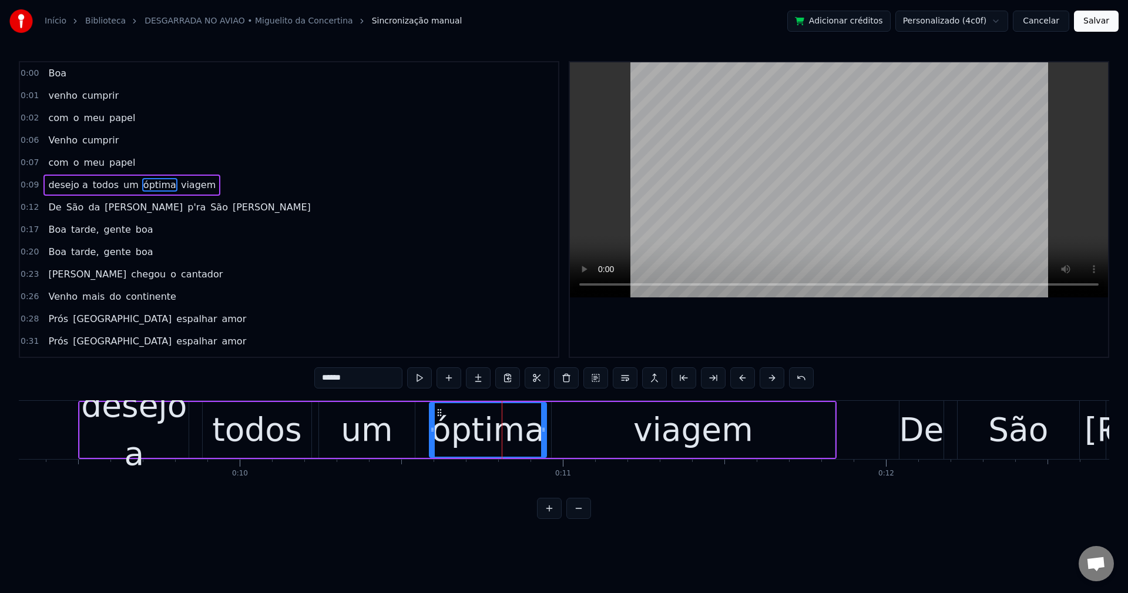
drag, startPoint x: 528, startPoint y: 428, endPoint x: 543, endPoint y: 425, distance: 15.6
click at [543, 425] on icon at bounding box center [543, 429] width 5 height 9
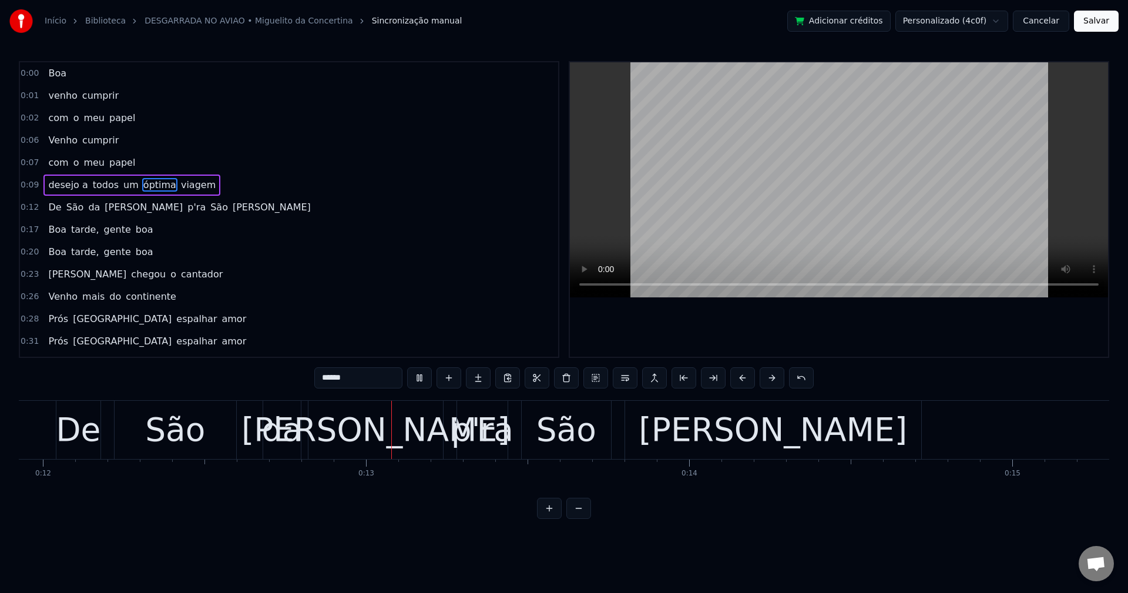
scroll to position [0, 4005]
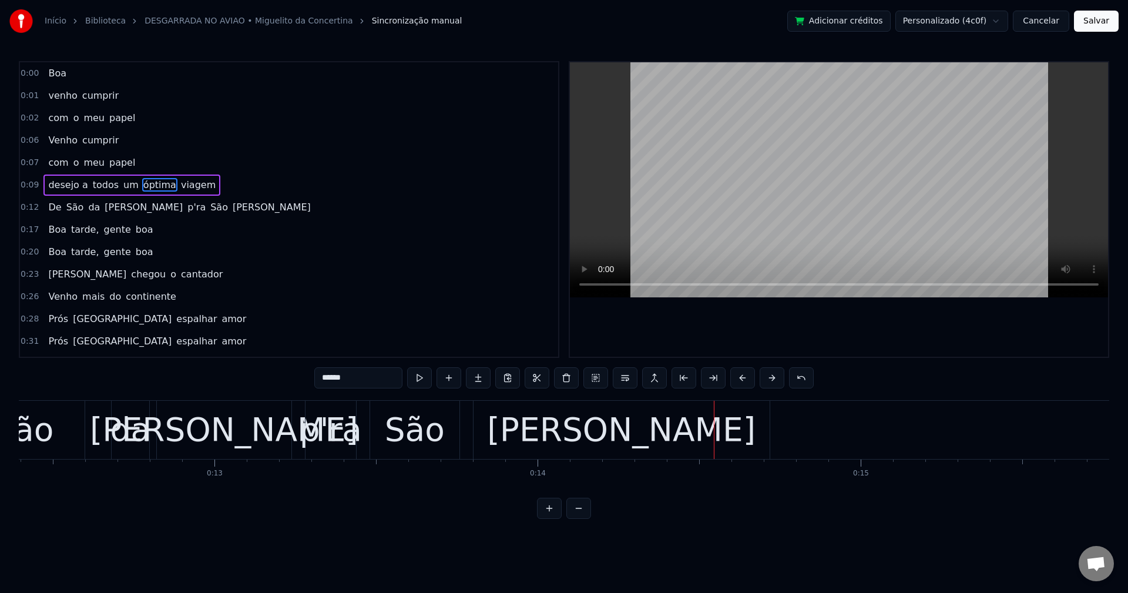
click at [53, 431] on div "São" at bounding box center [24, 430] width 122 height 58
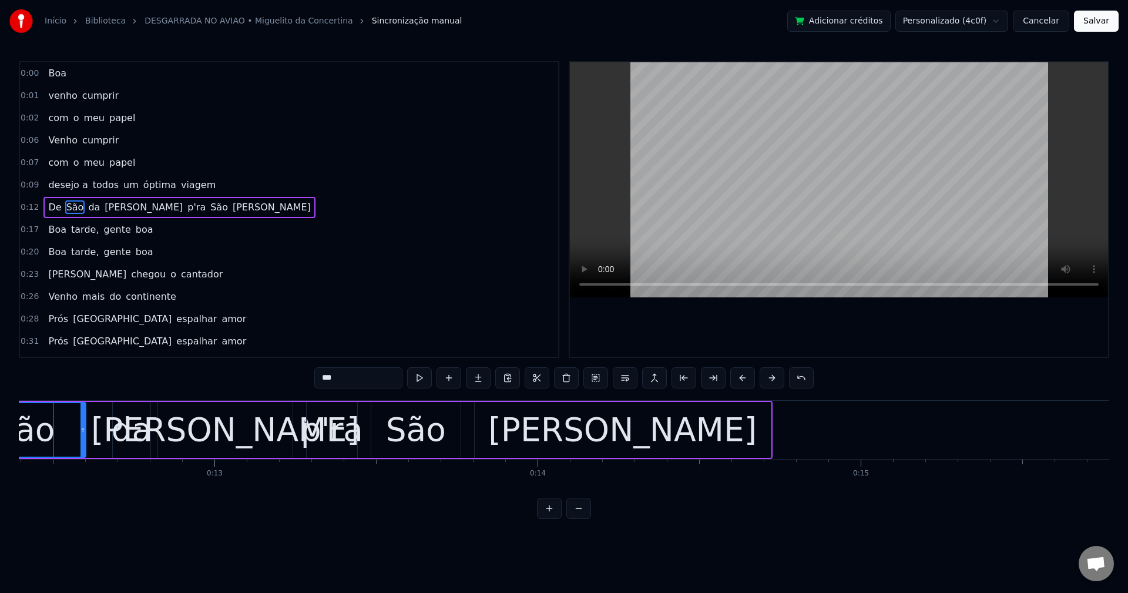
scroll to position [0, 3981]
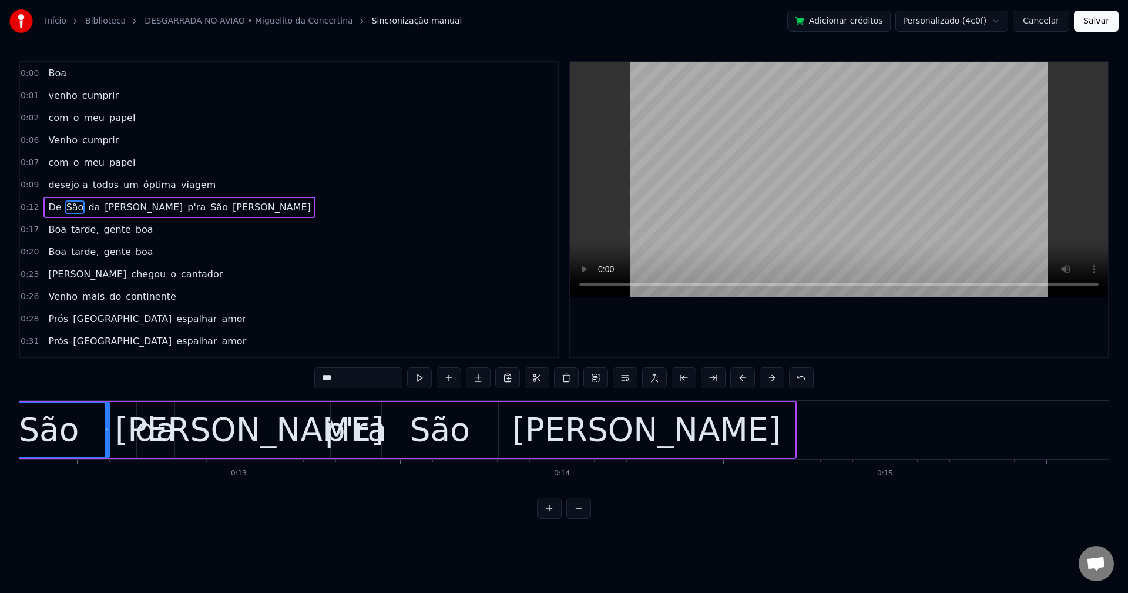
click at [357, 381] on input "***" at bounding box center [358, 377] width 88 height 21
click at [153, 424] on div "da" at bounding box center [156, 429] width 41 height 49
type input "**"
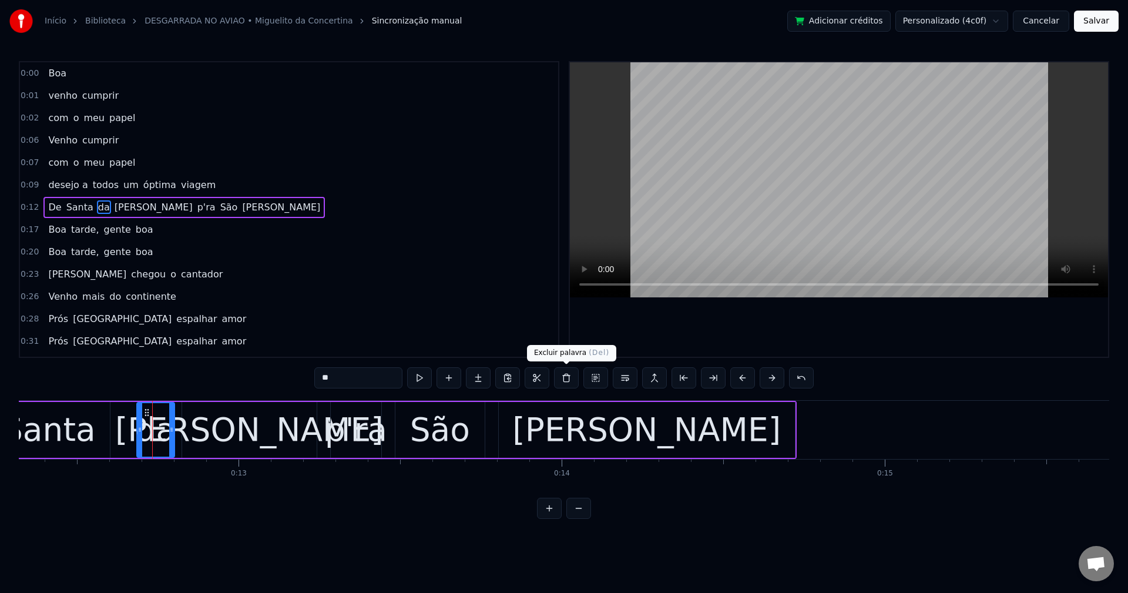
click at [562, 378] on button at bounding box center [566, 377] width 25 height 21
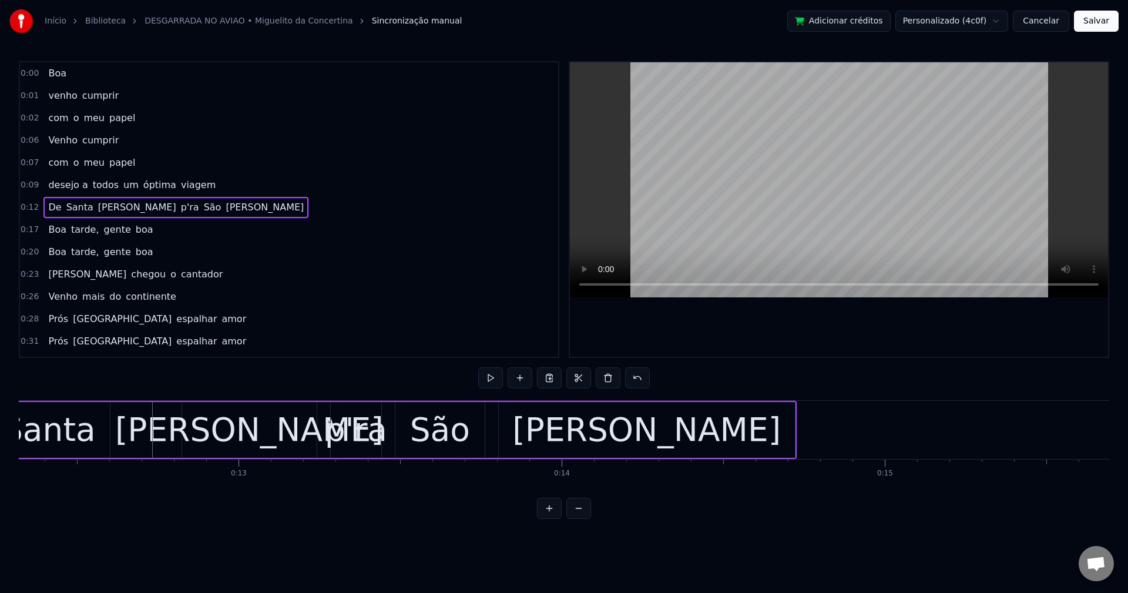
click at [79, 435] on div "Santa" at bounding box center [48, 429] width 93 height 49
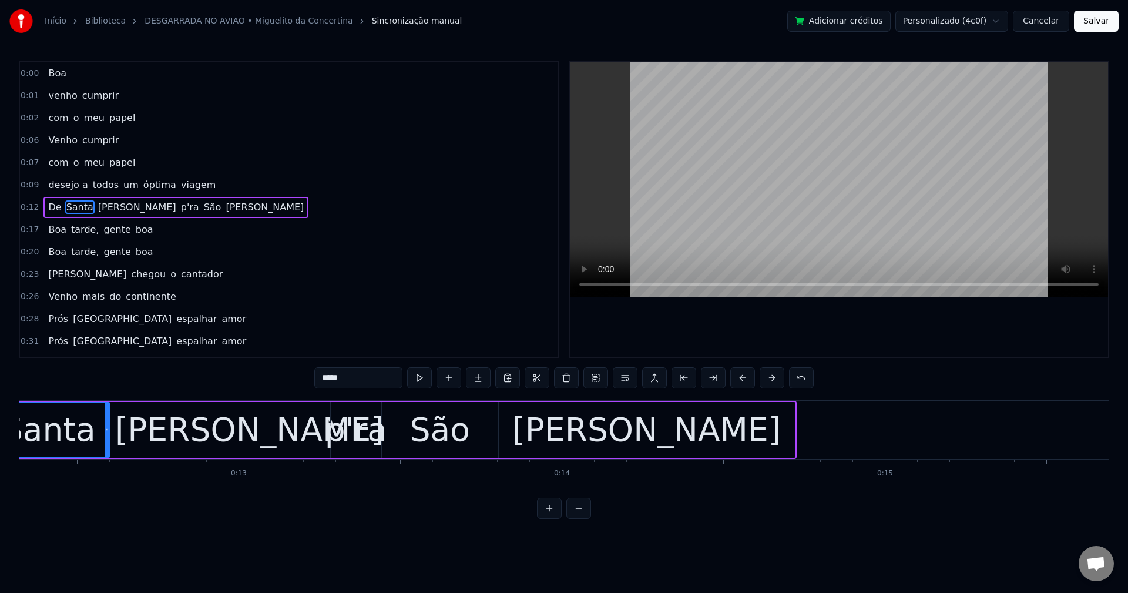
drag, startPoint x: 110, startPoint y: 427, endPoint x: 162, endPoint y: 417, distance: 52.6
click at [162, 417] on div "De Santa Maria p'ra São Miguel" at bounding box center [362, 430] width 868 height 58
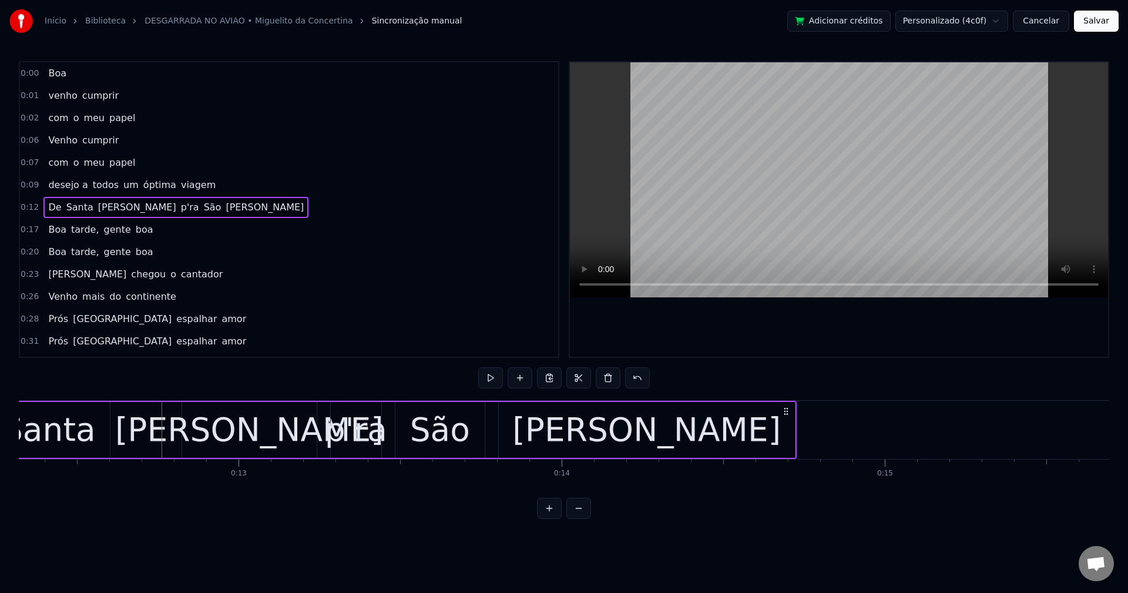
click at [106, 429] on div "Santa" at bounding box center [49, 430] width 122 height 56
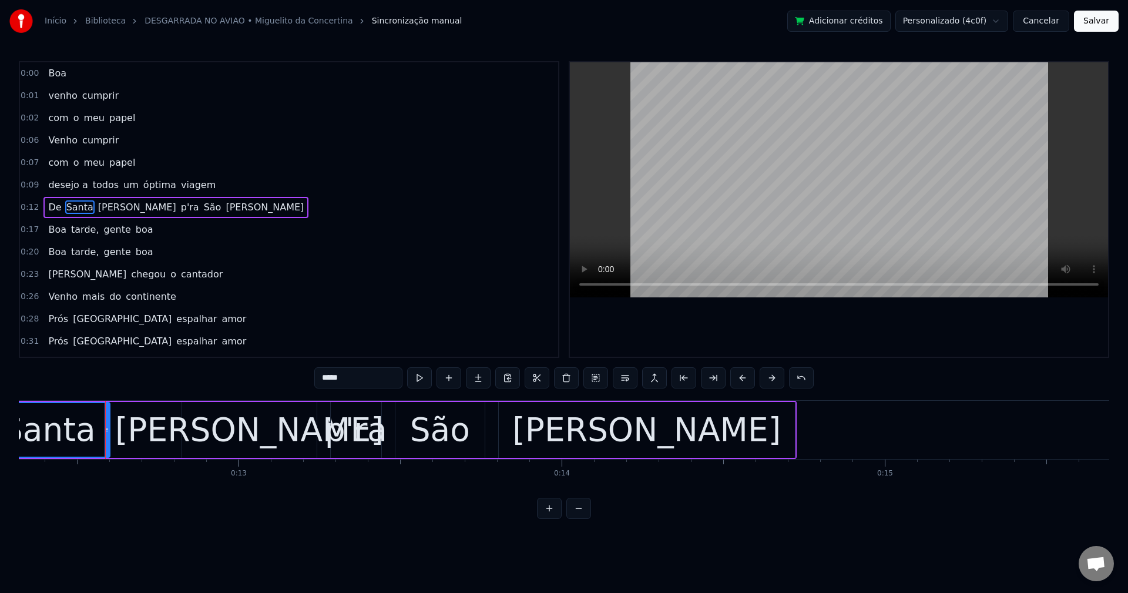
click at [89, 428] on div "Santa" at bounding box center [49, 429] width 120 height 53
drag, startPoint x: 108, startPoint y: 430, endPoint x: 172, endPoint y: 432, distance: 64.7
click at [172, 432] on icon at bounding box center [171, 429] width 5 height 9
click at [332, 438] on div "p'ra" at bounding box center [356, 429] width 62 height 49
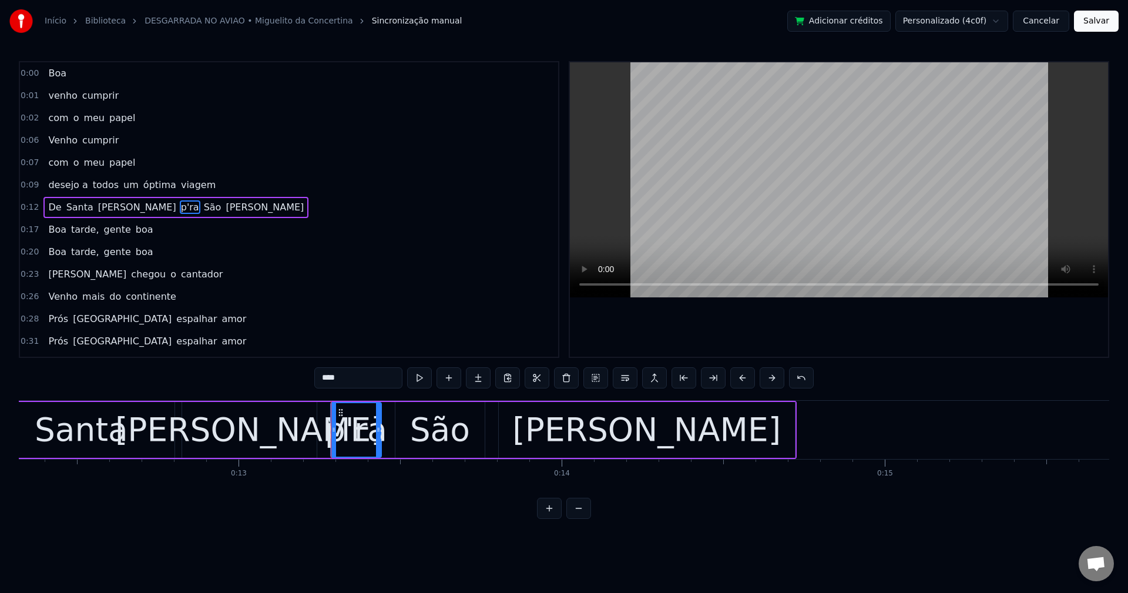
drag, startPoint x: 348, startPoint y: 377, endPoint x: 245, endPoint y: 401, distance: 106.2
click at [245, 401] on div "0:00 Boa 0:01 venho cumprir 0:02 com o meu papel 0:06 Venho cumprir 0:07 com o …" at bounding box center [564, 290] width 1090 height 458
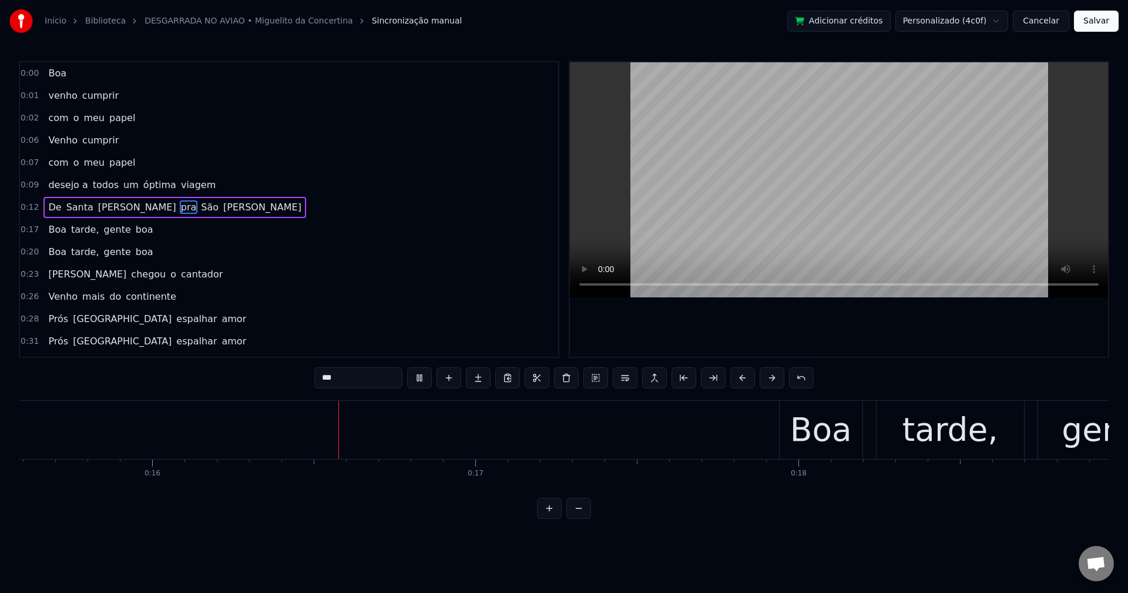
scroll to position [0, 5038]
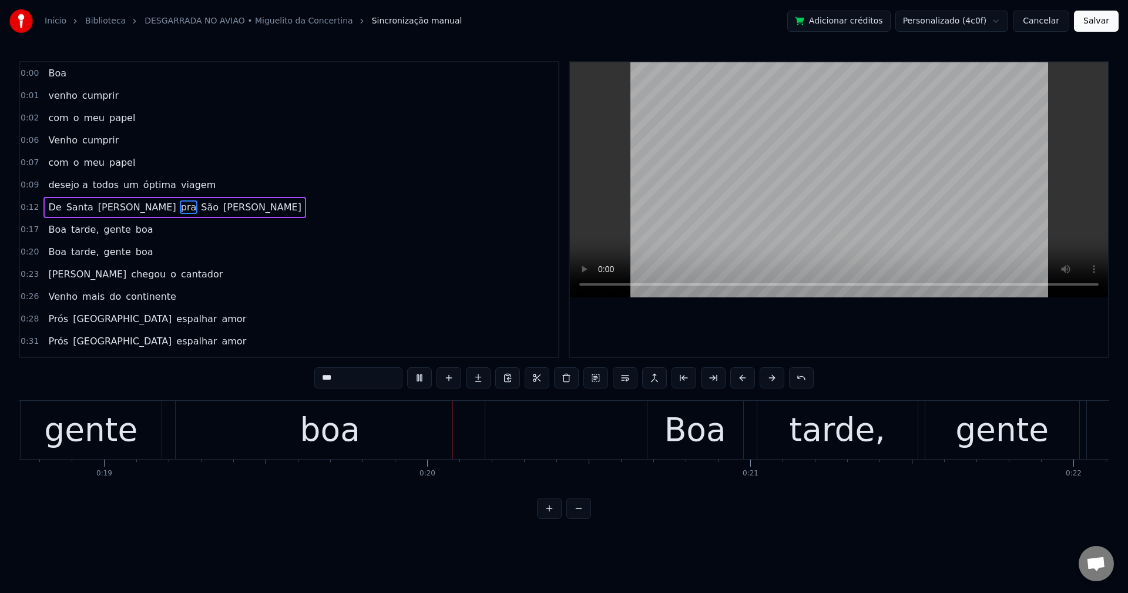
click at [76, 234] on span "tarde," at bounding box center [85, 230] width 30 height 14
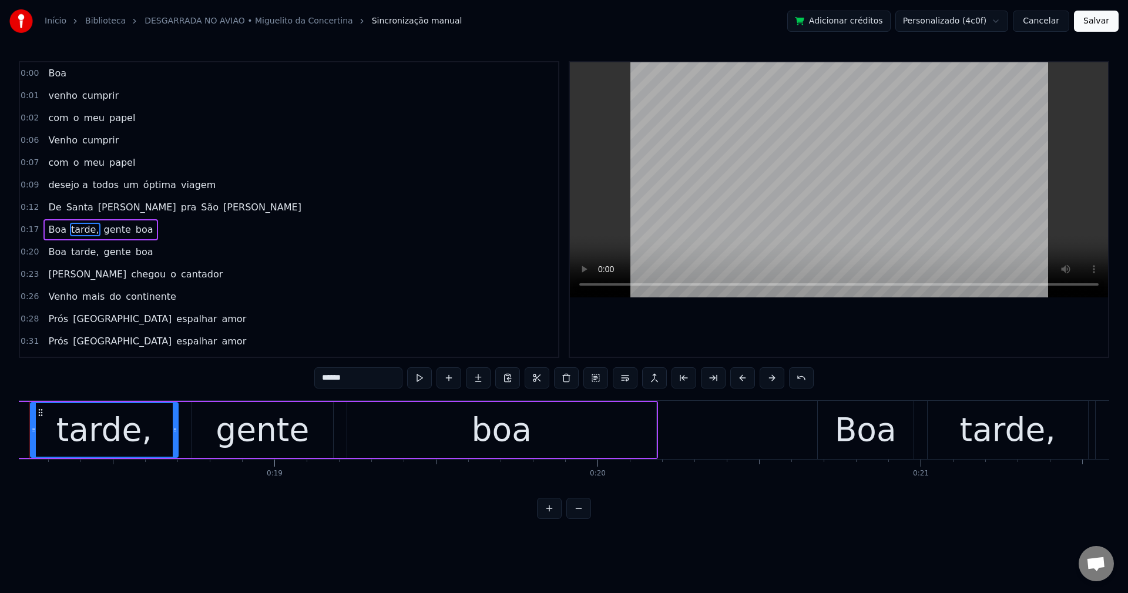
scroll to position [0, 5835]
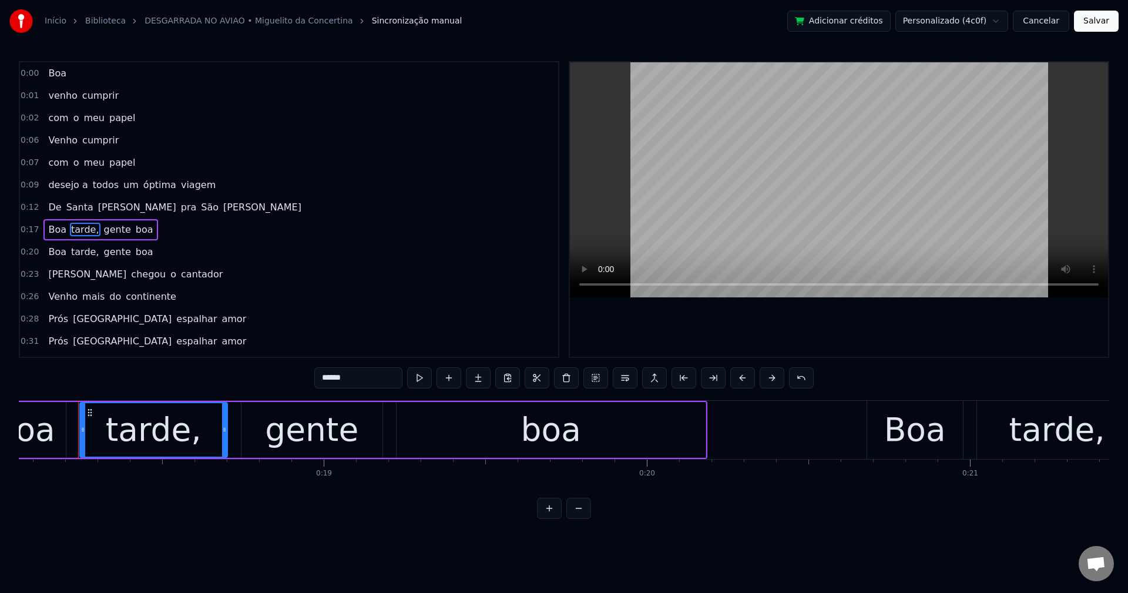
click at [367, 383] on input "******" at bounding box center [358, 377] width 88 height 21
click at [72, 253] on span "tarde," at bounding box center [85, 252] width 30 height 14
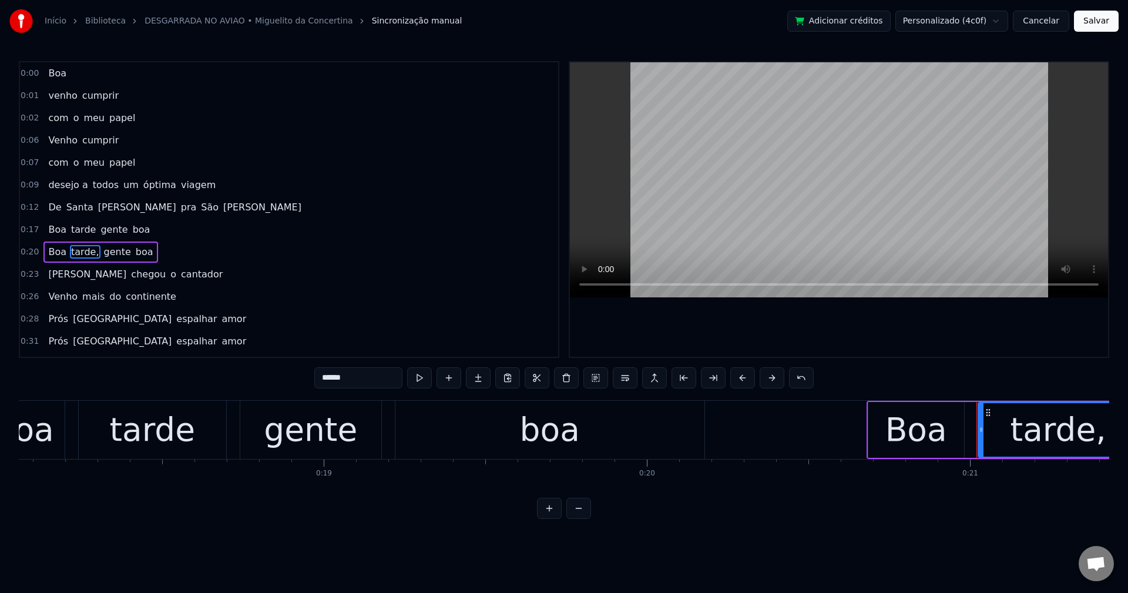
scroll to position [42, 0]
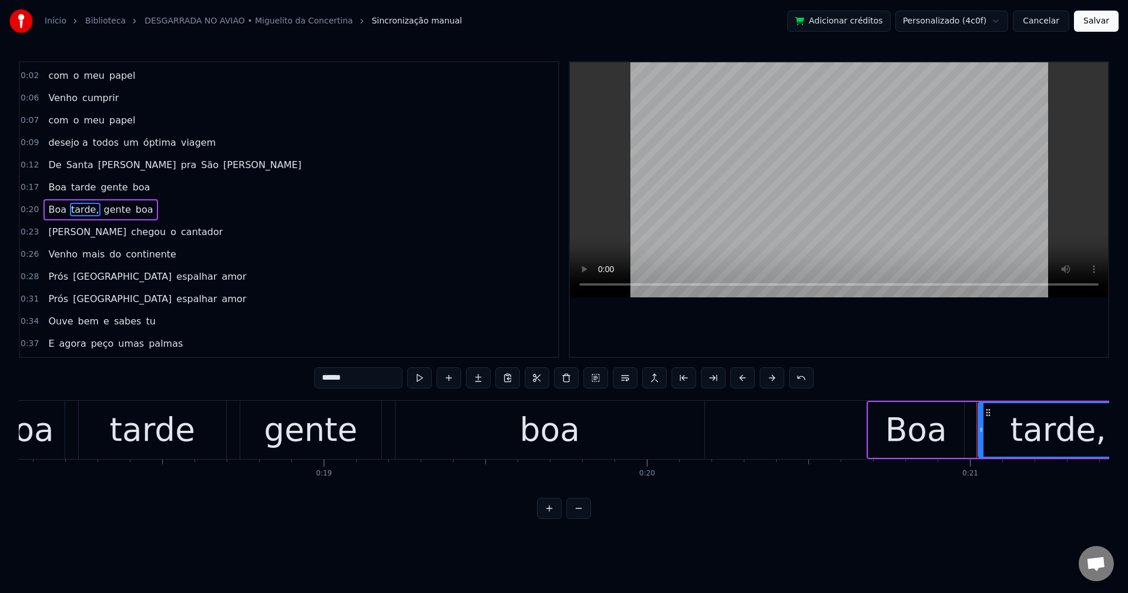
click at [360, 364] on div "0:00 Boa 0:01 venho cumprir 0:02 com o meu papel 0:06 Venho cumprir 0:07 com o …" at bounding box center [564, 290] width 1090 height 458
click at [364, 373] on input "******" at bounding box center [358, 377] width 88 height 21
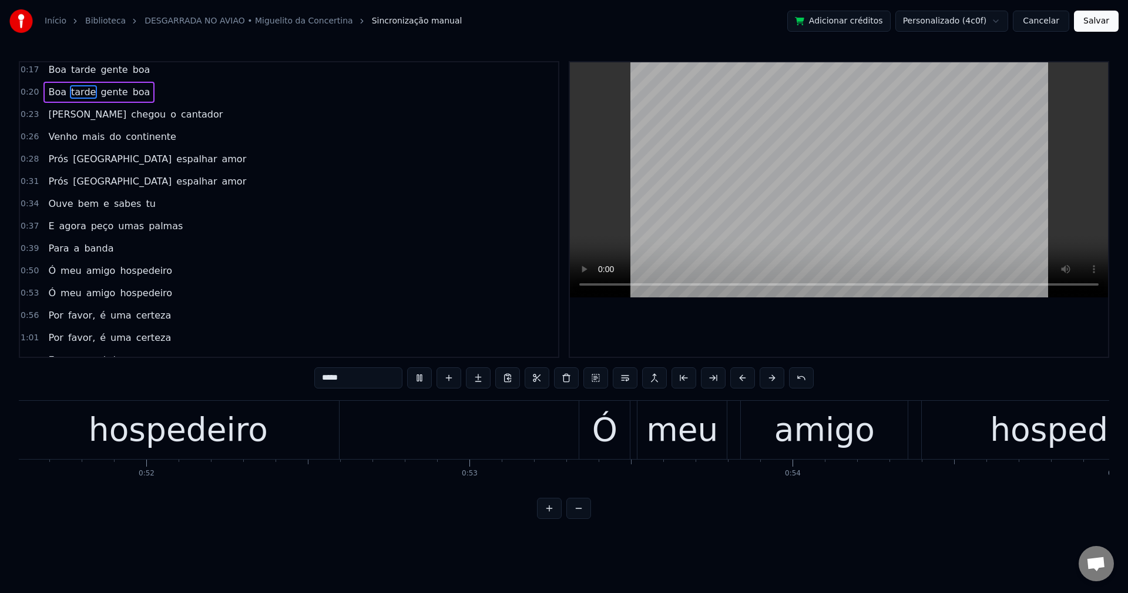
scroll to position [0, 17877]
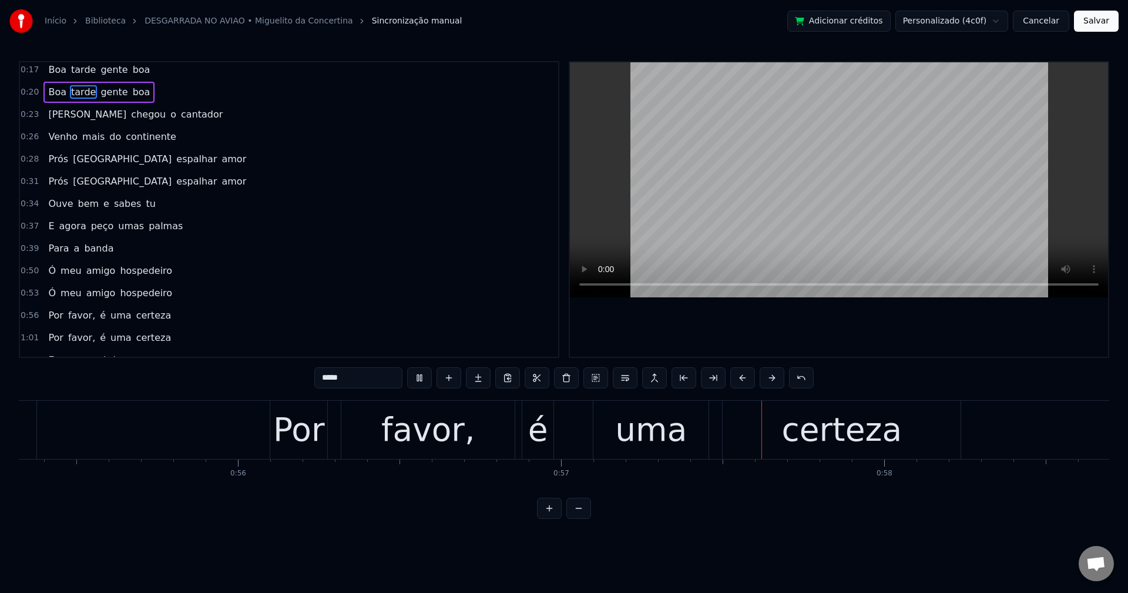
click at [70, 316] on span "favor," at bounding box center [81, 315] width 29 height 14
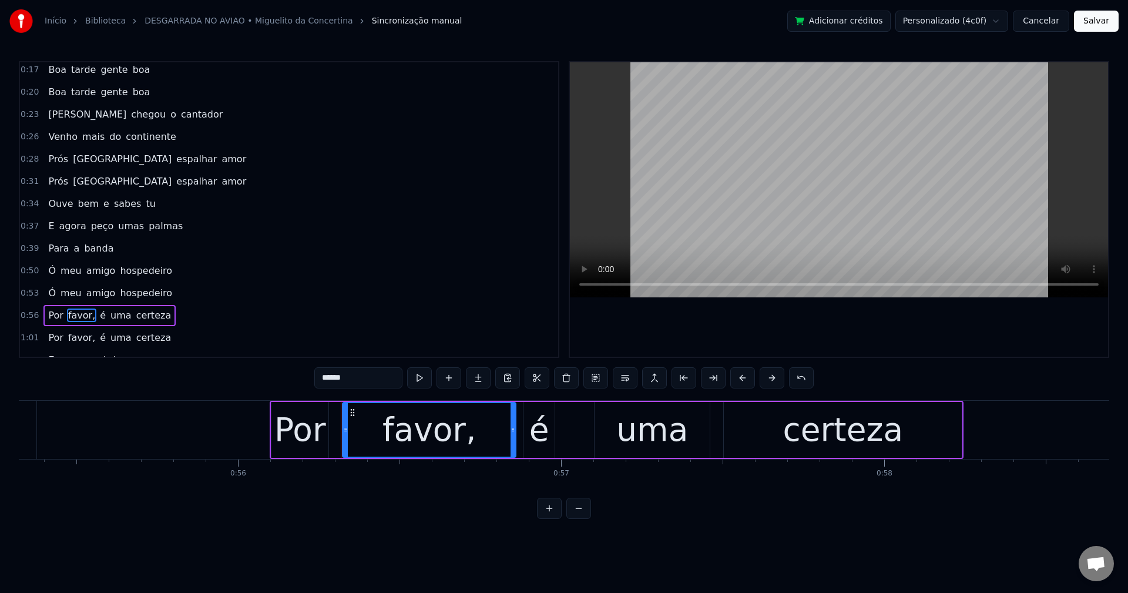
scroll to position [266, 0]
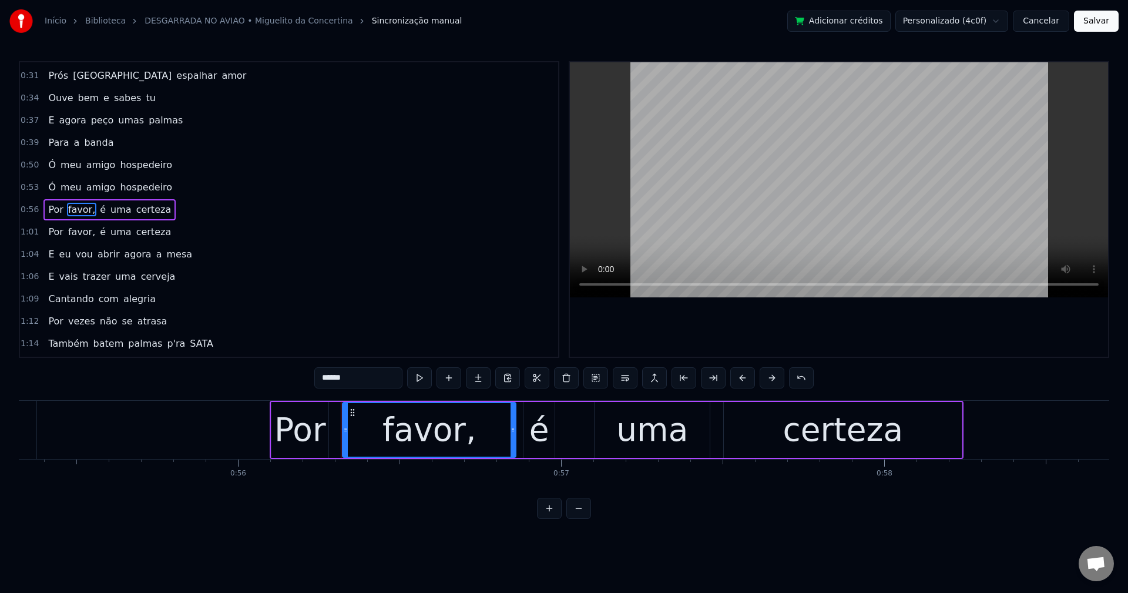
click at [356, 376] on input "******" at bounding box center [358, 377] width 88 height 21
click at [75, 228] on span "favor," at bounding box center [81, 232] width 29 height 14
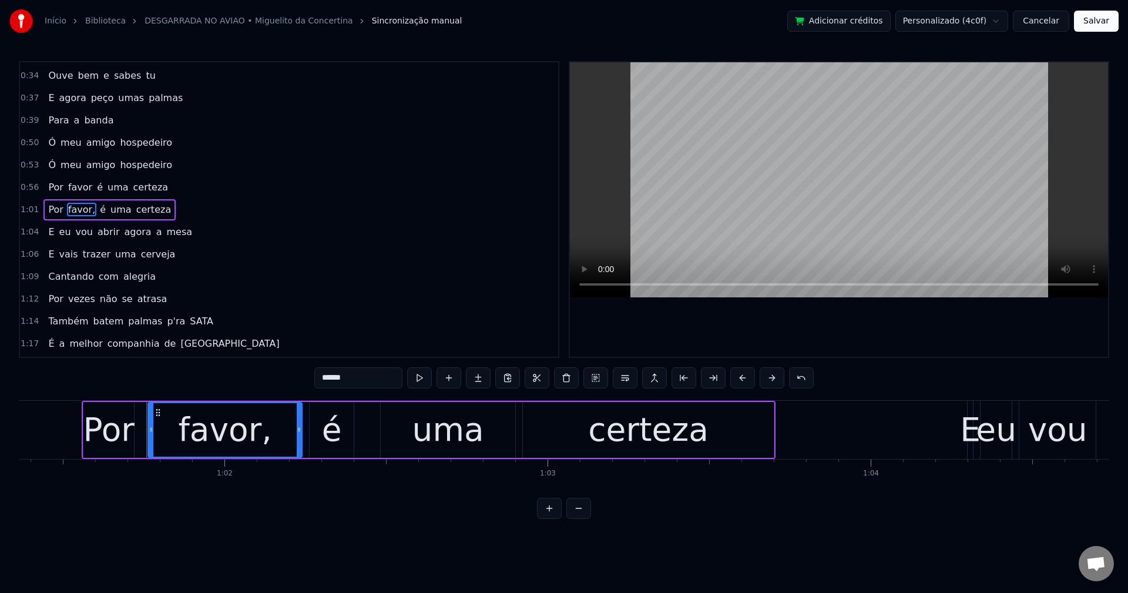
scroll to position [0, 19898]
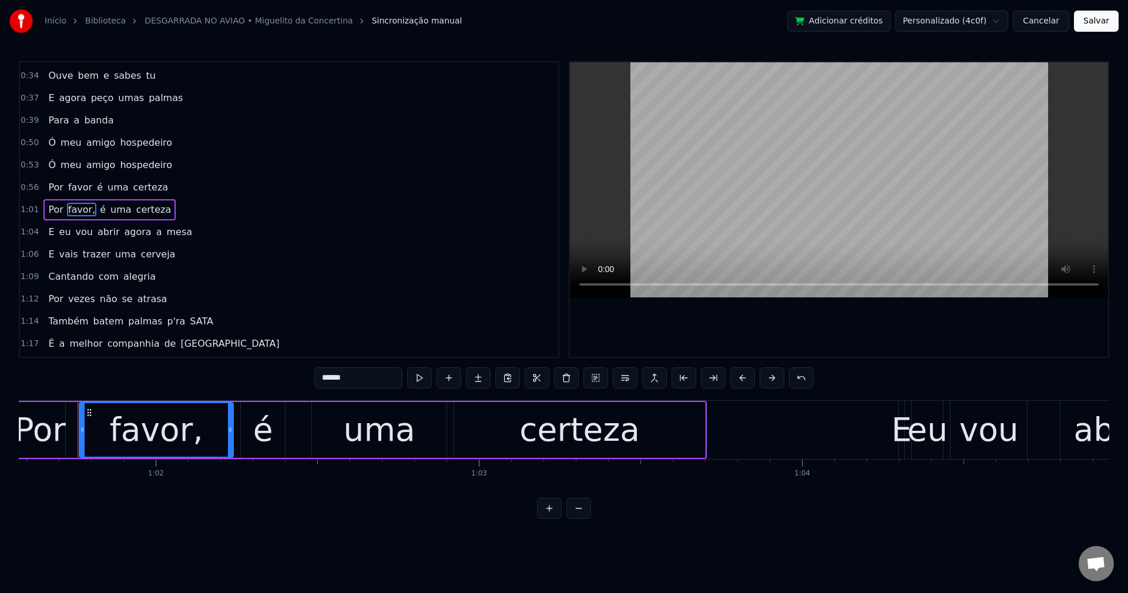
click at [378, 375] on input "******" at bounding box center [358, 377] width 88 height 21
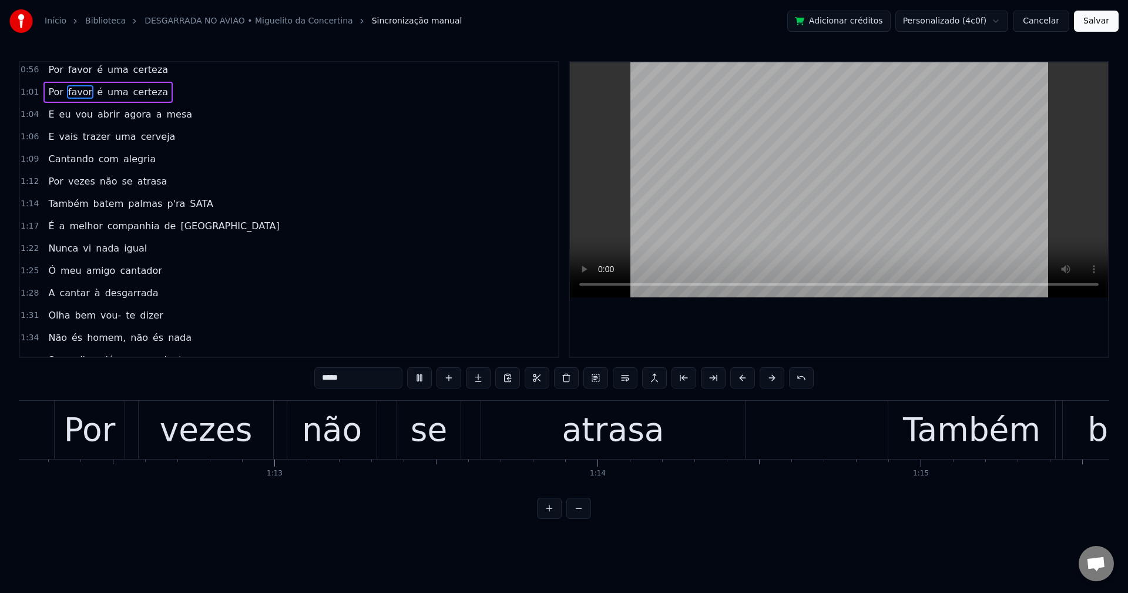
scroll to position [0, 24331]
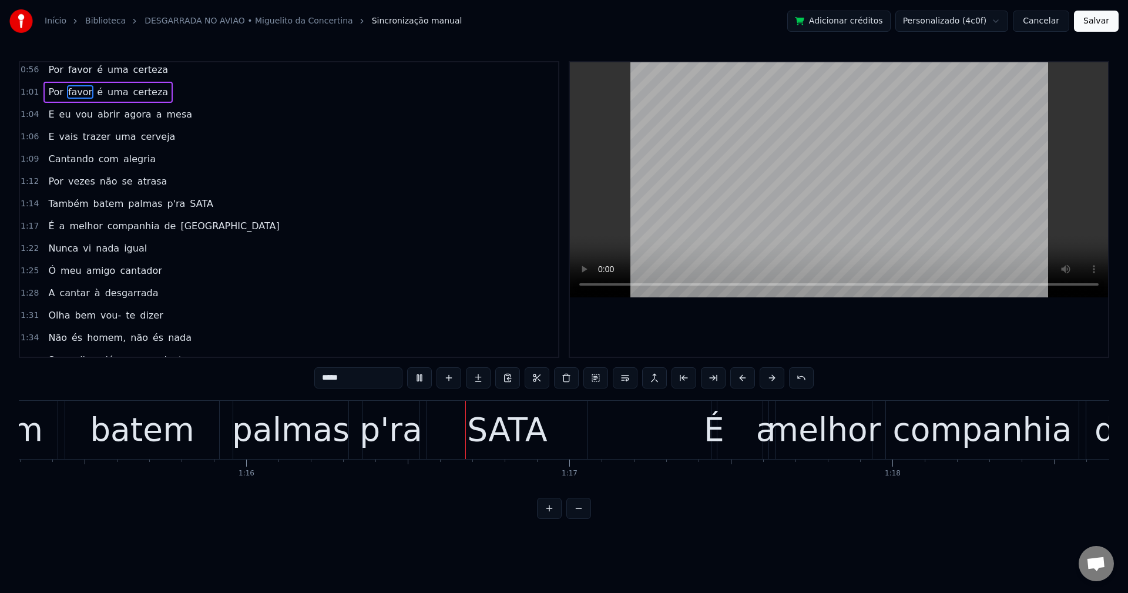
click at [166, 203] on span "p'ra" at bounding box center [176, 204] width 21 height 14
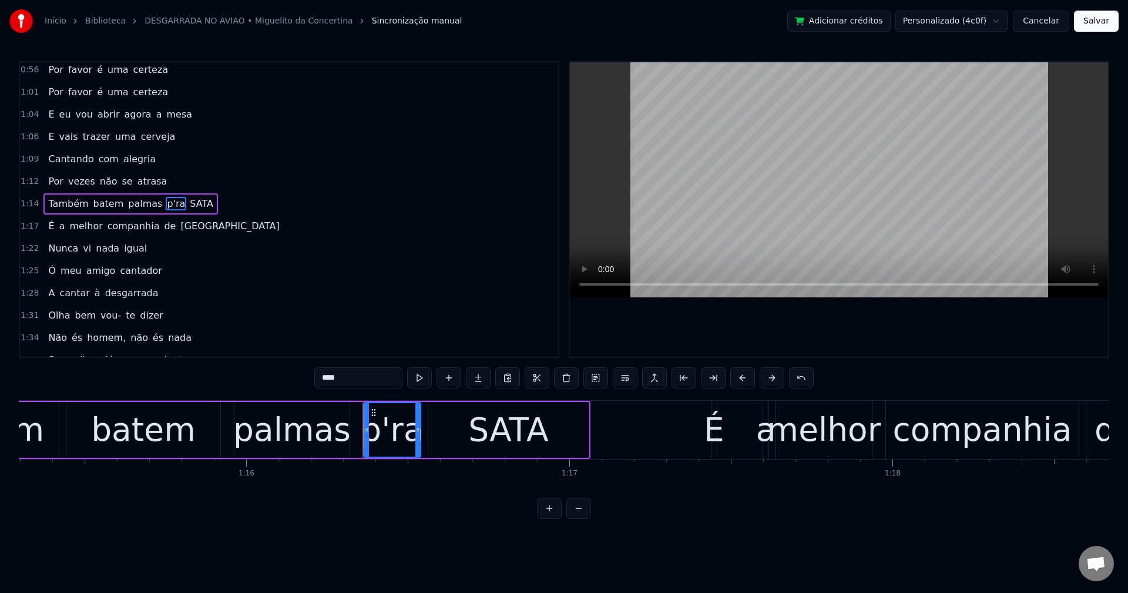
scroll to position [400, 0]
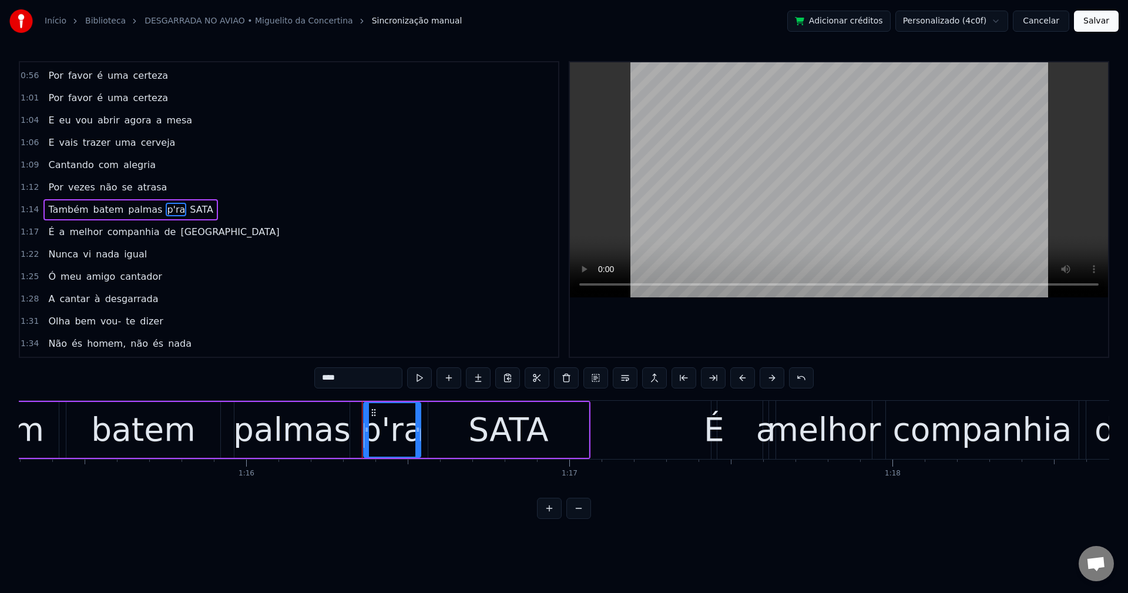
drag, startPoint x: 354, startPoint y: 378, endPoint x: 284, endPoint y: 362, distance: 71.7
click at [267, 371] on div "0:00 Boa 0:01 venho cumprir 0:02 com o meu papel 0:06 Venho cumprir 0:07 com o …" at bounding box center [564, 290] width 1090 height 458
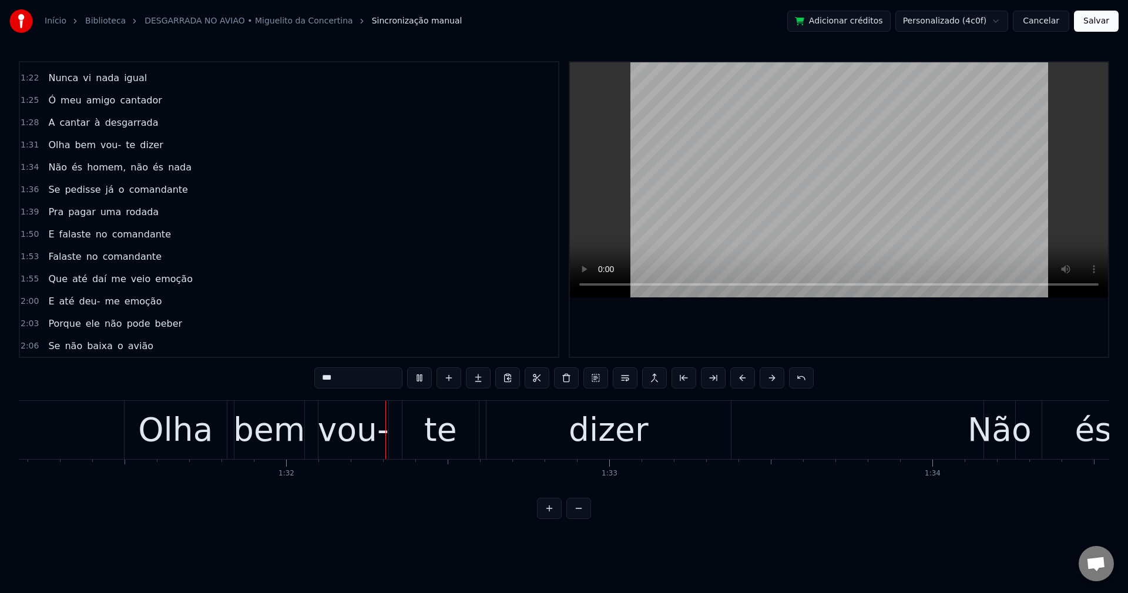
scroll to position [0, 29534]
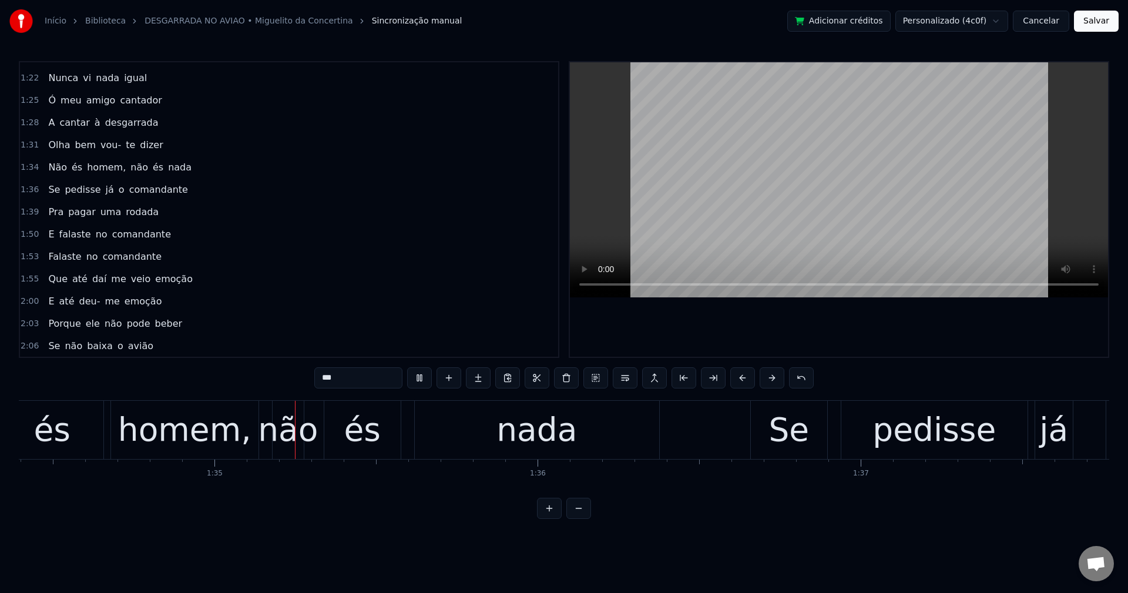
click at [110, 171] on span "homem," at bounding box center [106, 167] width 41 height 14
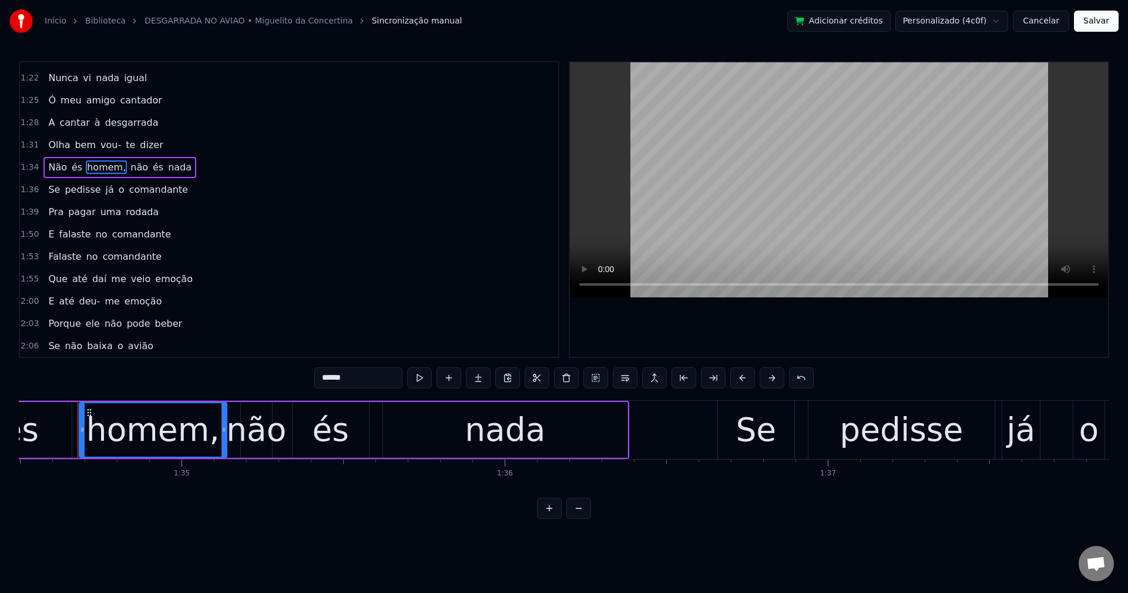
scroll to position [533, 0]
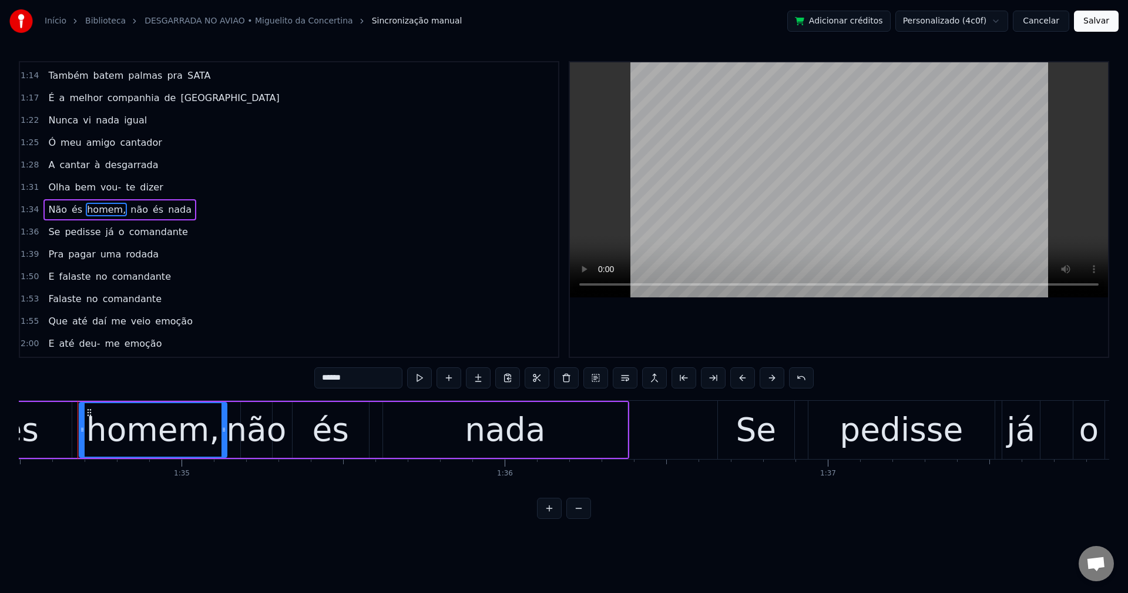
click at [387, 378] on input "******" at bounding box center [358, 377] width 88 height 21
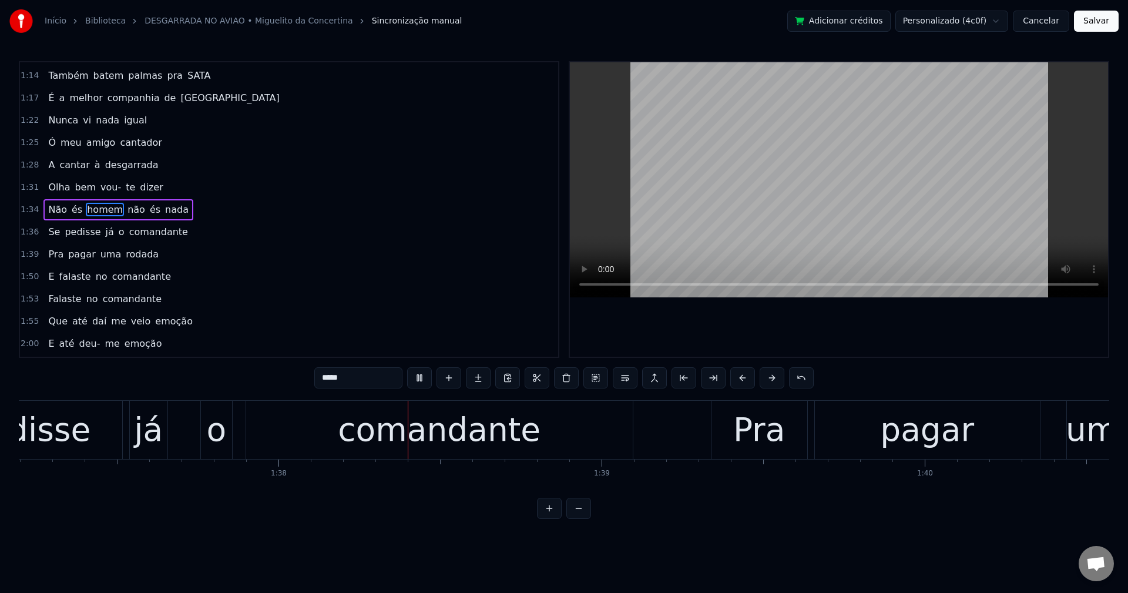
scroll to position [0, 31536]
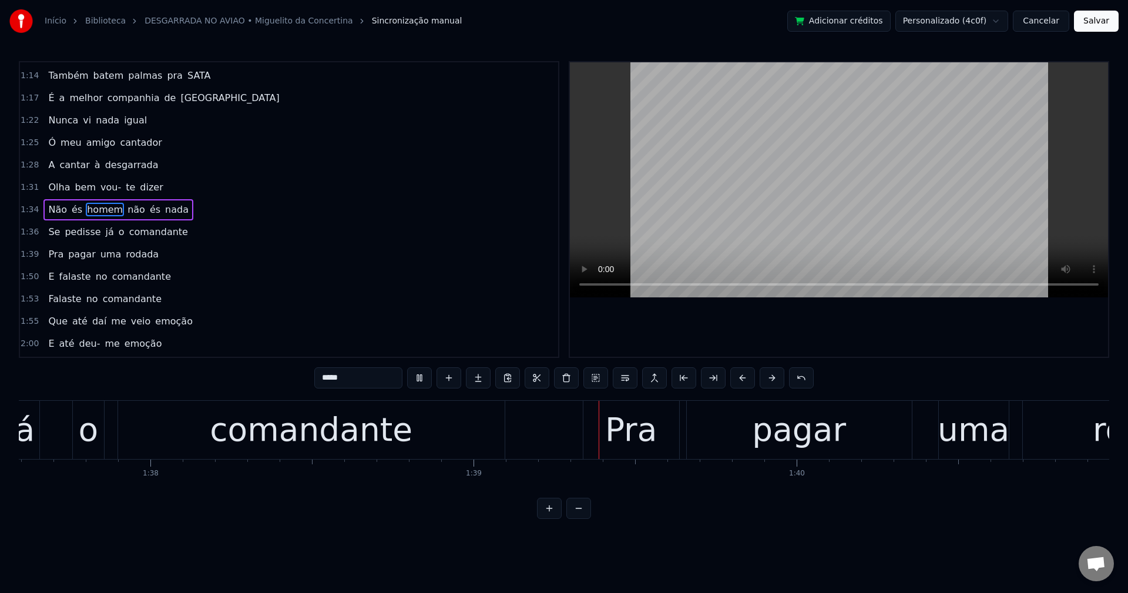
click at [105, 230] on span "já" at bounding box center [110, 232] width 11 height 14
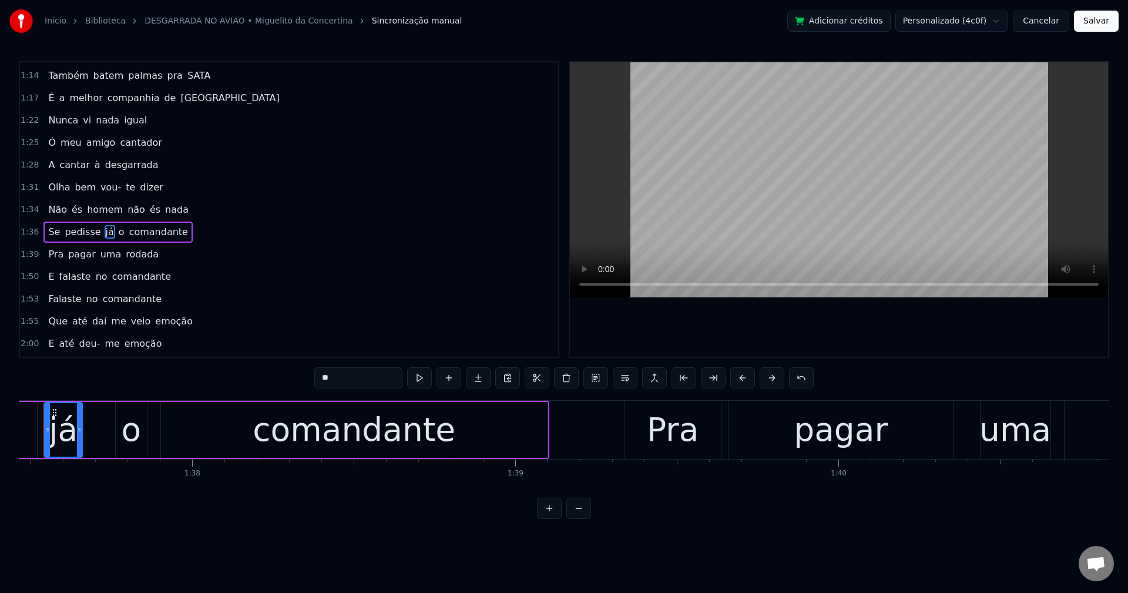
scroll to position [0, 31459]
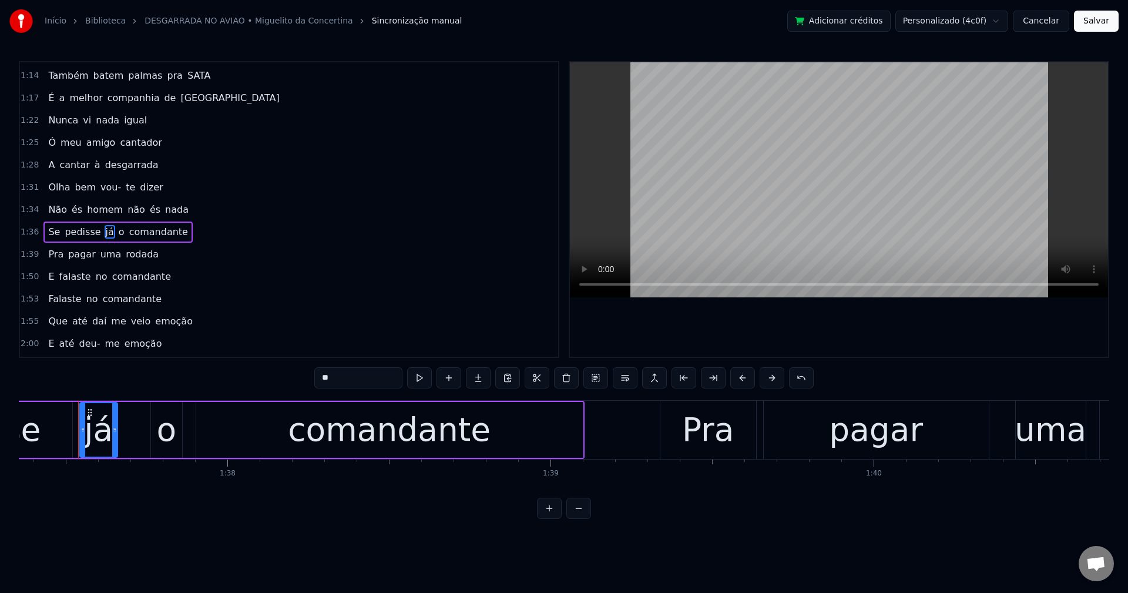
click at [365, 371] on input "**" at bounding box center [358, 377] width 88 height 21
type input "*"
click at [565, 377] on button at bounding box center [566, 377] width 25 height 21
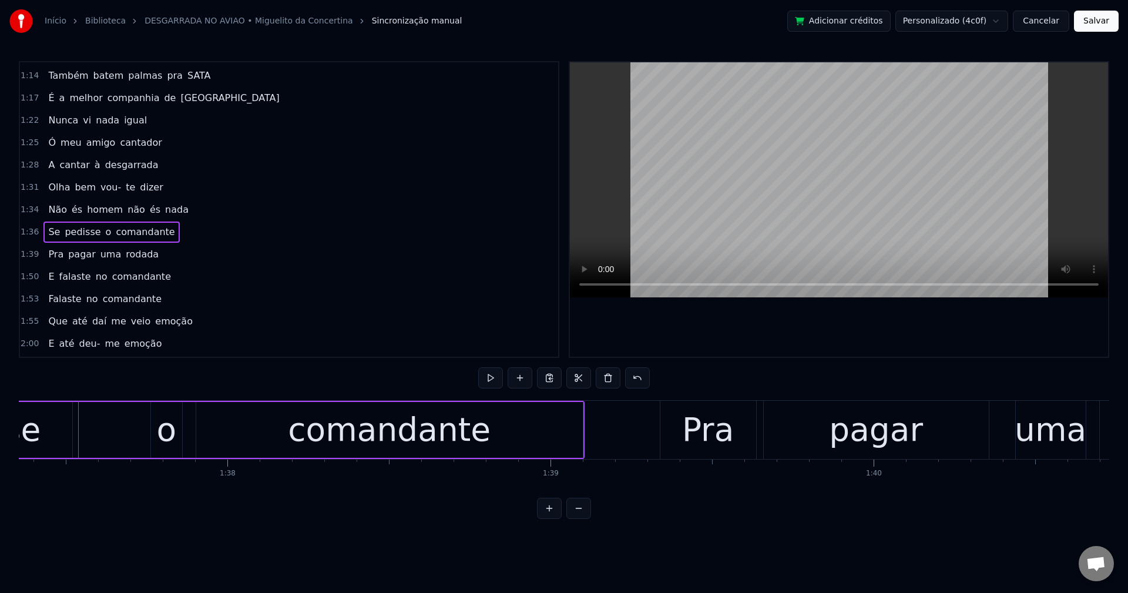
click at [161, 428] on div "o" at bounding box center [166, 429] width 20 height 49
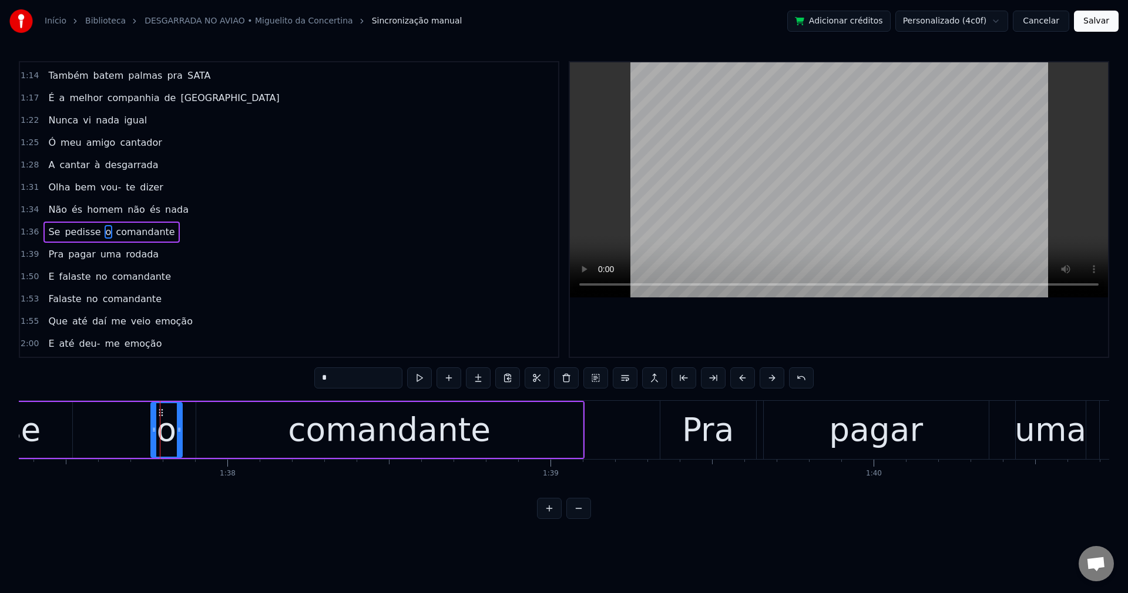
scroll to position [556, 0]
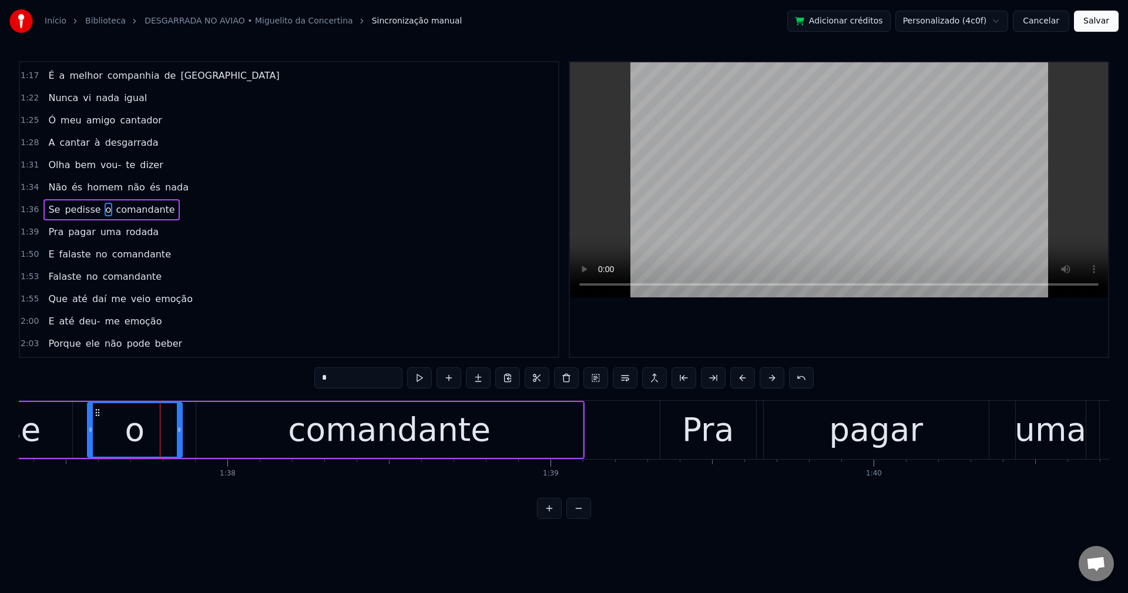
drag, startPoint x: 151, startPoint y: 431, endPoint x: 88, endPoint y: 431, distance: 63.5
click at [88, 431] on icon at bounding box center [90, 429] width 5 height 9
click at [321, 377] on input "*" at bounding box center [358, 377] width 88 height 21
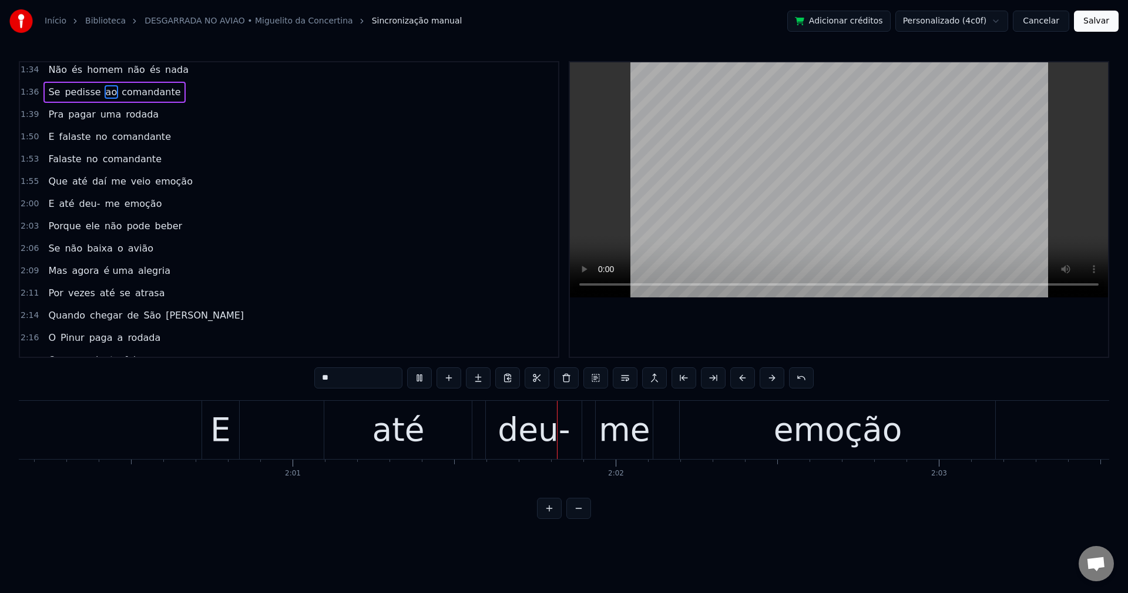
scroll to position [0, 38981]
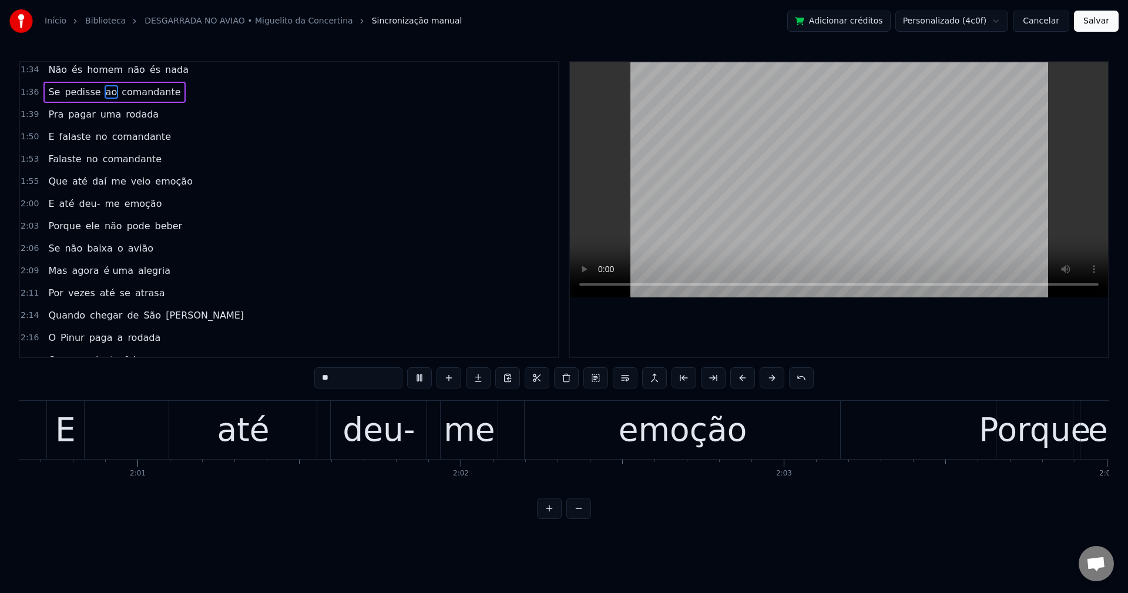
click at [91, 179] on span "daí" at bounding box center [99, 181] width 16 height 14
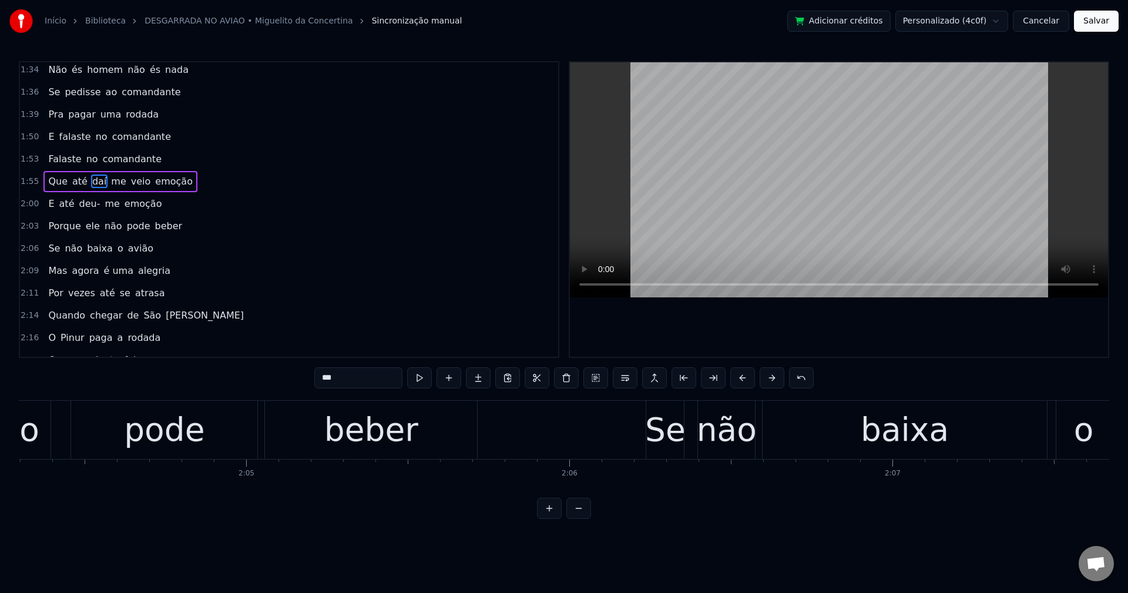
scroll to position [0, 37508]
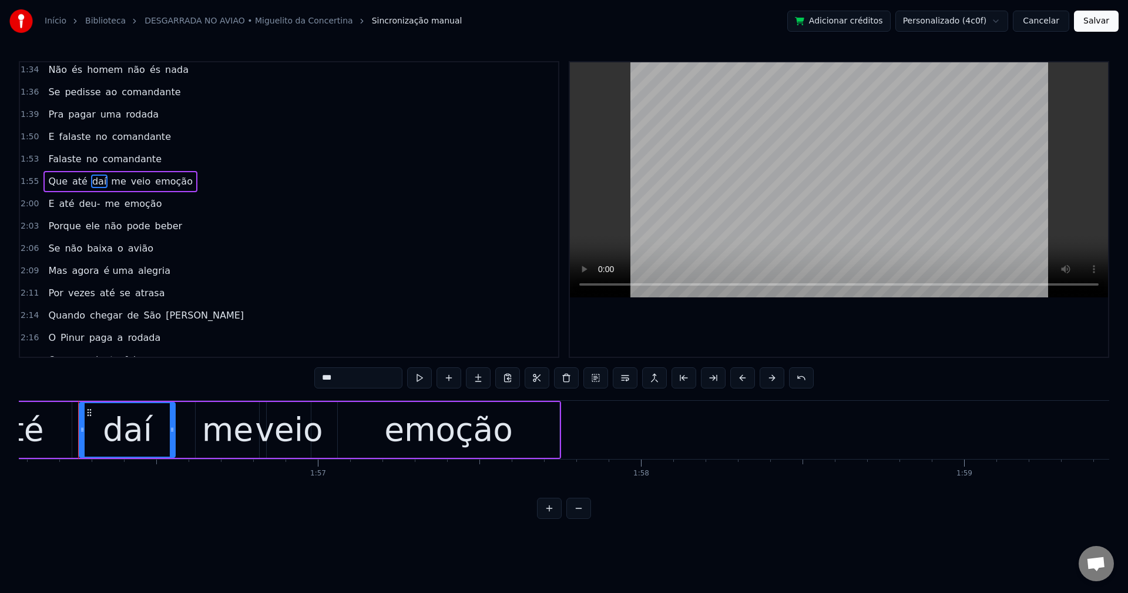
drag, startPoint x: 345, startPoint y: 380, endPoint x: 230, endPoint y: 381, distance: 114.6
click at [230, 381] on div "0:00 Boa 0:01 venho cumprir 0:02 com o meu papel 0:06 Venho cumprir 0:07 com o …" at bounding box center [564, 290] width 1090 height 458
click at [136, 185] on span "veio" at bounding box center [147, 181] width 22 height 14
type input "****"
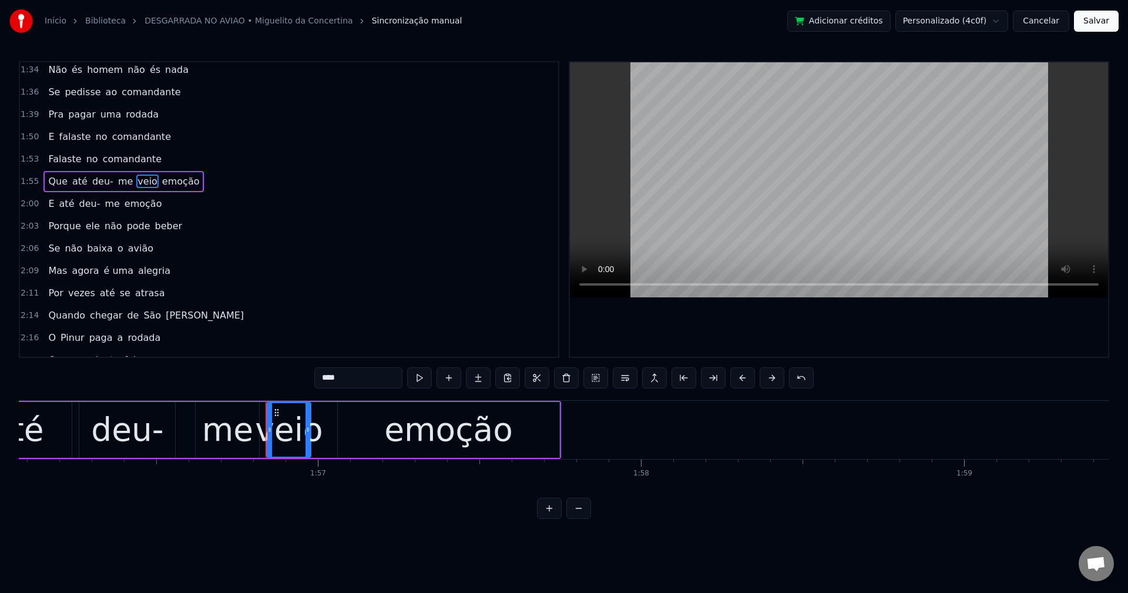
scroll to position [645, 0]
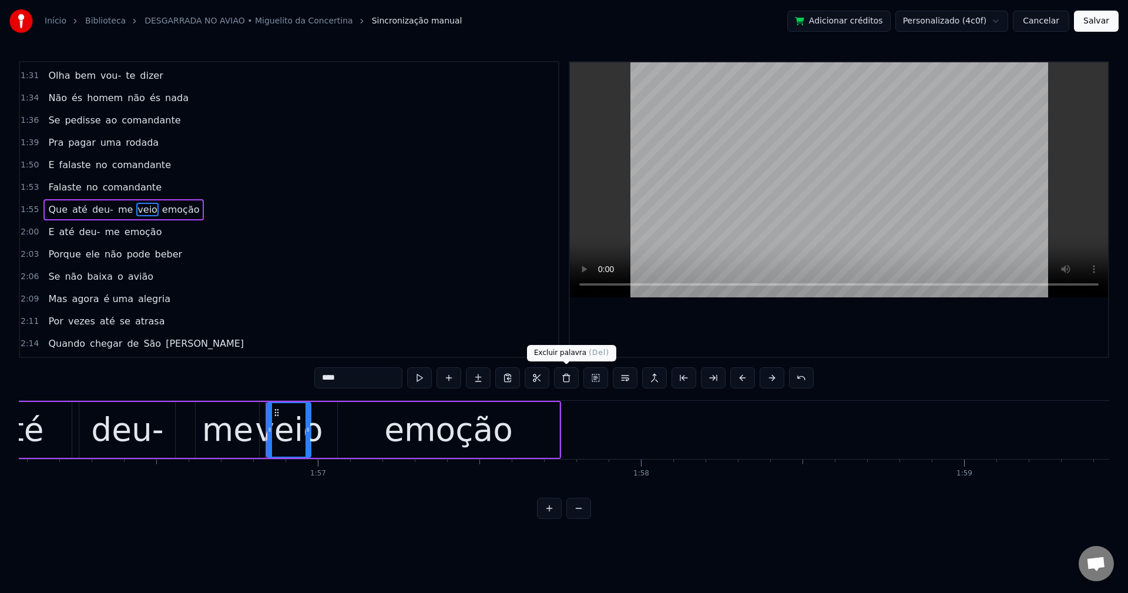
click at [572, 377] on button at bounding box center [566, 377] width 25 height 21
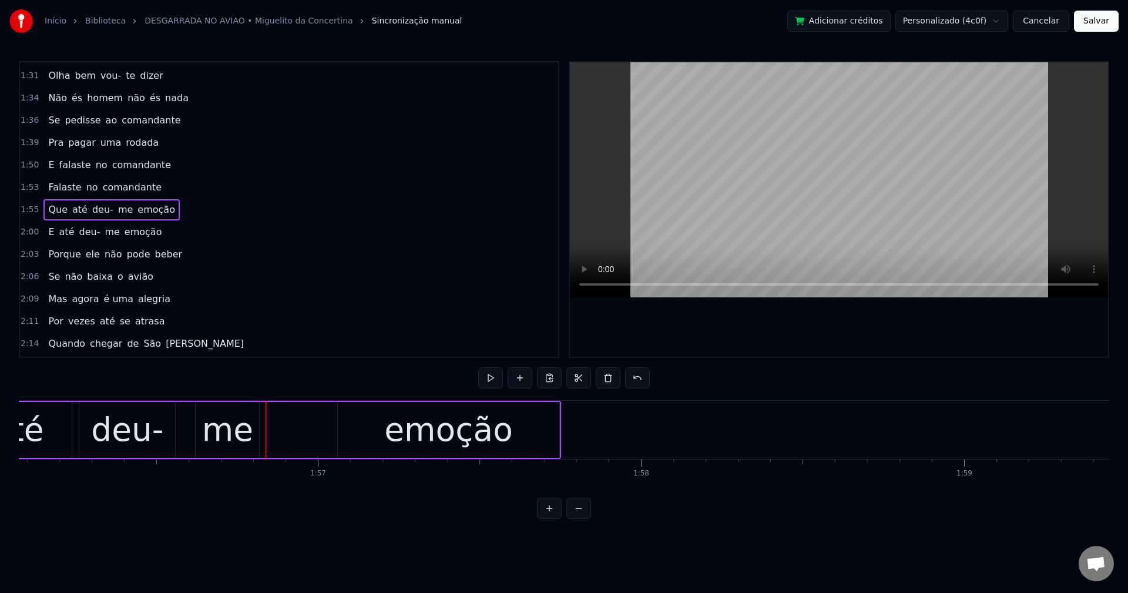
click at [226, 428] on div "me" at bounding box center [227, 429] width 51 height 49
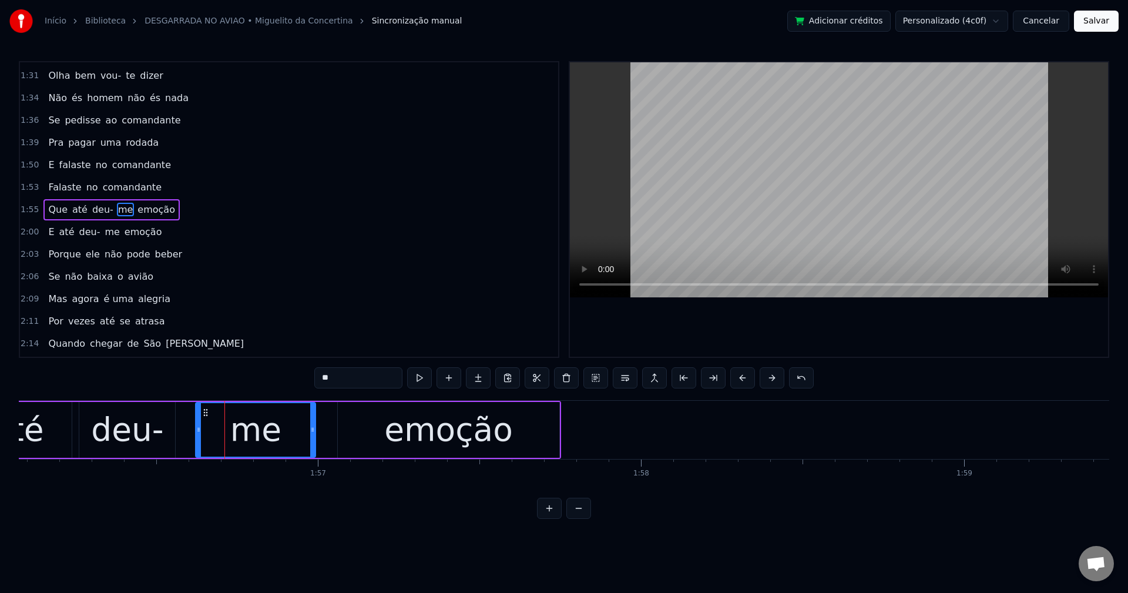
drag, startPoint x: 256, startPoint y: 431, endPoint x: 313, endPoint y: 436, distance: 56.6
click at [313, 436] on div at bounding box center [312, 429] width 5 height 53
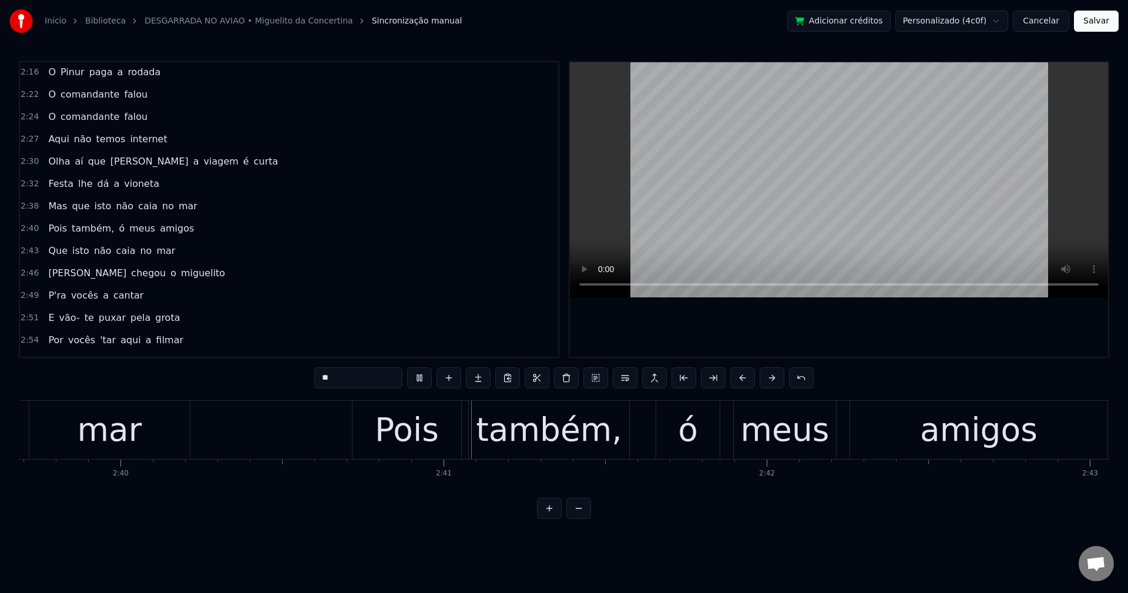
scroll to position [0, 51734]
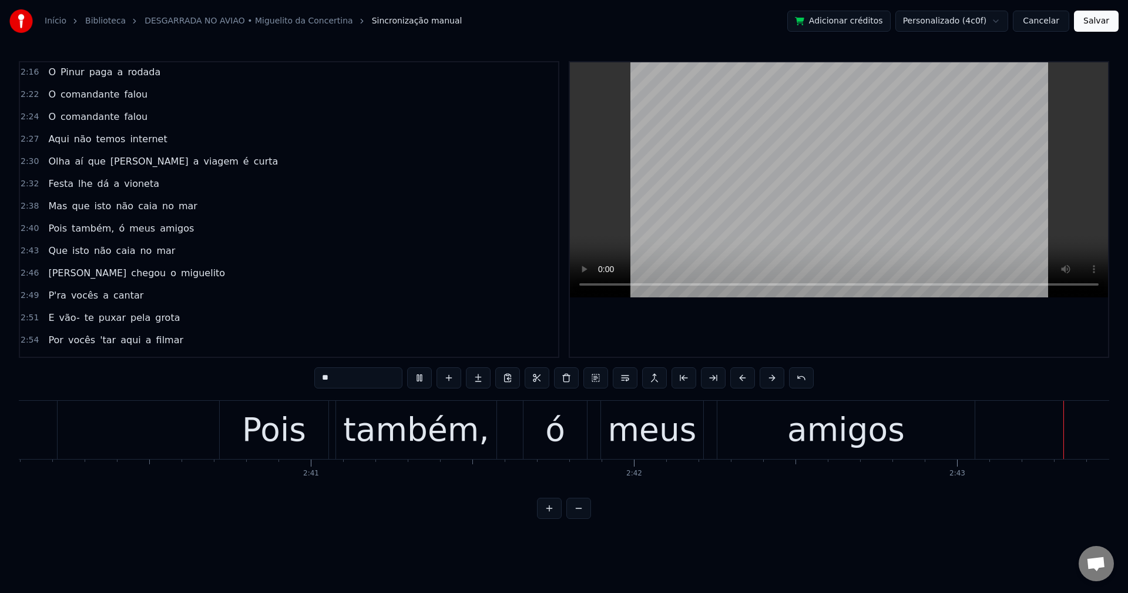
click at [83, 221] on span "também," at bounding box center [93, 228] width 45 height 14
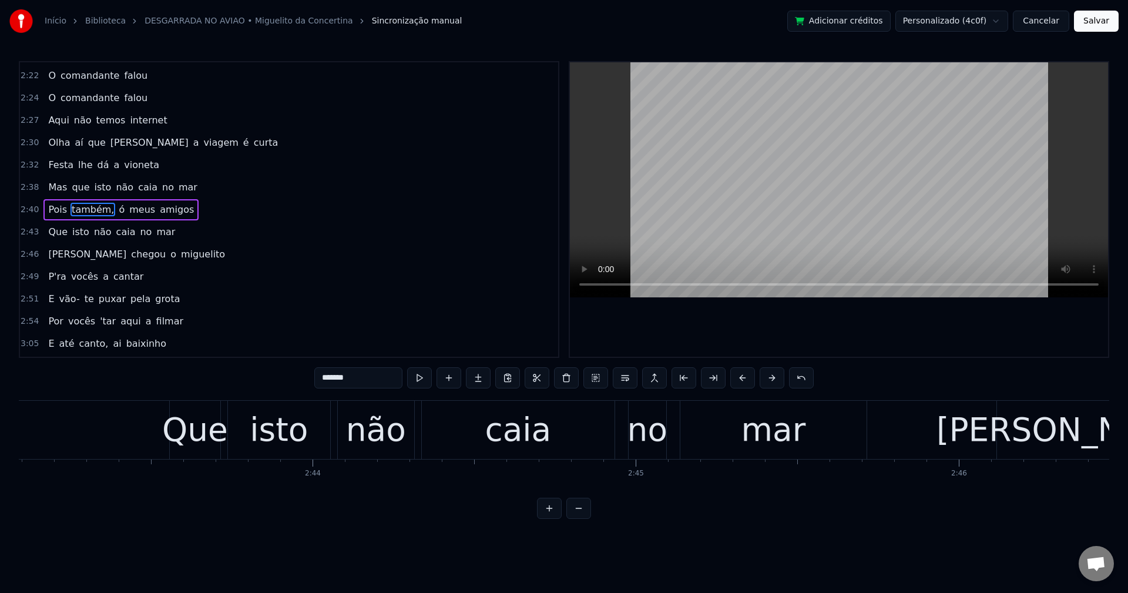
scroll to position [0, 52707]
click at [77, 159] on span "lhe" at bounding box center [85, 165] width 16 height 14
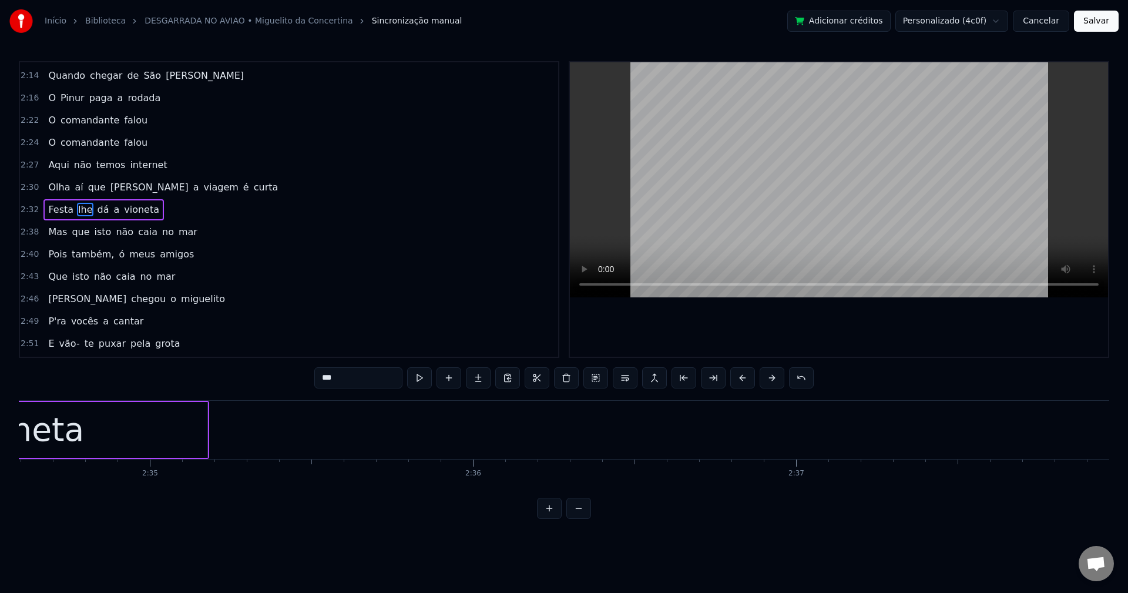
scroll to position [0, 49549]
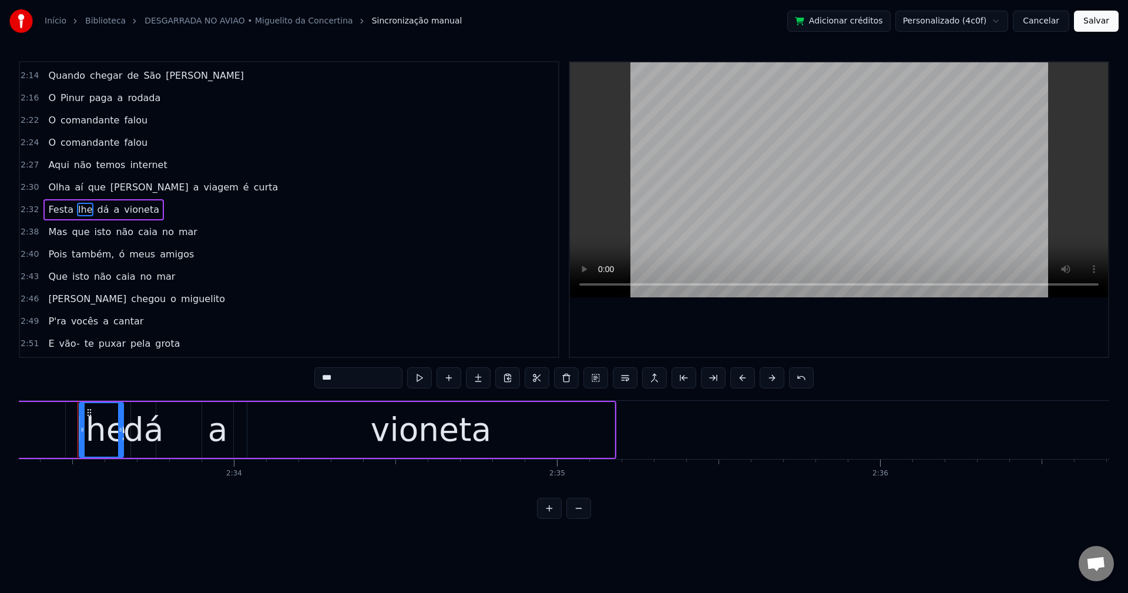
click at [64, 206] on span "Festa" at bounding box center [61, 210] width 28 height 14
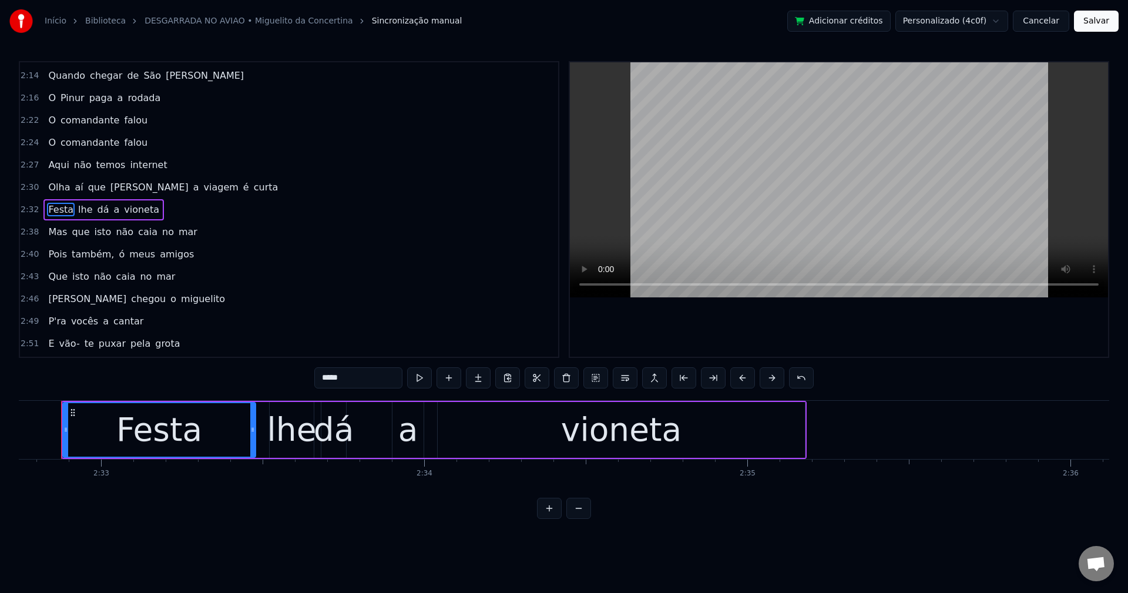
scroll to position [0, 49342]
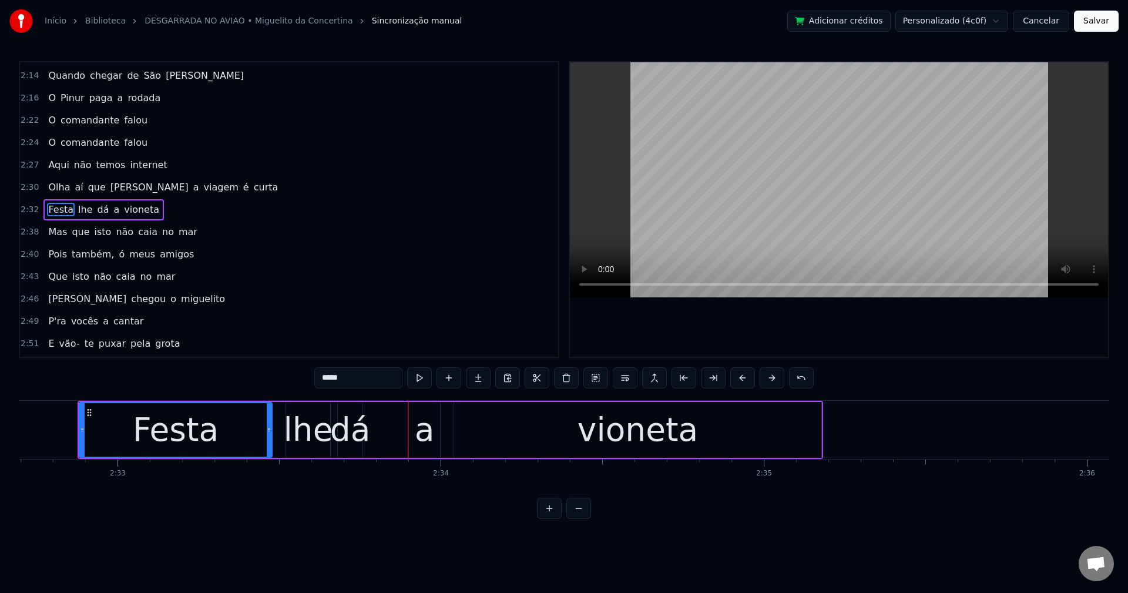
click at [47, 206] on span "Festa" at bounding box center [61, 210] width 28 height 14
click at [328, 370] on input "*****" at bounding box center [358, 377] width 88 height 21
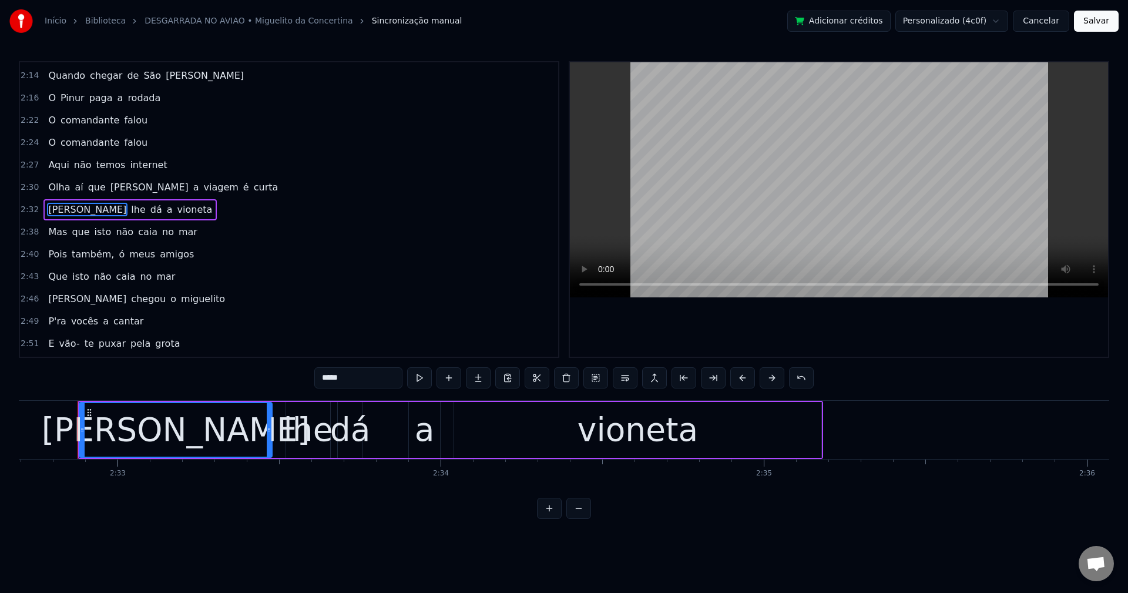
click at [306, 423] on div "lhe" at bounding box center [308, 429] width 49 height 49
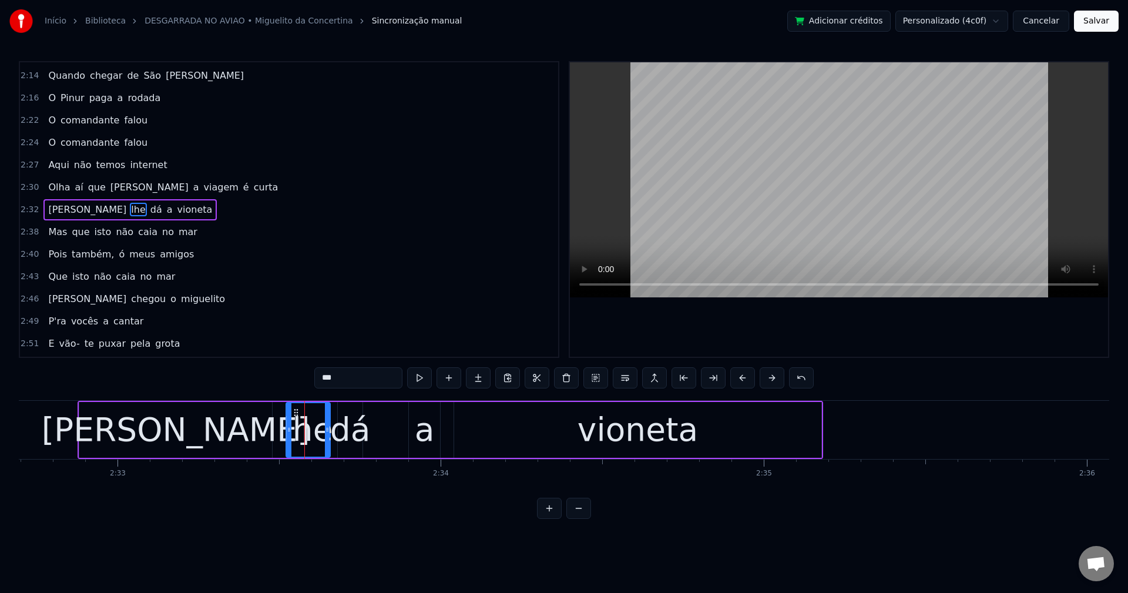
drag, startPoint x: 347, startPoint y: 382, endPoint x: 267, endPoint y: 401, distance: 82.1
click at [267, 401] on div "0:00 Boa 0:01 venho cumprir 0:02 com o meu papel 0:06 Venho cumprir 0:07 com o …" at bounding box center [564, 290] width 1090 height 458
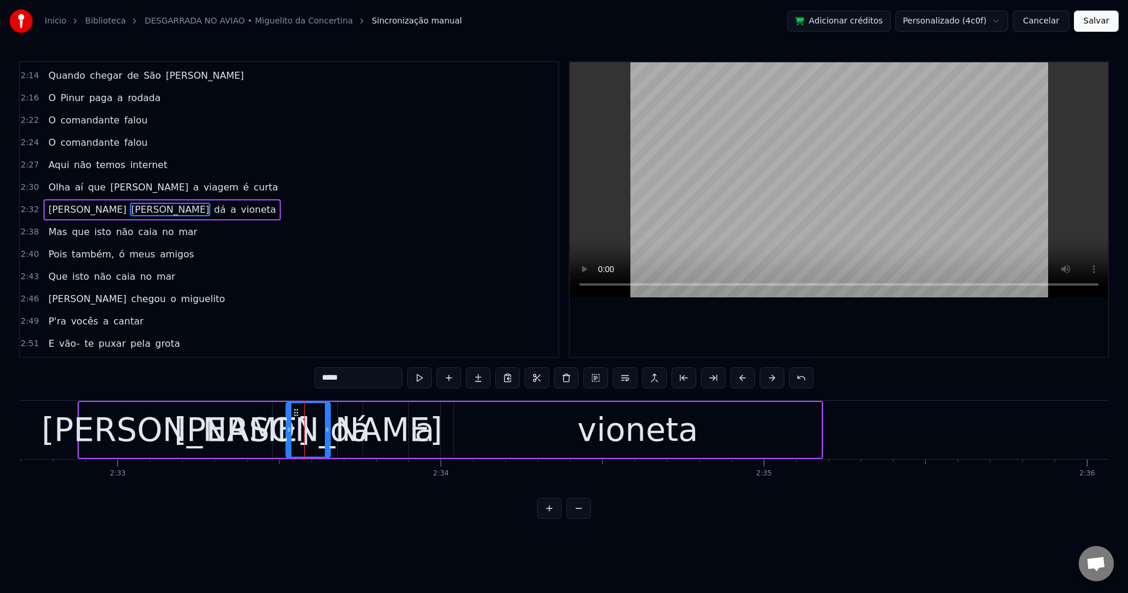
click at [362, 432] on div "dá" at bounding box center [350, 429] width 41 height 49
type input "**"
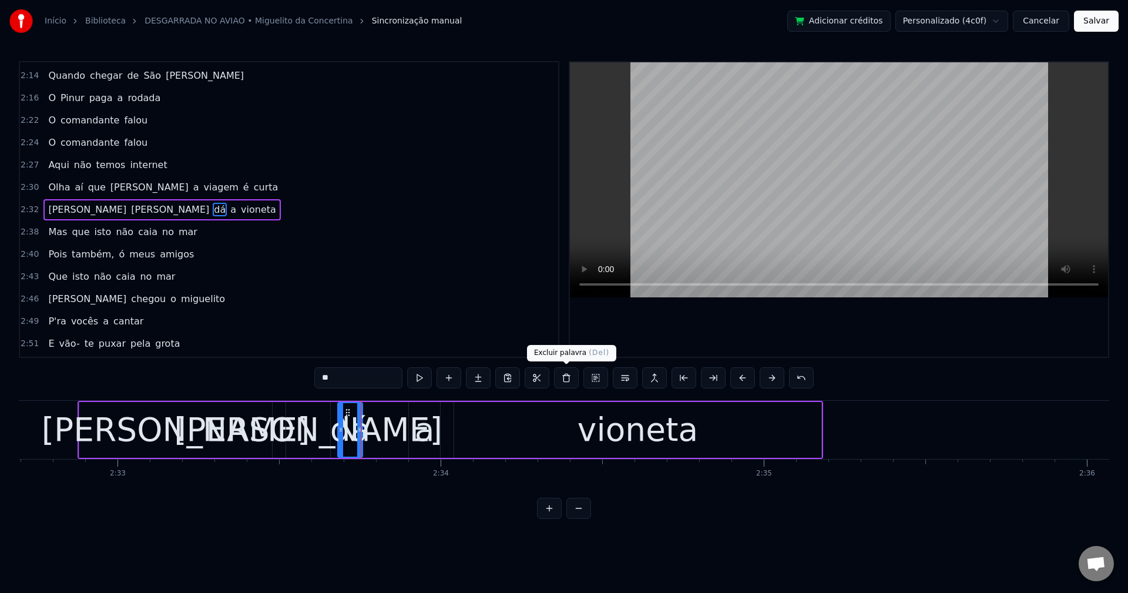
click at [568, 377] on button at bounding box center [566, 377] width 25 height 21
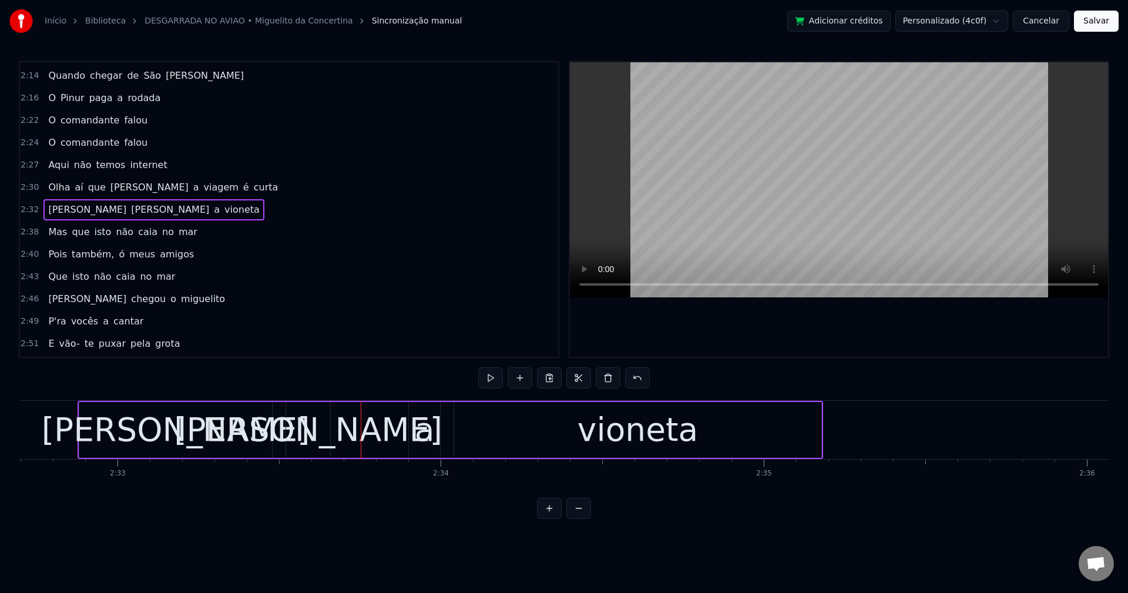
click at [346, 420] on div "desta linda a vioneta" at bounding box center [451, 430] width 746 height 58
click at [325, 432] on div "linda" at bounding box center [308, 429] width 79 height 49
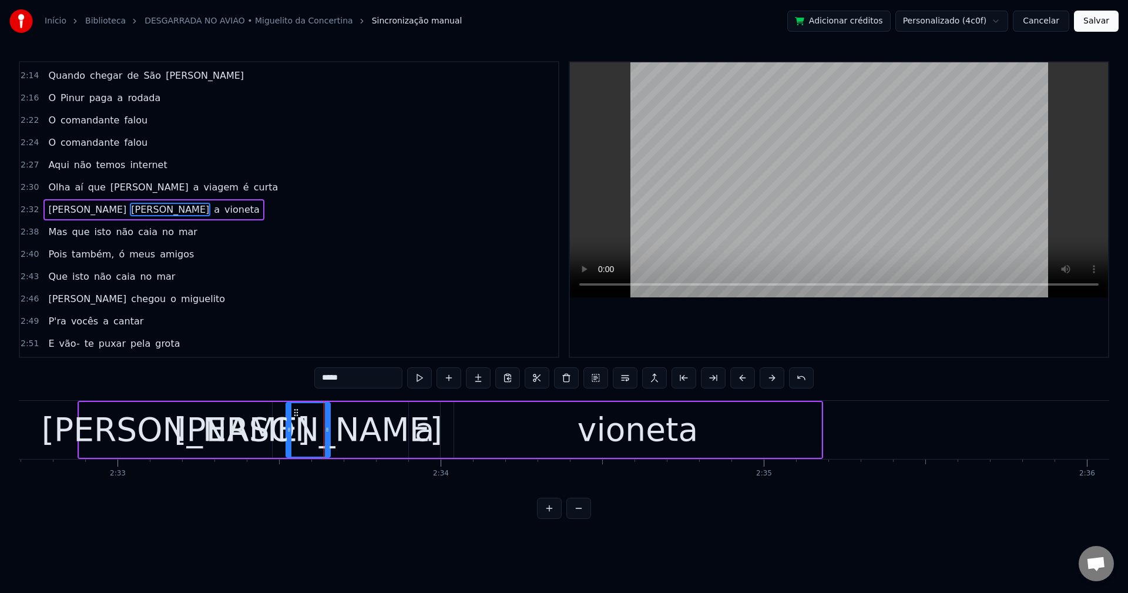
click at [340, 429] on div "linda" at bounding box center [308, 429] width 79 height 49
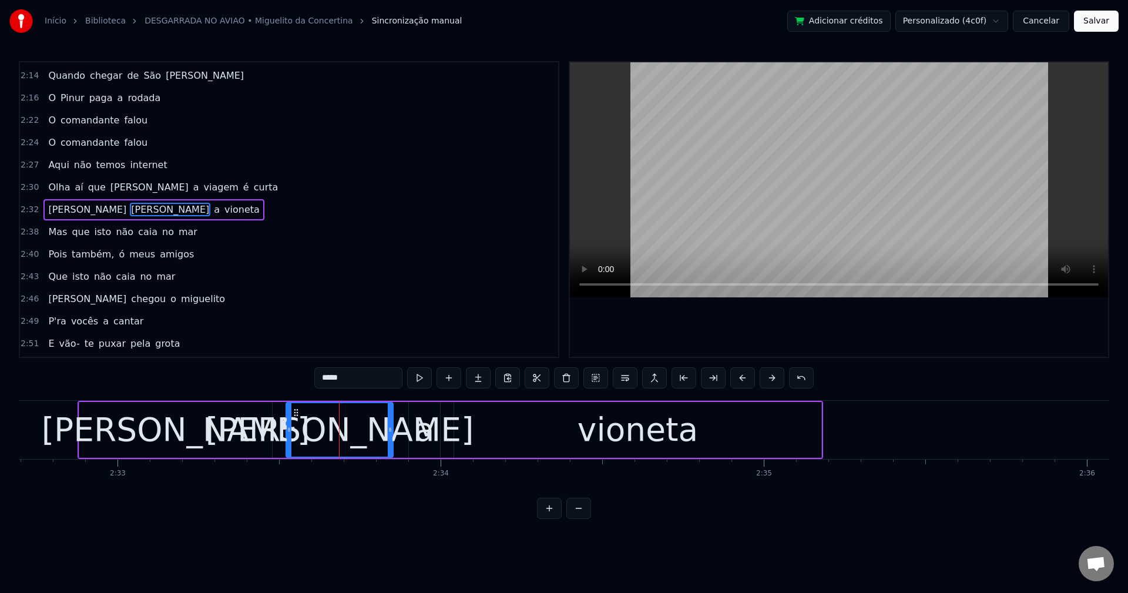
drag, startPoint x: 326, startPoint y: 427, endPoint x: 389, endPoint y: 430, distance: 62.9
click at [389, 430] on icon at bounding box center [390, 429] width 5 height 9
click at [431, 427] on div "a" at bounding box center [425, 429] width 20 height 49
type input "*"
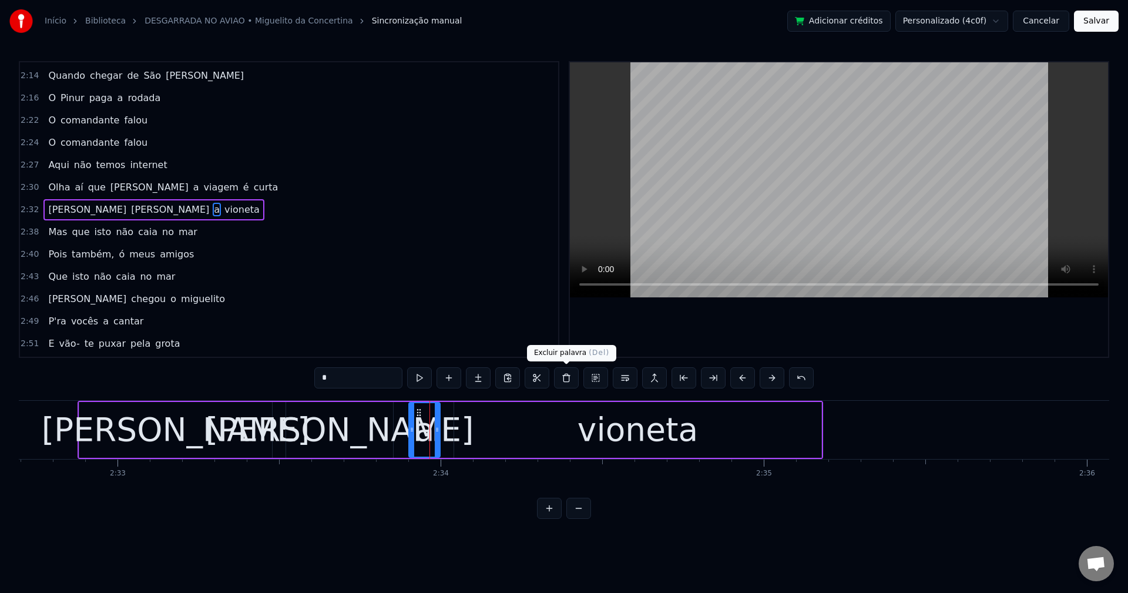
click at [566, 380] on button at bounding box center [566, 377] width 25 height 21
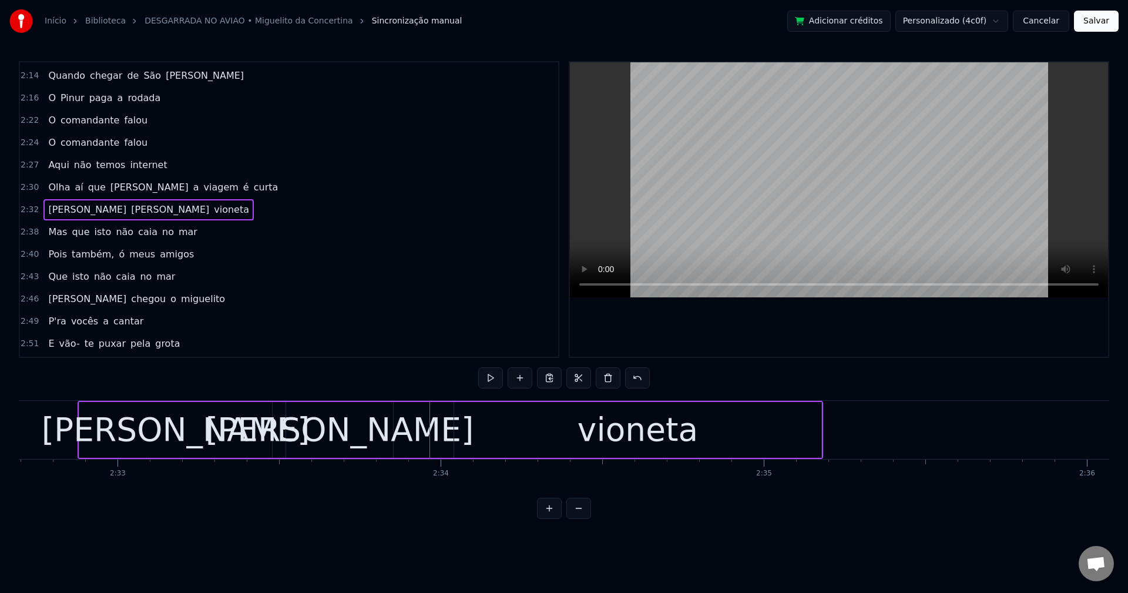
click at [338, 429] on div "linda" at bounding box center [339, 429] width 79 height 49
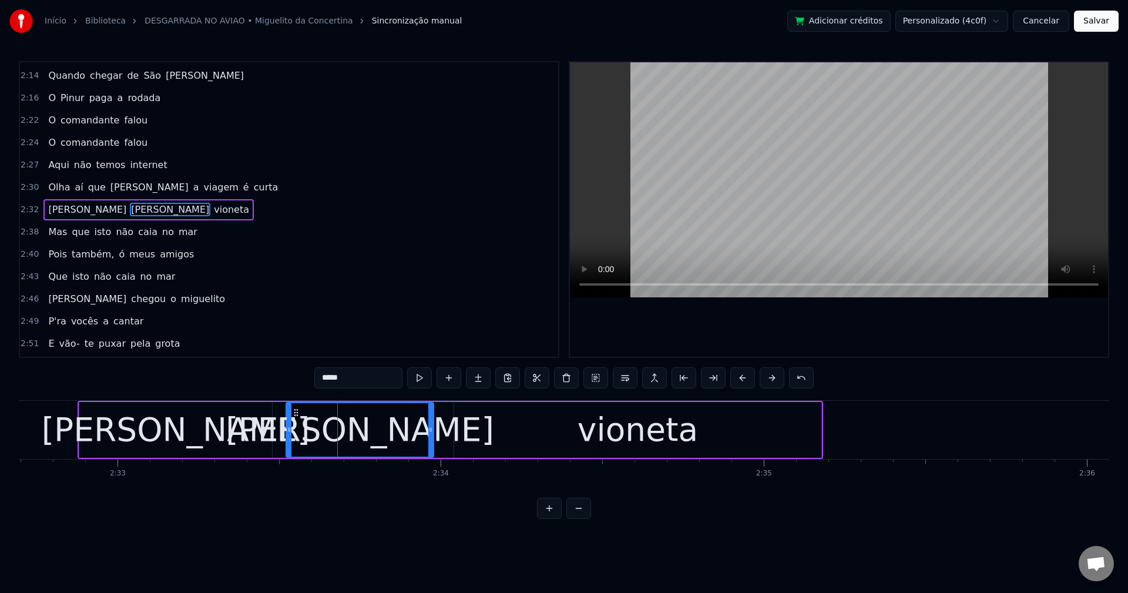
drag, startPoint x: 392, startPoint y: 428, endPoint x: 438, endPoint y: 433, distance: 46.1
click at [433, 433] on icon at bounding box center [430, 429] width 5 height 9
click at [637, 430] on div "vioneta" at bounding box center [638, 429] width 120 height 49
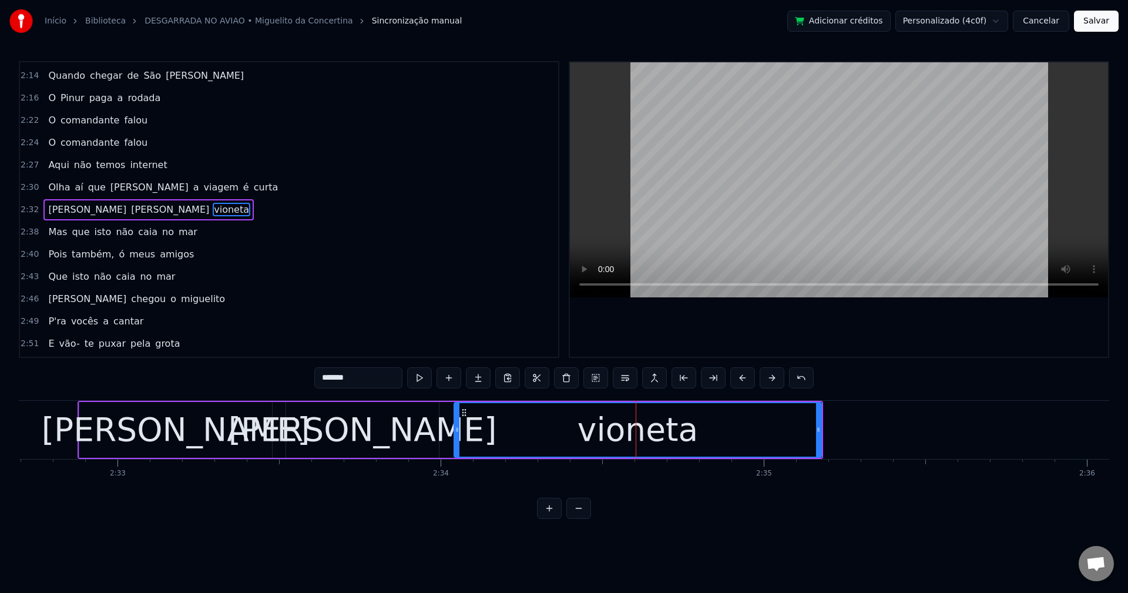
click at [321, 376] on input "*******" at bounding box center [358, 377] width 88 height 21
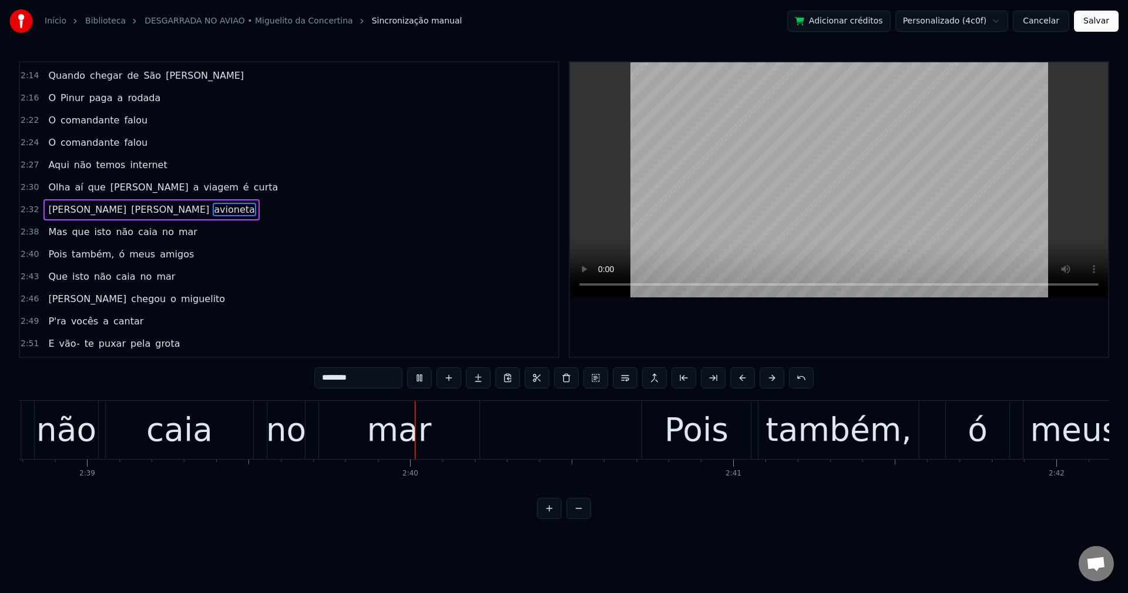
scroll to position [0, 51466]
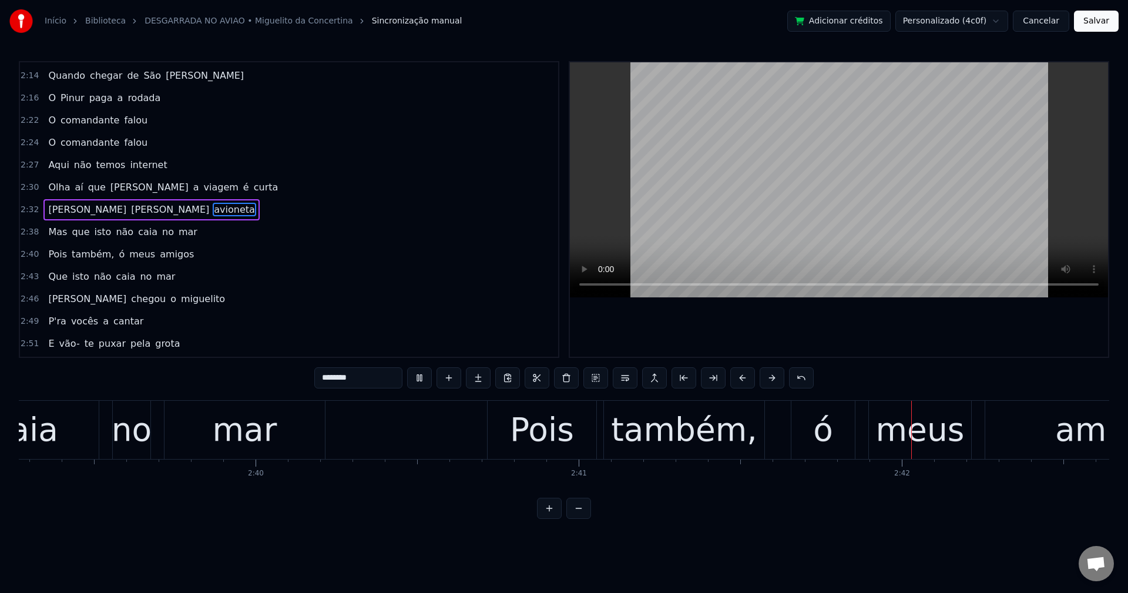
click at [95, 249] on span "também," at bounding box center [93, 254] width 45 height 14
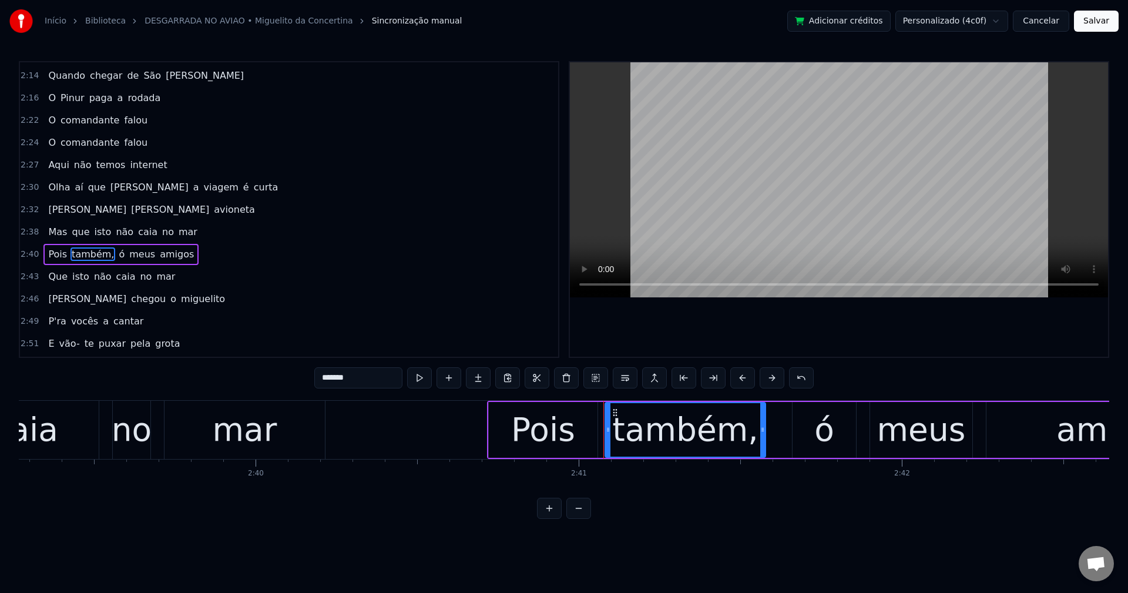
scroll to position [958, 0]
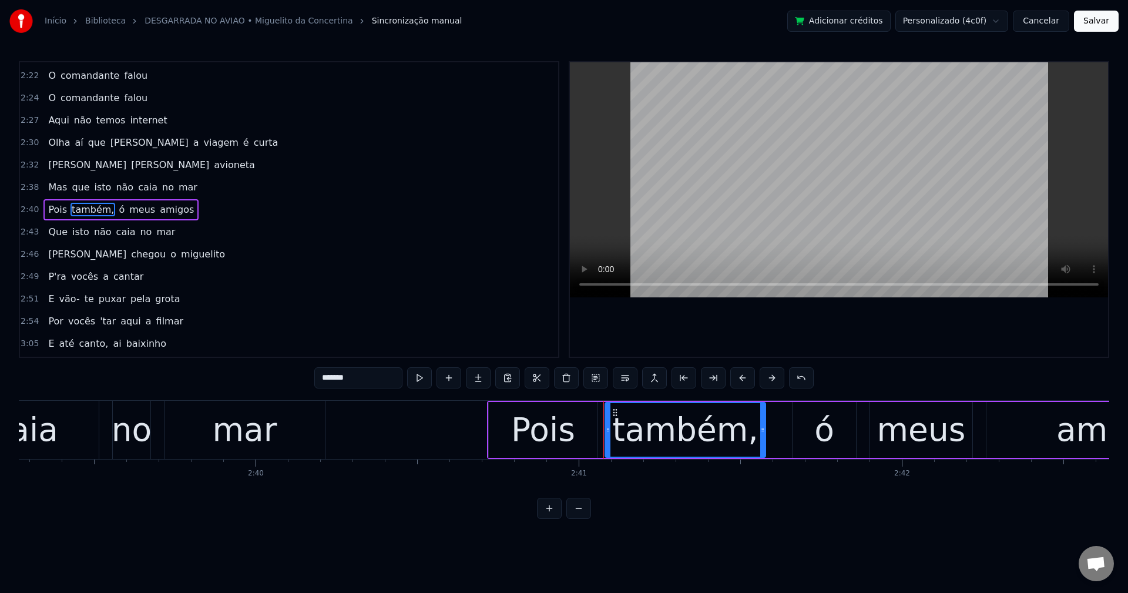
click at [391, 386] on input "*******" at bounding box center [358, 377] width 88 height 21
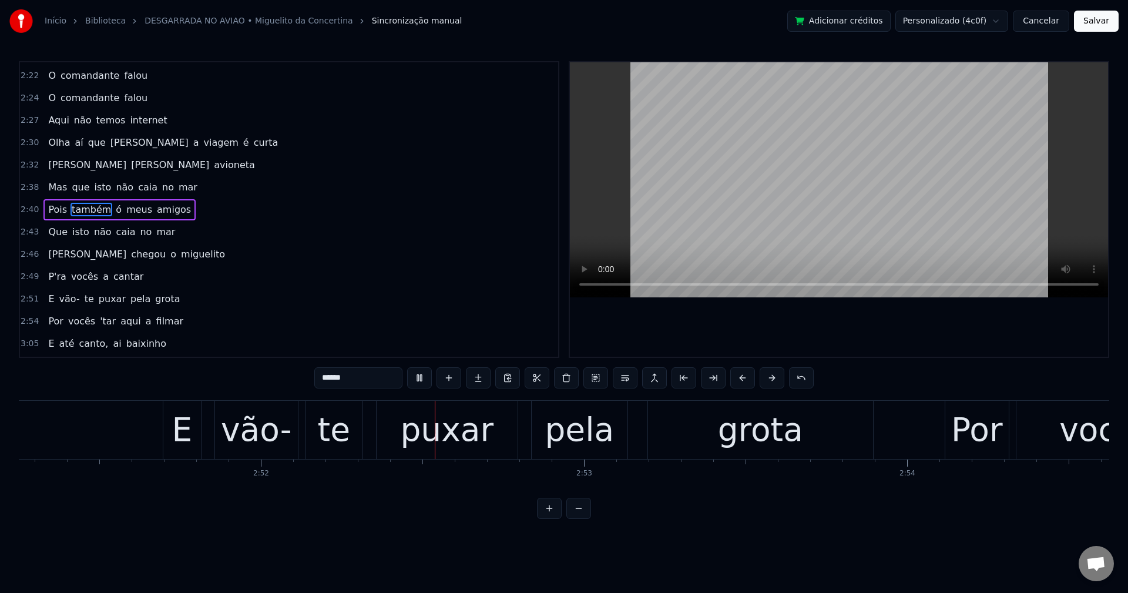
scroll to position [0, 55444]
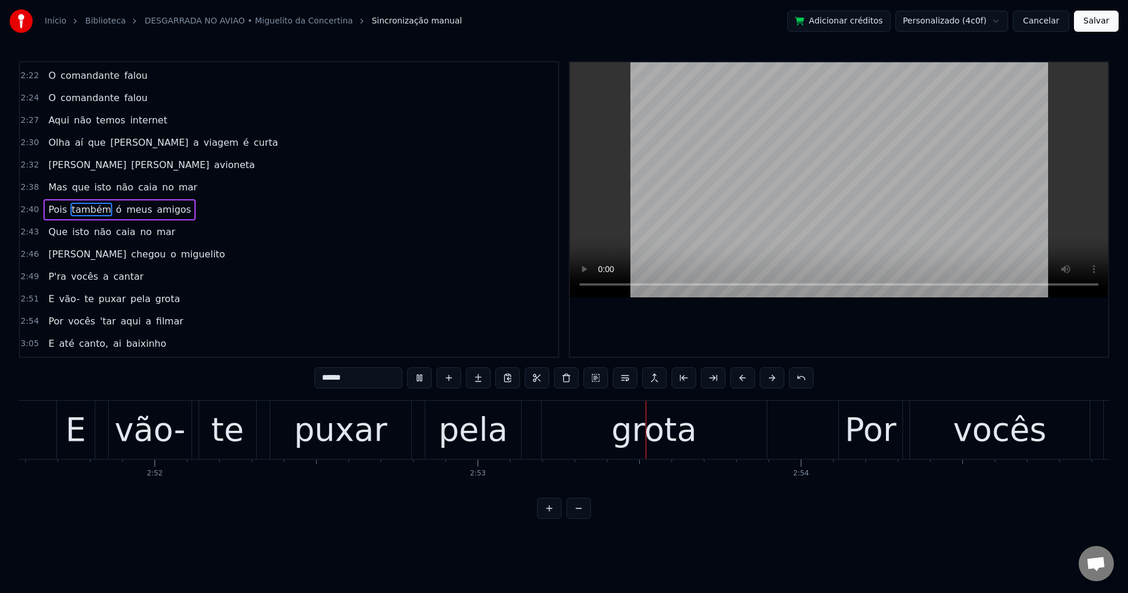
click at [59, 278] on span "P'ra" at bounding box center [57, 277] width 20 height 14
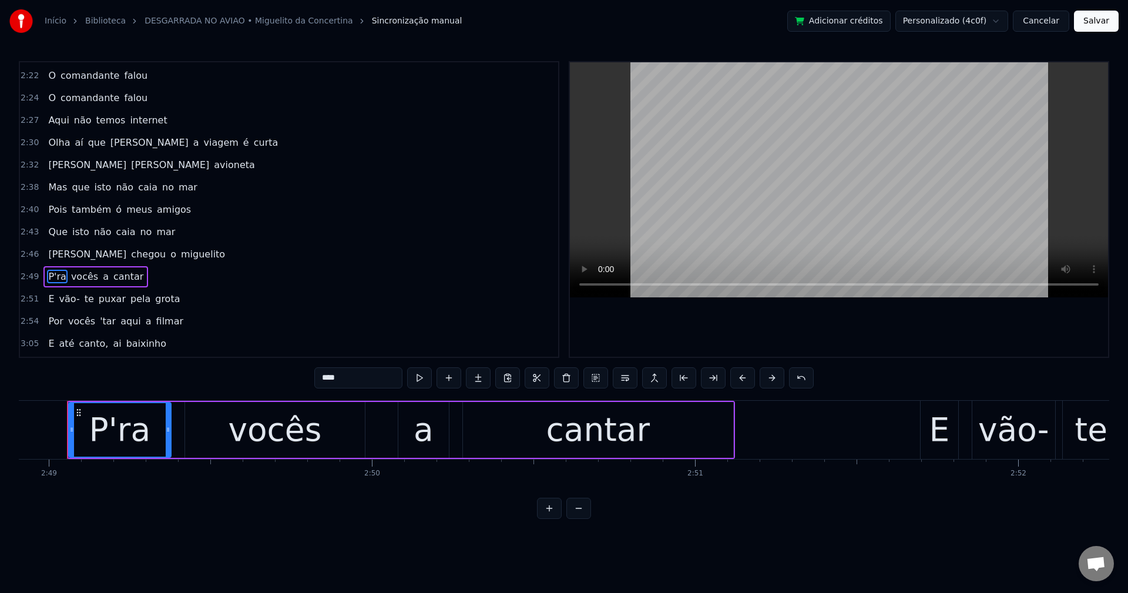
scroll to position [0, 54570]
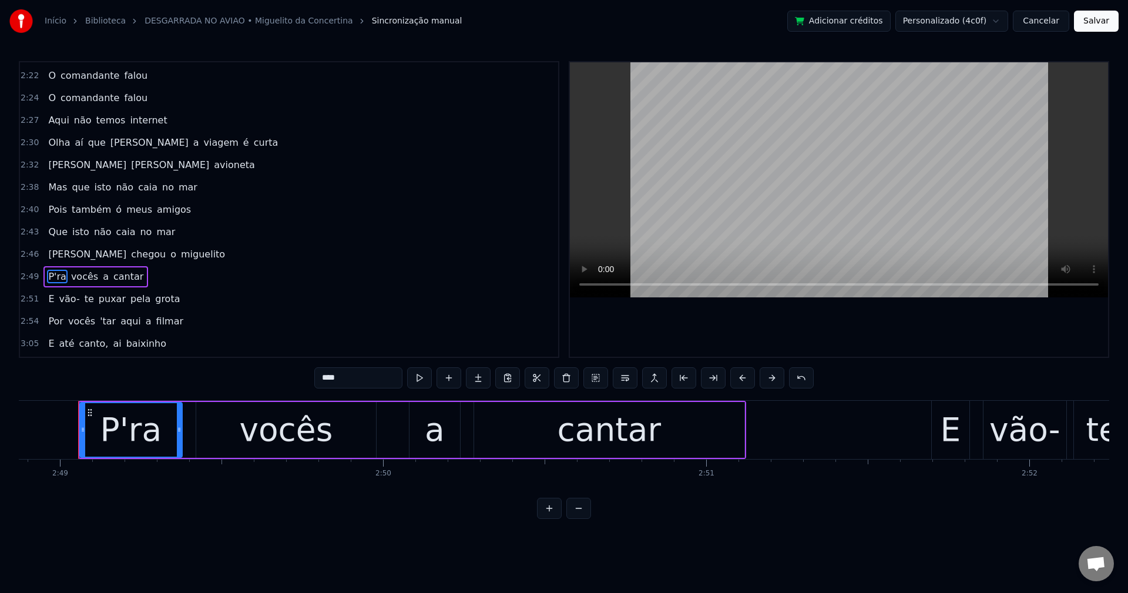
drag, startPoint x: 334, startPoint y: 380, endPoint x: 284, endPoint y: 392, distance: 50.9
click at [284, 392] on div "0:00 Boa 0:01 venho cumprir 0:02 com o meu papel 0:06 Venho cumprir 0:07 com o …" at bounding box center [564, 290] width 1090 height 458
click at [154, 296] on span "grota" at bounding box center [167, 299] width 27 height 14
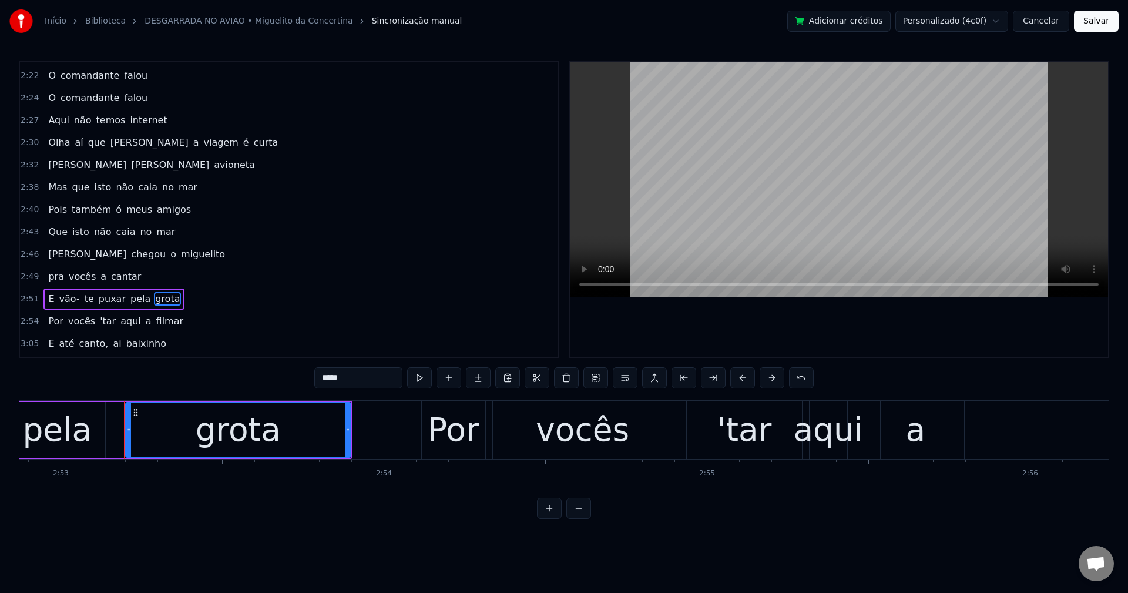
scroll to position [0, 55907]
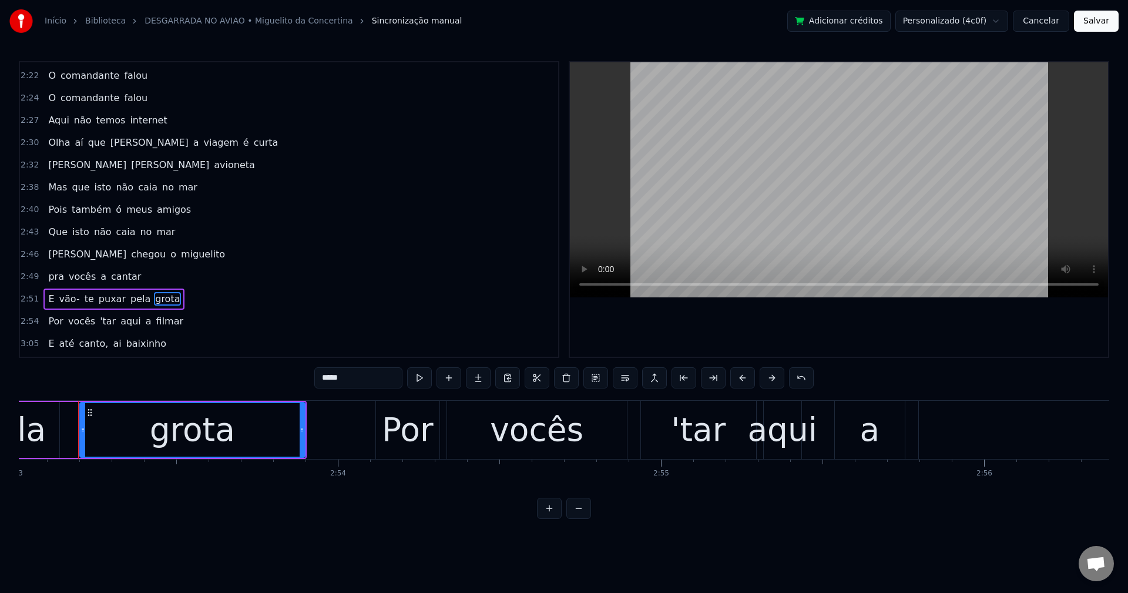
drag, startPoint x: 371, startPoint y: 378, endPoint x: 176, endPoint y: 414, distance: 198.3
click at [176, 414] on div "0:00 Boa 0:01 venho cumprir 0:02 com o meu papel 0:06 Venho cumprir 0:07 com o …" at bounding box center [564, 290] width 1090 height 458
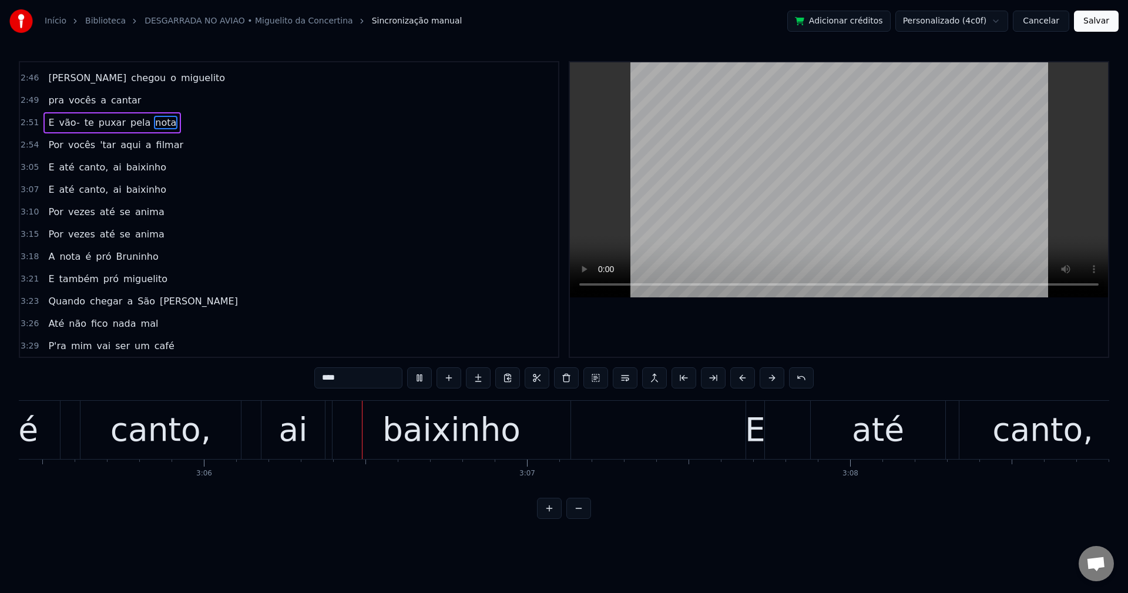
scroll to position [0, 59970]
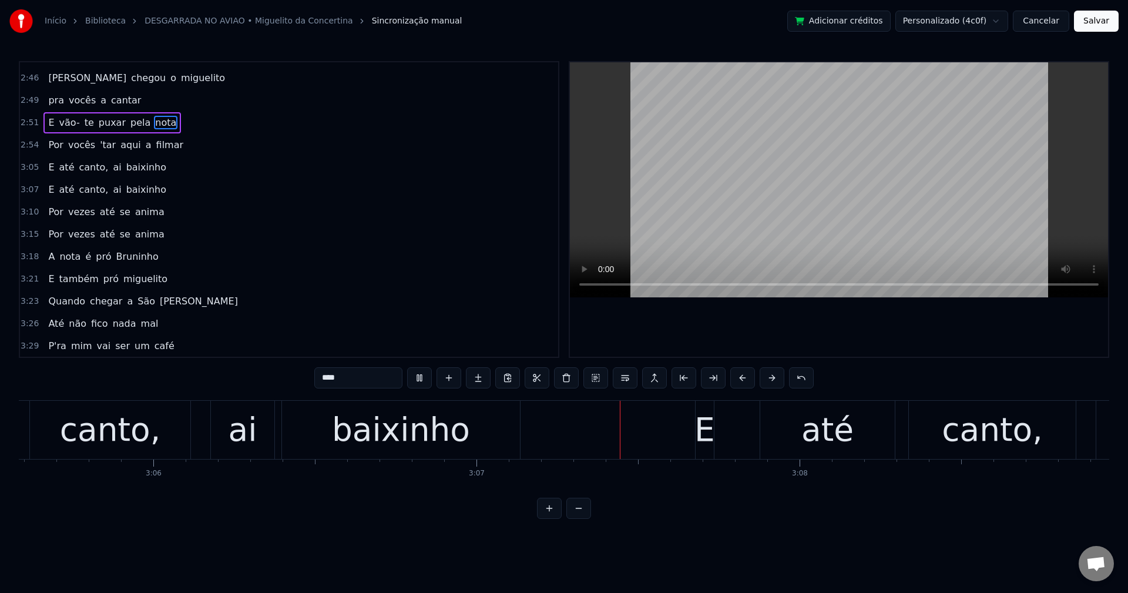
click at [79, 167] on span "canto," at bounding box center [94, 167] width 32 height 14
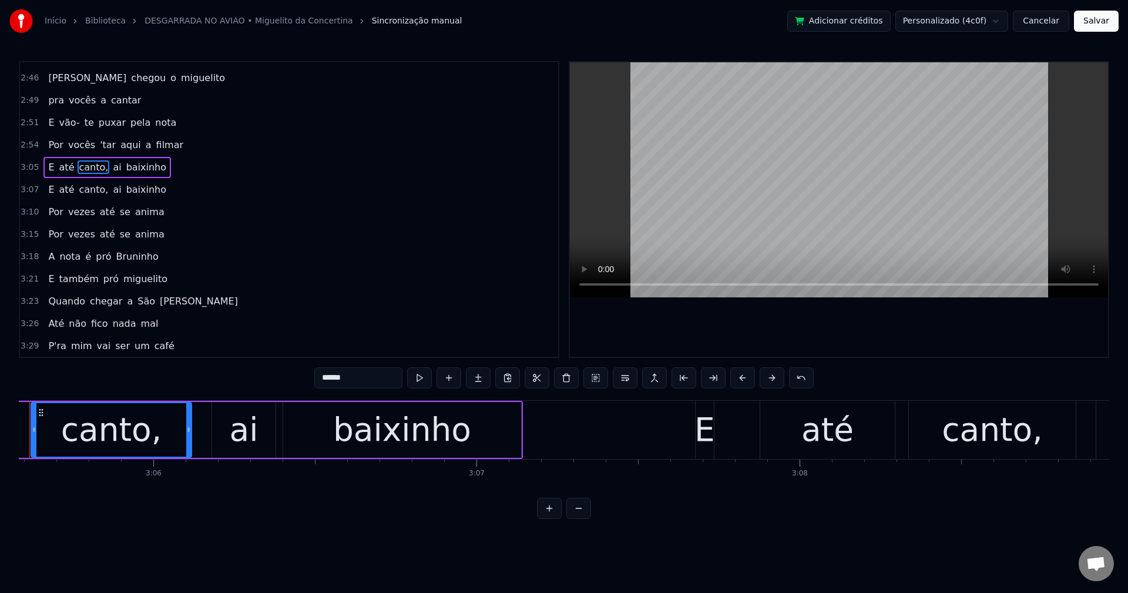
scroll to position [0, 59921]
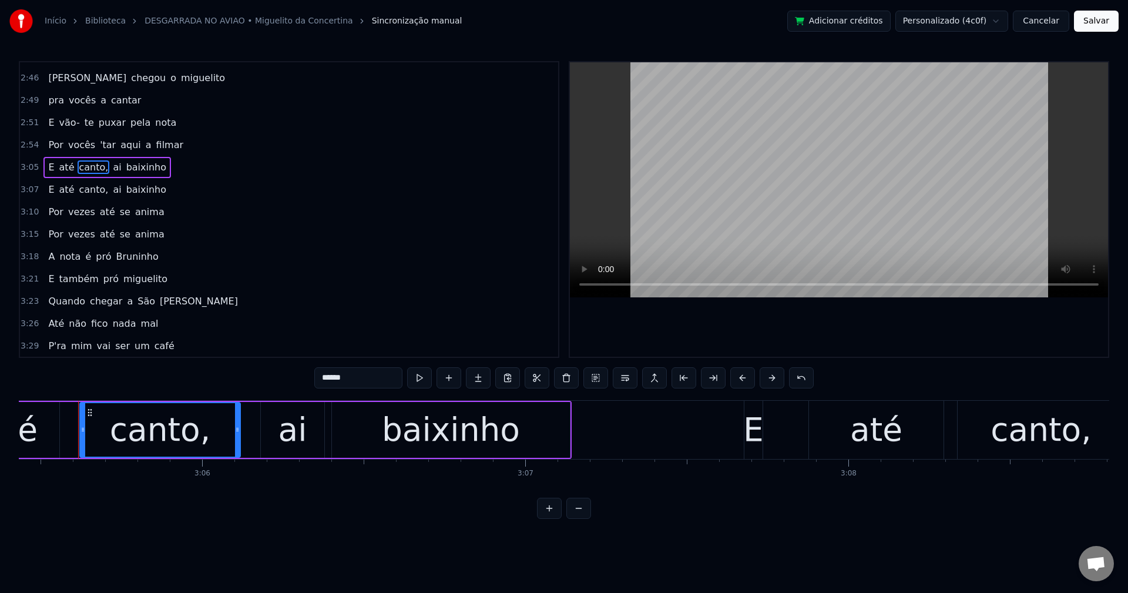
click at [378, 384] on input "******" at bounding box center [358, 377] width 88 height 21
click at [83, 193] on span "canto," at bounding box center [94, 190] width 32 height 14
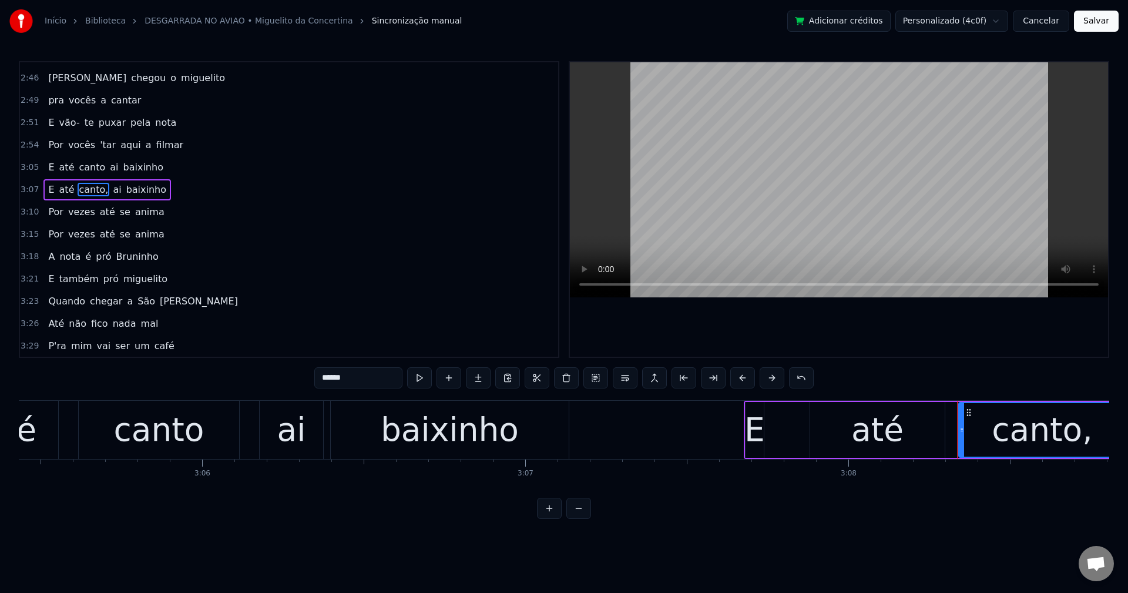
scroll to position [1114, 0]
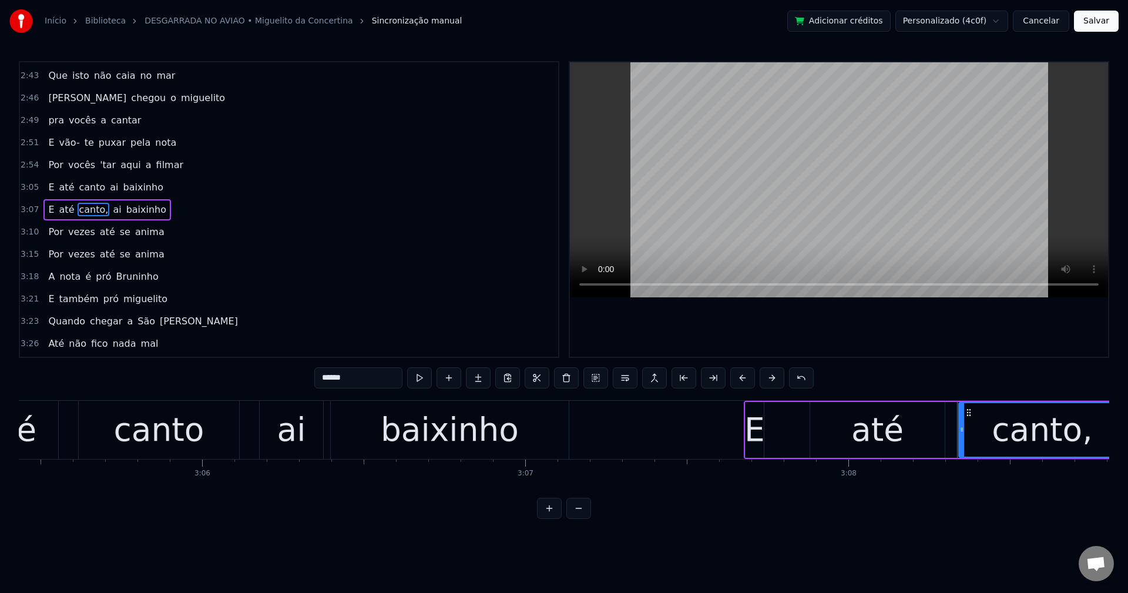
click at [365, 374] on input "******" at bounding box center [358, 377] width 88 height 21
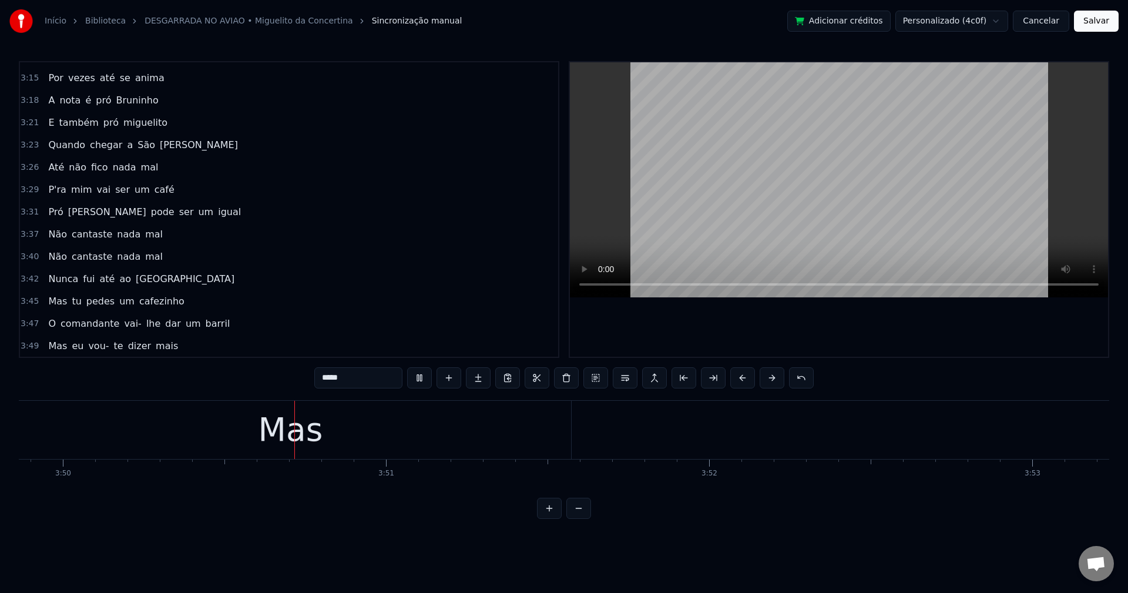
scroll to position [0, 74279]
click at [123, 324] on span "vai-" at bounding box center [133, 324] width 20 height 14
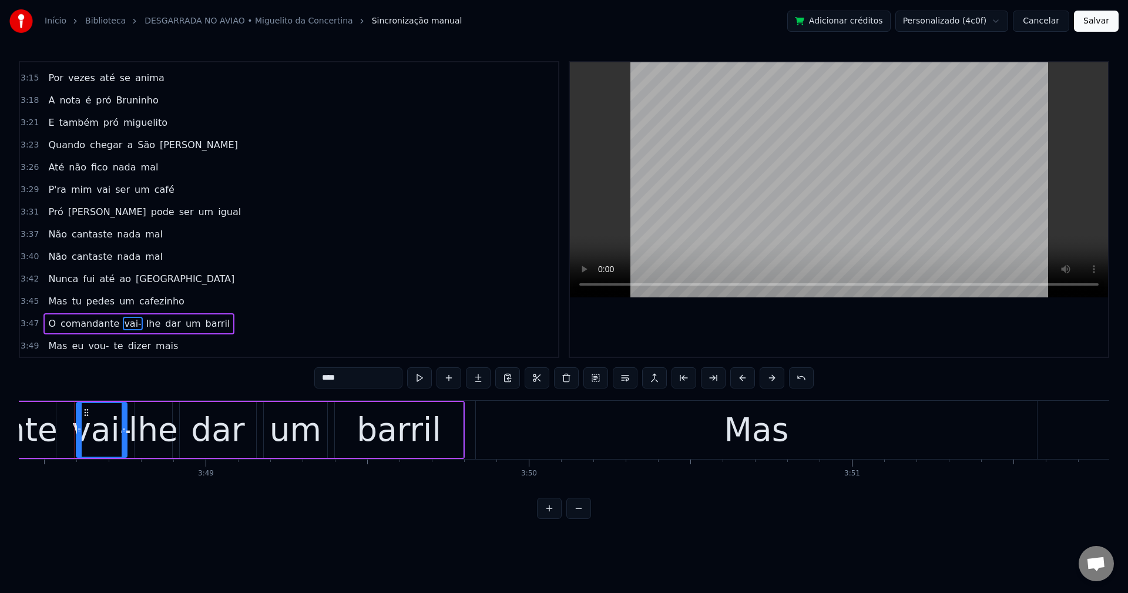
click at [371, 372] on input "****" at bounding box center [358, 377] width 88 height 21
click at [142, 330] on span "lhe" at bounding box center [150, 324] width 16 height 14
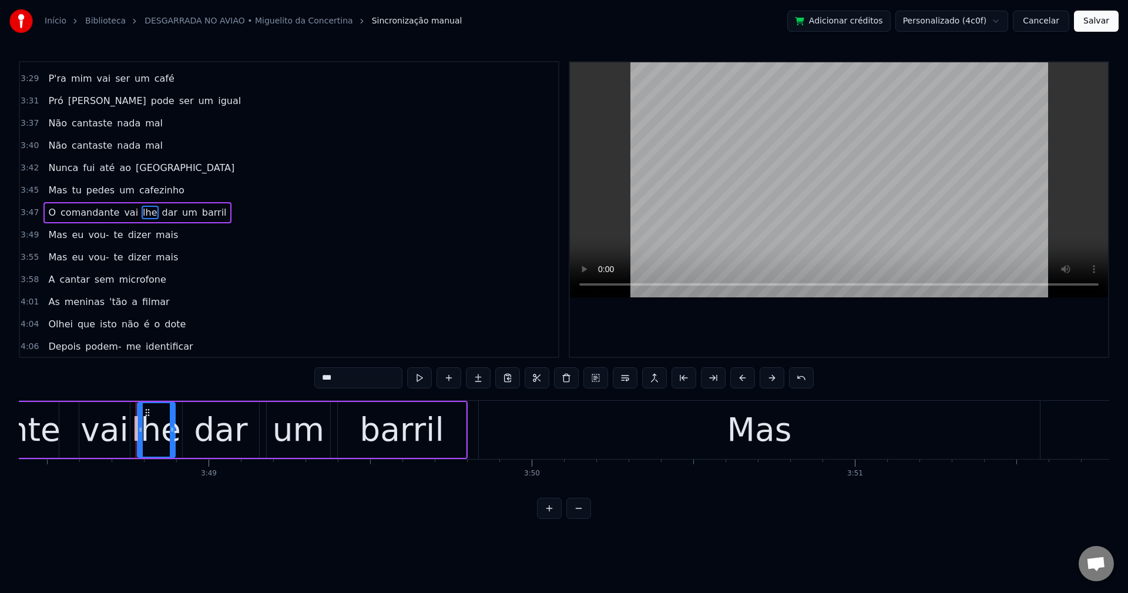
scroll to position [1404, 0]
drag, startPoint x: 373, startPoint y: 376, endPoint x: 181, endPoint y: 405, distance: 194.4
click at [182, 405] on div "0:00 Boa 0:01 venho cumprir 0:02 com o meu papel 0:06 Venho cumprir 0:07 com o …" at bounding box center [564, 290] width 1090 height 458
type input "**"
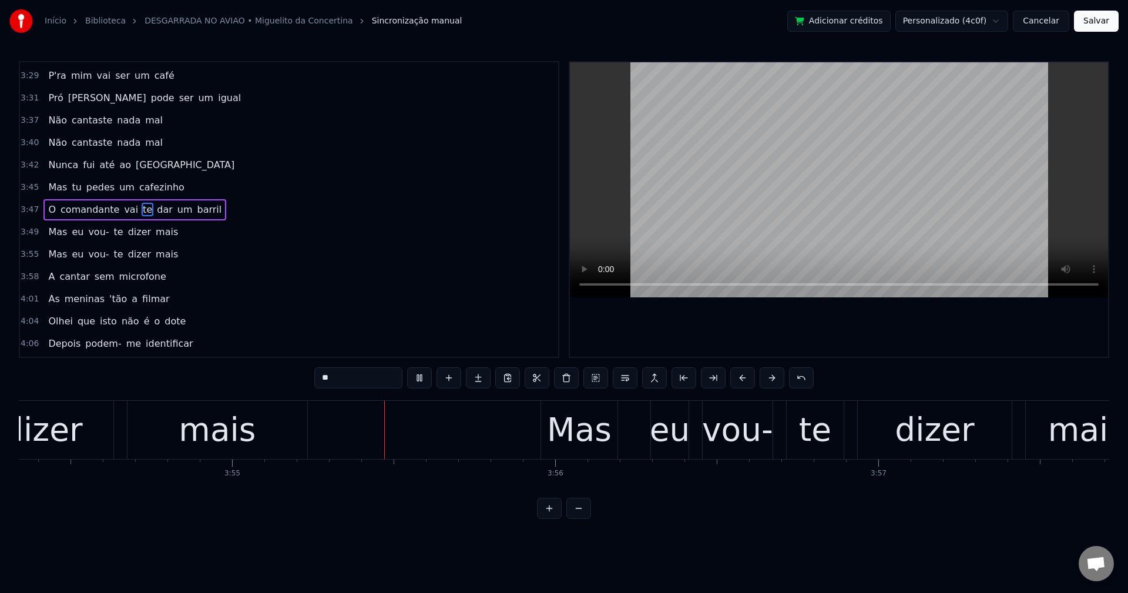
scroll to position [0, 75815]
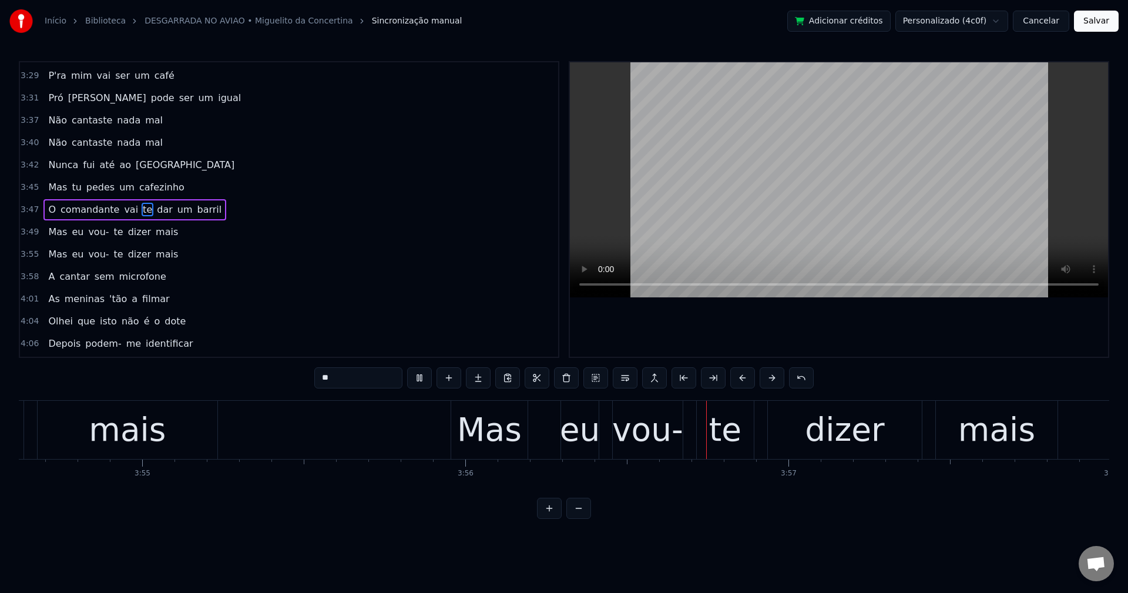
click at [52, 241] on div "Mas eu vou- te dizer mais" at bounding box center [112, 231] width 139 height 21
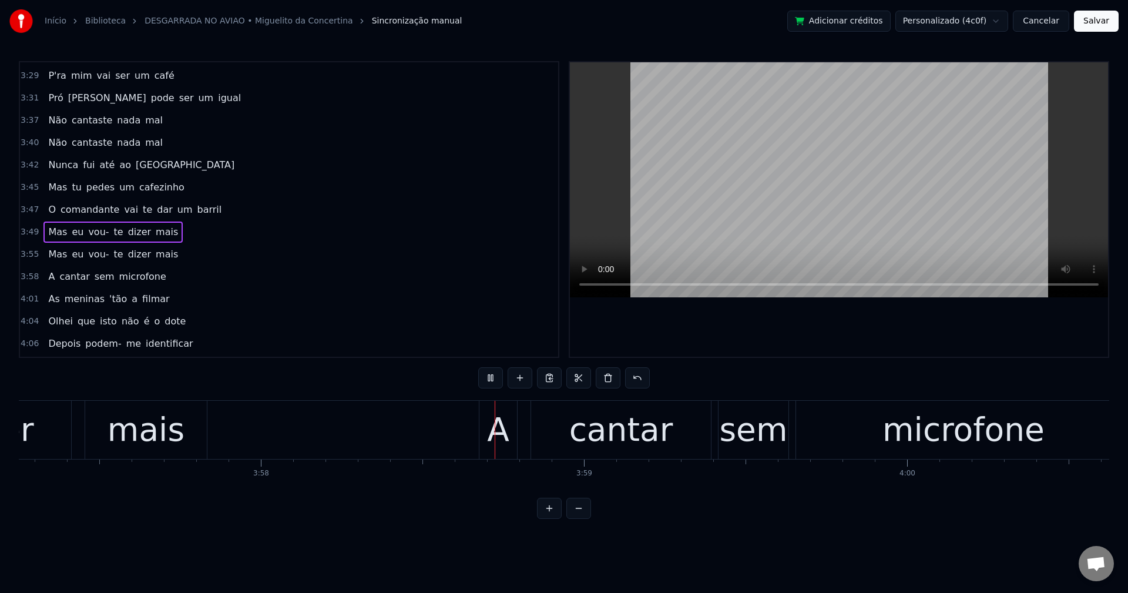
scroll to position [0, 76878]
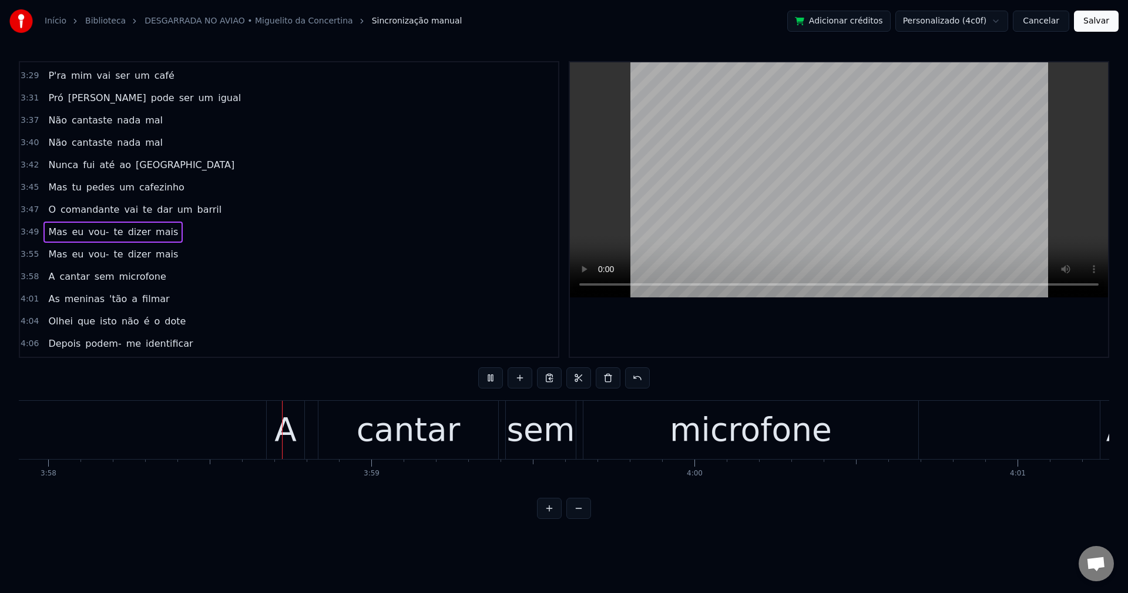
click at [53, 240] on div "Mas eu vou- te dizer mais" at bounding box center [112, 231] width 139 height 21
click at [52, 230] on span "Mas" at bounding box center [57, 232] width 21 height 14
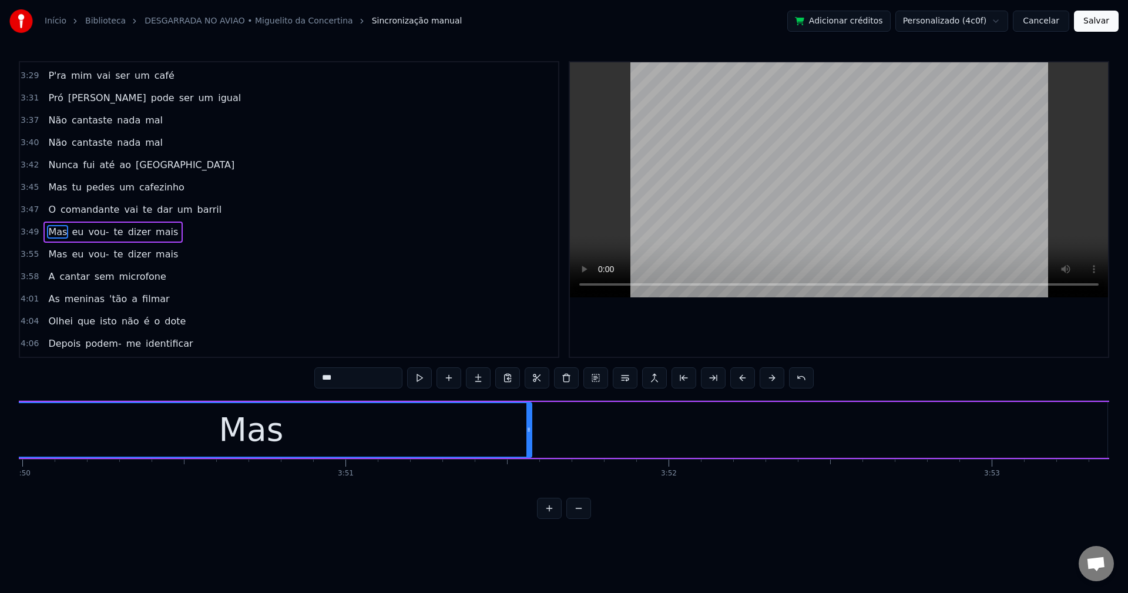
scroll to position [0, 74210]
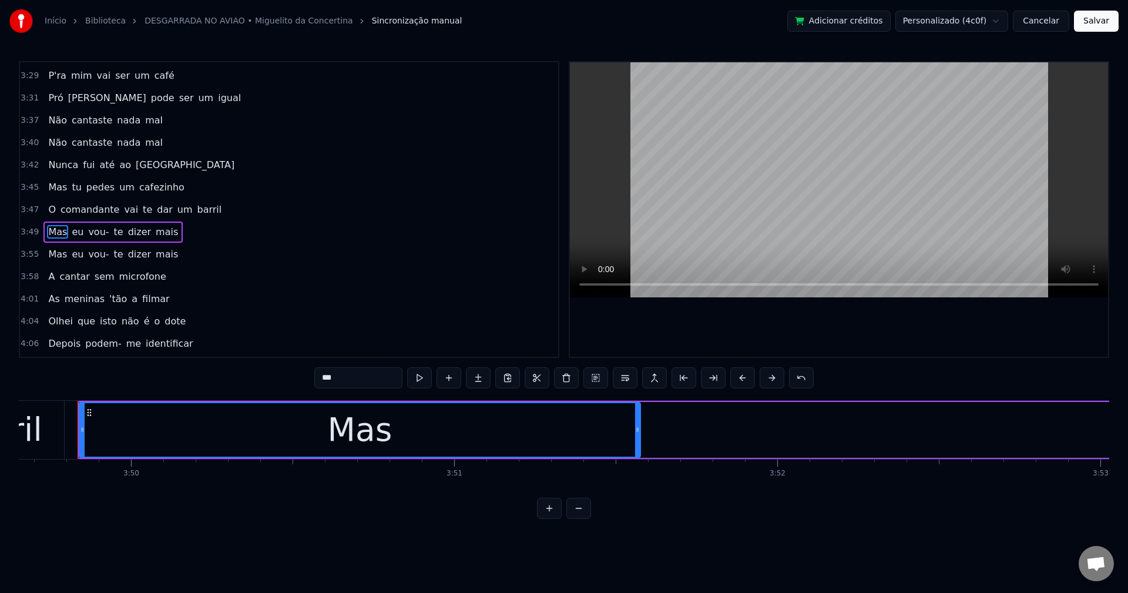
click at [301, 419] on div "Mas" at bounding box center [360, 429] width 560 height 53
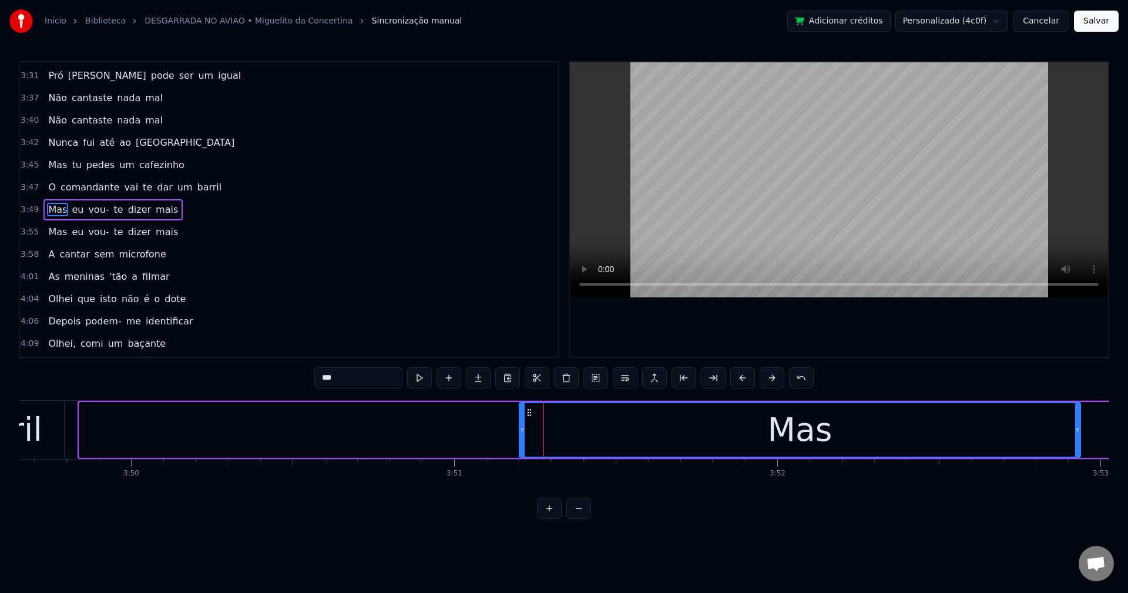
drag, startPoint x: 90, startPoint y: 407, endPoint x: 531, endPoint y: 411, distance: 440.1
click at [531, 411] on icon at bounding box center [529, 412] width 9 height 9
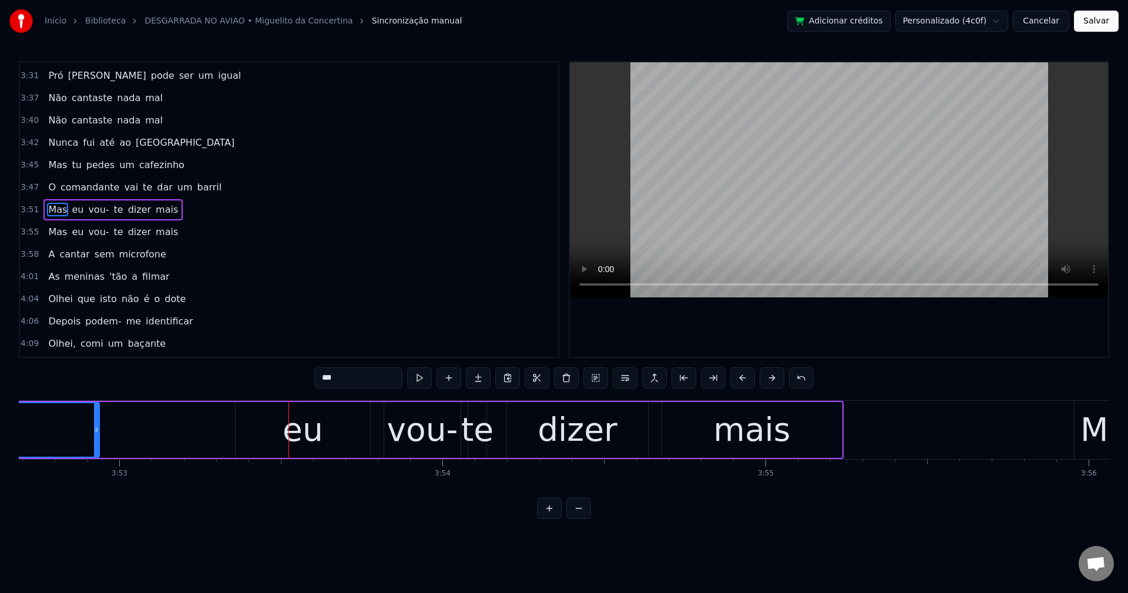
scroll to position [0, 74916]
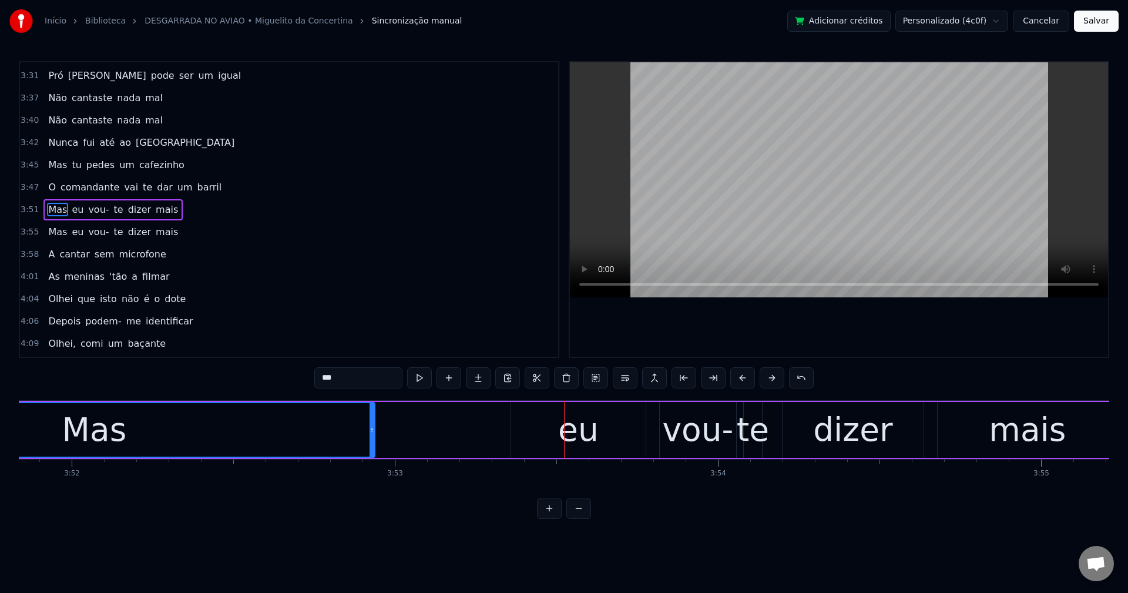
click at [235, 446] on div "Mas" at bounding box center [94, 429] width 560 height 53
click at [125, 430] on div "Mas" at bounding box center [94, 429] width 560 height 53
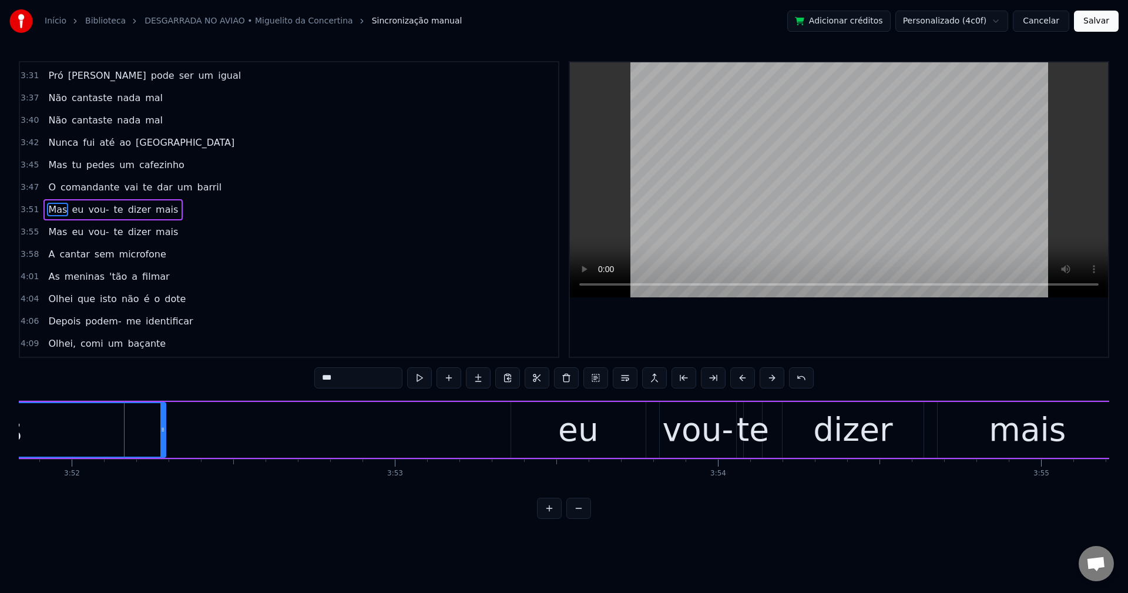
drag, startPoint x: 372, startPoint y: 429, endPoint x: 124, endPoint y: 398, distance: 250.0
click at [161, 431] on icon at bounding box center [162, 429] width 5 height 9
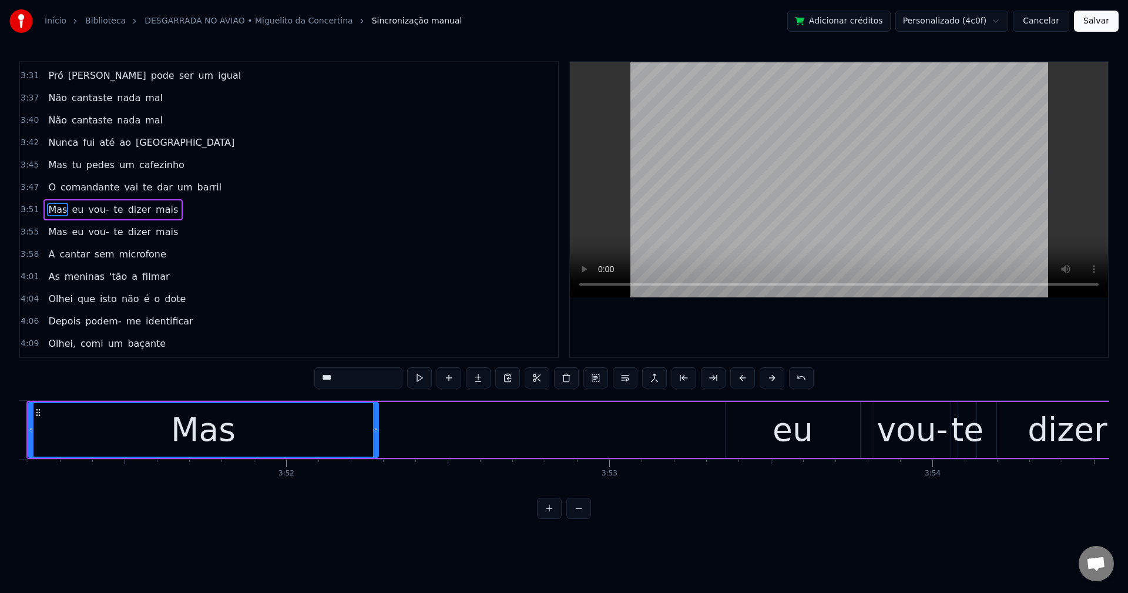
scroll to position [0, 74647]
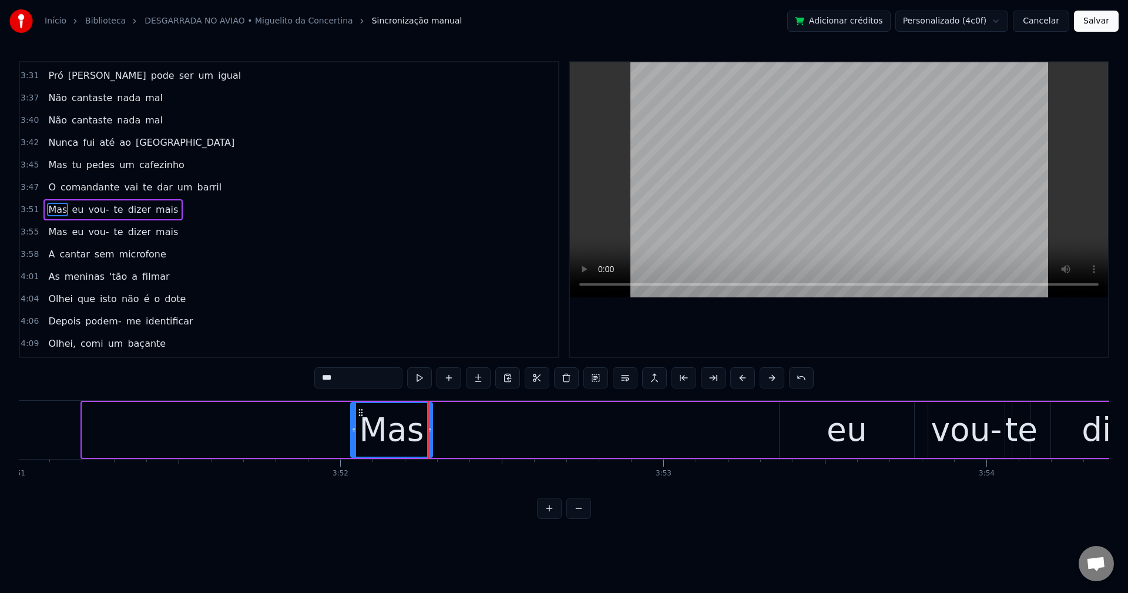
drag, startPoint x: 83, startPoint y: 425, endPoint x: 352, endPoint y: 420, distance: 268.5
click at [352, 420] on div at bounding box center [353, 429] width 5 height 53
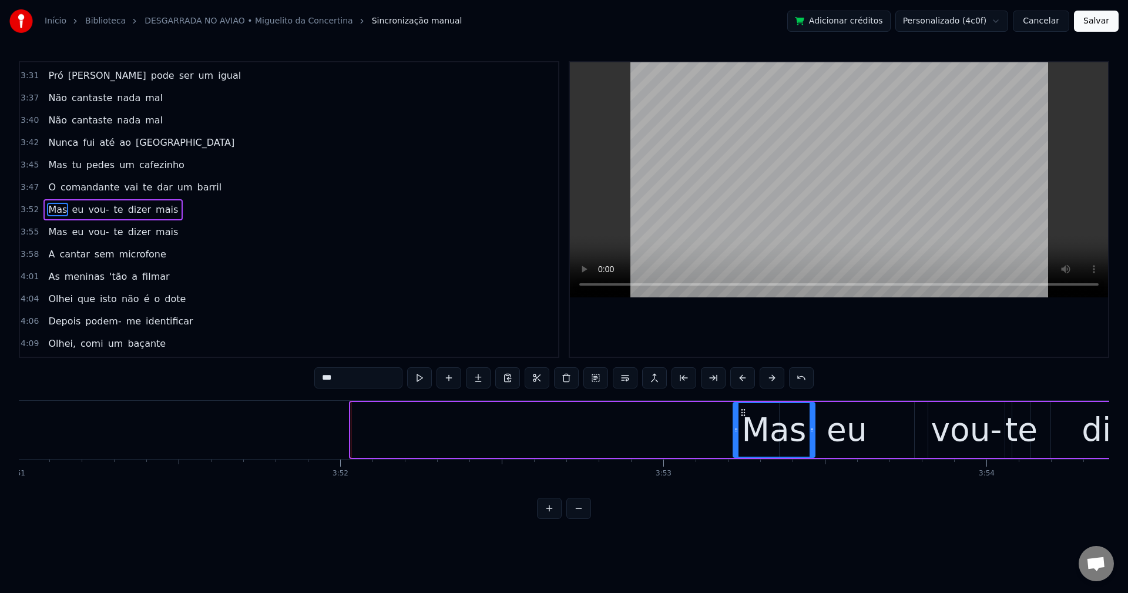
drag, startPoint x: 360, startPoint y: 411, endPoint x: 743, endPoint y: 410, distance: 382.5
click at [743, 410] on icon at bounding box center [743, 412] width 9 height 9
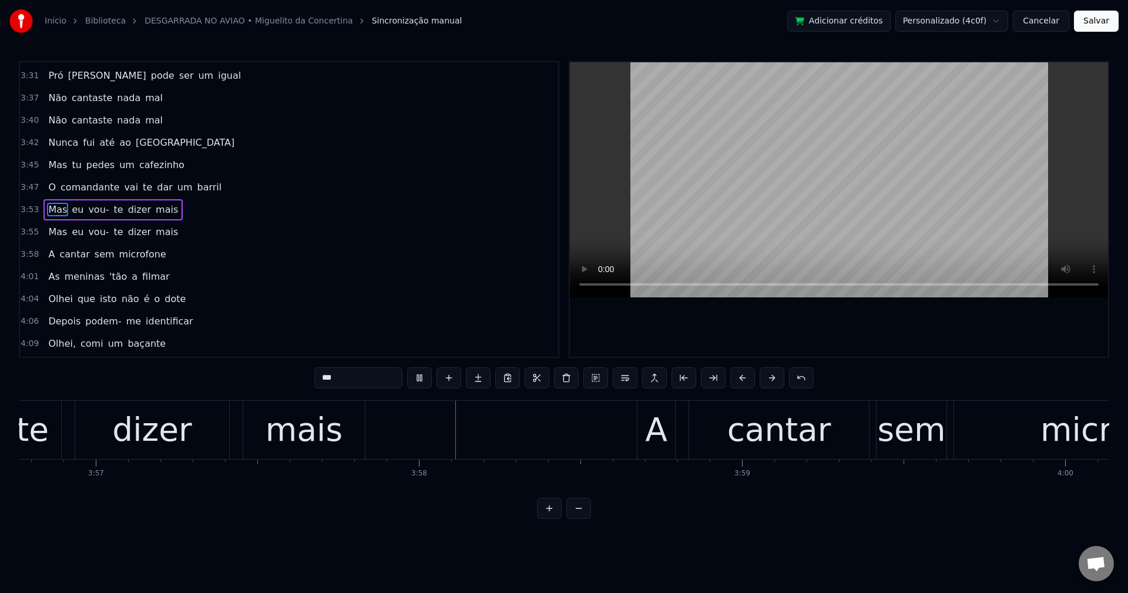
scroll to position [0, 76698]
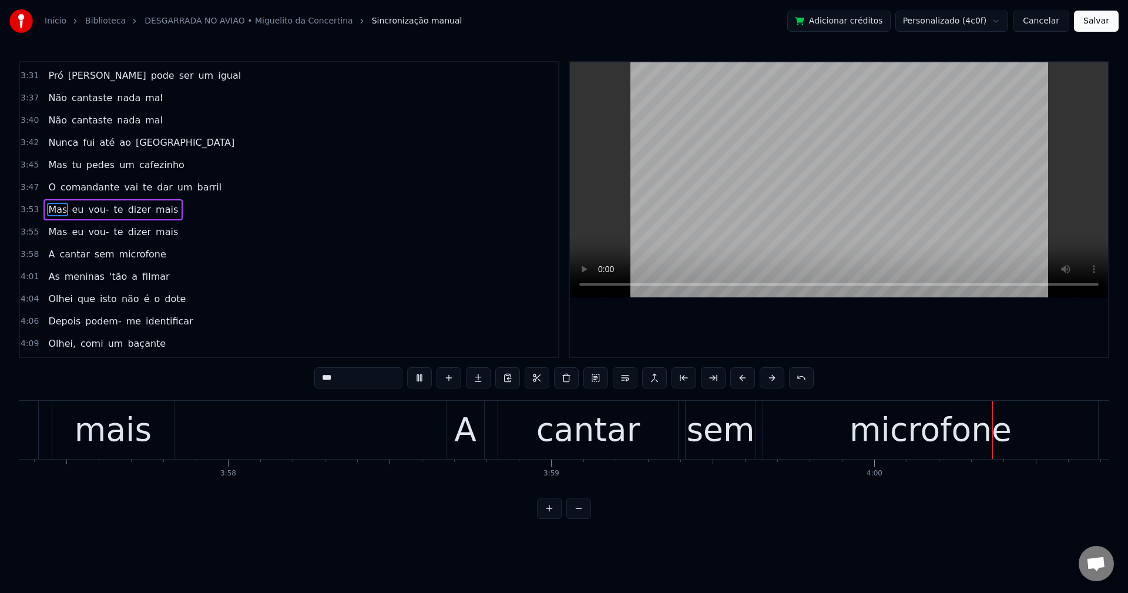
click at [98, 209] on span "vou-" at bounding box center [98, 210] width 23 height 14
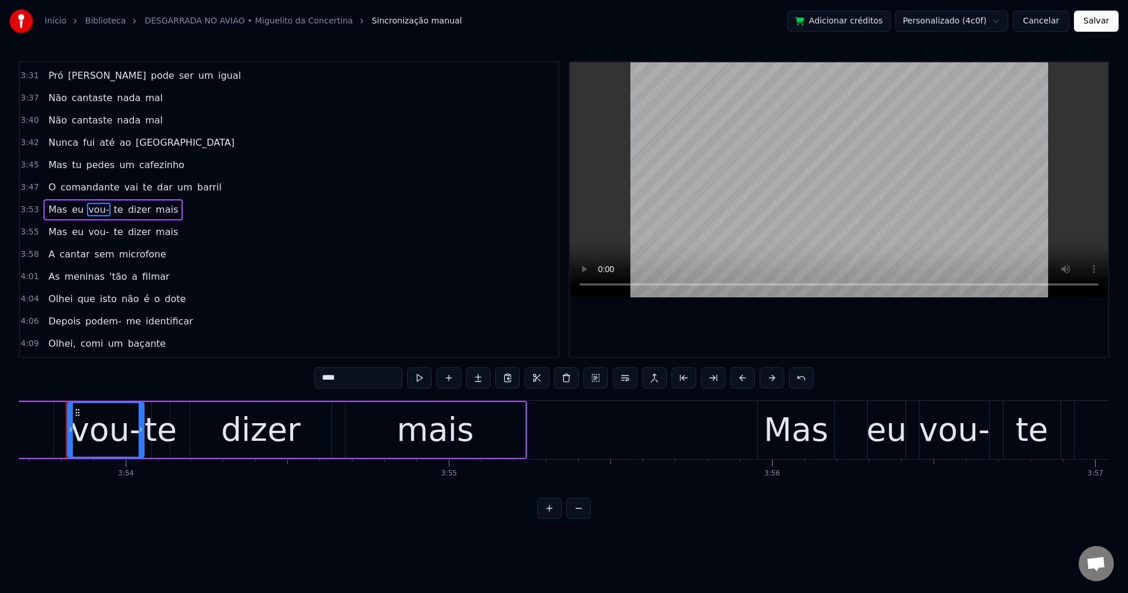
scroll to position [0, 75496]
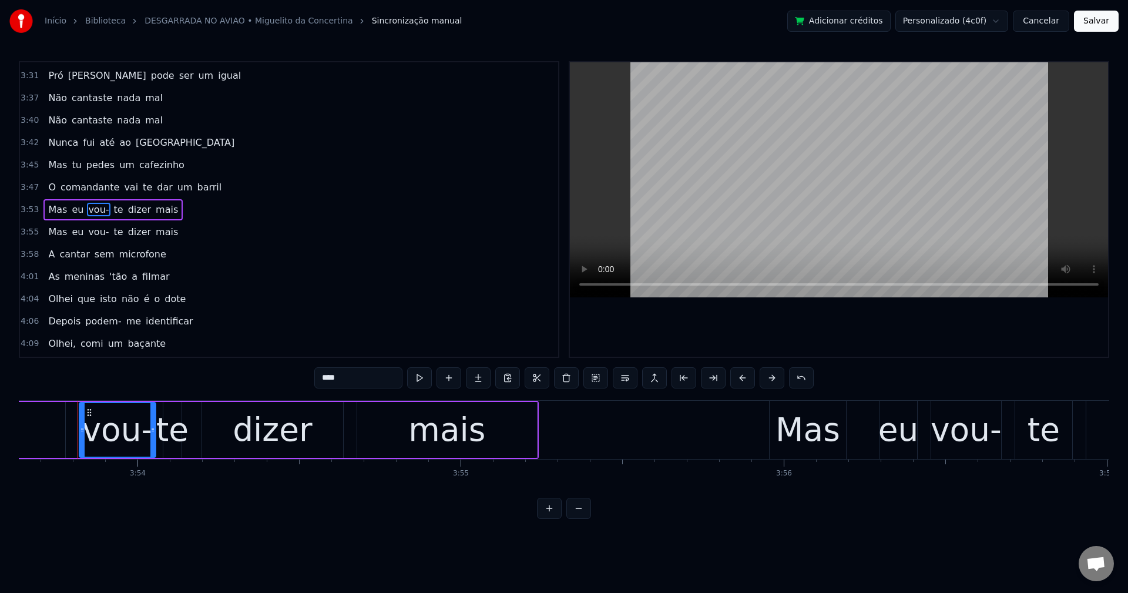
click at [385, 377] on input "****" at bounding box center [358, 377] width 88 height 21
drag, startPoint x: 83, startPoint y: 232, endPoint x: 331, endPoint y: 321, distance: 263.0
click at [87, 232] on span "vou-" at bounding box center [98, 232] width 23 height 14
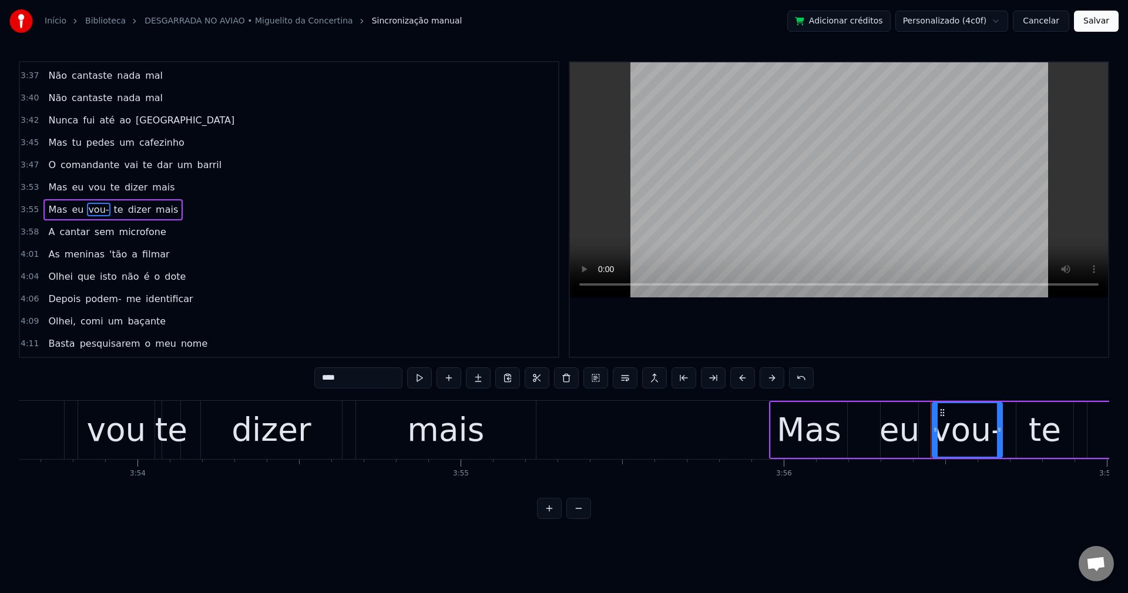
click at [353, 385] on input "****" at bounding box center [358, 377] width 88 height 21
type input "***"
click at [49, 245] on div "As meninas 'tão a filmar" at bounding box center [108, 254] width 130 height 21
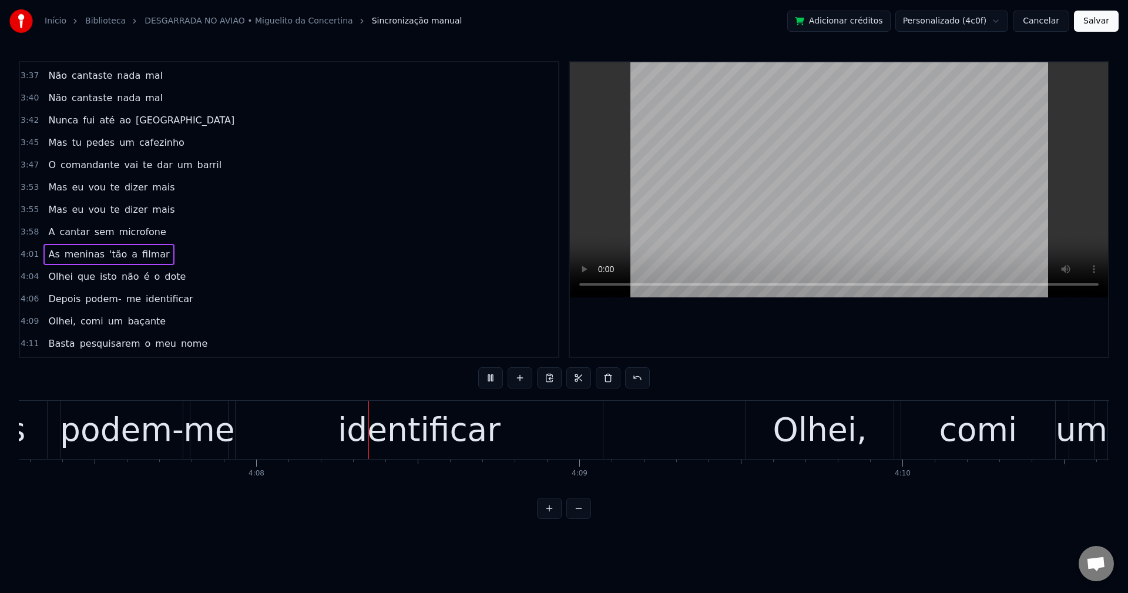
scroll to position [0, 79979]
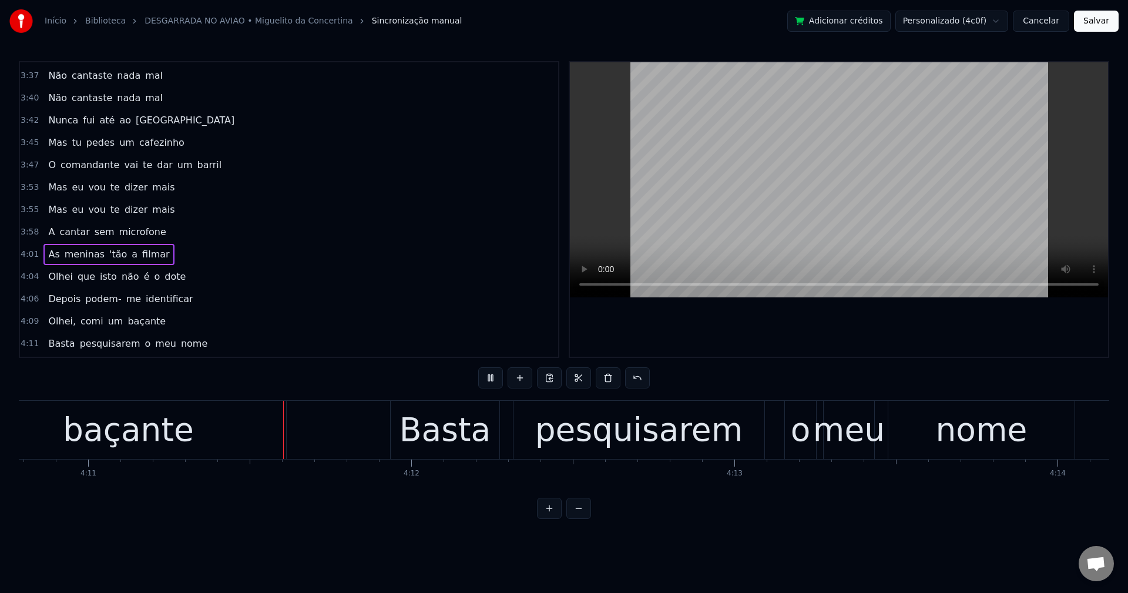
click at [52, 320] on span "Olhei," at bounding box center [62, 321] width 30 height 14
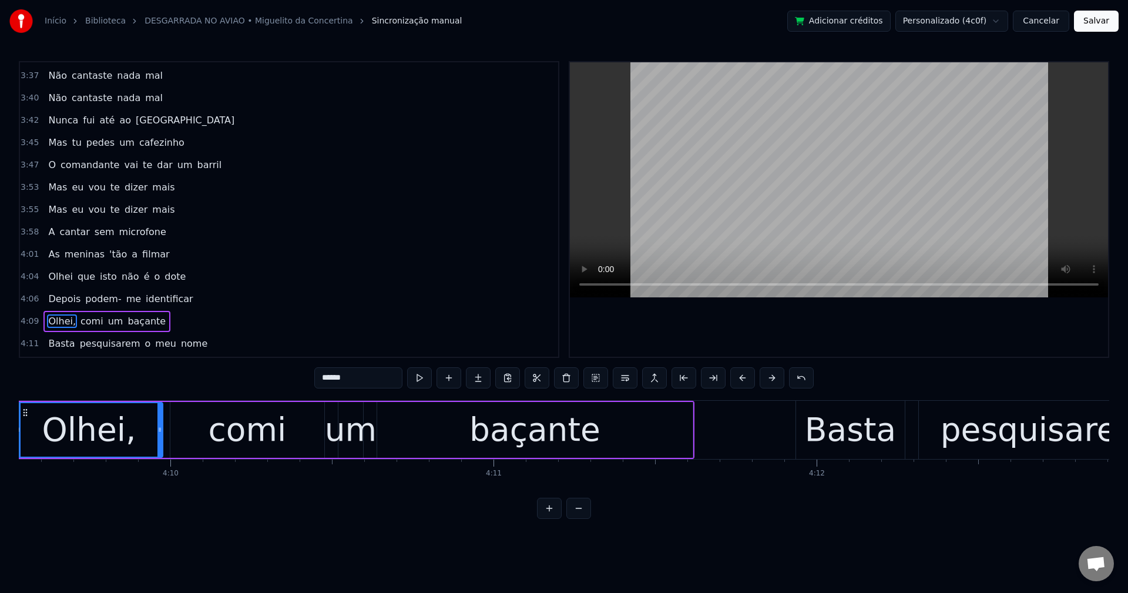
scroll to position [0, 80569]
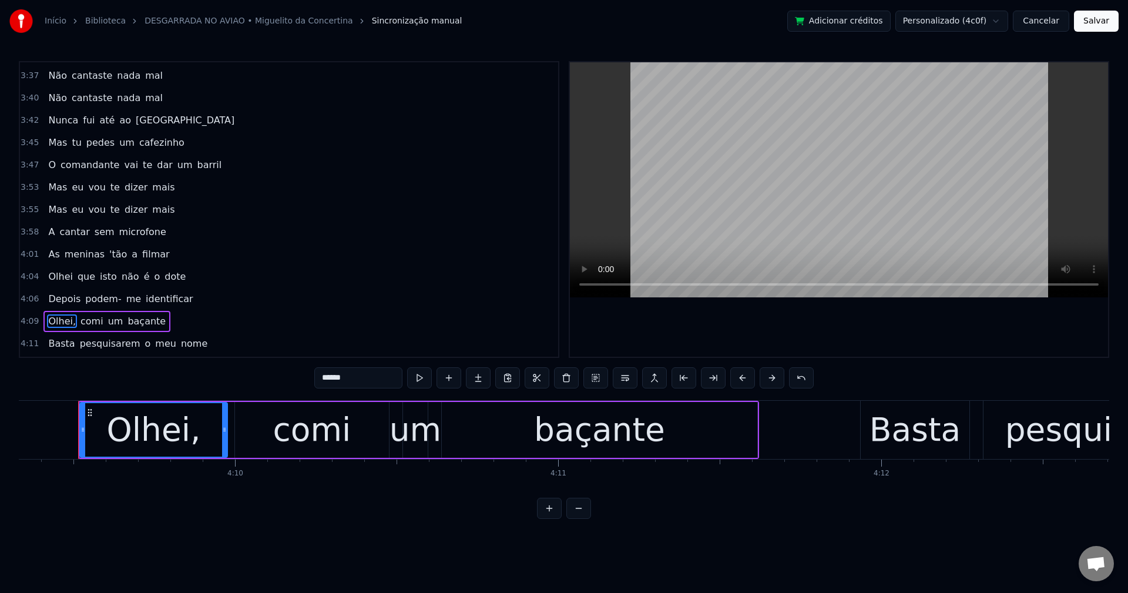
click at [366, 378] on input "******" at bounding box center [358, 377] width 88 height 21
click at [104, 321] on span "um" at bounding box center [113, 321] width 18 height 14
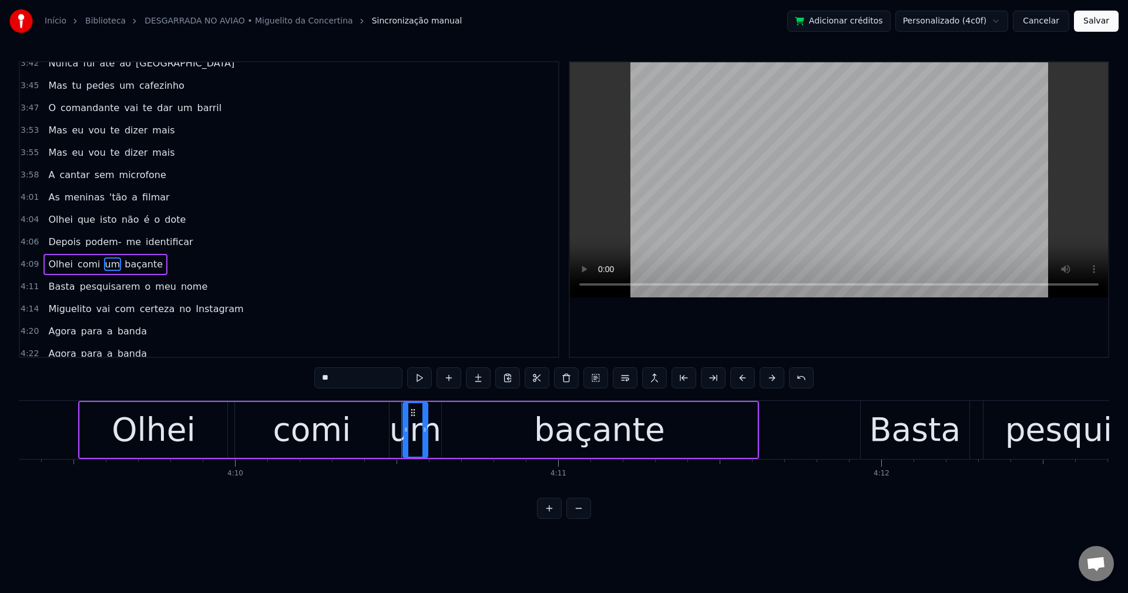
scroll to position [1560, 0]
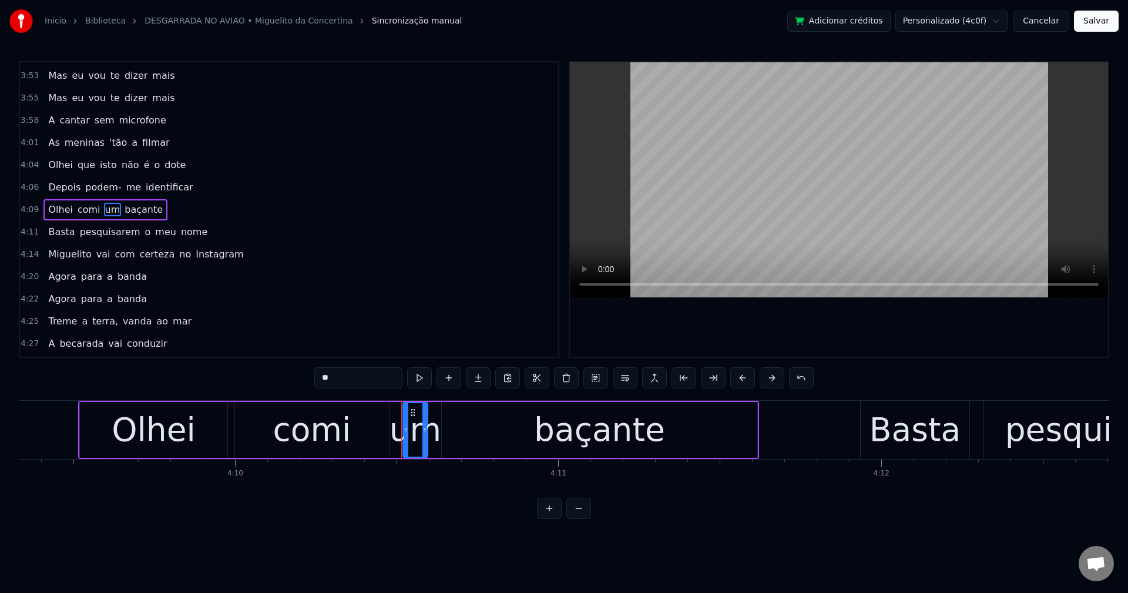
click at [362, 380] on input "**" at bounding box center [358, 377] width 88 height 21
click at [140, 203] on span "baçante" at bounding box center [149, 210] width 41 height 14
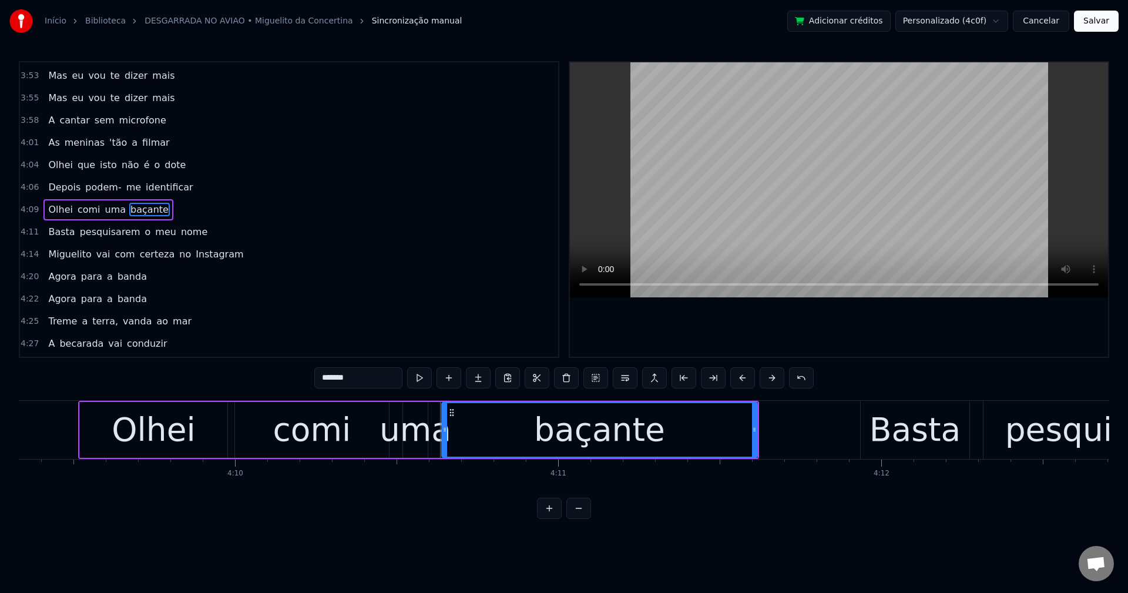
drag, startPoint x: 378, startPoint y: 385, endPoint x: 273, endPoint y: 371, distance: 105.6
click at [273, 371] on div "0:00 Boa 0:01 venho cumprir 0:02 com o meu papel 0:06 Venho cumprir 0:07 com o …" at bounding box center [564, 290] width 1090 height 458
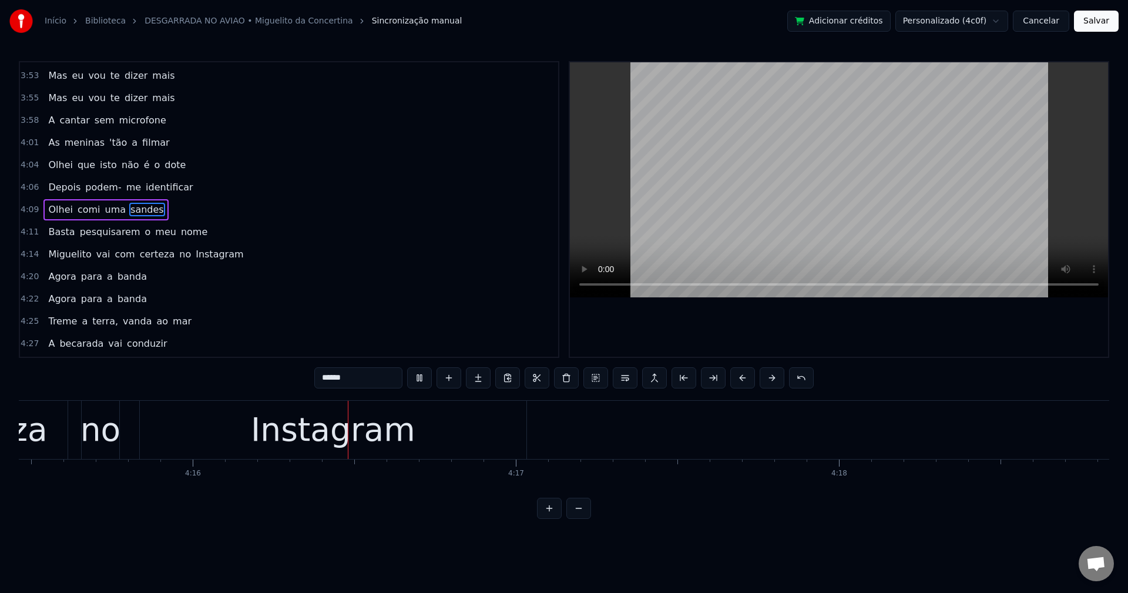
scroll to position [0, 82648]
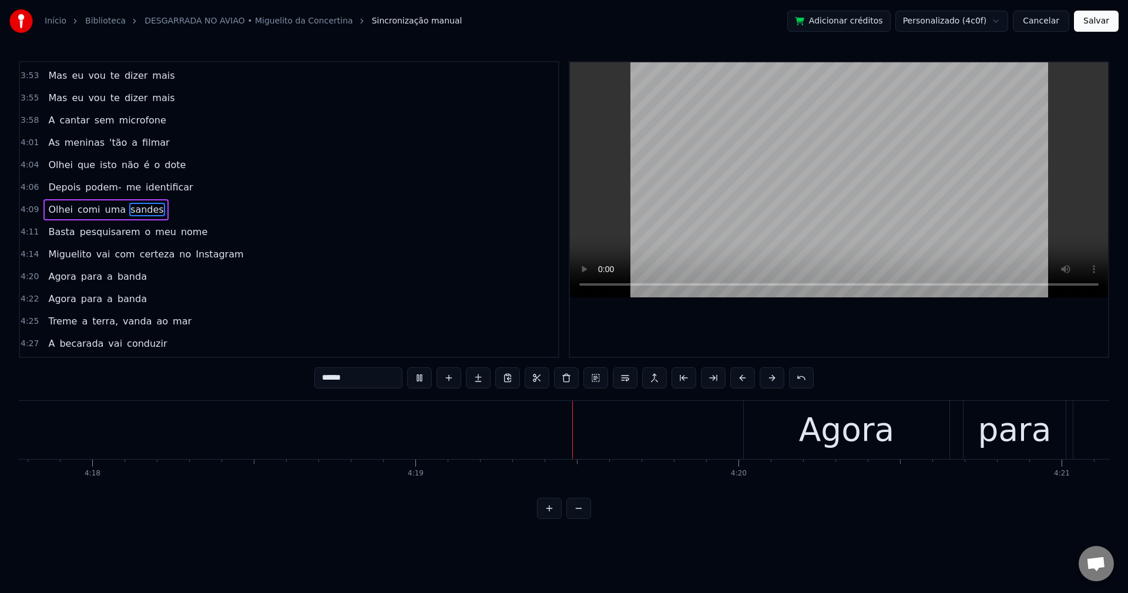
click at [64, 254] on span "Miguelito" at bounding box center [69, 254] width 45 height 14
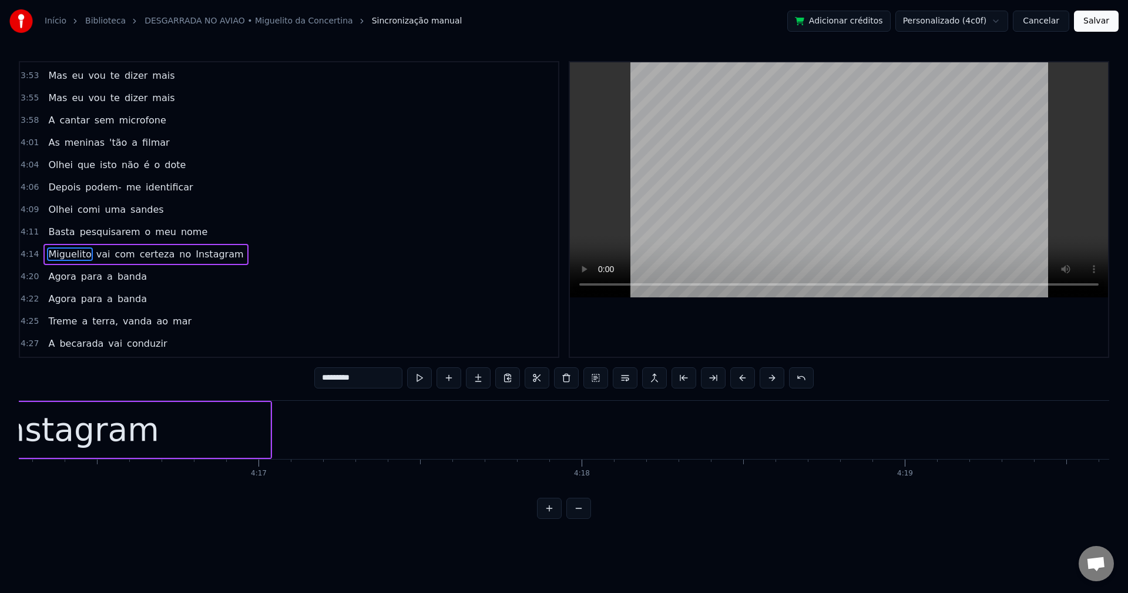
scroll to position [0, 82120]
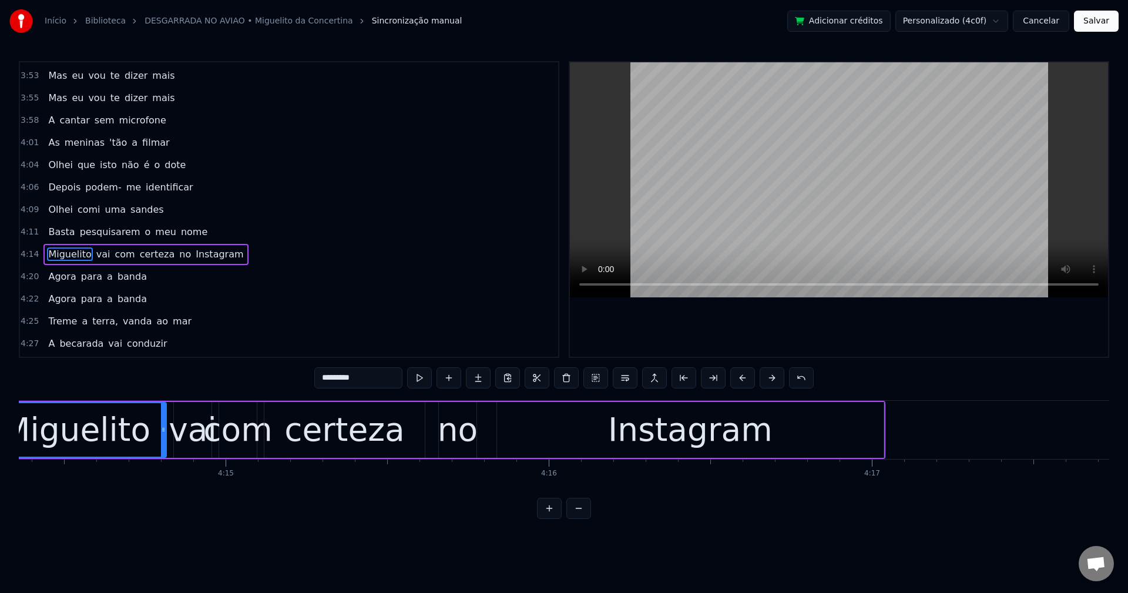
click at [95, 254] on span "vai" at bounding box center [103, 254] width 16 height 14
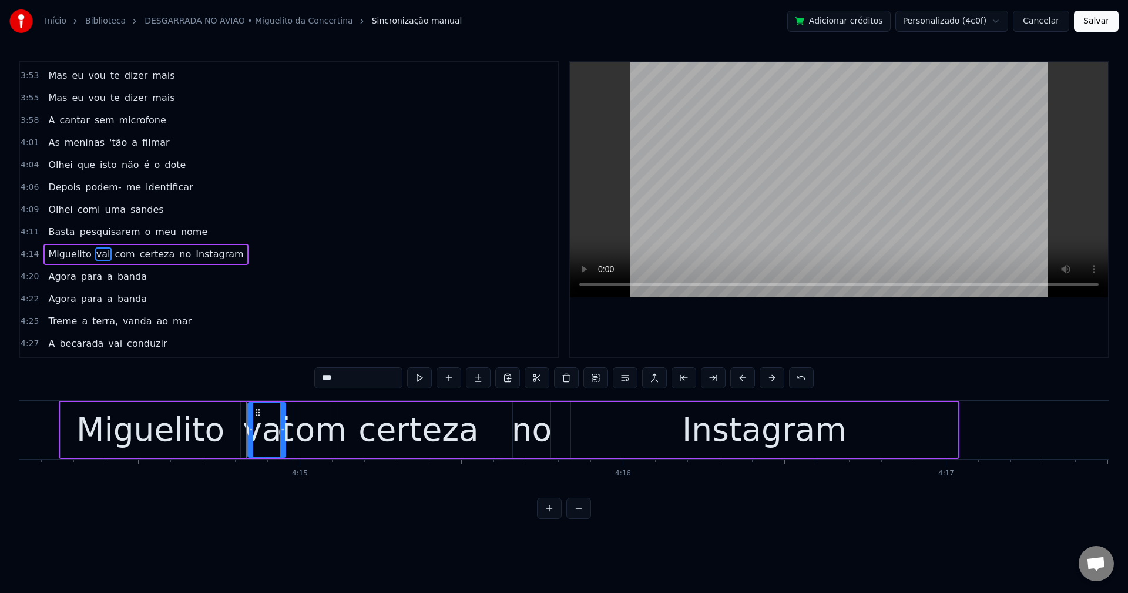
scroll to position [0, 82101]
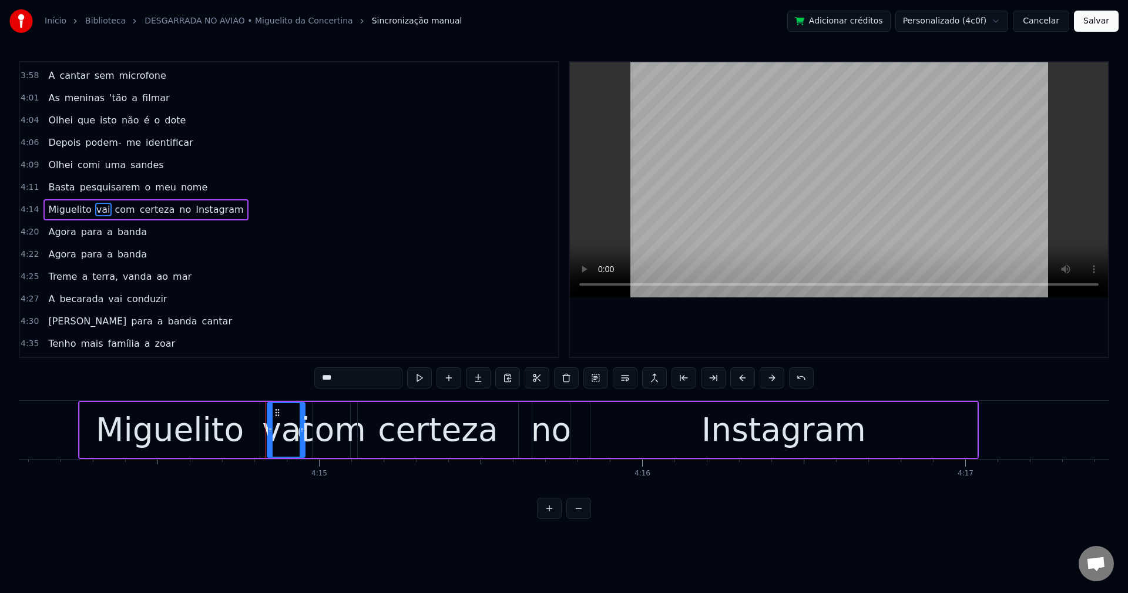
drag, startPoint x: 367, startPoint y: 379, endPoint x: 136, endPoint y: 340, distance: 234.1
click at [136, 340] on div "0:00 Boa 0:01 venho cumprir 0:02 com o meu papel 0:06 Venho cumprir 0:07 com o …" at bounding box center [564, 290] width 1090 height 458
click at [113, 203] on span "com" at bounding box center [123, 210] width 22 height 14
type input "***"
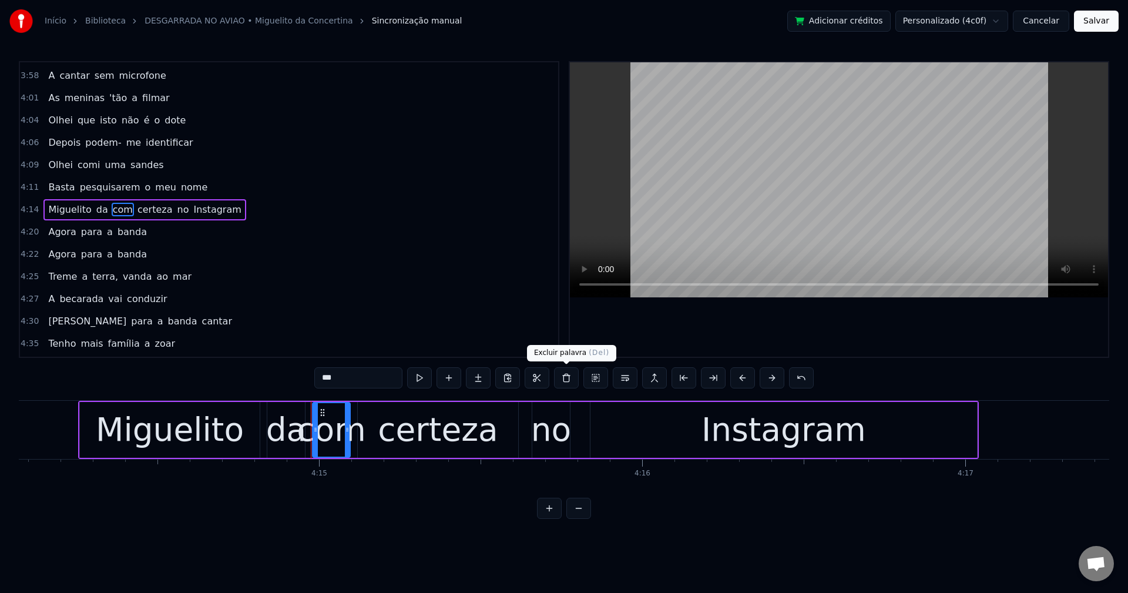
click at [566, 375] on button at bounding box center [566, 377] width 25 height 21
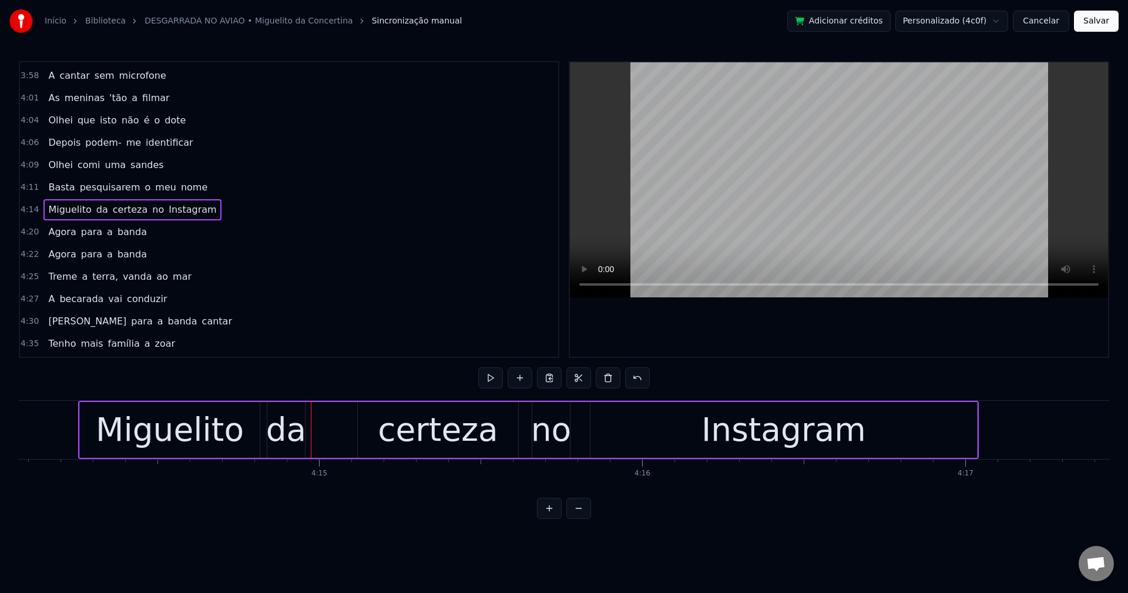
click at [418, 428] on div "certeza" at bounding box center [438, 429] width 120 height 49
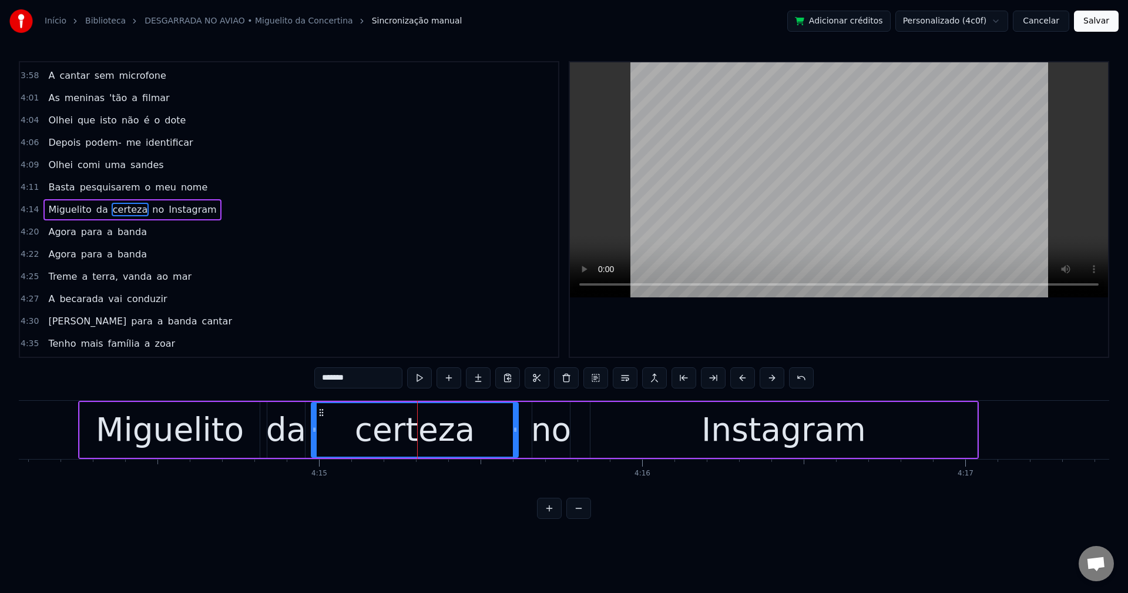
drag, startPoint x: 360, startPoint y: 429, endPoint x: 313, endPoint y: 434, distance: 46.7
click at [313, 434] on icon at bounding box center [314, 429] width 5 height 9
drag, startPoint x: 357, startPoint y: 381, endPoint x: 259, endPoint y: 377, distance: 98.2
click at [259, 377] on div "0:00 Boa 0:01 venho cumprir 0:02 com o meu papel 0:06 Venho cumprir 0:07 com o …" at bounding box center [564, 290] width 1090 height 458
type input "*"
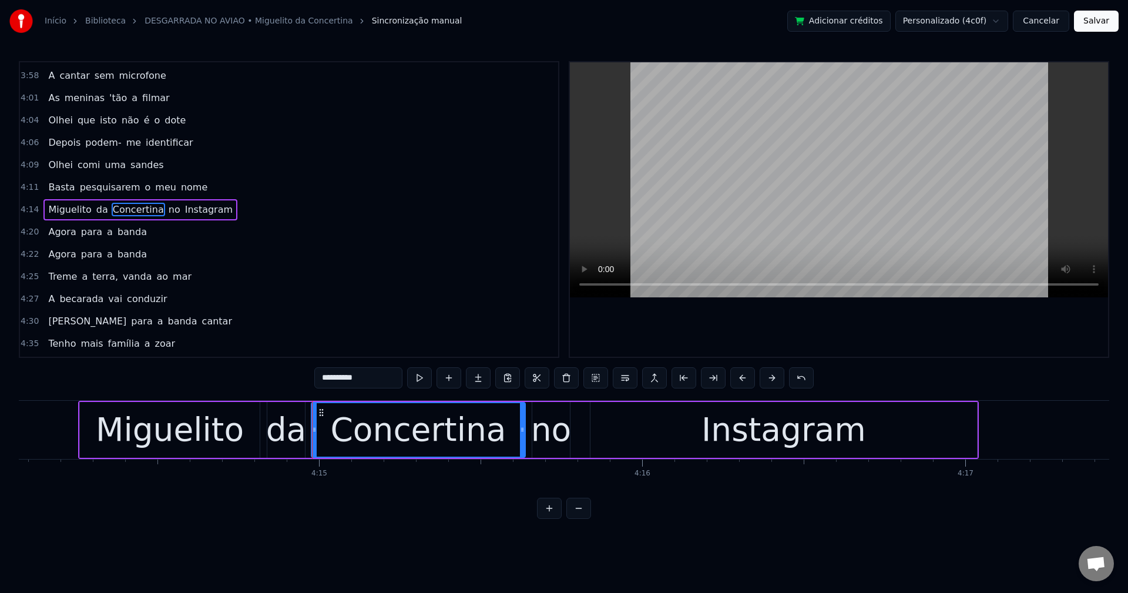
click at [522, 434] on icon at bounding box center [522, 429] width 5 height 9
click at [533, 438] on div "no" at bounding box center [551, 429] width 41 height 49
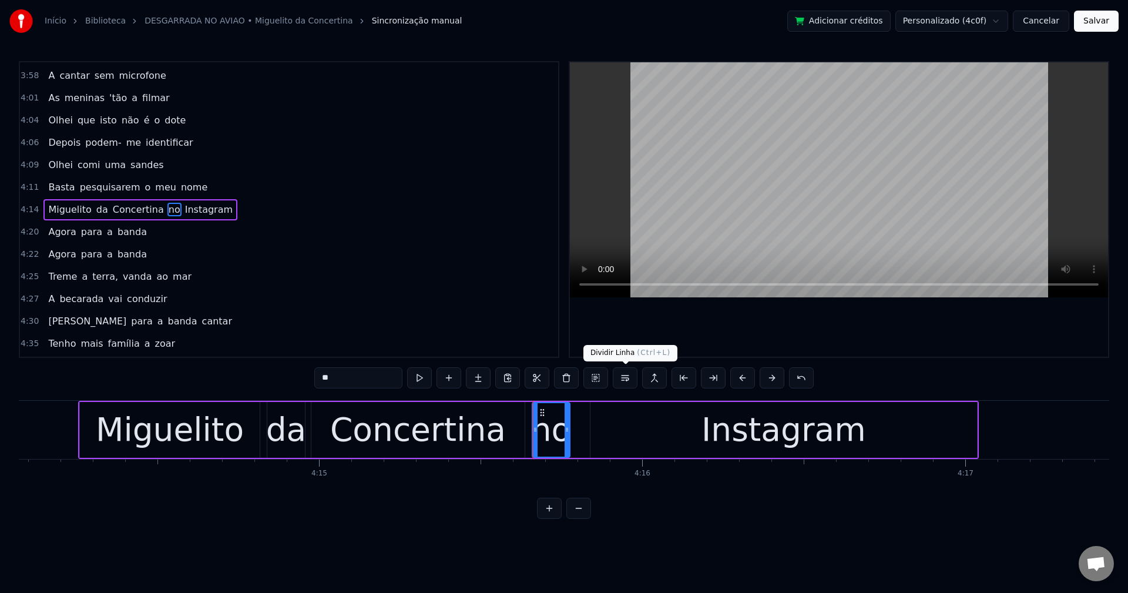
click at [625, 380] on button at bounding box center [625, 377] width 25 height 21
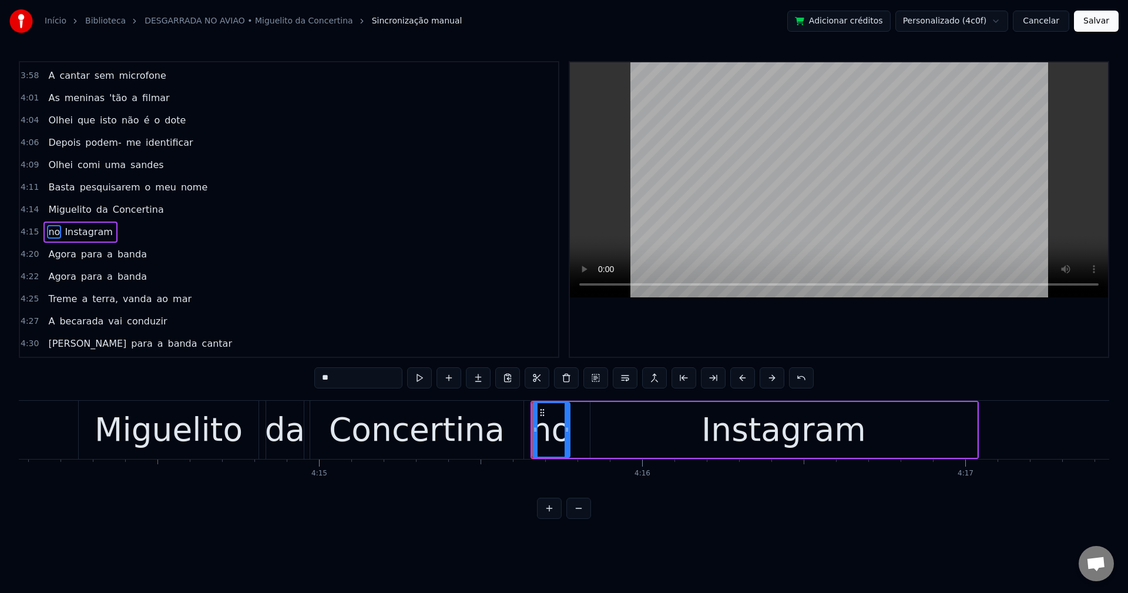
scroll to position [1627, 0]
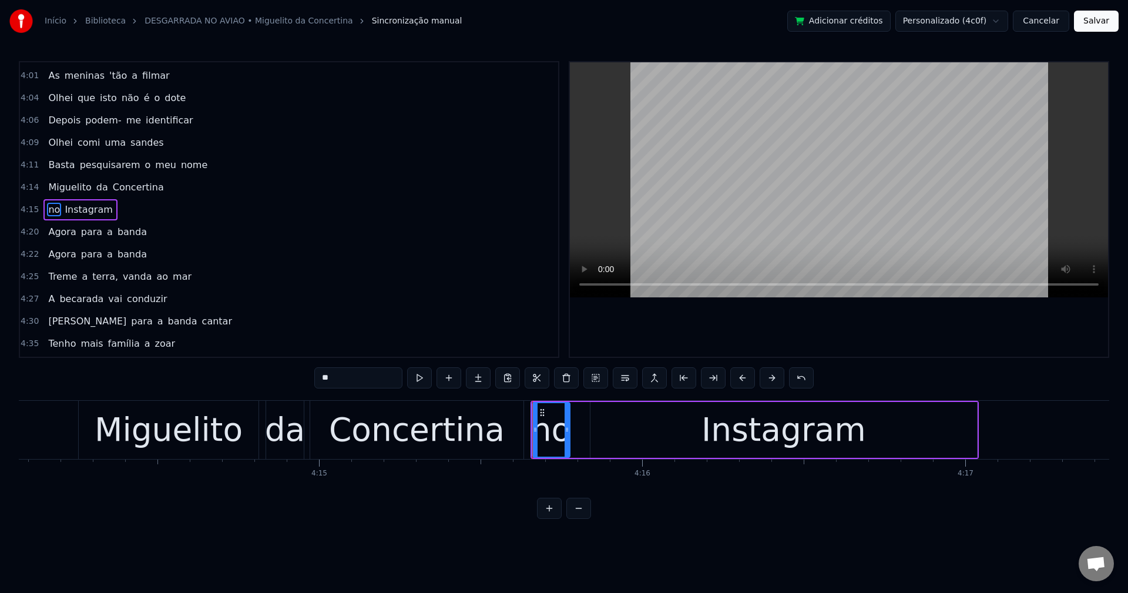
drag, startPoint x: 606, startPoint y: 318, endPoint x: 596, endPoint y: 374, distance: 57.4
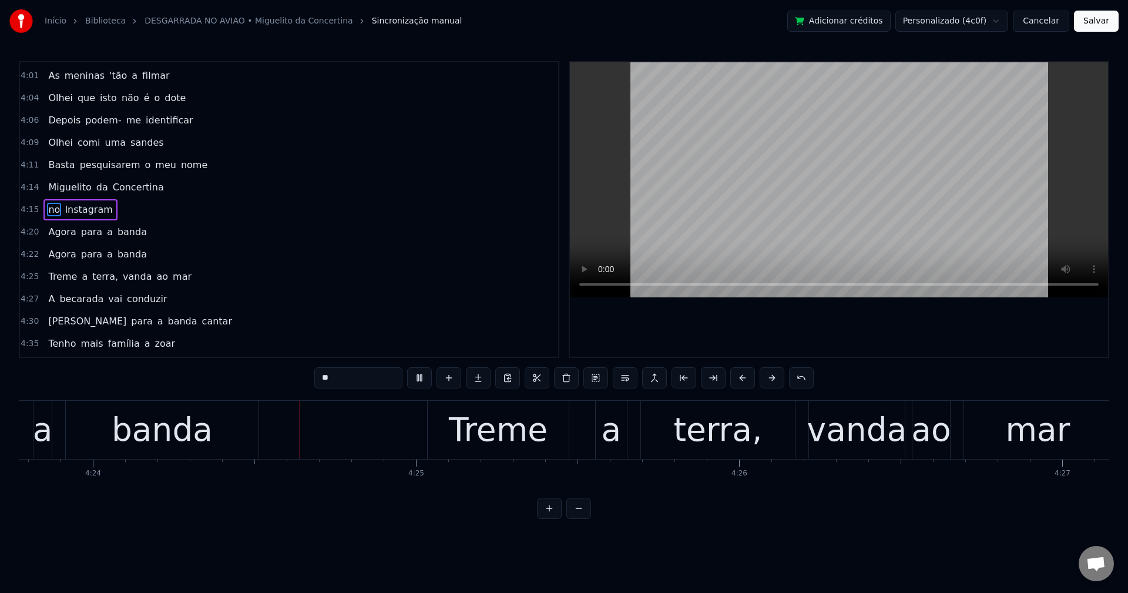
scroll to position [0, 85236]
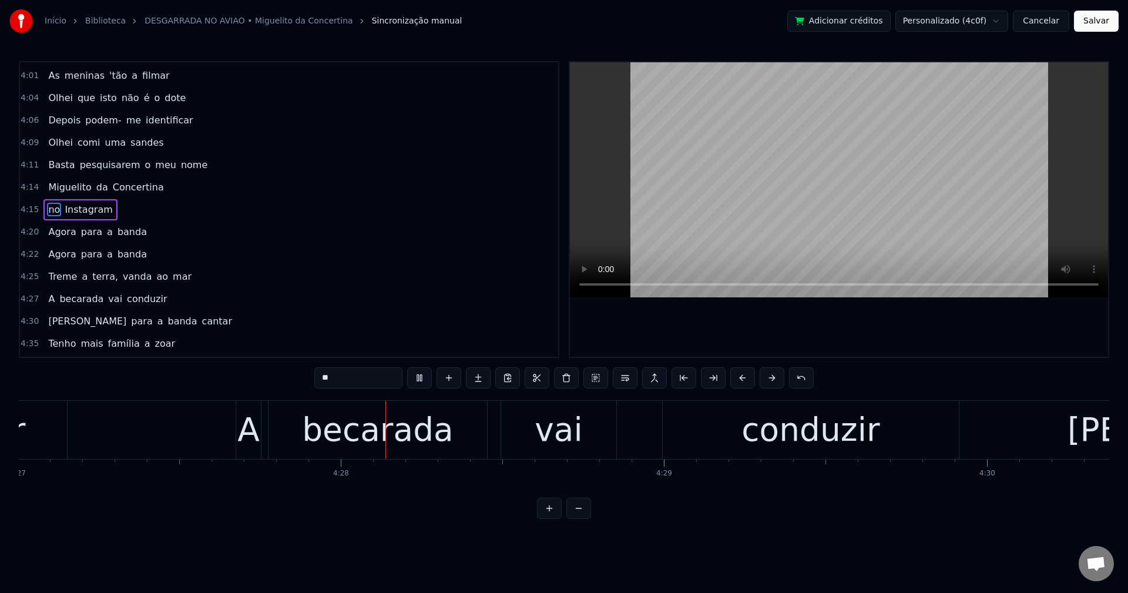
click at [96, 278] on span "terra," at bounding box center [105, 277] width 28 height 14
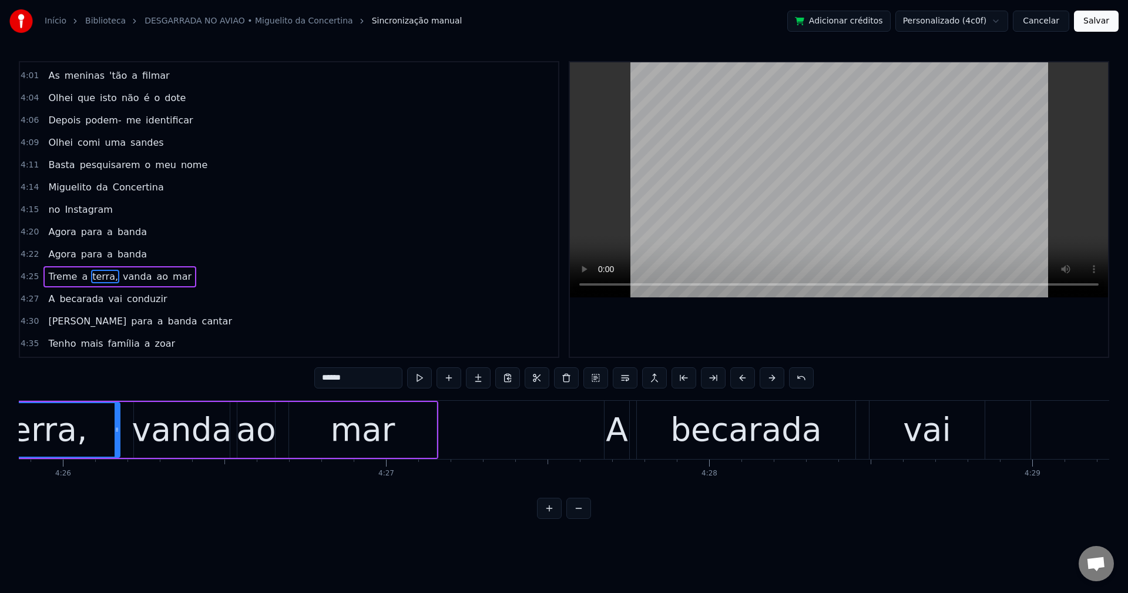
scroll to position [0, 85797]
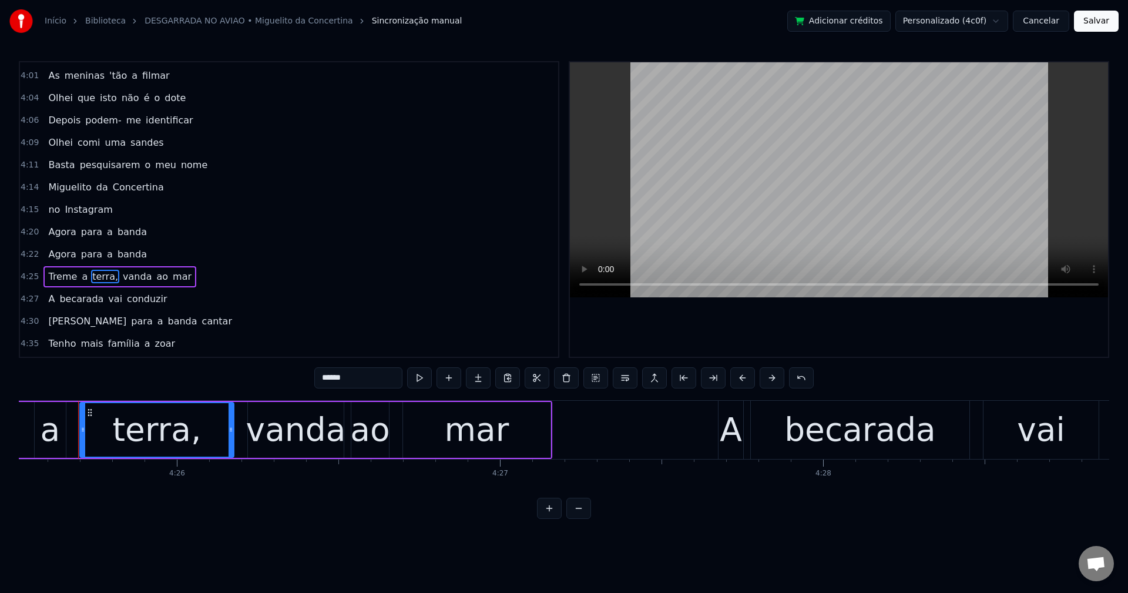
click at [358, 372] on input "******" at bounding box center [358, 377] width 88 height 21
click at [122, 274] on span "vanda" at bounding box center [134, 277] width 31 height 14
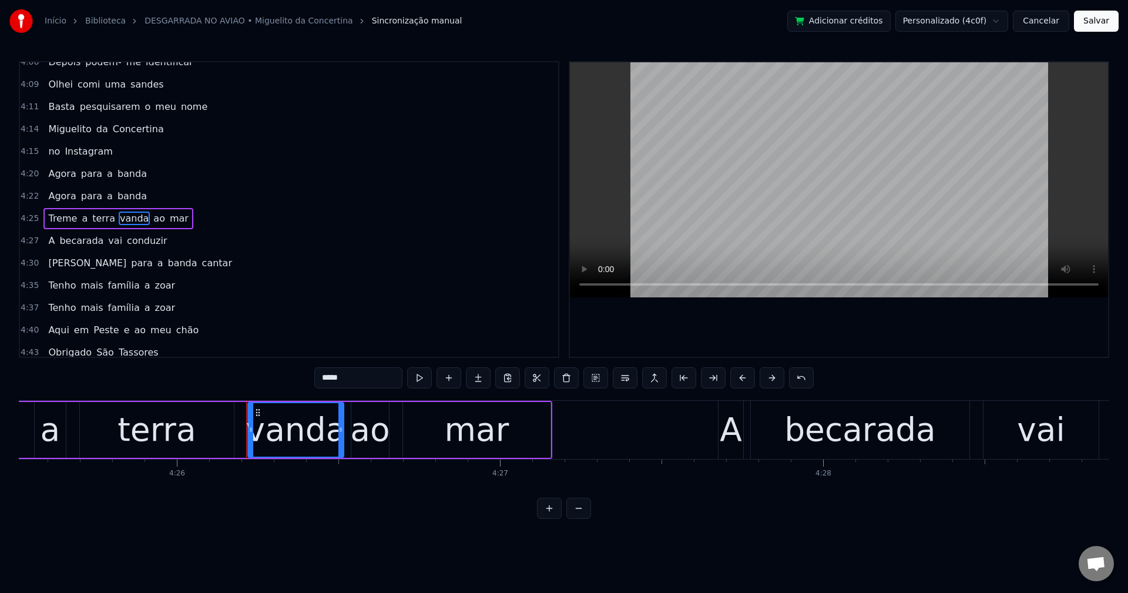
scroll to position [1694, 0]
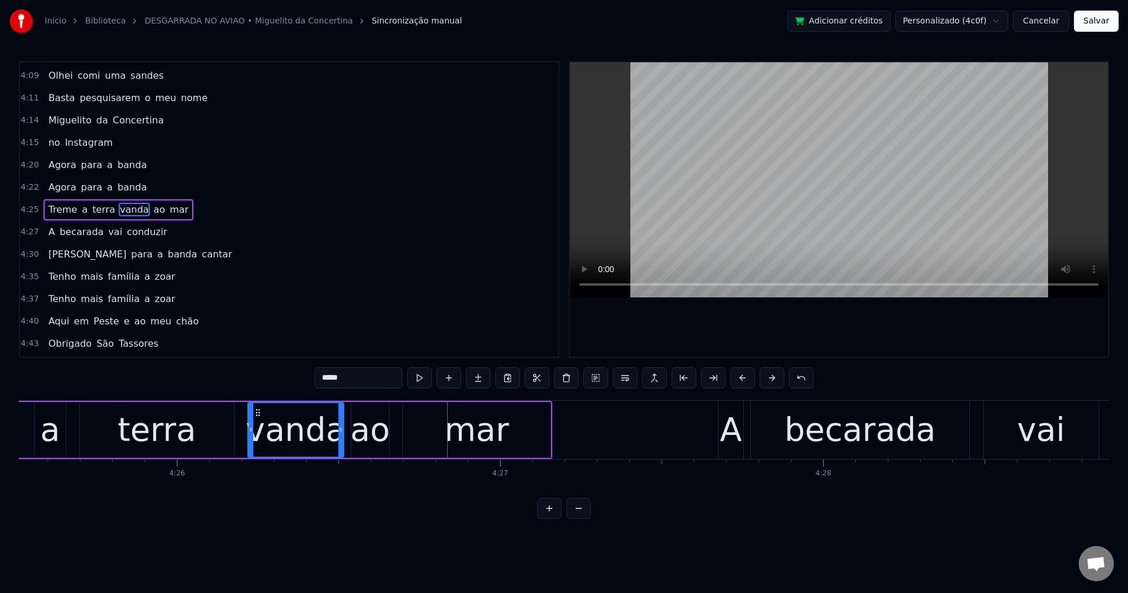
drag, startPoint x: 356, startPoint y: 371, endPoint x: 264, endPoint y: 397, distance: 95.1
click at [264, 397] on div "0:00 Boa 0:01 venho cumprir 0:02 com o meu papel 0:06 Venho cumprir 0:07 com o …" at bounding box center [564, 290] width 1090 height 458
click at [153, 209] on span "ao" at bounding box center [160, 210] width 14 height 14
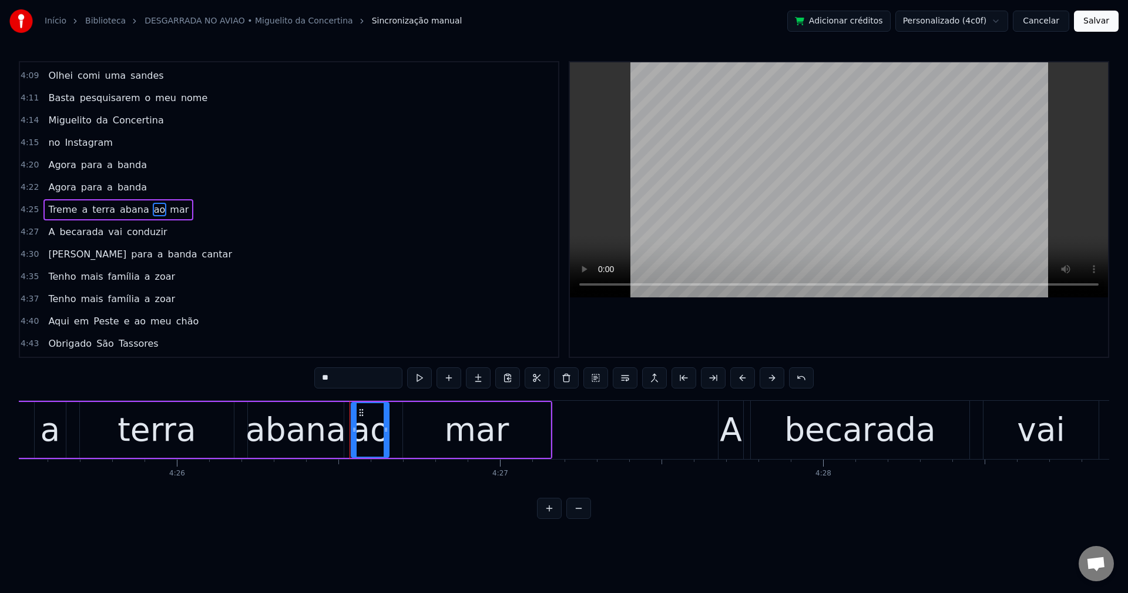
drag, startPoint x: 351, startPoint y: 382, endPoint x: 221, endPoint y: 383, distance: 129.8
click at [221, 383] on div "0:00 Boa 0:01 venho cumprir 0:02 com o meu papel 0:06 Venho cumprir 0:07 com o …" at bounding box center [564, 290] width 1090 height 458
click at [123, 204] on span "abana" at bounding box center [135, 210] width 32 height 14
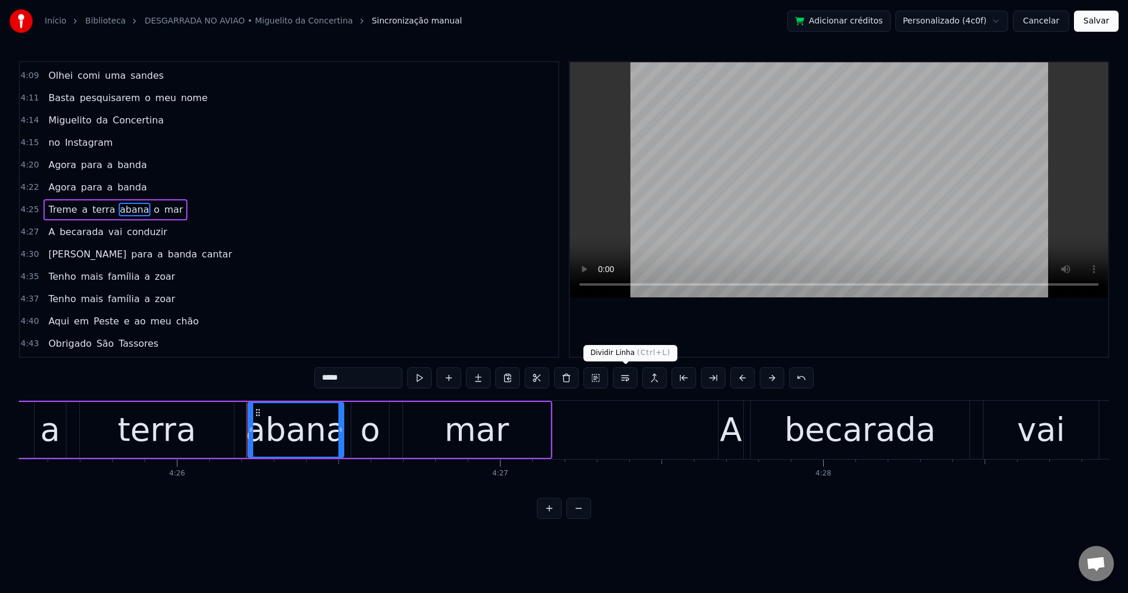
click at [630, 381] on button at bounding box center [625, 377] width 25 height 21
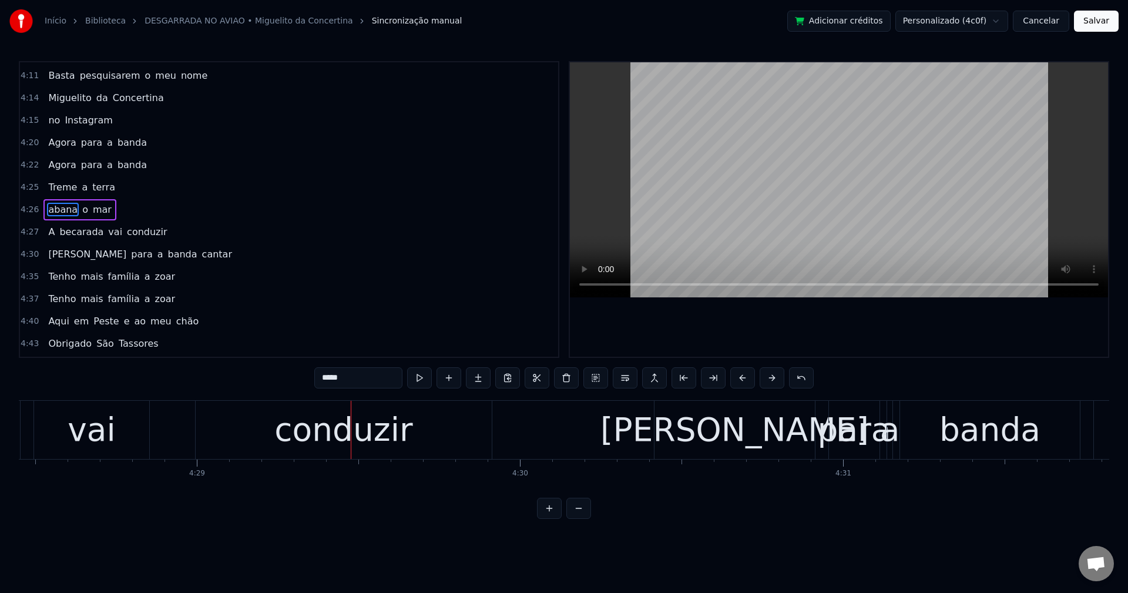
scroll to position [0, 86817]
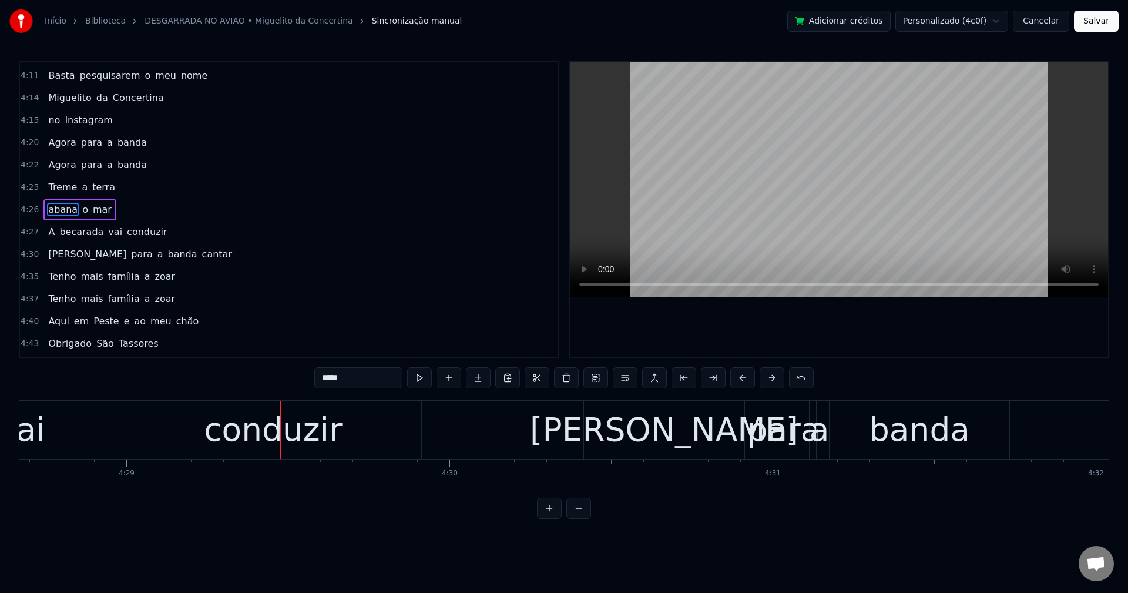
click at [47, 230] on span "A" at bounding box center [51, 232] width 9 height 14
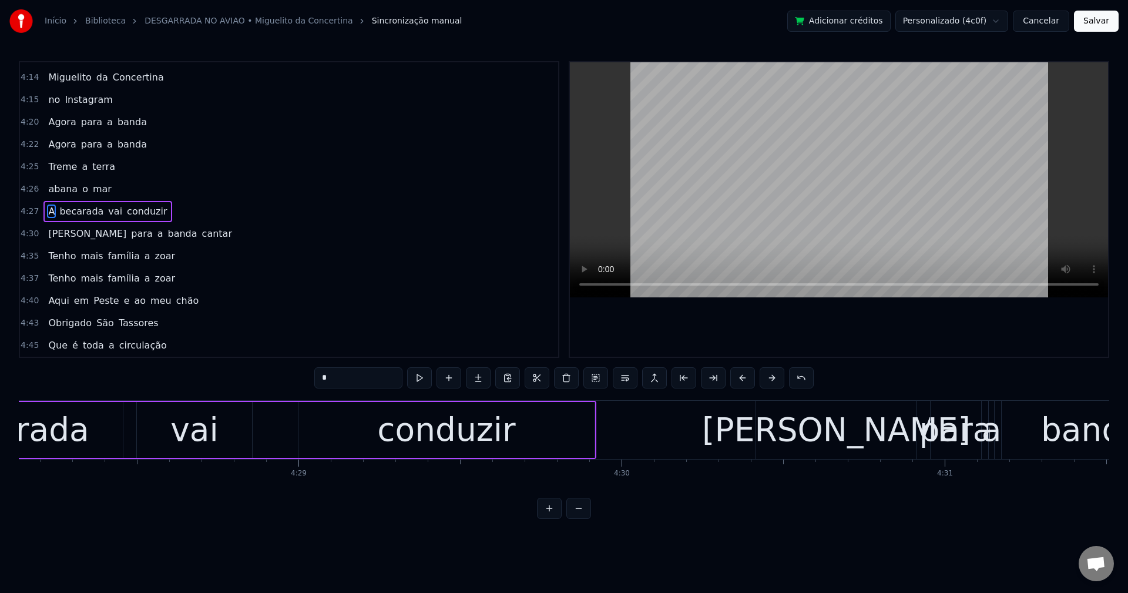
scroll to position [0, 86437]
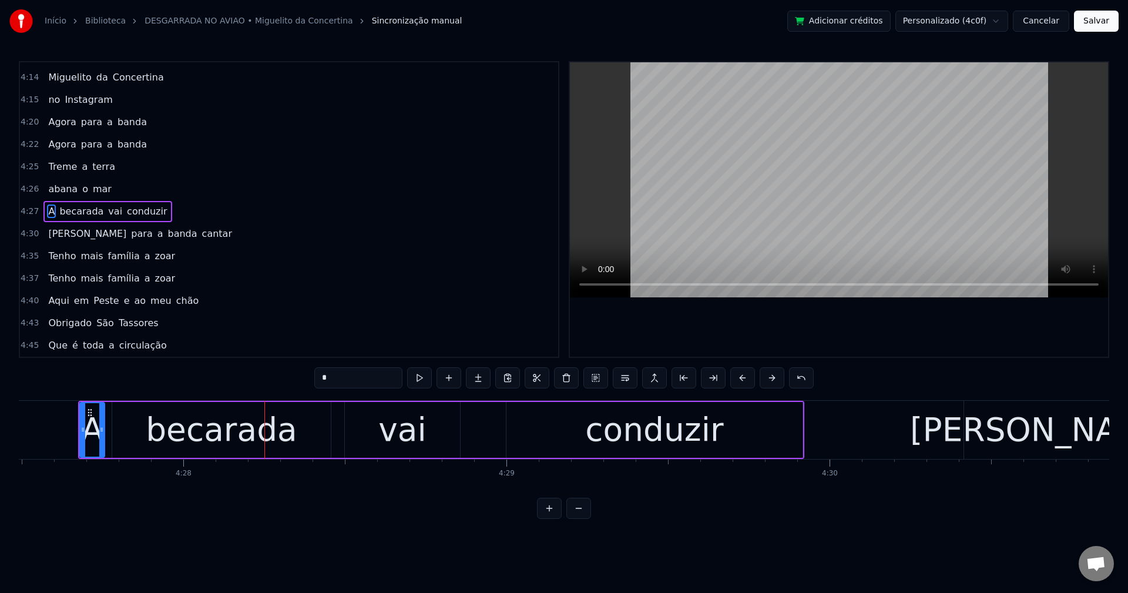
click at [47, 211] on span "A" at bounding box center [51, 211] width 9 height 14
drag, startPoint x: 331, startPoint y: 374, endPoint x: 260, endPoint y: 382, distance: 71.6
click at [260, 382] on div "0:00 Boa 0:01 venho cumprir 0:02 com o meu papel 0:06 Venho cumprir 0:07 com o …" at bounding box center [564, 290] width 1090 height 458
click at [82, 213] on span "becarada" at bounding box center [95, 211] width 46 height 14
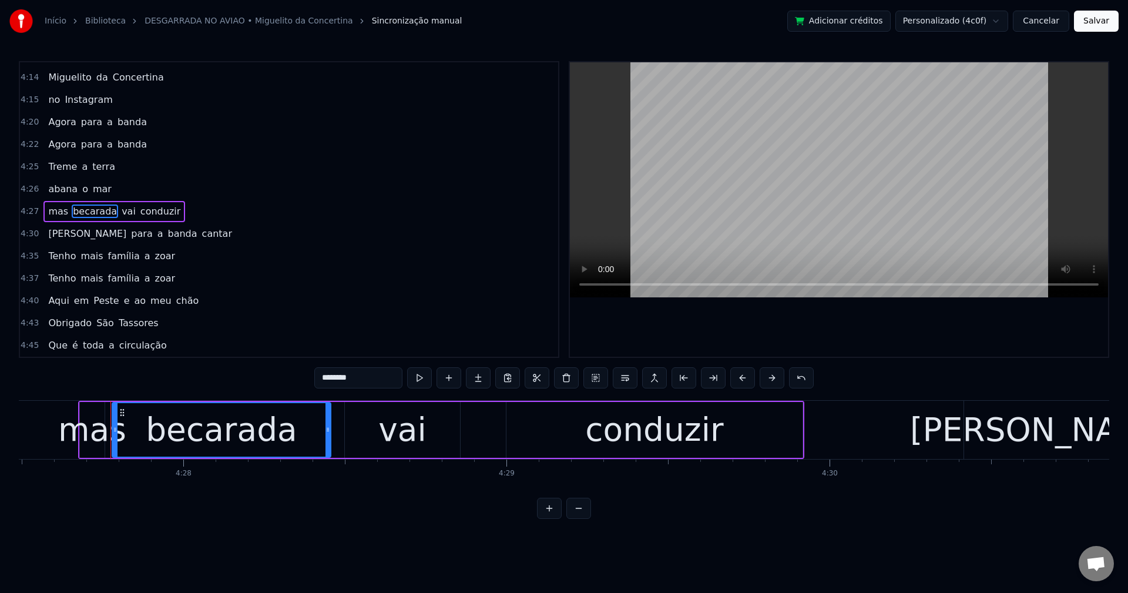
drag, startPoint x: 394, startPoint y: 381, endPoint x: 264, endPoint y: 406, distance: 132.3
click at [264, 406] on div "0:00 Boa 0:01 venho cumprir 0:02 com o meu papel 0:06 Venho cumprir 0:07 com o …" at bounding box center [564, 290] width 1090 height 458
click at [415, 435] on div "vai" at bounding box center [402, 429] width 48 height 49
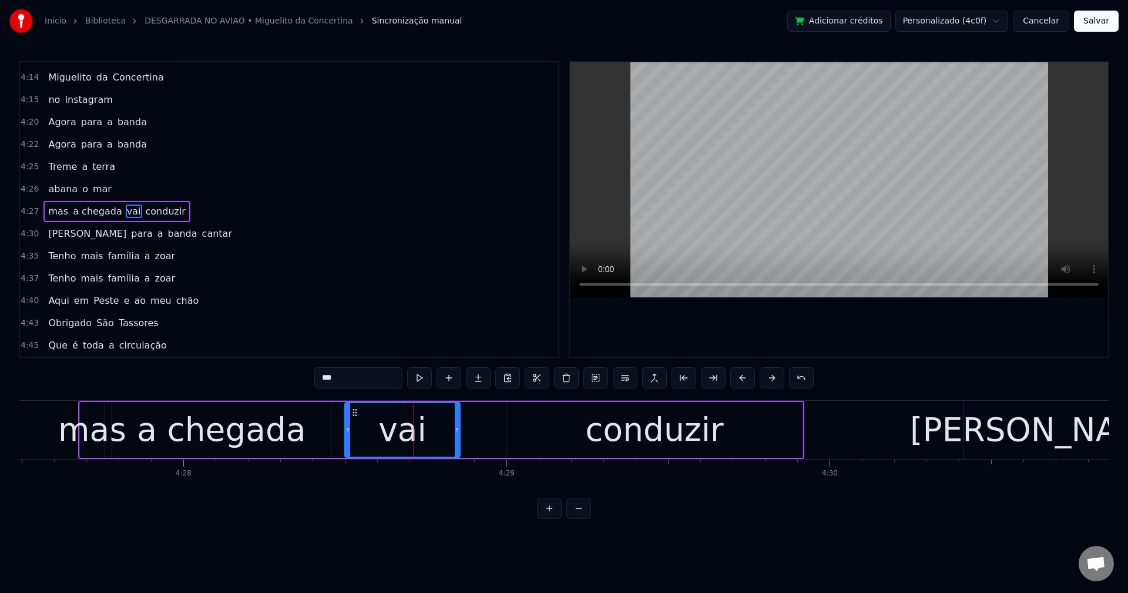
drag, startPoint x: 352, startPoint y: 380, endPoint x: 260, endPoint y: 393, distance: 92.6
click at [261, 393] on div "0:00 Boa 0:01 venho cumprir 0:02 com o meu papel 0:06 Venho cumprir 0:07 com o …" at bounding box center [564, 290] width 1090 height 458
click at [626, 425] on div "conduzir" at bounding box center [654, 429] width 138 height 49
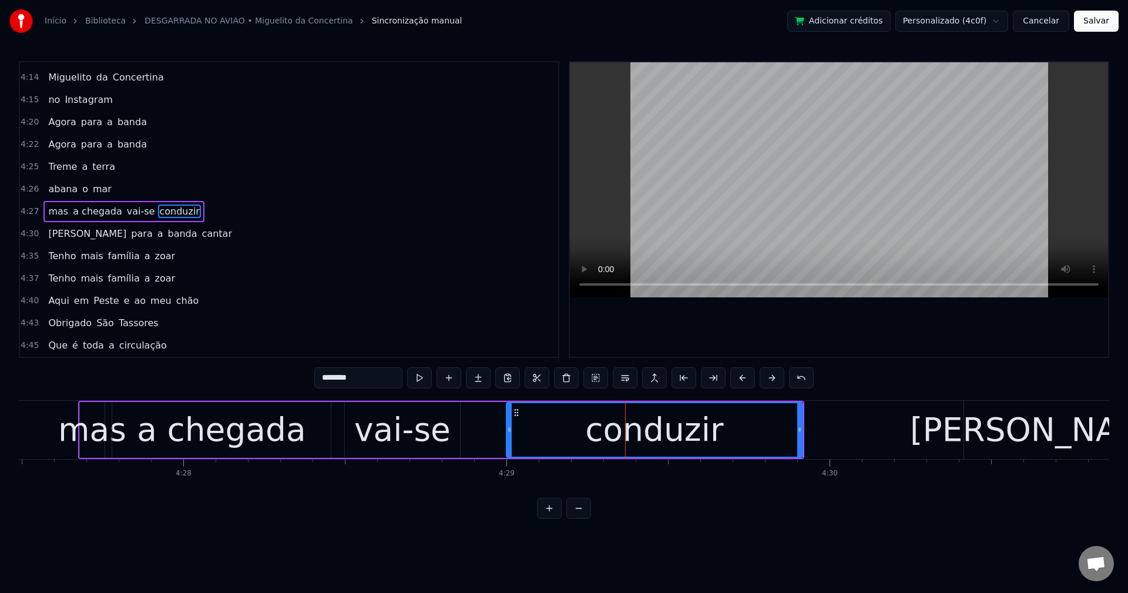
drag, startPoint x: 385, startPoint y: 371, endPoint x: -14, endPoint y: 376, distance: 399.0
click at [0, 376] on html "Início Biblioteca DESGARRADA NO AVIAO • Miguelito da Concertina Sincronização m…" at bounding box center [564, 269] width 1128 height 538
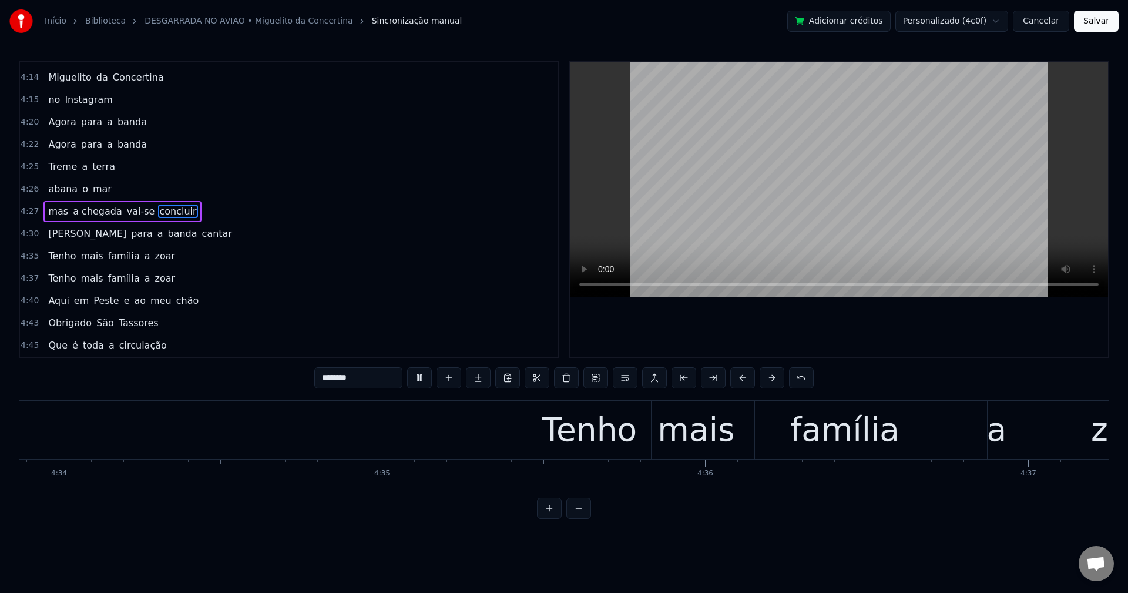
scroll to position [0, 88515]
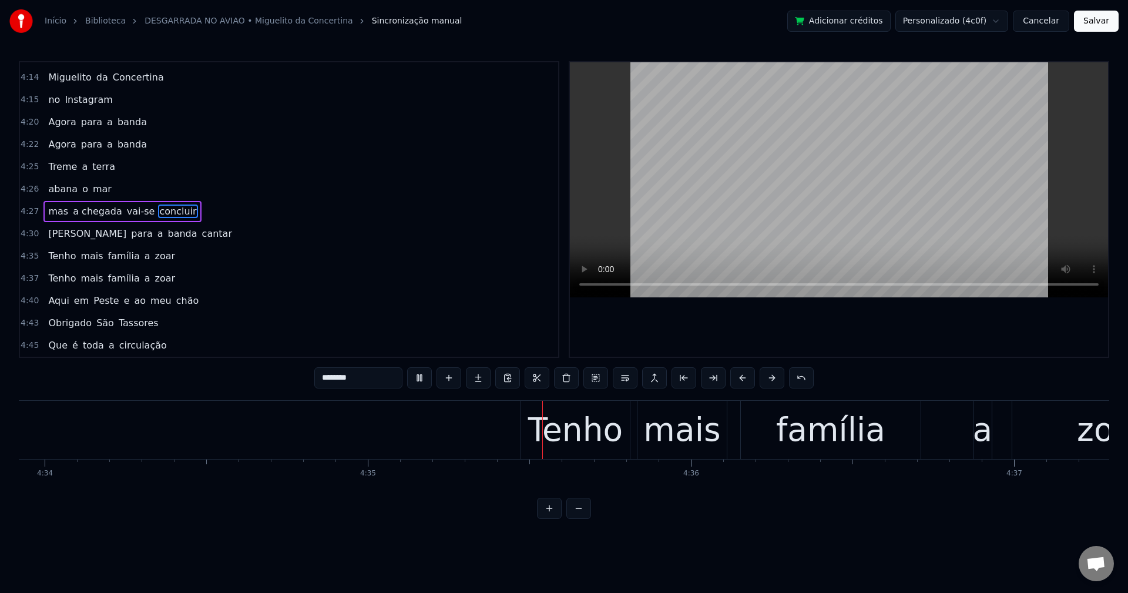
click at [53, 212] on span "mas" at bounding box center [58, 211] width 22 height 14
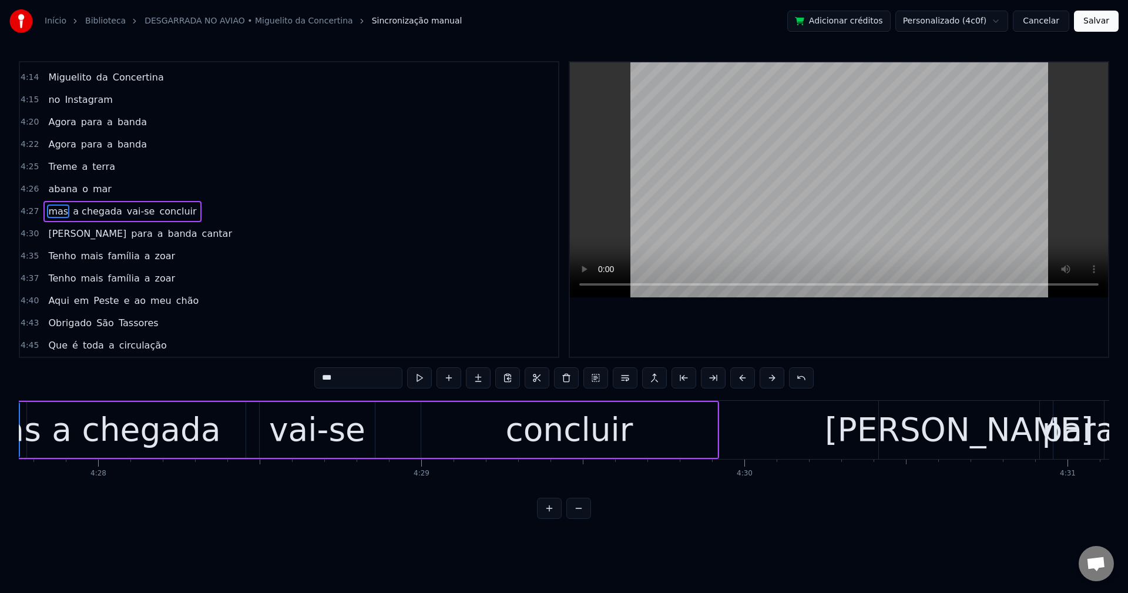
scroll to position [0, 86437]
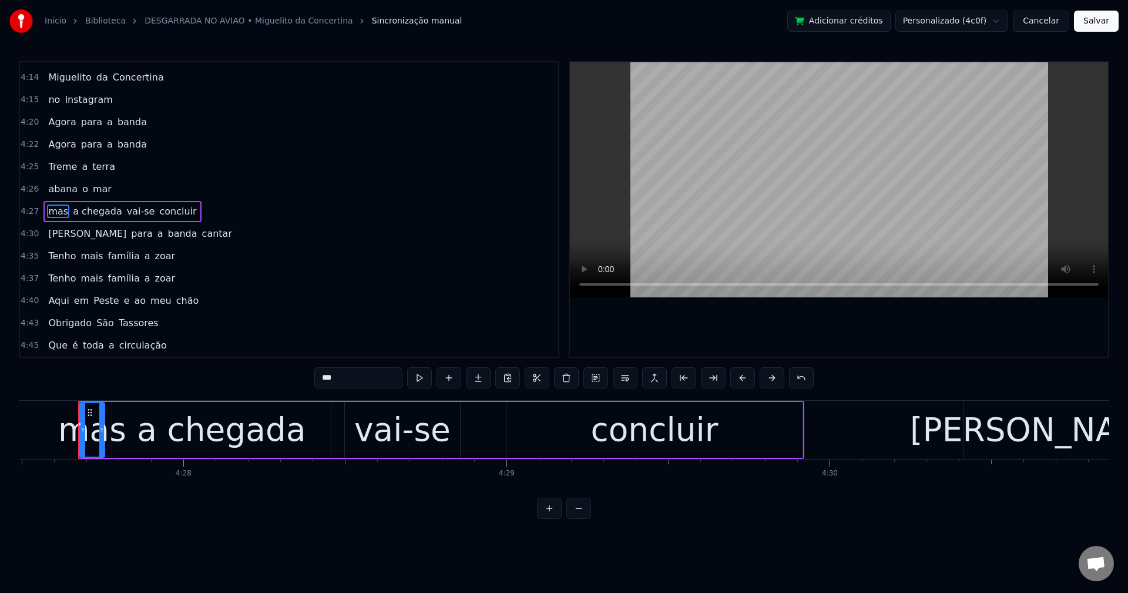
drag, startPoint x: 347, startPoint y: 380, endPoint x: 249, endPoint y: 364, distance: 100.0
click at [249, 364] on div "0:00 Boa 0:01 venho cumprir 0:02 com o meu papel 0:06 Venho cumprir 0:07 com o …" at bounding box center [564, 290] width 1090 height 458
click at [58, 209] on span "a chegada" at bounding box center [84, 211] width 52 height 14
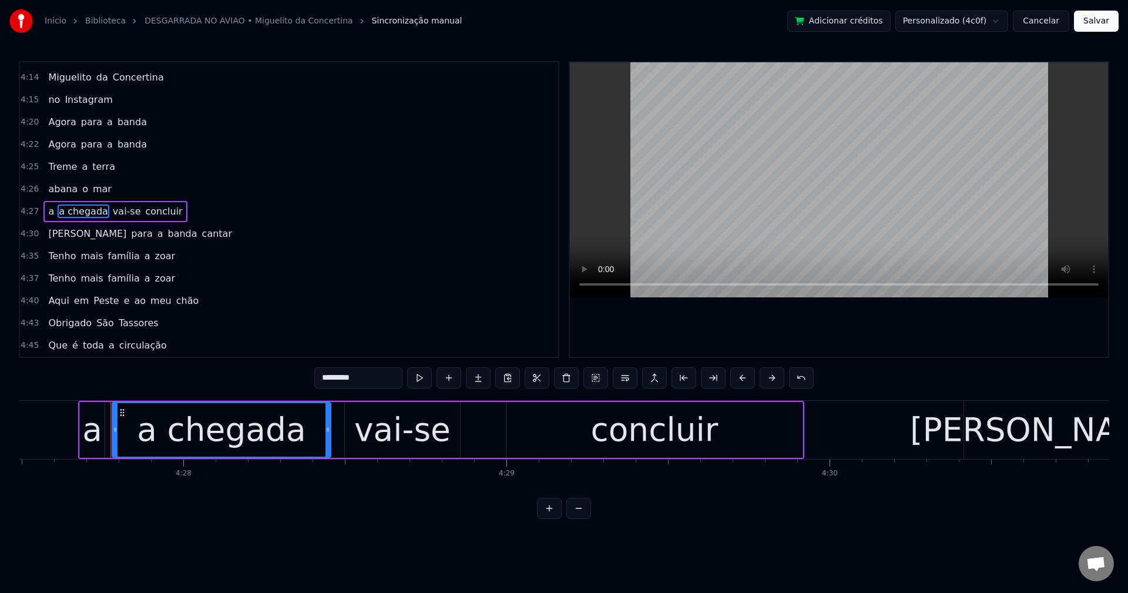
drag, startPoint x: 364, startPoint y: 373, endPoint x: 126, endPoint y: 376, distance: 238.6
click at [126, 376] on div "0:00 Boa 0:01 venho cumprir 0:02 com o meu papel 0:06 Venho cumprir 0:07 com o …" at bounding box center [564, 290] width 1090 height 458
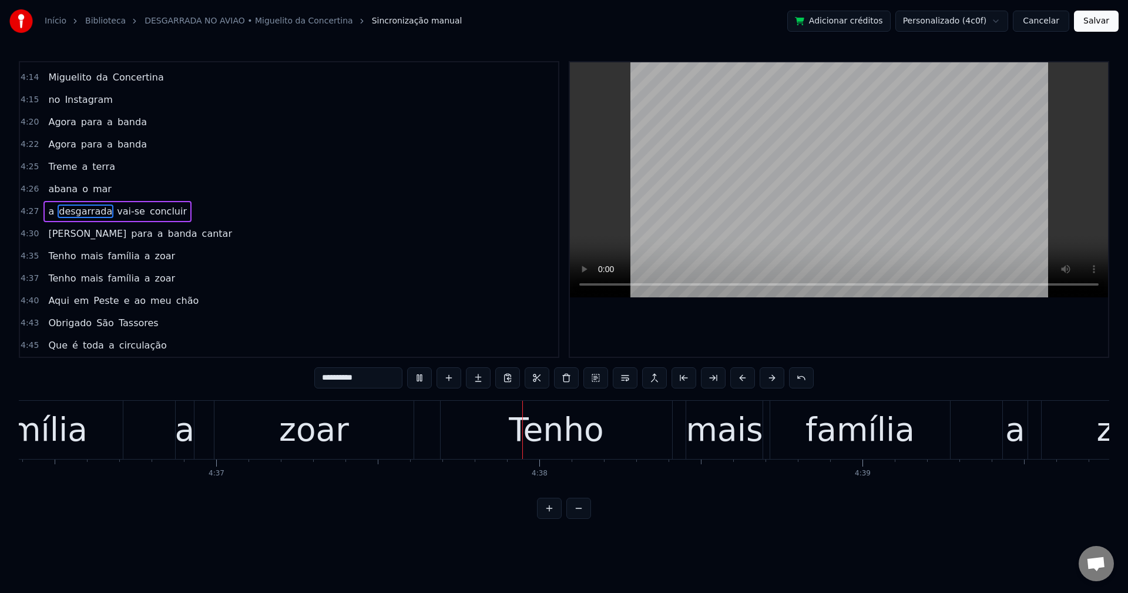
scroll to position [0, 89553]
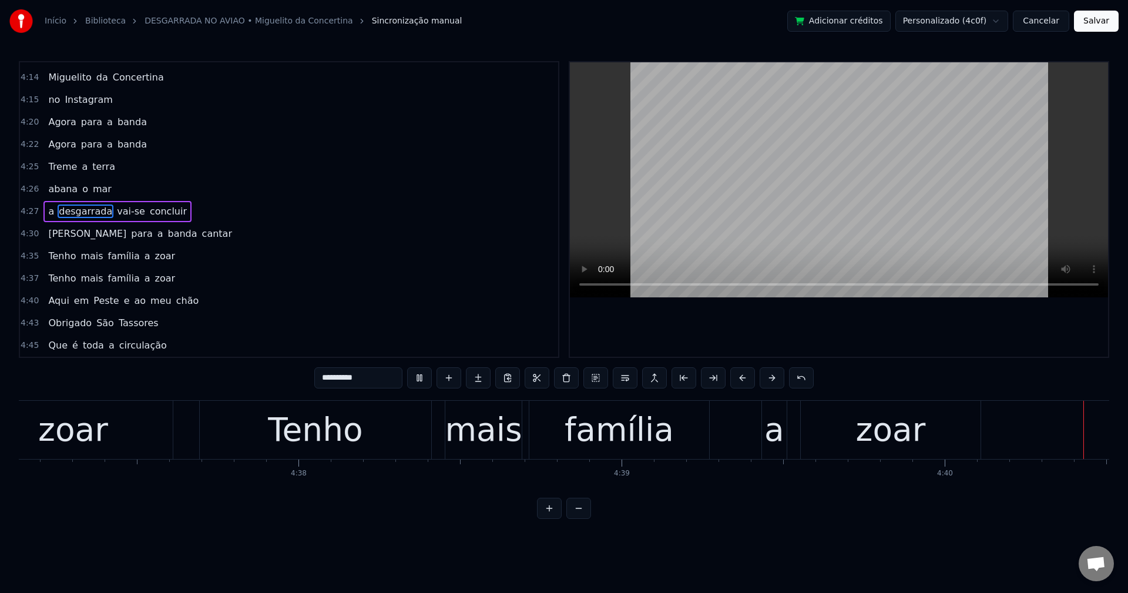
click at [62, 252] on span "Tenho" at bounding box center [62, 256] width 30 height 14
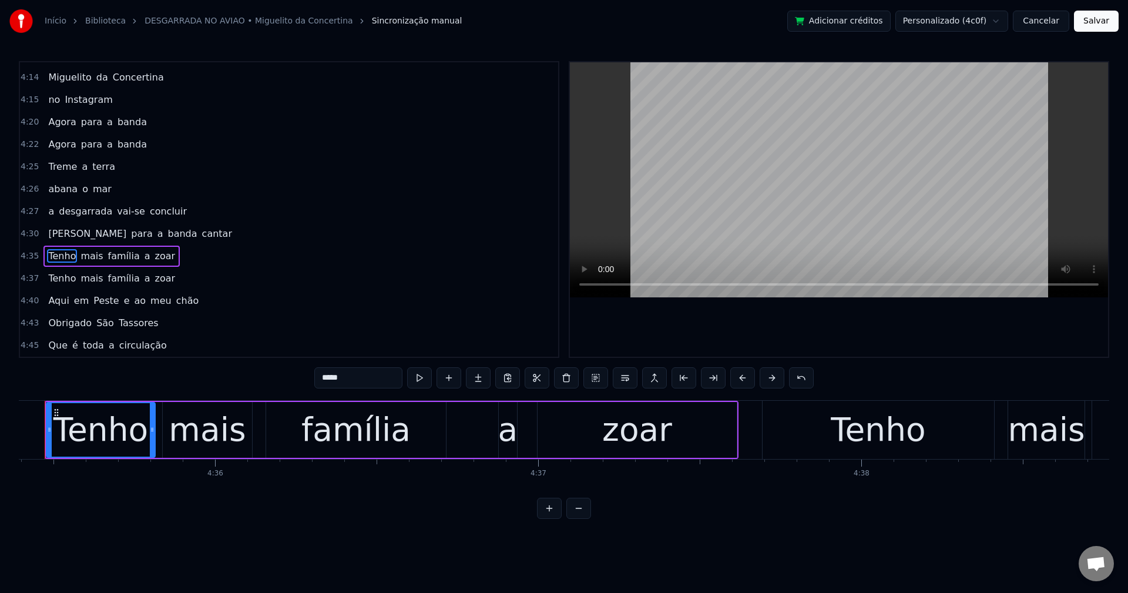
scroll to position [0, 88958]
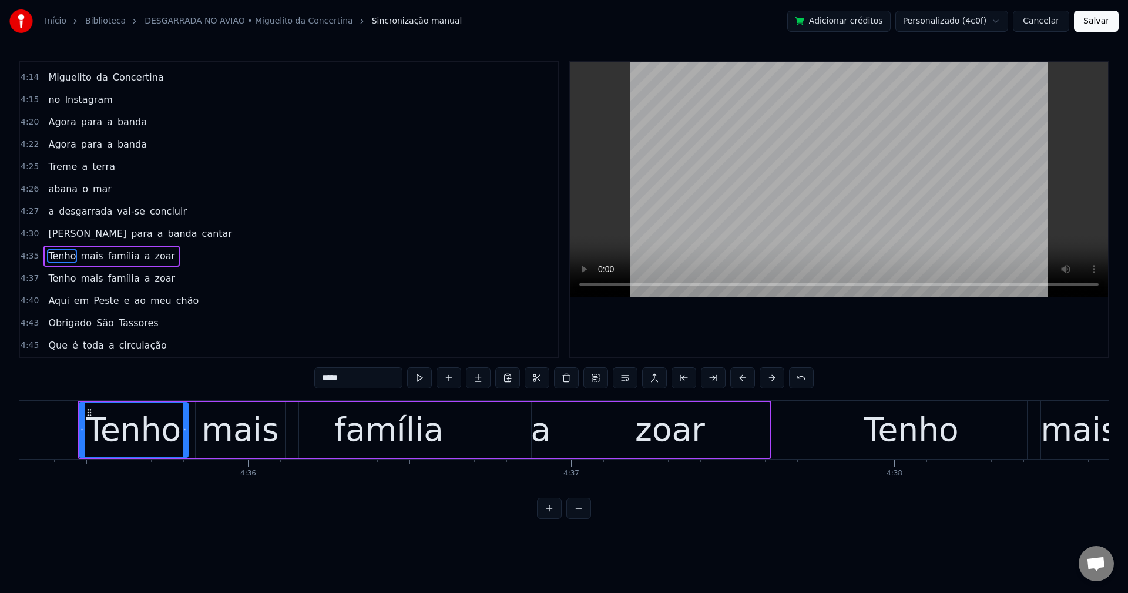
drag, startPoint x: 370, startPoint y: 383, endPoint x: 60, endPoint y: 363, distance: 310.3
click at [60, 363] on div "0:00 Boa 0:01 venho cumprir 0:02 com o meu papel 0:06 Venho cumprir 0:07 com o …" at bounding box center [564, 290] width 1090 height 458
click at [86, 254] on span "mais" at bounding box center [83, 256] width 25 height 14
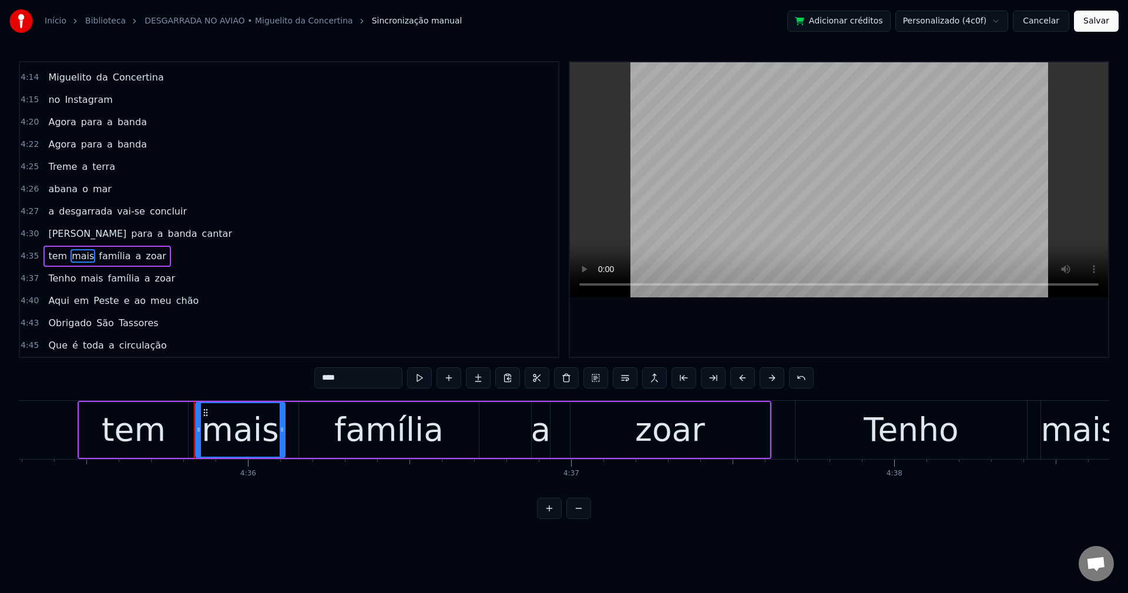
drag, startPoint x: 350, startPoint y: 376, endPoint x: 121, endPoint y: 404, distance: 230.8
click at [121, 404] on div "0:00 Boa 0:01 venho cumprir 0:02 com o meu papel 0:06 Venho cumprir 0:07 com o …" at bounding box center [564, 290] width 1090 height 458
click at [414, 425] on div "família" at bounding box center [388, 429] width 109 height 49
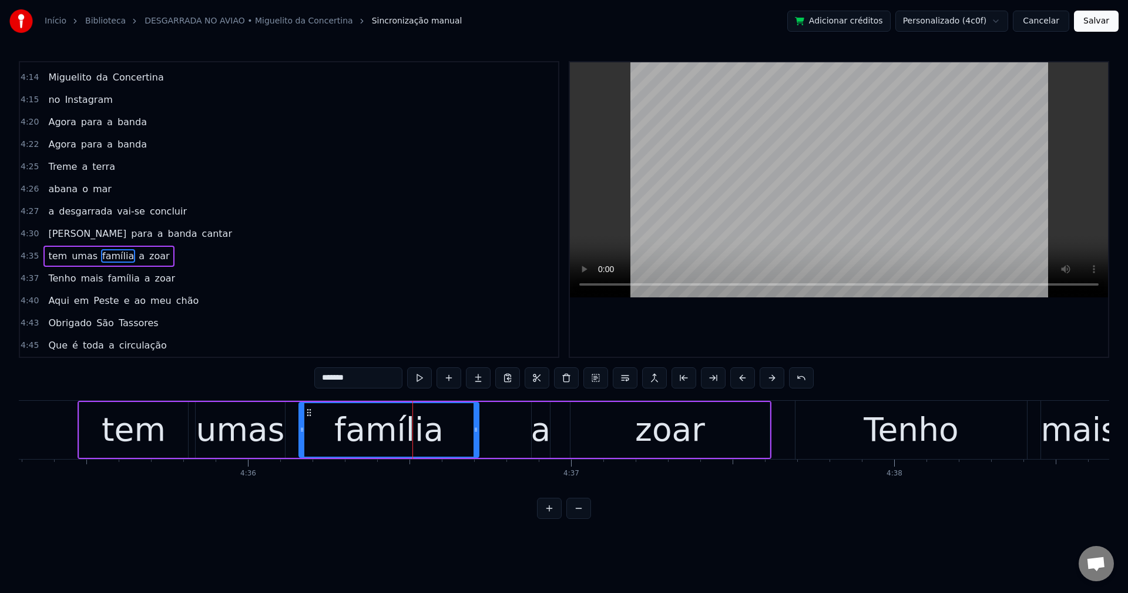
drag, startPoint x: 370, startPoint y: 380, endPoint x: 179, endPoint y: 409, distance: 193.2
click at [182, 410] on div "0:00 Boa 0:01 venho cumprir 0:02 com o meu papel 0:06 Venho cumprir 0:07 com o …" at bounding box center [564, 290] width 1090 height 458
click at [541, 432] on div "a" at bounding box center [541, 429] width 20 height 49
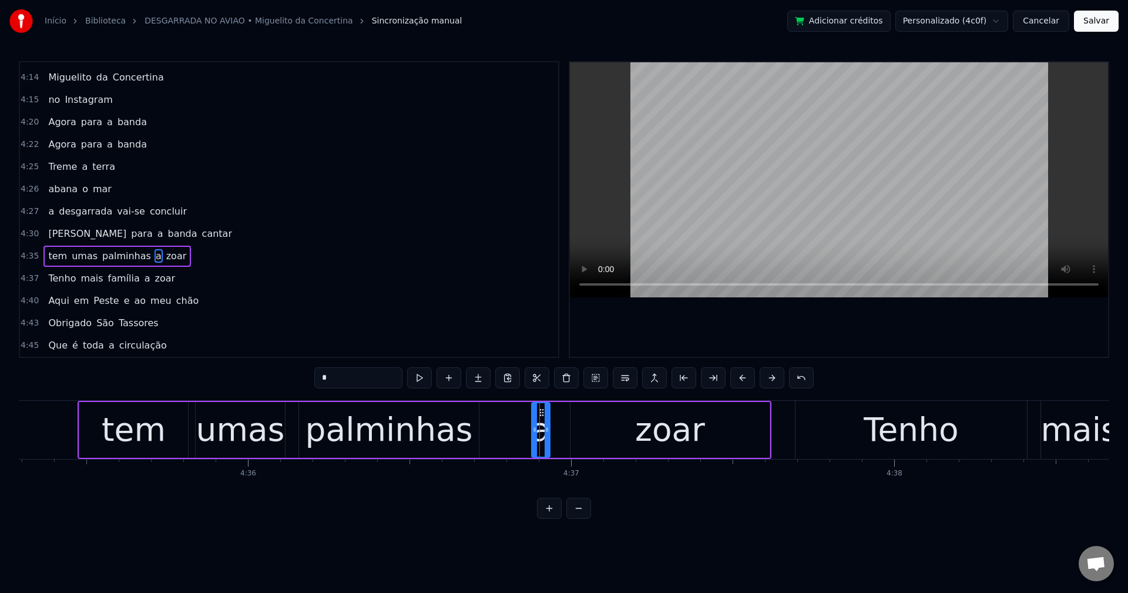
drag, startPoint x: 337, startPoint y: 376, endPoint x: 261, endPoint y: 384, distance: 75.6
click at [261, 384] on div "0:00 Boa 0:01 venho cumprir 0:02 com o meu papel 0:06 Venho cumprir 0:07 com o …" at bounding box center [564, 290] width 1090 height 458
click at [706, 440] on div "zoar" at bounding box center [669, 430] width 199 height 56
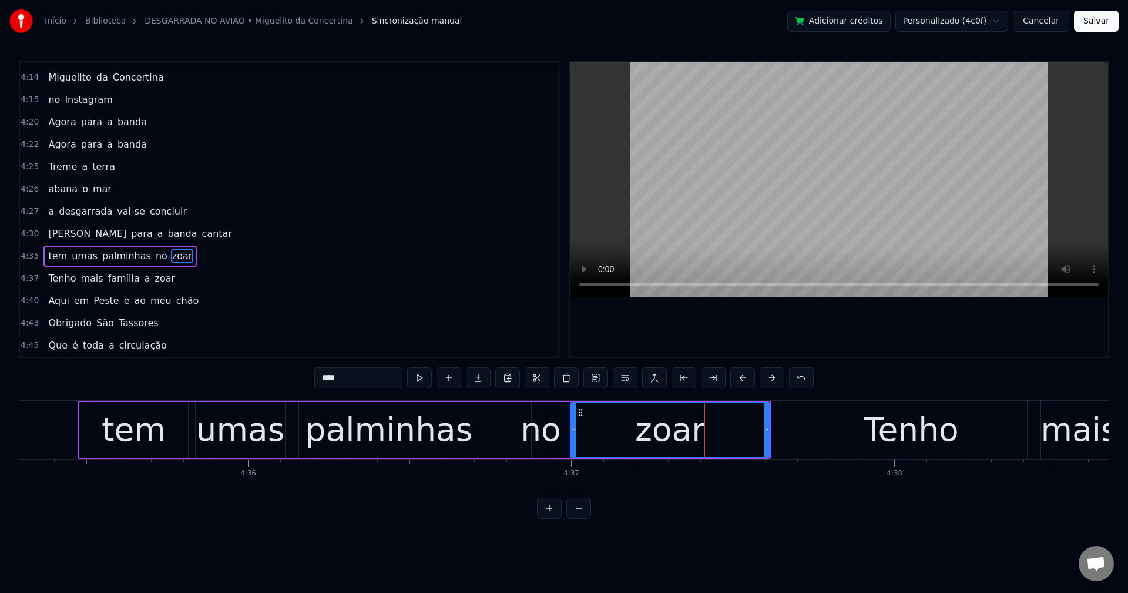
drag, startPoint x: 365, startPoint y: 380, endPoint x: 213, endPoint y: 412, distance: 154.9
click at [214, 412] on div "0:00 Boa 0:01 venho cumprir 0:02 com o meu papel 0:06 Venho cumprir 0:07 com o …" at bounding box center [564, 290] width 1090 height 458
click at [55, 274] on span "Tenho" at bounding box center [62, 278] width 30 height 14
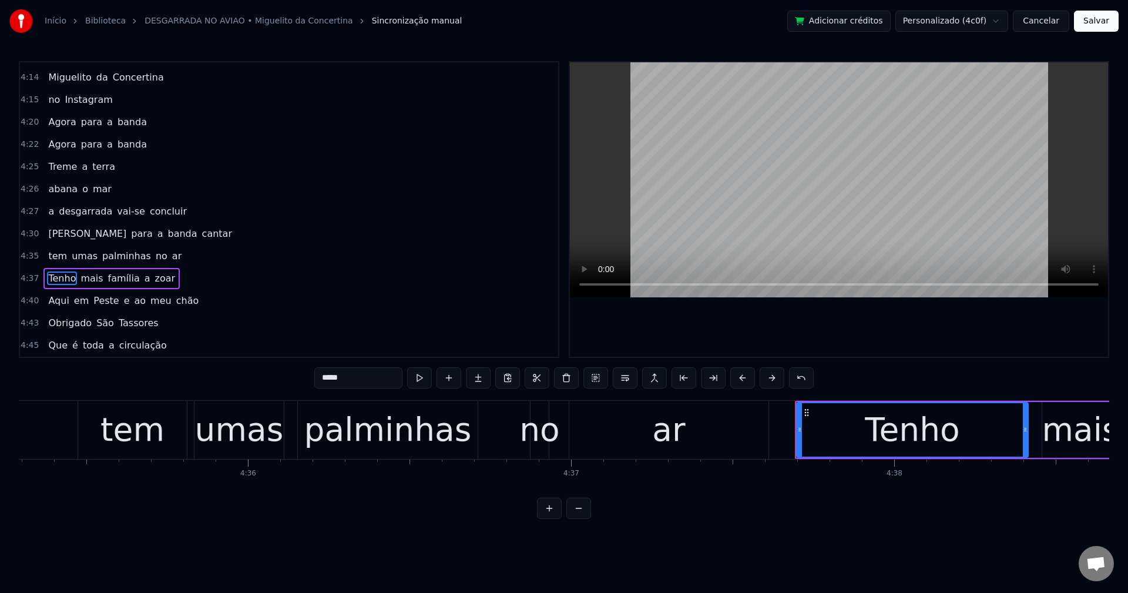
click at [360, 383] on input "*****" at bounding box center [358, 377] width 88 height 21
type input "*"
drag, startPoint x: 82, startPoint y: 276, endPoint x: 113, endPoint y: 285, distance: 31.8
click at [83, 275] on span "mais" at bounding box center [83, 278] width 25 height 14
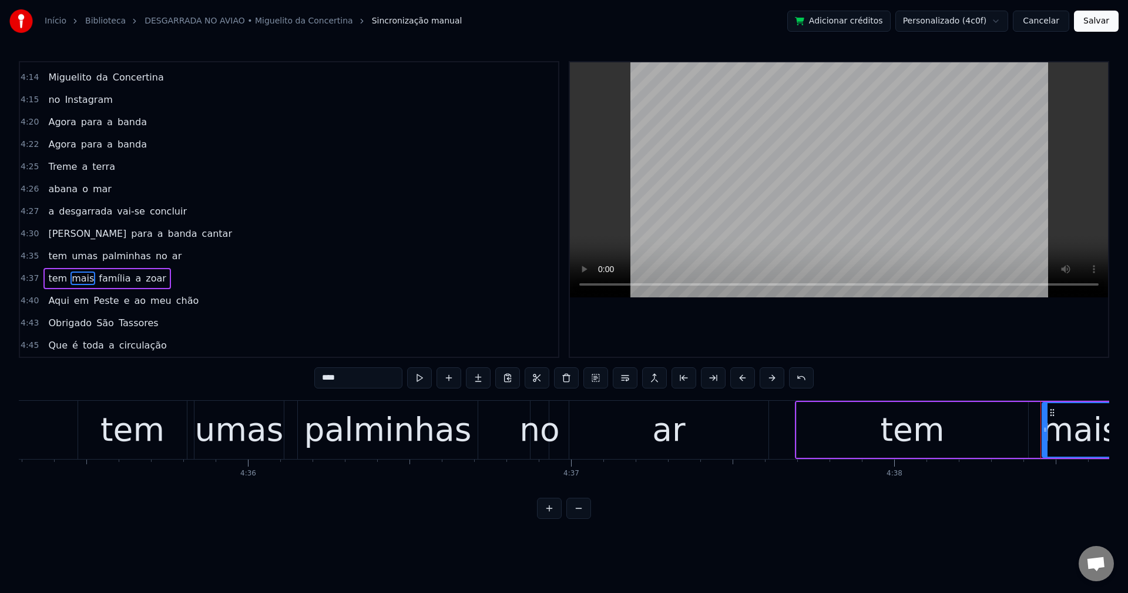
drag, startPoint x: 364, startPoint y: 379, endPoint x: 15, endPoint y: 389, distance: 348.5
click at [15, 389] on div "Início Biblioteca DESGARRADA NO AVIAO • Miguelito da Concertina Sincronização m…" at bounding box center [564, 259] width 1128 height 519
click at [101, 277] on span "família" at bounding box center [118, 278] width 34 height 14
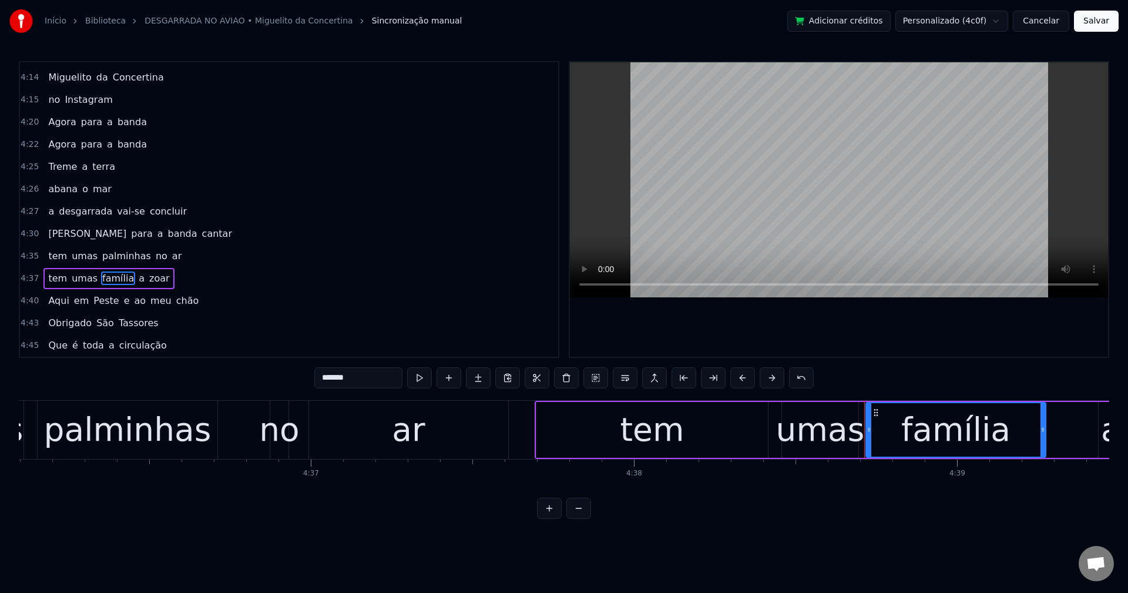
drag, startPoint x: 363, startPoint y: 374, endPoint x: 267, endPoint y: 399, distance: 98.9
click at [267, 399] on div "0:00 Boa 0:01 venho cumprir 0:02 com o meu papel 0:06 Venho cumprir 0:07 com o …" at bounding box center [564, 290] width 1090 height 458
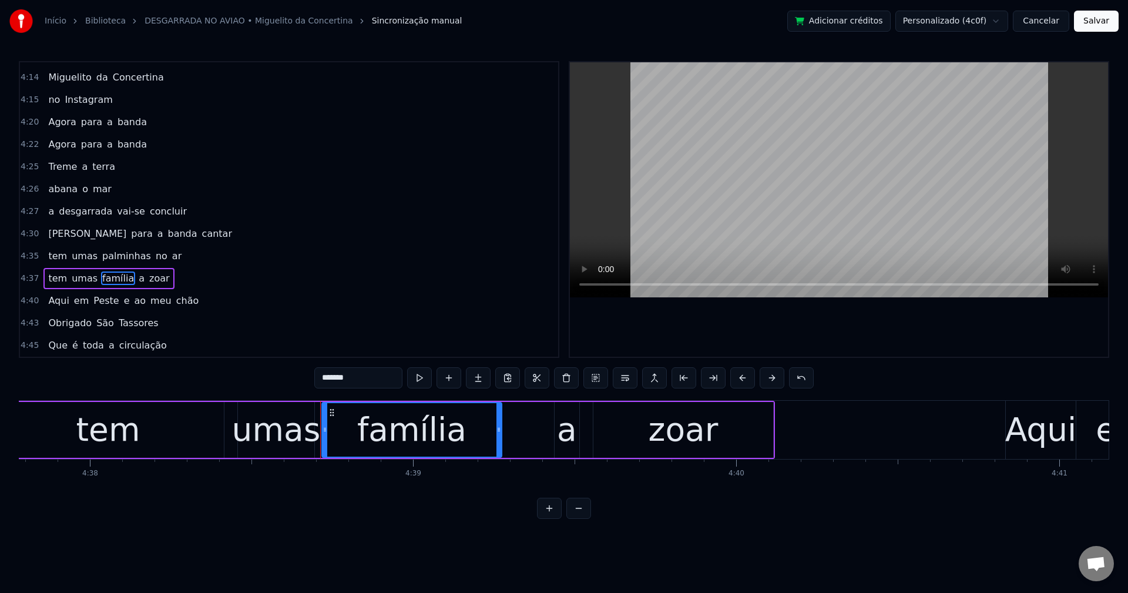
scroll to position [0, 90005]
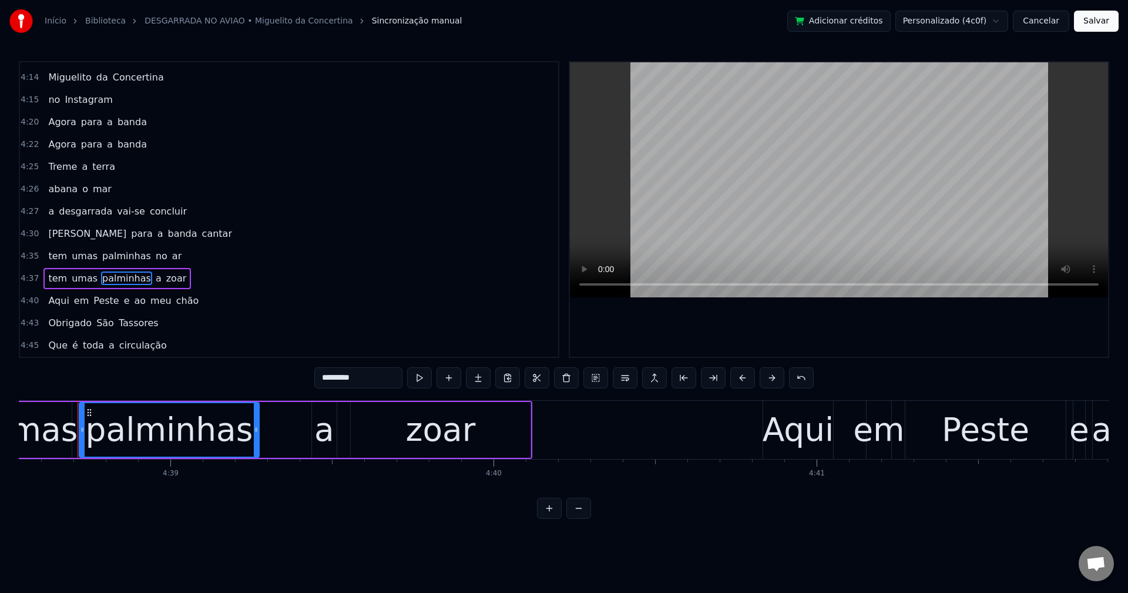
click at [155, 280] on span "a" at bounding box center [159, 278] width 8 height 14
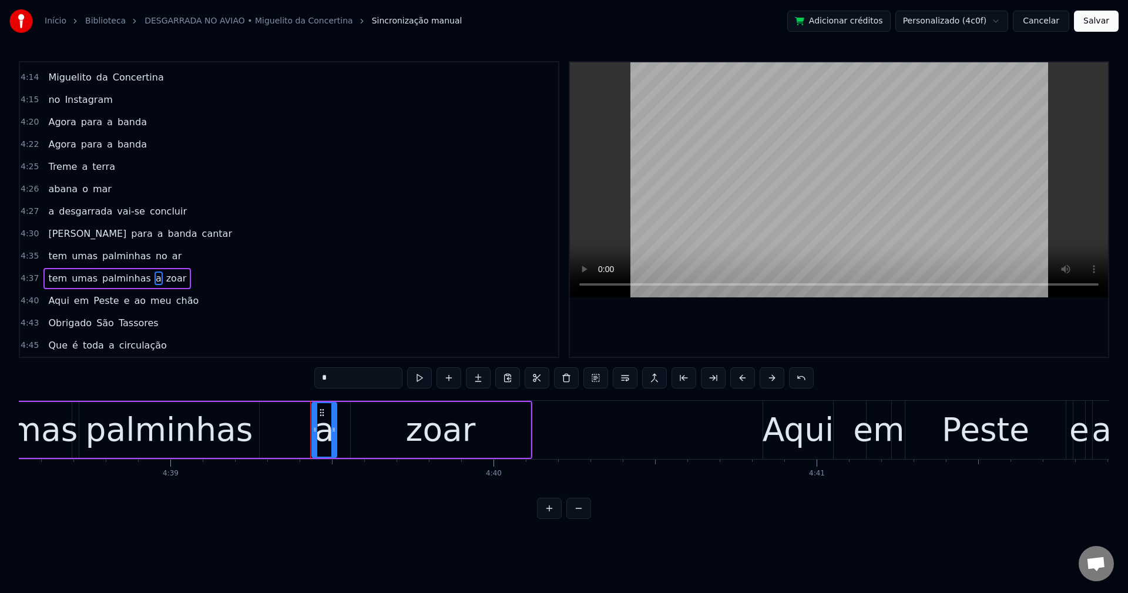
click at [271, 395] on div "0:00 Boa 0:01 venho cumprir 0:02 com o meu papel 0:06 Venho cumprir 0:07 com o …" at bounding box center [564, 290] width 1090 height 458
type input "**"
click at [169, 269] on div "tem umas palminhas no zoar" at bounding box center [119, 278] width 153 height 21
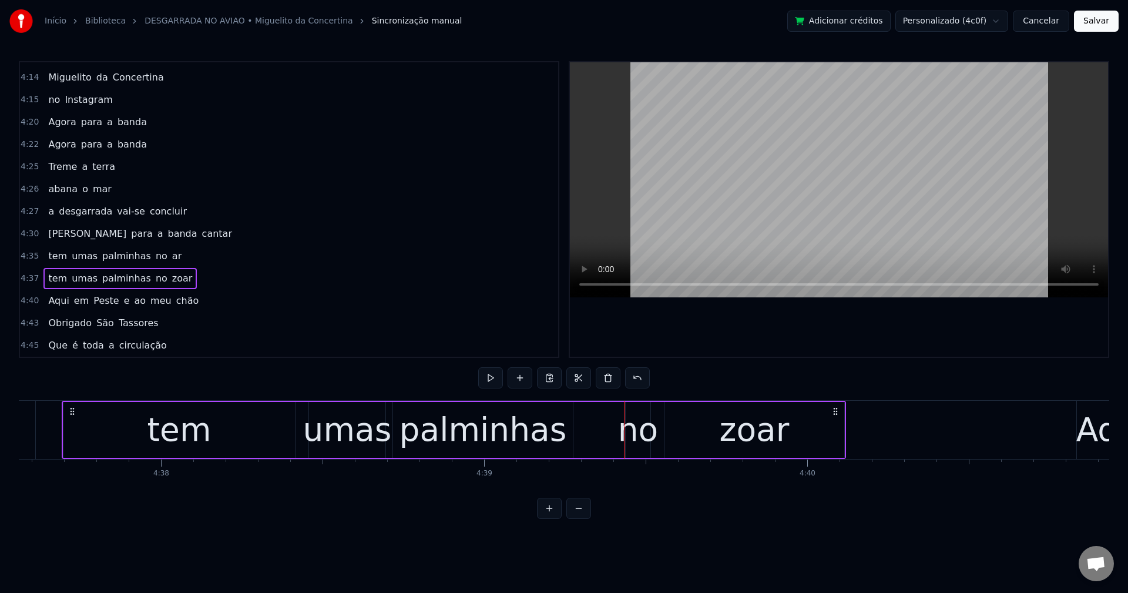
scroll to position [0, 89675]
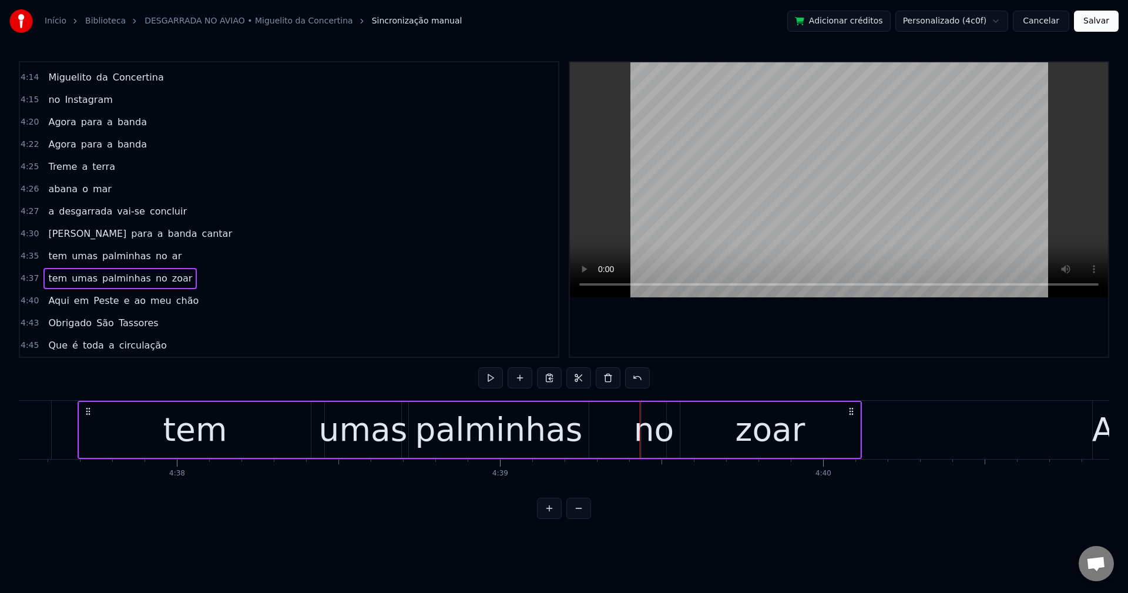
click at [171, 277] on span "zoar" at bounding box center [182, 278] width 23 height 14
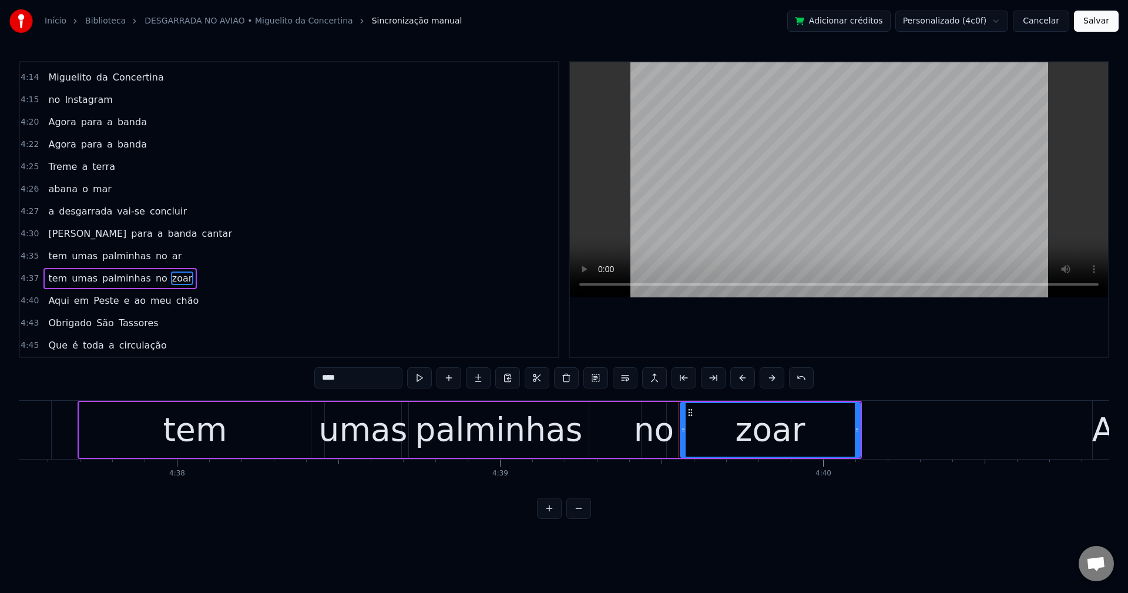
drag, startPoint x: 349, startPoint y: 370, endPoint x: 307, endPoint y: 380, distance: 42.8
click at [307, 380] on div "0:00 Boa 0:01 venho cumprir 0:02 com o meu papel 0:06 Venho cumprir 0:07 com o …" at bounding box center [564, 290] width 1090 height 458
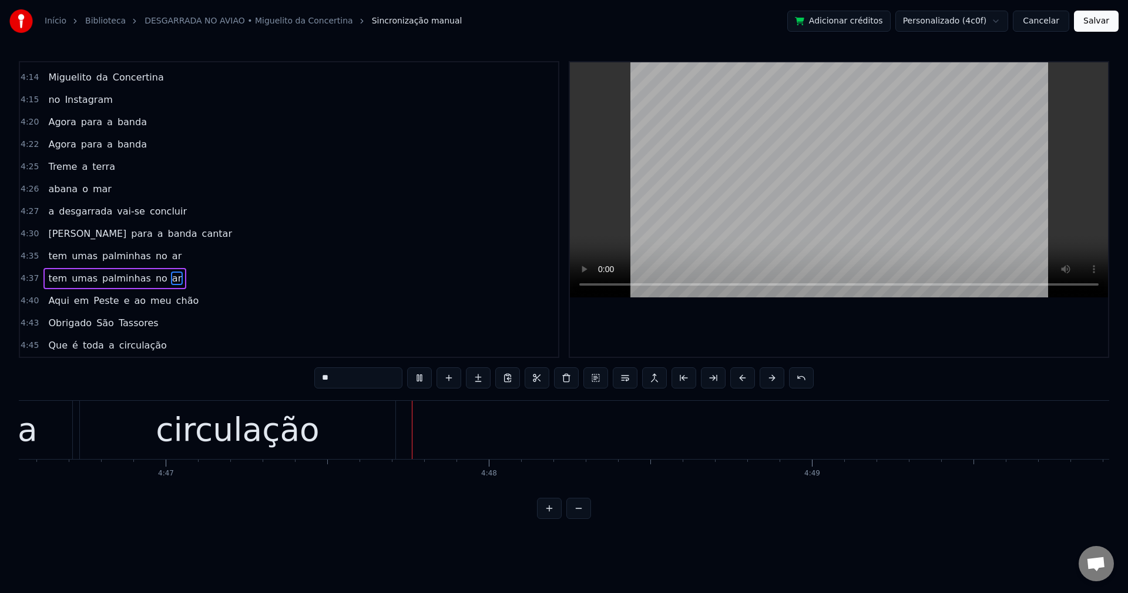
scroll to position [0, 92757]
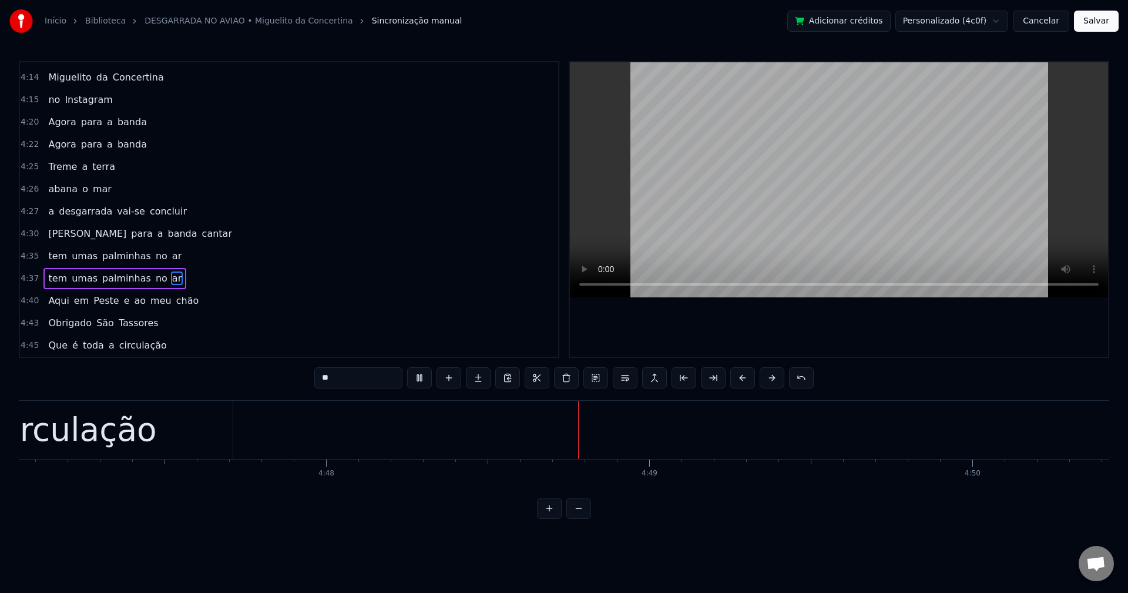
click at [95, 317] on span "São" at bounding box center [105, 323] width 20 height 14
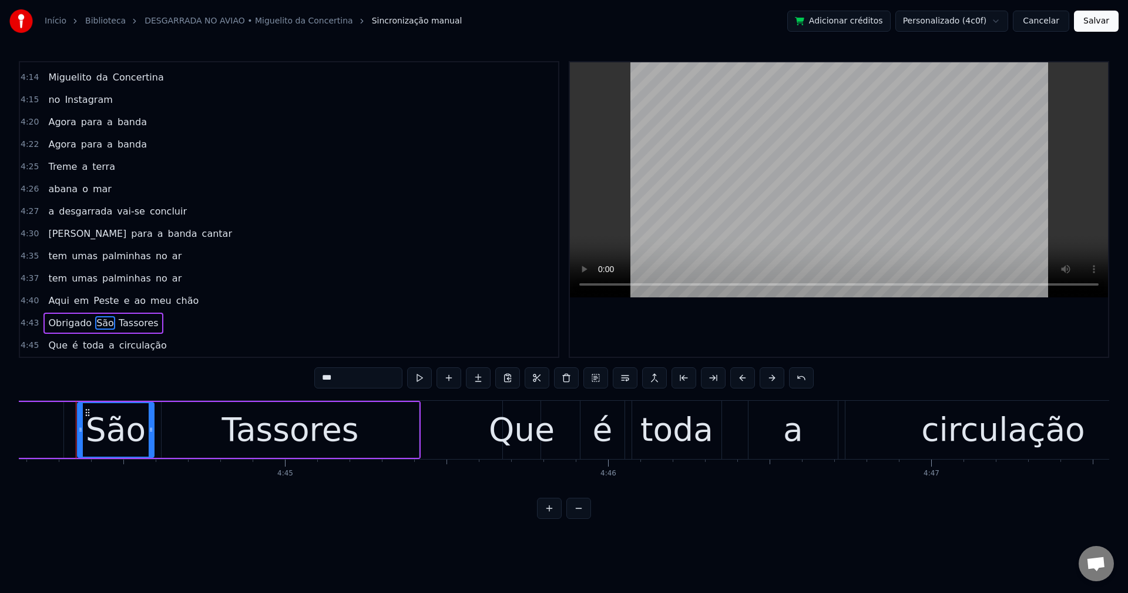
scroll to position [0, 91827]
drag, startPoint x: 375, startPoint y: 382, endPoint x: 230, endPoint y: 387, distance: 145.2
click at [229, 388] on div "0:00 Boa 0:01 venho cumprir 0:02 com o meu papel 0:06 Venho cumprir 0:07 com o …" at bounding box center [564, 290] width 1090 height 458
click at [130, 318] on span "Tassores" at bounding box center [142, 323] width 42 height 14
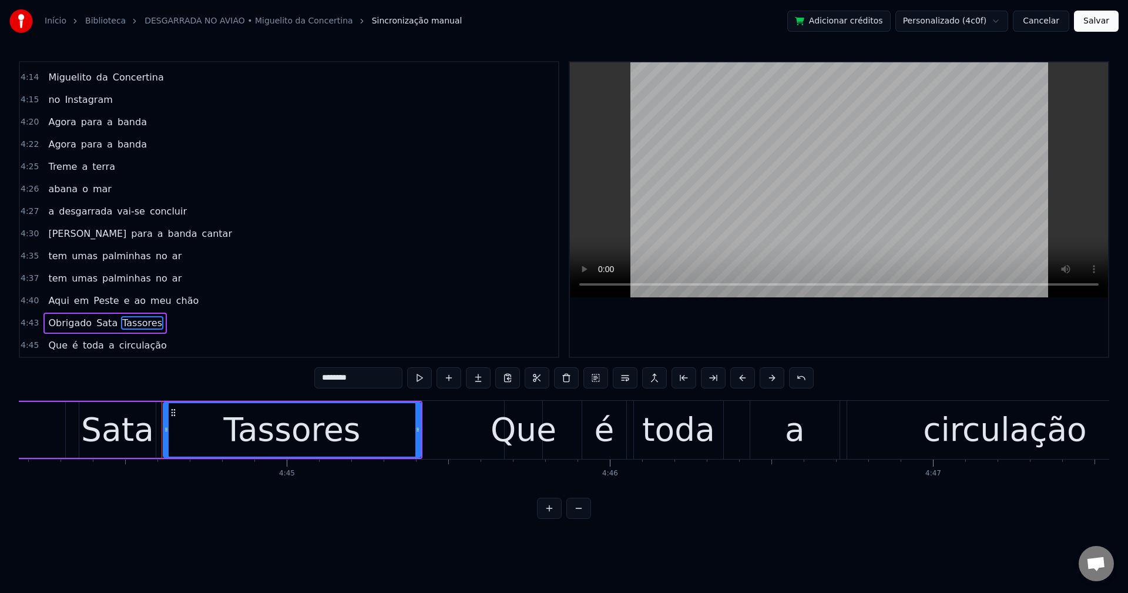
drag, startPoint x: 367, startPoint y: 370, endPoint x: 175, endPoint y: 419, distance: 197.8
click at [175, 419] on div "0:00 Boa 0:01 venho cumprir 0:02 com o meu papel 0:06 Venho cumprir 0:07 com o …" at bounding box center [564, 290] width 1090 height 458
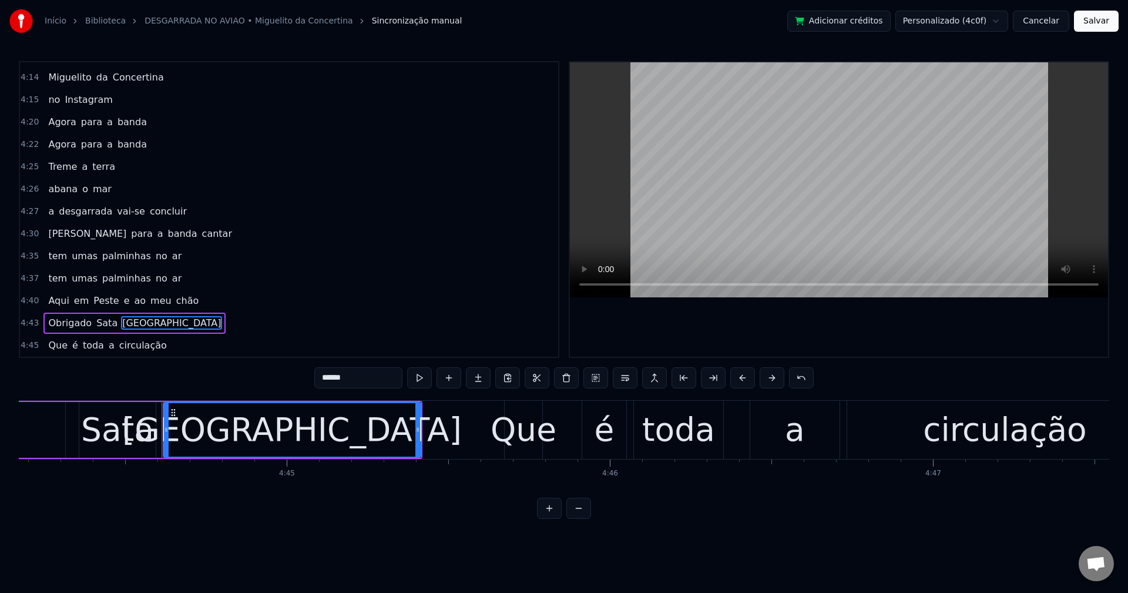
click at [47, 346] on span "Que" at bounding box center [58, 345] width 22 height 14
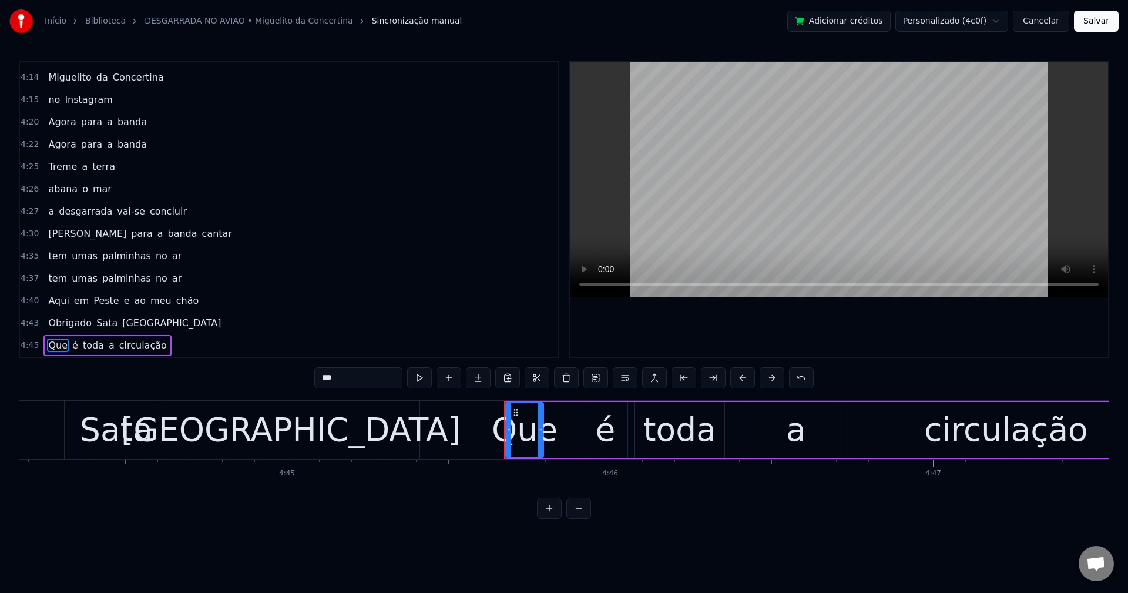
drag, startPoint x: 338, startPoint y: 372, endPoint x: 297, endPoint y: 384, distance: 42.6
click at [297, 384] on div "0:00 Boa 0:01 venho cumprir 0:02 com o meu papel 0:06 Venho cumprir 0:07 com o …" at bounding box center [564, 290] width 1090 height 458
click at [58, 344] on span "é" at bounding box center [62, 345] width 8 height 14
drag, startPoint x: 301, startPoint y: 389, endPoint x: 266, endPoint y: 398, distance: 36.5
click at [266, 398] on div "0:00 Boa 0:01 venho cumprir 0:02 com o meu papel 0:06 Venho cumprir 0:07 com o …" at bounding box center [564, 290] width 1090 height 458
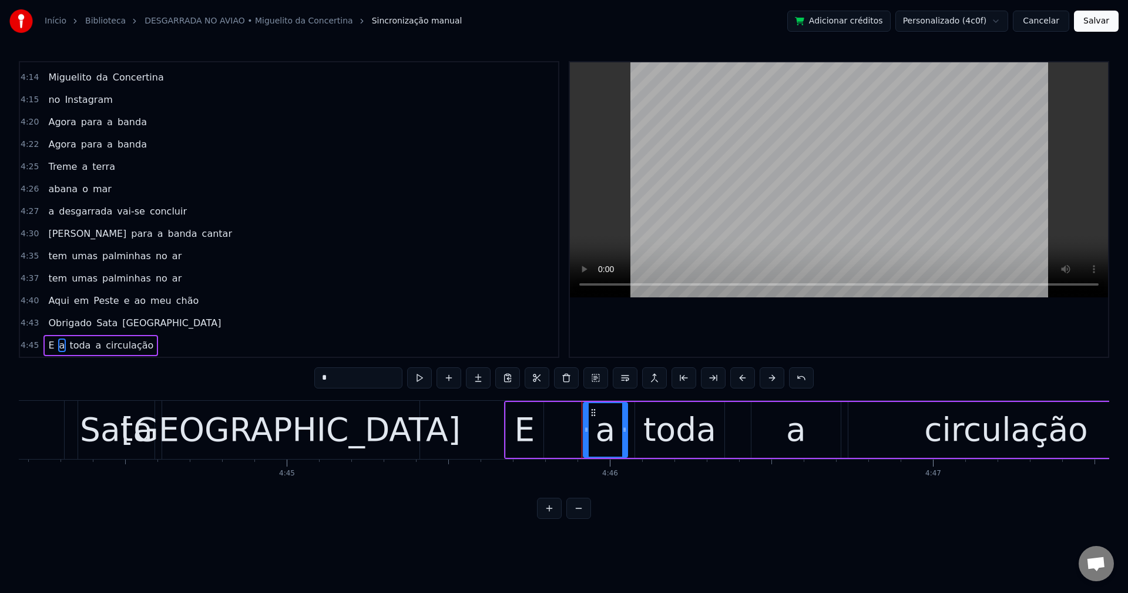
click at [94, 346] on span "a" at bounding box center [98, 345] width 8 height 14
click at [128, 341] on span "circulação" at bounding box center [130, 345] width 50 height 14
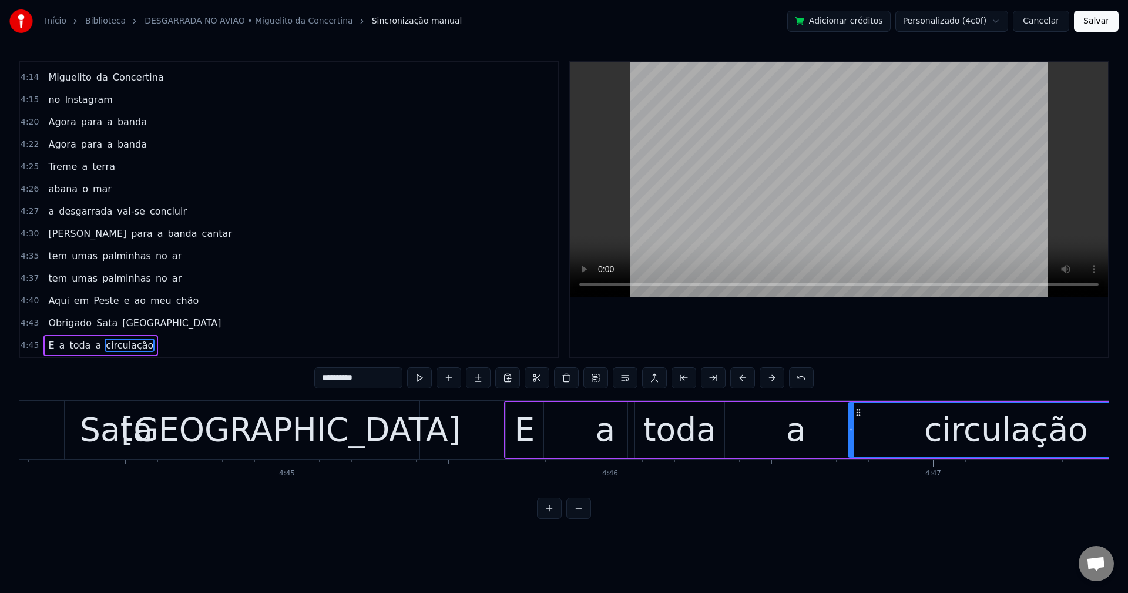
drag, startPoint x: 358, startPoint y: 381, endPoint x: 209, endPoint y: 417, distance: 153.9
click at [209, 417] on div "0:00 Boa 0:01 venho cumprir 0:02 com o meu papel 0:06 Venho cumprir 0:07 com o …" at bounding box center [564, 290] width 1090 height 458
type input "**********"
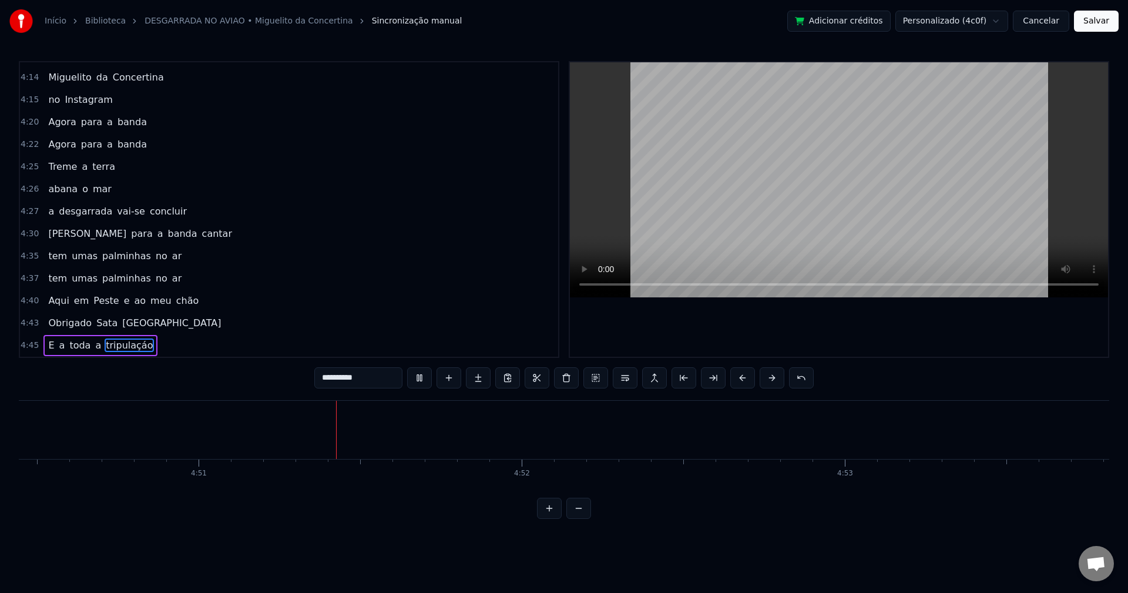
scroll to position [0, 93873]
click at [1087, 26] on button "Salvar" at bounding box center [1096, 21] width 45 height 21
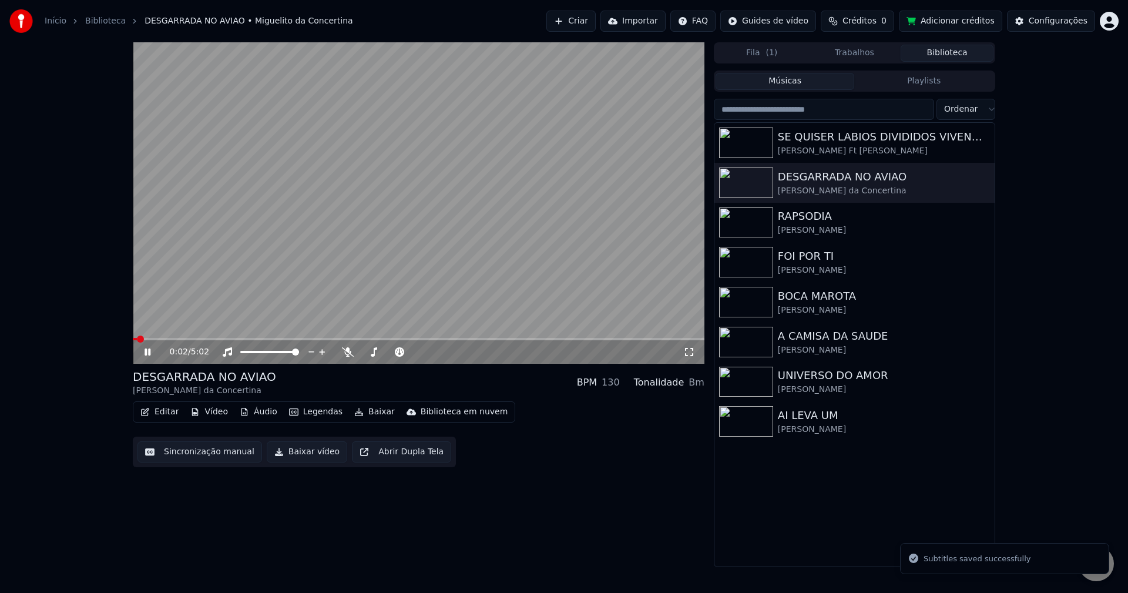
click at [311, 452] on button "Baixar vídeo" at bounding box center [307, 451] width 80 height 21
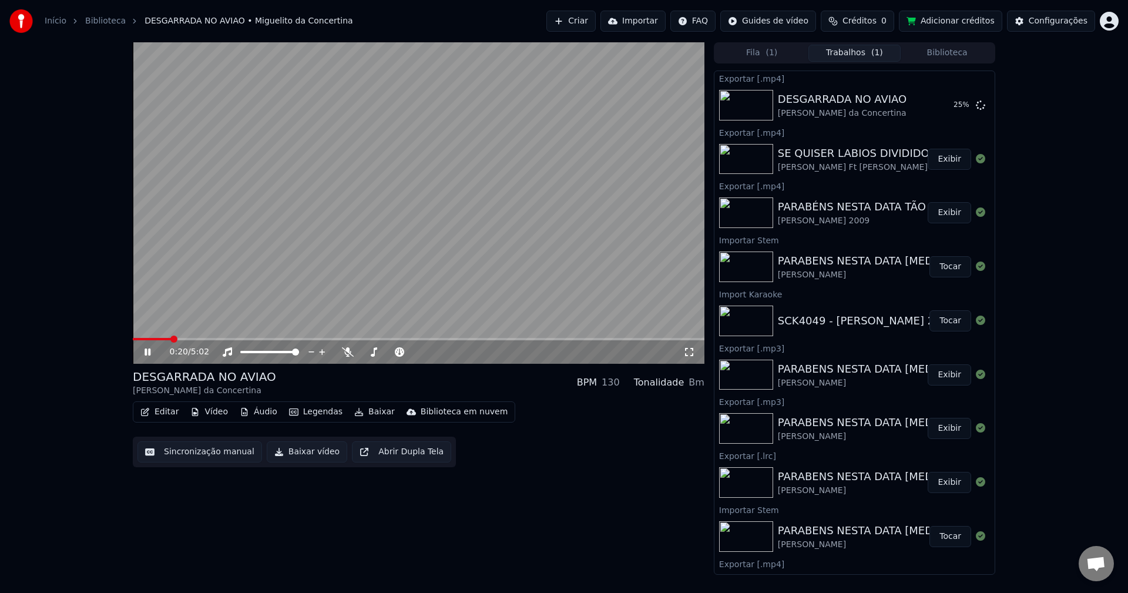
click at [935, 49] on button "Biblioteca" at bounding box center [947, 53] width 93 height 17
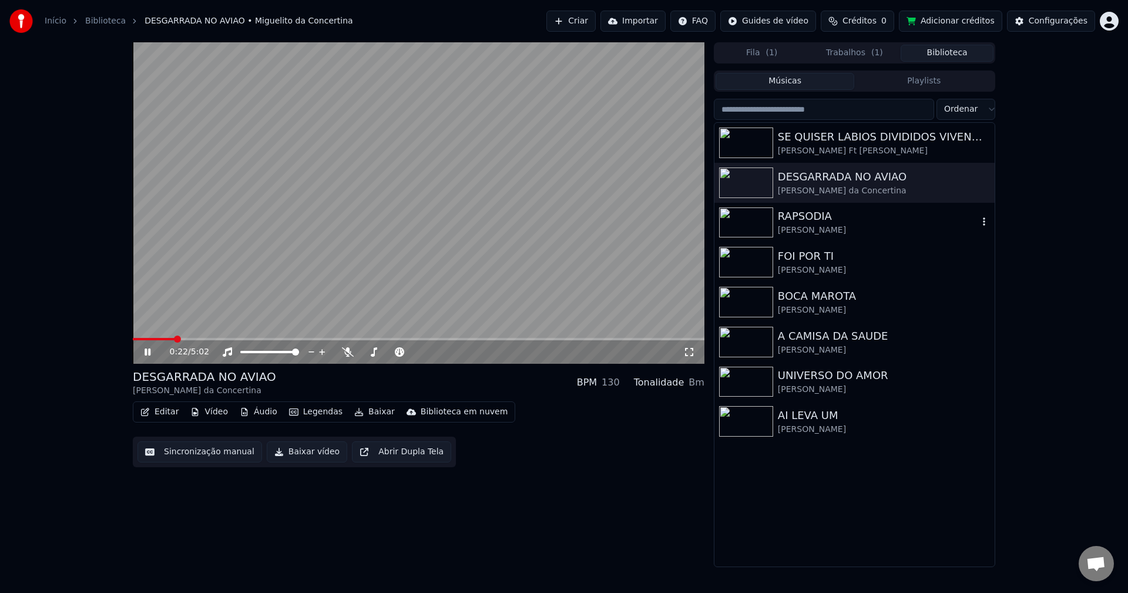
click at [809, 234] on div "[PERSON_NAME]" at bounding box center [878, 230] width 200 height 12
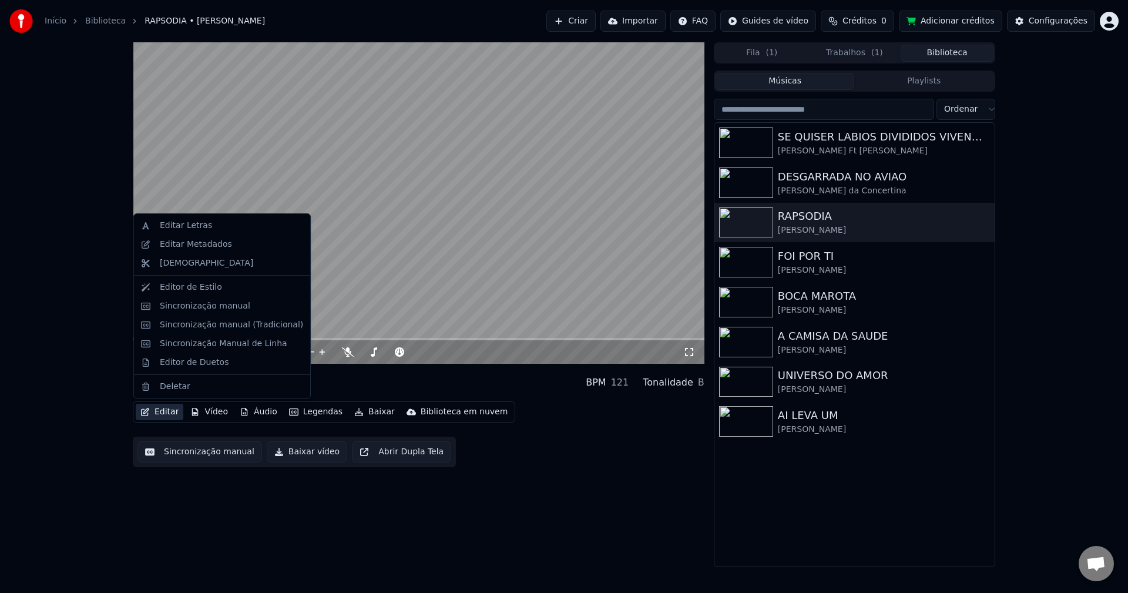
click at [167, 409] on button "Editar" at bounding box center [160, 412] width 48 height 16
click at [189, 241] on div "Editar Metadados" at bounding box center [196, 245] width 72 height 12
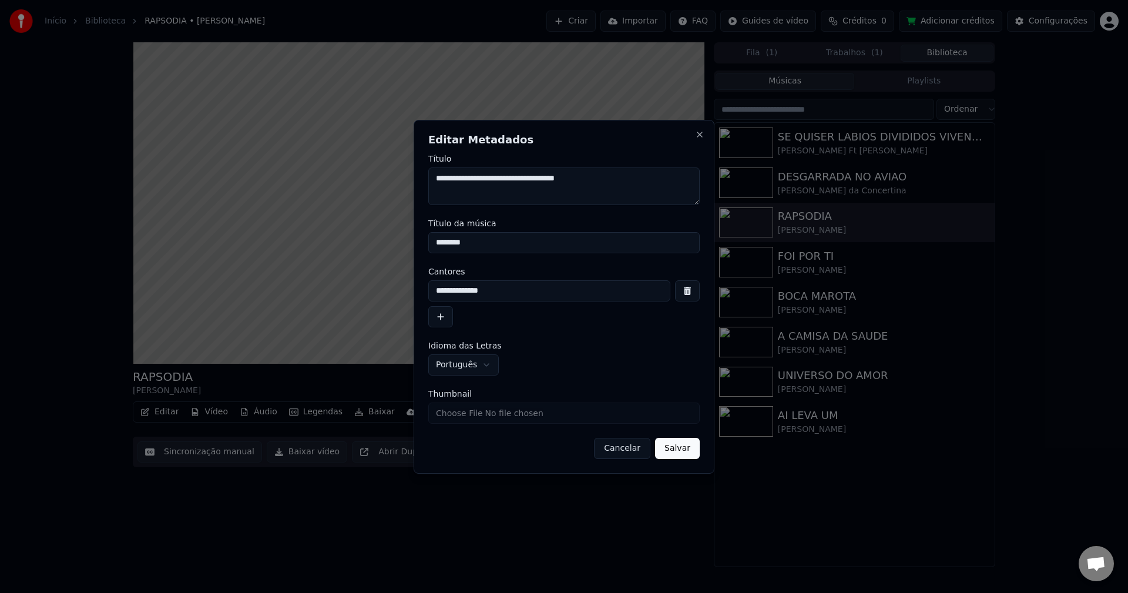
click at [520, 239] on input "********" at bounding box center [563, 242] width 271 height 21
type input "**********"
click at [522, 298] on input "**********" at bounding box center [549, 290] width 242 height 21
type input "**********"
click at [604, 179] on textarea "**********" at bounding box center [563, 186] width 271 height 38
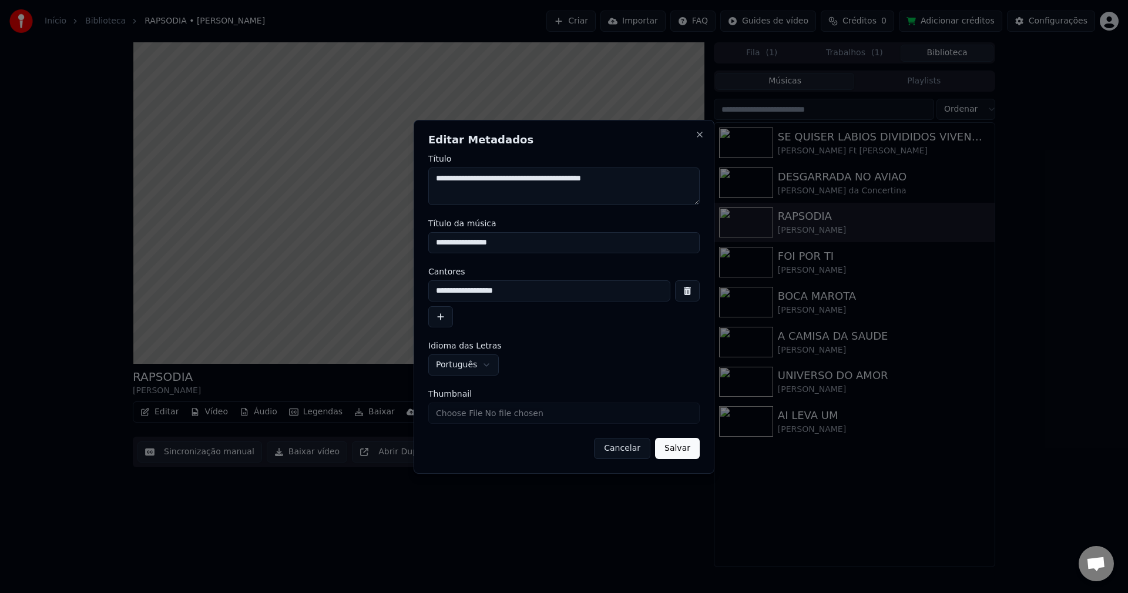
type textarea "**********"
click at [681, 447] on button "Salvar" at bounding box center [677, 448] width 45 height 21
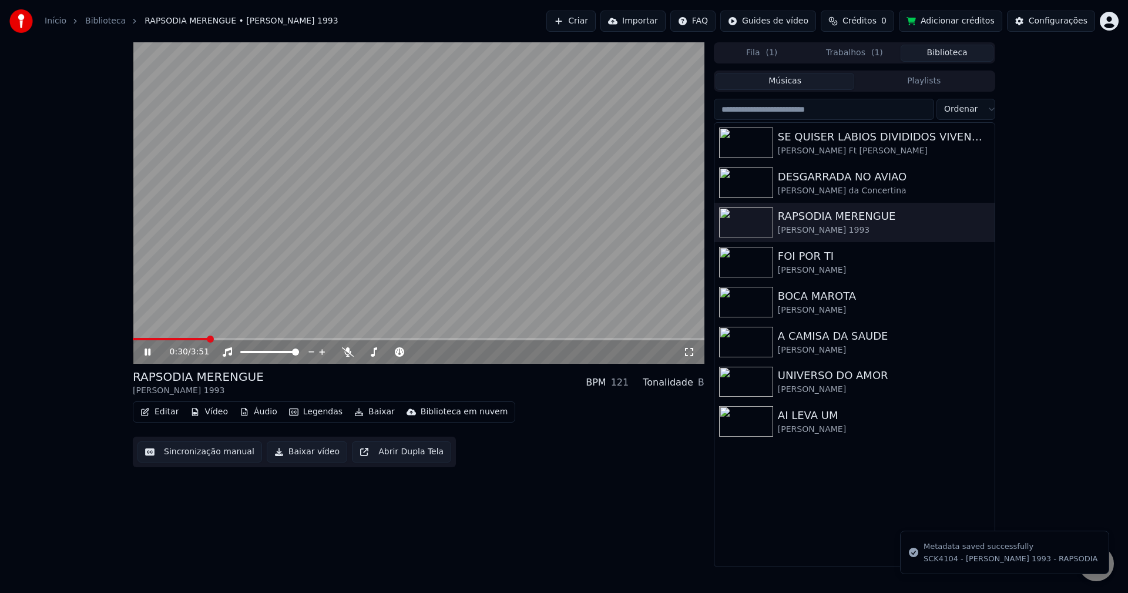
click at [177, 451] on button "Sincronização manual" at bounding box center [199, 451] width 125 height 21
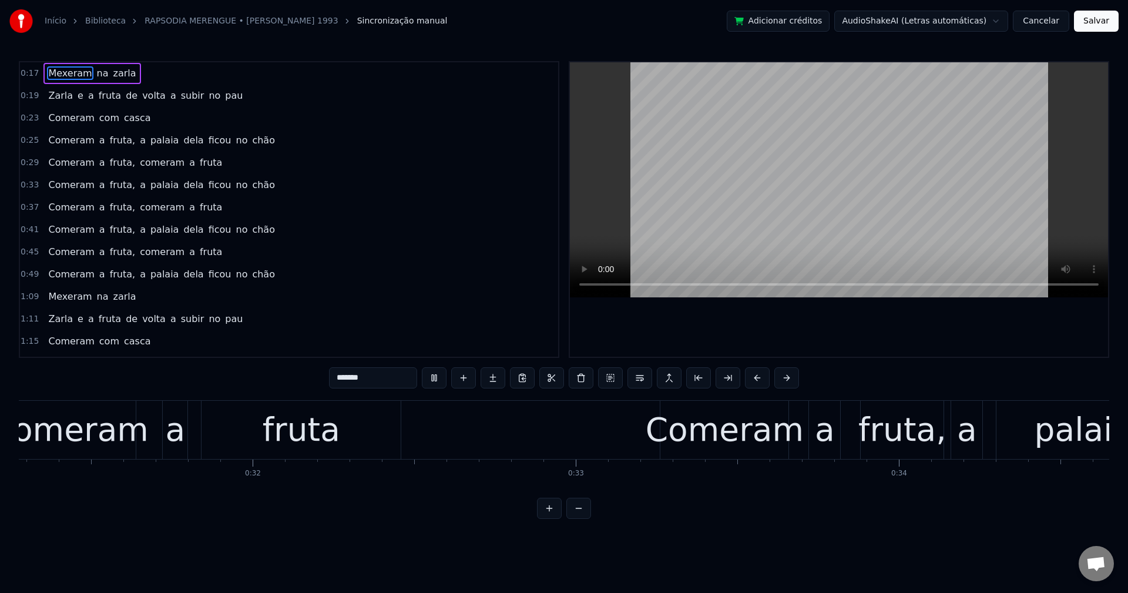
scroll to position [0, 11094]
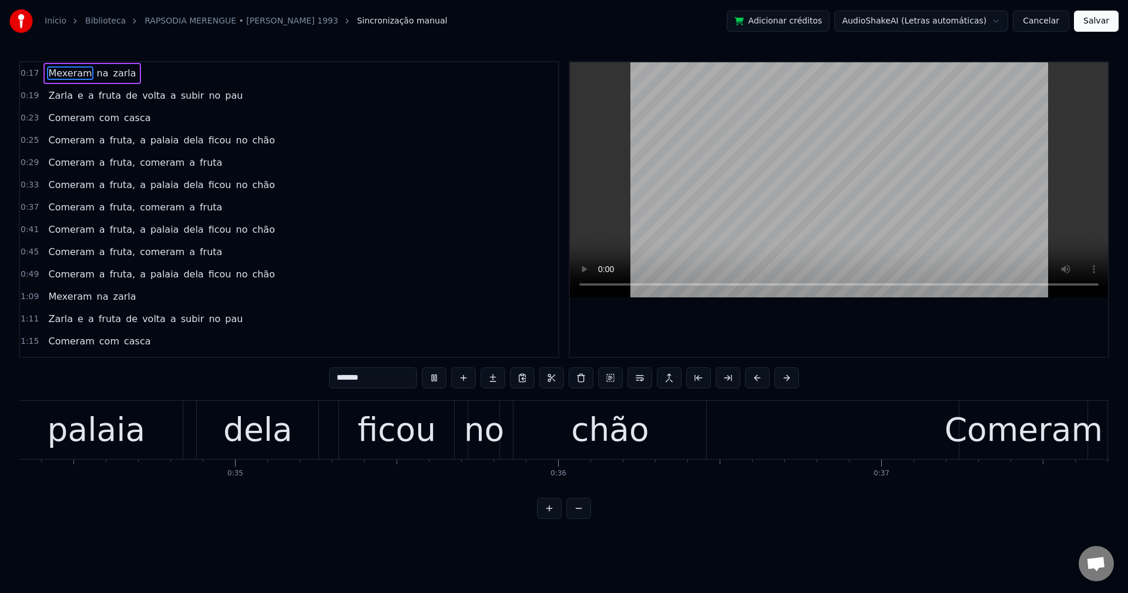
click at [1043, 23] on button "Cancelar" at bounding box center [1041, 21] width 56 height 21
click at [1032, 21] on button "Cancelar" at bounding box center [1041, 21] width 56 height 21
click at [937, 227] on video at bounding box center [839, 179] width 538 height 235
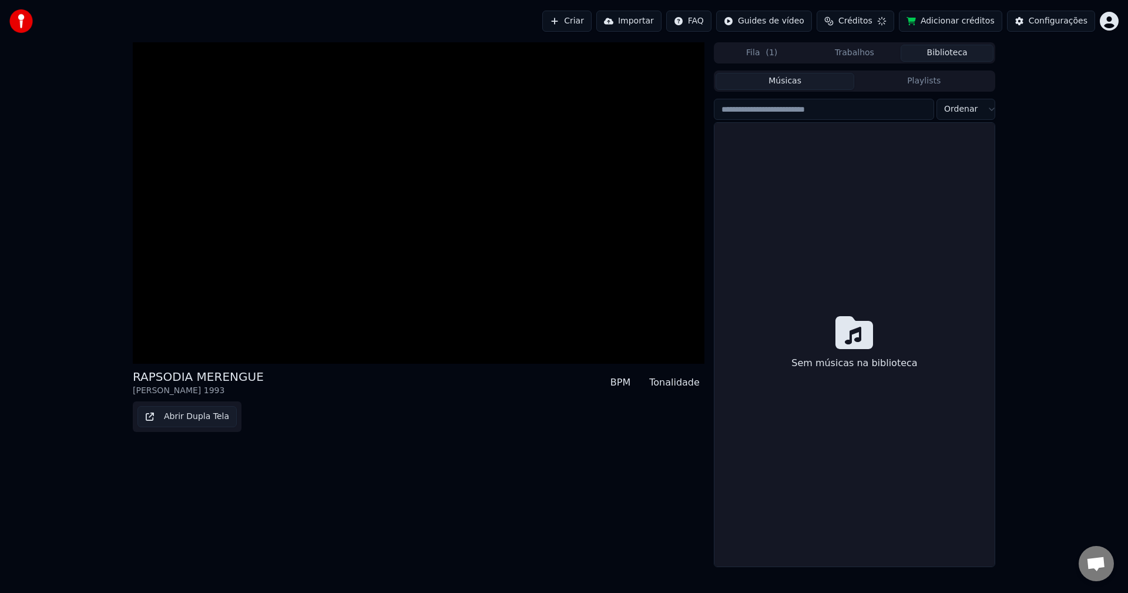
click at [1035, 24] on div "Configurações" at bounding box center [1058, 21] width 59 height 12
